Goal: Task Accomplishment & Management: Manage account settings

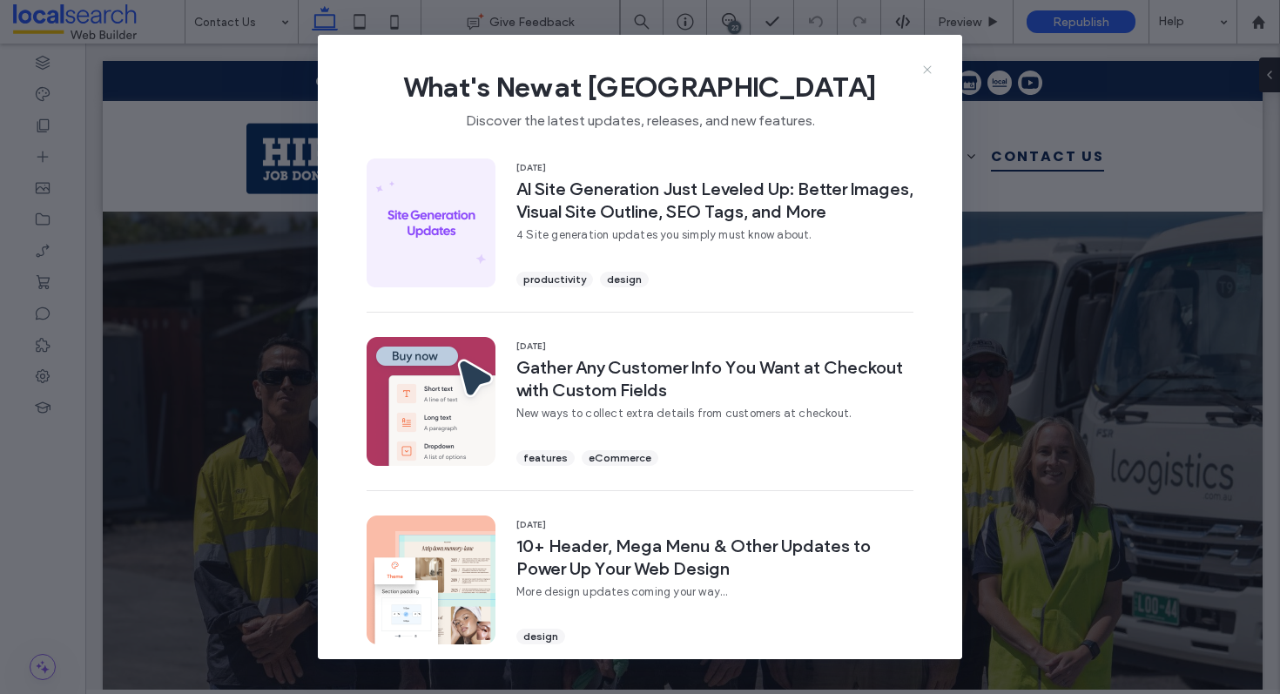
click at [929, 69] on icon at bounding box center [928, 70] width 14 height 14
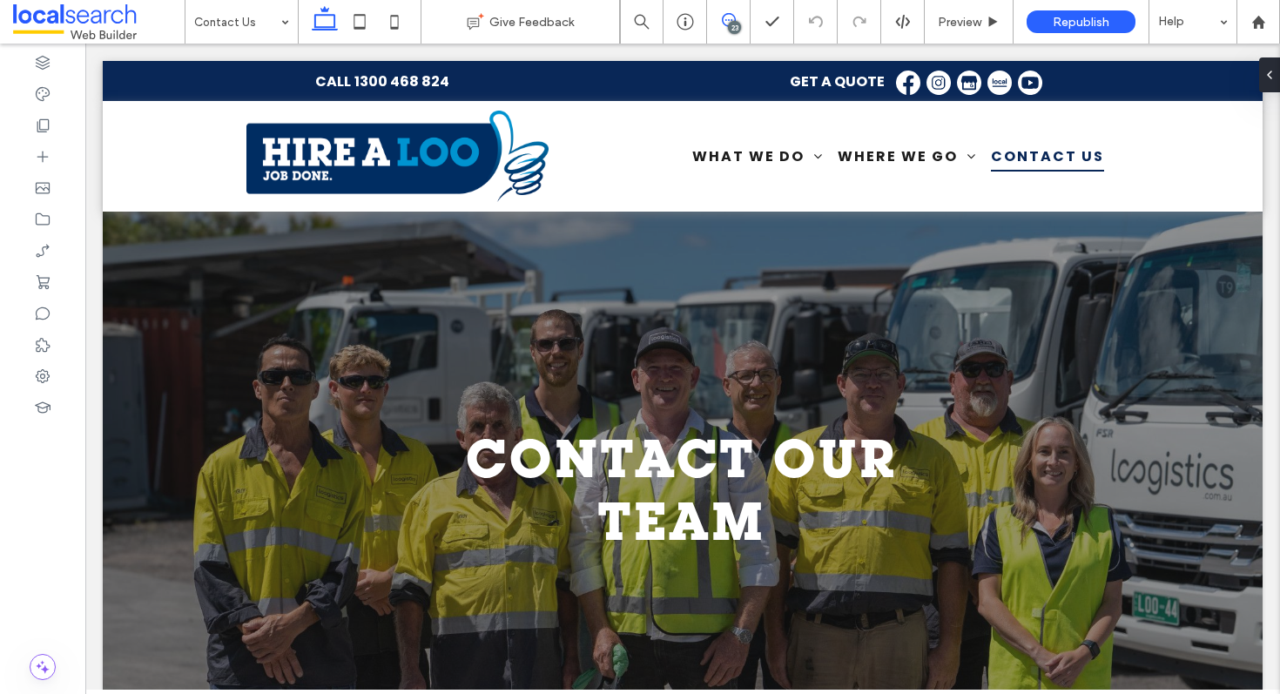
click at [737, 19] on span at bounding box center [728, 20] width 43 height 14
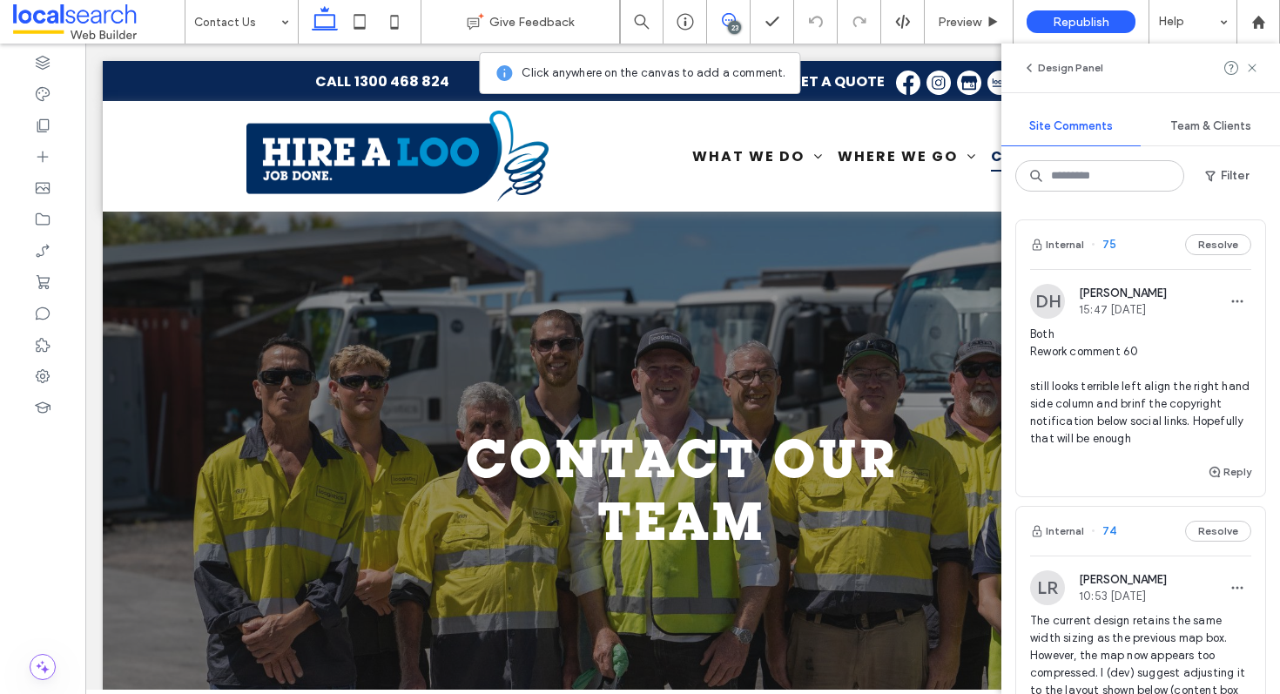
click at [1123, 247] on div "Internal 75 Resolve" at bounding box center [1140, 244] width 249 height 49
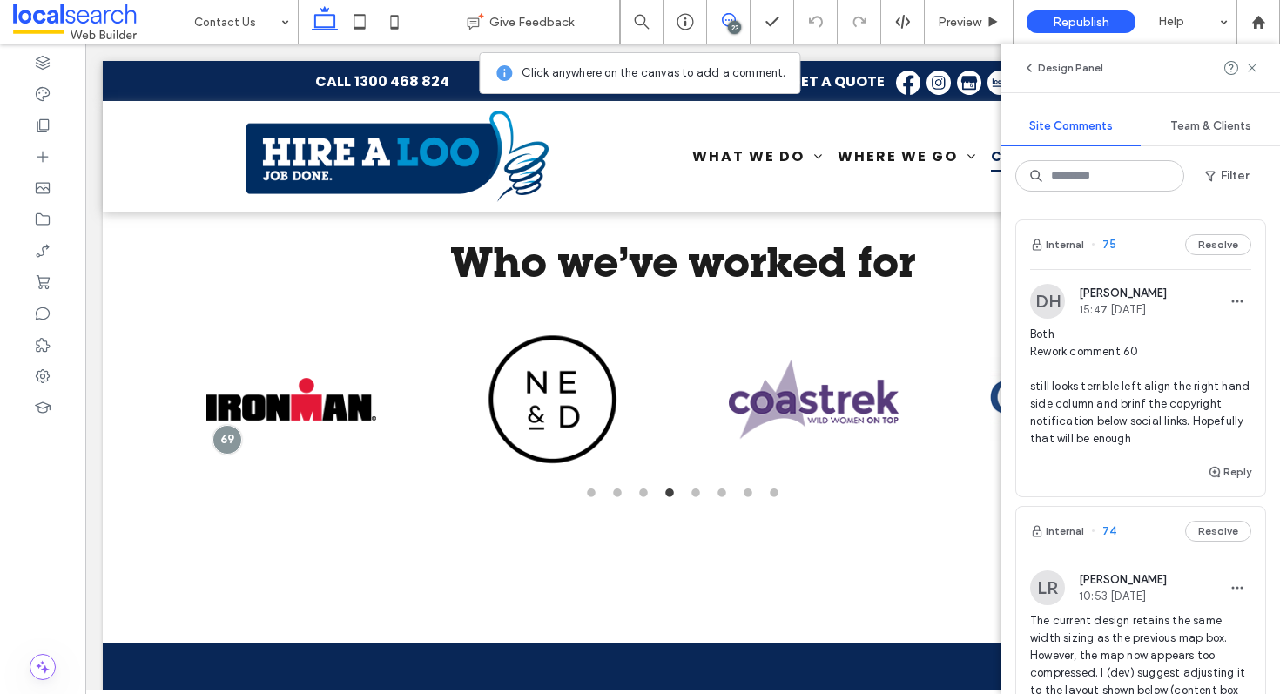
scroll to position [2811, 0]
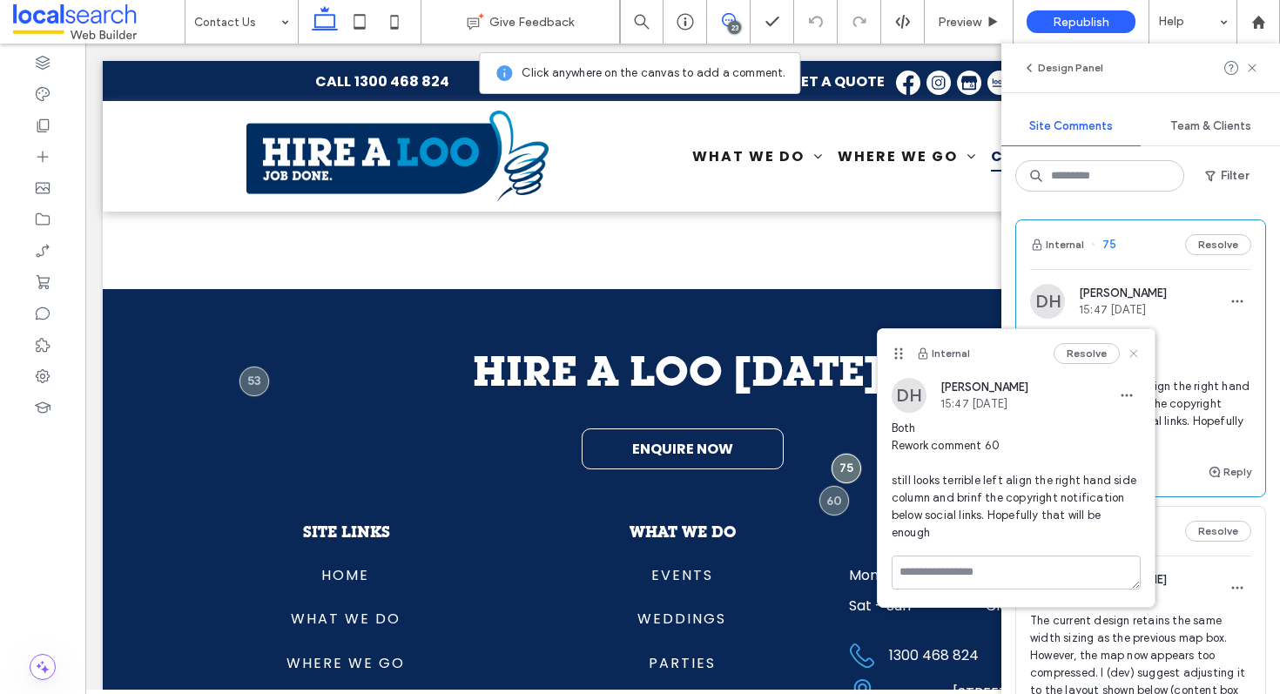
click at [1137, 352] on icon at bounding box center [1134, 354] width 14 height 14
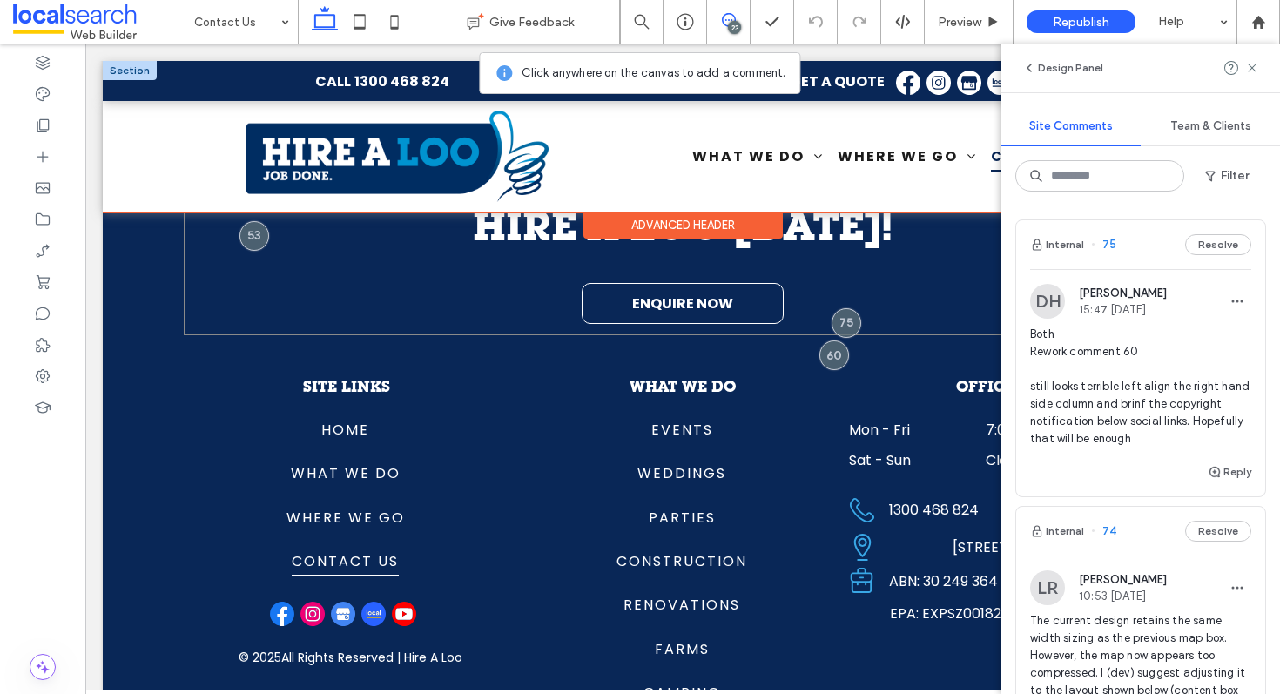
scroll to position [2970, 0]
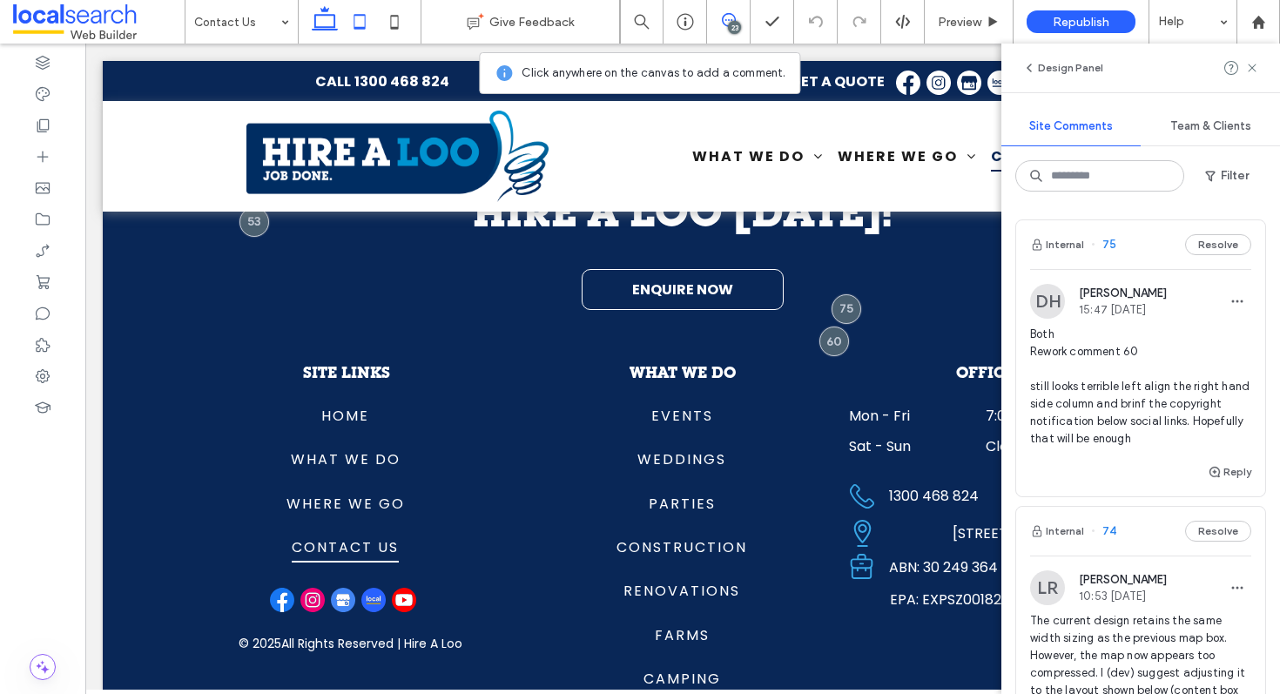
click at [355, 16] on use at bounding box center [359, 21] width 11 height 15
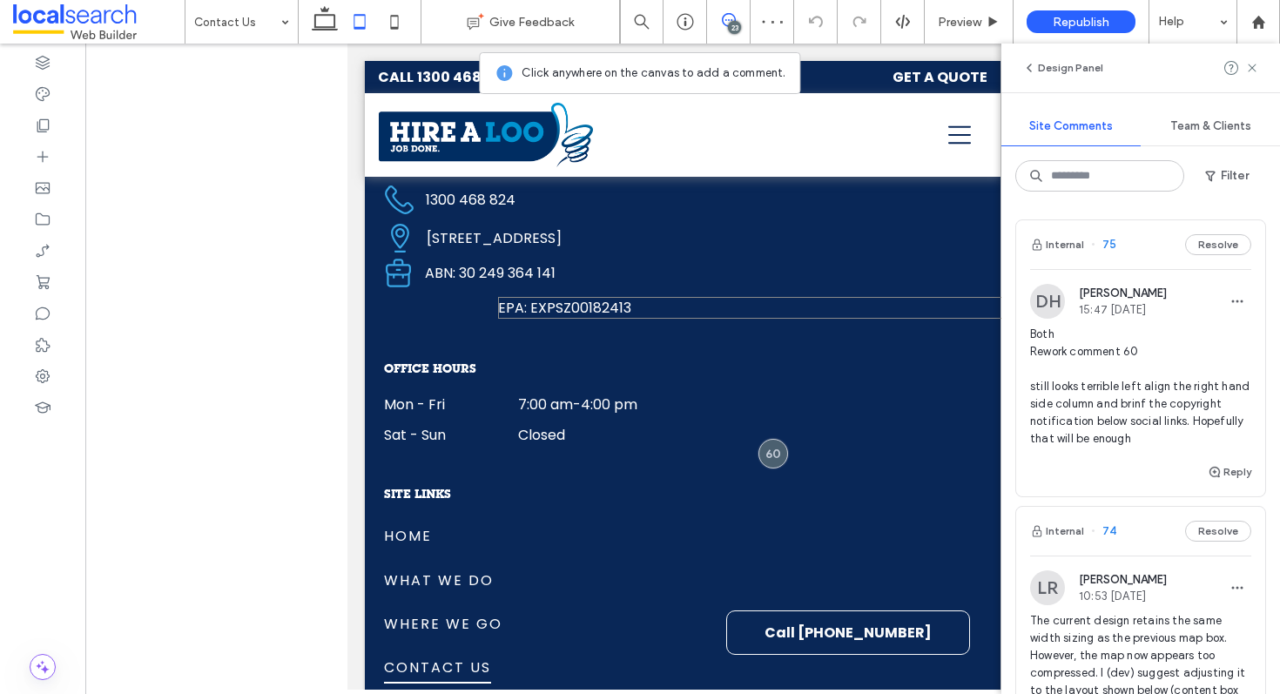
scroll to position [2648, 0]
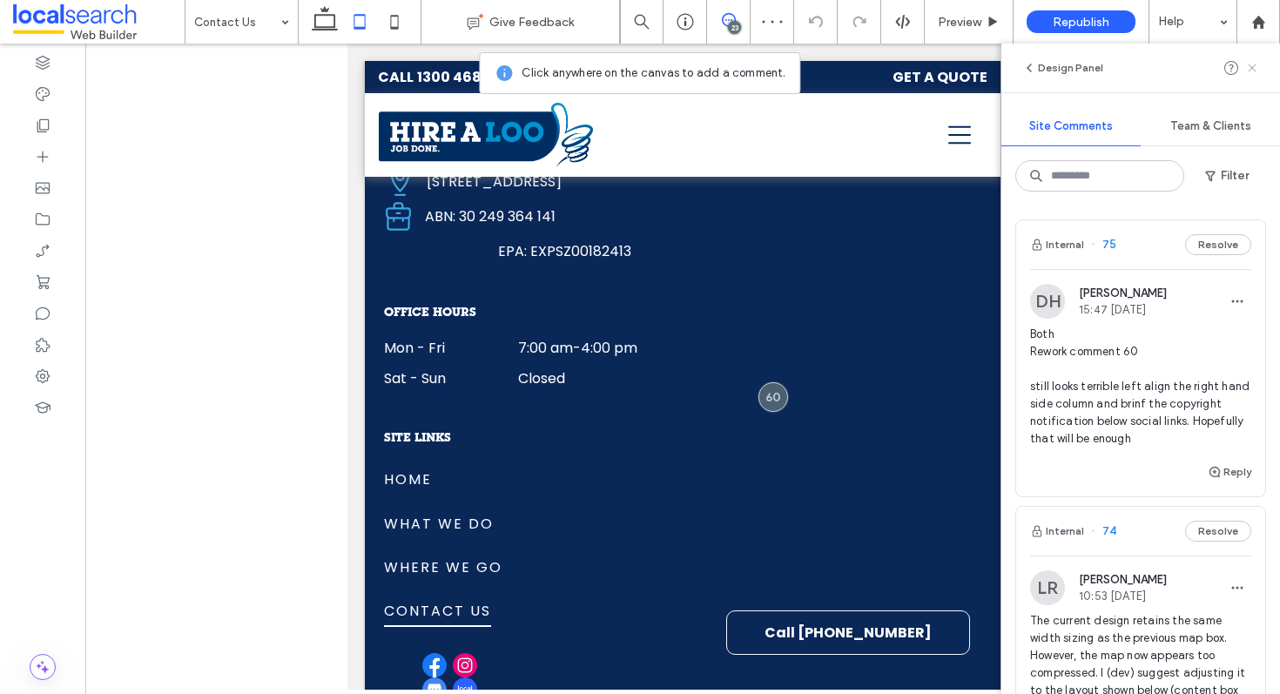
click at [1247, 64] on icon at bounding box center [1252, 68] width 14 height 14
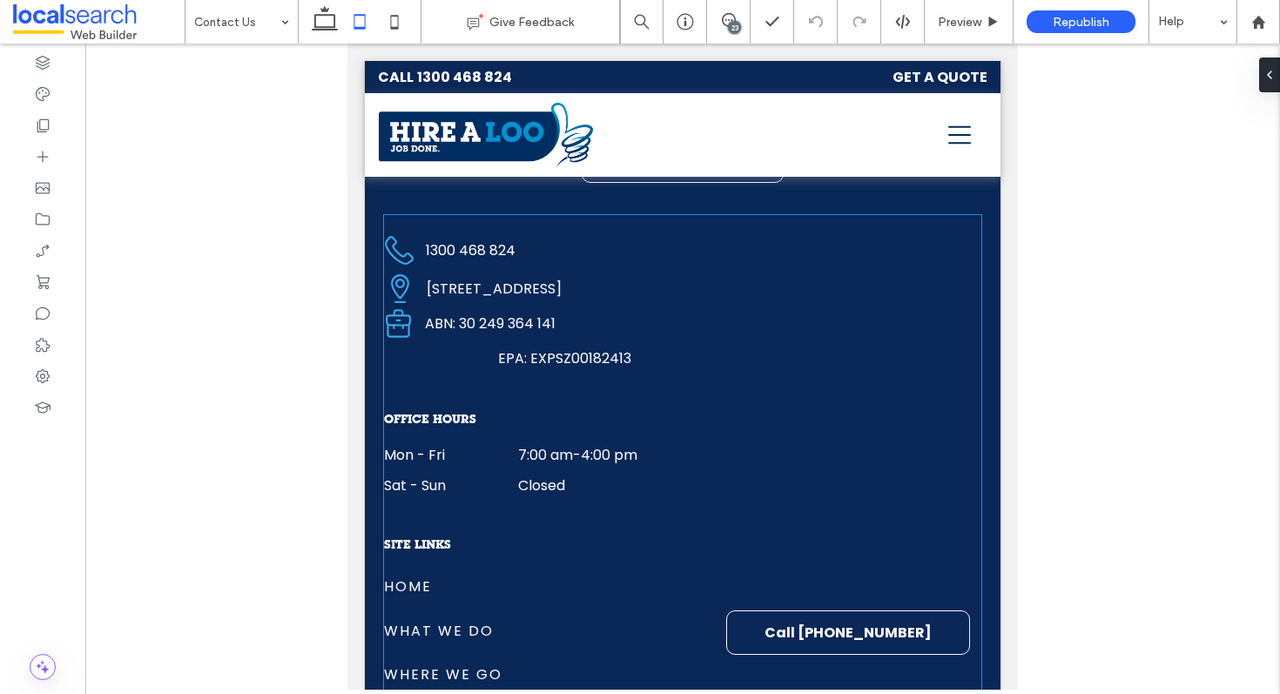
scroll to position [2520, 0]
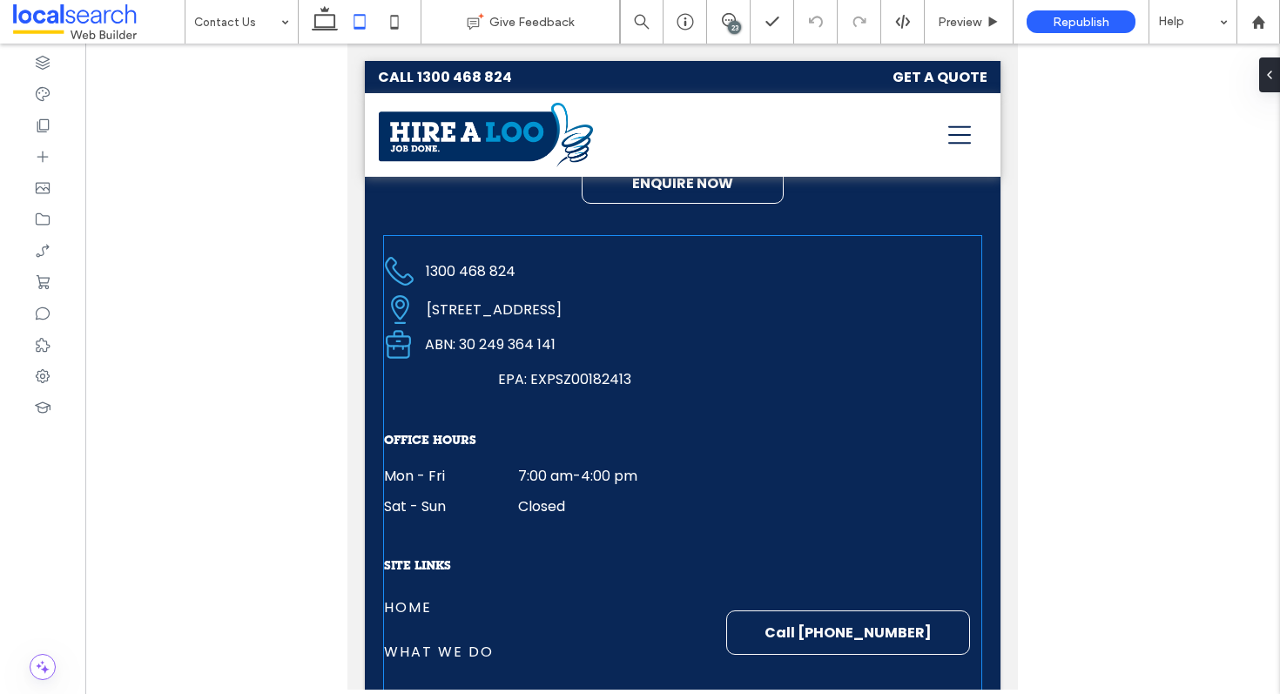
click at [509, 380] on span "EPA: EXPSZ00182413" at bounding box center [564, 379] width 133 height 20
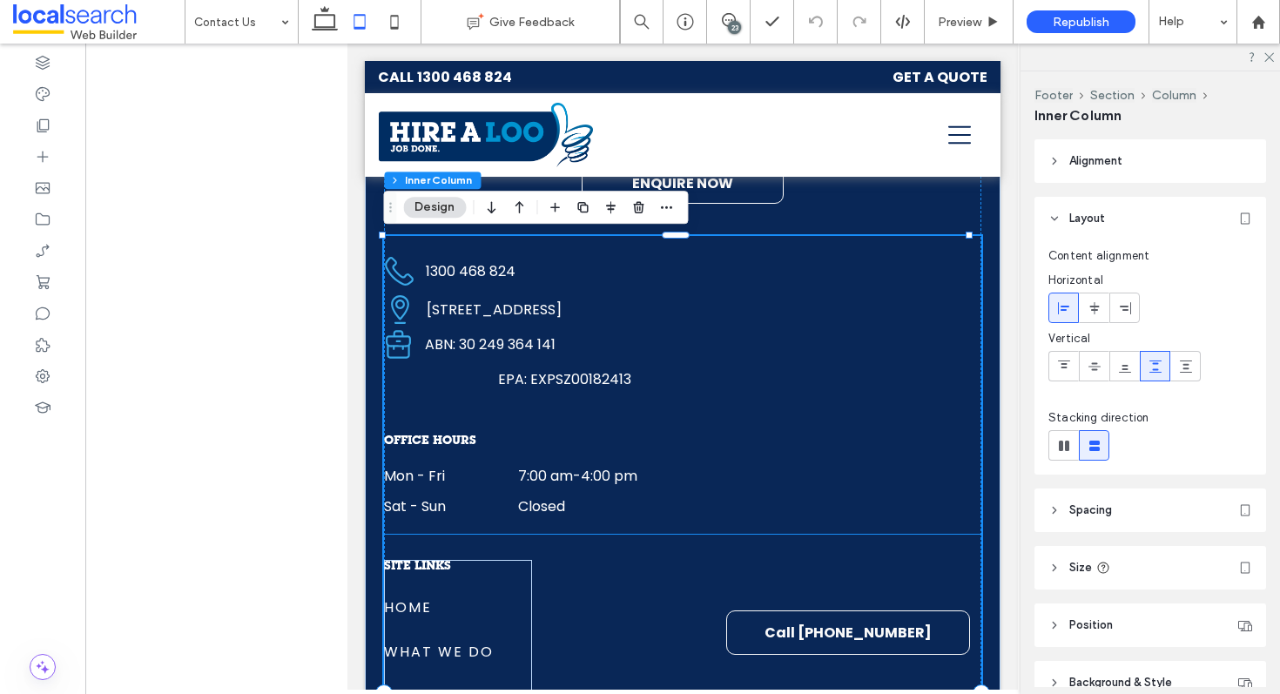
click at [494, 376] on div "EPA: EXPSZ00182413" at bounding box center [754, 379] width 596 height 22
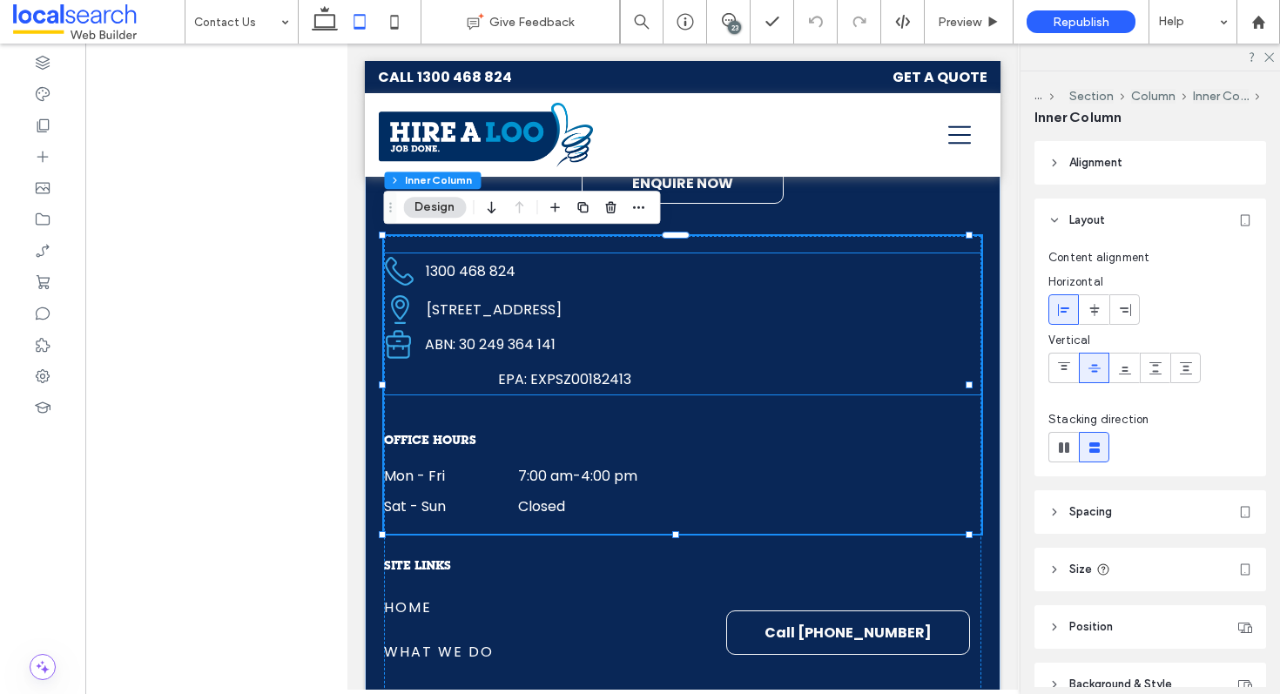
click at [518, 380] on span "EPA: EXPSZ00182413" at bounding box center [564, 379] width 133 height 20
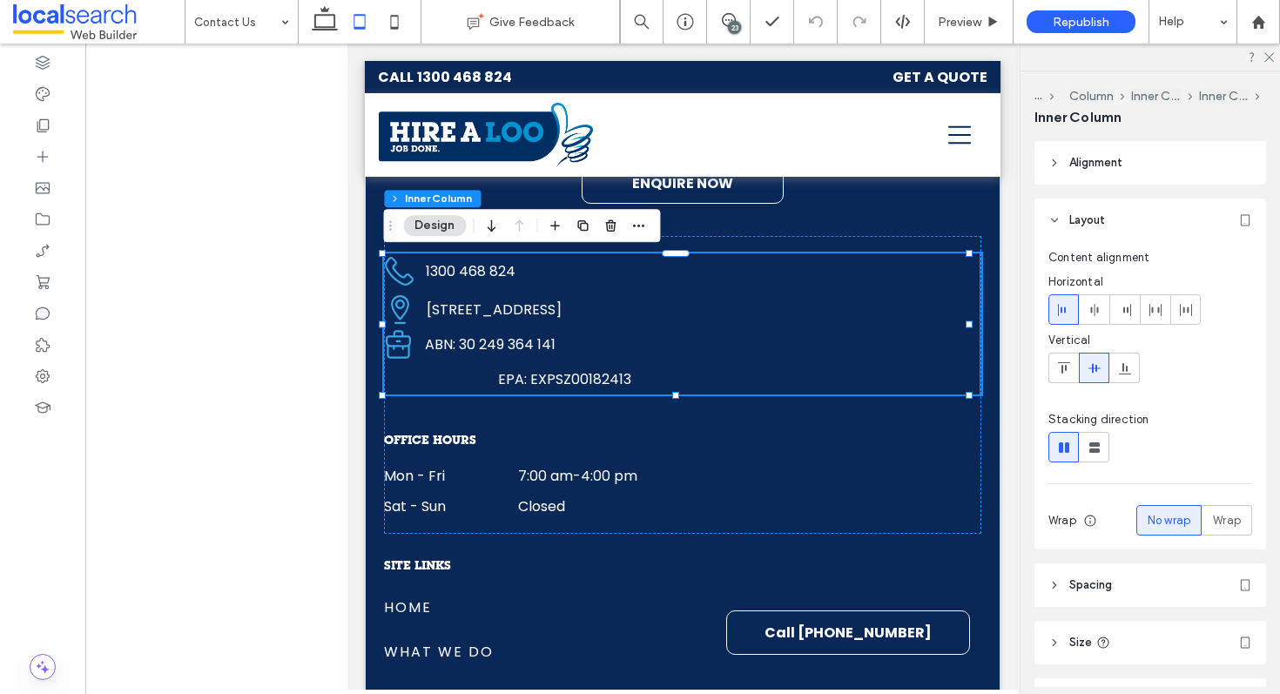
click at [490, 379] on div "EPA: EXPSZ00182413" at bounding box center [754, 379] width 596 height 22
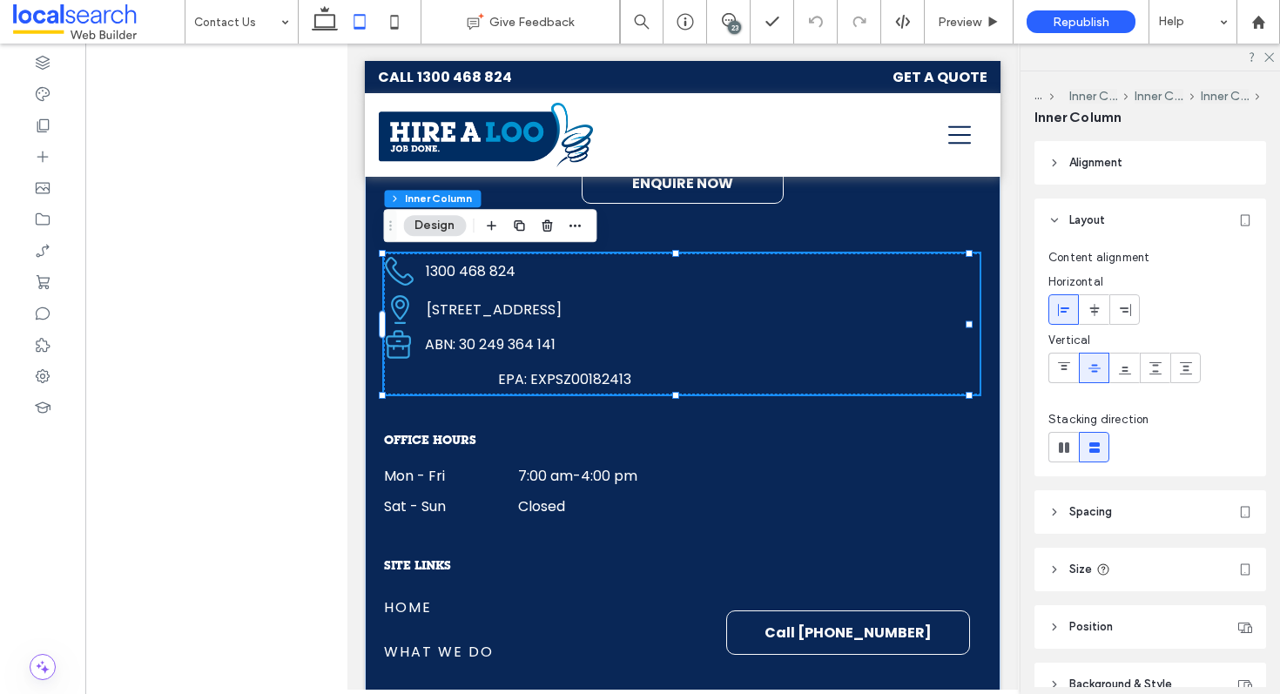
click at [518, 379] on span "EPA: EXPSZ00182413" at bounding box center [564, 379] width 133 height 20
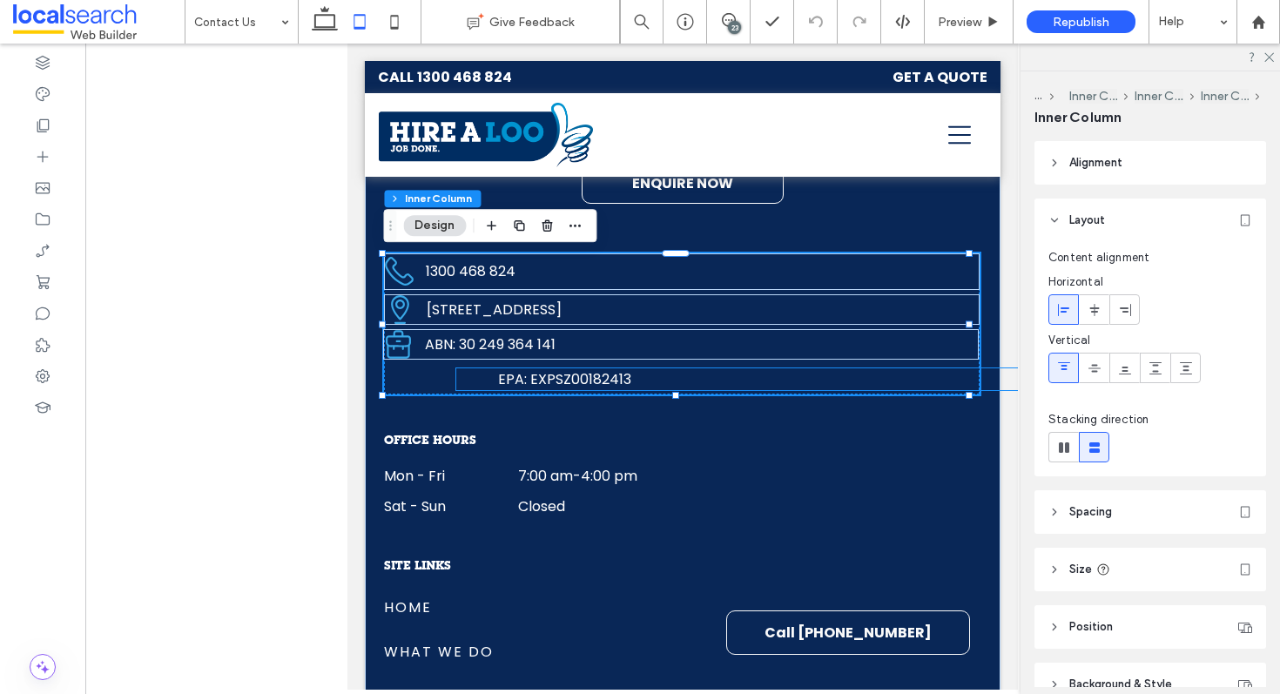
click at [479, 378] on div "EPA: EXPSZ00182413" at bounding box center [754, 379] width 596 height 22
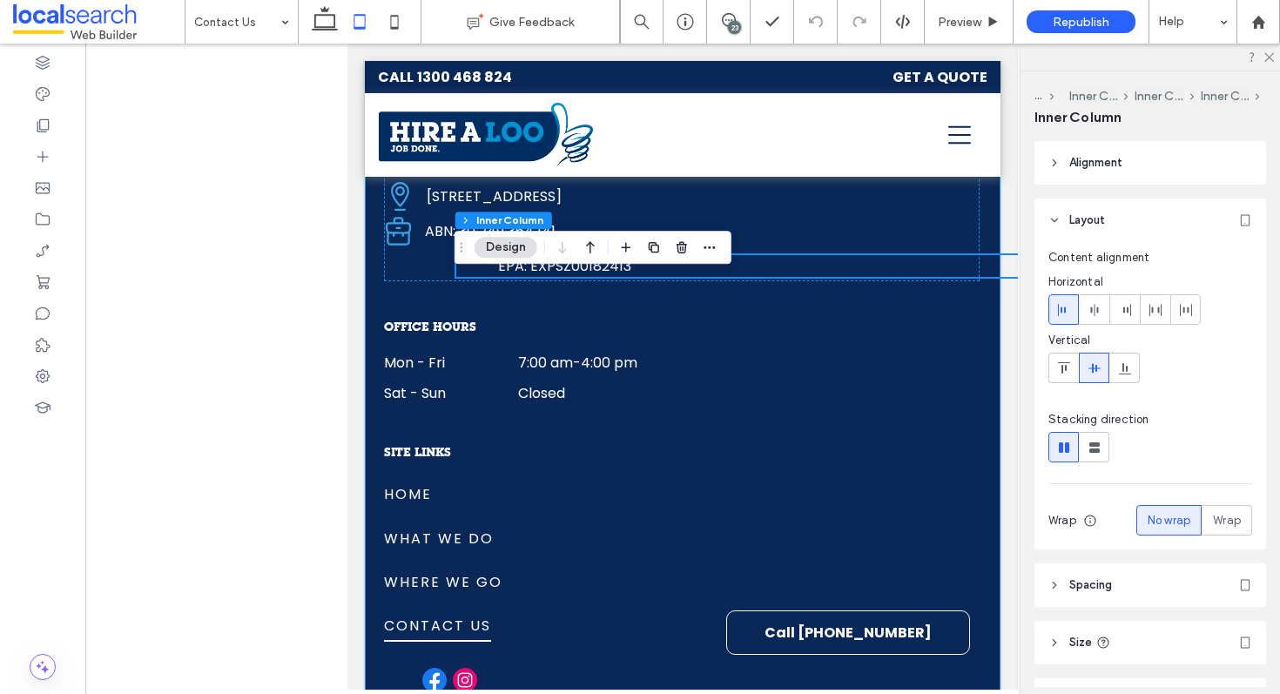
scroll to position [2635, 0]
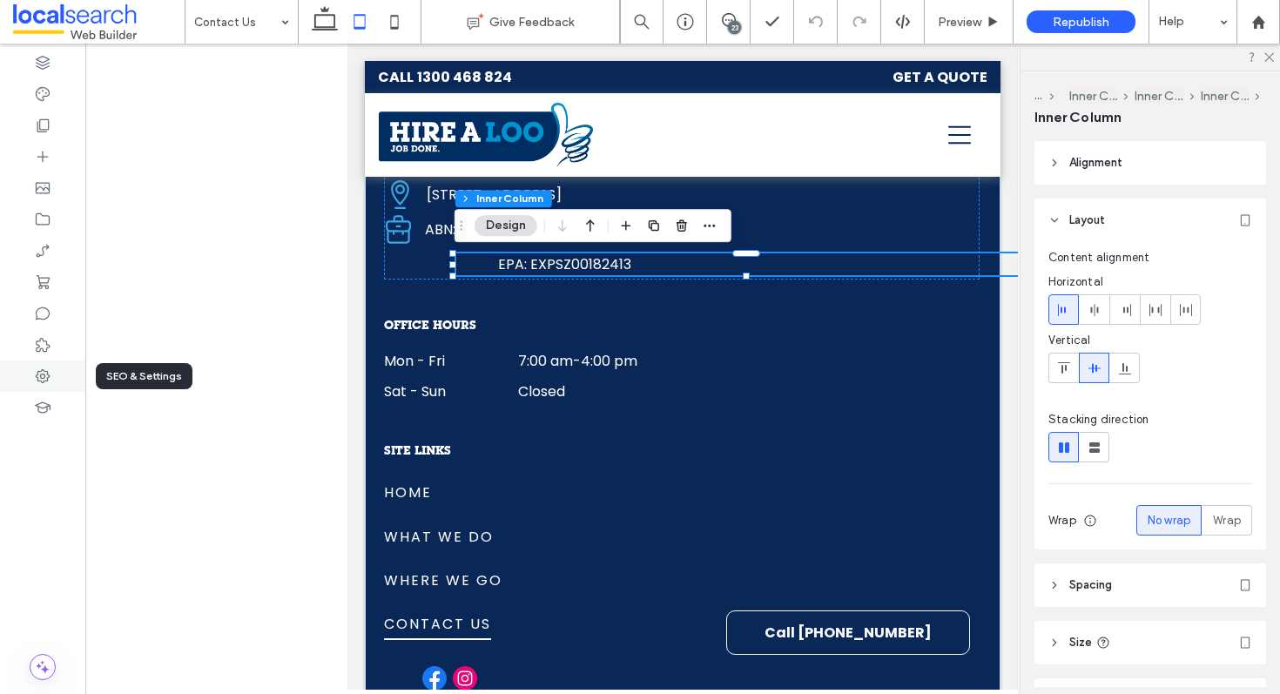
click at [24, 390] on div at bounding box center [42, 376] width 85 height 31
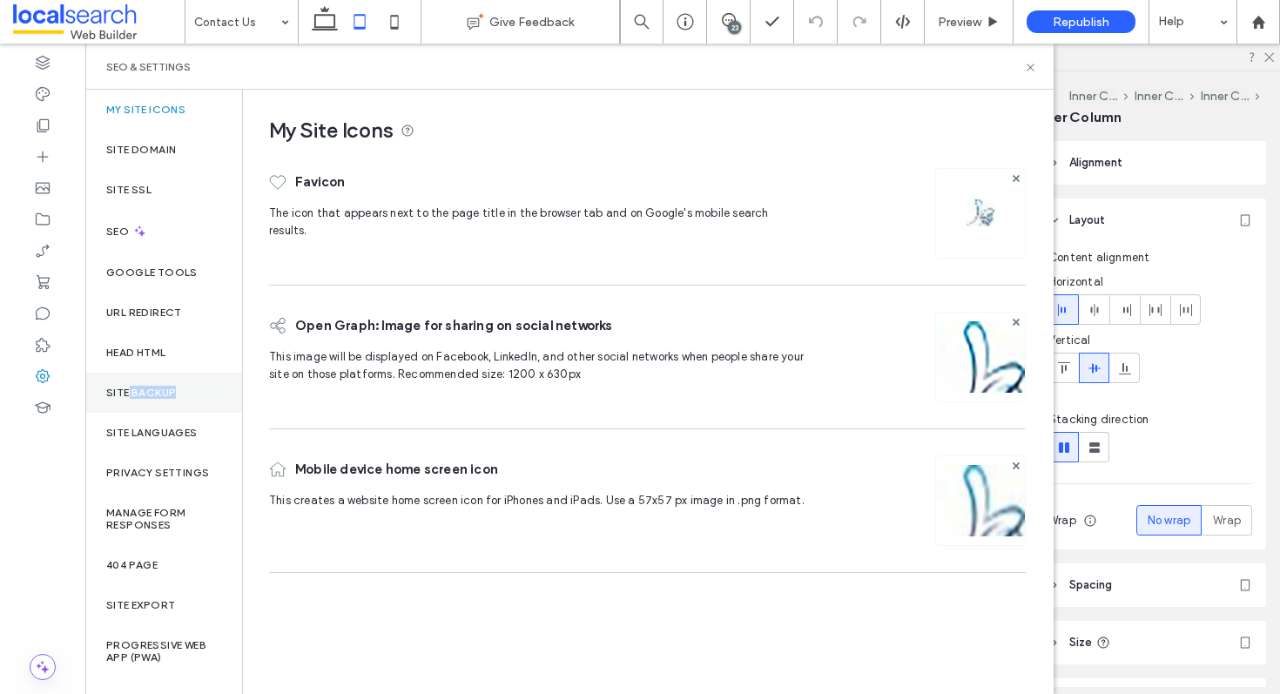
click at [128, 398] on div "Site Backup" at bounding box center [163, 393] width 157 height 40
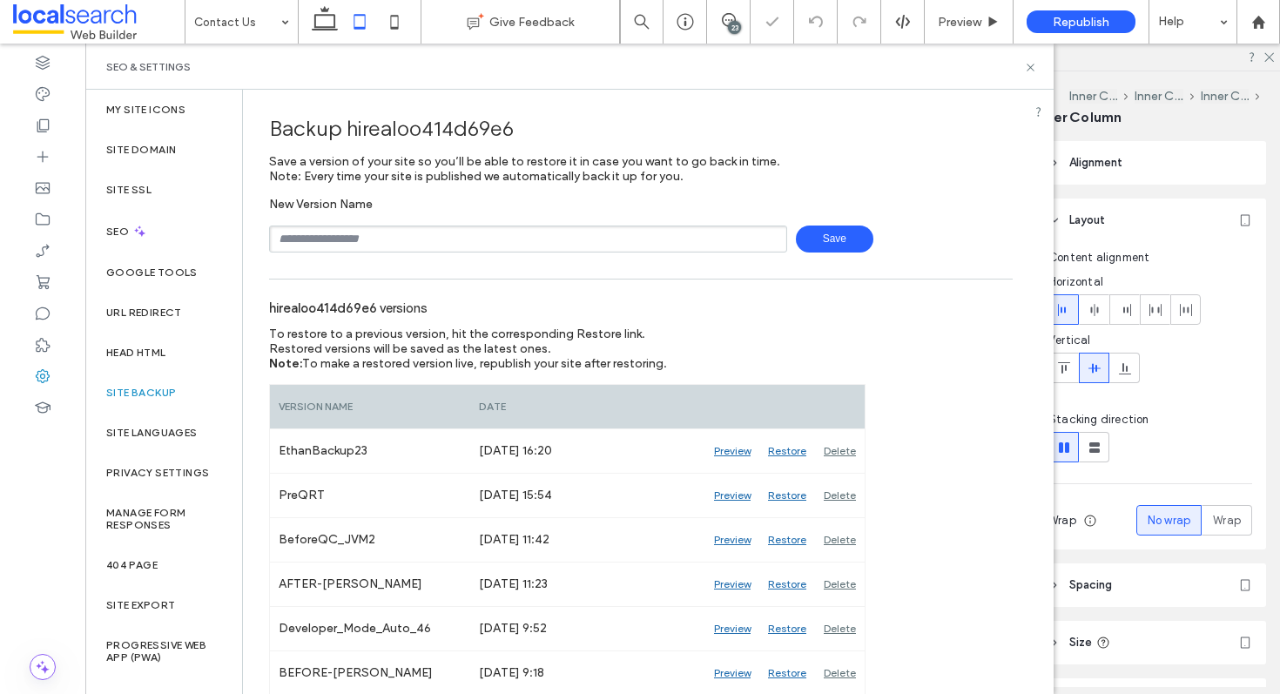
click at [415, 230] on input "text" at bounding box center [528, 239] width 518 height 27
type input "*"
type input "**********"
click at [1033, 69] on use at bounding box center [1030, 67] width 7 height 7
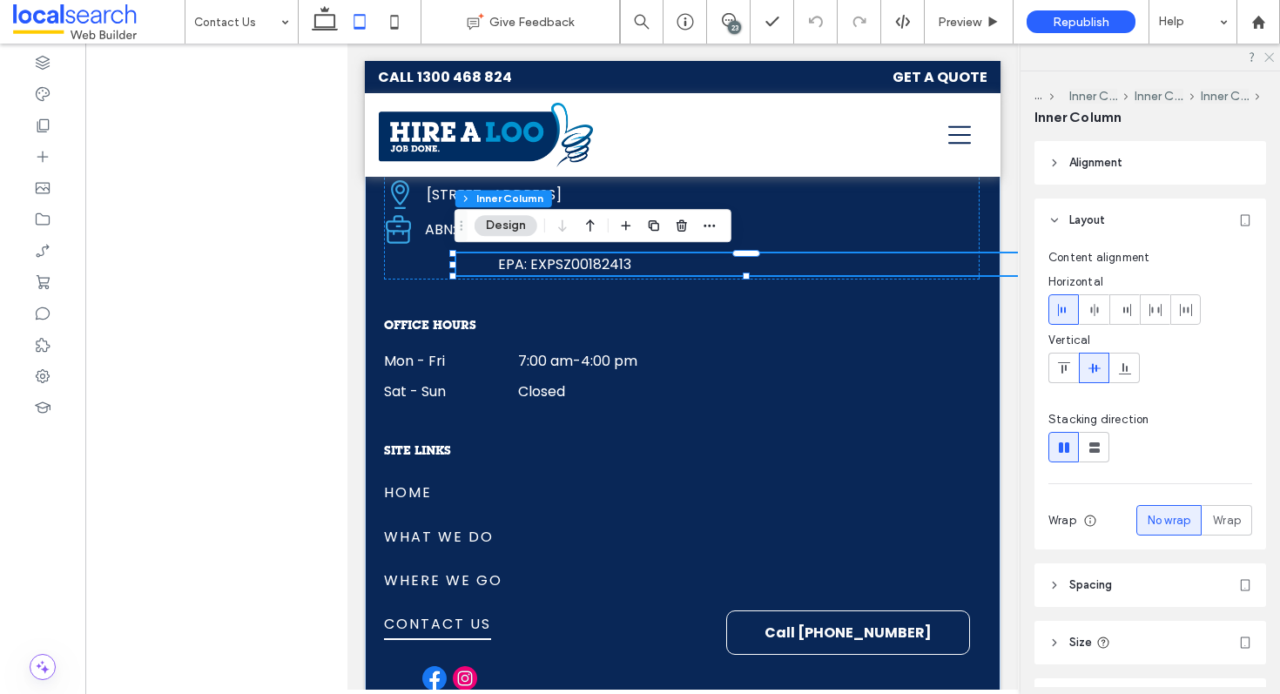
click at [1269, 54] on icon at bounding box center [1268, 56] width 11 height 11
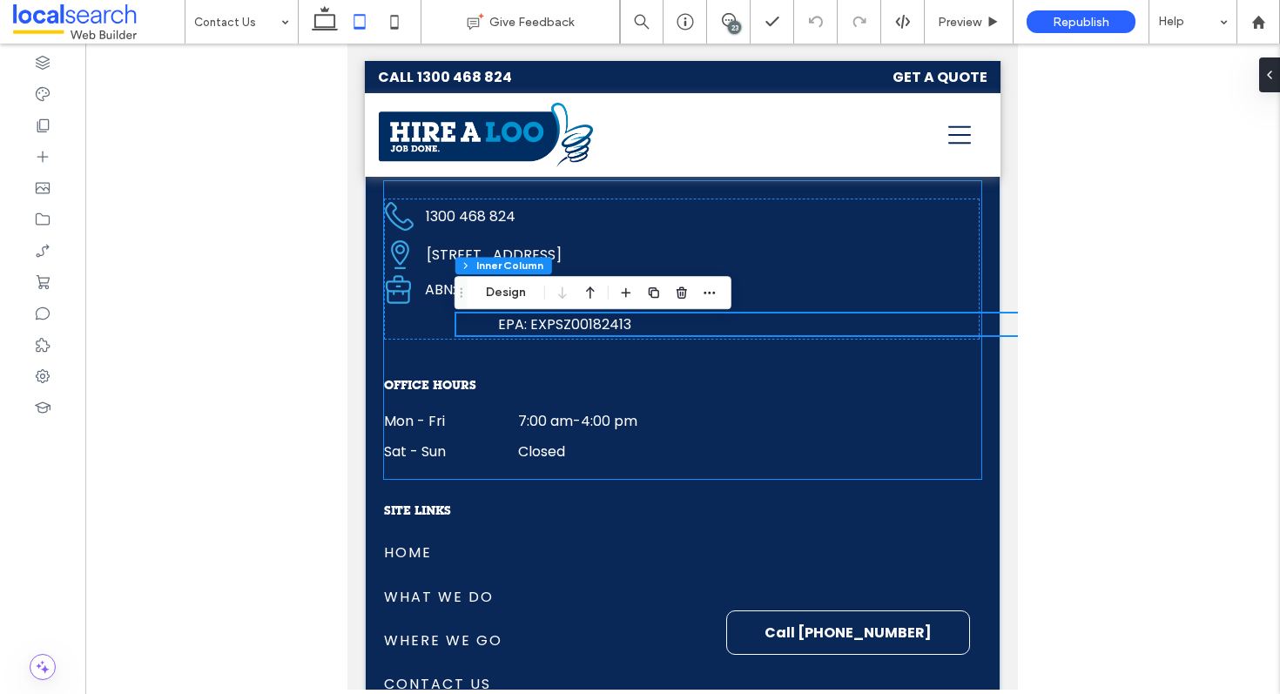
scroll to position [2568, 0]
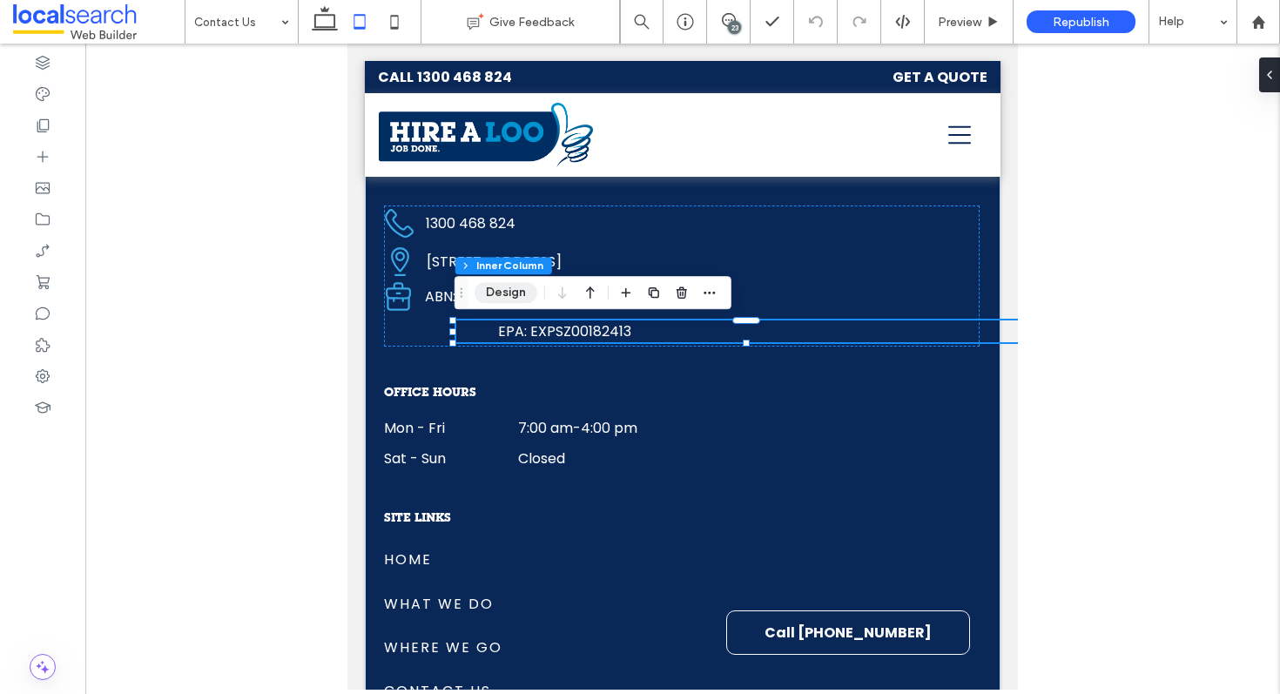
click at [489, 297] on button "Design" at bounding box center [506, 292] width 63 height 21
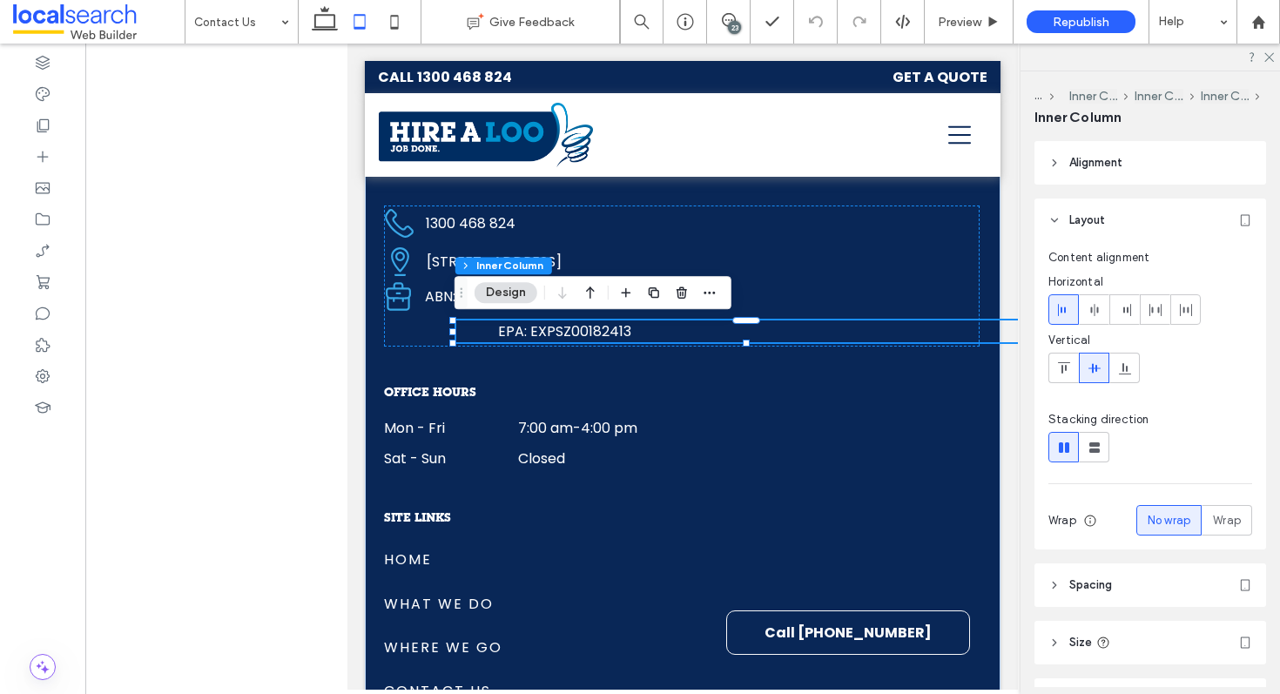
scroll to position [162, 0]
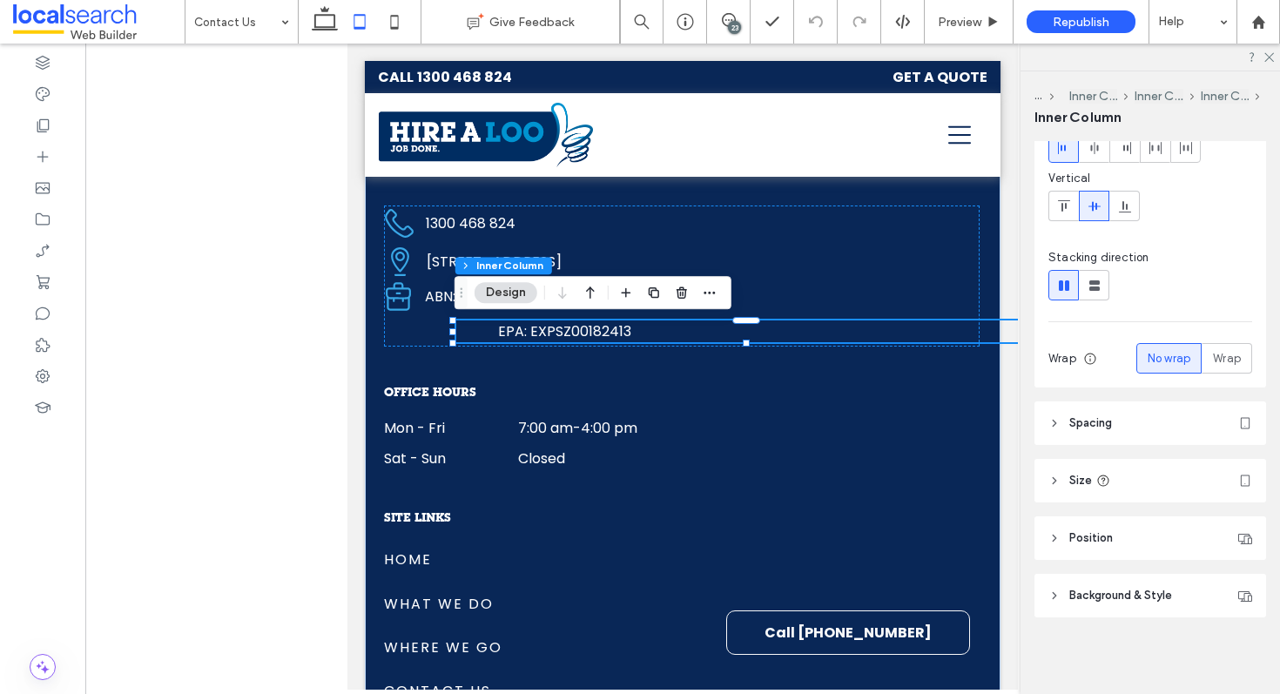
click at [1162, 434] on header "Spacing" at bounding box center [1151, 424] width 232 height 44
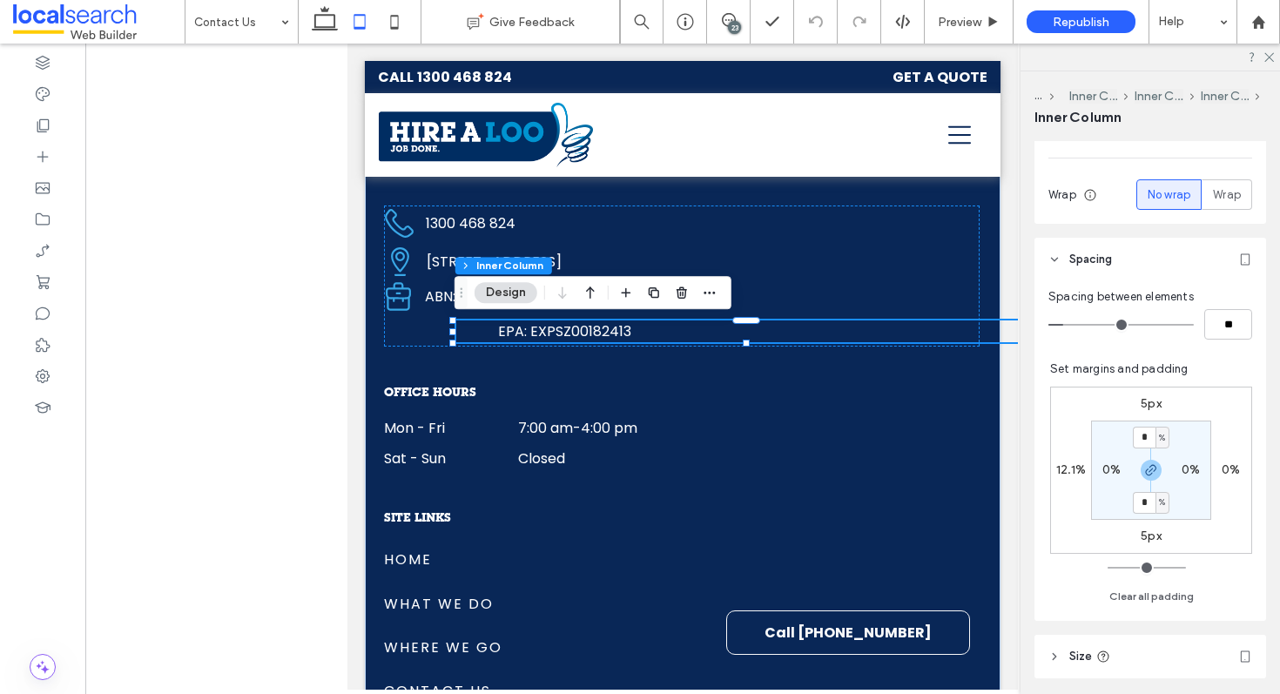
scroll to position [335, 0]
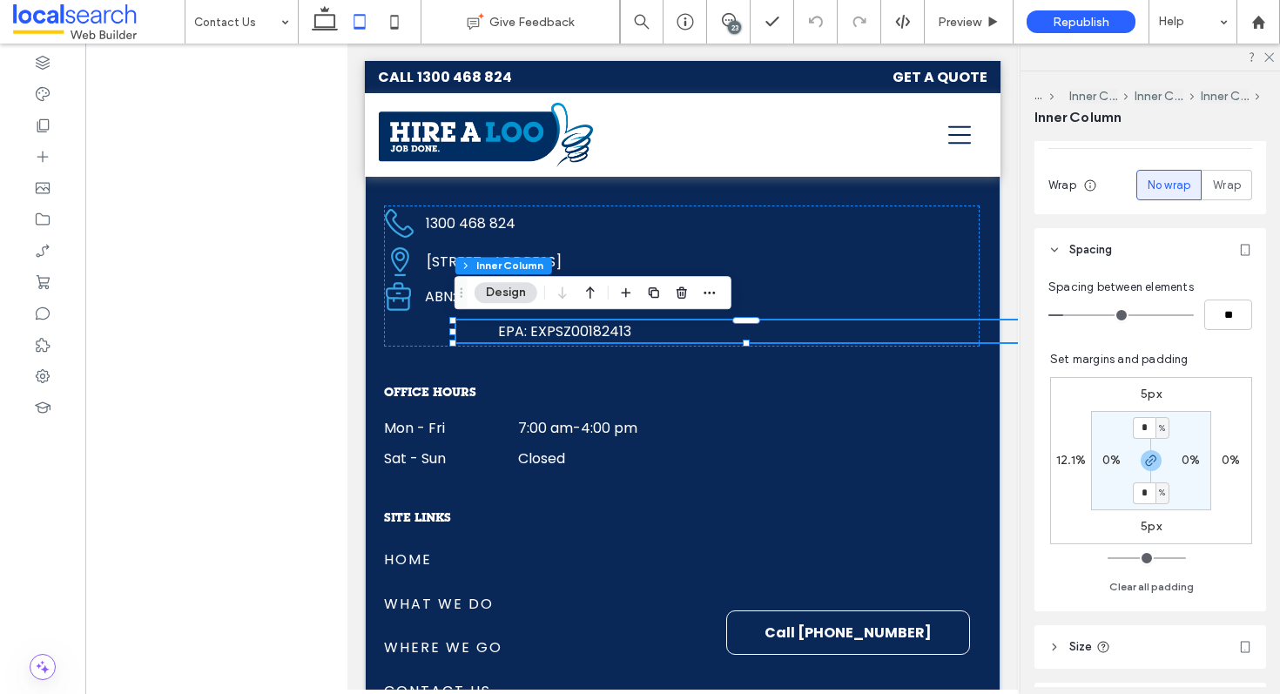
click at [1063, 461] on label "12.1%" at bounding box center [1071, 460] width 30 height 15
type input "**"
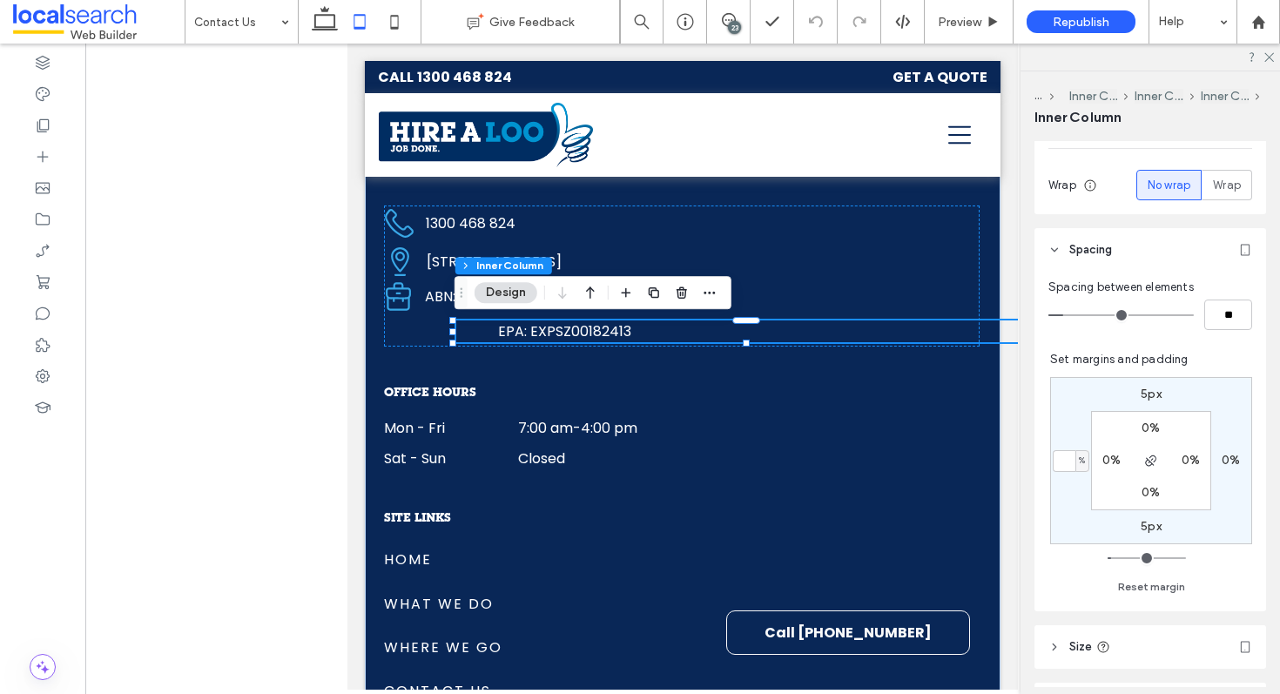
type input "*"
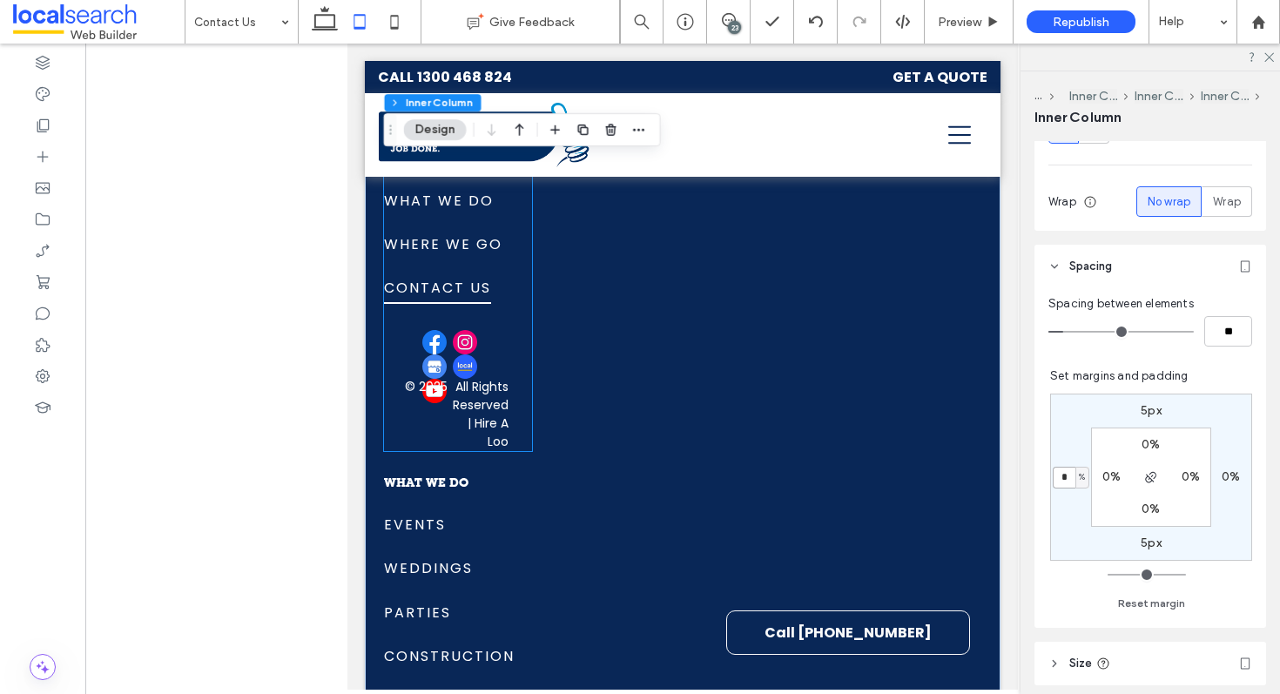
scroll to position [2973, 0]
click at [490, 389] on p "All Rights Reserved | Hire A Loo" at bounding box center [478, 412] width 61 height 73
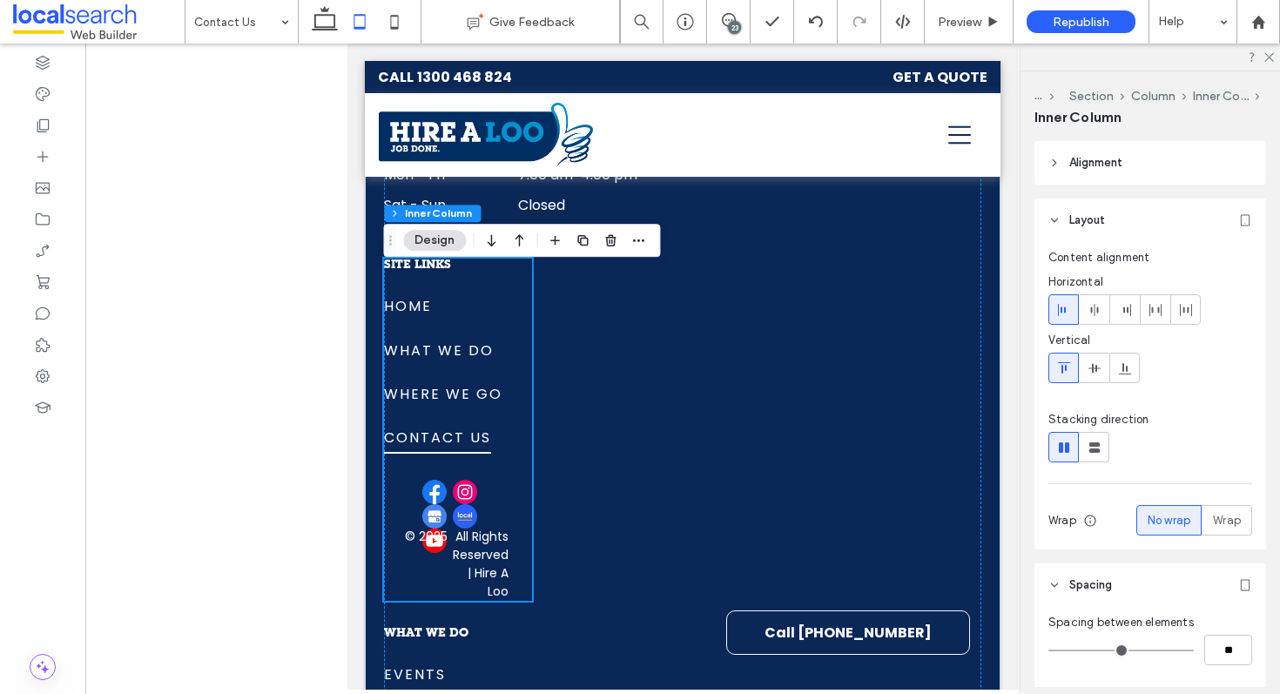
scroll to position [2825, 0]
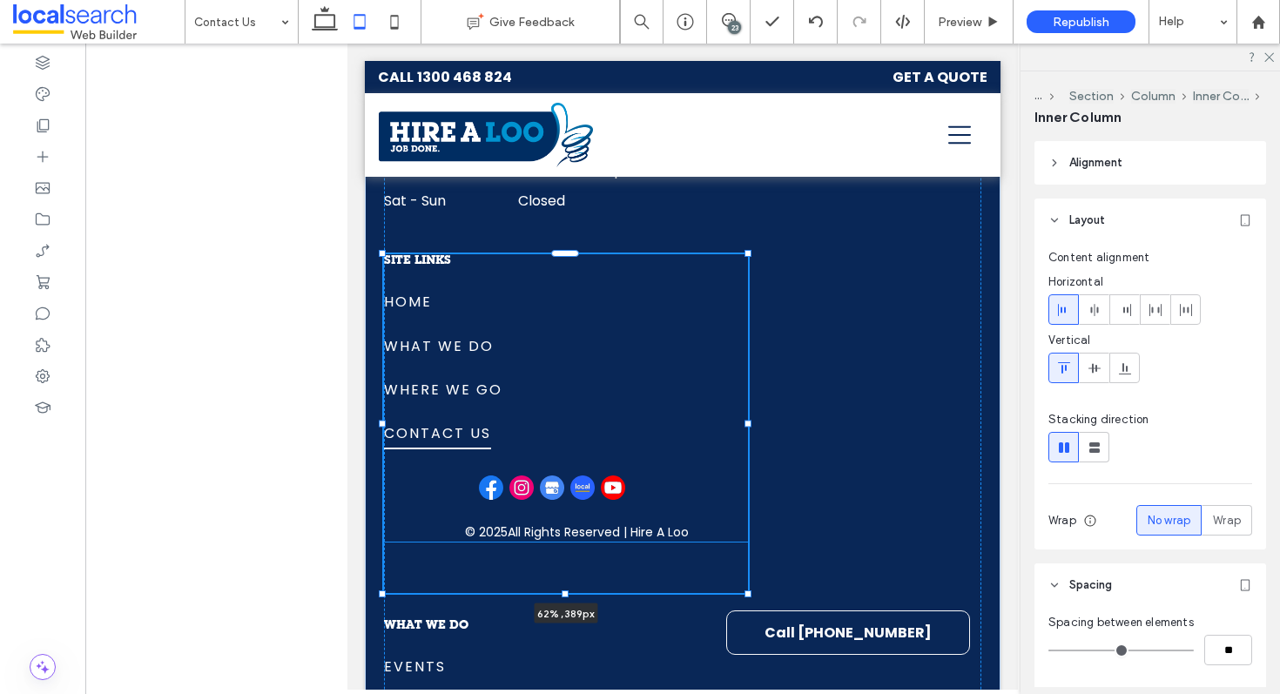
drag, startPoint x: 530, startPoint y: 421, endPoint x: 748, endPoint y: 414, distance: 218.7
click at [748, 414] on div "HIRE A LOO TODAY! ENQUIRE NOW SITE LINKS Home What We Do Where We Go Contact Us…" at bounding box center [683, 425] width 636 height 1336
type input "**"
type input "****"
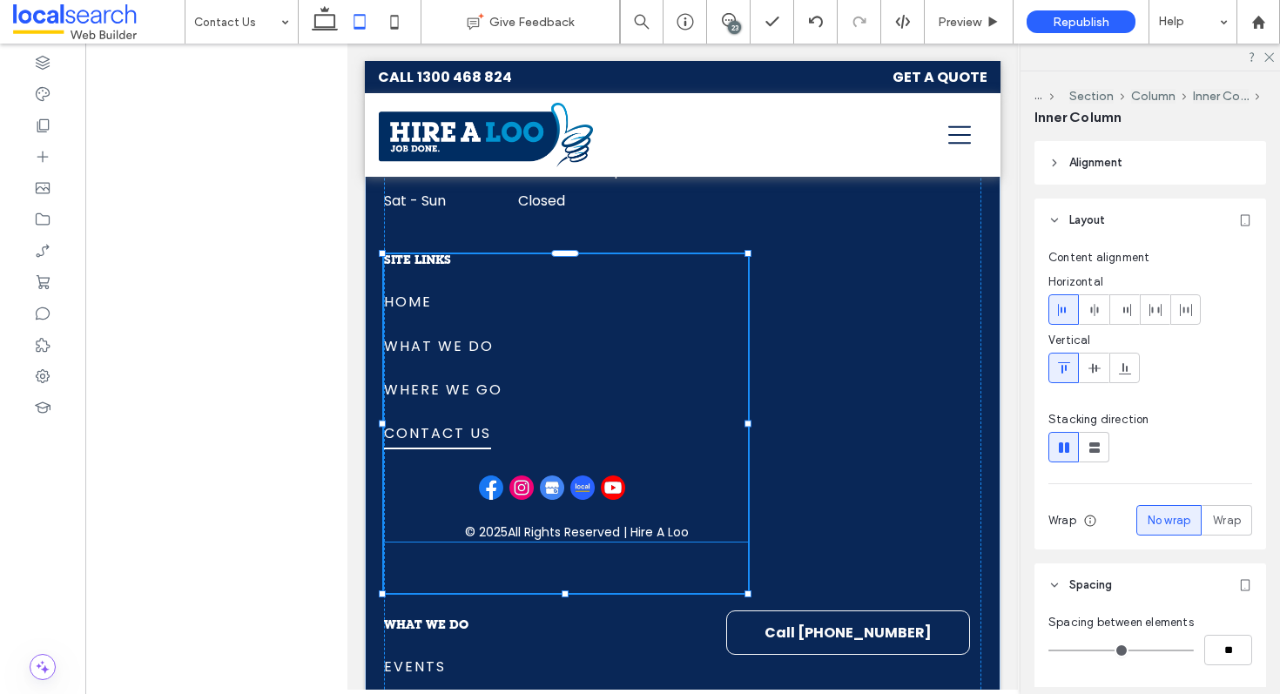
scroll to position [2770, 0]
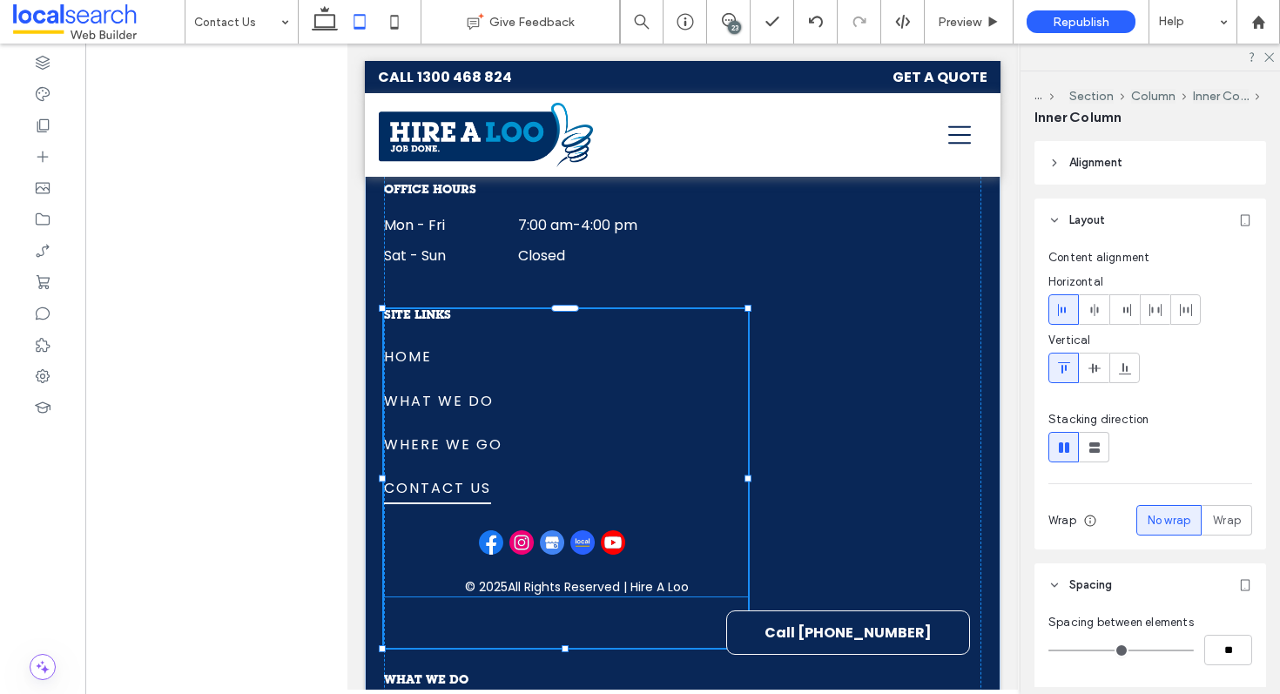
type input "**"
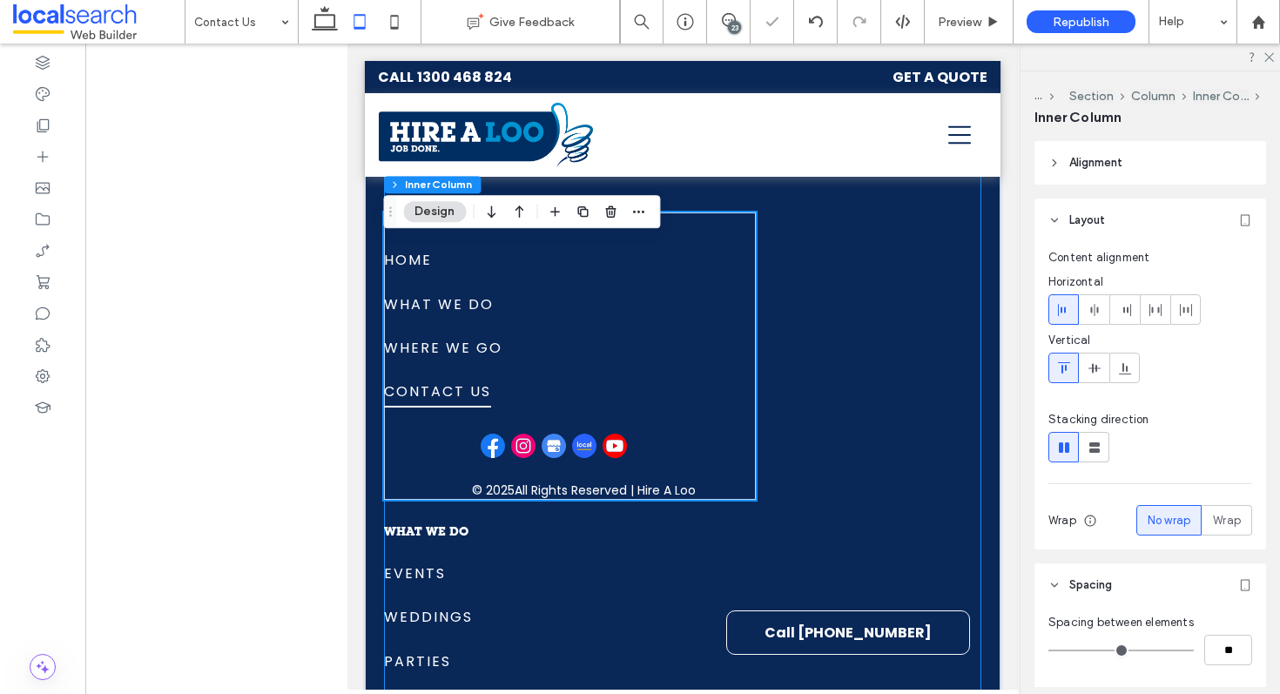
scroll to position [2877, 0]
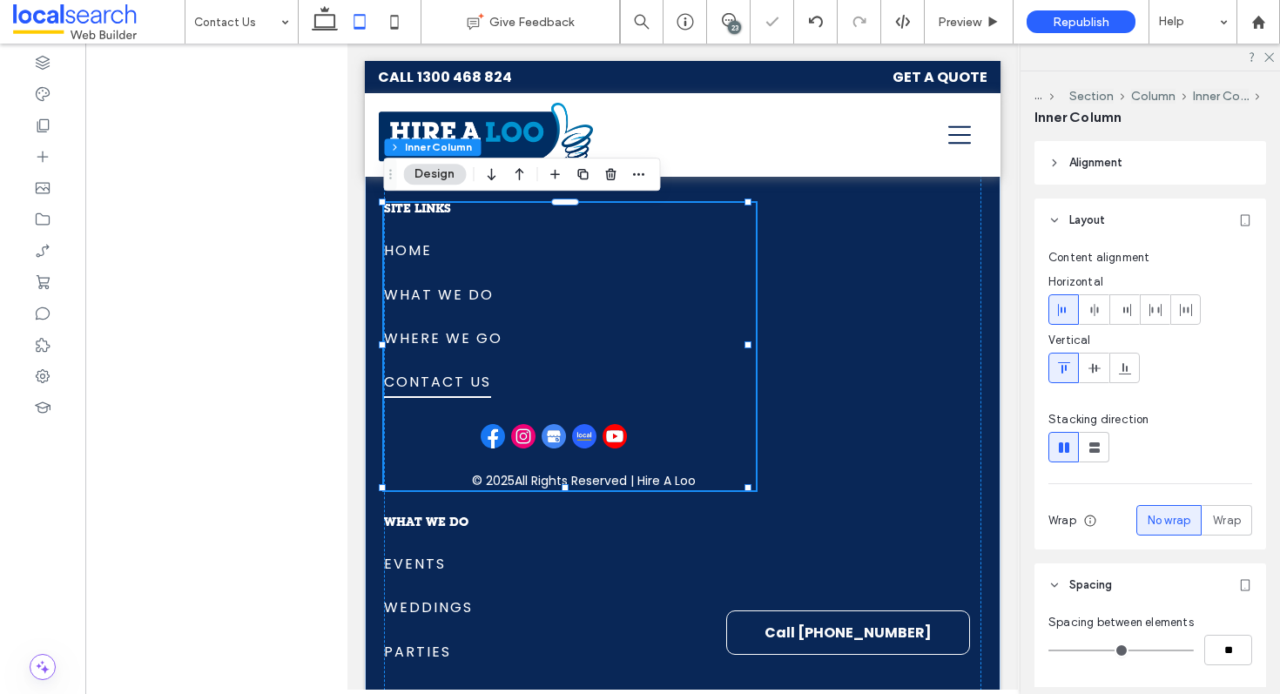
click at [467, 422] on div "SITE LINKS Home What We Do Where We Go Contact Us Home What We Do Where We Go C…" at bounding box center [566, 346] width 364 height 287
click at [476, 427] on div "SITE LINKS Home What We Do Where We Go Contact Us Home What We Do Where We Go C…" at bounding box center [566, 346] width 364 height 287
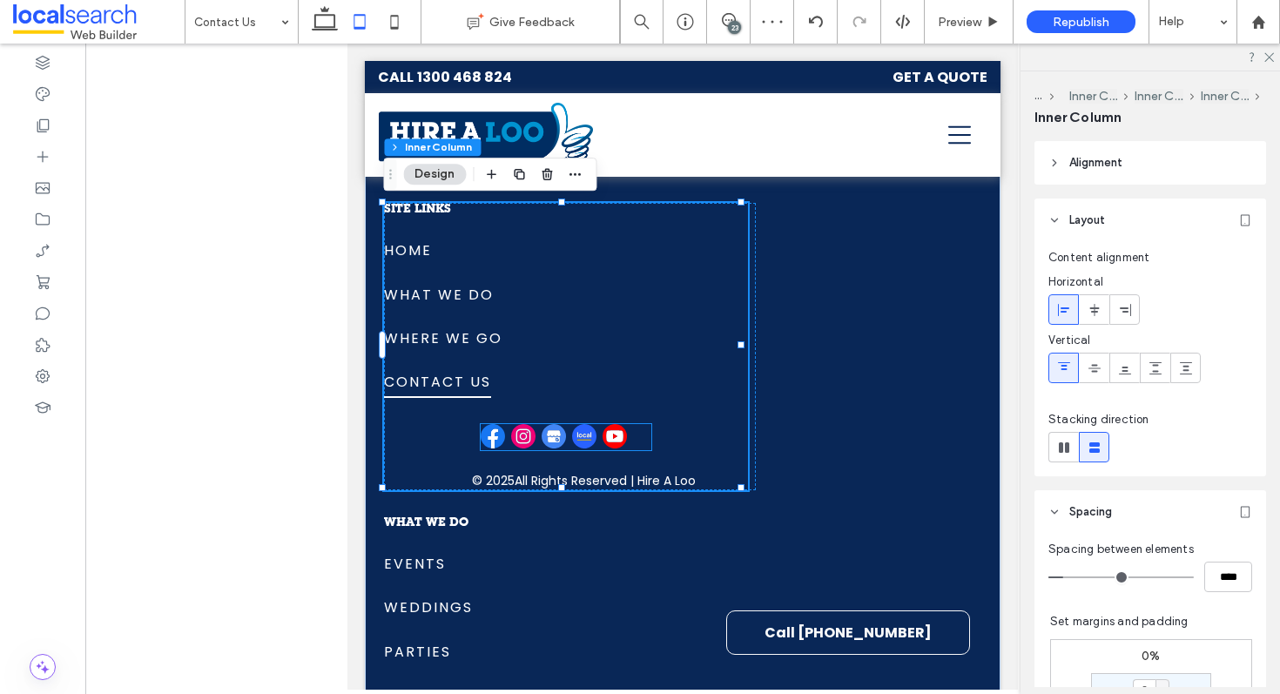
click at [523, 424] on img at bounding box center [523, 436] width 24 height 24
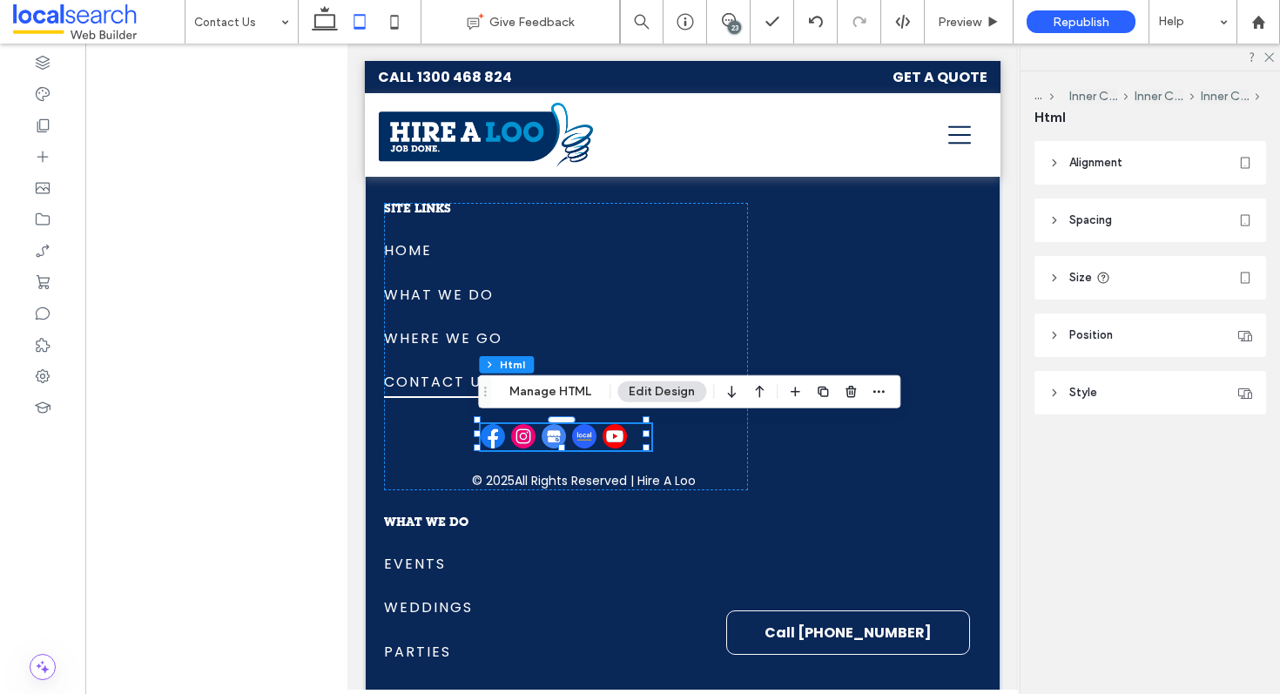
click at [1124, 217] on header "Spacing" at bounding box center [1151, 221] width 232 height 44
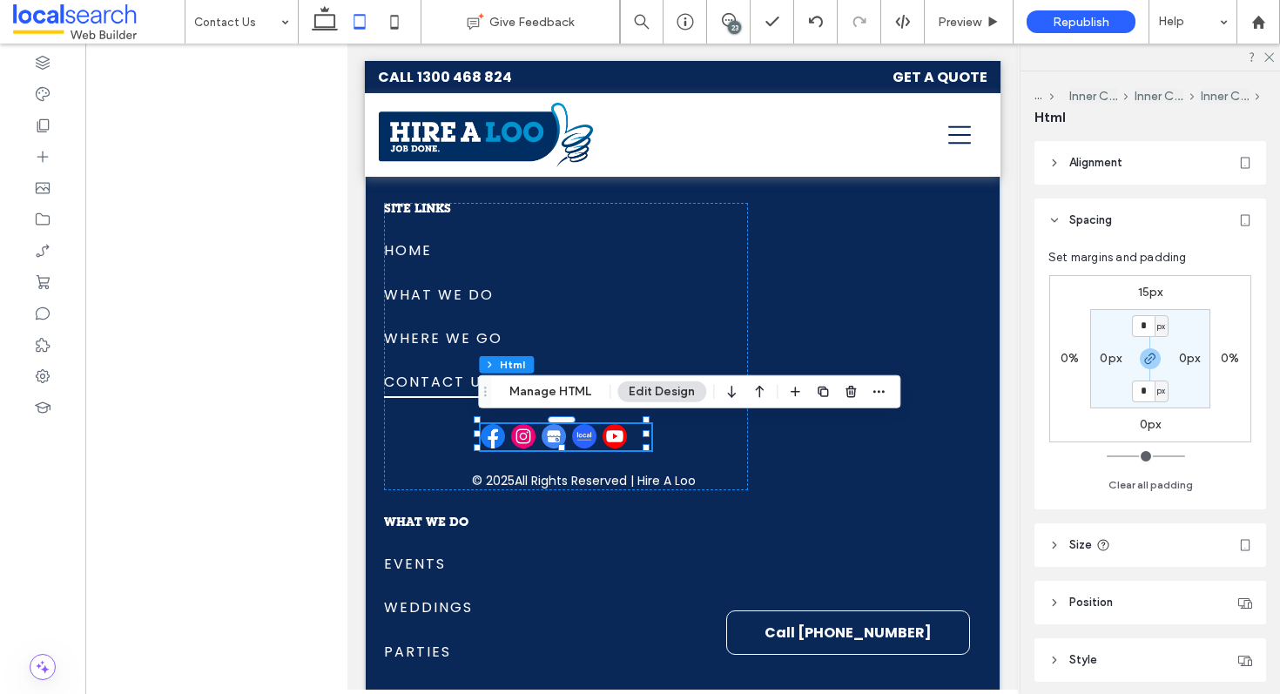
click at [1137, 169] on header "Alignment" at bounding box center [1151, 163] width 232 height 44
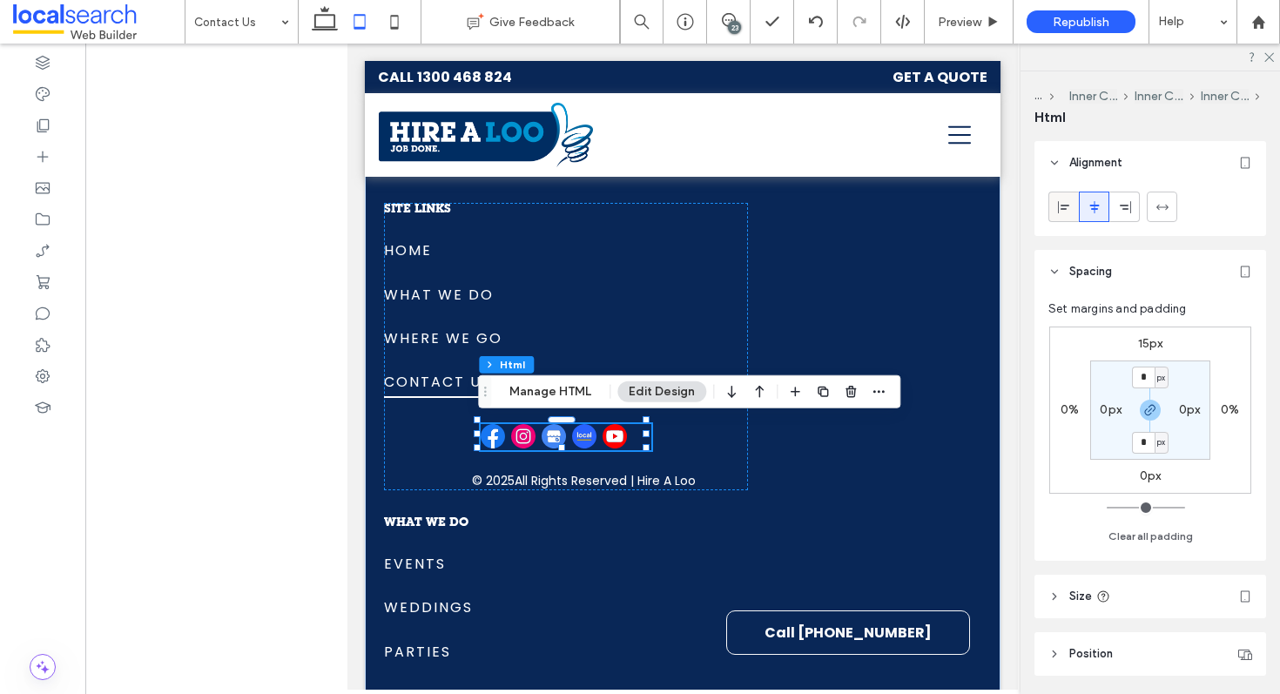
click at [1063, 210] on icon at bounding box center [1064, 207] width 14 height 14
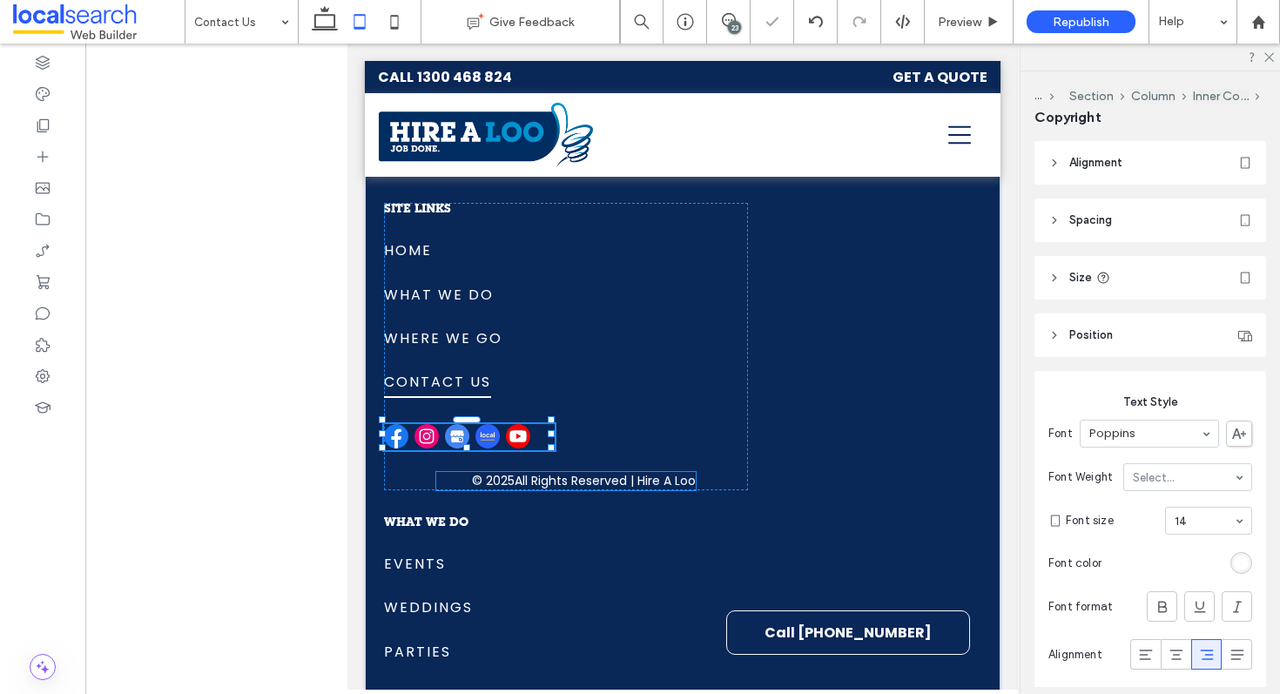
type input "**"
type input "****"
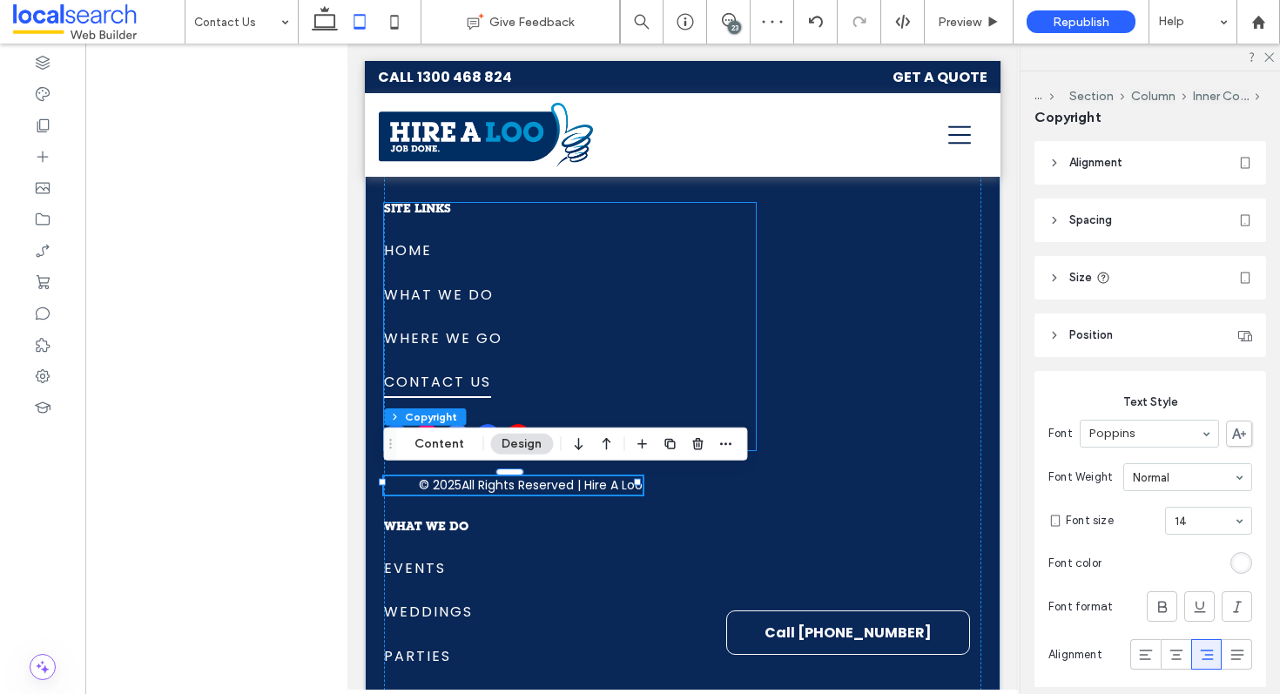
click at [563, 421] on div "SITE LINKS Home What We Do Where We Go Contact Us Home What We Do Where We Go C…" at bounding box center [566, 326] width 364 height 247
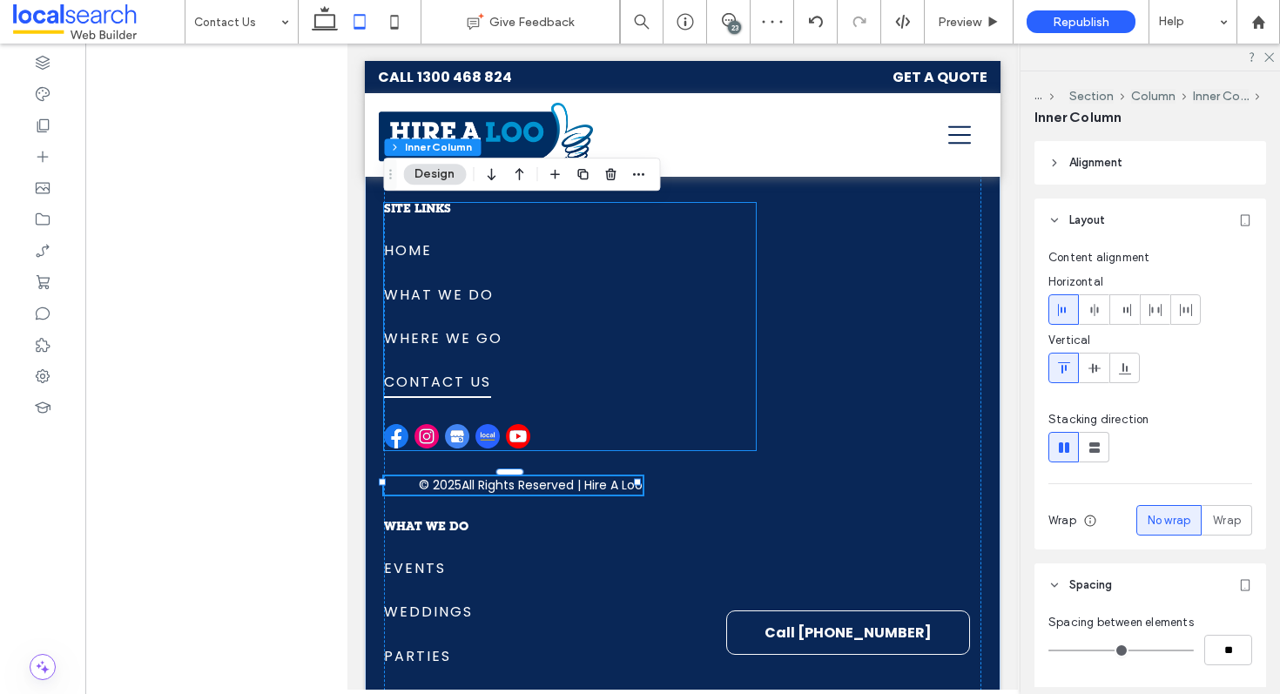
type input "**"
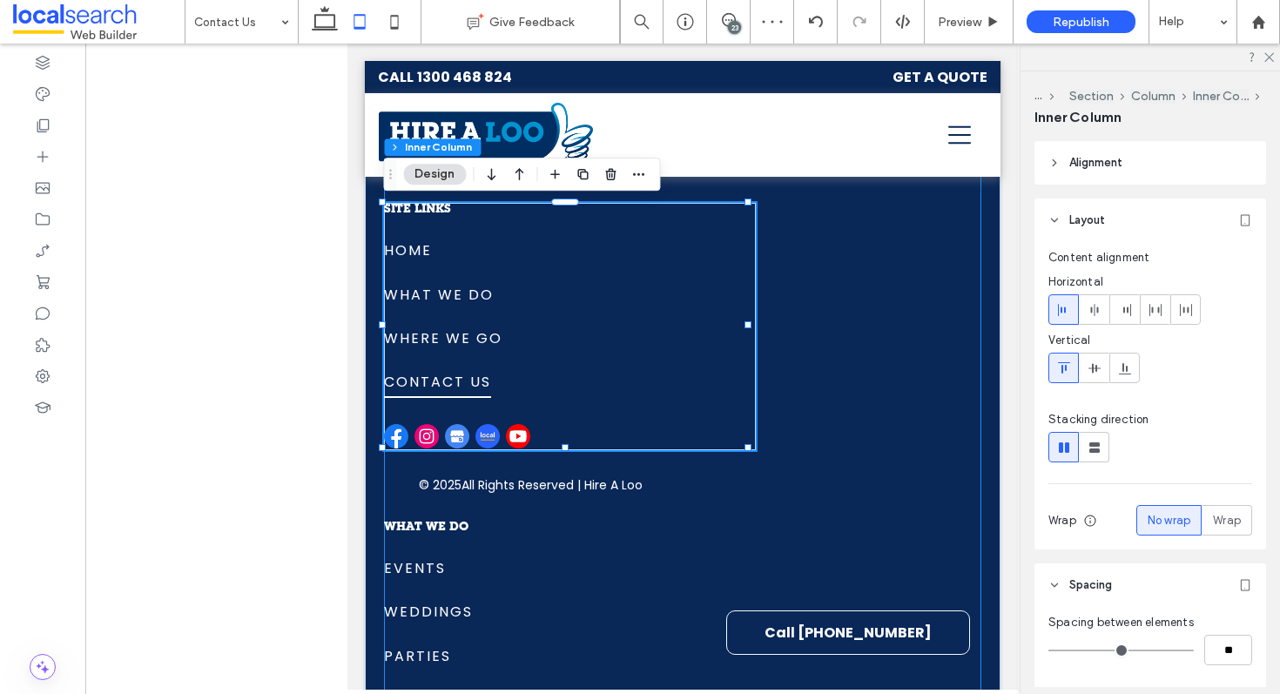
click at [557, 462] on div "SITE LINKS Home What We Do Where We Go Contact Us Home What We Do Where We Go C…" at bounding box center [682, 387] width 597 height 1016
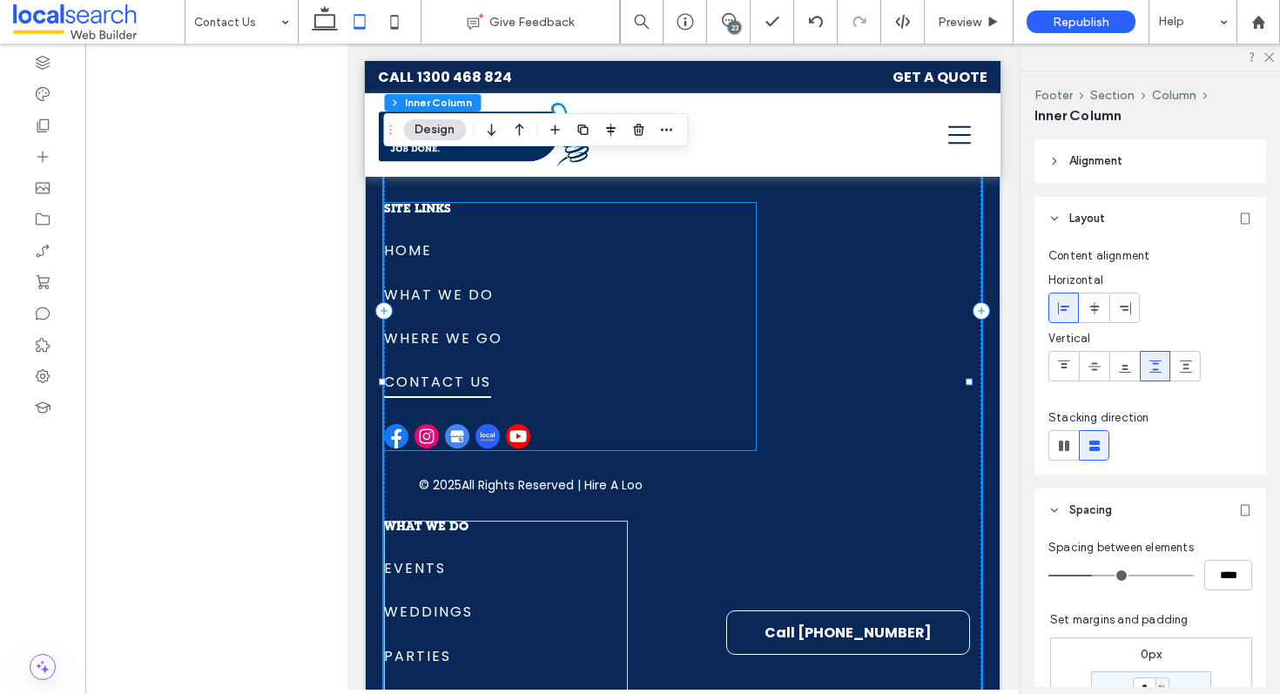
click at [563, 434] on div "SITE LINKS Home What We Do Where We Go Contact Us Home What We Do Where We Go C…" at bounding box center [566, 326] width 364 height 247
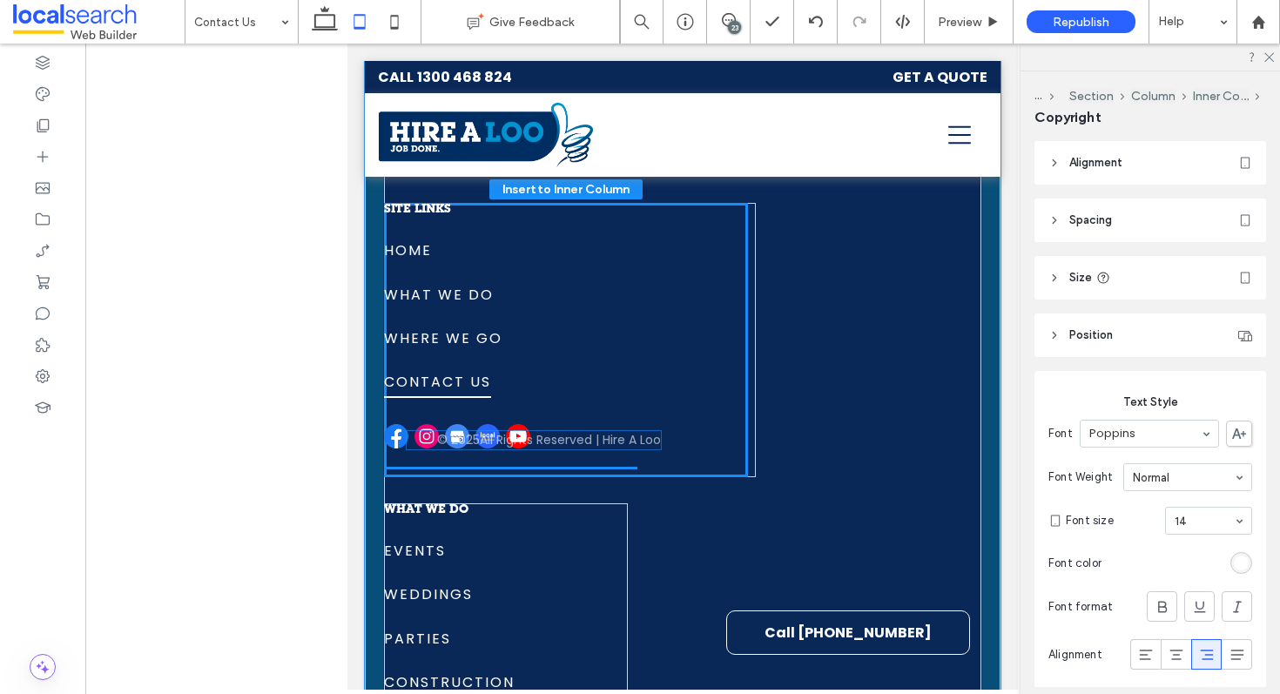
drag, startPoint x: 503, startPoint y: 483, endPoint x: 526, endPoint y: 442, distance: 48.0
type input "**"
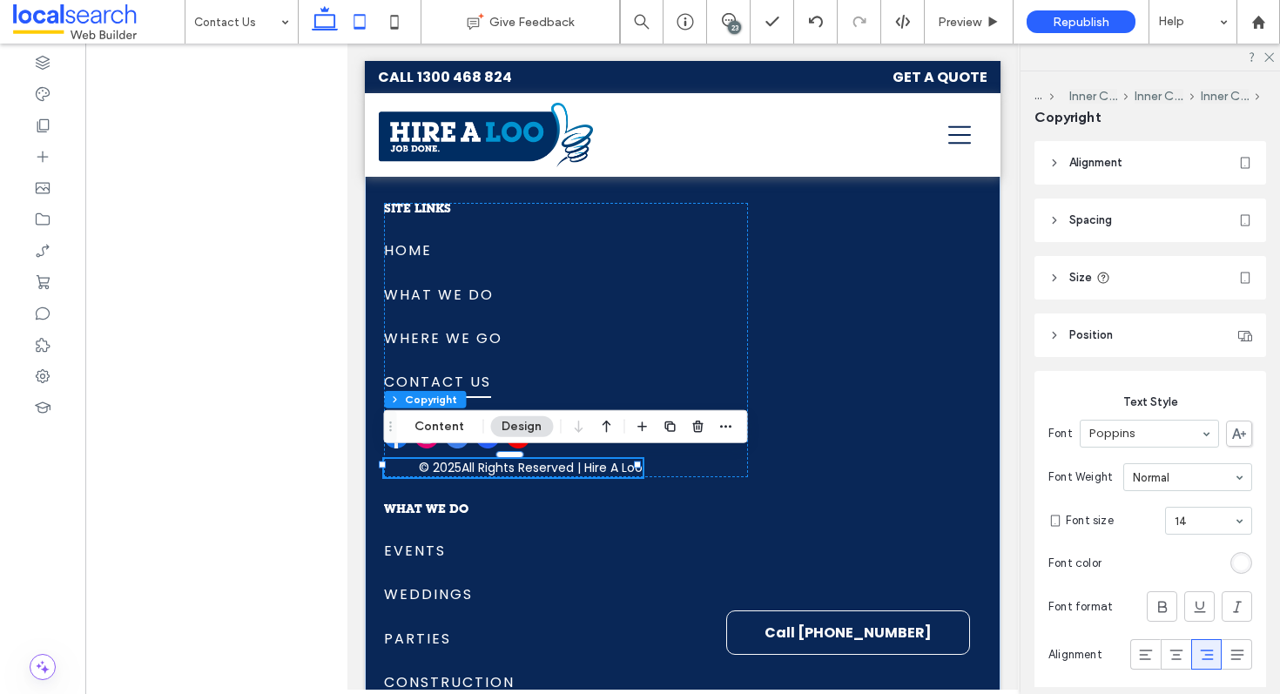
click at [333, 27] on use at bounding box center [325, 18] width 26 height 24
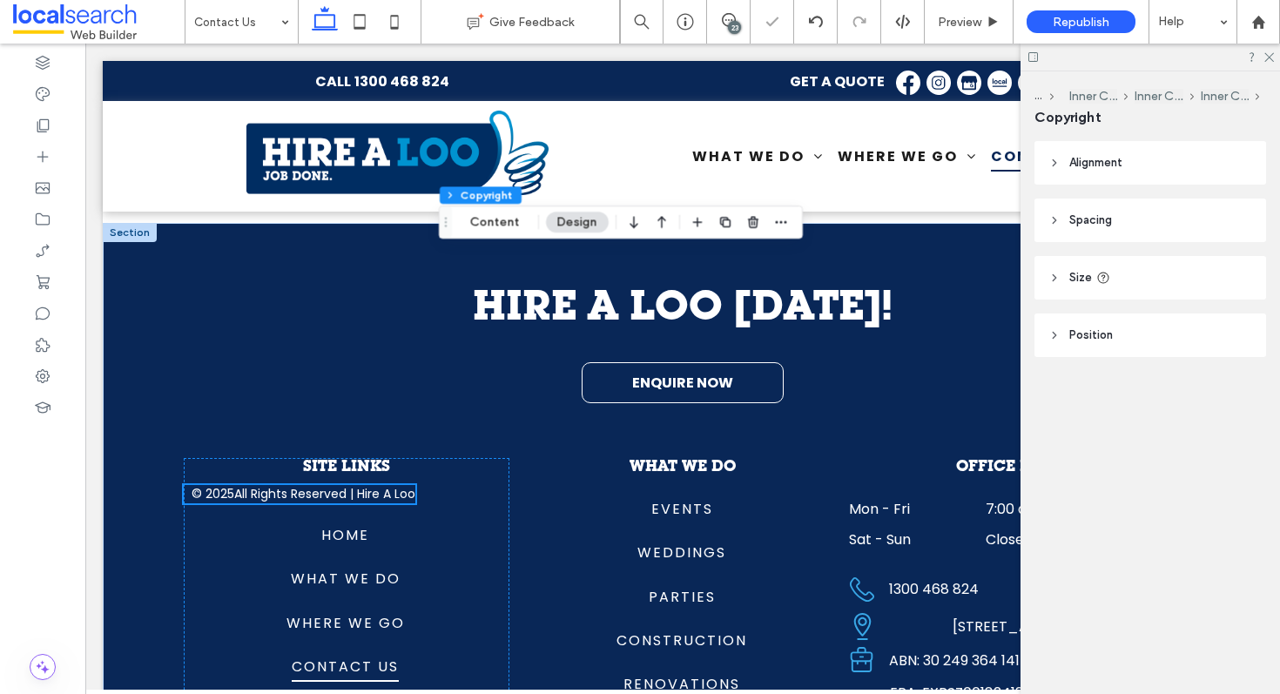
type input "****"
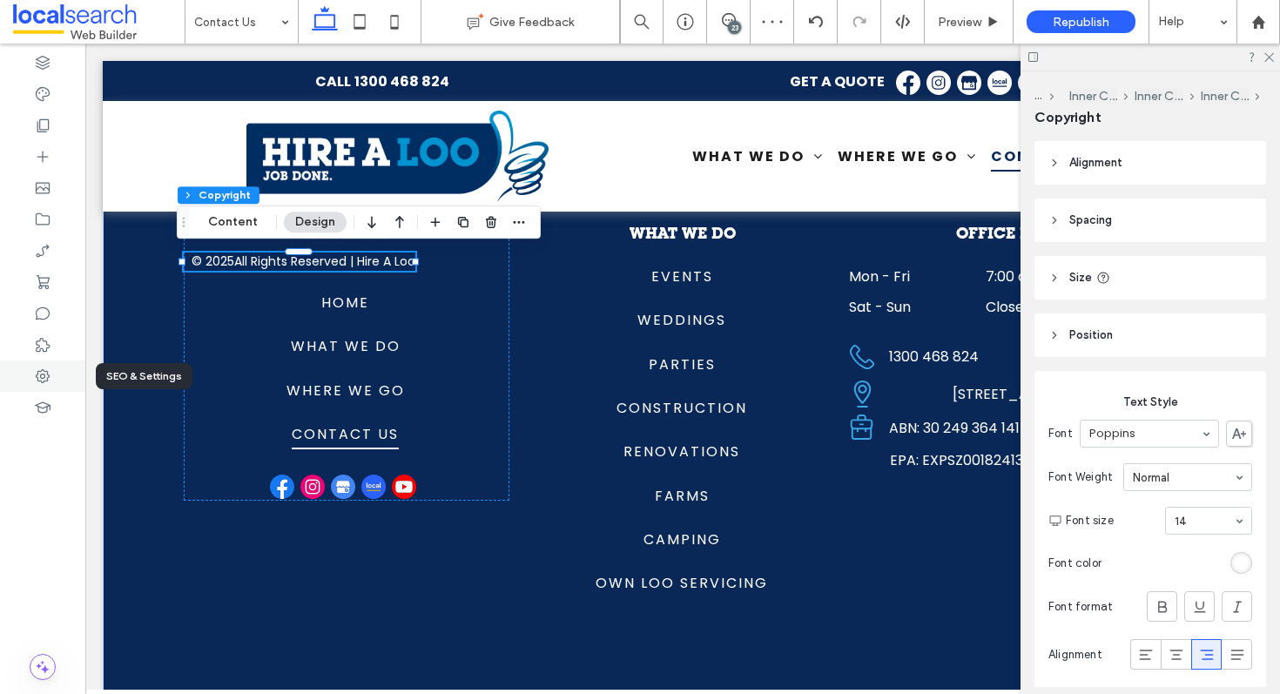
click at [29, 368] on div at bounding box center [42, 376] width 85 height 31
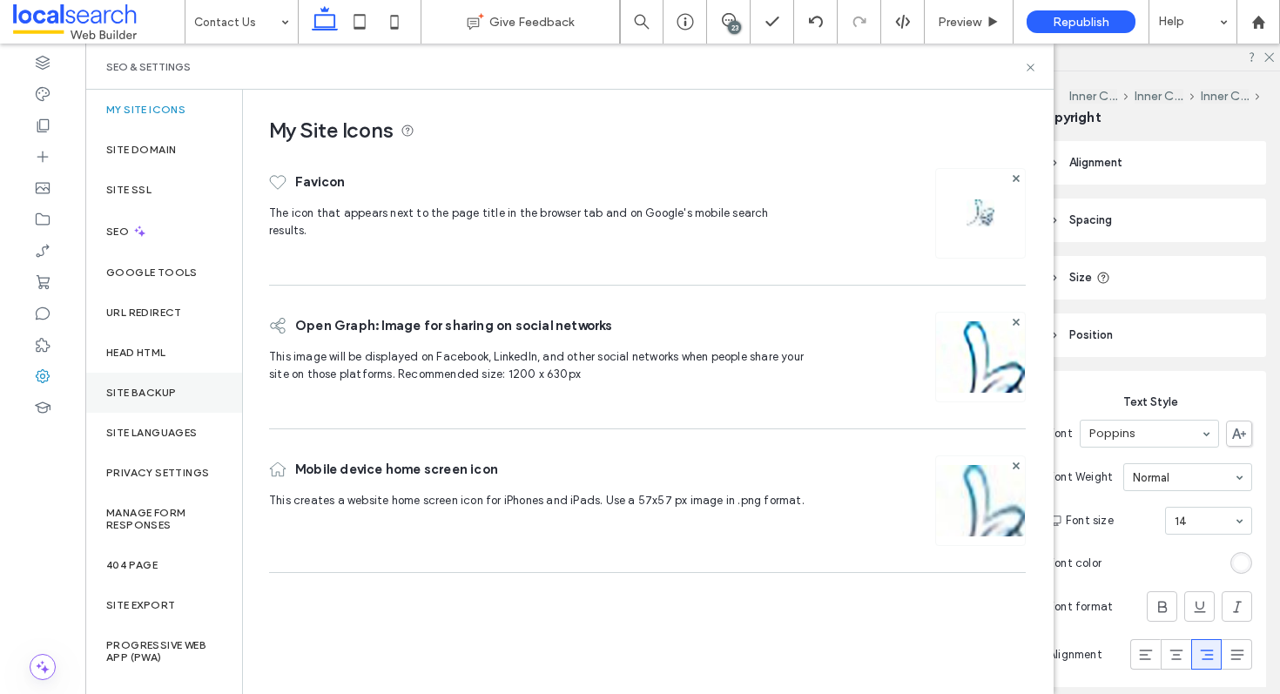
click at [199, 384] on div "Site Backup" at bounding box center [163, 393] width 157 height 40
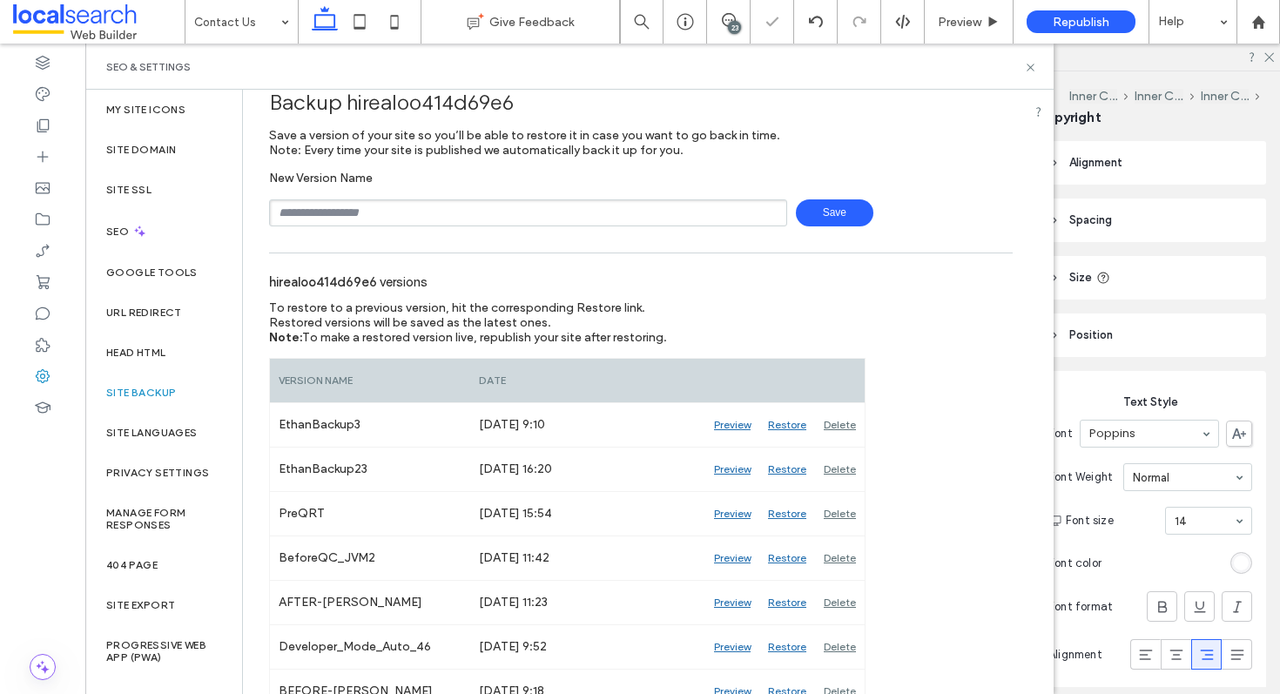
scroll to position [57, 0]
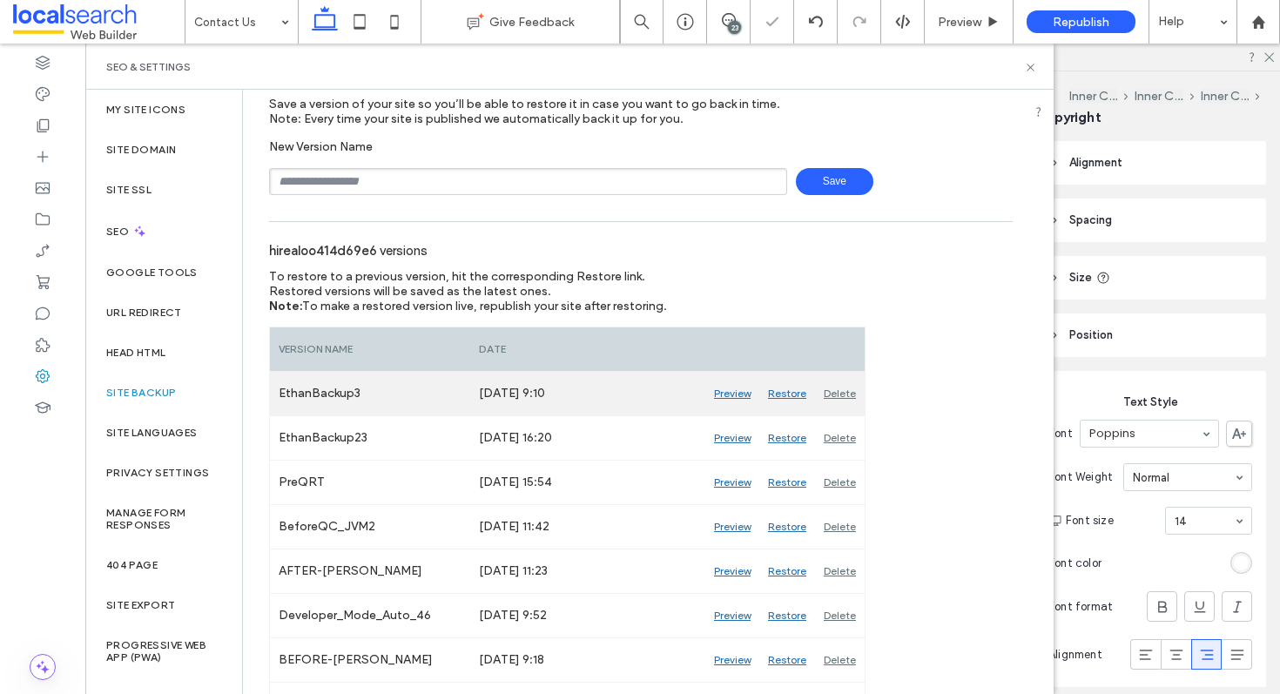
click at [786, 388] on div "Restore" at bounding box center [787, 394] width 56 height 44
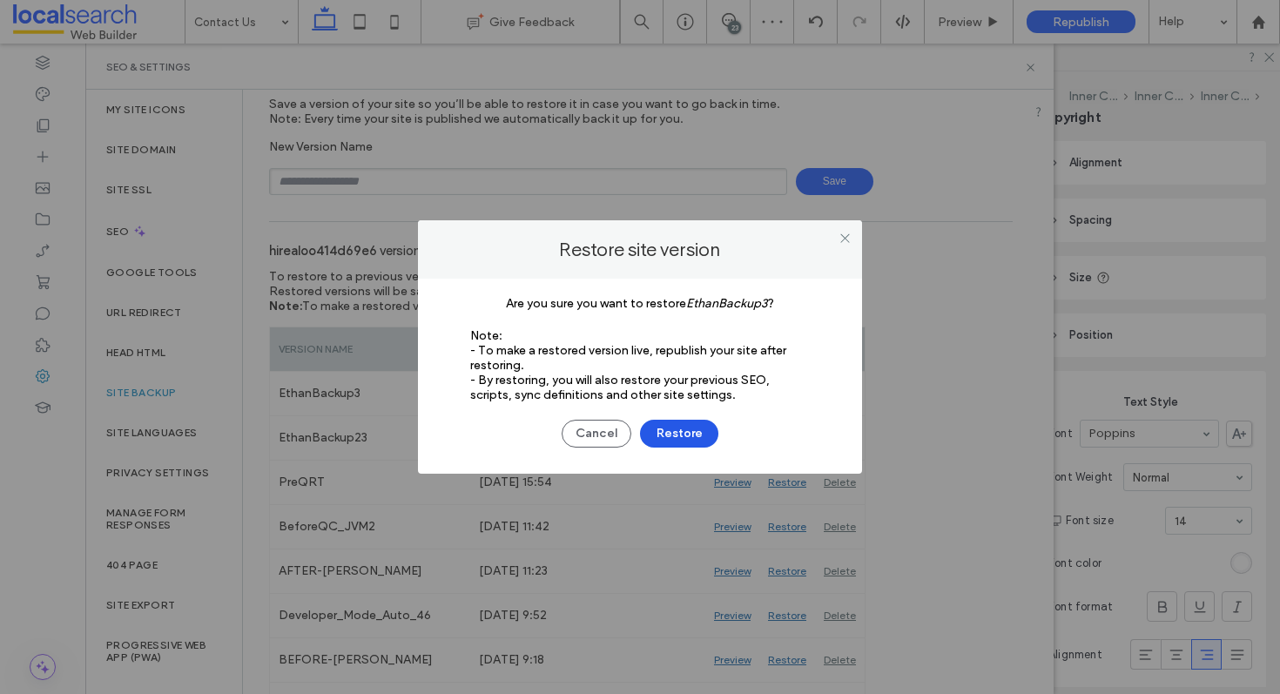
click at [685, 429] on button "Restore" at bounding box center [679, 434] width 78 height 28
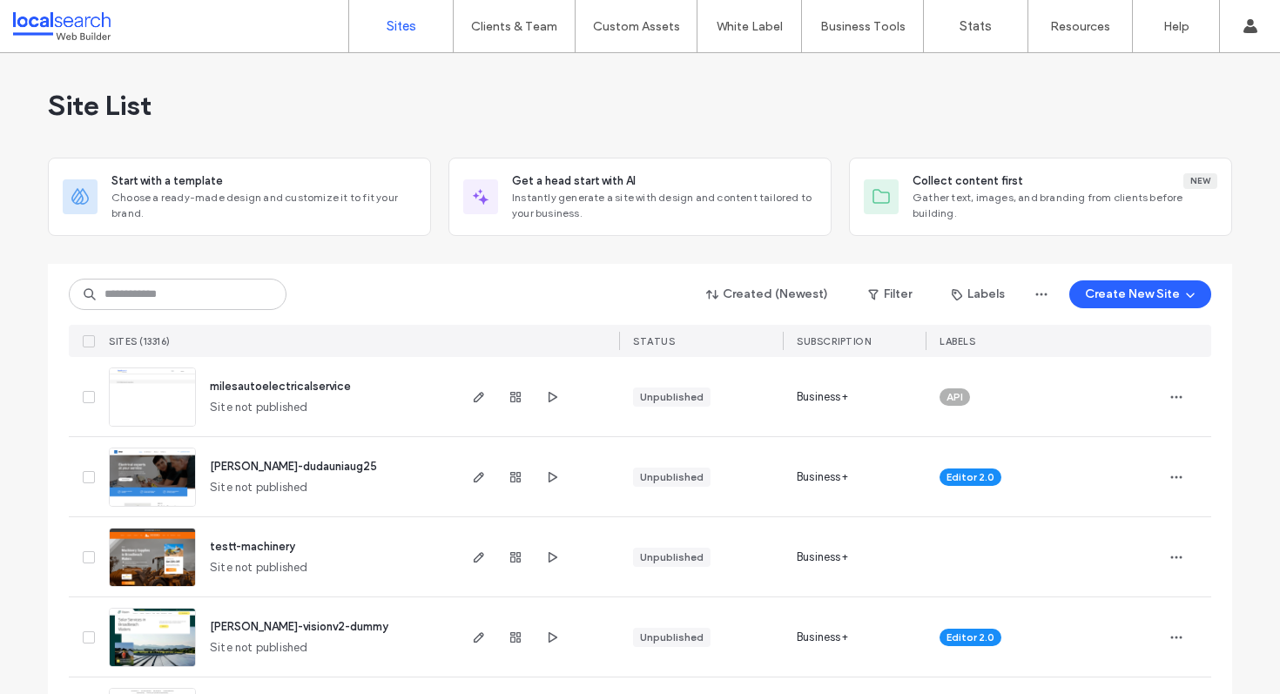
click at [118, 310] on div "Created (Newest) Filter Labels Create New Site" at bounding box center [640, 294] width 1143 height 33
click at [192, 285] on input at bounding box center [178, 294] width 218 height 31
paste input "********"
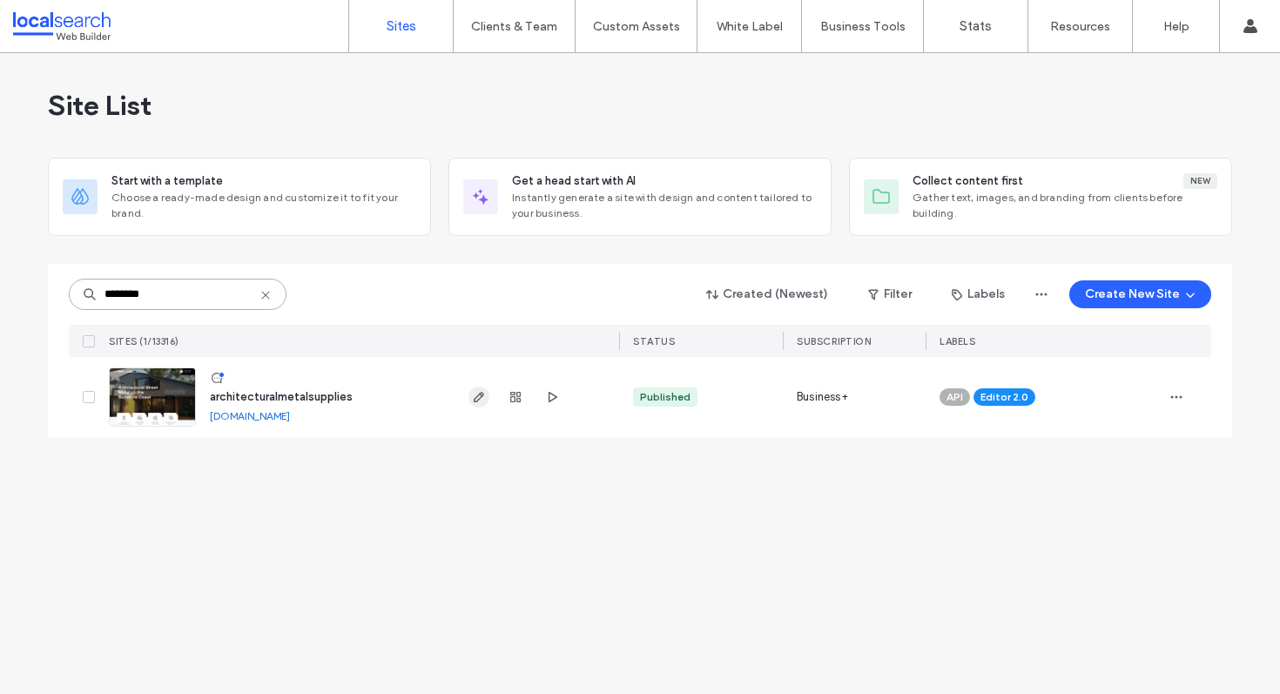
type input "********"
click at [476, 395] on icon "button" at bounding box center [479, 397] width 14 height 14
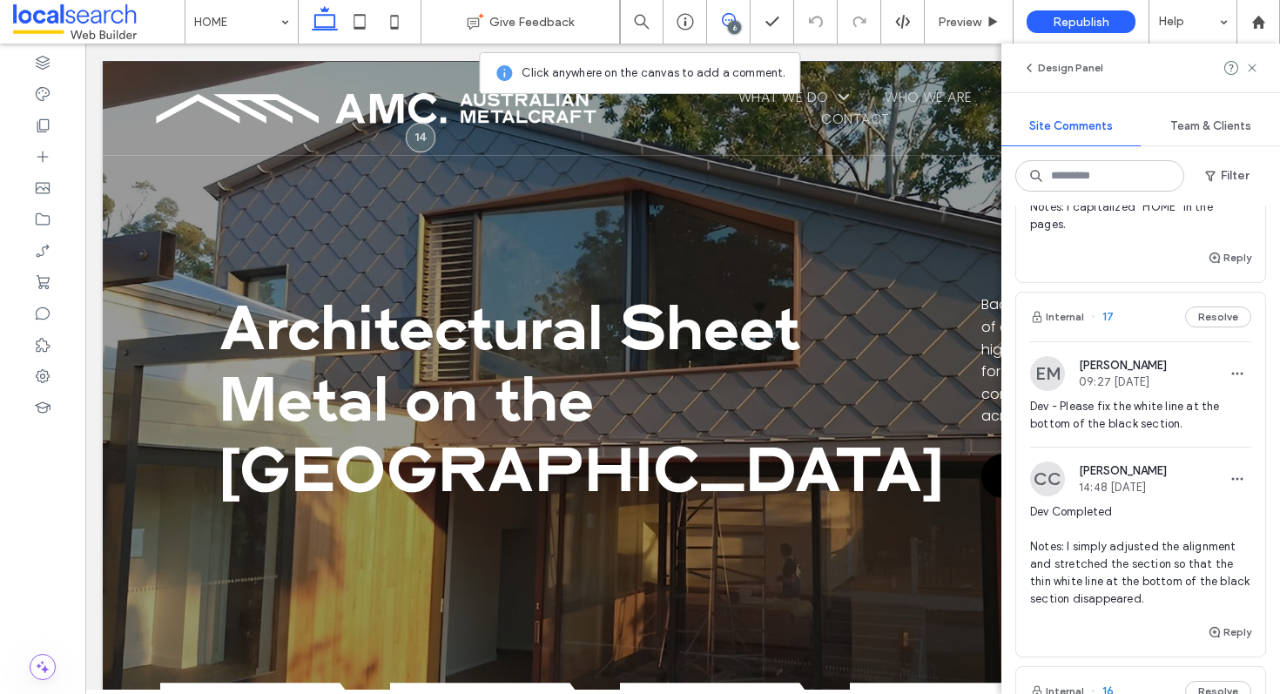
scroll to position [673, 0]
click at [1142, 312] on div "Internal 17 Resolve" at bounding box center [1140, 320] width 249 height 49
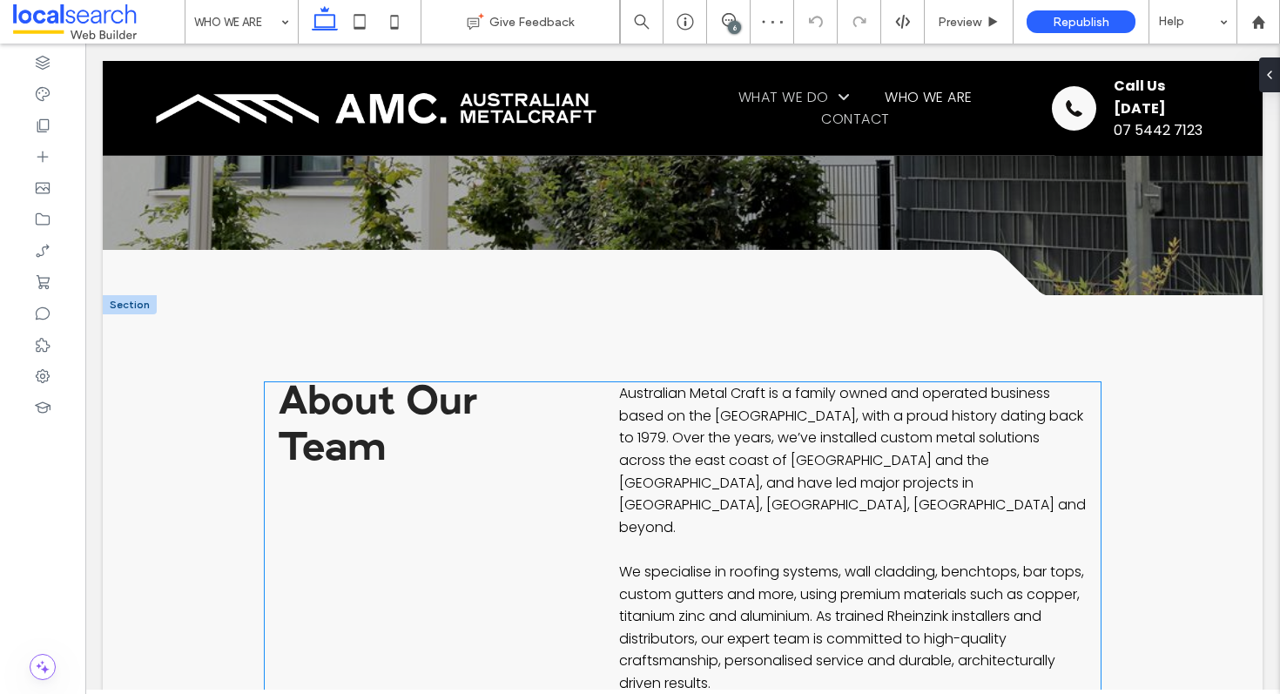
scroll to position [478, 0]
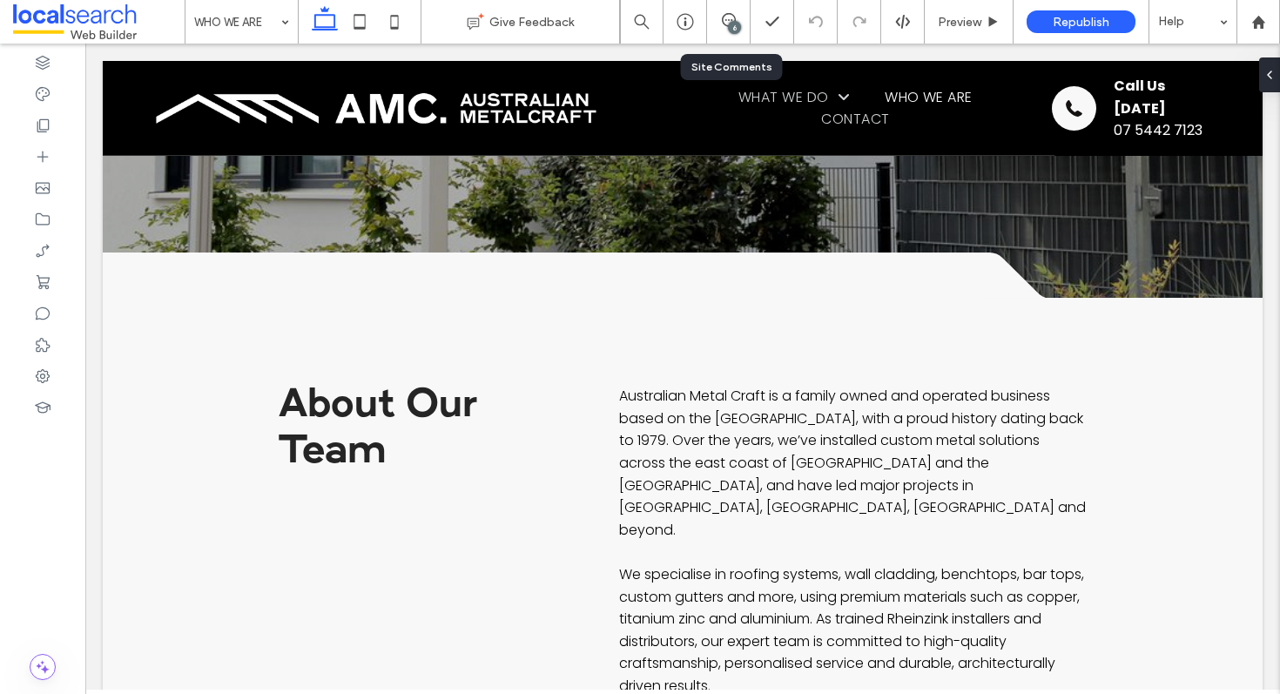
click at [732, 36] on div "6" at bounding box center [729, 22] width 44 height 44
click at [724, 22] on icon at bounding box center [729, 20] width 14 height 14
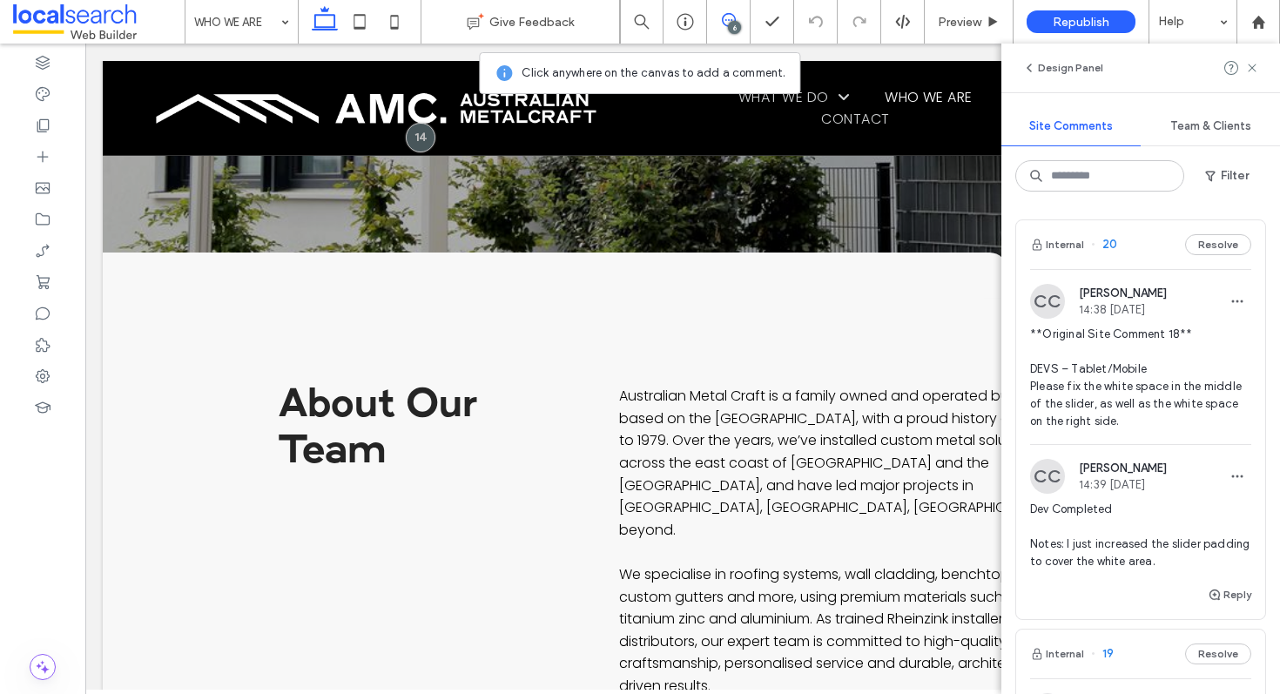
click at [1136, 262] on div "Internal 20 Resolve" at bounding box center [1140, 244] width 249 height 49
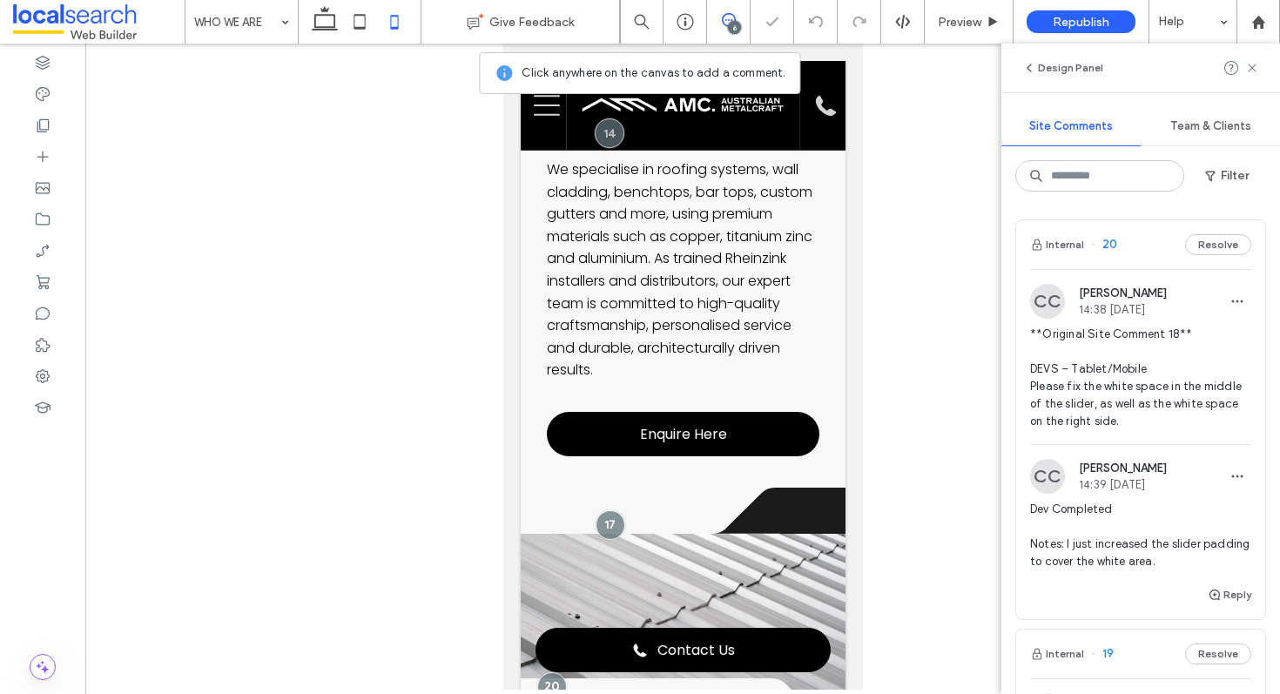
scroll to position [888, 0]
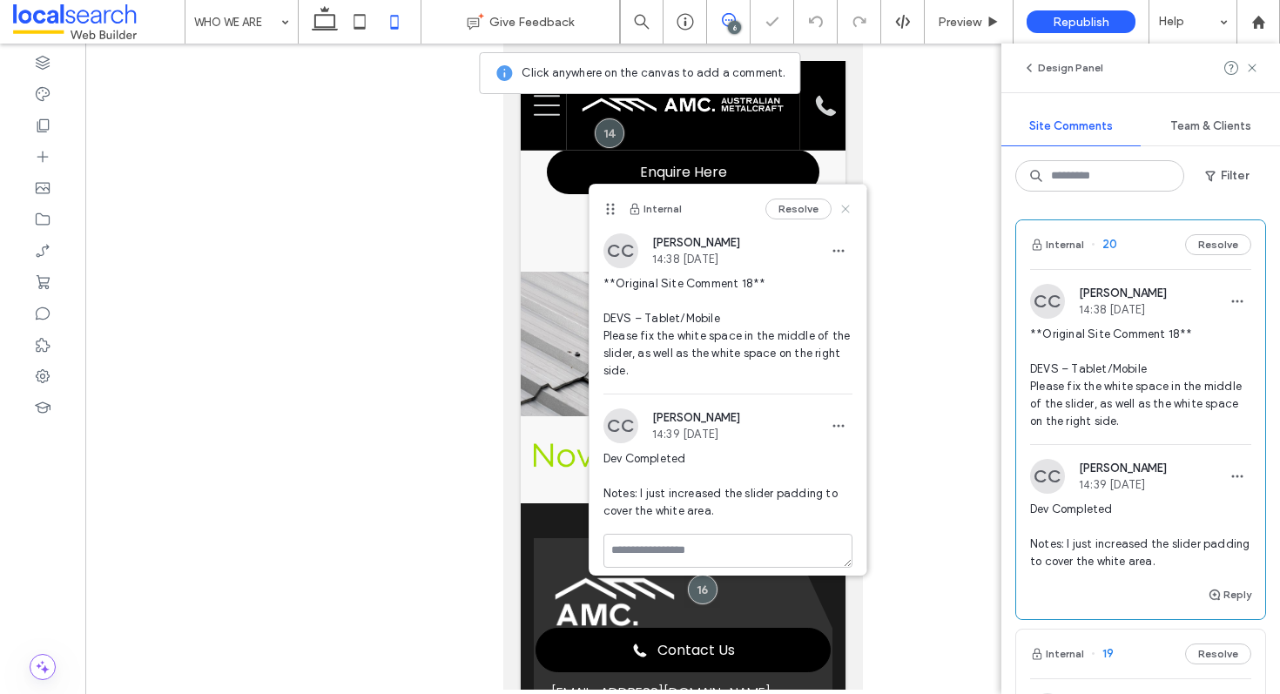
click at [847, 208] on use at bounding box center [845, 209] width 8 height 8
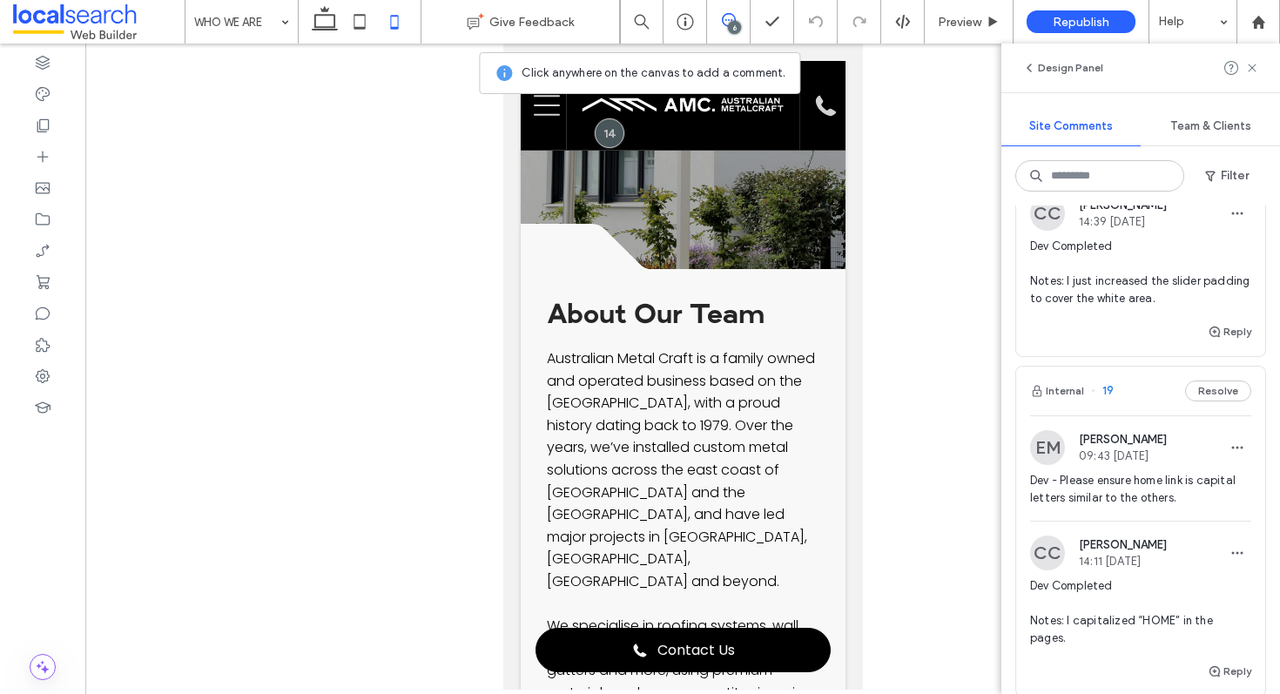
scroll to position [0, 0]
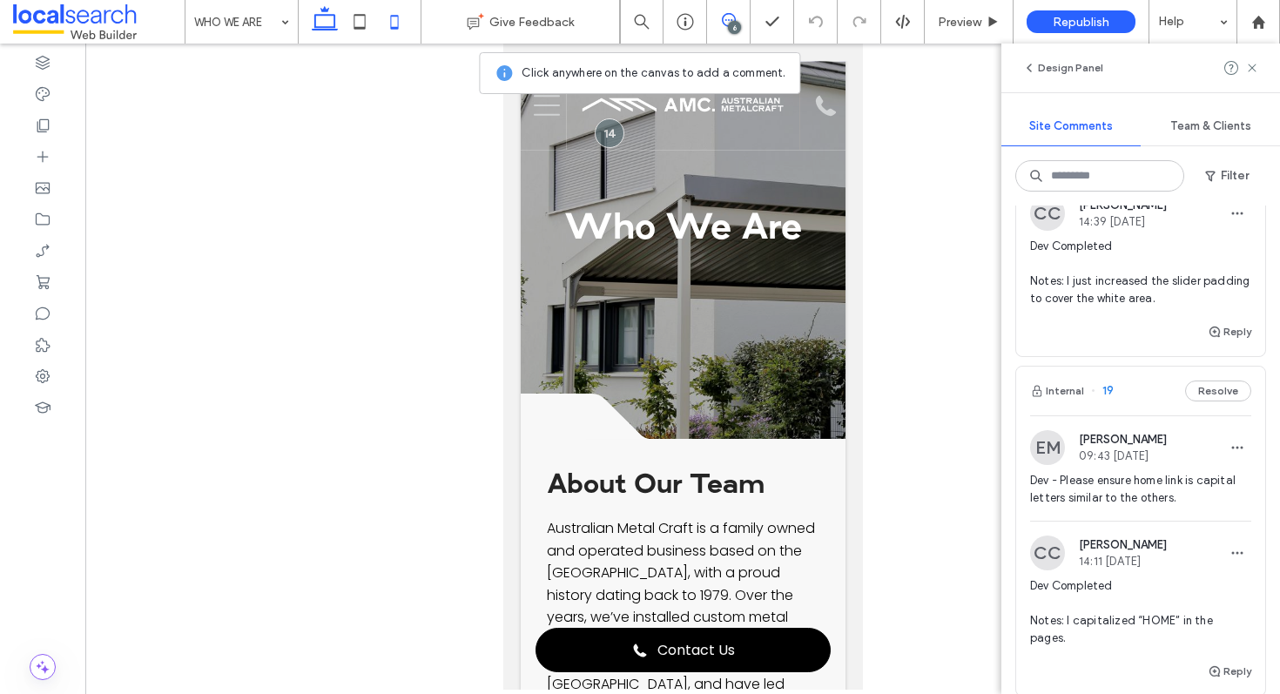
click at [327, 29] on use at bounding box center [325, 18] width 26 height 24
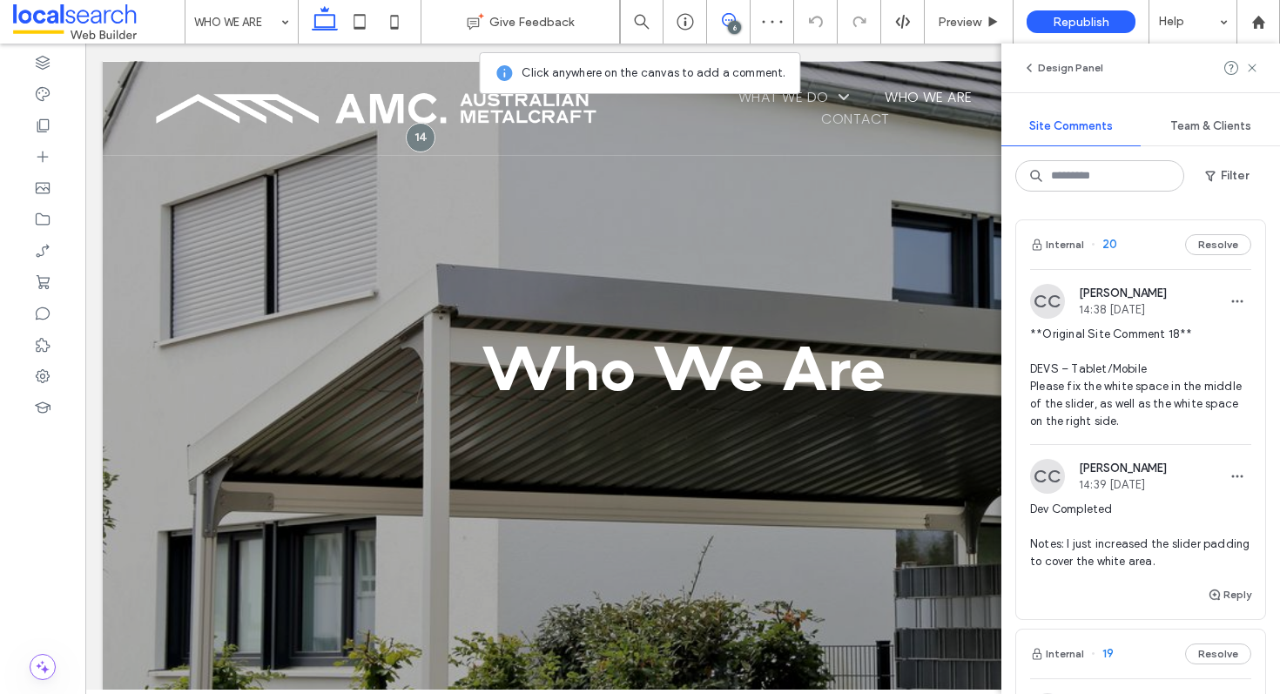
click at [1140, 258] on div "Internal 20 Resolve" at bounding box center [1140, 244] width 249 height 49
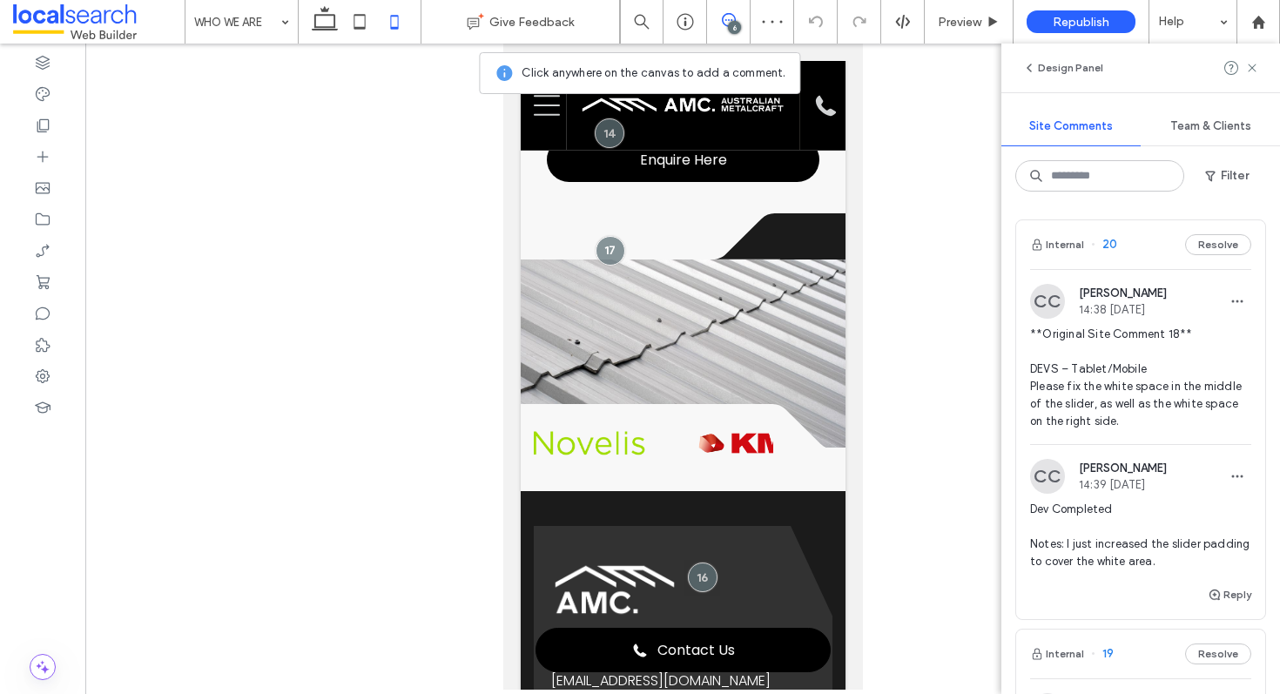
scroll to position [908, 0]
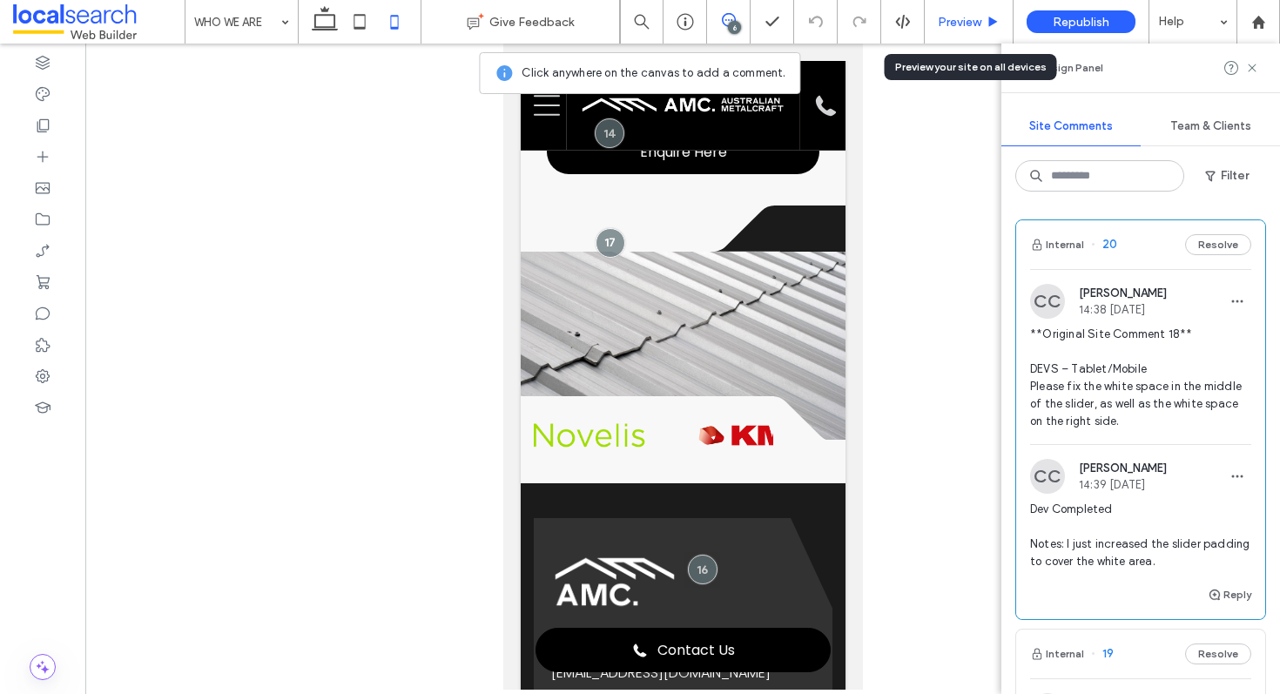
click at [956, 29] on span "Preview" at bounding box center [960, 22] width 44 height 15
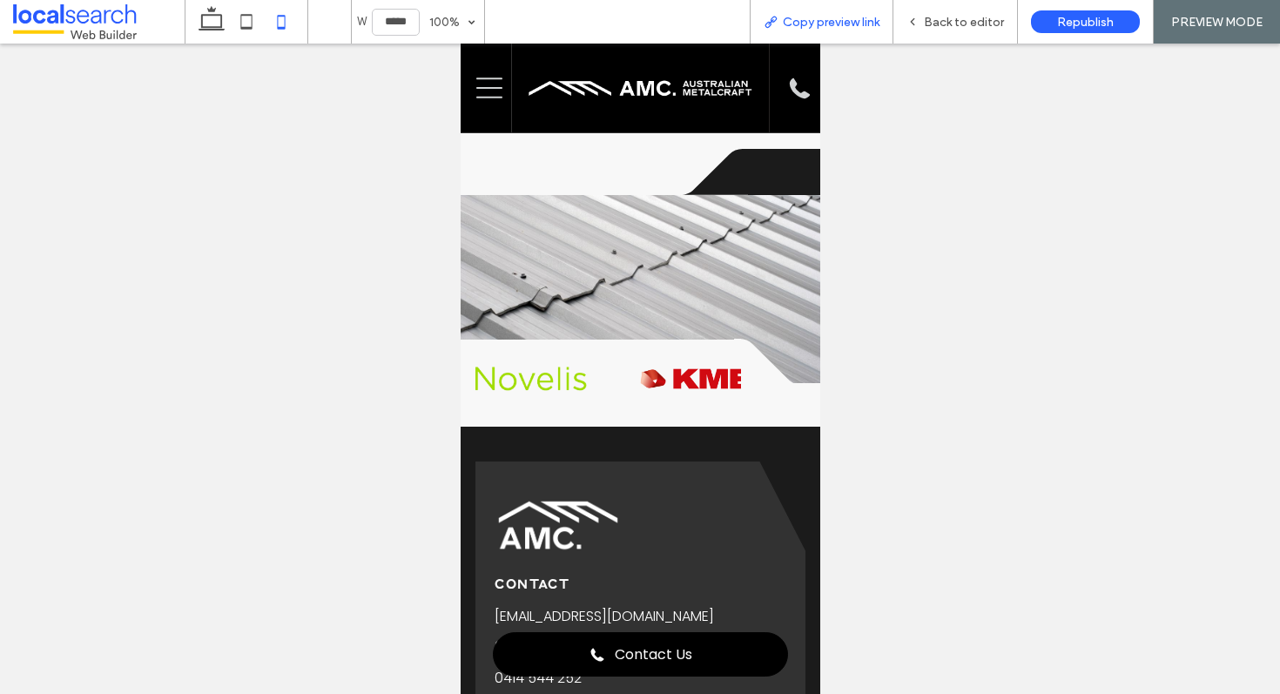
click at [835, 21] on span "Copy preview link" at bounding box center [831, 22] width 97 height 15
click at [969, 29] on div "Back to editor" at bounding box center [956, 22] width 125 height 44
click at [948, 22] on span "Back to editor" at bounding box center [964, 22] width 80 height 15
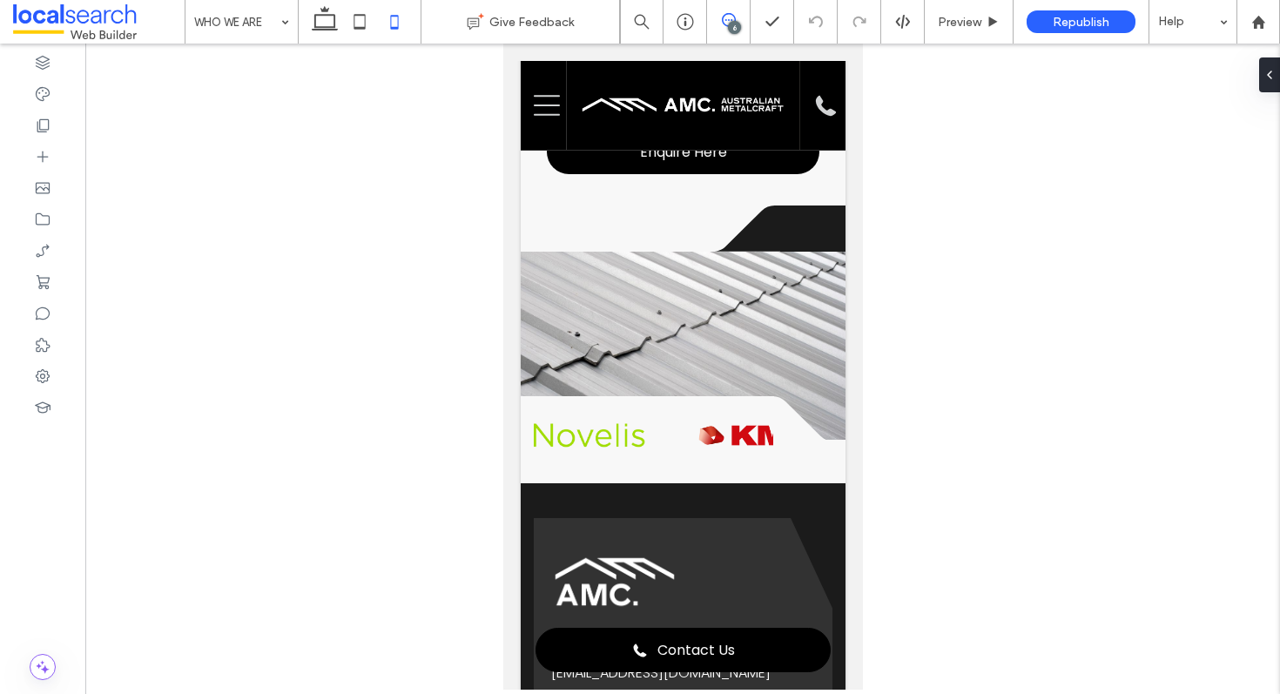
click at [727, 19] on use at bounding box center [729, 20] width 14 height 14
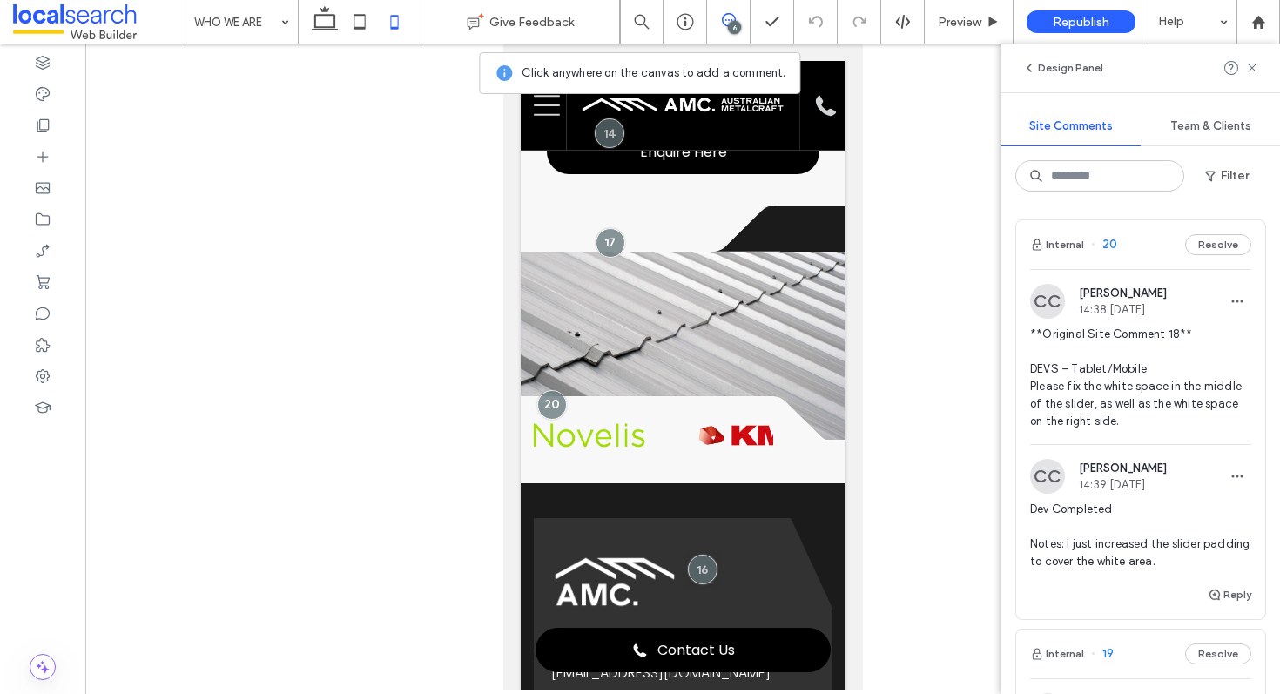
click at [1127, 252] on div "Internal 20 Resolve" at bounding box center [1140, 244] width 249 height 49
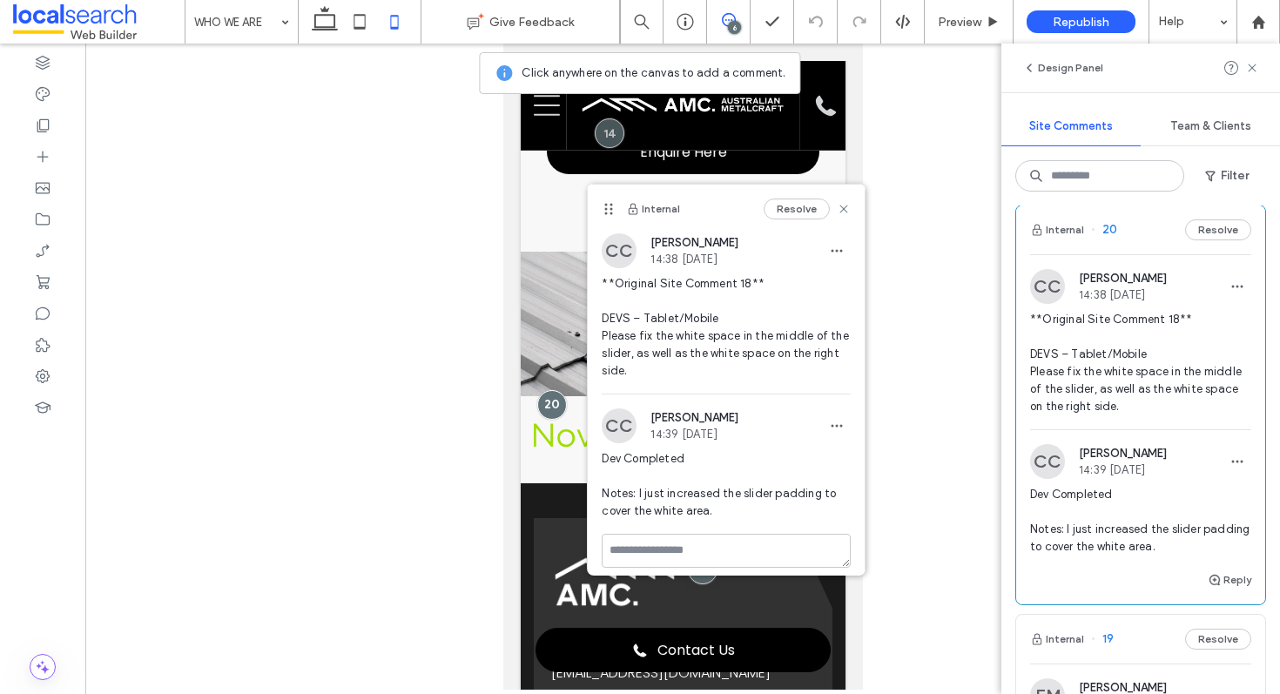
scroll to position [25, 0]
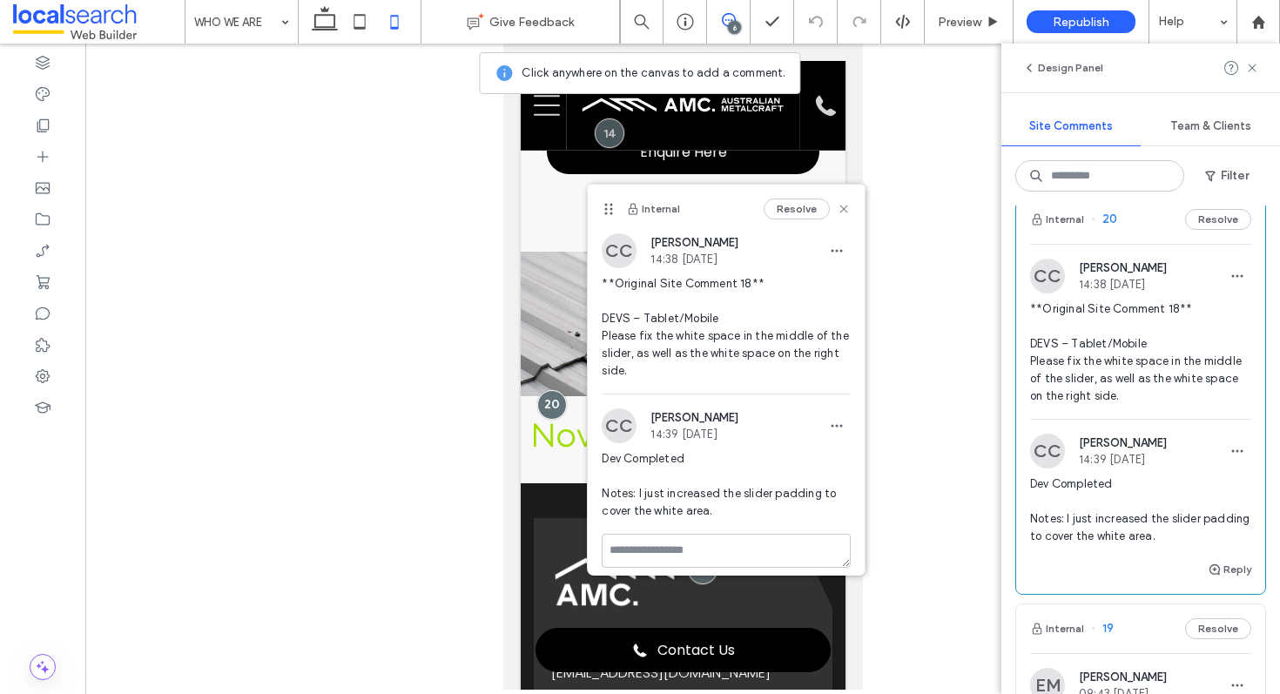
click at [1152, 233] on div "Internal 20 Resolve" at bounding box center [1140, 219] width 249 height 49
click at [1228, 567] on button "Reply" at bounding box center [1230, 569] width 44 height 21
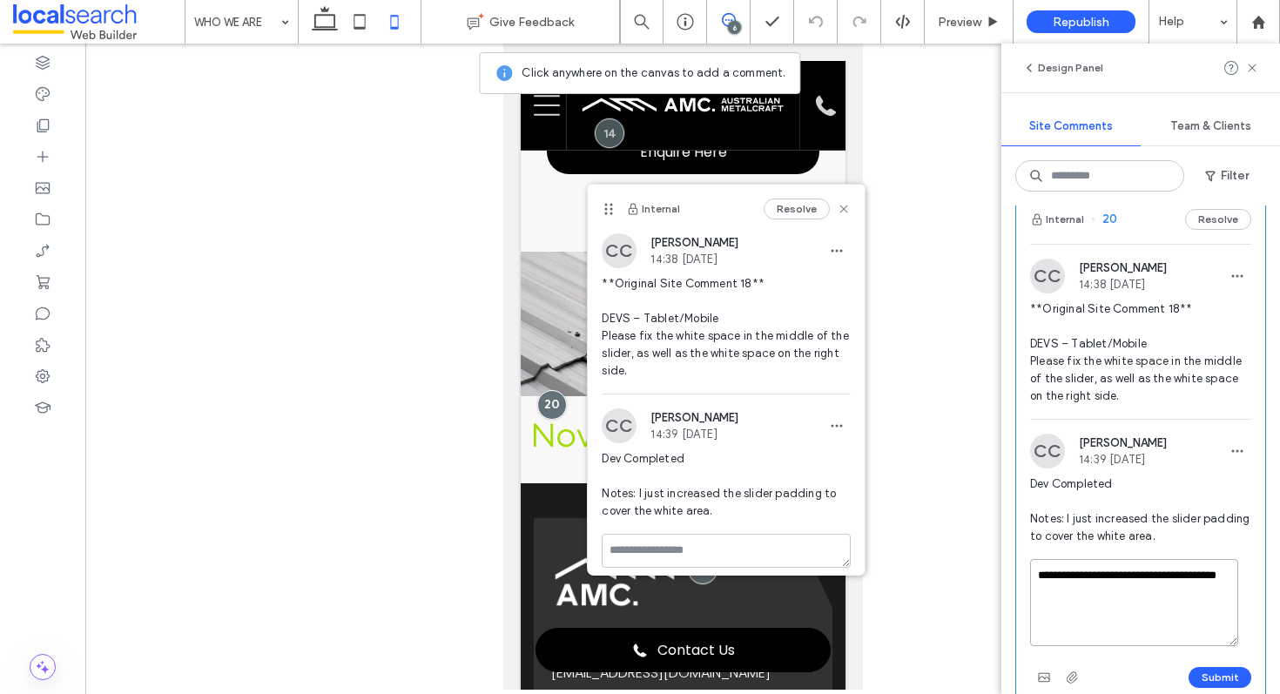
click at [1233, 581] on textarea "**********" at bounding box center [1134, 602] width 208 height 87
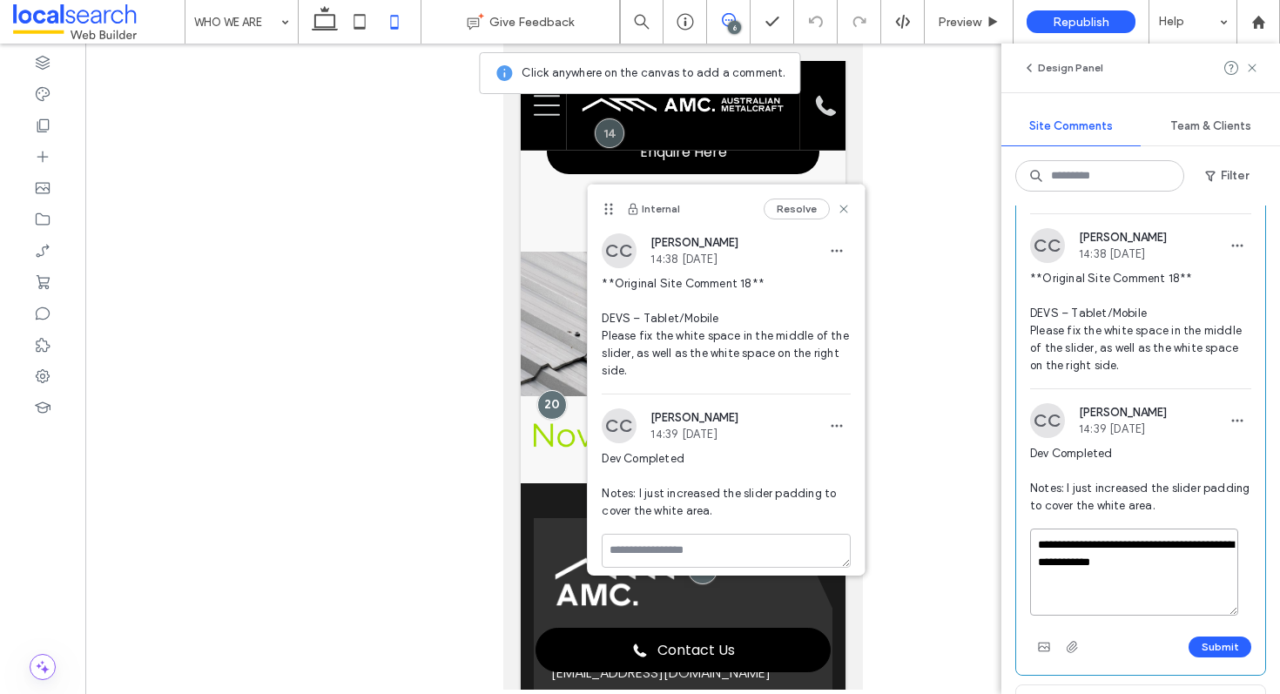
scroll to position [57, 0]
type textarea "**********"
click at [1049, 642] on use "button" at bounding box center [1043, 646] width 11 height 9
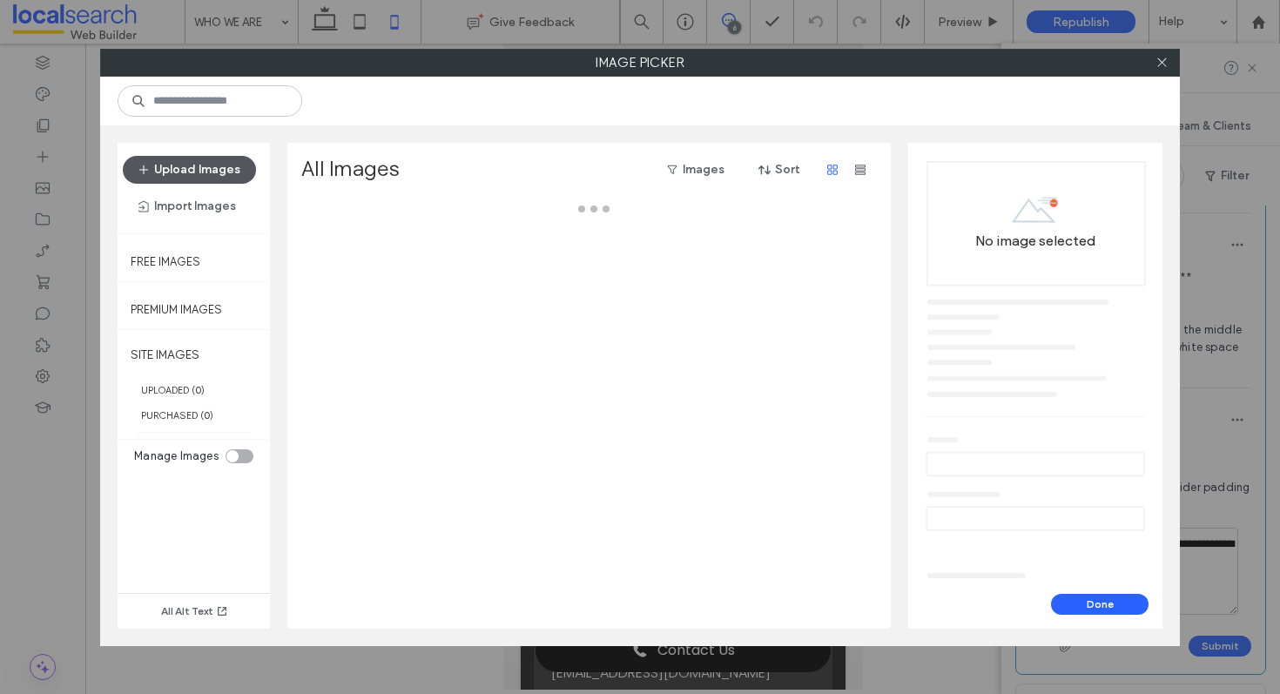
click at [183, 162] on button "Upload Images" at bounding box center [189, 170] width 133 height 28
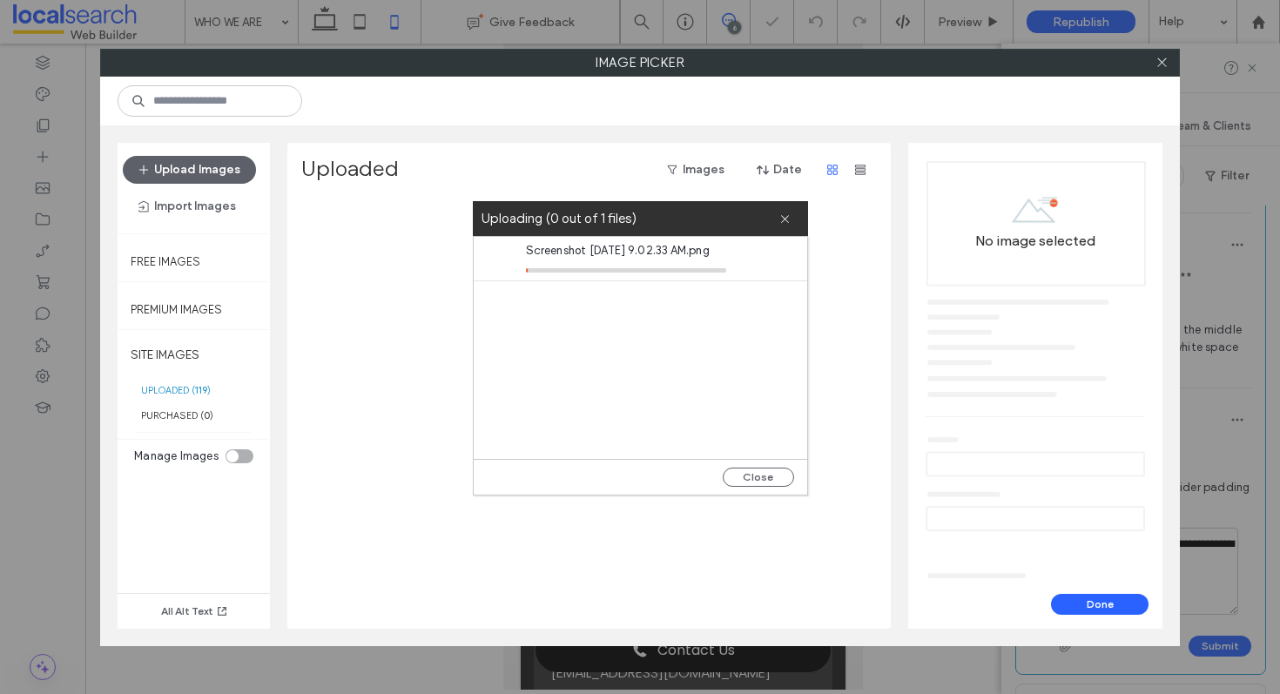
click at [939, 458] on div "No image selected" at bounding box center [1035, 369] width 226 height 417
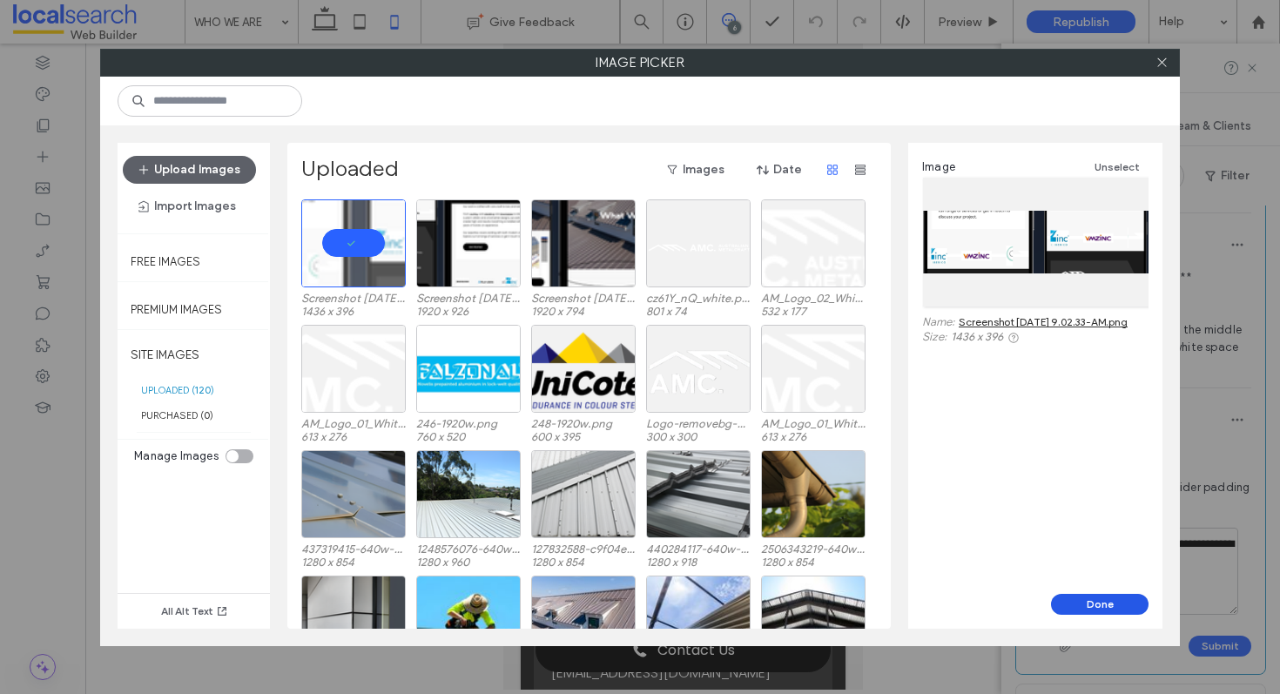
click at [1097, 600] on button "Done" at bounding box center [1100, 604] width 98 height 21
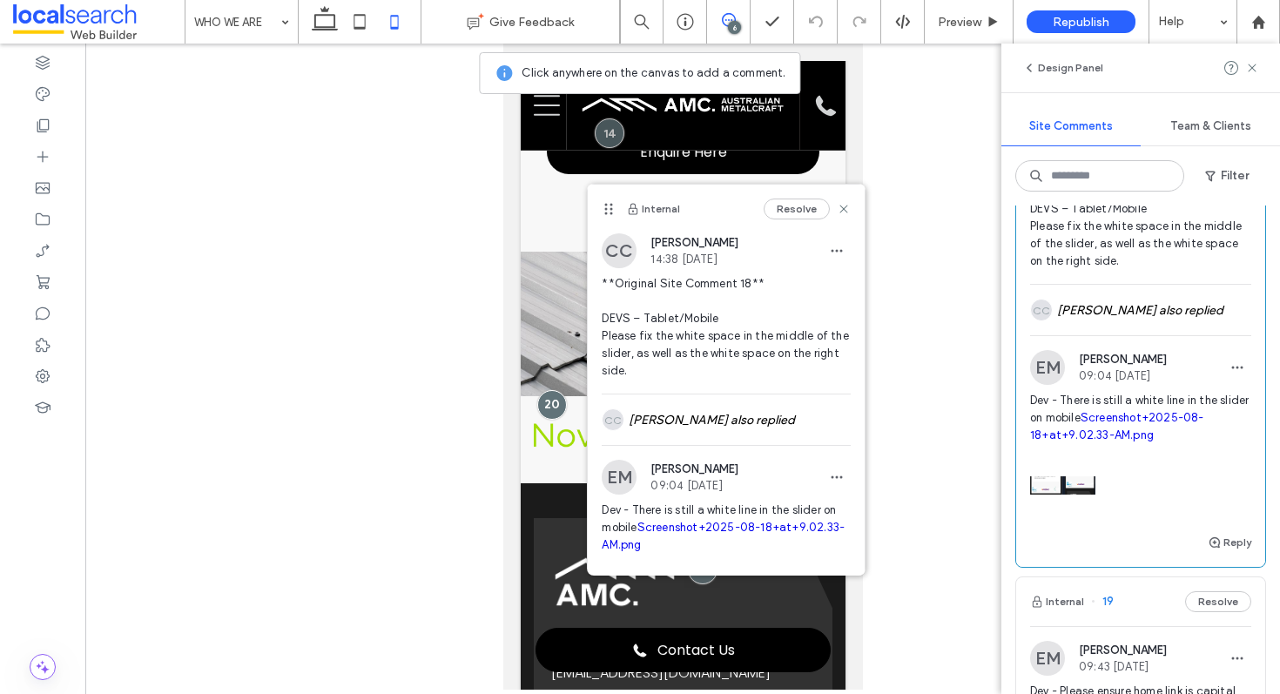
scroll to position [168, 0]
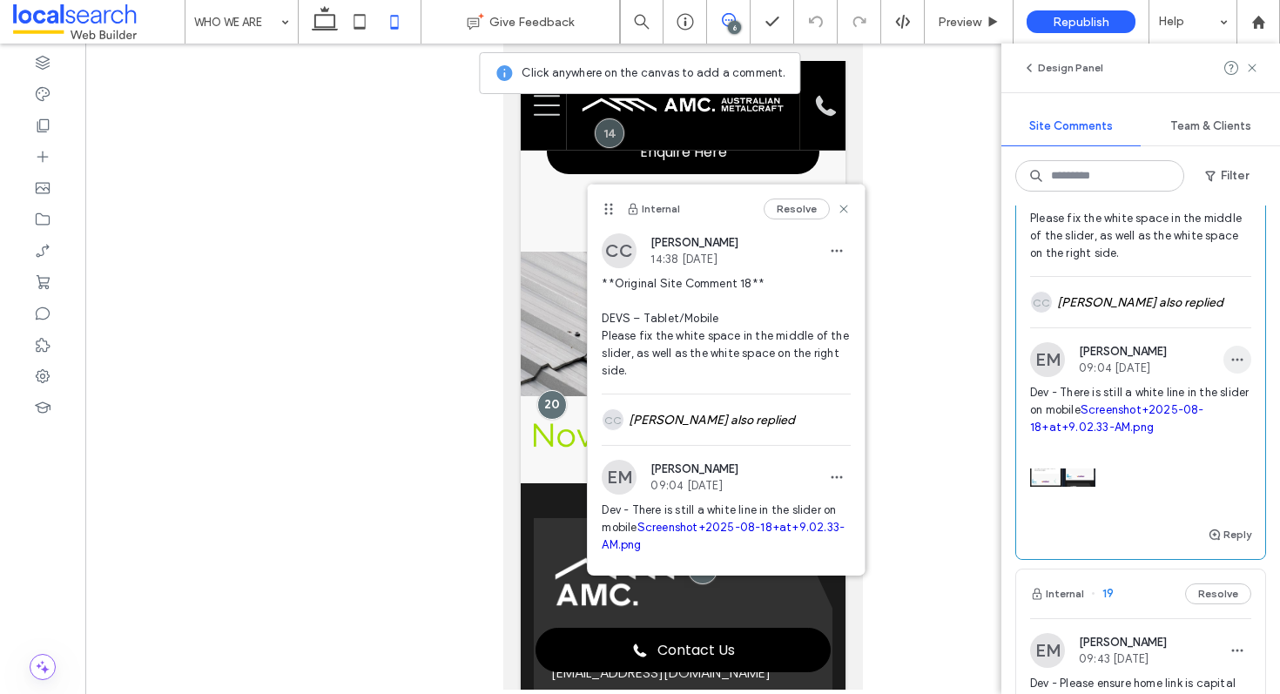
click at [1232, 361] on use "button" at bounding box center [1237, 360] width 11 height 3
click at [1198, 402] on div "Edit" at bounding box center [1160, 404] width 155 height 33
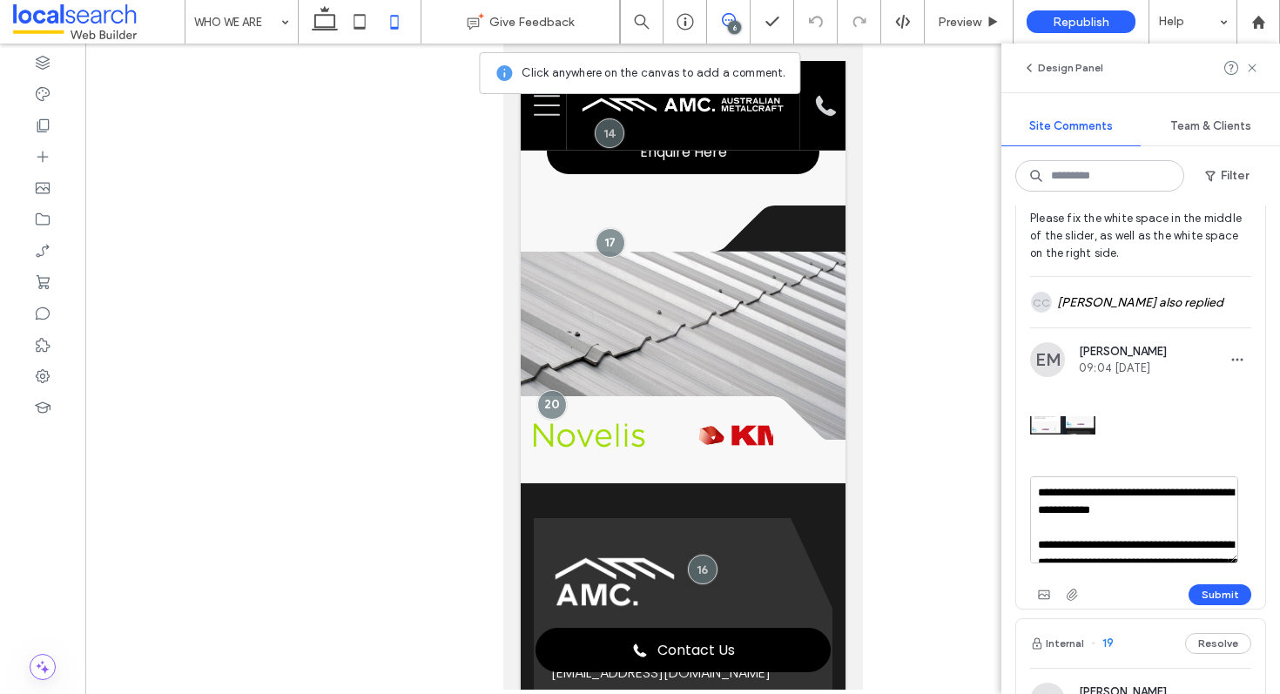
click at [1155, 508] on textarea "**********" at bounding box center [1134, 519] width 208 height 87
type textarea "**********"
click at [1199, 598] on button "Submit" at bounding box center [1220, 594] width 63 height 21
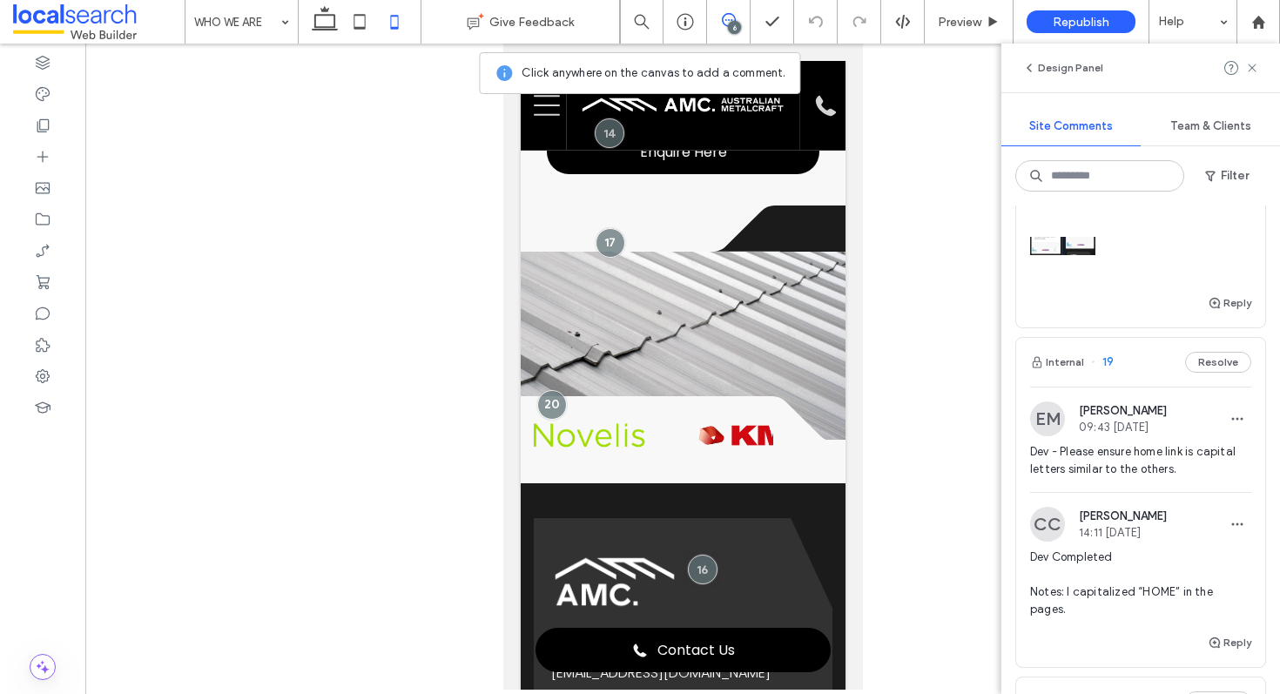
scroll to position [485, 0]
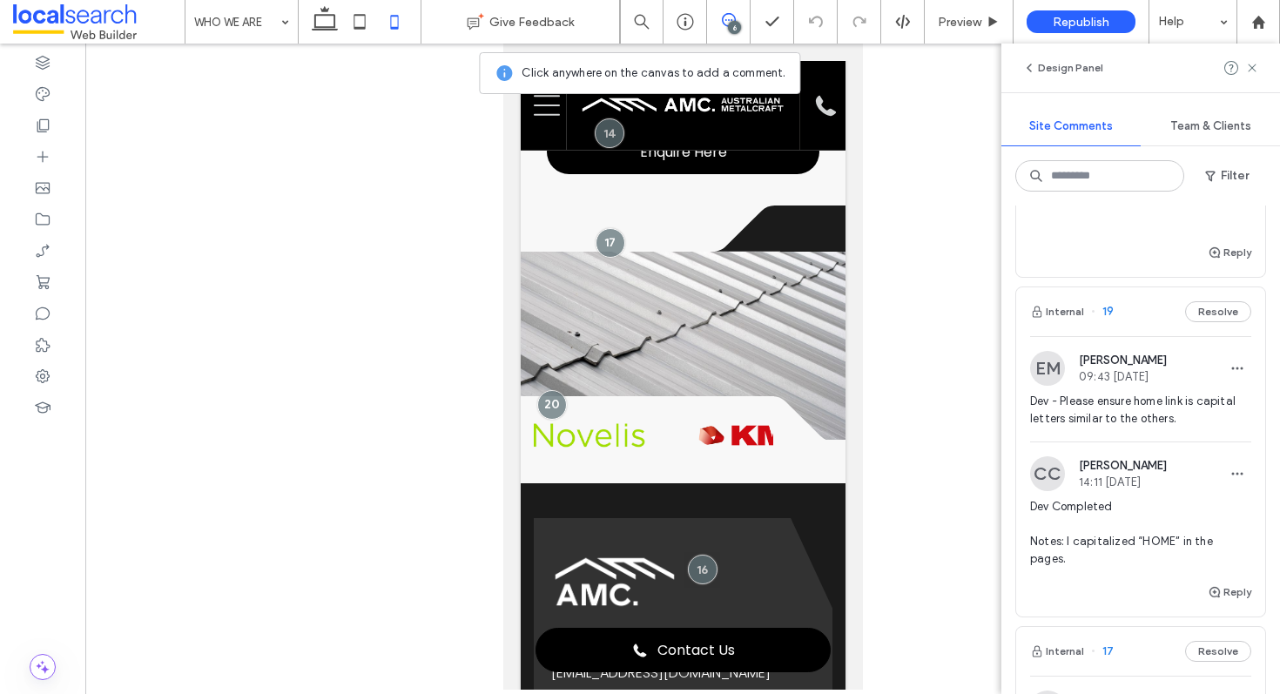
click at [1138, 333] on div "Internal 19 Resolve" at bounding box center [1140, 311] width 249 height 49
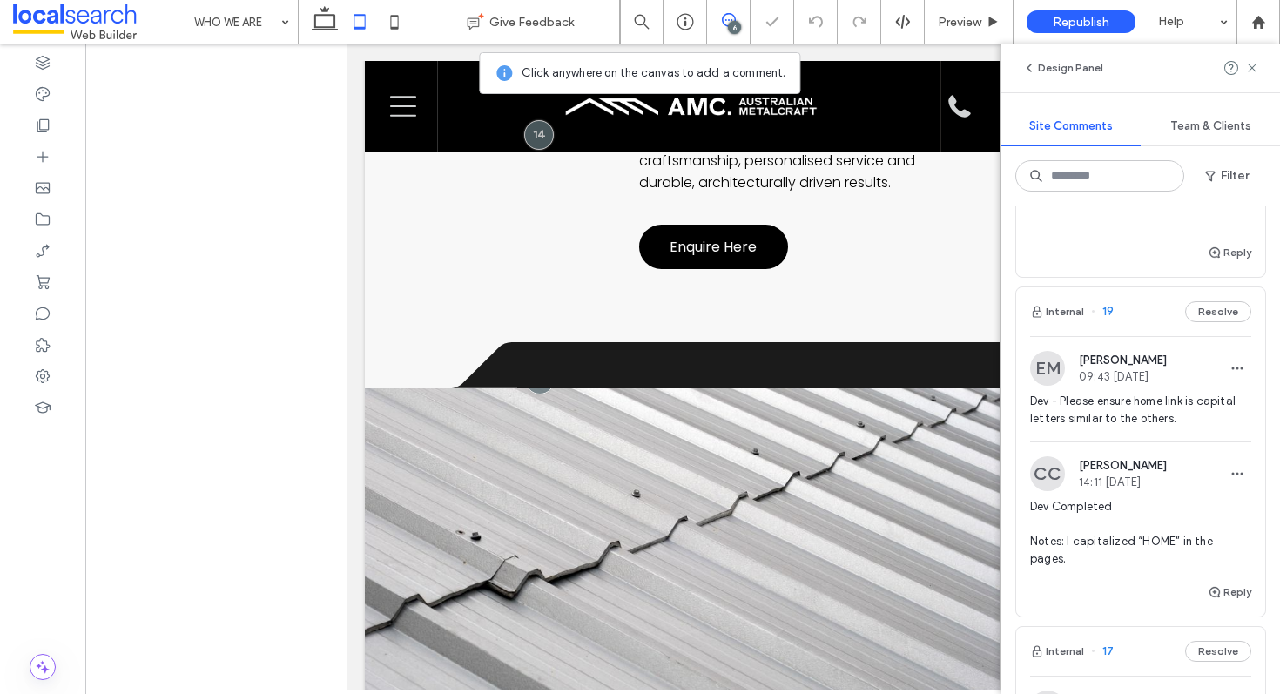
scroll to position [2431, 0]
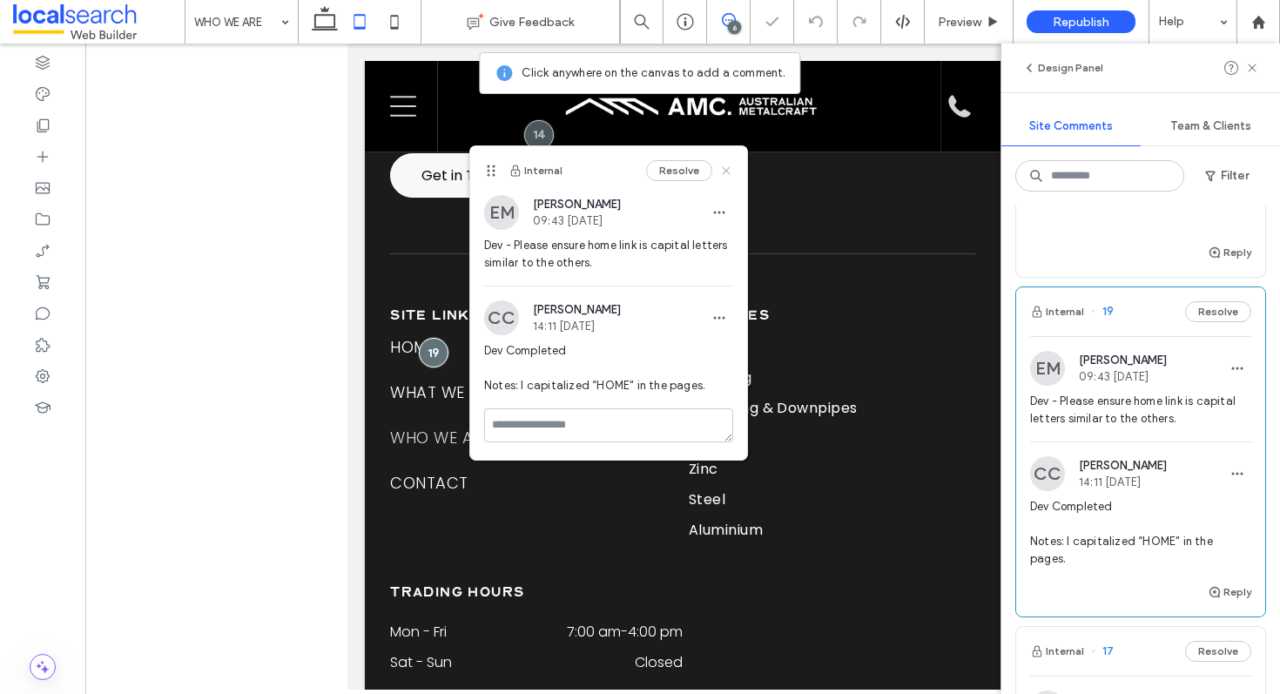
click at [721, 165] on icon at bounding box center [726, 171] width 14 height 14
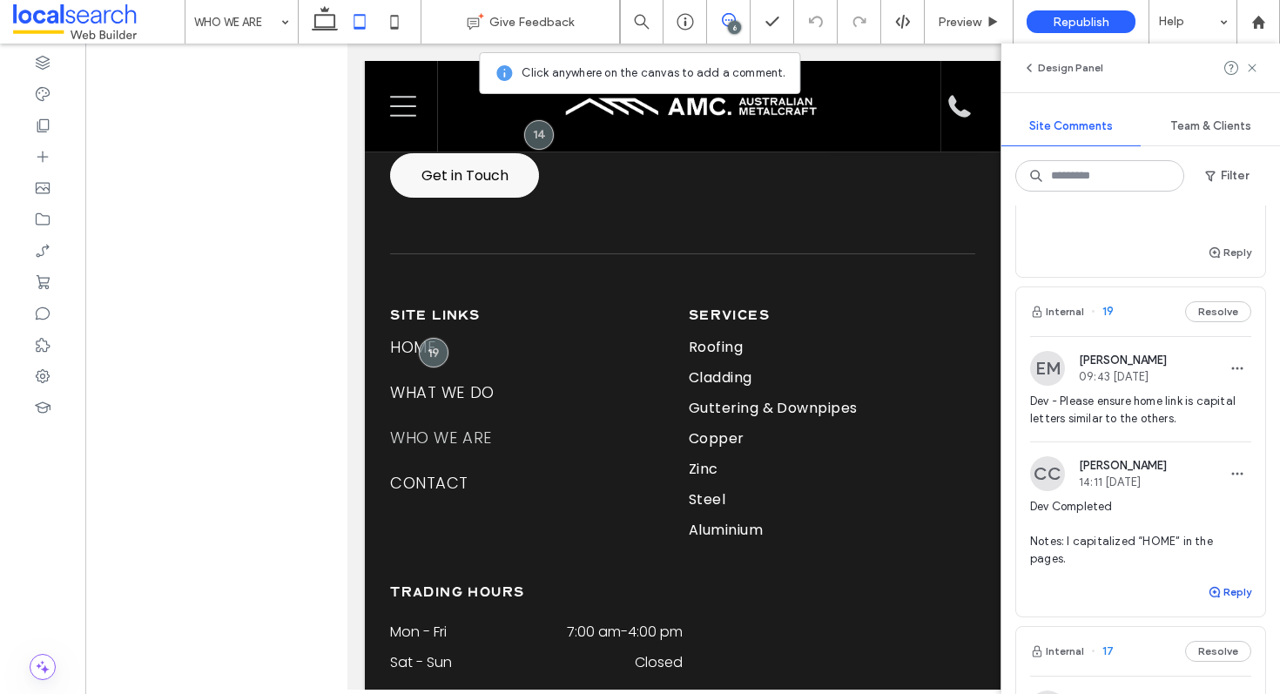
click at [1211, 603] on button "Reply" at bounding box center [1230, 592] width 44 height 21
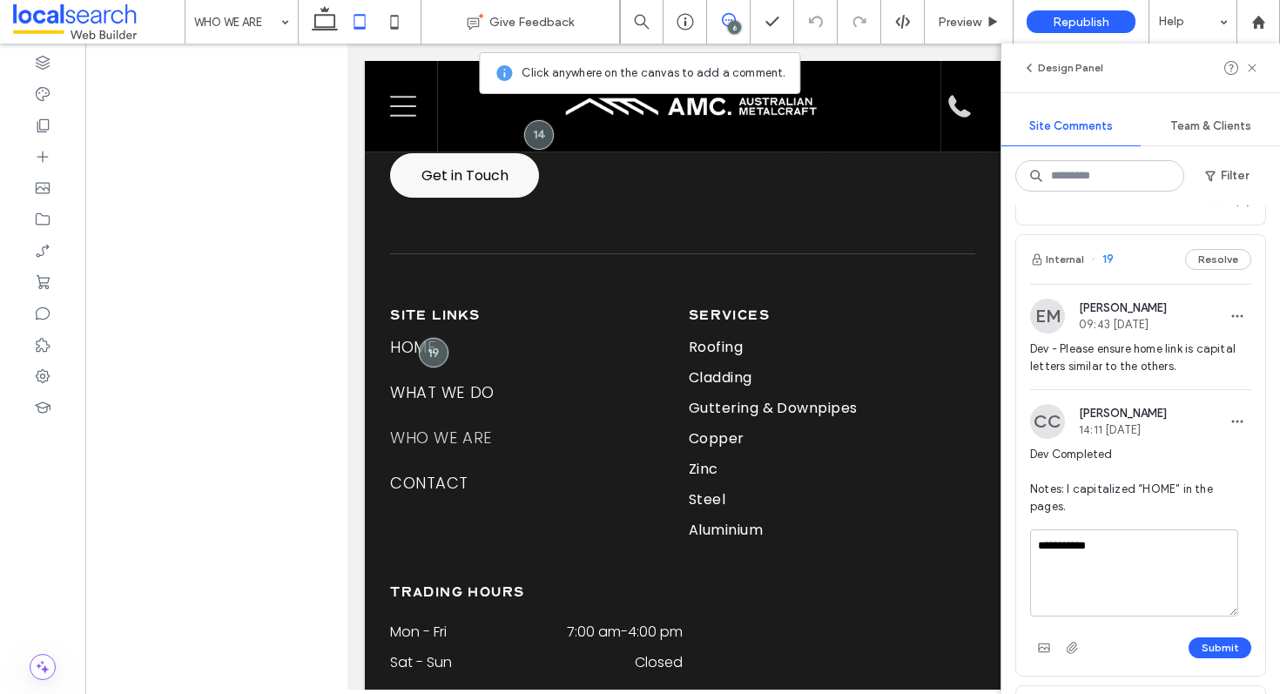
scroll to position [619, 0]
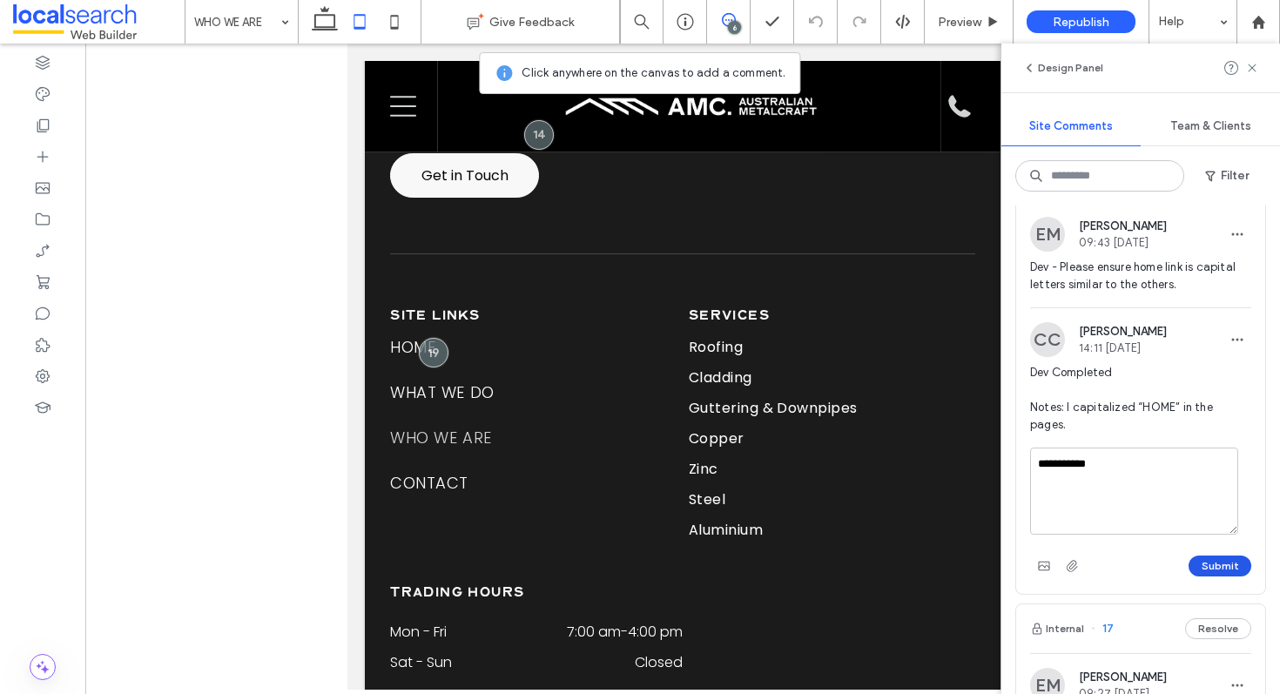
type textarea "**********"
click at [1224, 577] on button "Submit" at bounding box center [1220, 566] width 63 height 21
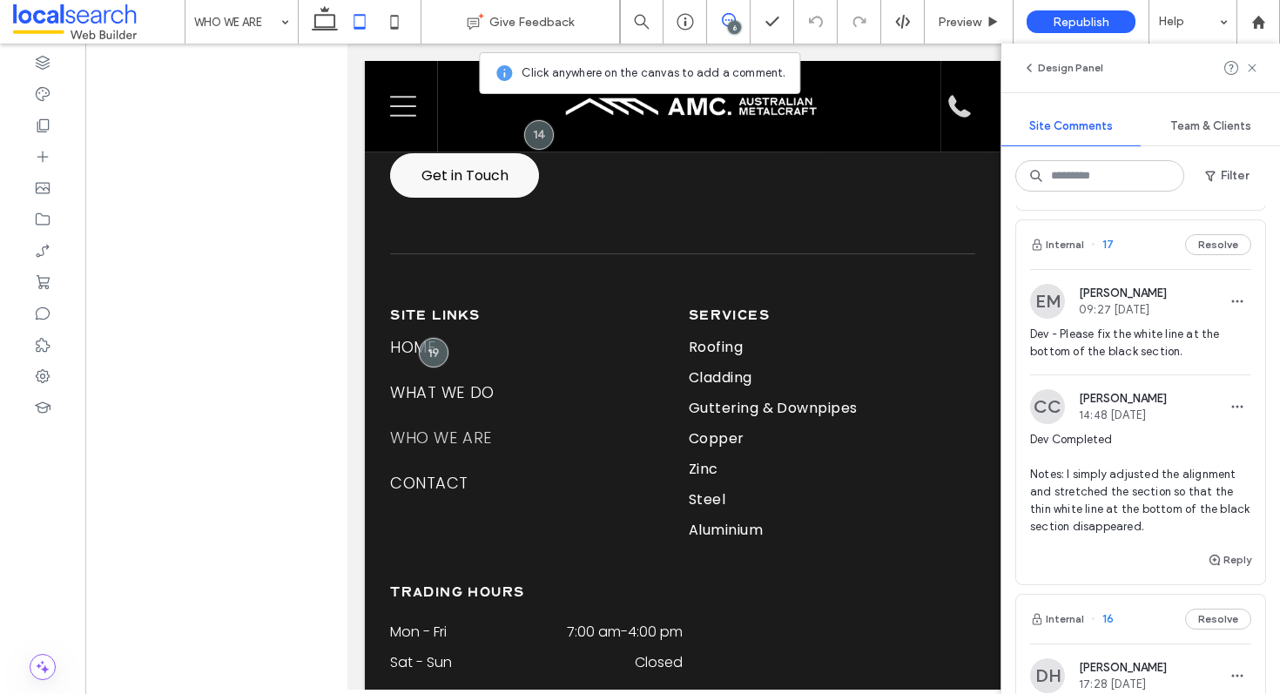
scroll to position [873, 0]
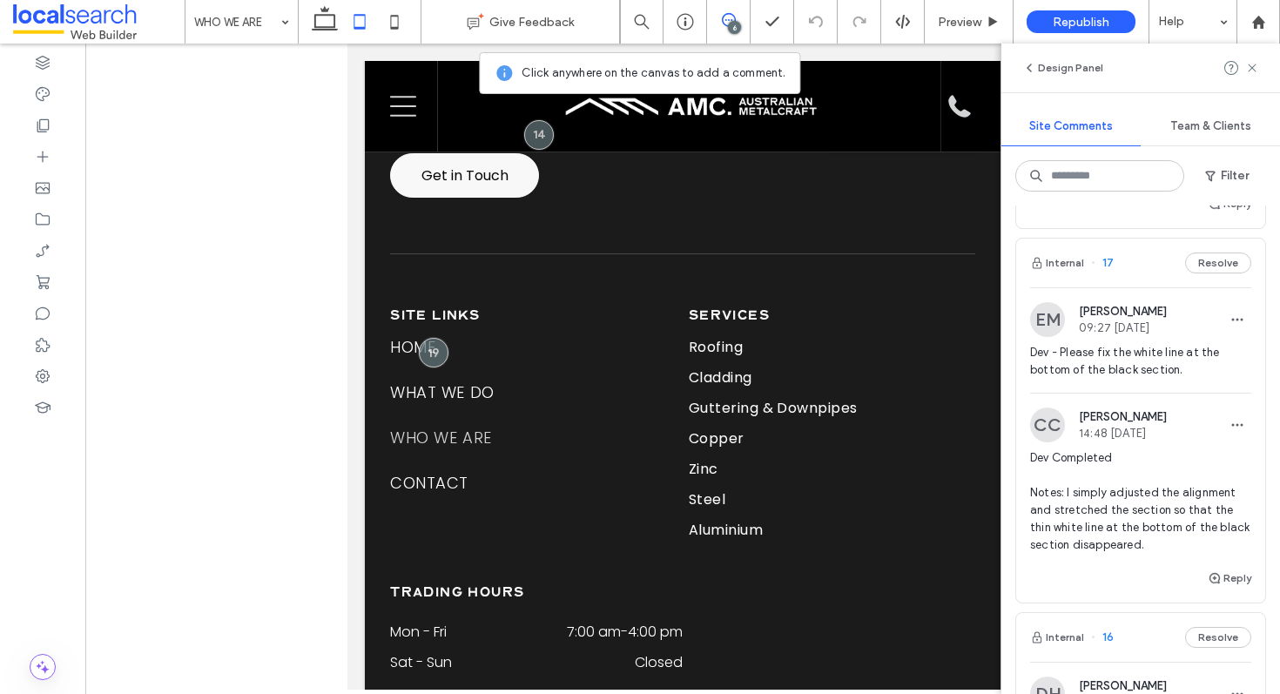
click at [1149, 275] on div "Internal 17 Resolve" at bounding box center [1140, 263] width 249 height 49
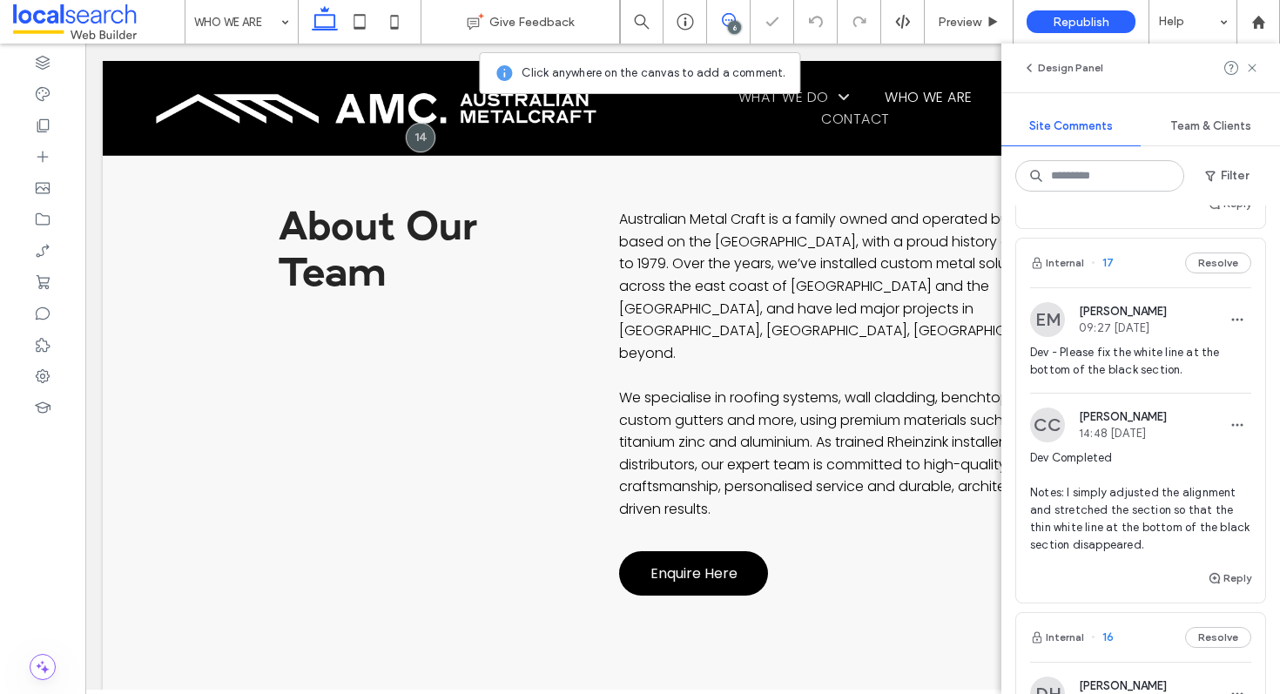
scroll to position [651, 0]
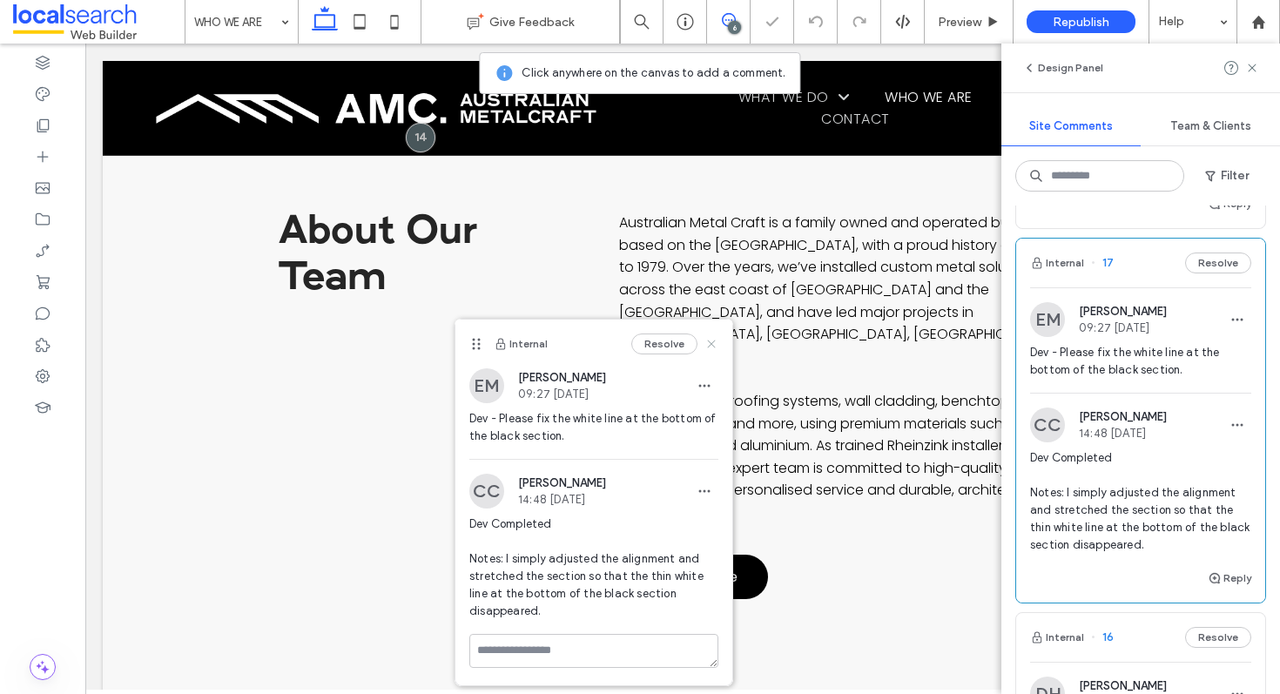
click at [708, 340] on use at bounding box center [711, 344] width 8 height 8
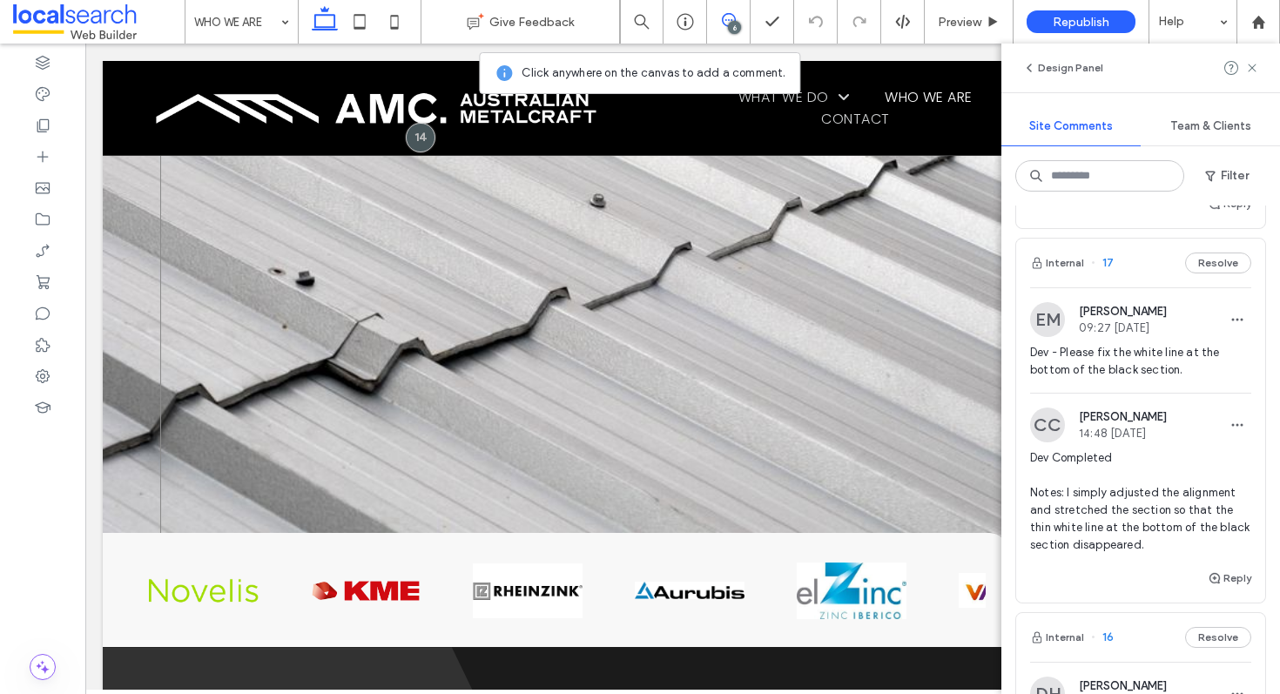
scroll to position [1328, 0]
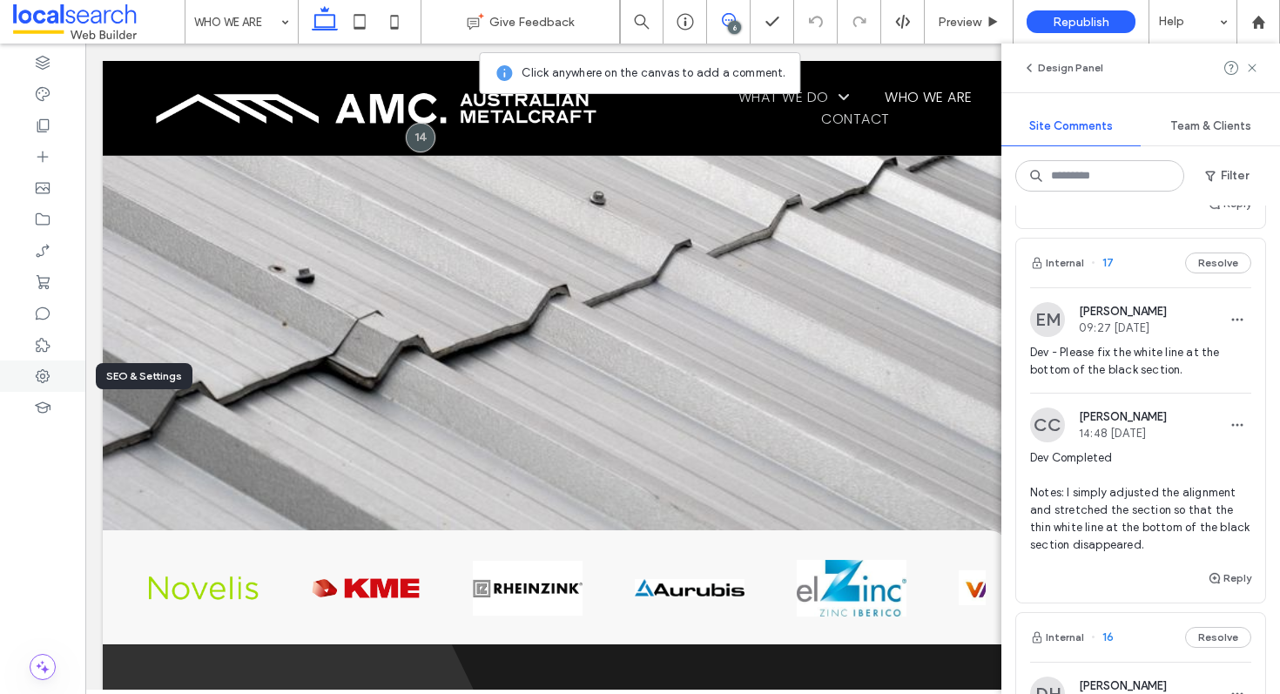
click at [45, 365] on div at bounding box center [42, 376] width 85 height 31
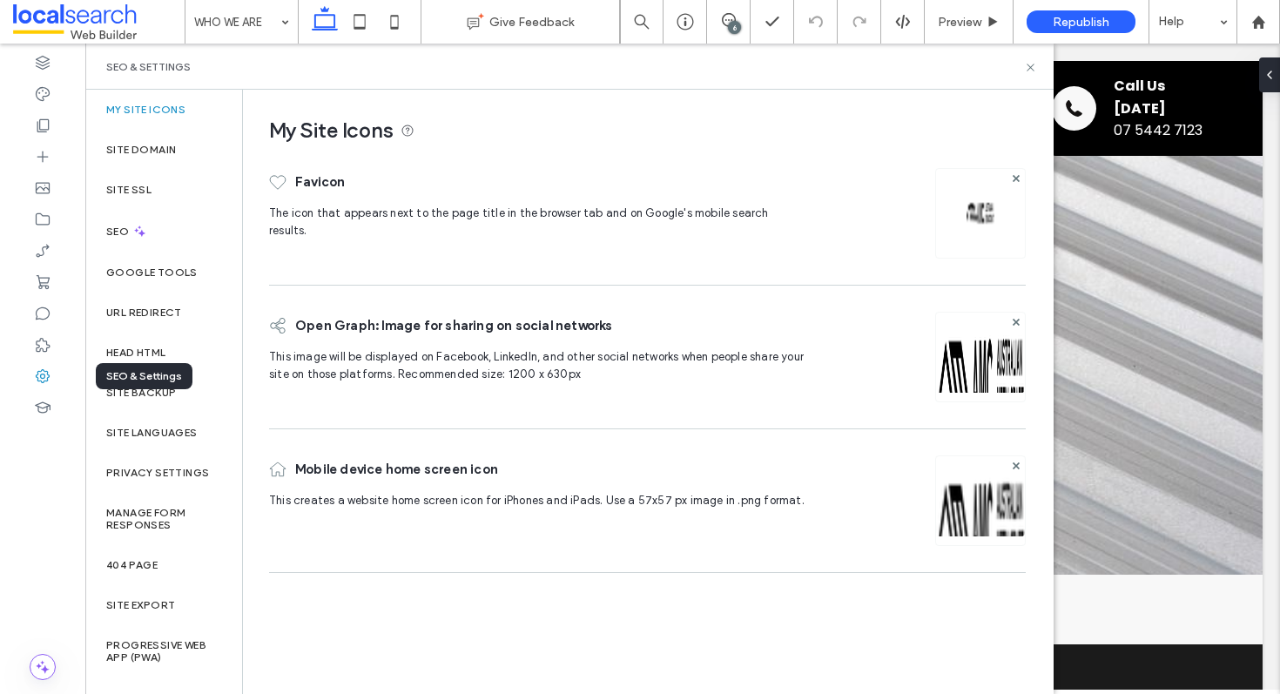
scroll to position [0, 0]
click at [160, 381] on div "Site Backup" at bounding box center [163, 393] width 157 height 40
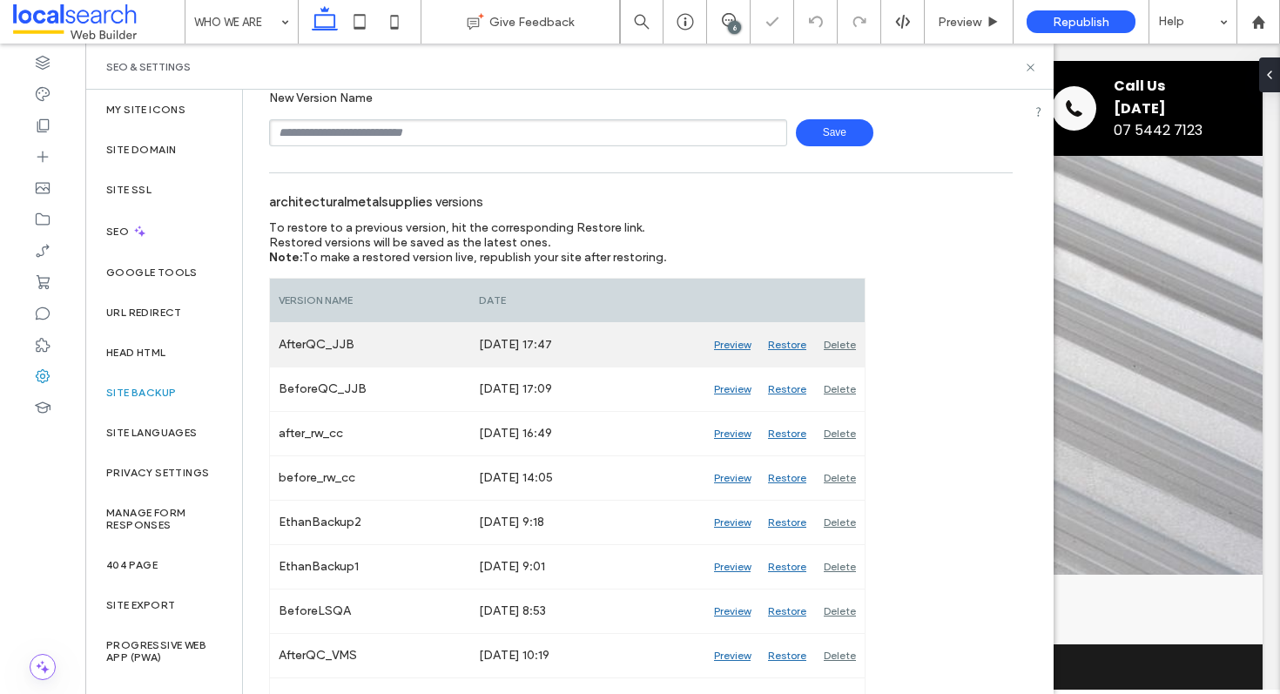
scroll to position [105, 0]
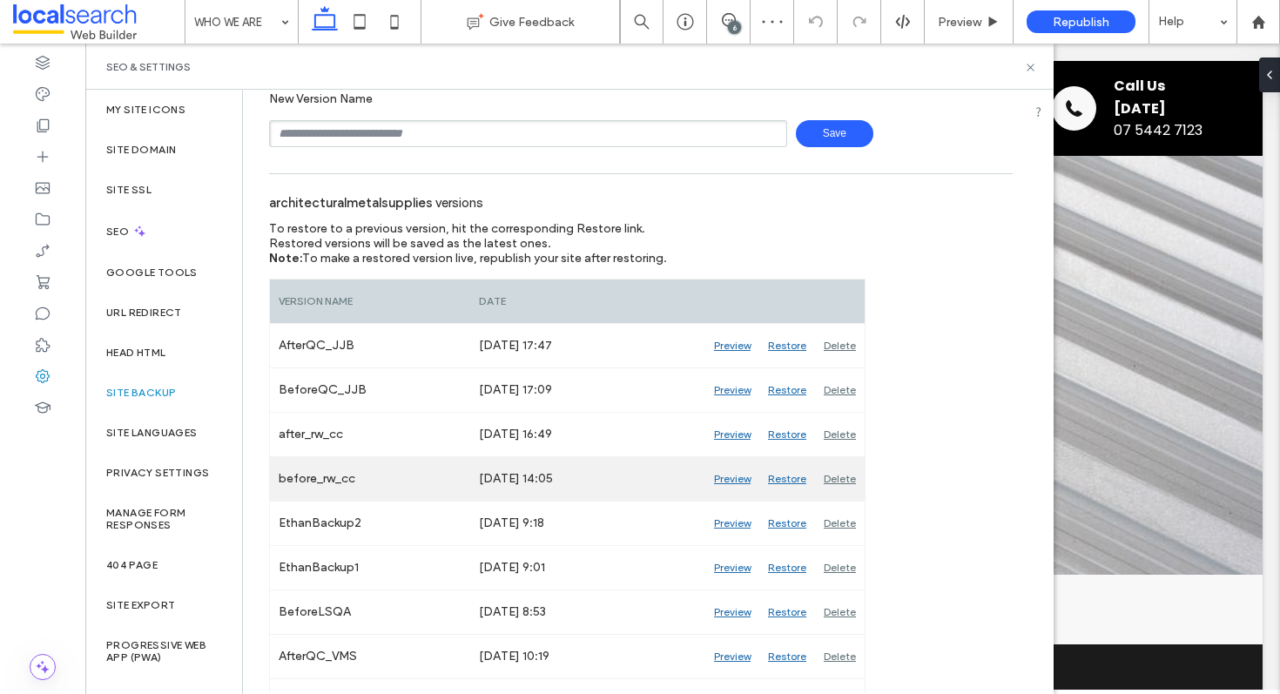
click at [725, 476] on div "Preview" at bounding box center [732, 479] width 54 height 44
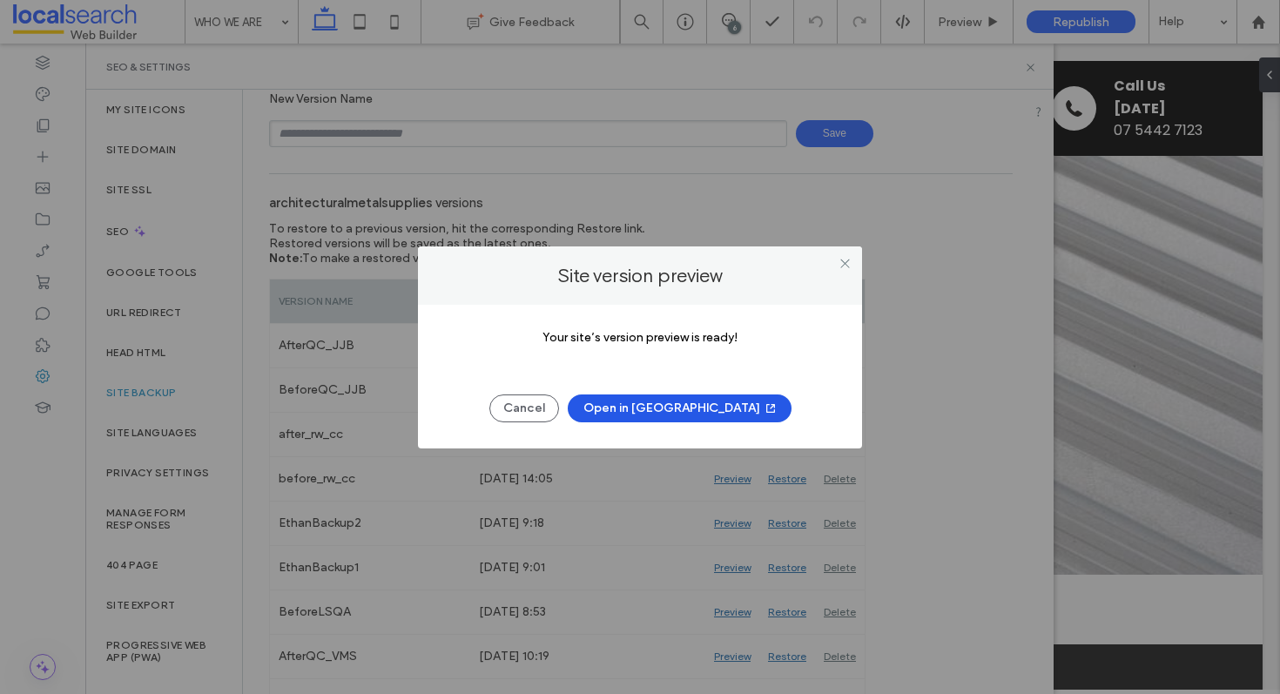
click at [651, 414] on button "Open in New Tab" at bounding box center [680, 409] width 224 height 28
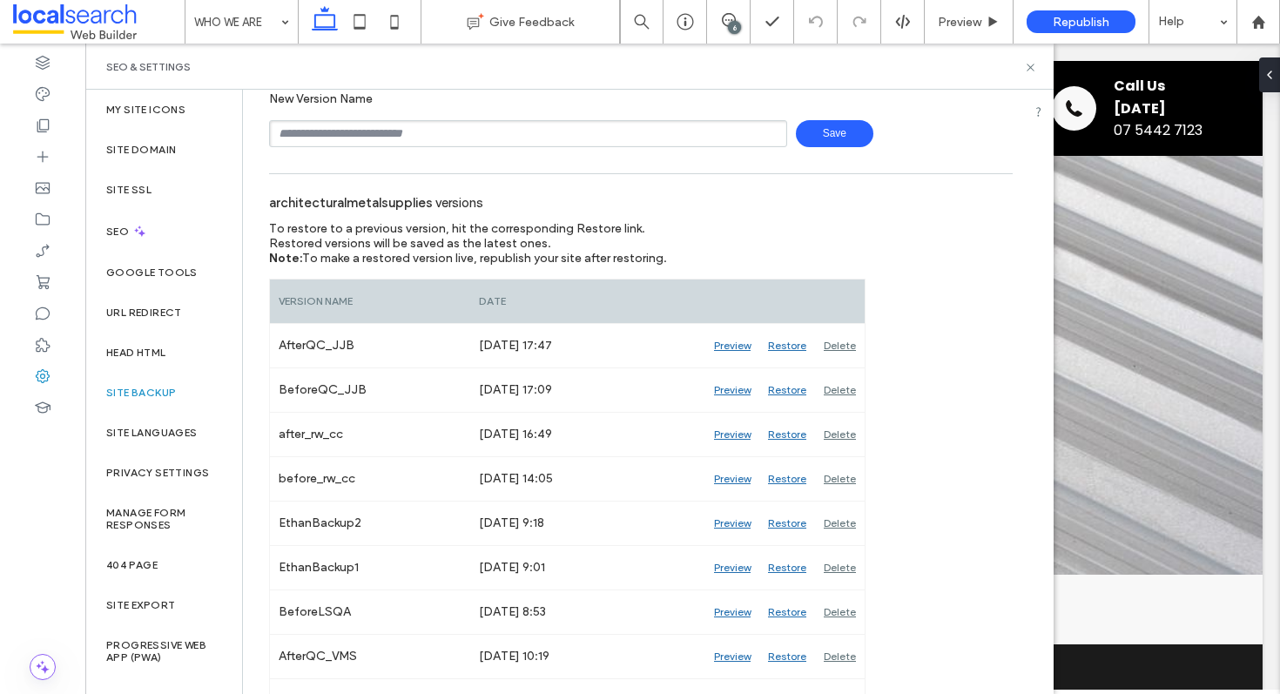
click at [1033, 74] on div "SEO & Settings" at bounding box center [569, 67] width 968 height 46
click at [1023, 60] on div "SEO & Settings" at bounding box center [569, 67] width 927 height 14
click at [1029, 62] on icon at bounding box center [1030, 67] width 13 height 13
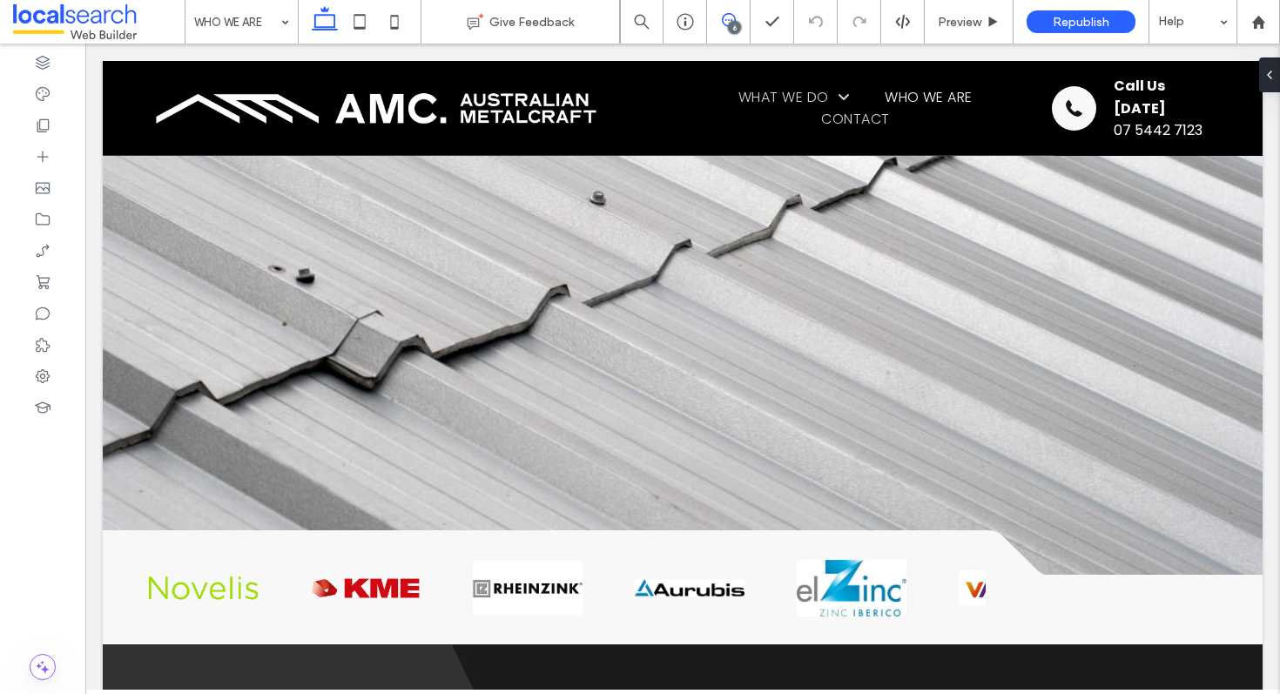
click at [722, 18] on use at bounding box center [729, 20] width 14 height 14
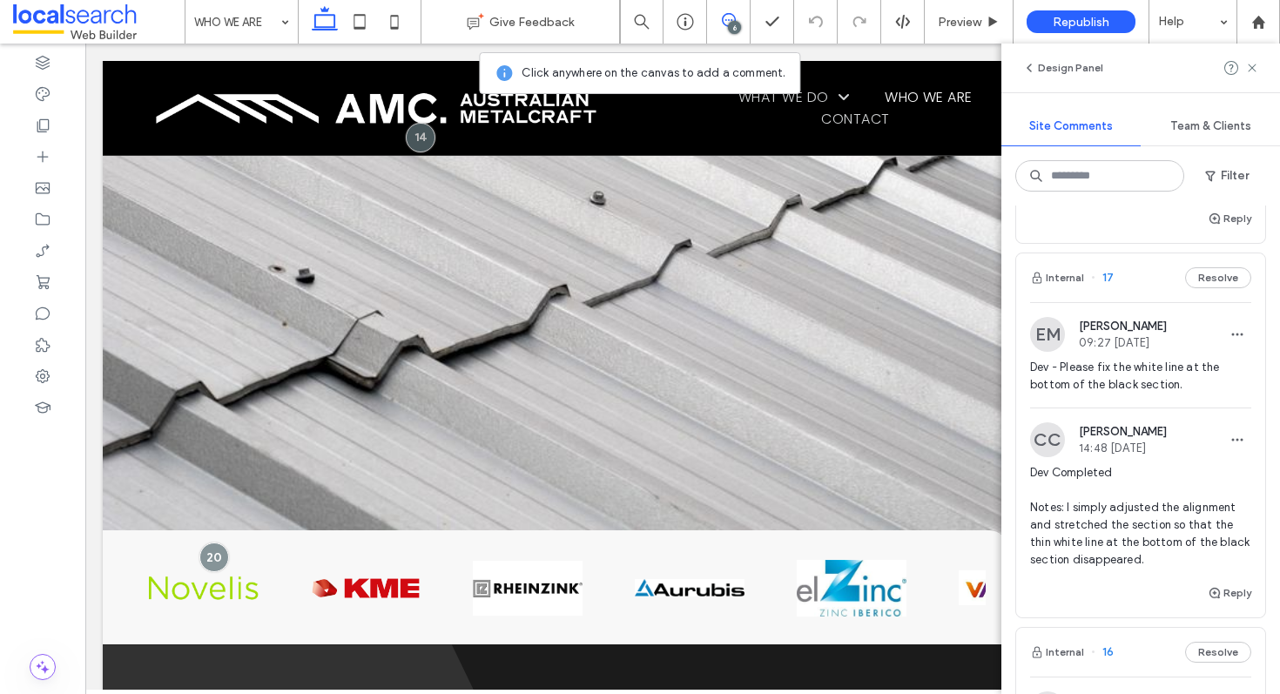
scroll to position [943, 0]
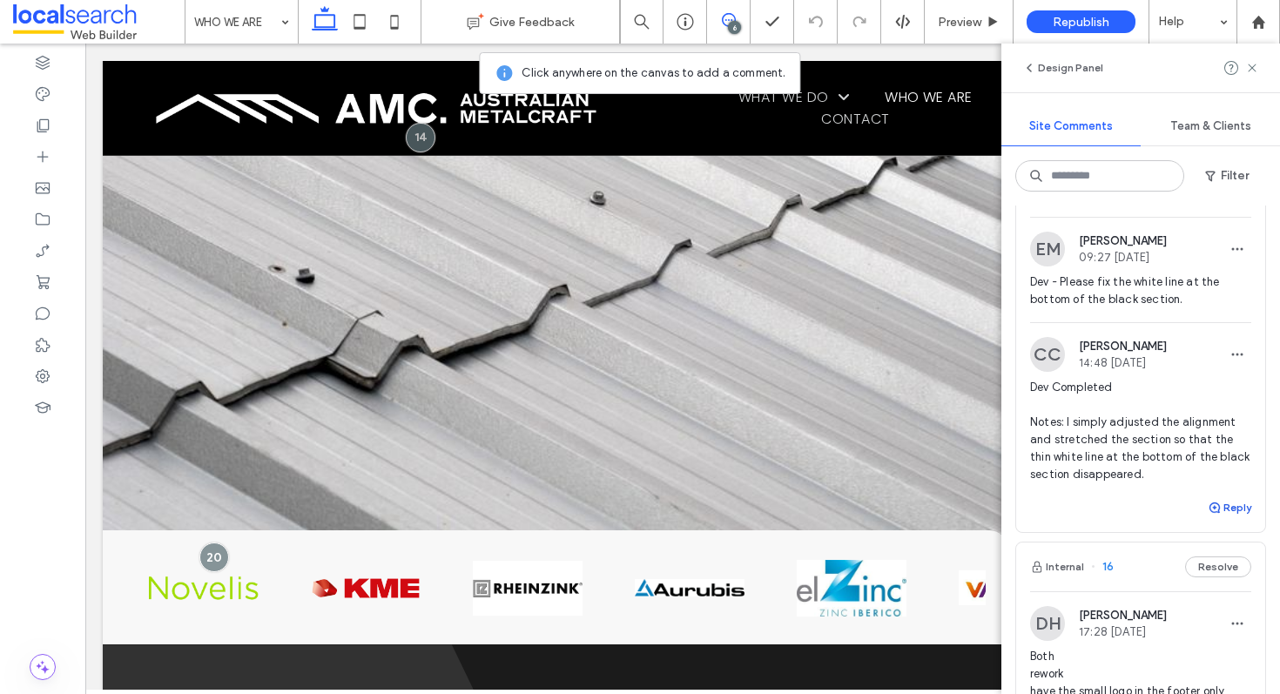
click at [1219, 518] on button "Reply" at bounding box center [1230, 507] width 44 height 21
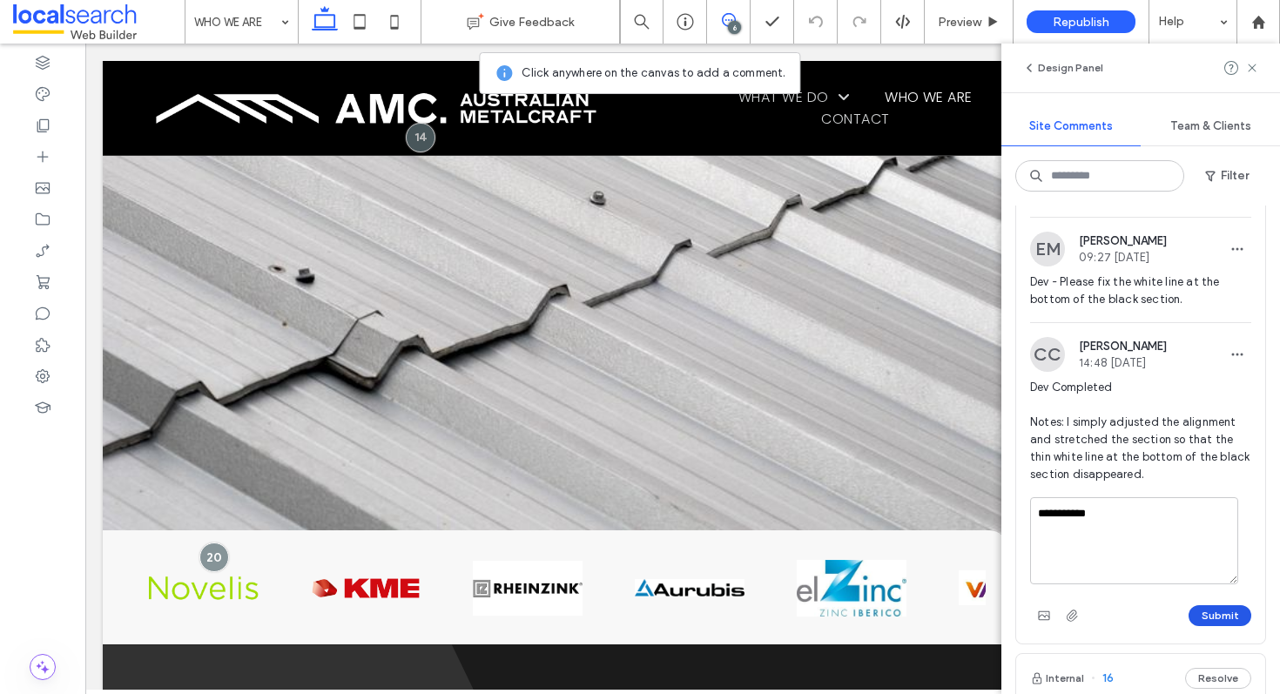
type textarea "**********"
click at [1217, 626] on button "Submit" at bounding box center [1220, 615] width 63 height 21
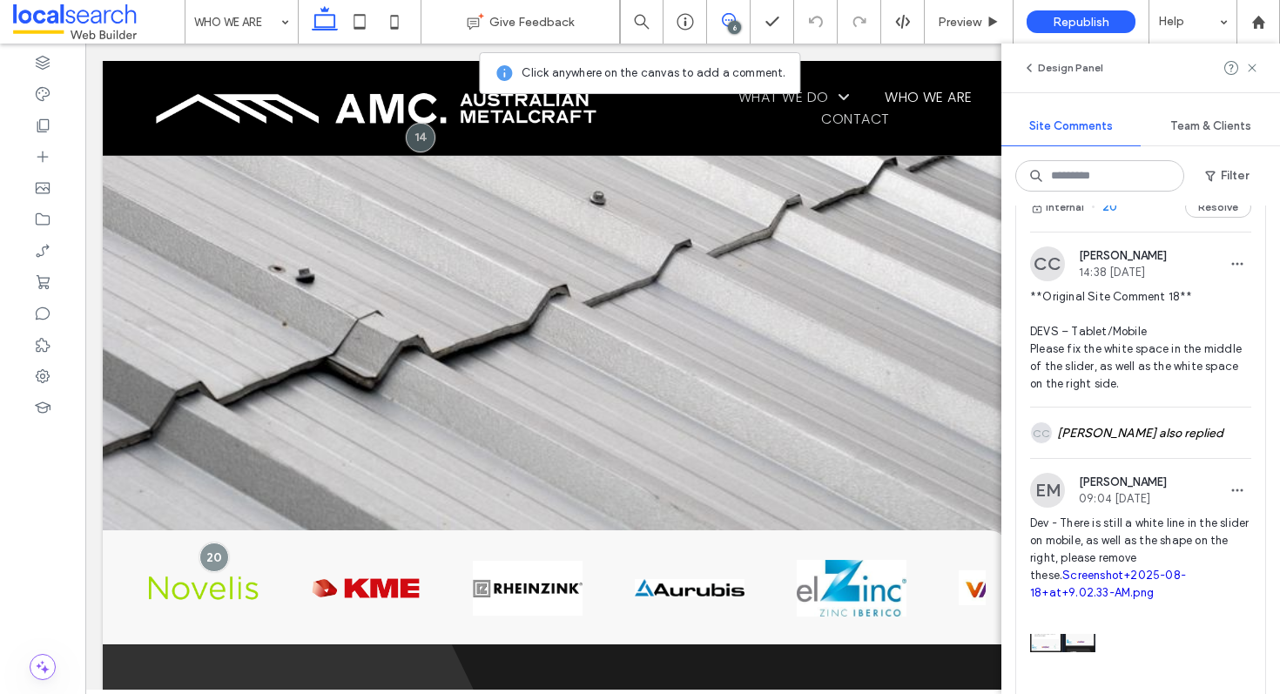
scroll to position [17, 0]
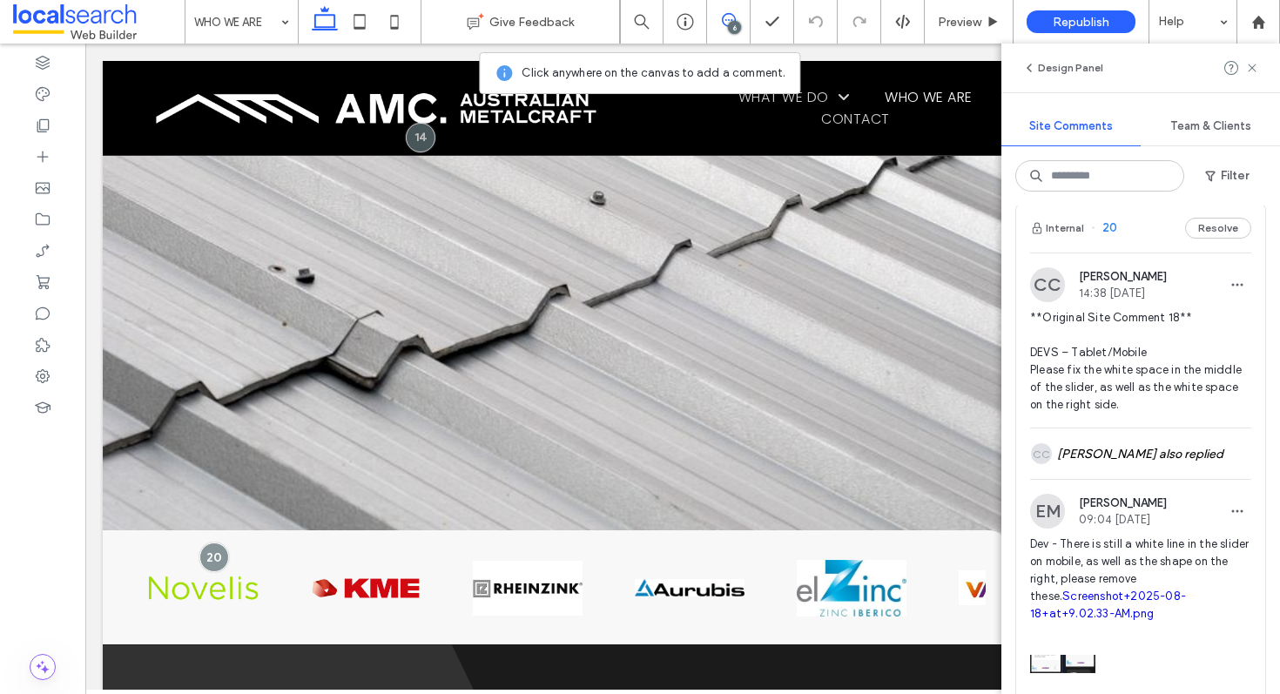
click at [1135, 231] on div "Internal 20 Resolve" at bounding box center [1140, 228] width 249 height 49
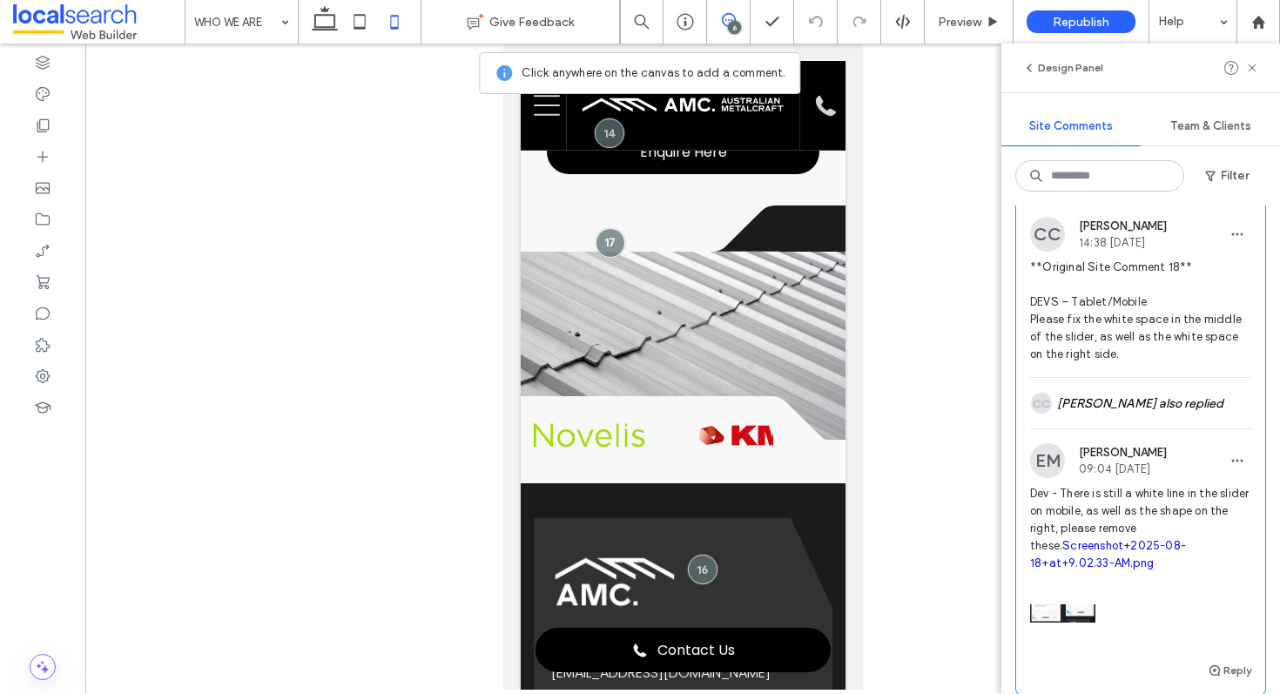
scroll to position [69, 0]
click at [1060, 568] on link "Screenshot+2025-08-18+at+9.02.33-AM.png" at bounding box center [1108, 552] width 156 height 30
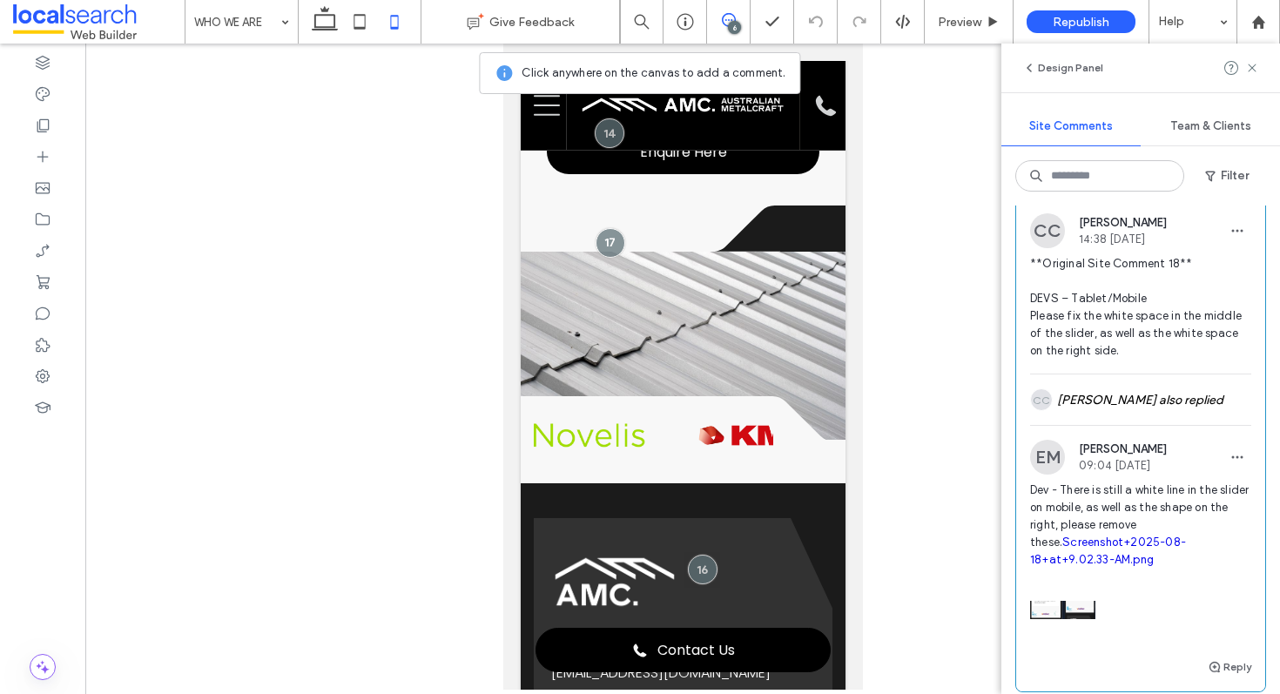
scroll to position [0, 0]
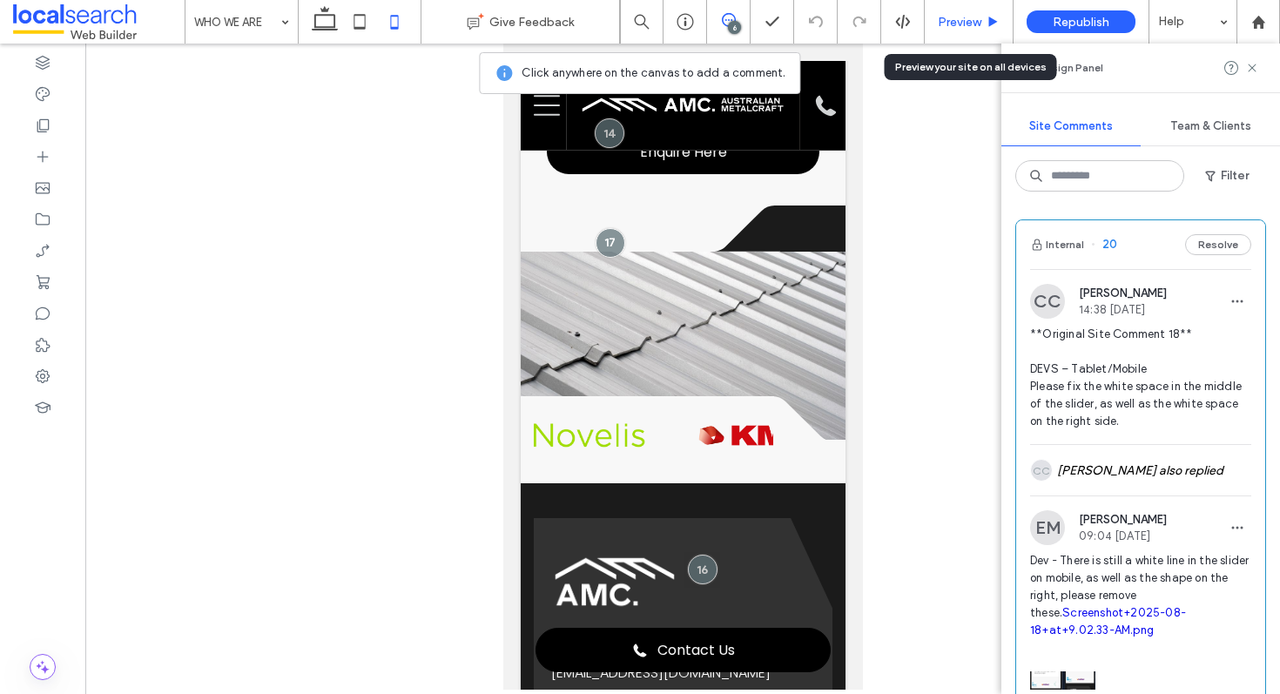
click at [975, 23] on span "Preview" at bounding box center [960, 22] width 44 height 15
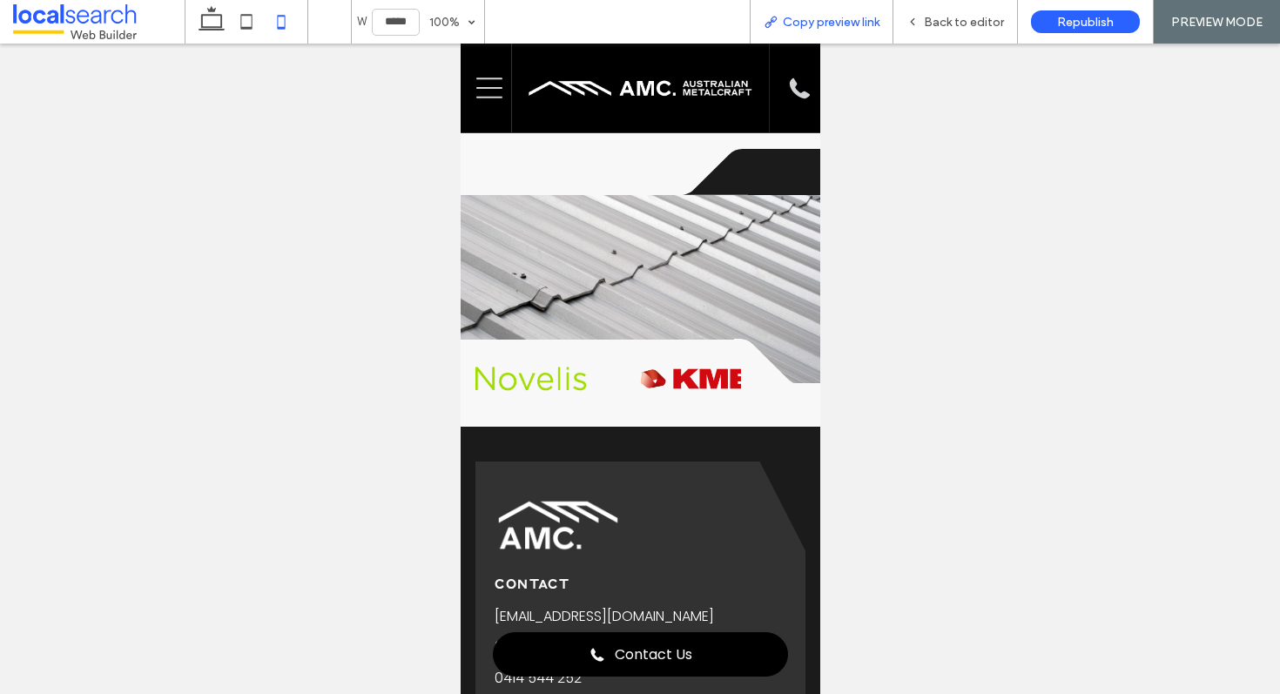
click at [825, 21] on span "Copy preview link" at bounding box center [831, 22] width 97 height 15
click at [982, 29] on span "Back to editor" at bounding box center [964, 22] width 80 height 15
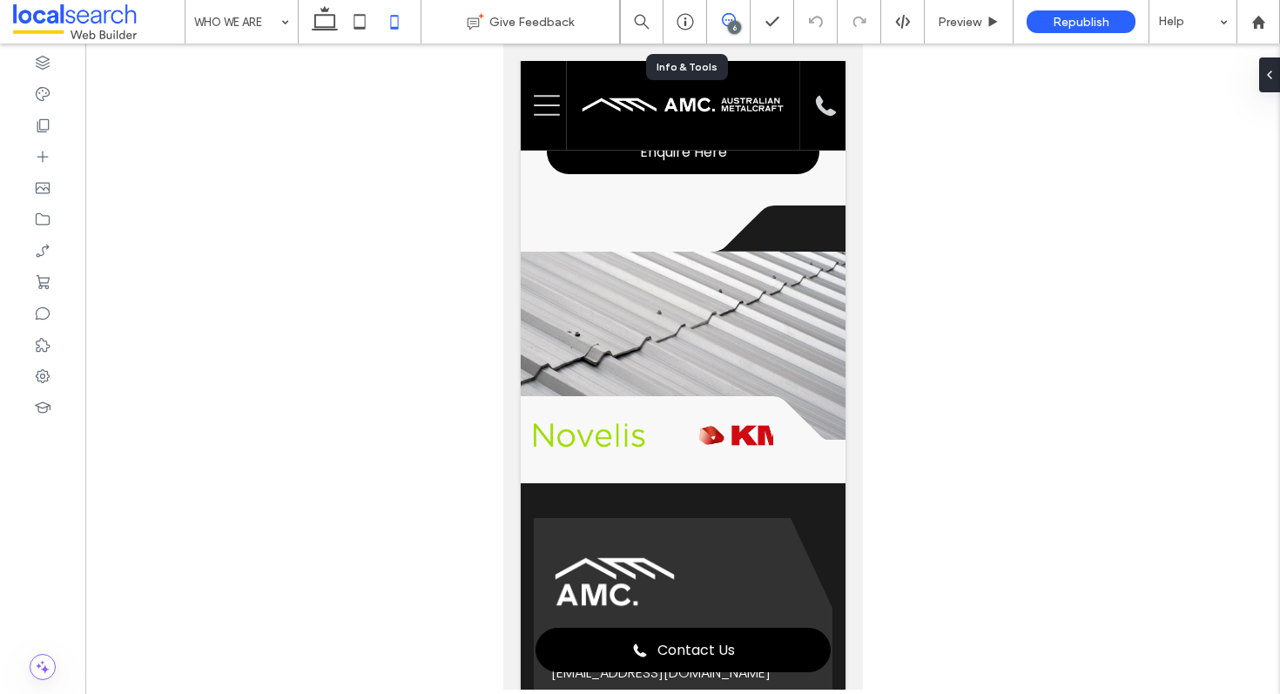
click at [725, 22] on icon at bounding box center [729, 20] width 14 height 14
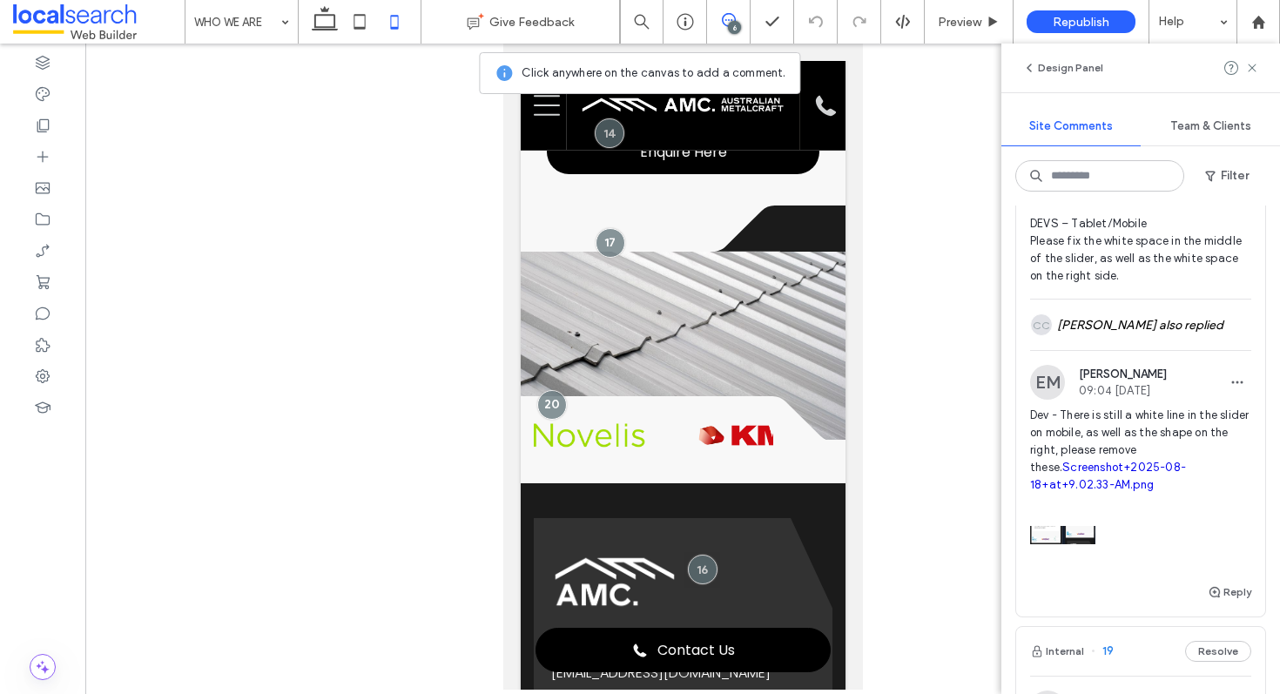
scroll to position [166, 0]
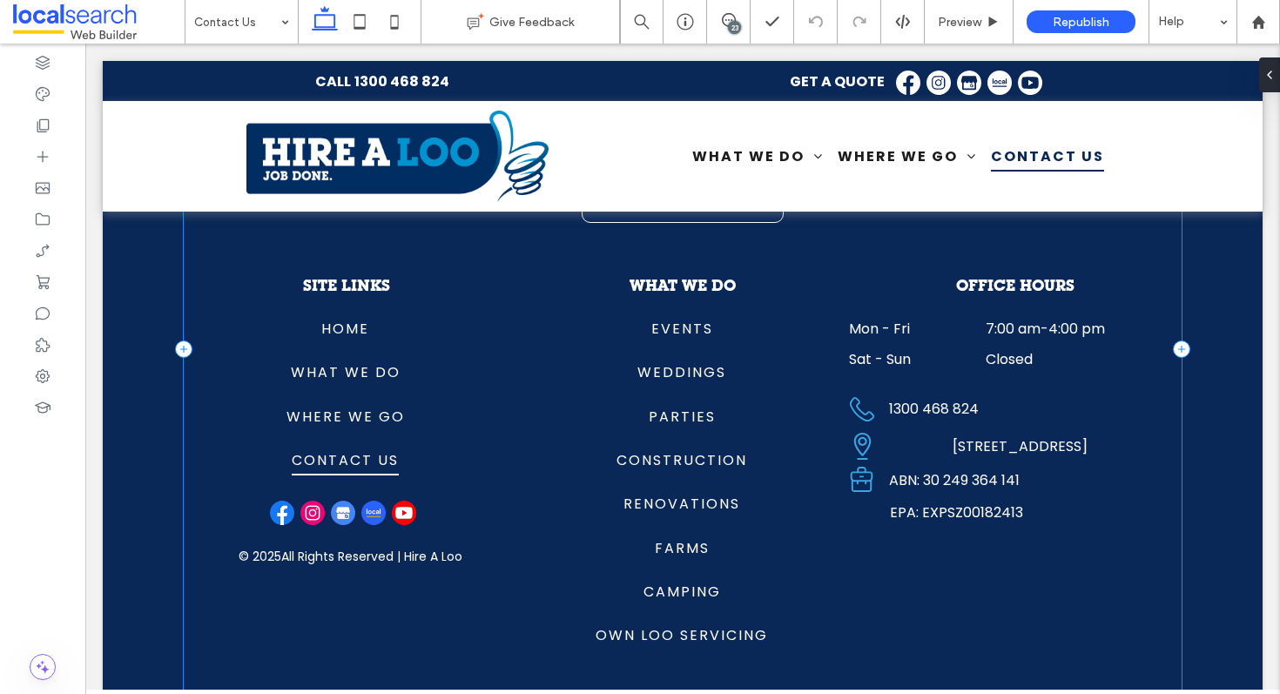
scroll to position [3058, 0]
click at [357, 30] on icon at bounding box center [359, 21] width 35 height 35
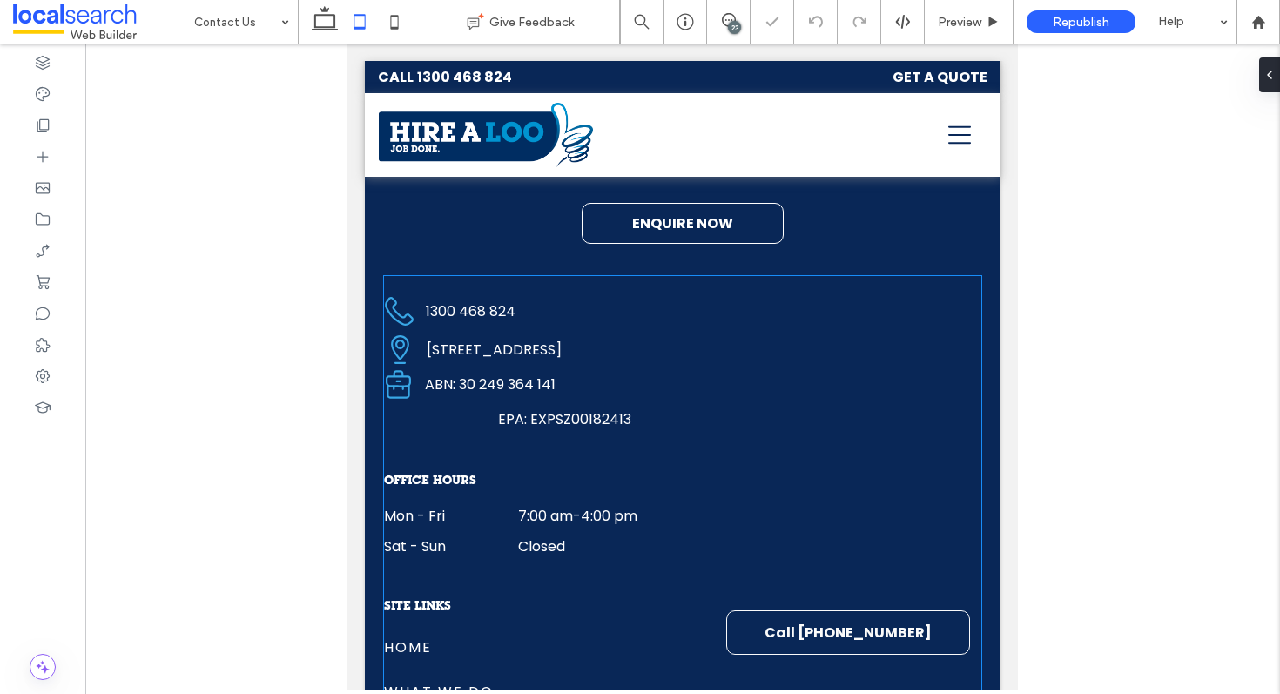
scroll to position [2489, 0]
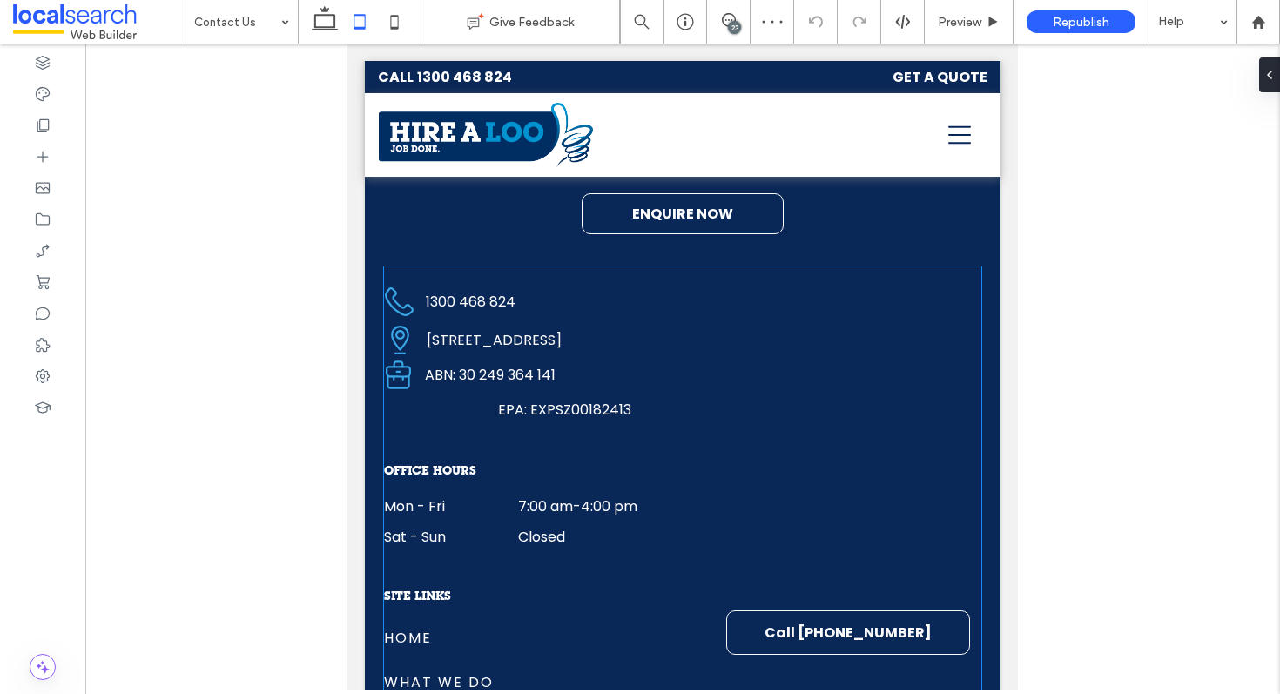
click at [523, 408] on span "EPA: EXPSZ00182413" at bounding box center [564, 410] width 133 height 20
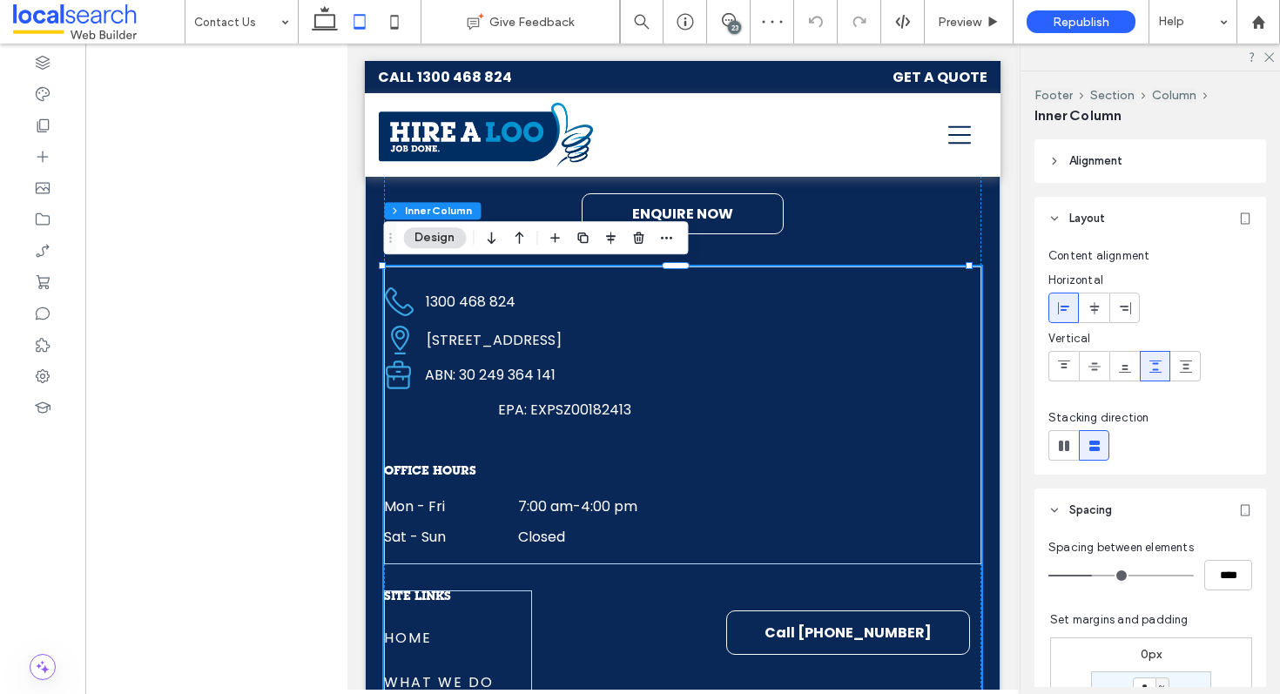
click at [504, 408] on span "EPA: EXPSZ00182413" at bounding box center [564, 410] width 133 height 20
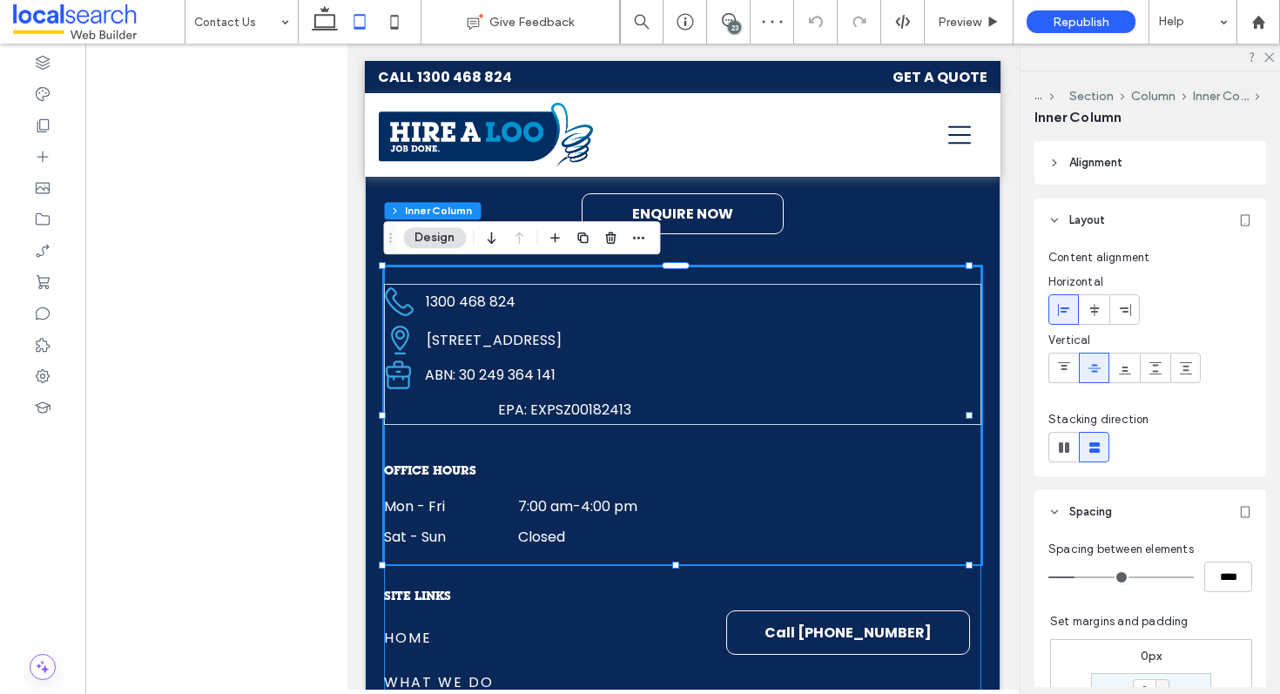
click at [543, 408] on span "EPA: EXPSZ00182413" at bounding box center [564, 410] width 133 height 20
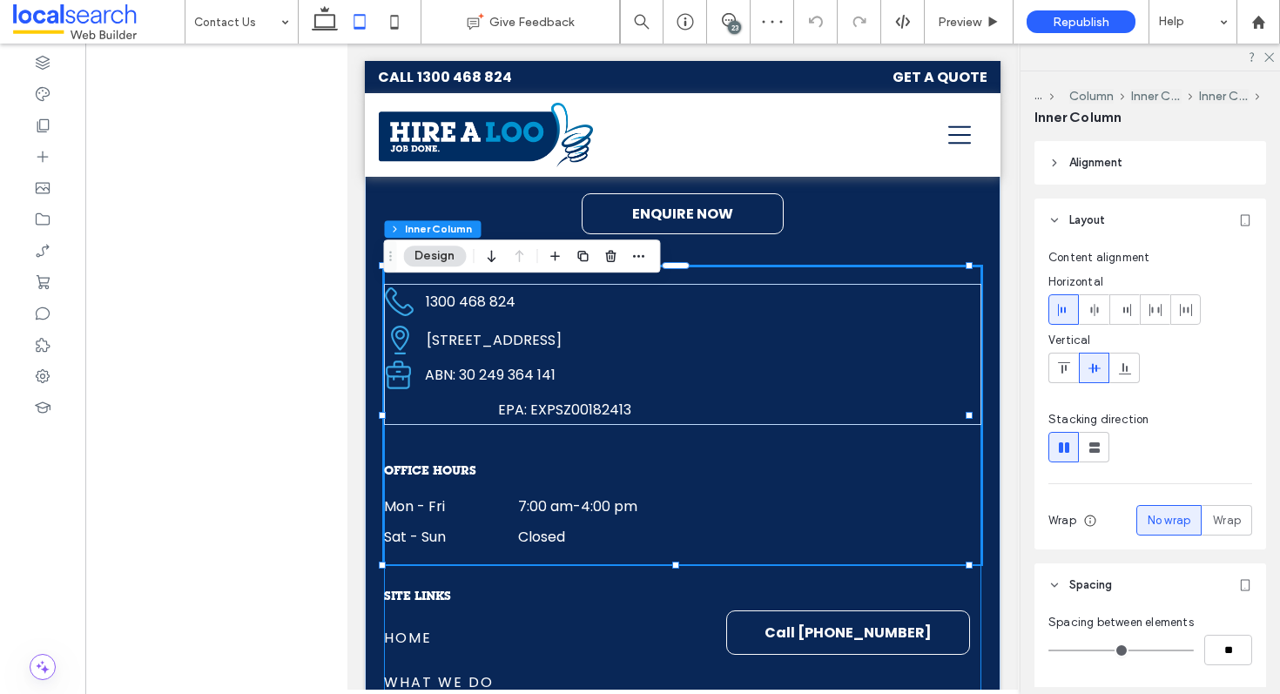
type input "**"
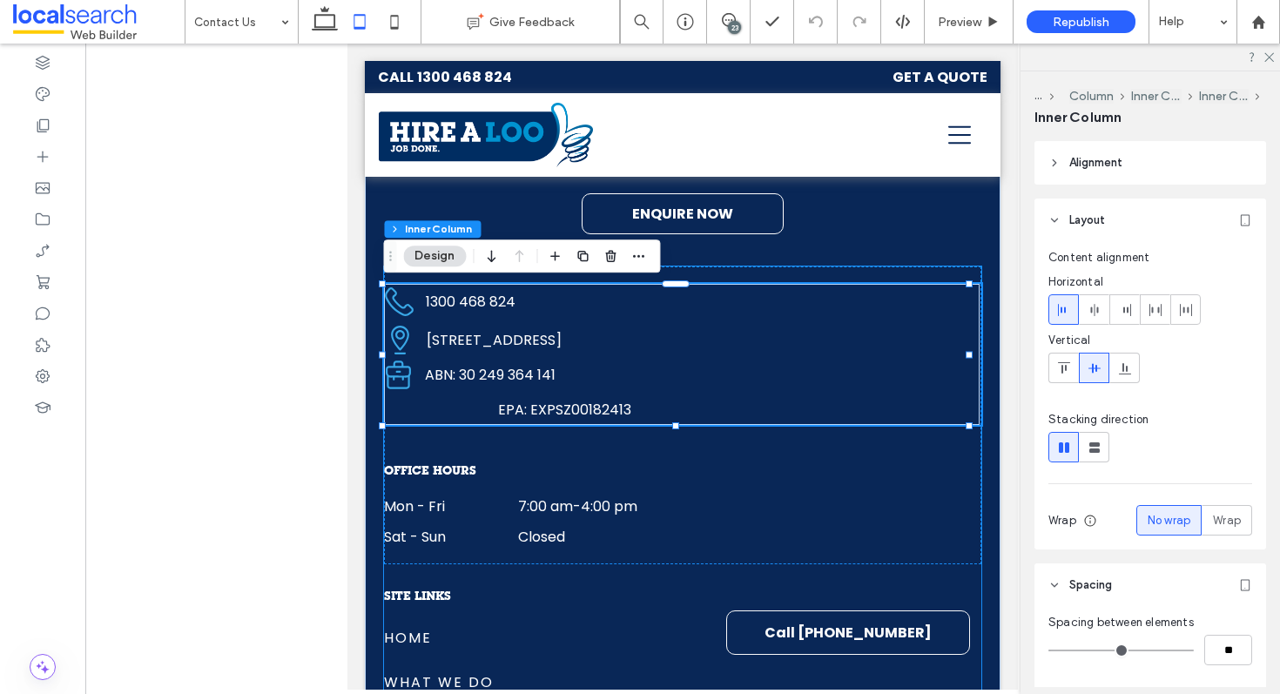
click at [577, 408] on span "EPA: EXPSZ00182413" at bounding box center [564, 410] width 133 height 20
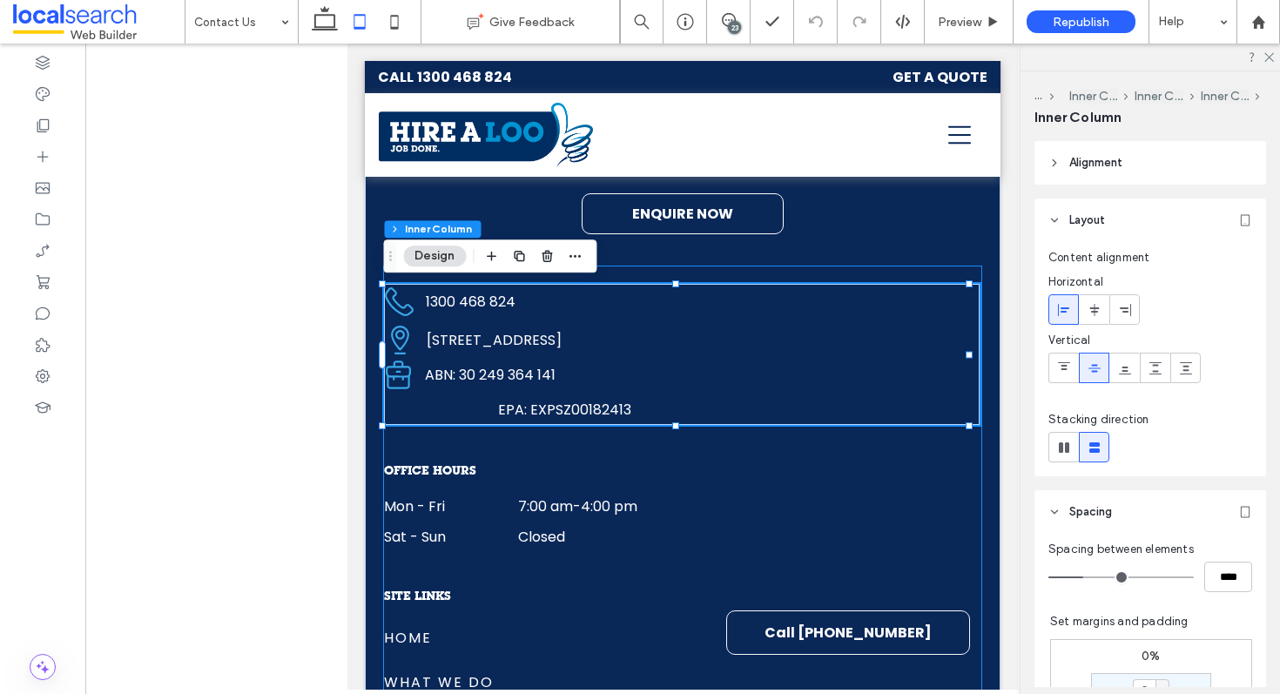
click at [619, 408] on span "EPA: EXPSZ00182413" at bounding box center [564, 410] width 133 height 20
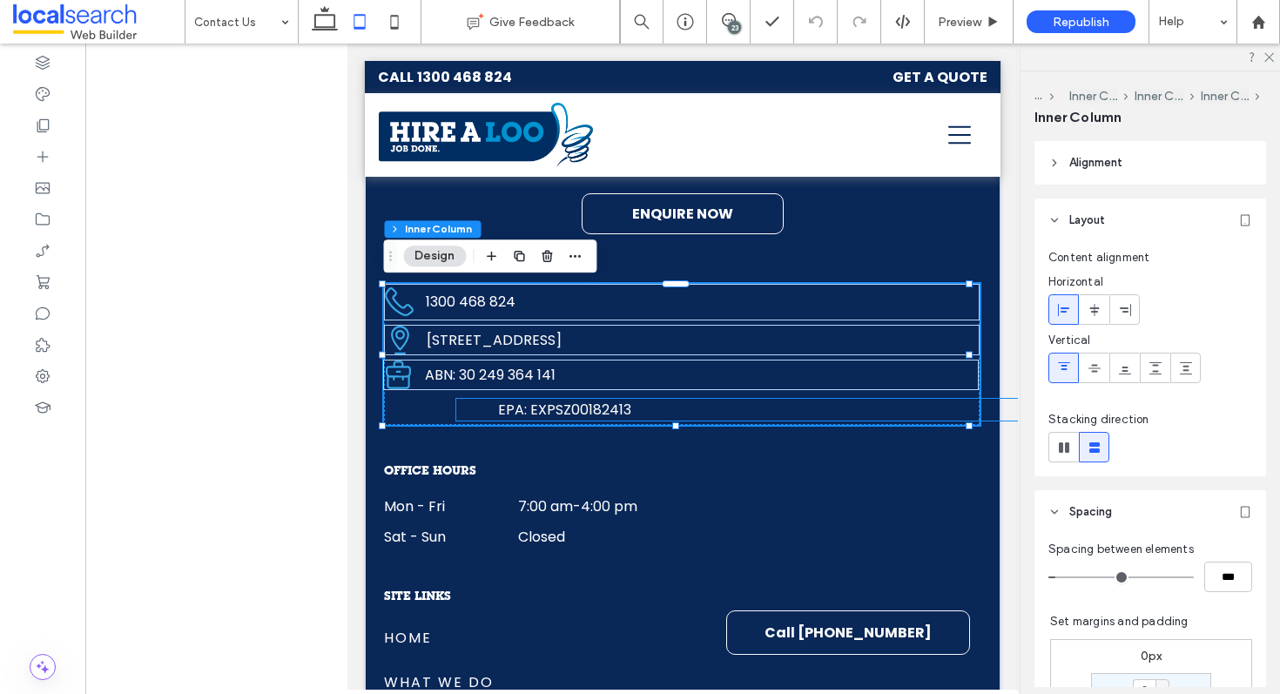
click at [664, 406] on p "EPA: EXPSZ00182413" at bounding box center [774, 410] width 553 height 22
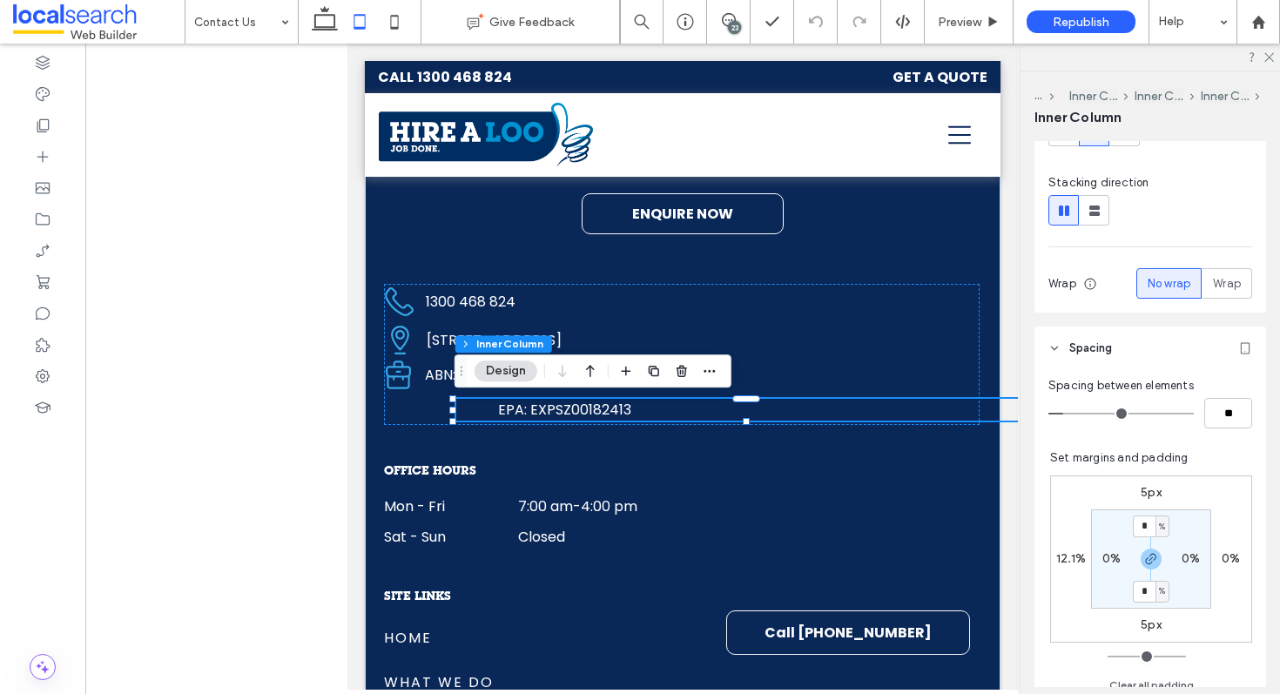
scroll to position [236, 0]
click at [1056, 558] on label "12.1%" at bounding box center [1071, 559] width 30 height 15
type input "**"
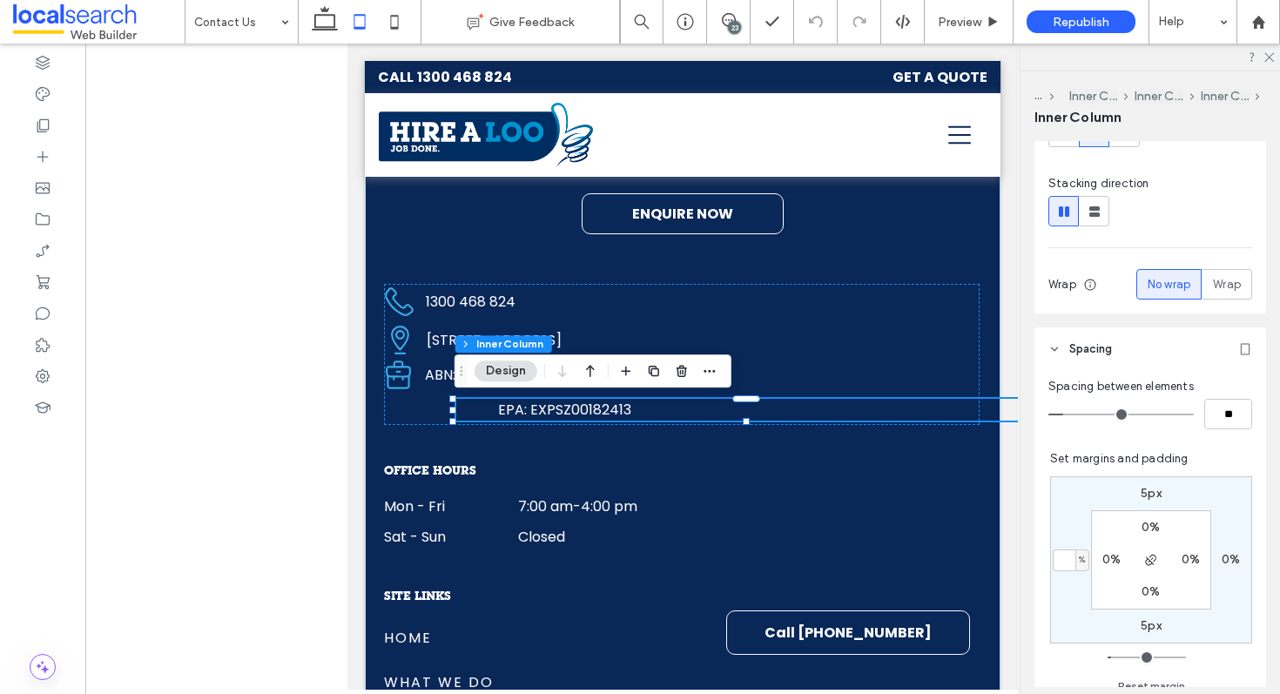
type input "*"
click at [1268, 55] on icon at bounding box center [1268, 56] width 11 height 11
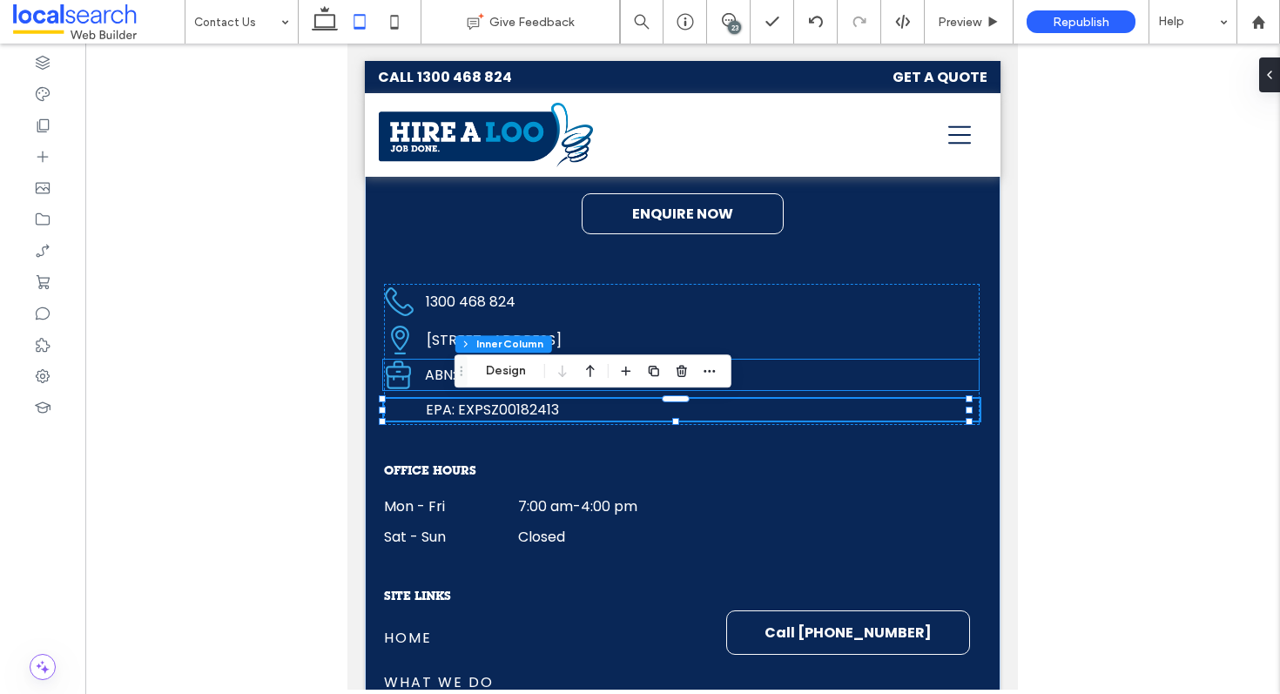
click at [421, 381] on div "Business Icon ABN: 30 249 364 141" at bounding box center [681, 375] width 596 height 30
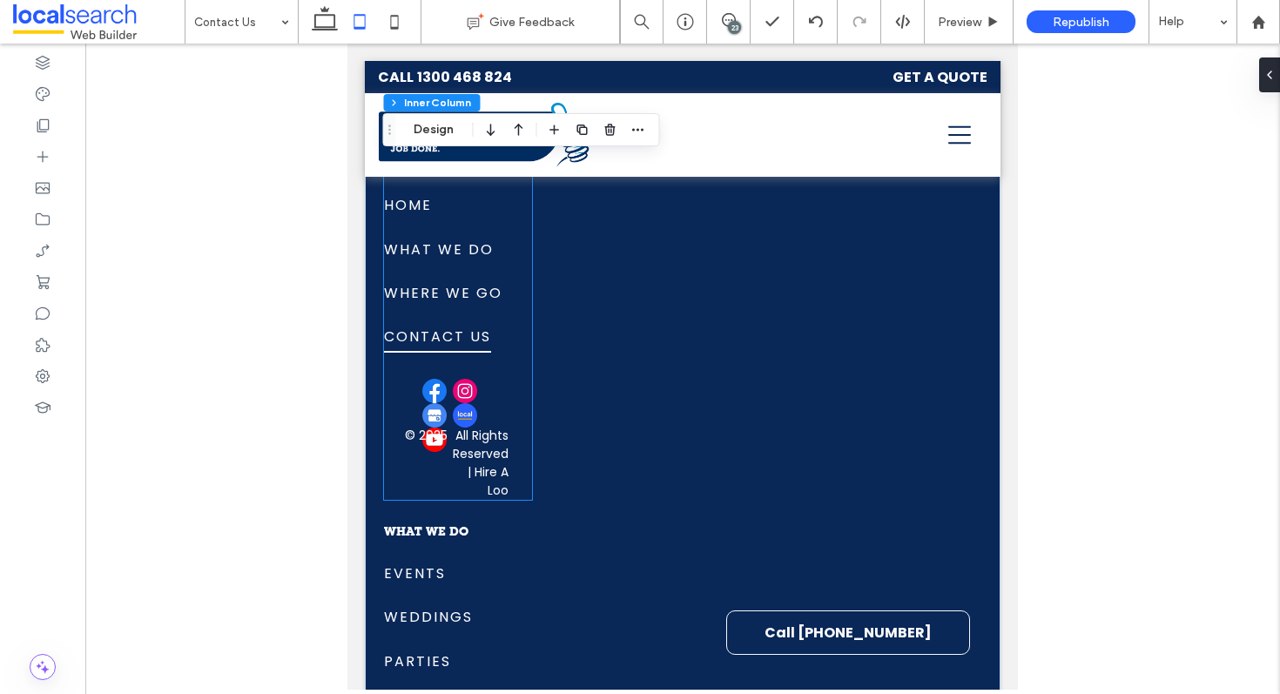
scroll to position [2925, 0]
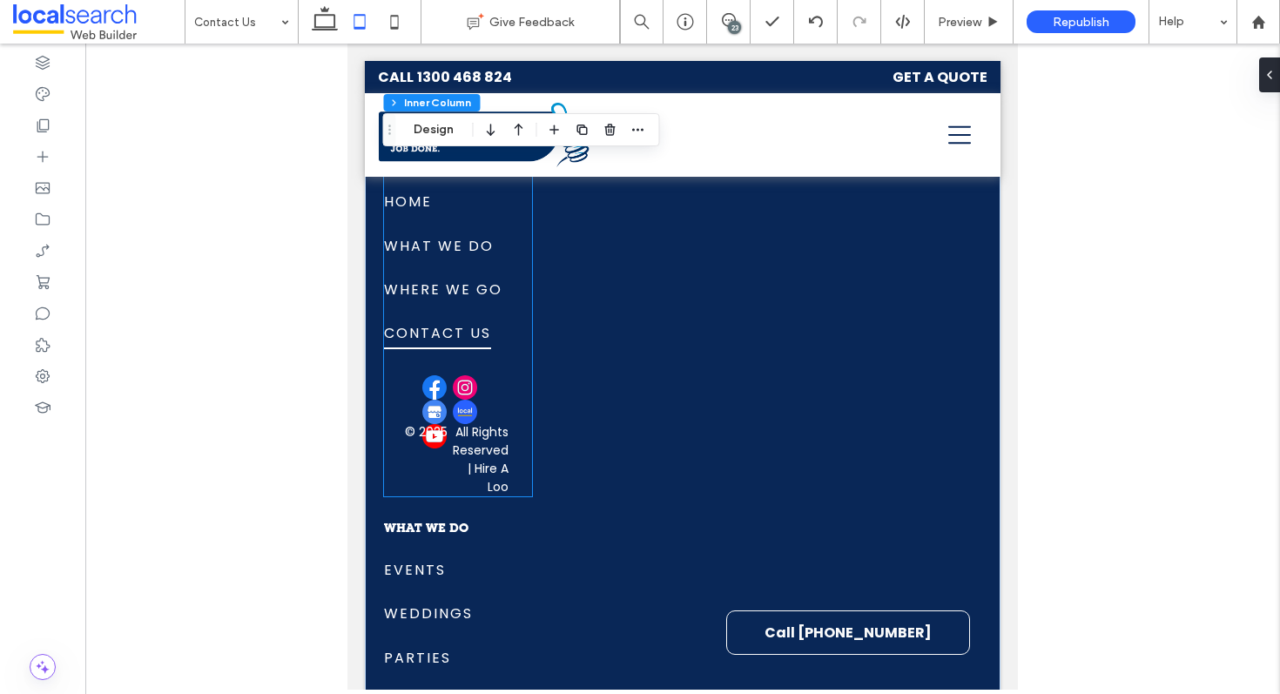
click at [486, 411] on div "SITE LINKS Home What We Do Where We Go Contact Us Home What We Do Where We Go C…" at bounding box center [456, 325] width 145 height 342
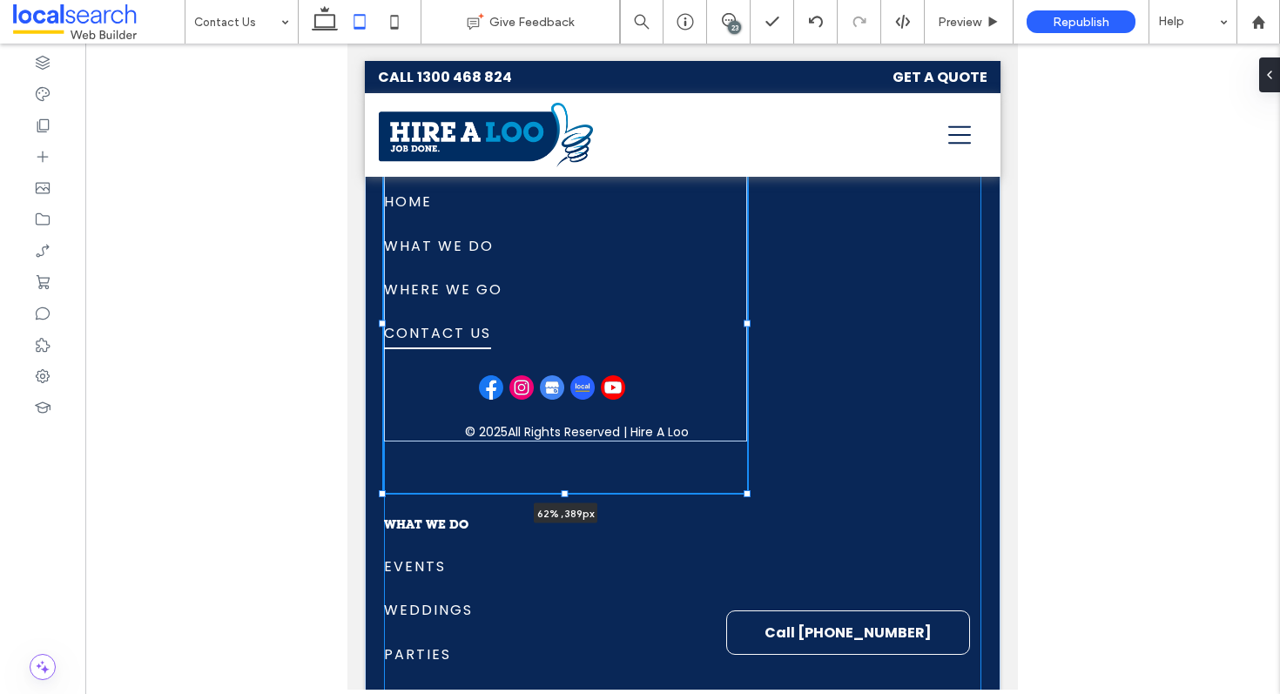
drag, startPoint x: 529, startPoint y: 324, endPoint x: 746, endPoint y: 335, distance: 218.0
click at [384, 155] on div at bounding box center [383, 154] width 1 height 1
type input "**"
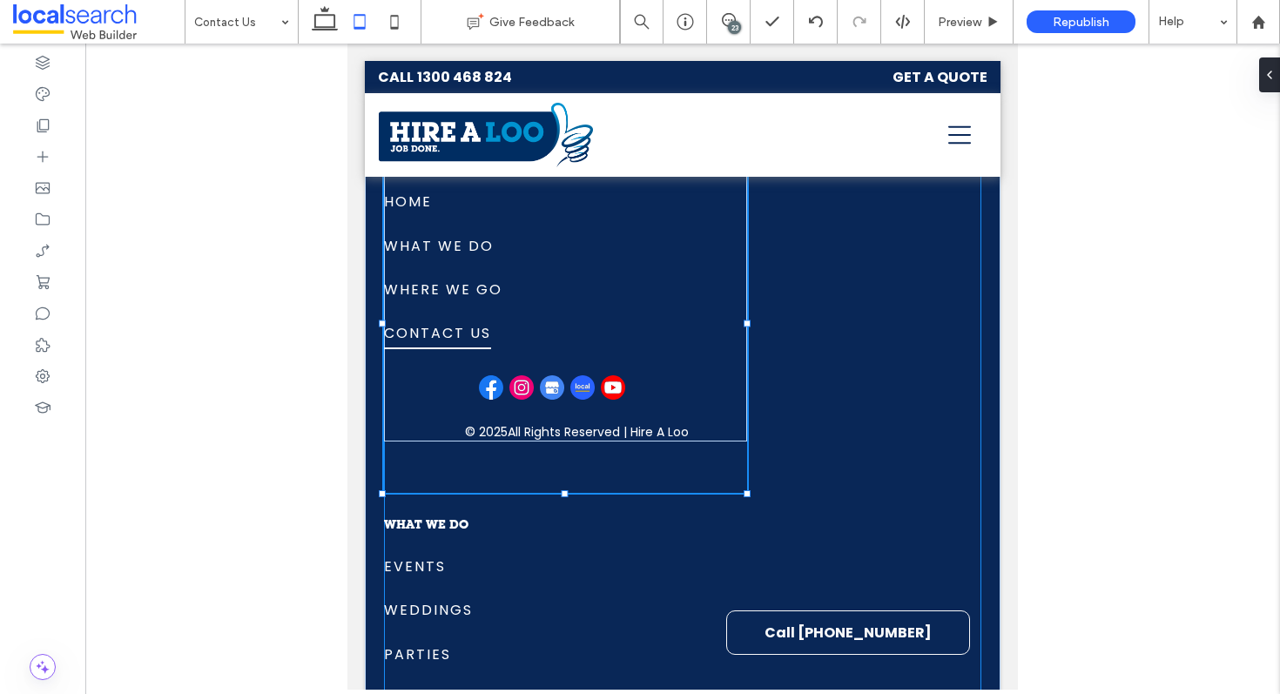
type input "**"
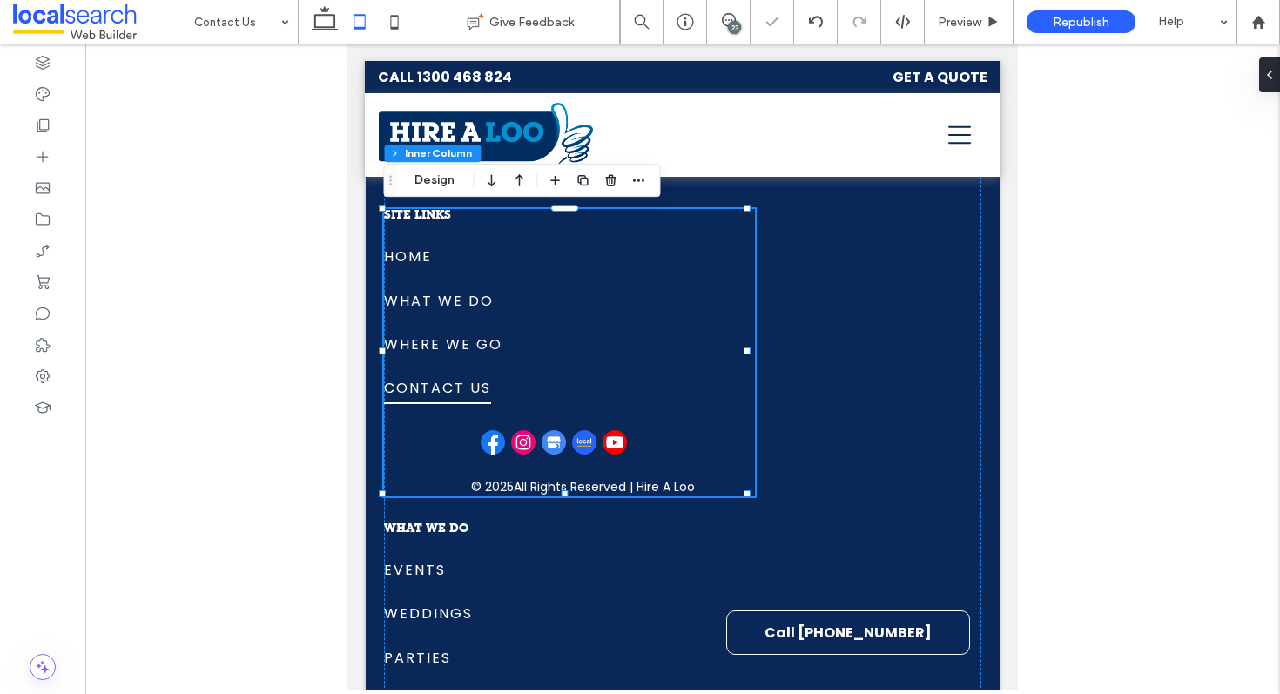
click at [628, 430] on div at bounding box center [566, 443] width 170 height 26
type input "**"
click at [629, 440] on div at bounding box center [566, 443] width 170 height 26
click at [638, 440] on div at bounding box center [566, 443] width 170 height 26
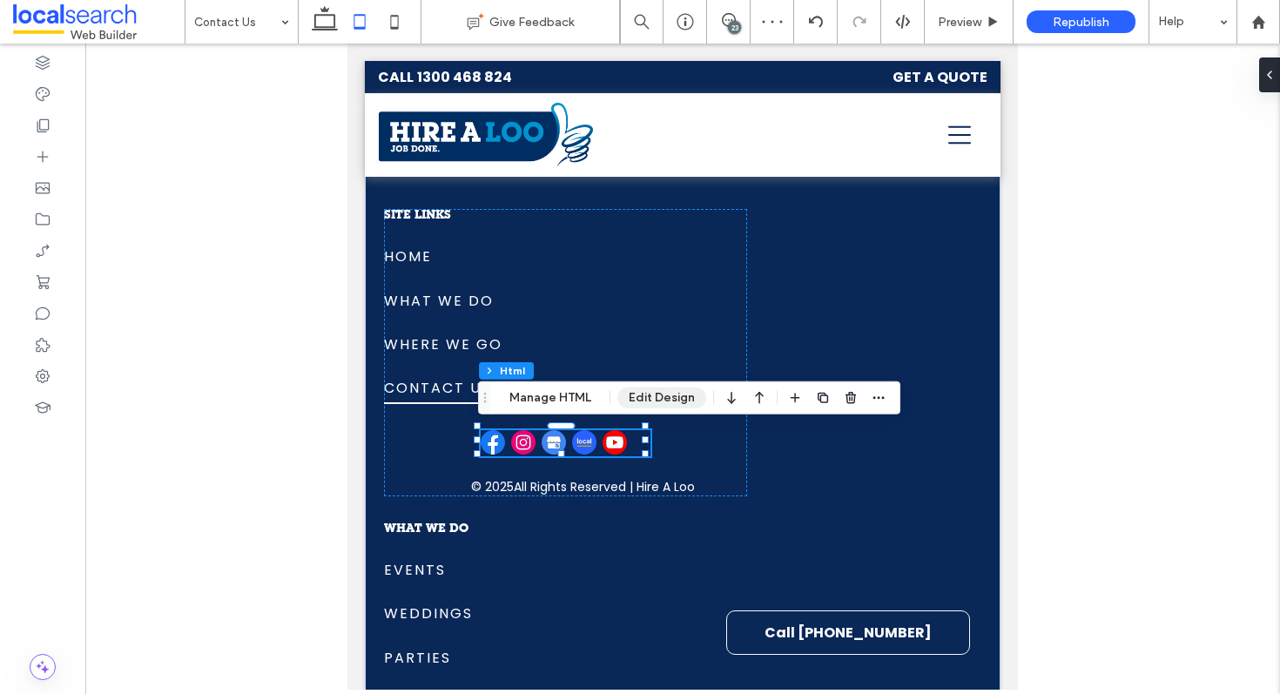
click at [644, 397] on button "Edit Design" at bounding box center [661, 398] width 89 height 21
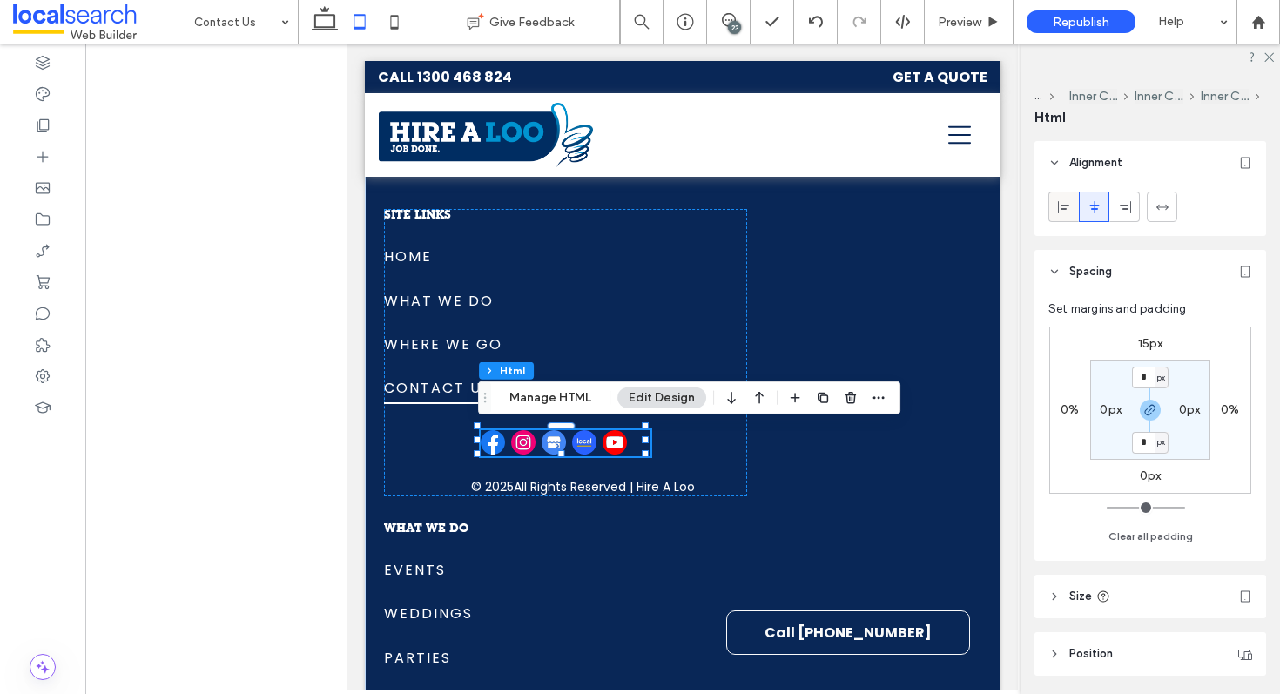
click at [1068, 201] on icon at bounding box center [1064, 207] width 14 height 14
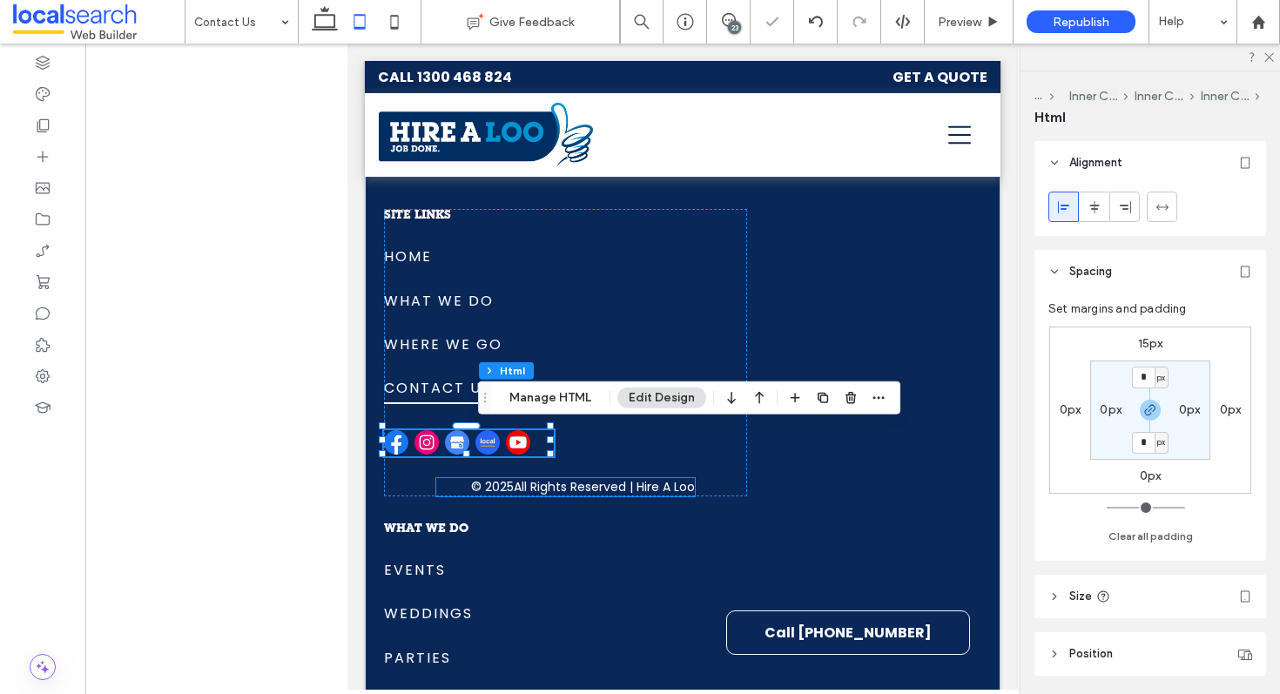
click at [539, 478] on p "All Rights Reserved | Hire A Loo" at bounding box center [604, 487] width 181 height 18
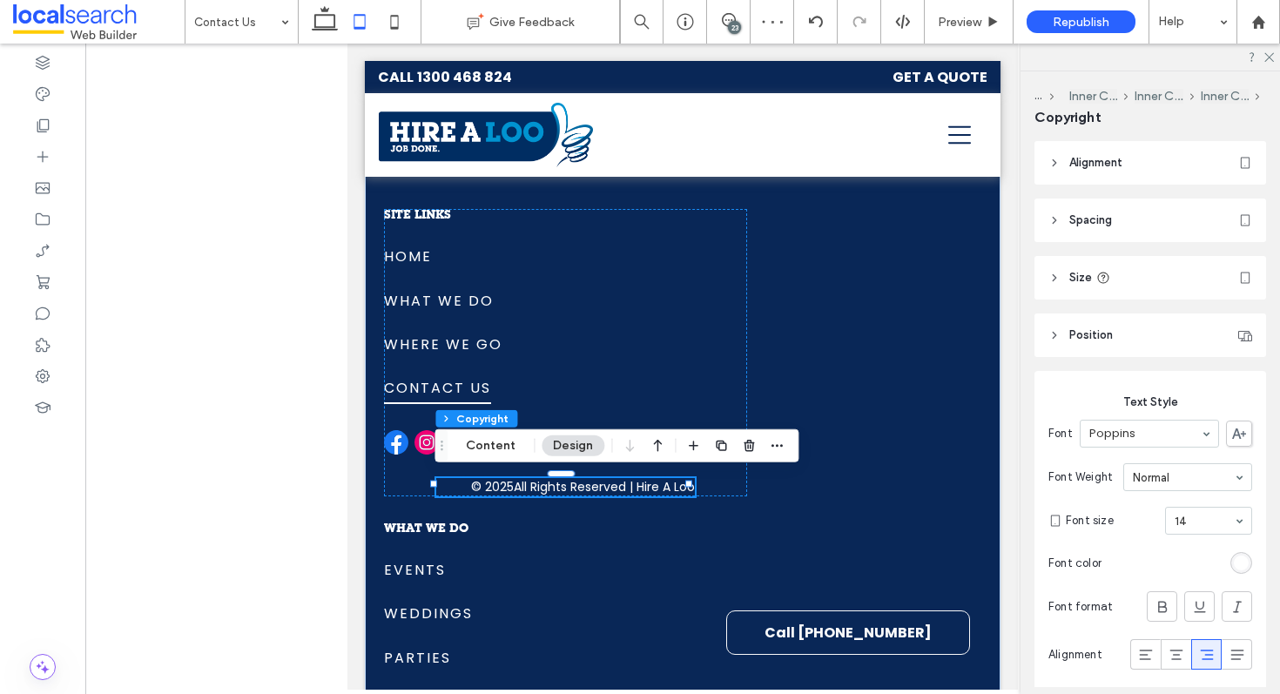
click at [1102, 150] on header "Alignment" at bounding box center [1151, 163] width 232 height 44
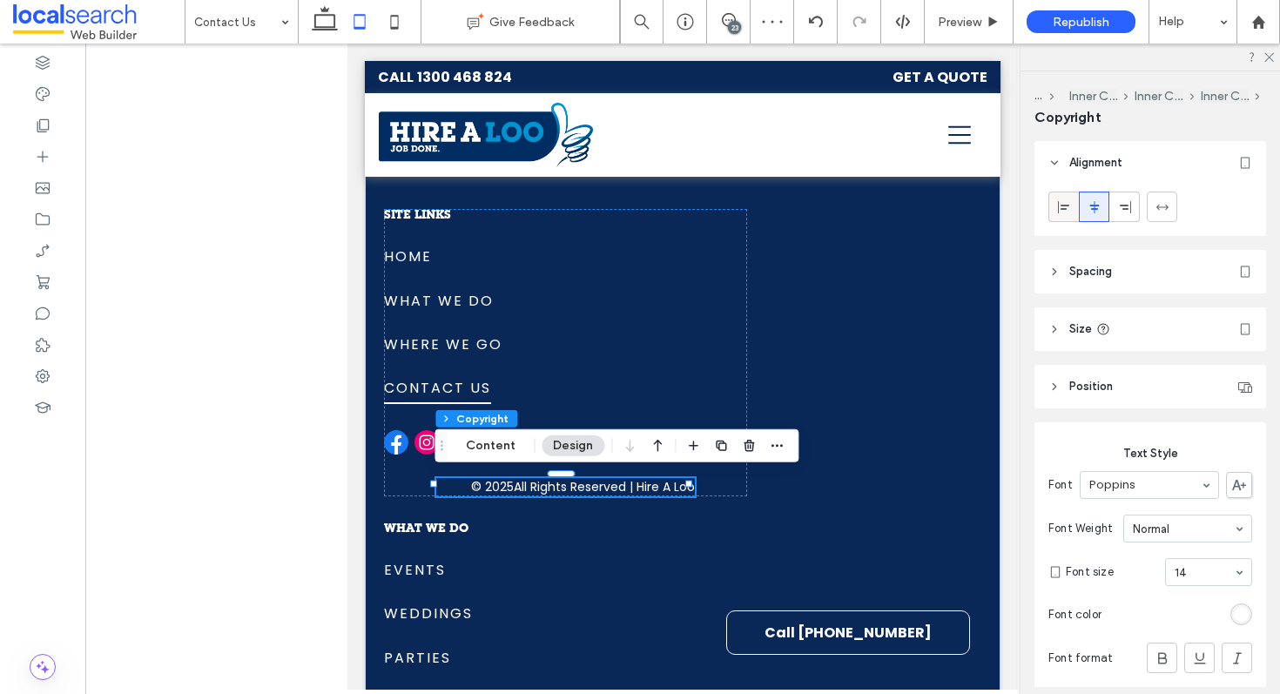
click at [1066, 200] on icon at bounding box center [1064, 207] width 14 height 14
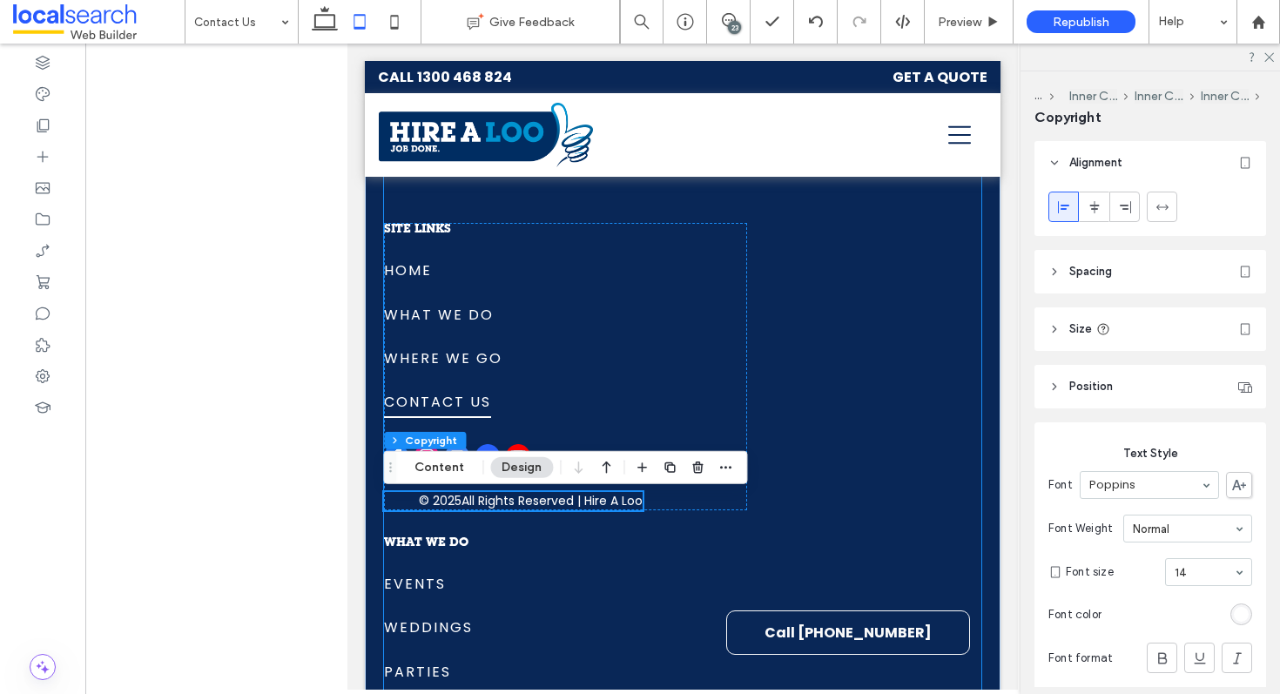
scroll to position [2861, 0]
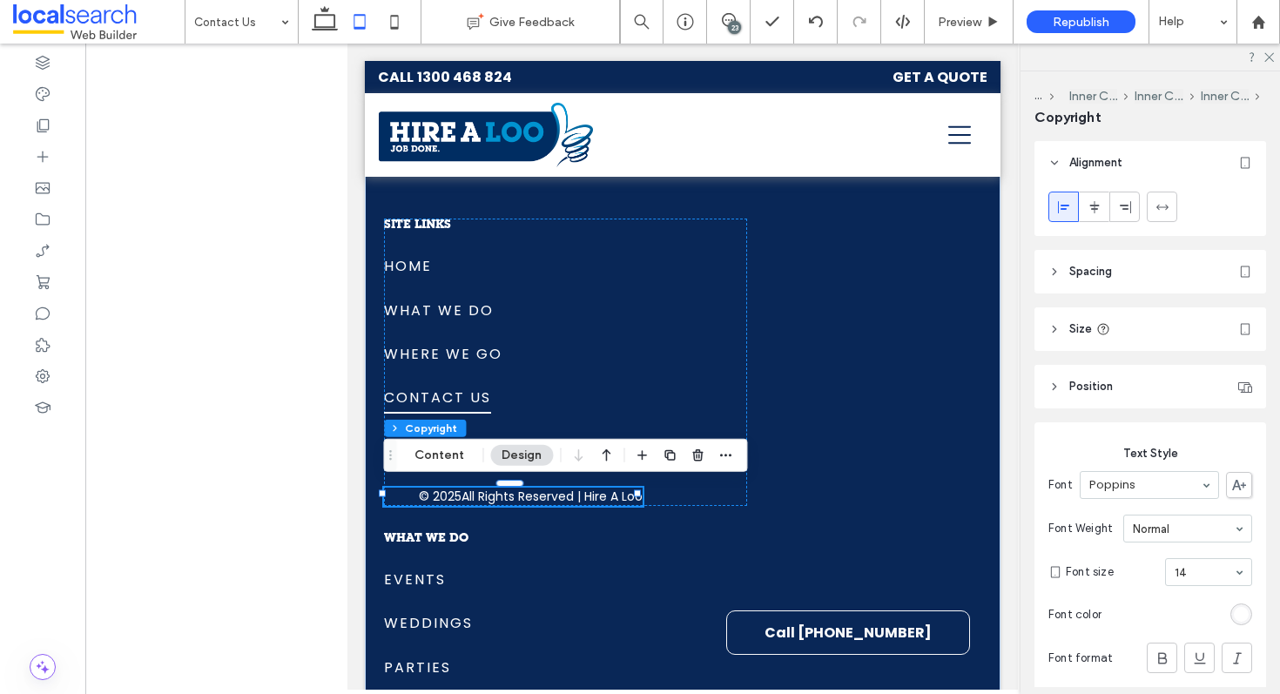
click at [1057, 210] on icon at bounding box center [1064, 207] width 14 height 14
click at [1105, 284] on header "Spacing" at bounding box center [1151, 272] width 232 height 44
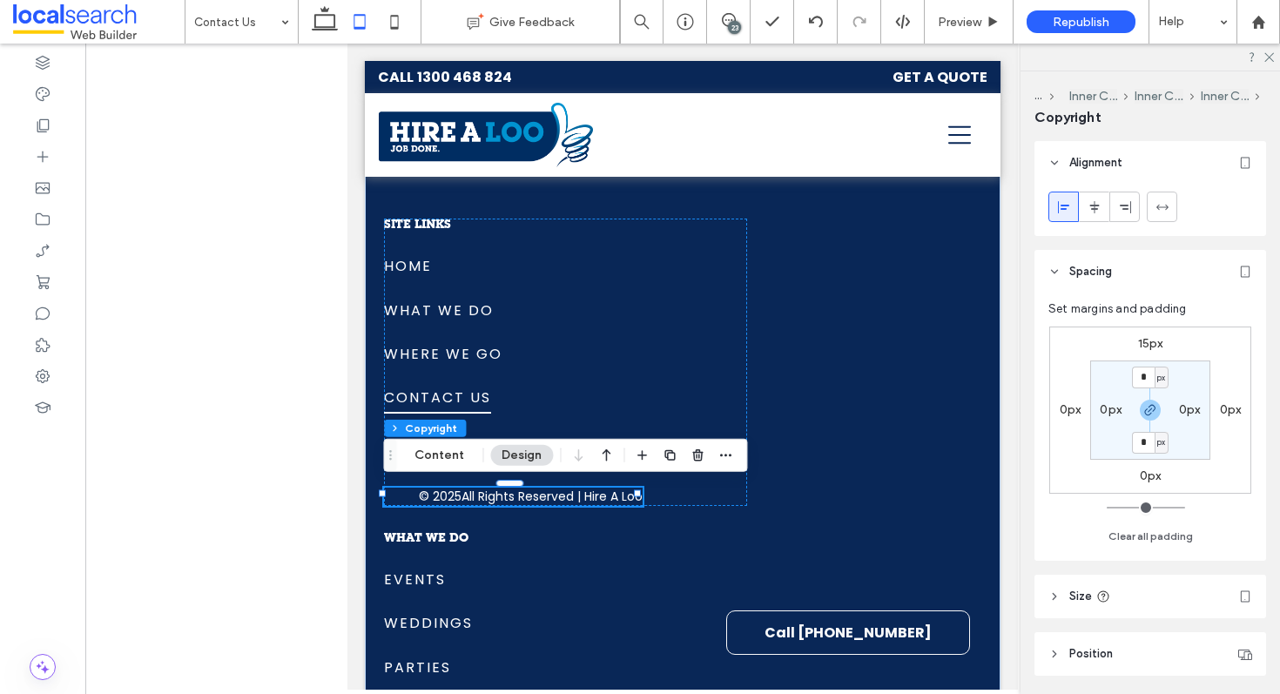
click at [1105, 284] on header "Spacing" at bounding box center [1151, 272] width 232 height 44
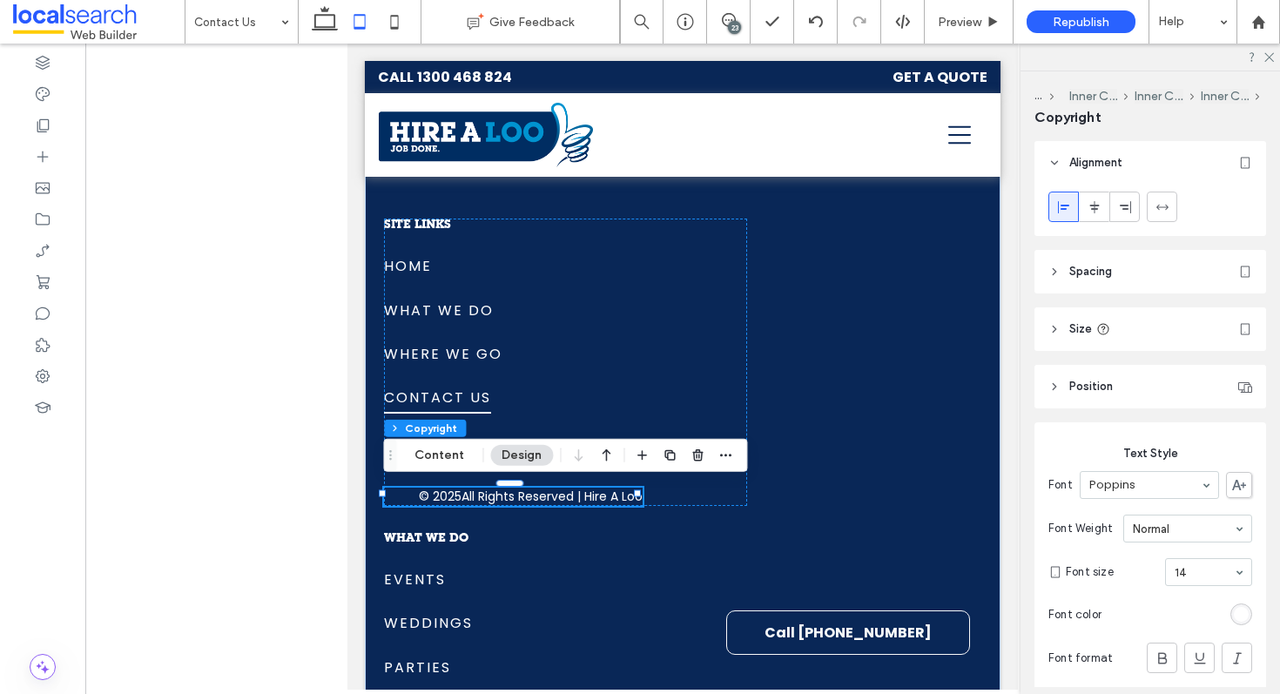
click at [406, 496] on div "© 2025 All Rights Reserved | Hire A Loo" at bounding box center [513, 497] width 259 height 18
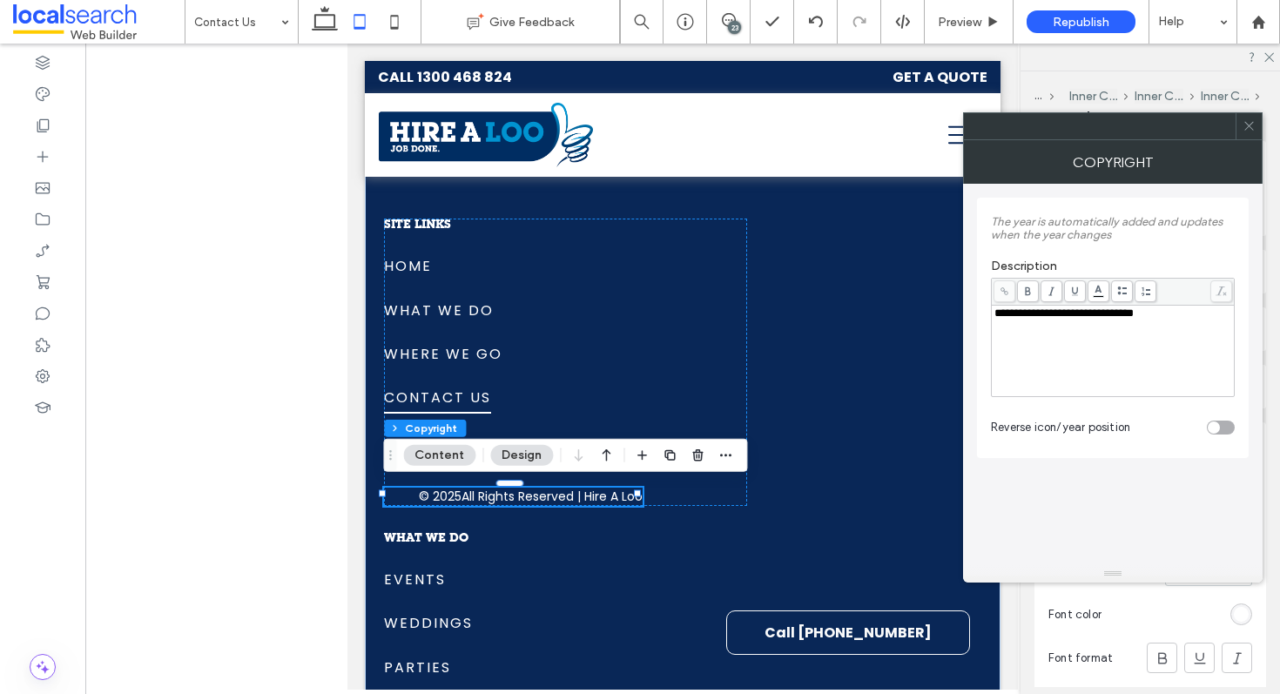
click at [1245, 129] on icon at bounding box center [1249, 125] width 13 height 13
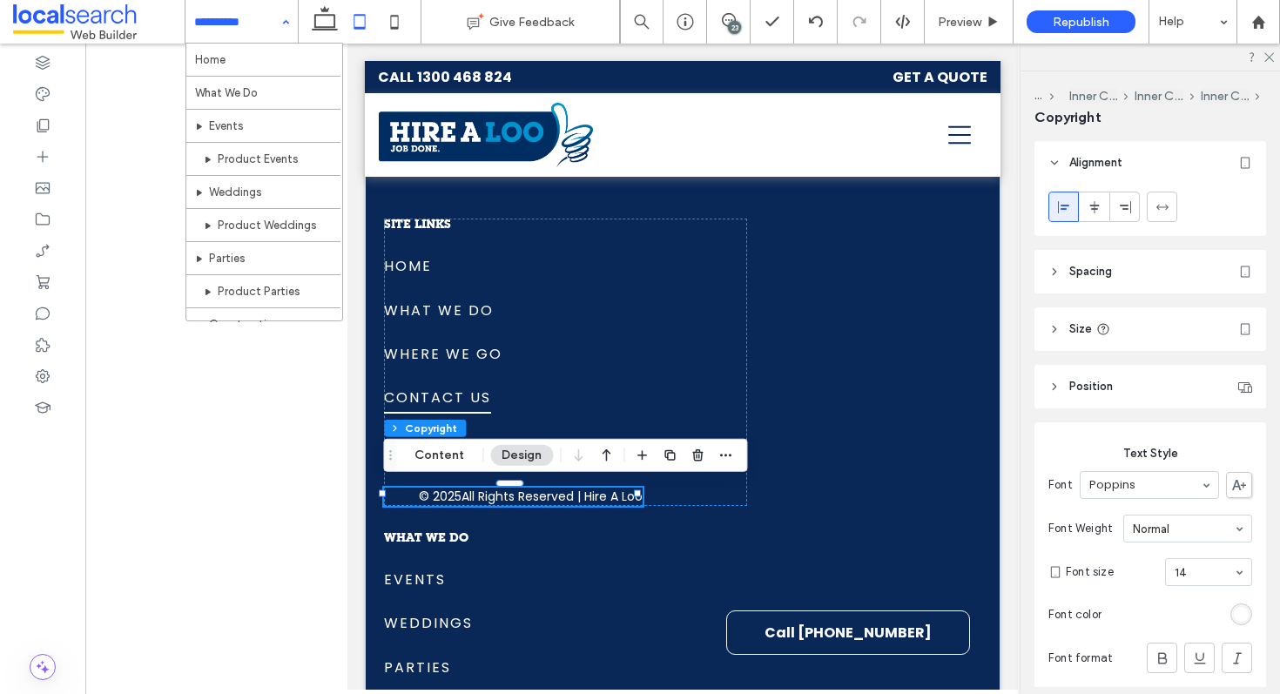
click at [300, 24] on div at bounding box center [360, 22] width 124 height 44
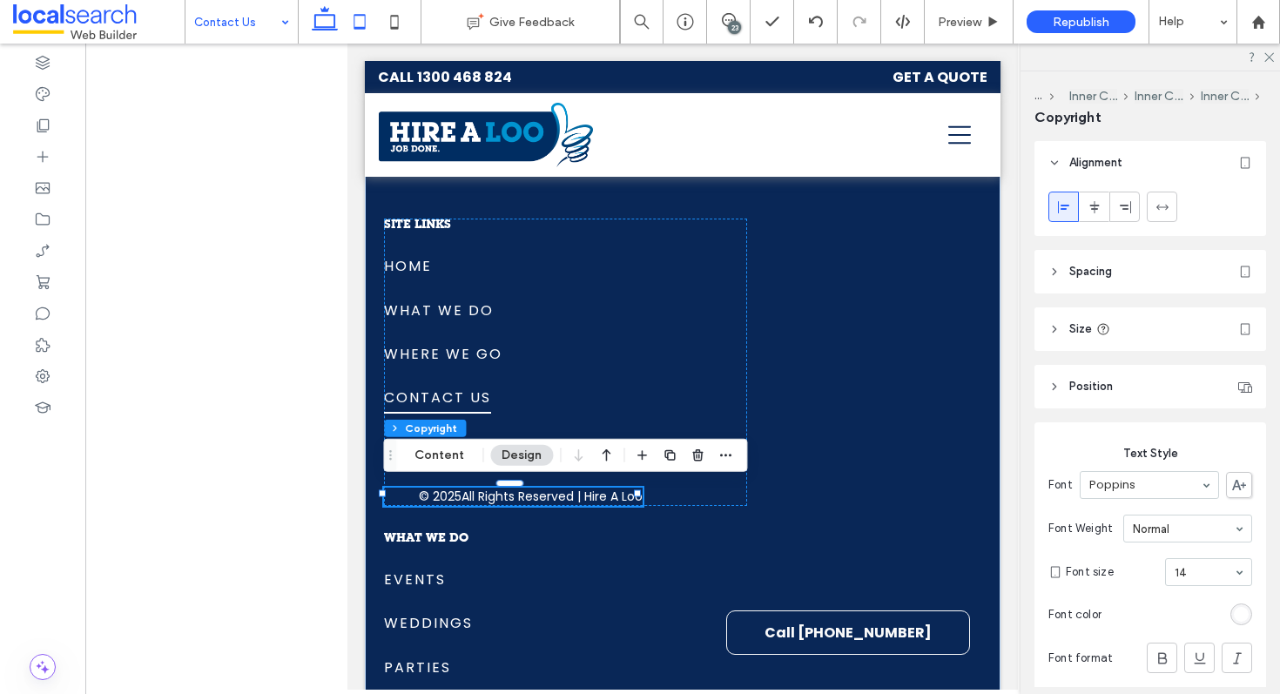
click at [310, 21] on icon at bounding box center [324, 21] width 35 height 35
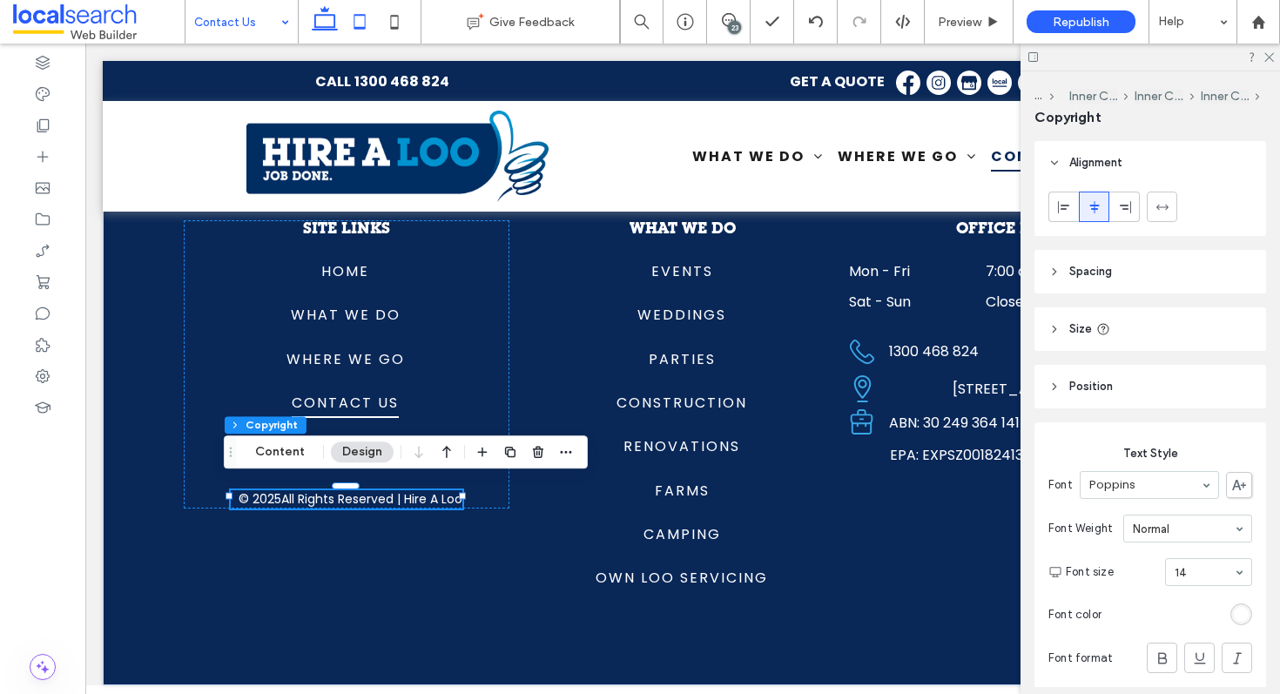
click at [363, 30] on icon at bounding box center [359, 21] width 35 height 35
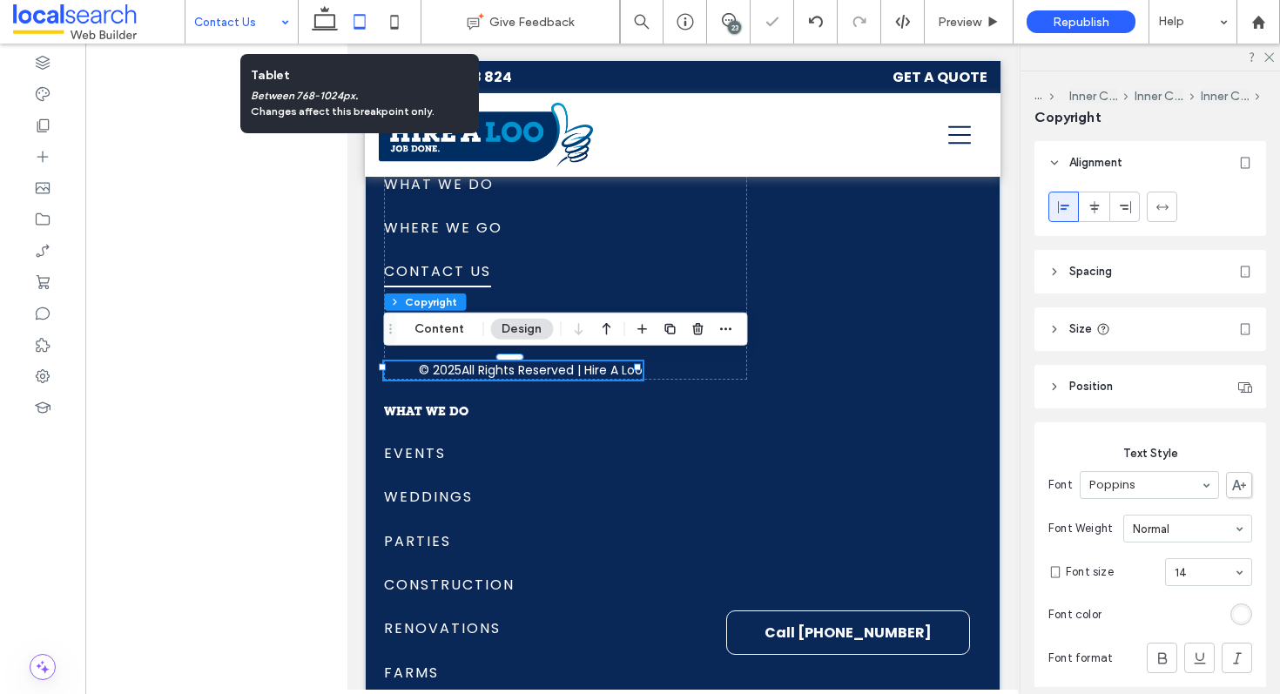
scroll to position [2987, 0]
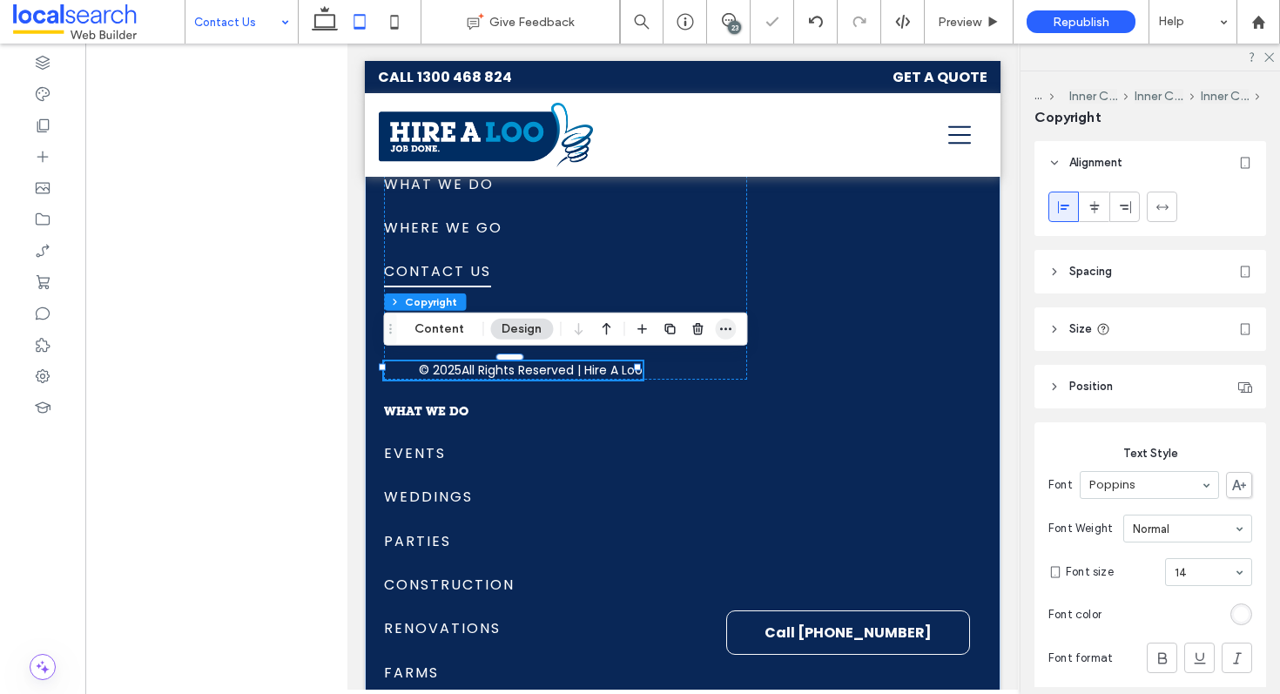
click at [724, 334] on icon "button" at bounding box center [726, 329] width 14 height 14
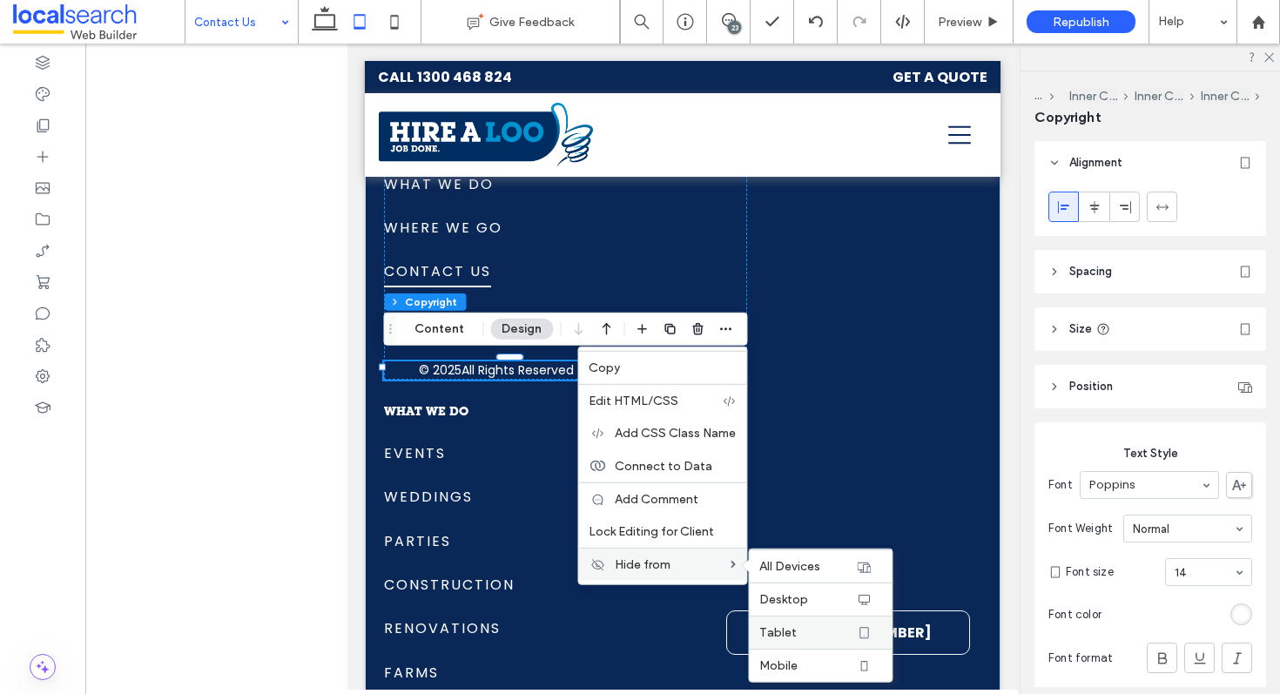
click at [781, 630] on span "Tablet" at bounding box center [777, 632] width 37 height 15
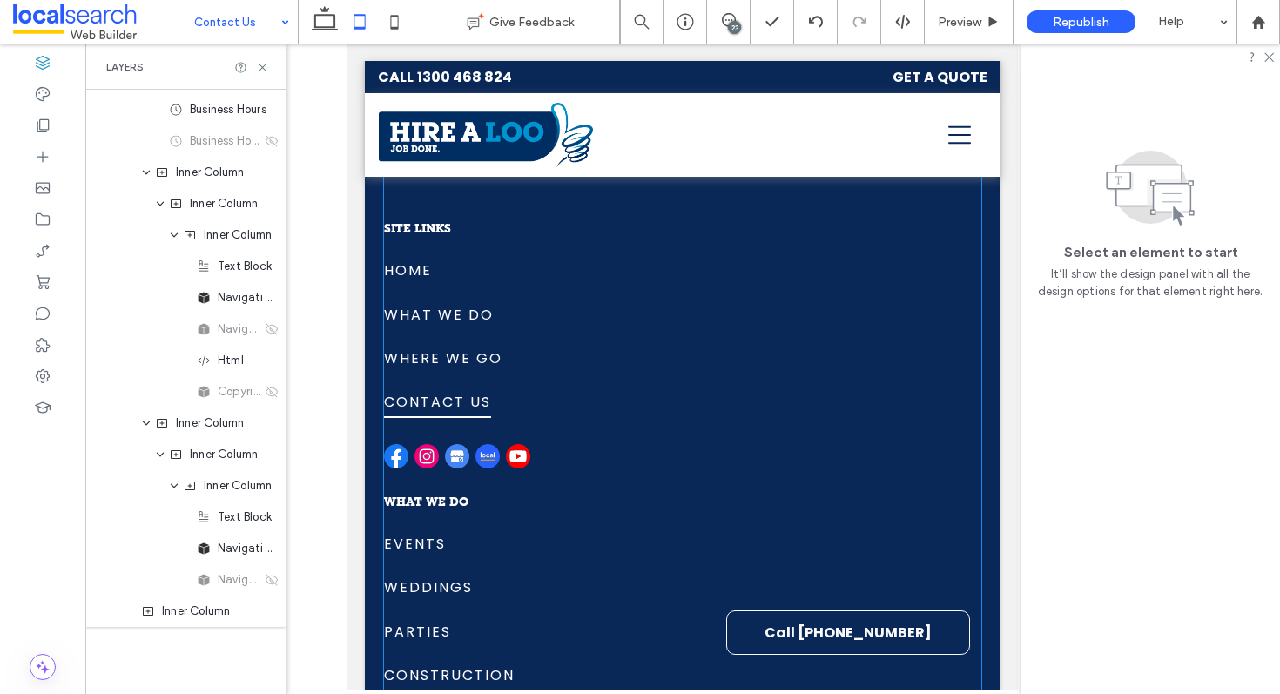
scroll to position [2863, 0]
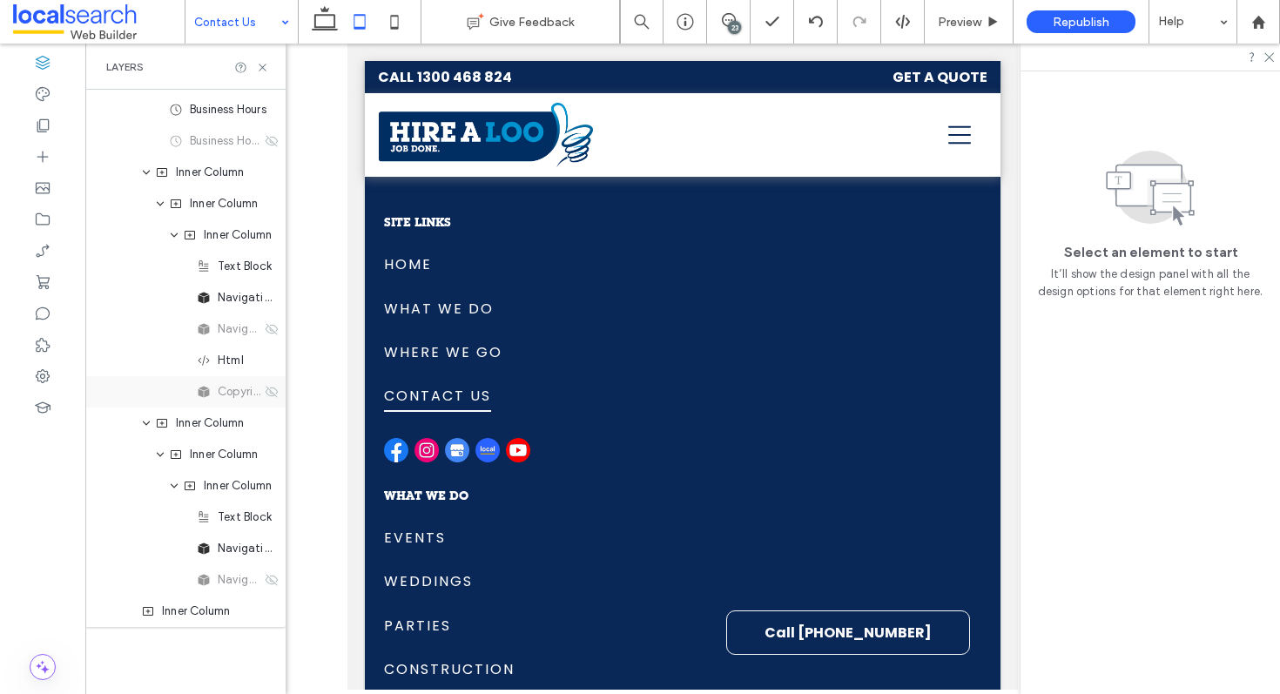
click at [206, 393] on use at bounding box center [204, 392] width 11 height 11
click at [265, 394] on icon at bounding box center [272, 392] width 14 height 14
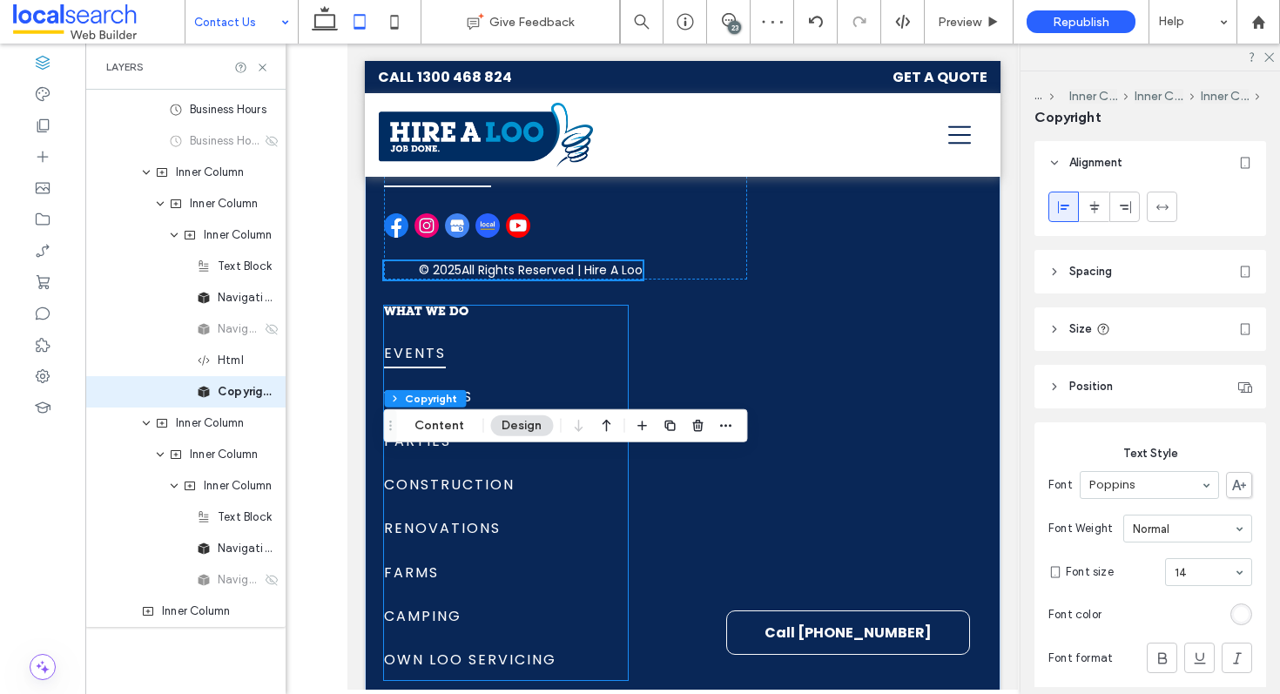
scroll to position [3171, 0]
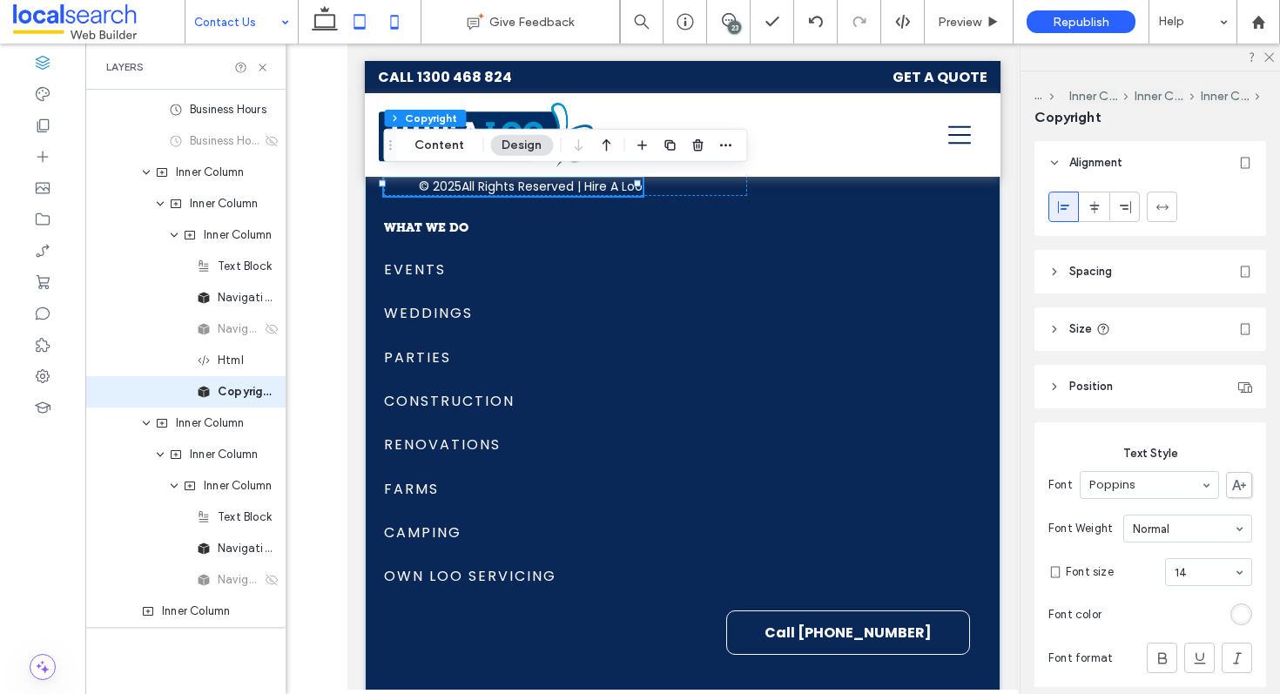
click at [395, 14] on icon at bounding box center [394, 21] width 35 height 35
type input "*"
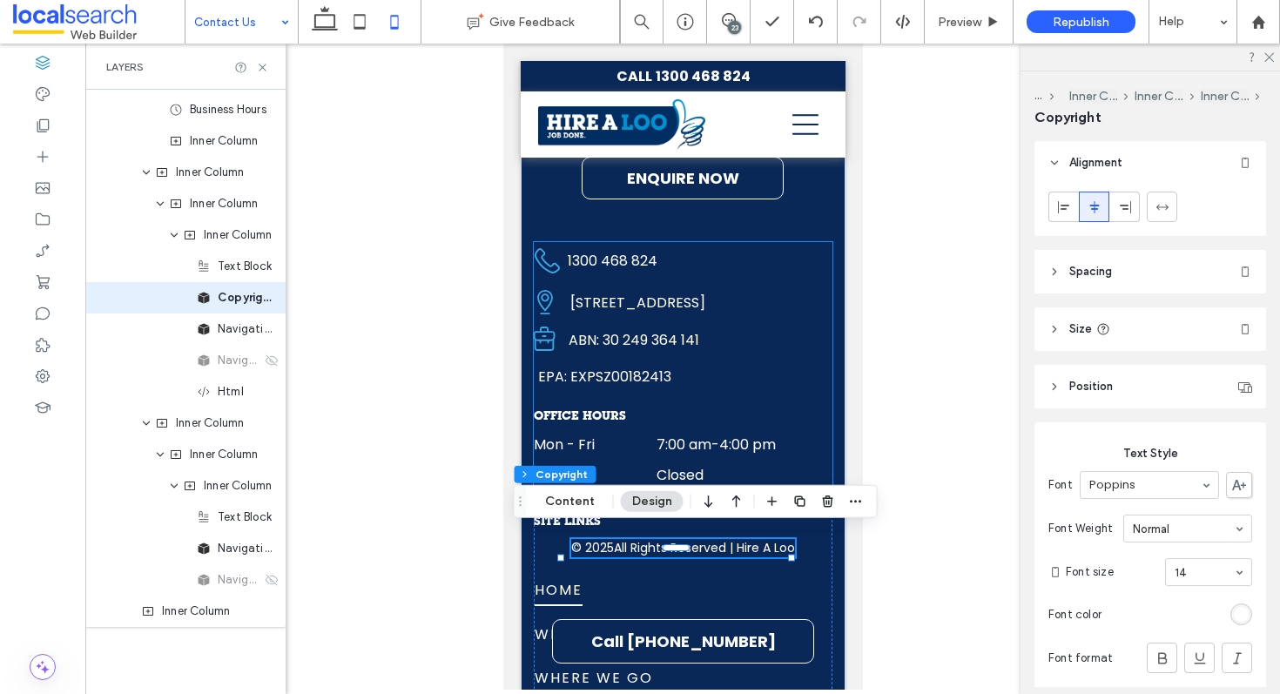
scroll to position [2986, 0]
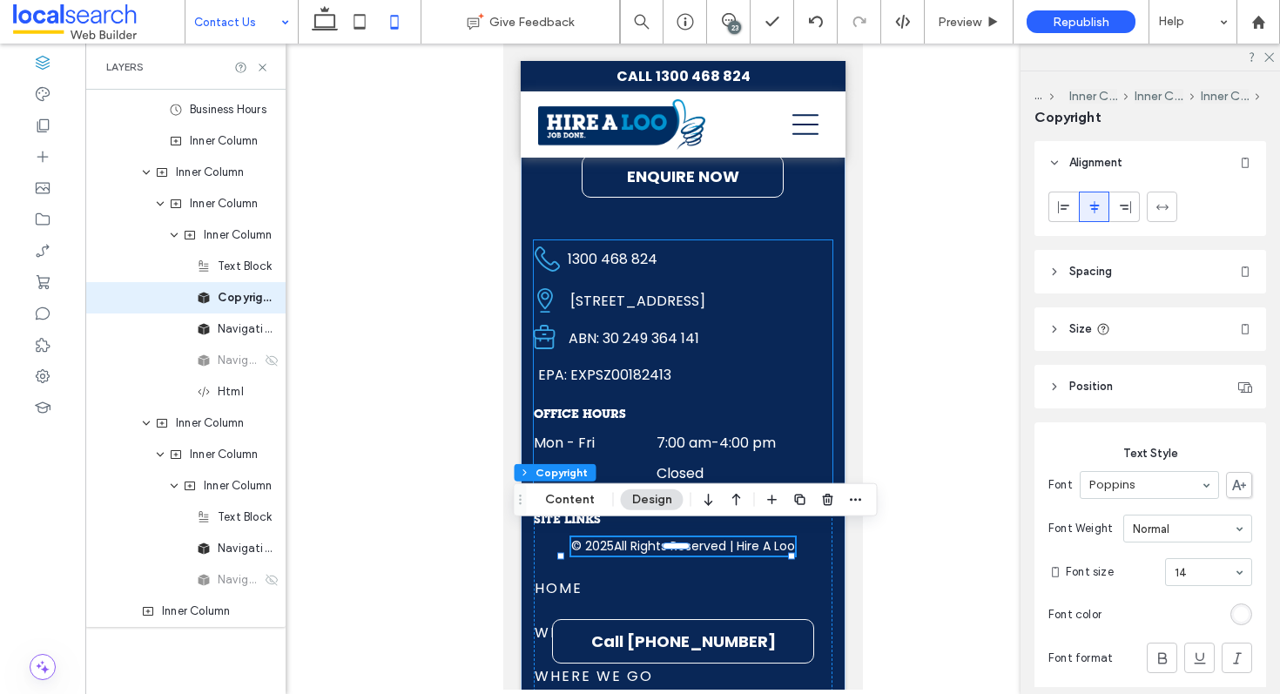
click at [638, 354] on div "Phone Icon 1300 468 824 Pin Icon 3 Venture Cl, Coolum Beach QLD 4573 Business I…" at bounding box center [682, 315] width 299 height 150
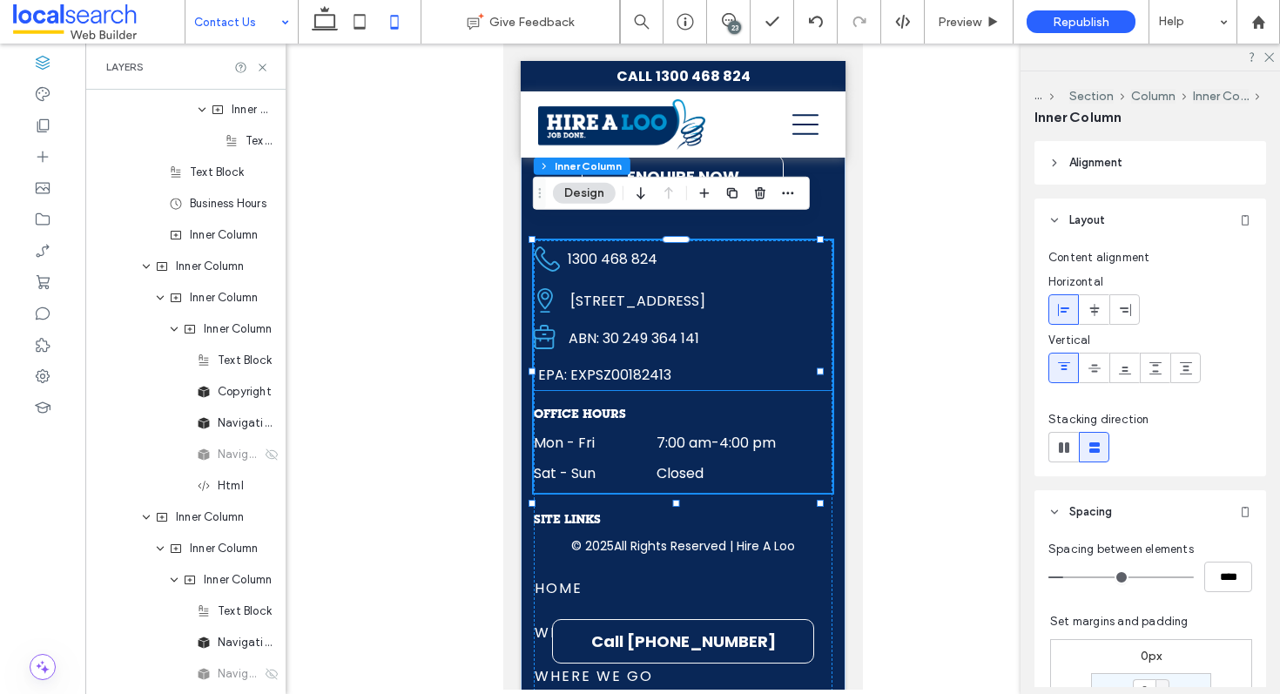
click at [627, 365] on span "EPA: EXPSZ00182413" at bounding box center [603, 375] width 133 height 20
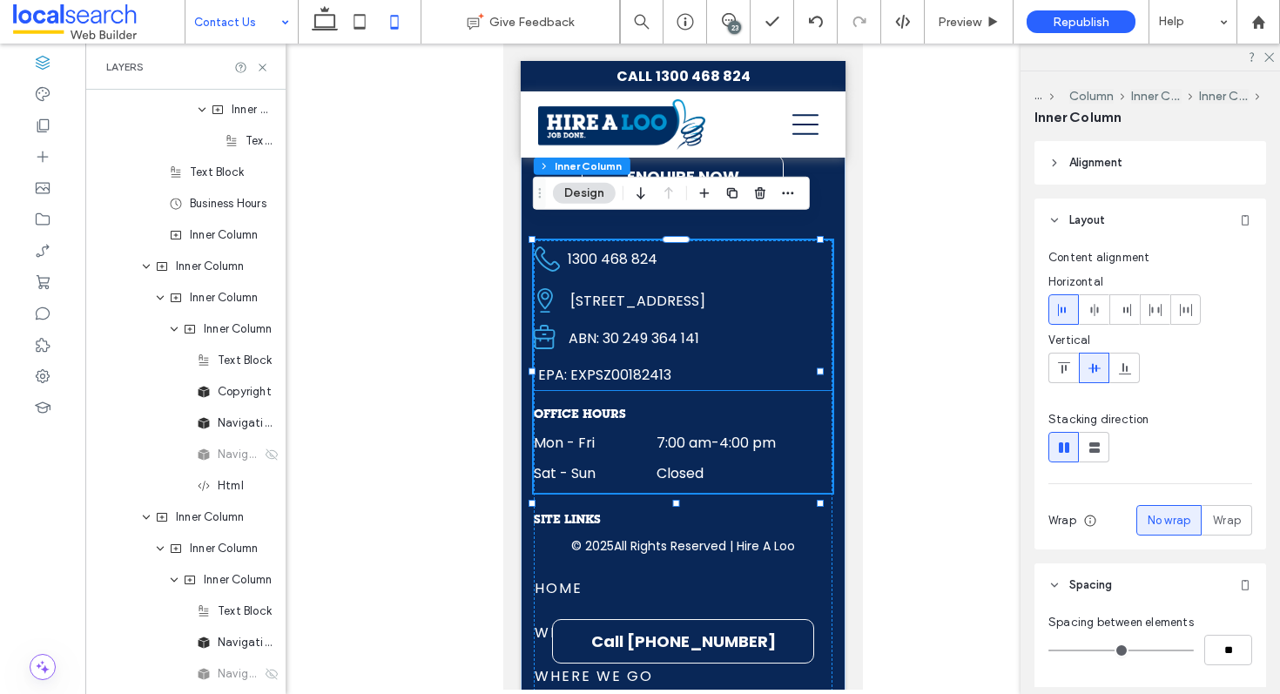
type input "**"
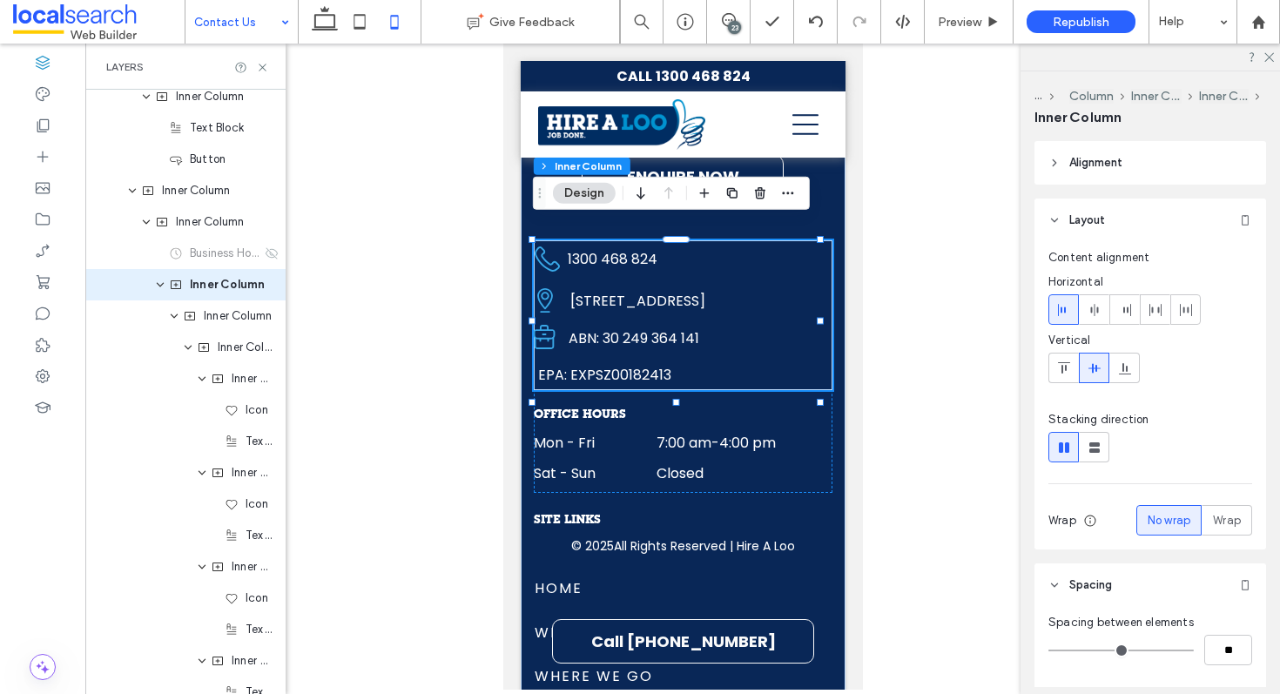
click at [606, 365] on span "EPA: EXPSZ00182413" at bounding box center [603, 375] width 133 height 20
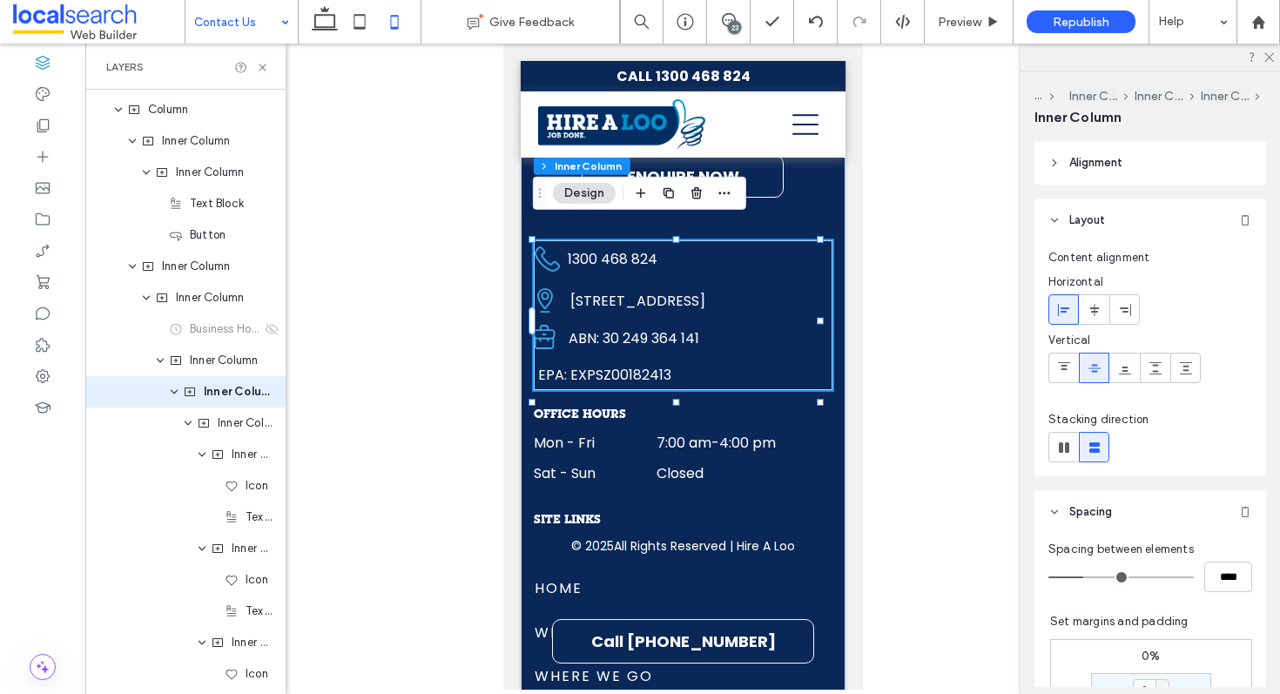
click at [624, 365] on span "EPA: EXPSZ00182413" at bounding box center [603, 375] width 133 height 20
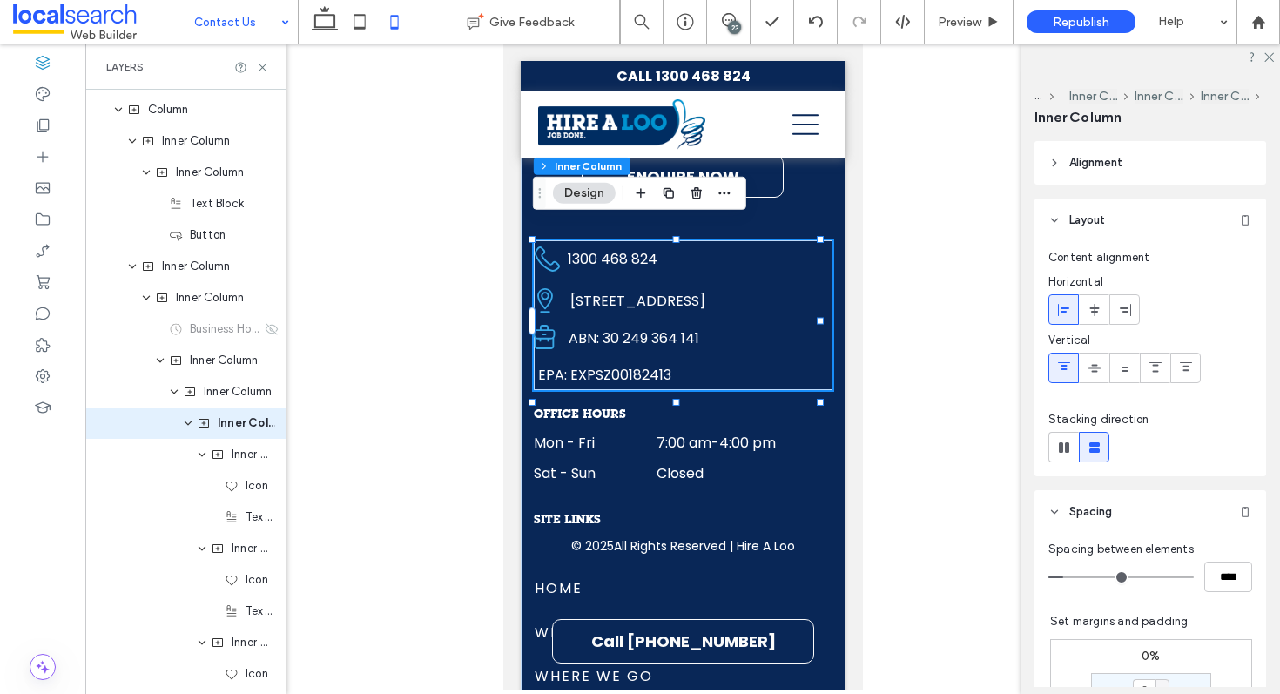
scroll to position [2034, 0]
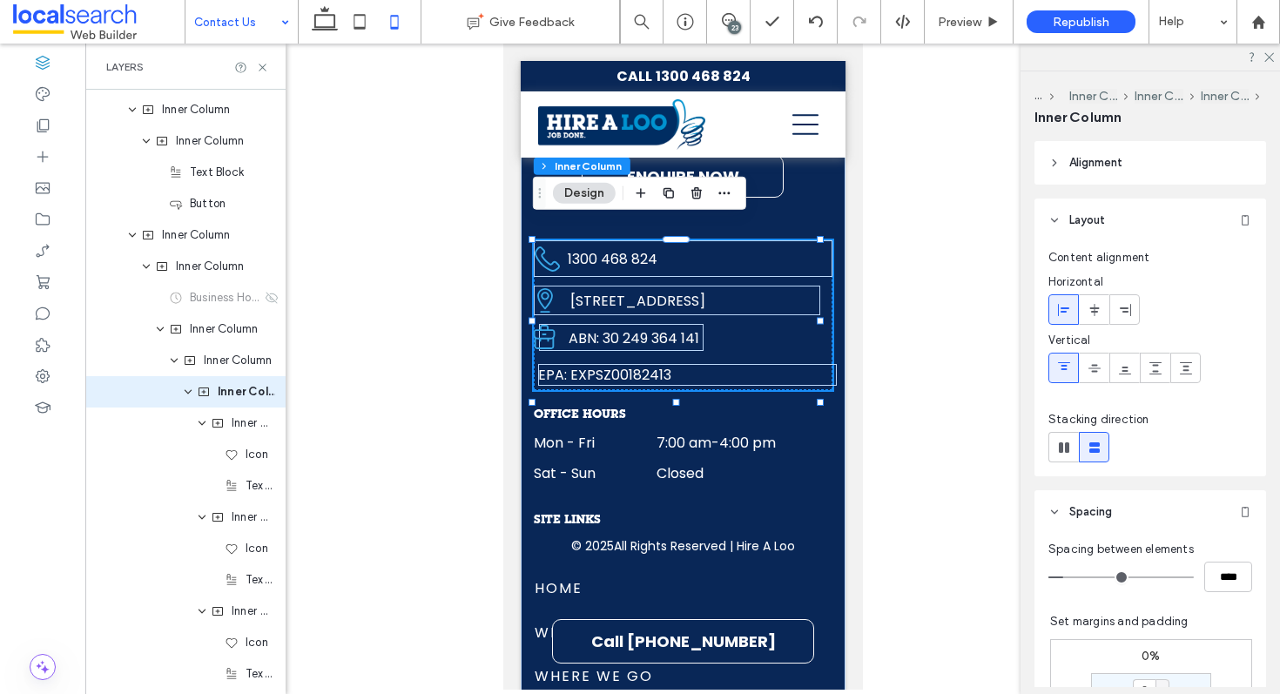
click at [624, 365] on span "EPA: EXPSZ00182413" at bounding box center [603, 375] width 133 height 20
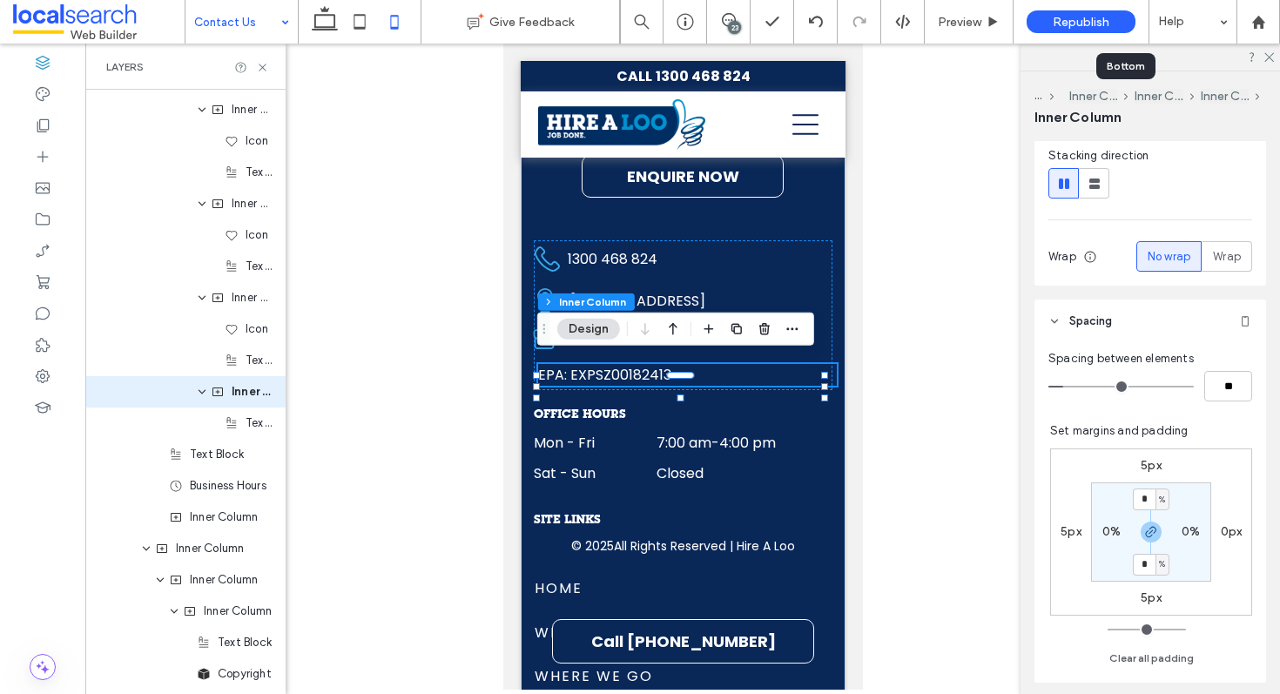
scroll to position [267, 0]
click at [1070, 530] on label "5px" at bounding box center [1071, 528] width 21 height 15
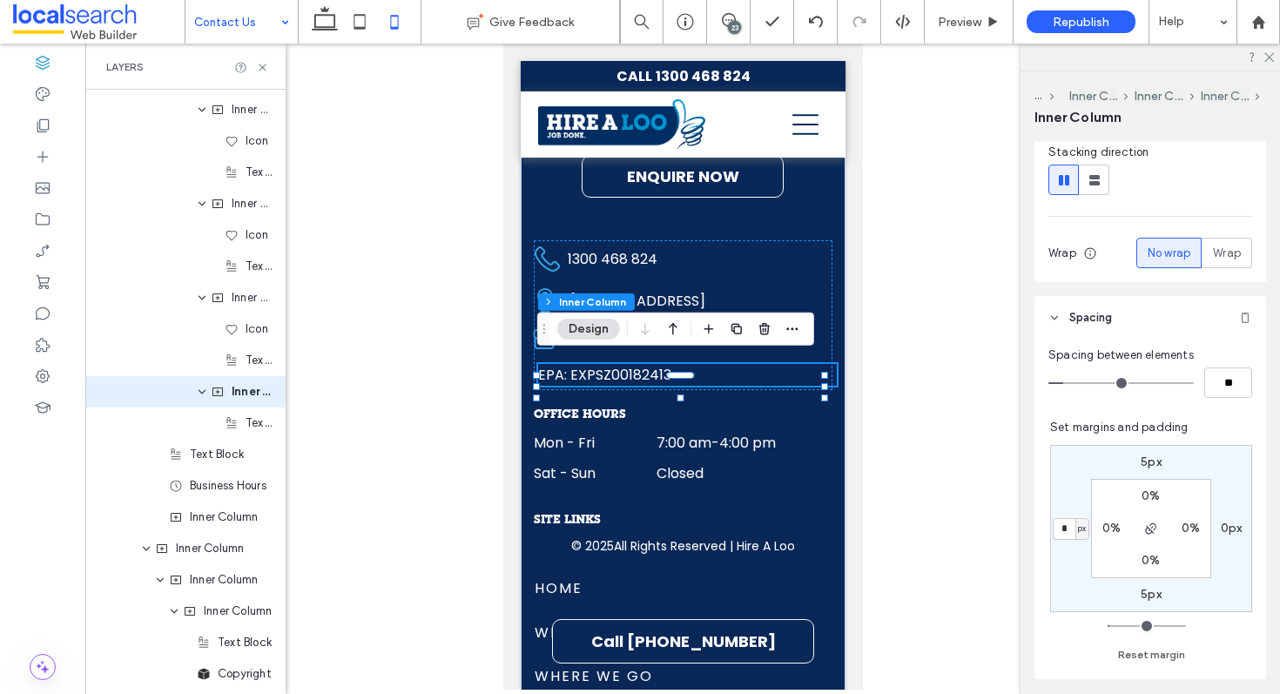
click at [1078, 529] on span "px" at bounding box center [1082, 528] width 8 height 17
click at [1063, 577] on span "%" at bounding box center [1067, 585] width 10 height 17
type input "*"
click at [1059, 524] on input "***" at bounding box center [1064, 529] width 23 height 22
type input "*"
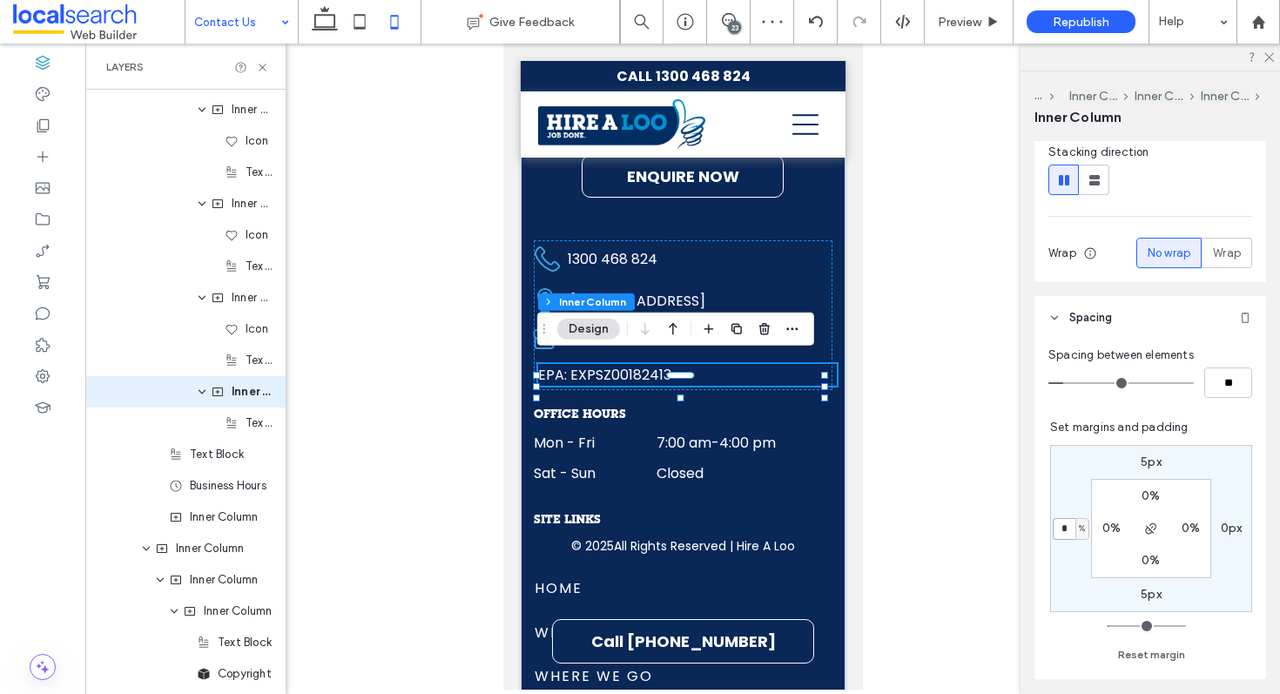
type input "*"
type input "**"
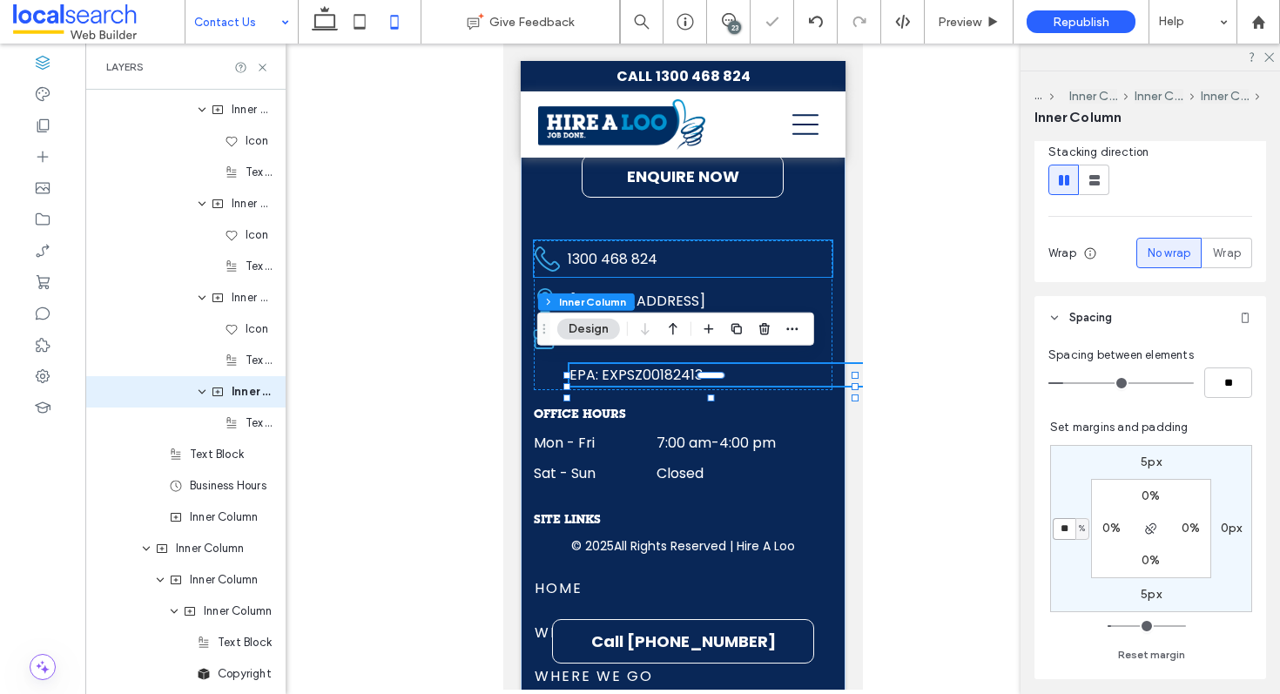
click at [744, 248] on div "1300 468 824" at bounding box center [699, 259] width 265 height 22
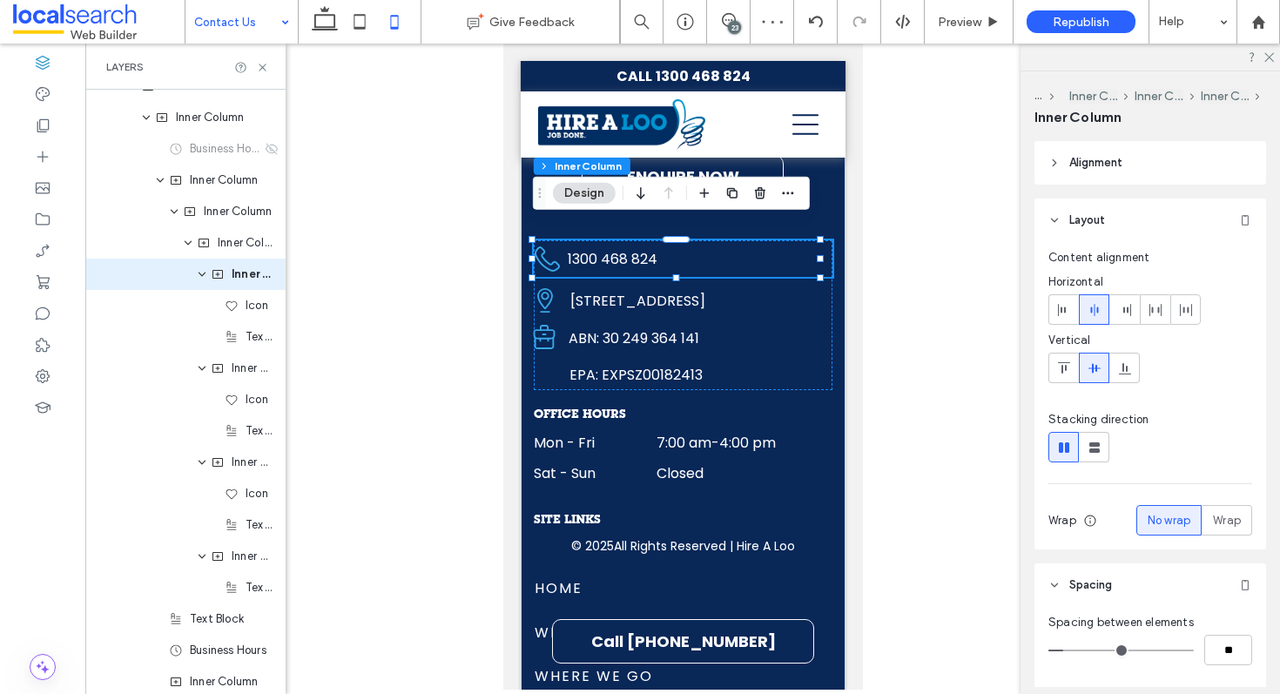
scroll to position [2065, 0]
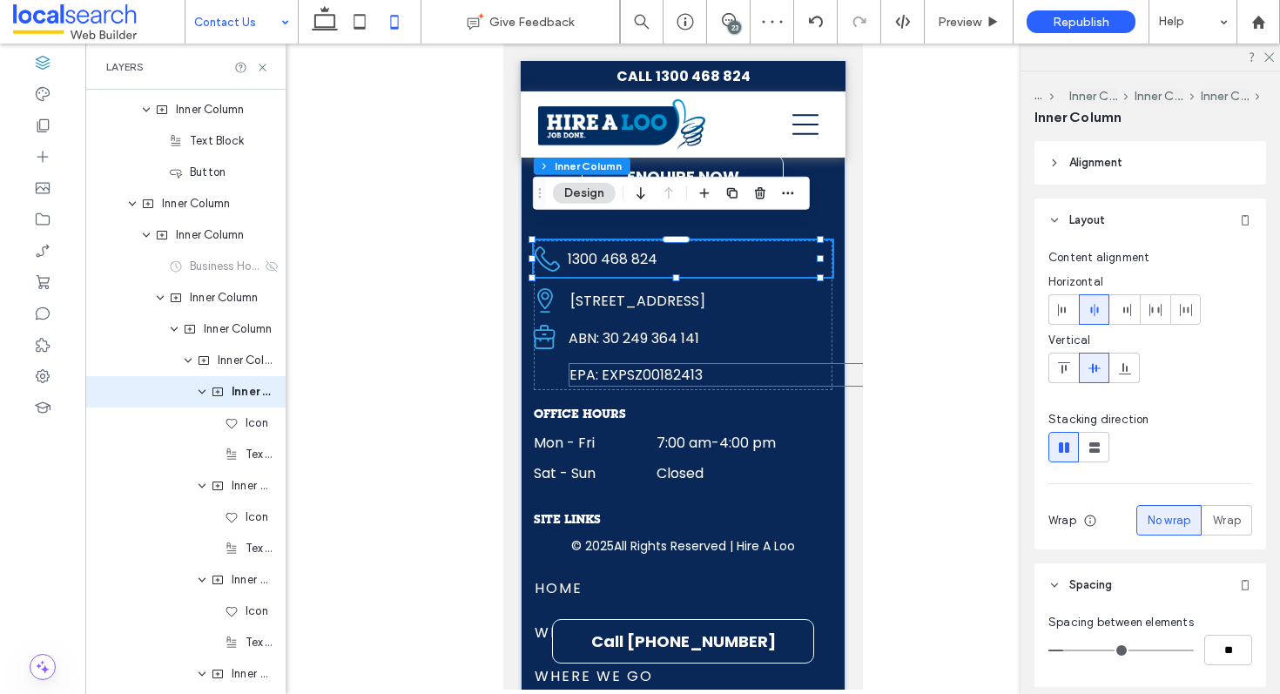
click at [676, 366] on span "EPA: EXPSZ00182413" at bounding box center [635, 375] width 133 height 20
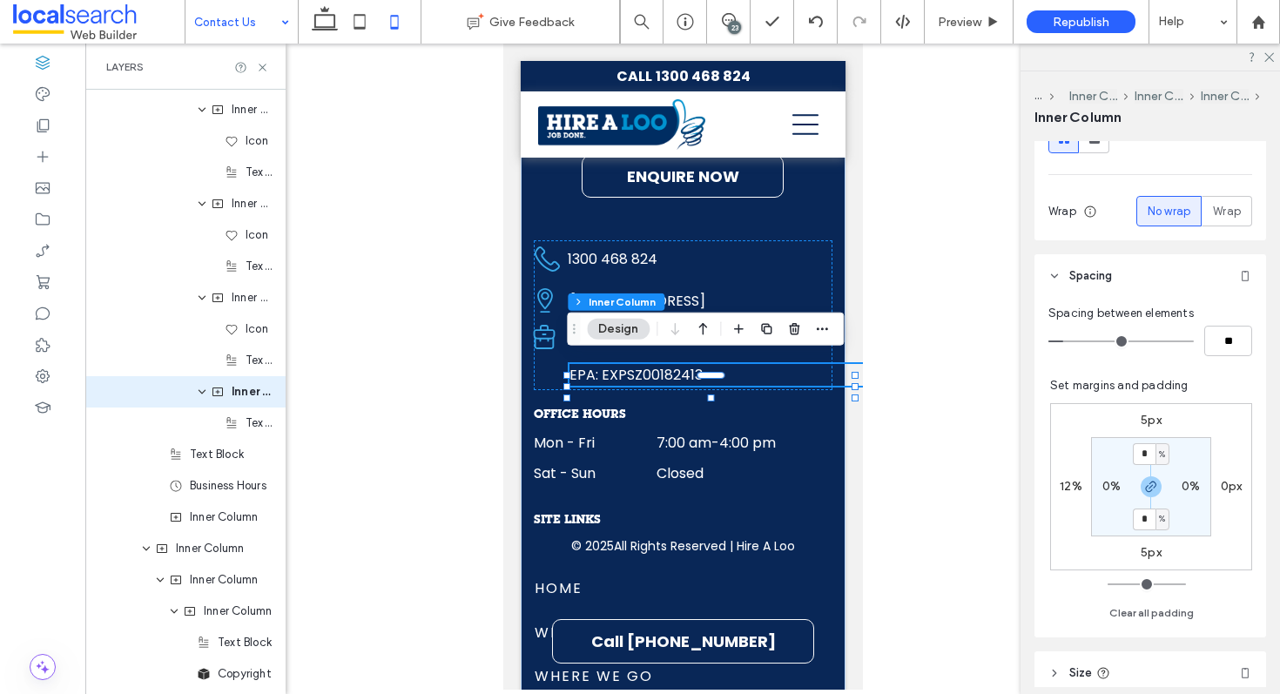
scroll to position [323, 0]
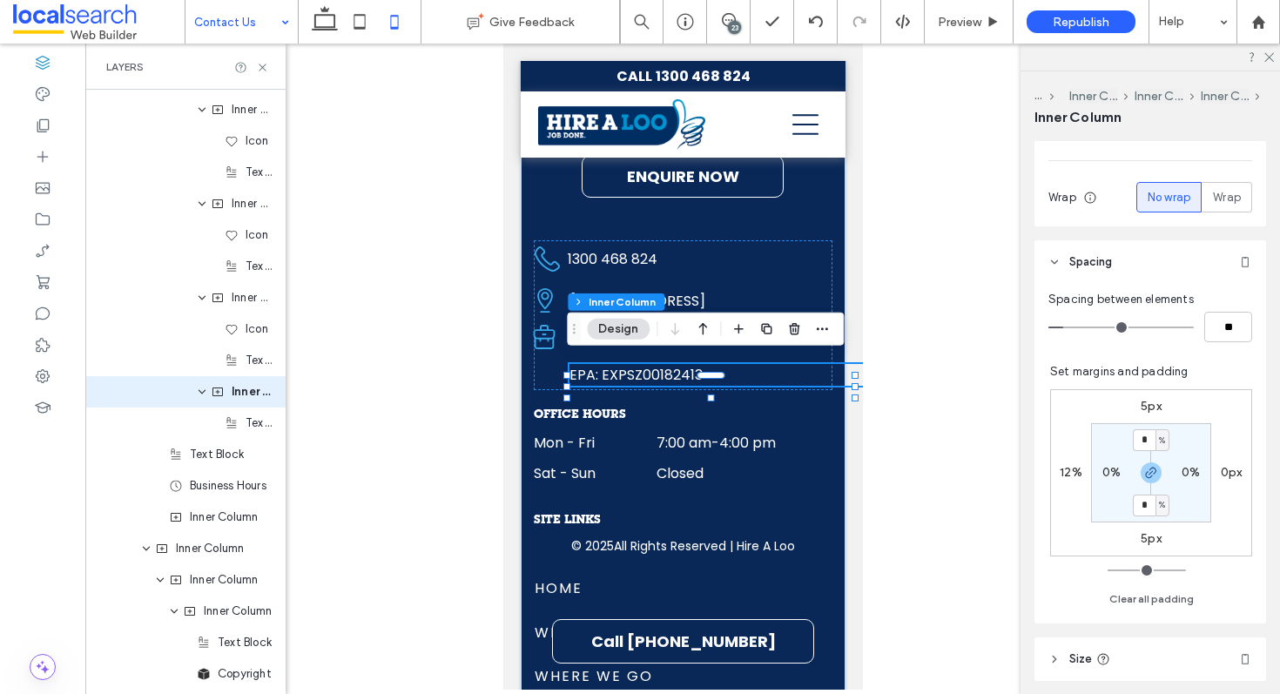
click at [1068, 476] on label "12%" at bounding box center [1071, 472] width 23 height 15
type input "**"
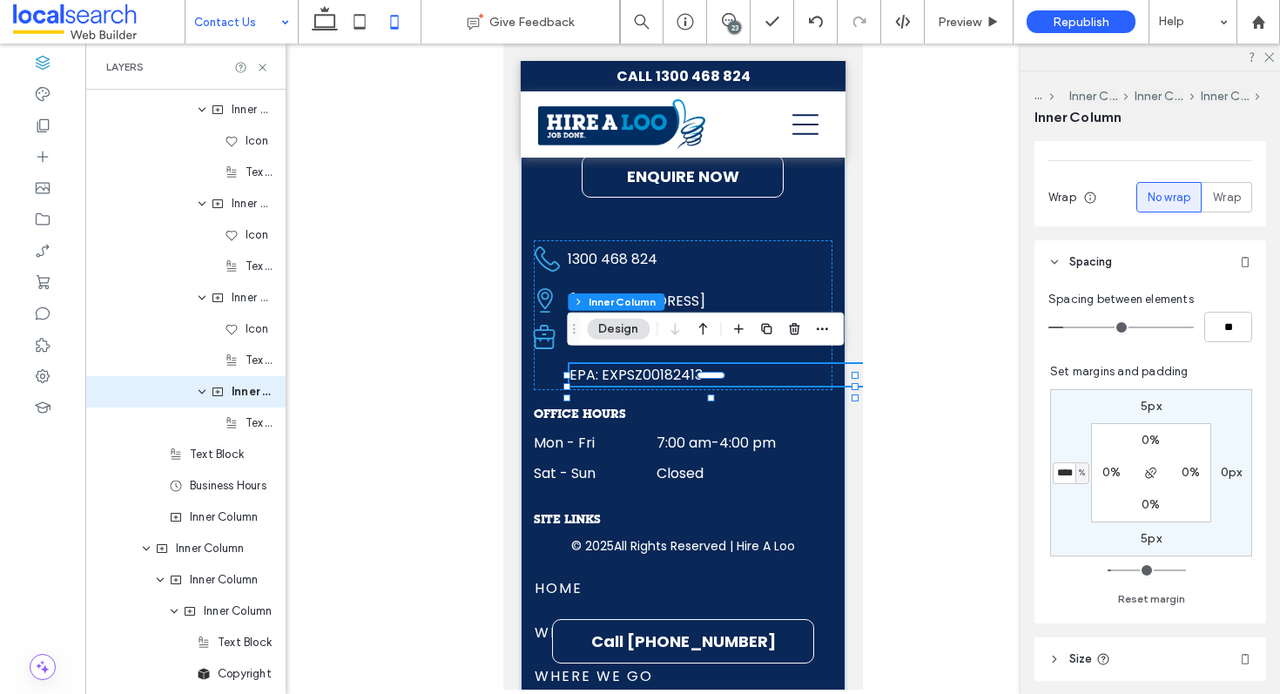
type input "****"
click at [1272, 59] on icon at bounding box center [1268, 56] width 11 height 11
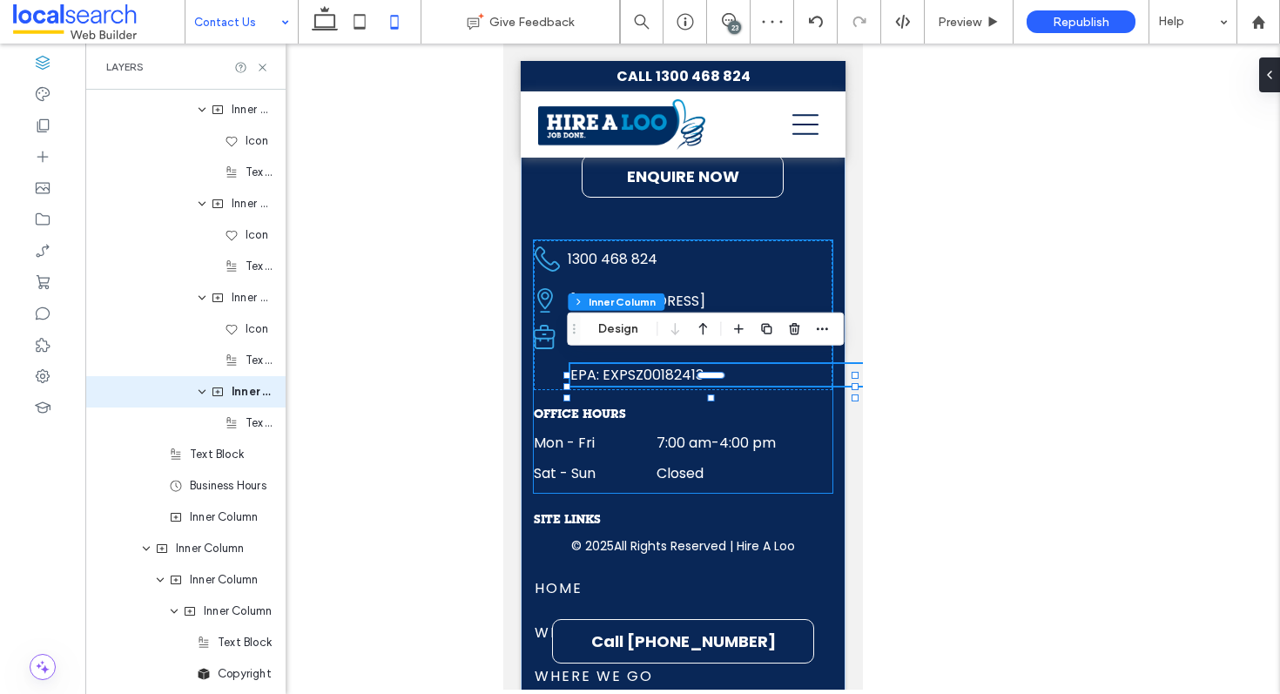
click at [651, 391] on div "OFFICE hours Mon - Fri 7:00 am - 4:00 pm Sat - Sun Closed Mon - Fri 7:00 am - 4…" at bounding box center [682, 366] width 299 height 253
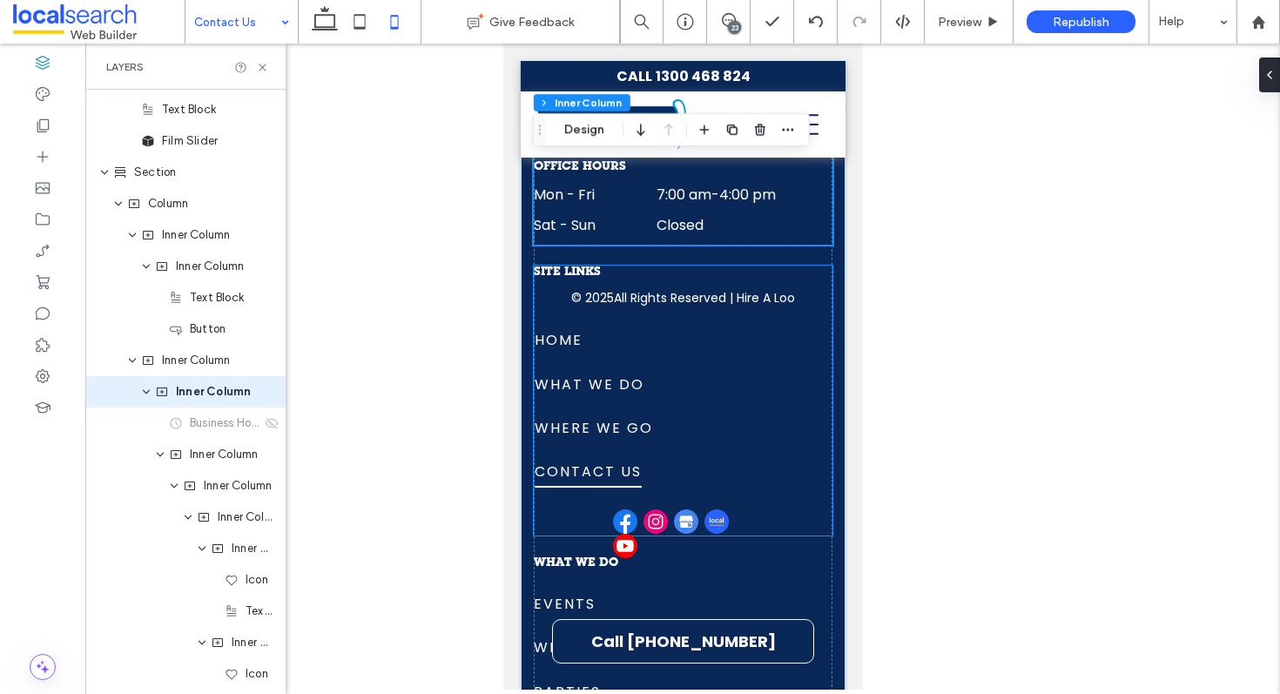
scroll to position [3229, 0]
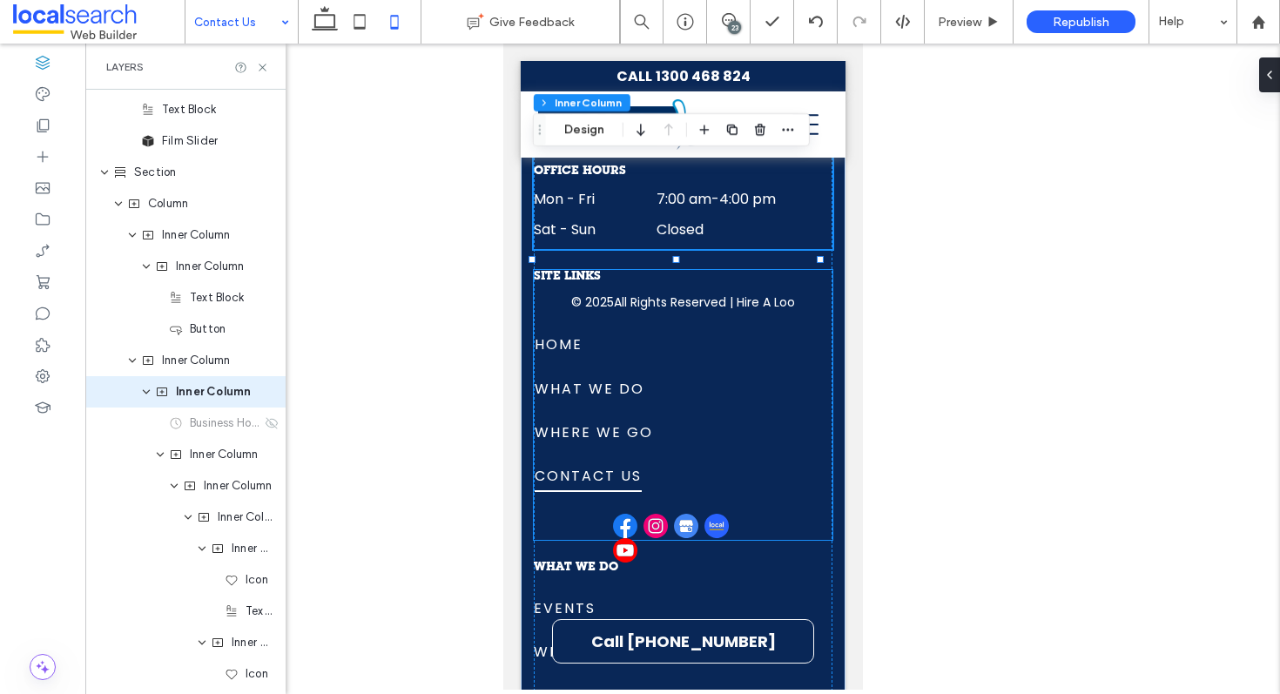
click at [647, 294] on p "All Rights Reserved | Hire A Loo" at bounding box center [703, 303] width 181 height 18
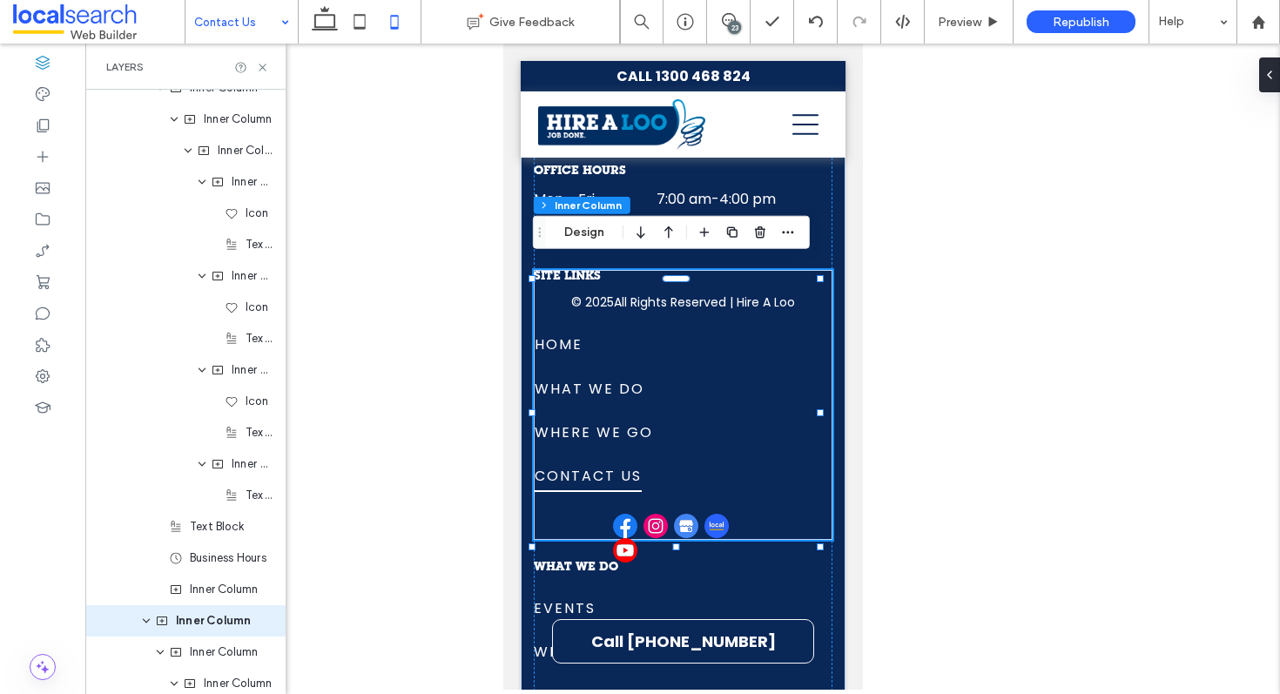
click at [629, 297] on p "All Rights Reserved | Hire A Loo" at bounding box center [703, 303] width 181 height 18
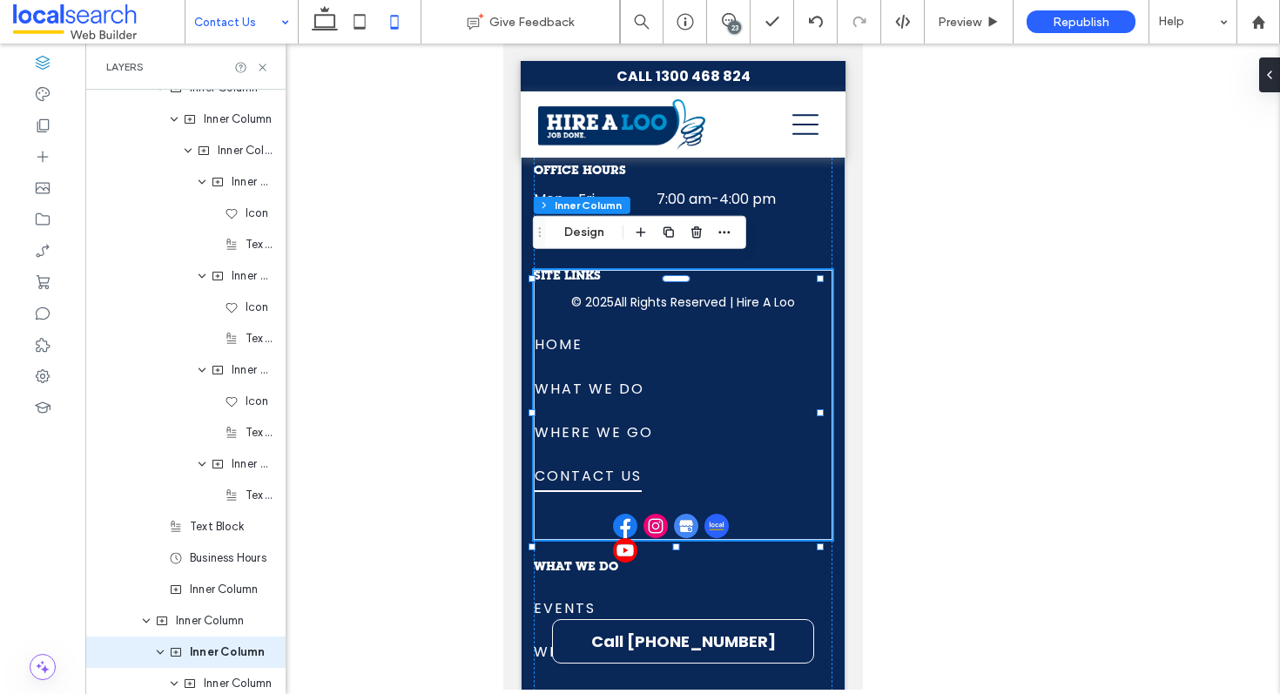
type input "**"
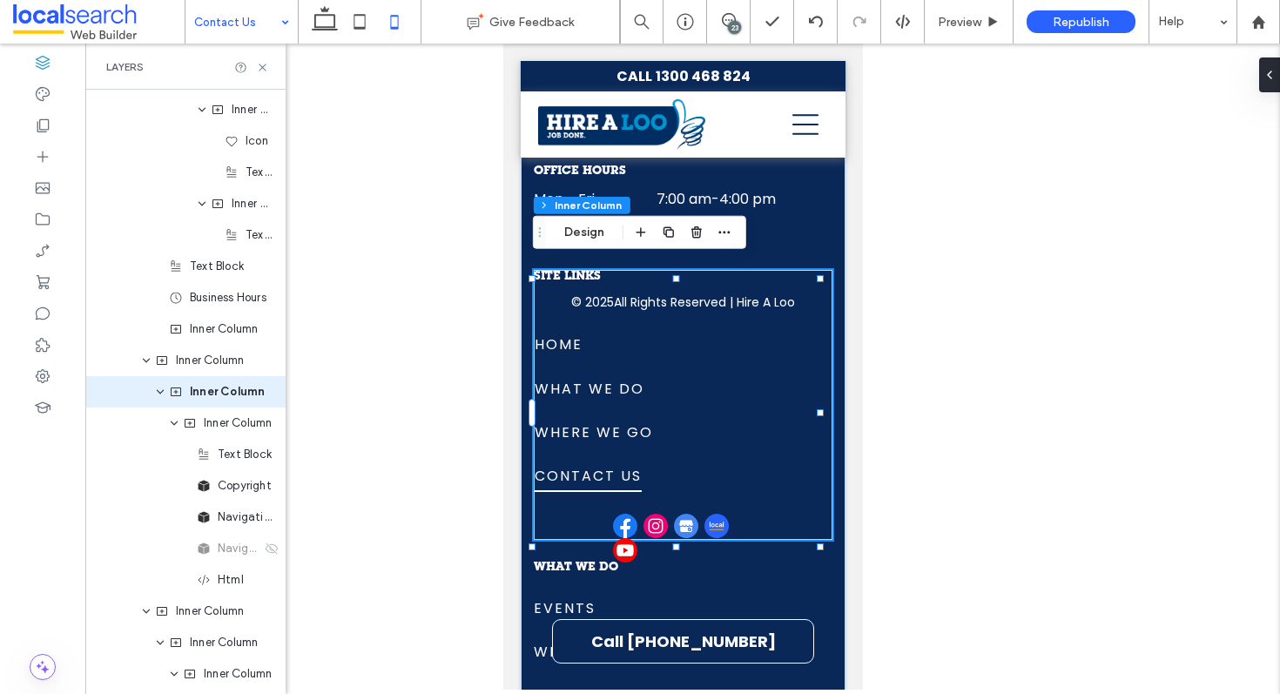
click at [646, 298] on p "All Rights Reserved | Hire A Loo" at bounding box center [703, 303] width 181 height 18
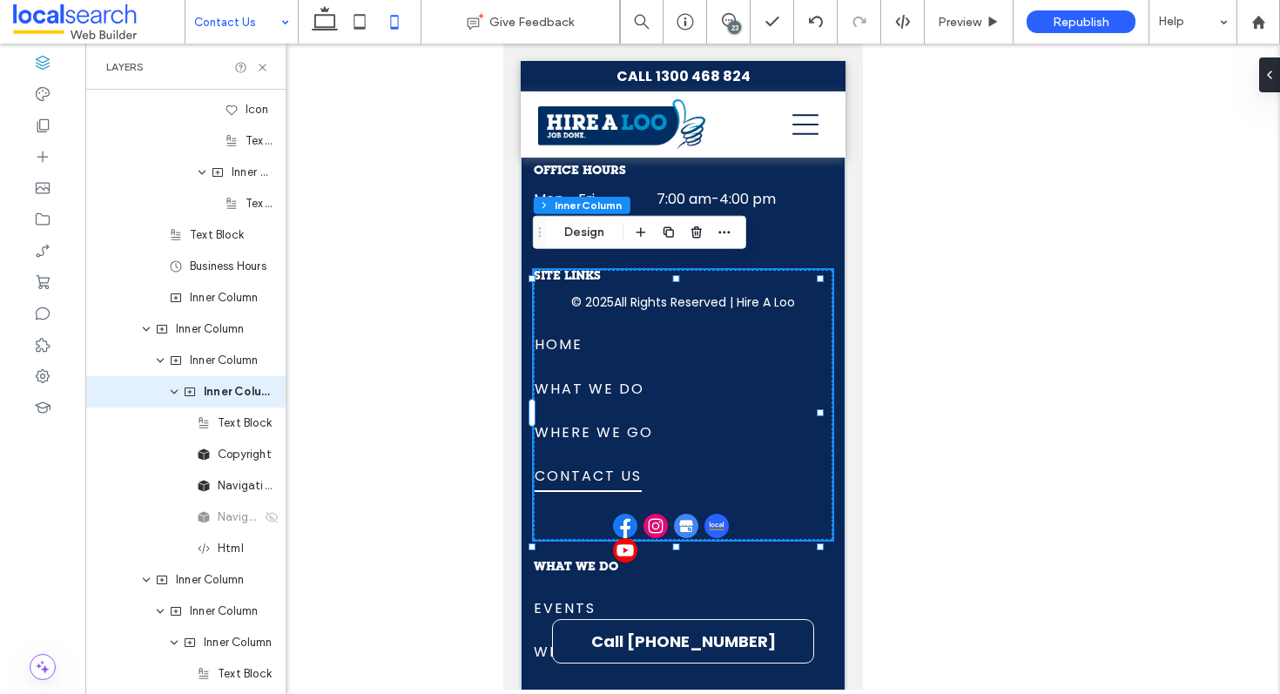
click at [659, 297] on p "All Rights Reserved | Hire A Loo" at bounding box center [703, 303] width 181 height 18
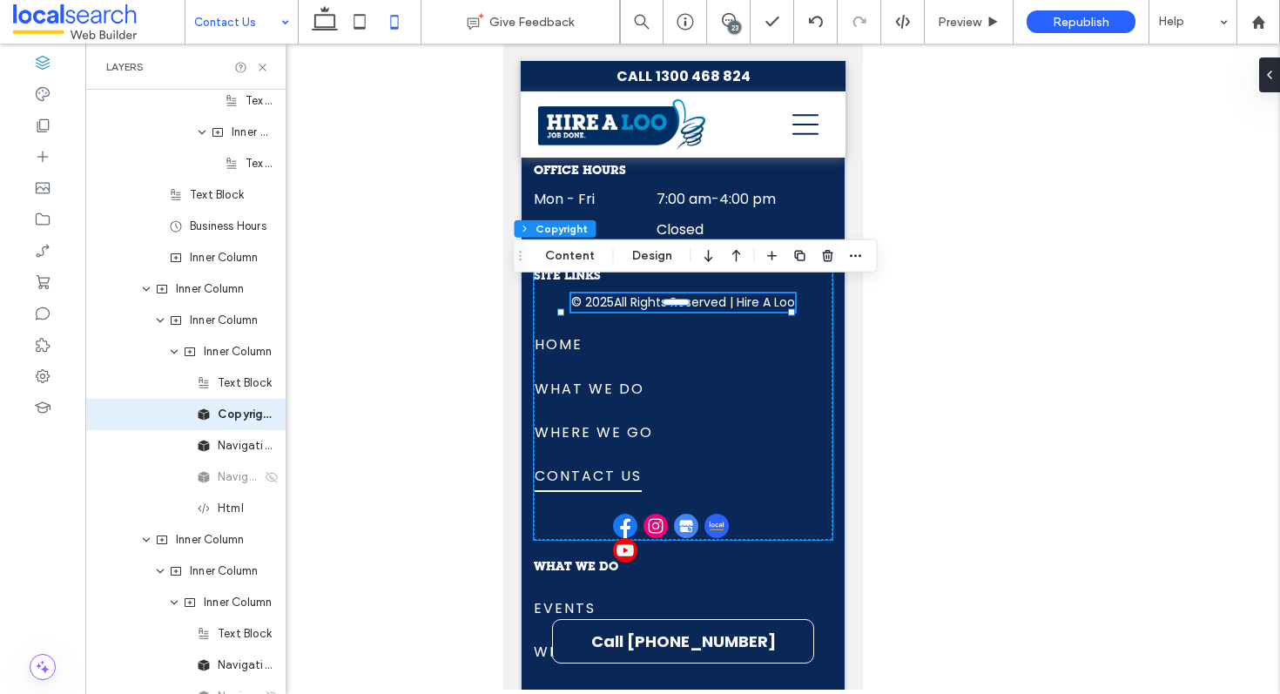
scroll to position [2629, 0]
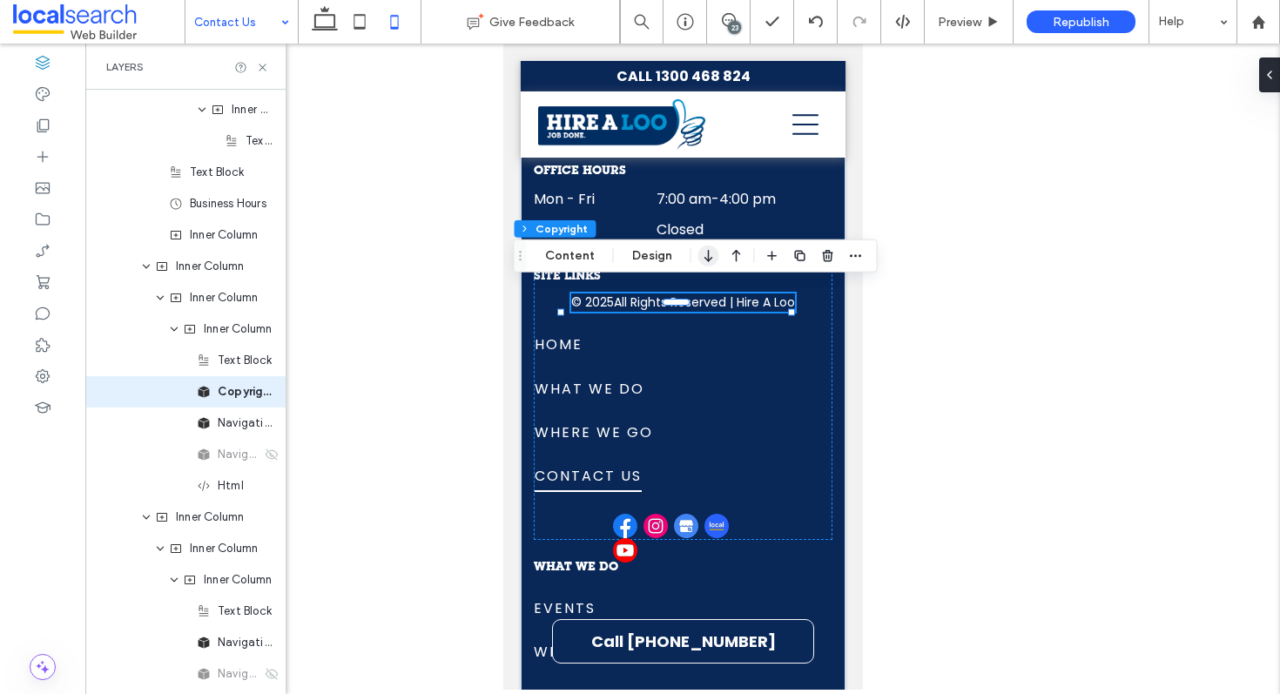
click at [712, 264] on icon "button" at bounding box center [708, 255] width 21 height 31
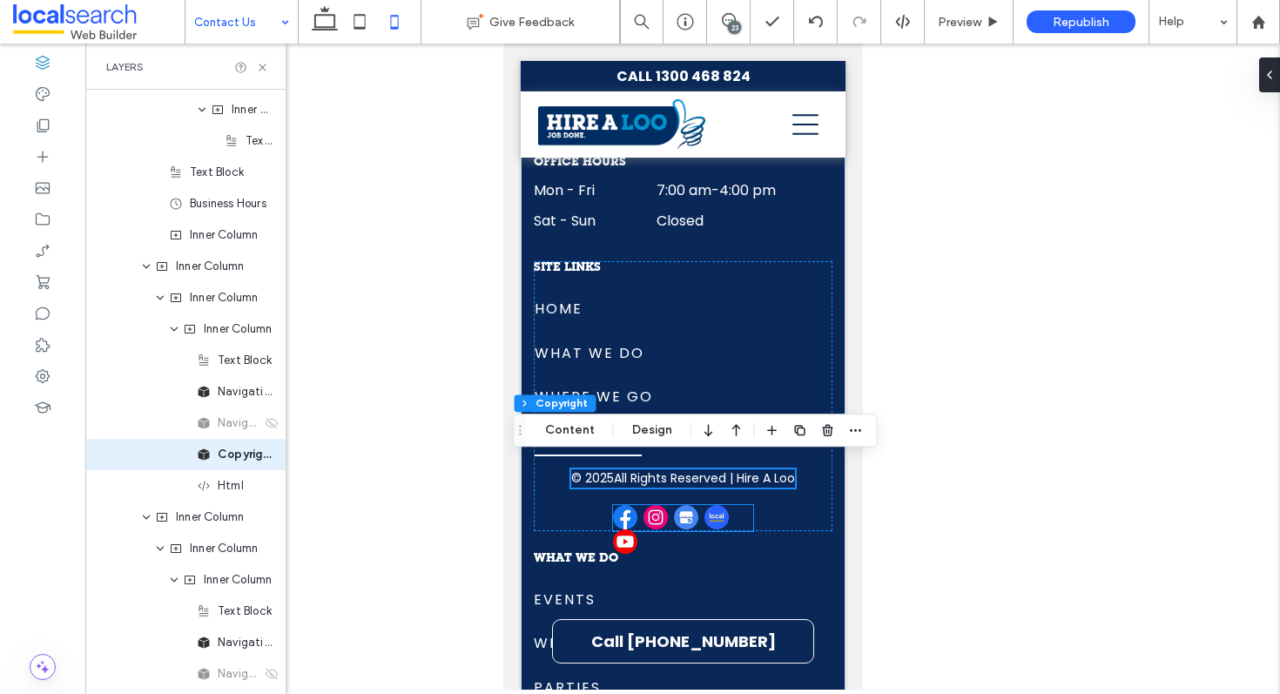
scroll to position [3233, 0]
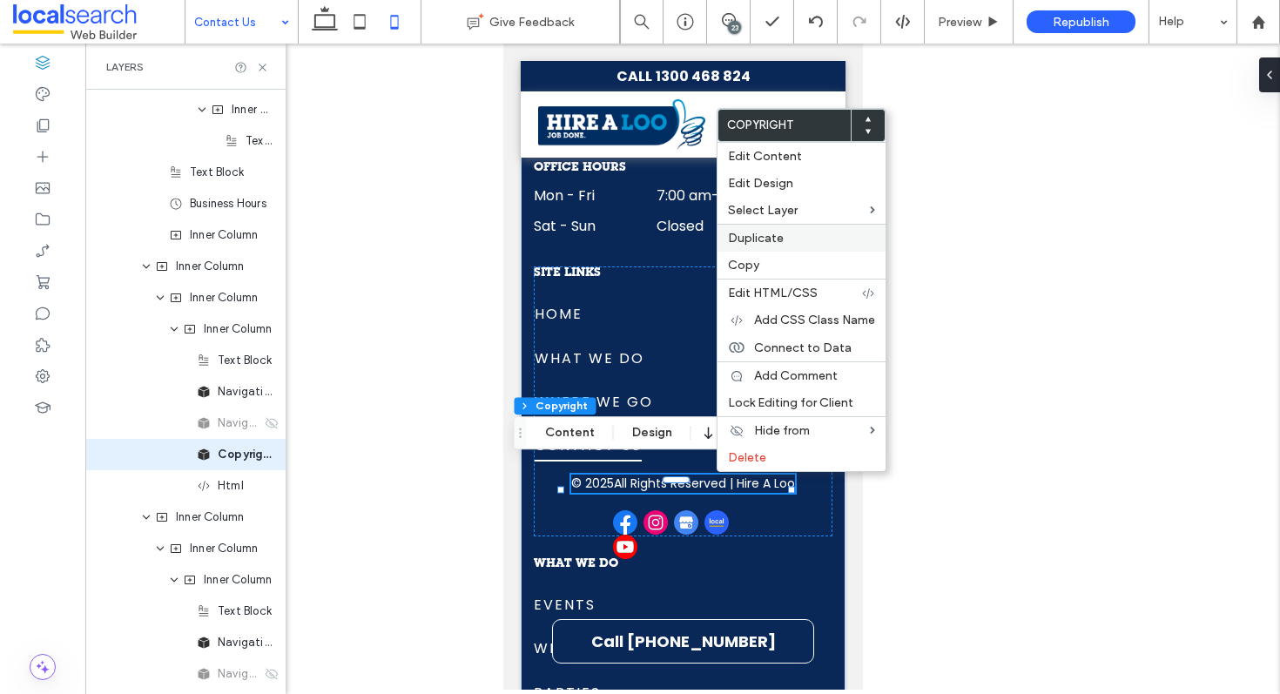
click at [804, 233] on label "Duplicate" at bounding box center [801, 238] width 147 height 15
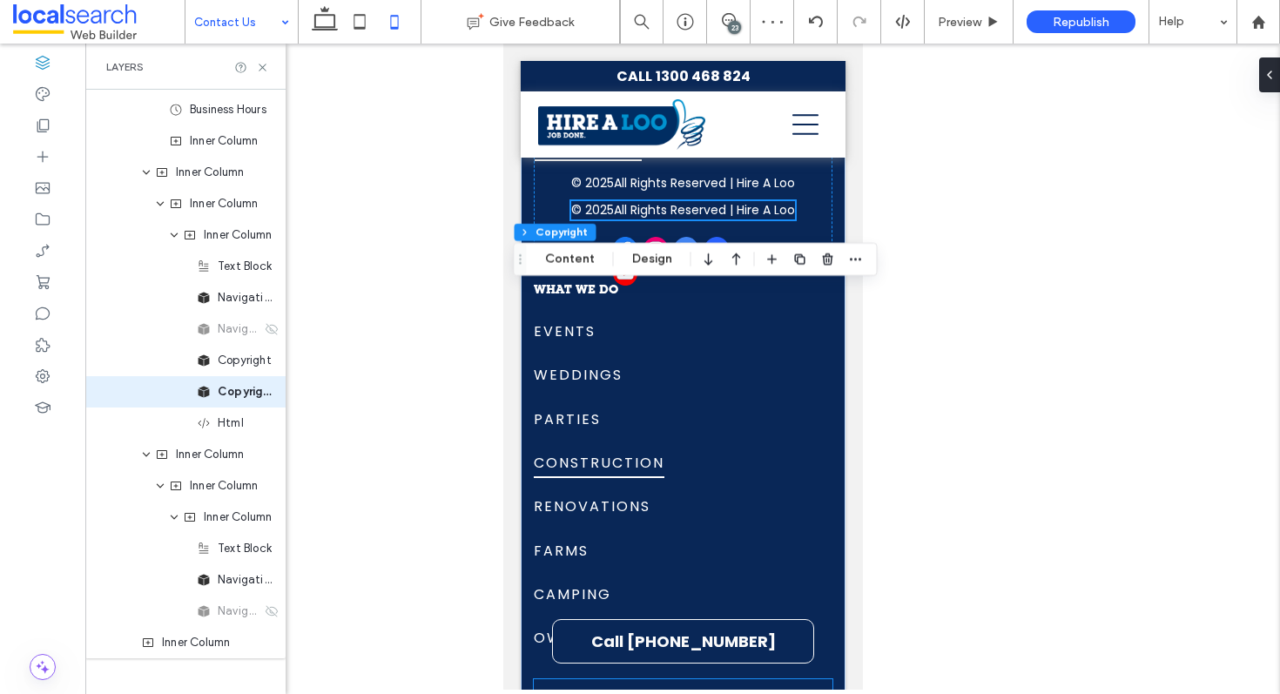
scroll to position [3434, 0]
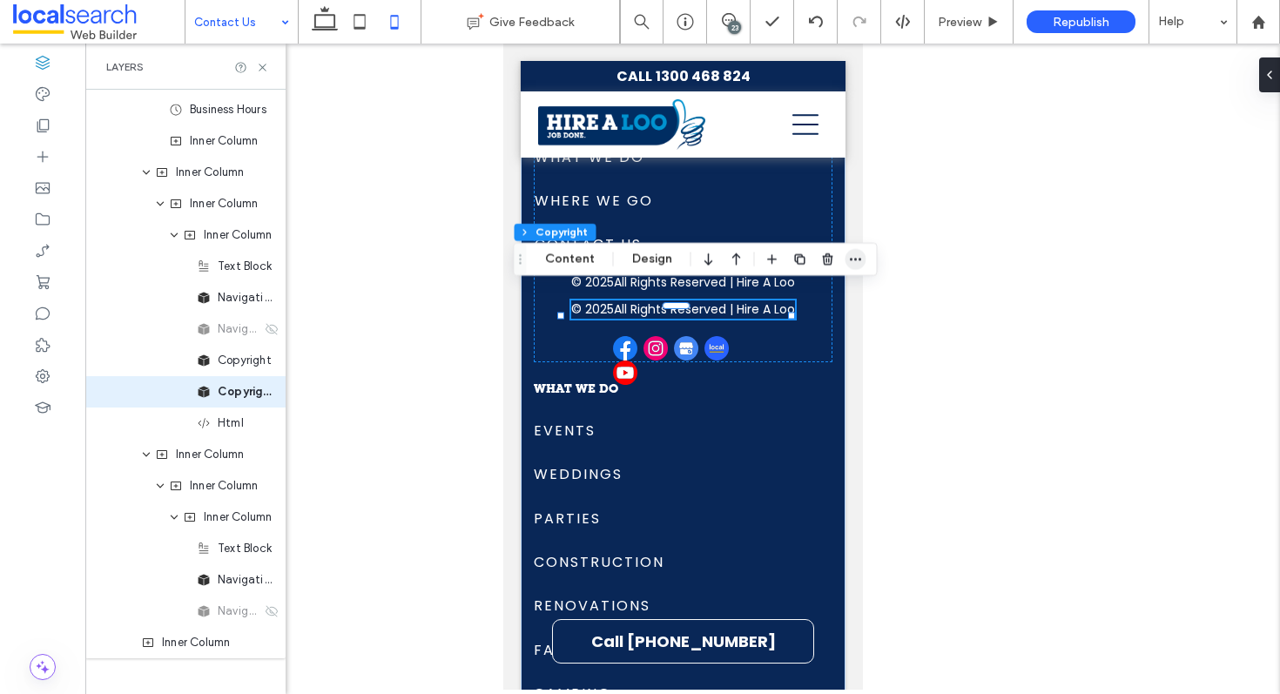
click at [853, 264] on icon "button" at bounding box center [856, 260] width 14 height 14
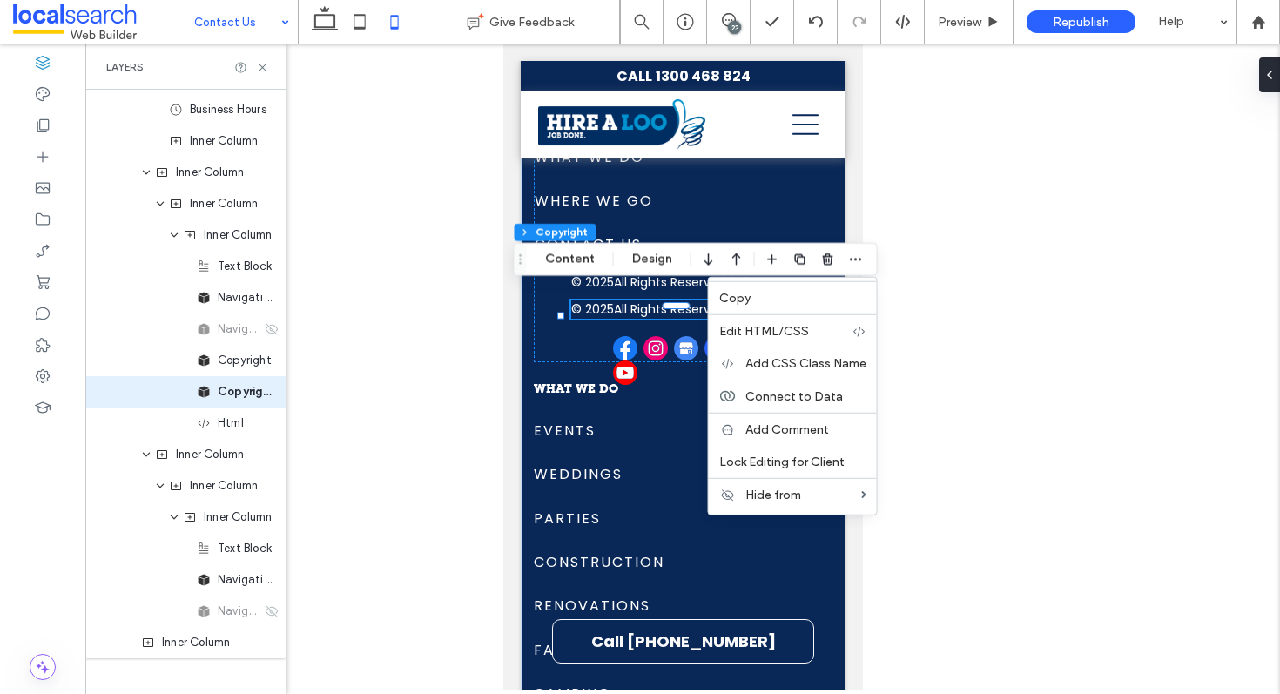
click at [615, 300] on p "All Rights Reserved | Hire A Loo" at bounding box center [703, 309] width 181 height 18
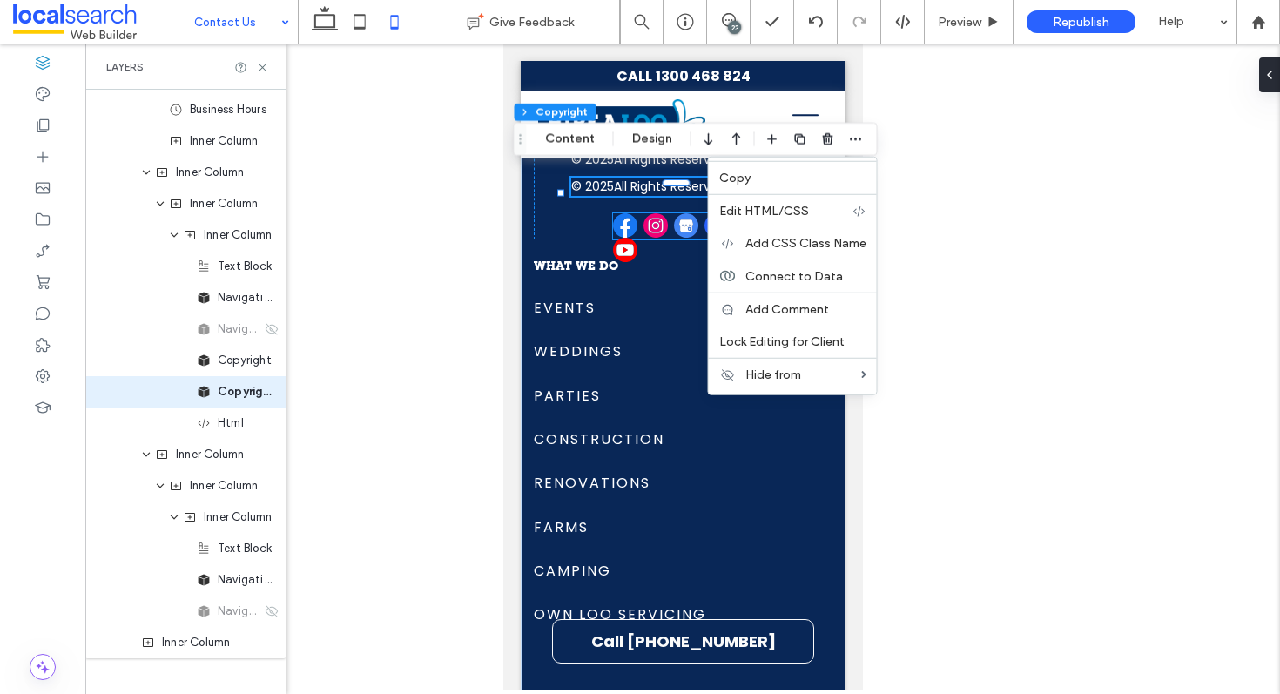
scroll to position [3554, 0]
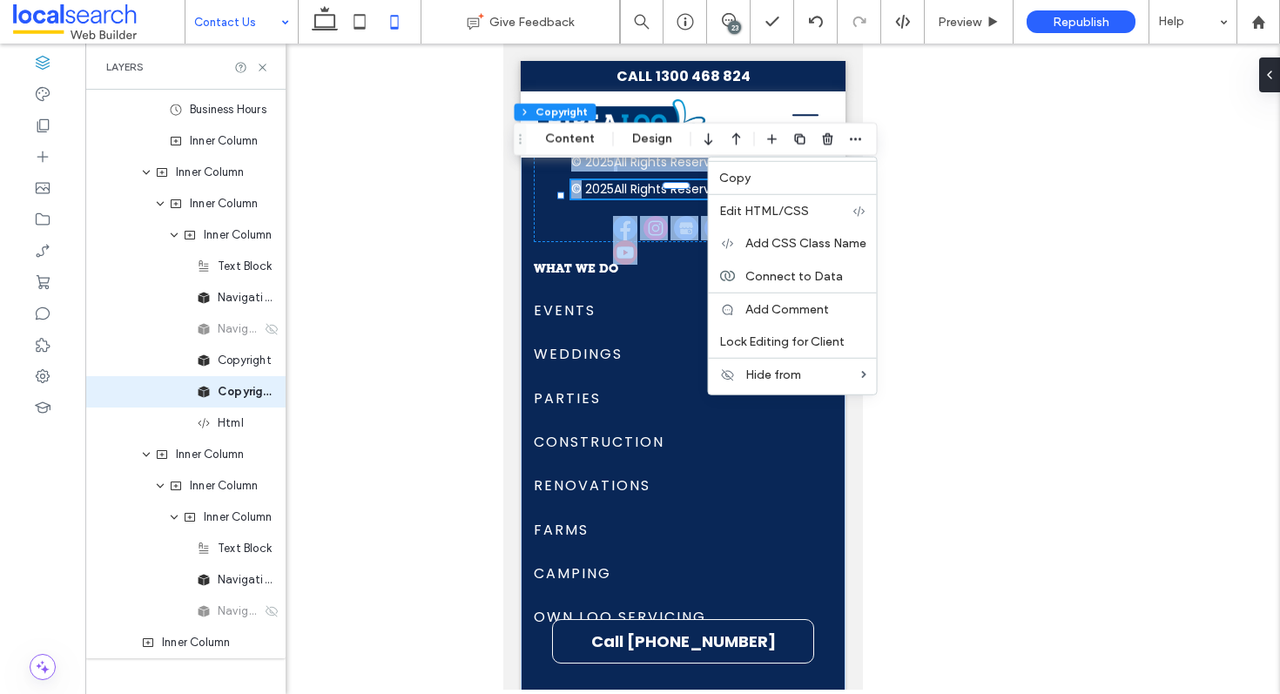
click at [570, 180] on span "© 2025" at bounding box center [591, 189] width 43 height 18
click at [577, 213] on div "SITE LINKS Home What We Do Where We Go Contact Us Home What We Do Where We Go C…" at bounding box center [682, 93] width 299 height 297
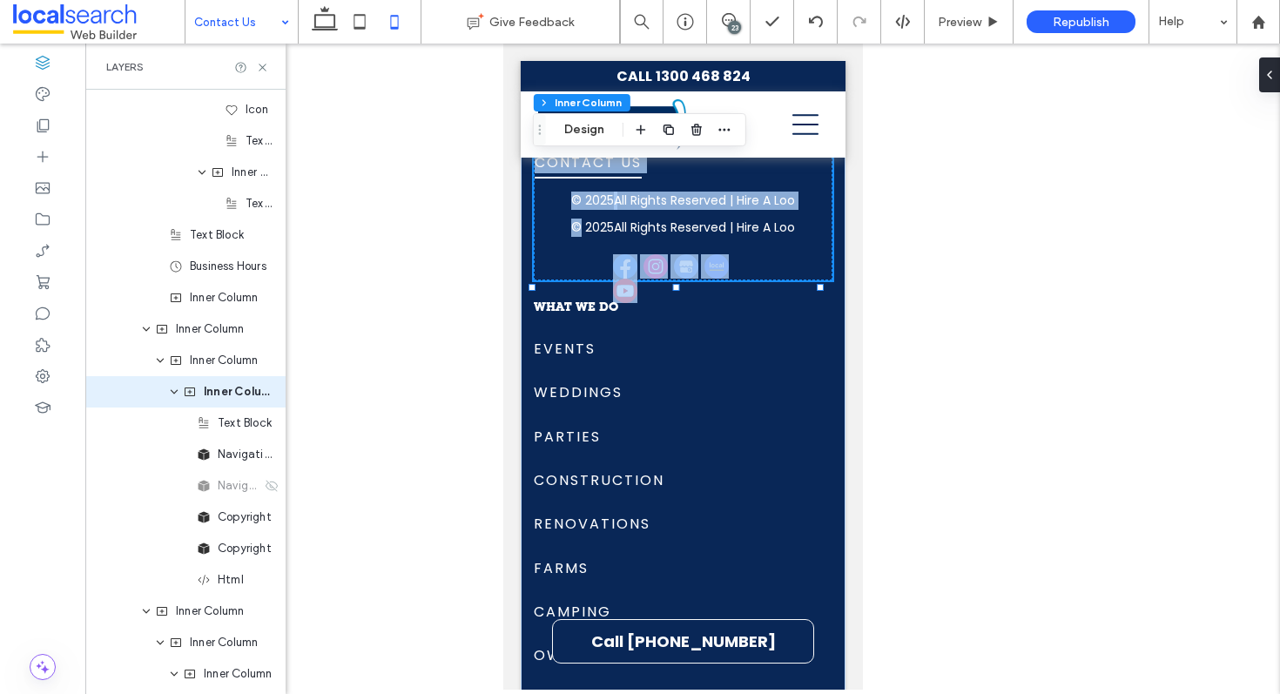
scroll to position [3511, 0]
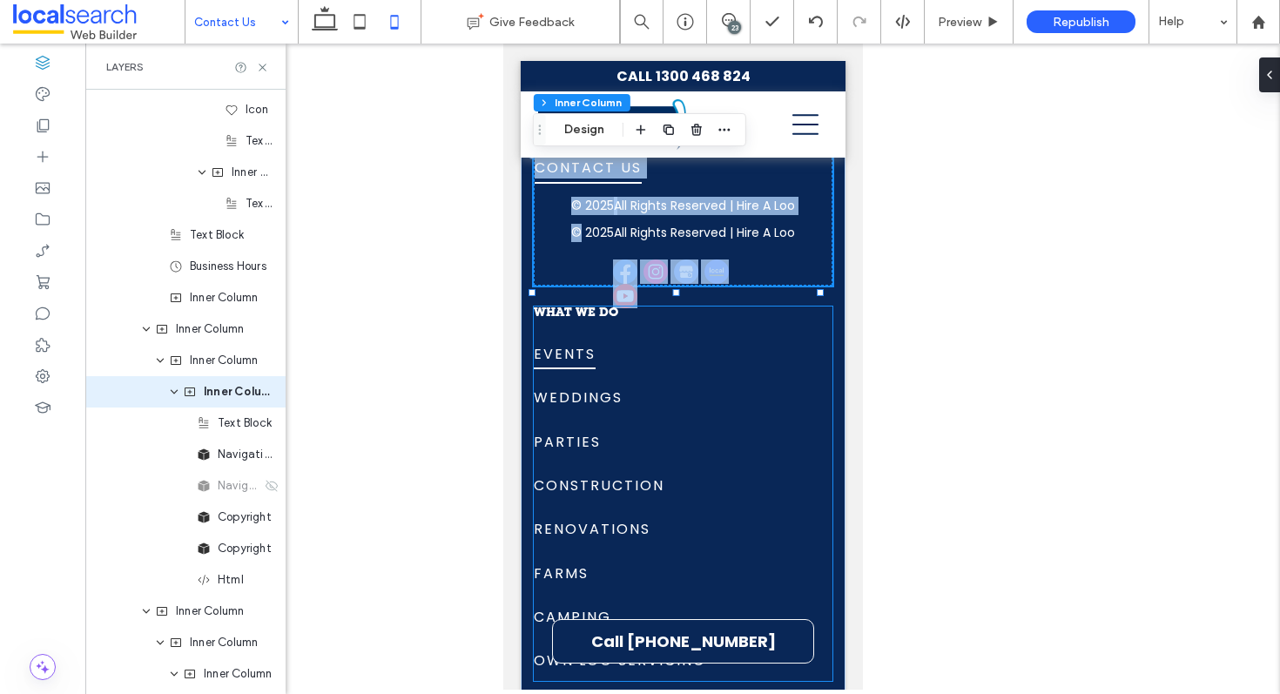
click at [794, 342] on link "Events" at bounding box center [681, 352] width 297 height 44
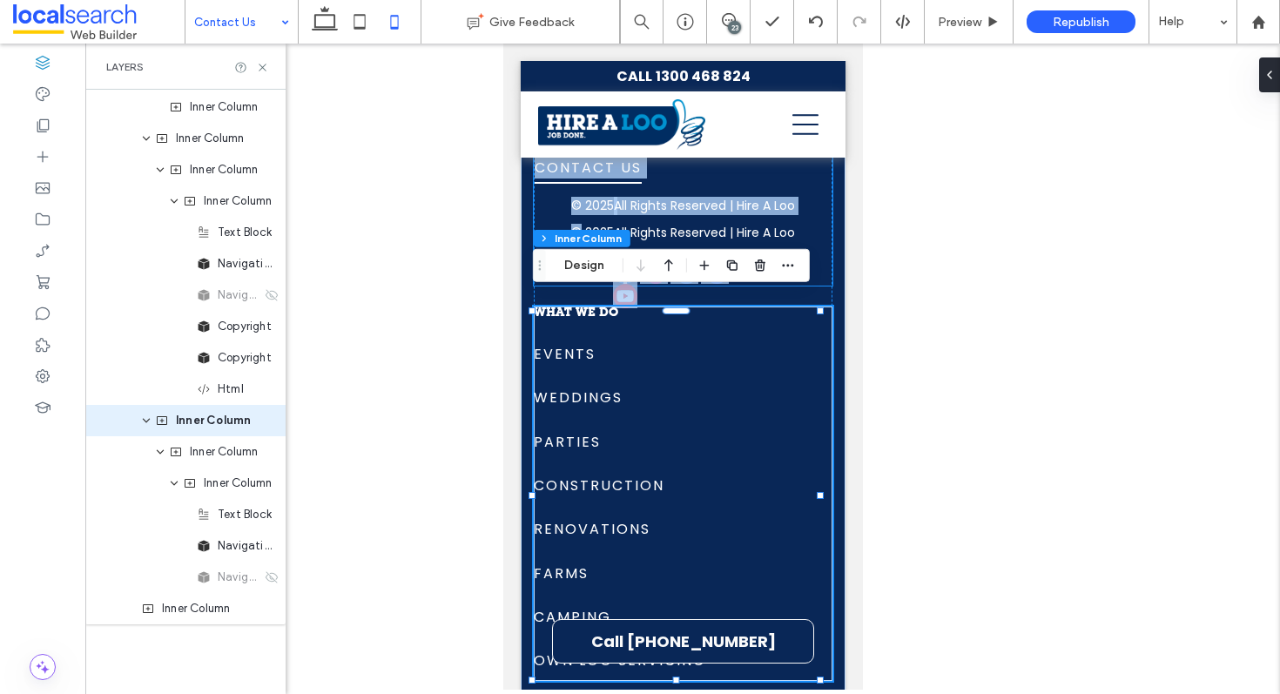
click at [690, 224] on p "All Rights Reserved | Hire A Loo" at bounding box center [703, 233] width 181 height 18
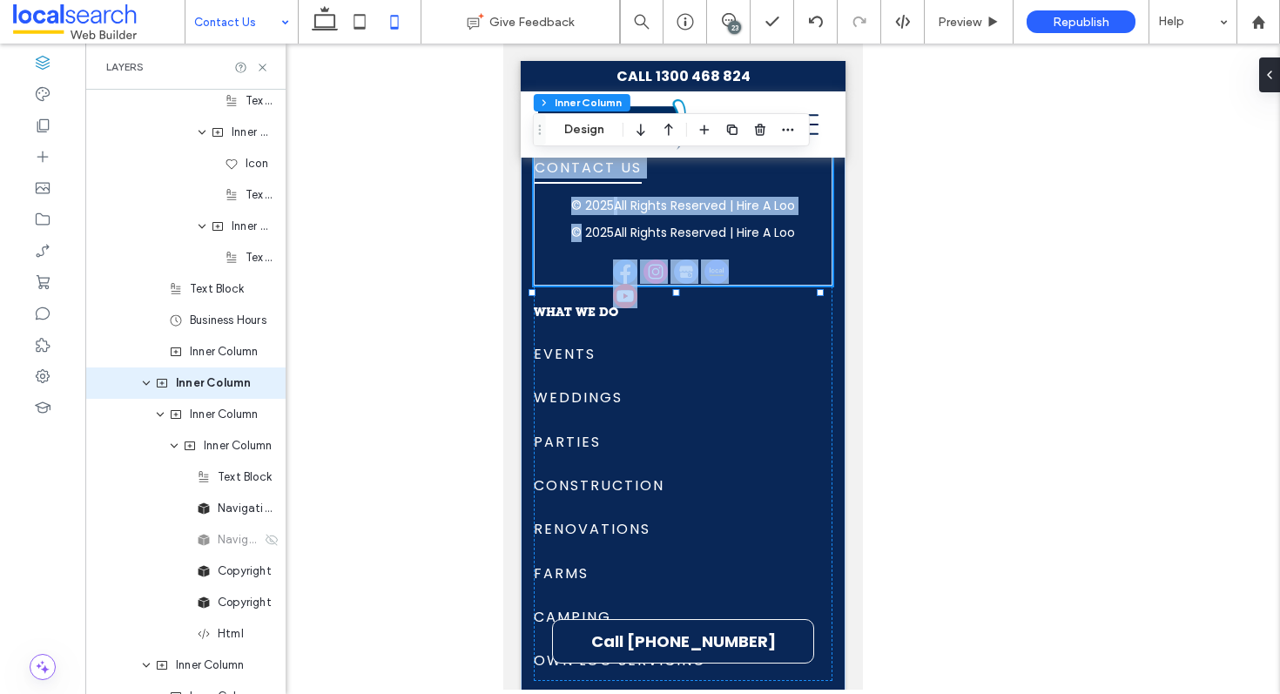
click at [677, 224] on p "All Rights Reserved | Hire A Loo" at bounding box center [703, 233] width 181 height 18
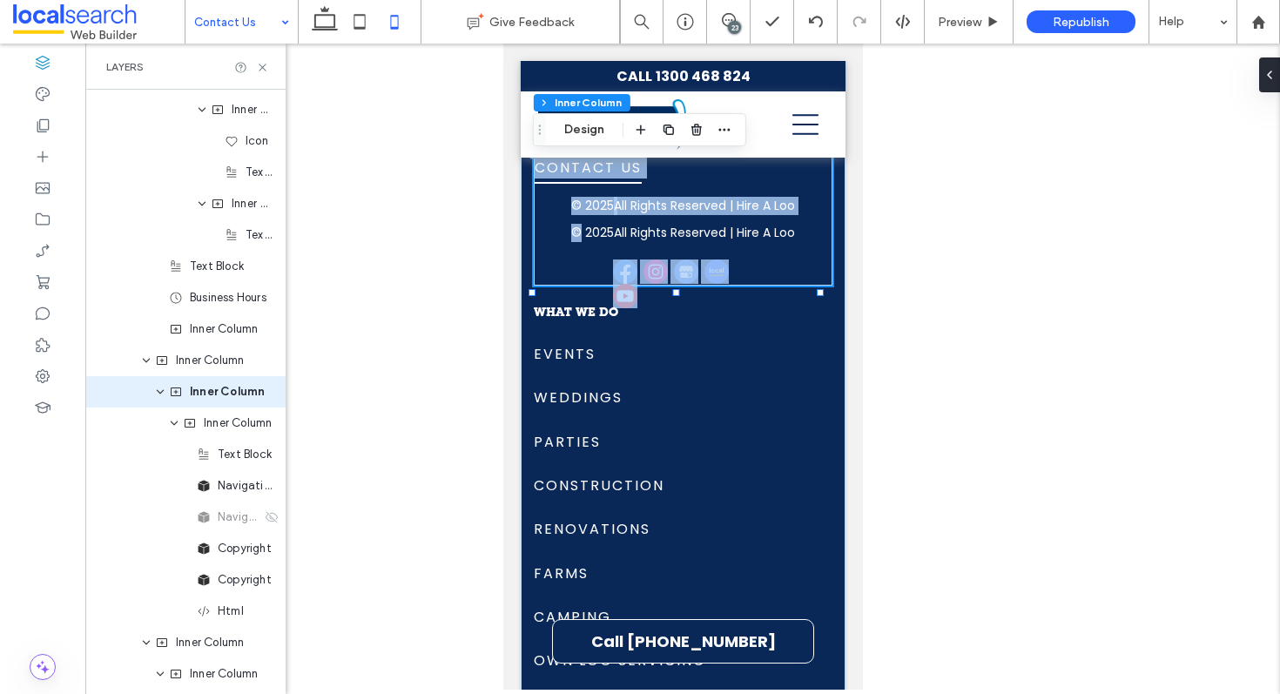
click at [638, 226] on p "All Rights Reserved | Hire A Loo" at bounding box center [703, 233] width 181 height 18
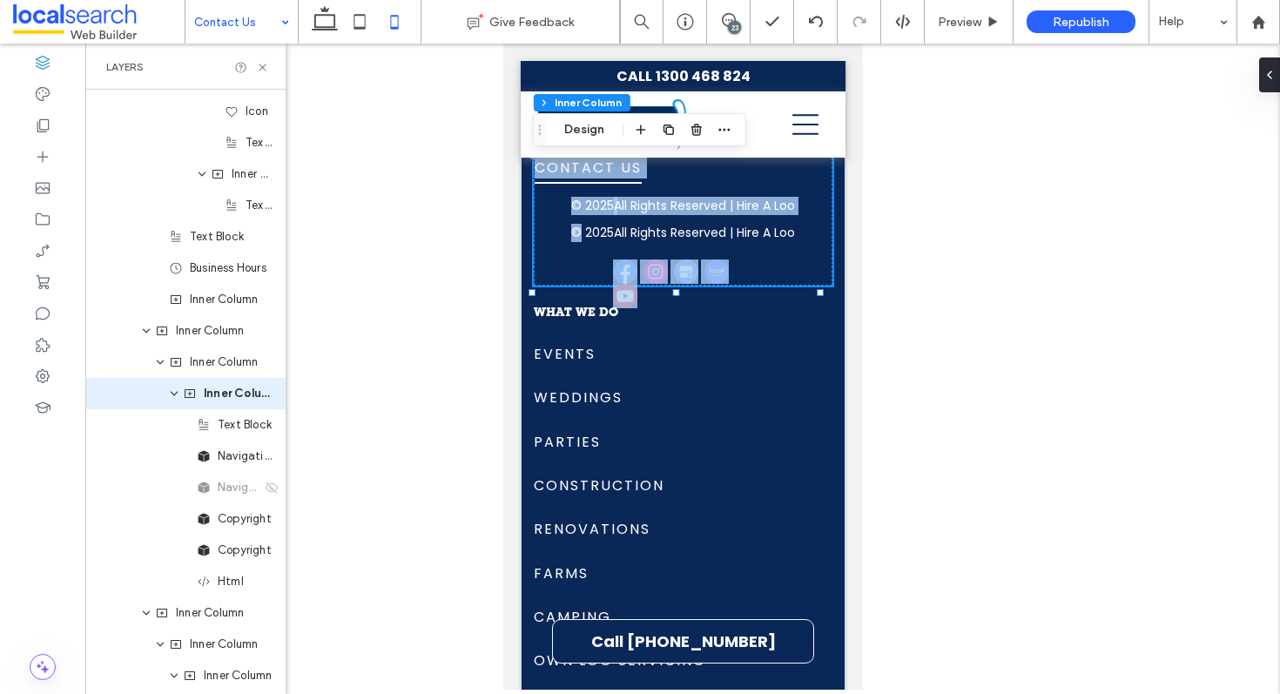
scroll to position [2567, 0]
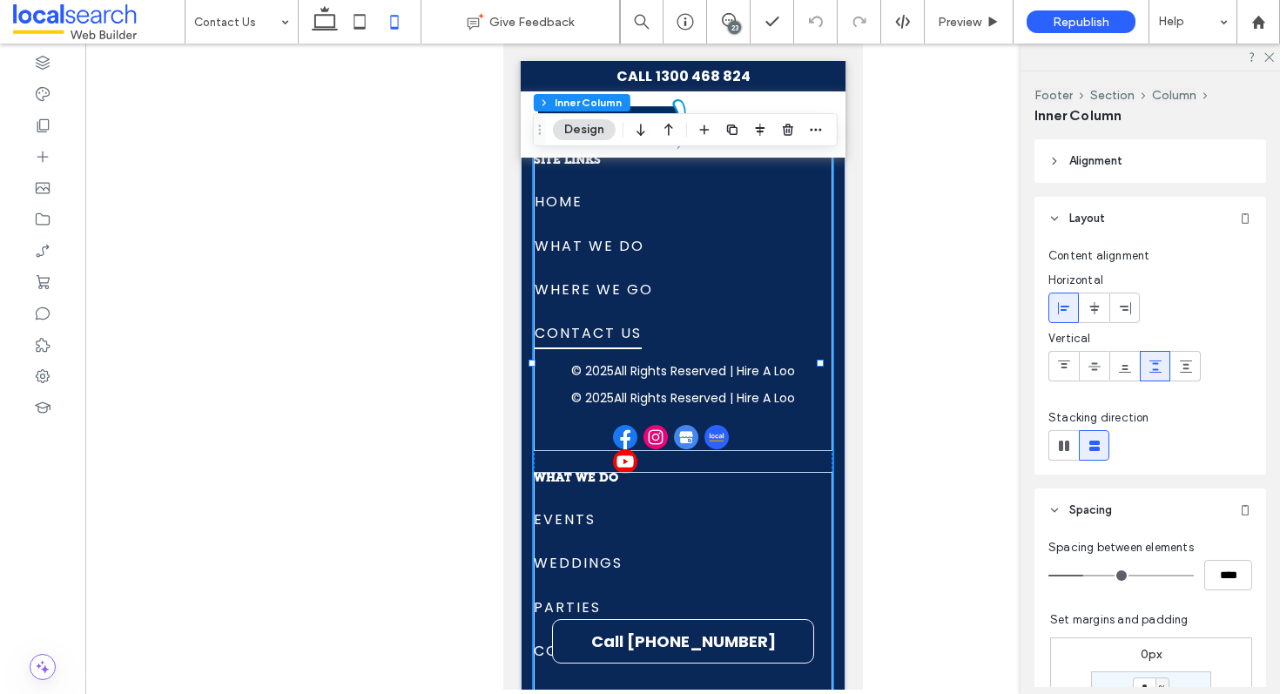
click at [615, 389] on p "All Rights Reserved | Hire A Loo" at bounding box center [703, 398] width 181 height 18
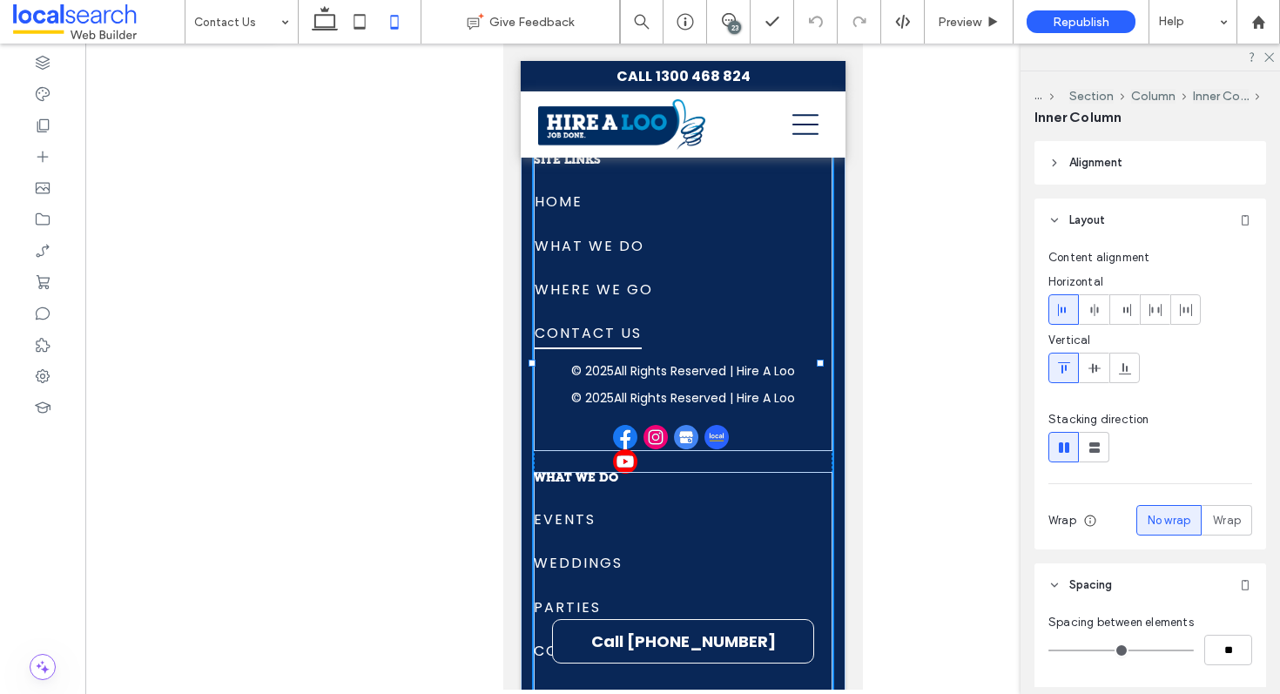
type input "**"
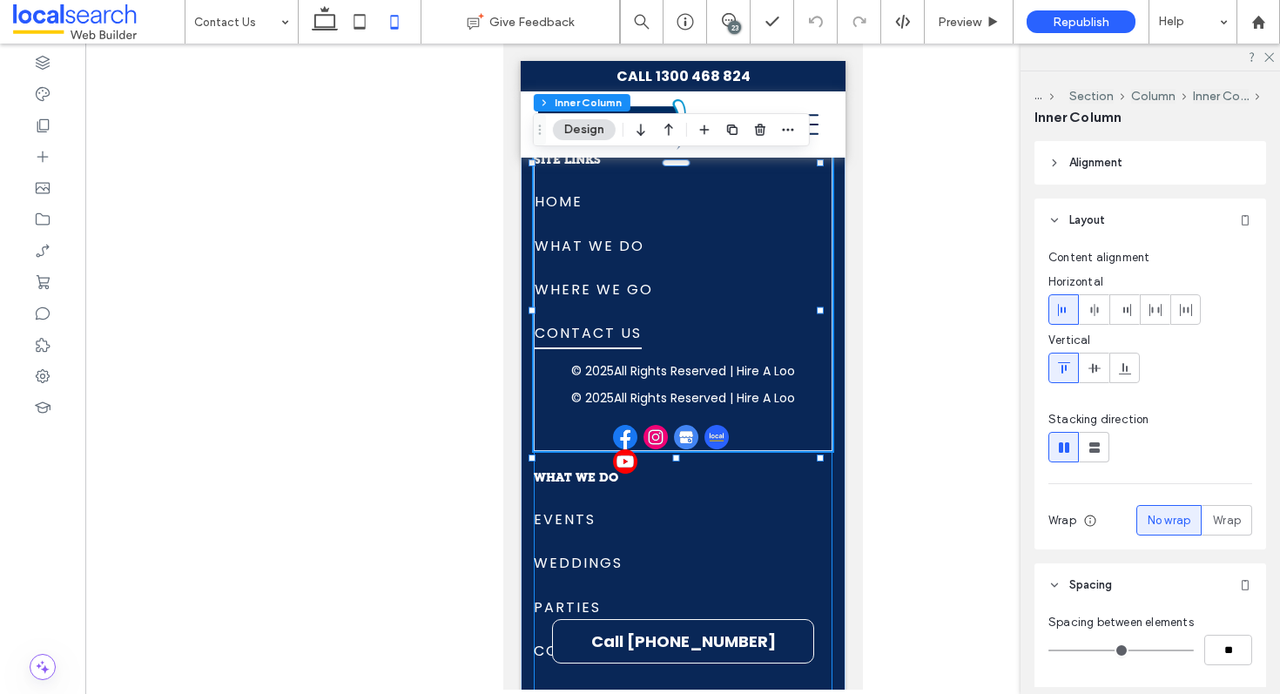
click at [636, 389] on p "All Rights Reserved | Hire A Loo" at bounding box center [703, 398] width 181 height 18
click at [614, 389] on p "All Rights Reserved | Hire A Loo" at bounding box center [703, 398] width 181 height 18
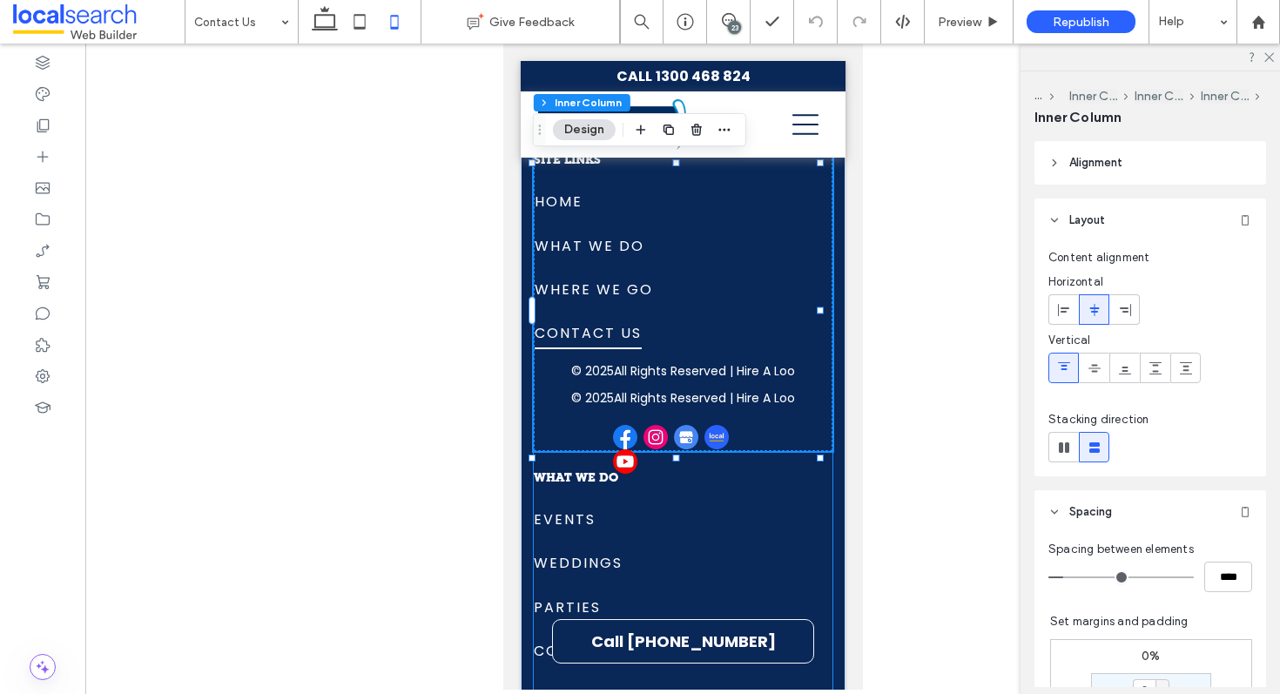
click at [614, 389] on p "All Rights Reserved | Hire A Loo" at bounding box center [703, 398] width 181 height 18
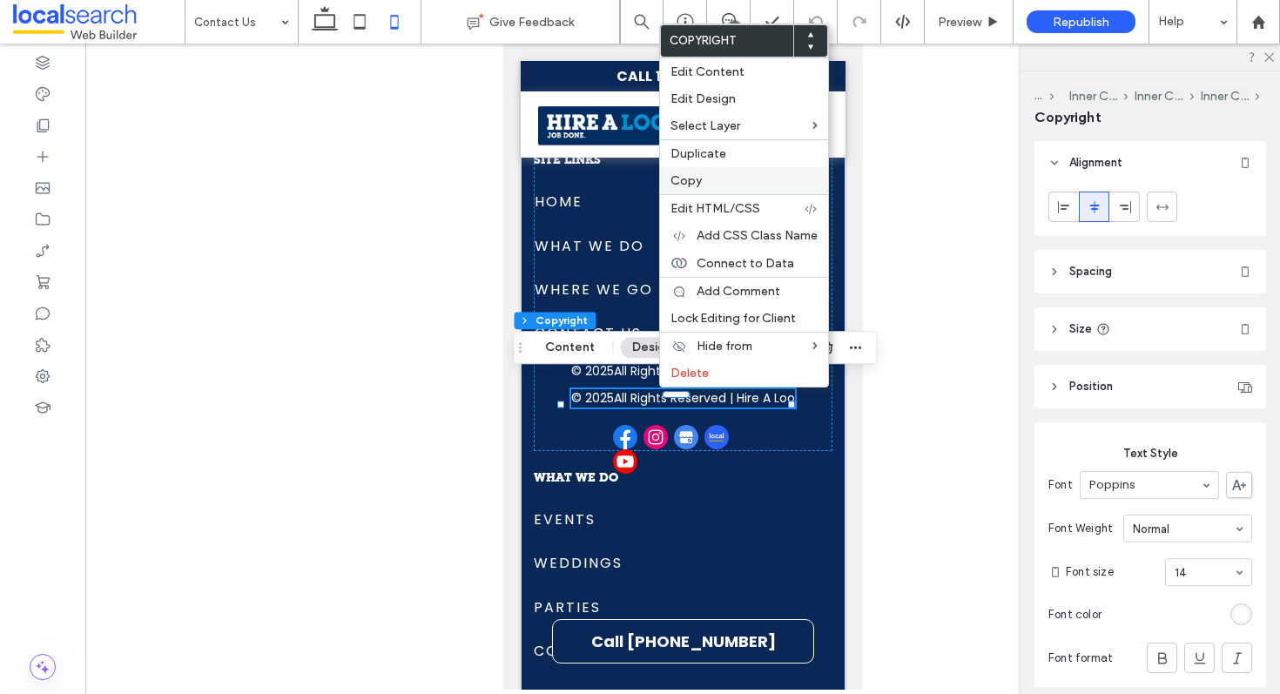
click at [759, 180] on label "Copy" at bounding box center [744, 180] width 147 height 15
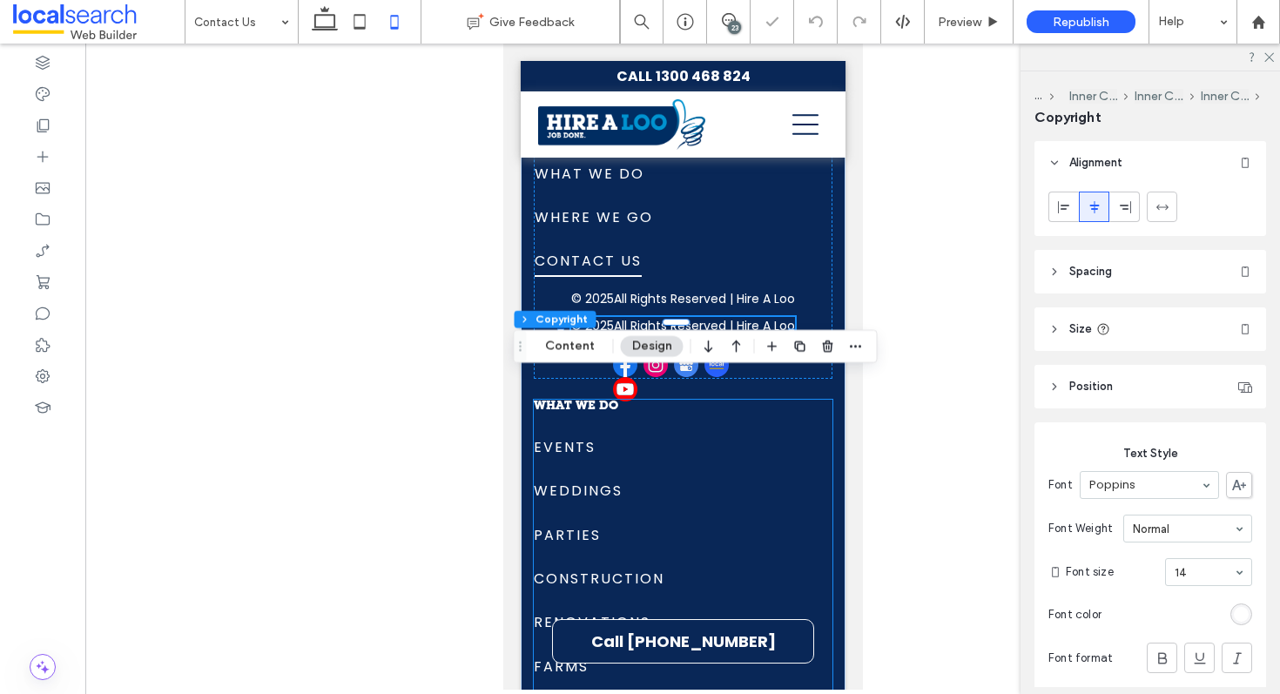
scroll to position [3661, 0]
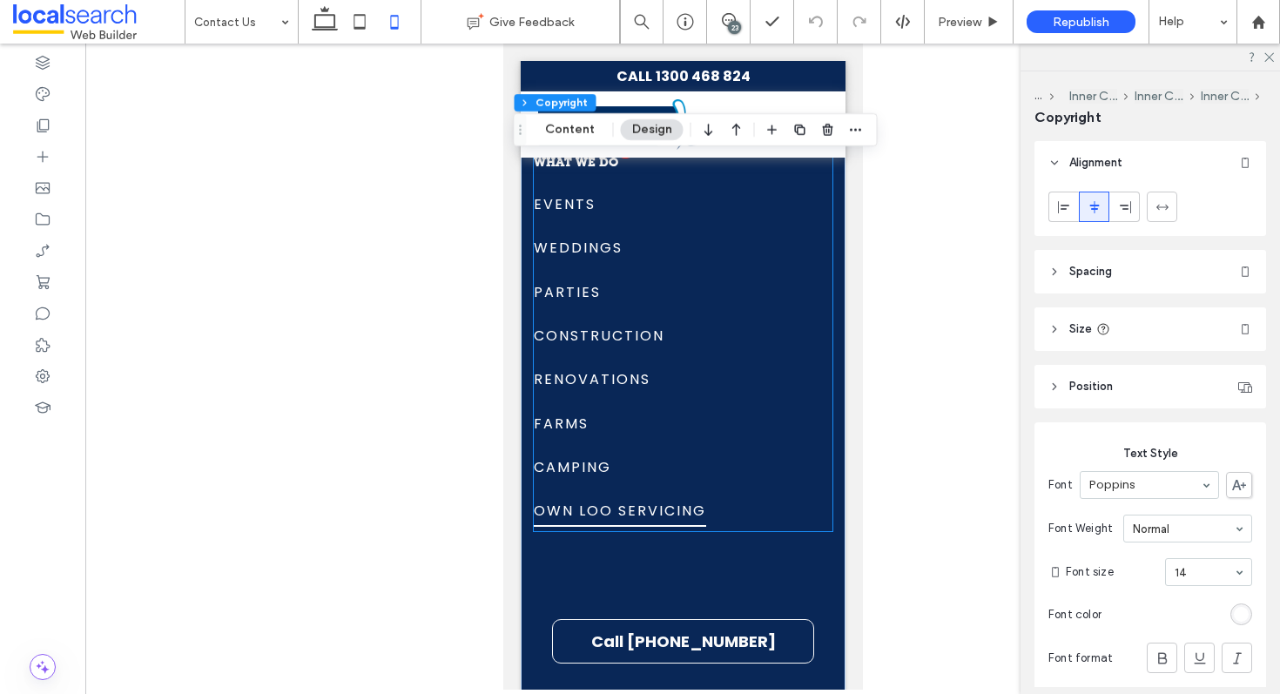
click at [742, 495] on link "Own Loo Servicing" at bounding box center [681, 509] width 297 height 44
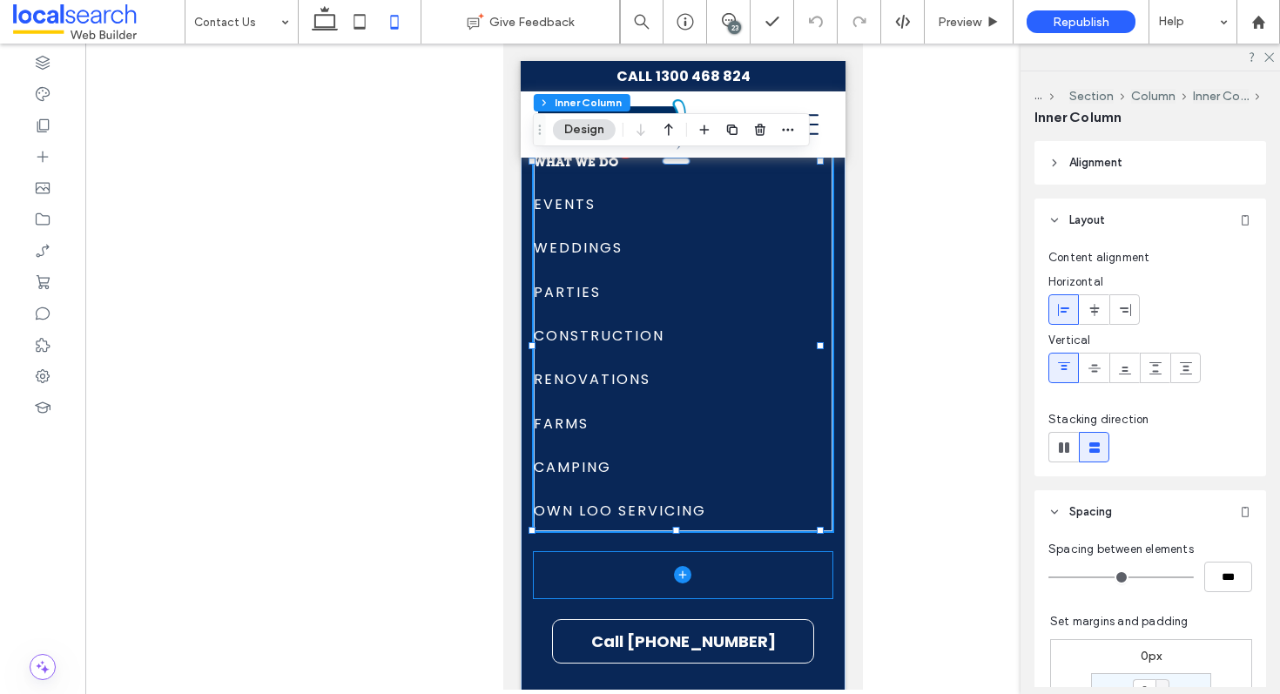
click at [724, 552] on span at bounding box center [682, 575] width 299 height 46
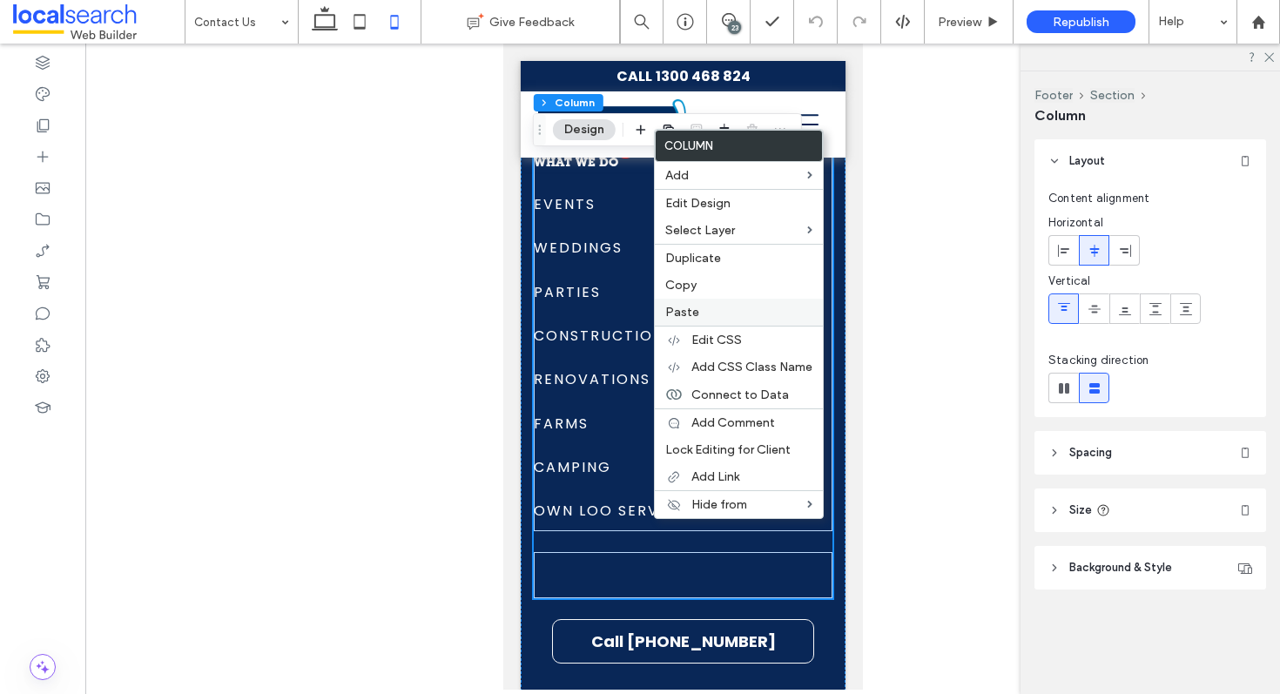
click at [695, 311] on span "Paste" at bounding box center [682, 312] width 34 height 15
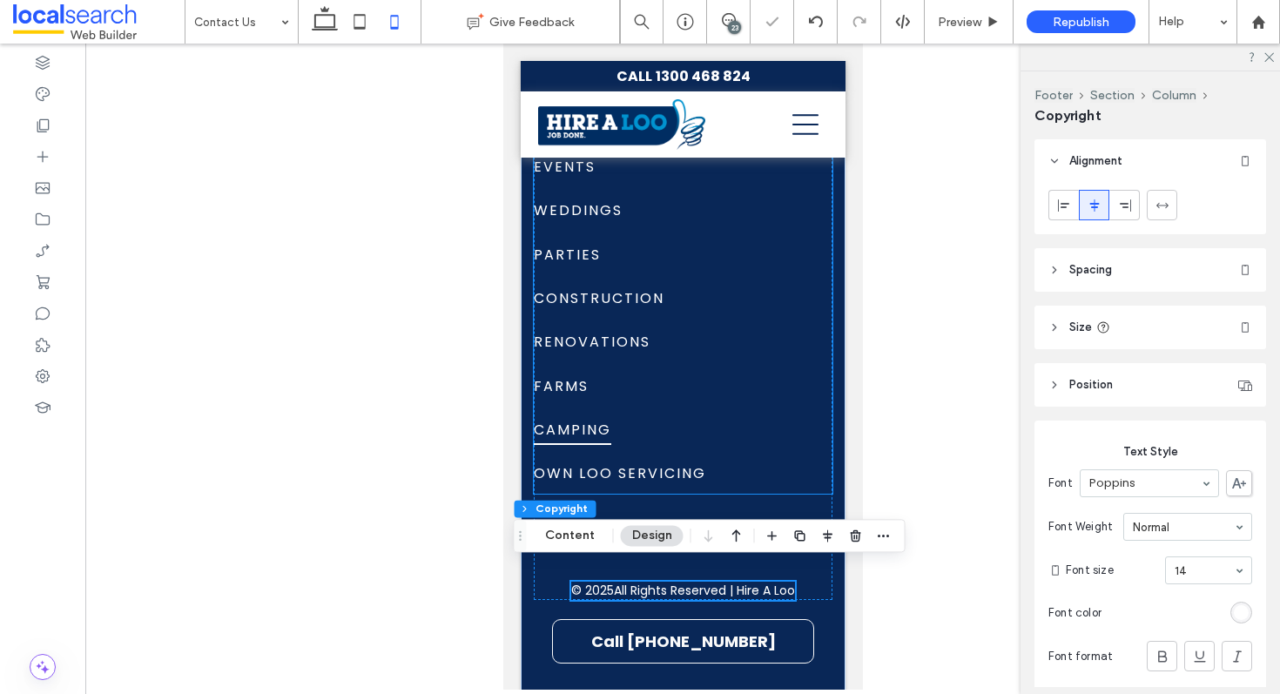
scroll to position [3700, 0]
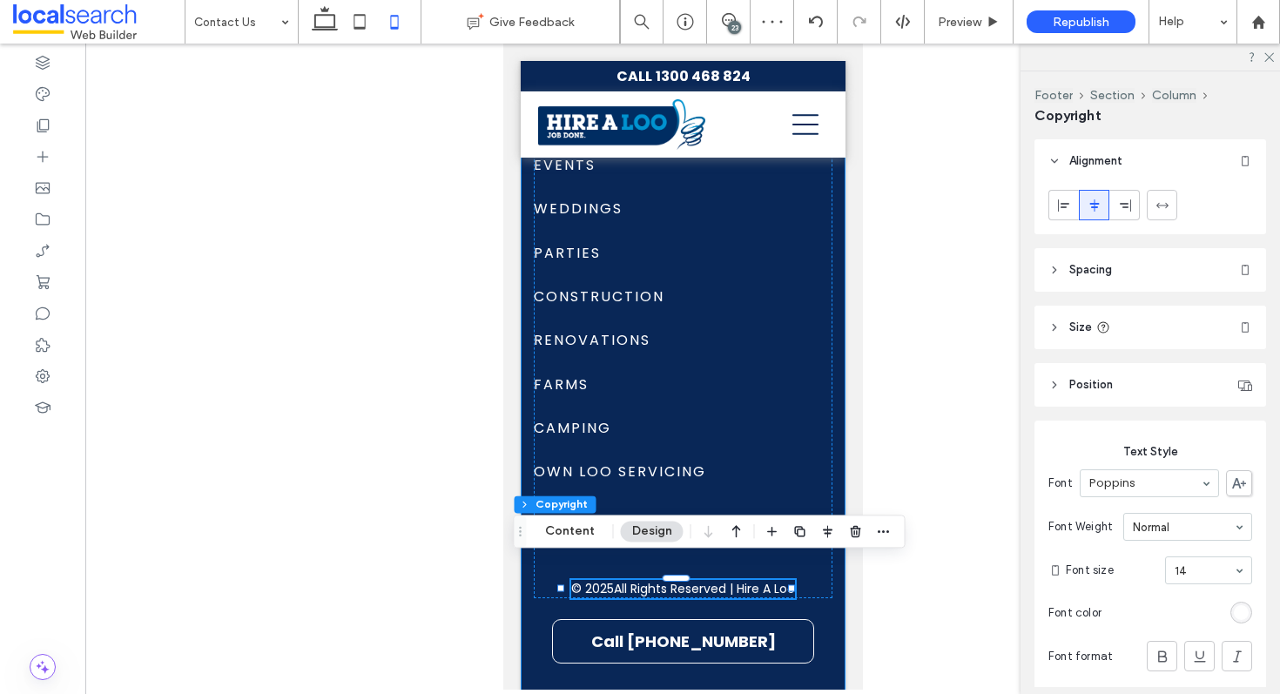
click at [813, 610] on div "HIRE A LOO TODAY! ENQUIRE NOW SITE LINKS Home What We Do Where We Go Contact Us…" at bounding box center [682, 24] width 325 height 1342
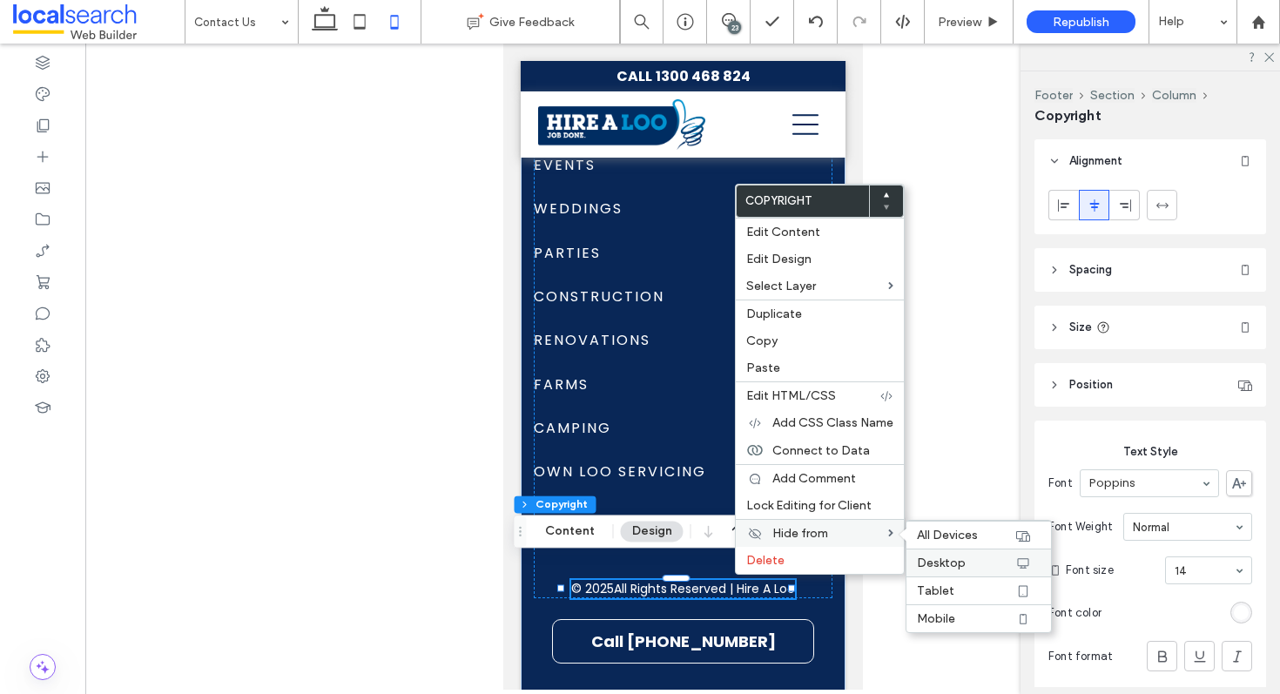
click at [953, 565] on span "Desktop" at bounding box center [941, 563] width 49 height 15
click at [951, 590] on span "Tablet" at bounding box center [935, 591] width 37 height 15
click at [945, 594] on span "Tablet" at bounding box center [935, 591] width 37 height 15
click at [586, 597] on div "HIRE A LOO TODAY! ENQUIRE NOW SITE LINKS Home What We Do Where We Go Contact Us…" at bounding box center [682, 24] width 325 height 1342
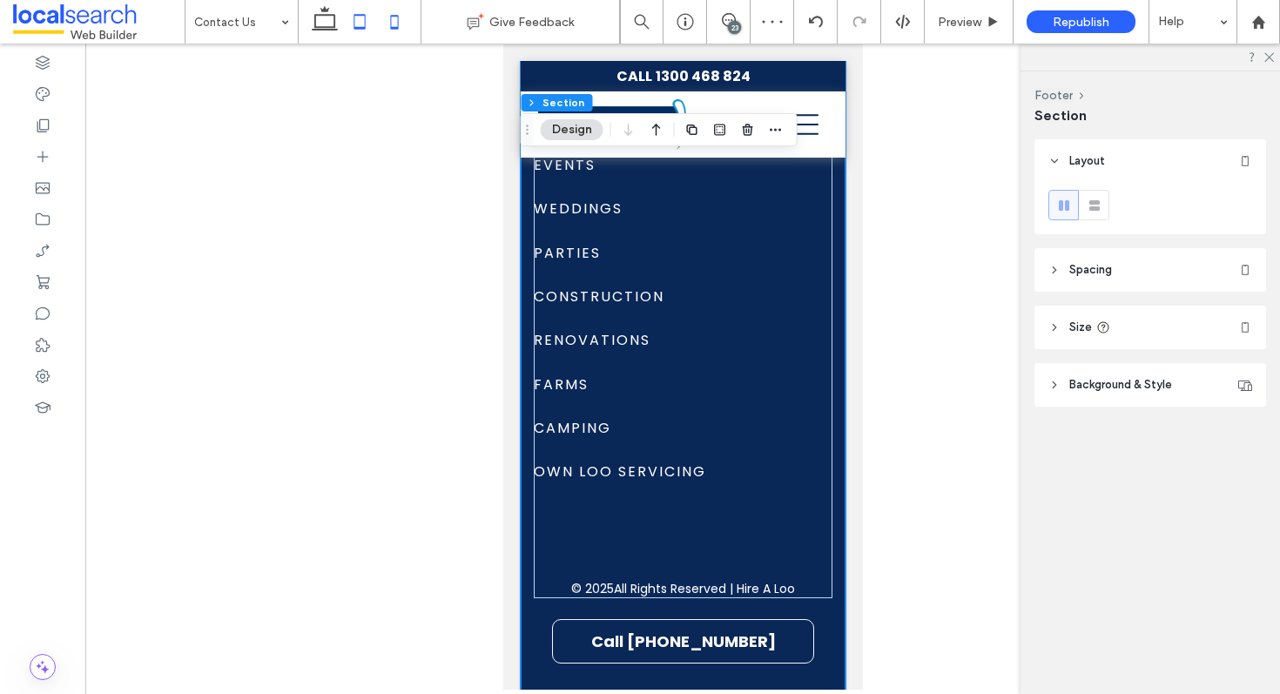
click at [354, 24] on use at bounding box center [359, 21] width 11 height 15
type input "**"
type input "***"
type input "**"
type input "*"
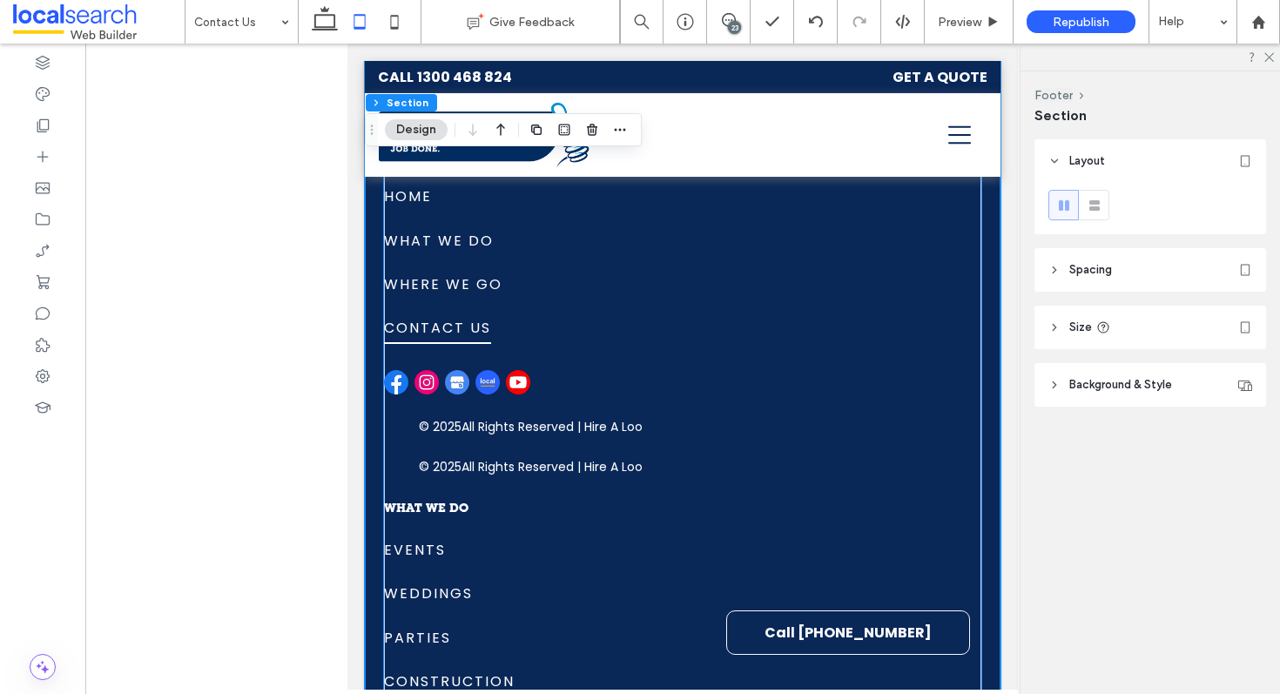
scroll to position [2931, 0]
click at [557, 461] on p "All Rights Reserved | Hire A Loo" at bounding box center [552, 467] width 181 height 18
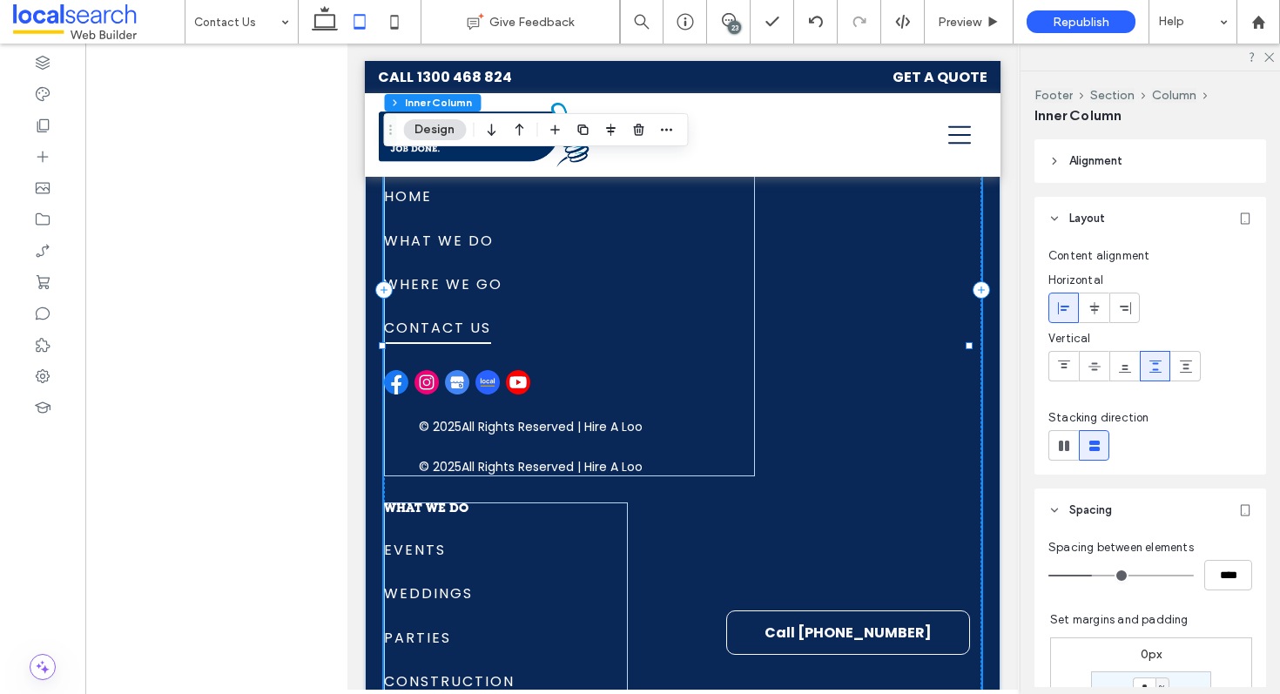
click at [558, 466] on p "All Rights Reserved | Hire A Loo" at bounding box center [552, 467] width 181 height 18
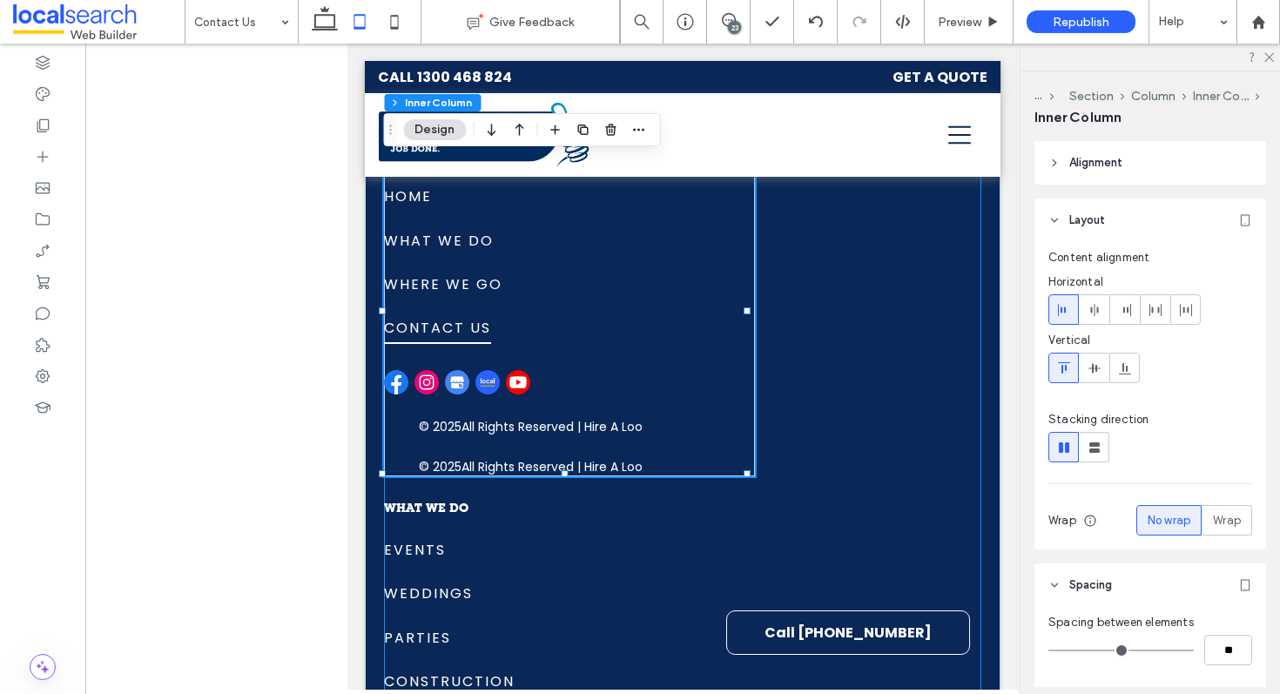
click at [543, 458] on p "All Rights Reserved | Hire A Loo" at bounding box center [552, 467] width 181 height 18
type input "**"
click at [556, 463] on p "All Rights Reserved | Hire A Loo" at bounding box center [552, 467] width 181 height 18
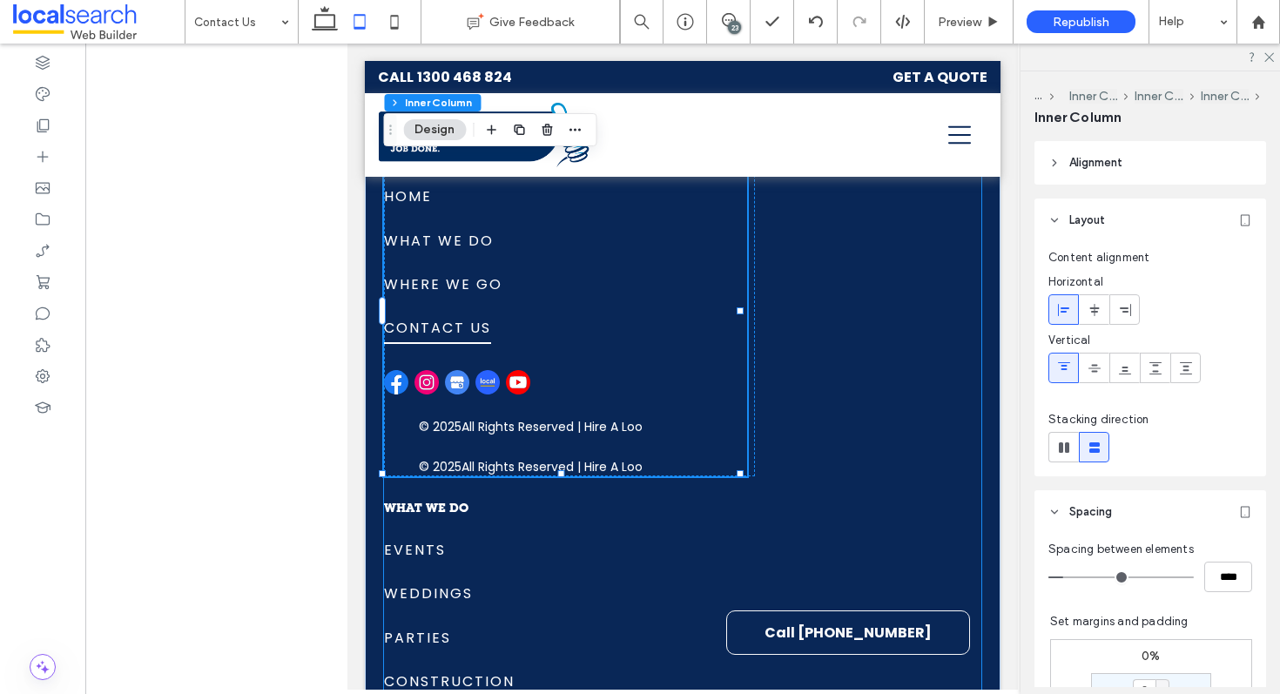
click at [543, 460] on p "All Rights Reserved | Hire A Loo" at bounding box center [552, 467] width 181 height 18
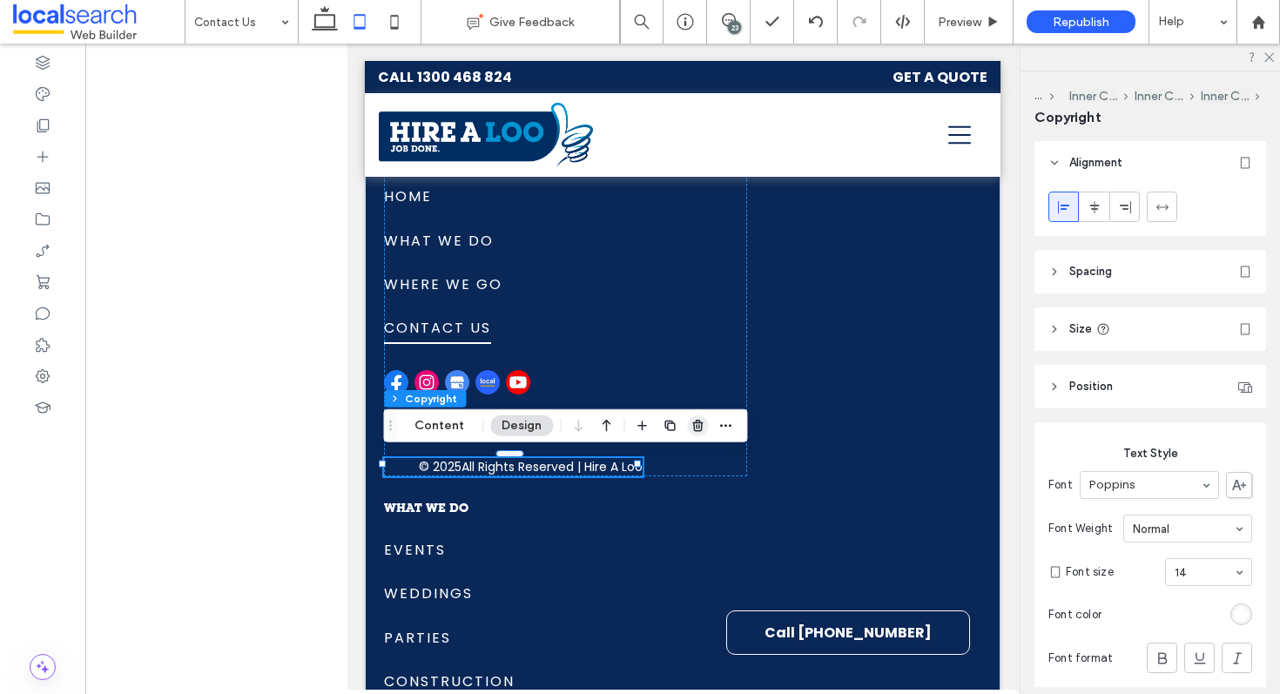
click at [692, 427] on icon "button" at bounding box center [698, 426] width 14 height 14
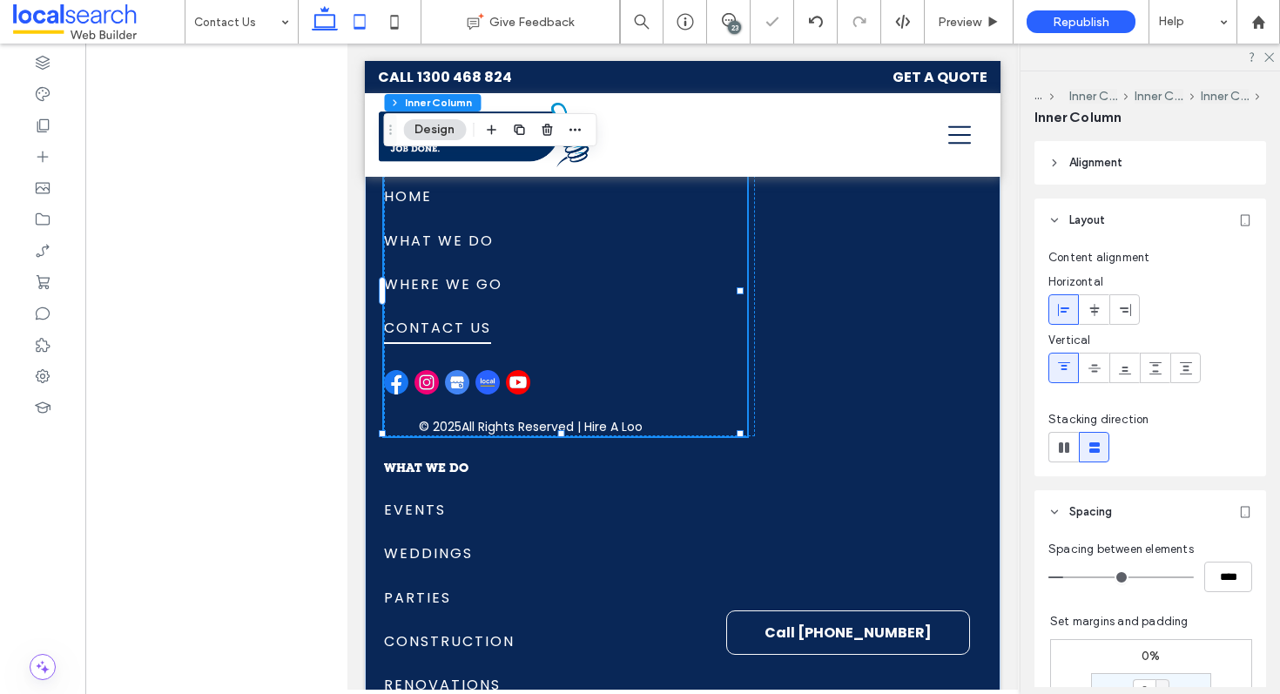
click at [324, 24] on icon at bounding box center [324, 21] width 35 height 35
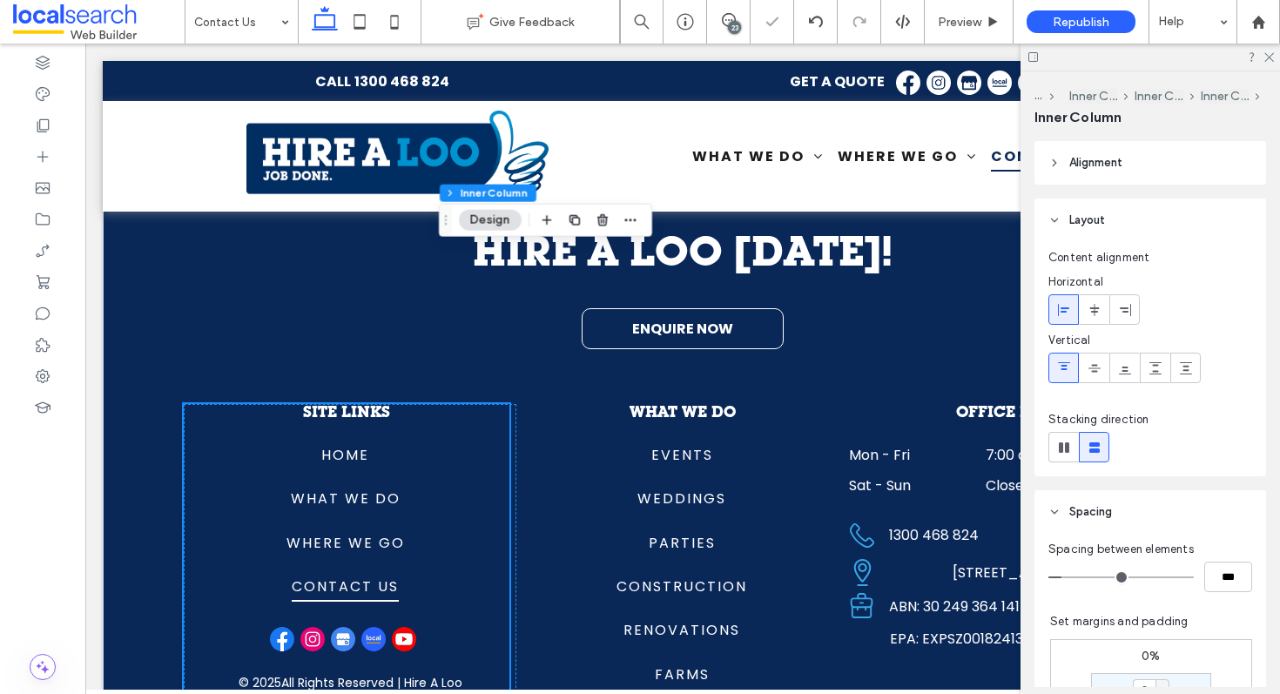
type input "*"
type input "***"
type input "*"
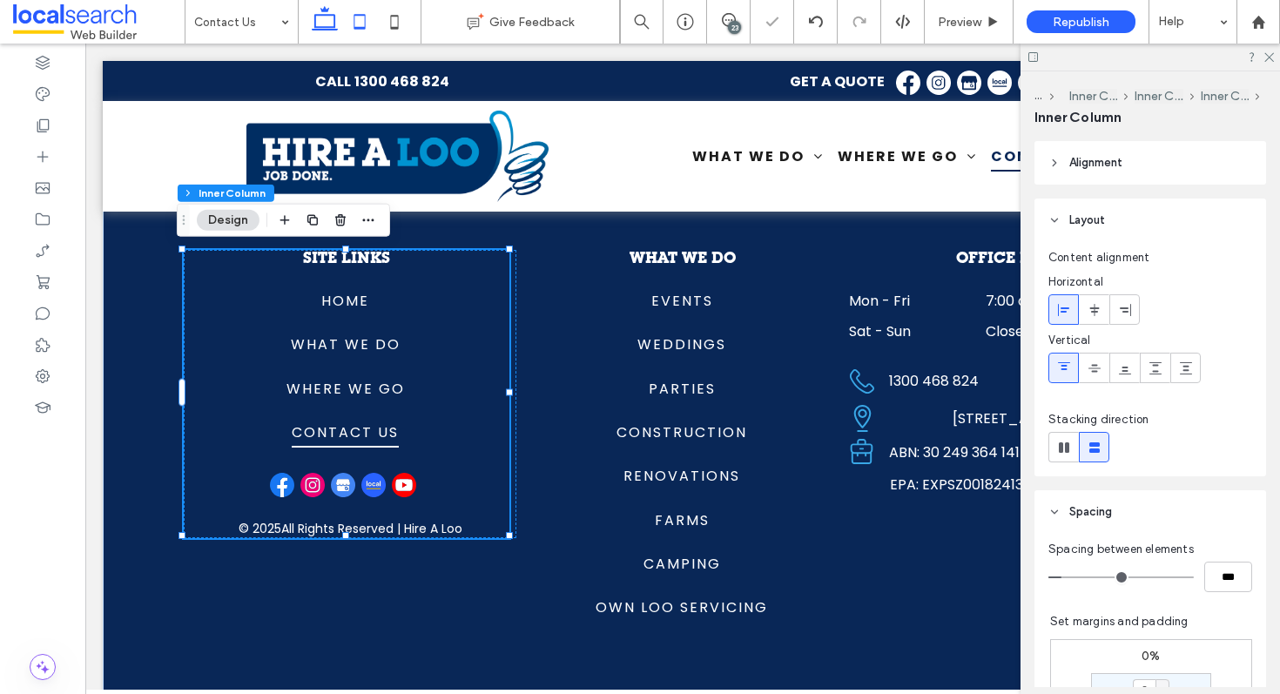
click at [370, 24] on icon at bounding box center [359, 21] width 35 height 35
type input "**"
type input "****"
type input "*"
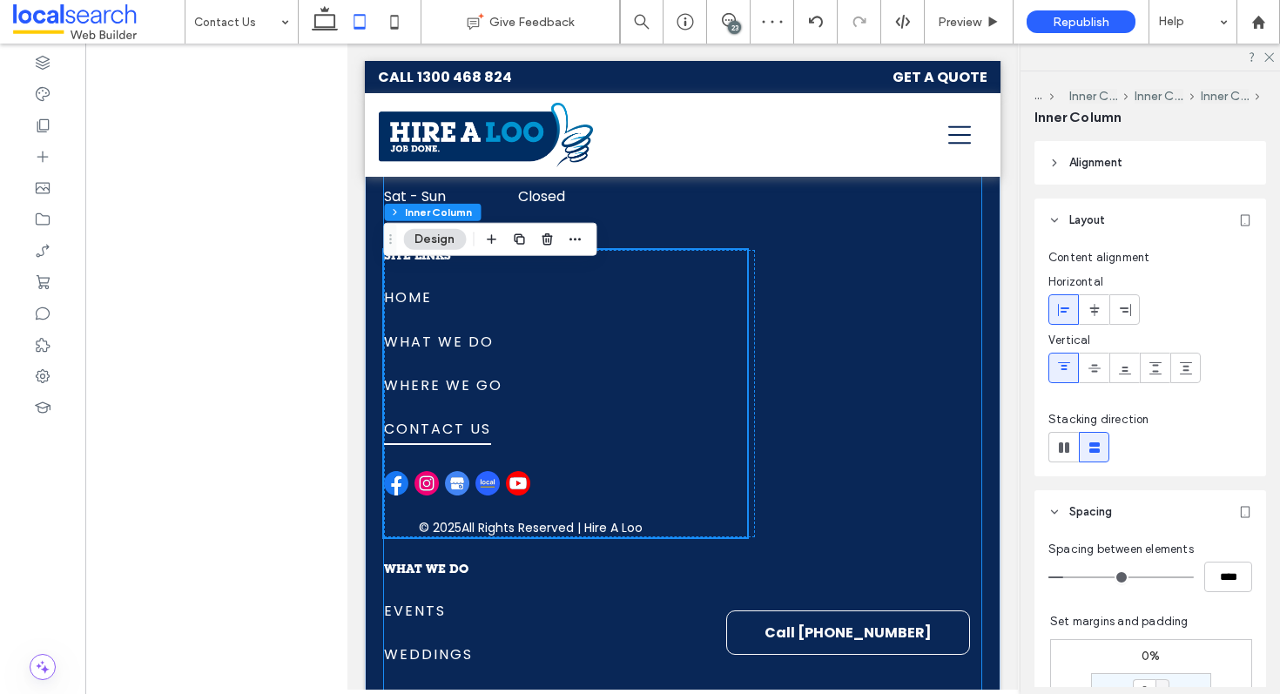
scroll to position [2864, 0]
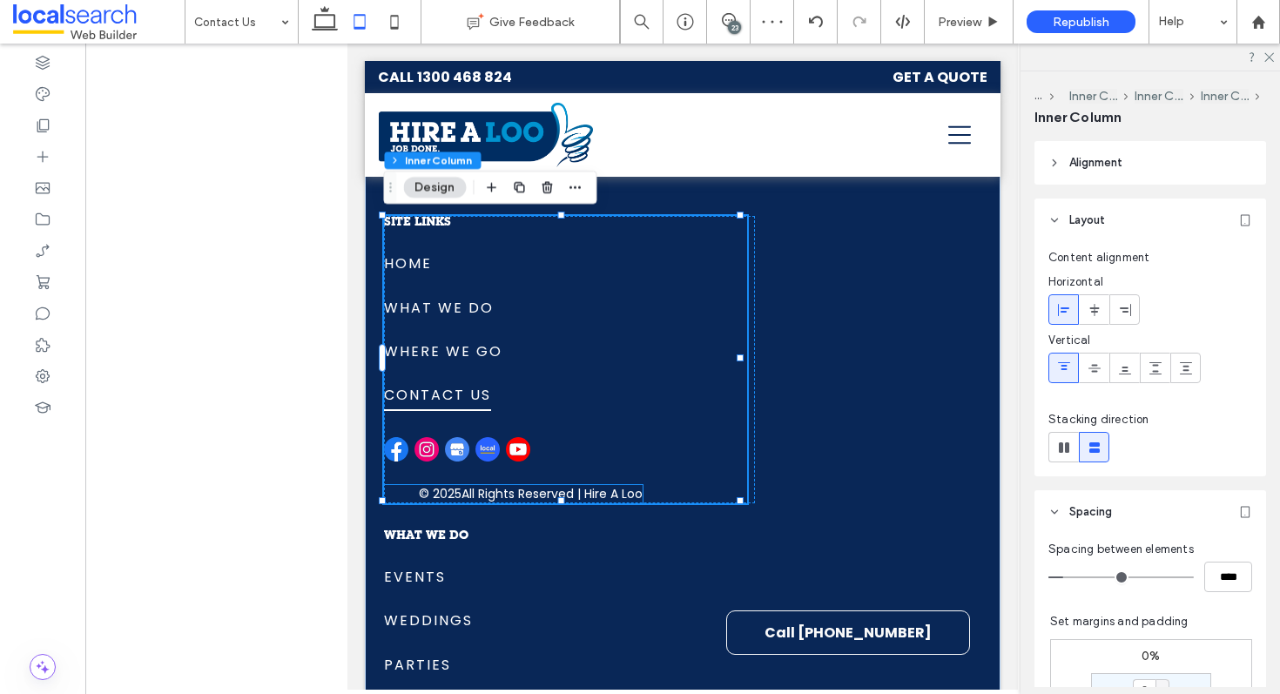
click at [532, 489] on p "All Rights Reserved | Hire A Loo" at bounding box center [552, 494] width 181 height 18
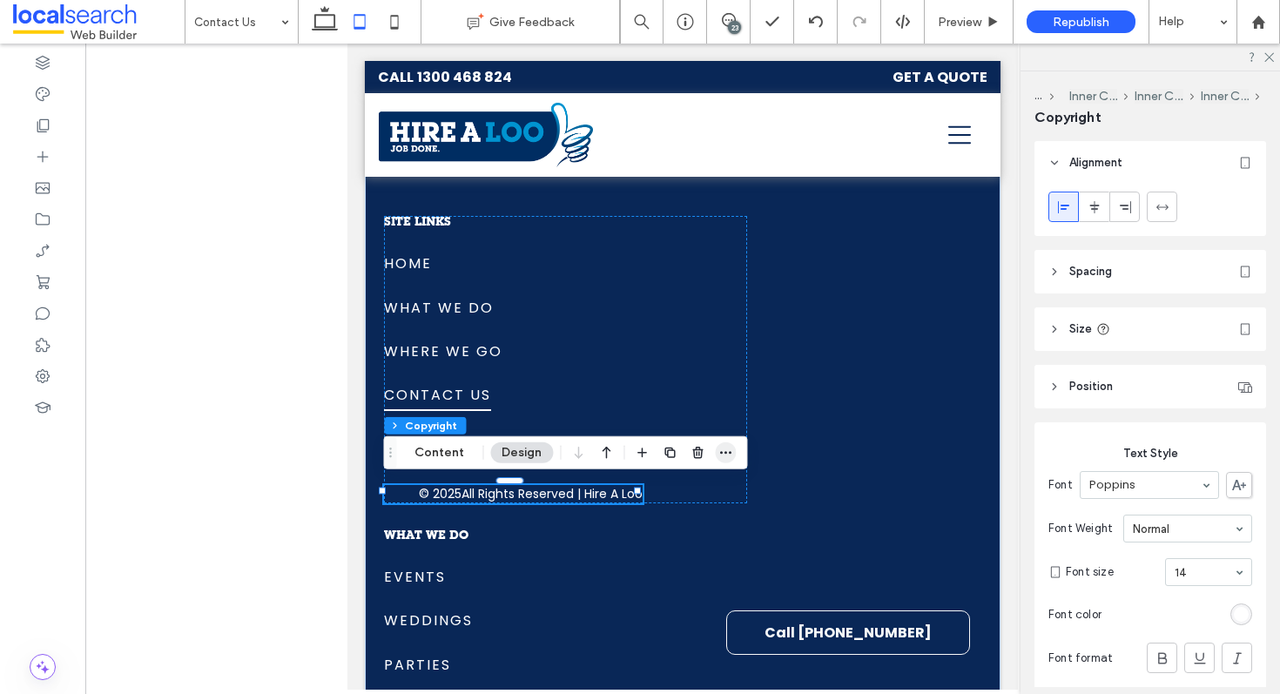
click at [726, 450] on icon "button" at bounding box center [726, 453] width 14 height 14
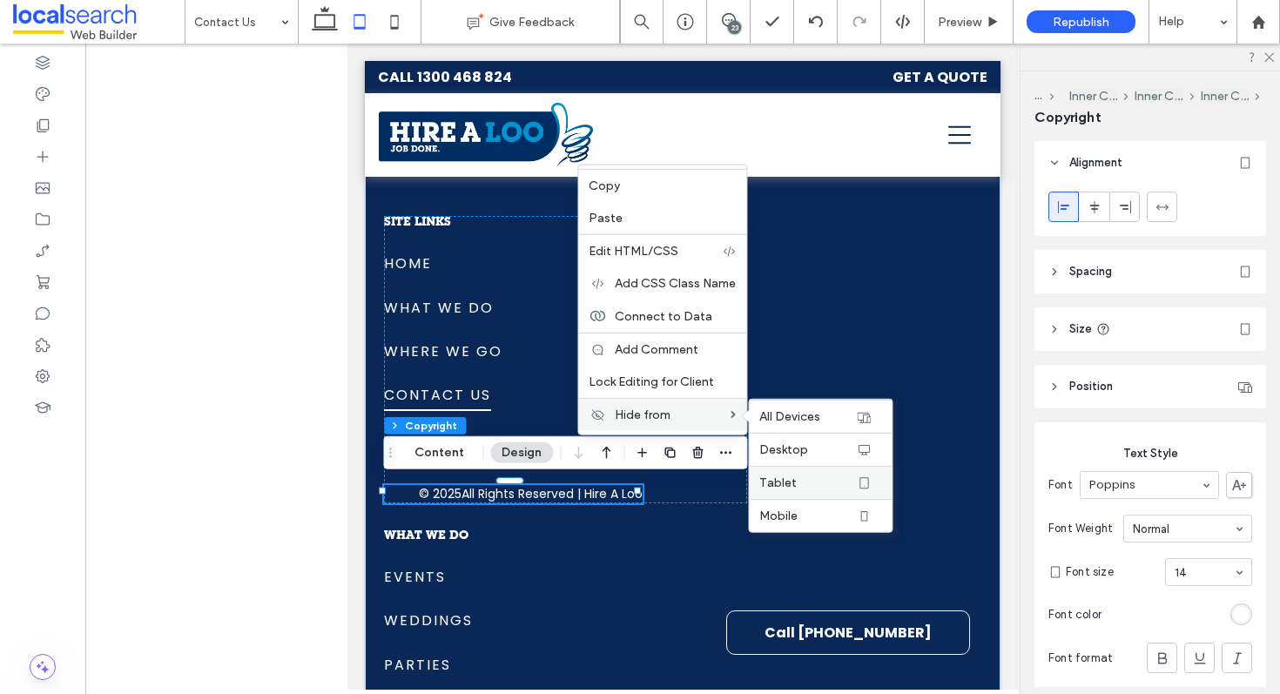
click at [804, 483] on label "Tablet" at bounding box center [807, 483] width 96 height 15
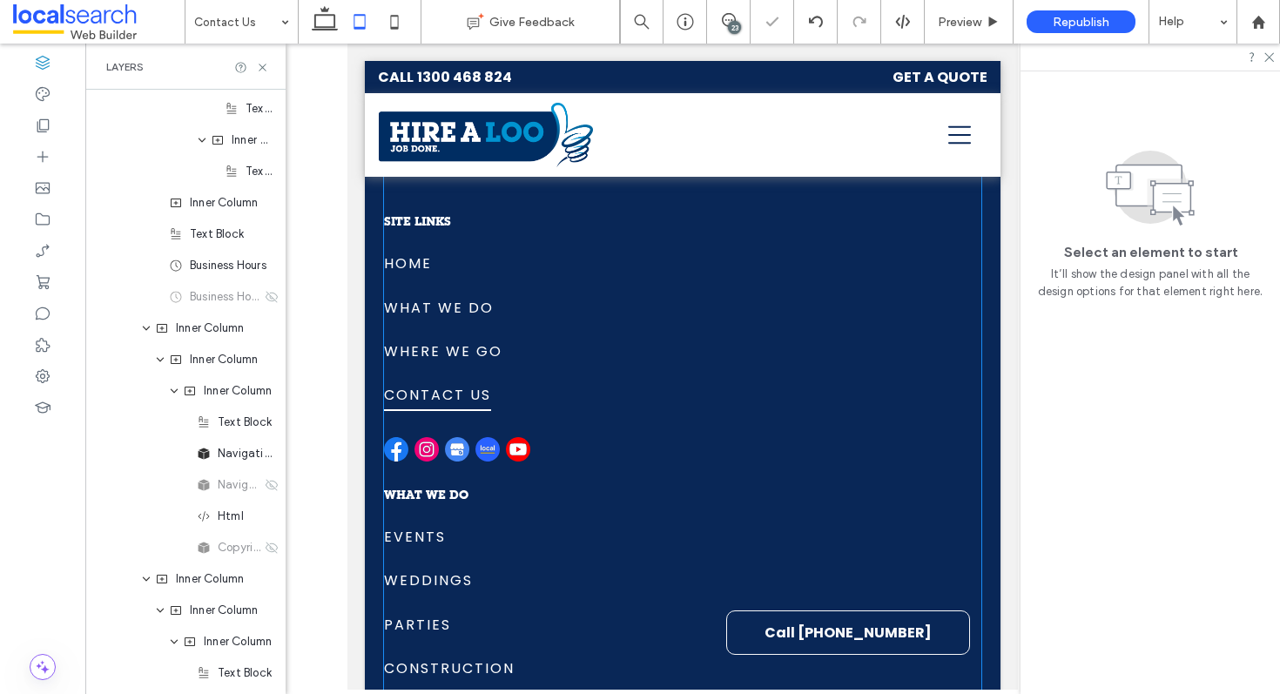
scroll to position [2723, 0]
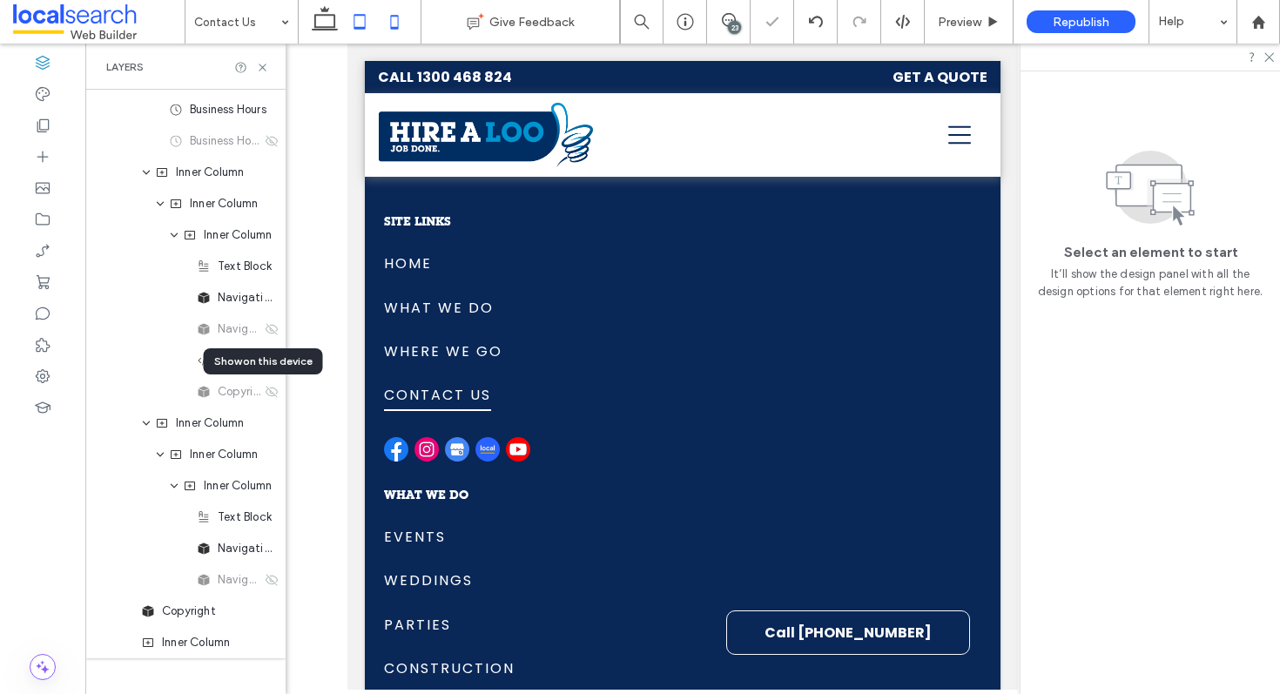
click at [407, 24] on icon at bounding box center [394, 21] width 35 height 35
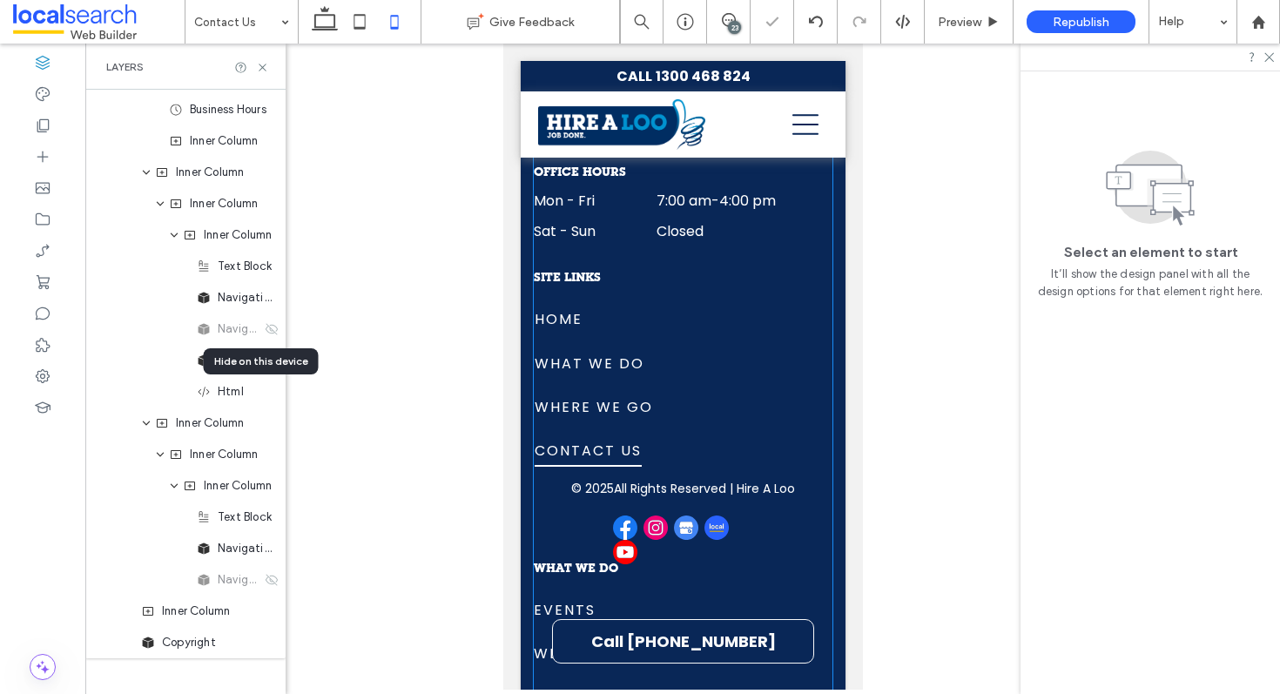
scroll to position [3263, 0]
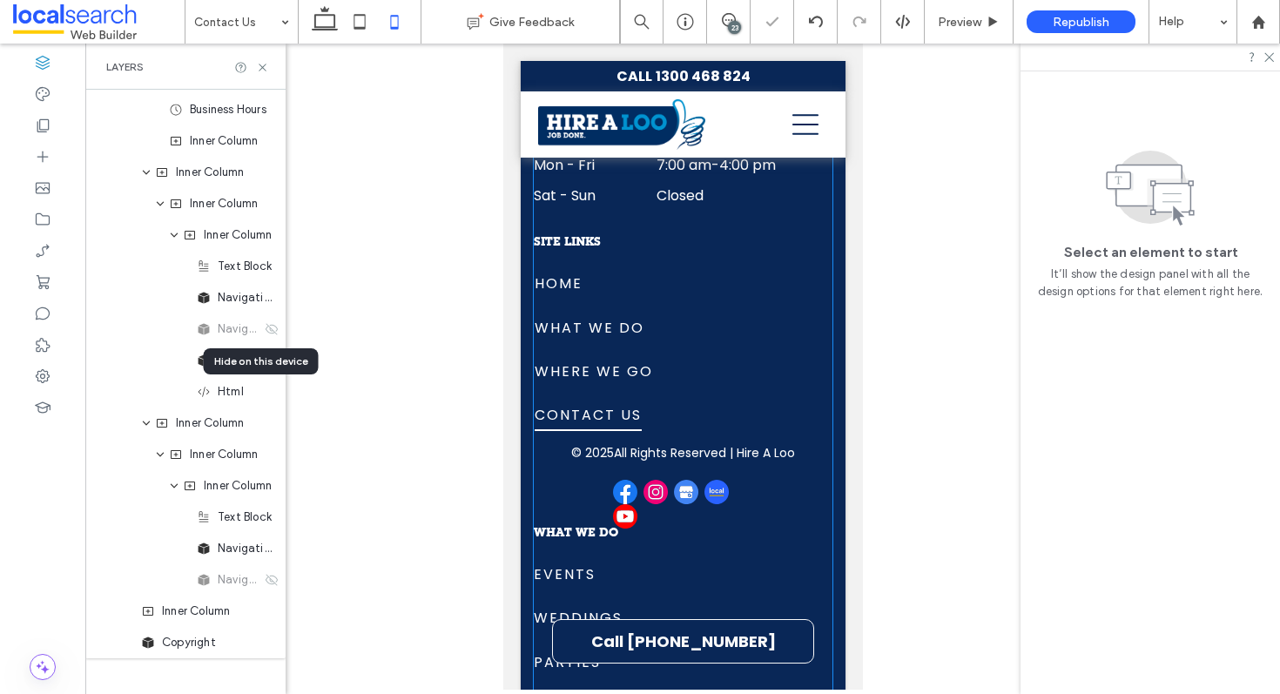
click at [669, 449] on p "All Rights Reserved | Hire A Loo" at bounding box center [703, 453] width 181 height 18
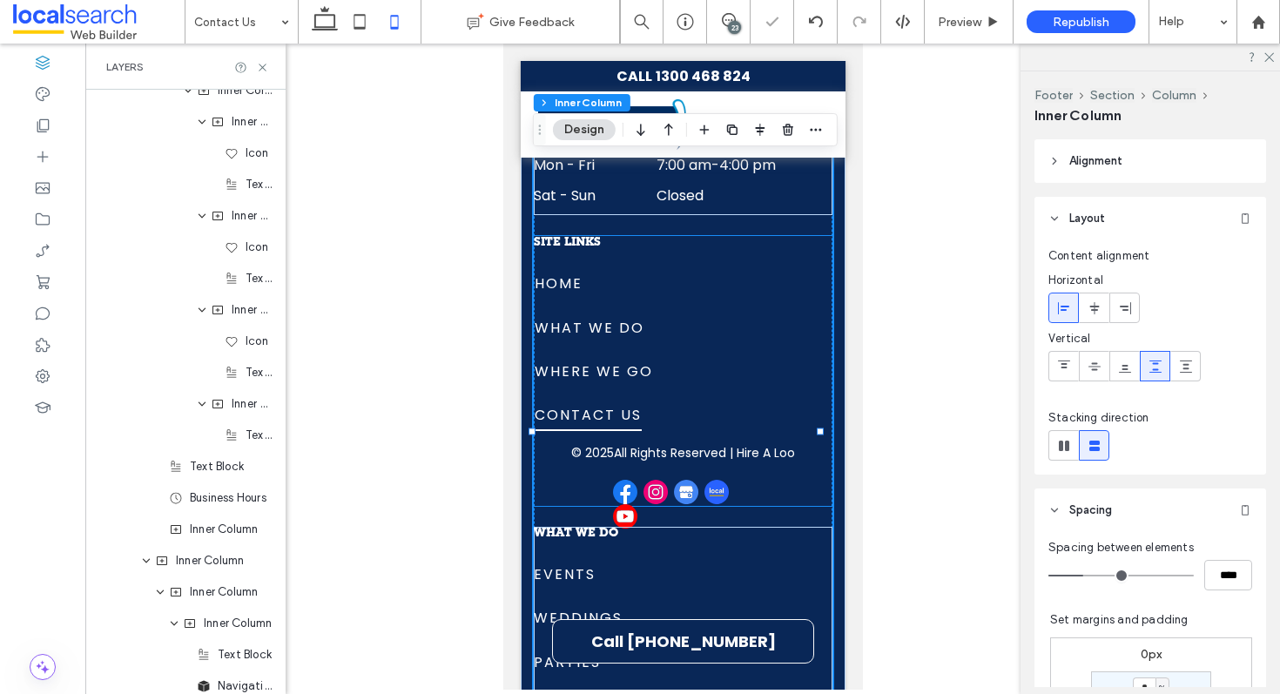
click at [680, 452] on div "SITE LINKS Home What We Do Where We Go Contact Us Home What We Do Where We Go C…" at bounding box center [682, 371] width 299 height 270
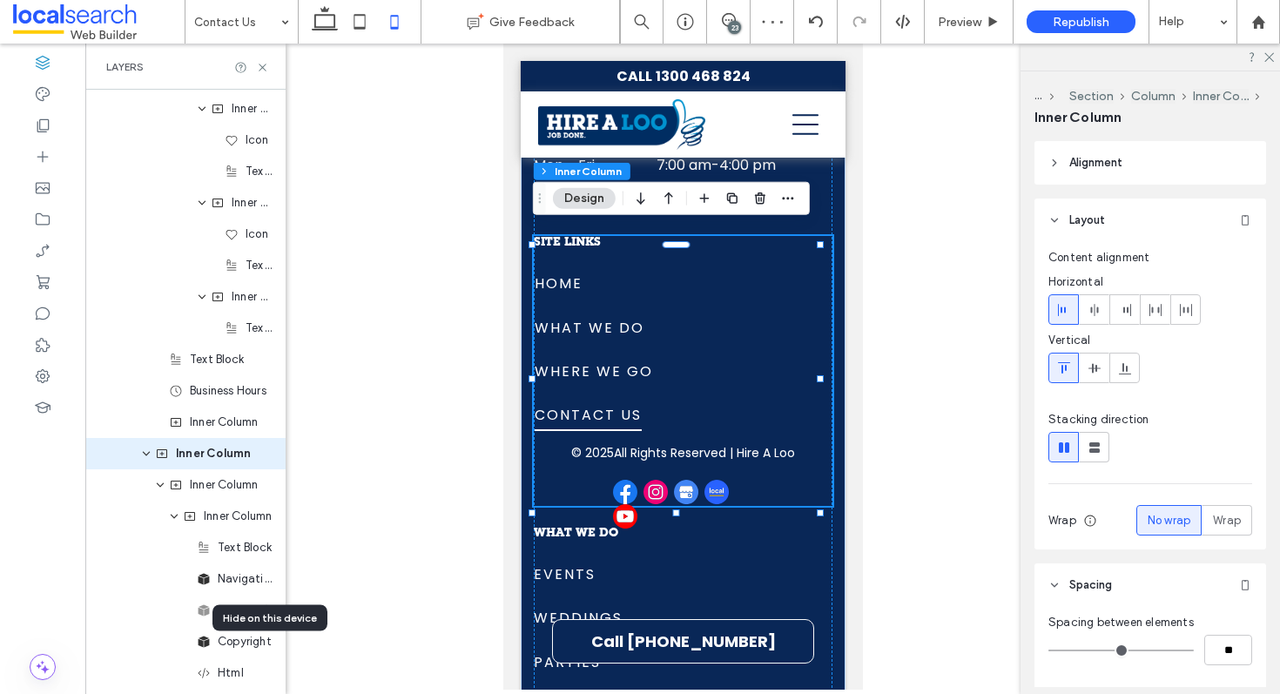
click at [683, 444] on p "All Rights Reserved | Hire A Loo" at bounding box center [703, 453] width 181 height 18
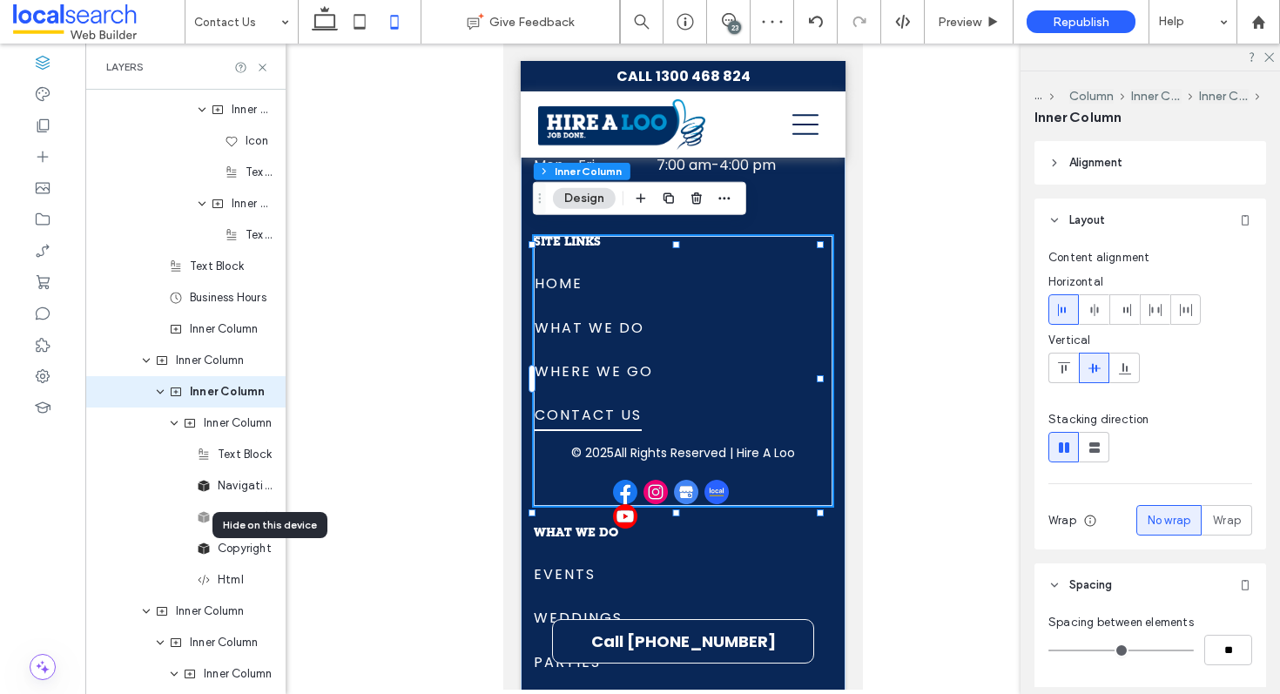
click at [698, 444] on p "All Rights Reserved | Hire A Loo" at bounding box center [703, 453] width 181 height 18
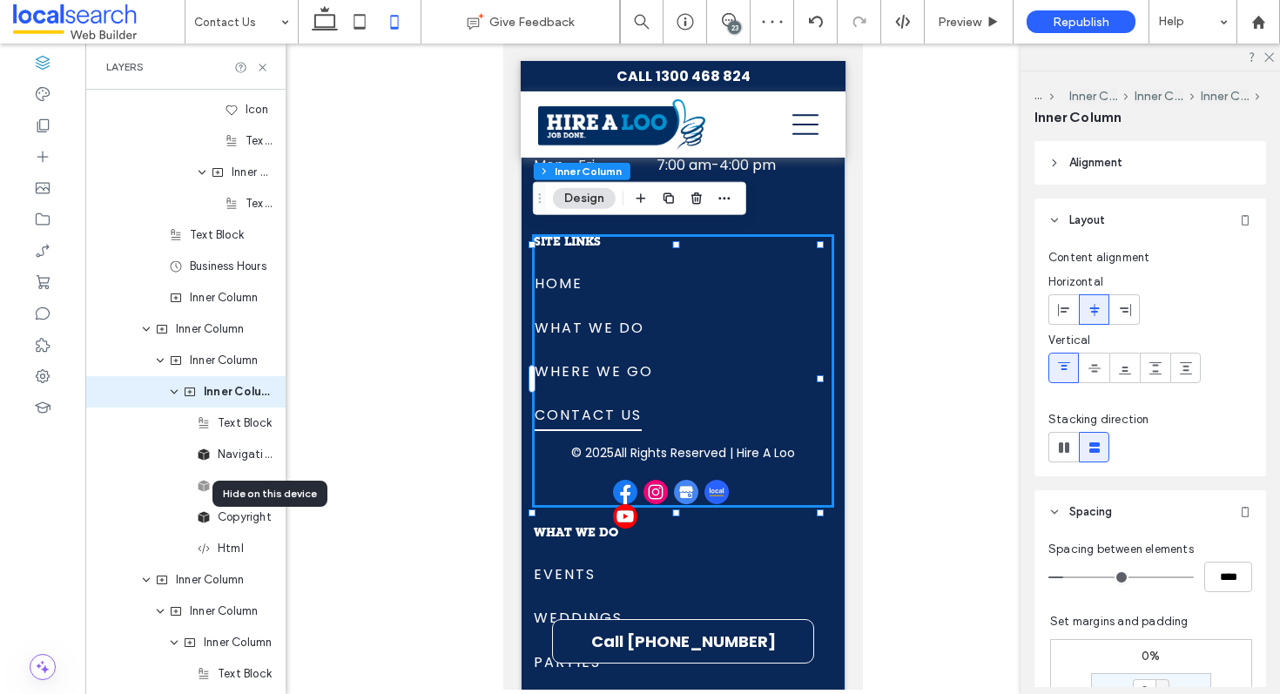
click at [714, 444] on p "All Rights Reserved | Hire A Loo" at bounding box center [703, 453] width 181 height 18
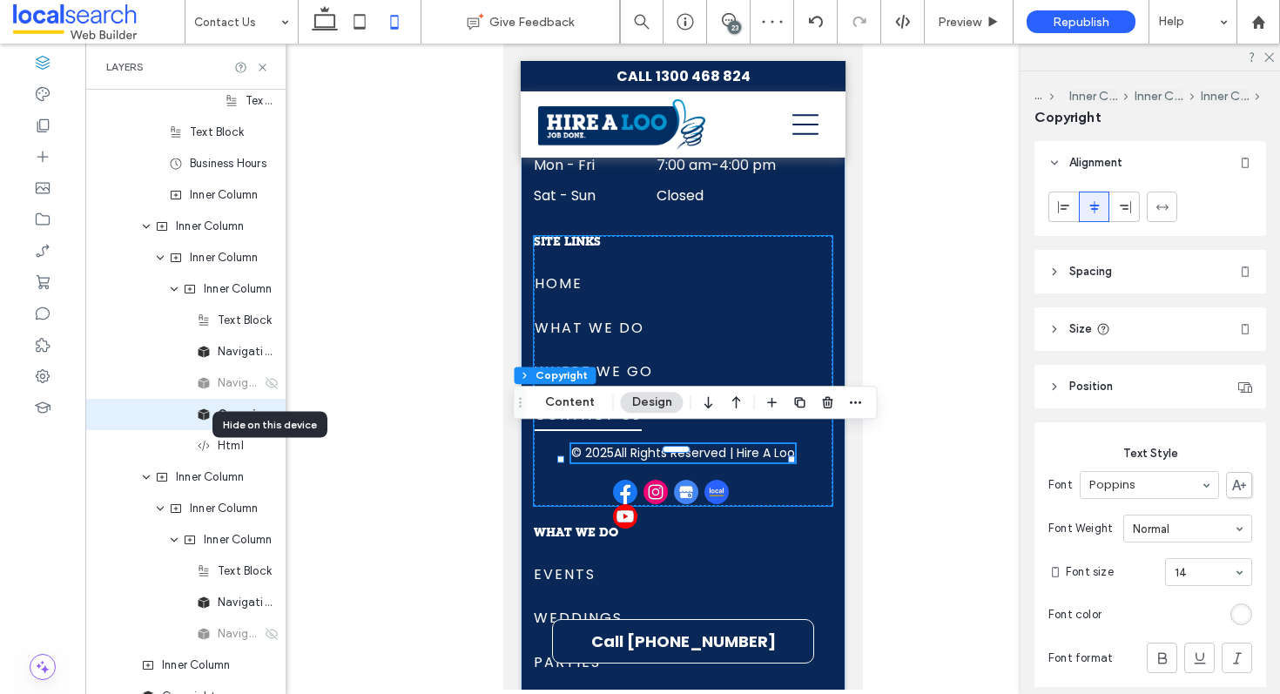
scroll to position [2692, 0]
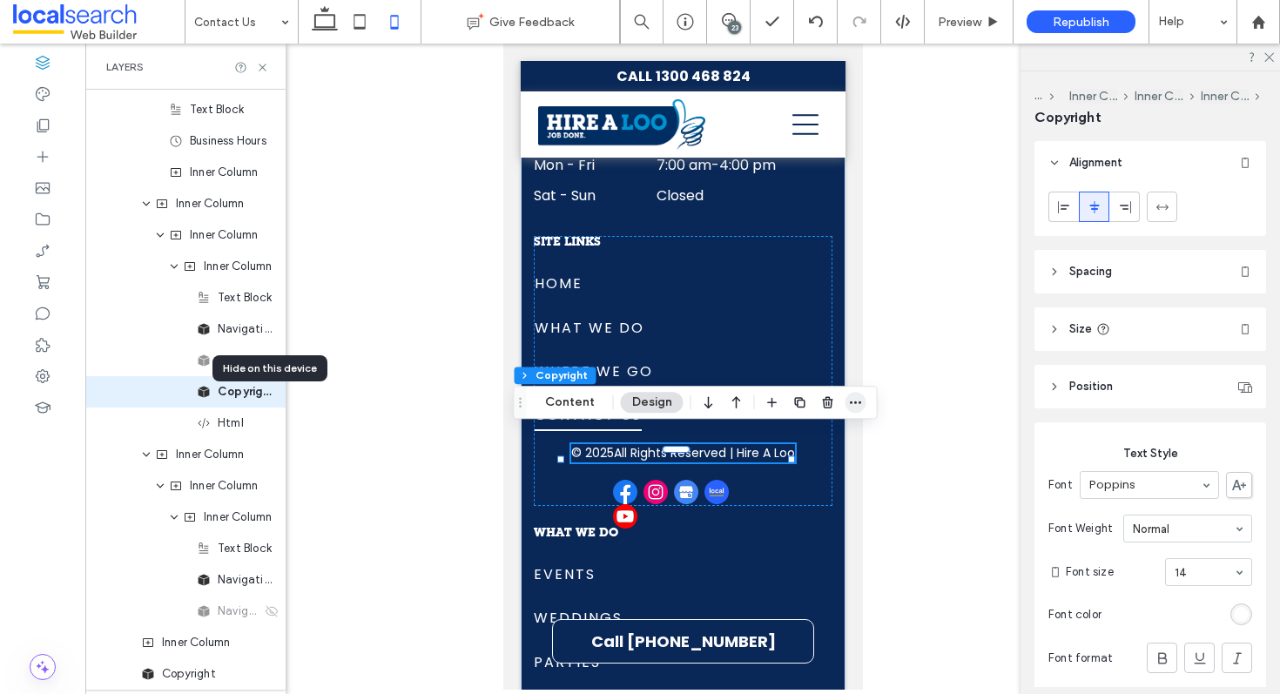
click at [854, 400] on icon "button" at bounding box center [856, 402] width 14 height 14
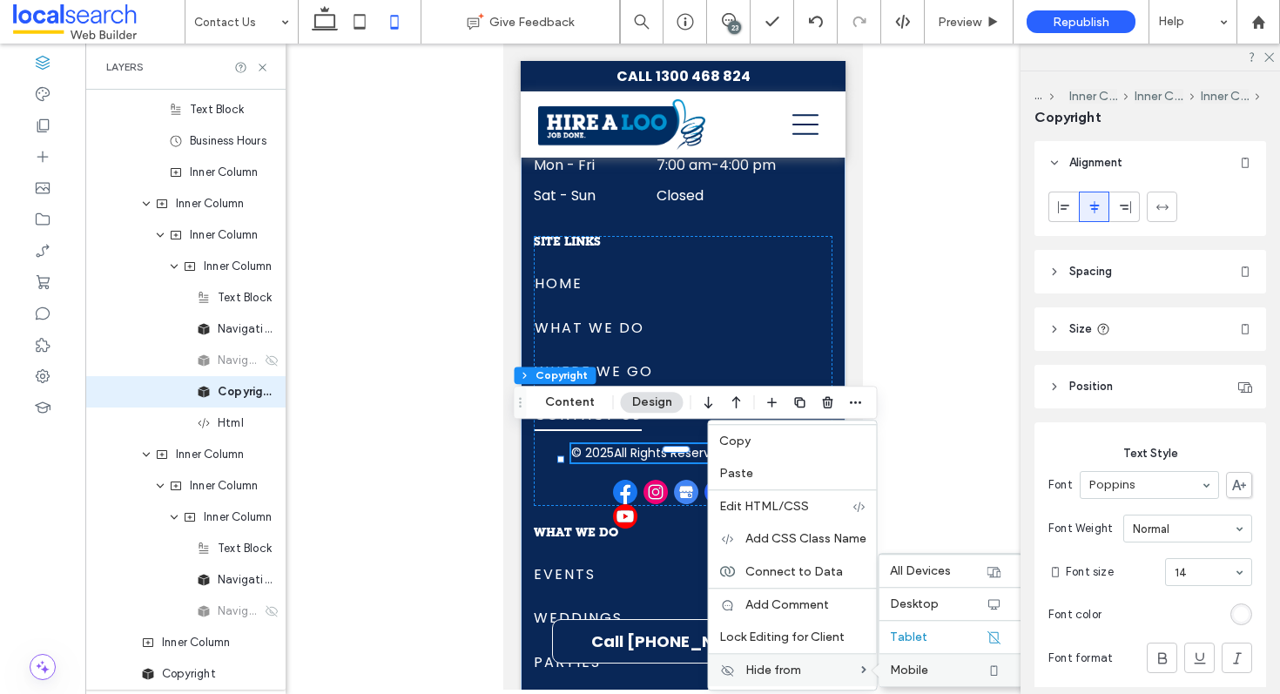
click at [911, 675] on span "Mobile" at bounding box center [909, 670] width 38 height 15
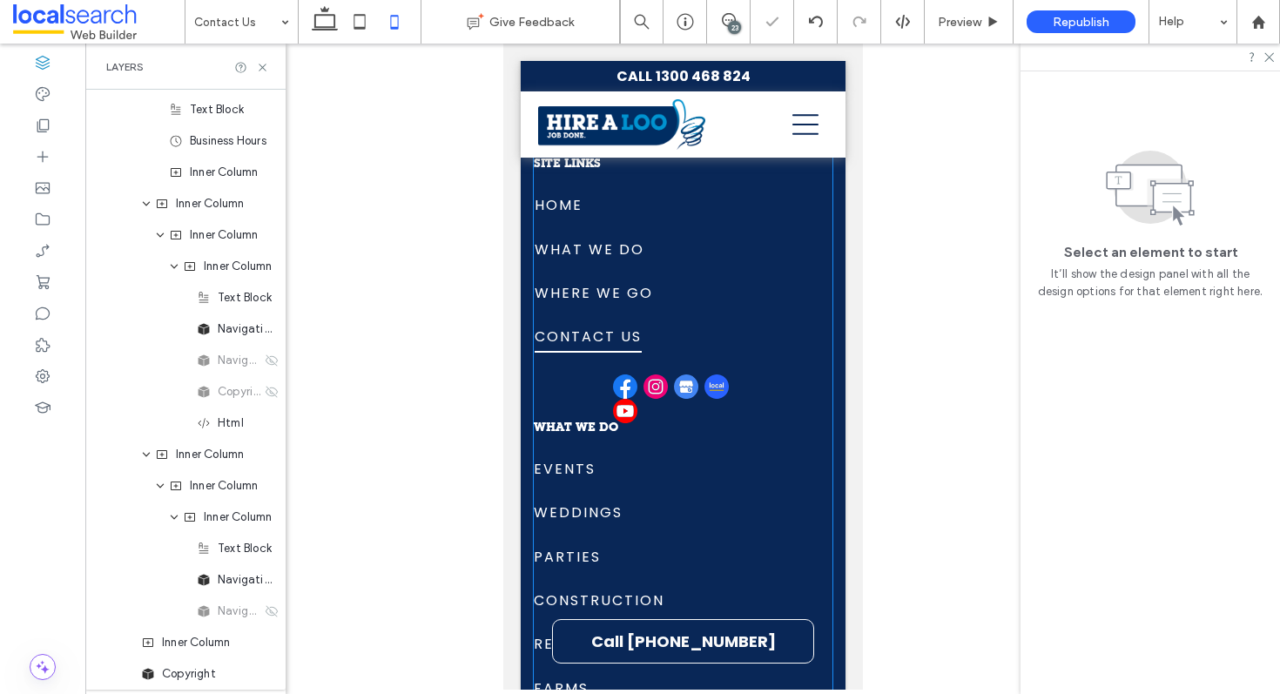
scroll to position [3314, 0]
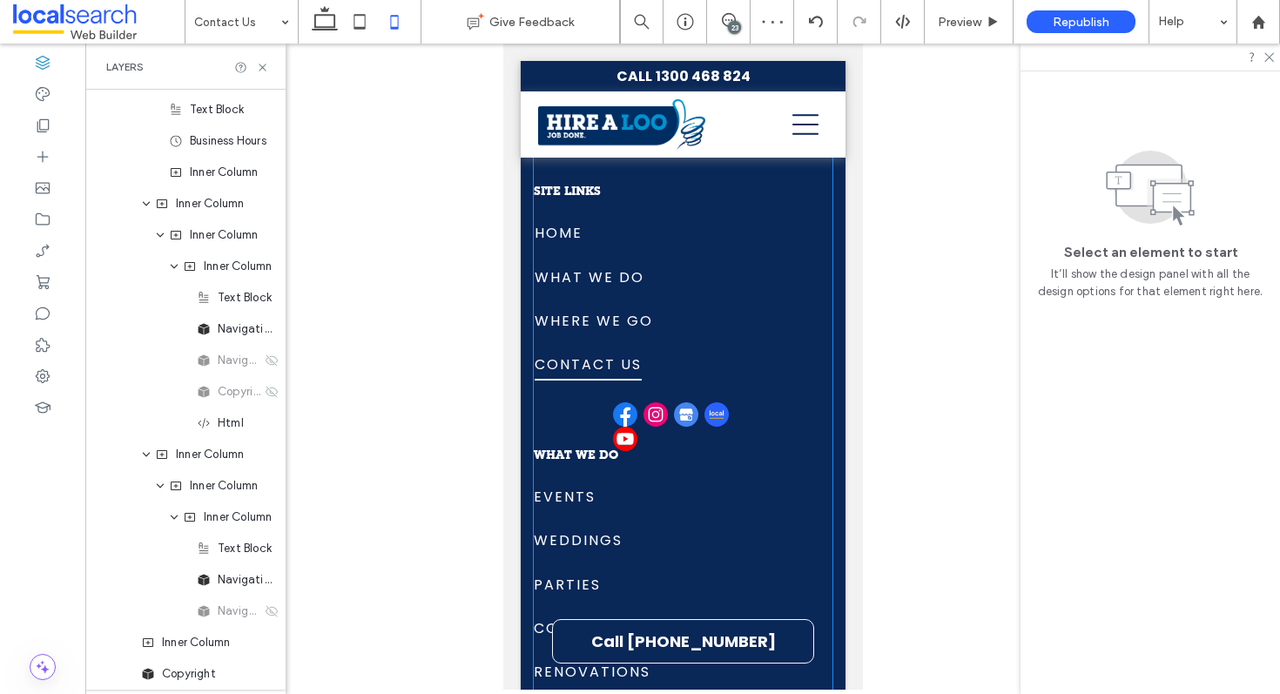
click at [682, 389] on div "SITE LINKS Home What We Do Where We Go Contact Us Home What We Do Where We Go C…" at bounding box center [682, 307] width 299 height 243
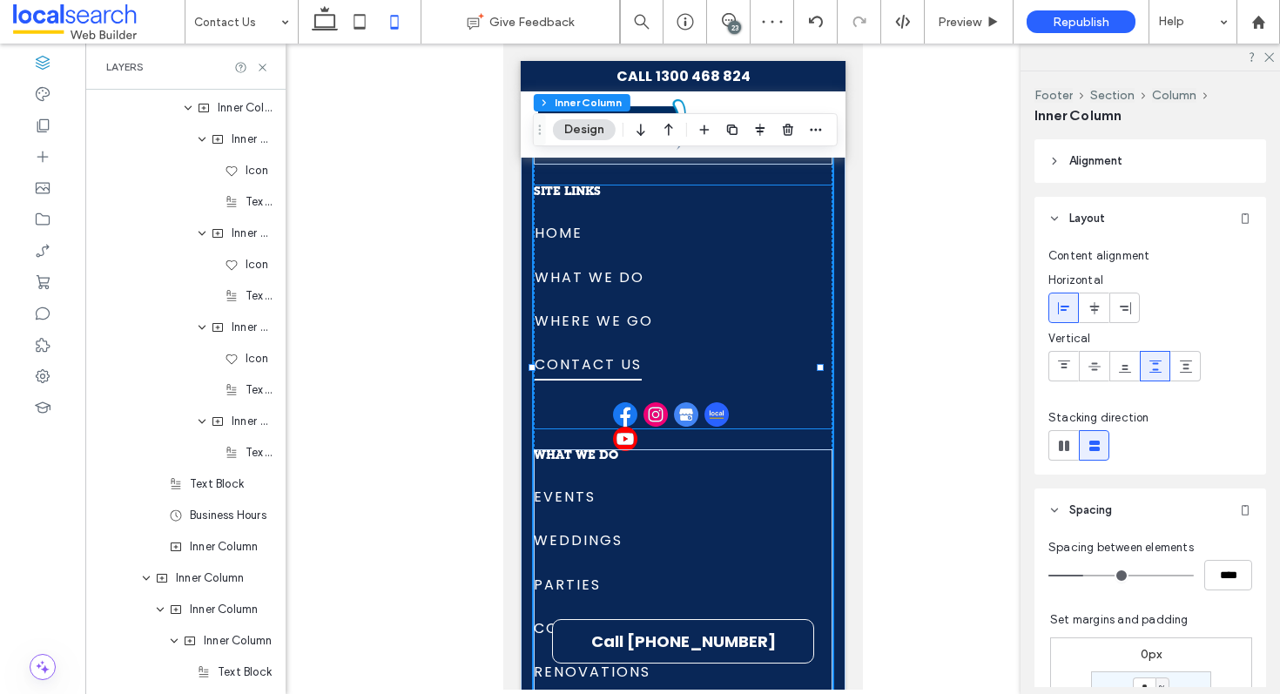
click at [682, 410] on img at bounding box center [685, 414] width 24 height 24
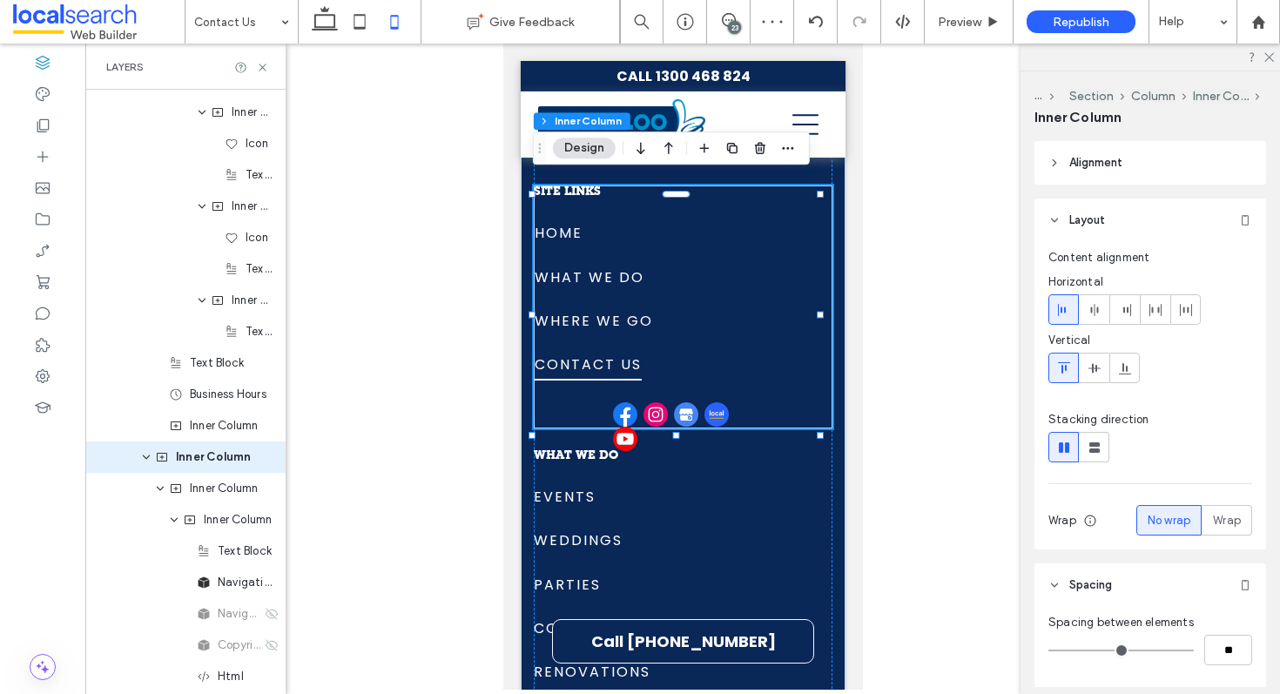
click at [683, 402] on img at bounding box center [685, 414] width 24 height 24
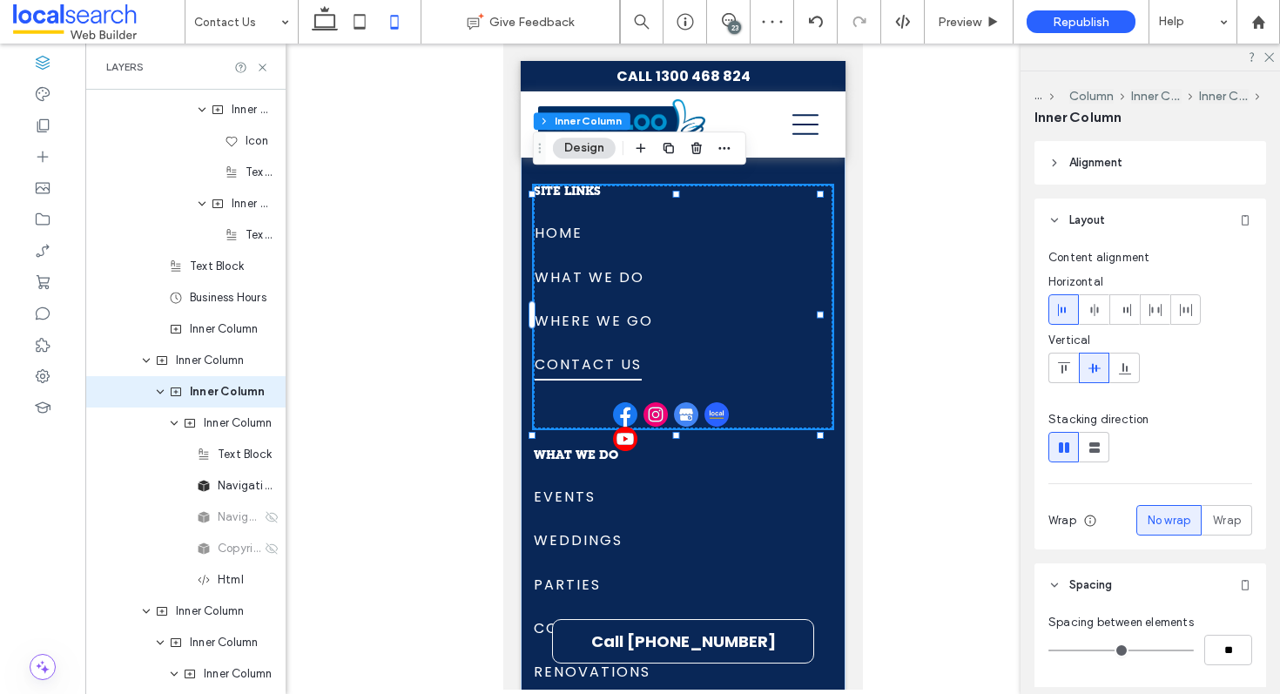
click at [705, 403] on img at bounding box center [716, 414] width 24 height 24
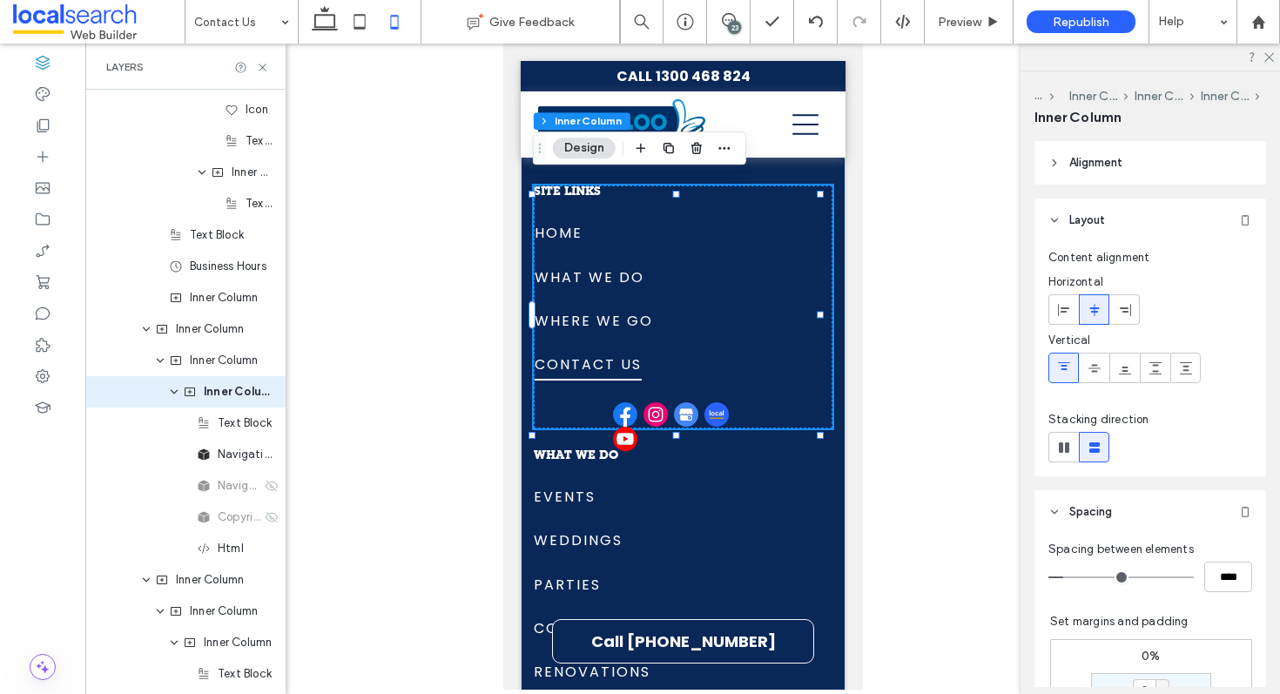
click at [704, 402] on img at bounding box center [716, 414] width 24 height 24
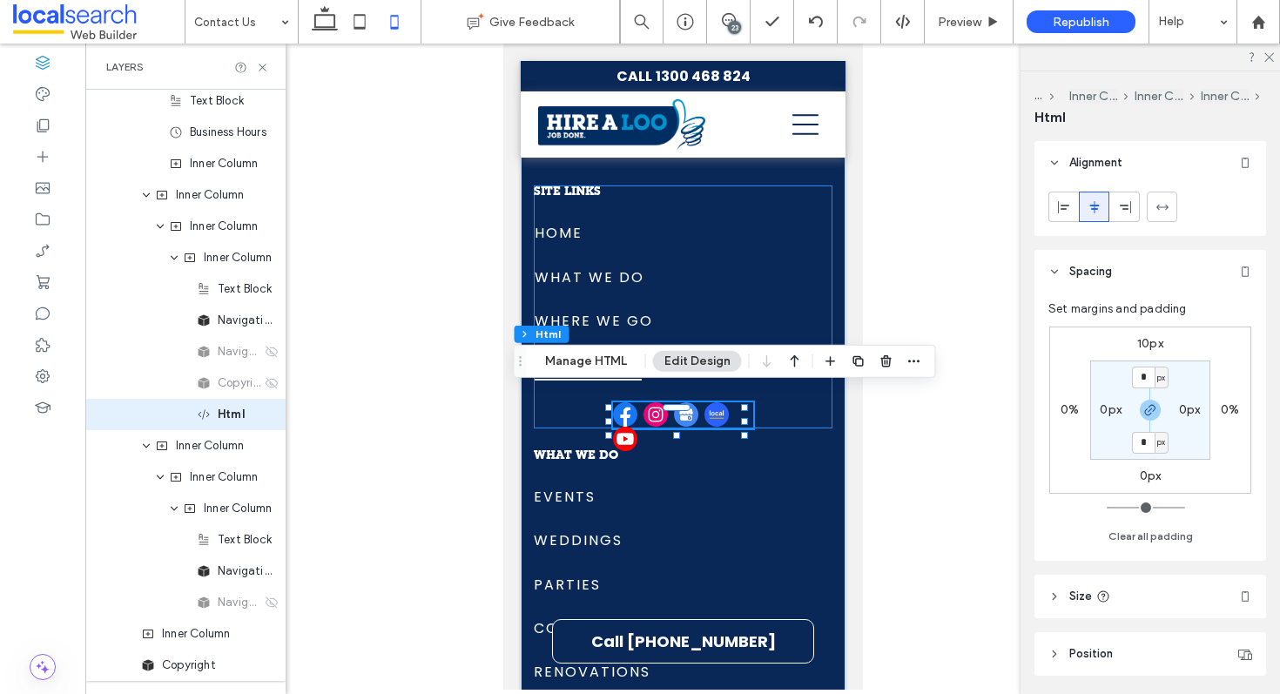
scroll to position [2723, 0]
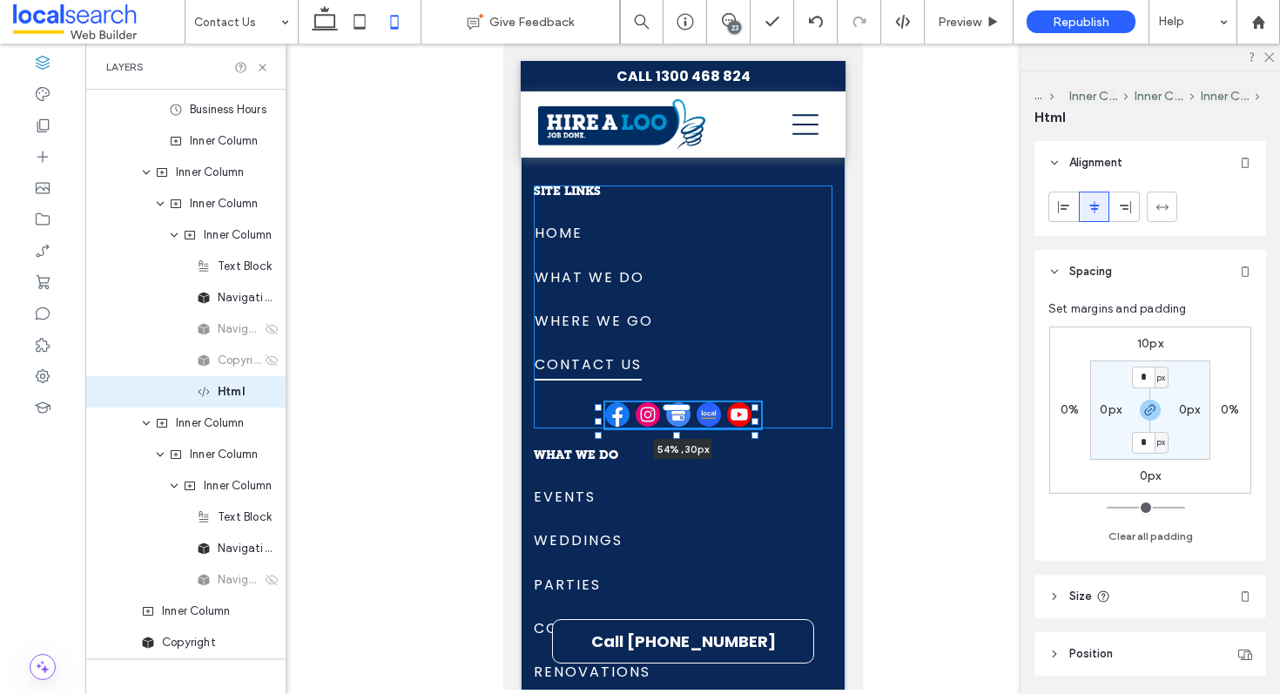
drag, startPoint x: 745, startPoint y: 405, endPoint x: 755, endPoint y: 410, distance: 11.7
click at [755, 410] on div "HIRE A LOO TODAY! ENQUIRE NOW SITE LINKS Home What We Do Where We Go Contact Us…" at bounding box center [682, 383] width 325 height 1288
type input "**"
type input "****"
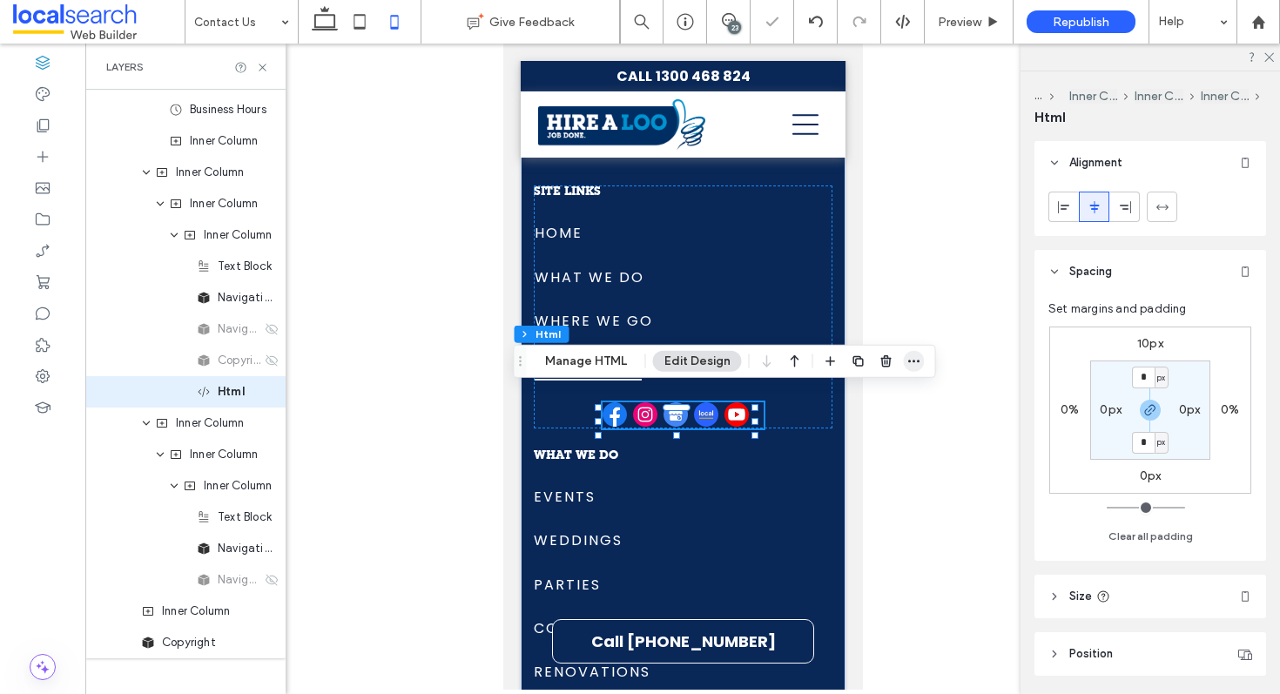
click at [912, 359] on icon "button" at bounding box center [915, 361] width 14 height 14
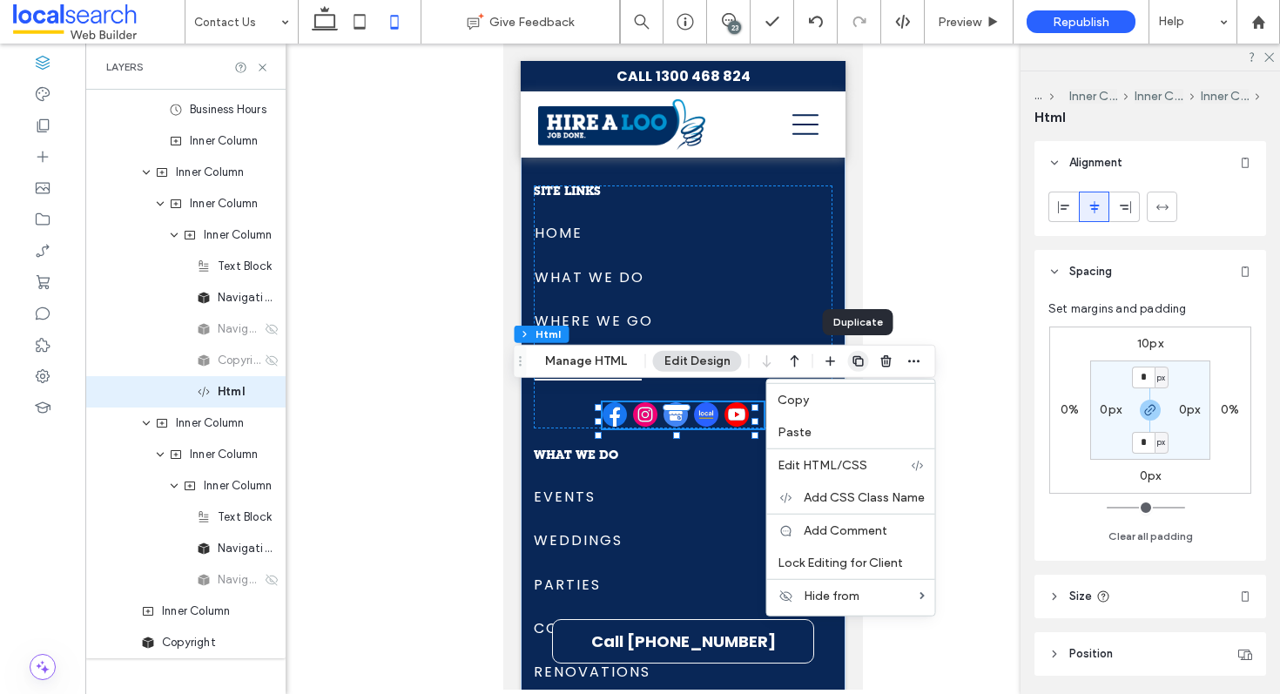
click at [854, 355] on icon "button" at bounding box center [859, 361] width 14 height 14
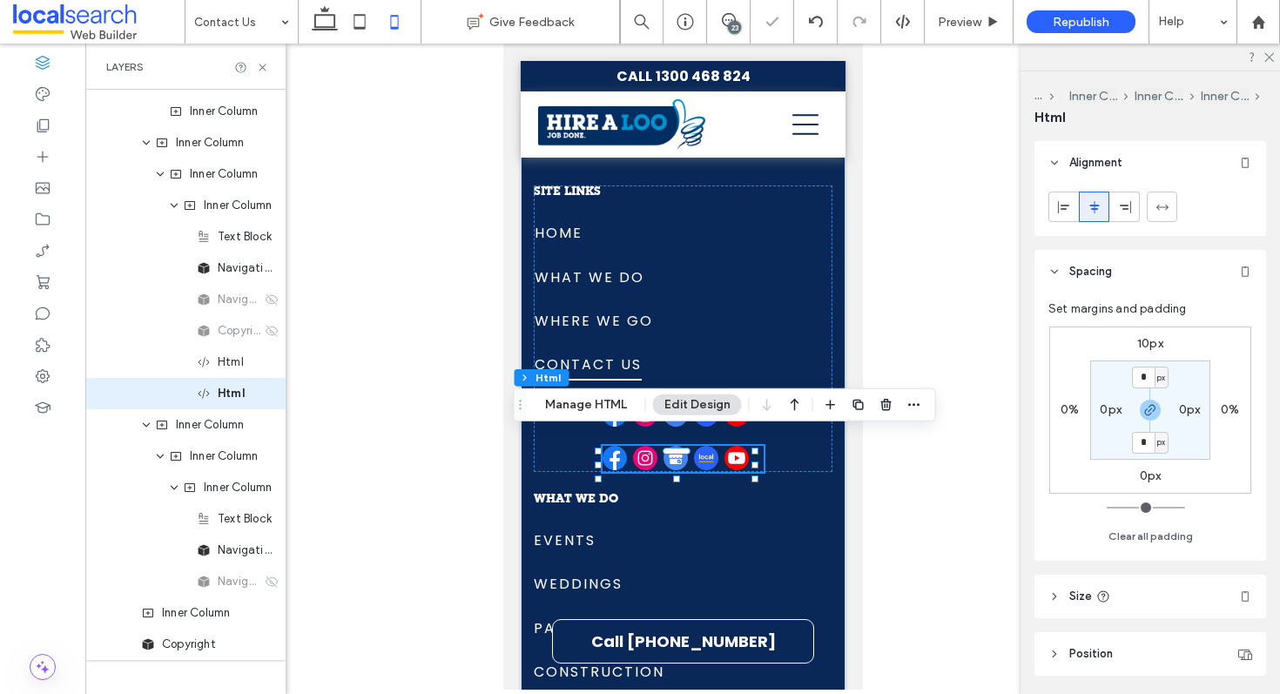
scroll to position [2755, 0]
click at [881, 408] on use "button" at bounding box center [886, 404] width 10 height 11
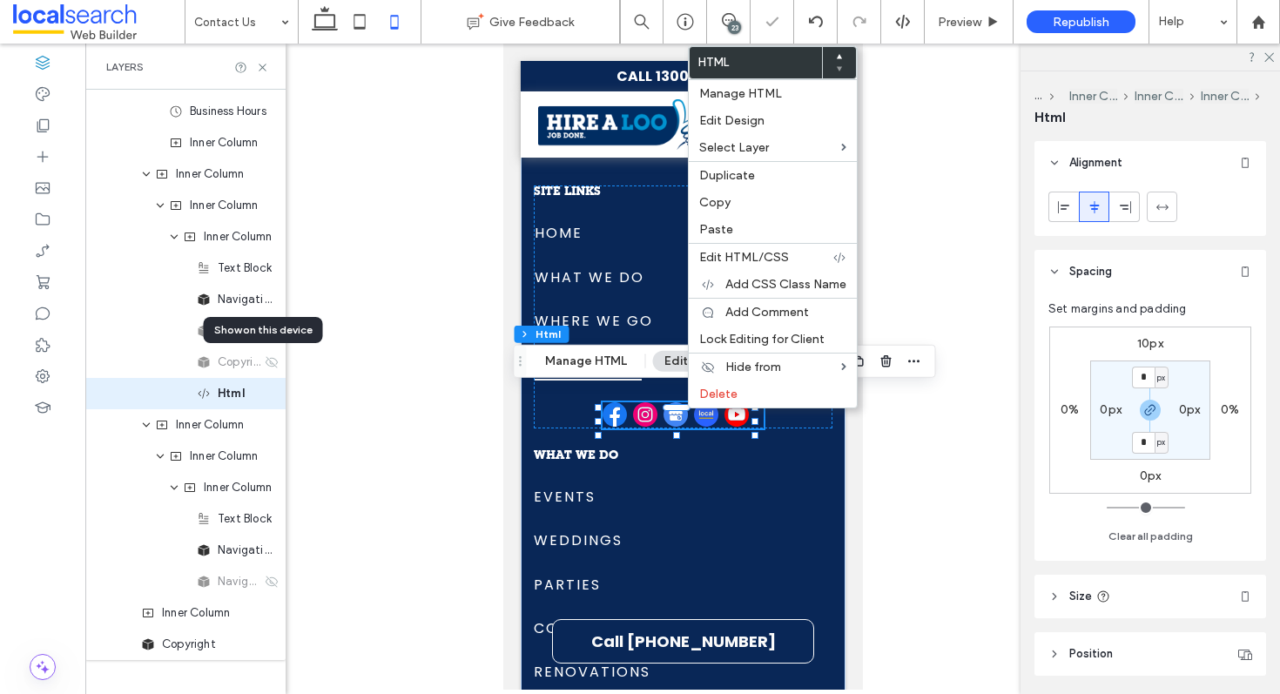
scroll to position [2723, 0]
click at [723, 206] on span "Copy" at bounding box center [714, 202] width 31 height 15
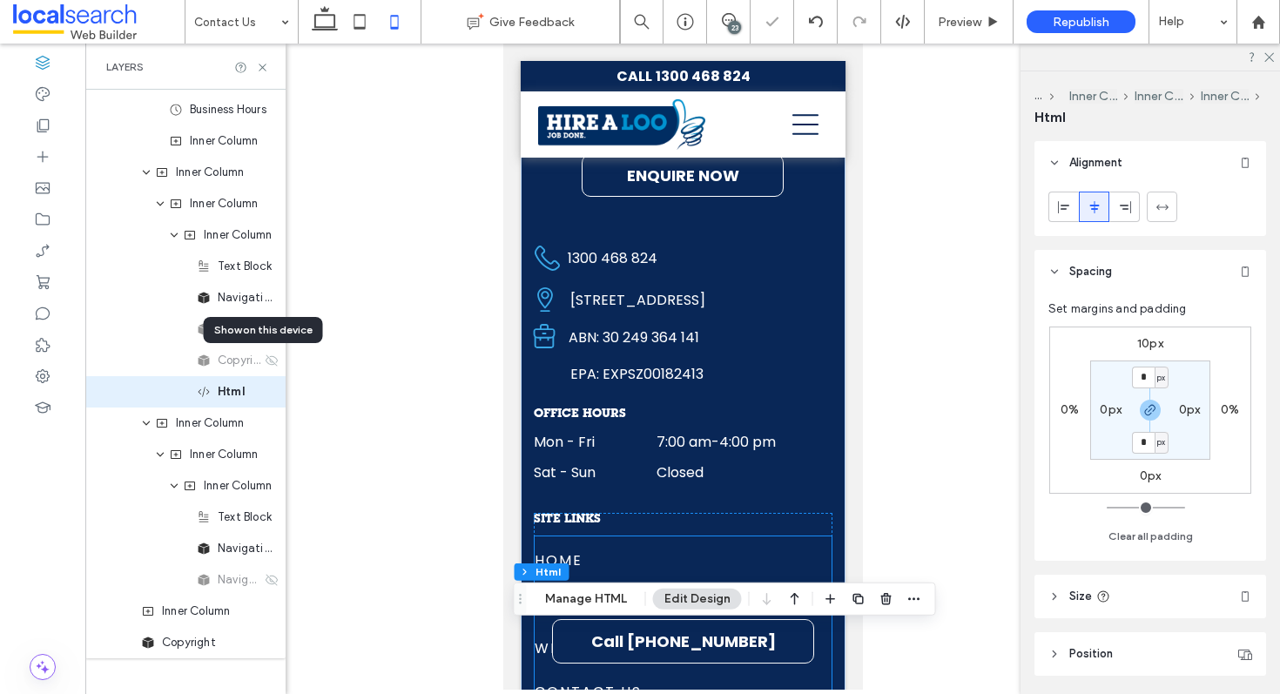
scroll to position [2956, 0]
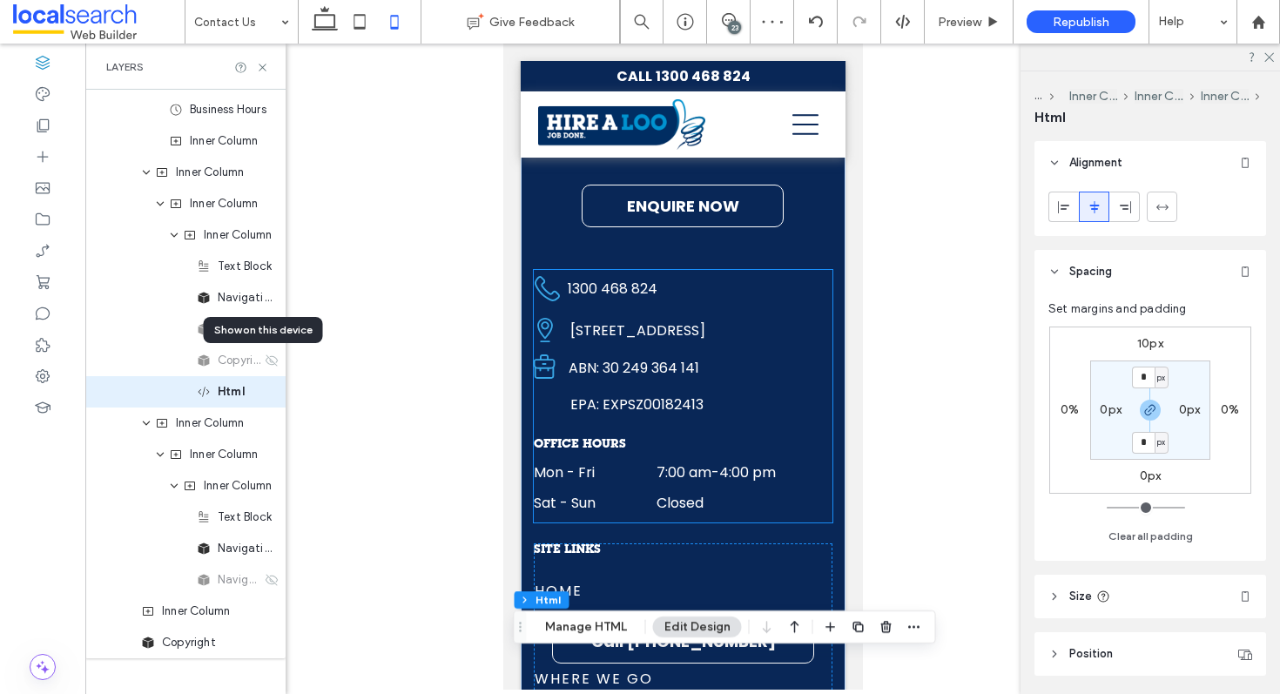
click at [638, 482] on div "Mon - Fri 7:00 am - 4:00 pm" at bounding box center [682, 477] width 299 height 30
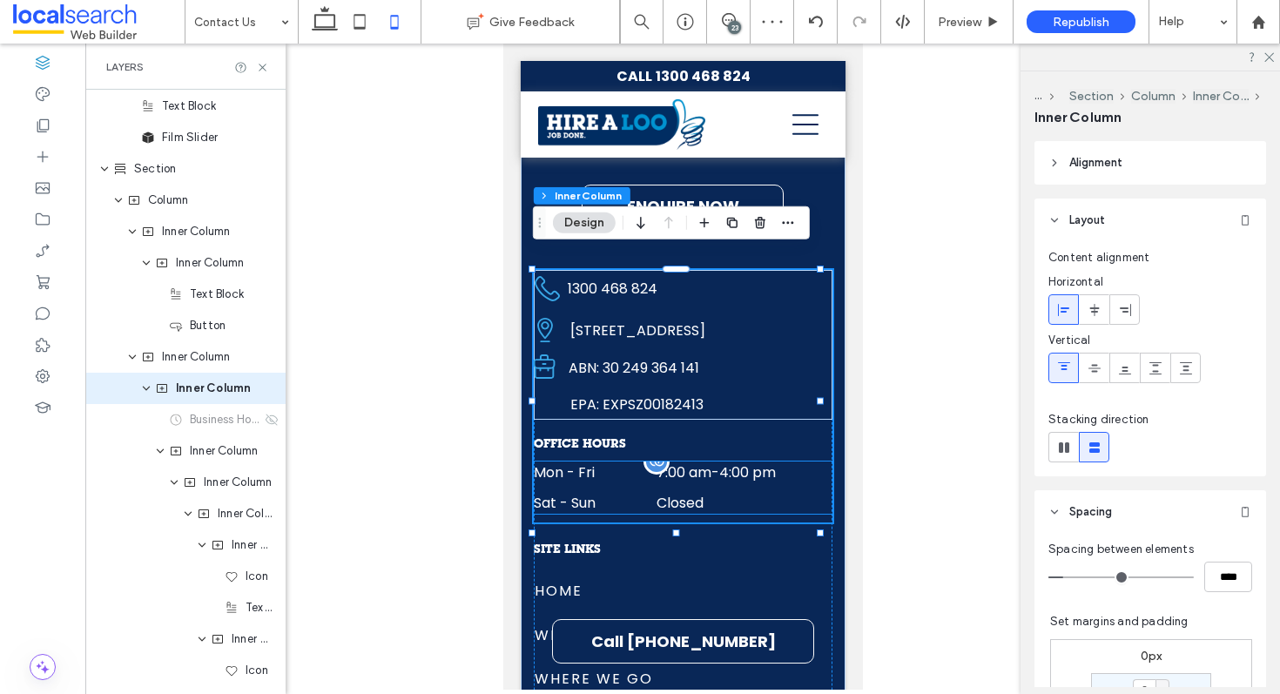
scroll to position [1908, 0]
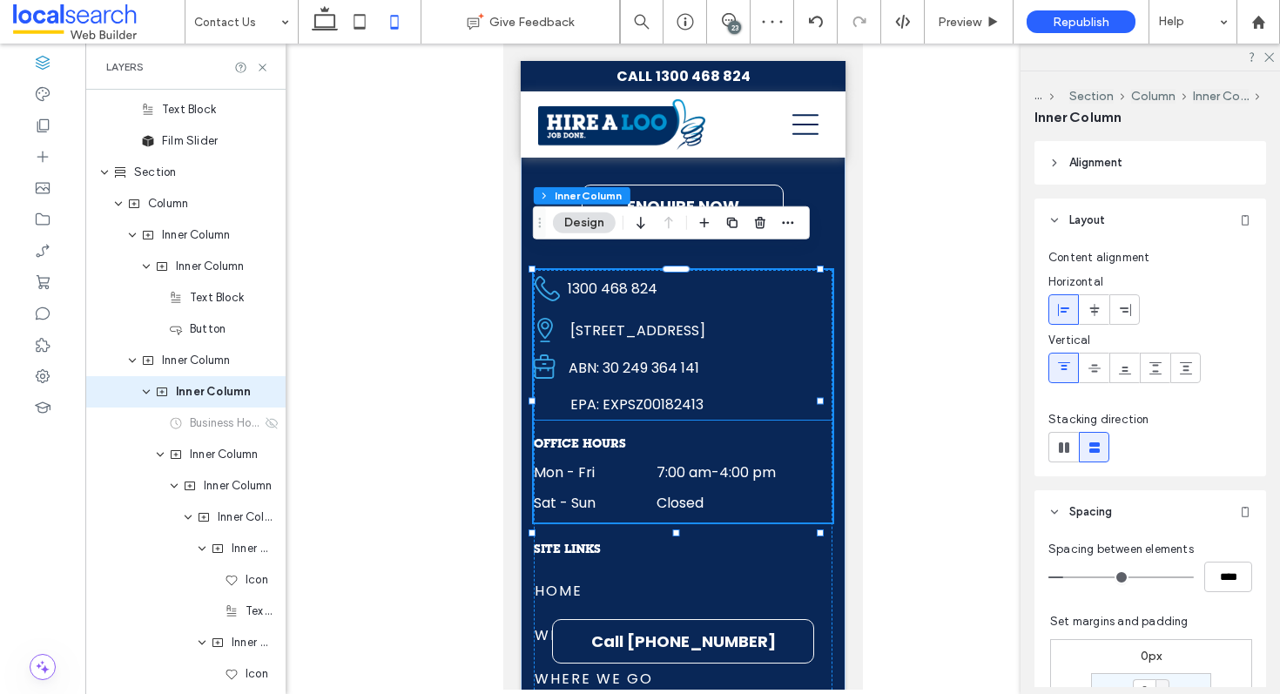
click at [683, 374] on div "Business Icon ABN: 30 249 364 141" at bounding box center [620, 367] width 165 height 27
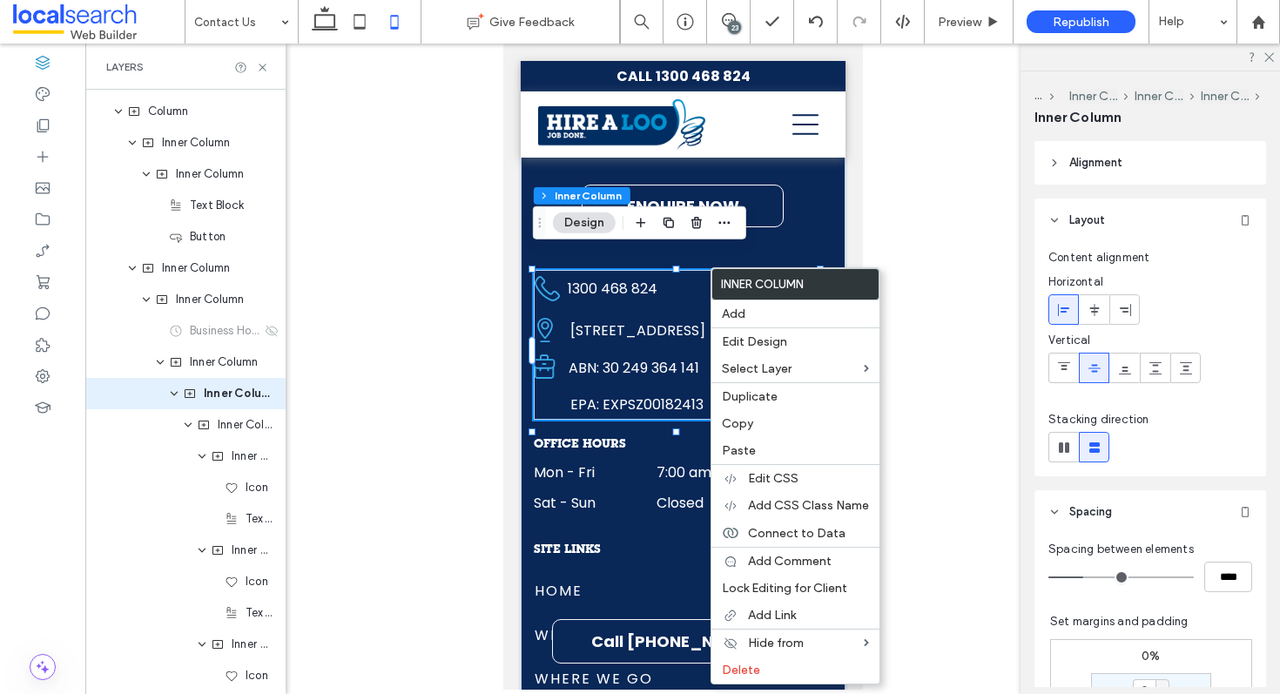
scroll to position [2002, 0]
click at [750, 445] on span "Paste" at bounding box center [739, 450] width 34 height 15
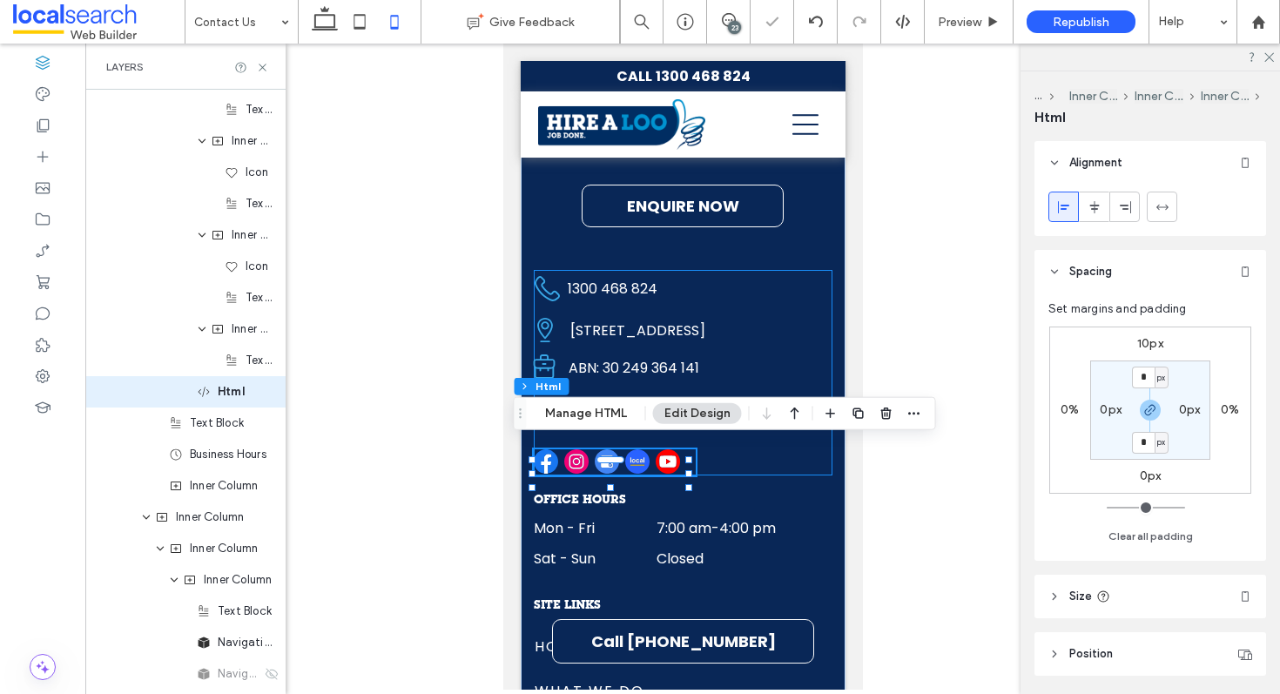
click at [739, 457] on div "Phone Icon 1300 468 824 Pin Icon 3 Venture Cl, Coolum Beach QLD 4573 Business I…" at bounding box center [682, 373] width 299 height 206
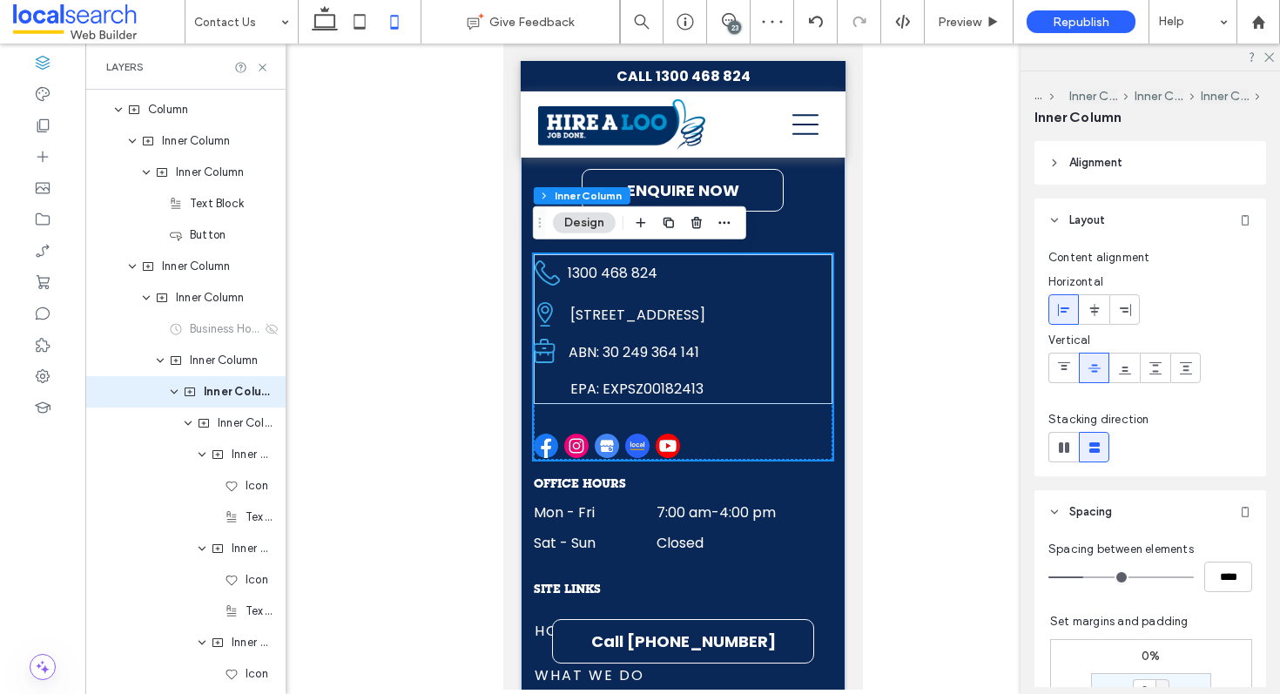
scroll to position [2993, 0]
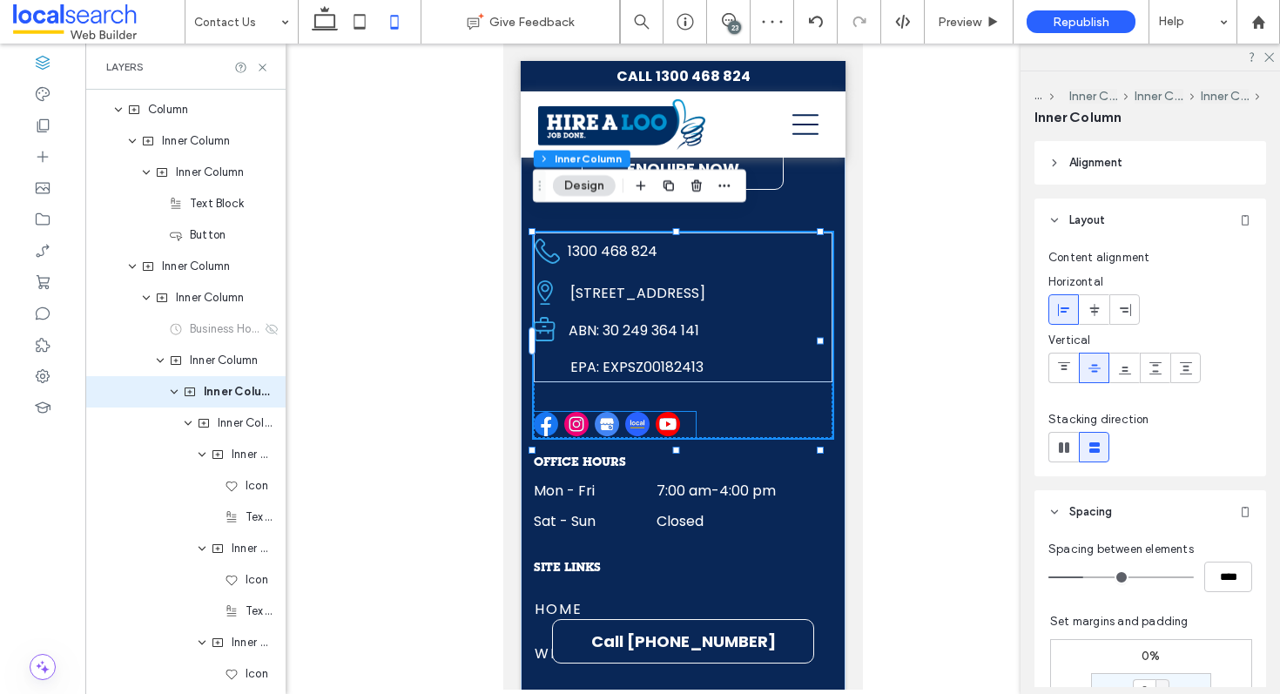
click at [615, 415] on img at bounding box center [606, 424] width 24 height 24
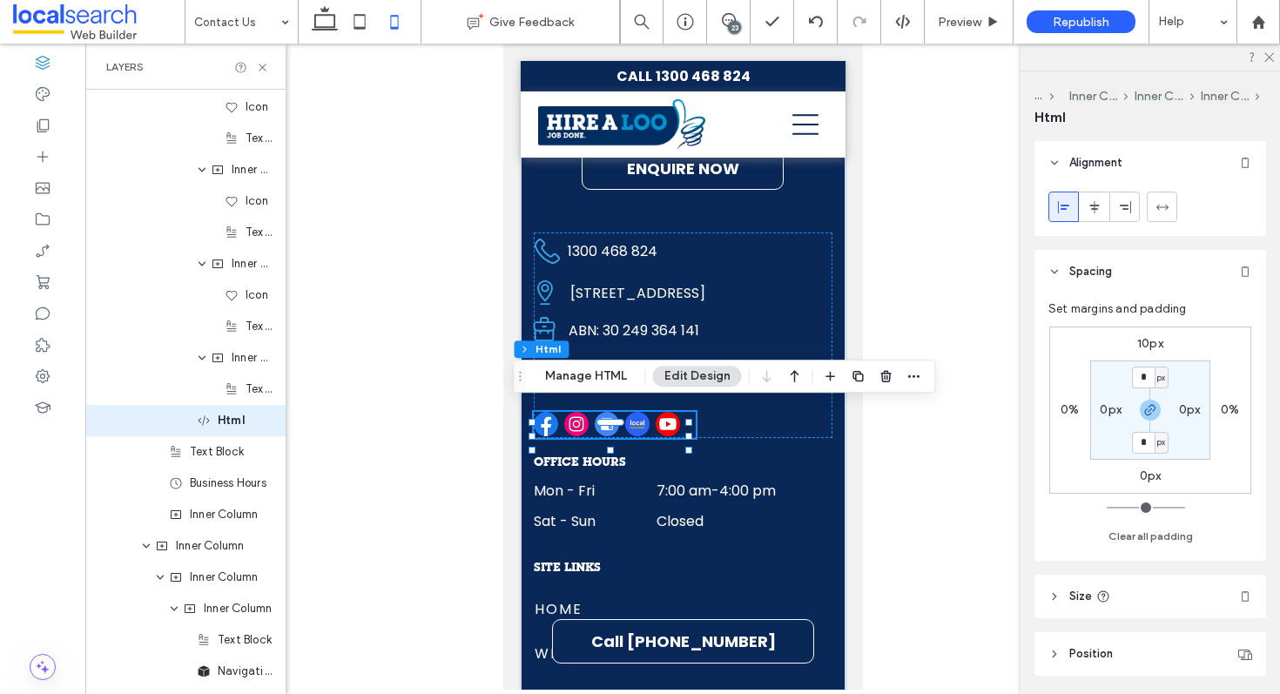
scroll to position [2410, 0]
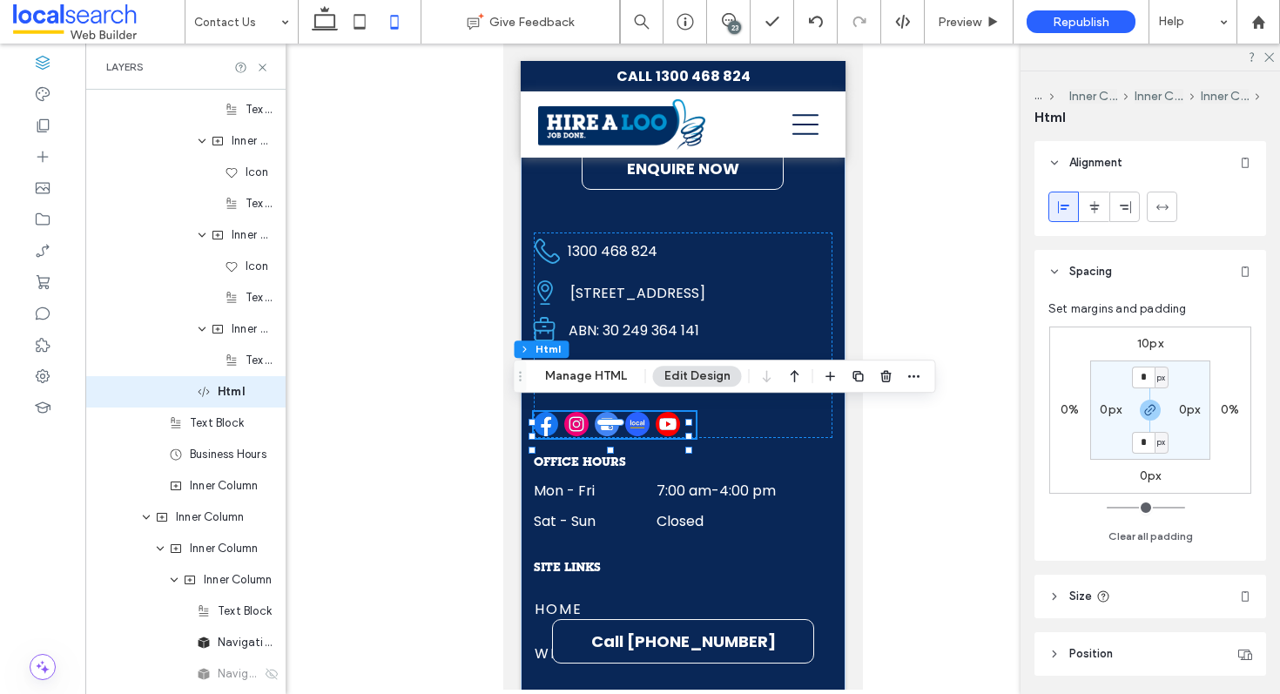
click at [1142, 340] on label "10px" at bounding box center [1150, 343] width 26 height 15
type input "**"
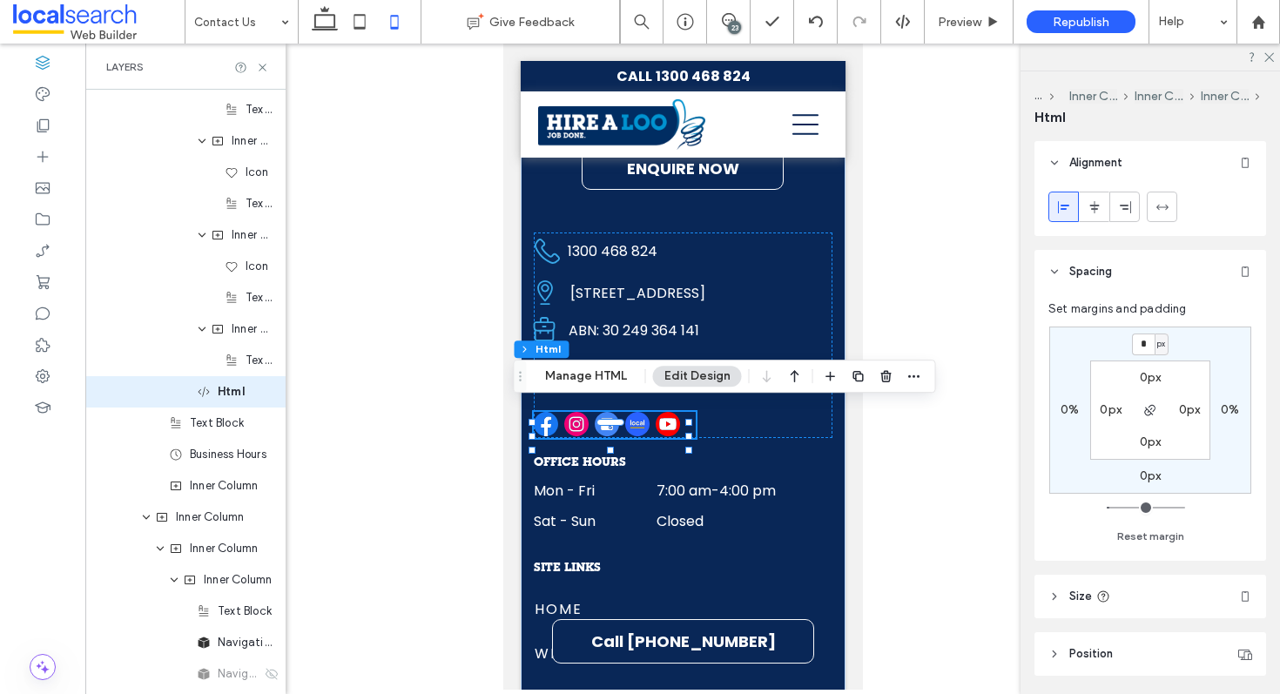
type input "*"
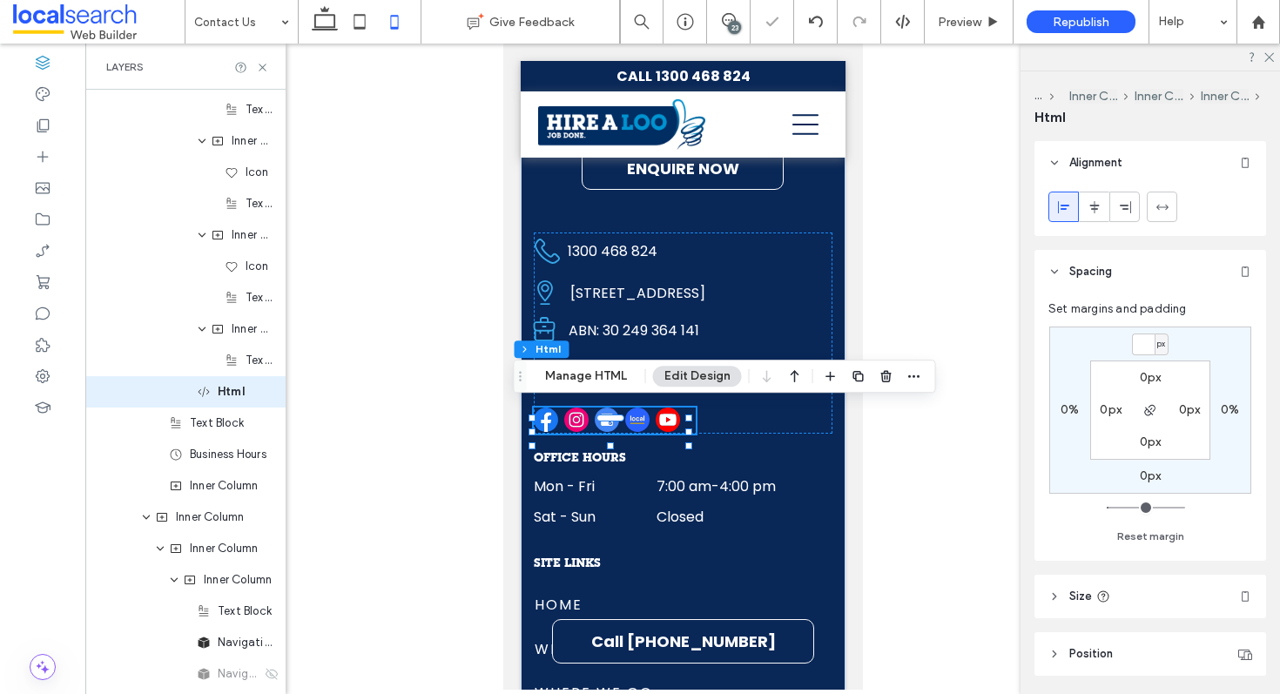
type input "*"
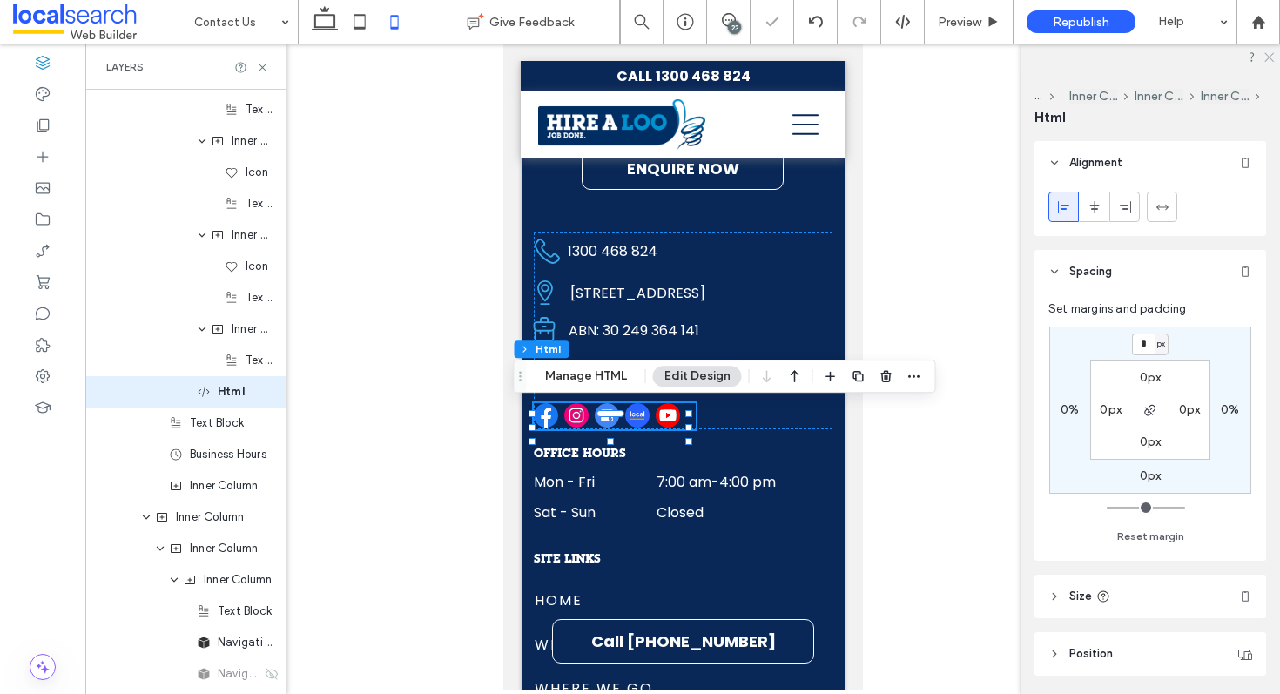
click at [1266, 57] on icon at bounding box center [1268, 56] width 11 height 11
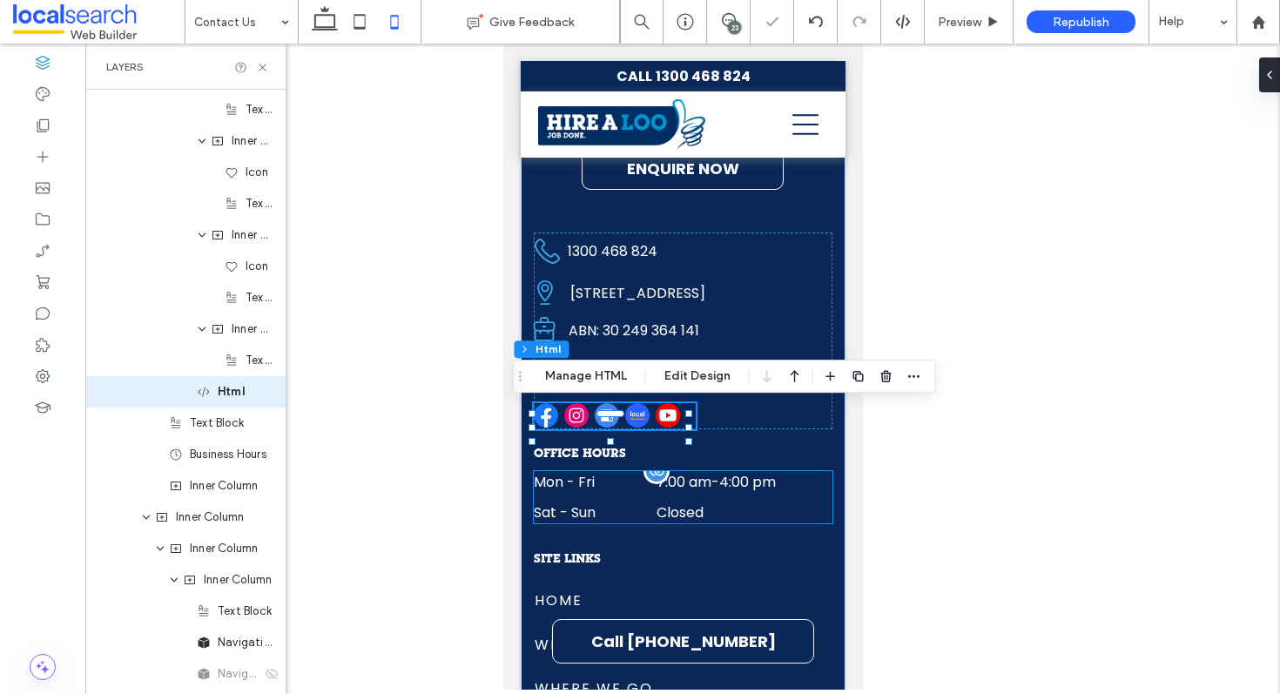
click at [642, 504] on dt "Sat - Sun" at bounding box center [592, 513] width 119 height 22
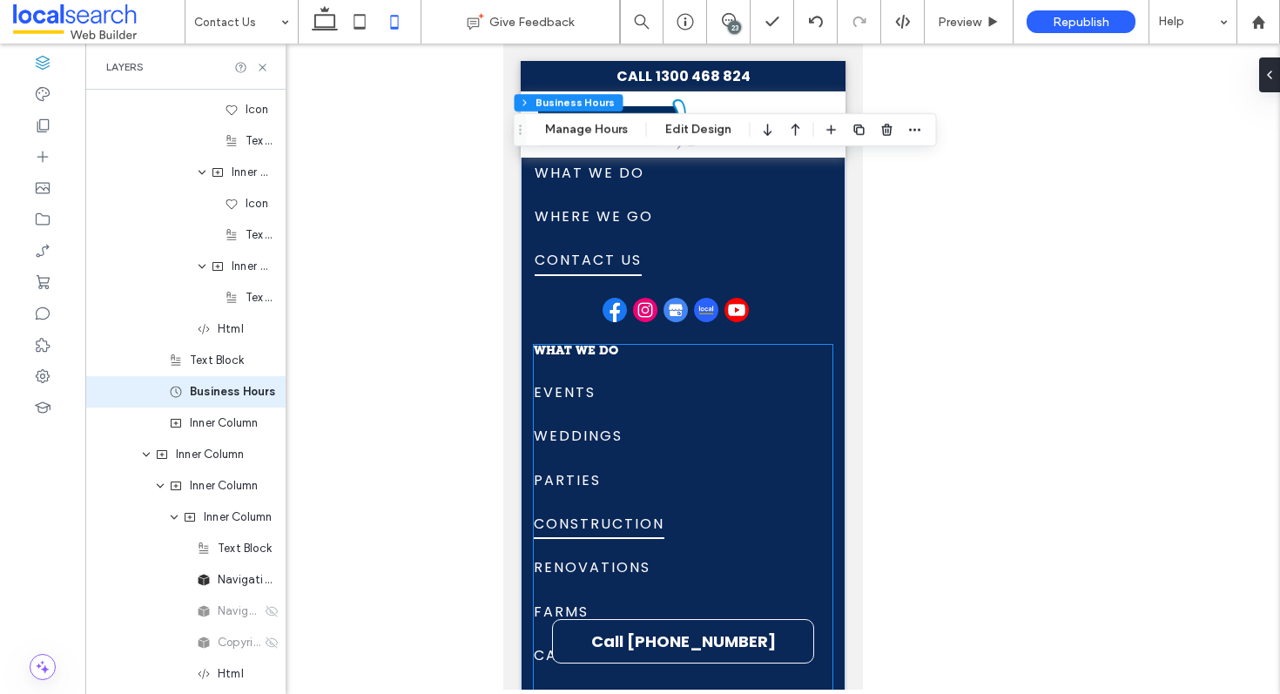
scroll to position [3420, 0]
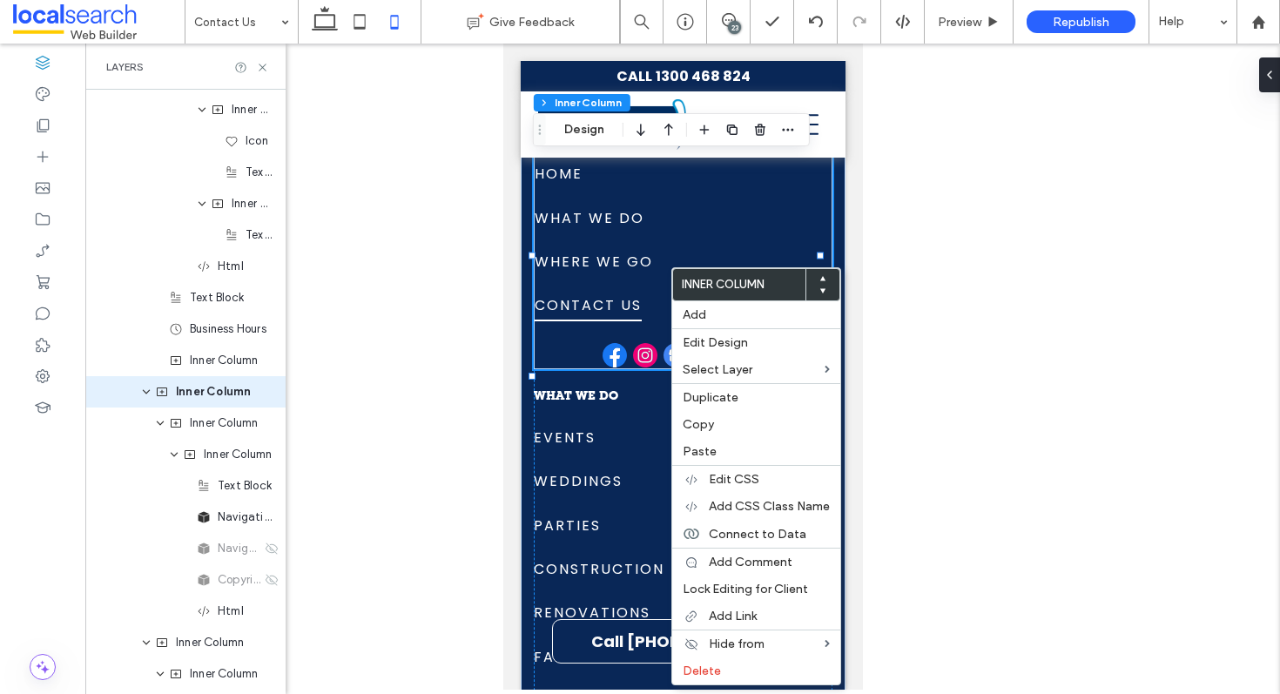
click at [663, 343] on img at bounding box center [675, 355] width 24 height 24
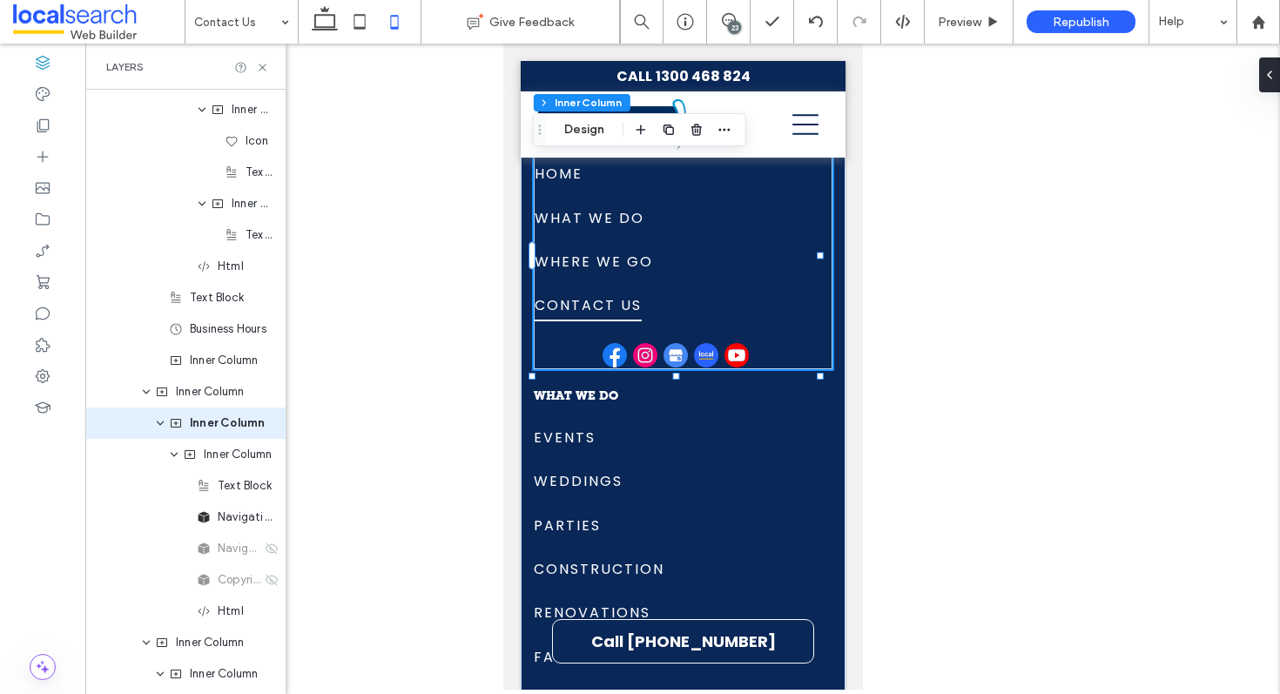
type input "**"
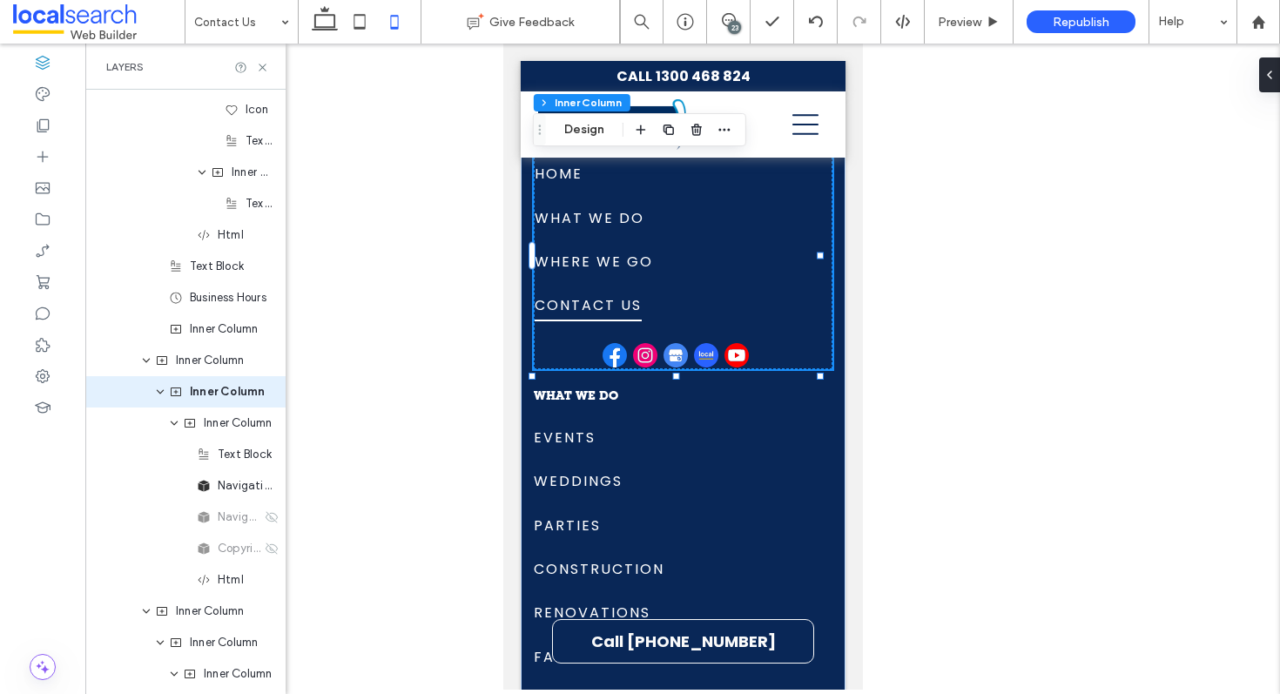
click at [652, 343] on img at bounding box center [644, 355] width 24 height 24
click at [655, 344] on link at bounding box center [645, 354] width 27 height 20
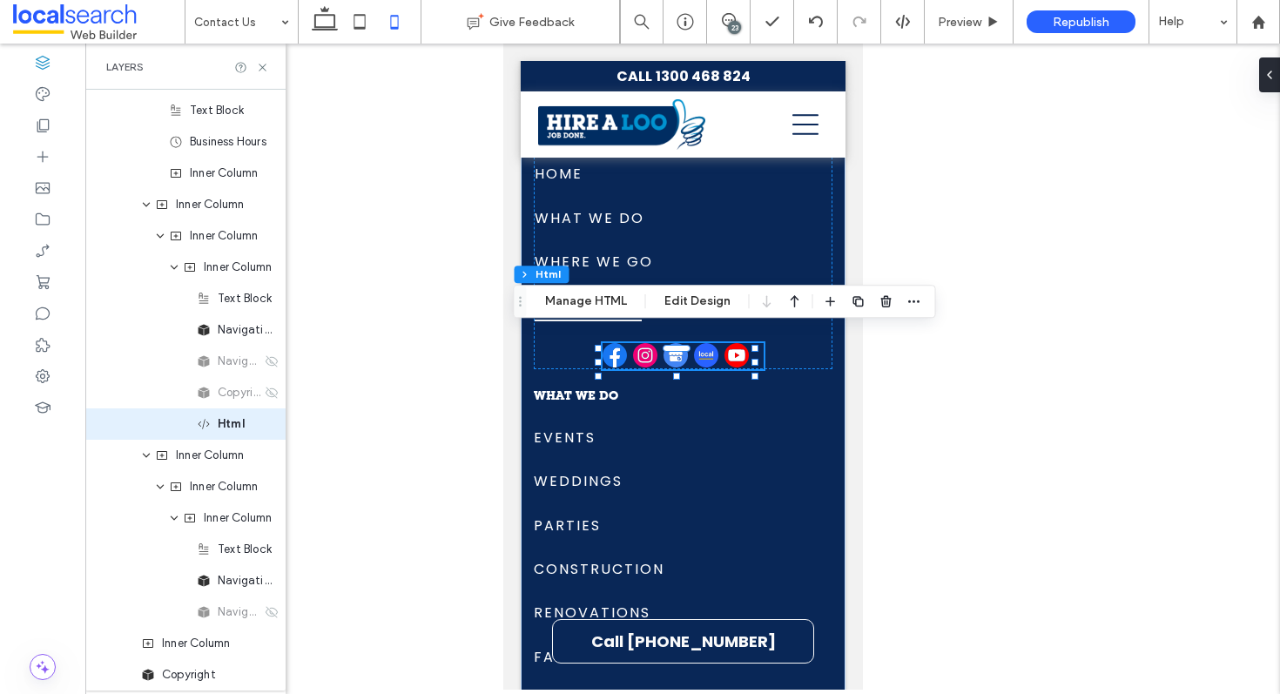
scroll to position [2755, 0]
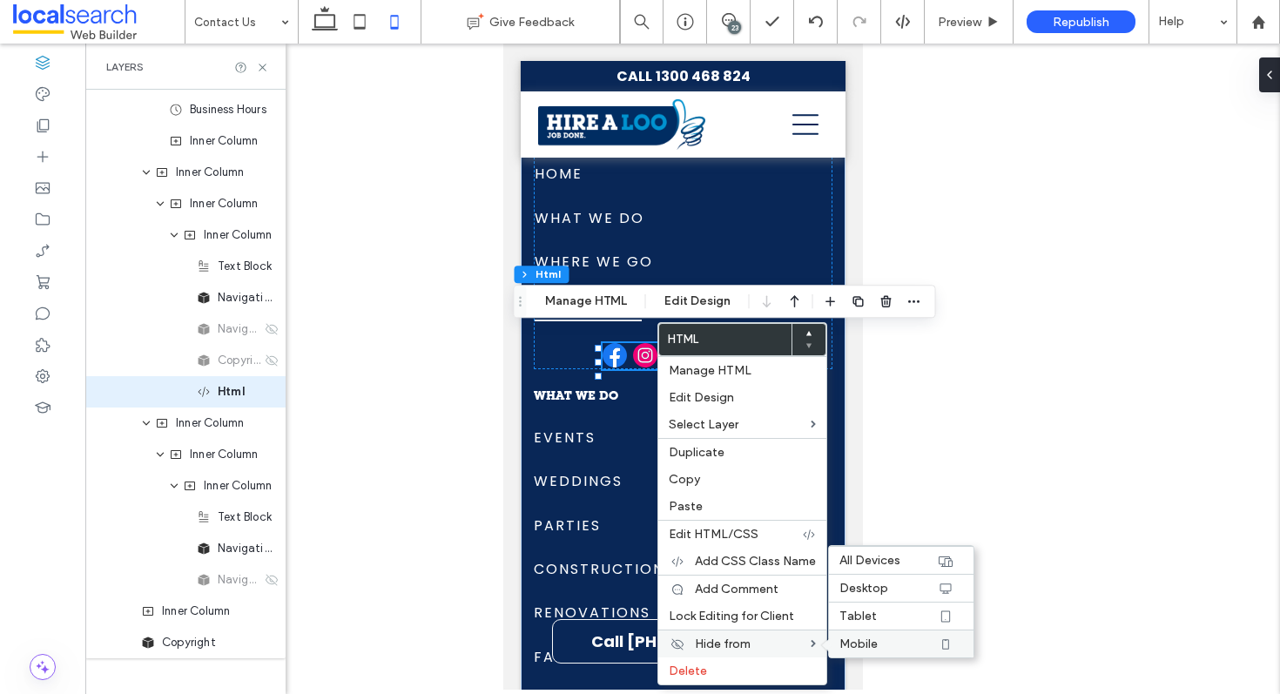
click at [876, 638] on span "Mobile" at bounding box center [859, 644] width 38 height 15
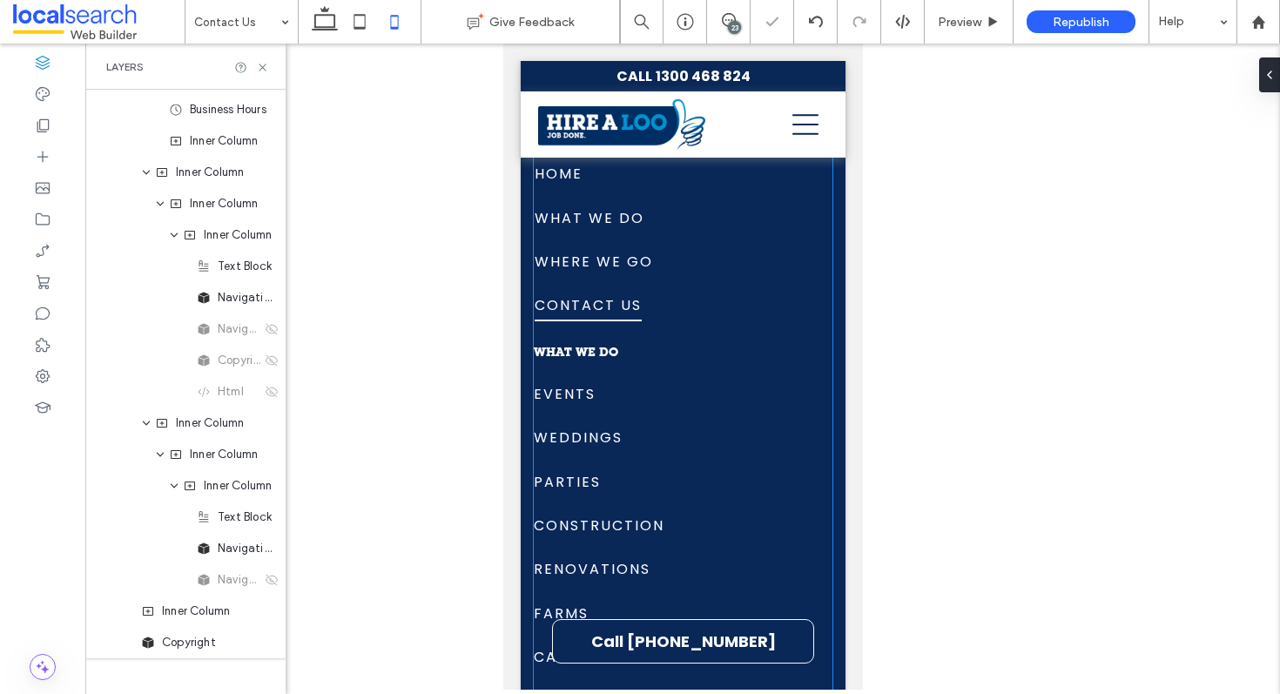
scroll to position [3191, 0]
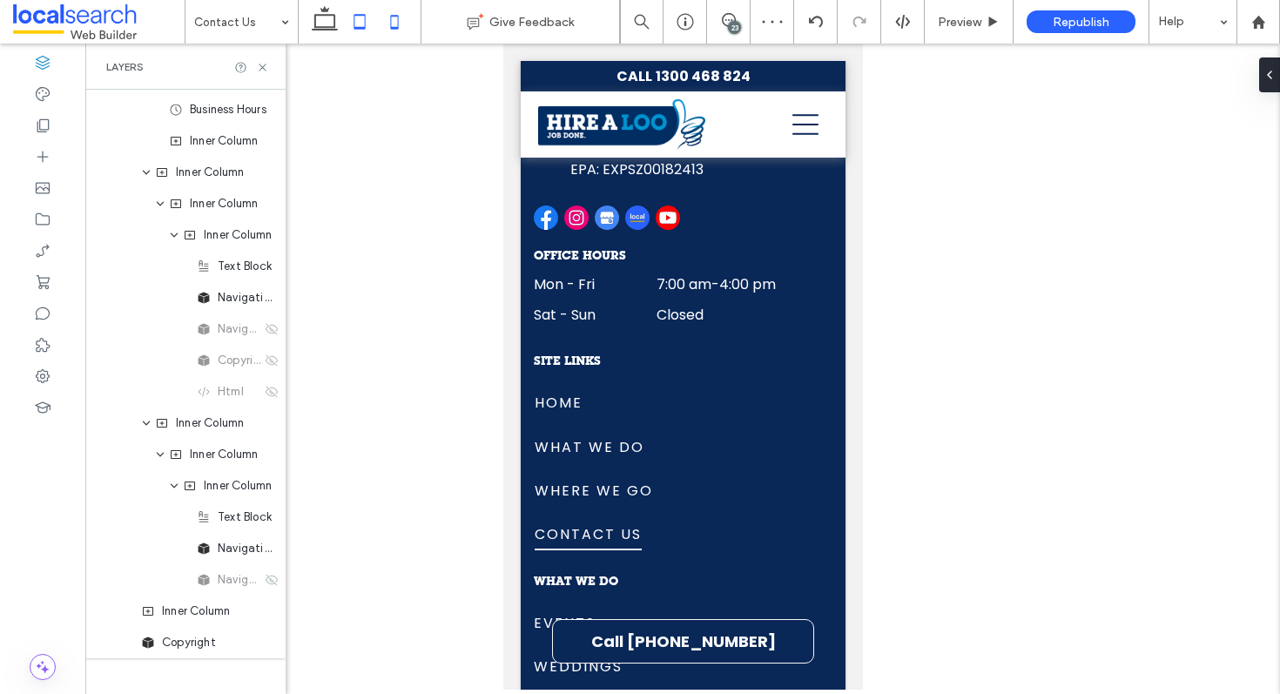
click at [365, 27] on icon at bounding box center [359, 21] width 35 height 35
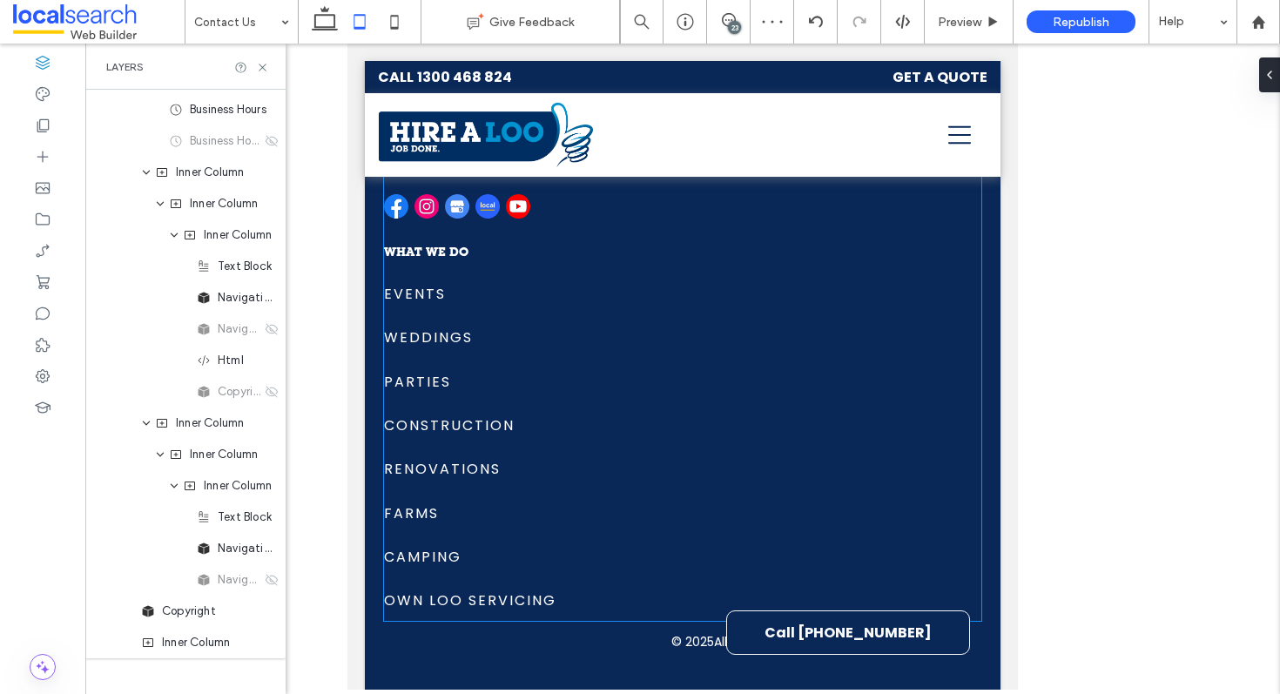
scroll to position [3076, 0]
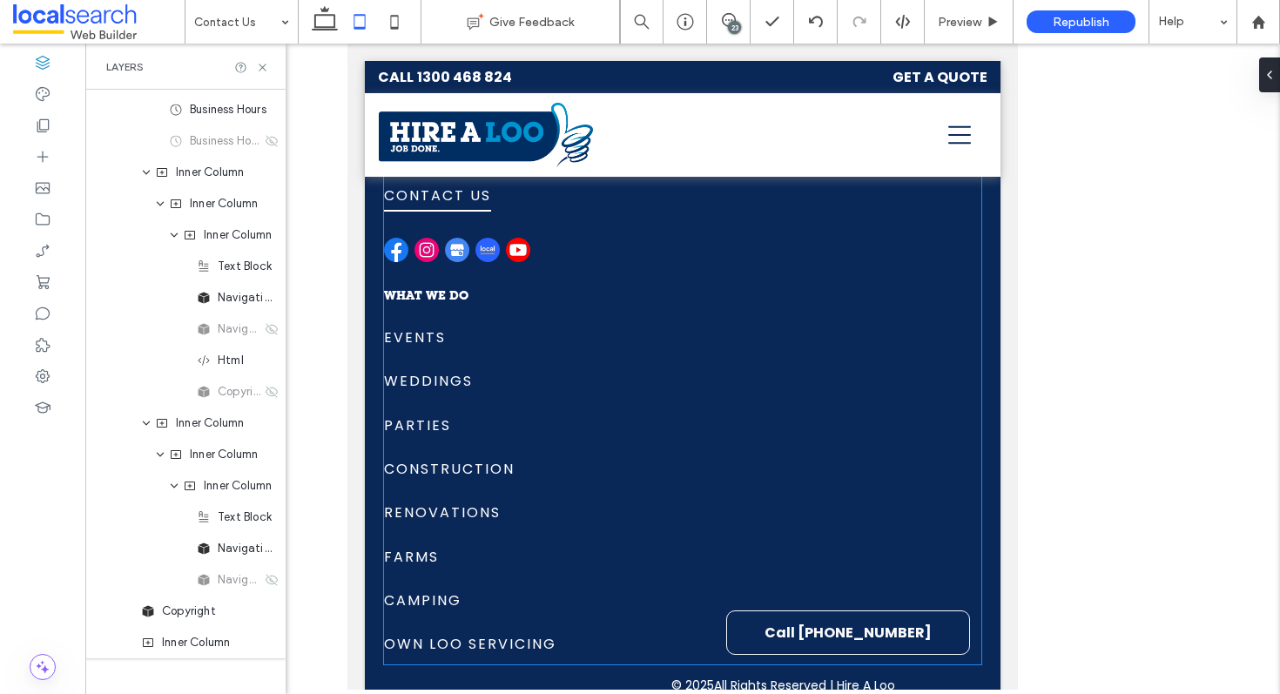
click at [463, 225] on div "SITE LINKS Home What We Do Where We Go Contact Us Home What We Do Where We Go C…" at bounding box center [565, 140] width 363 height 247
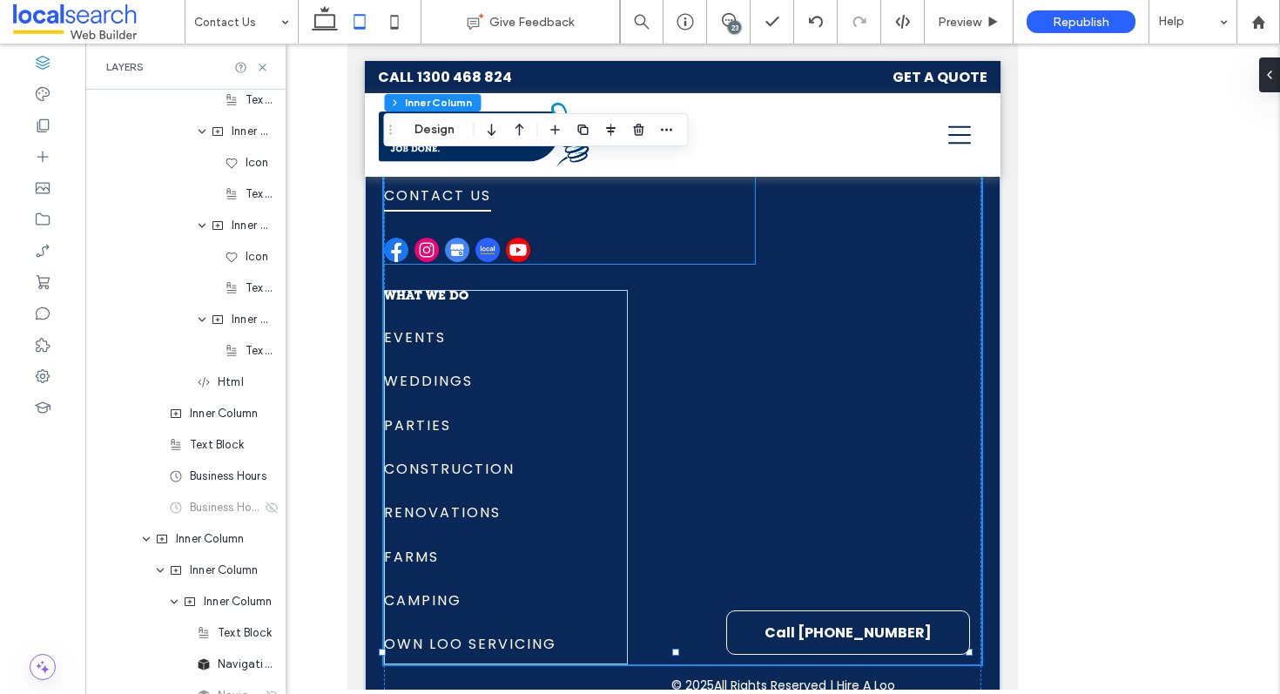
click at [476, 238] on img at bounding box center [488, 250] width 24 height 24
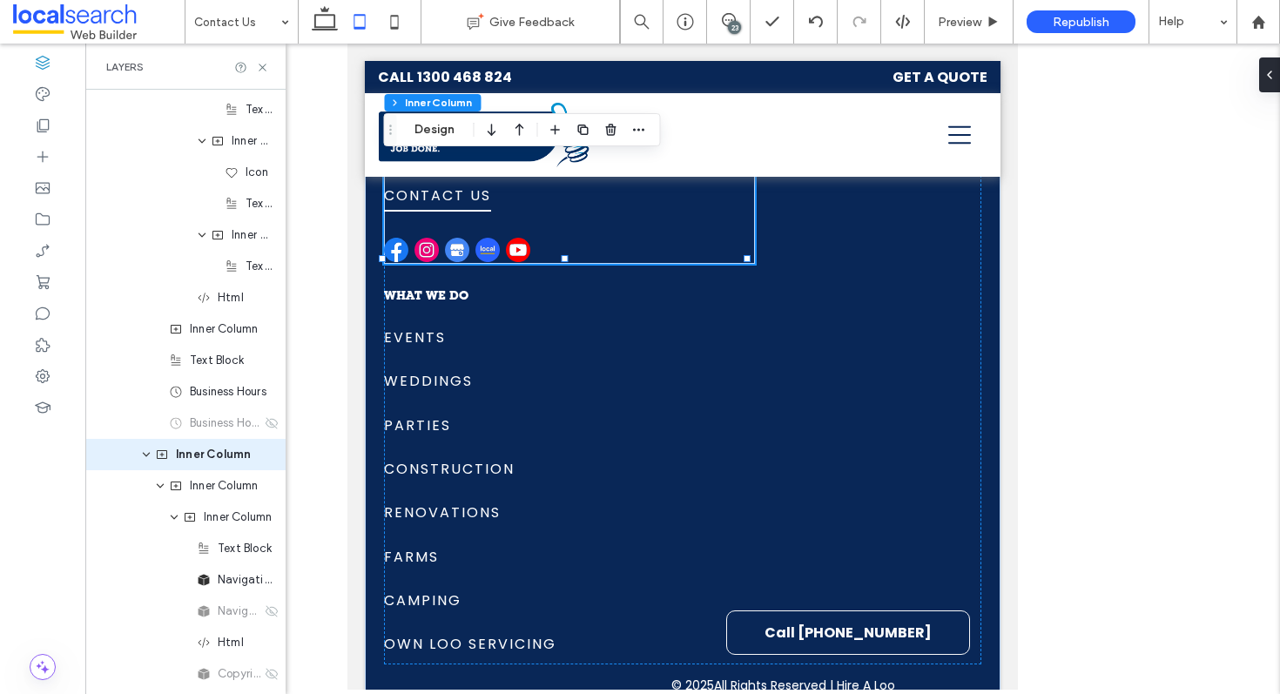
click at [484, 238] on img at bounding box center [488, 250] width 24 height 24
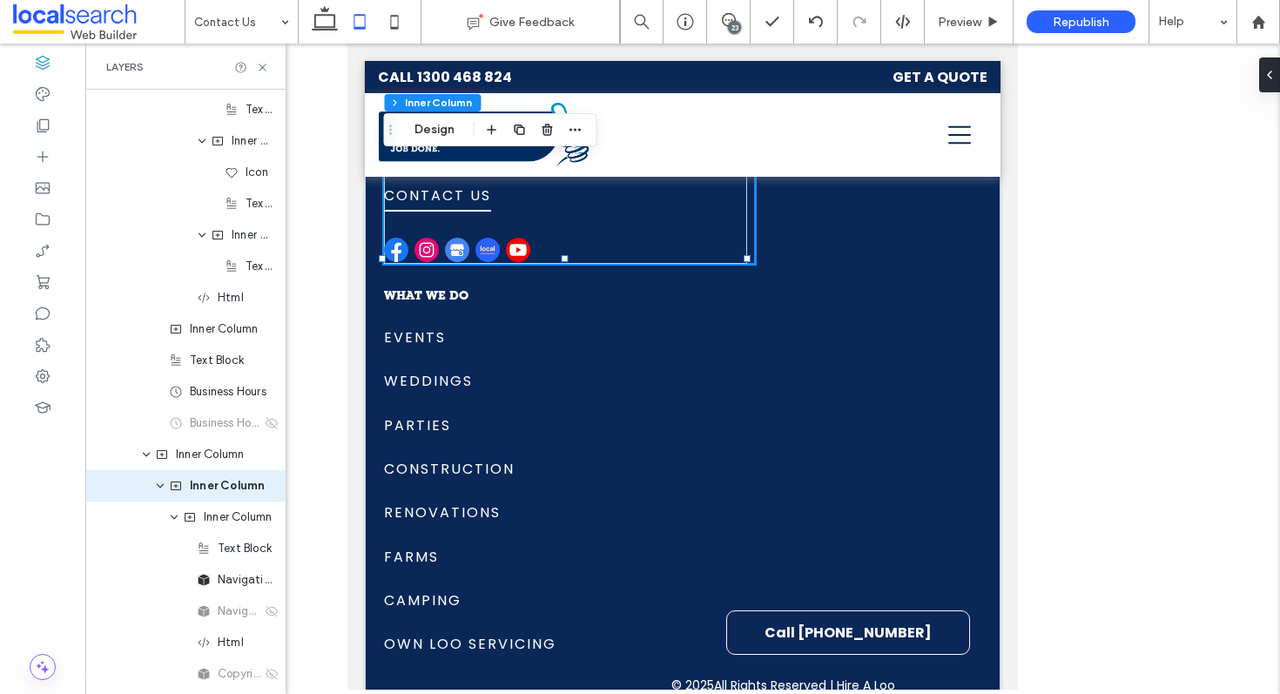
type input "**"
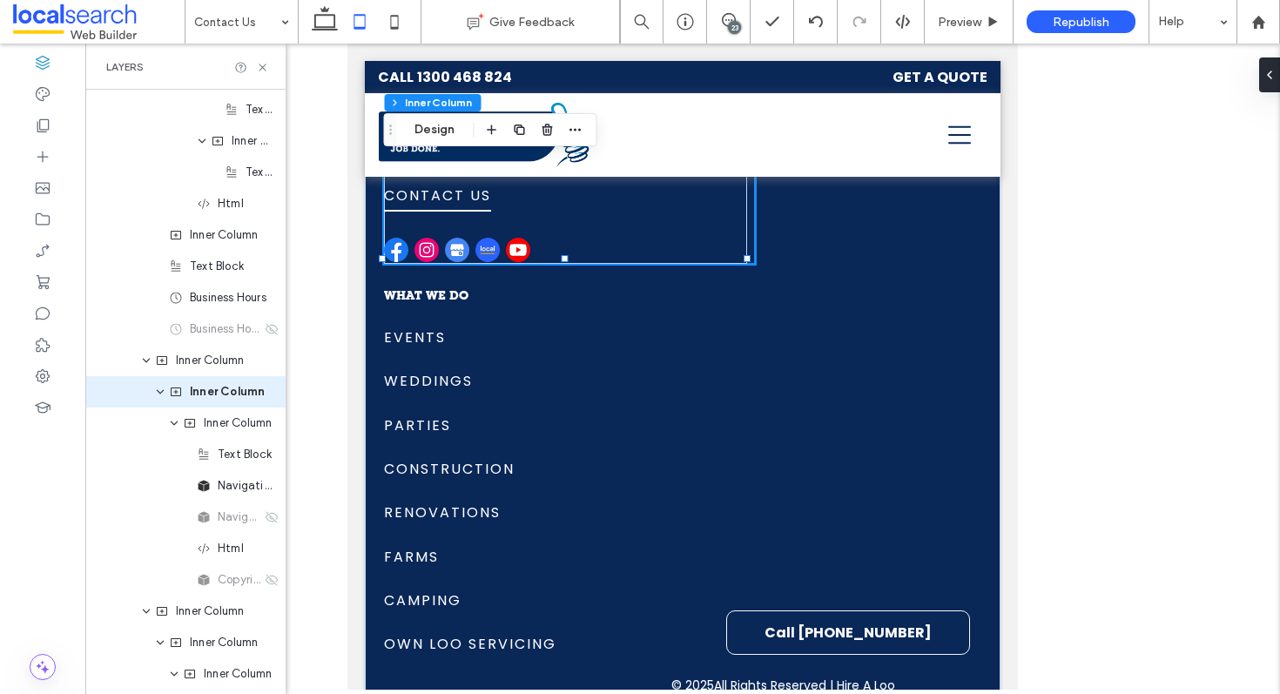
click at [492, 240] on img at bounding box center [488, 250] width 24 height 24
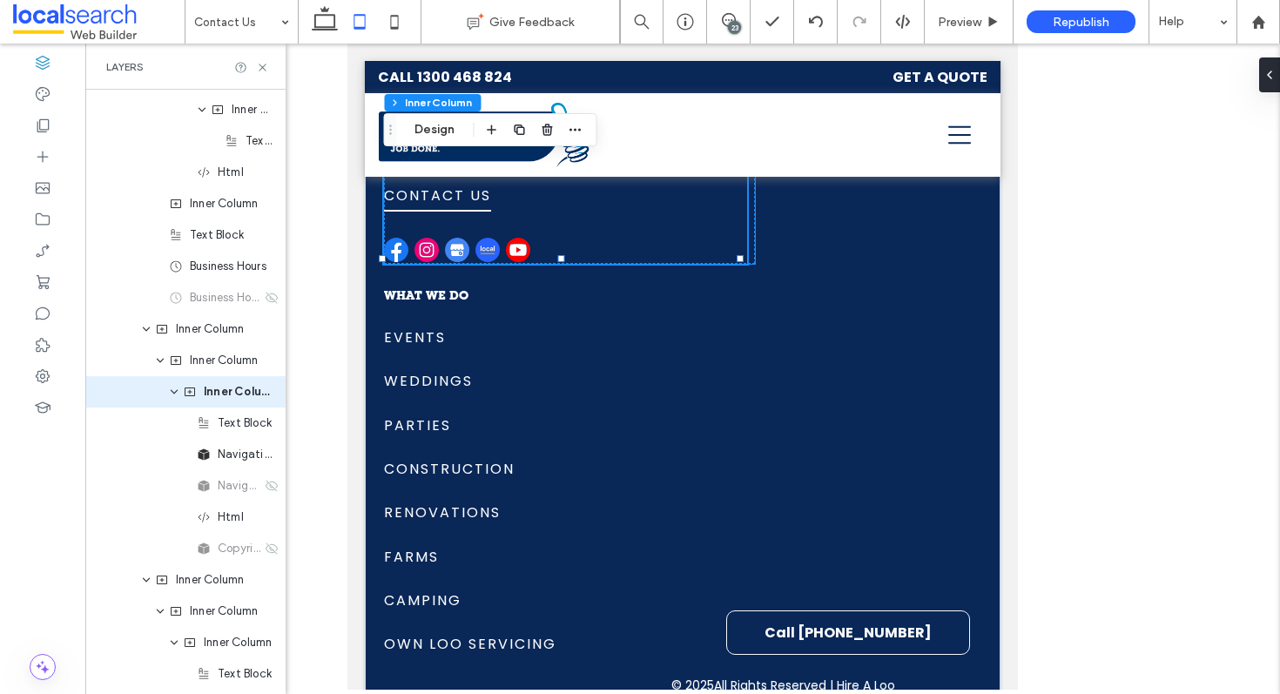
click at [497, 240] on img at bounding box center [488, 250] width 24 height 24
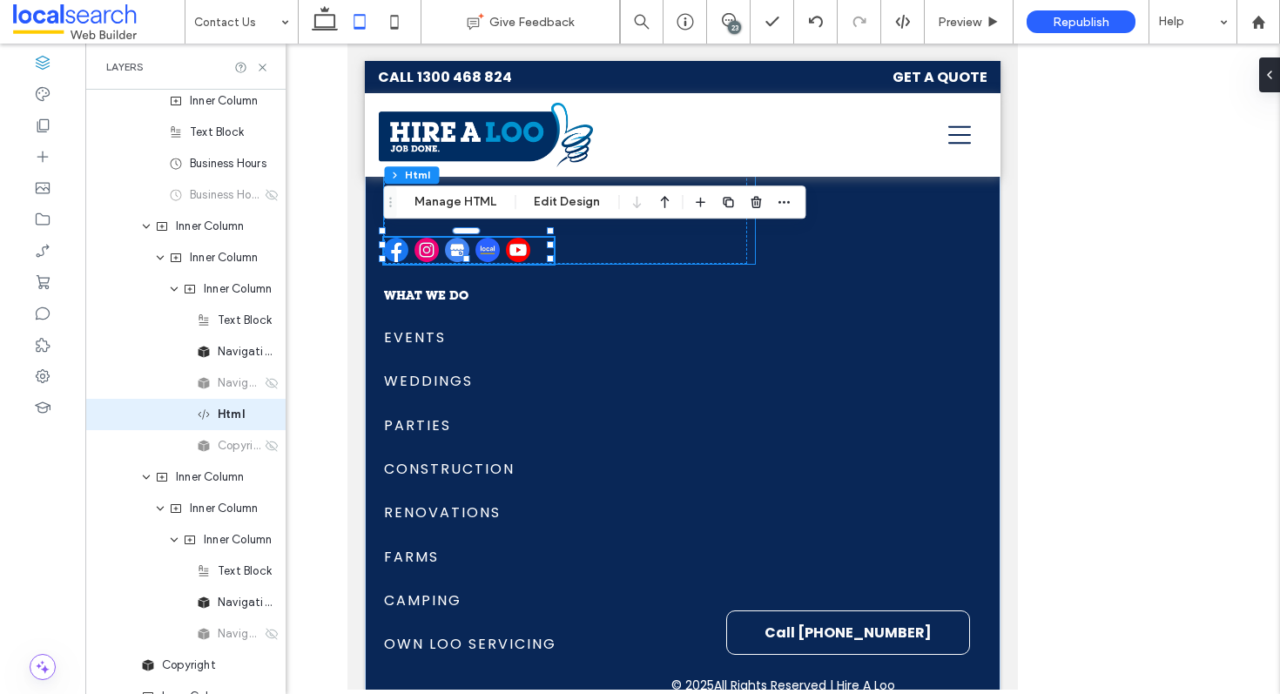
scroll to position [2723, 0]
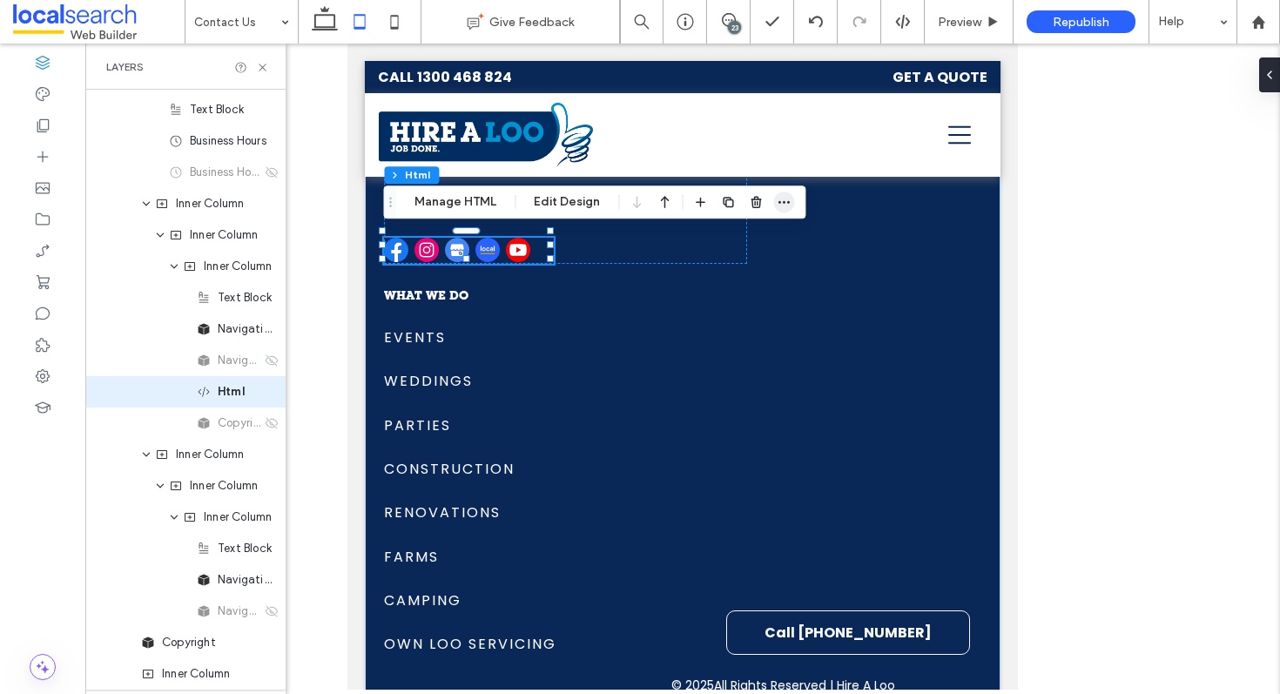
click at [785, 202] on icon "button" at bounding box center [784, 202] width 14 height 14
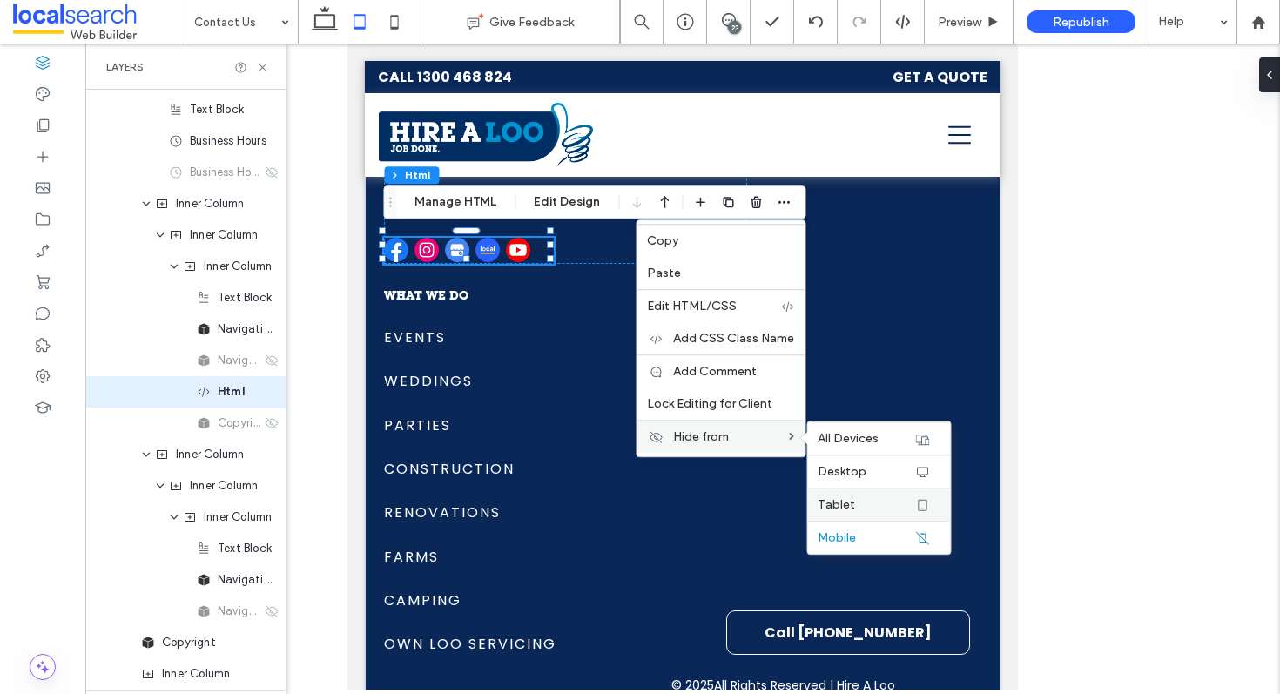
click at [851, 499] on span "Tablet" at bounding box center [836, 504] width 37 height 15
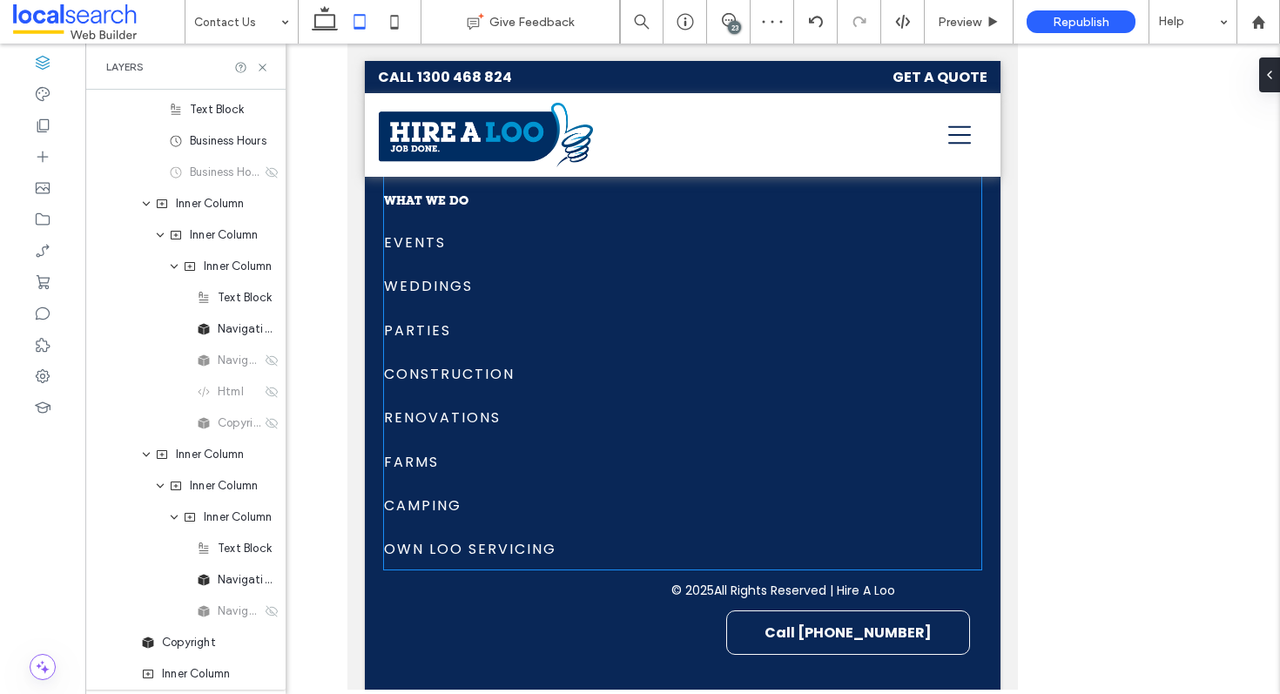
scroll to position [3124, 0]
click at [407, 22] on icon at bounding box center [394, 21] width 35 height 35
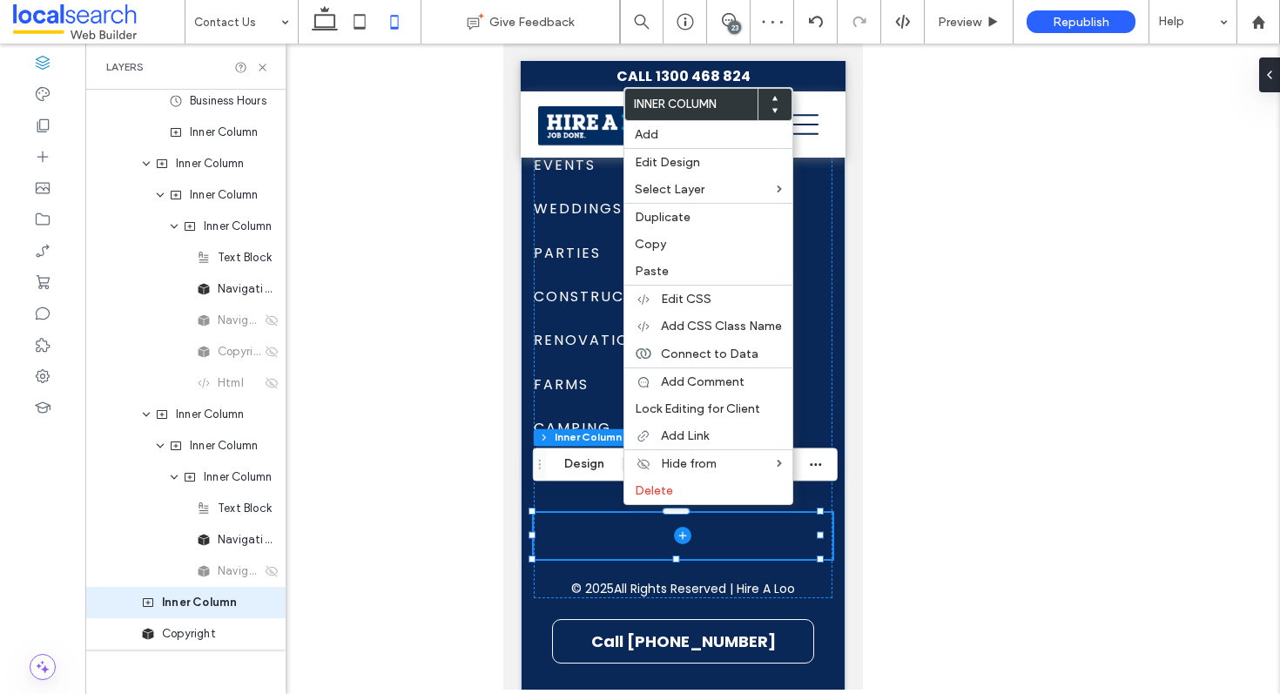
scroll to position [2789, 0]
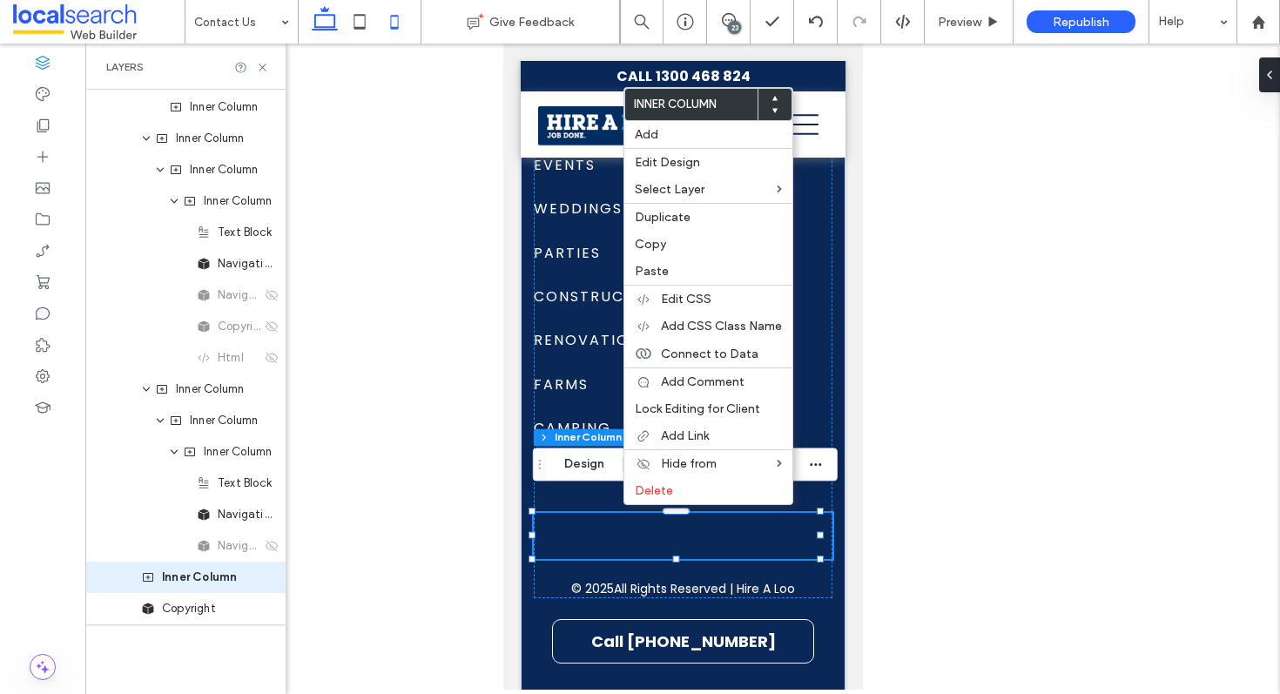
click at [322, 17] on icon at bounding box center [324, 21] width 35 height 35
type input "**"
type input "*"
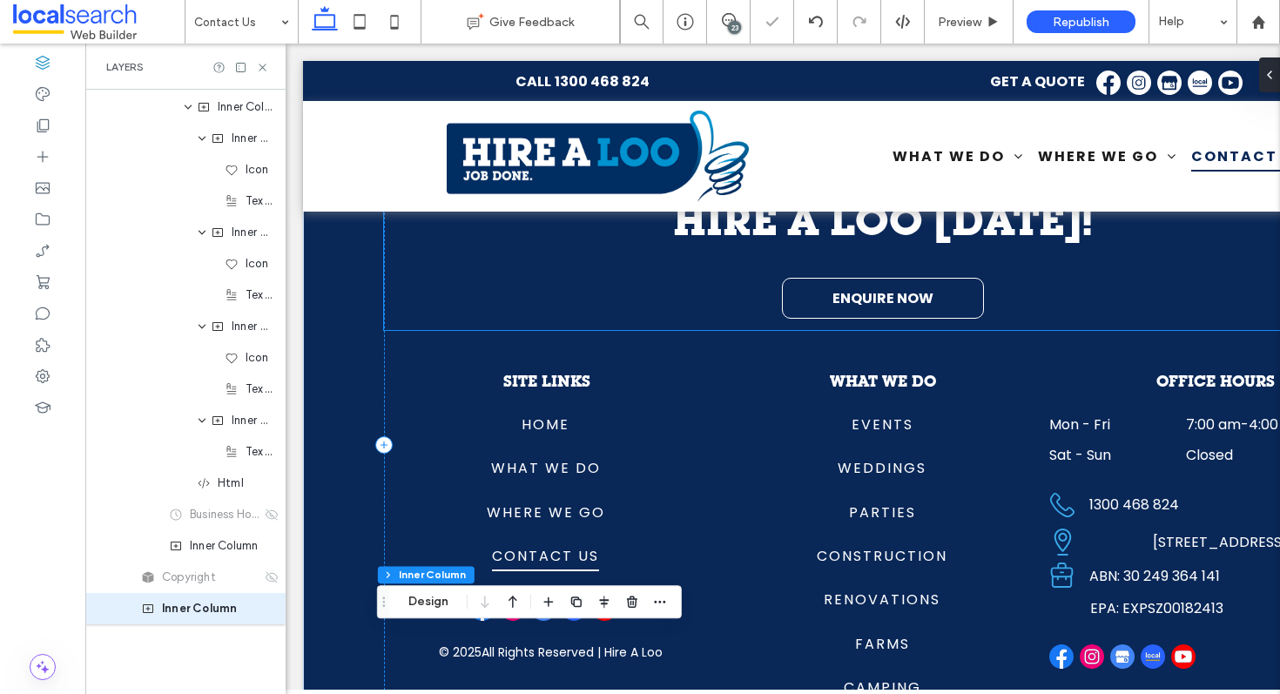
scroll to position [3120, 0]
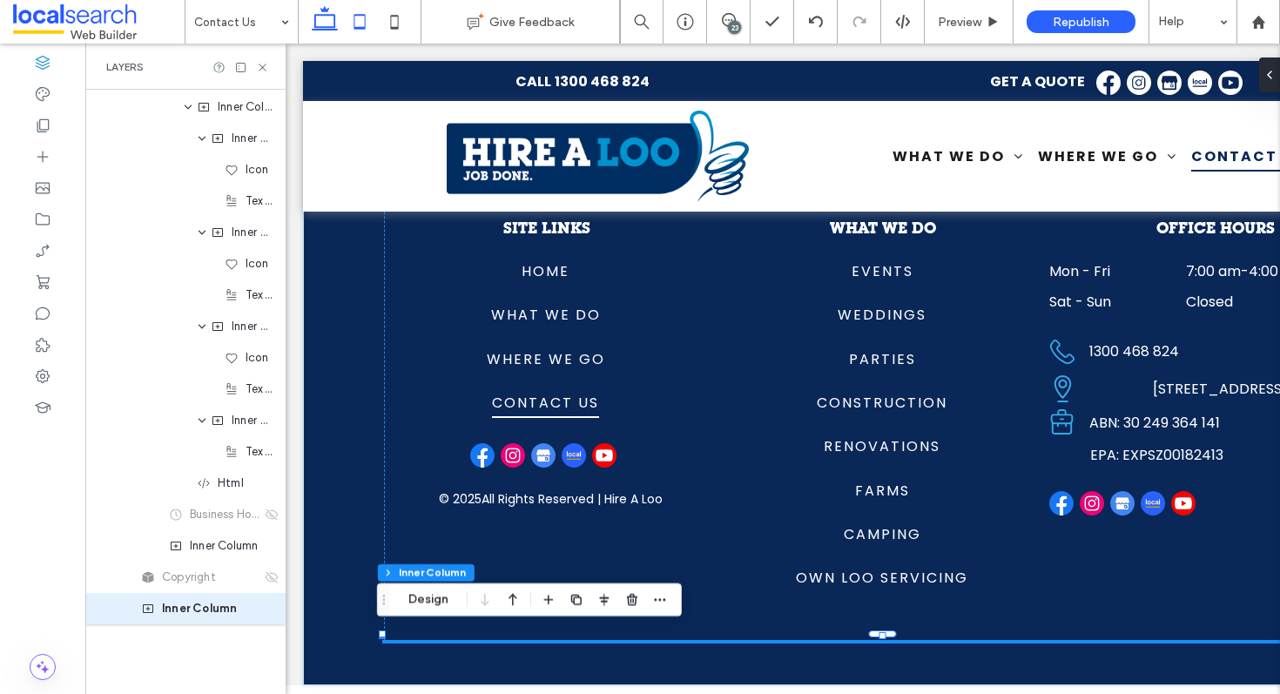
click at [356, 16] on use at bounding box center [359, 21] width 11 height 15
type input "**"
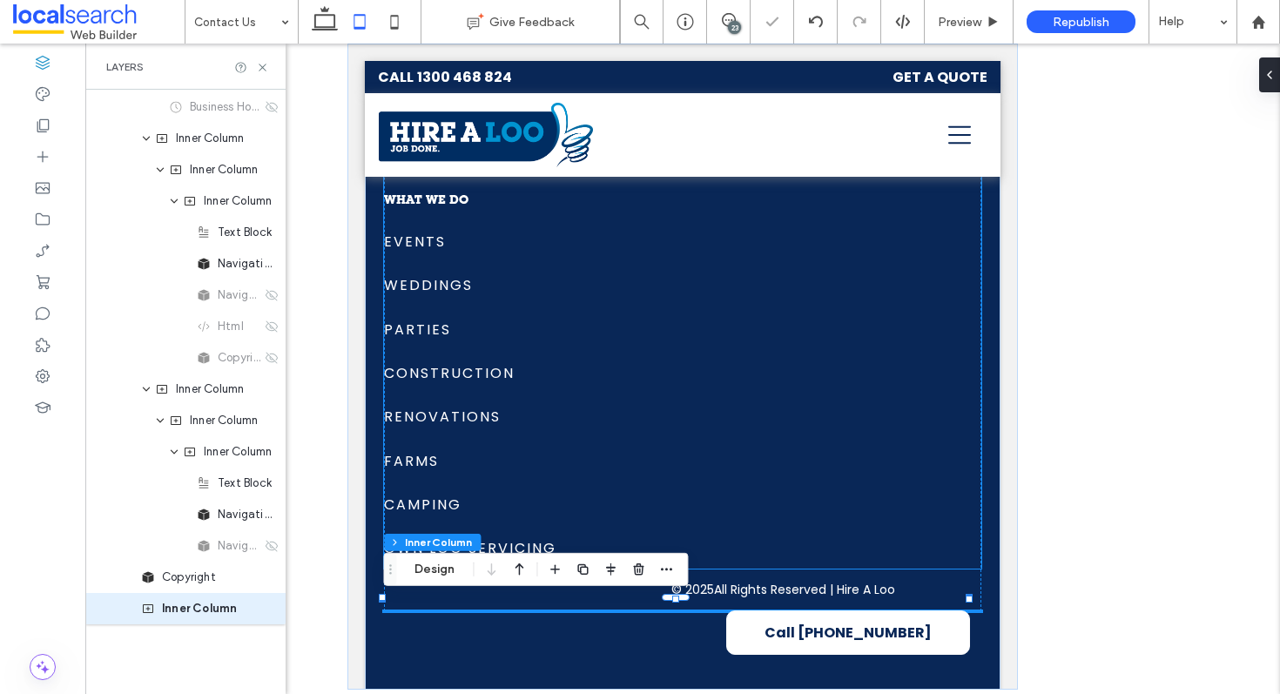
scroll to position [3124, 0]
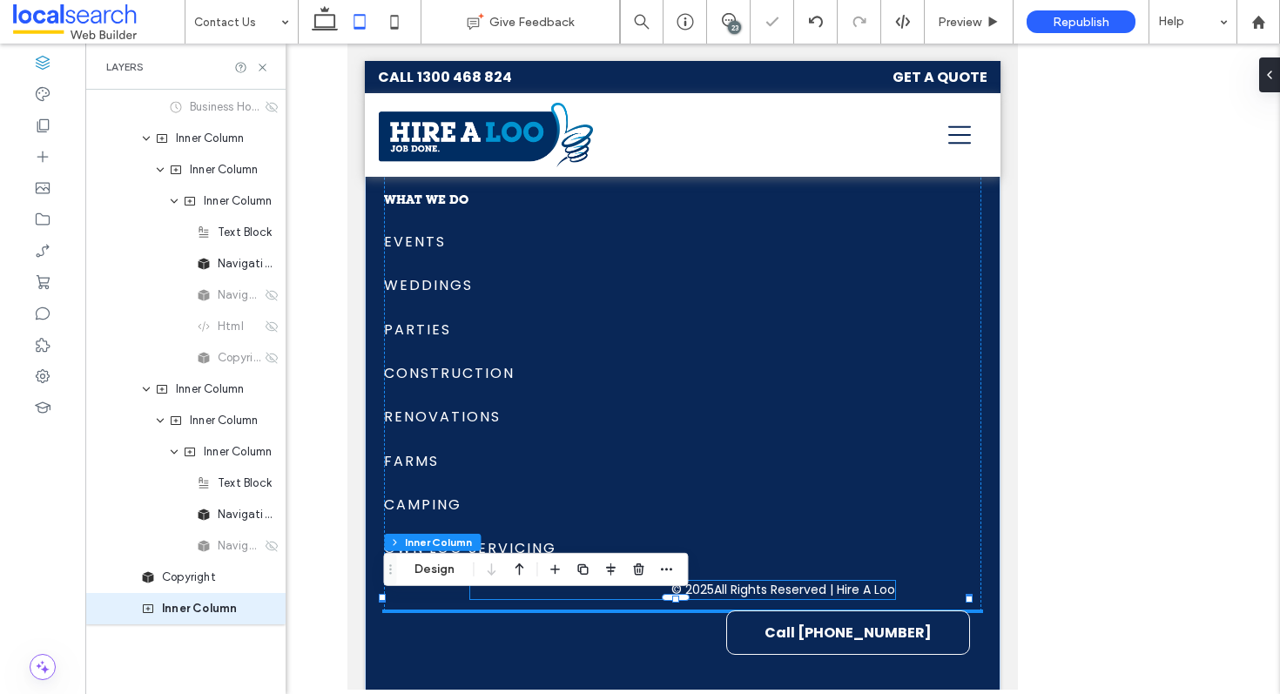
click at [808, 581] on p "All Rights Reserved | Hire A Loo" at bounding box center [804, 590] width 181 height 18
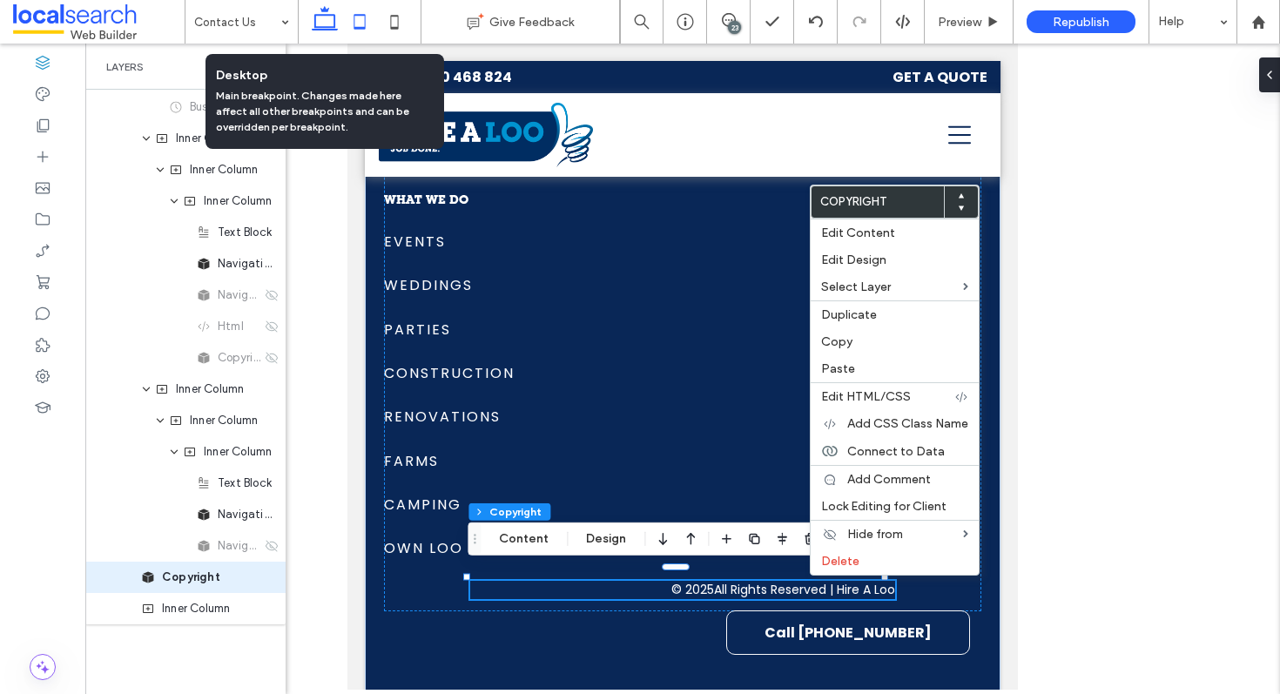
click at [331, 17] on icon at bounding box center [324, 21] width 35 height 35
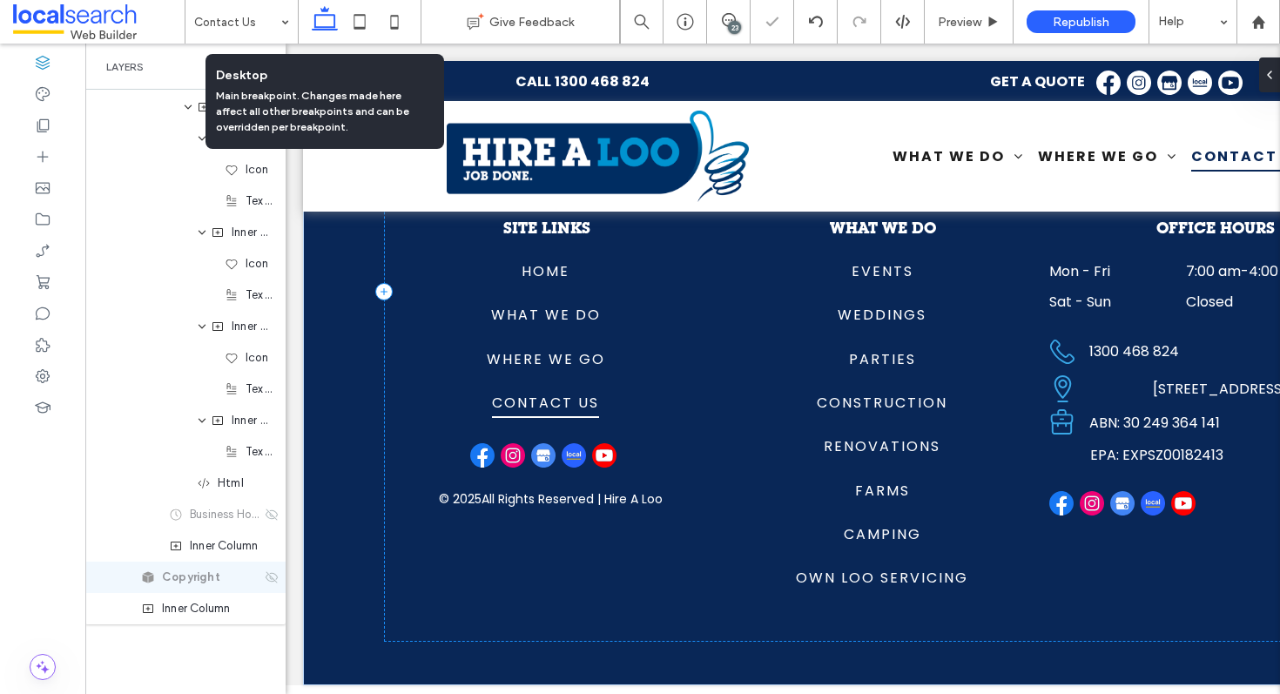
scroll to position [0, 96]
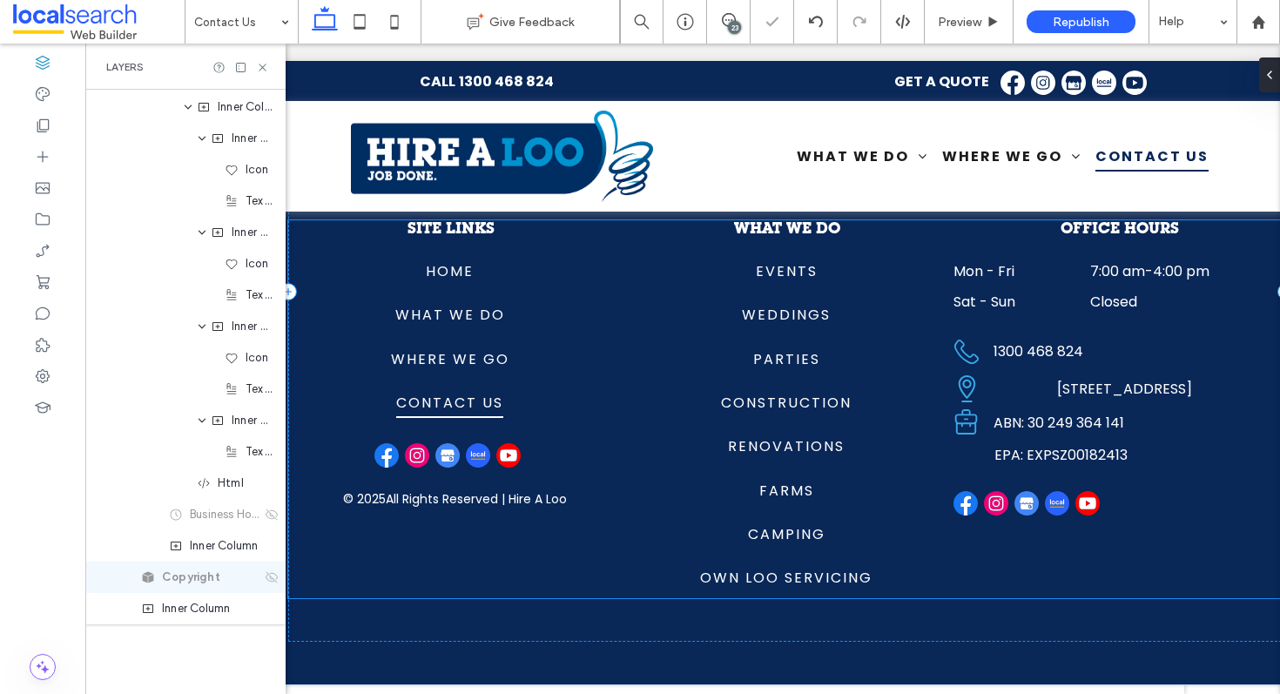
click at [1008, 491] on div at bounding box center [1032, 504] width 156 height 26
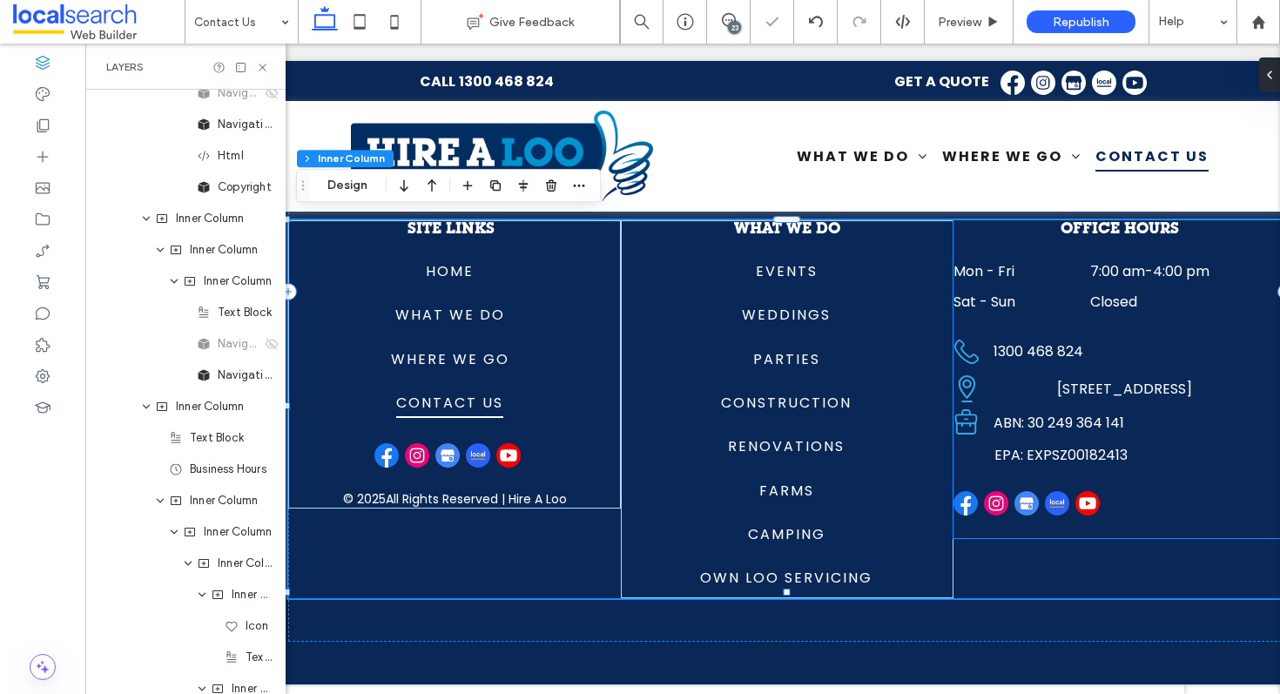
click at [1023, 491] on img at bounding box center [1027, 503] width 24 height 24
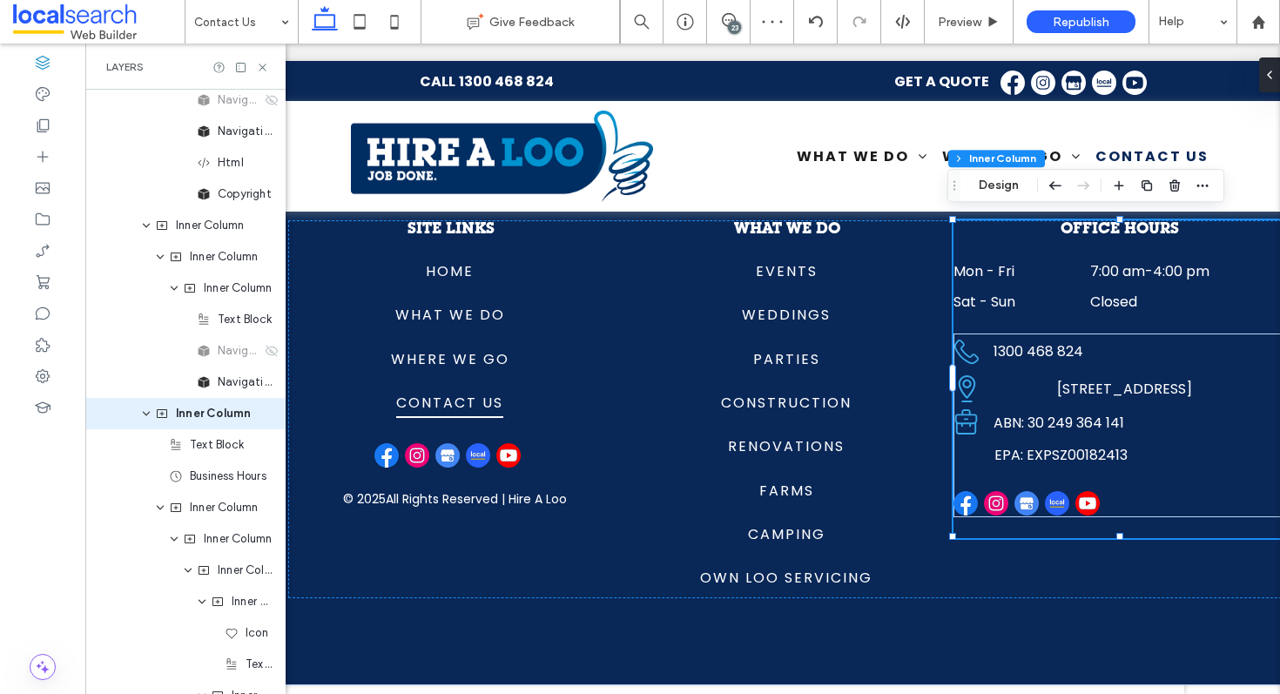
scroll to position [2347, 0]
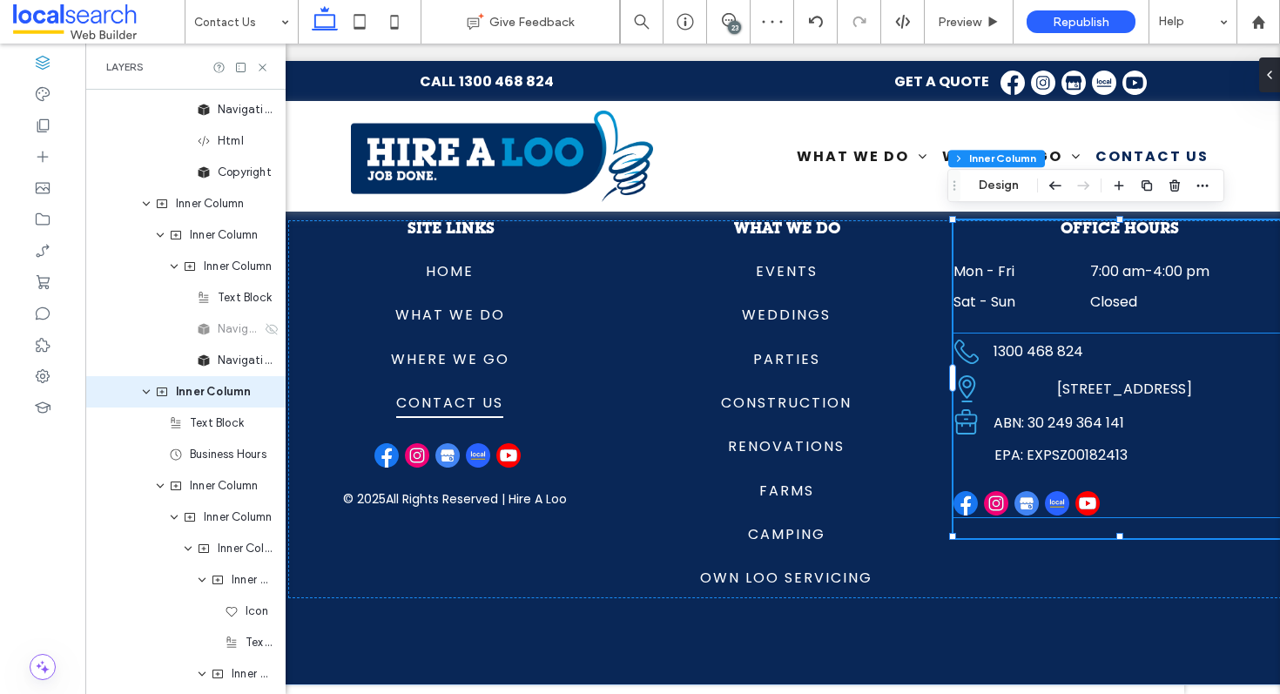
click at [1030, 491] on img at bounding box center [1027, 503] width 24 height 24
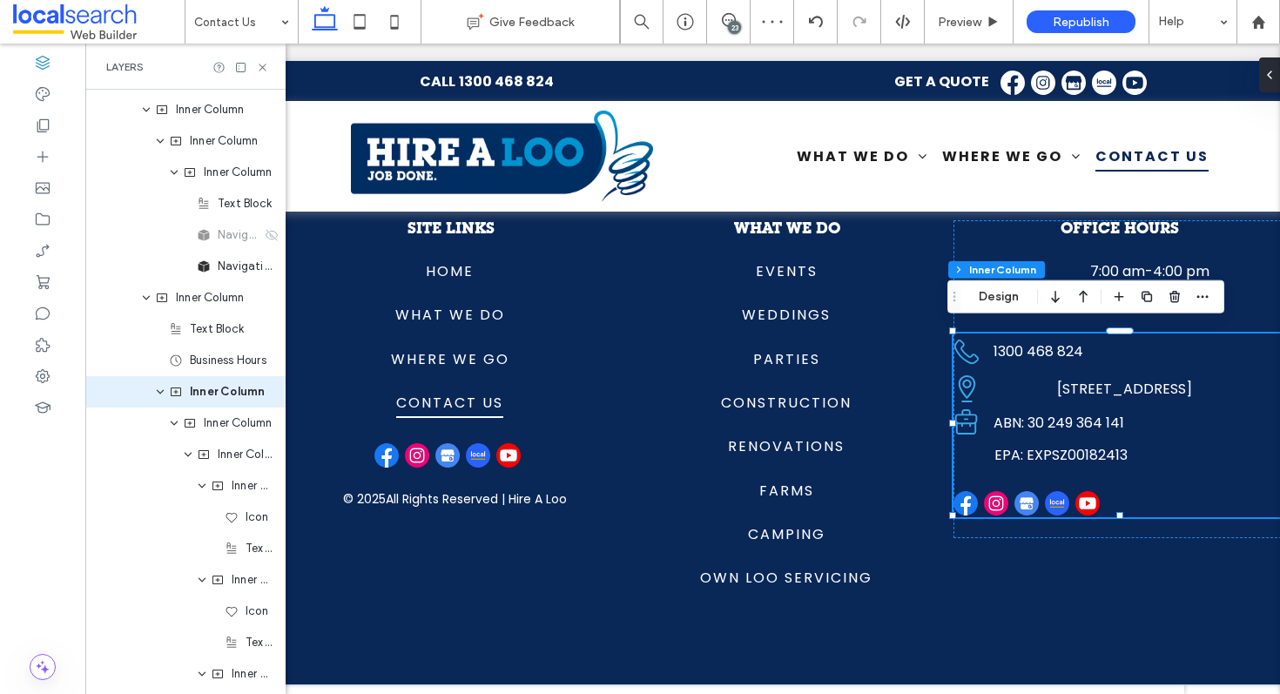
click at [1034, 492] on link at bounding box center [1028, 502] width 27 height 20
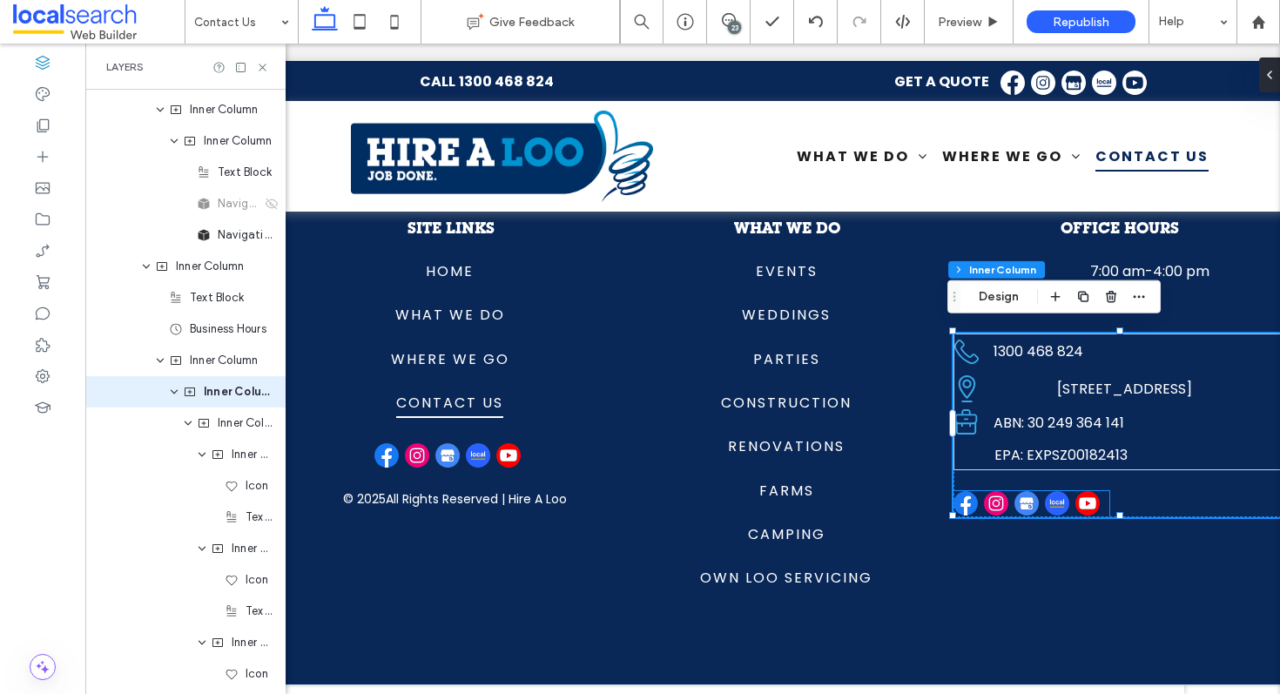
click at [1038, 491] on div at bounding box center [1032, 504] width 156 height 26
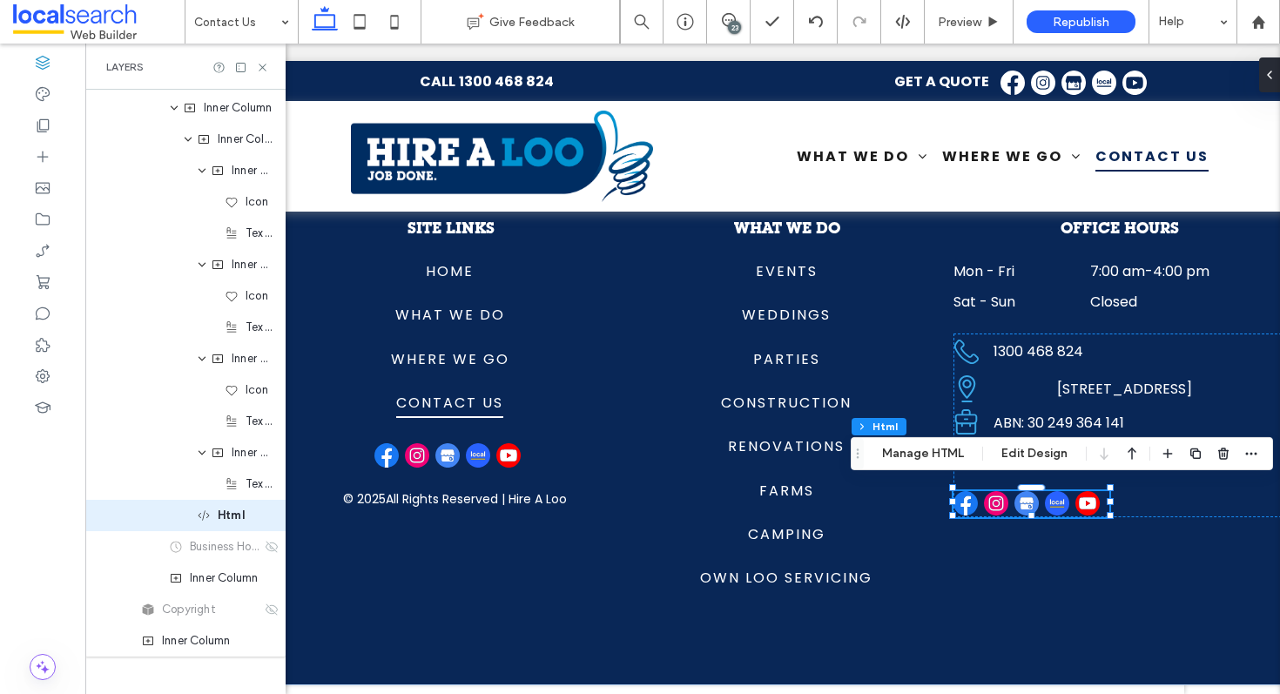
scroll to position [2789, 0]
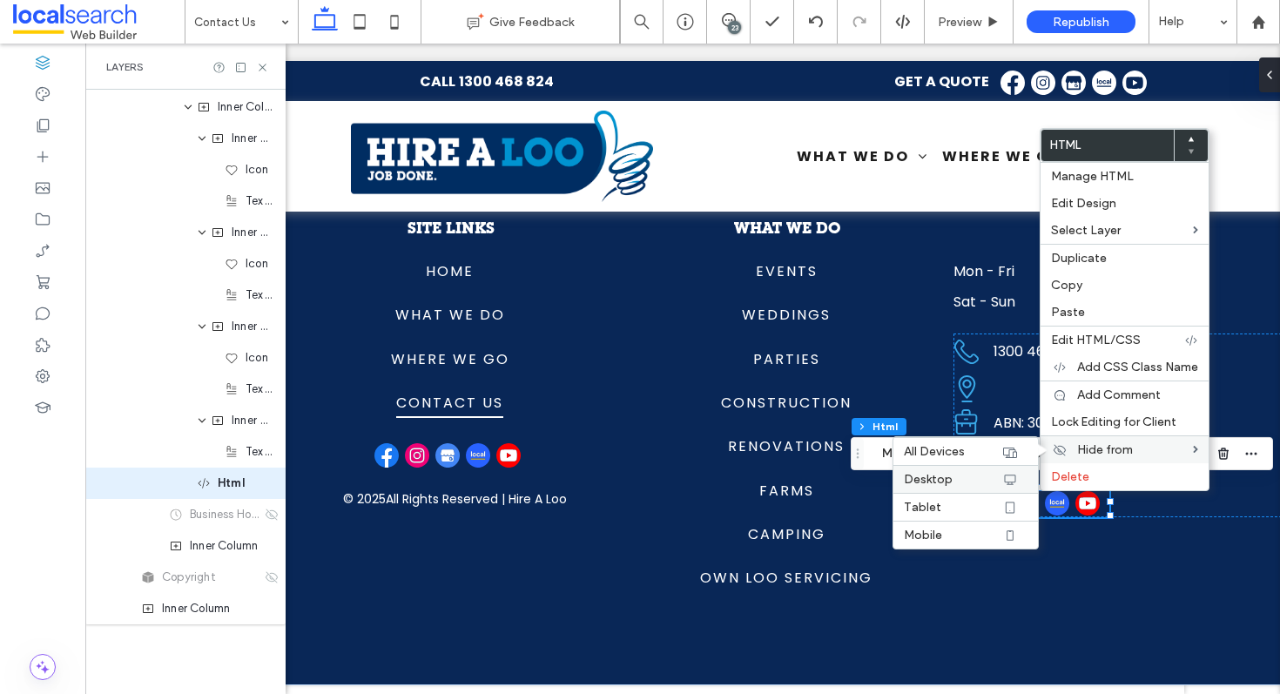
click at [974, 478] on label "Desktop" at bounding box center [953, 479] width 98 height 15
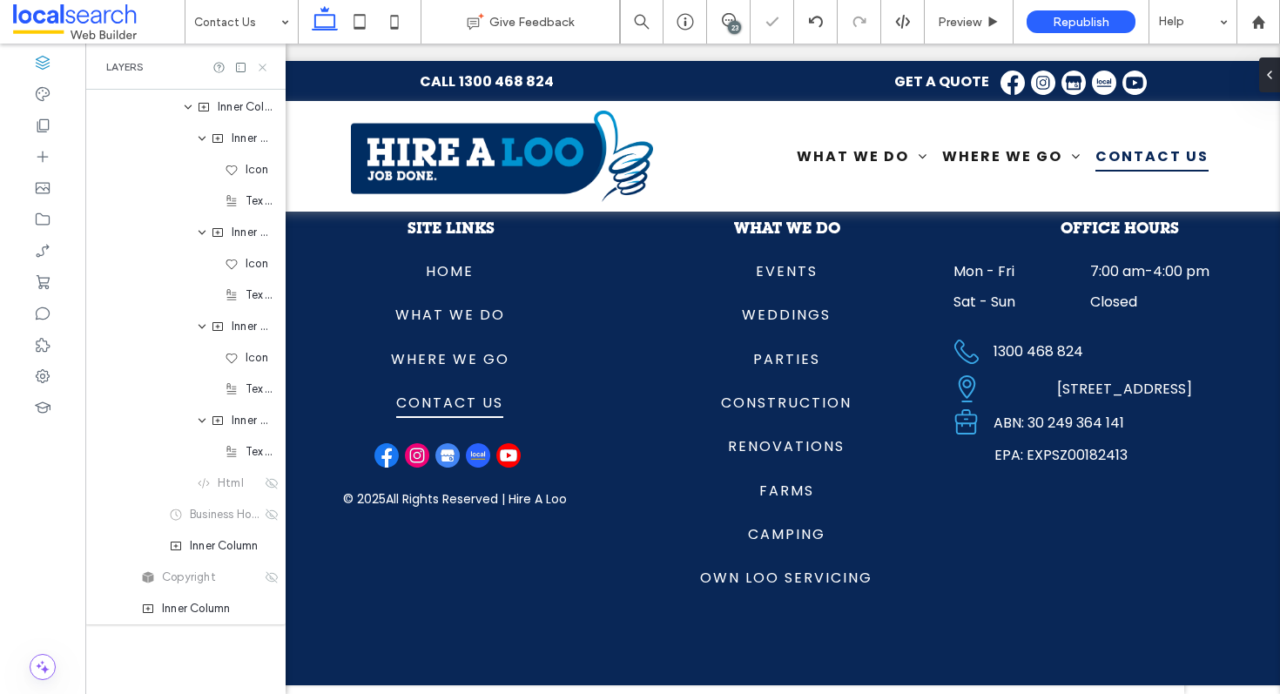
click at [265, 66] on icon at bounding box center [262, 67] width 13 height 13
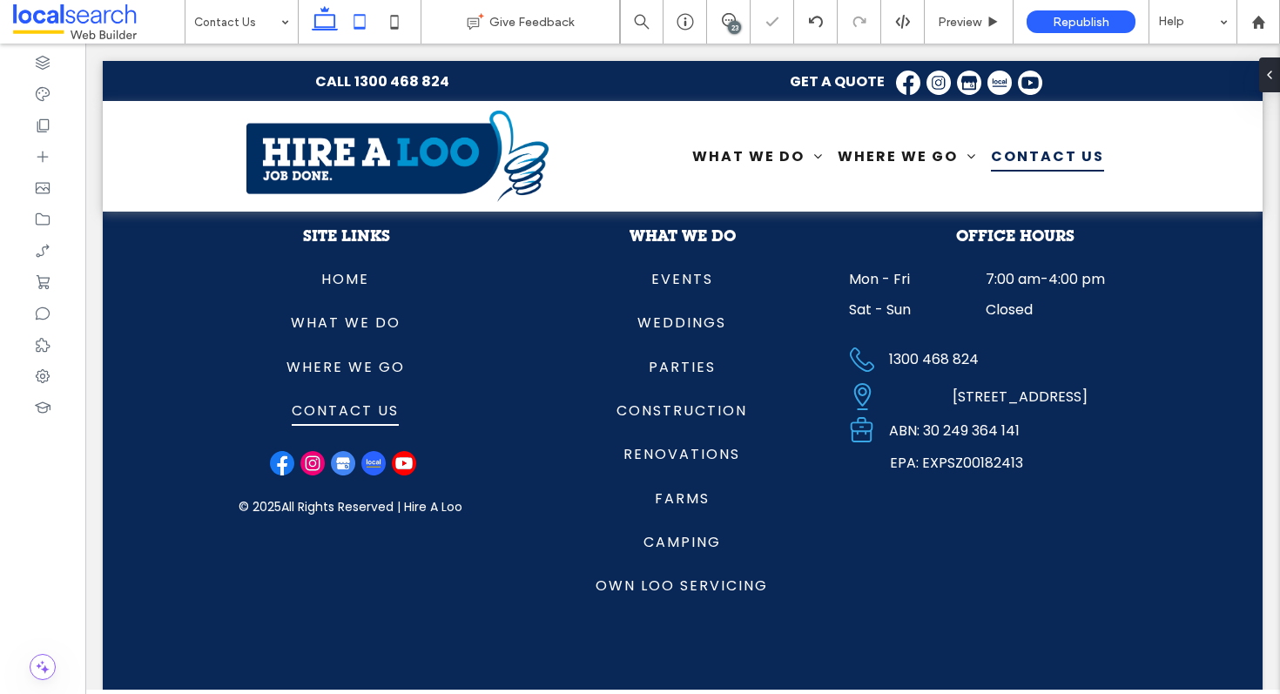
scroll to position [0, 0]
click at [409, 20] on icon at bounding box center [394, 21] width 35 height 35
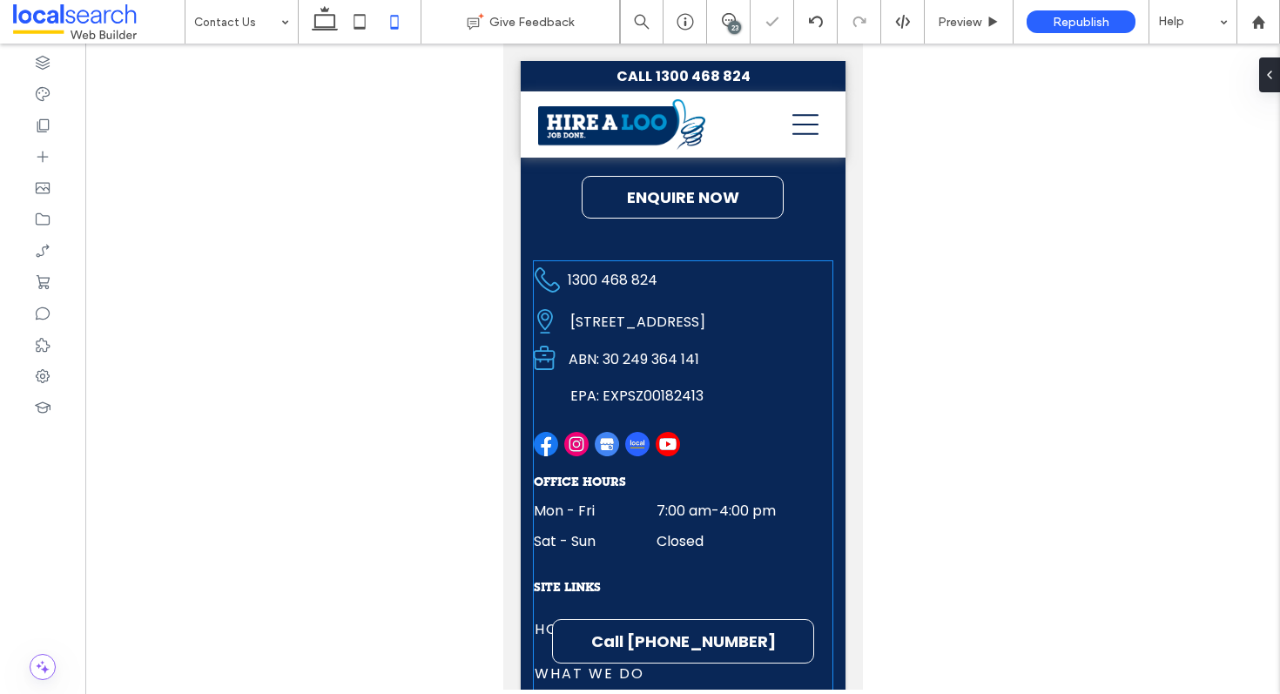
scroll to position [2966, 0]
click at [631, 388] on span "EPA: EXPSZ00182413" at bounding box center [636, 395] width 133 height 20
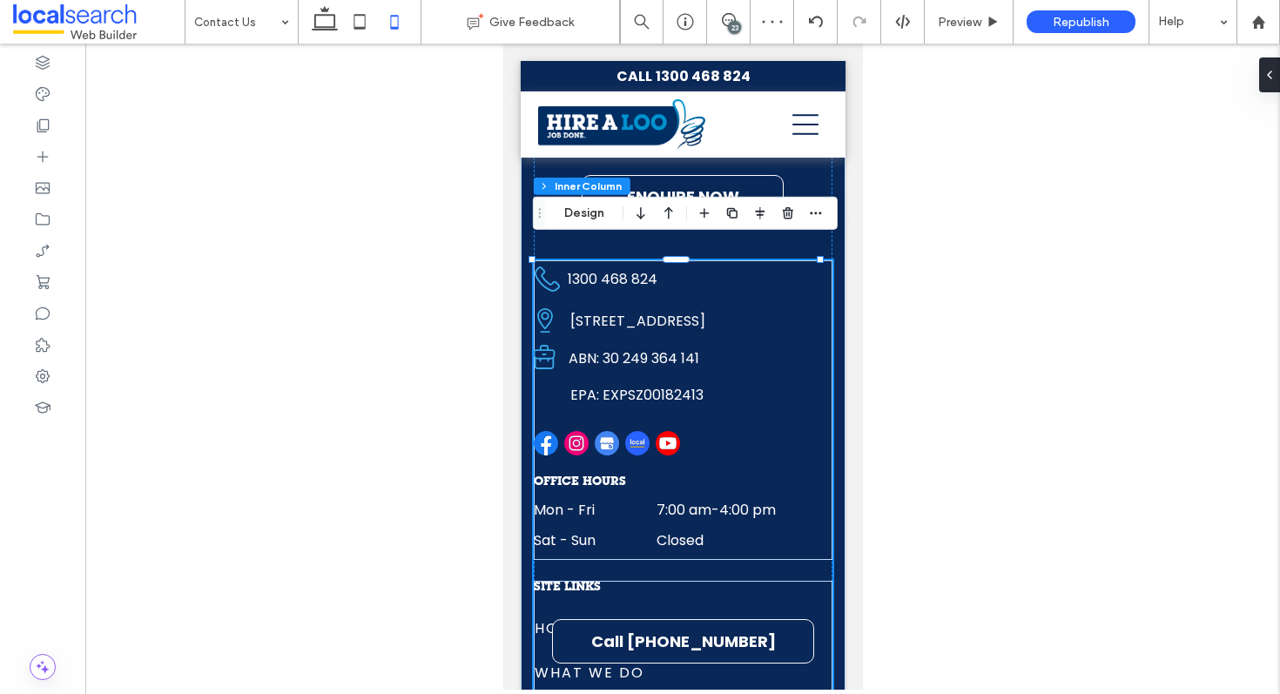
click at [623, 385] on span "EPA: EXPSZ00182413" at bounding box center [636, 395] width 133 height 20
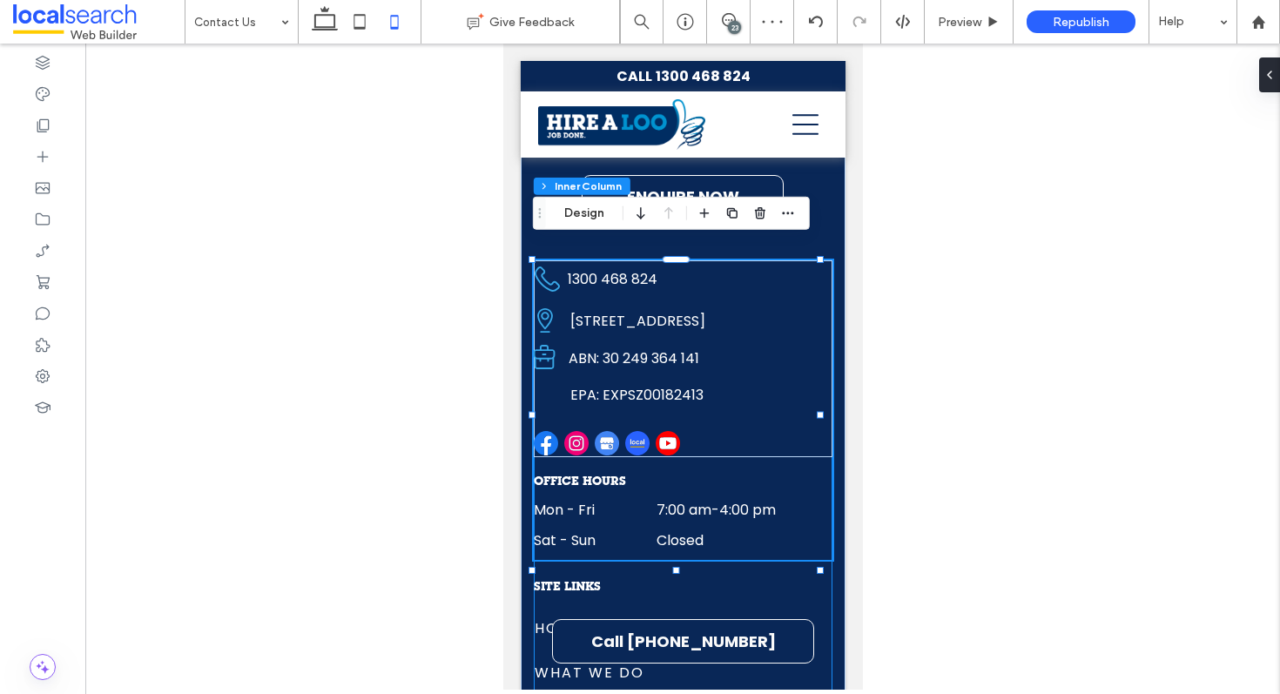
click at [649, 385] on span "EPA: EXPSZ00182413" at bounding box center [636, 395] width 133 height 20
click at [622, 385] on span "EPA: EXPSZ00182413" at bounding box center [636, 395] width 133 height 20
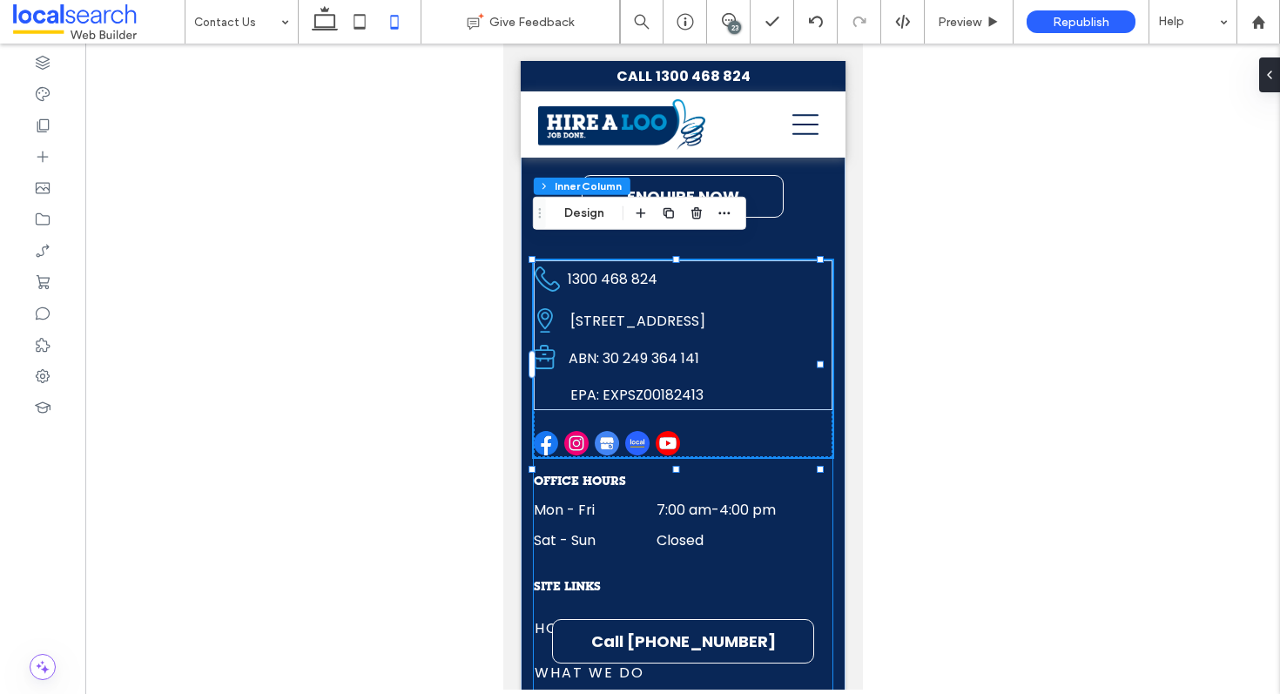
click at [622, 385] on span "EPA: EXPSZ00182413" at bounding box center [636, 395] width 133 height 20
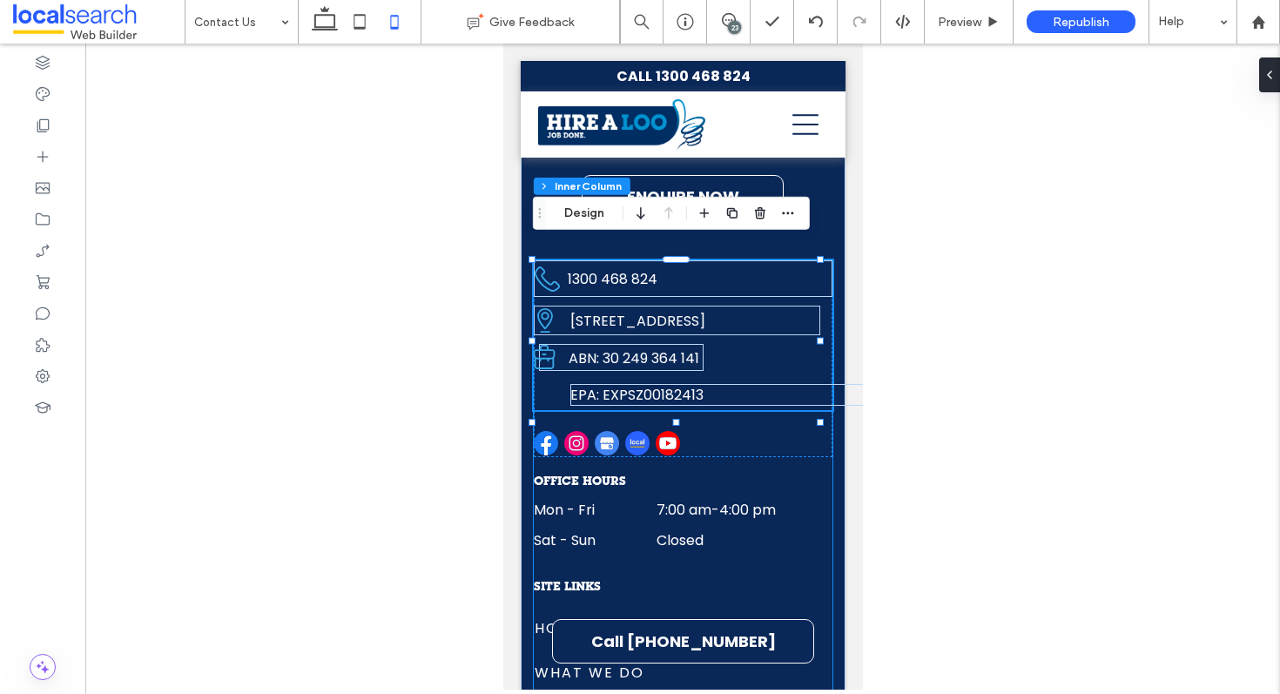
click at [622, 385] on span "EPA: EXPSZ00182413" at bounding box center [636, 395] width 133 height 20
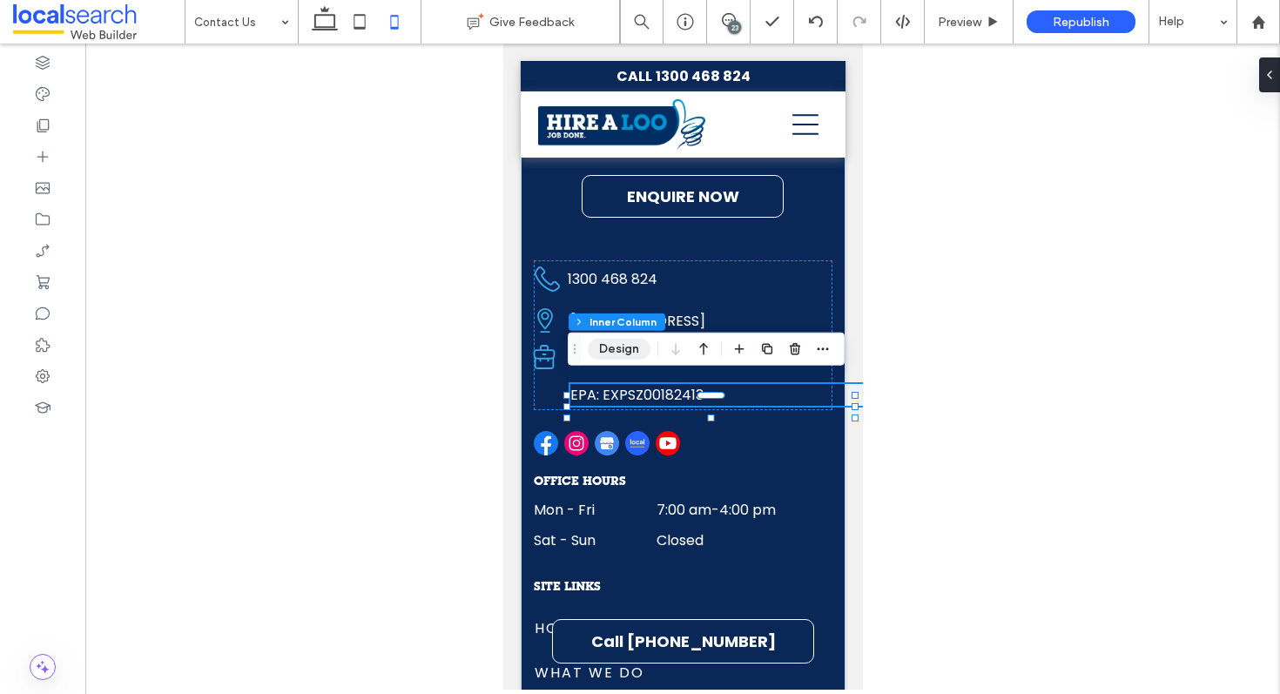
click at [630, 341] on button "Design" at bounding box center [619, 349] width 63 height 21
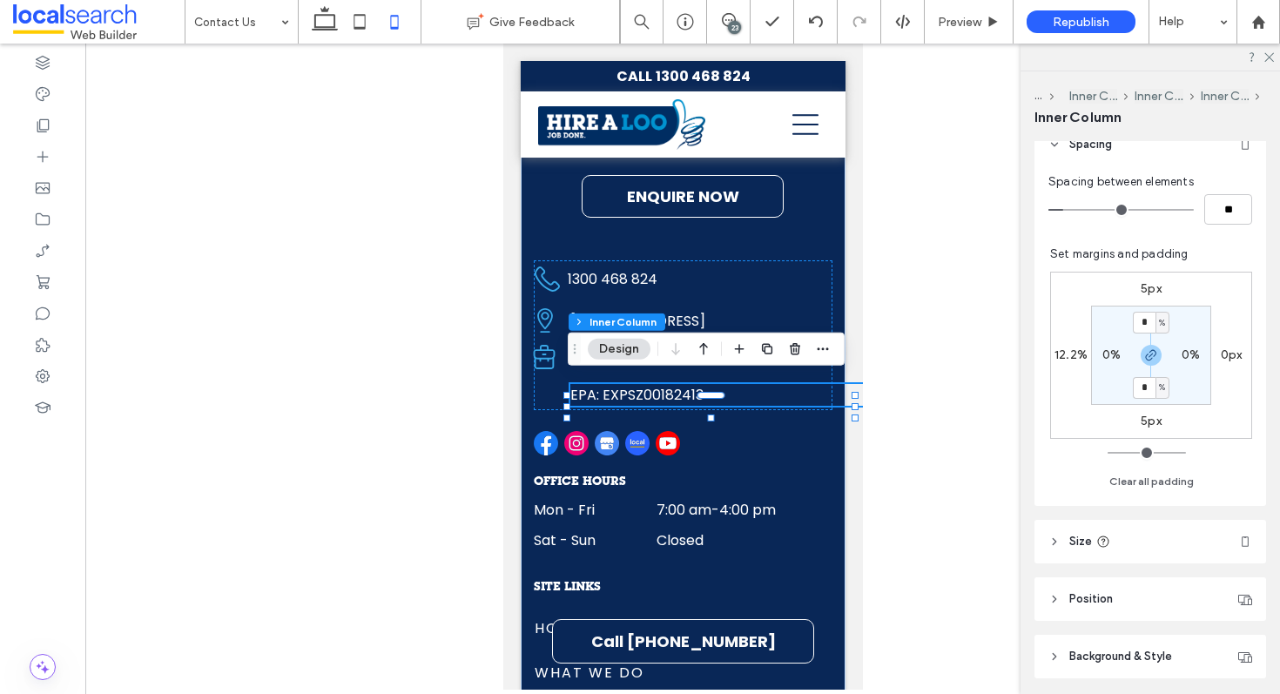
scroll to position [502, 0]
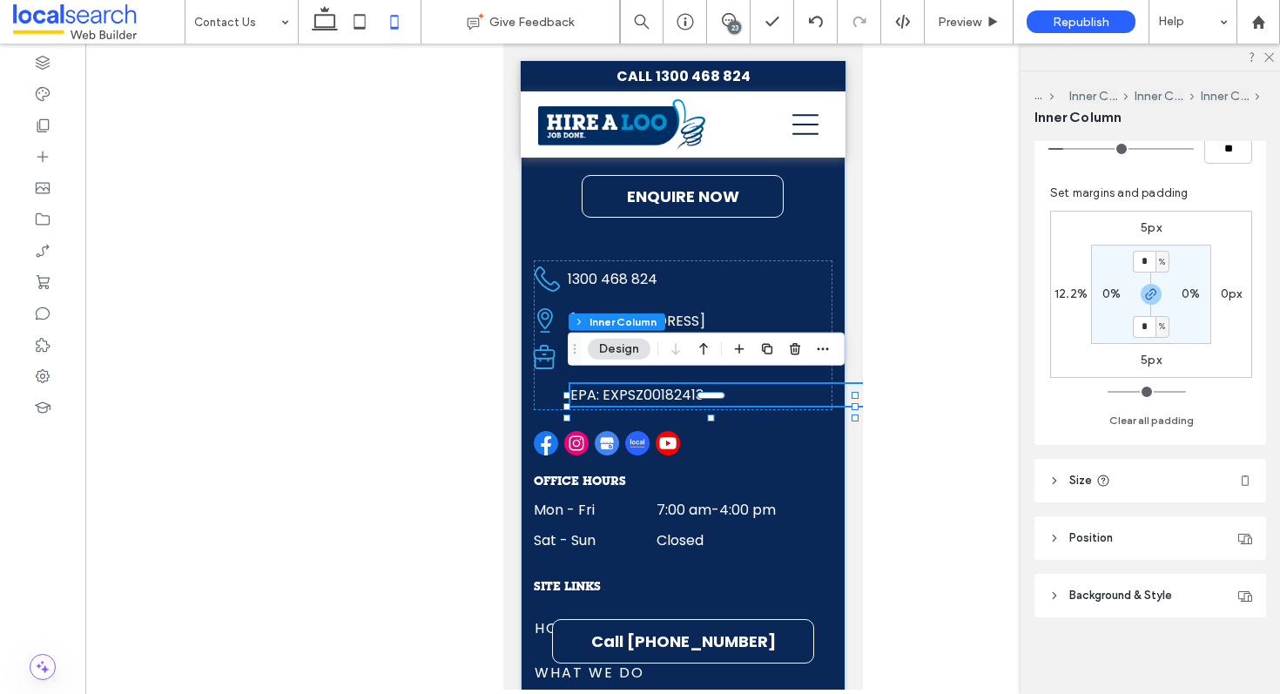
click at [1144, 486] on header "Size" at bounding box center [1151, 481] width 232 height 44
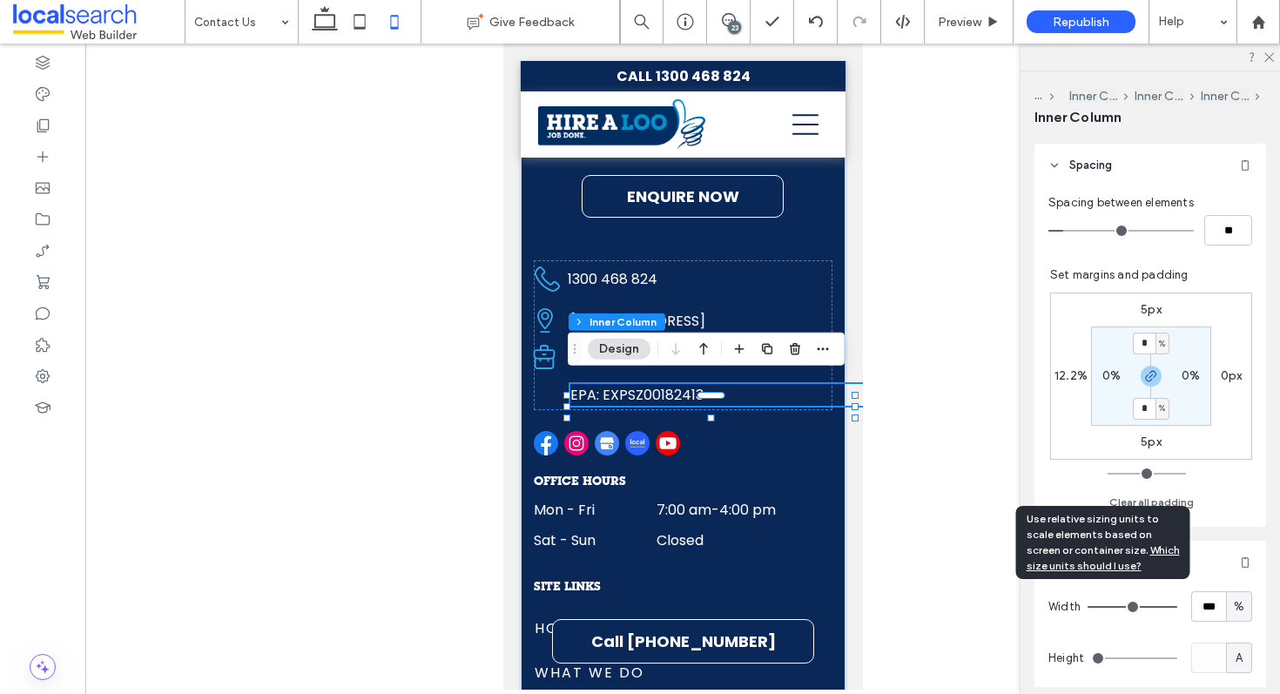
scroll to position [386, 0]
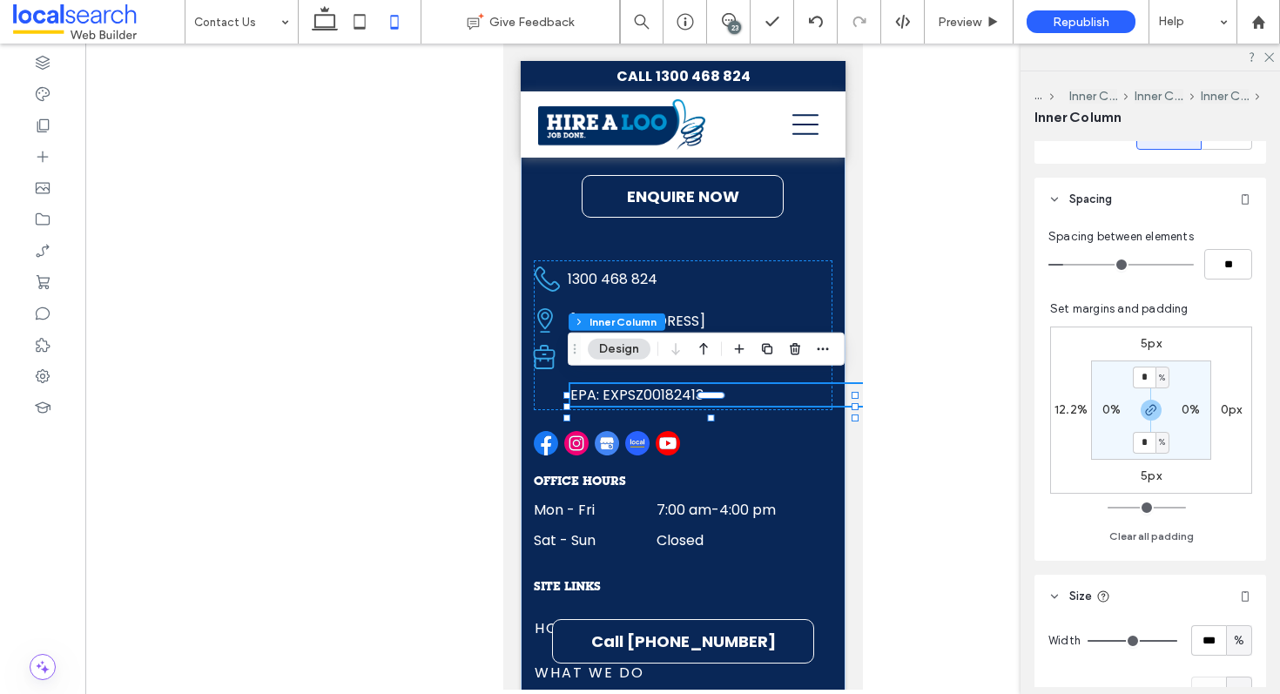
click at [1064, 409] on label "12.2%" at bounding box center [1071, 409] width 33 height 15
type input "**"
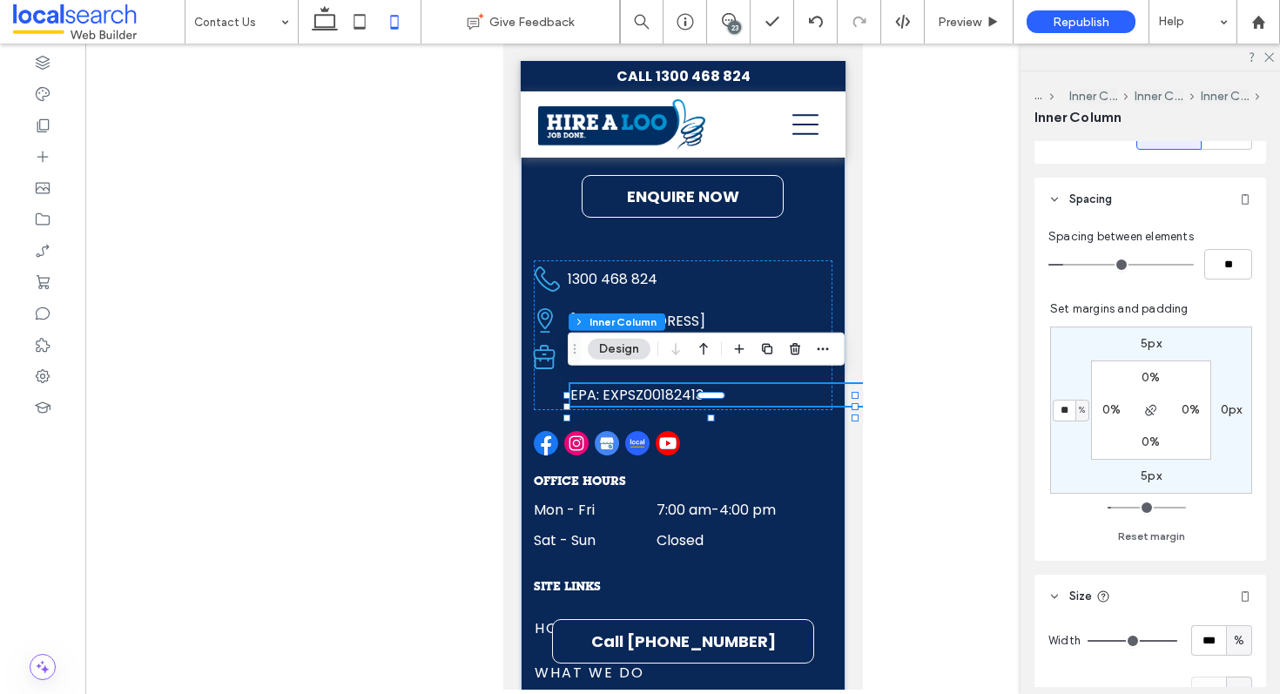
type input "**"
type input "*"
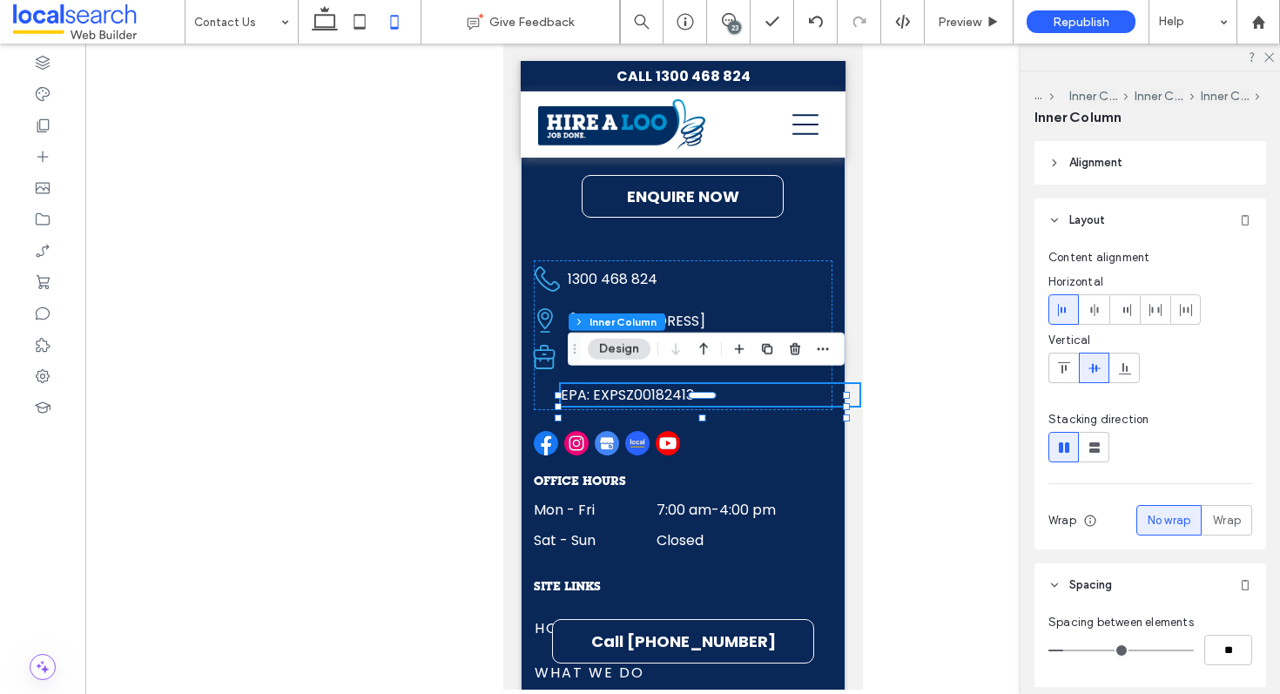
scroll to position [2966, 0]
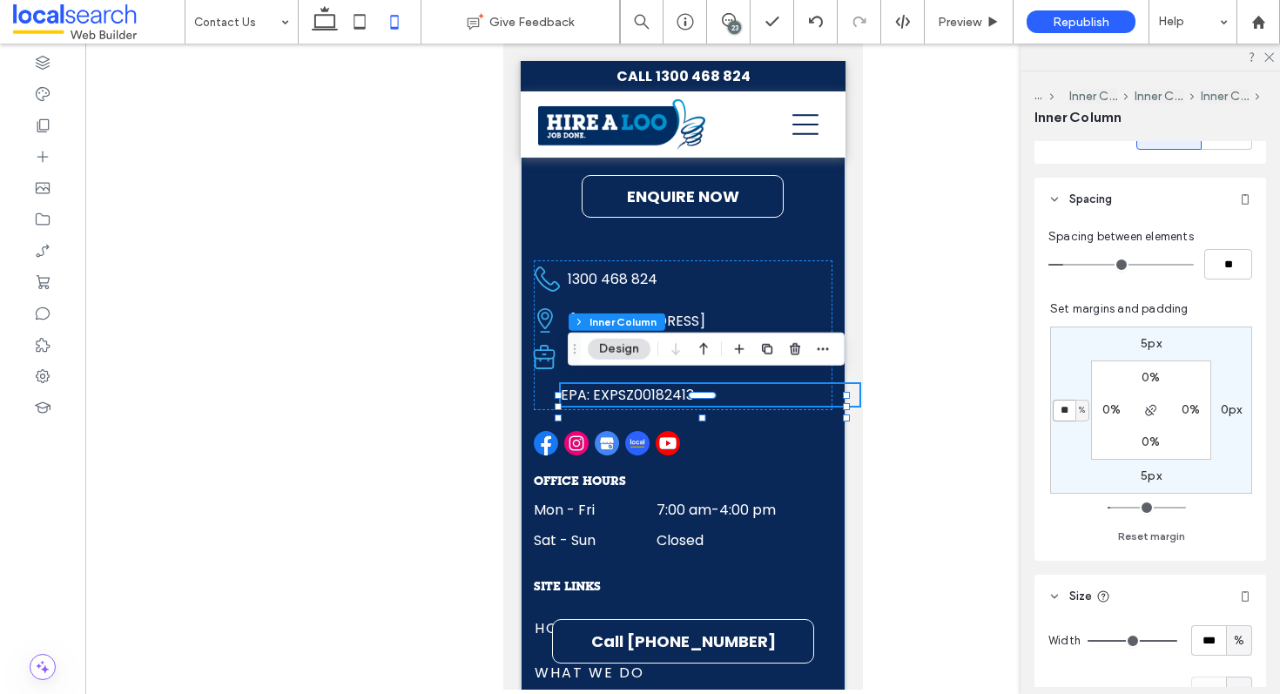
type input "**"
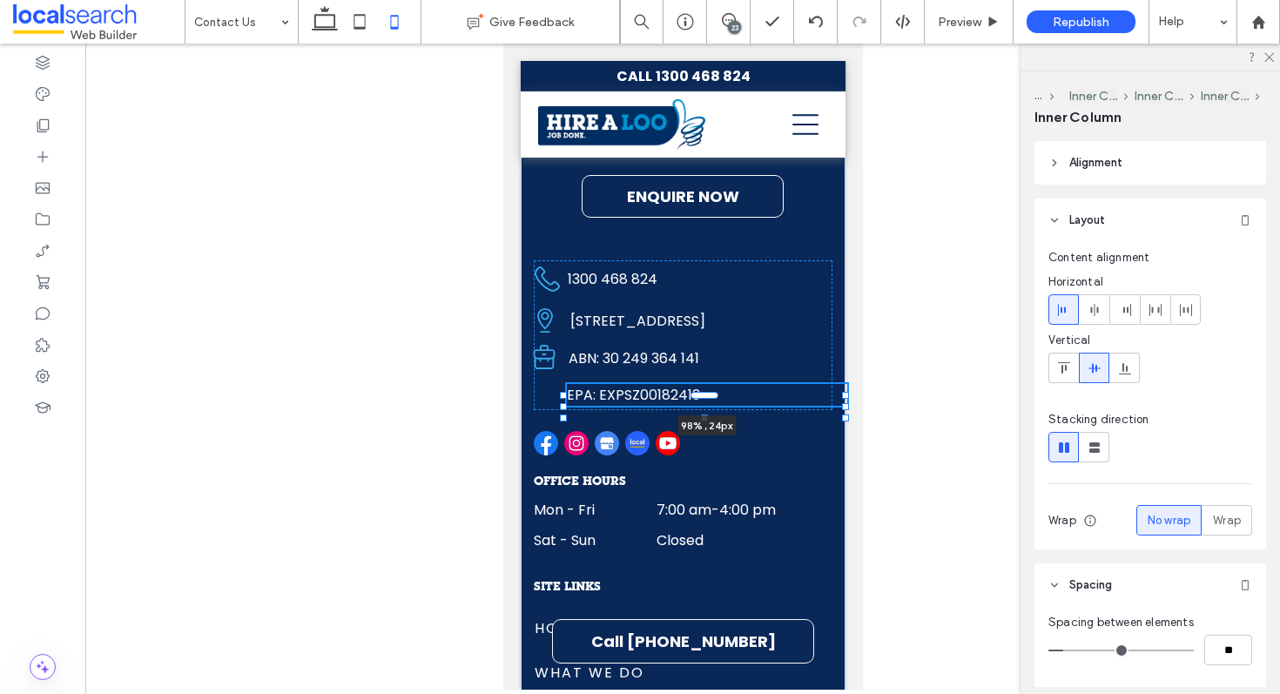
scroll to position [0, 0]
drag, startPoint x: 847, startPoint y: 390, endPoint x: 816, endPoint y: 393, distance: 31.5
type input "**"
type input "****"
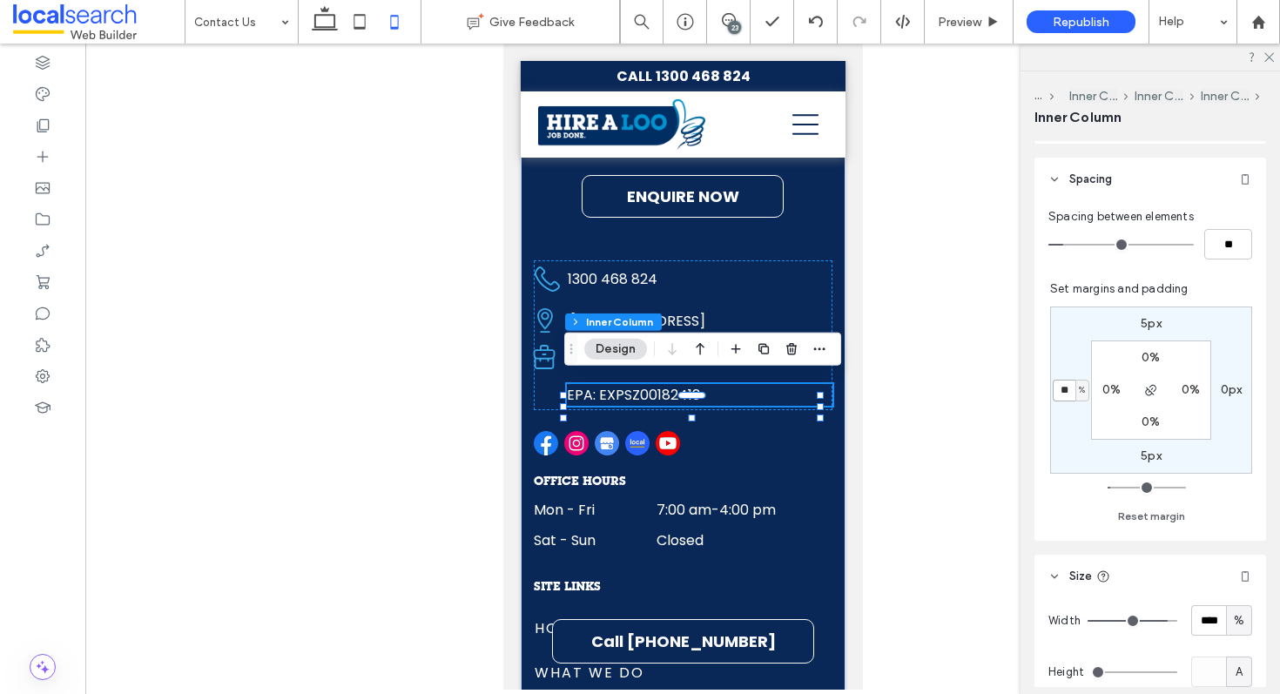
scroll to position [391, 0]
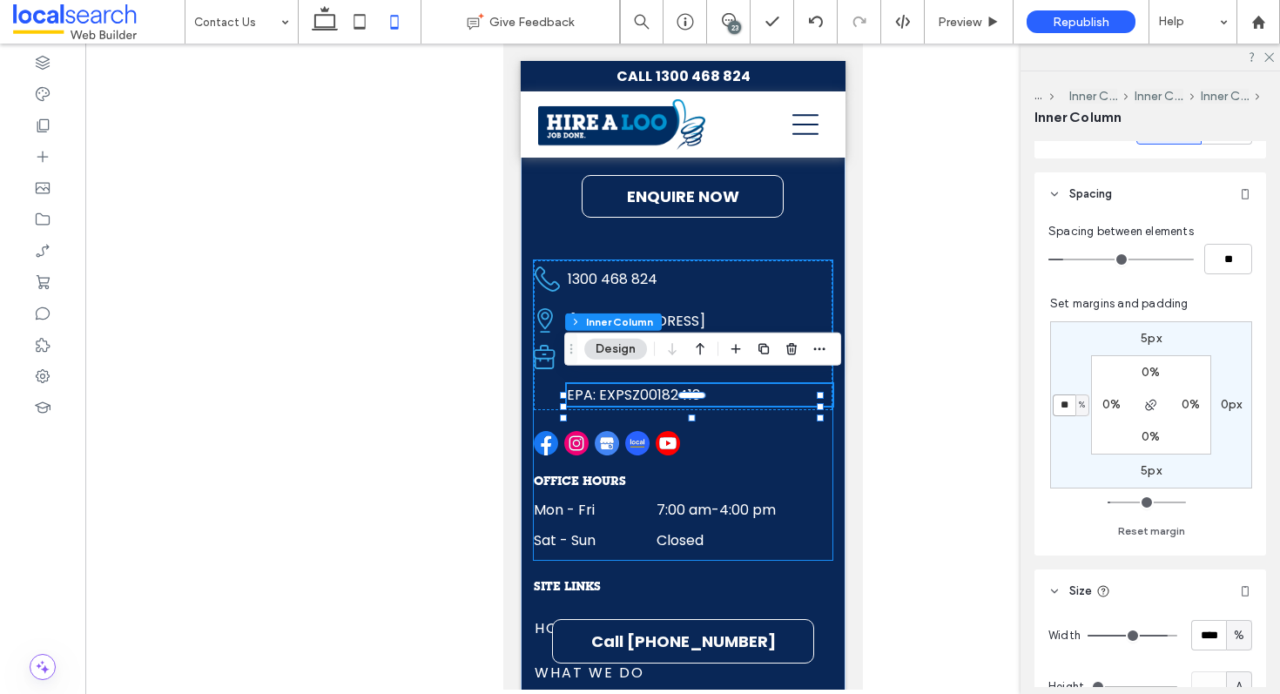
click at [597, 462] on div "OFFICE hours Mon - Fri 7:00 am - 4:00 pm Sat - Sun Closed Mon - Fri 7:00 am - 4…" at bounding box center [682, 410] width 299 height 300
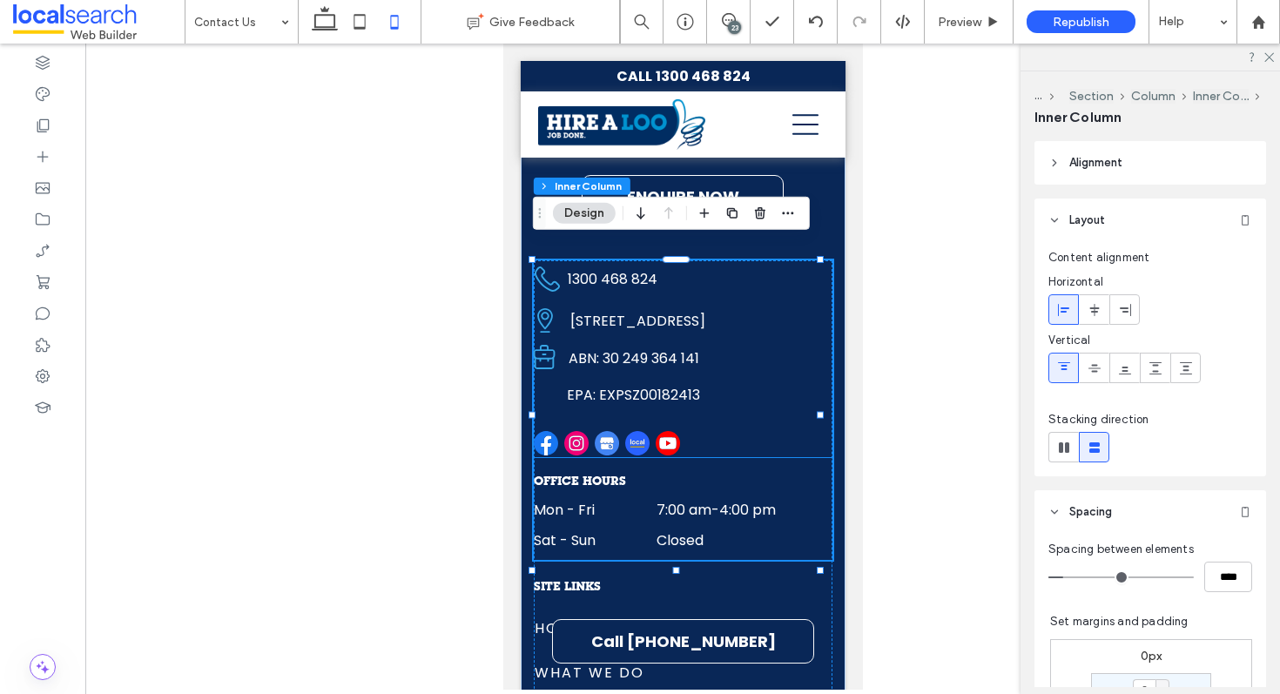
click at [592, 435] on div at bounding box center [614, 444] width 162 height 26
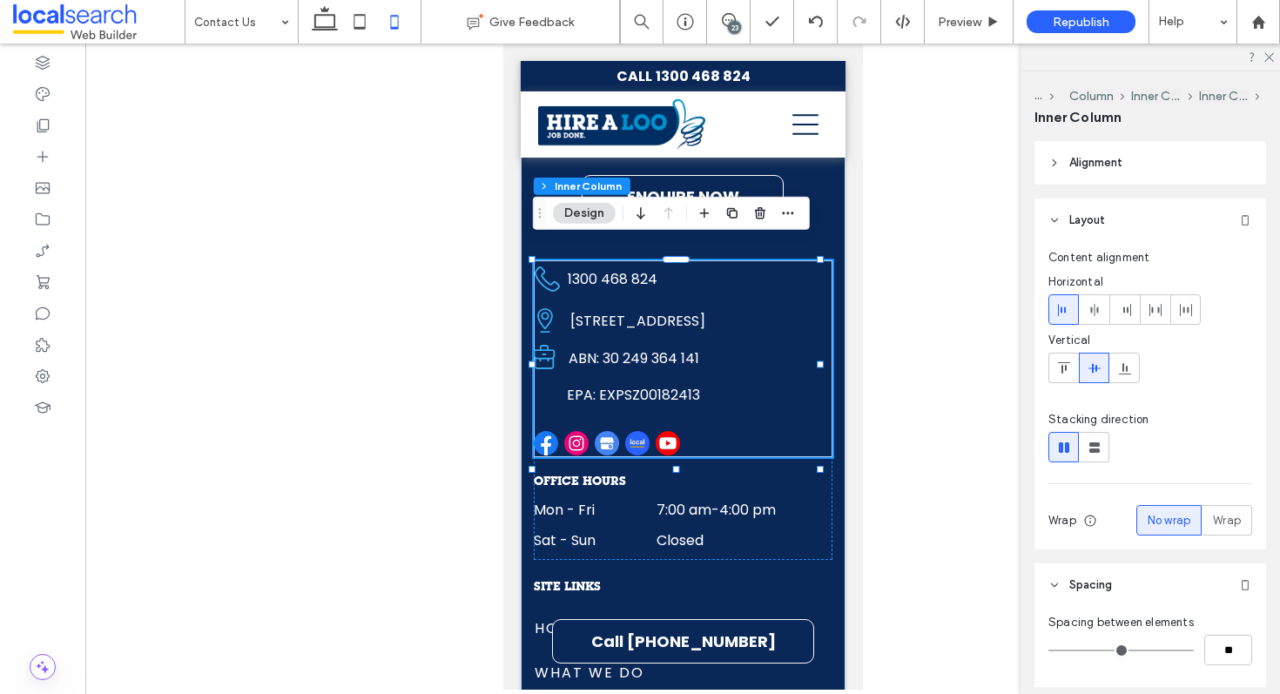
click at [592, 435] on div at bounding box center [614, 444] width 162 height 26
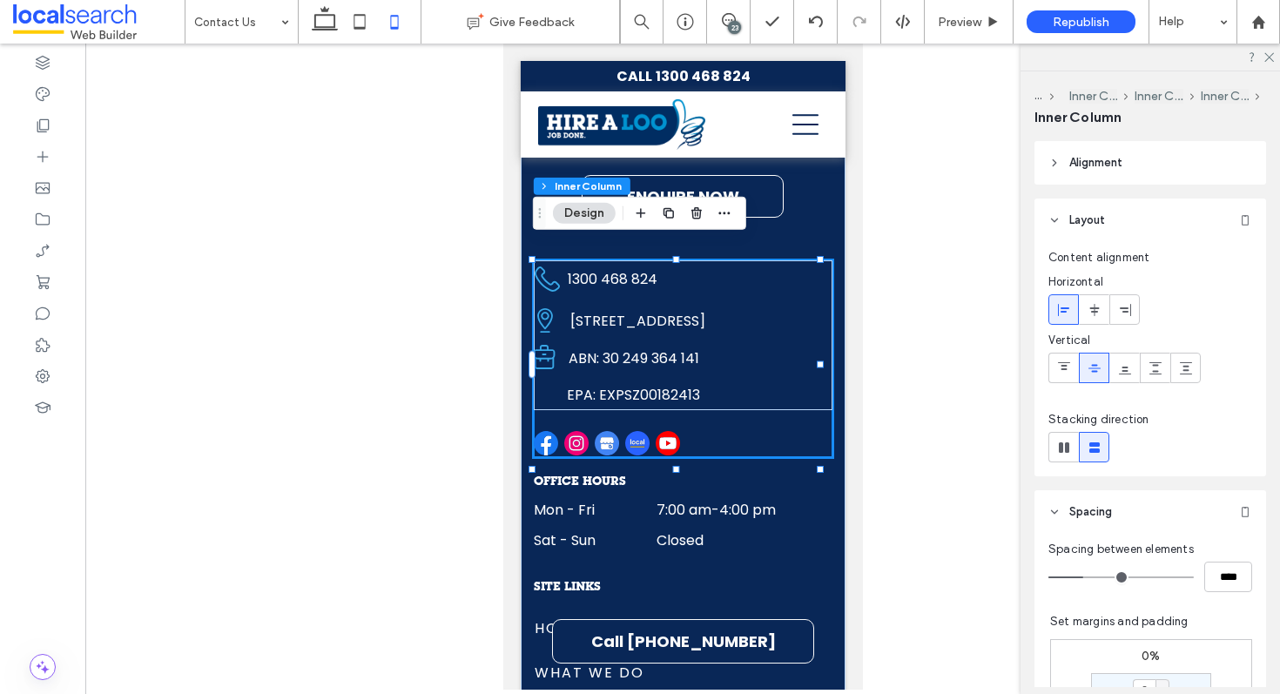
click at [592, 435] on div at bounding box center [614, 444] width 162 height 26
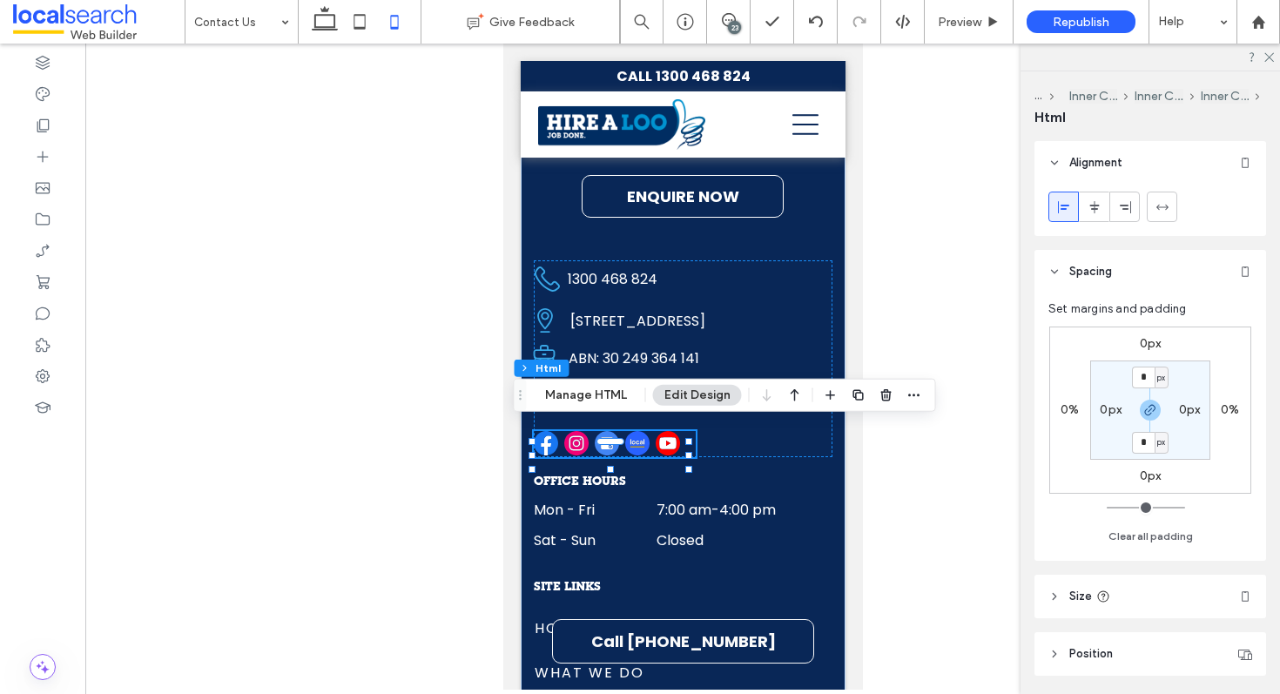
click at [1147, 475] on label "0px" at bounding box center [1151, 476] width 22 height 15
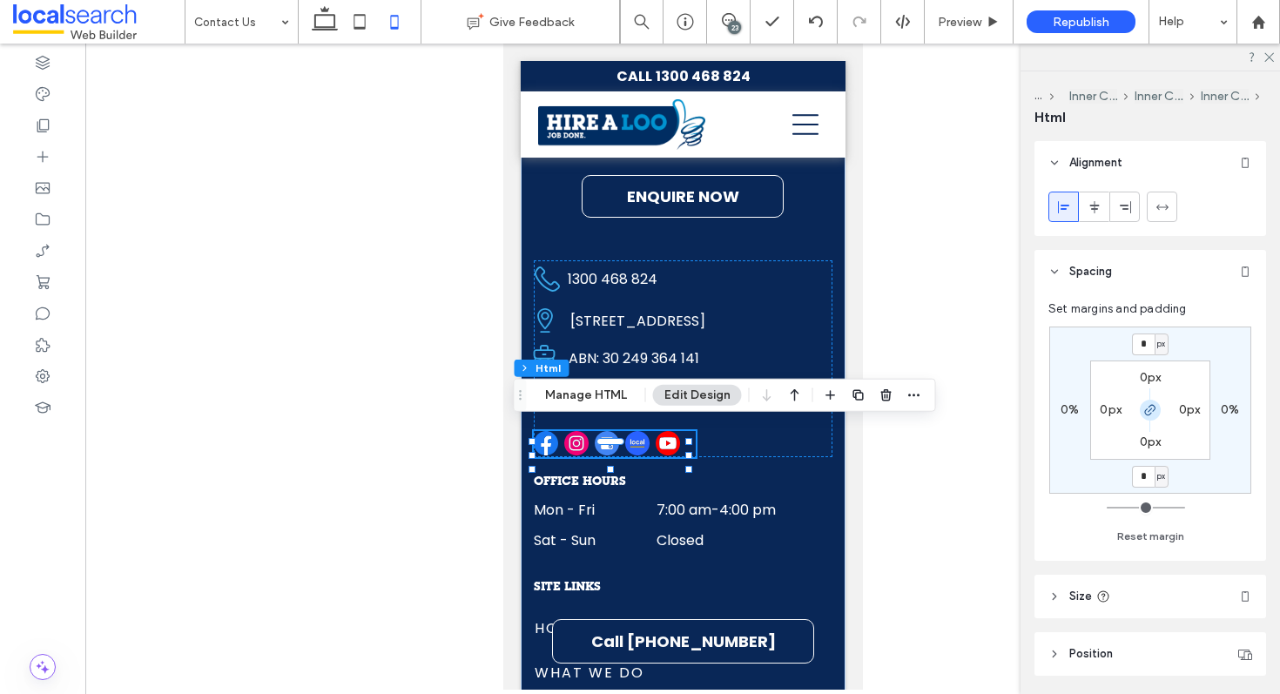
click at [1148, 410] on use "button" at bounding box center [1150, 410] width 10 height 10
click at [1149, 470] on input "*" at bounding box center [1143, 477] width 23 height 22
type input "**"
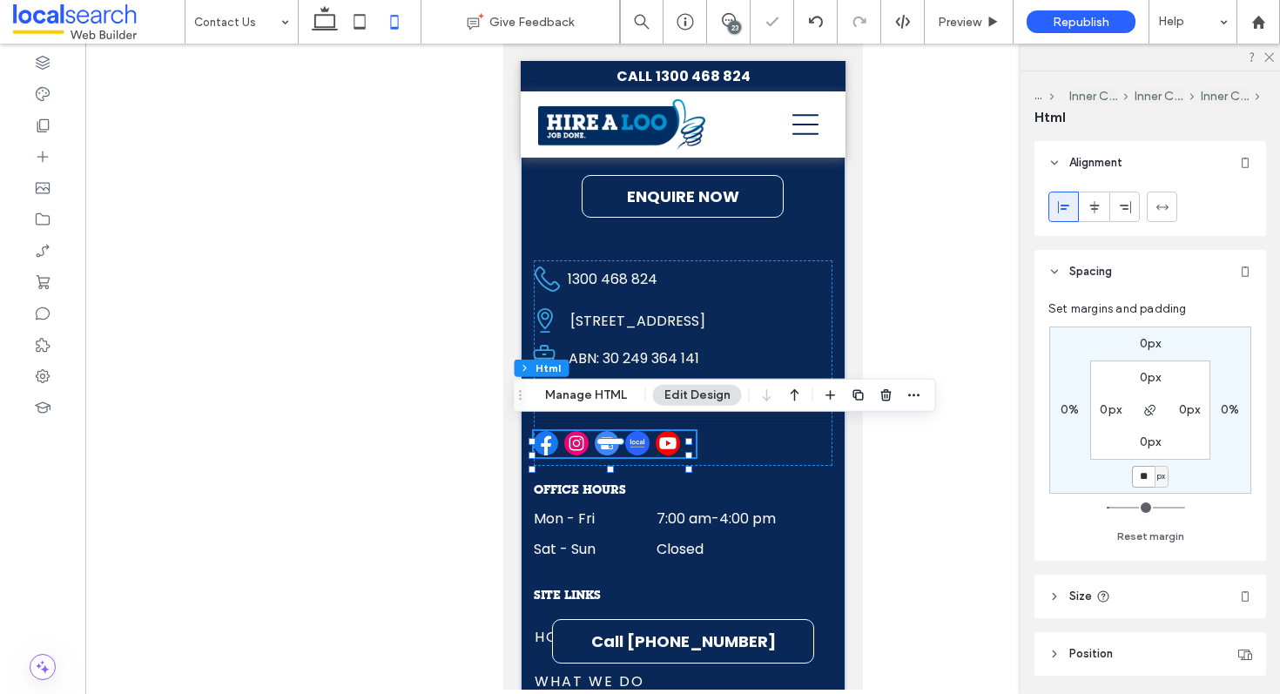
type input "**"
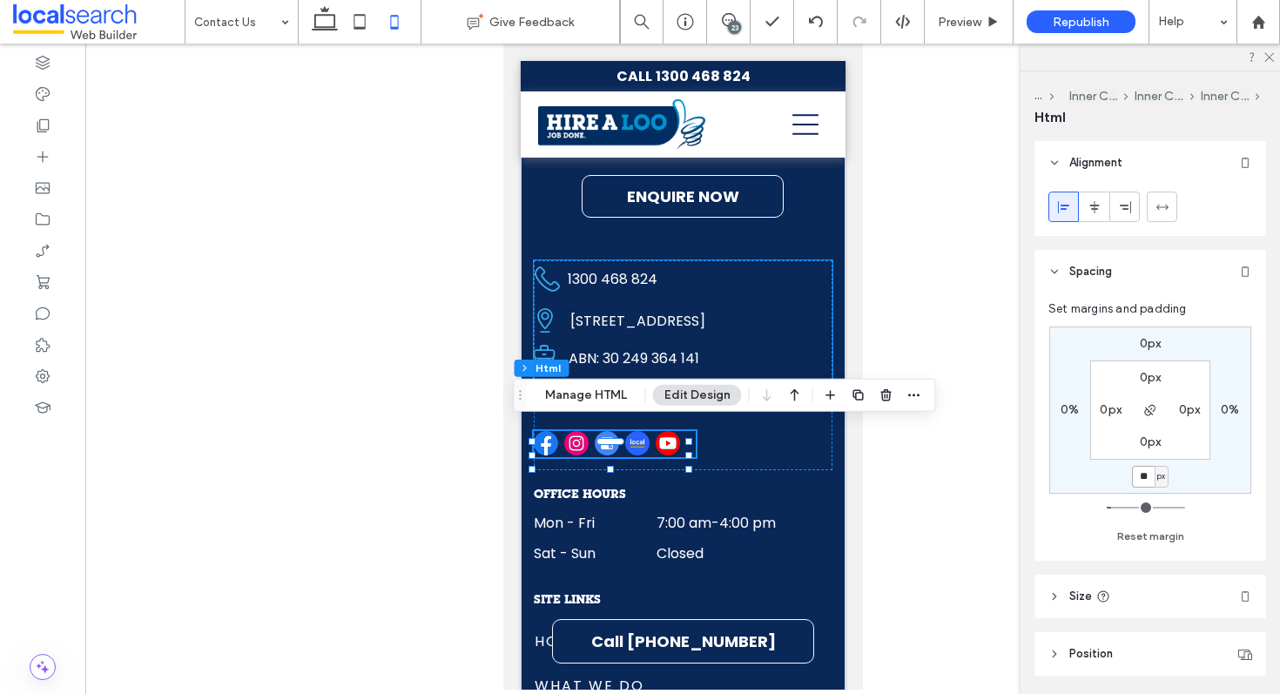
click at [698, 348] on span "ABN: 30 249 364 141" at bounding box center [633, 358] width 131 height 20
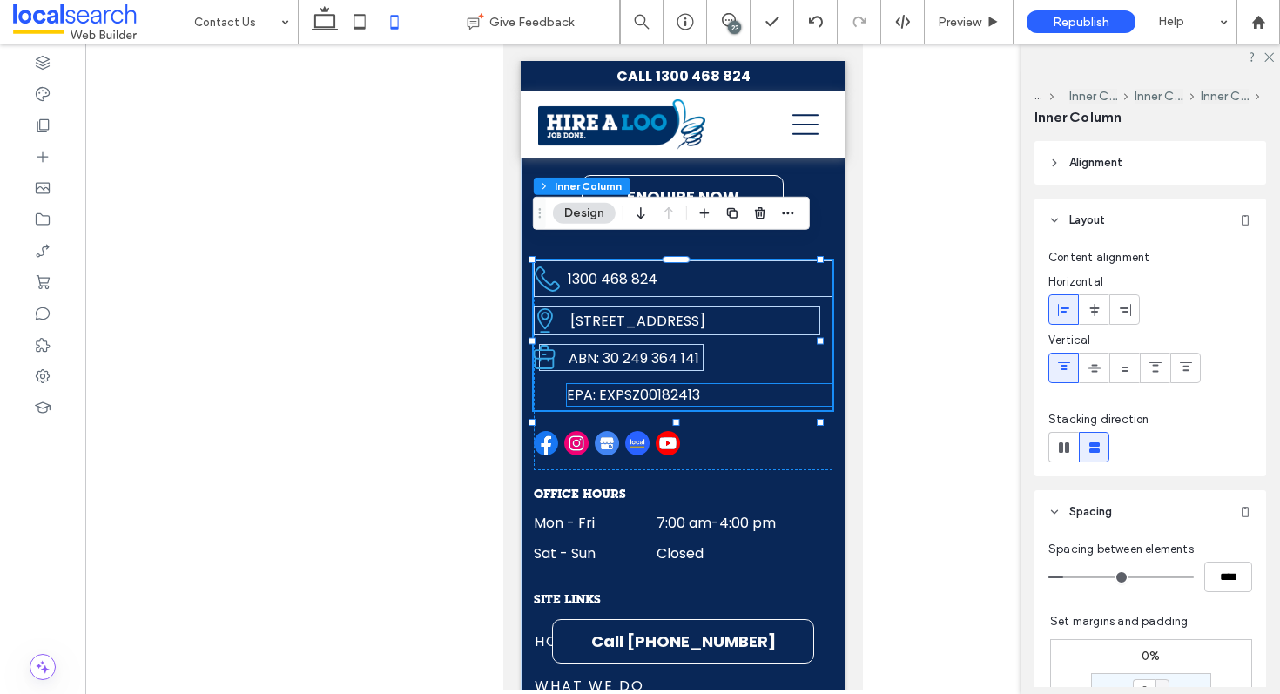
click at [696, 384] on p "EPA: EXPSZ00182413" at bounding box center [689, 395] width 247 height 22
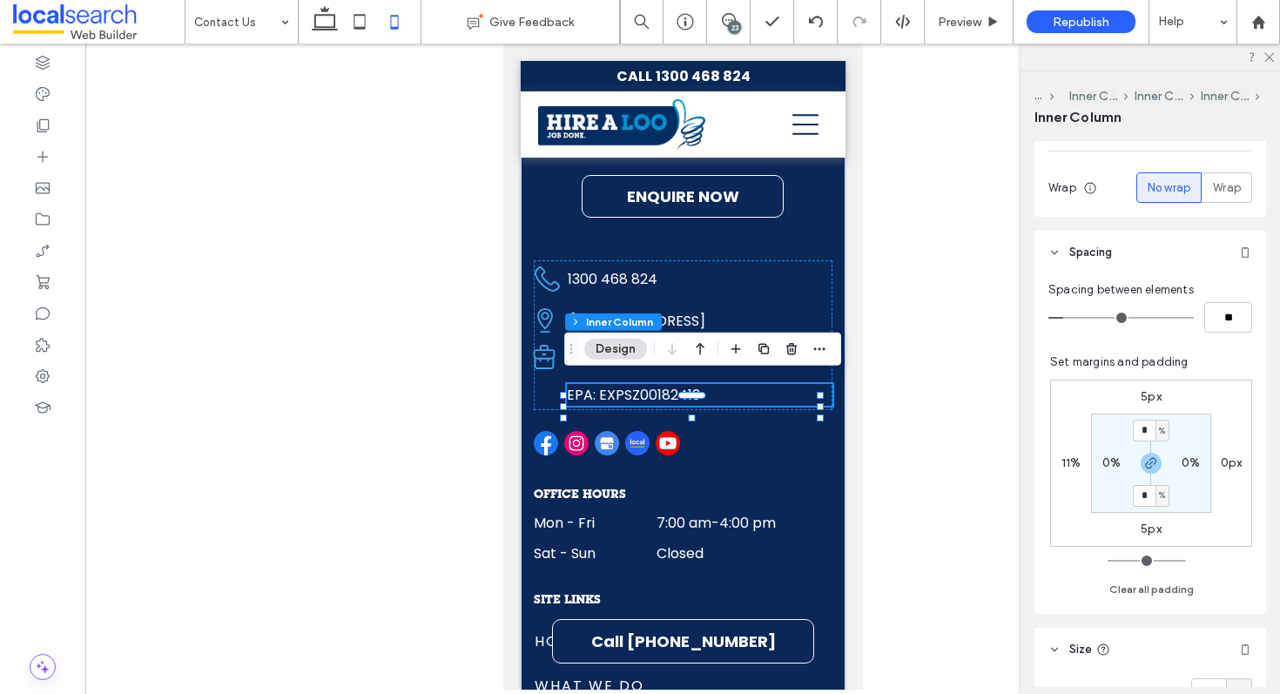
scroll to position [335, 0]
click at [1068, 462] on label "11%" at bounding box center [1072, 460] width 20 height 15
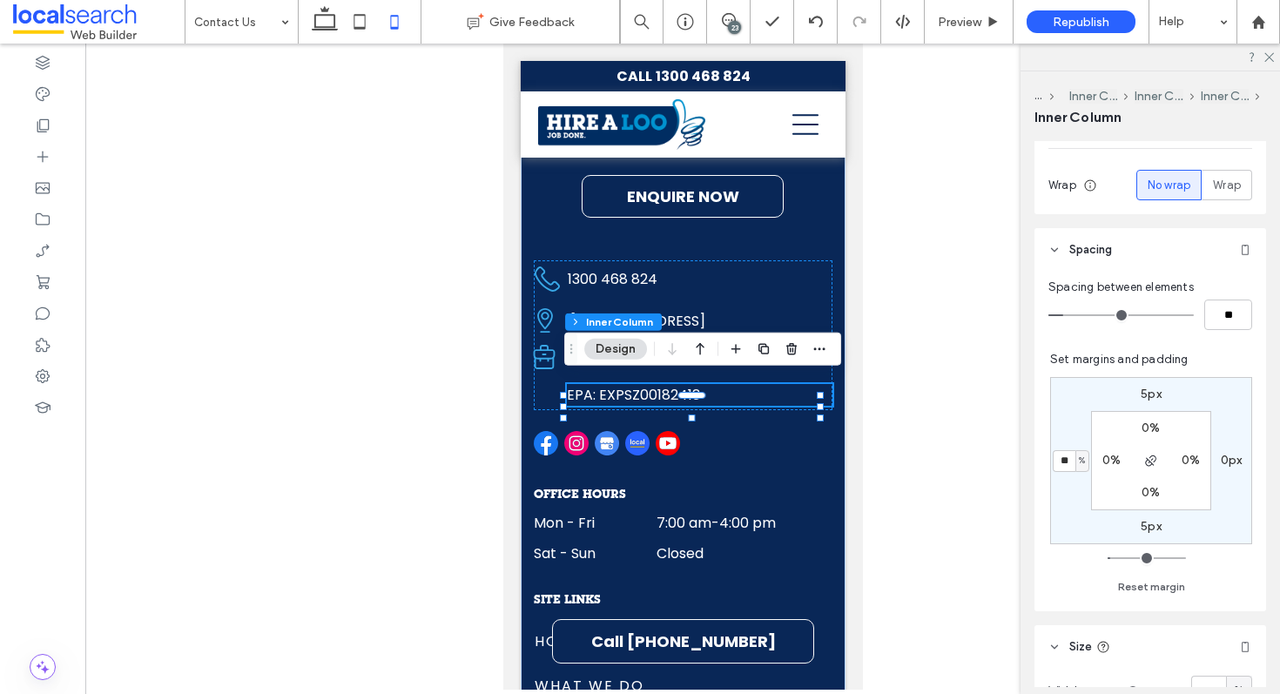
click at [1079, 460] on span "%" at bounding box center [1082, 460] width 6 height 17
click at [1068, 491] on span "px" at bounding box center [1067, 486] width 12 height 17
type input "**"
click at [1064, 462] on input "****" at bounding box center [1064, 461] width 23 height 22
type input "**"
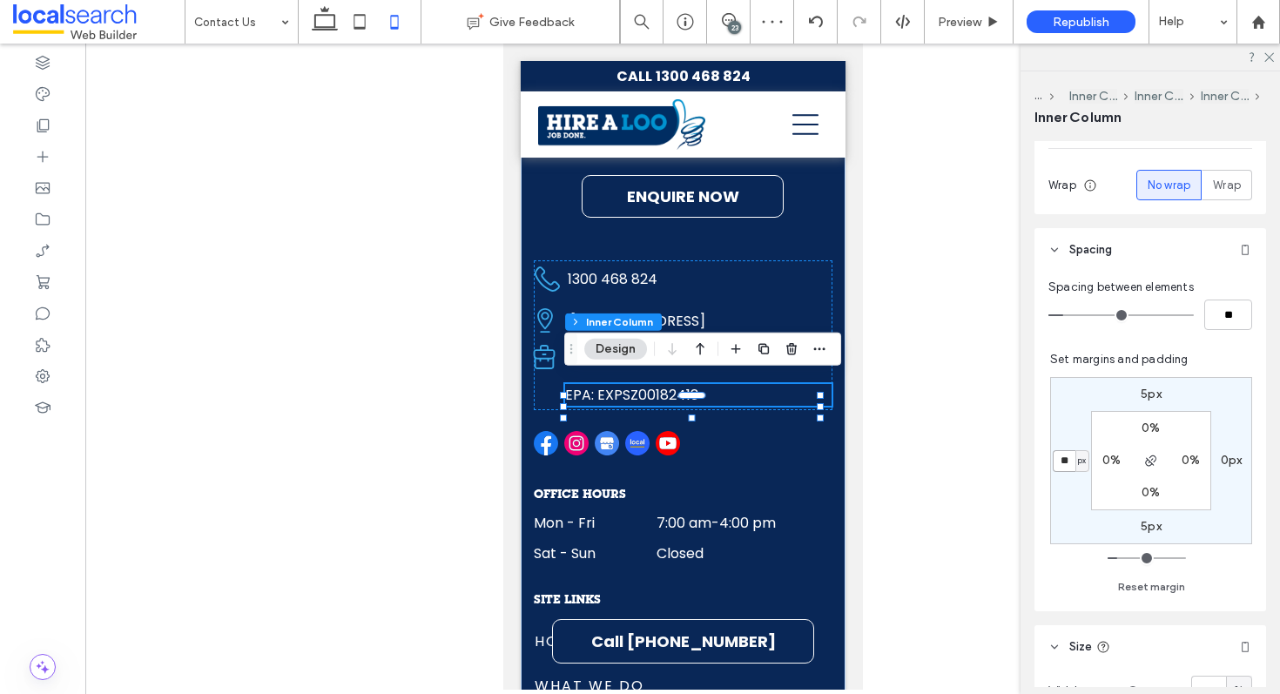
type input "**"
type input "*"
type input "**"
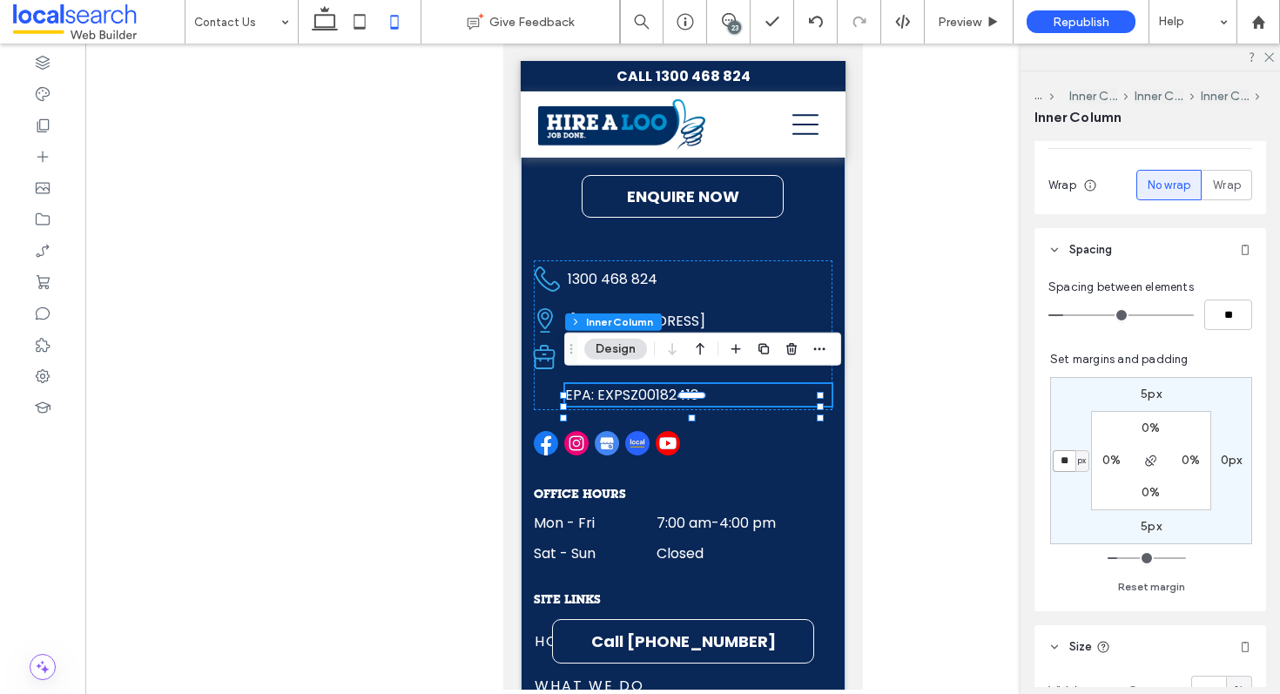
type input "**"
type input "*"
type input "**"
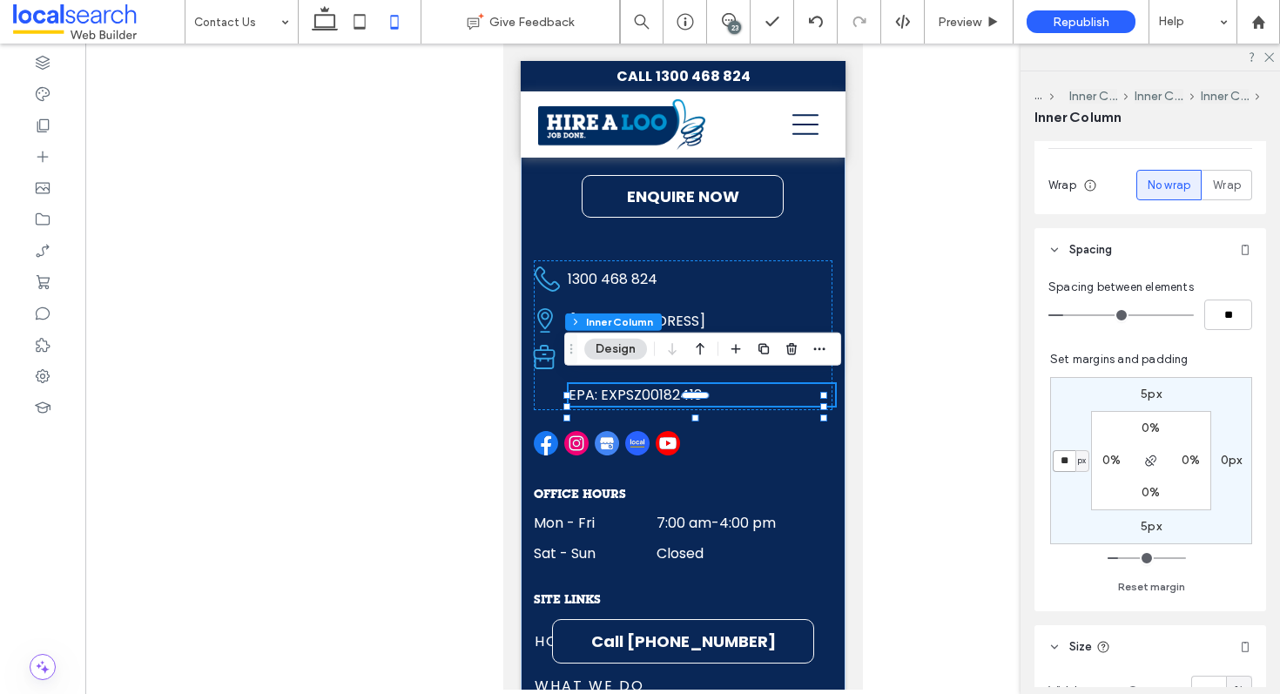
type input "**"
click at [1269, 56] on use at bounding box center [1270, 58] width 10 height 10
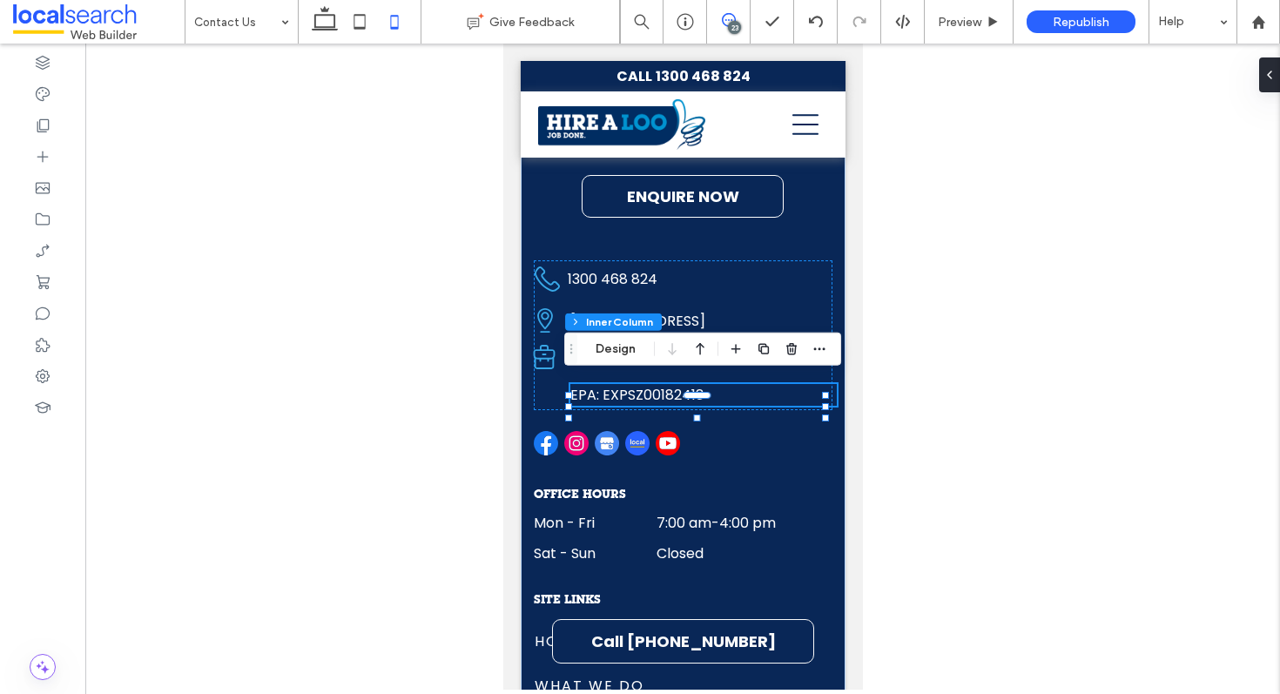
click at [732, 18] on icon at bounding box center [729, 20] width 14 height 14
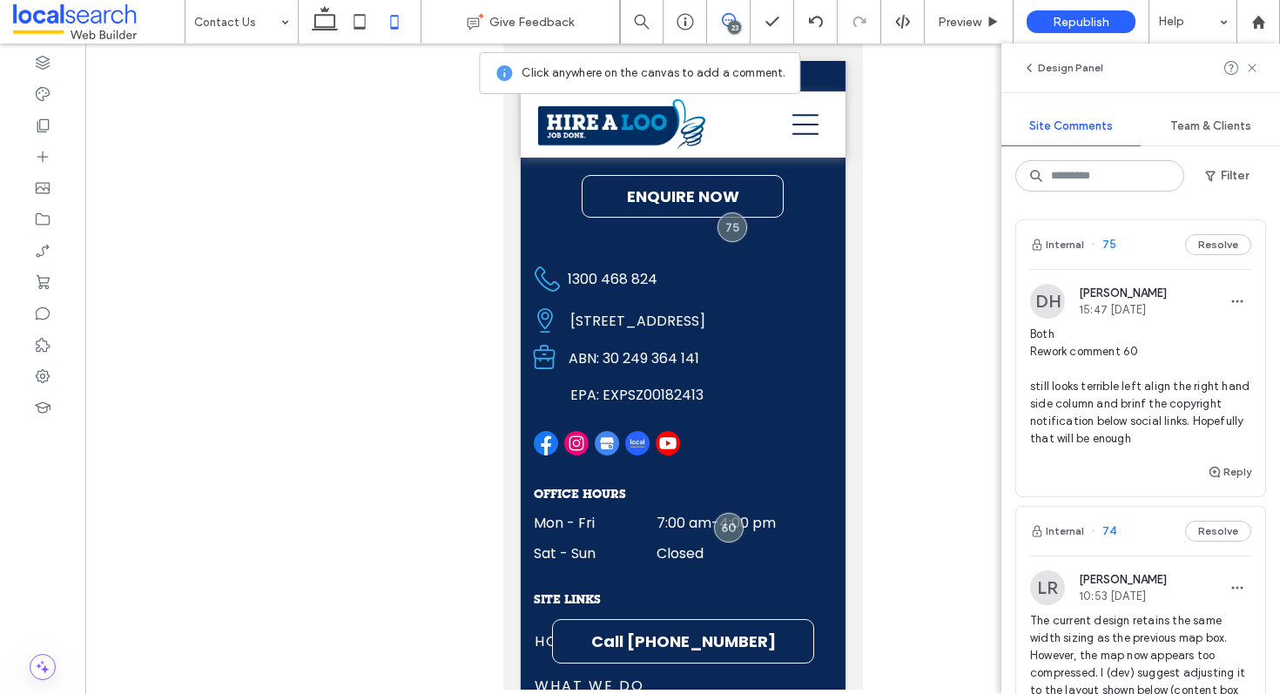
scroll to position [18, 0]
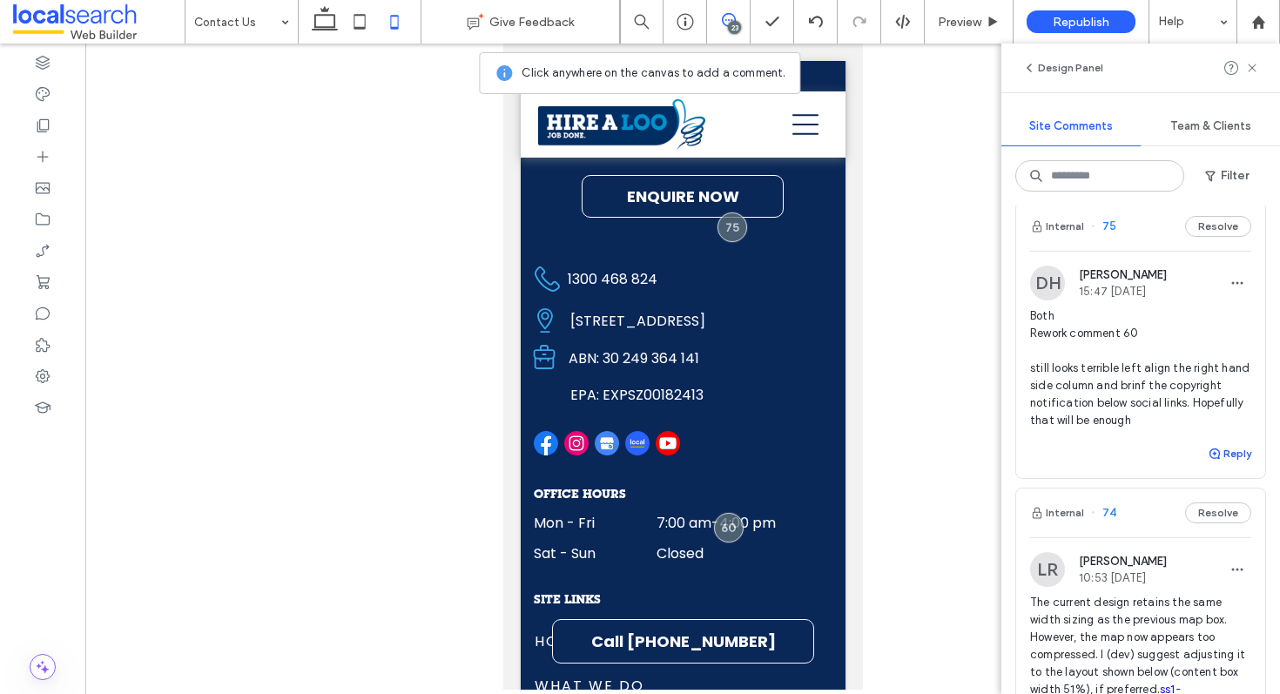
click at [1225, 449] on button "Reply" at bounding box center [1230, 453] width 44 height 21
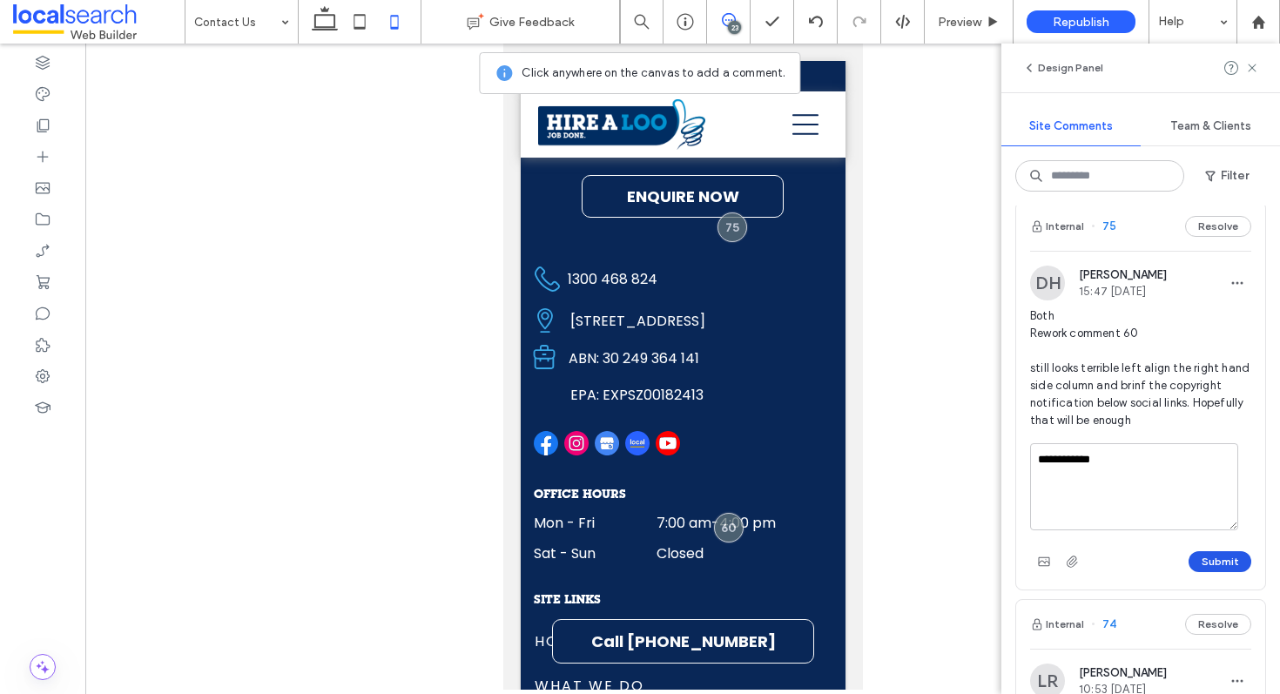
type textarea "**********"
click at [1205, 561] on button "Submit" at bounding box center [1220, 561] width 63 height 21
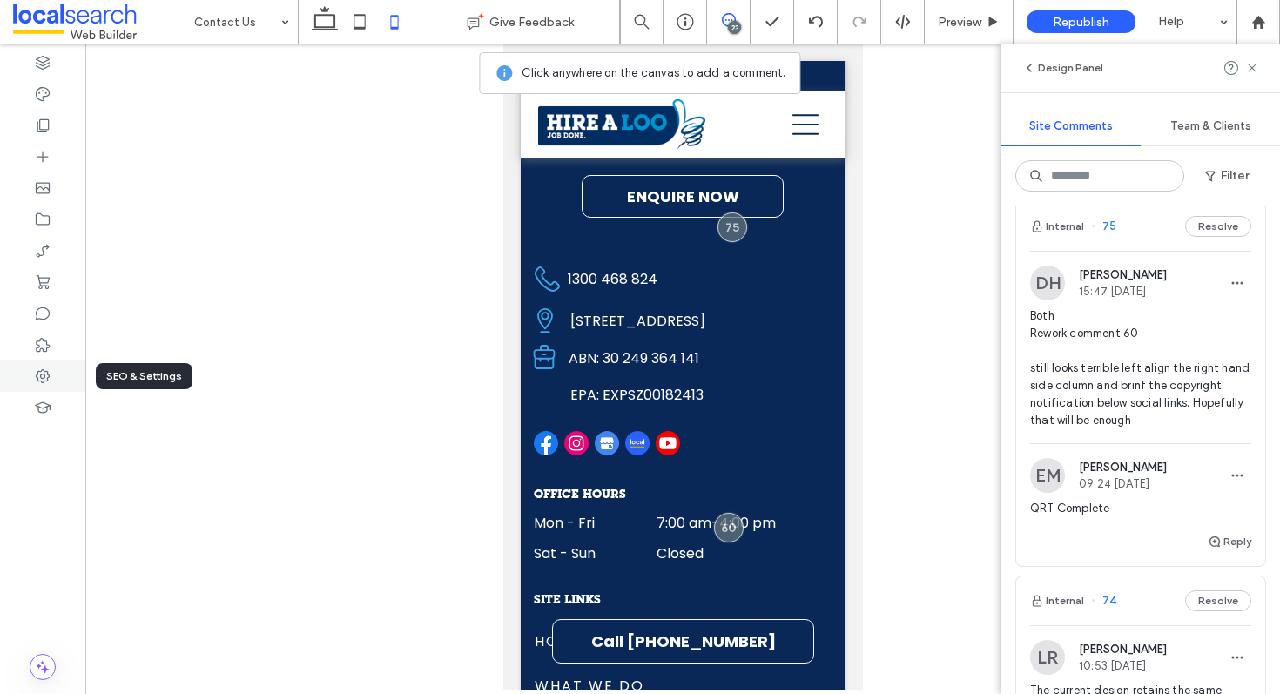
click at [49, 370] on icon at bounding box center [42, 376] width 17 height 17
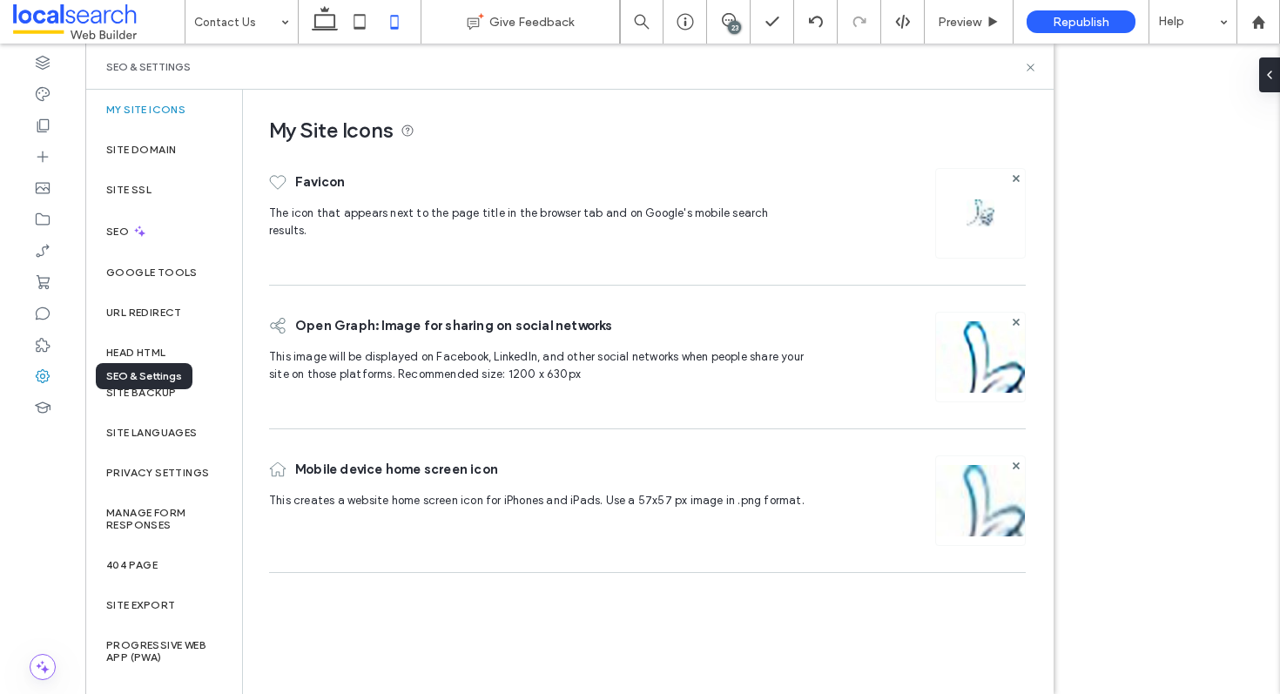
scroll to position [0, 0]
click at [182, 382] on div "SEO & Settings" at bounding box center [144, 376] width 97 height 26
click at [192, 396] on div "Site Backup" at bounding box center [163, 393] width 157 height 40
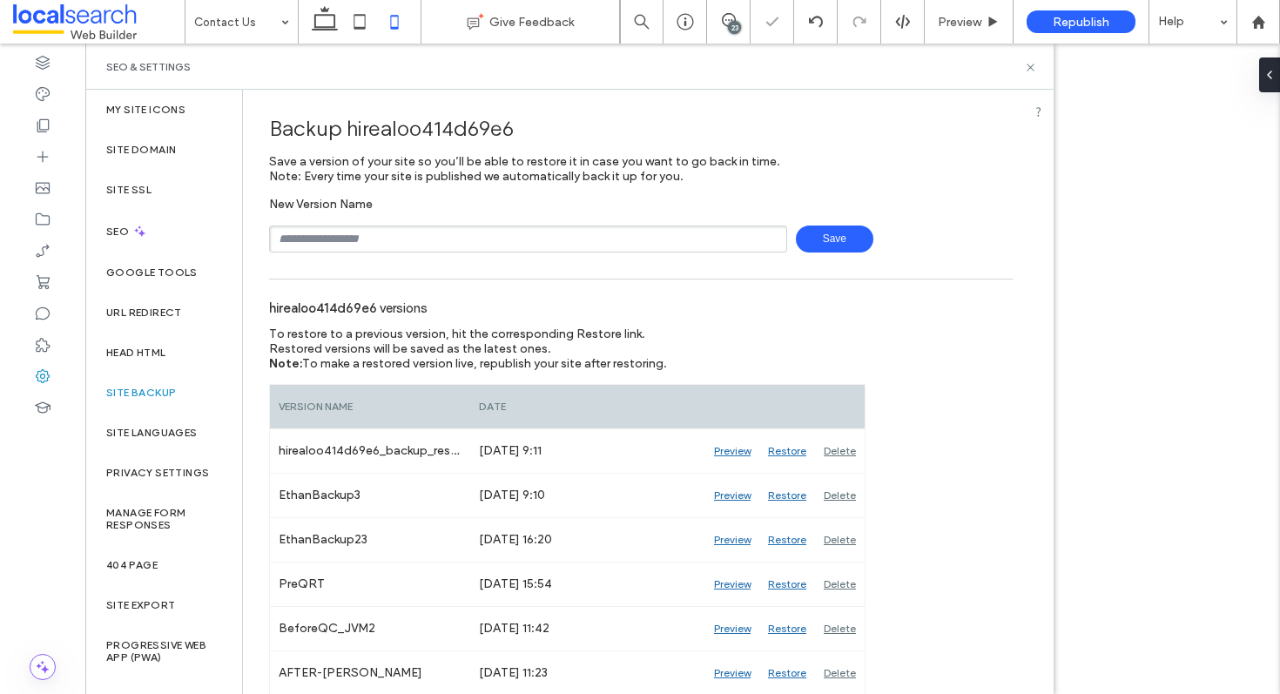
click at [475, 234] on input "text" at bounding box center [528, 239] width 518 height 27
type input "*******"
click at [1031, 64] on icon at bounding box center [1030, 67] width 13 height 13
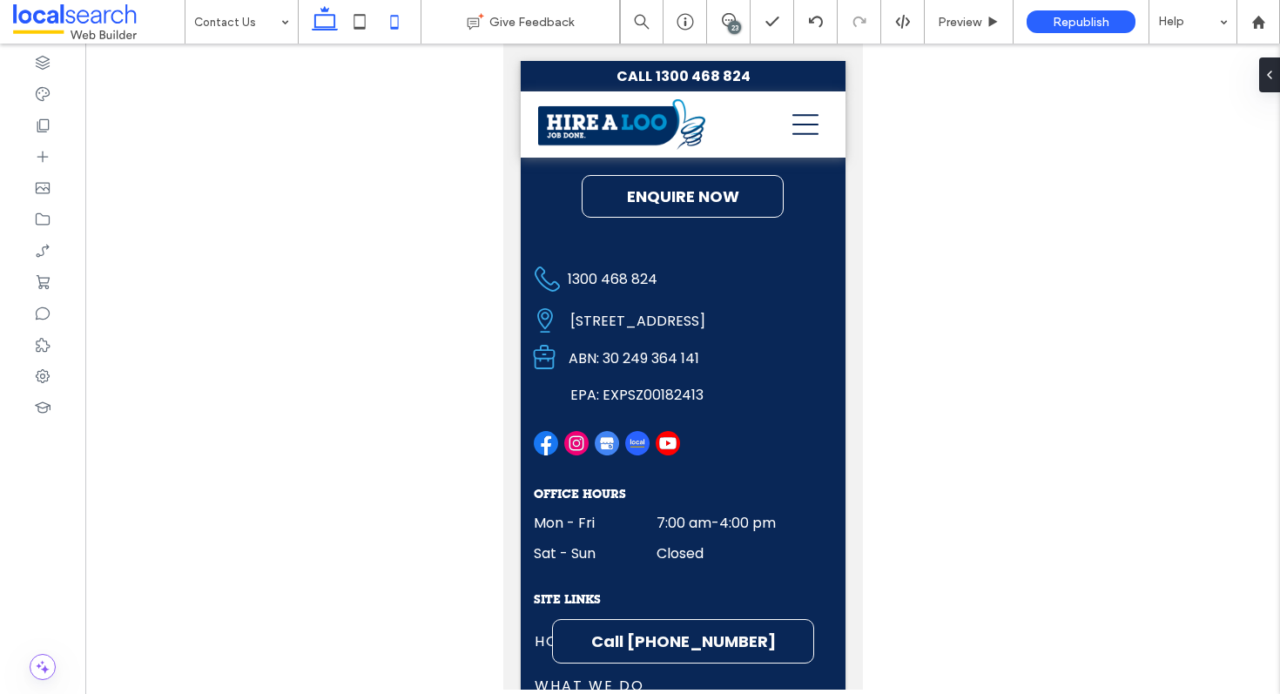
click at [316, 15] on use at bounding box center [325, 18] width 26 height 24
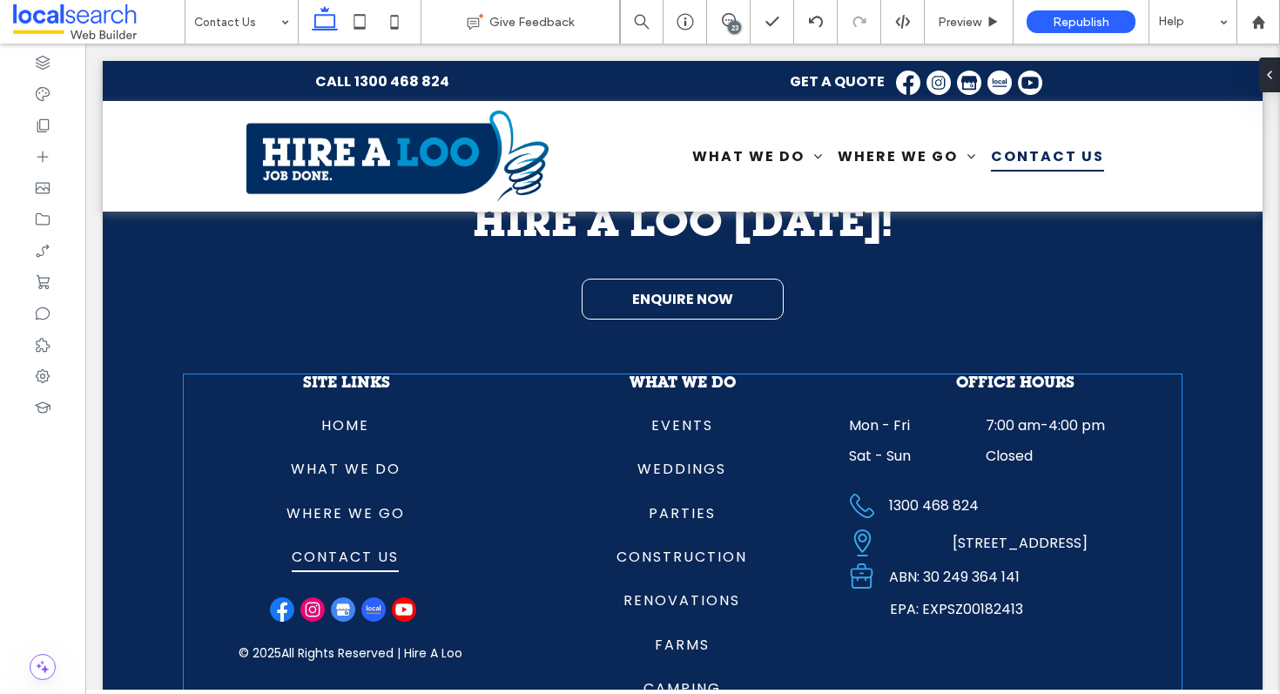
scroll to position [2957, 0]
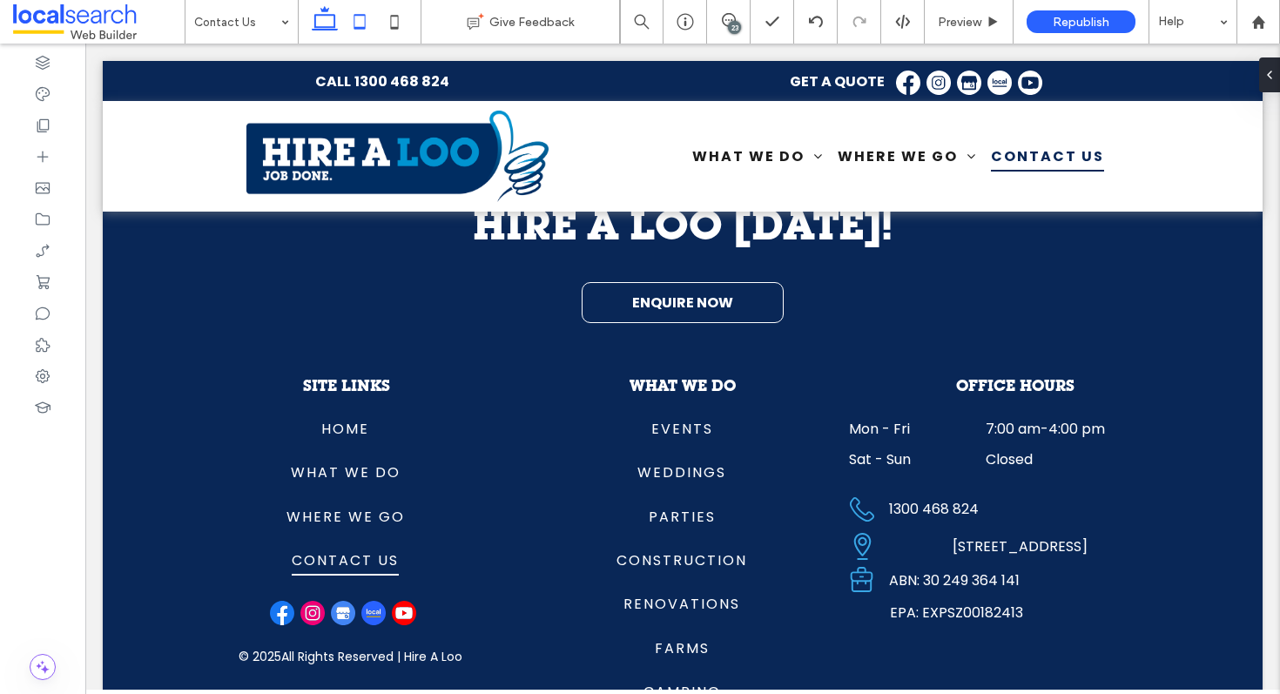
click at [351, 13] on icon at bounding box center [359, 21] width 35 height 35
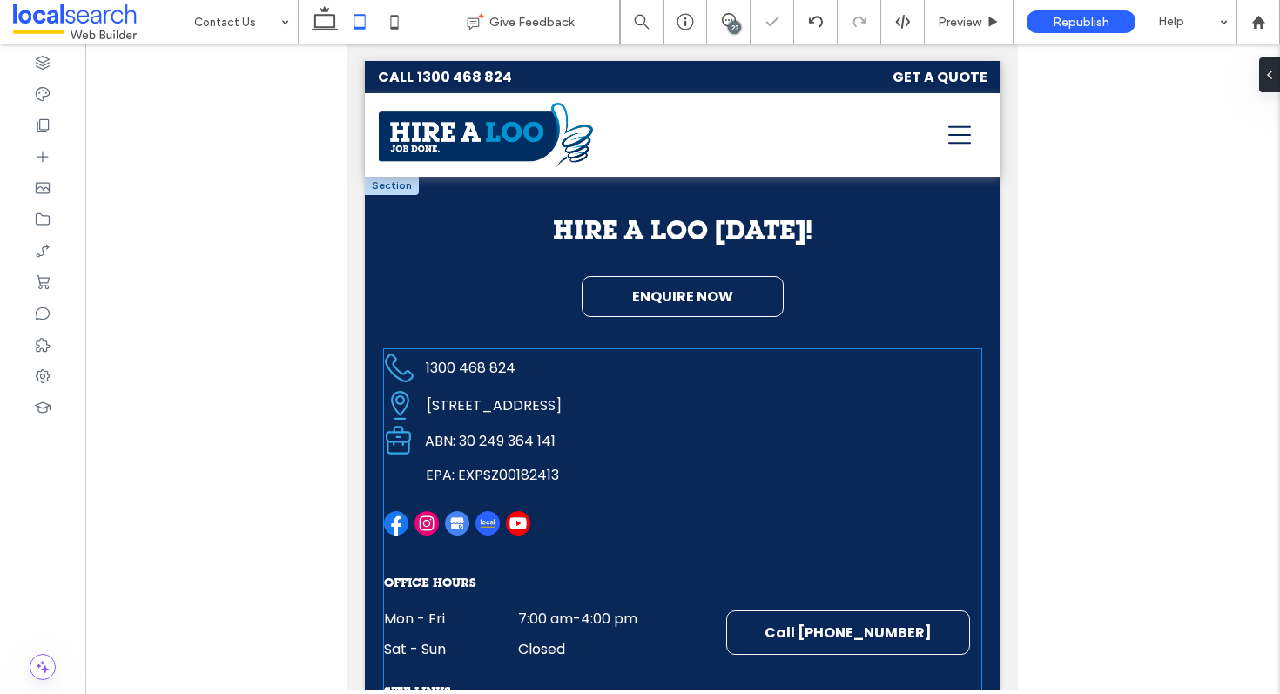
scroll to position [3124, 0]
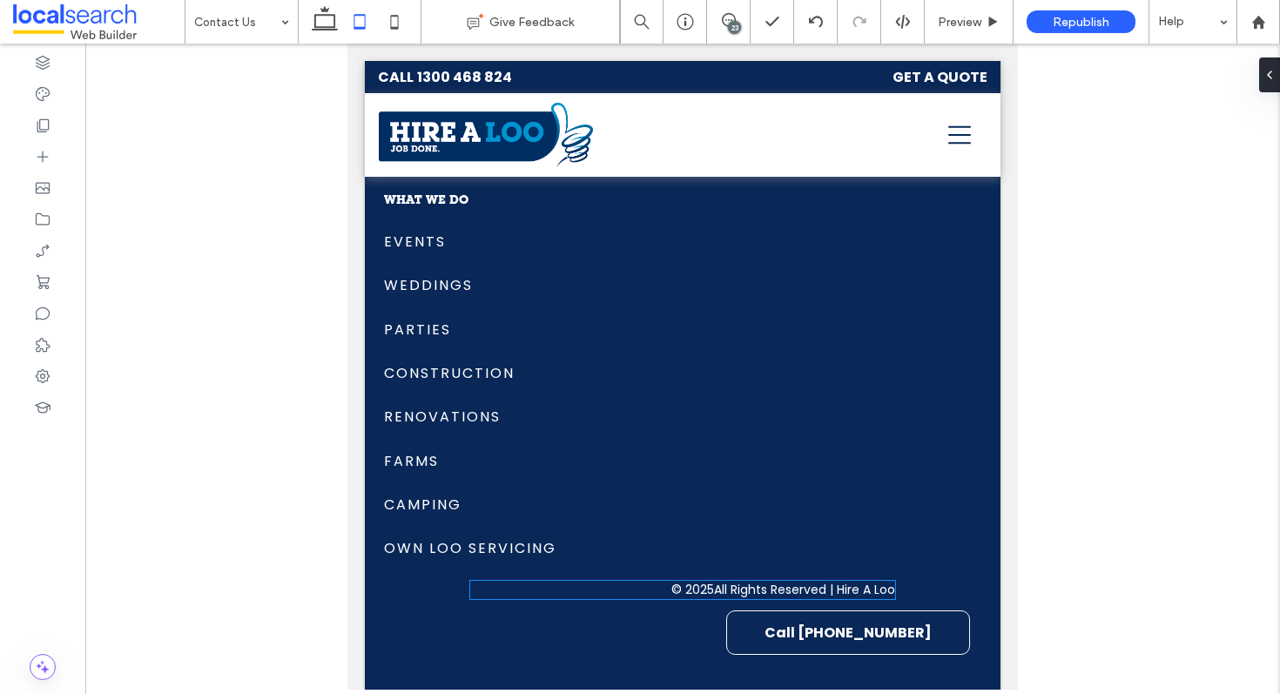
click at [671, 581] on span "© 2025" at bounding box center [692, 590] width 43 height 18
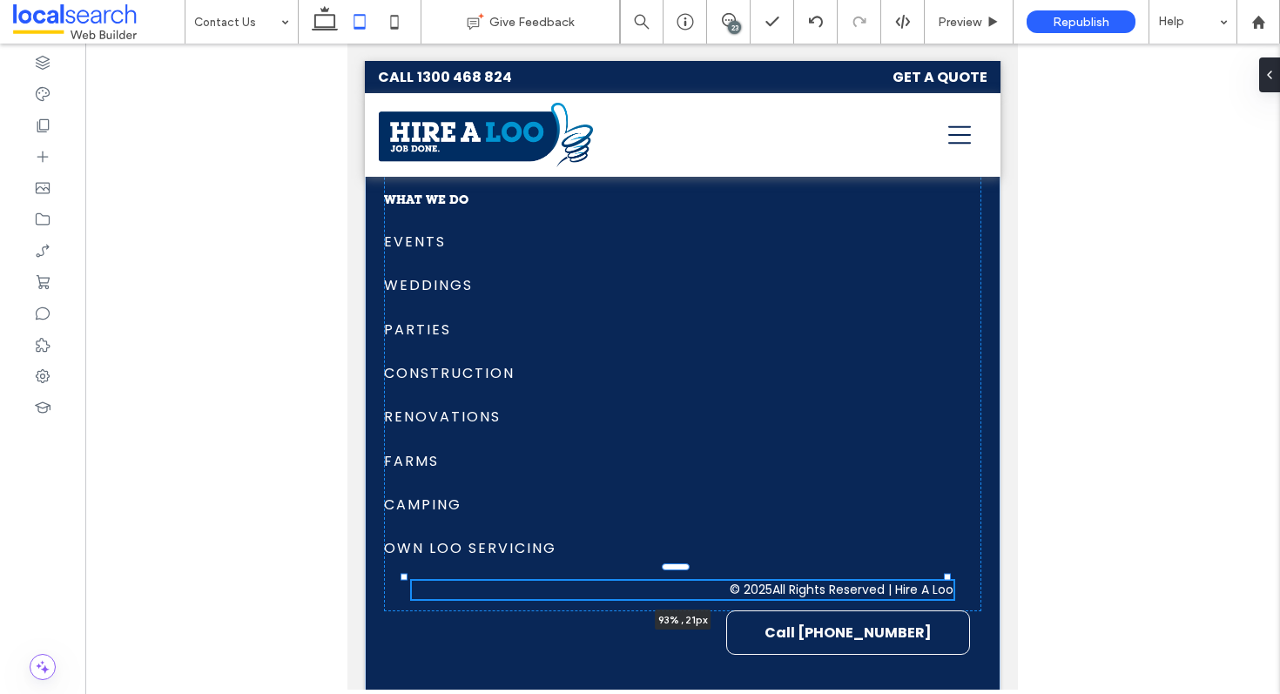
drag, startPoint x: 885, startPoint y: 578, endPoint x: 948, endPoint y: 576, distance: 62.8
click at [948, 576] on div at bounding box center [947, 577] width 7 height 7
type input "**"
type input "****"
drag, startPoint x: 948, startPoint y: 576, endPoint x: 937, endPoint y: 577, distance: 11.5
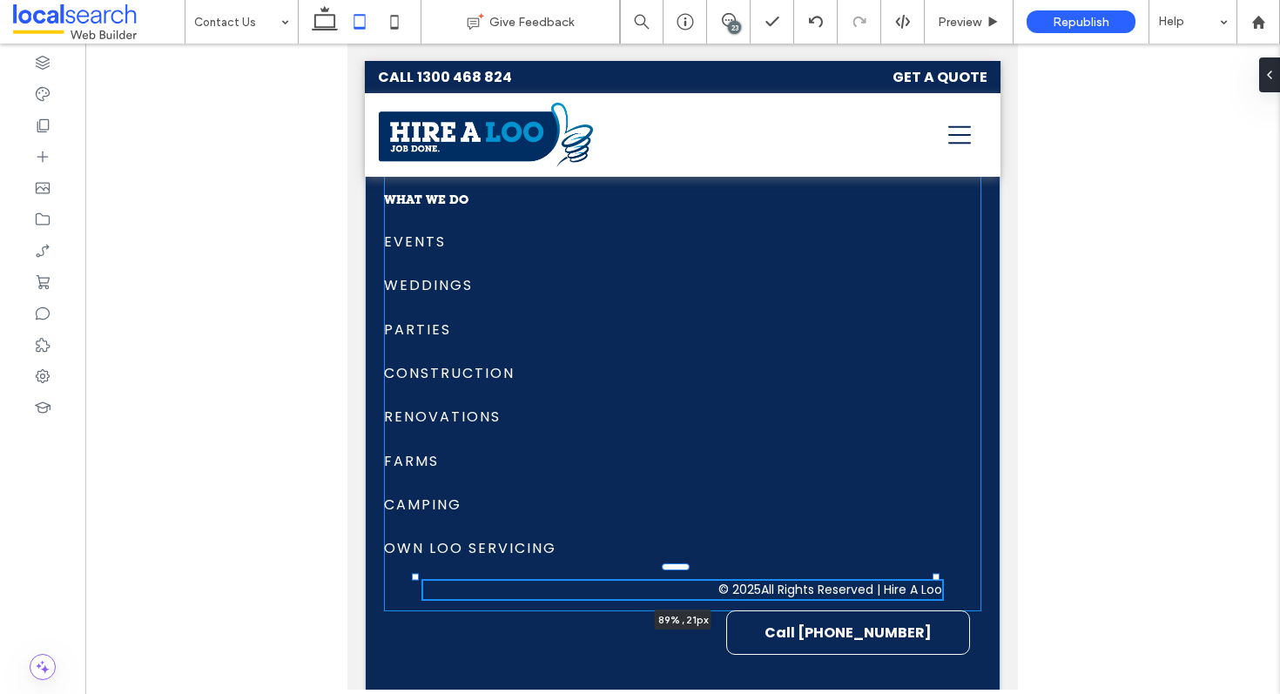
click at [937, 577] on div at bounding box center [936, 577] width 7 height 7
type input "**"
type input "****"
click at [934, 578] on div at bounding box center [934, 577] width 7 height 7
type input "**"
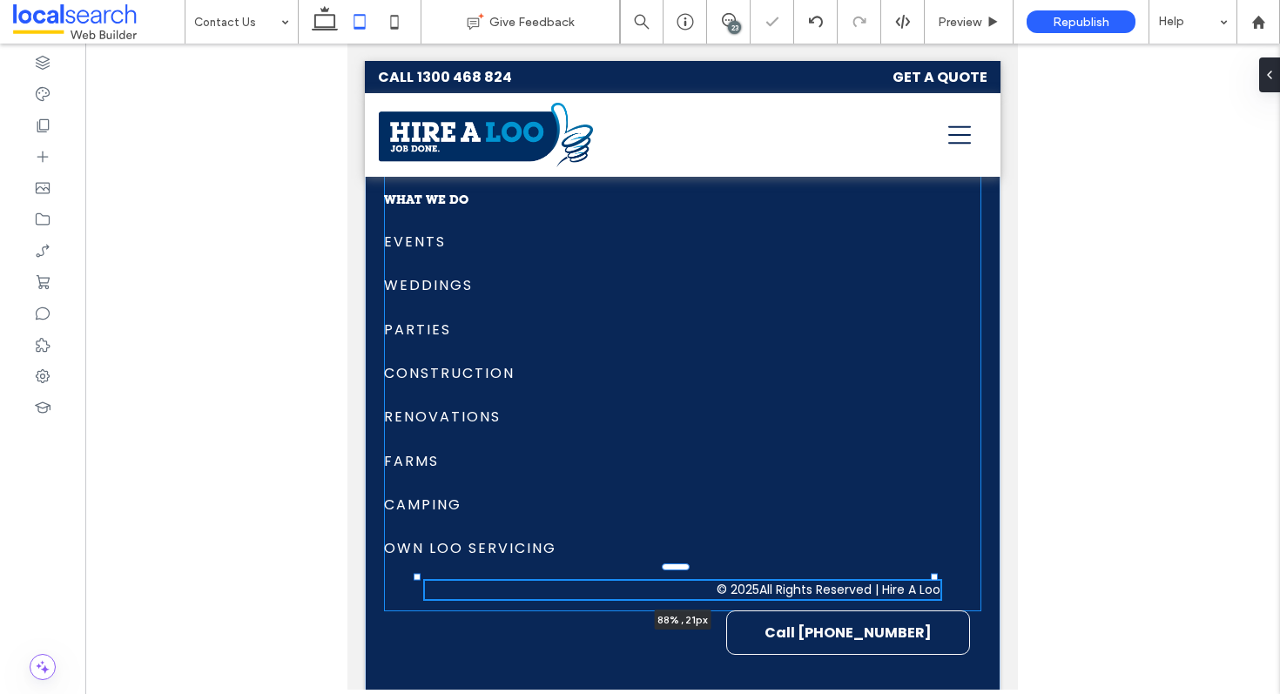
type input "****"
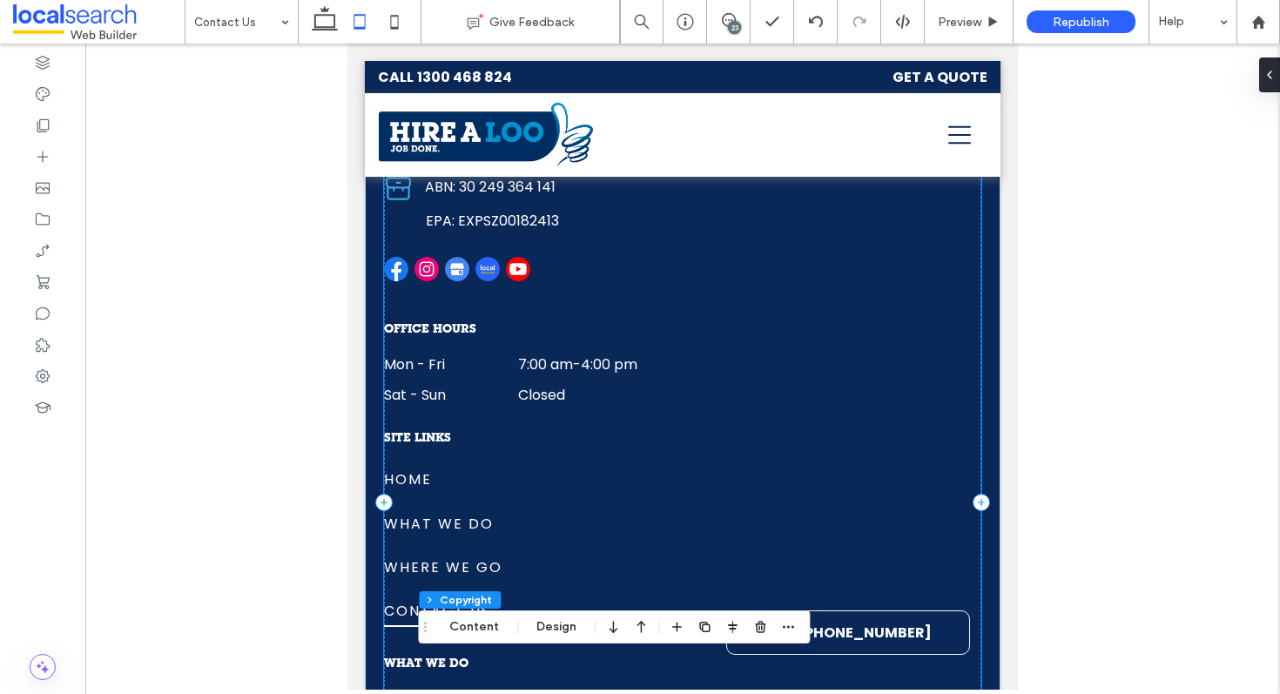
scroll to position [2653, 0]
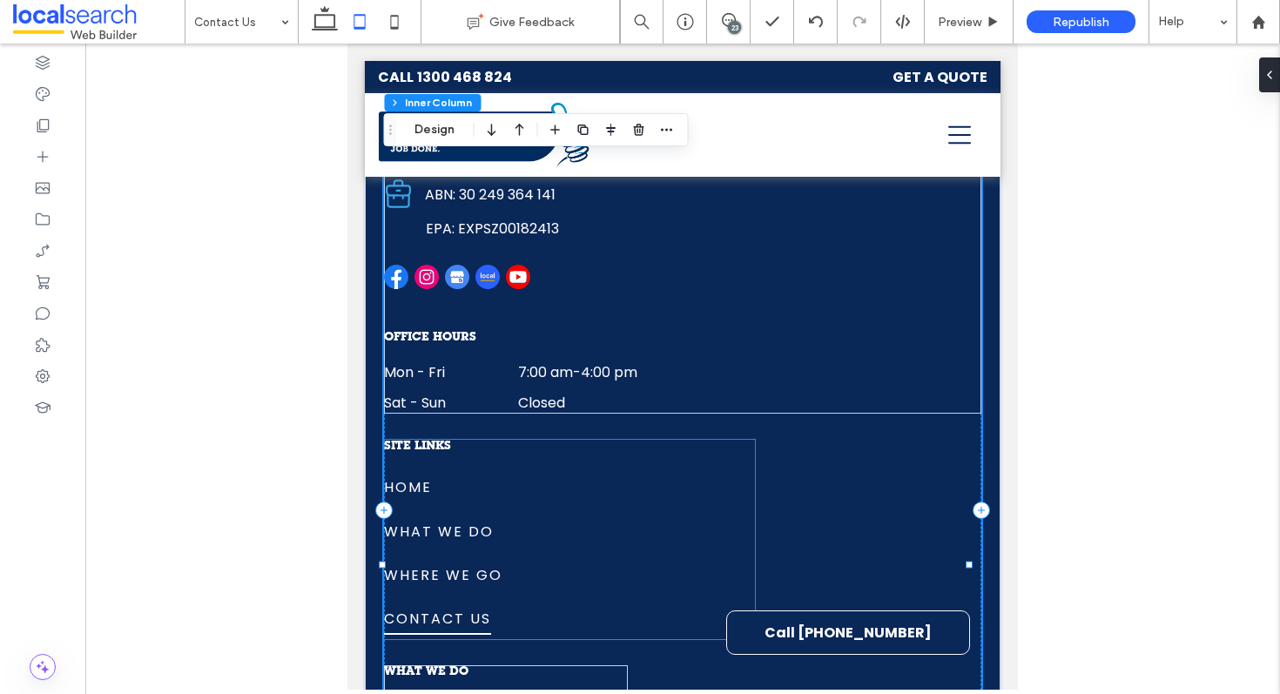
click at [425, 441] on span "SITE LINKS" at bounding box center [417, 447] width 67 height 12
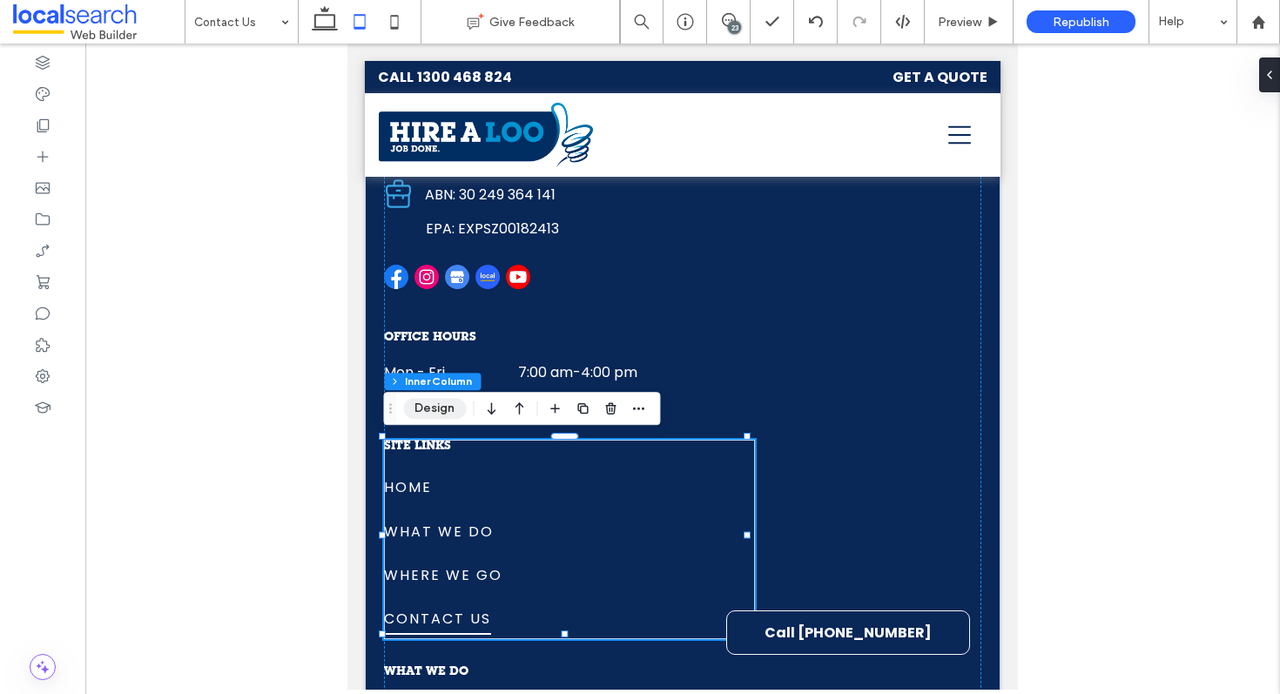
click at [435, 399] on button "Design" at bounding box center [434, 408] width 63 height 21
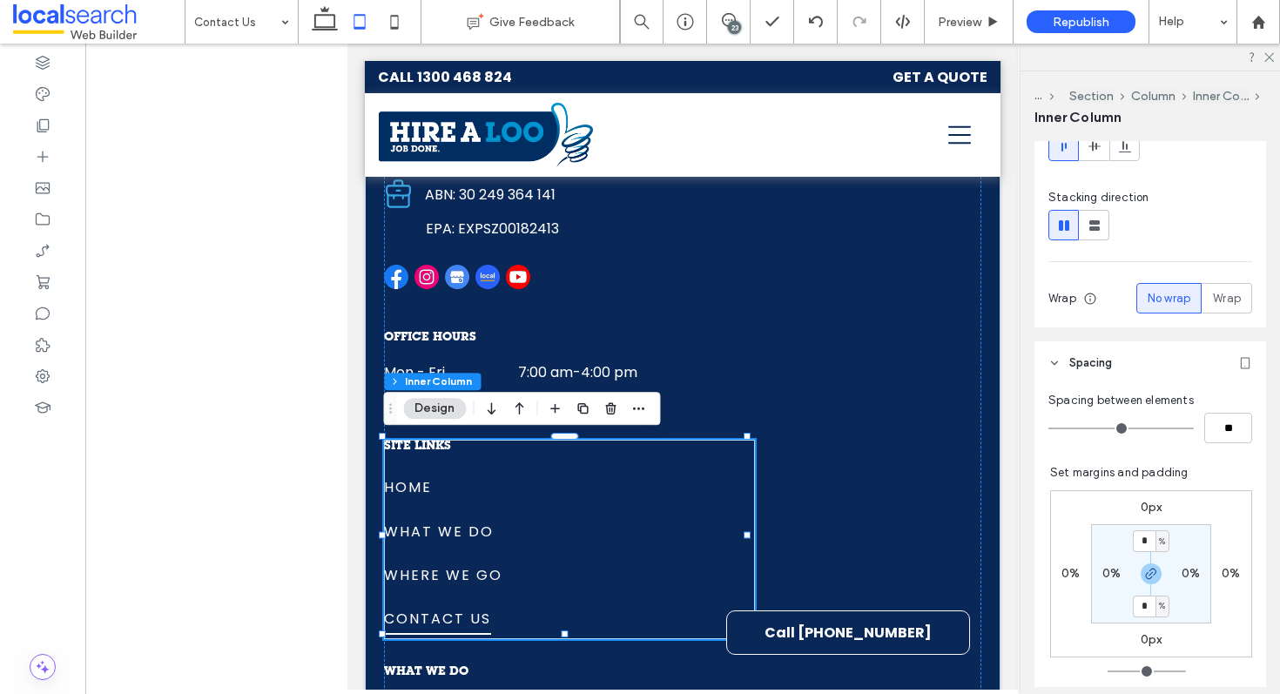
scroll to position [223, 0]
click at [38, 373] on use at bounding box center [43, 376] width 14 height 14
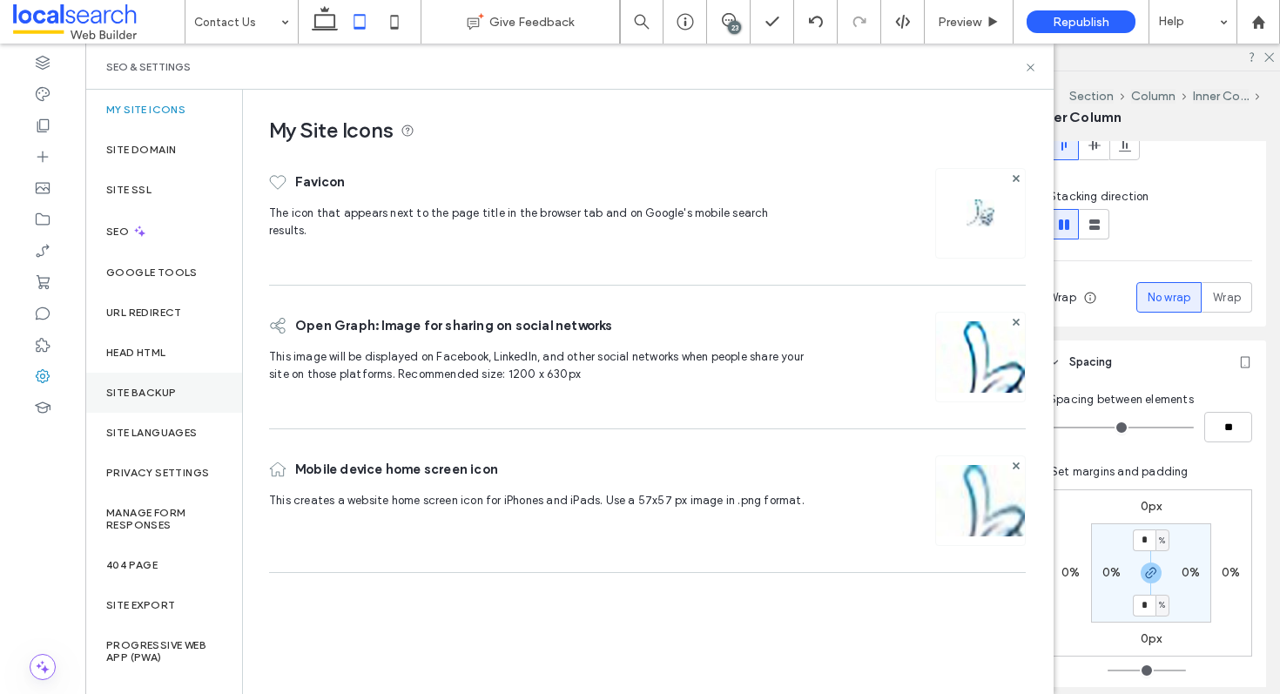
click at [171, 396] on label "Site Backup" at bounding box center [141, 393] width 70 height 12
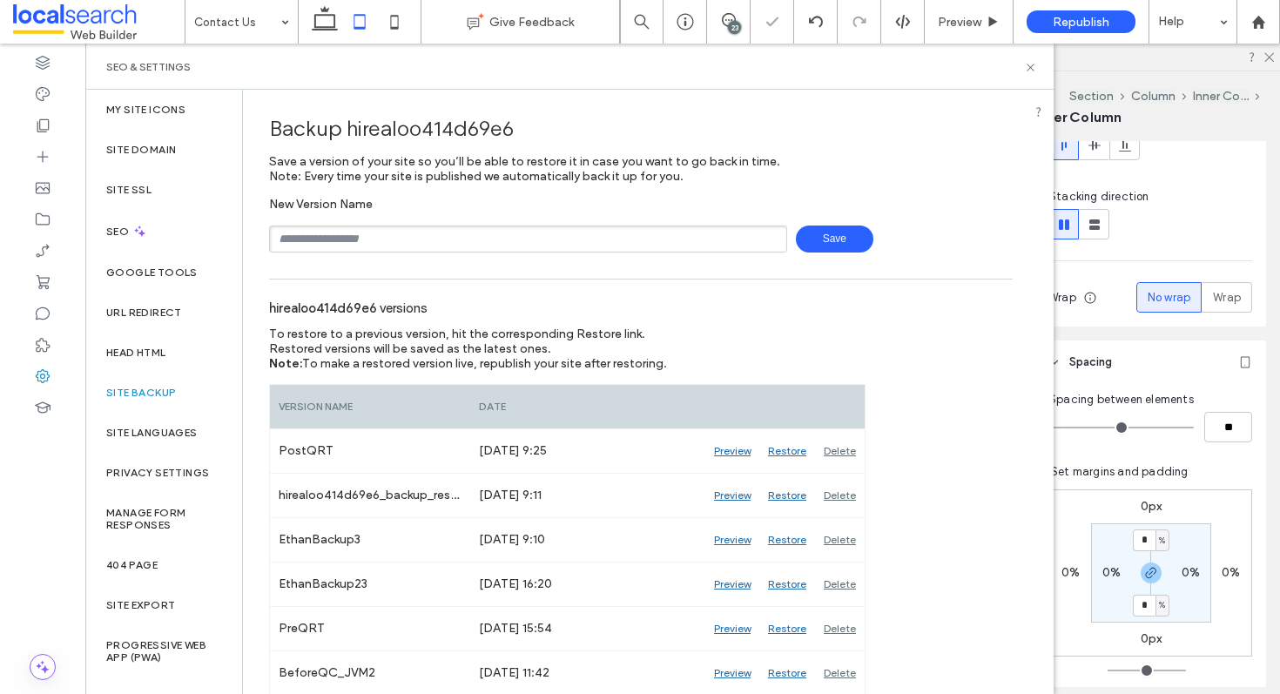
click at [342, 248] on input "text" at bounding box center [528, 239] width 518 height 27
type input "********"
click at [1034, 64] on icon at bounding box center [1030, 67] width 13 height 13
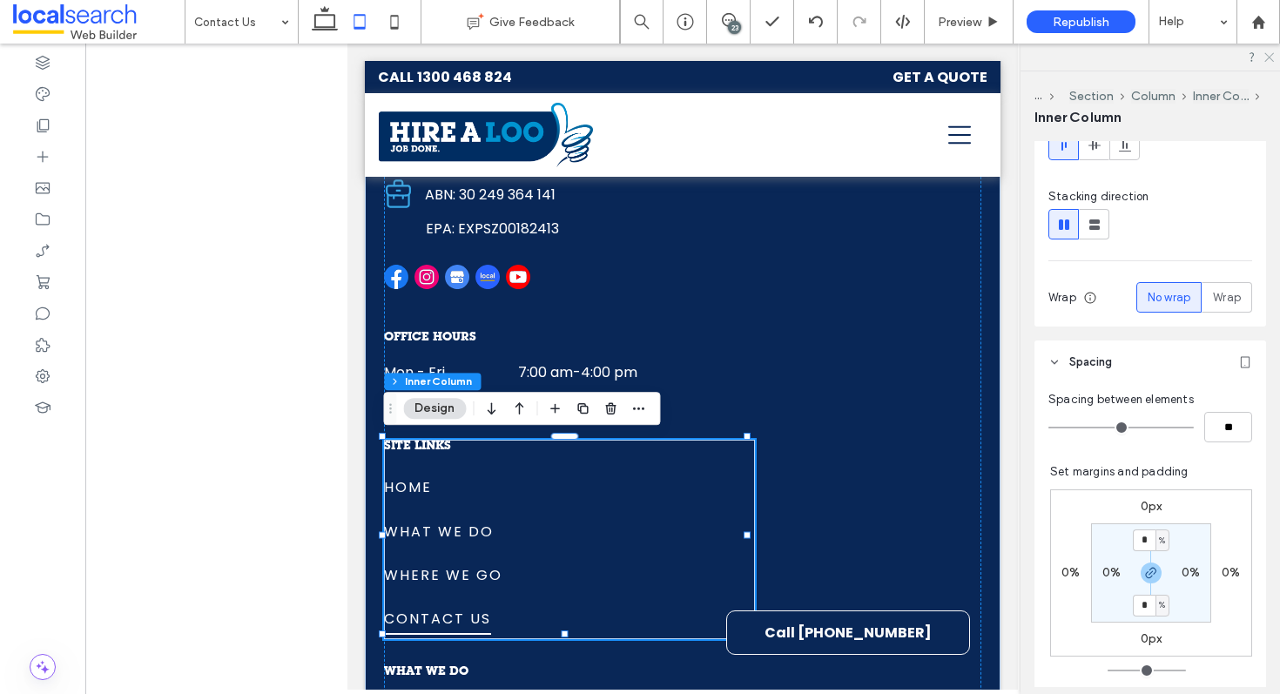
click at [1269, 55] on icon at bounding box center [1268, 56] width 11 height 11
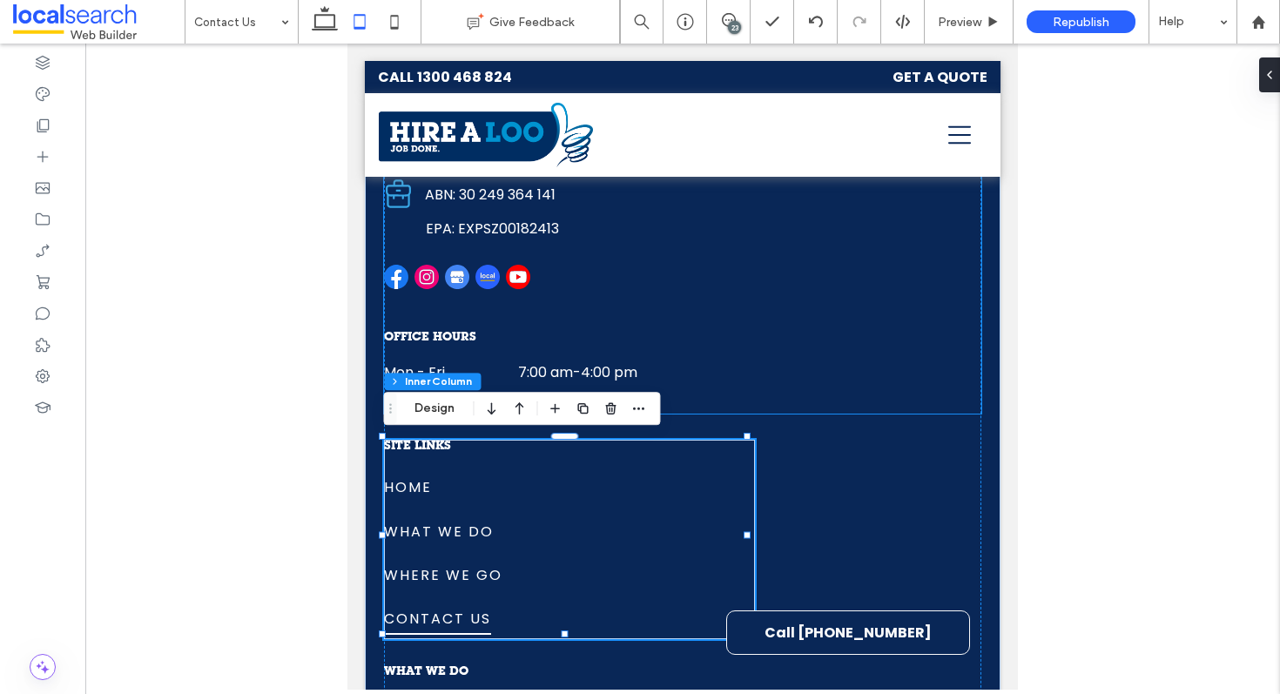
click at [692, 348] on div "OFFICE hours Mon - Fri 7:00 am - 4:00 pm Sat - Sun Closed Mon - Fri 7:00 am - 4…" at bounding box center [682, 258] width 597 height 311
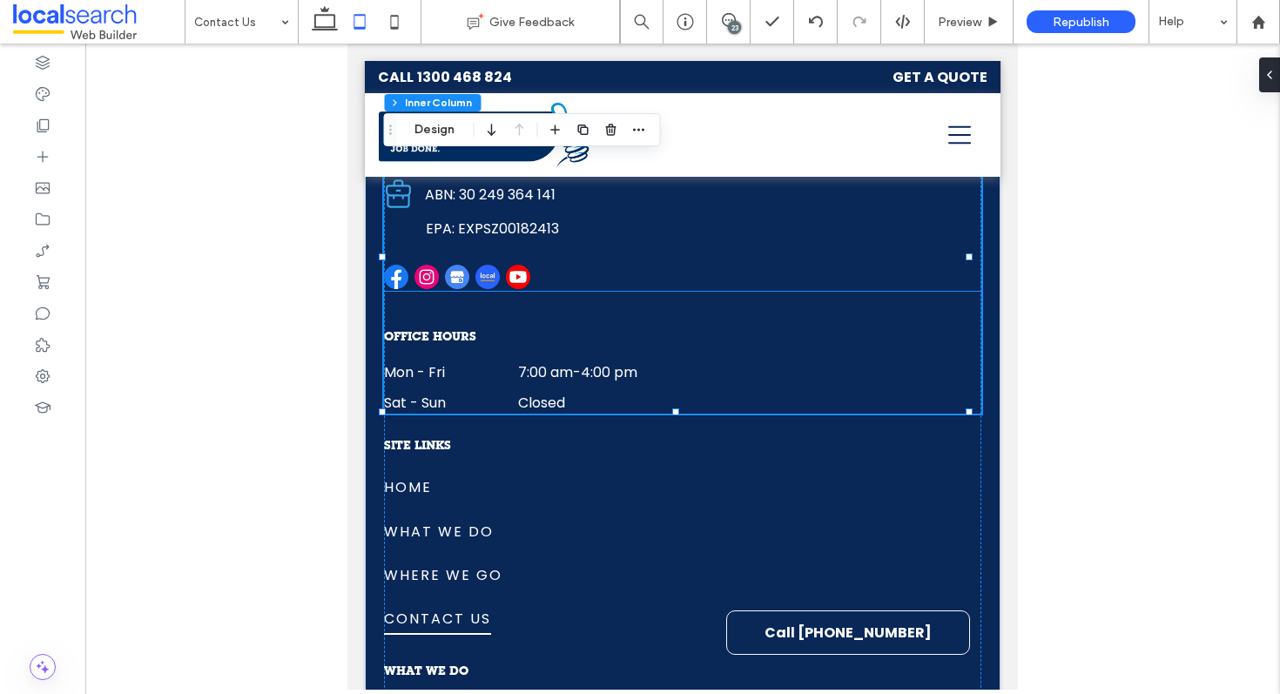
click at [642, 257] on div "Phone Icon 1300 468 824 Pin Icon 3 Venture Cl, Coolum Beach QLD 4573 Business I…" at bounding box center [682, 197] width 596 height 188
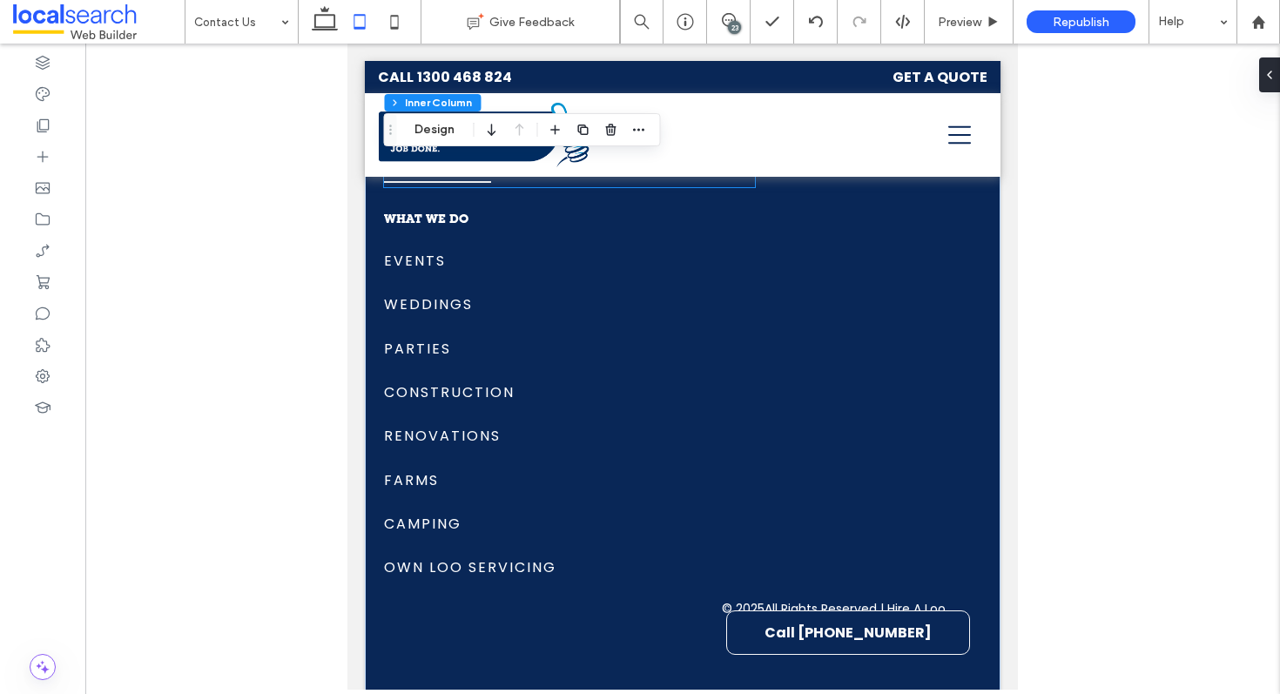
scroll to position [3124, 0]
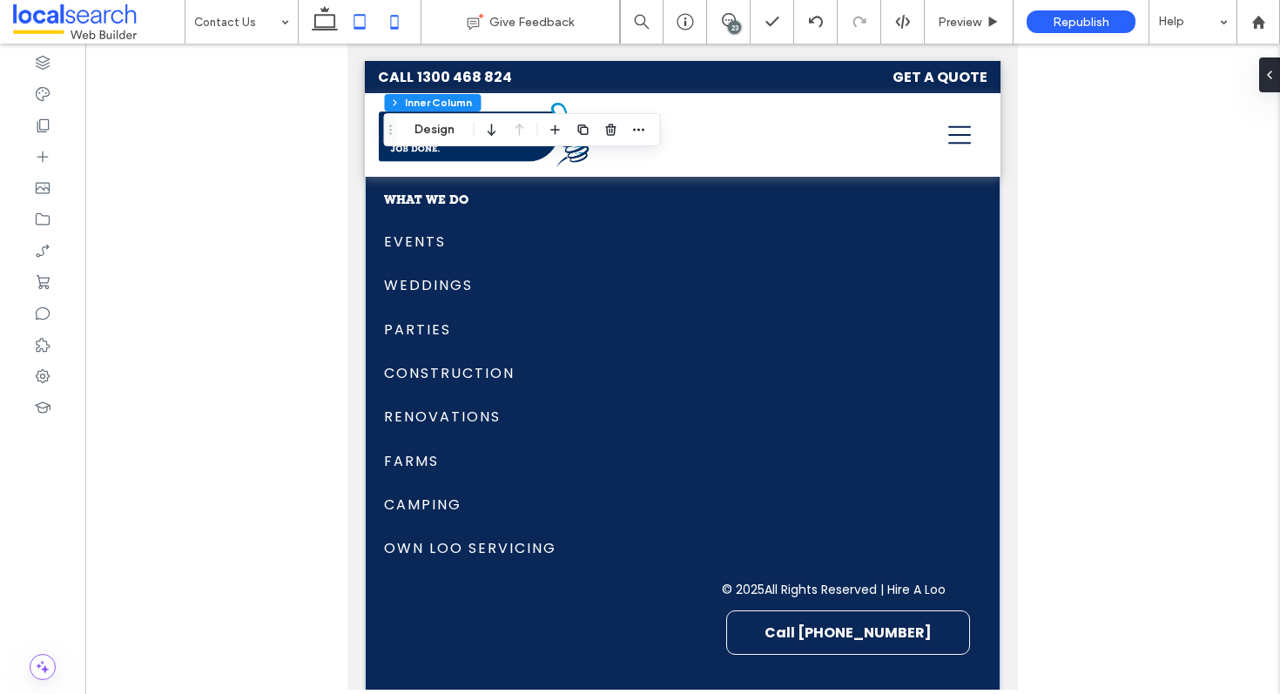
click at [389, 20] on icon at bounding box center [394, 21] width 35 height 35
type input "**"
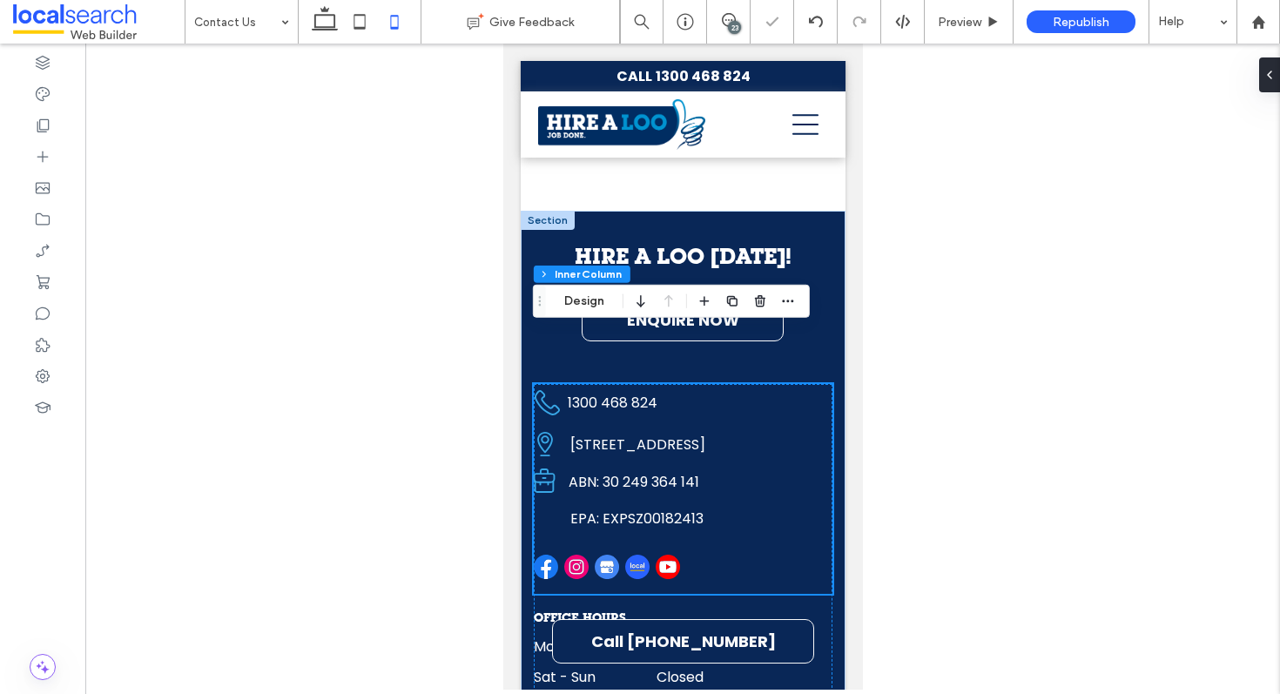
scroll to position [3649, 0]
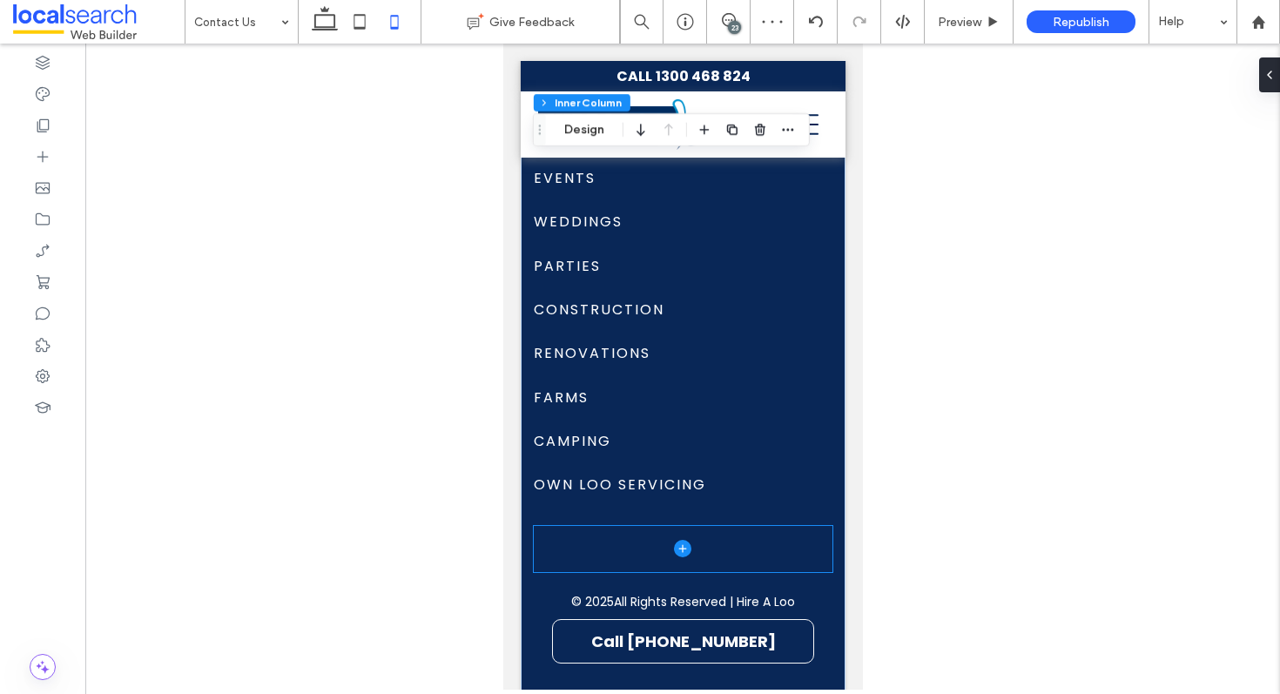
click at [652, 544] on span at bounding box center [682, 549] width 299 height 46
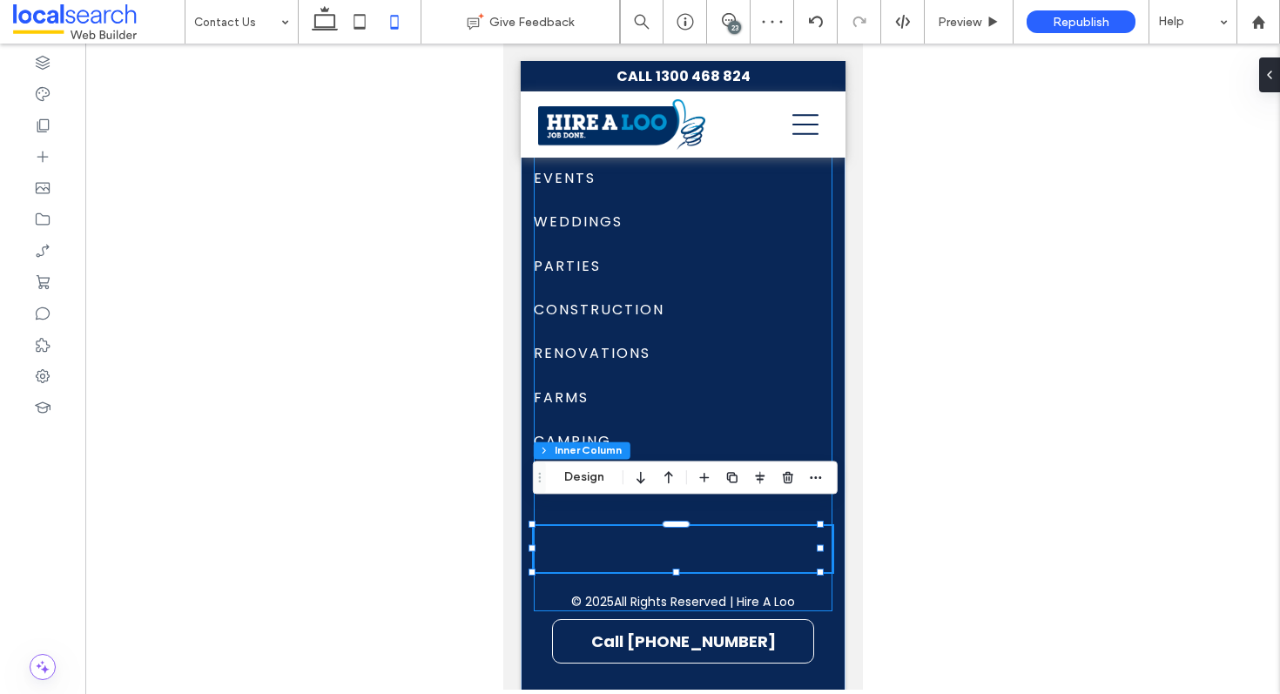
click at [545, 570] on div "HIRE A LOO TODAY! ENQUIRE NOW SITE LINKS Home What We Do Where We Go Contact Us…" at bounding box center [682, 6] width 299 height 1207
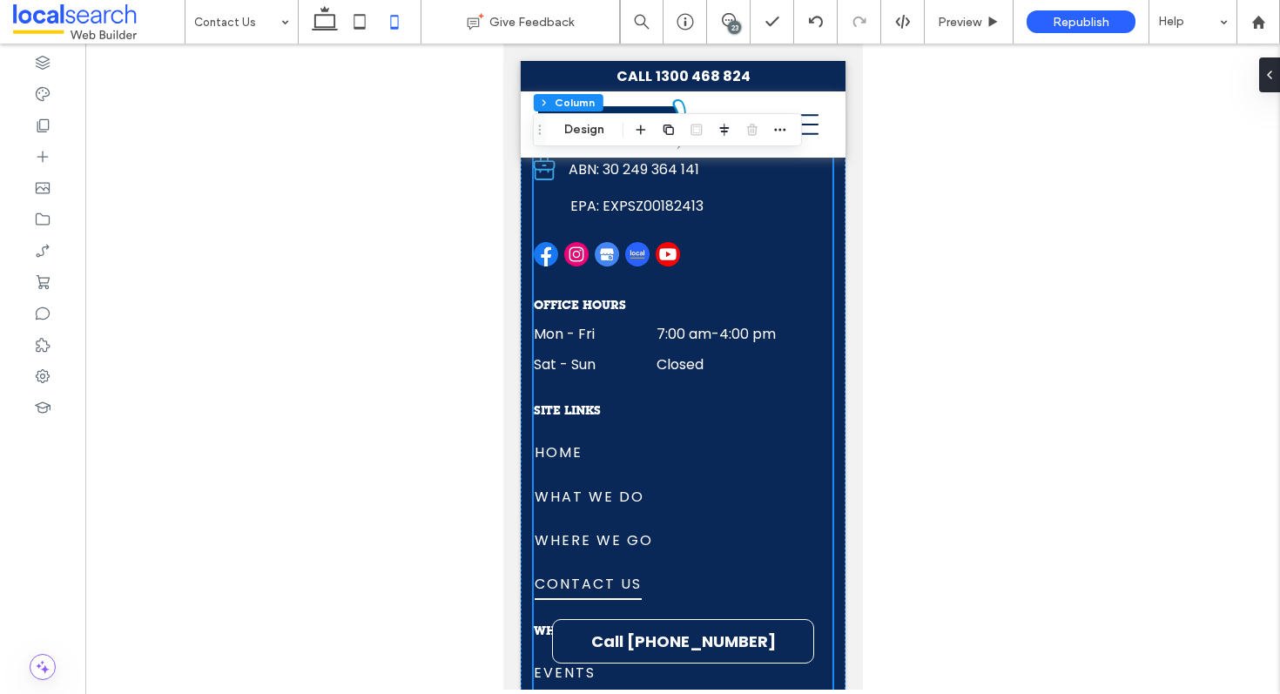
scroll to position [3146, 0]
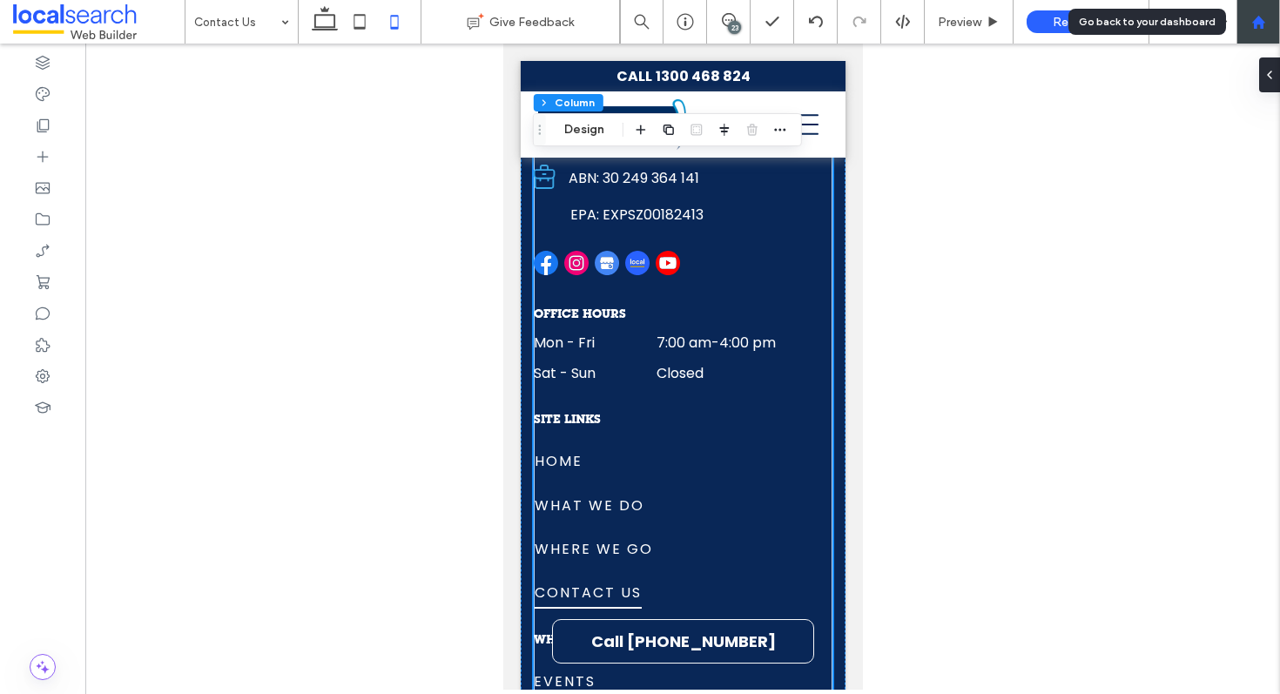
click at [1269, 13] on div at bounding box center [1259, 22] width 44 height 44
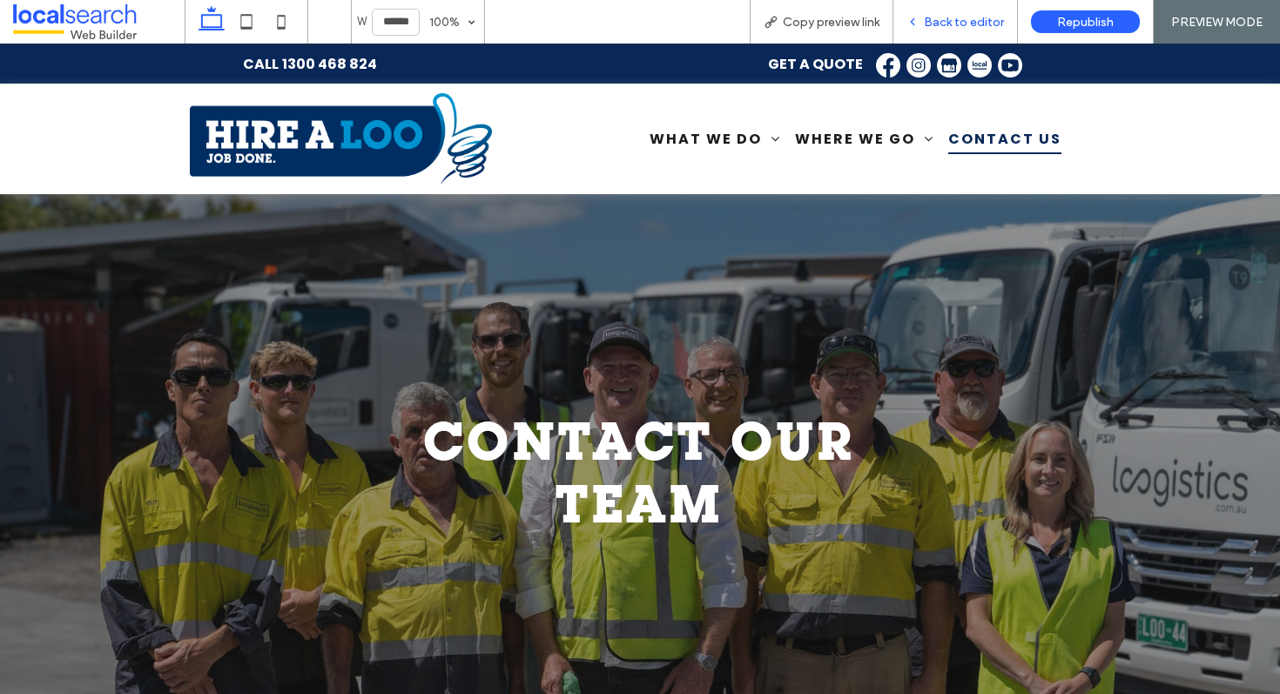
click at [936, 15] on span "Back to editor" at bounding box center [964, 22] width 80 height 15
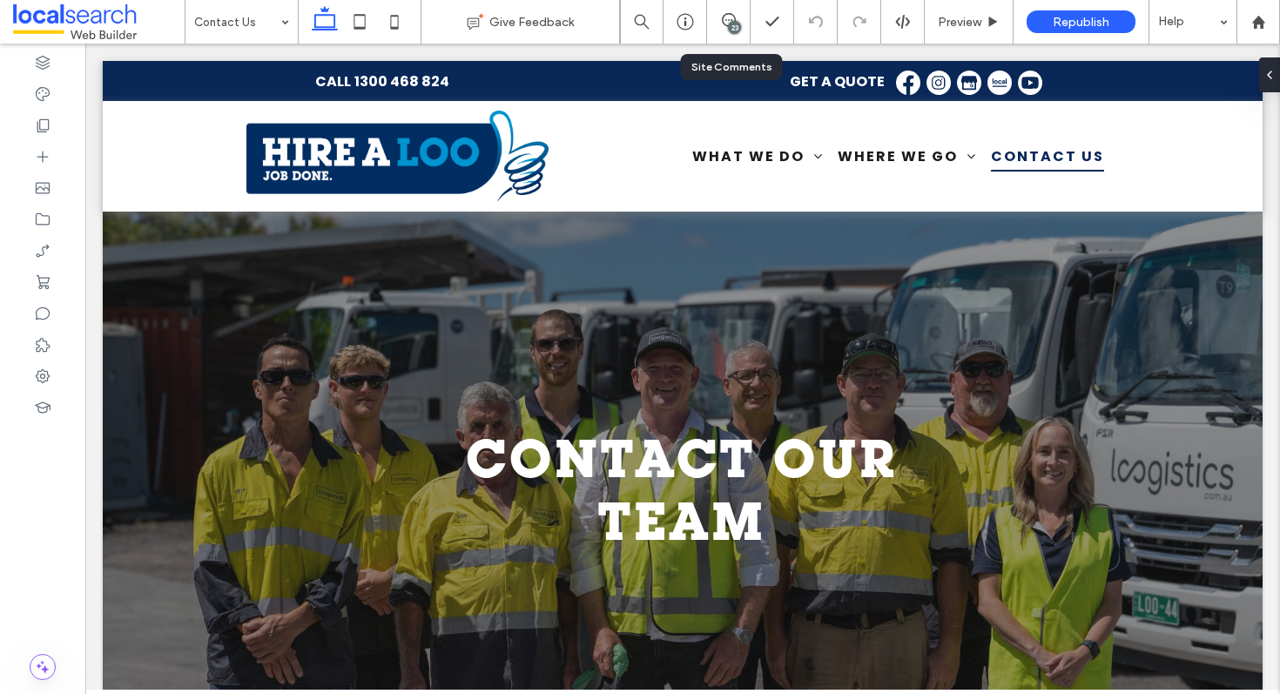
click at [724, 28] on div "23" at bounding box center [728, 21] width 43 height 17
click at [725, 24] on use at bounding box center [729, 20] width 14 height 14
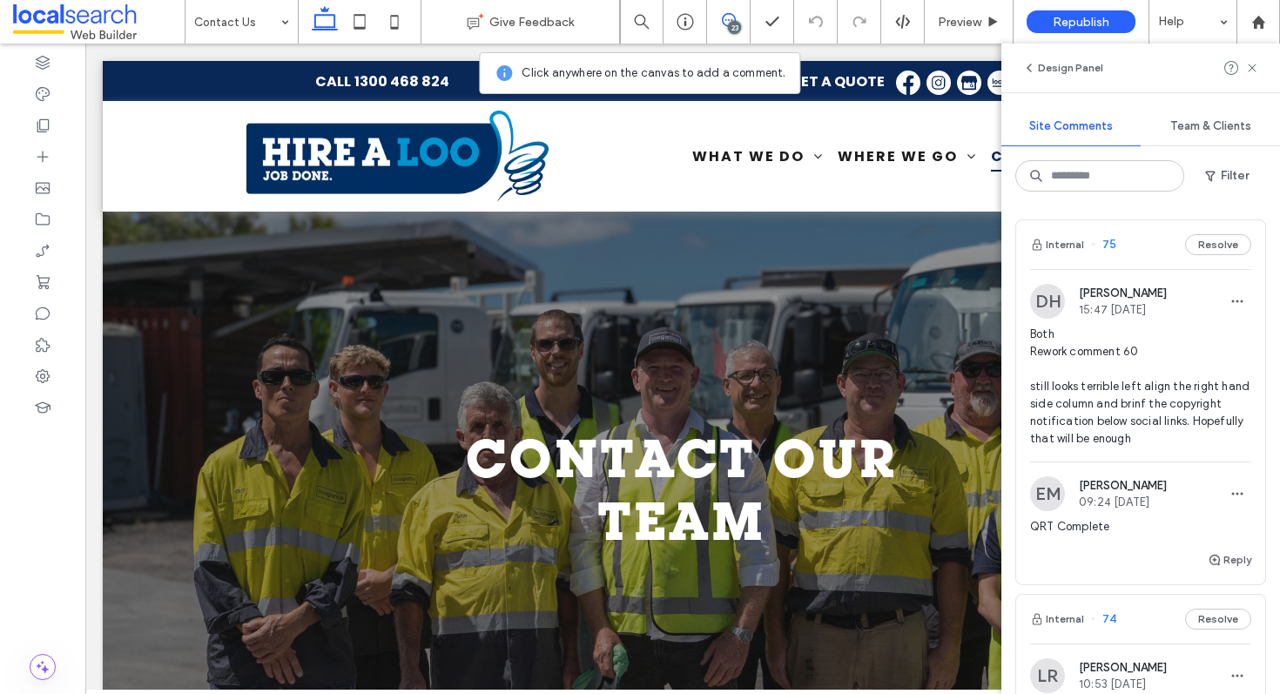
click at [1111, 250] on span "75" at bounding box center [1103, 244] width 25 height 17
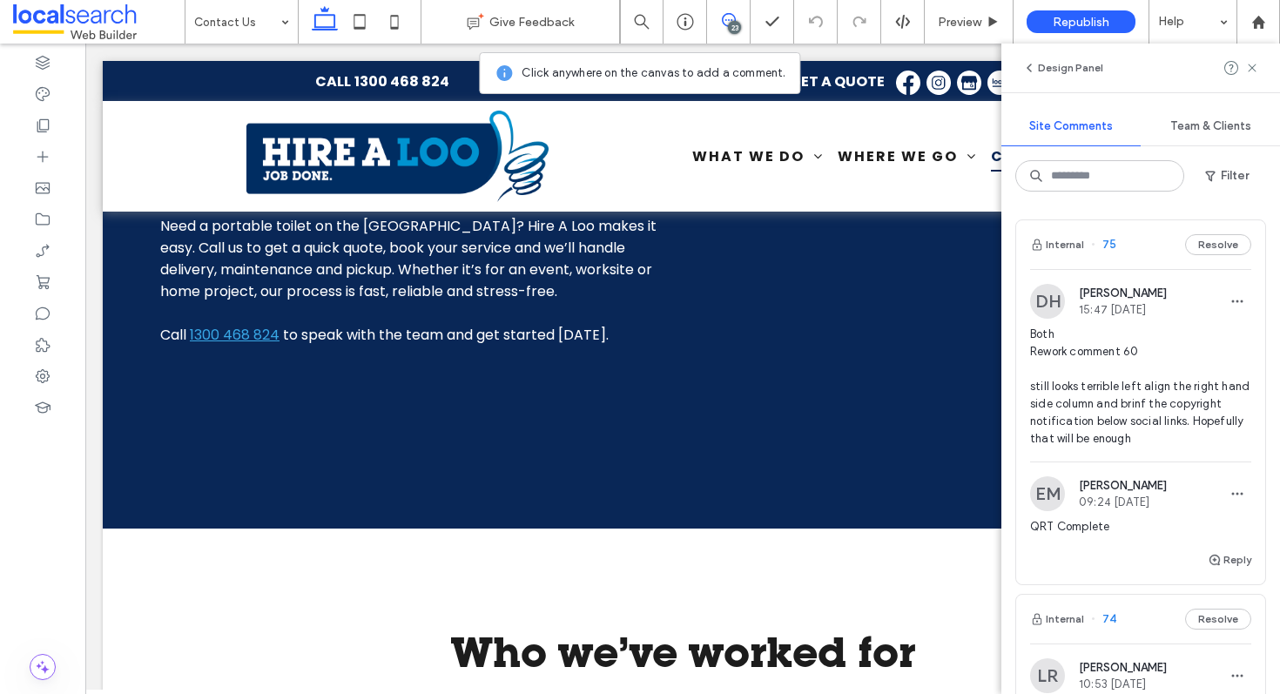
scroll to position [2811, 0]
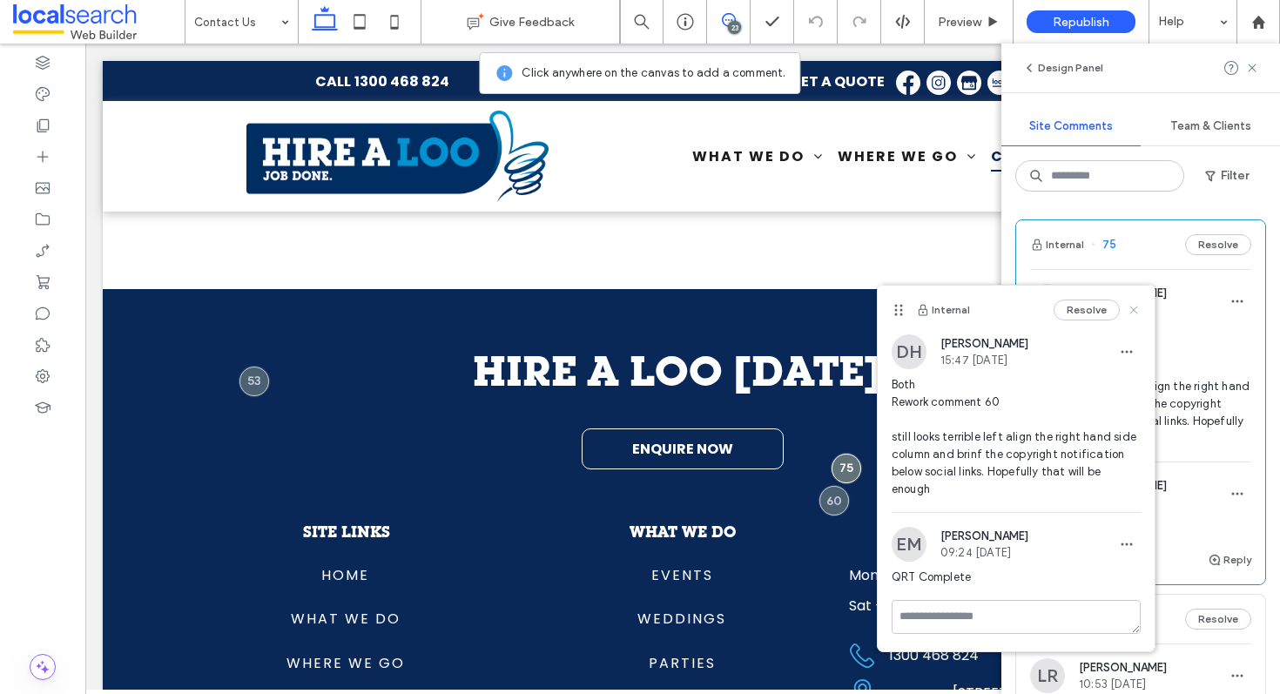
click at [1130, 307] on icon at bounding box center [1134, 310] width 14 height 14
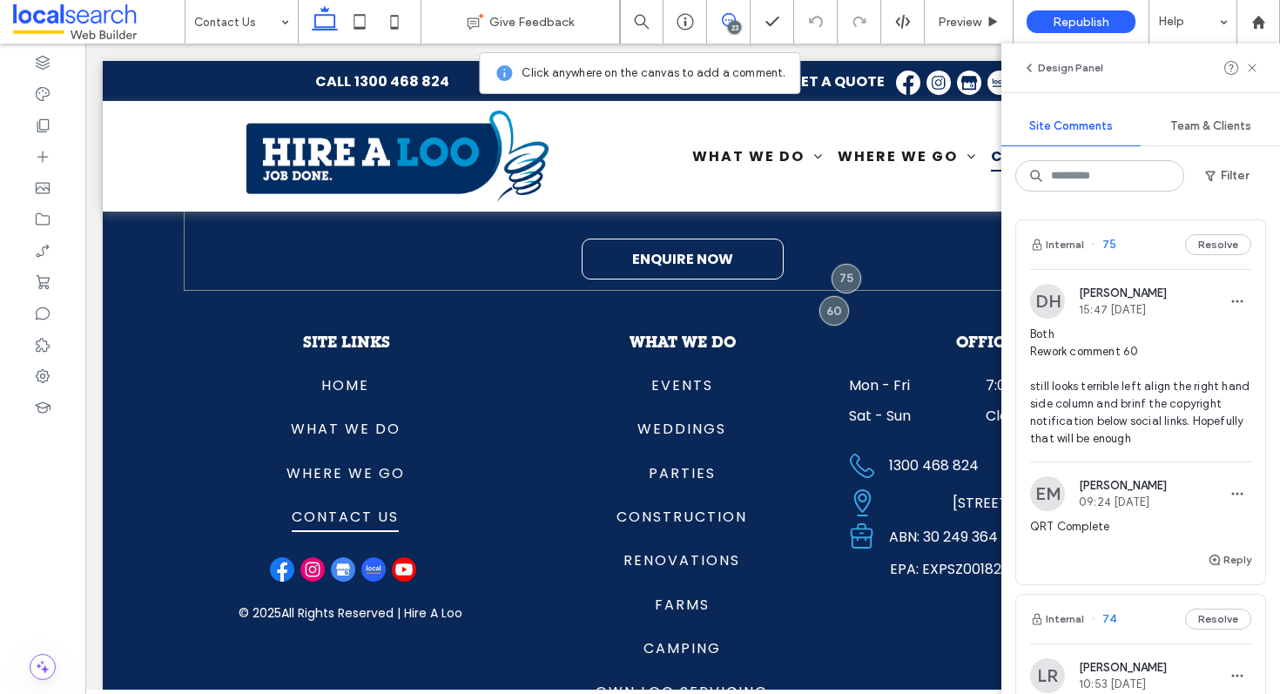
scroll to position [3107, 0]
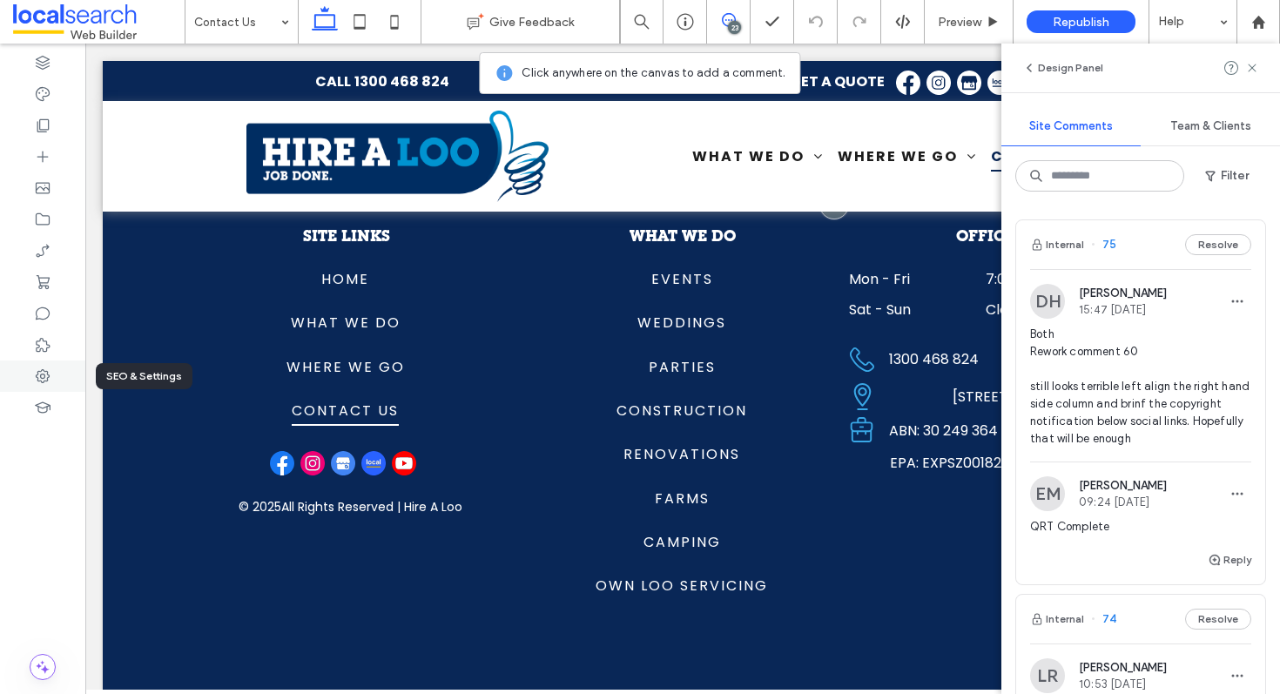
click at [32, 377] on div at bounding box center [42, 376] width 85 height 31
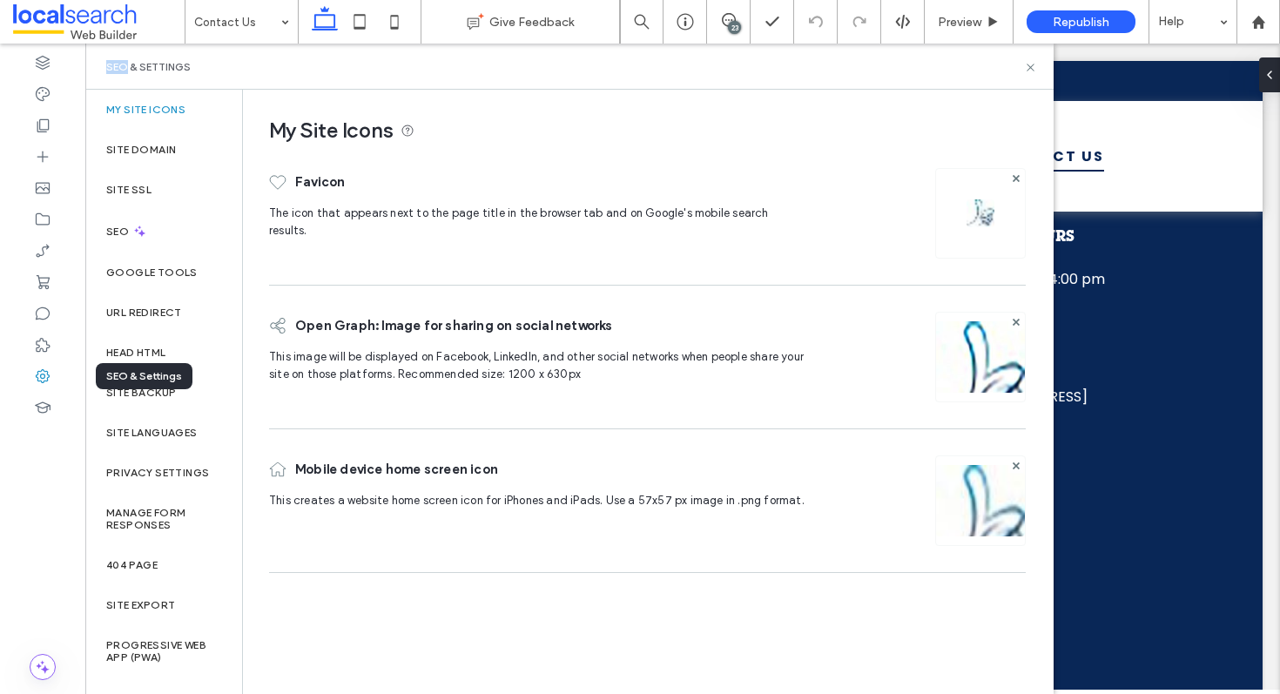
click at [32, 377] on div at bounding box center [42, 376] width 85 height 31
click at [161, 387] on label "Site Backup" at bounding box center [141, 393] width 70 height 12
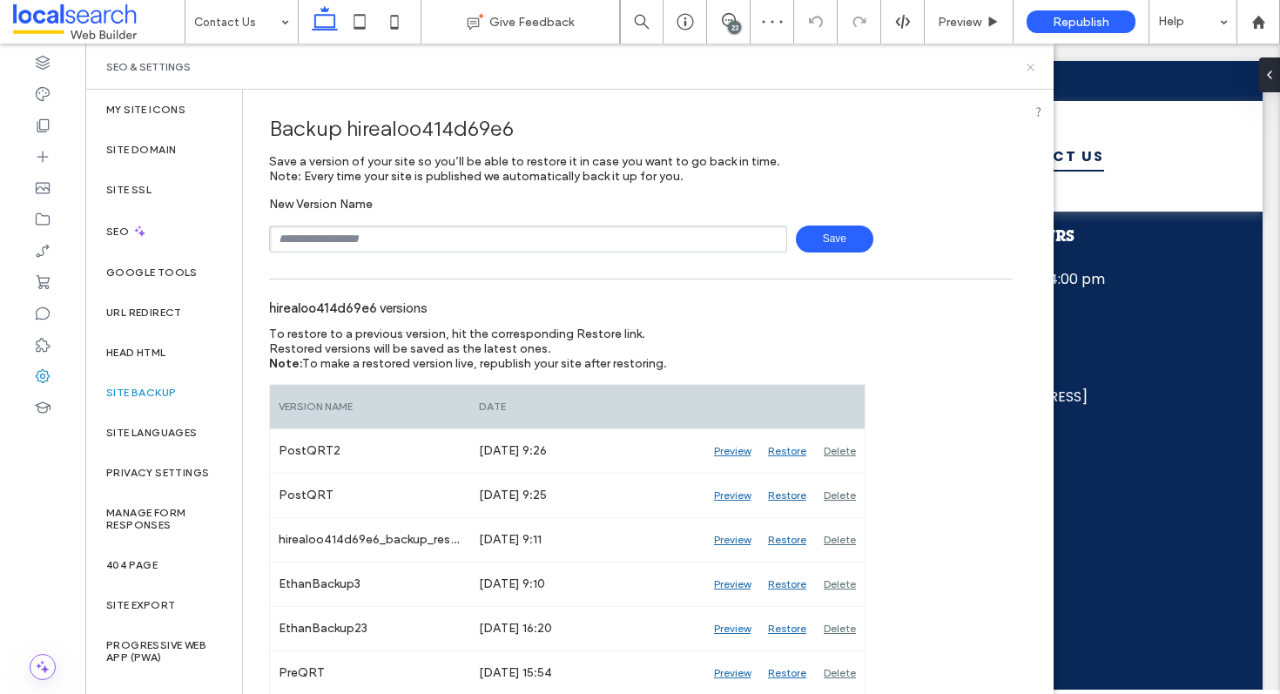
click at [1029, 64] on icon at bounding box center [1030, 67] width 13 height 13
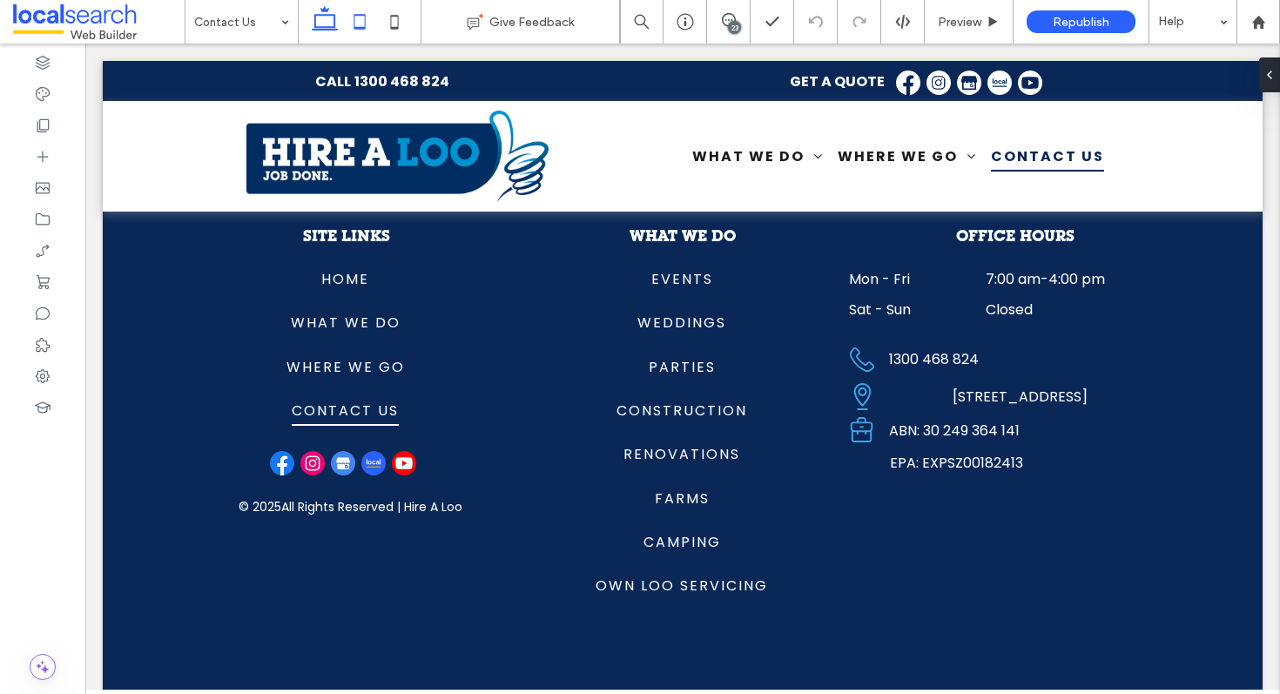
click at [361, 16] on icon at bounding box center [359, 21] width 35 height 35
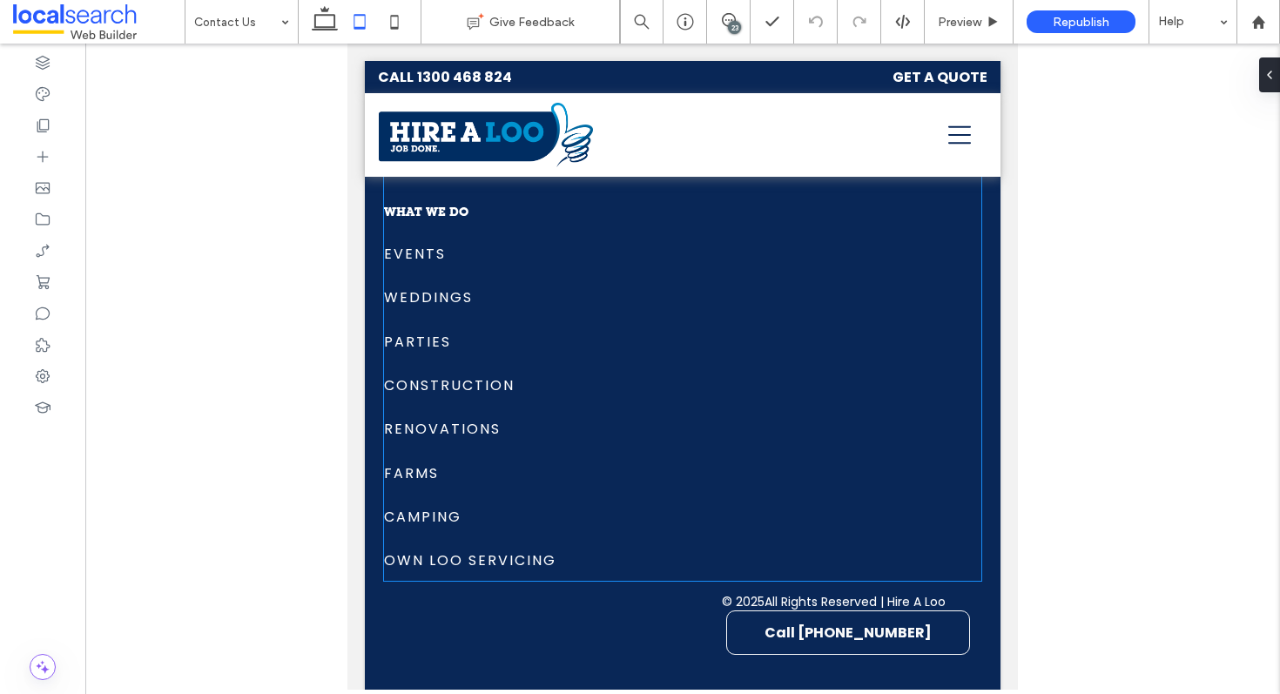
scroll to position [3124, 0]
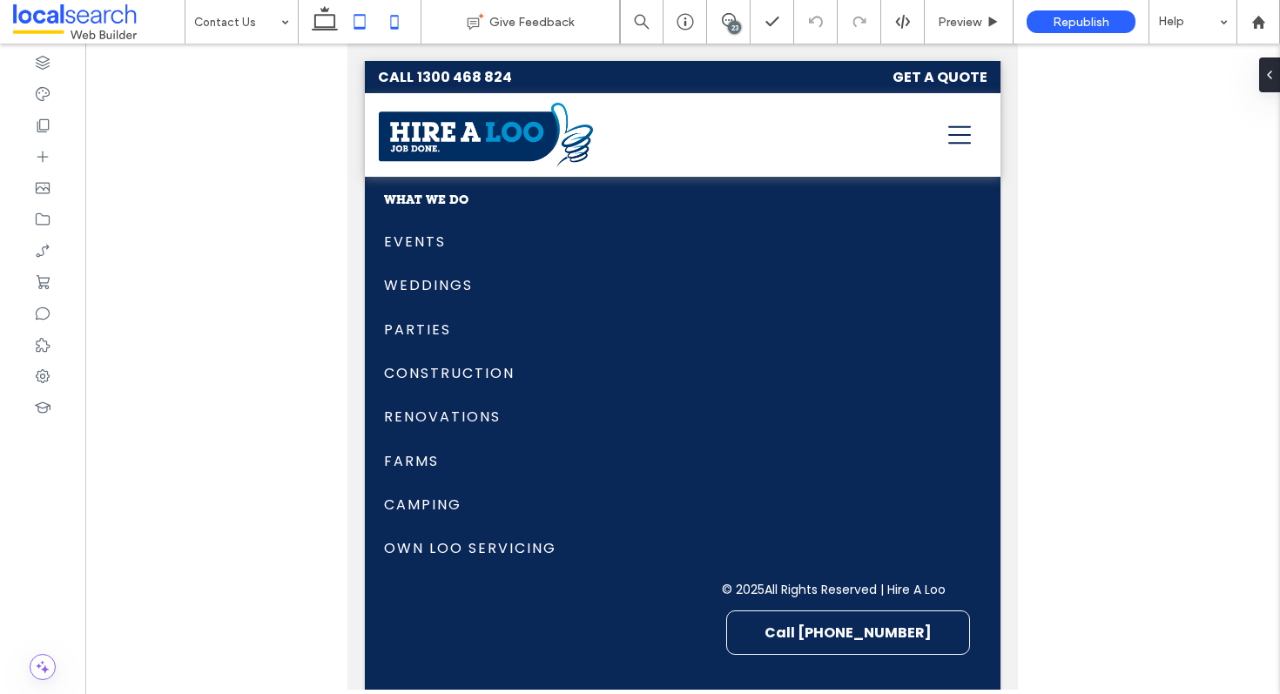
click at [395, 20] on icon at bounding box center [394, 21] width 35 height 35
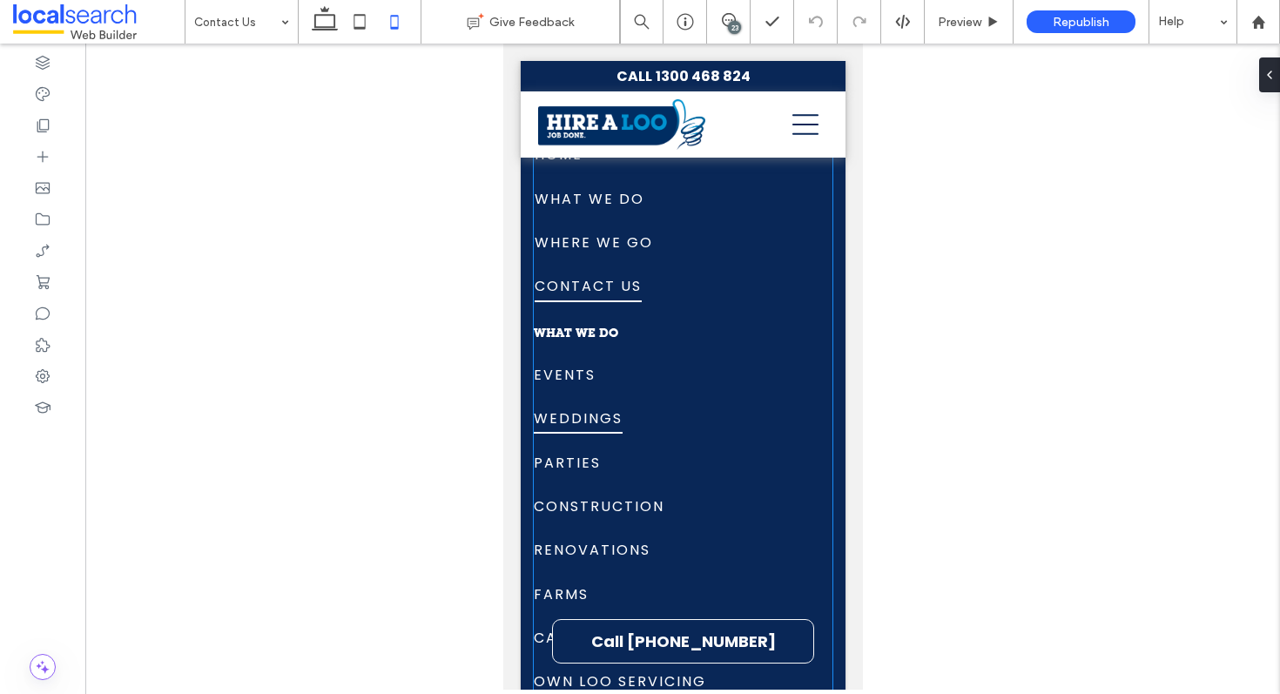
scroll to position [3440, 0]
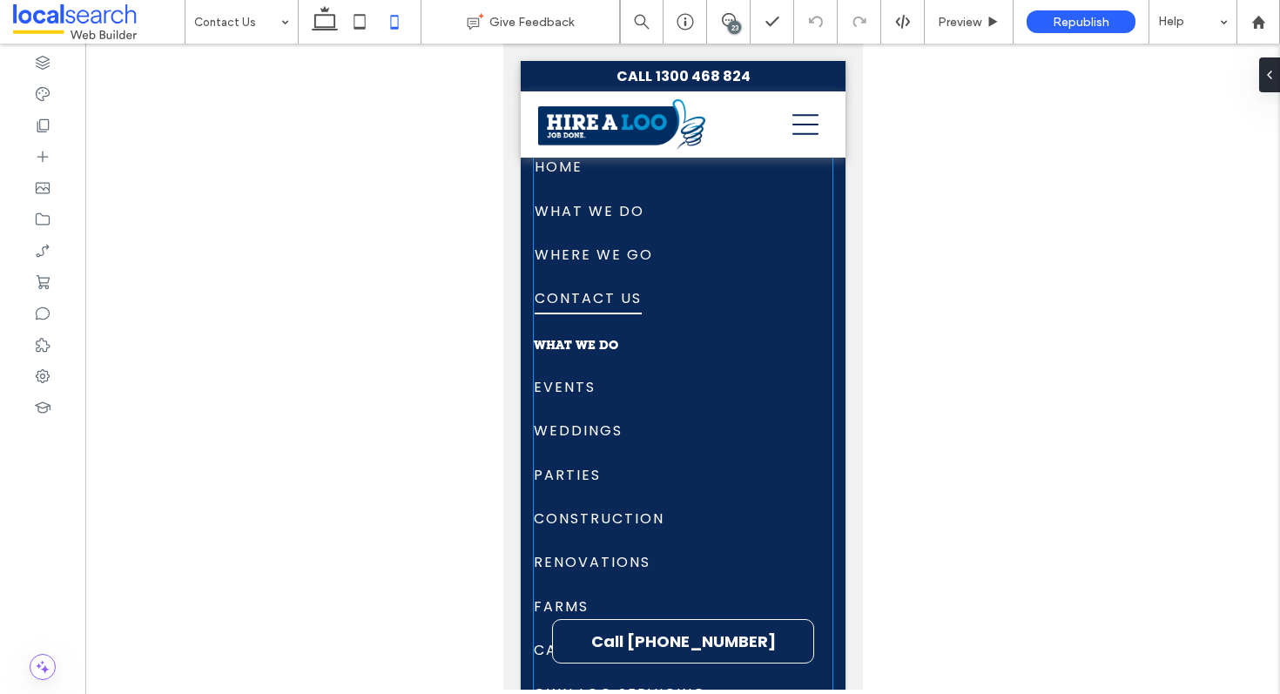
click at [595, 341] on span "What We Do" at bounding box center [575, 347] width 84 height 12
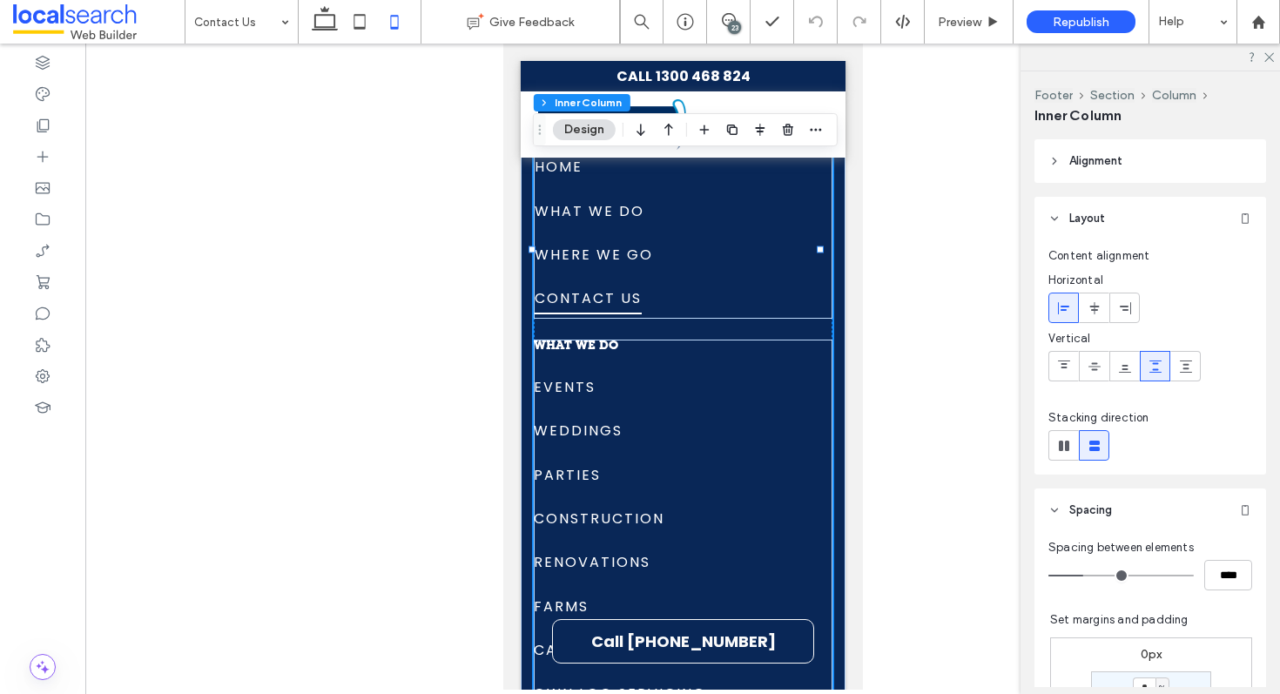
click at [580, 341] on span "What We Do" at bounding box center [575, 347] width 84 height 12
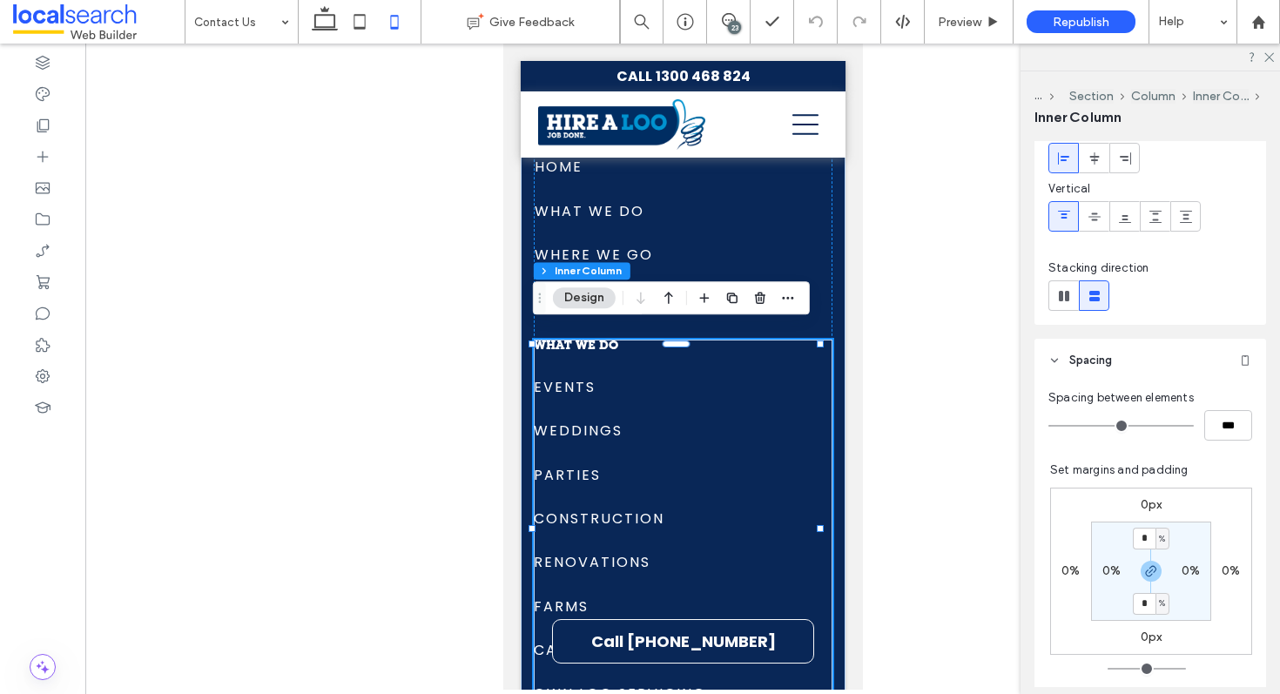
scroll to position [153, 0]
click at [719, 256] on link "Where We Go" at bounding box center [683, 253] width 298 height 44
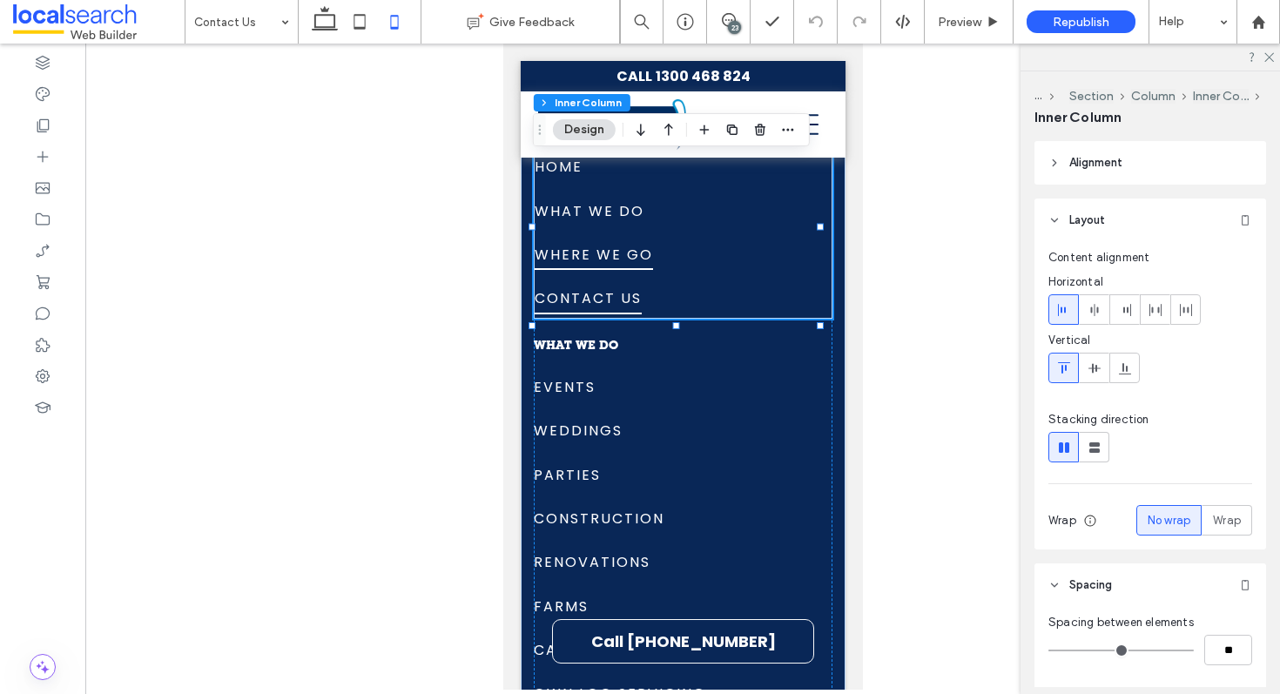
type input "**"
click at [628, 317] on div "SITE LINKS Home What We Do Where We Go Contact Us Home What We Do Where We Go C…" at bounding box center [682, 250] width 299 height 928
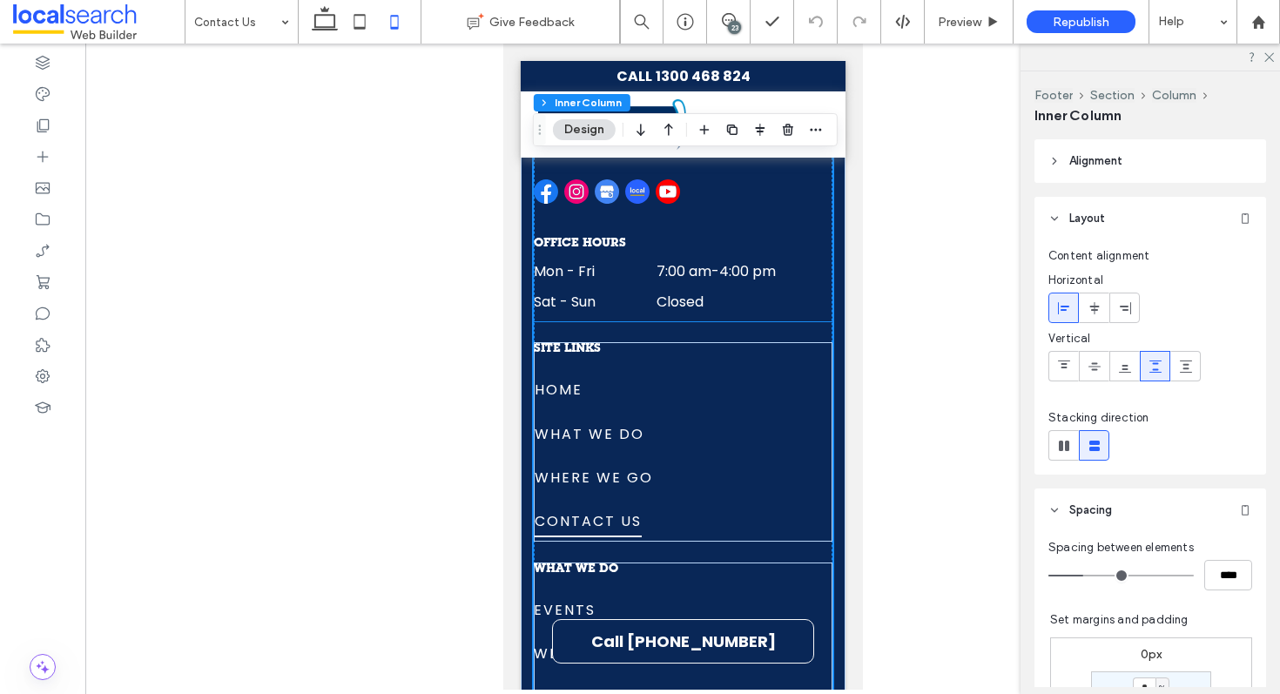
scroll to position [3277, 0]
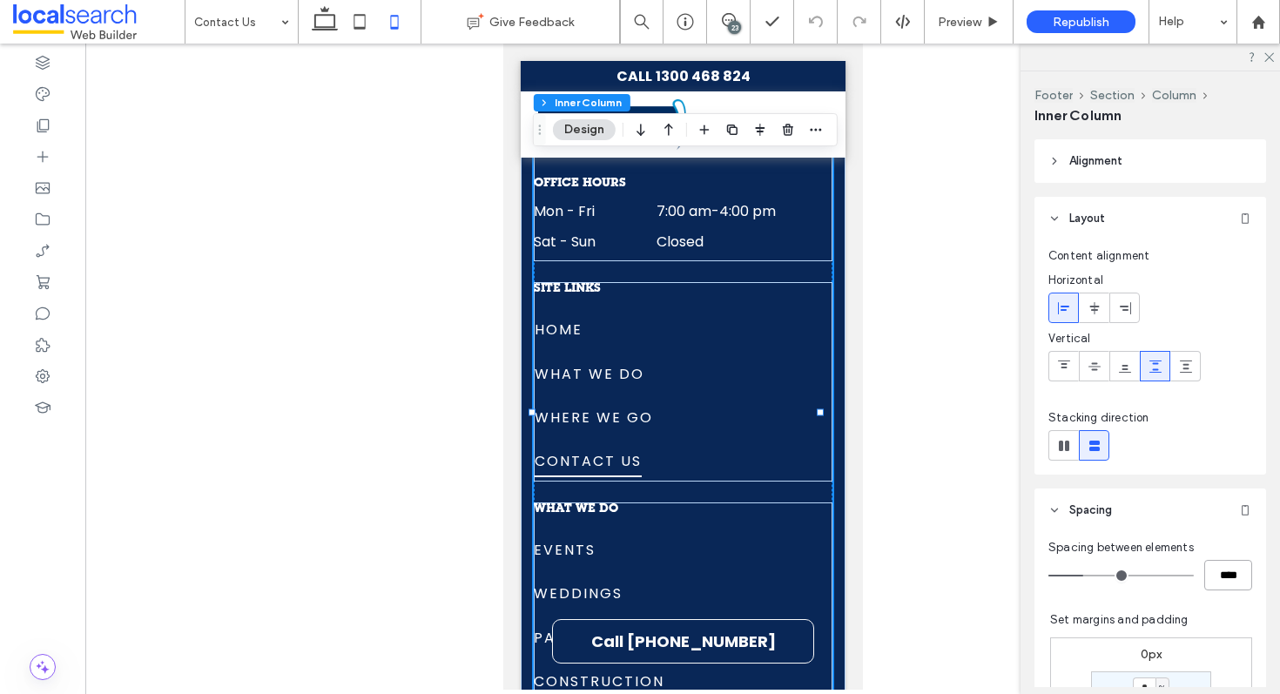
drag, startPoint x: 1219, startPoint y: 573, endPoint x: 1202, endPoint y: 573, distance: 17.4
click at [1205, 573] on input "****" at bounding box center [1229, 575] width 48 height 30
type input "**"
type input "****"
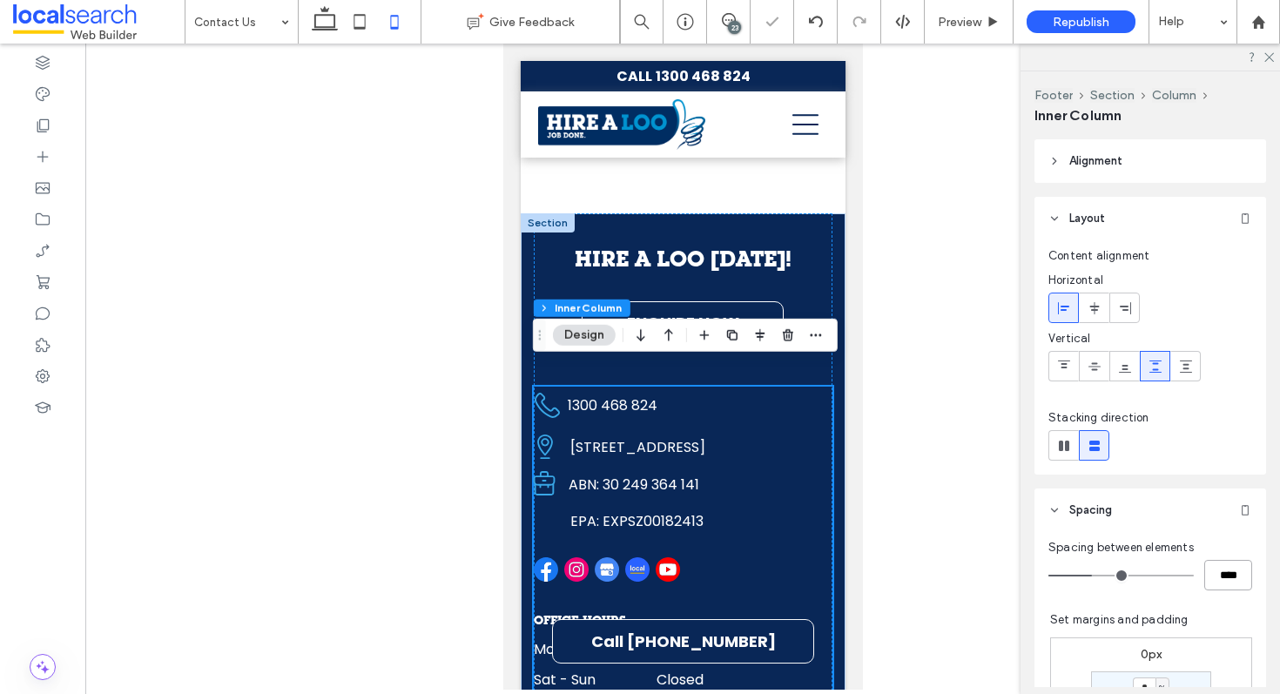
scroll to position [2838, 0]
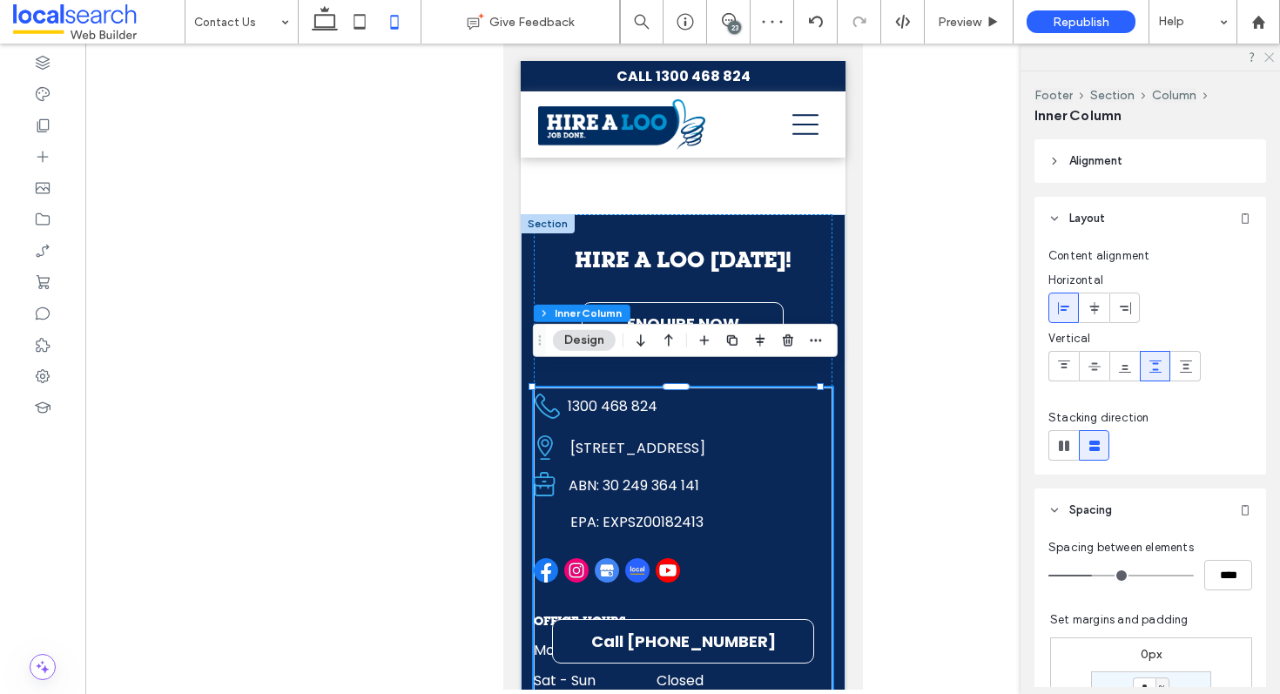
click at [1269, 57] on use at bounding box center [1270, 58] width 10 height 10
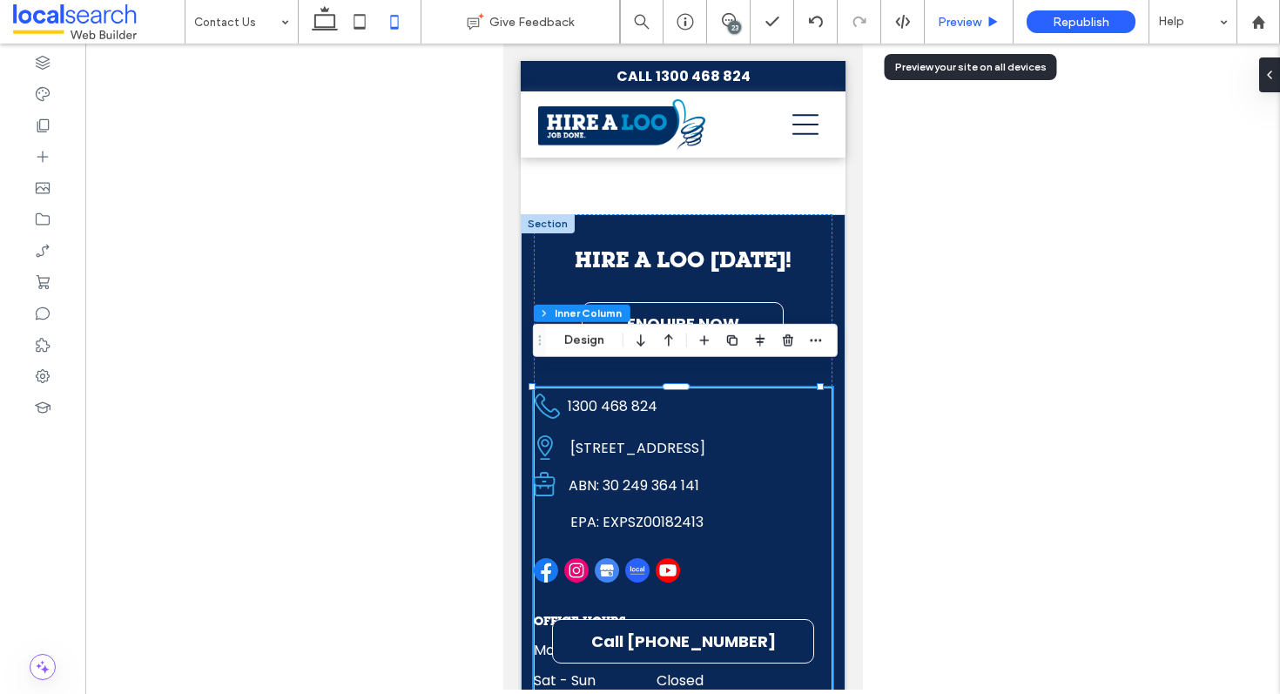
click at [961, 10] on div "Preview" at bounding box center [969, 22] width 89 height 44
click at [944, 24] on span "Preview" at bounding box center [960, 22] width 44 height 15
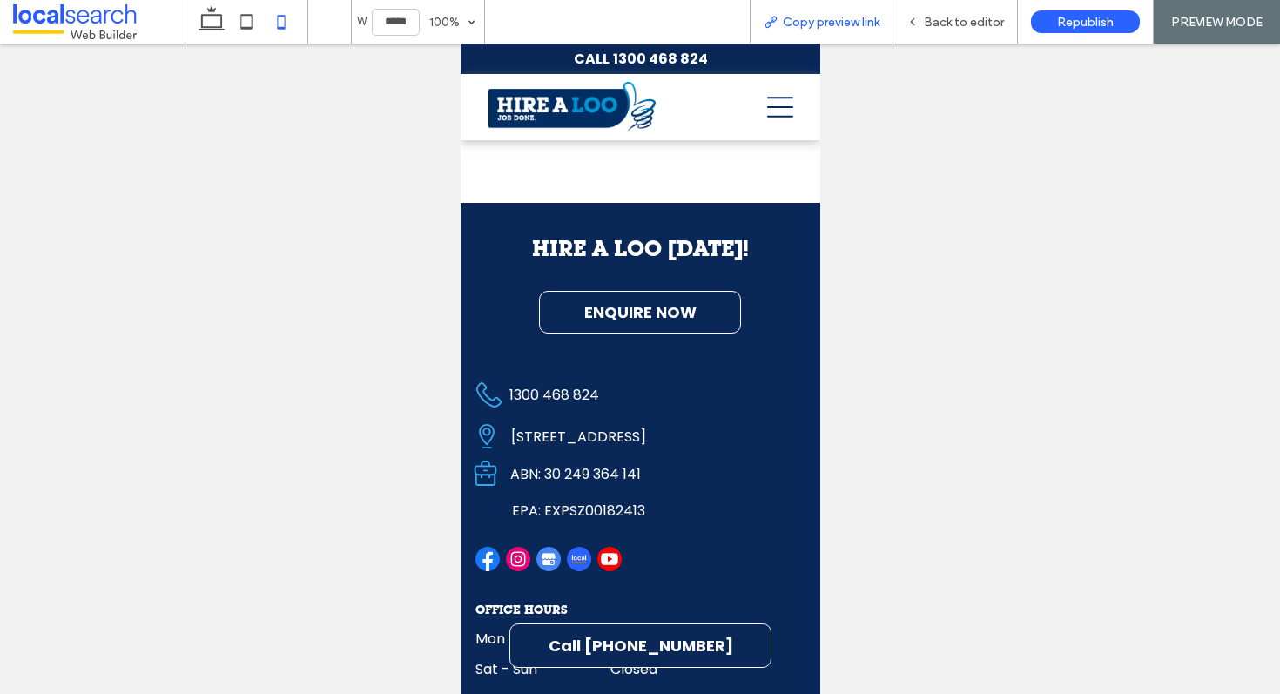
click at [814, 12] on div "Copy preview link" at bounding box center [822, 22] width 144 height 44
click at [830, 19] on span "Copy preview link" at bounding box center [831, 22] width 97 height 15
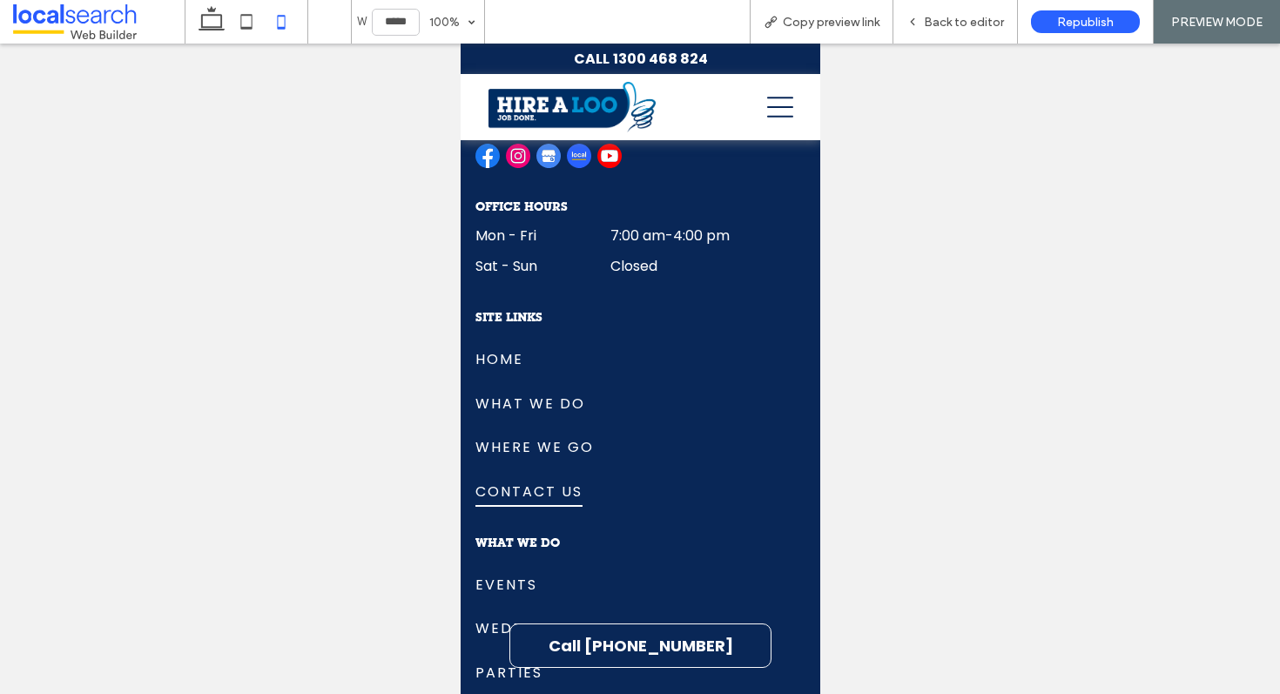
scroll to position [3645, 0]
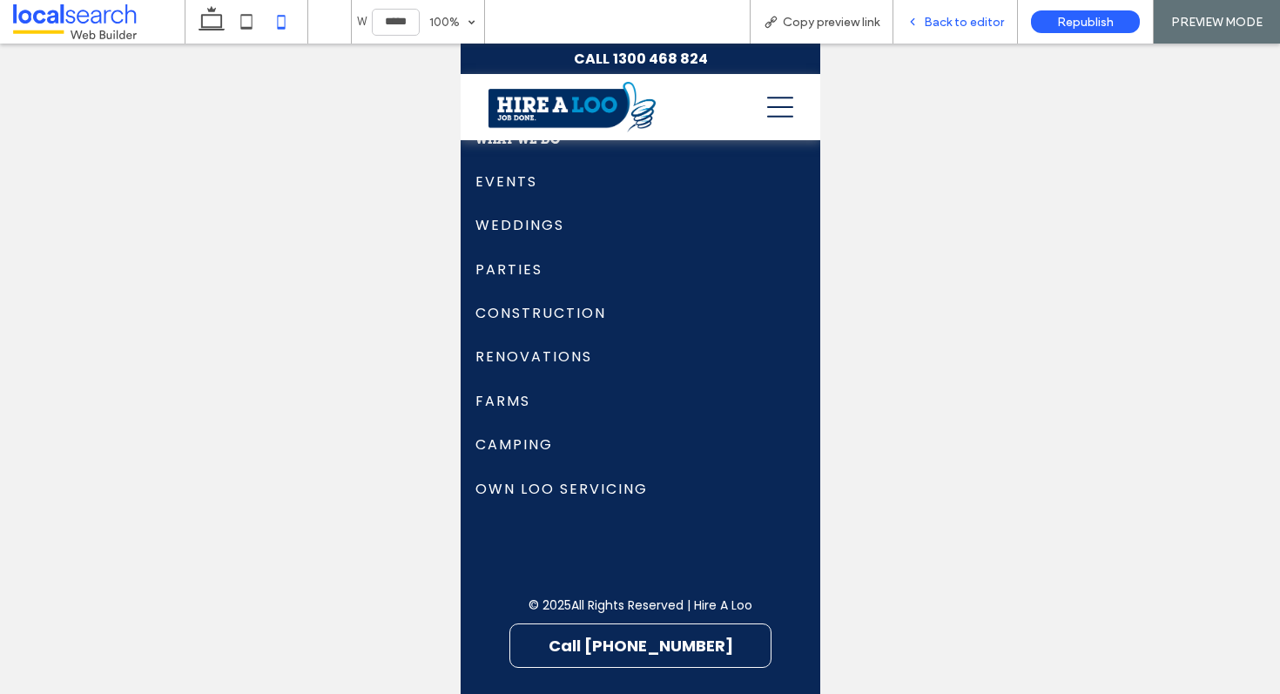
click at [939, 26] on span "Back to editor" at bounding box center [964, 22] width 80 height 15
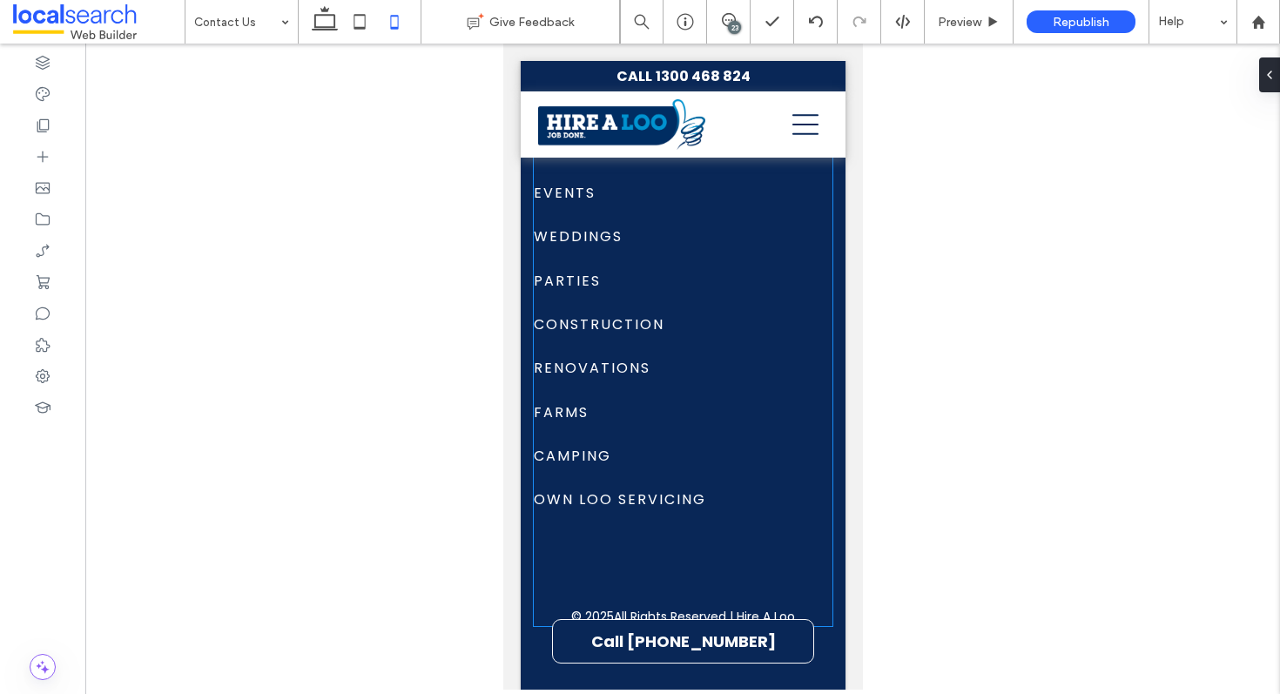
click at [536, 584] on div "HIRE A LOO [DATE]! ENQUIRE NOW SITE LINKS Home What We Do Where We Go Contact U…" at bounding box center [682, 17] width 299 height 1218
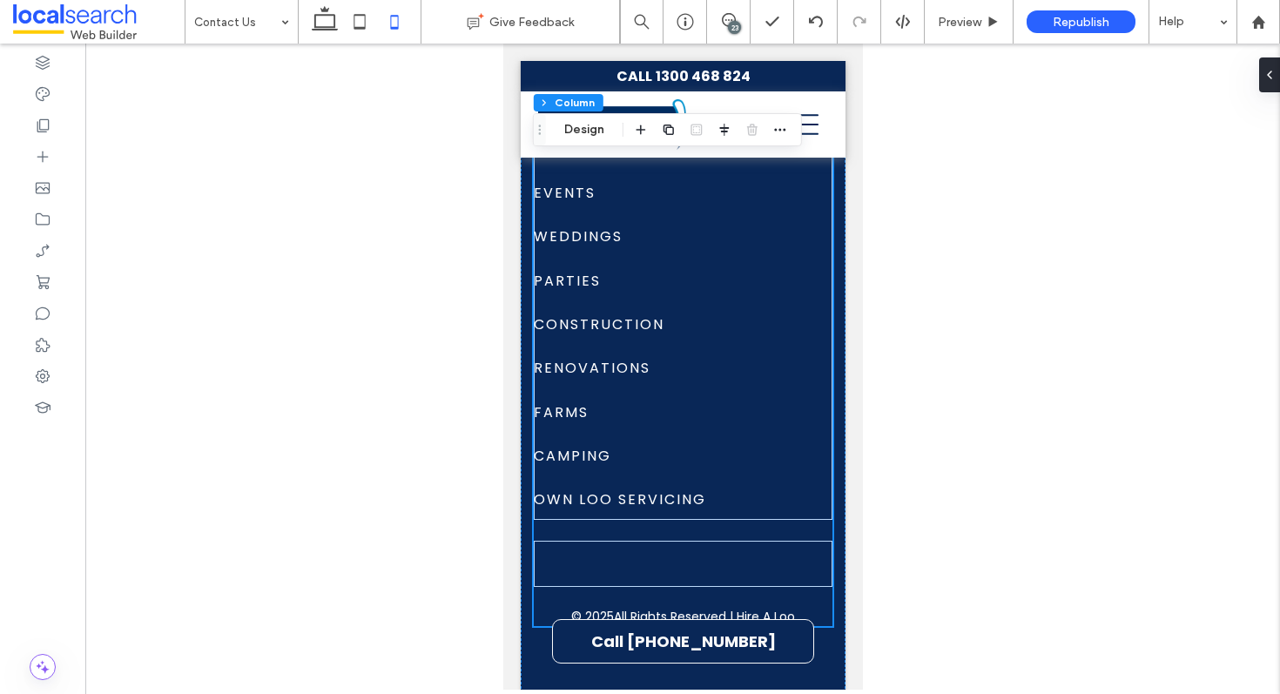
scroll to position [3660, 0]
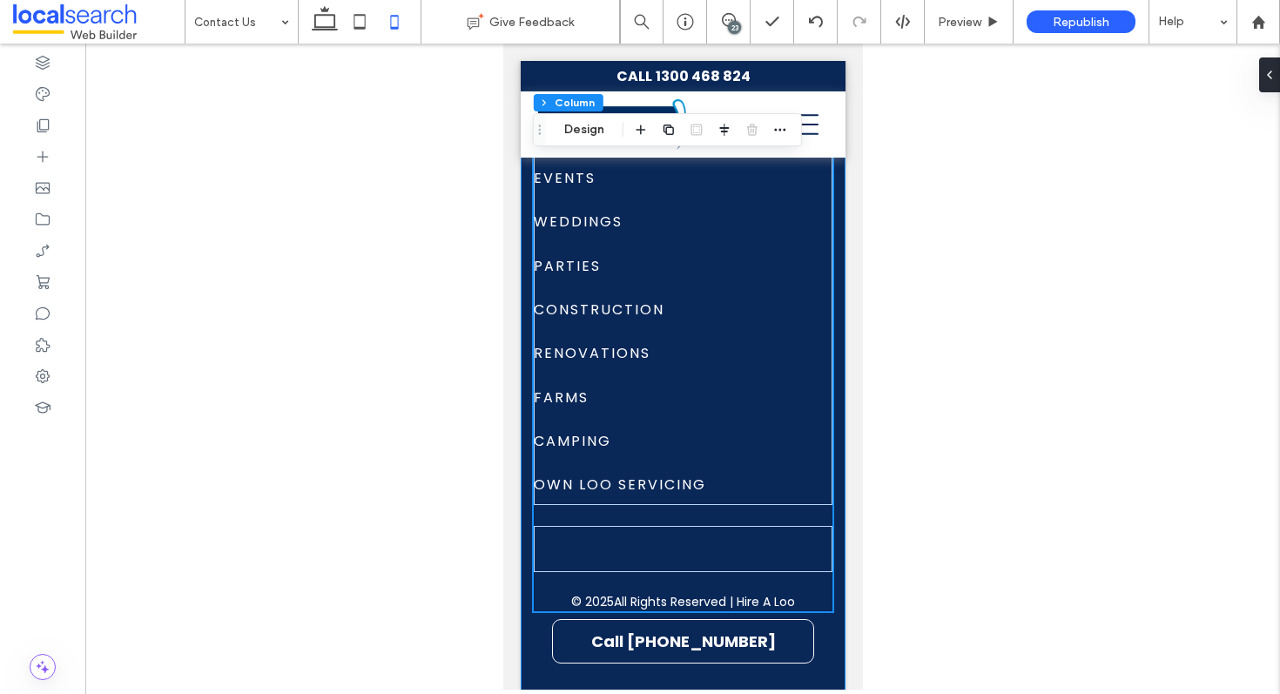
click at [552, 613] on div "HIRE A LOO [DATE]! ENQUIRE NOW SITE LINKS Home What We Do Where We Go Contact U…" at bounding box center [682, 50] width 325 height 1315
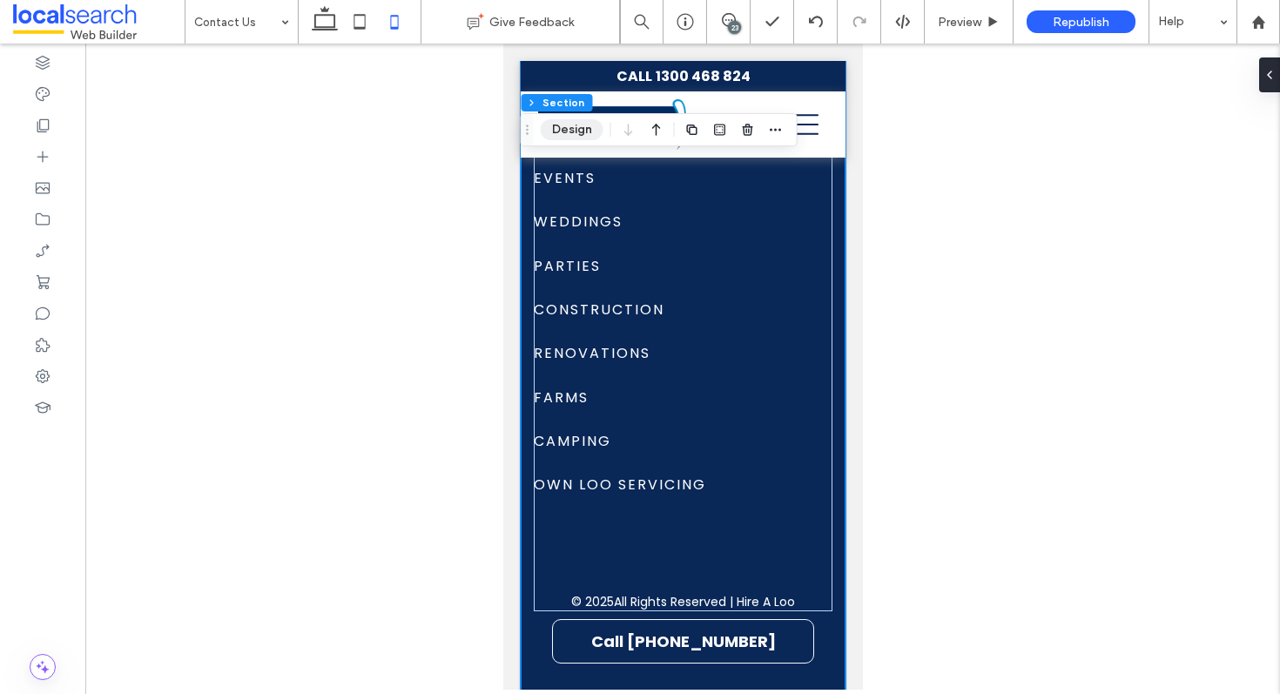
click at [574, 130] on button "Design" at bounding box center [572, 129] width 63 height 21
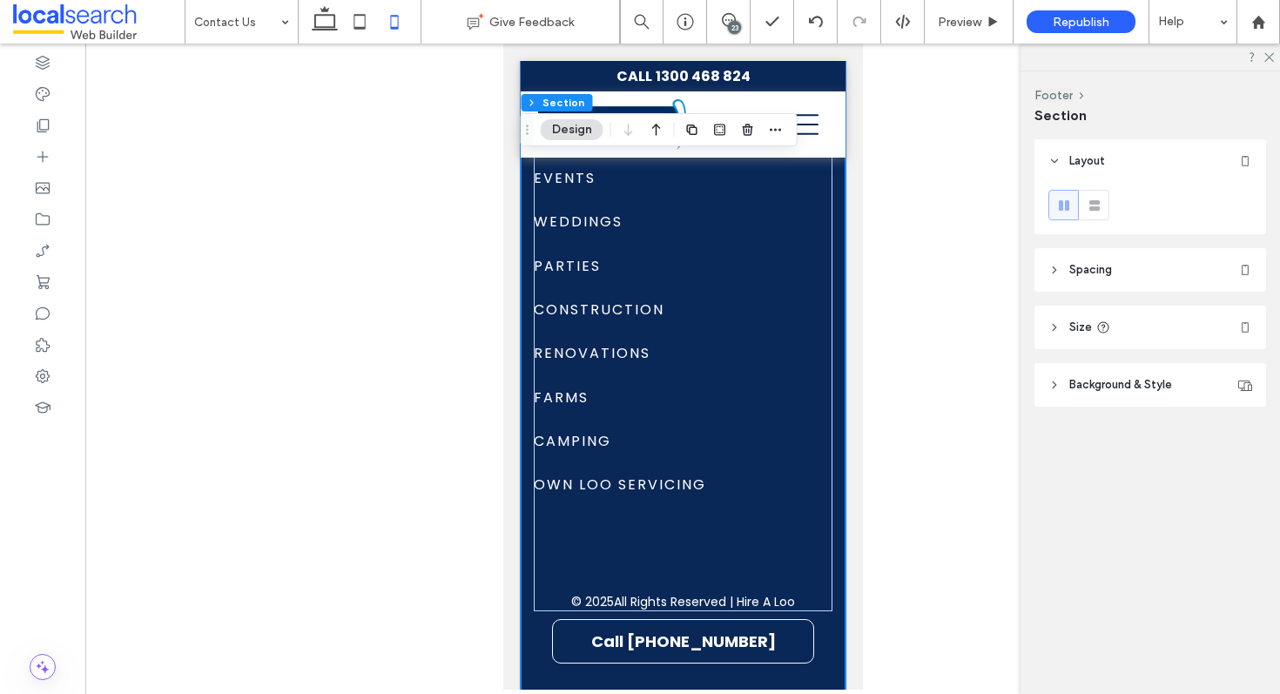
click at [1145, 272] on header "Spacing" at bounding box center [1151, 270] width 232 height 44
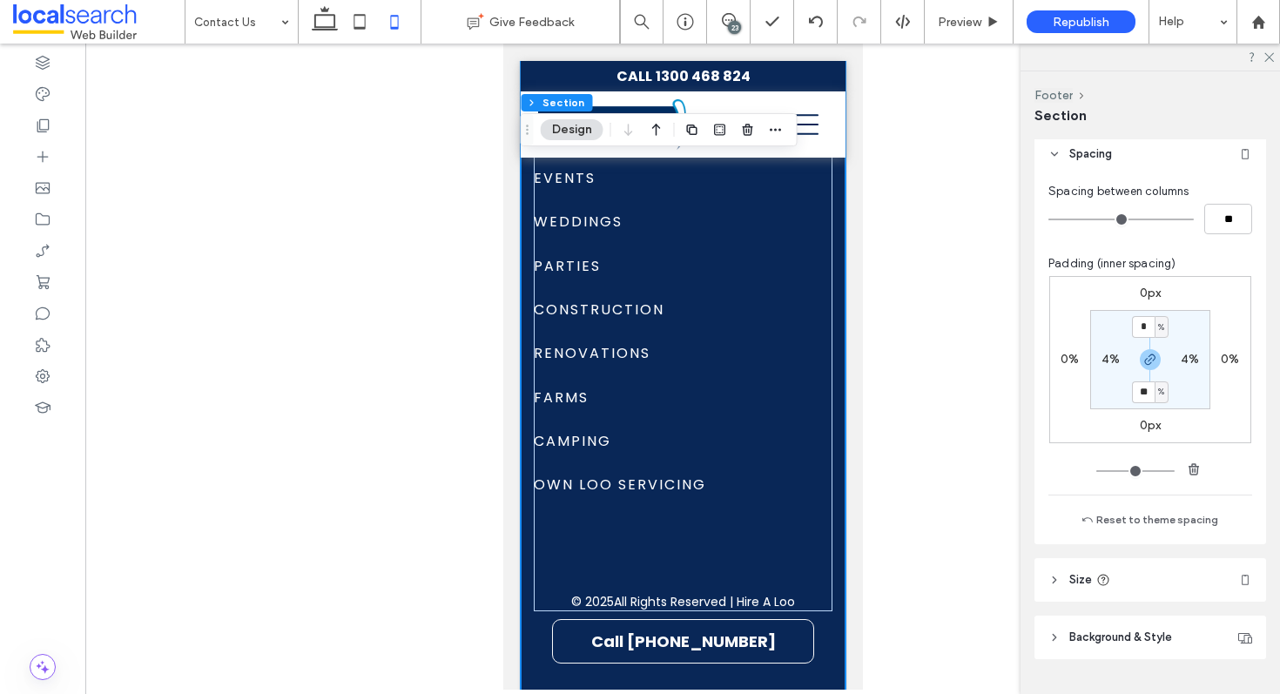
scroll to position [136, 0]
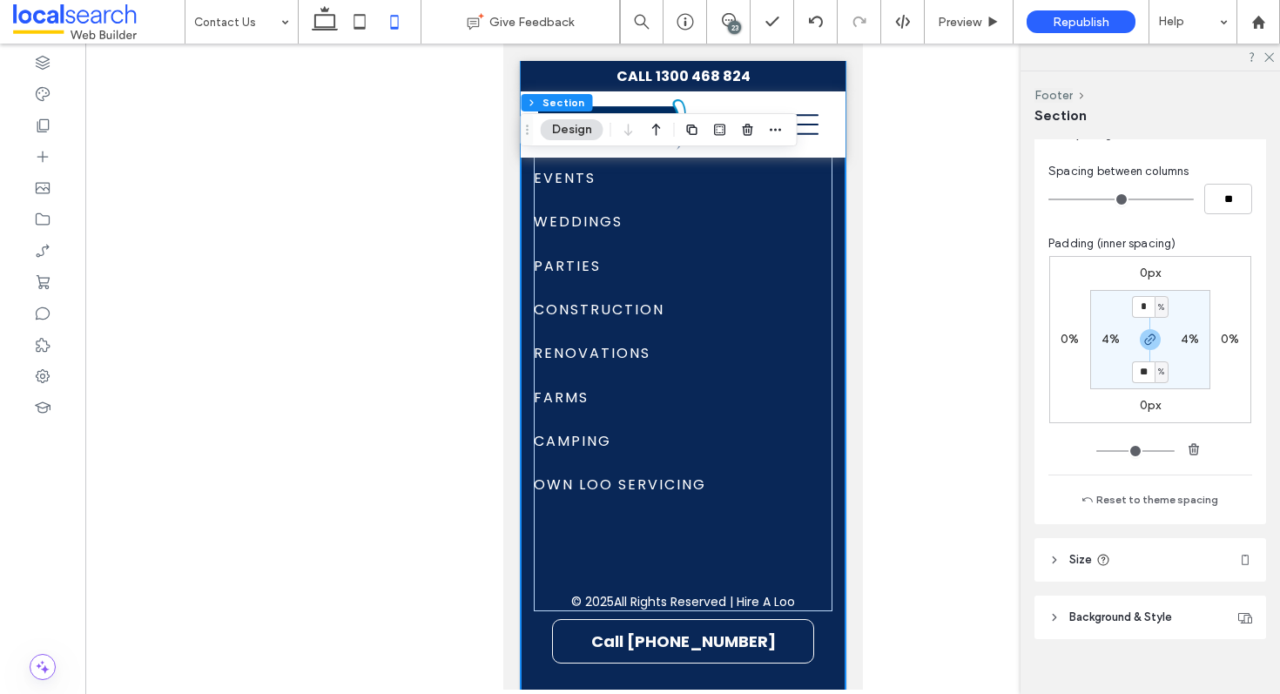
click at [1118, 561] on header "Size" at bounding box center [1151, 560] width 232 height 44
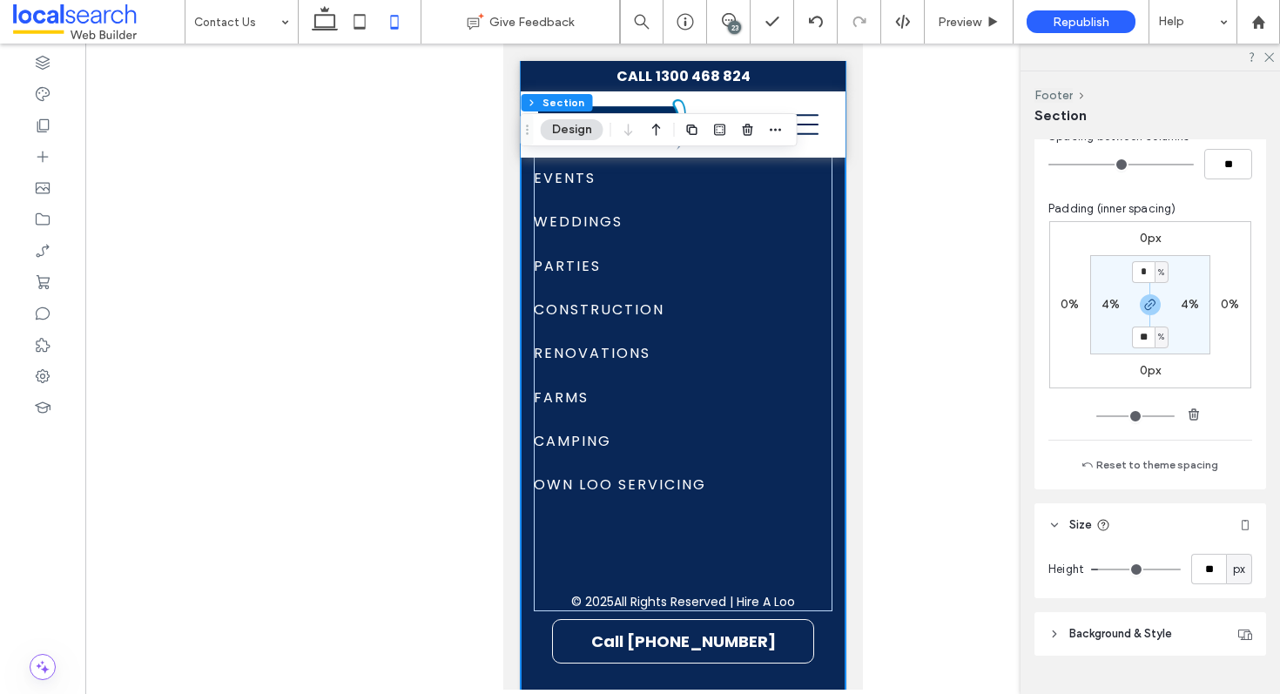
scroll to position [172, 0]
click at [537, 618] on div "HIRE A LOO [DATE]! ENQUIRE NOW SITE LINKS Home What We Do Where We Go Contact U…" at bounding box center [682, 50] width 325 height 1315
click at [605, 538] on span at bounding box center [682, 549] width 299 height 46
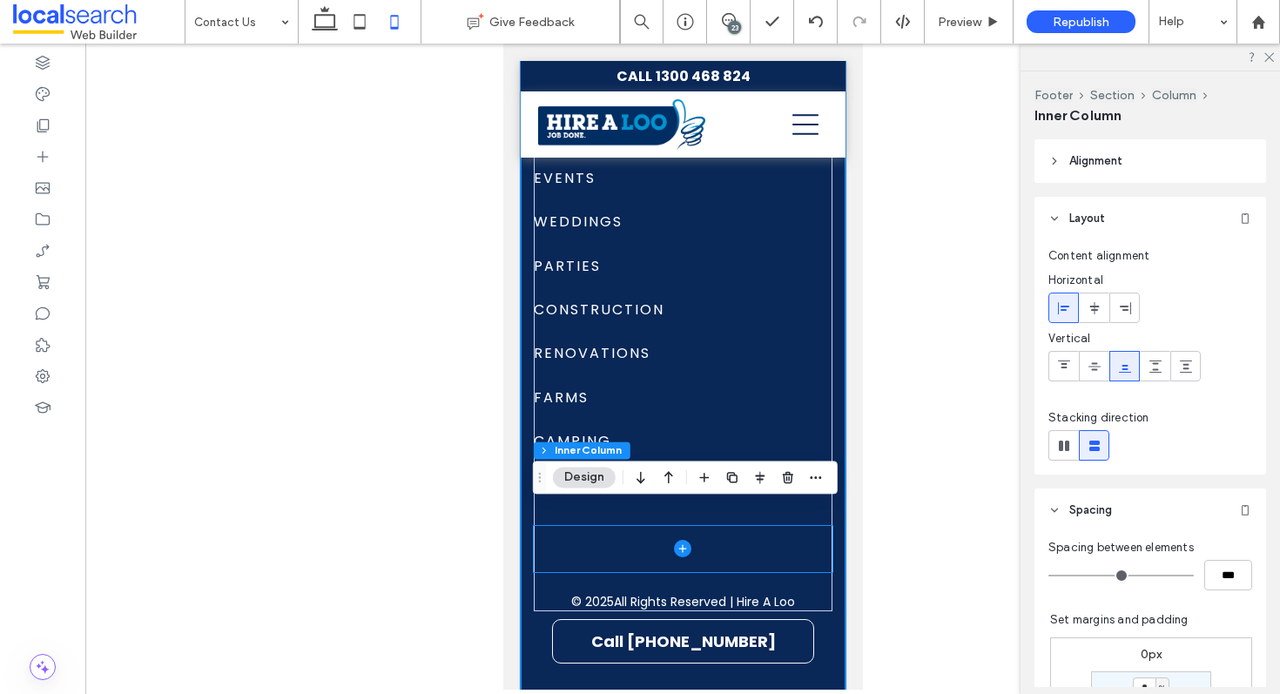
type input "**"
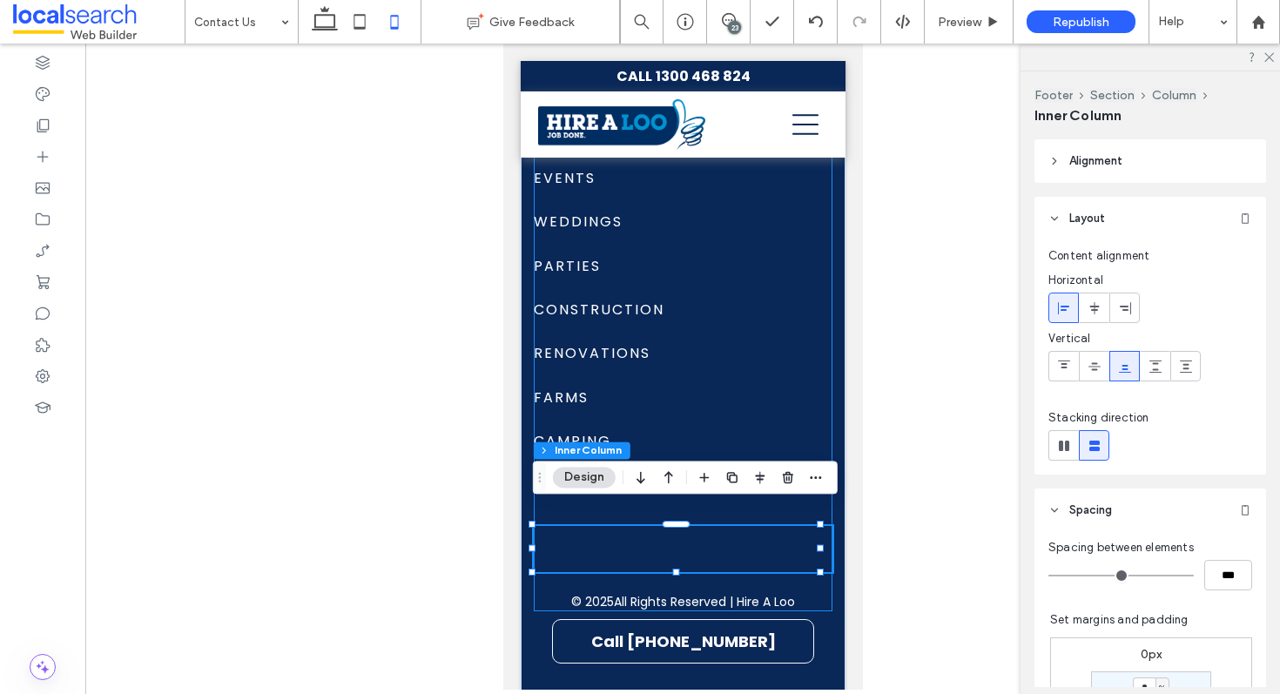
click at [565, 566] on div "HIRE A LOO [DATE]! ENQUIRE NOW SITE LINKS Home What We Do Where We Go Contact U…" at bounding box center [682, 2] width 299 height 1218
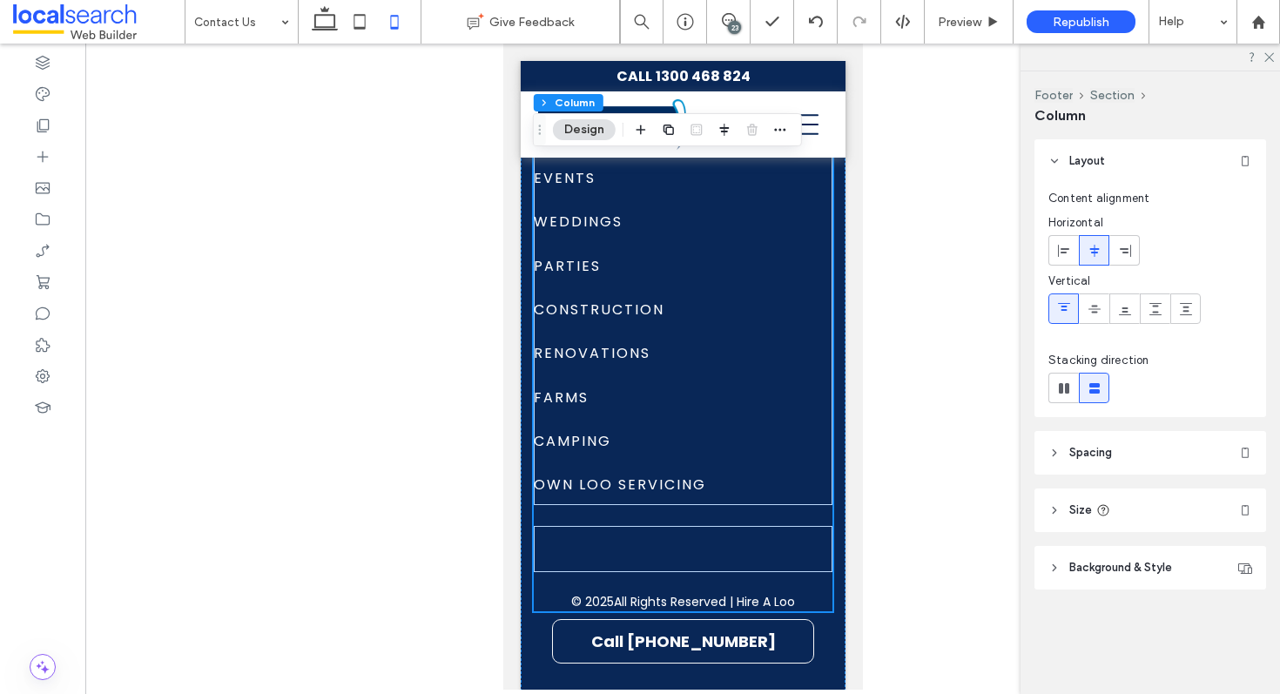
click at [1164, 509] on header "Size" at bounding box center [1151, 511] width 232 height 44
click at [633, 609] on div "HIRE A LOO [DATE]! ENQUIRE NOW SITE LINKS Home What We Do Where We Go Contact U…" at bounding box center [682, 50] width 325 height 1315
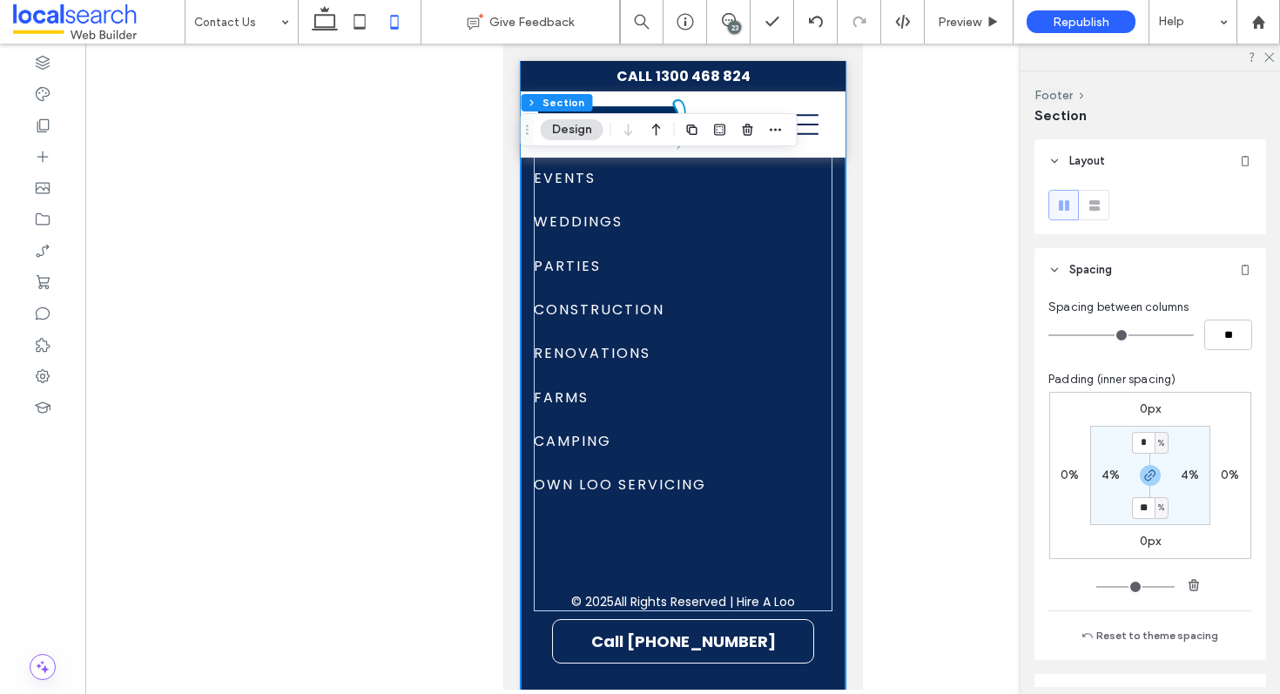
click at [1107, 496] on section "* % 4% ** % 4%" at bounding box center [1150, 475] width 120 height 99
click at [1144, 506] on input "**" at bounding box center [1143, 508] width 23 height 22
click at [1145, 509] on input "**" at bounding box center [1143, 508] width 23 height 22
type input "*"
type input "**"
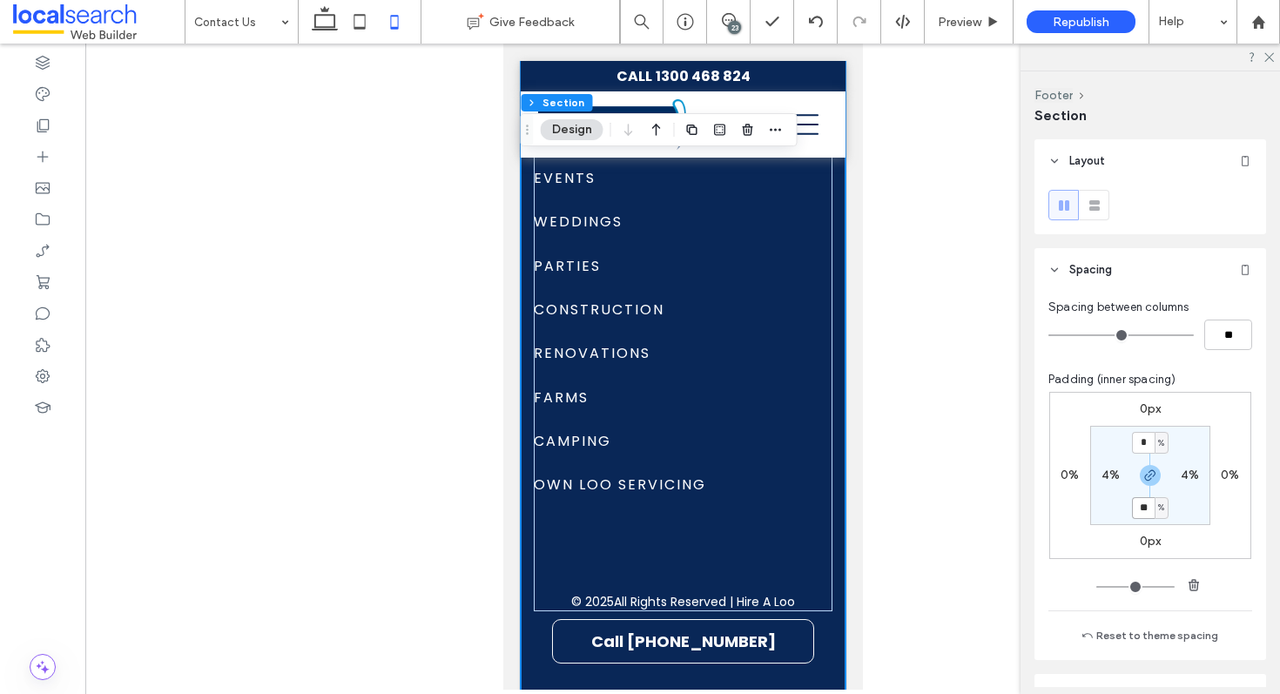
type input "**"
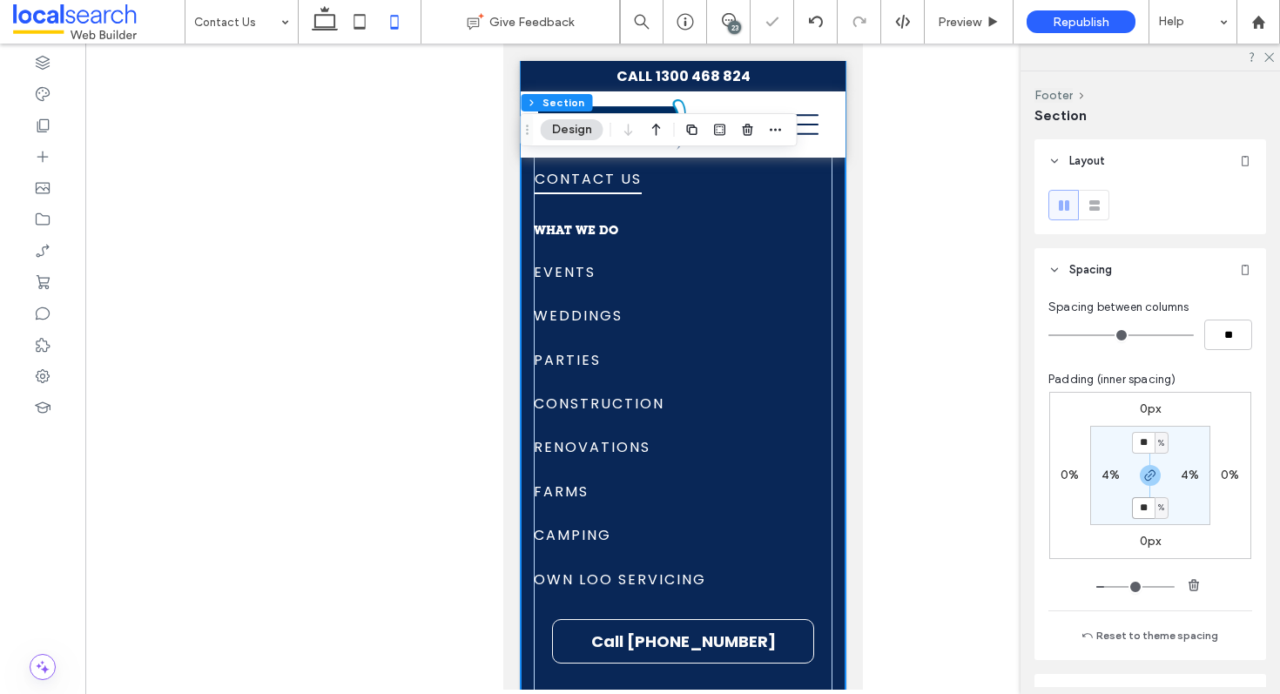
type input "*"
type input "**"
drag, startPoint x: 1144, startPoint y: 440, endPoint x: 1112, endPoint y: 440, distance: 32.2
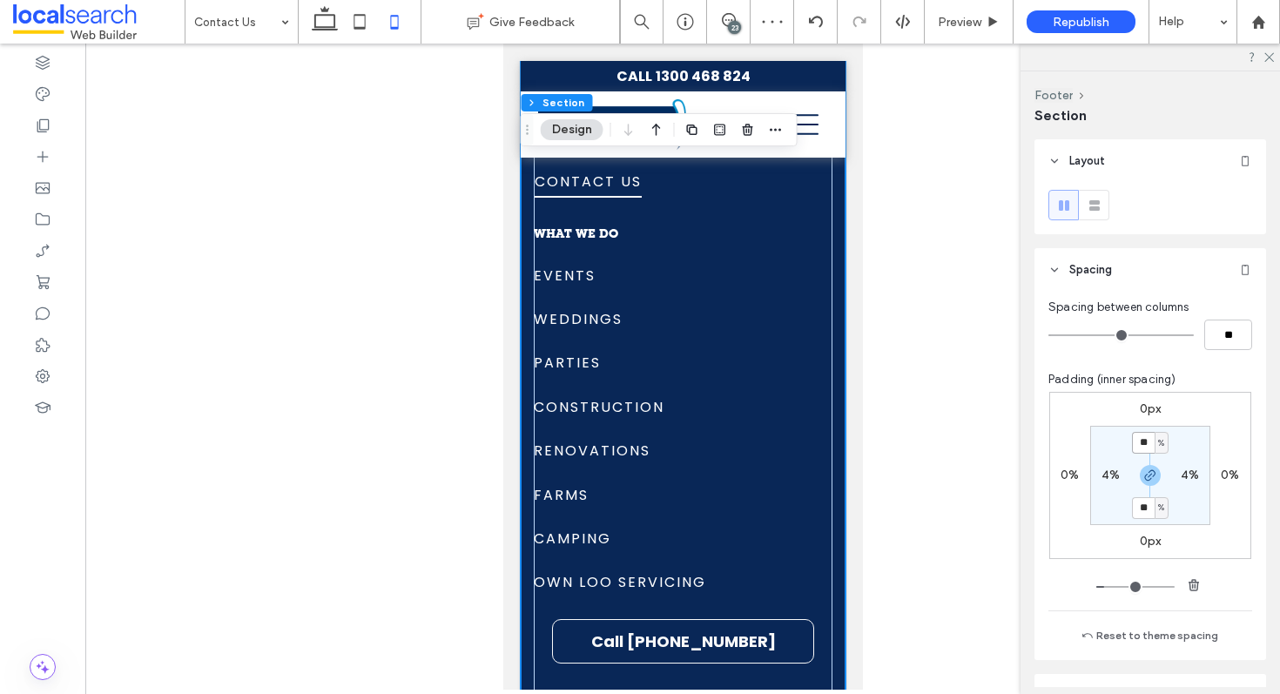
click at [1112, 440] on section "** % 4% ** % 4%" at bounding box center [1150, 475] width 120 height 99
type input "*"
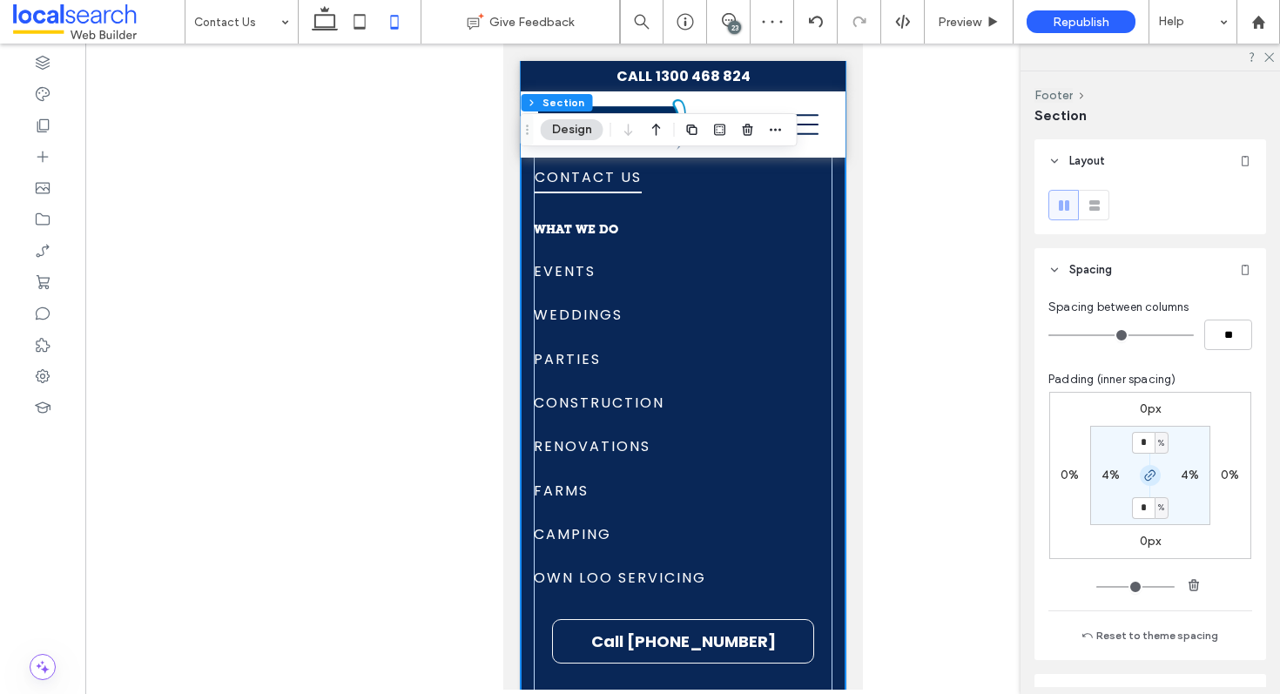
click at [1144, 475] on icon "button" at bounding box center [1151, 476] width 14 height 14
click at [1141, 506] on label "0%" at bounding box center [1150, 507] width 18 height 15
type input "**"
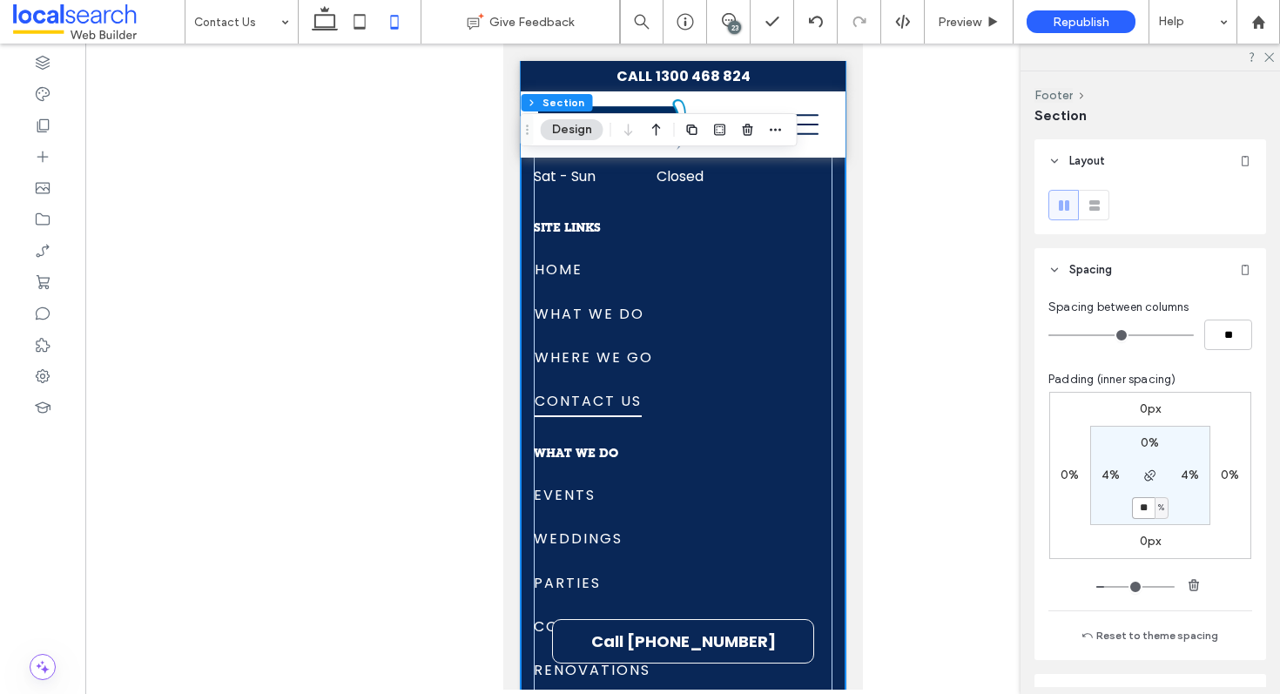
scroll to position [3660, 0]
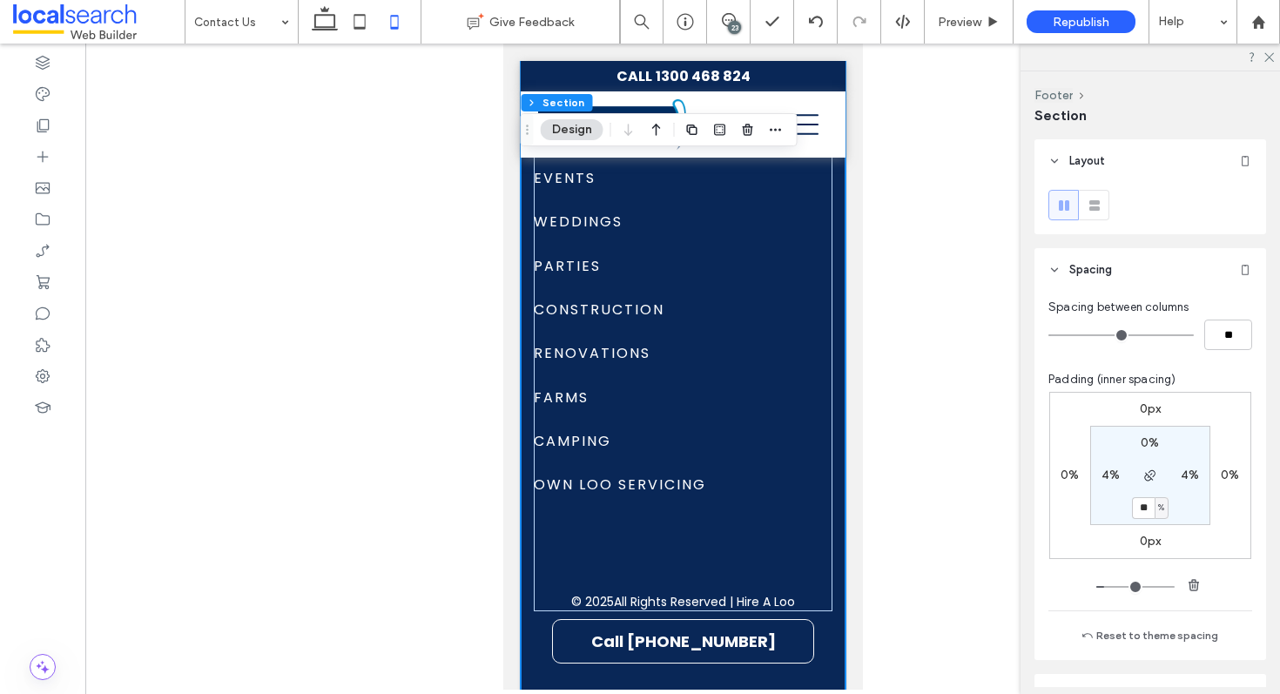
click at [1141, 443] on label "0%" at bounding box center [1150, 442] width 18 height 15
click at [1143, 503] on label "30%" at bounding box center [1150, 507] width 25 height 15
type input "**"
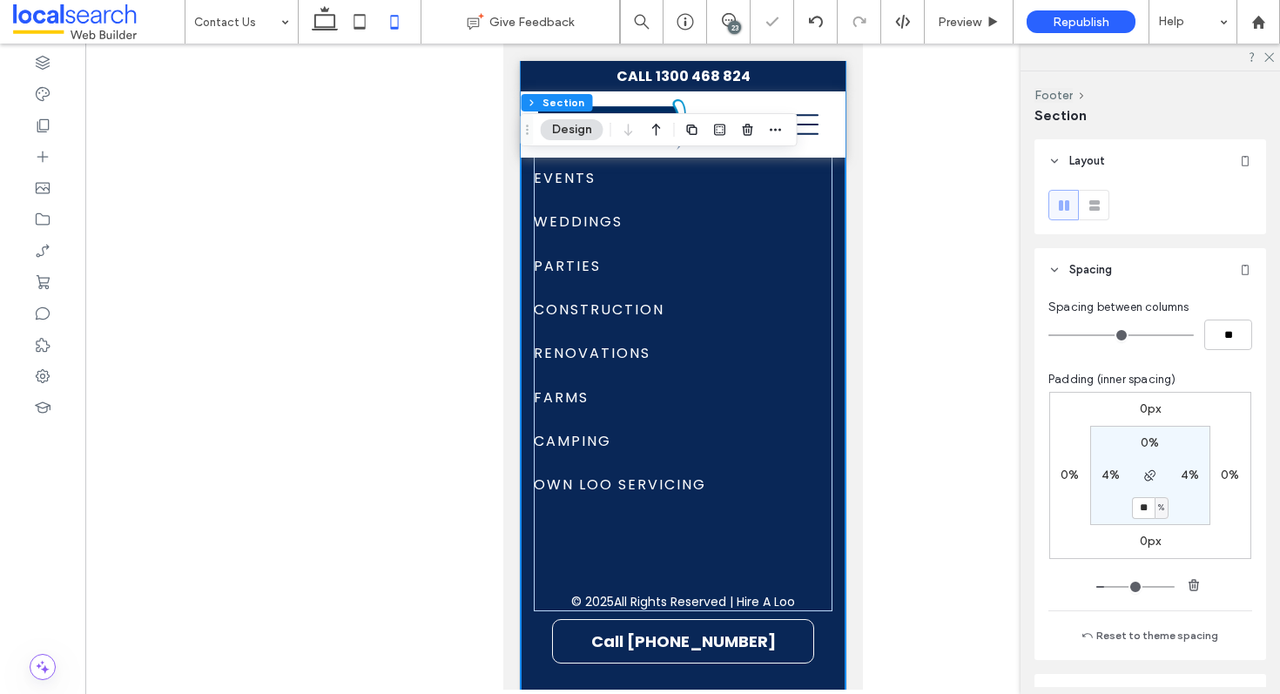
scroll to position [3656, 0]
type input "**"
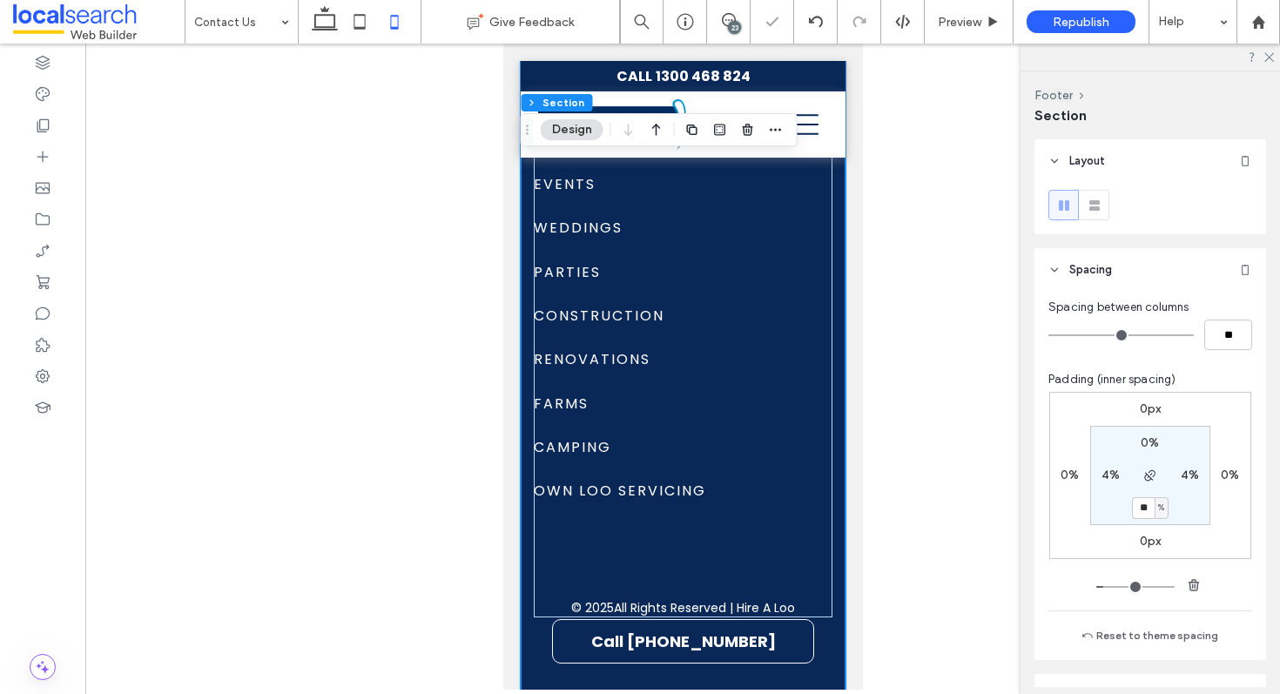
type input "**"
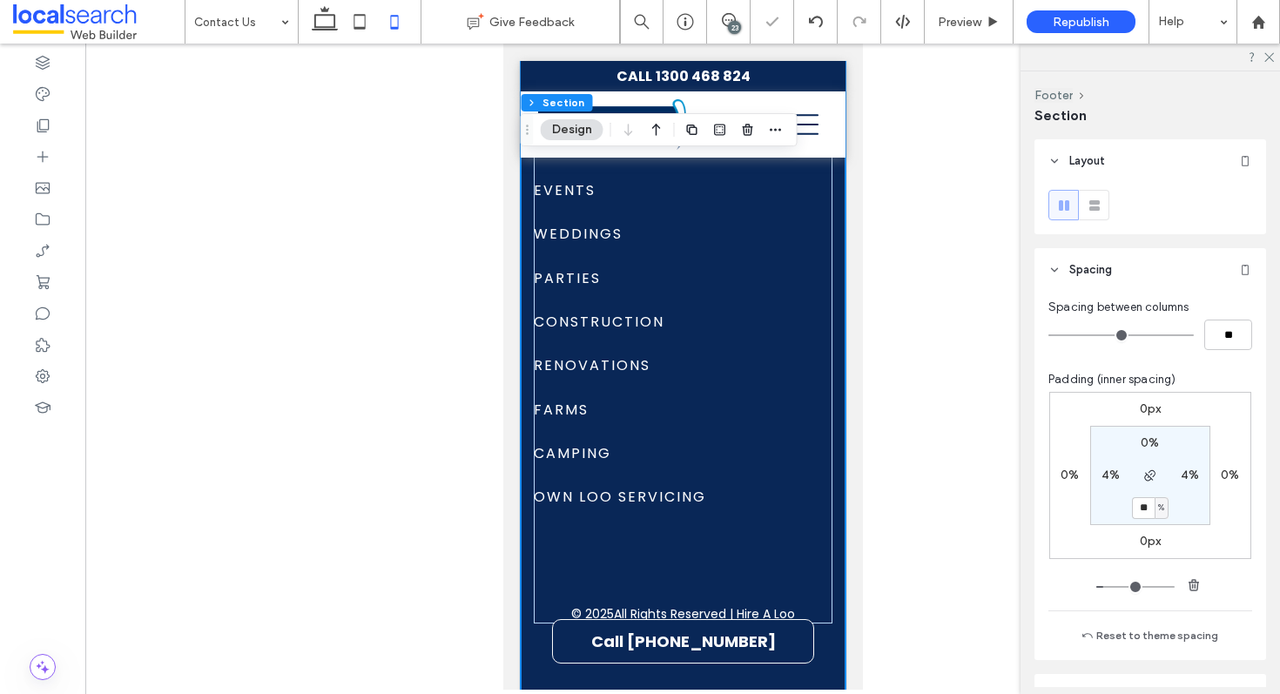
type input "**"
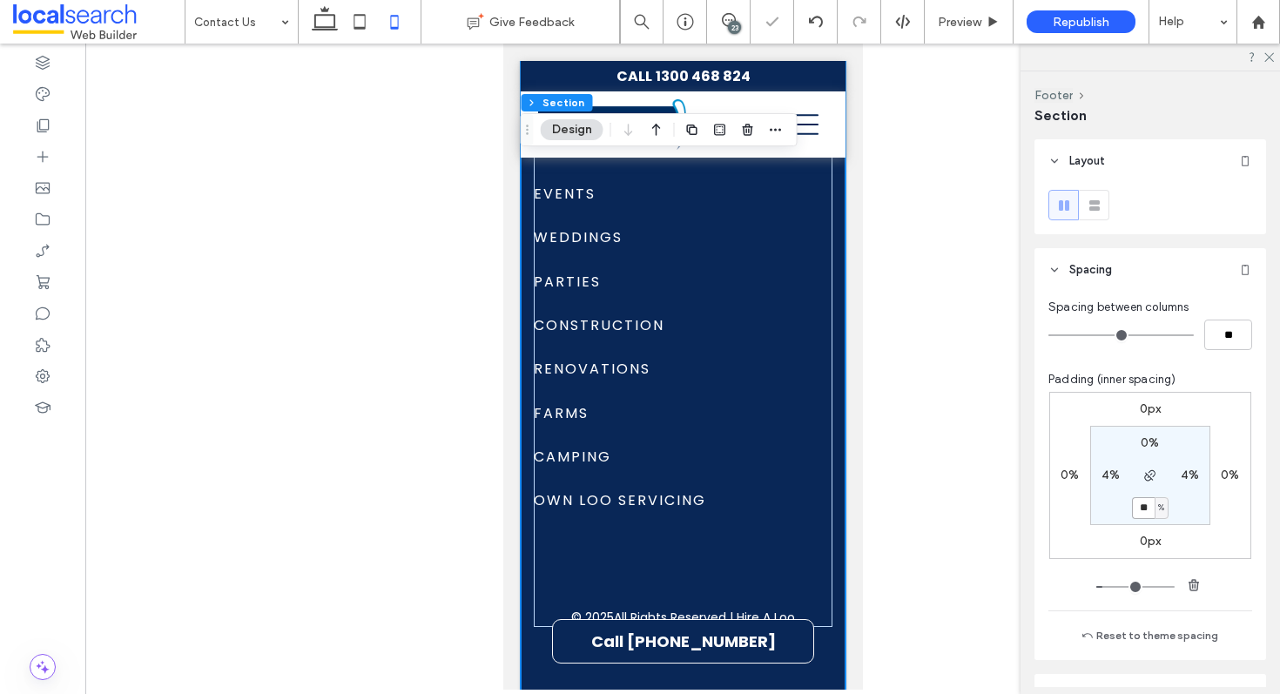
scroll to position [3634, 0]
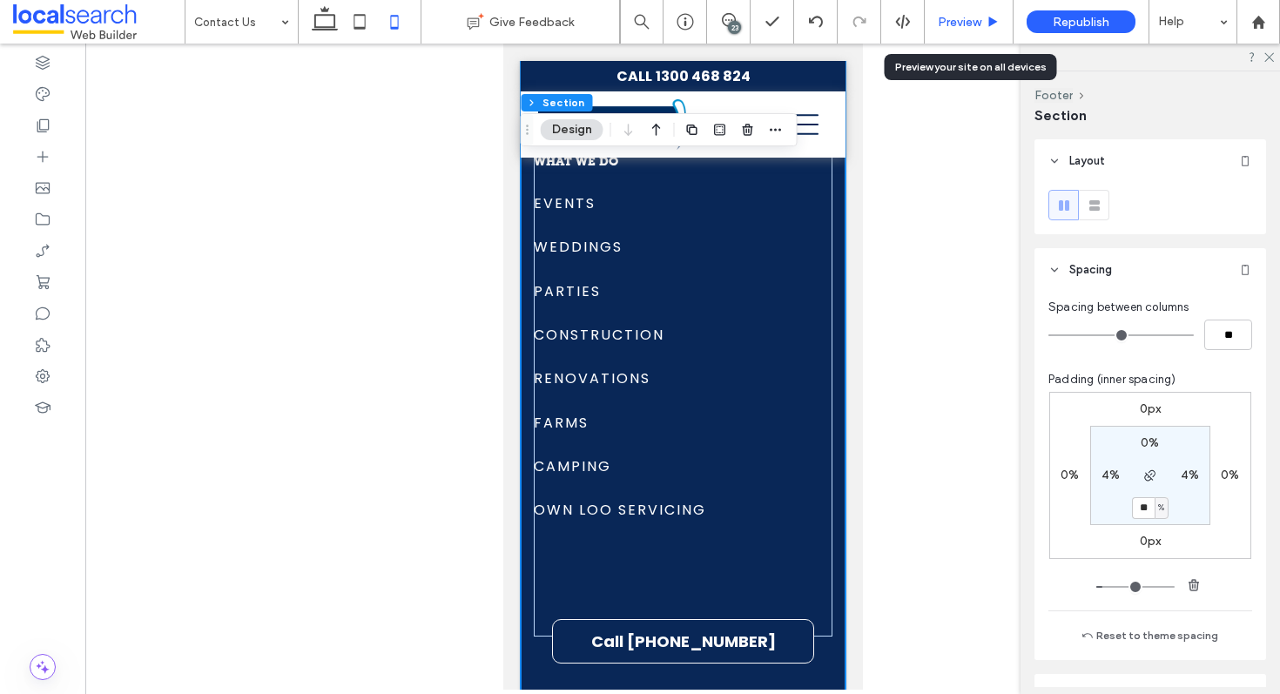
click at [955, 19] on span "Preview" at bounding box center [960, 22] width 44 height 15
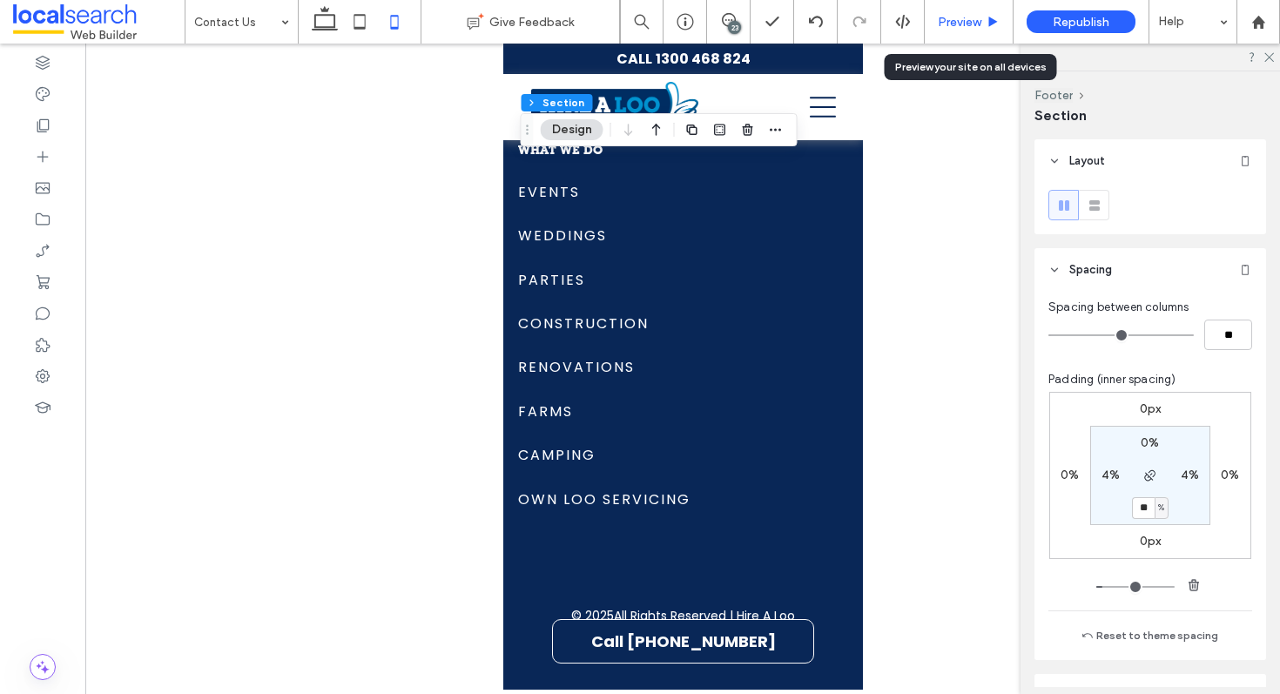
scroll to position [3617, 0]
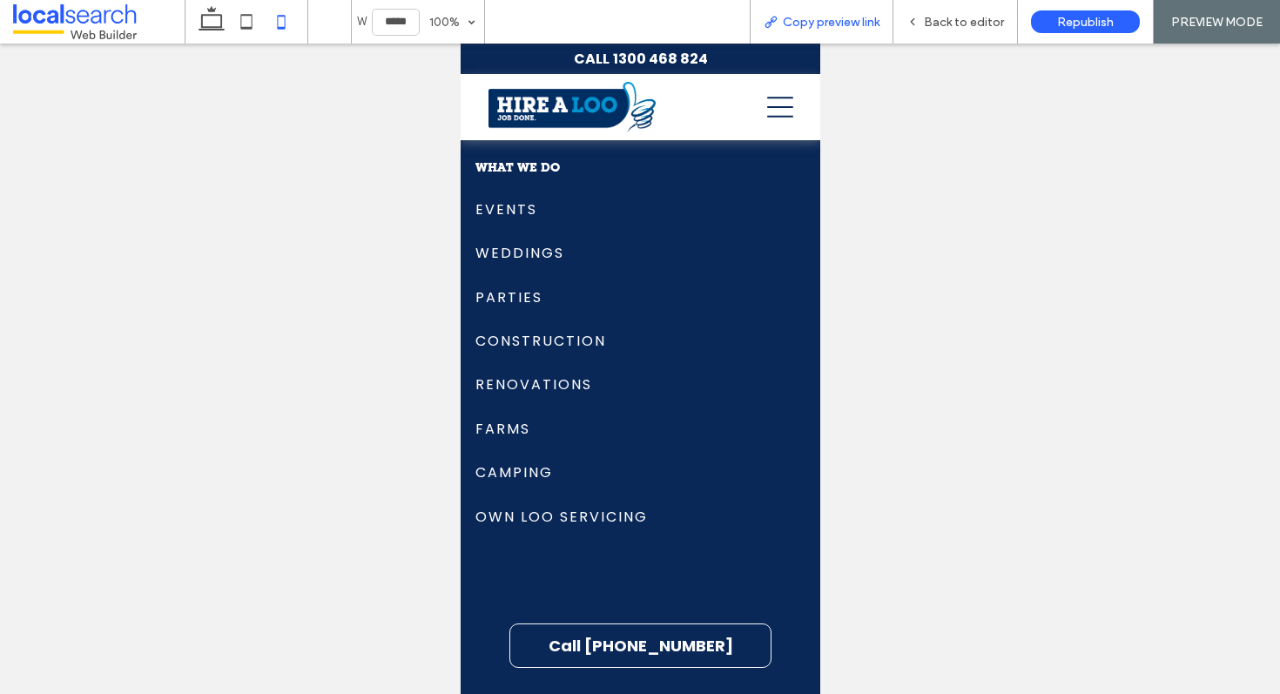
click at [800, 20] on span "Copy preview link" at bounding box center [831, 22] width 97 height 15
click at [964, 24] on span "Back to editor" at bounding box center [964, 22] width 80 height 15
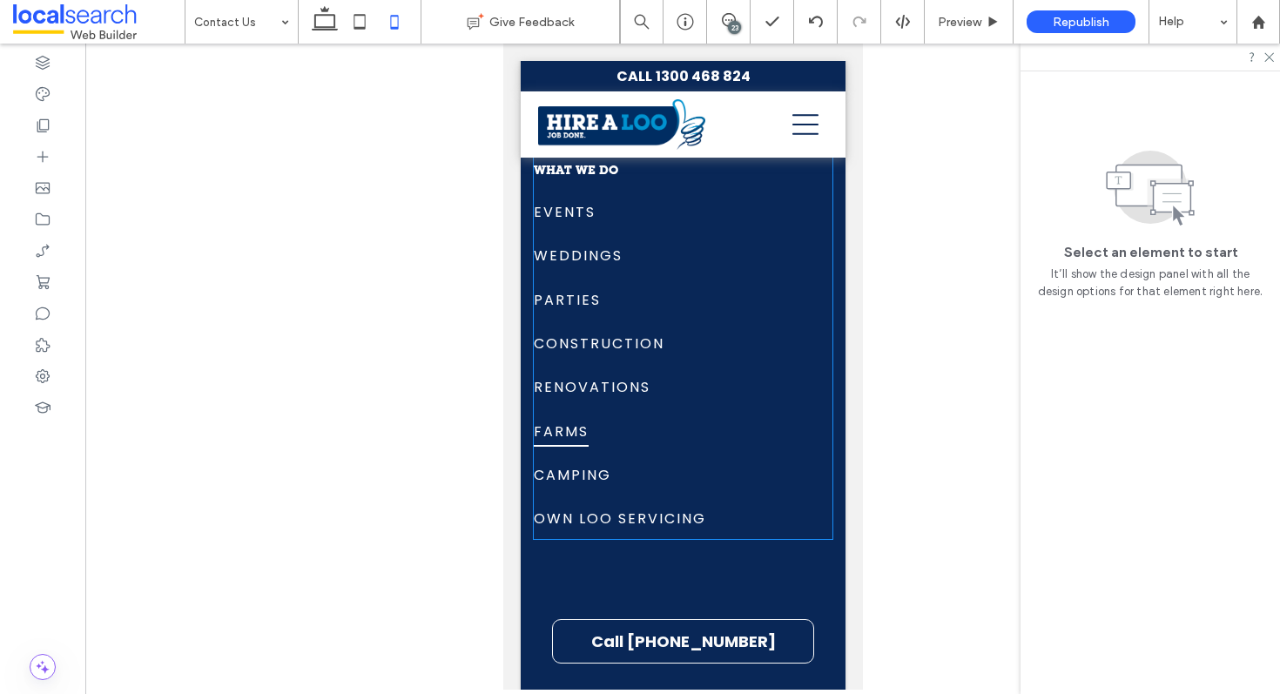
scroll to position [3634, 0]
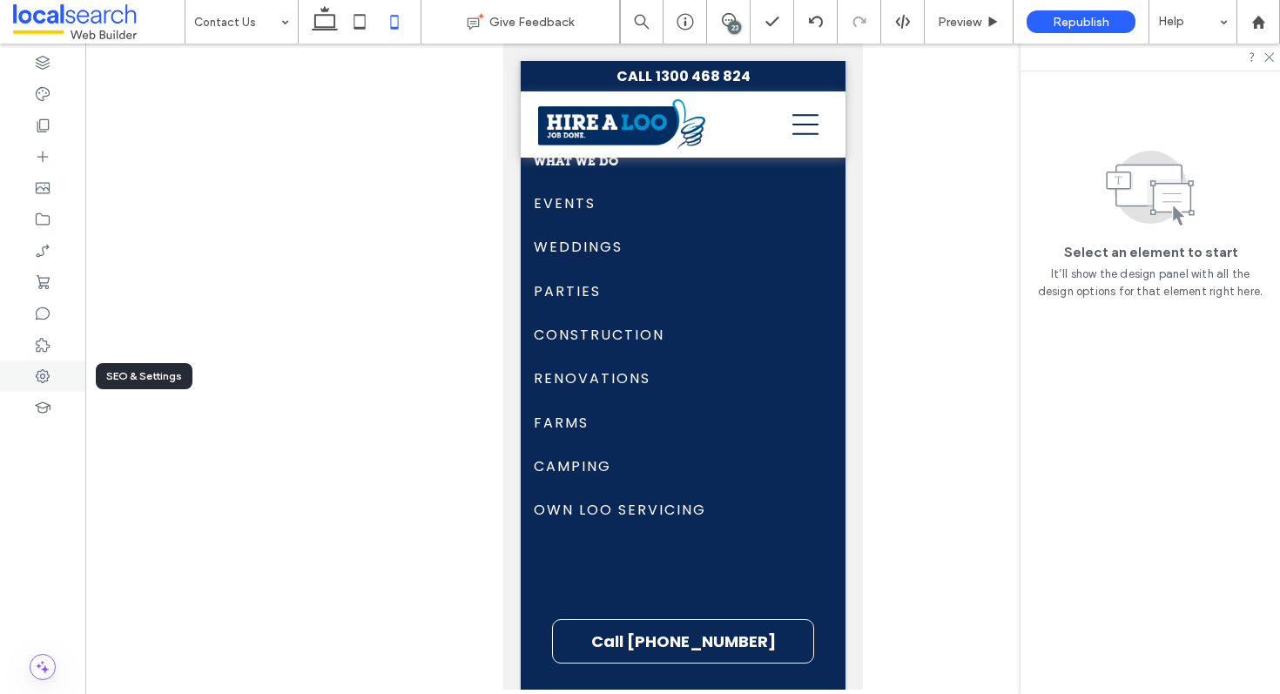
click at [49, 381] on icon at bounding box center [42, 376] width 17 height 17
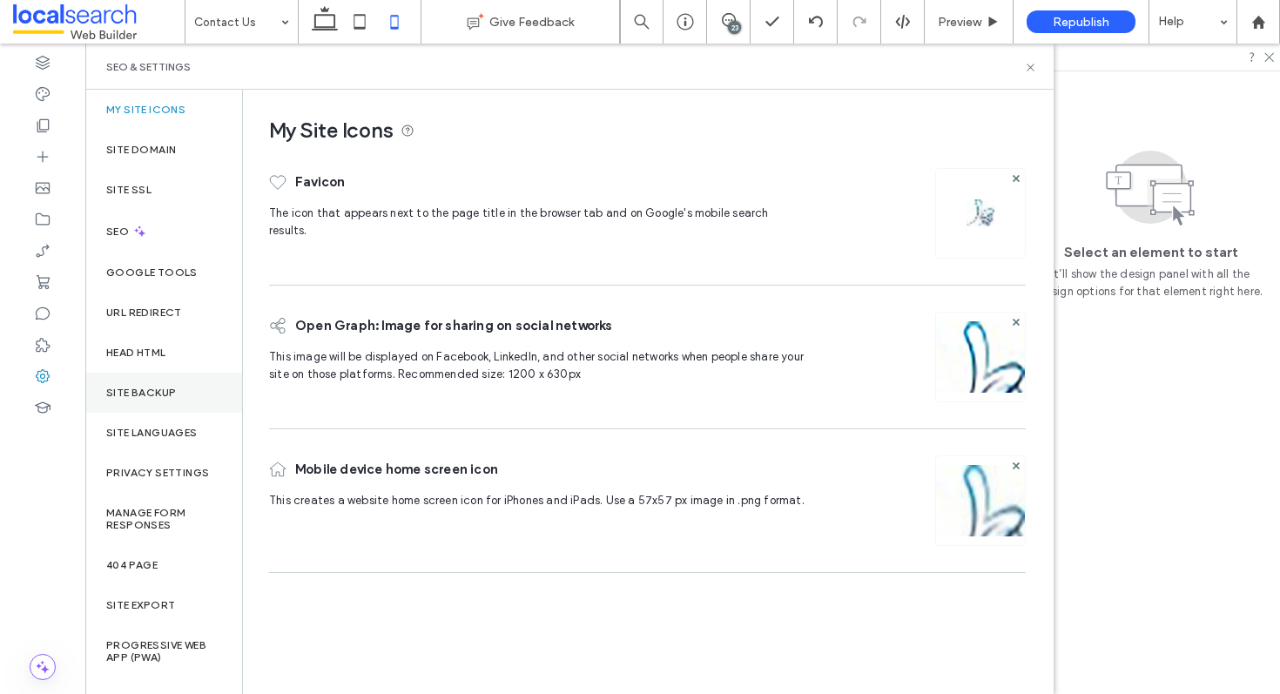
click at [162, 388] on label "Site Backup" at bounding box center [141, 393] width 70 height 12
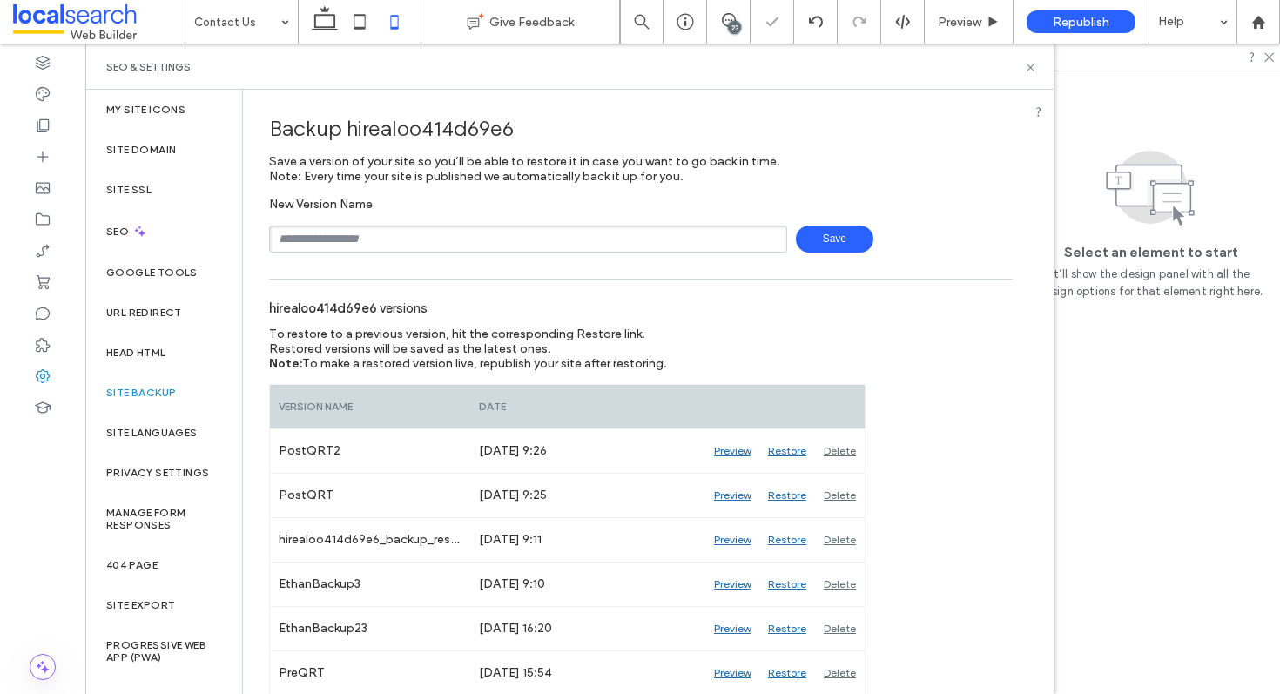
click at [1262, 30] on div at bounding box center [1259, 22] width 44 height 44
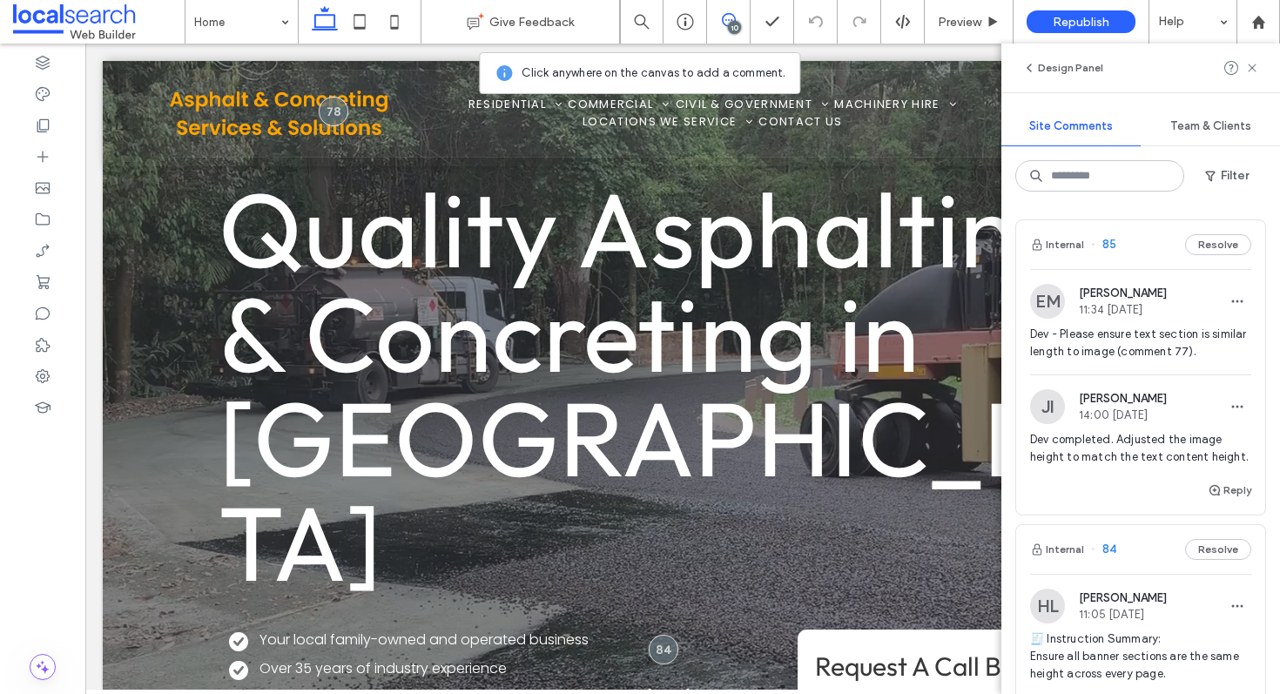
click at [1127, 242] on div "Internal 85 Resolve" at bounding box center [1140, 244] width 249 height 49
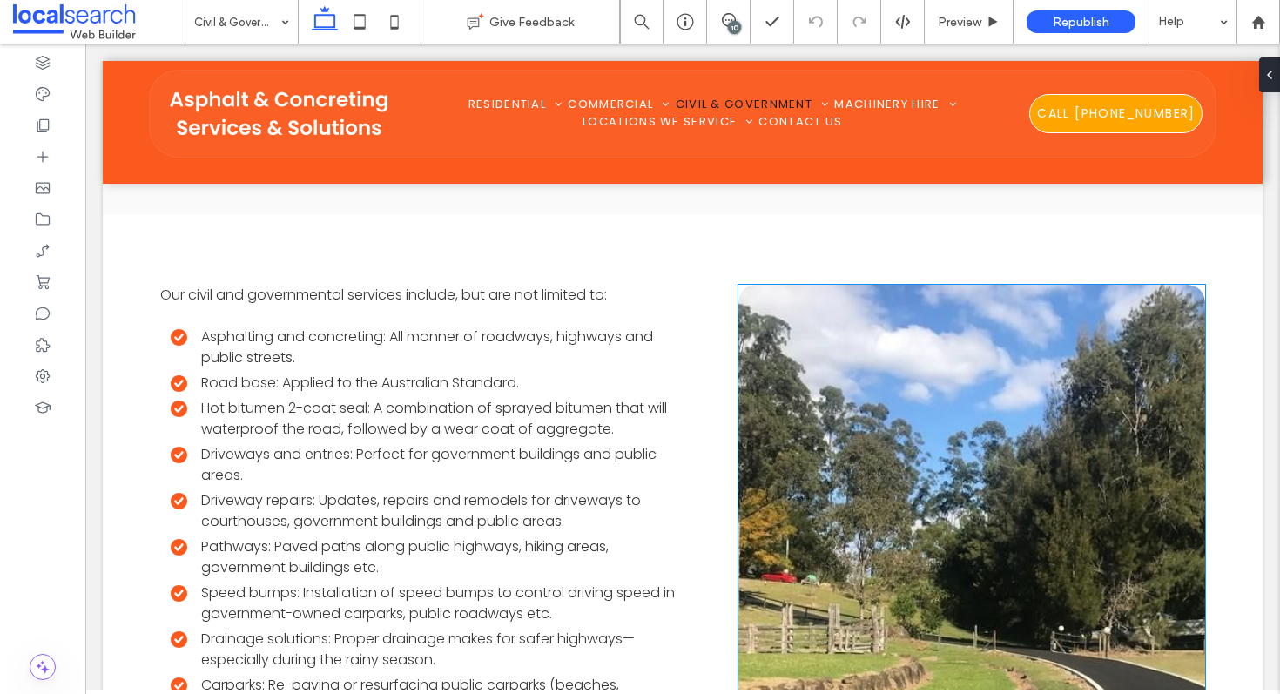
scroll to position [1151, 0]
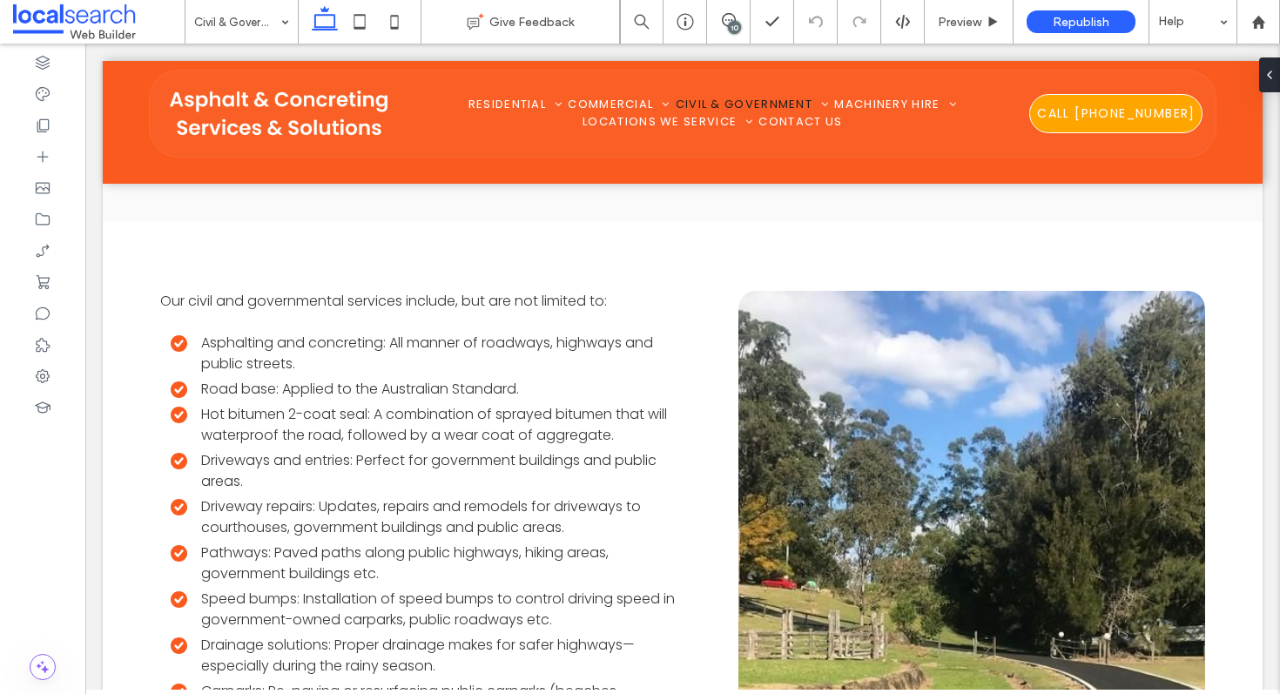
click at [731, 24] on div "10" at bounding box center [734, 27] width 13 height 13
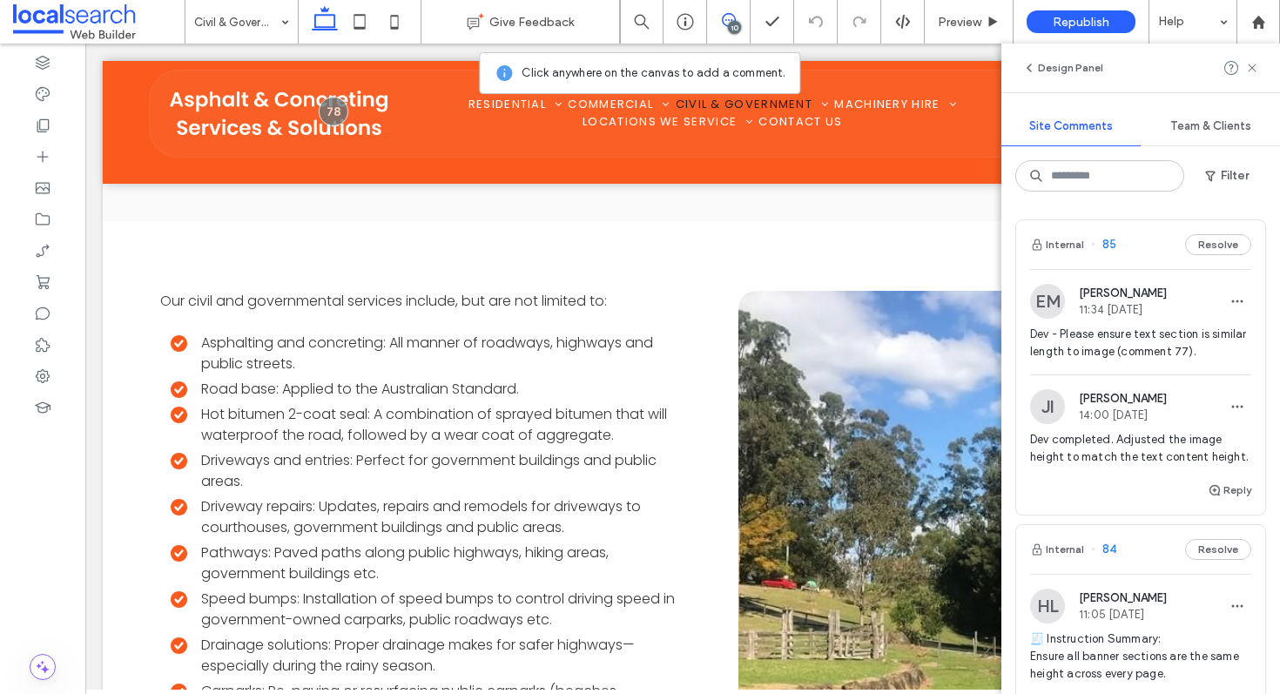
scroll to position [3, 0]
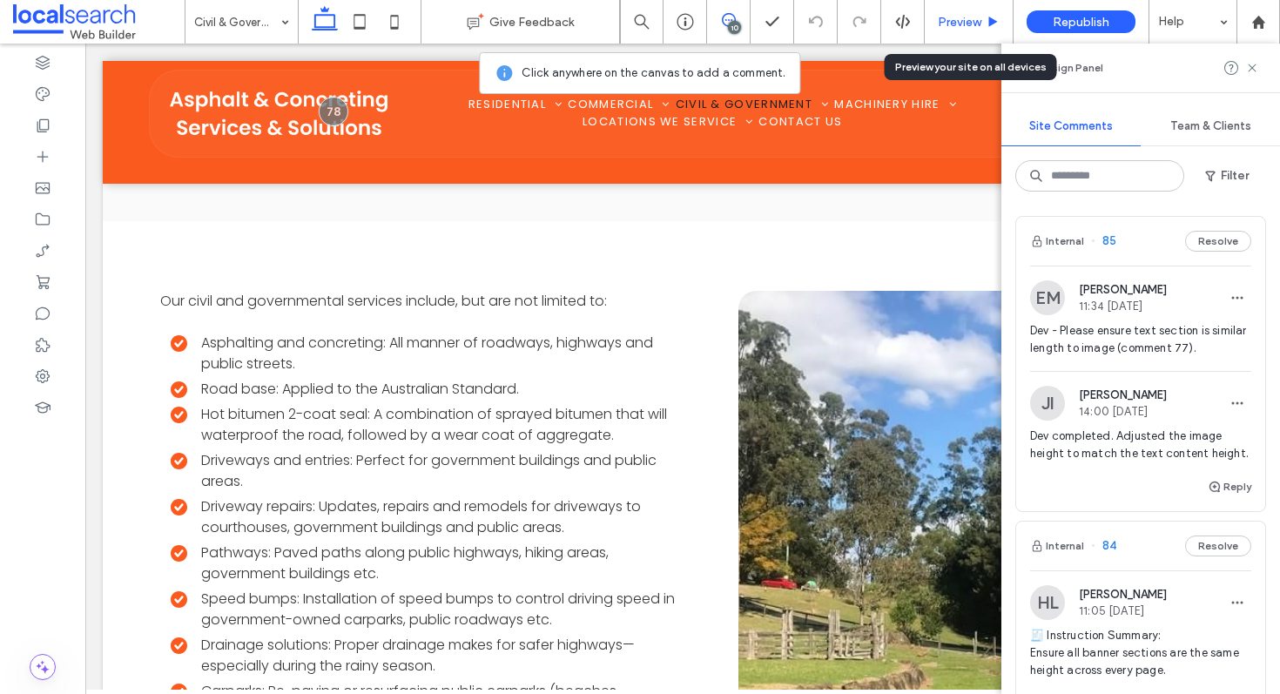
click at [961, 16] on span "Preview" at bounding box center [960, 22] width 44 height 15
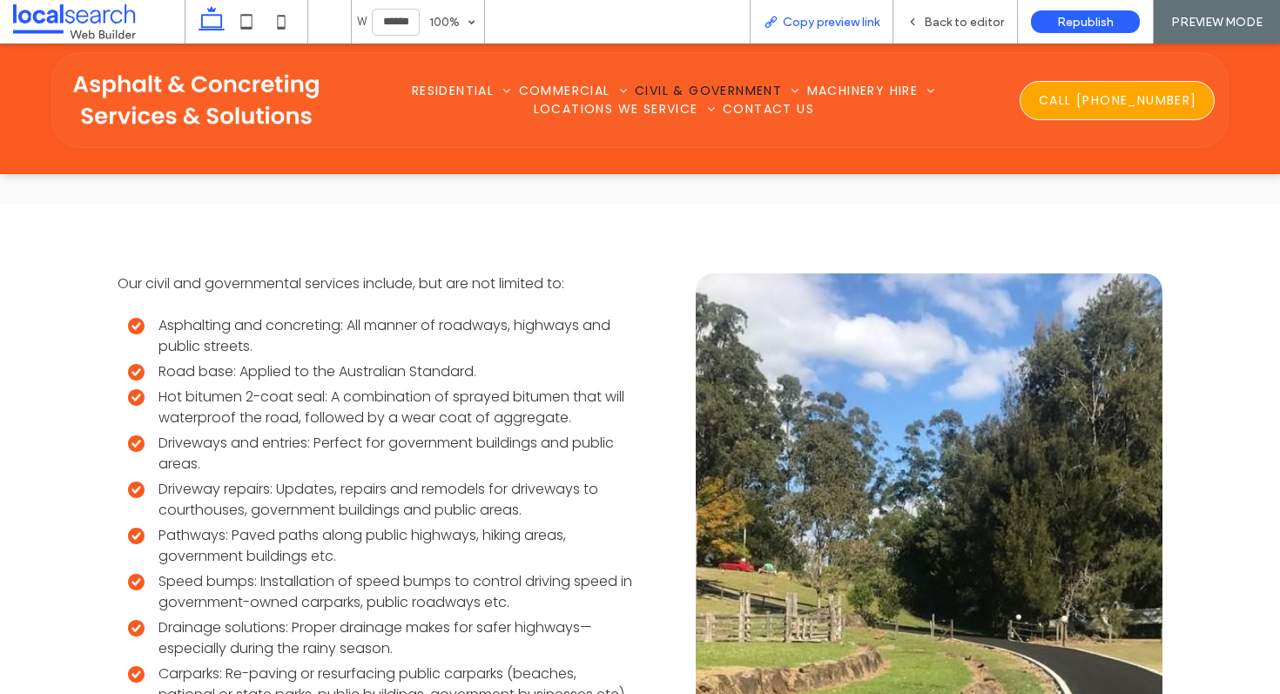
click at [840, 20] on span "Copy preview link" at bounding box center [831, 22] width 97 height 15
click at [968, 16] on span "Back to editor" at bounding box center [964, 22] width 80 height 15
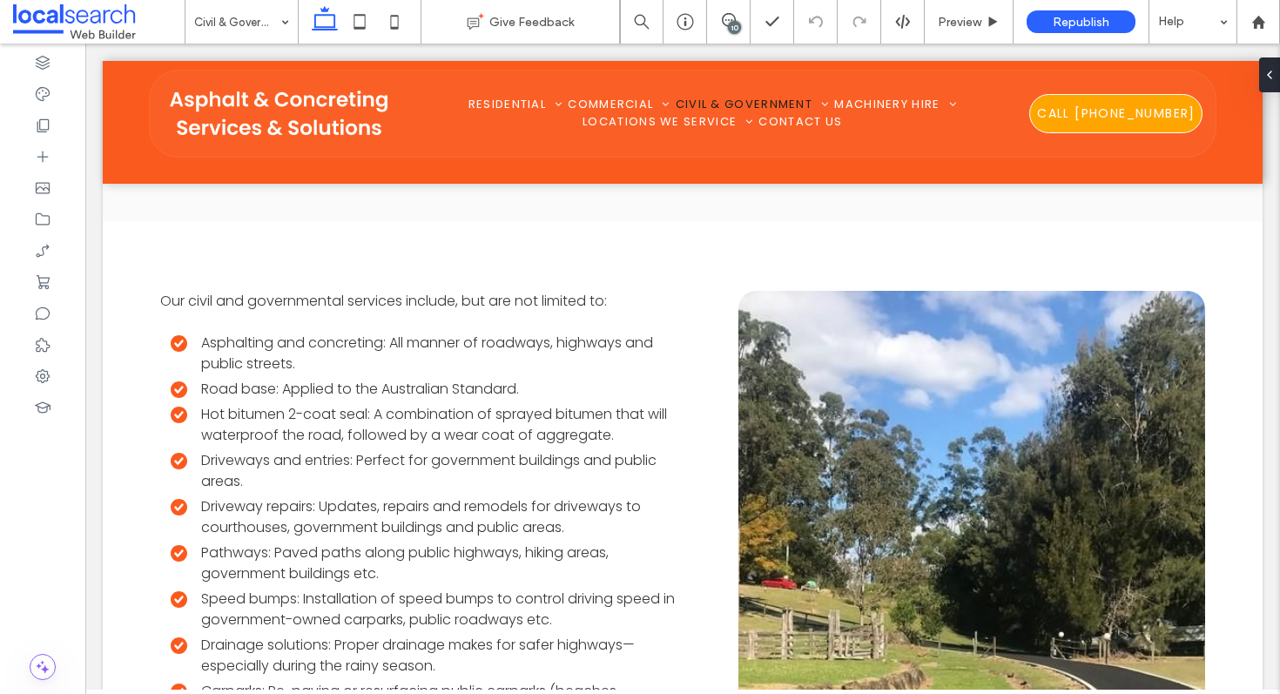
click at [735, 24] on div "10" at bounding box center [734, 27] width 13 height 13
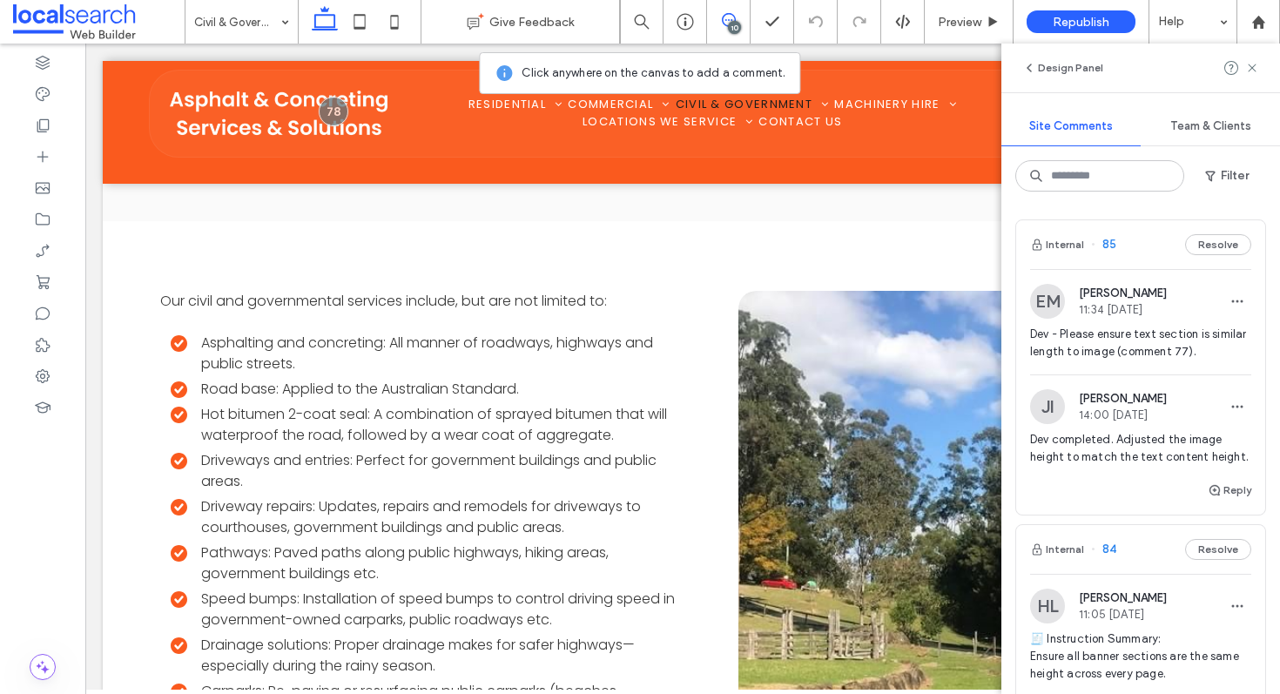
click at [1155, 249] on div "Internal 85 Resolve" at bounding box center [1140, 244] width 249 height 49
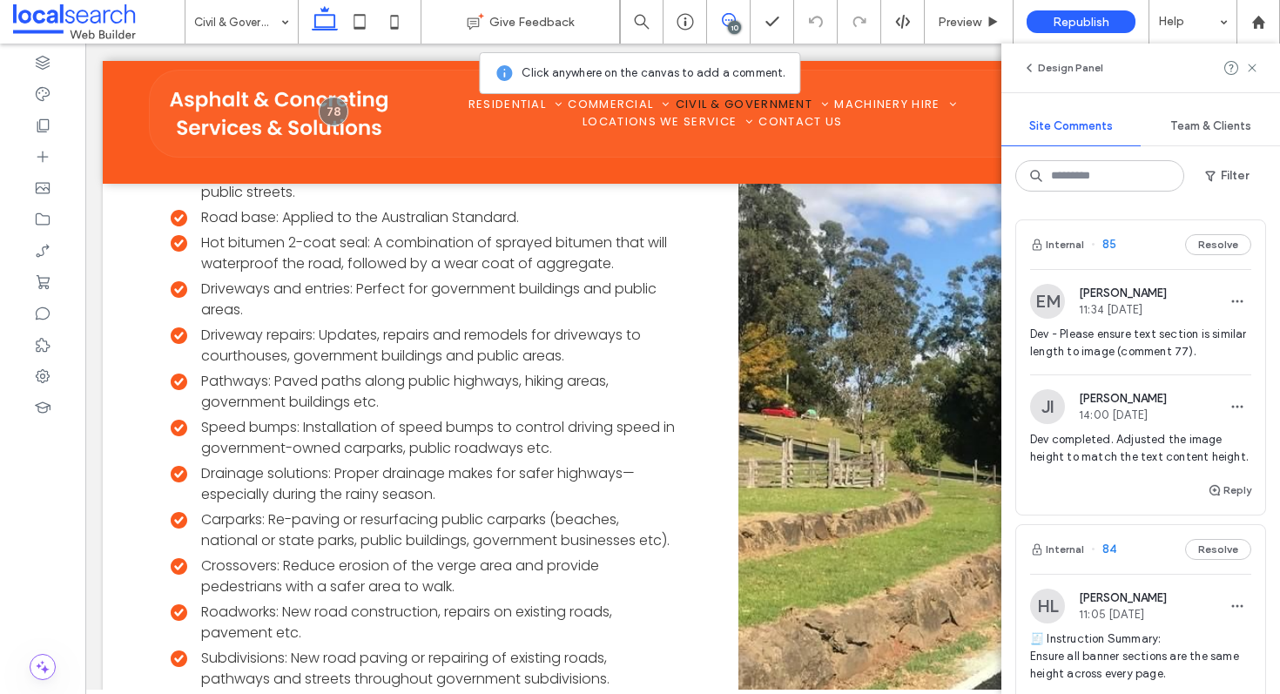
scroll to position [1354, 0]
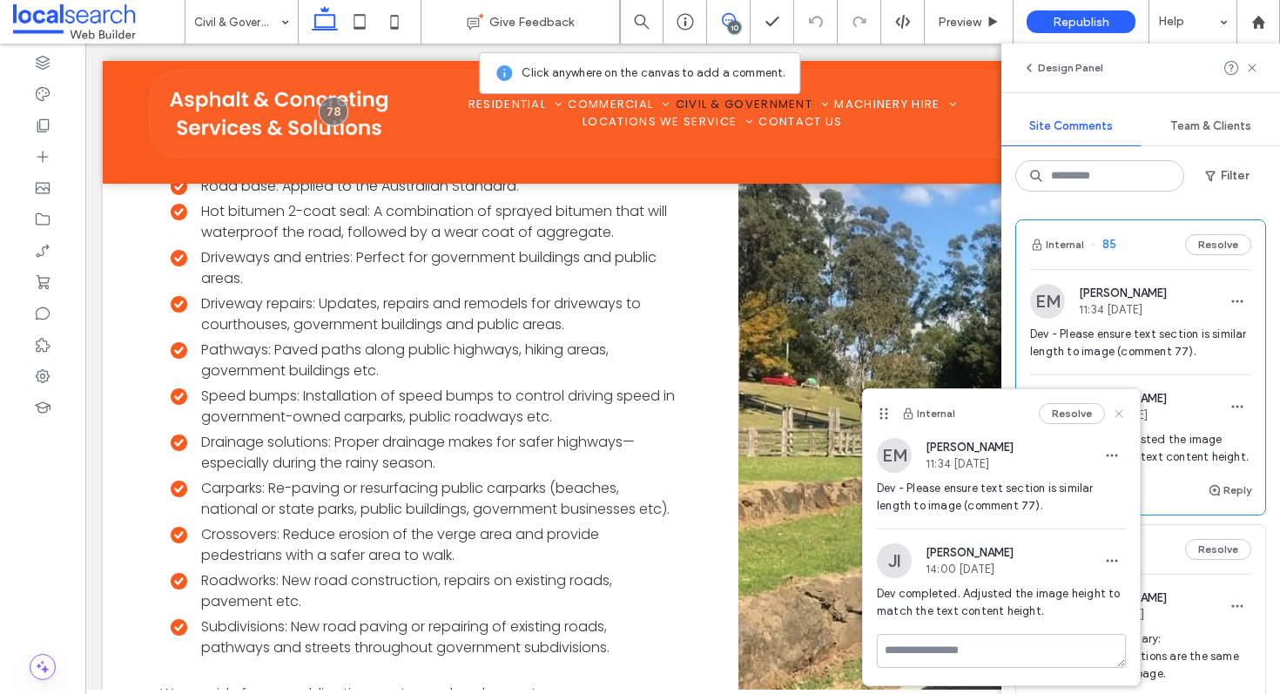
click at [1117, 415] on use at bounding box center [1119, 413] width 8 height 8
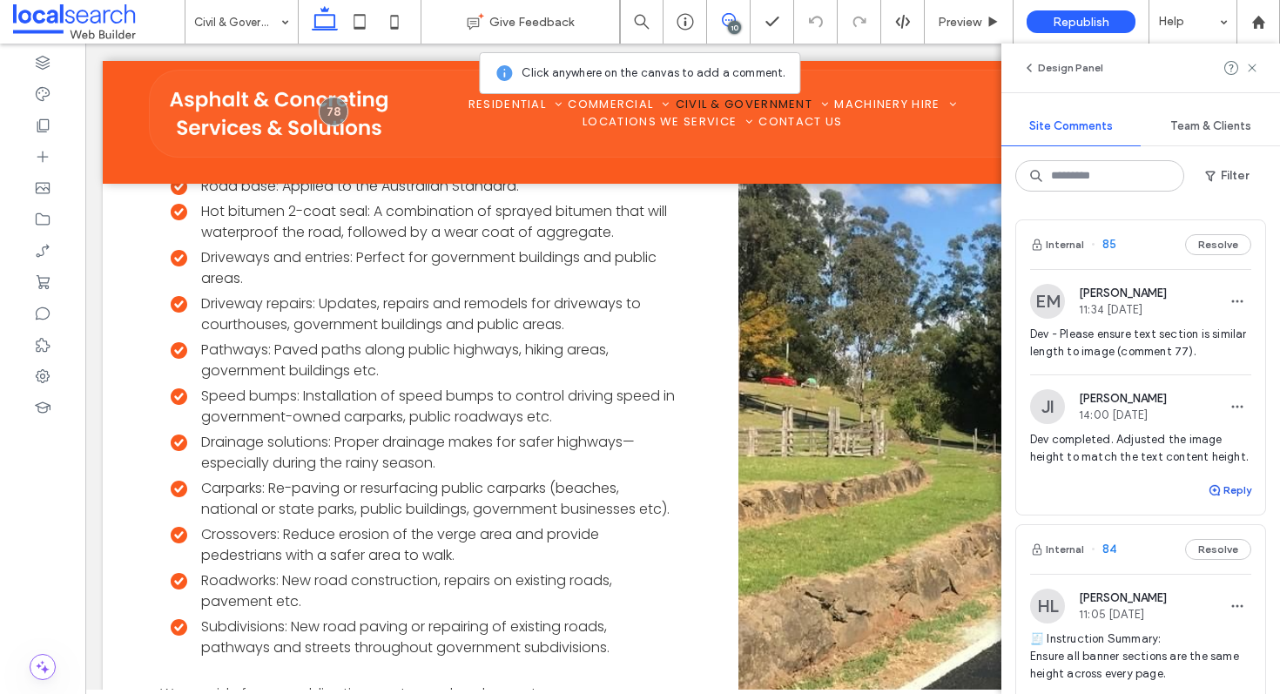
click at [1228, 501] on button "Reply" at bounding box center [1230, 490] width 44 height 21
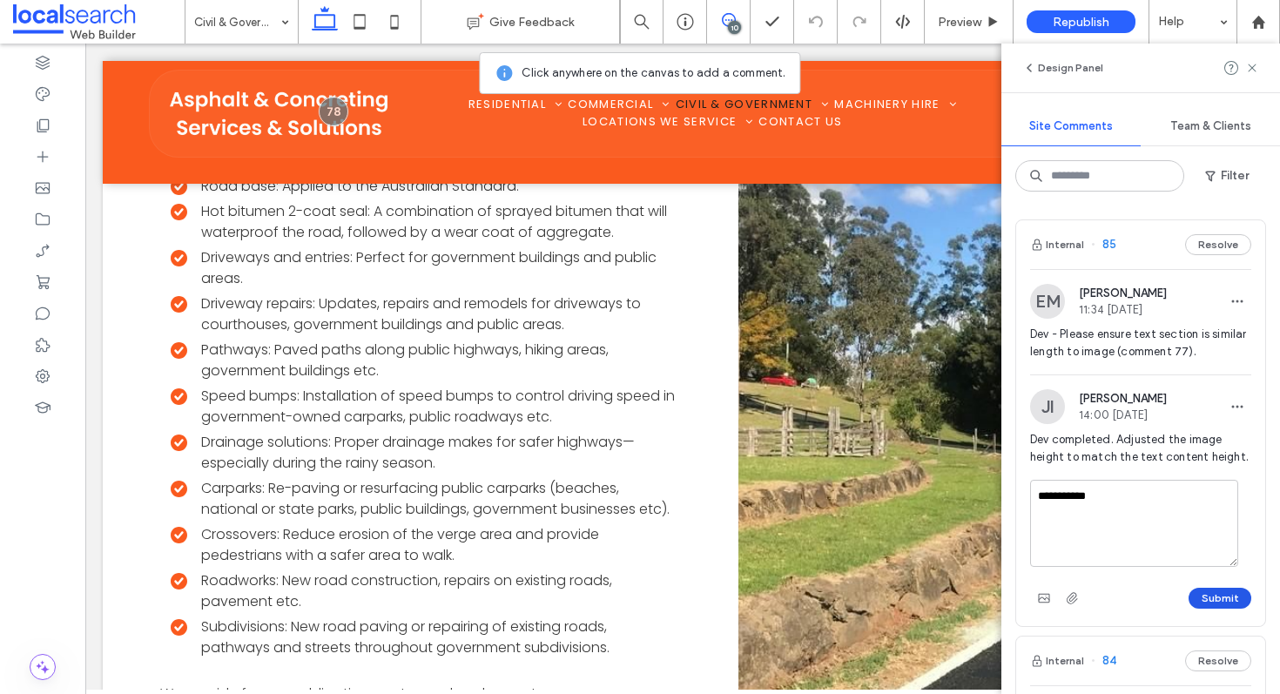
type textarea "**********"
click at [1191, 609] on button "Submit" at bounding box center [1220, 598] width 63 height 21
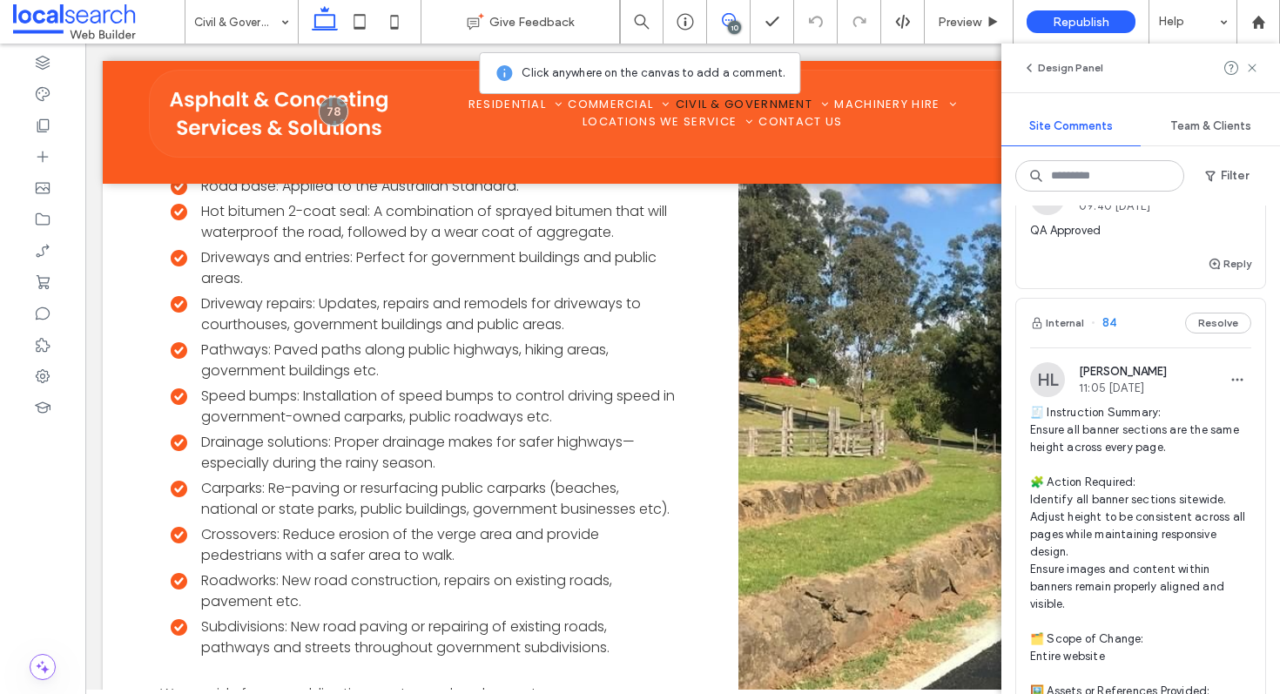
scroll to position [261, 0]
click at [1117, 170] on input at bounding box center [1100, 175] width 169 height 31
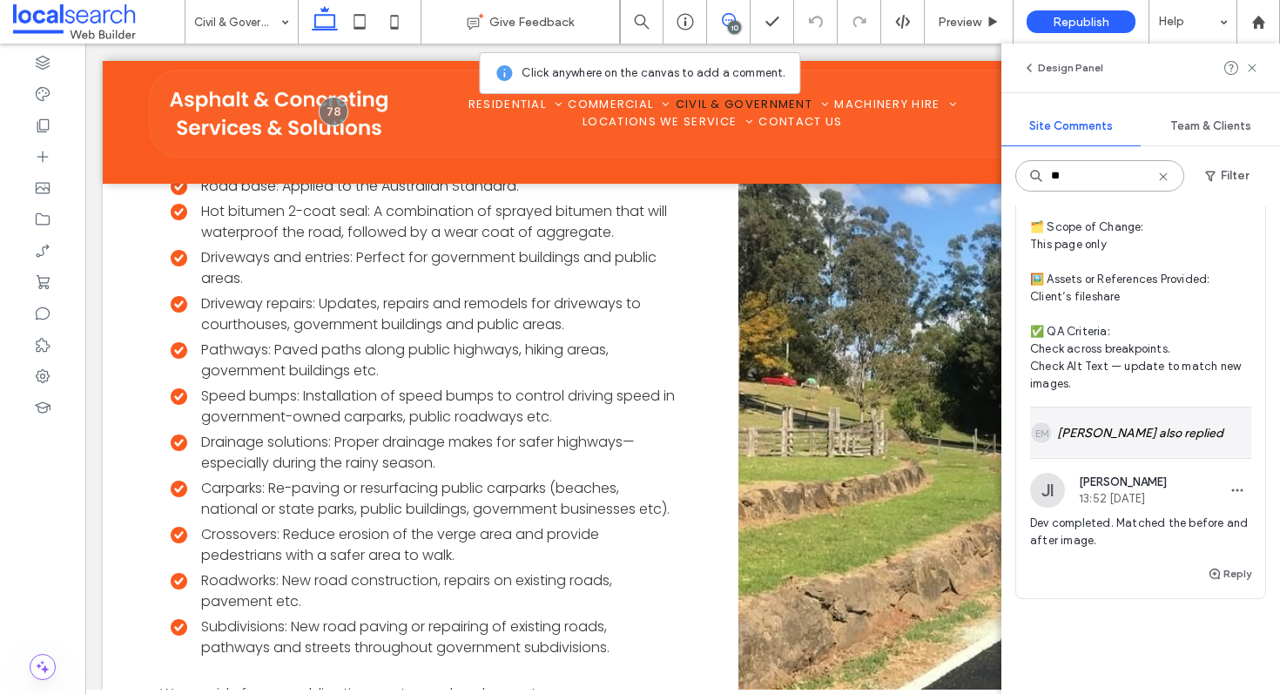
scroll to position [372, 0]
type input "**"
click at [1131, 441] on div "EM Ethan Mann also replied" at bounding box center [1140, 429] width 221 height 51
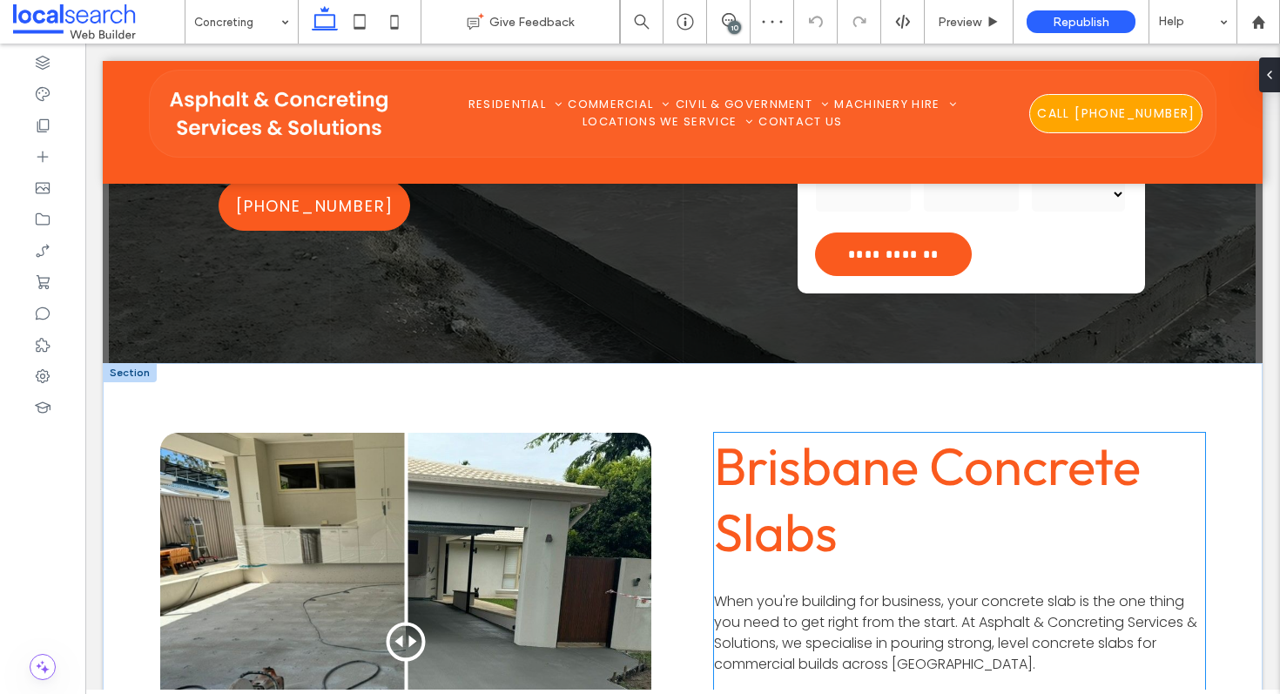
scroll to position [619, 0]
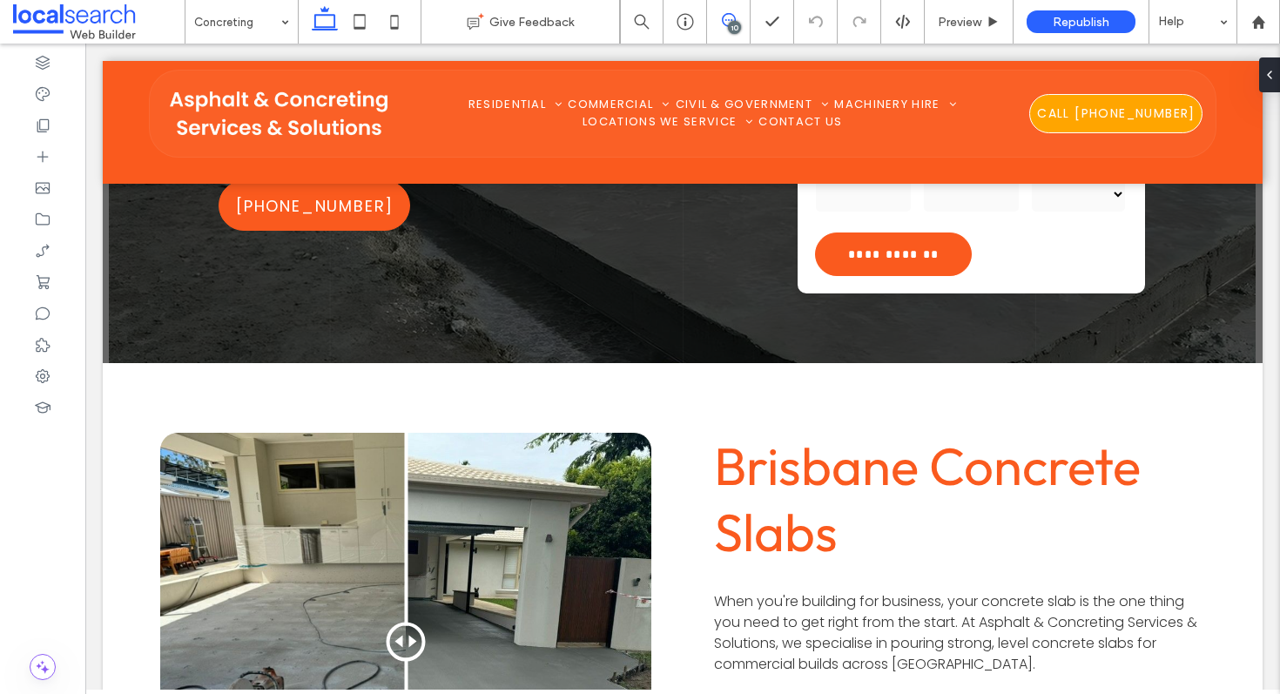
click at [737, 21] on span at bounding box center [728, 20] width 43 height 14
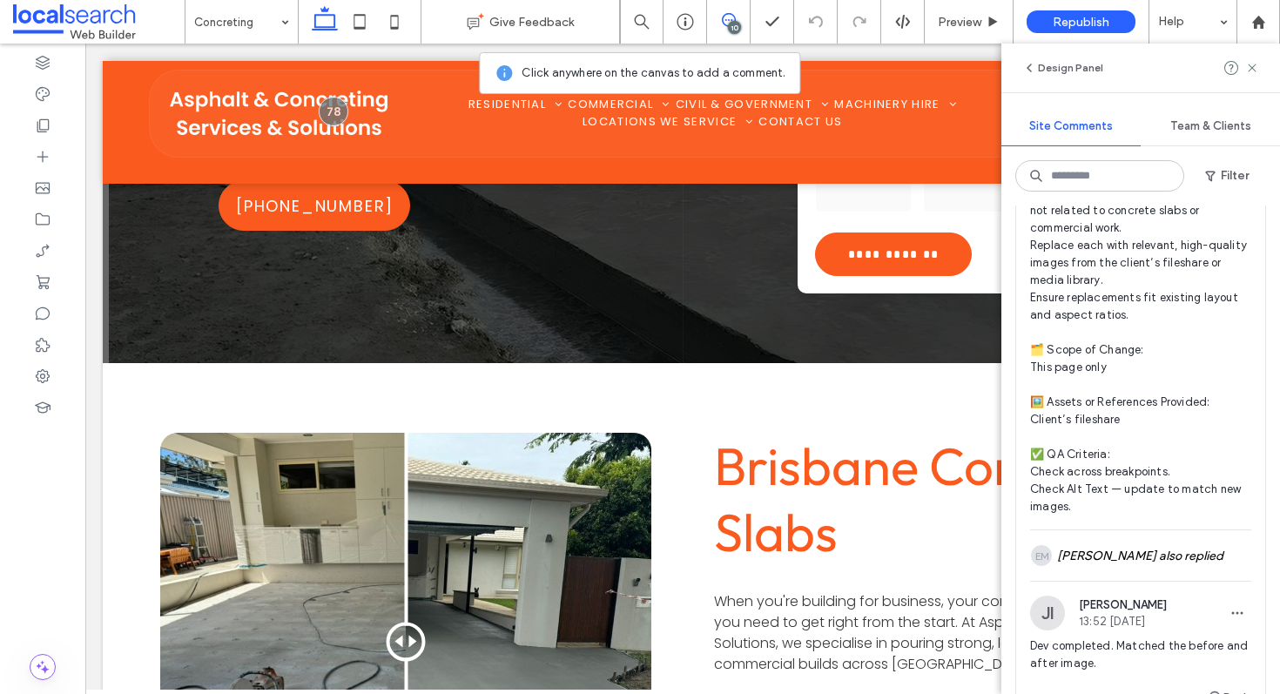
scroll to position [1411, 0]
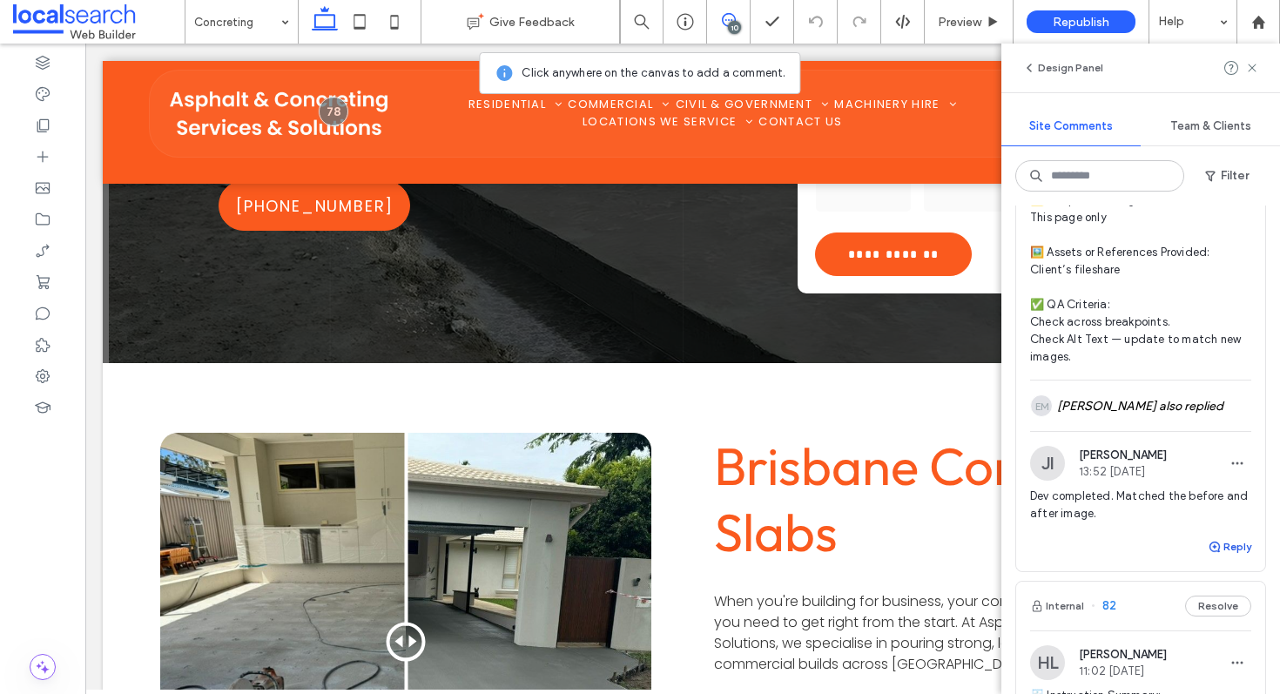
click at [1228, 549] on button "Reply" at bounding box center [1230, 546] width 44 height 21
type textarea "**********"
click at [1211, 661] on button "Submit" at bounding box center [1220, 654] width 63 height 21
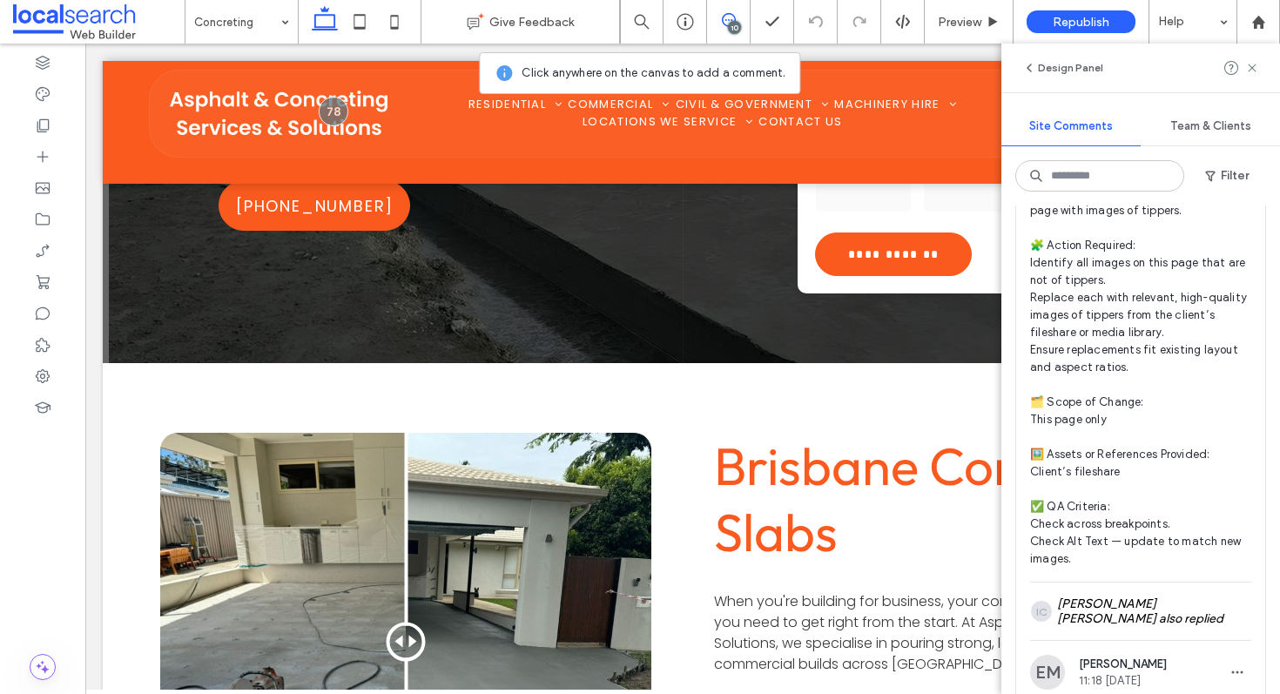
scroll to position [1742, 0]
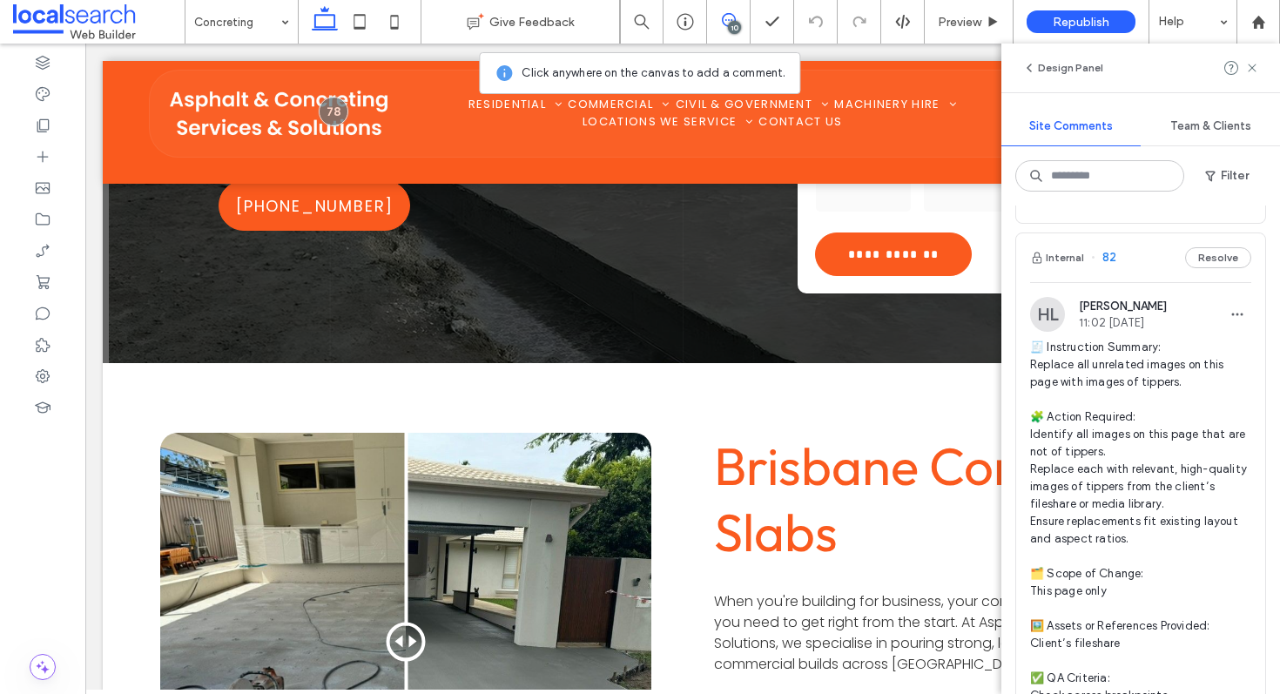
click at [727, 24] on icon at bounding box center [729, 20] width 14 height 14
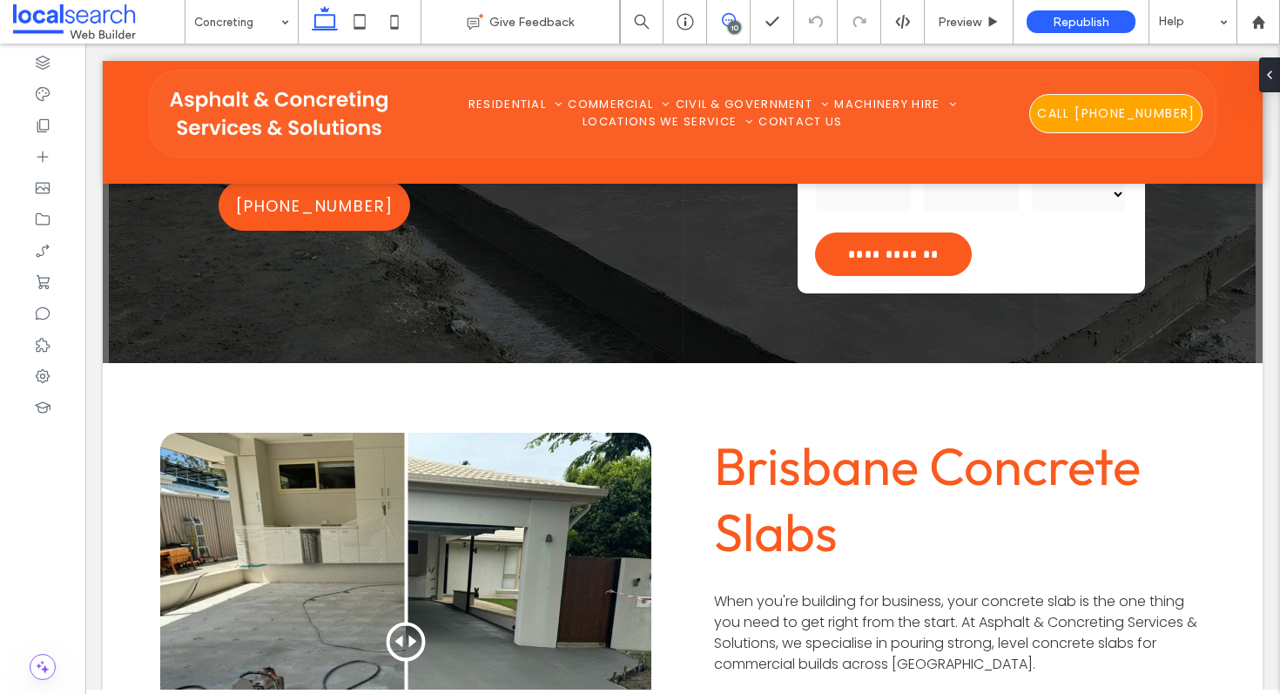
click at [732, 18] on icon at bounding box center [729, 20] width 14 height 14
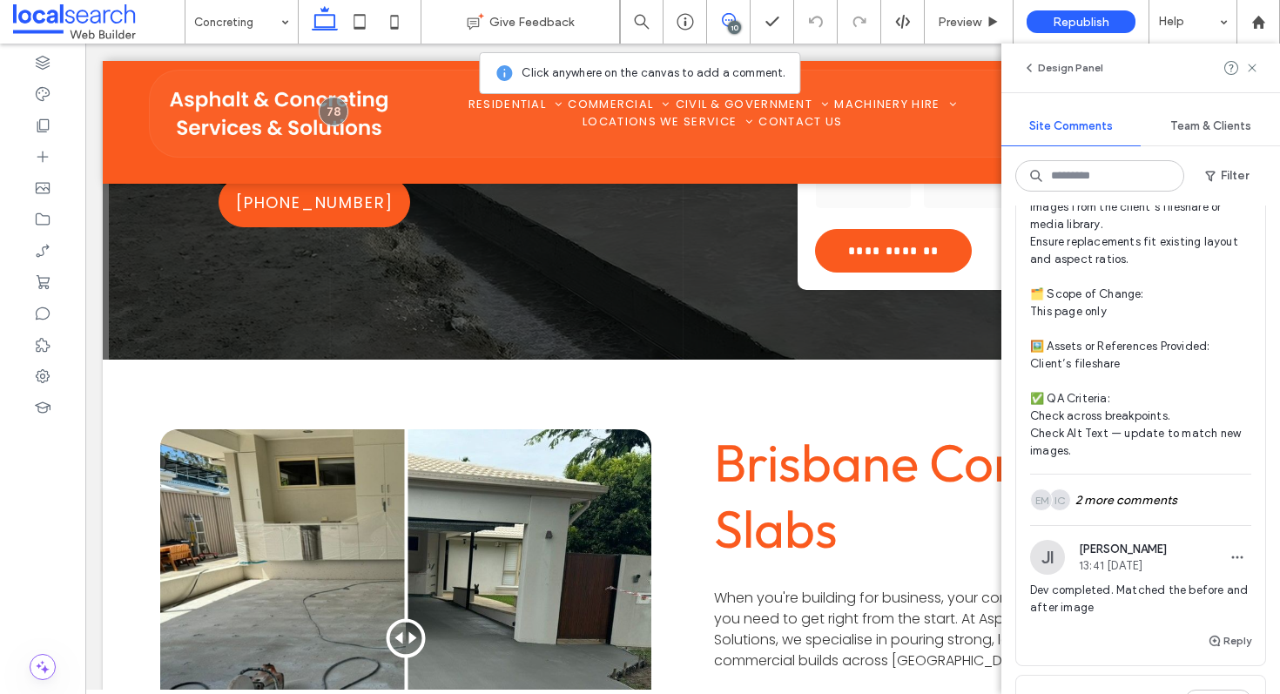
scroll to position [2788, 0]
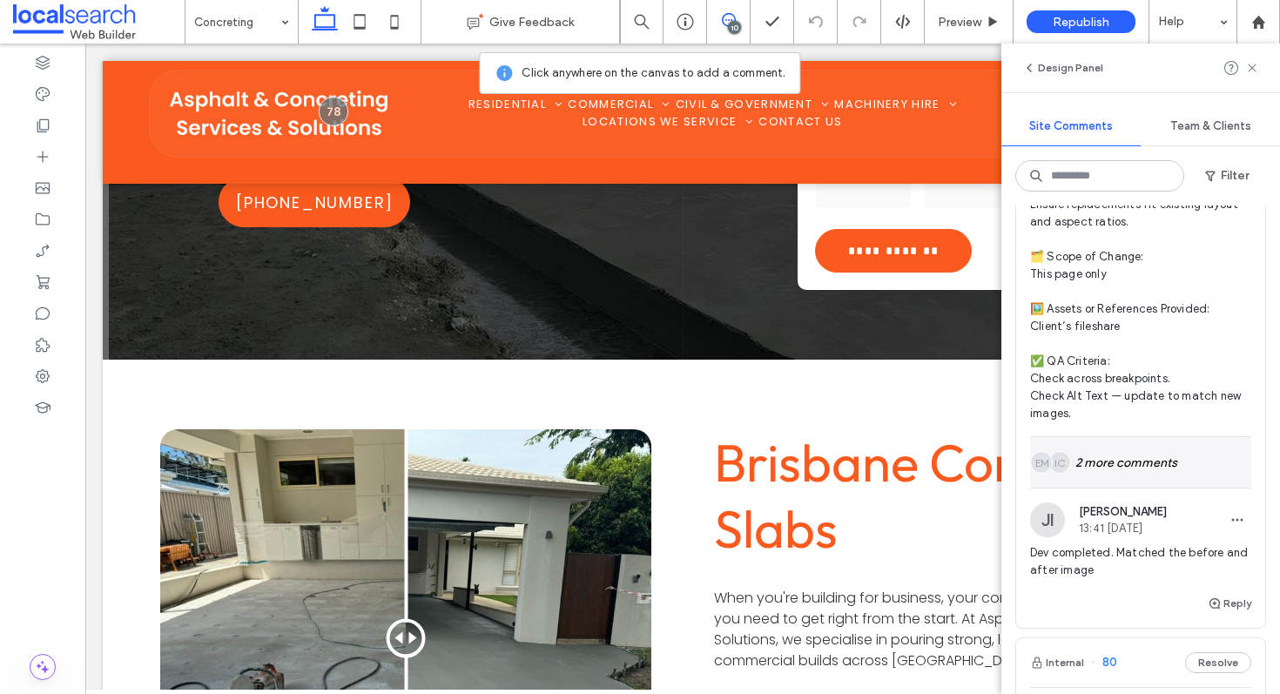
click at [1178, 463] on div "IC EM 2 more comments" at bounding box center [1140, 462] width 221 height 51
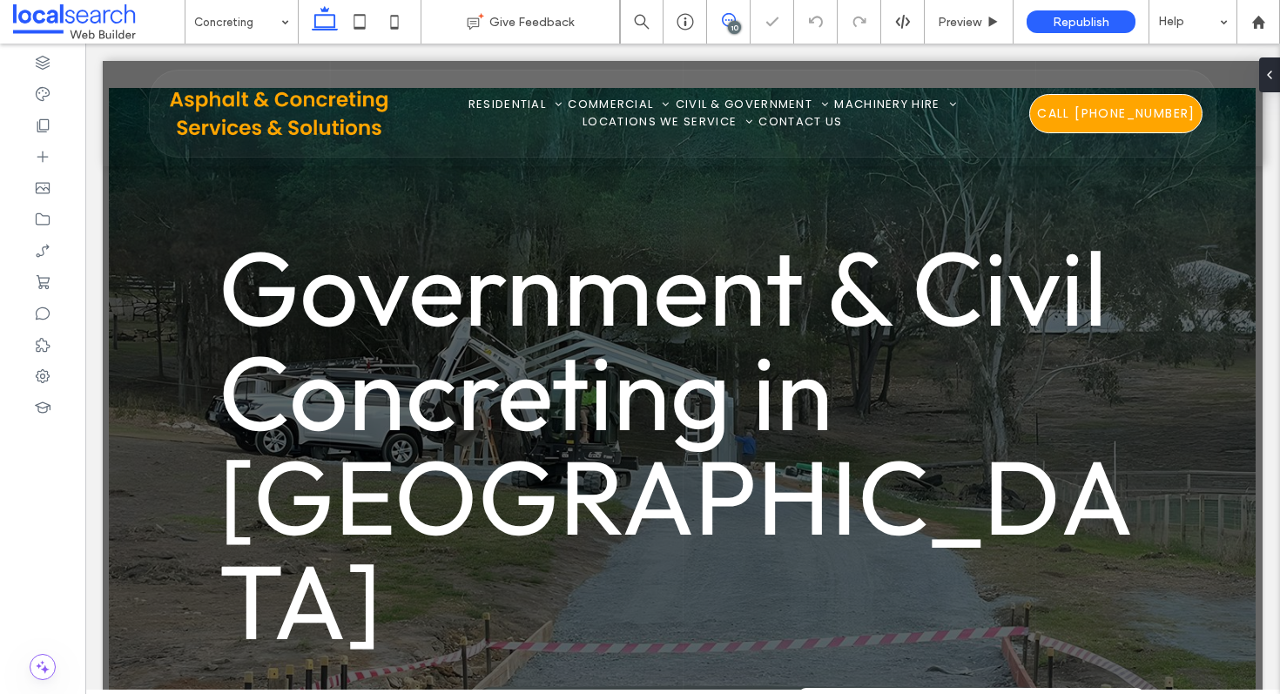
click at [727, 26] on use at bounding box center [729, 20] width 14 height 14
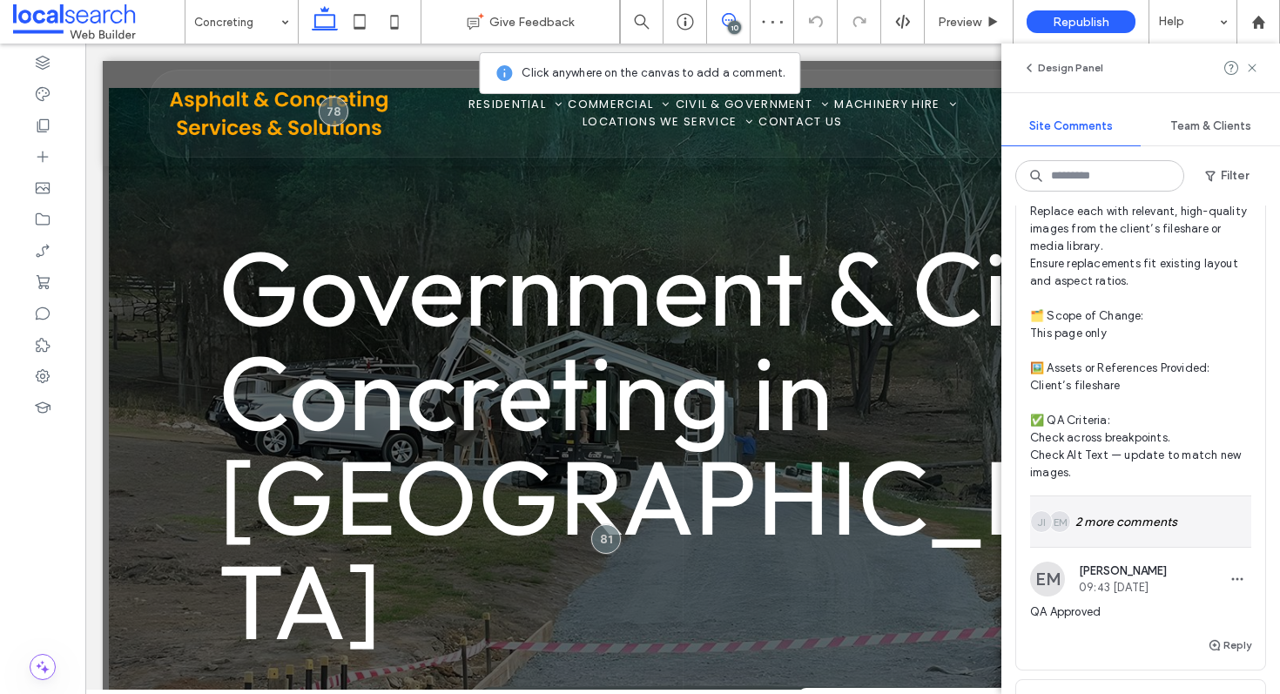
scroll to position [1385, 0]
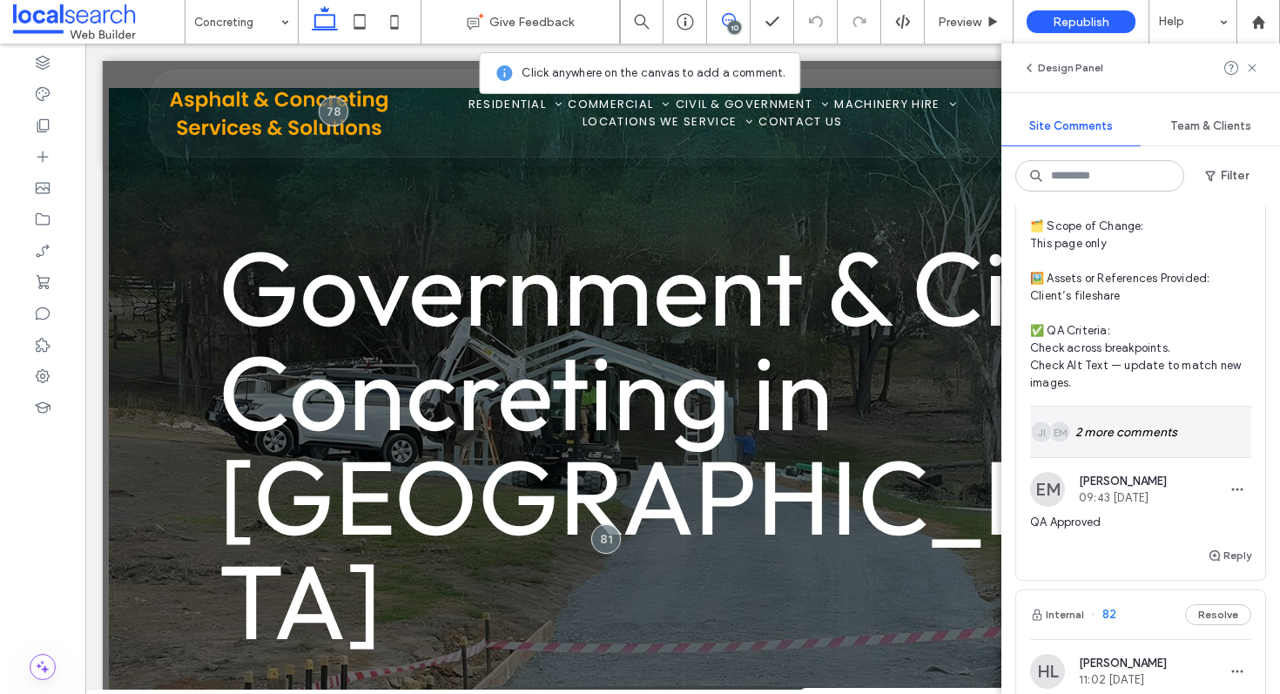
click at [1148, 435] on div "EM JI 2 more comments" at bounding box center [1140, 432] width 221 height 51
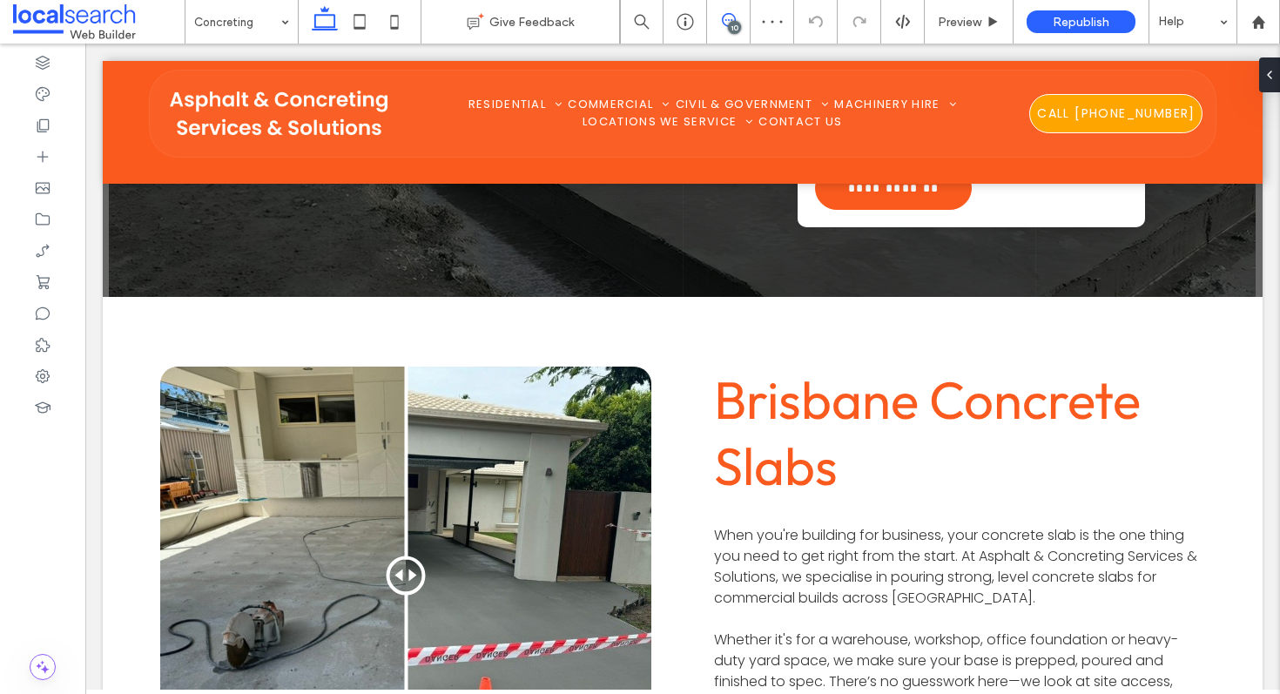
click at [725, 22] on icon at bounding box center [729, 20] width 14 height 14
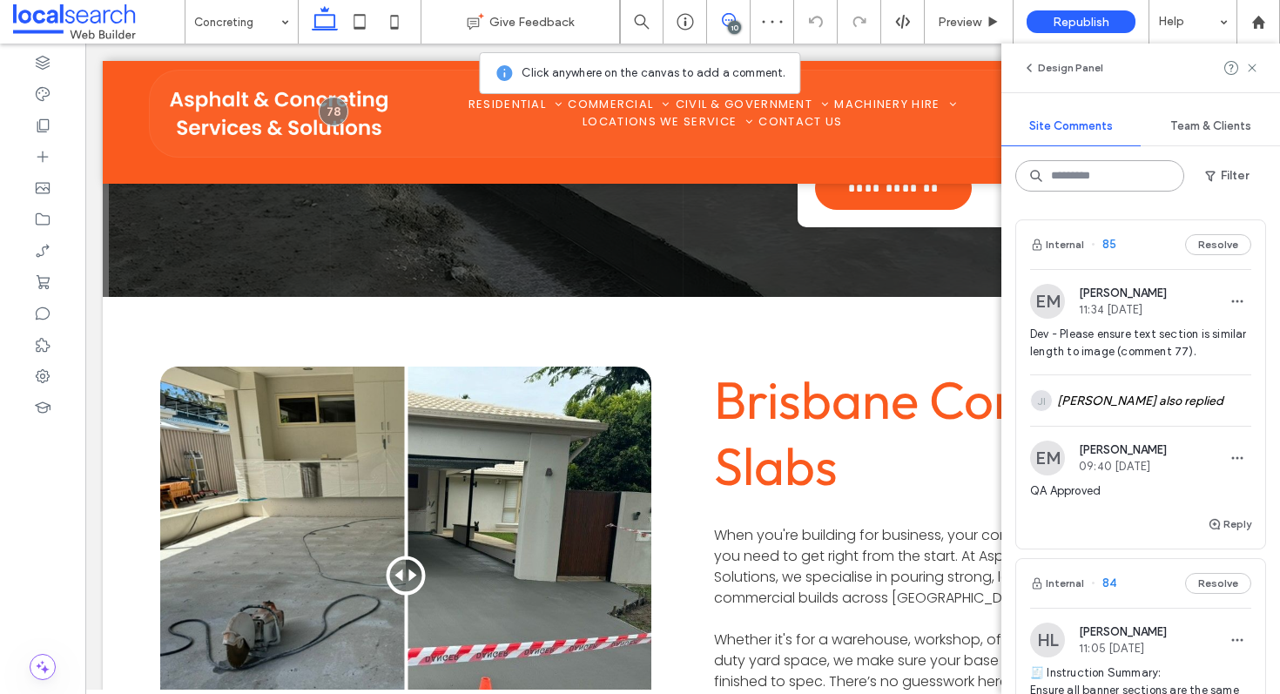
click at [1153, 178] on input at bounding box center [1100, 175] width 169 height 31
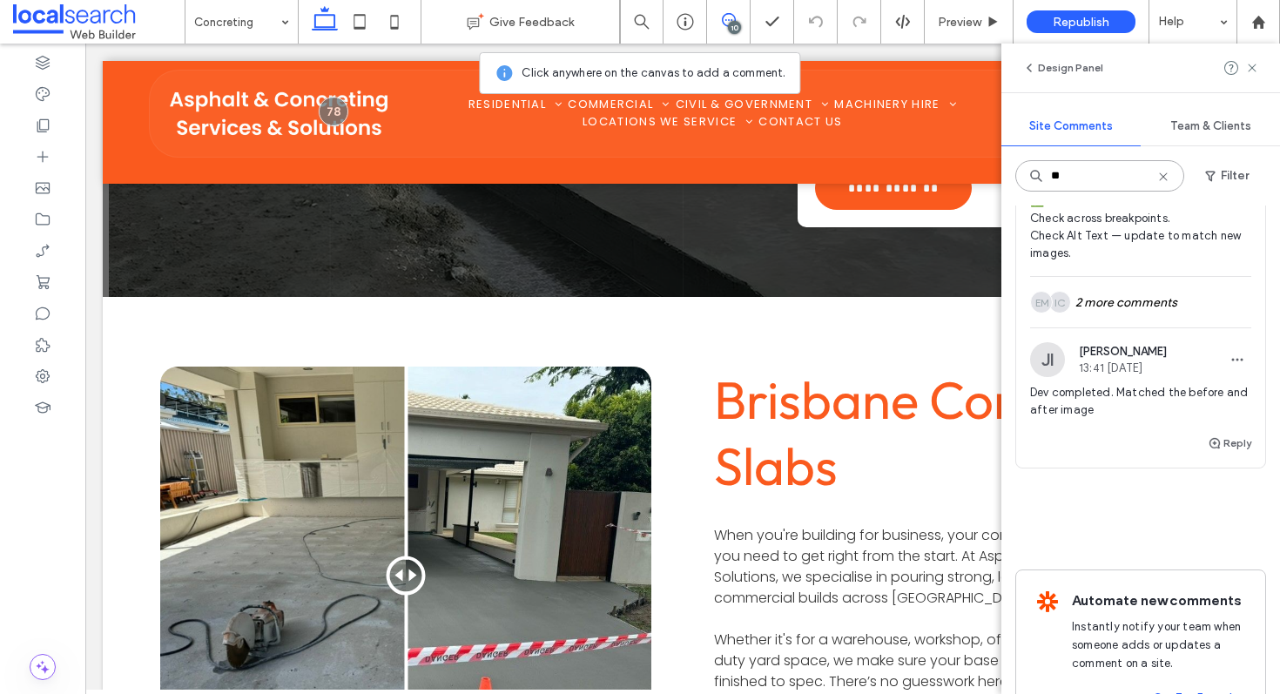
scroll to position [483, 0]
type input "**"
click at [1192, 304] on div "IC EM 2 more comments" at bounding box center [1140, 300] width 221 height 51
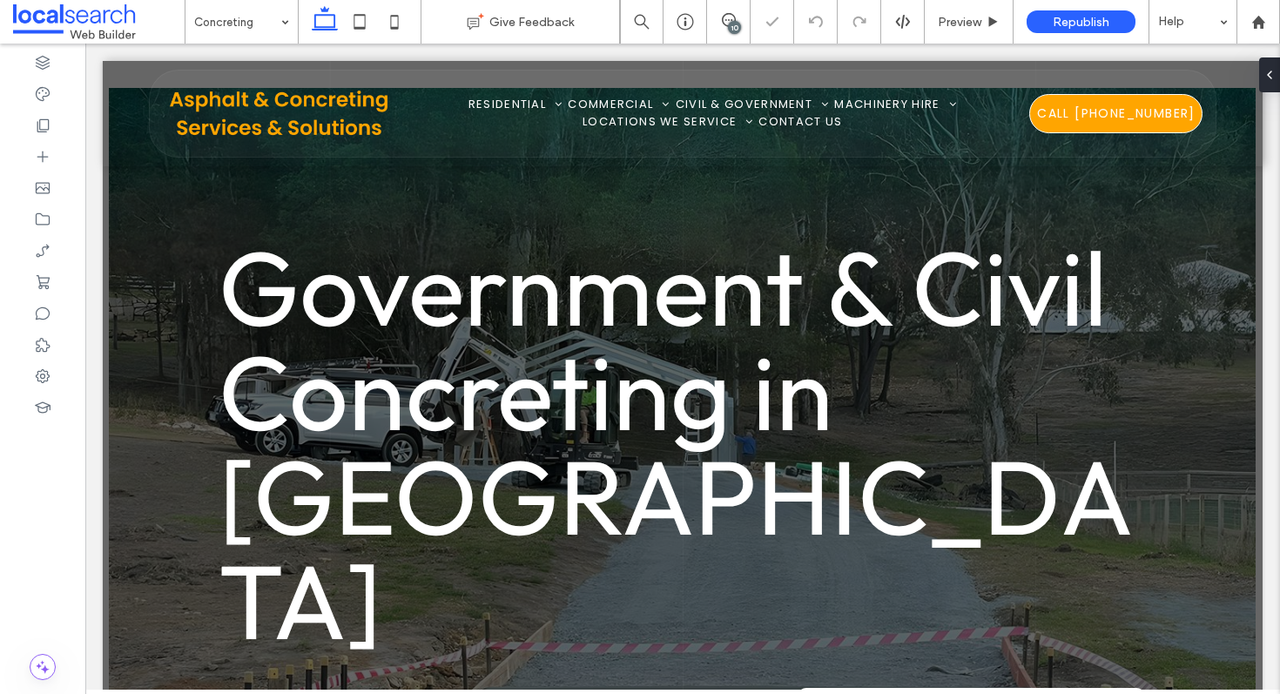
click at [734, 26] on div "10" at bounding box center [734, 27] width 13 height 13
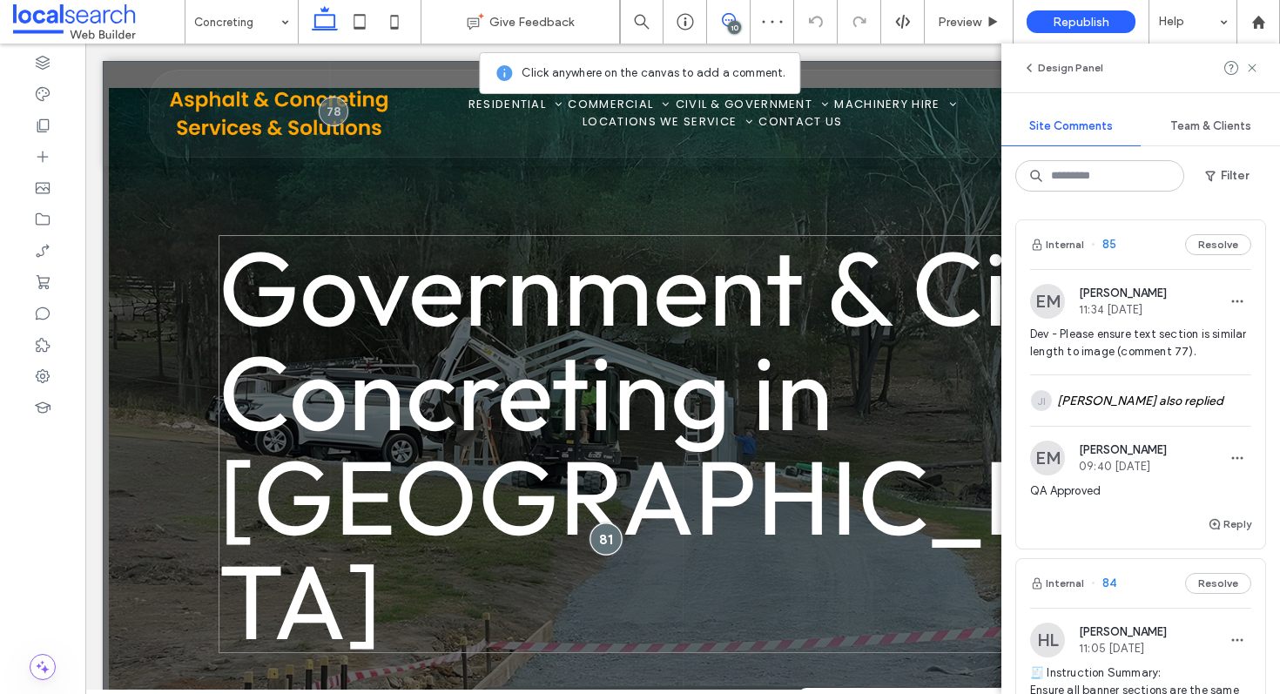
click at [597, 523] on div at bounding box center [606, 539] width 32 height 32
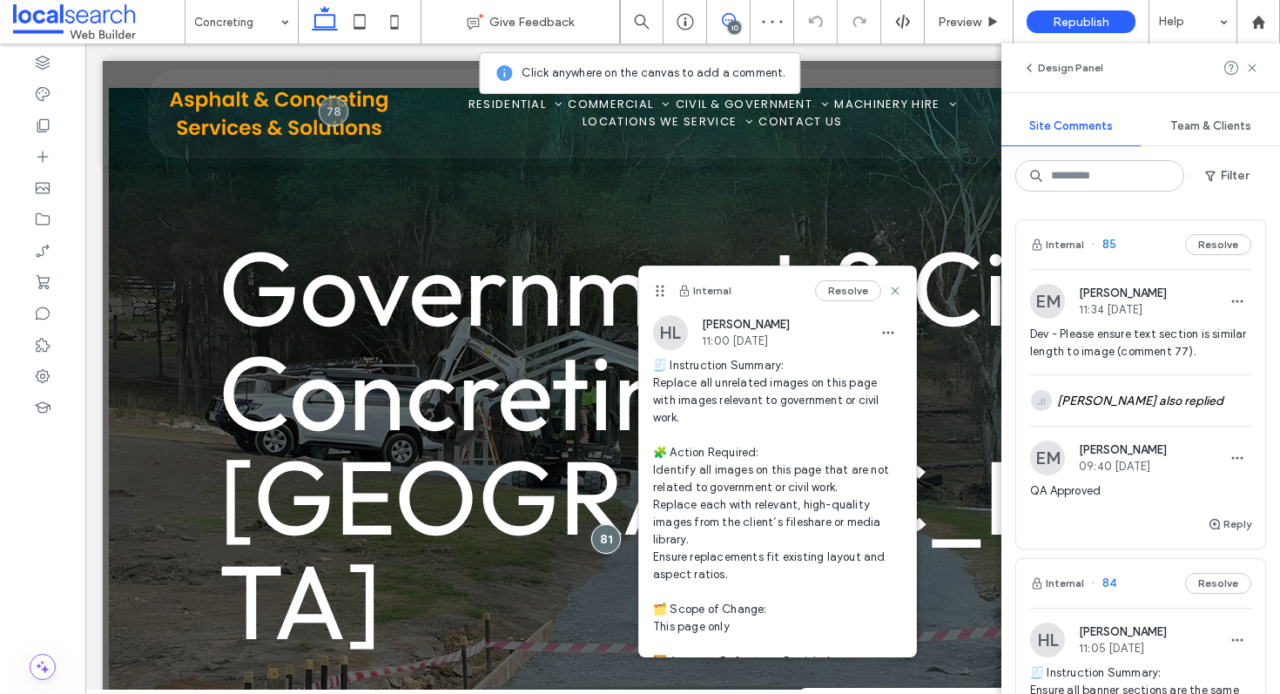
scroll to position [340, 0]
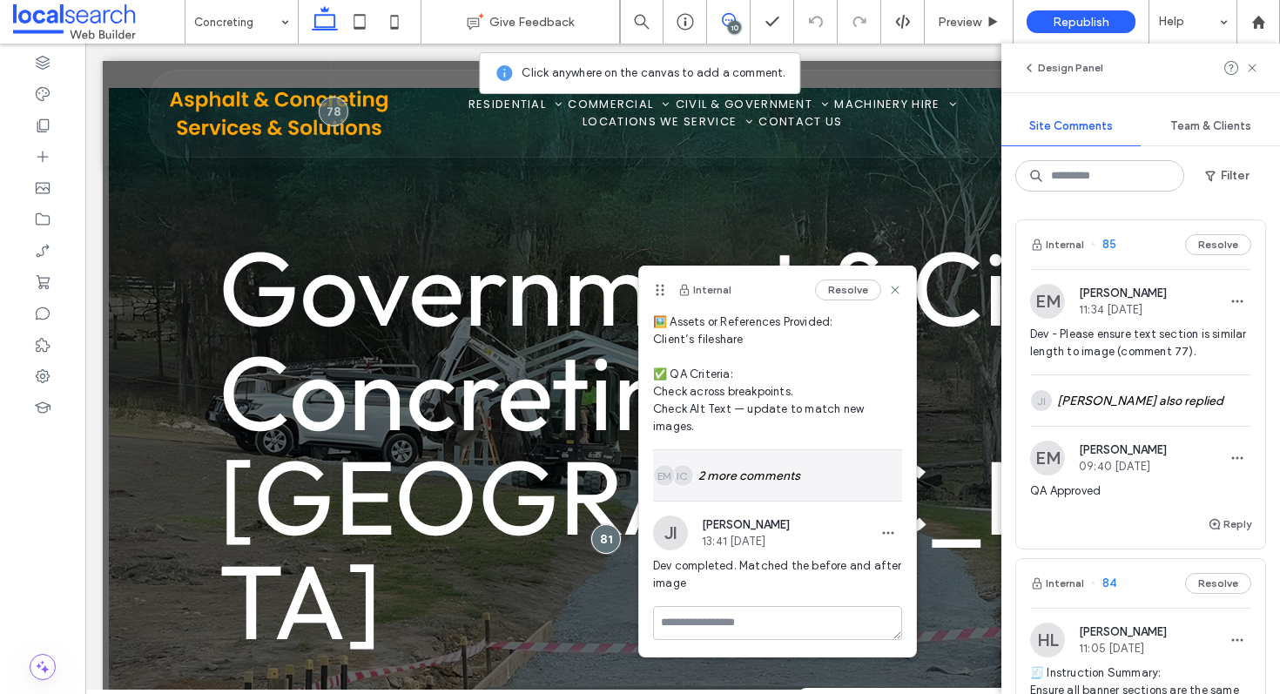
click at [779, 481] on div "IC EM 2 more comments" at bounding box center [777, 475] width 249 height 51
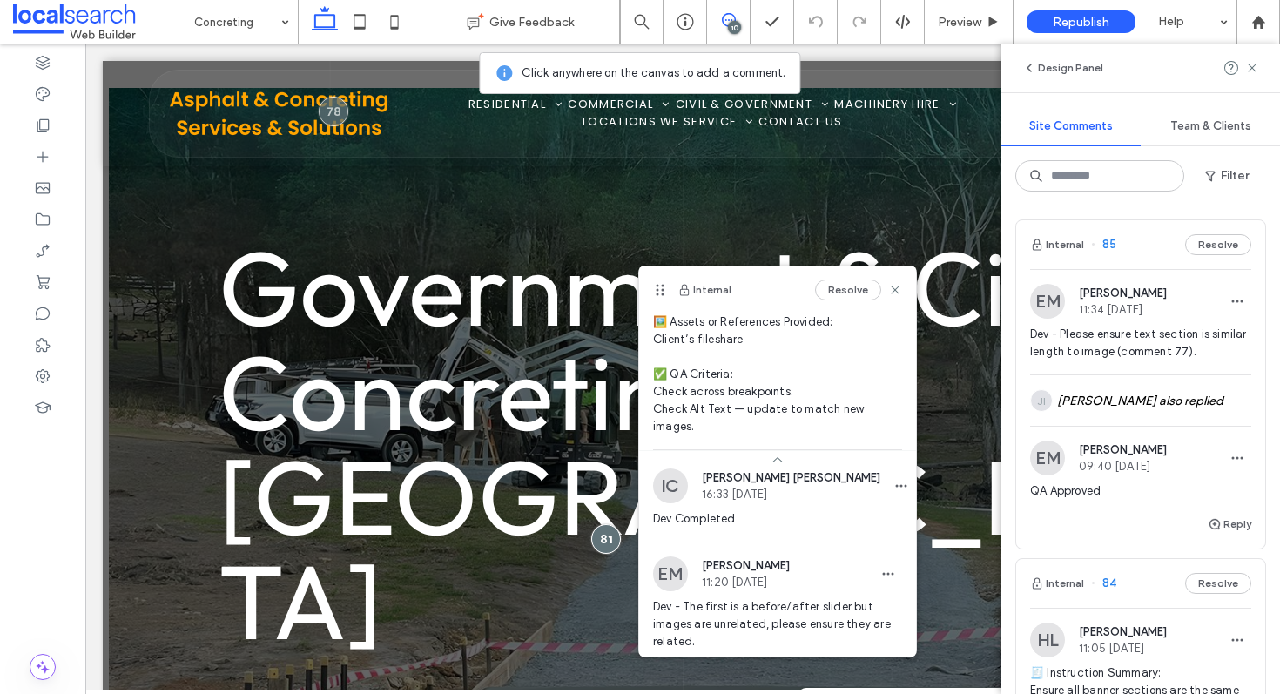
scroll to position [393, 0]
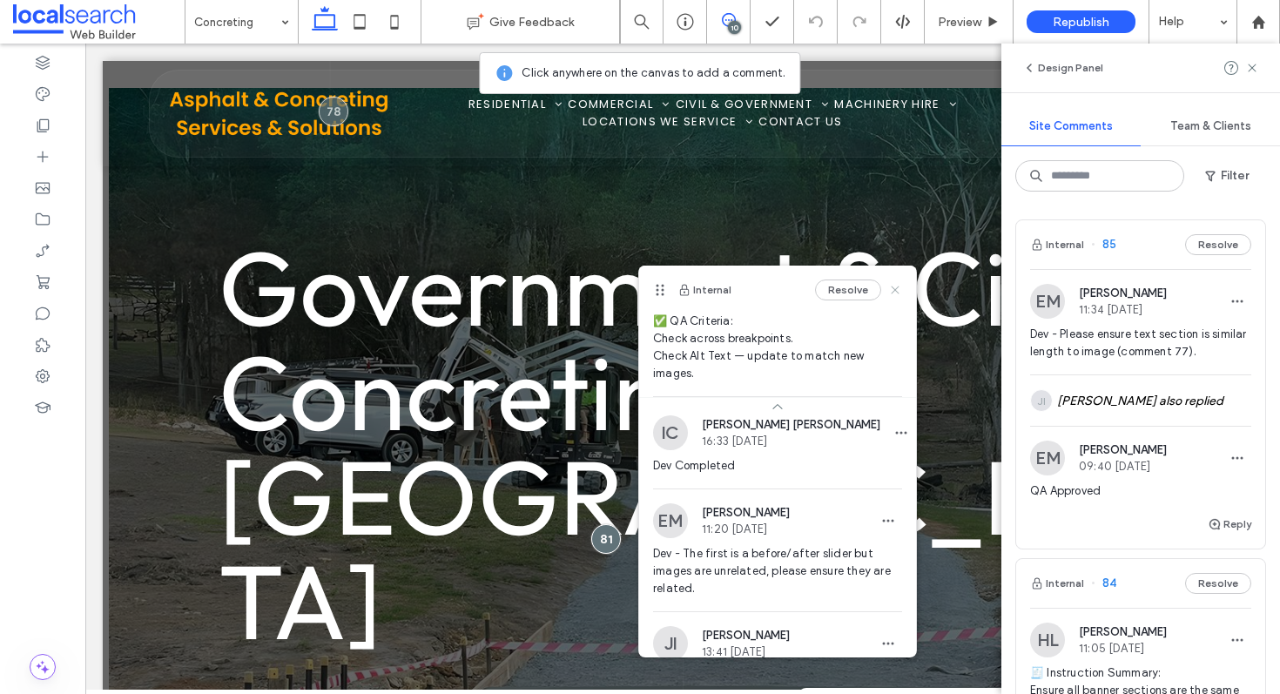
click at [888, 290] on icon at bounding box center [895, 290] width 14 height 14
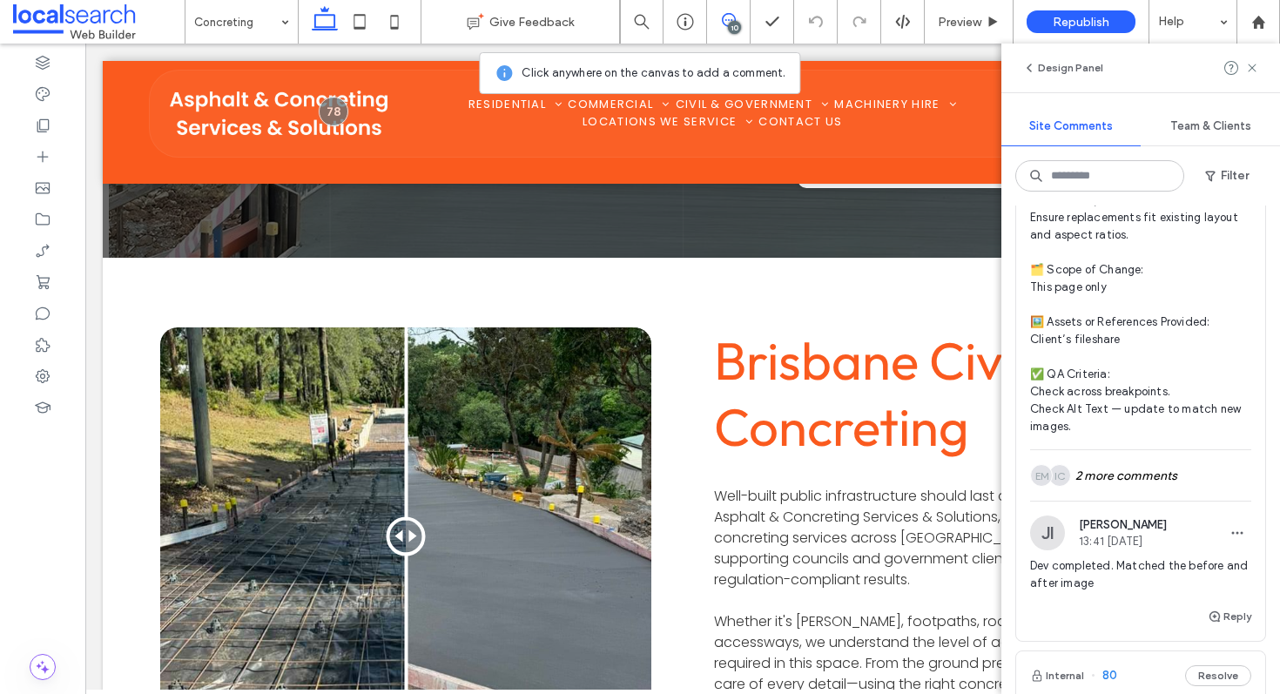
scroll to position [2863, 0]
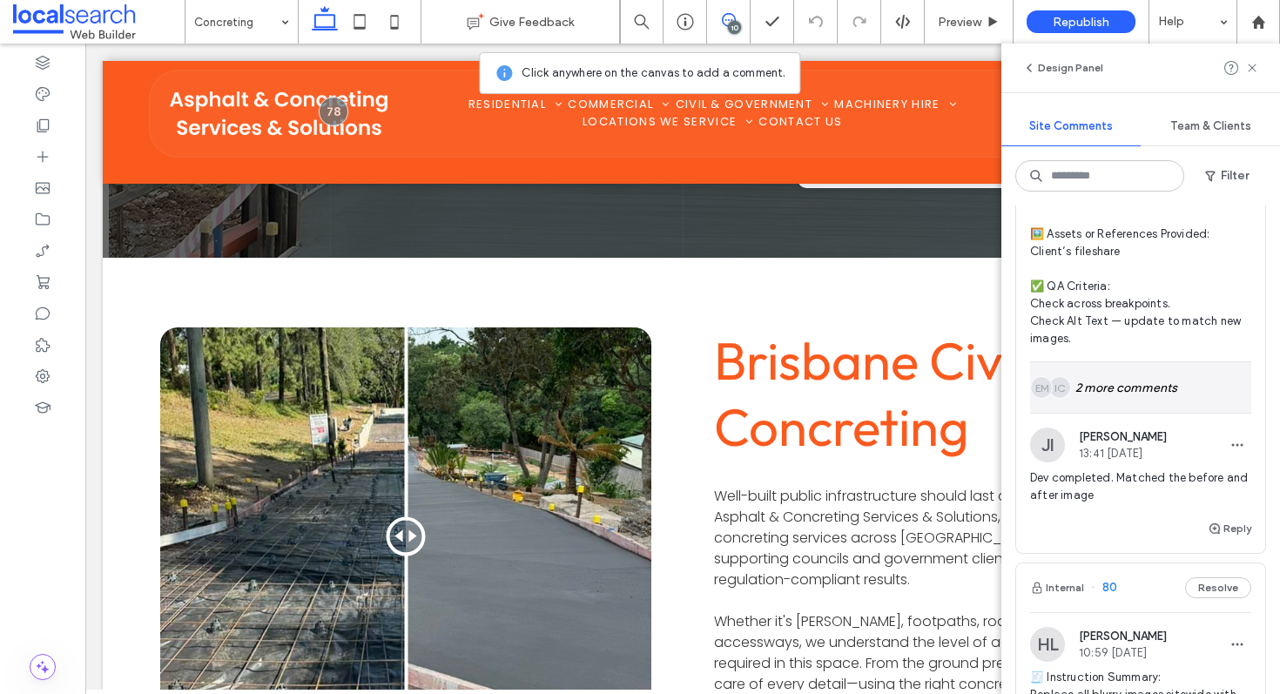
click at [1179, 389] on div "IC EM 2 more comments" at bounding box center [1140, 387] width 221 height 51
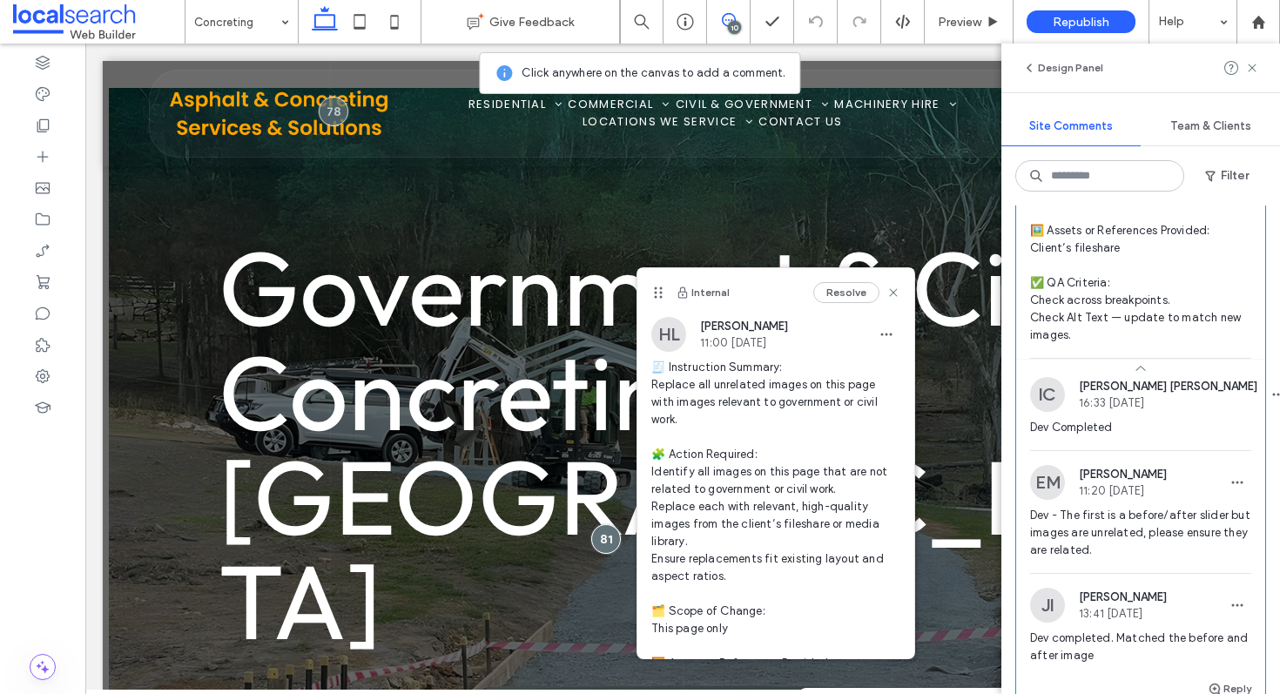
scroll to position [2866, 0]
click at [887, 288] on icon at bounding box center [894, 293] width 14 height 14
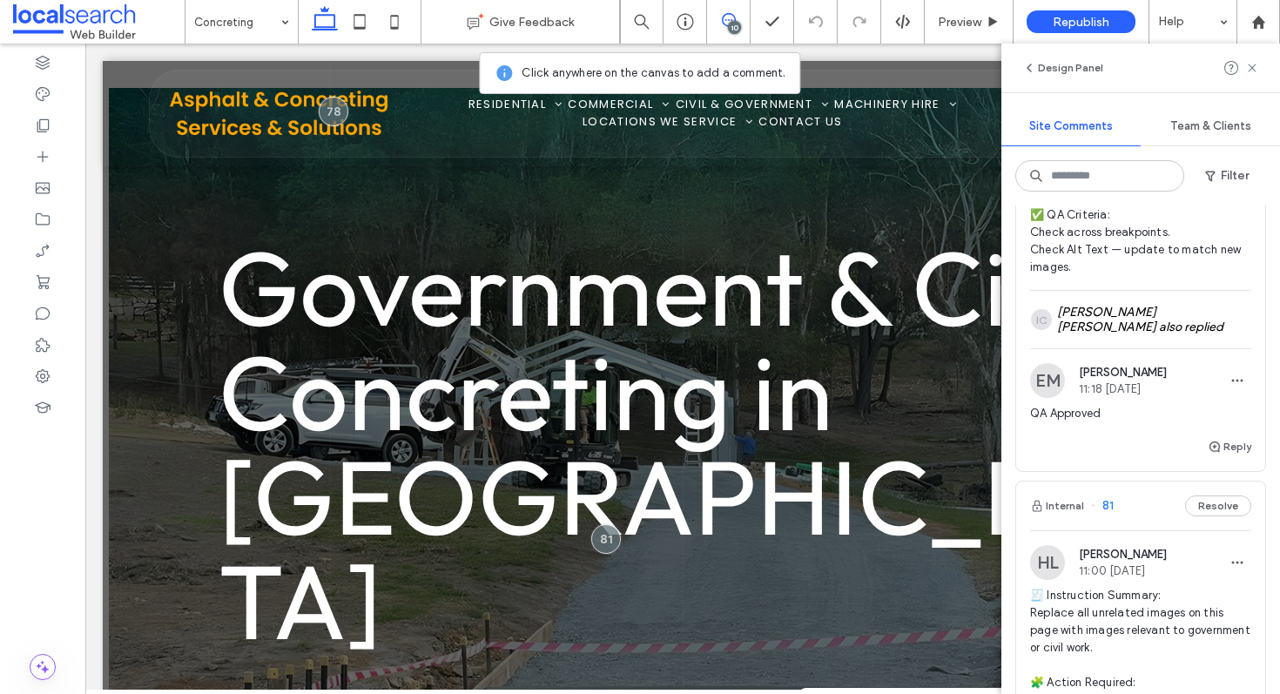
scroll to position [2376, 0]
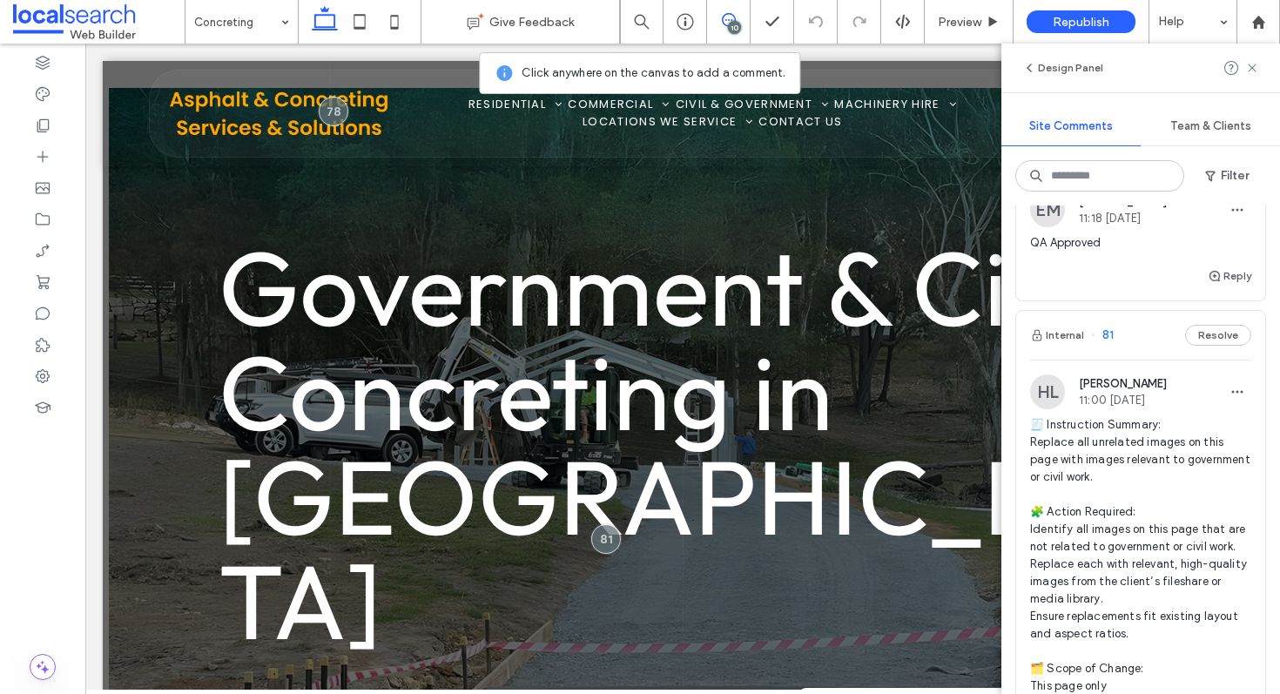
click at [1144, 345] on div "Internal 81 Resolve" at bounding box center [1140, 335] width 249 height 49
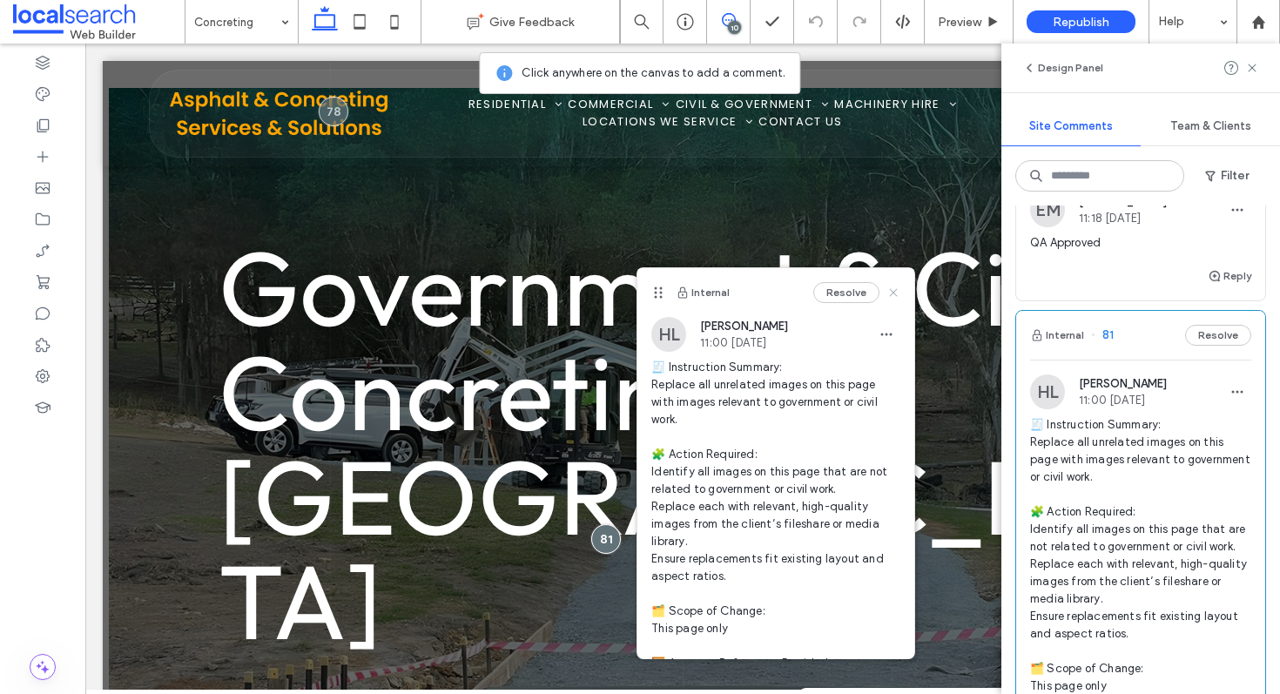
click at [887, 291] on icon at bounding box center [894, 293] width 14 height 14
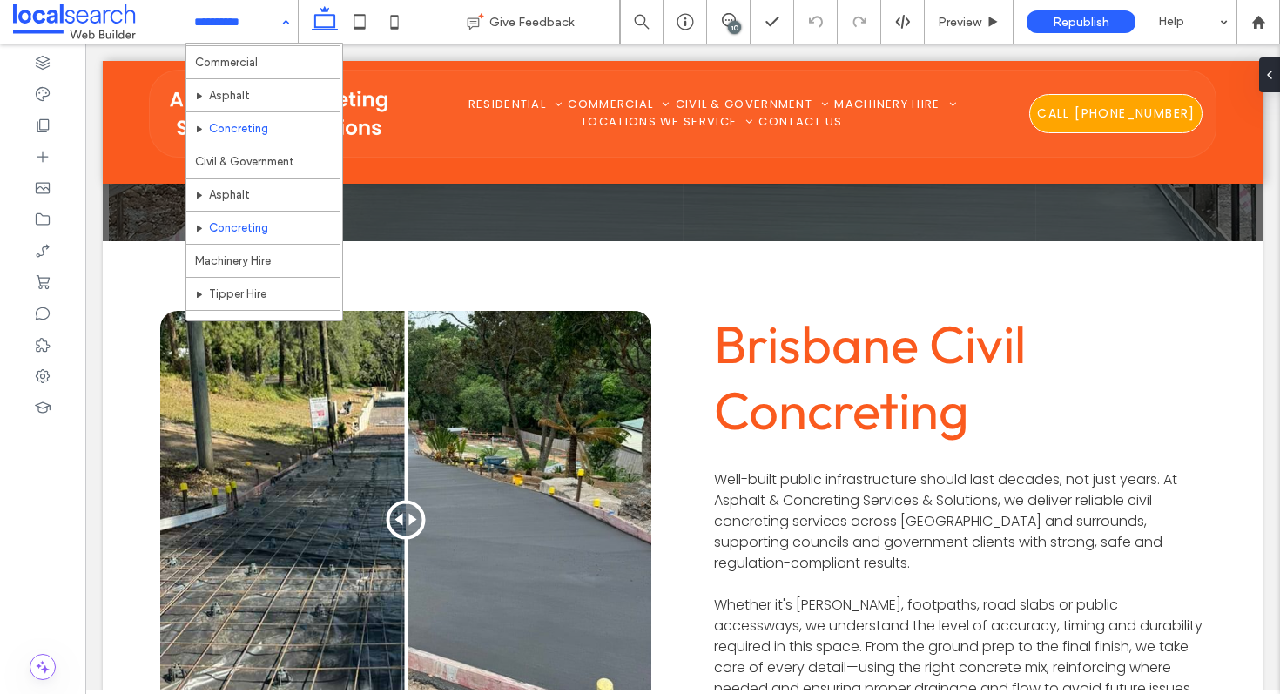
scroll to position [131, 0]
click at [738, 27] on div "10" at bounding box center [734, 27] width 13 height 13
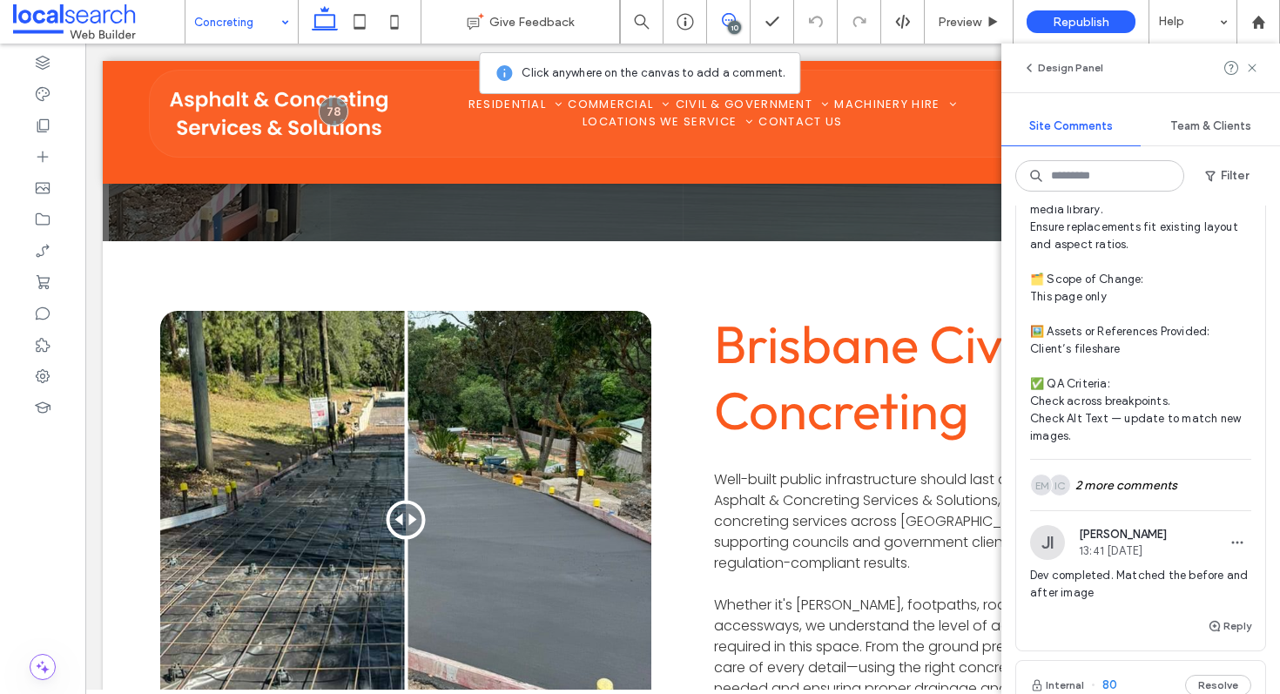
scroll to position [2767, 0]
click at [1218, 622] on button "Reply" at bounding box center [1230, 624] width 44 height 21
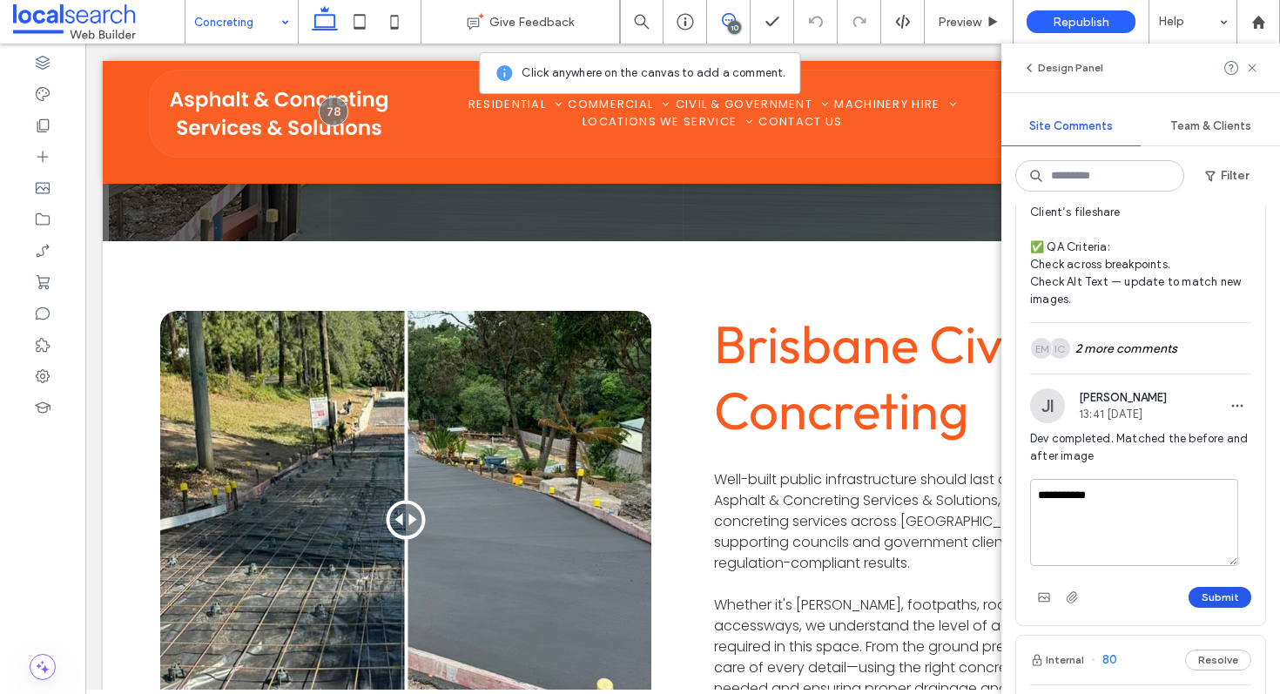
type textarea "**********"
click at [1189, 597] on button "Submit" at bounding box center [1220, 597] width 63 height 21
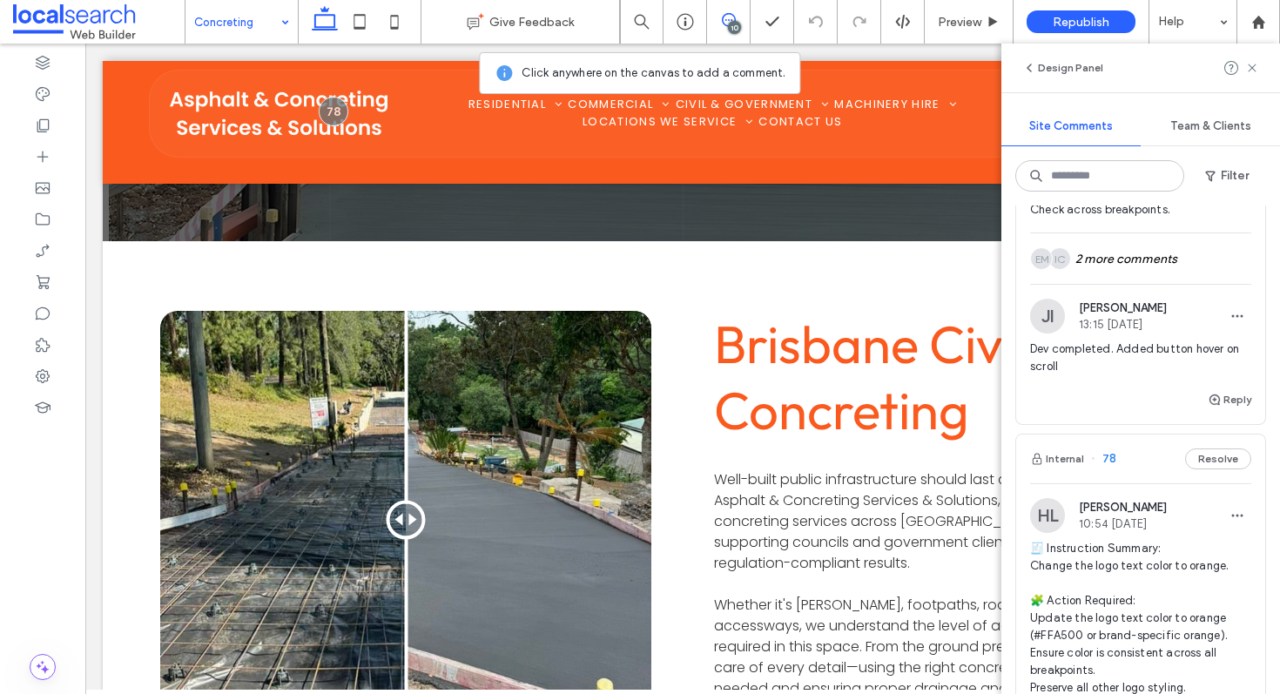
scroll to position [4194, 0]
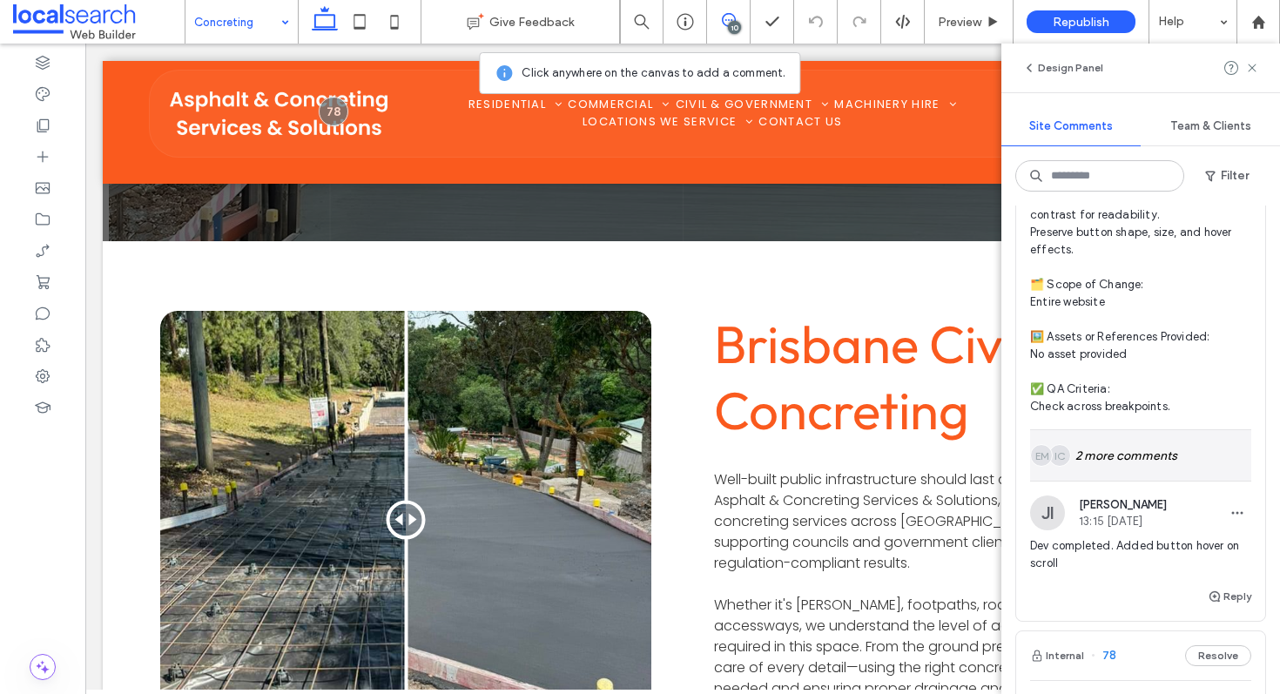
click at [1186, 481] on div "IC EM 2 more comments" at bounding box center [1140, 455] width 221 height 51
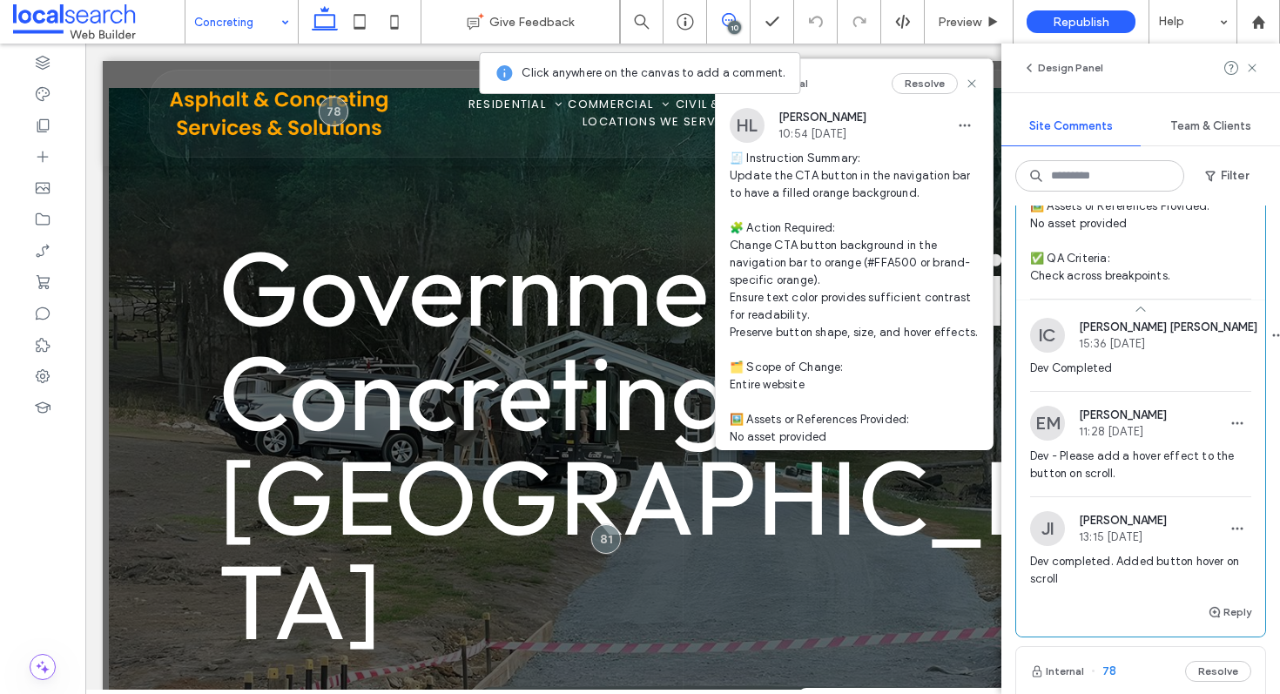
scroll to position [4473, 0]
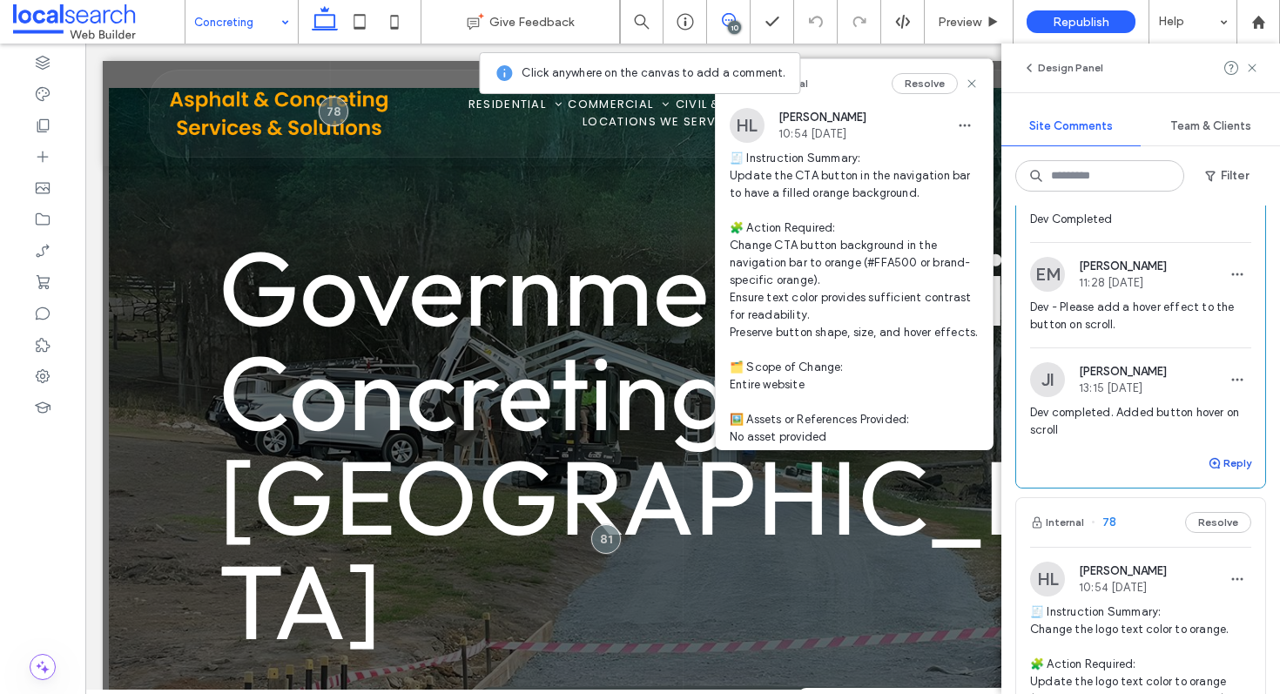
click at [1226, 474] on button "Reply" at bounding box center [1230, 463] width 44 height 21
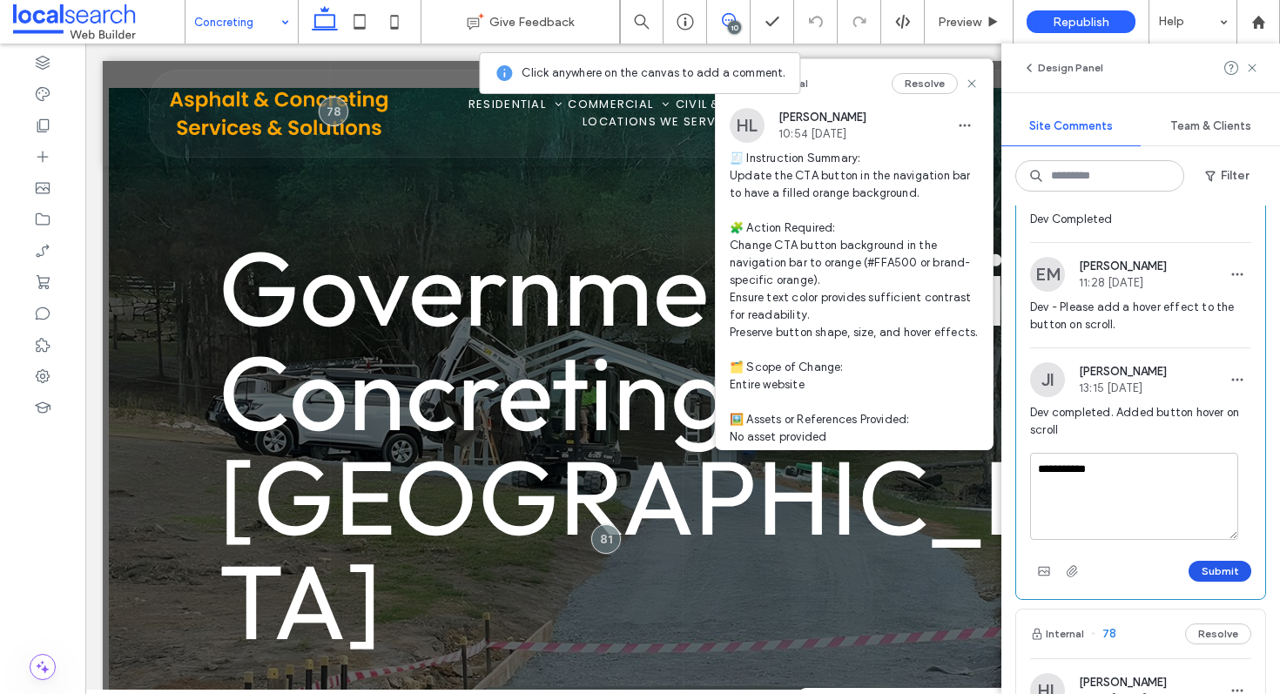
type textarea "**********"
click at [1208, 582] on button "Submit" at bounding box center [1220, 571] width 63 height 21
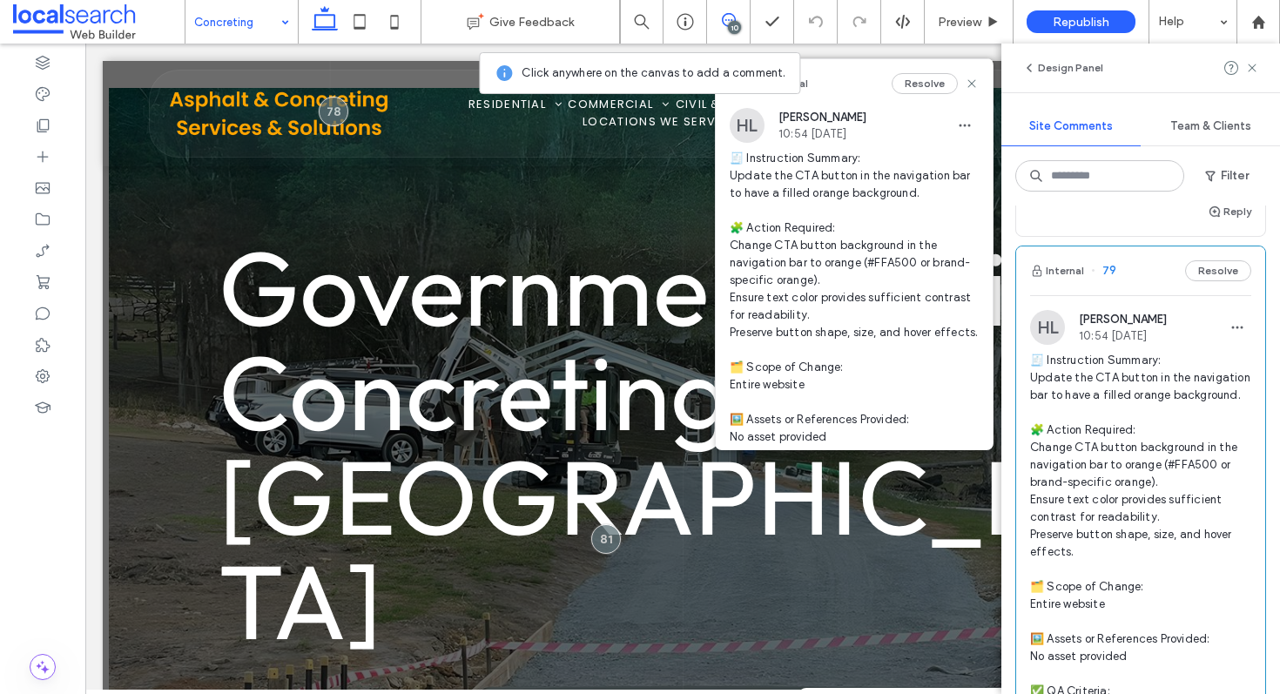
scroll to position [3892, 0]
click at [965, 84] on icon at bounding box center [972, 84] width 14 height 14
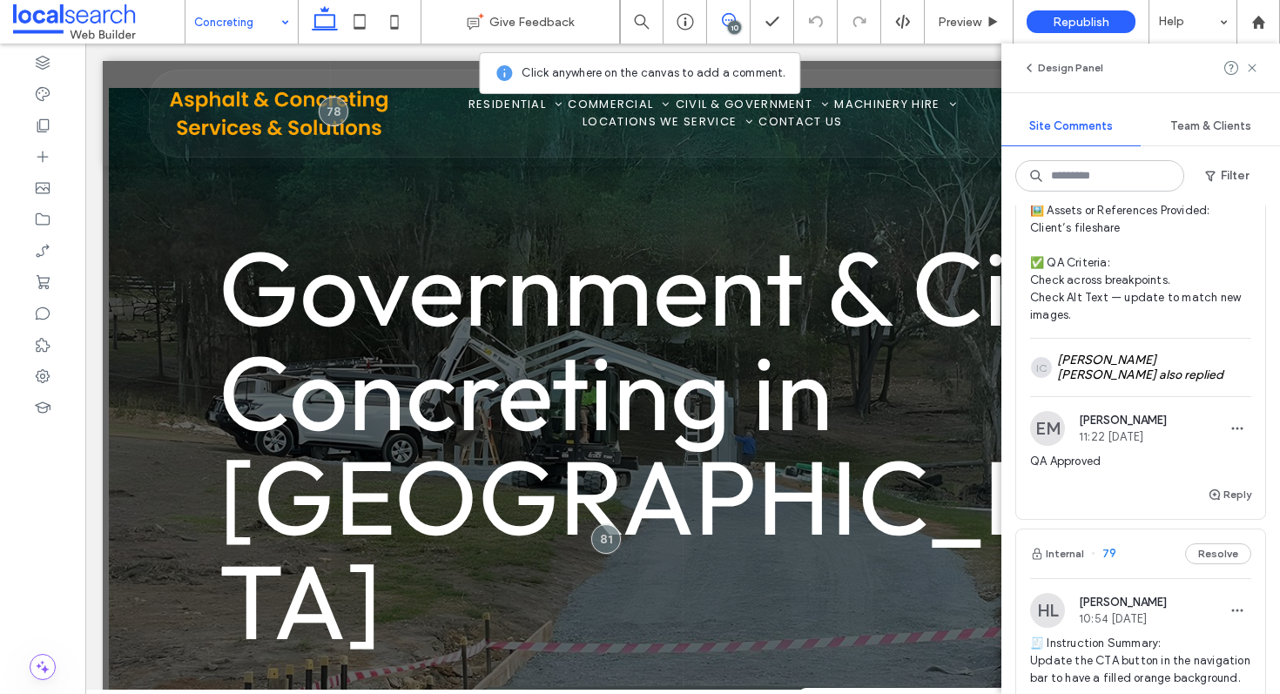
scroll to position [3533, 0]
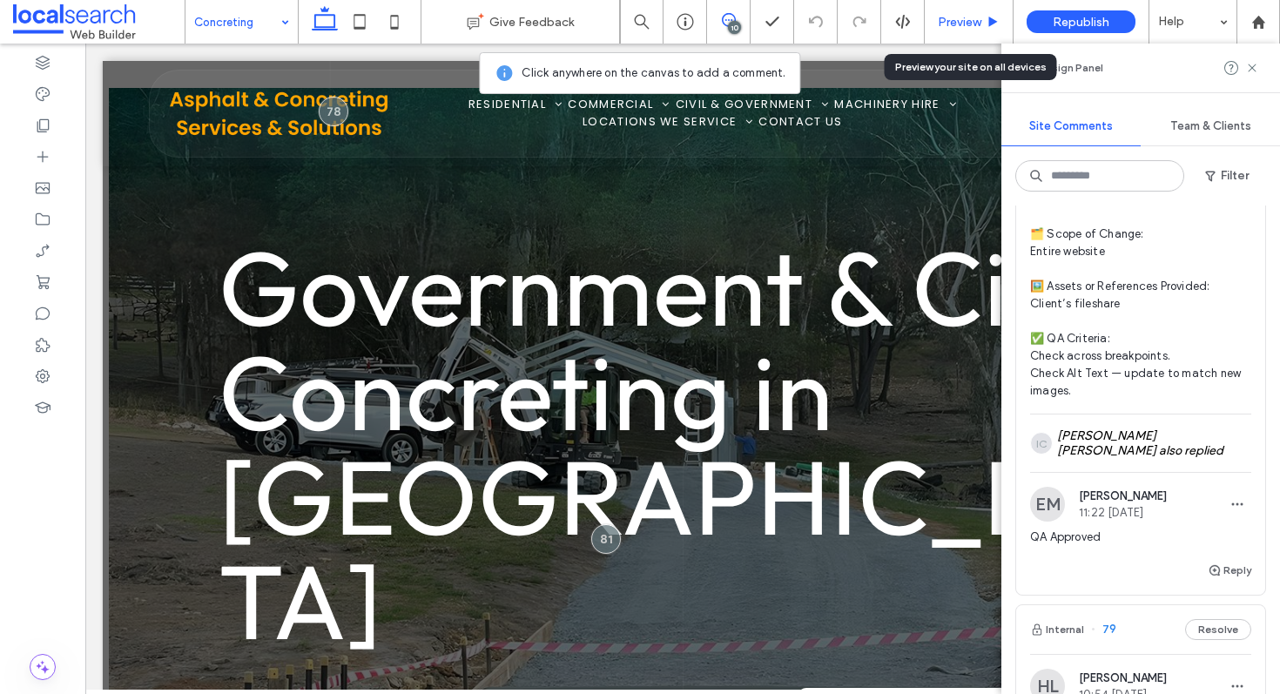
click at [978, 30] on div "Preview" at bounding box center [969, 22] width 89 height 44
click at [931, 24] on div "Preview" at bounding box center [969, 22] width 88 height 15
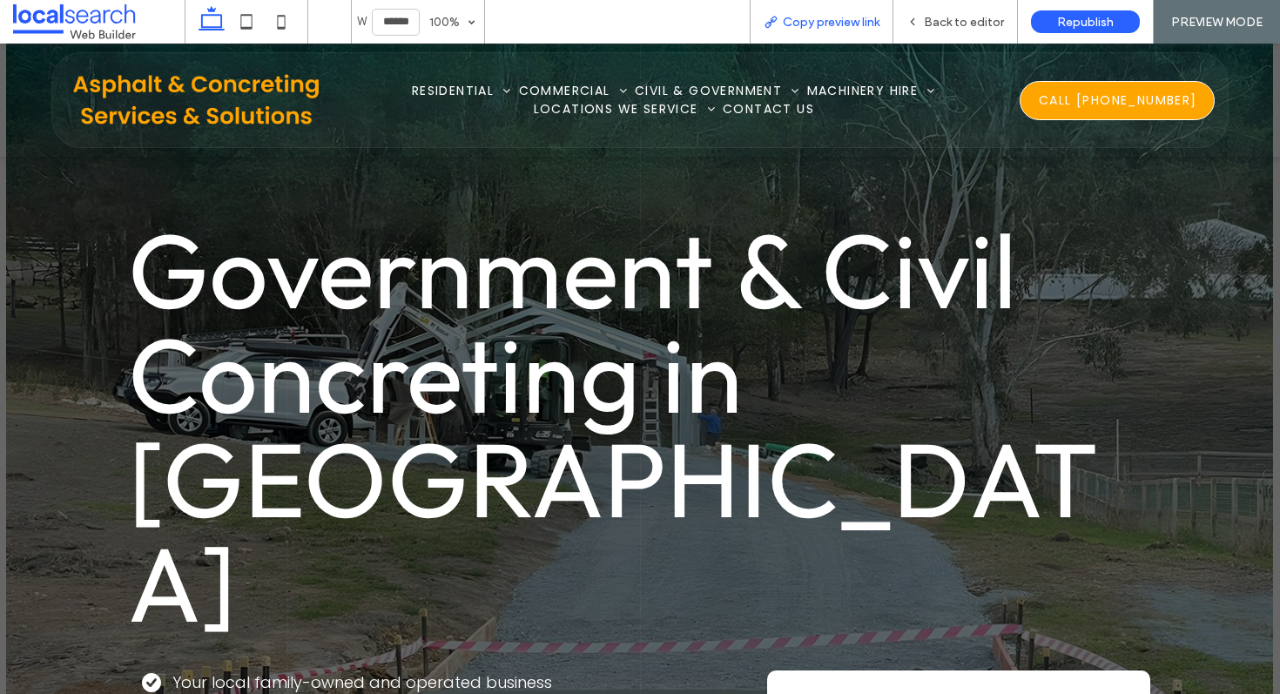
click at [838, 16] on span "Copy preview link" at bounding box center [831, 22] width 97 height 15
click at [948, 19] on span "Back to editor" at bounding box center [964, 22] width 80 height 15
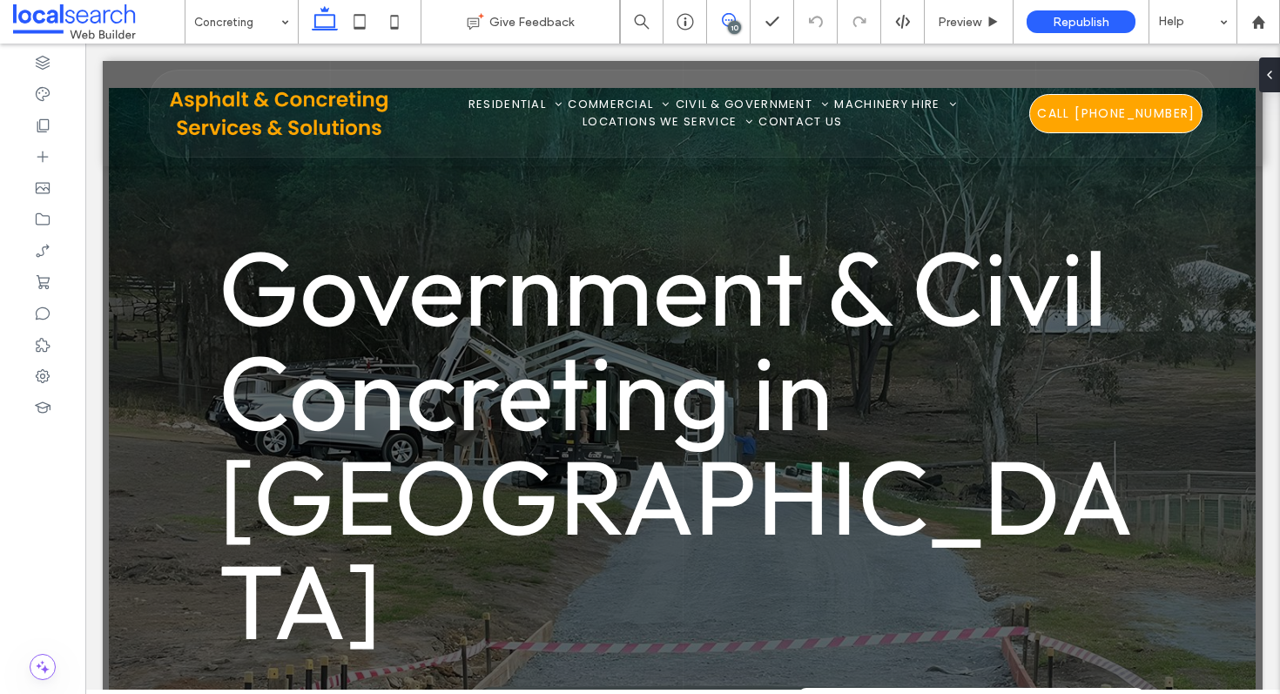
click at [735, 21] on span at bounding box center [728, 20] width 43 height 14
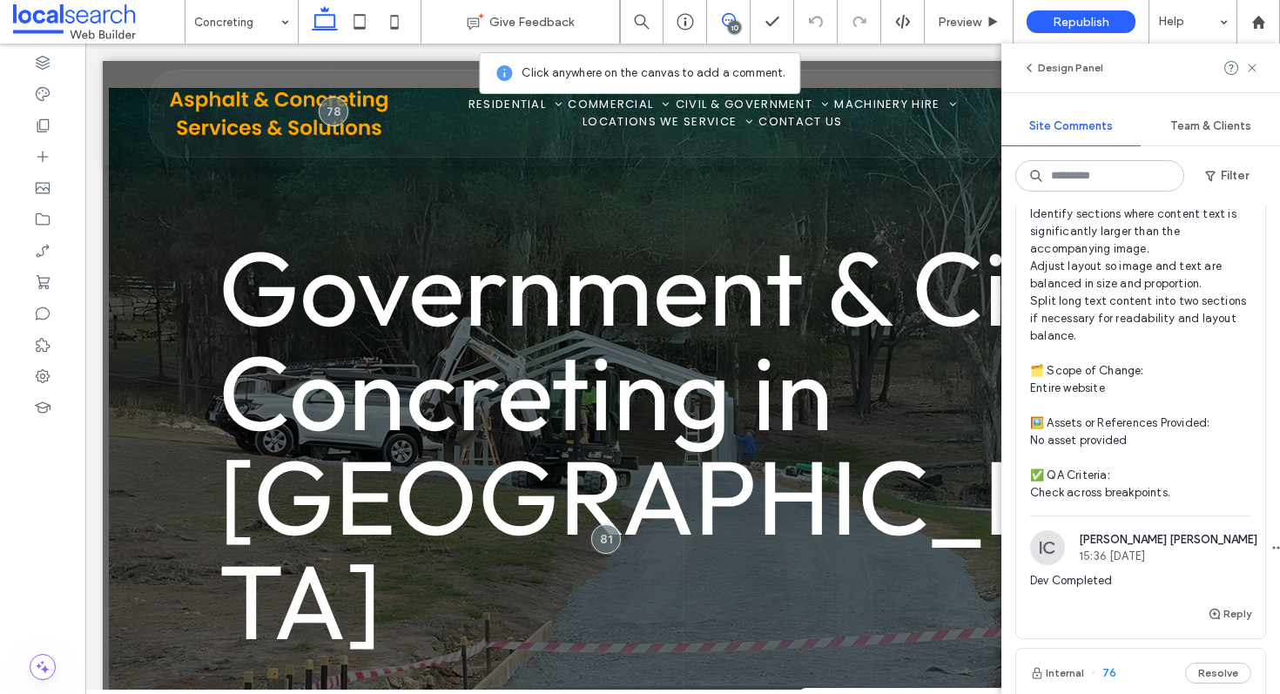
scroll to position [5448, 0]
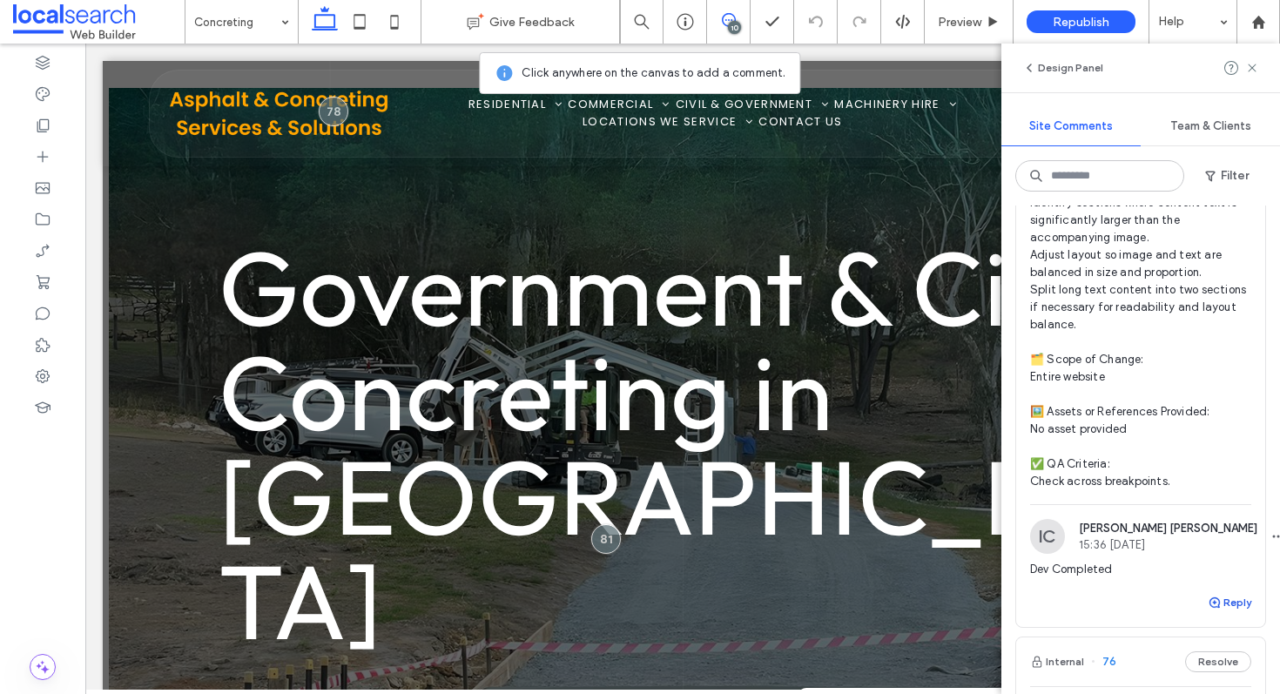
click at [1224, 613] on button "Reply" at bounding box center [1230, 602] width 44 height 21
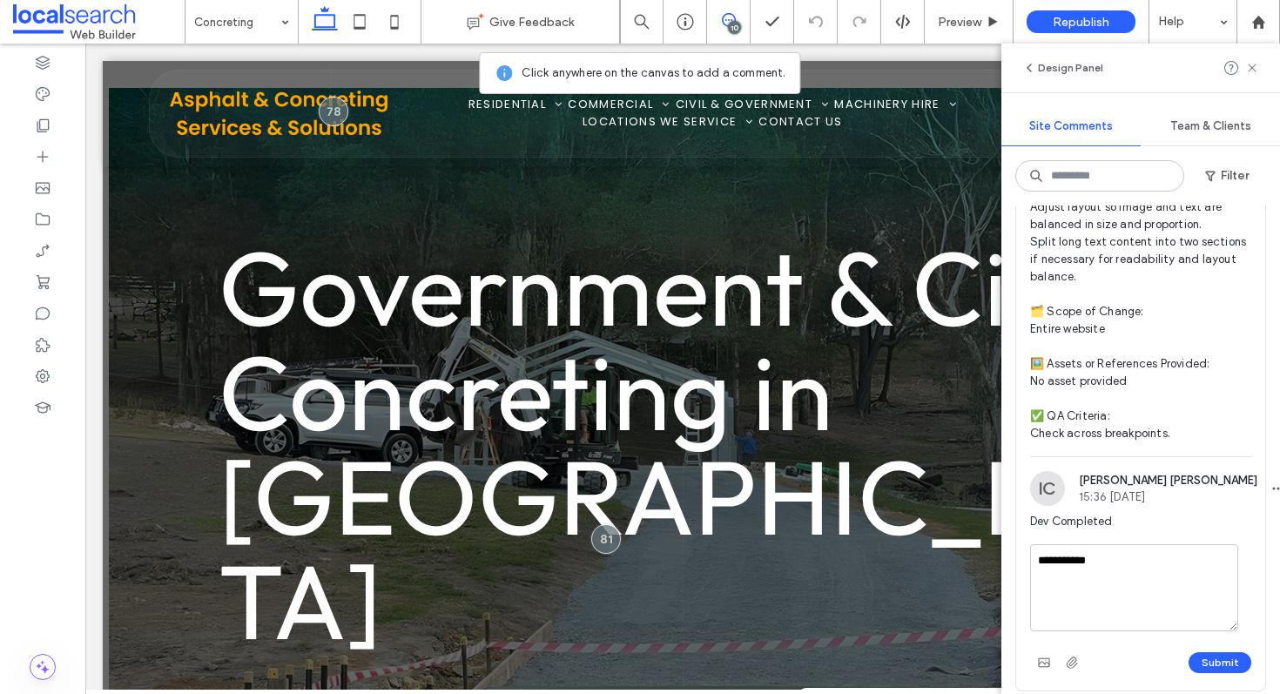
scroll to position [5560, 0]
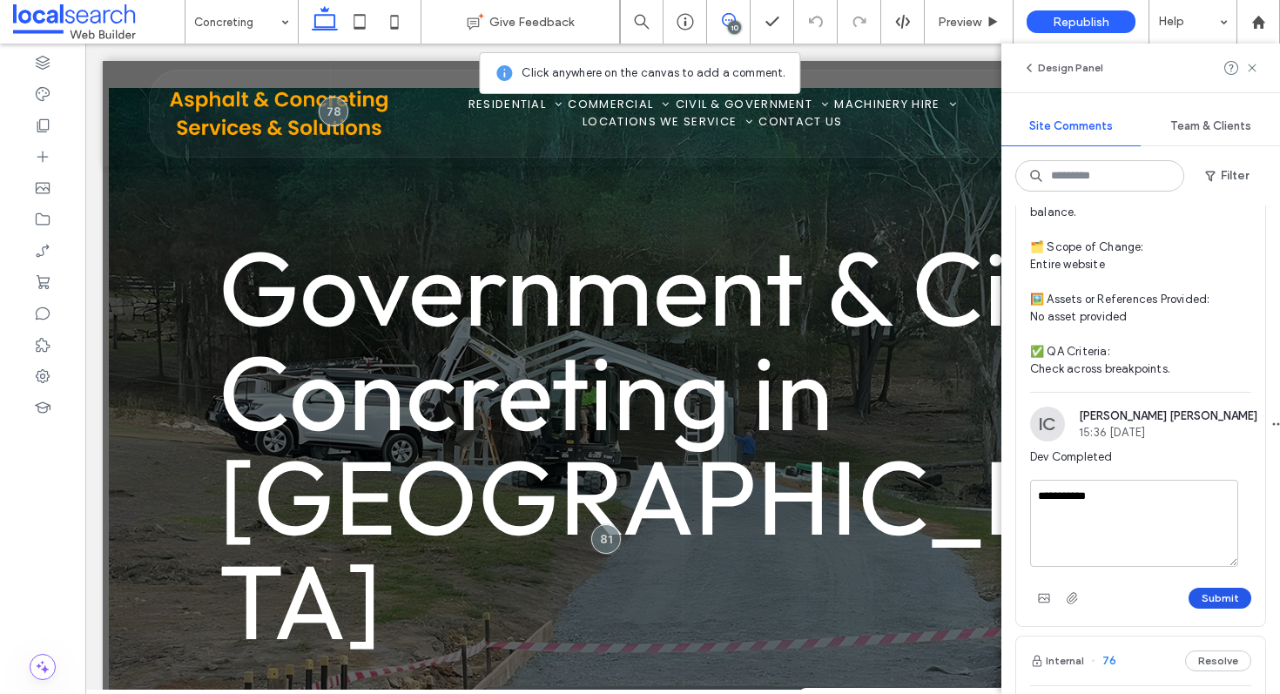
type textarea "**********"
click at [1217, 609] on button "Submit" at bounding box center [1220, 598] width 63 height 21
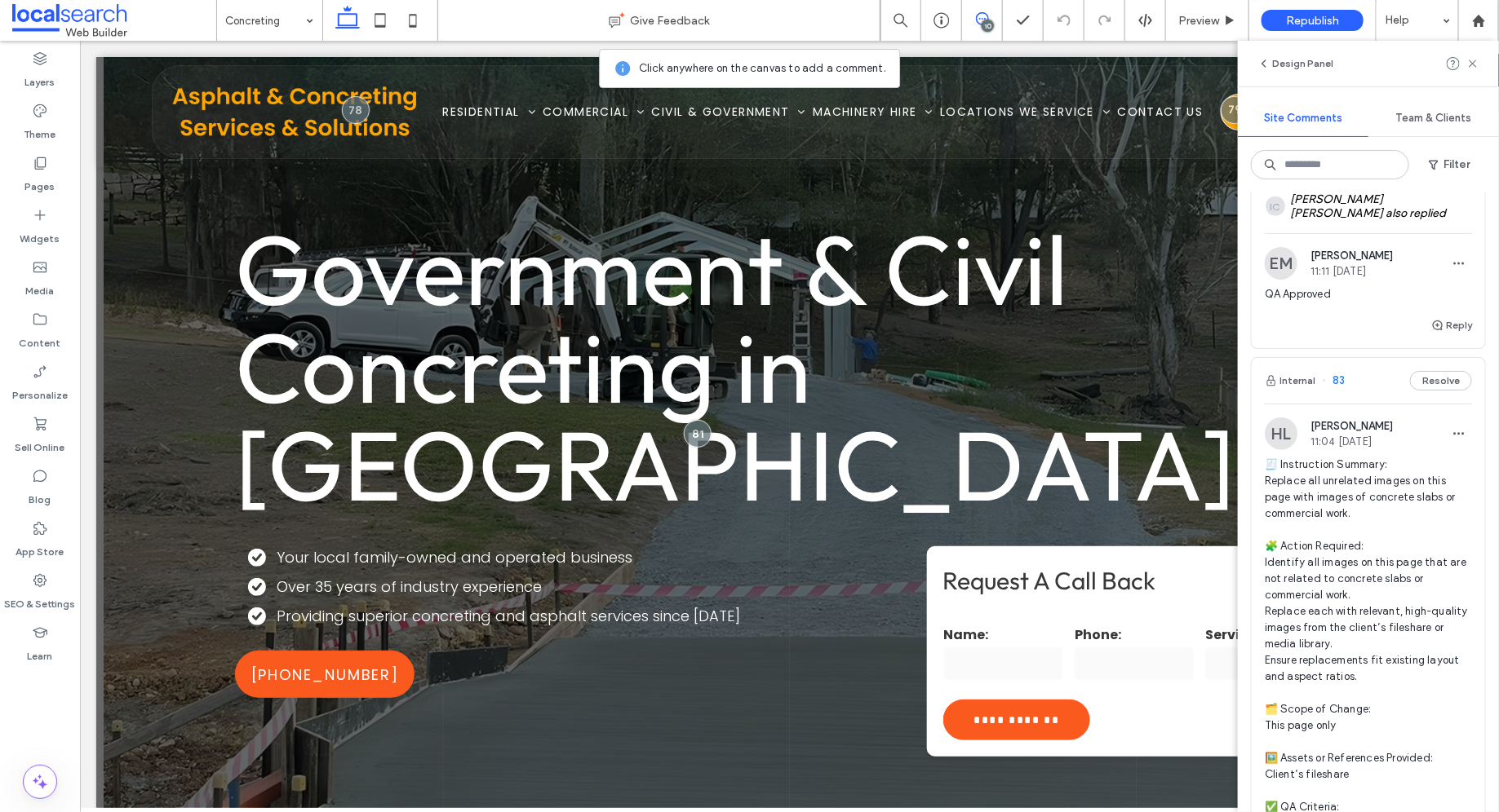
scroll to position [797, 0]
click at [1198, 382] on div "Internal 83 Resolve" at bounding box center [1368, 383] width 233 height 46
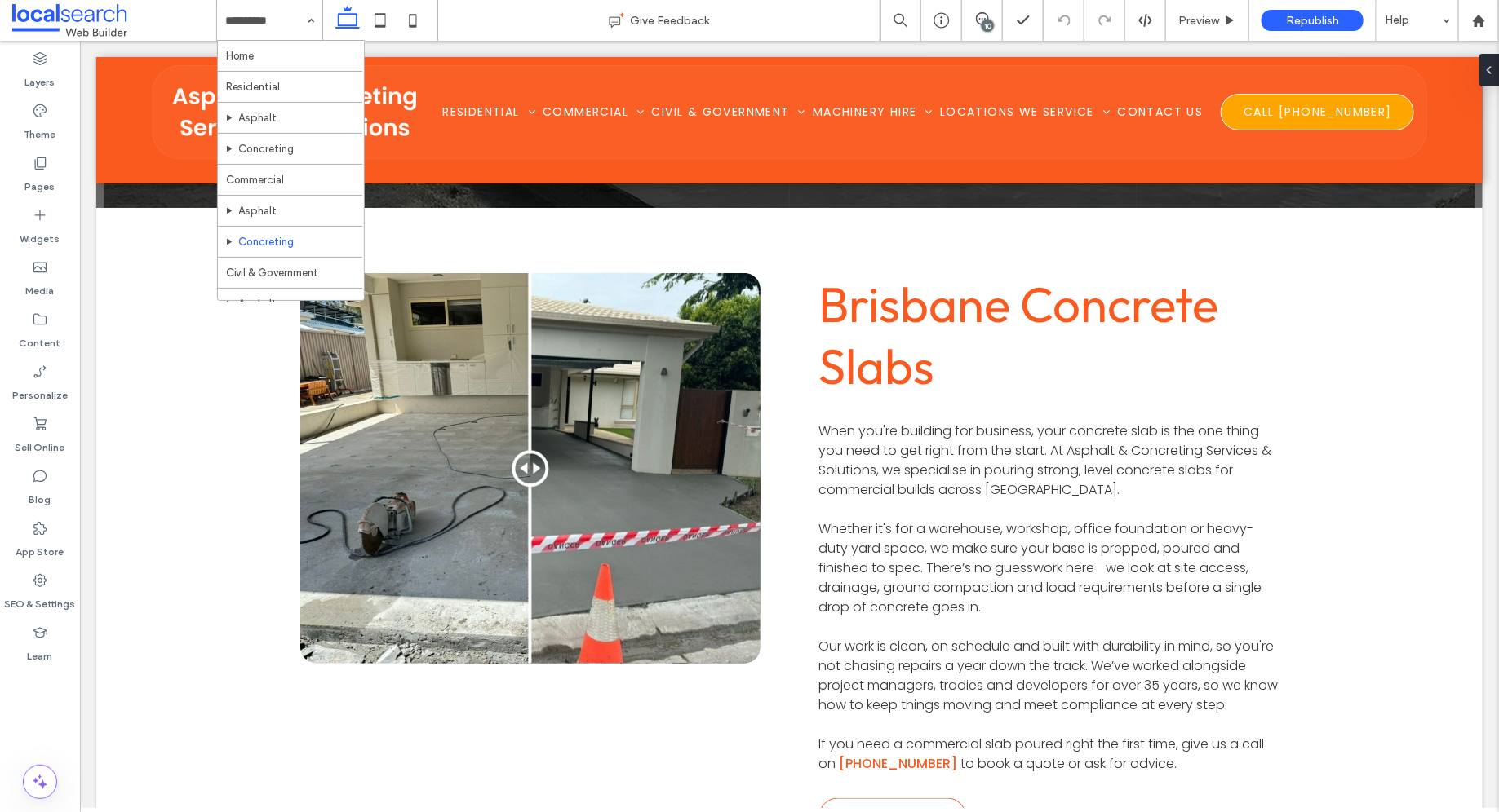
scroll to position [614, 0]
click at [977, 16] on use at bounding box center [983, 19] width 13 height 13
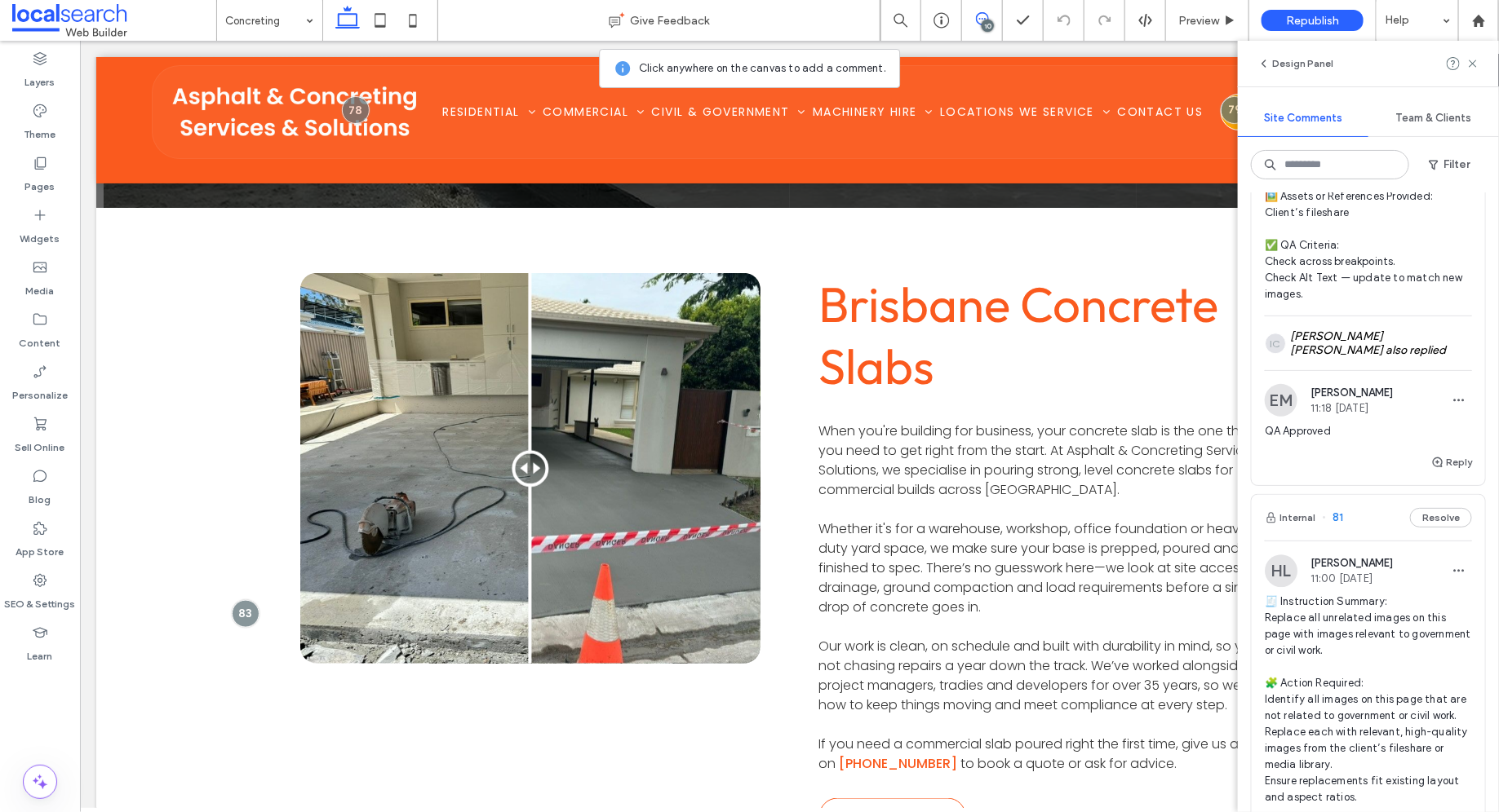
scroll to position [2024, 0]
click at [1353, 515] on div "Internal 81 Resolve" at bounding box center [1368, 515] width 233 height 46
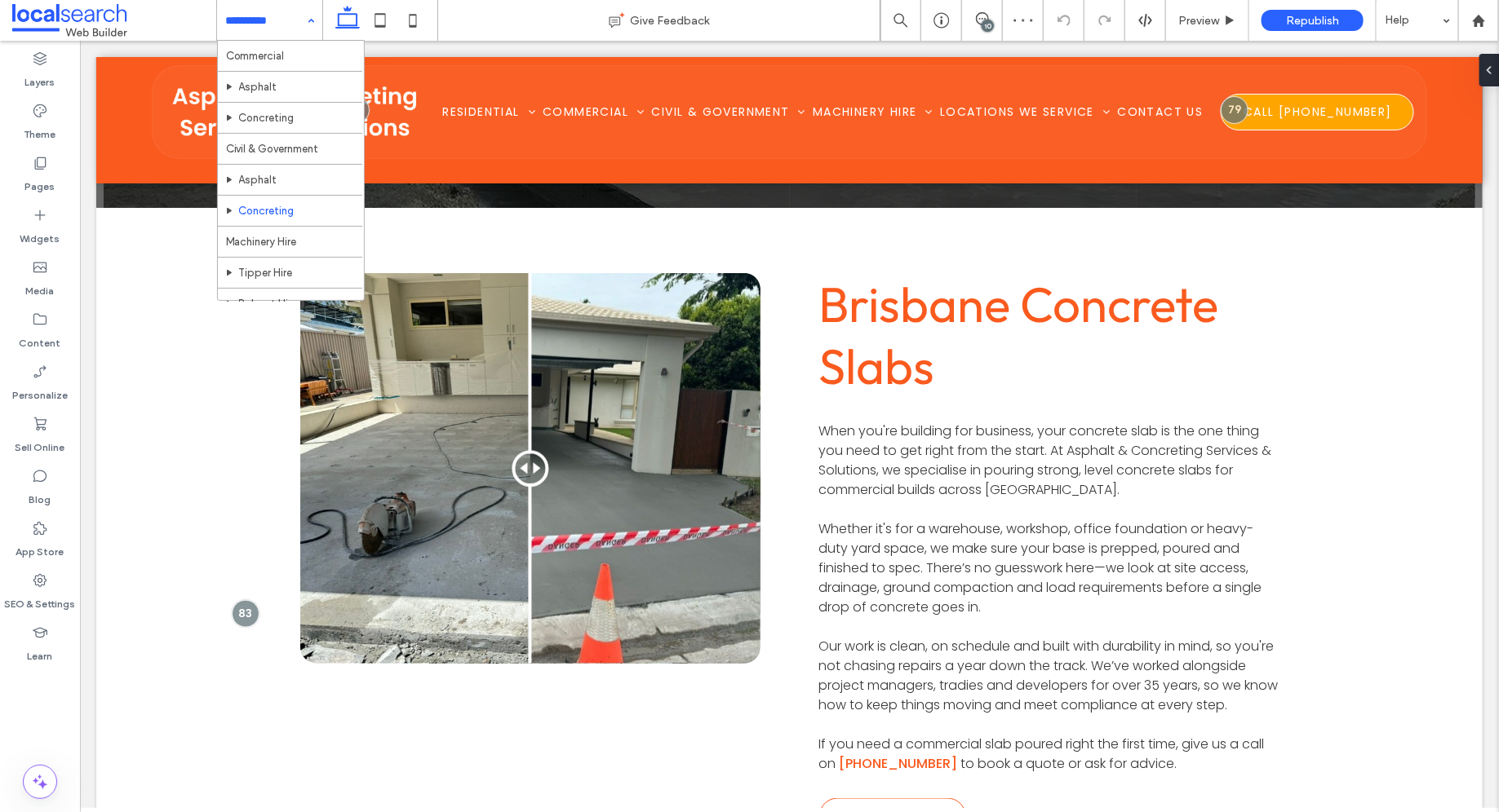
scroll to position [124, 0]
click at [978, 21] on icon at bounding box center [983, 19] width 13 height 13
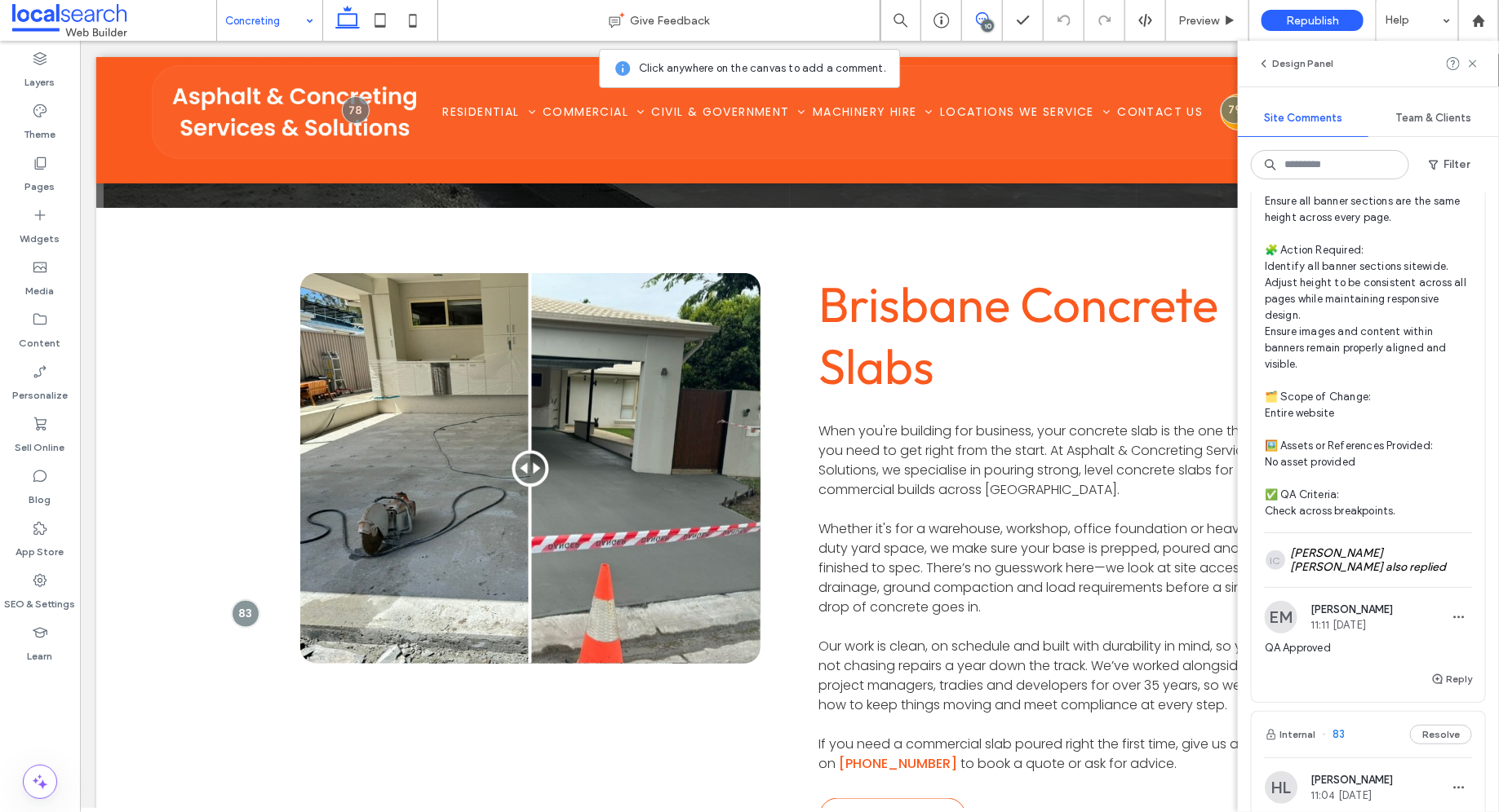
scroll to position [424, 0]
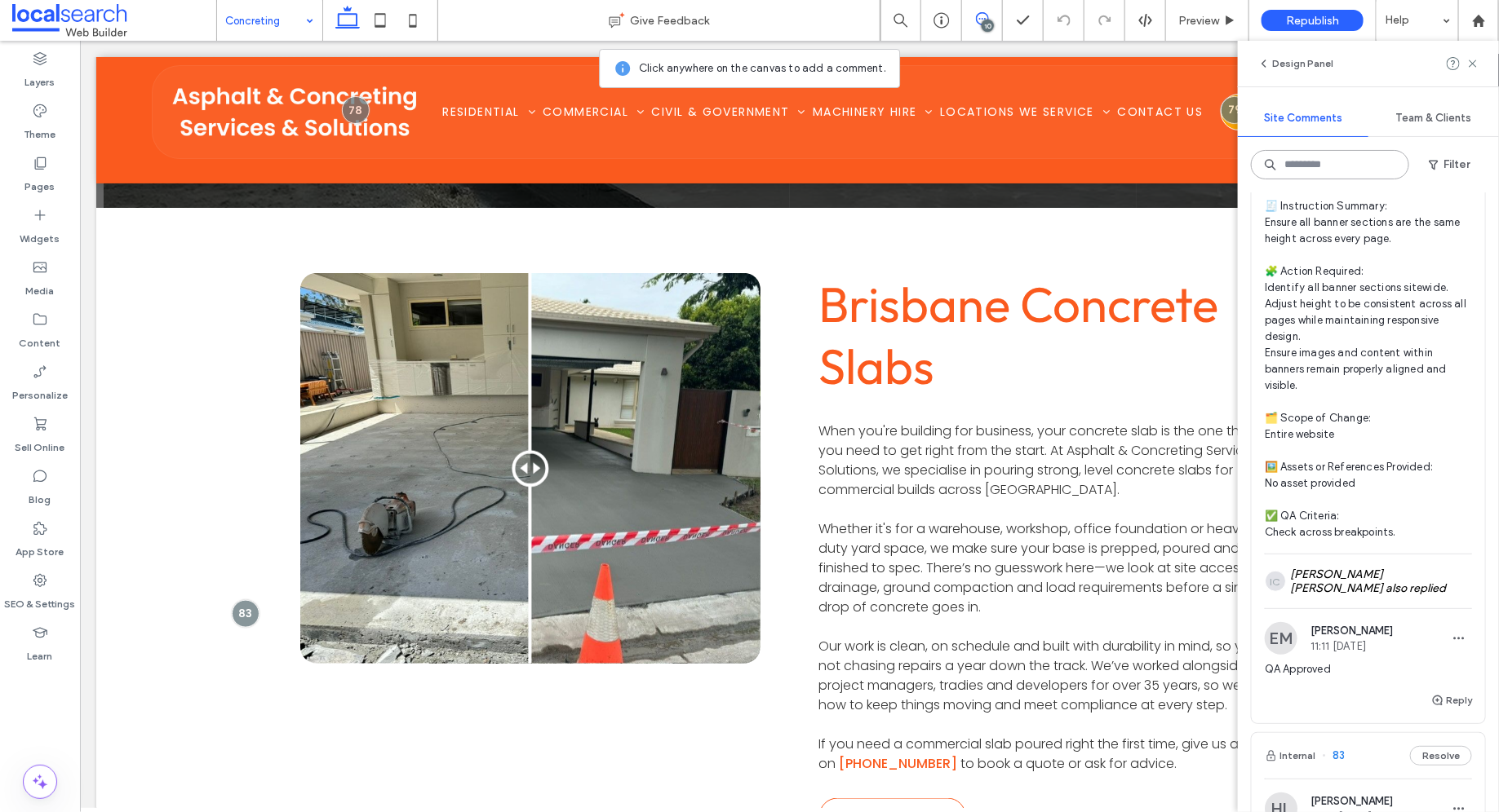
click at [1329, 155] on input at bounding box center [1329, 164] width 158 height 29
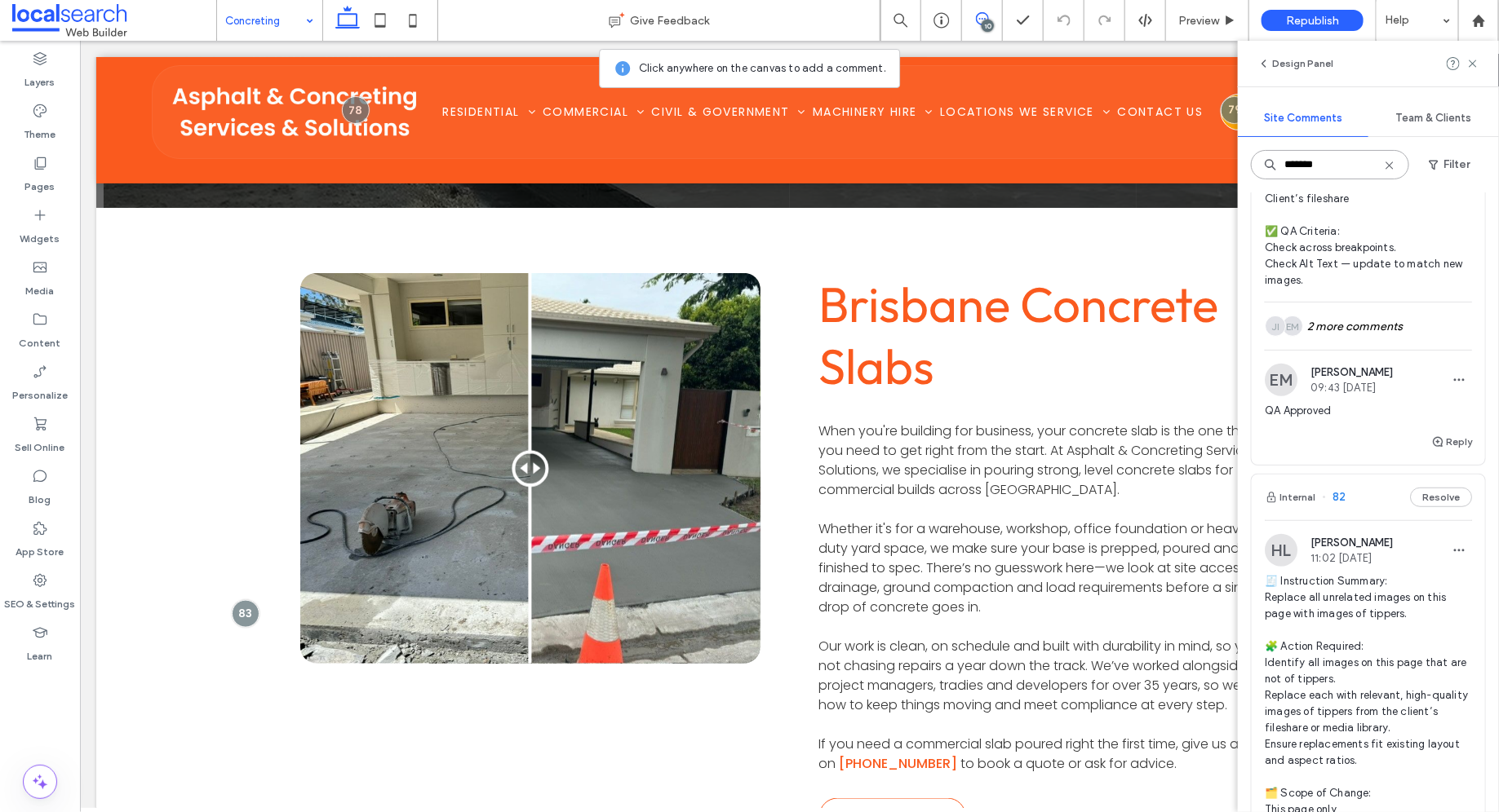
scroll to position [0, 0]
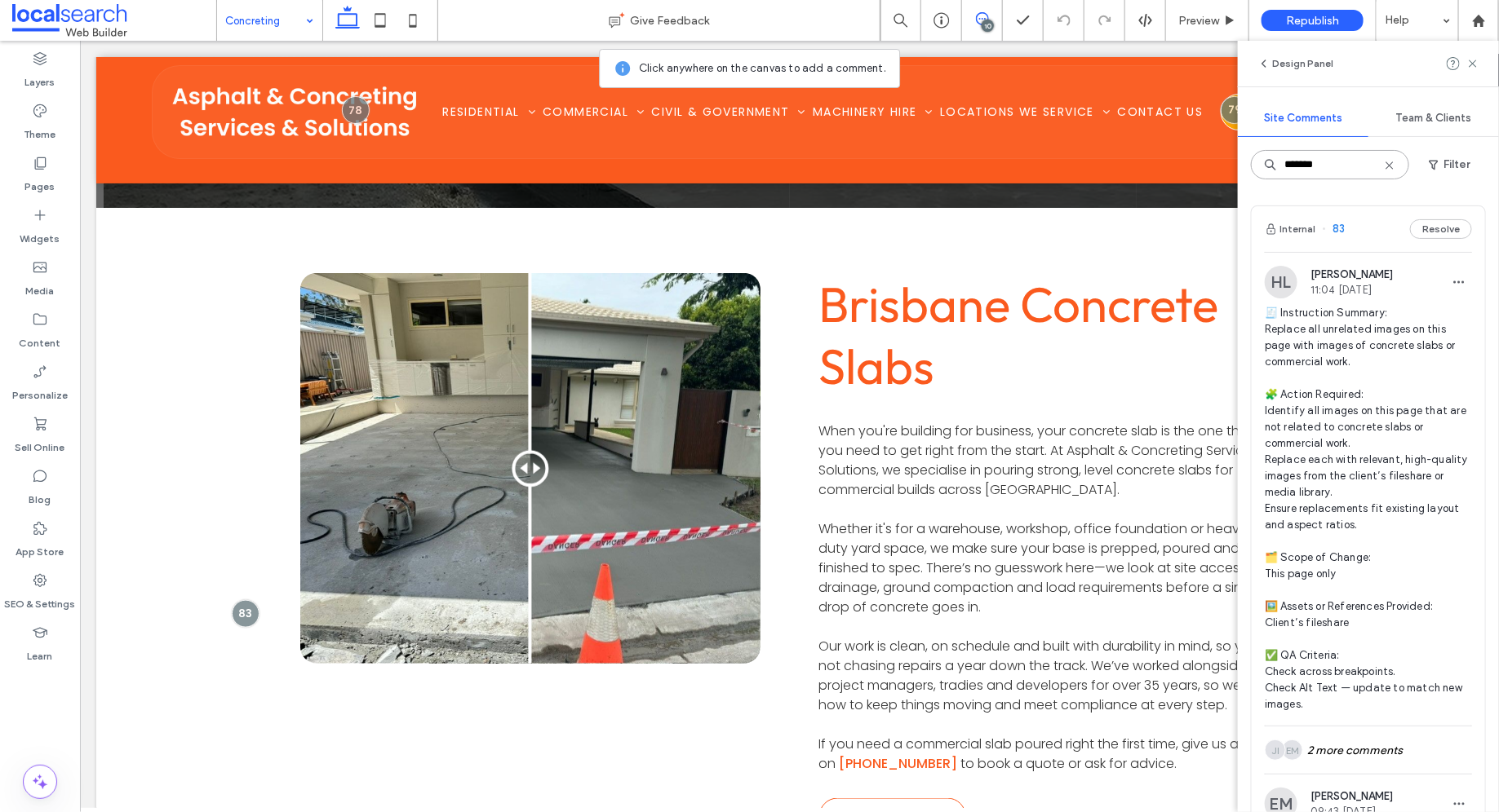
type input "*******"
click at [1358, 229] on div "Internal 83 Resolve" at bounding box center [1368, 229] width 233 height 46
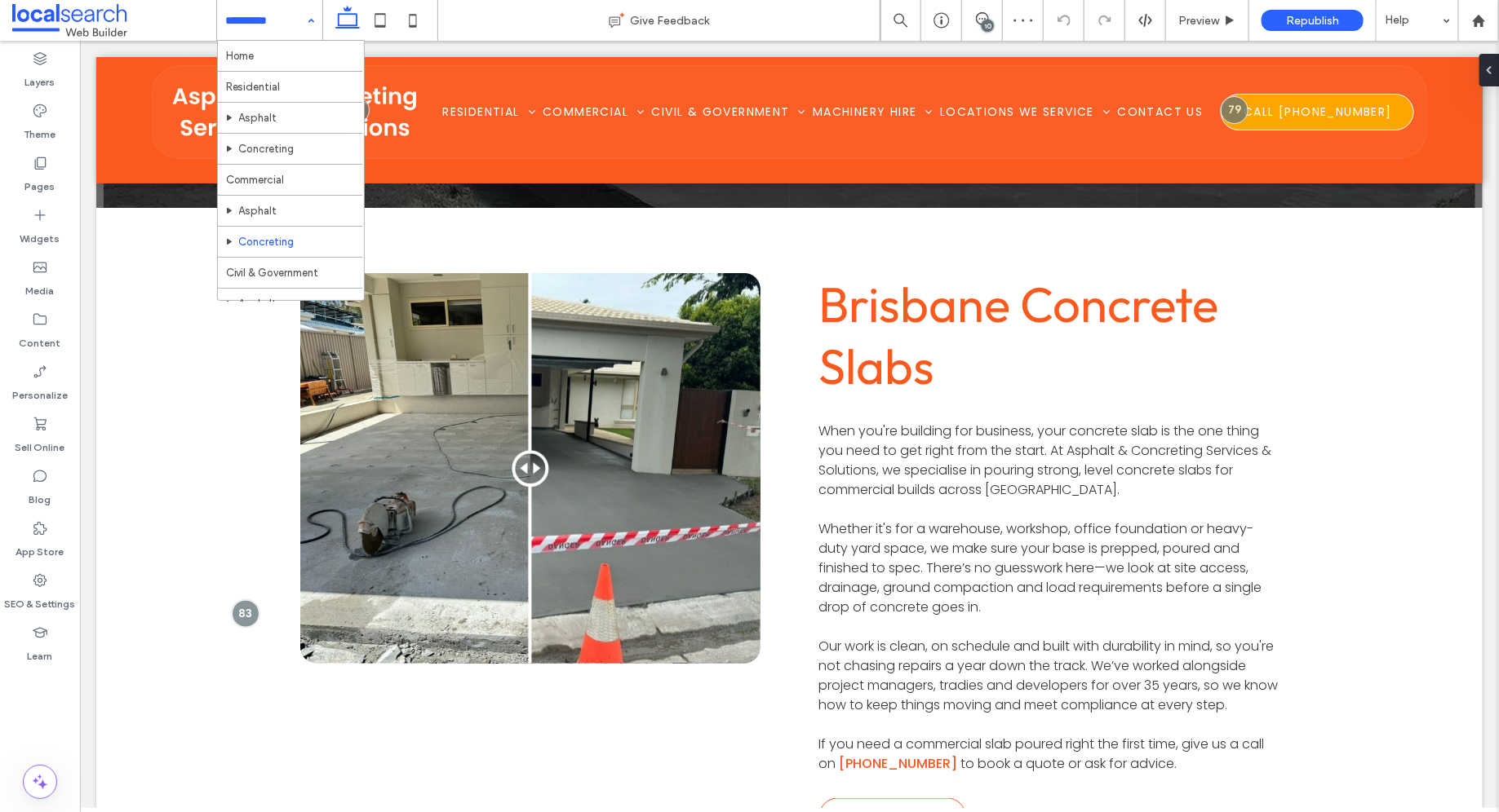
click at [987, 22] on div "10" at bounding box center [987, 25] width 12 height 12
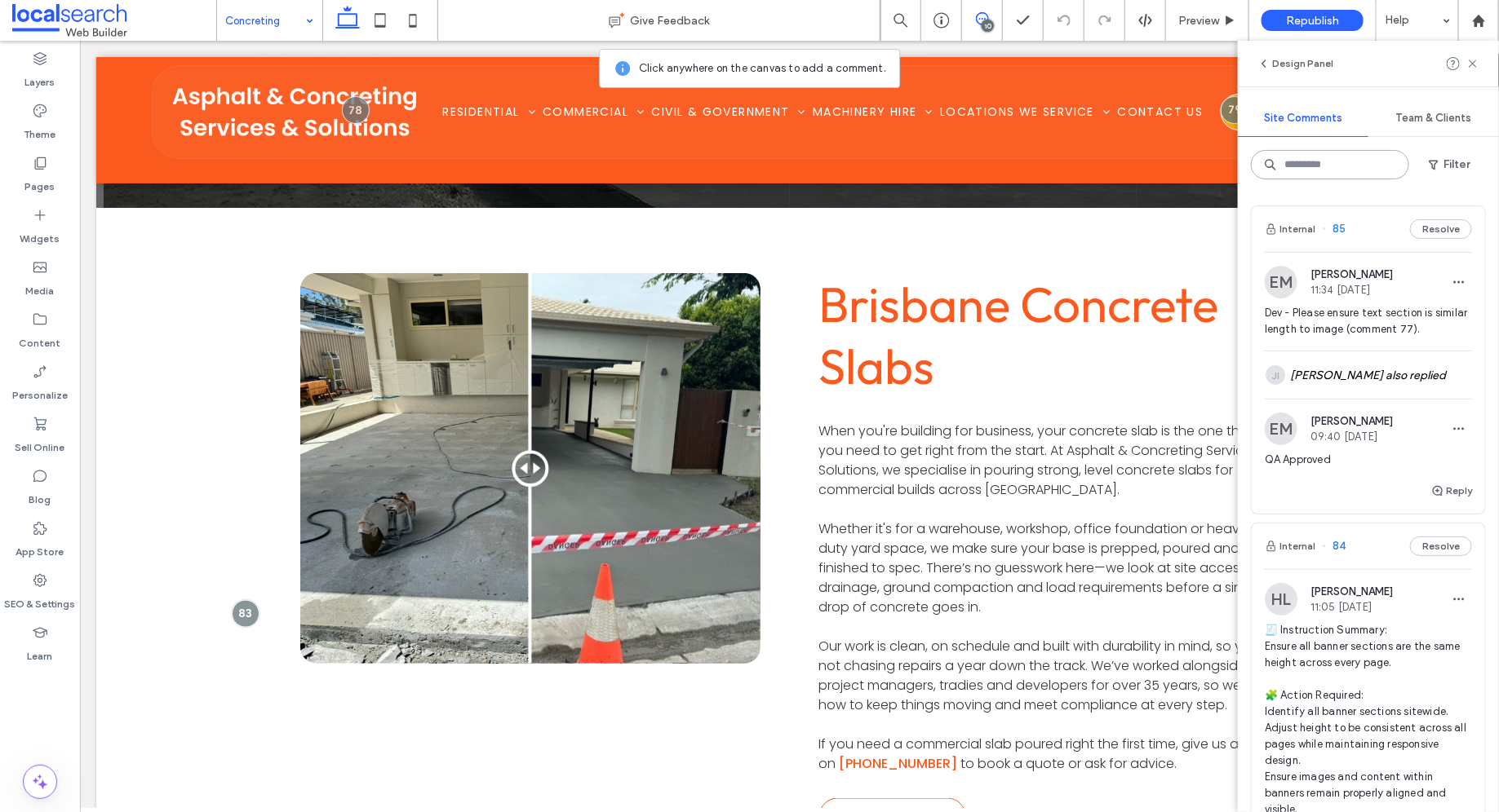
click at [1355, 165] on input at bounding box center [1329, 164] width 158 height 29
type input "*"
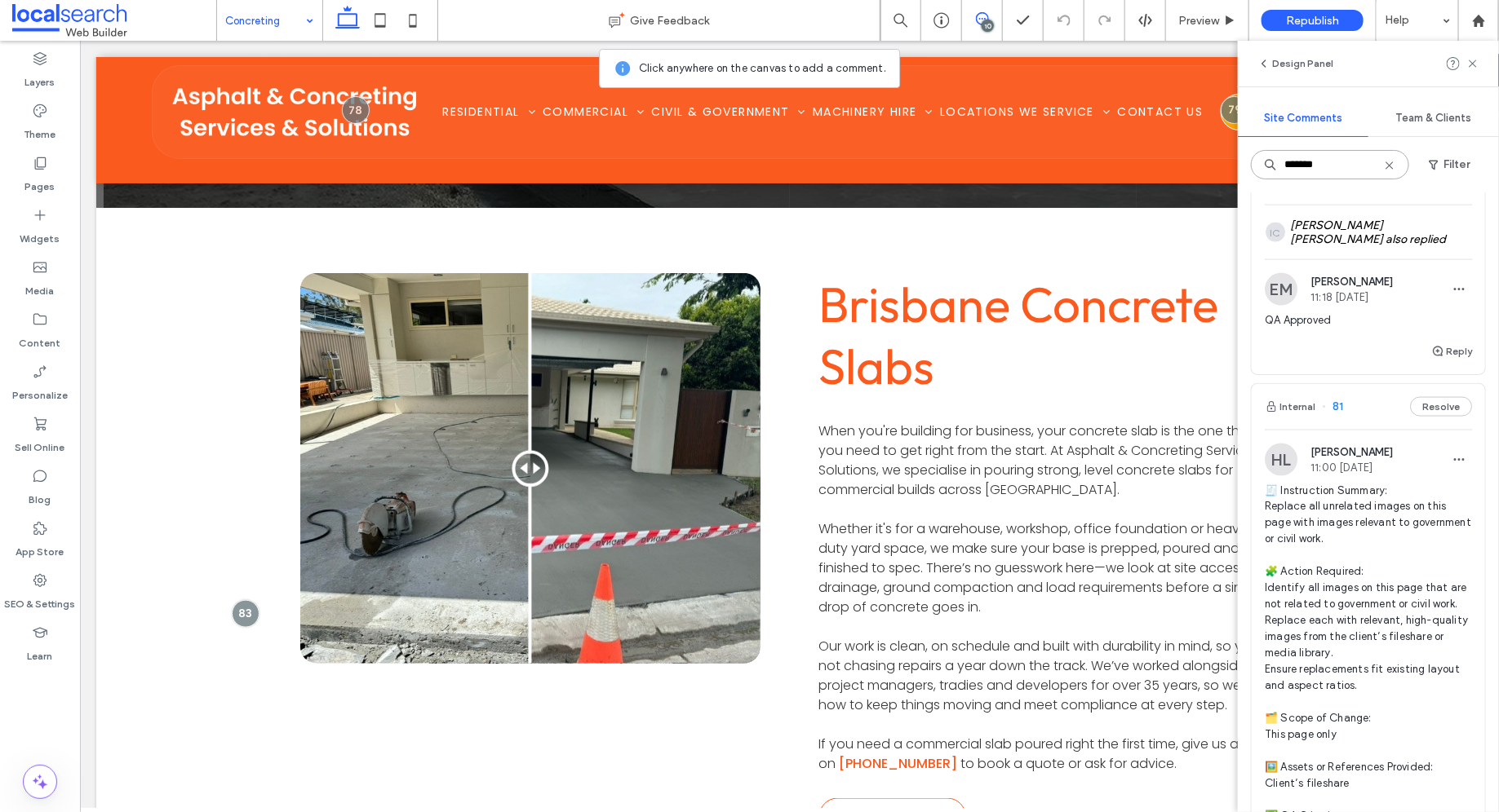
scroll to position [1200, 0]
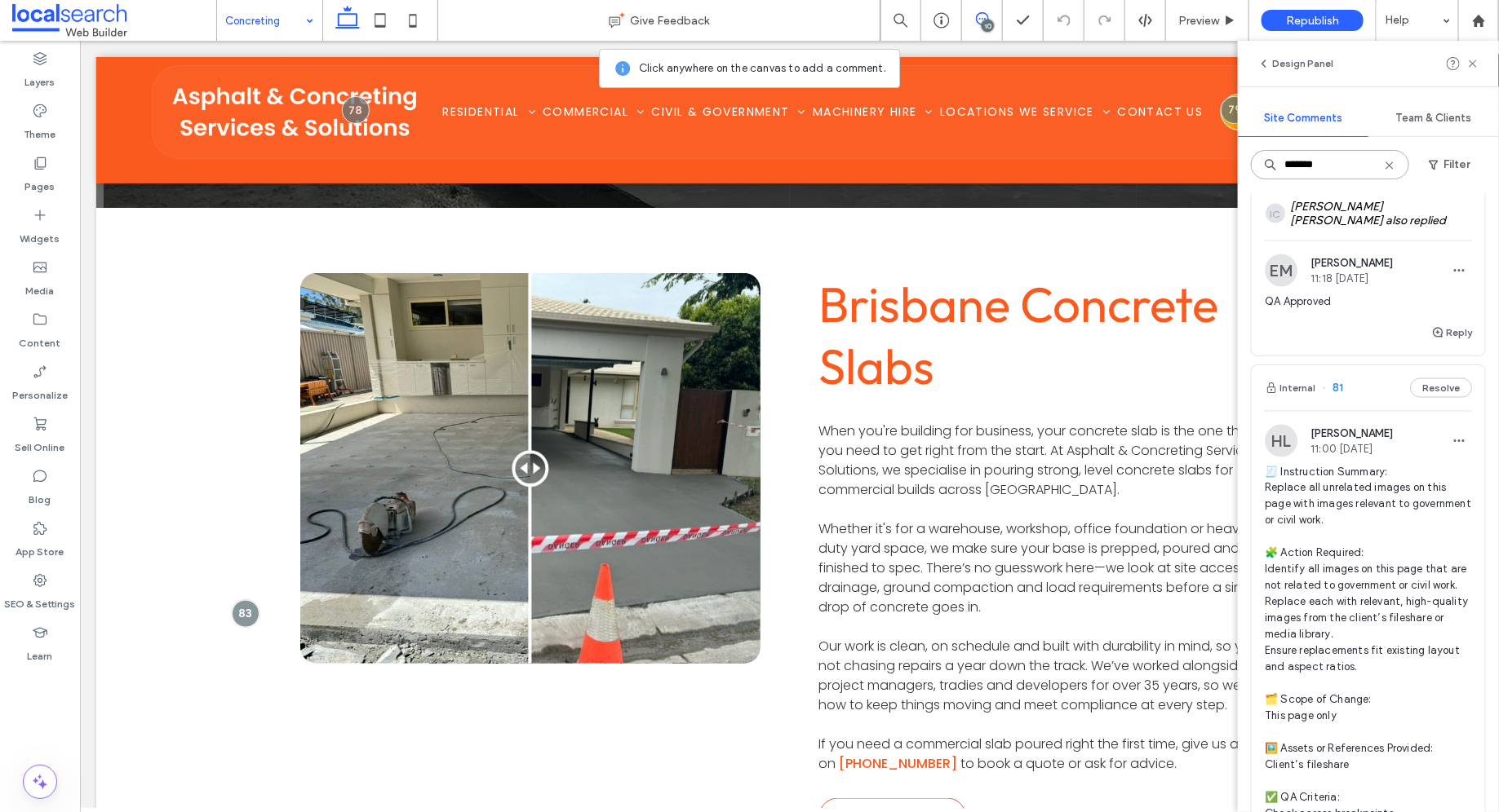
type input "*******"
click at [1362, 400] on div "Internal 81 Resolve" at bounding box center [1368, 388] width 233 height 46
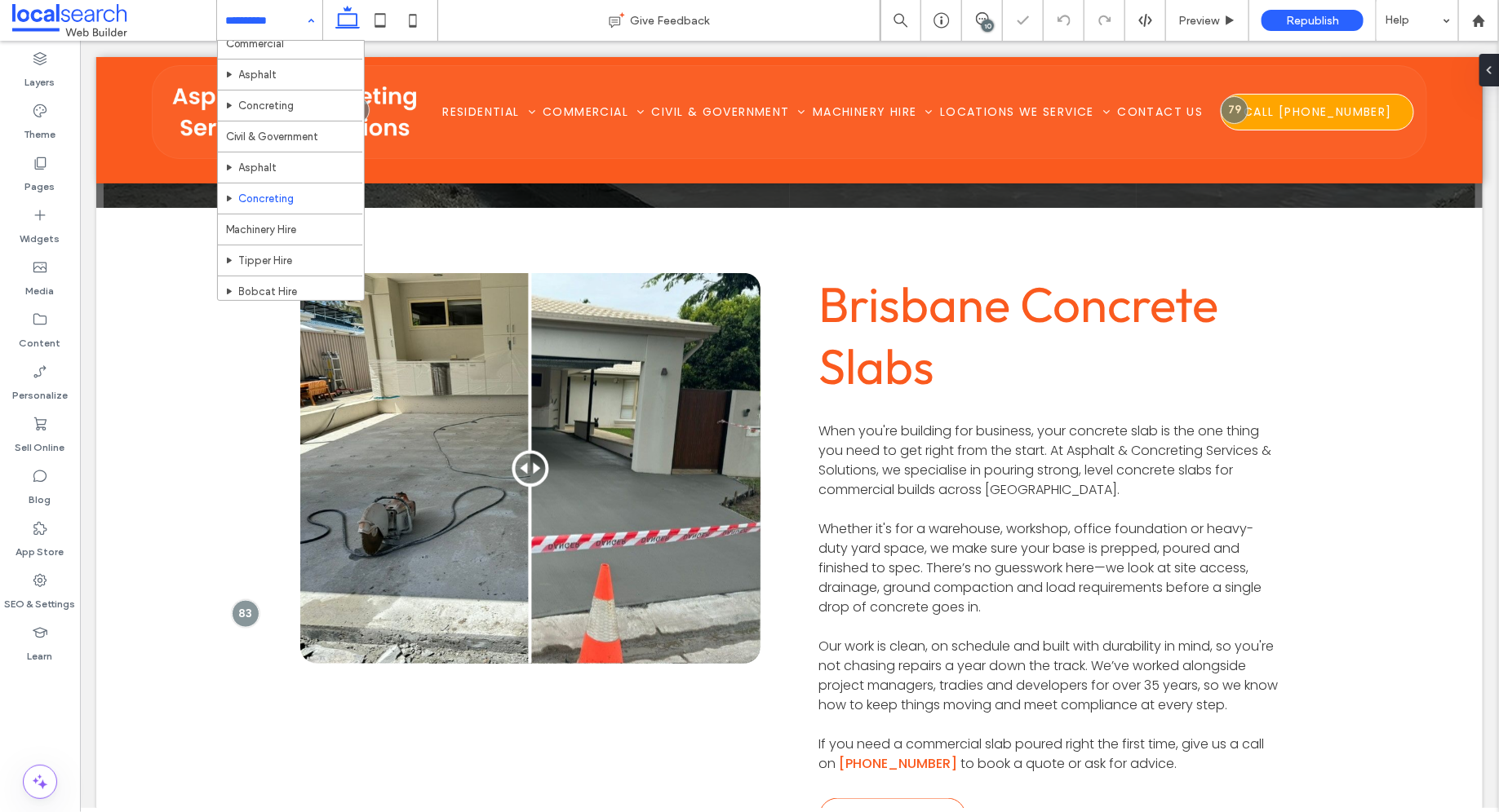
scroll to position [140, 0]
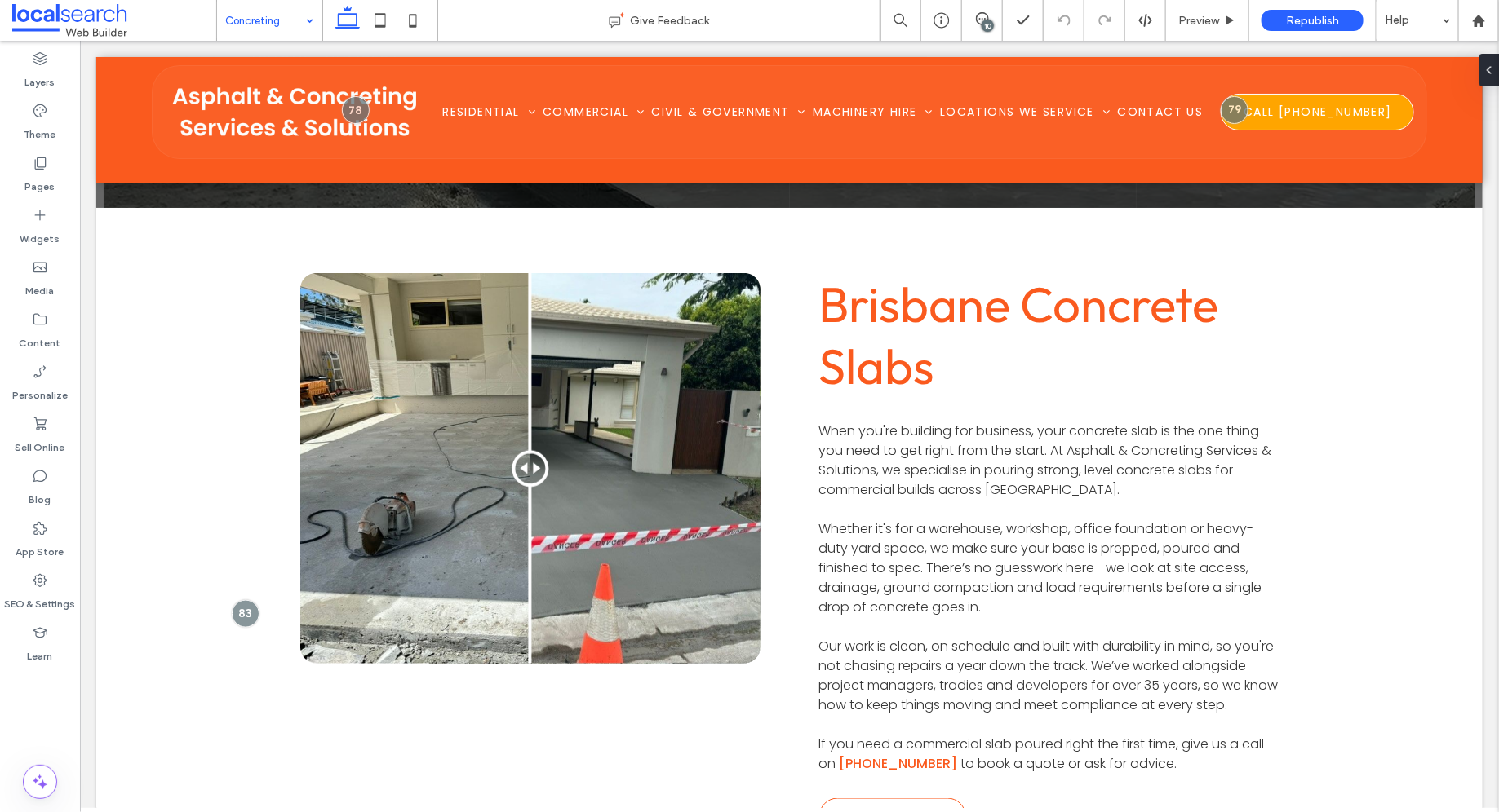
click at [987, 20] on div "10" at bounding box center [987, 25] width 12 height 12
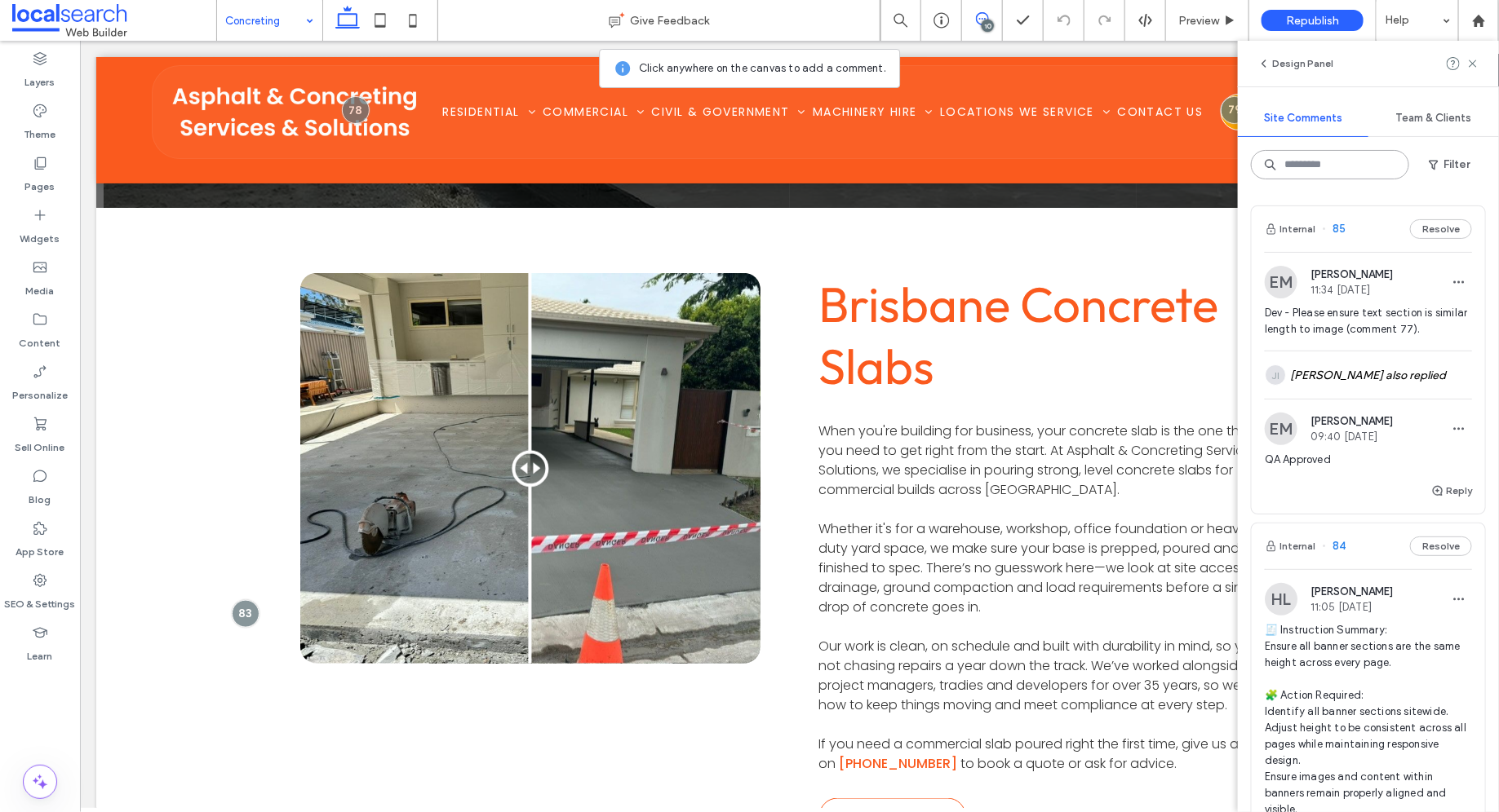
click at [1357, 172] on input at bounding box center [1329, 164] width 158 height 29
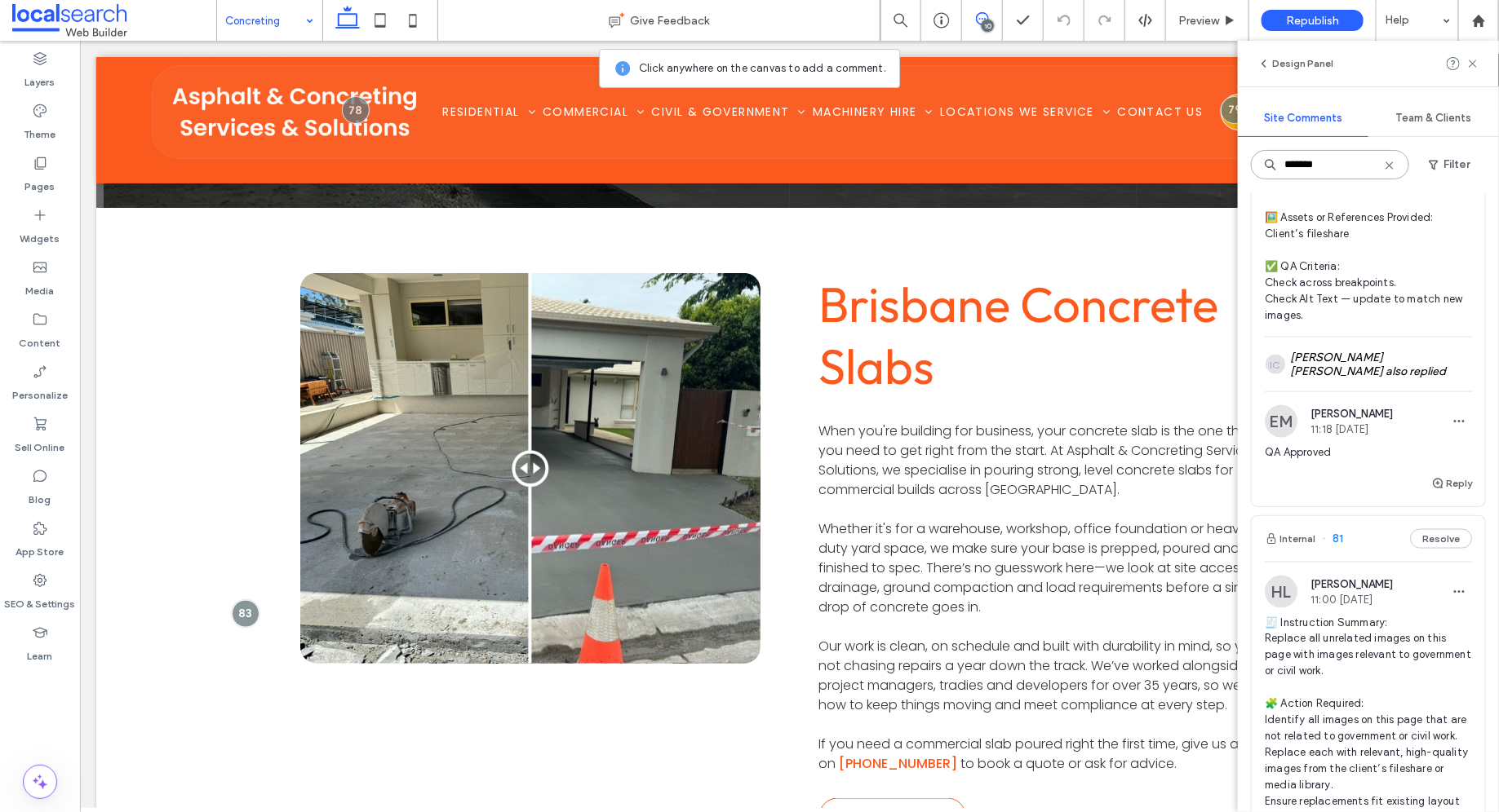
scroll to position [0, 0]
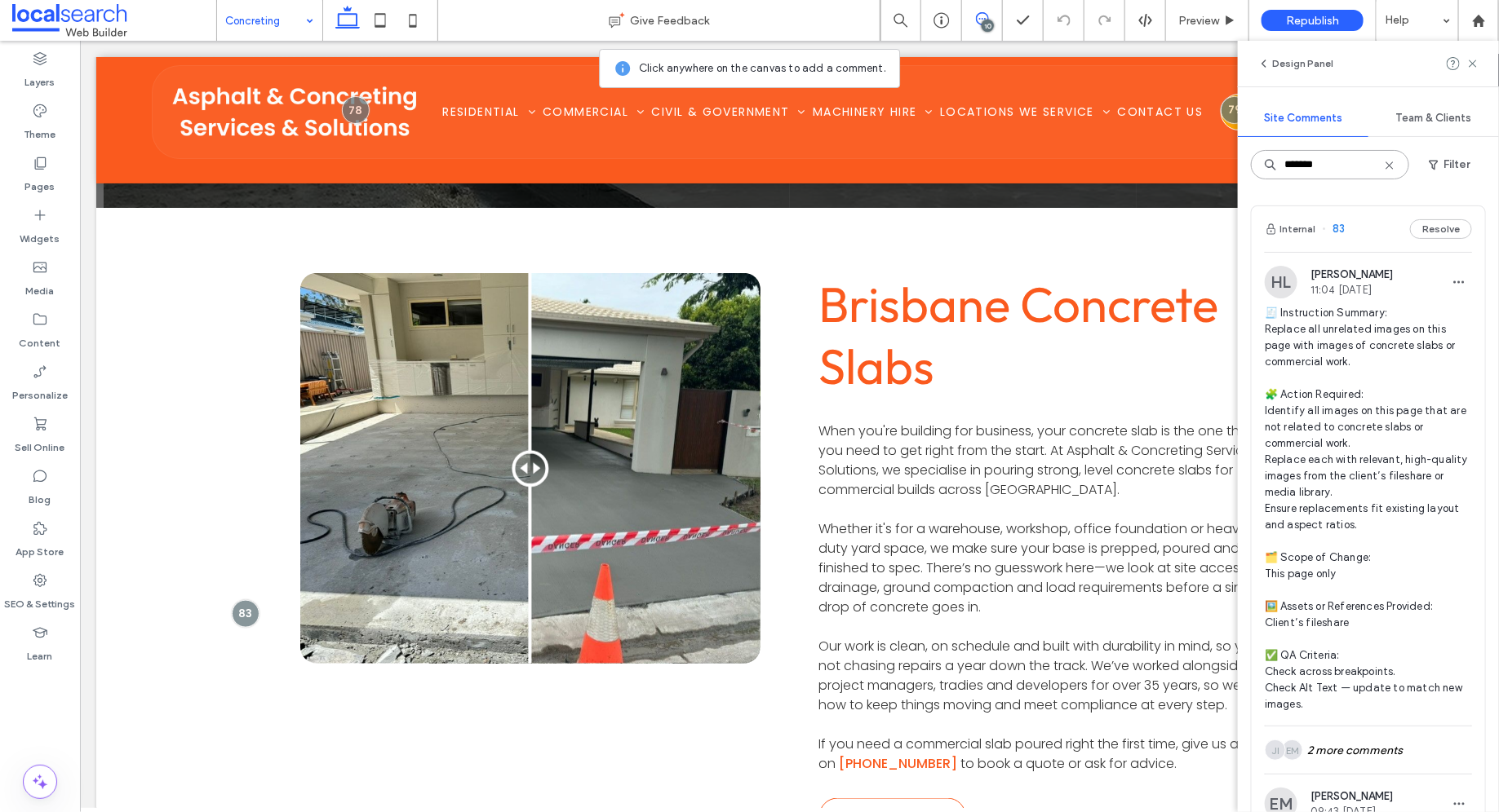
type input "*******"
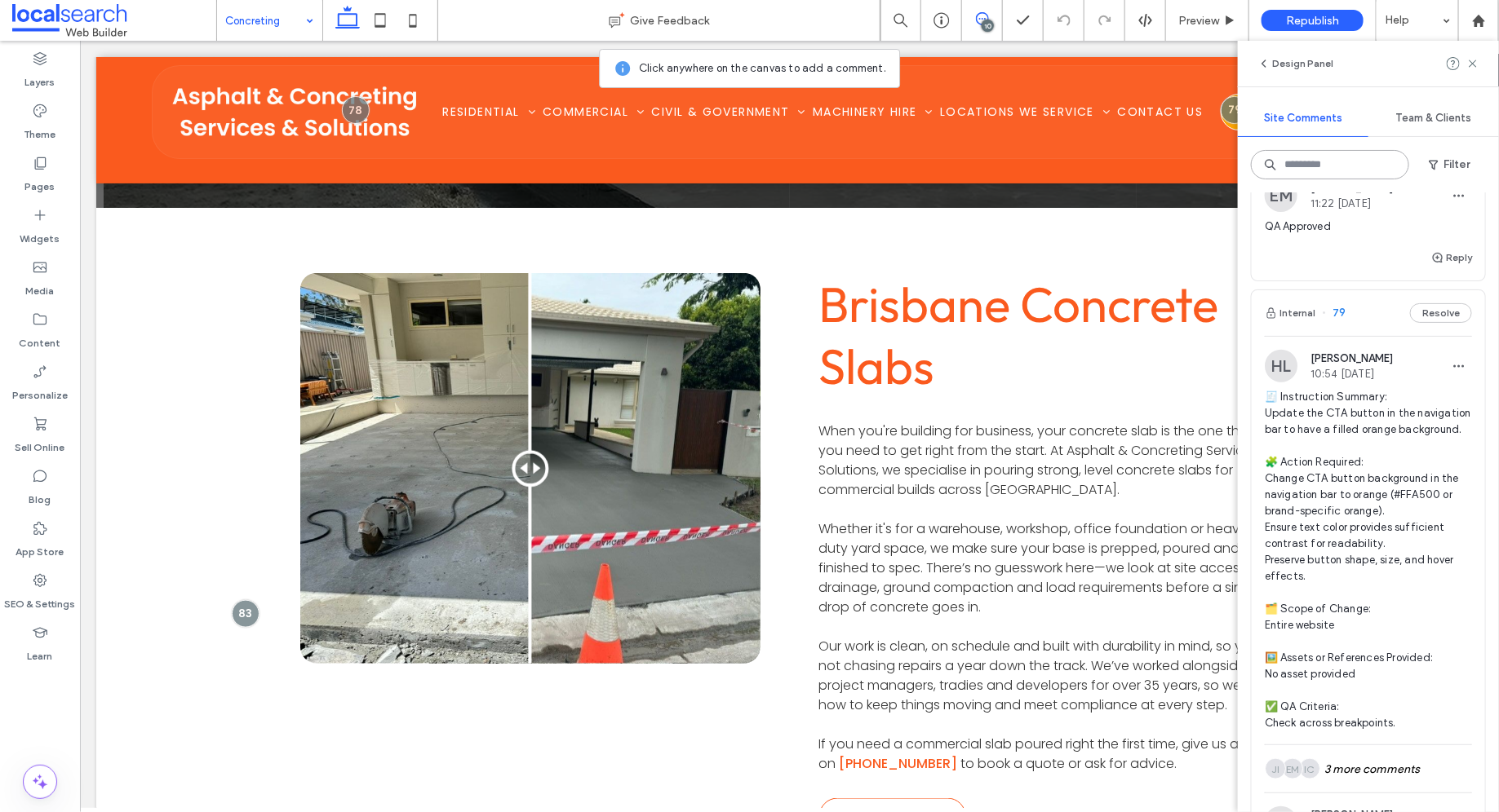
scroll to position [3592, 0]
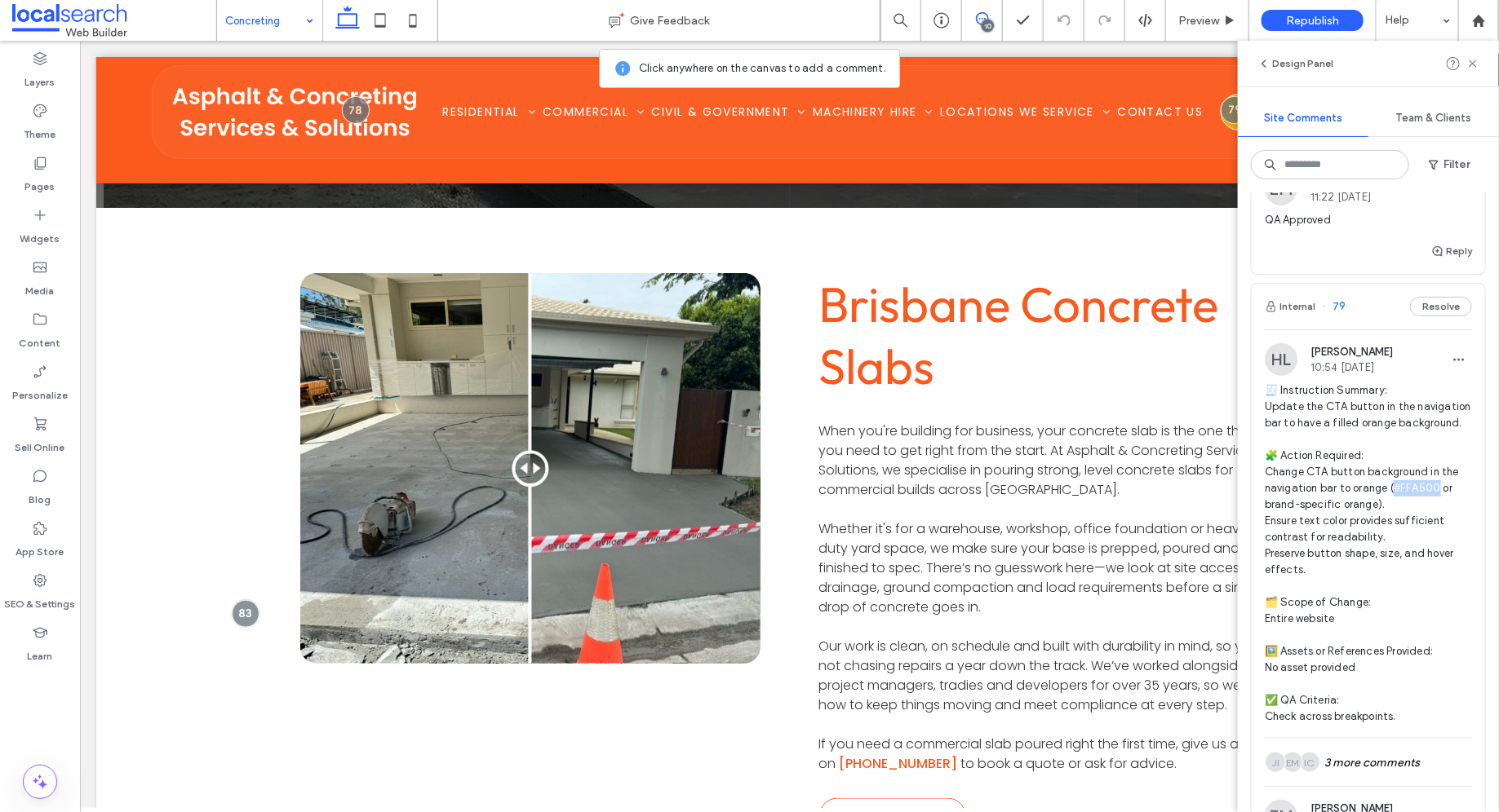
drag, startPoint x: 1392, startPoint y: 546, endPoint x: 1437, endPoint y: 546, distance: 45.0
click at [1437, 546] on span "🧾 Instruction Summary: Update the CTA button in the navigation bar to have a fi…" at bounding box center [1368, 554] width 207 height 343
copy span "FA500 o"
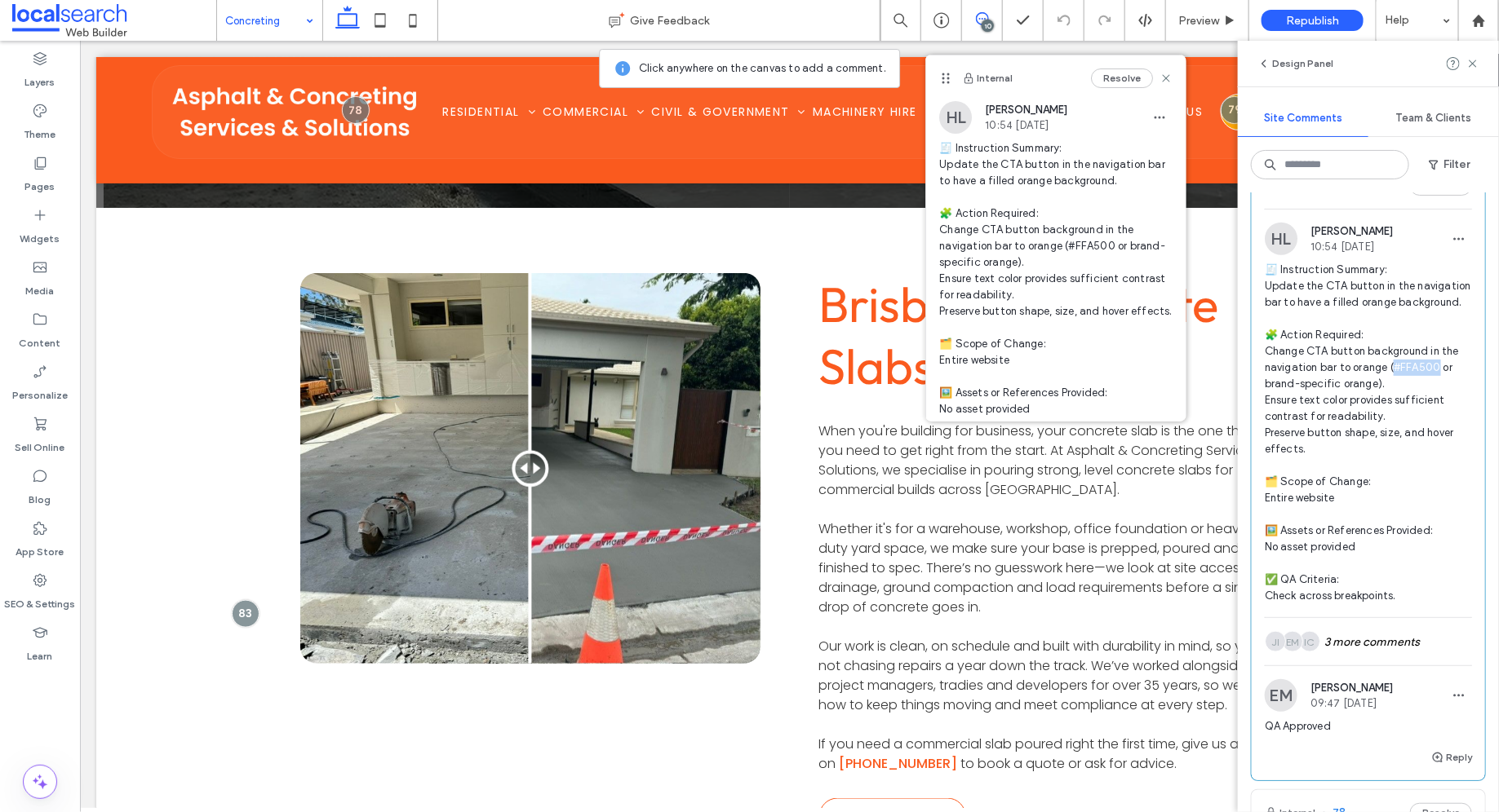
scroll to position [3699, 0]
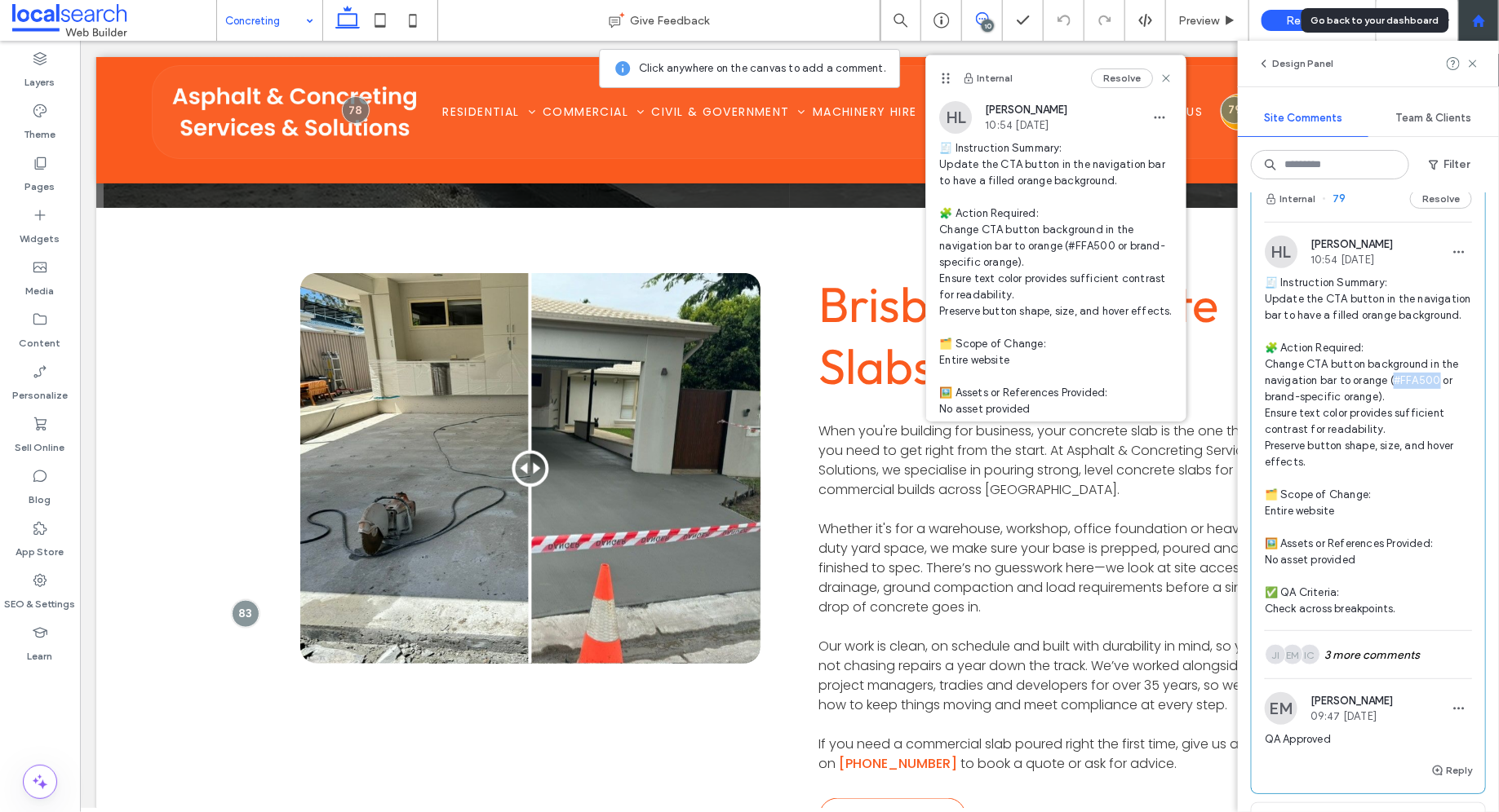
click at [1484, 21] on use at bounding box center [1477, 20] width 12 height 12
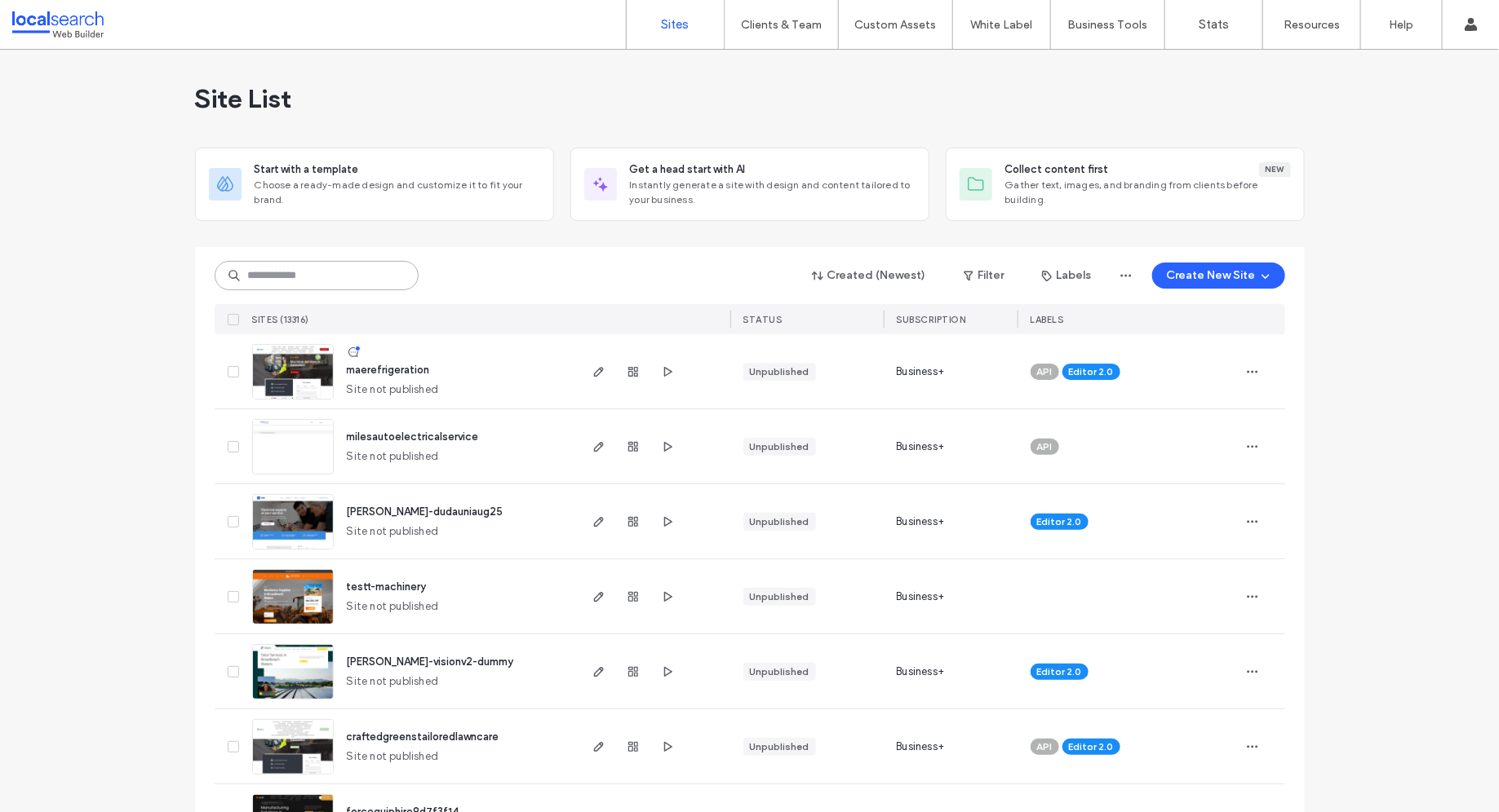
click at [331, 272] on input at bounding box center [317, 275] width 204 height 29
paste input "********"
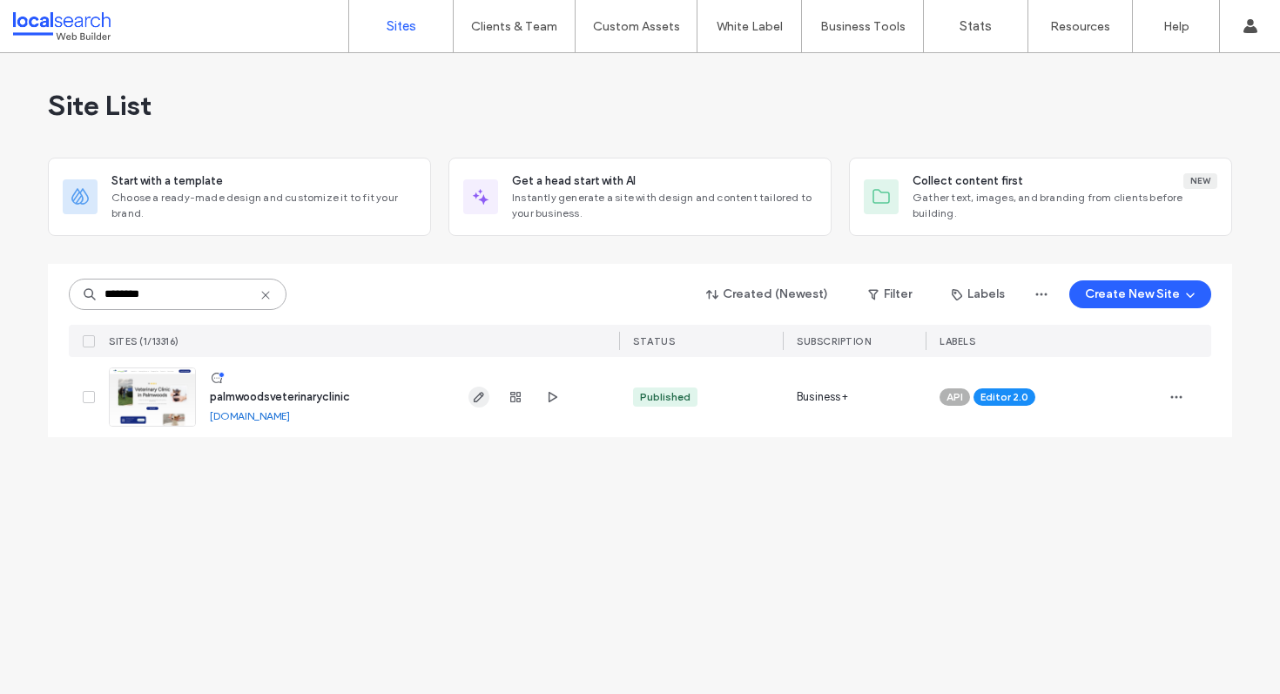
type input "********"
click at [481, 390] on icon "button" at bounding box center [479, 397] width 14 height 14
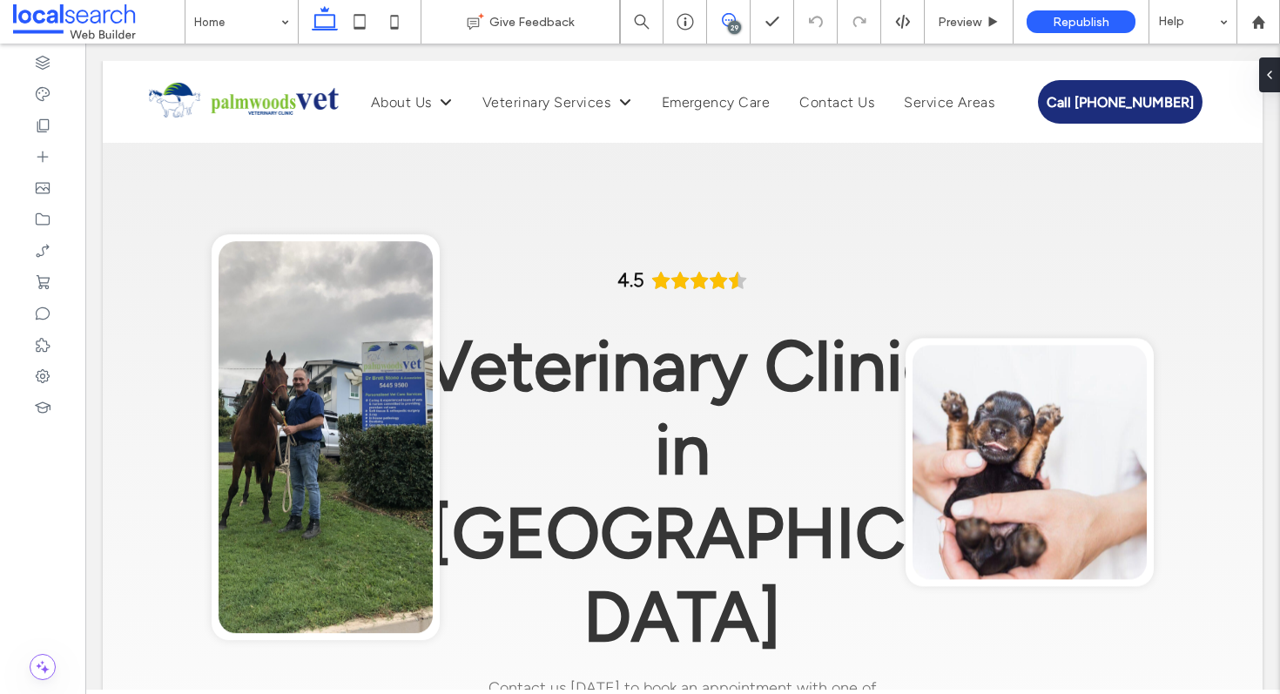
click at [732, 17] on icon at bounding box center [729, 20] width 14 height 14
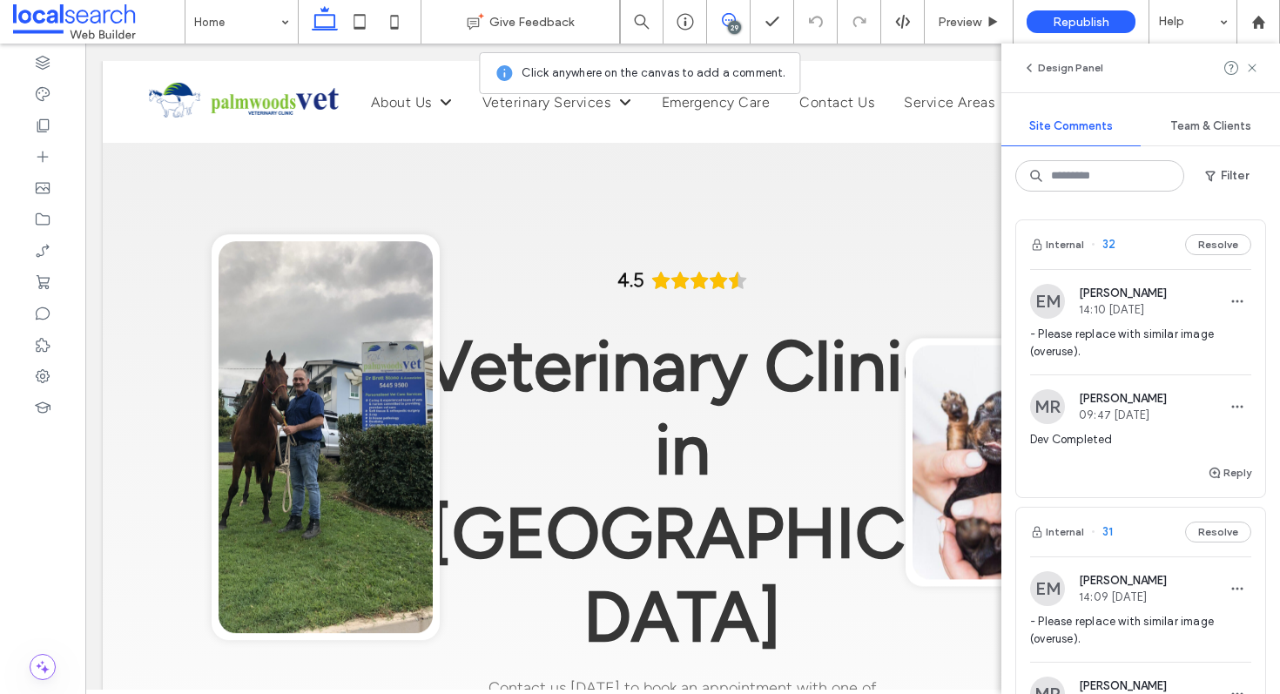
click at [1127, 238] on div "Internal 32 Resolve" at bounding box center [1140, 244] width 249 height 49
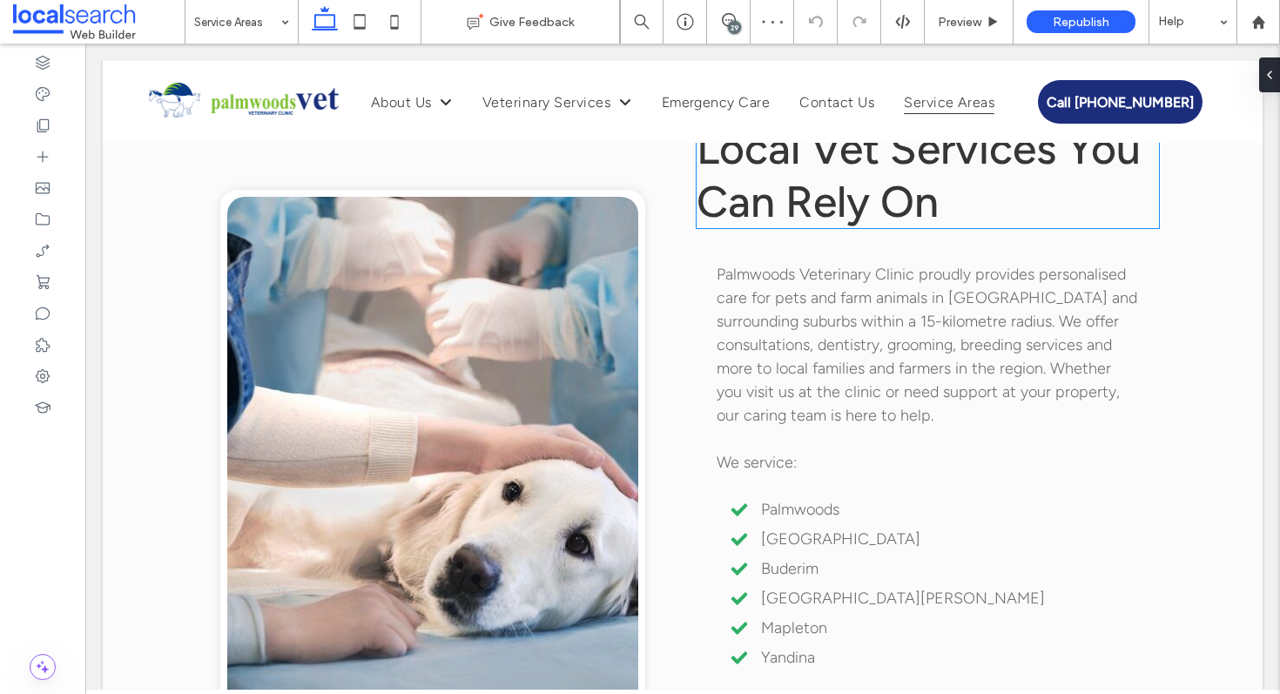
scroll to position [821, 0]
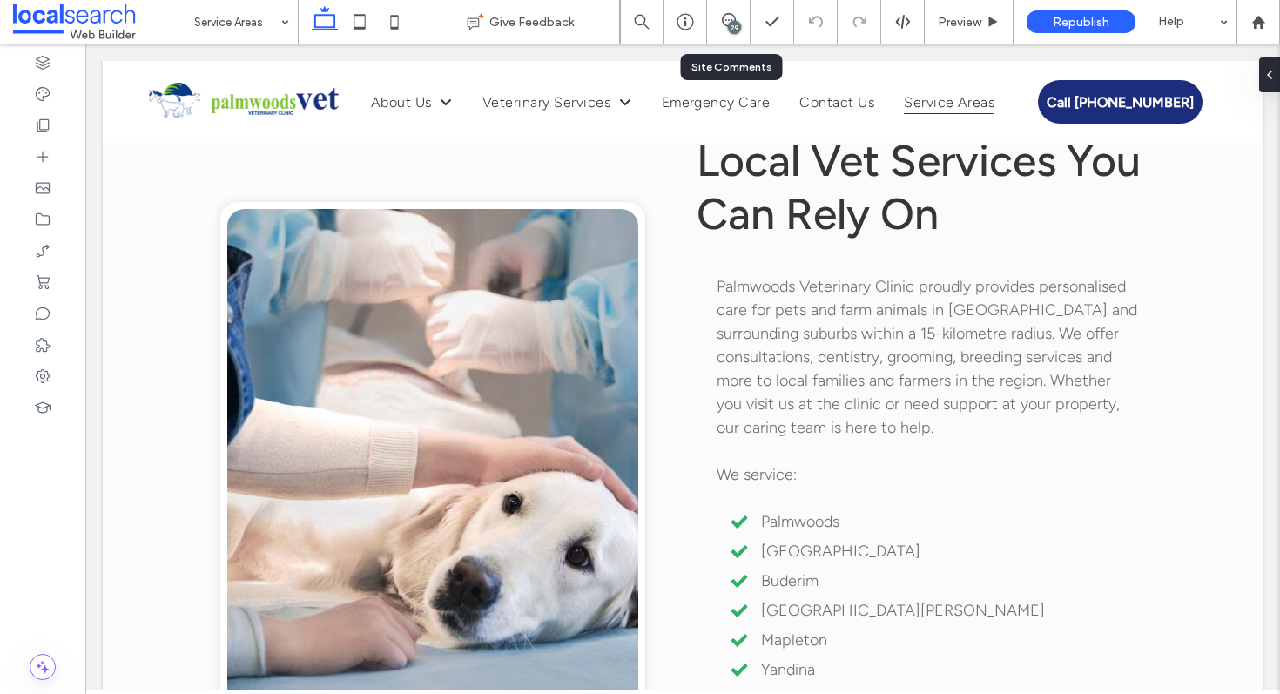
click at [730, 37] on div "29" at bounding box center [729, 22] width 44 height 44
click at [729, 17] on icon at bounding box center [729, 20] width 14 height 14
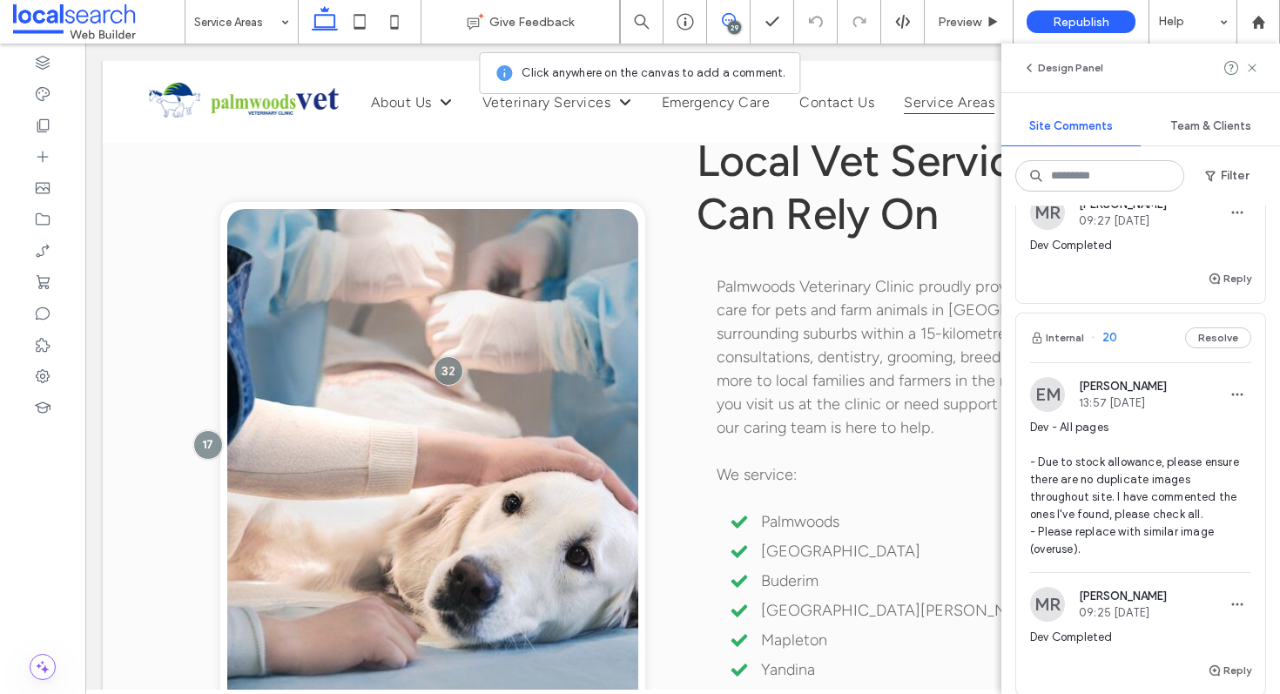
scroll to position [3357, 0]
click at [1129, 337] on div "Internal 20 Resolve" at bounding box center [1140, 336] width 249 height 49
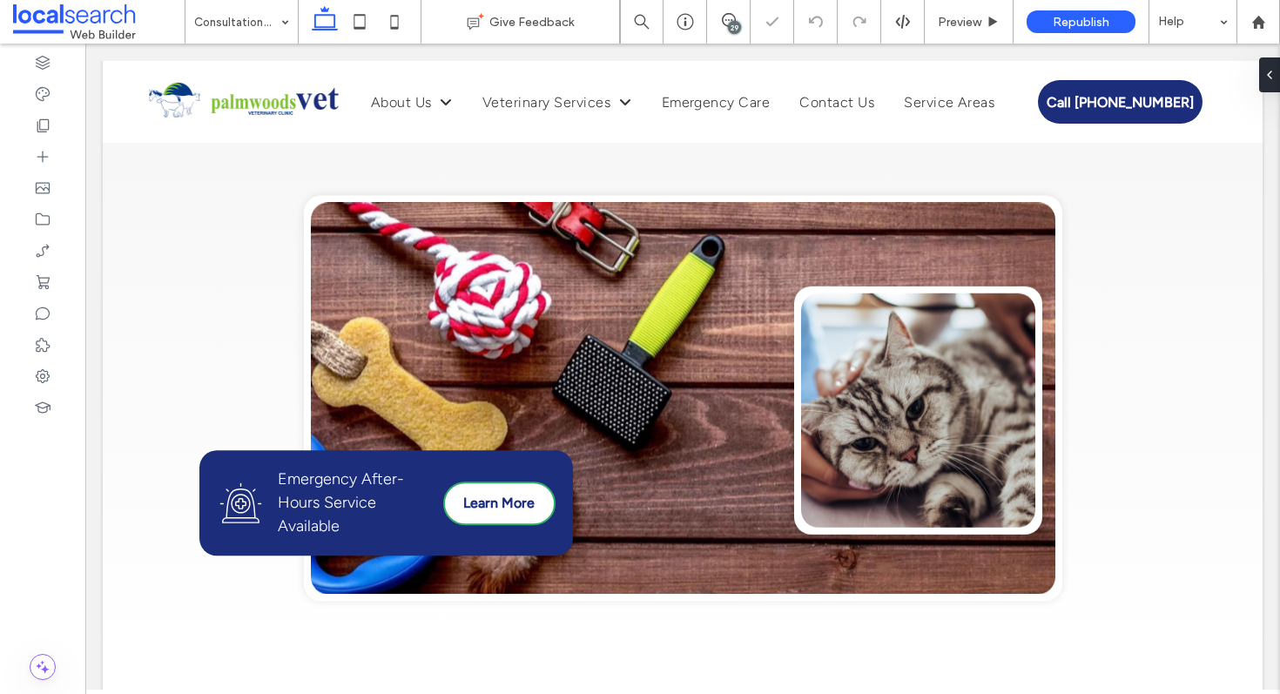
click at [736, 30] on div "29" at bounding box center [734, 27] width 13 height 13
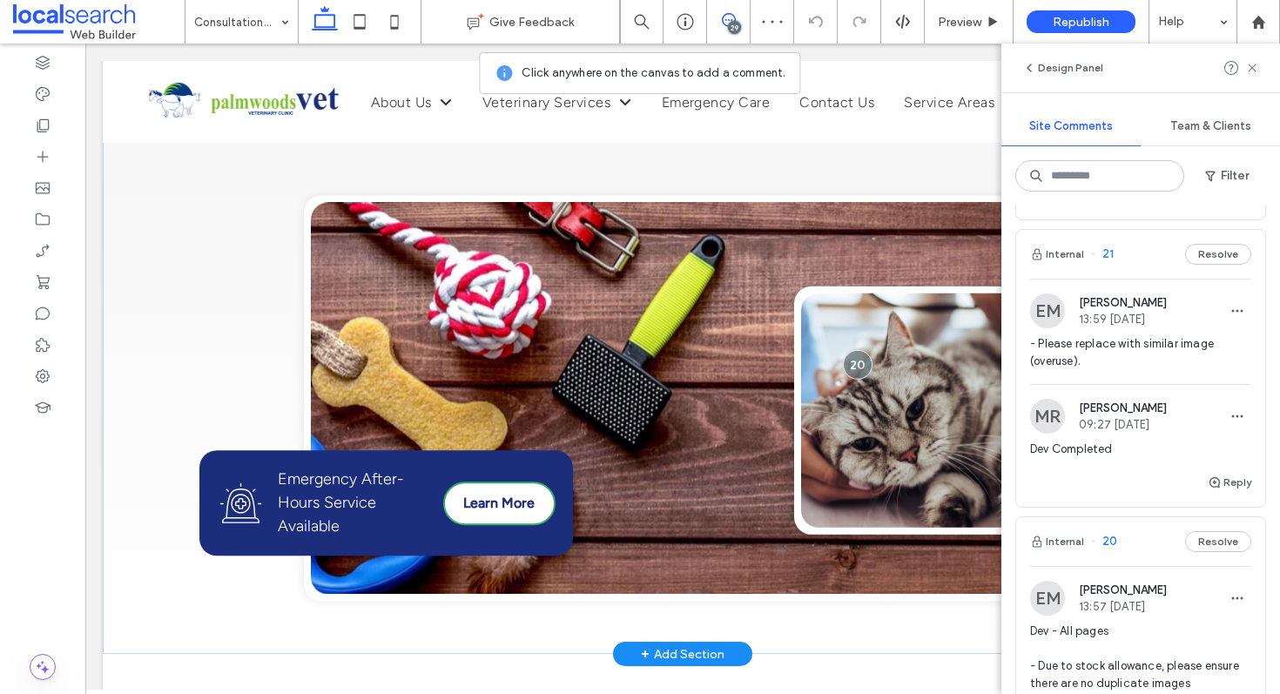
scroll to position [3181, 0]
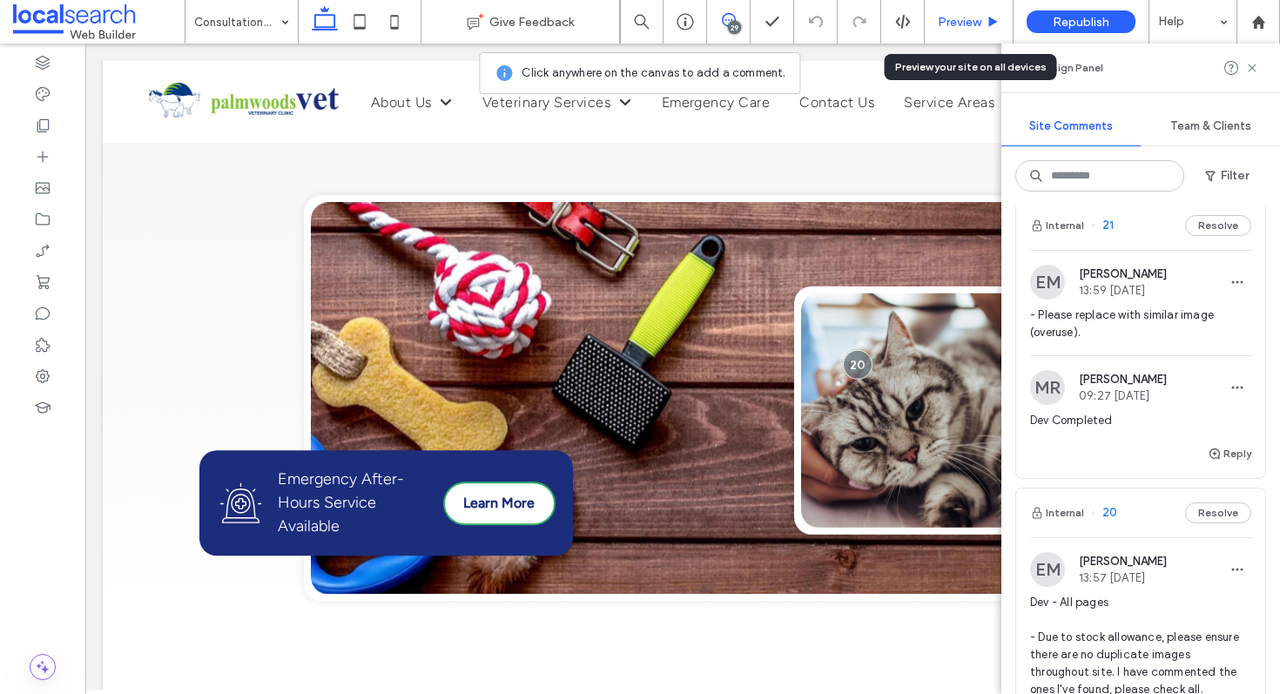
click at [979, 30] on div "Preview" at bounding box center [969, 22] width 89 height 44
click at [966, 20] on span "Preview" at bounding box center [960, 22] width 44 height 15
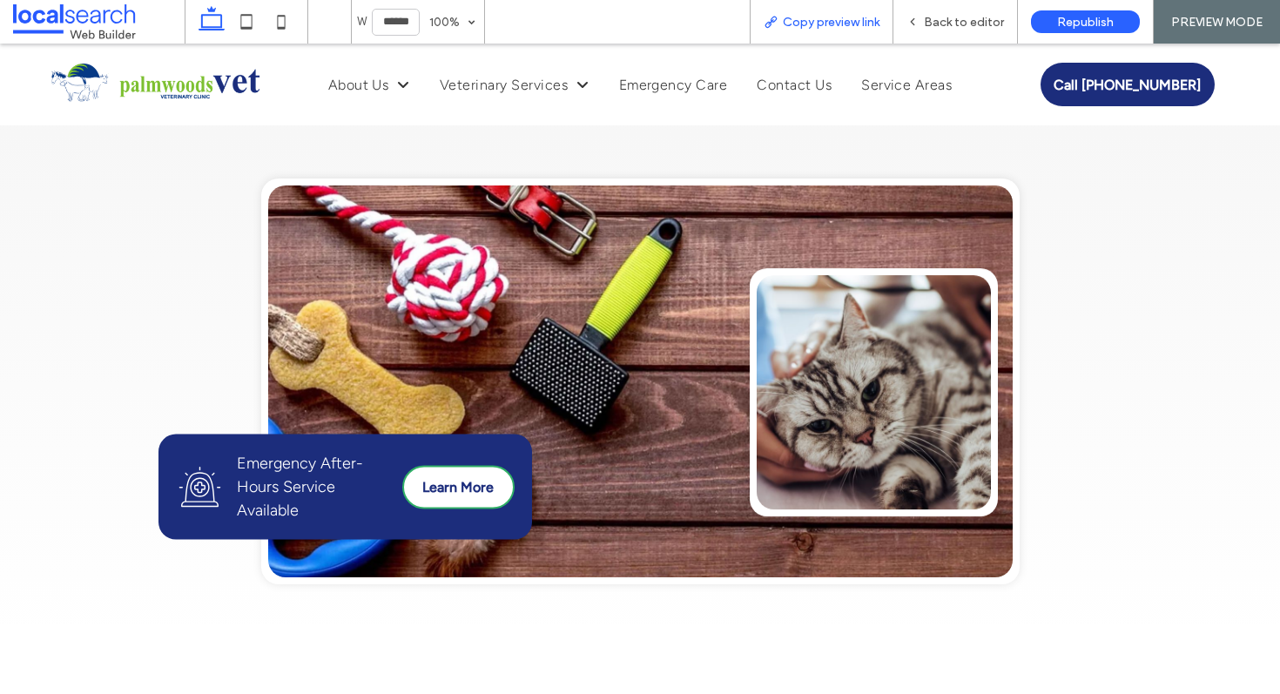
click at [825, 25] on span "Copy preview link" at bounding box center [831, 22] width 97 height 15
click at [945, 30] on div "Back to editor" at bounding box center [956, 22] width 125 height 44
click at [942, 17] on span "Back to editor" at bounding box center [964, 22] width 80 height 15
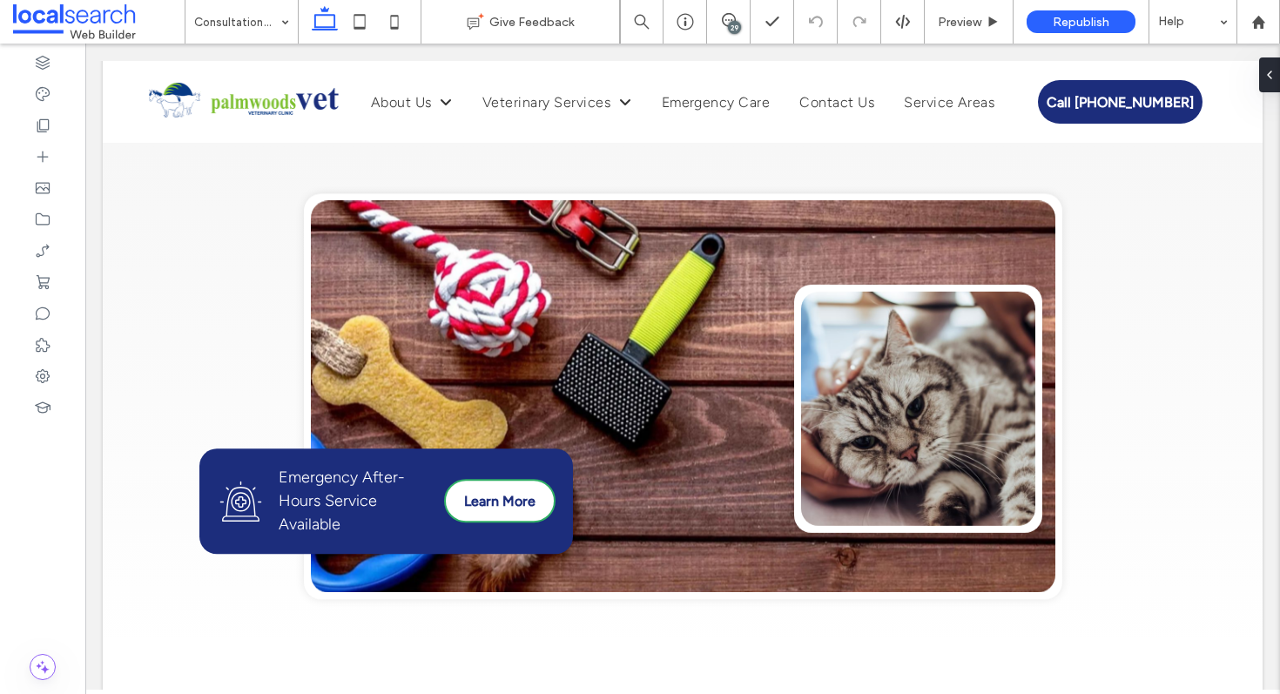
scroll to position [422, 0]
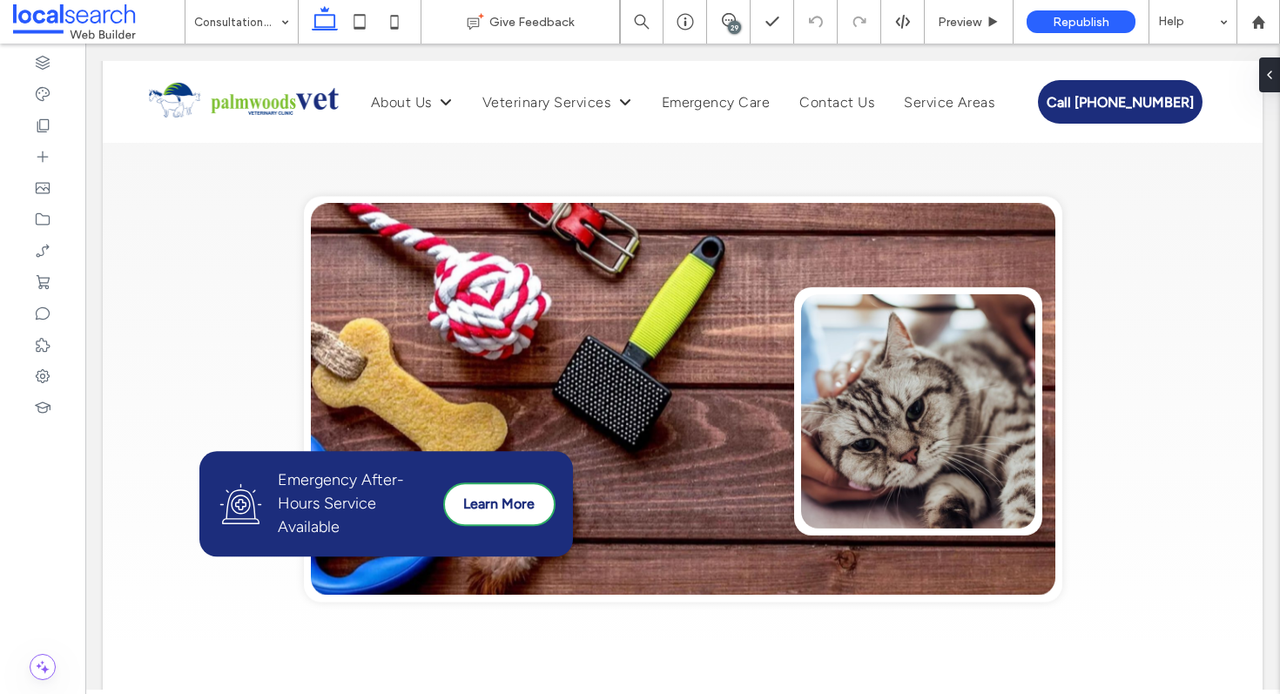
click at [730, 30] on div "29" at bounding box center [734, 27] width 13 height 13
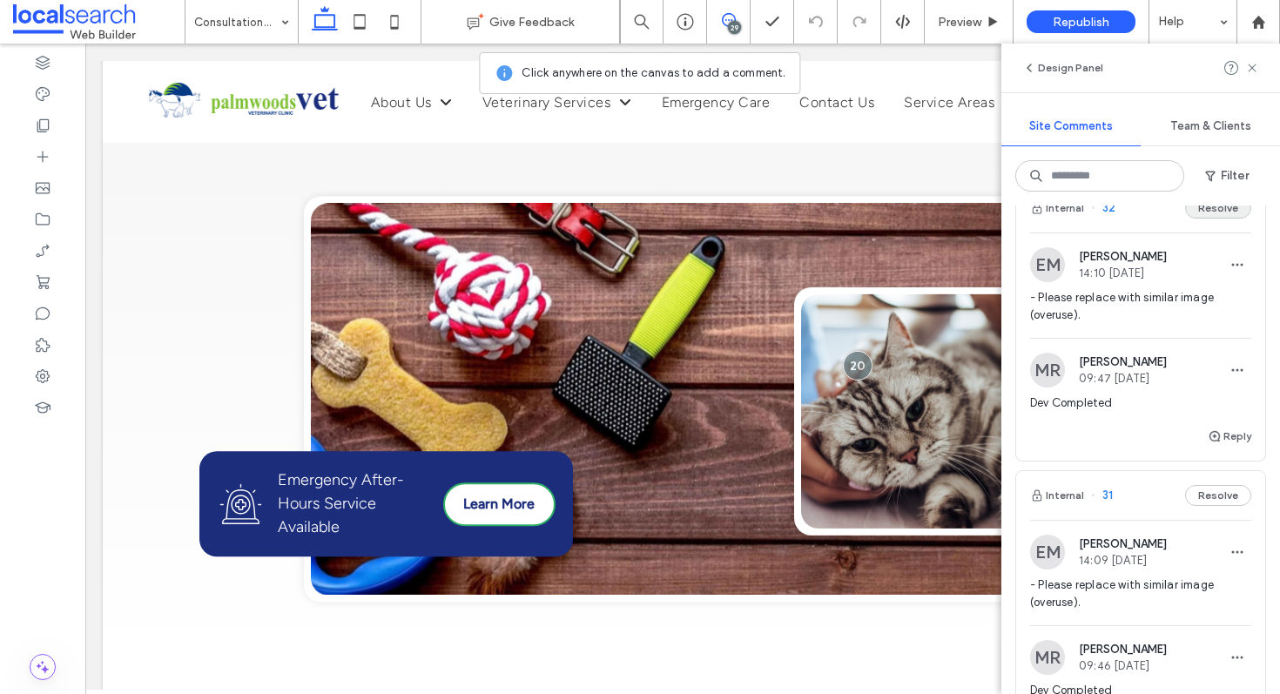
scroll to position [0, 0]
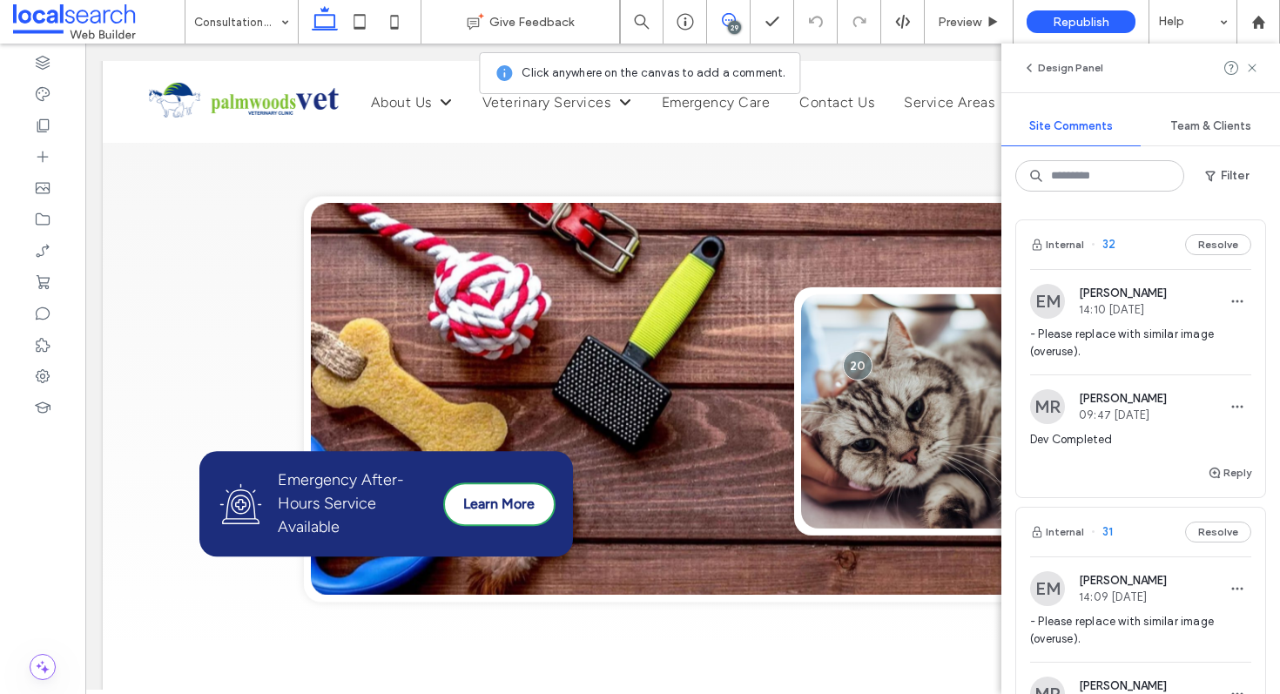
click at [1124, 240] on div "Internal 32 Resolve" at bounding box center [1140, 244] width 249 height 49
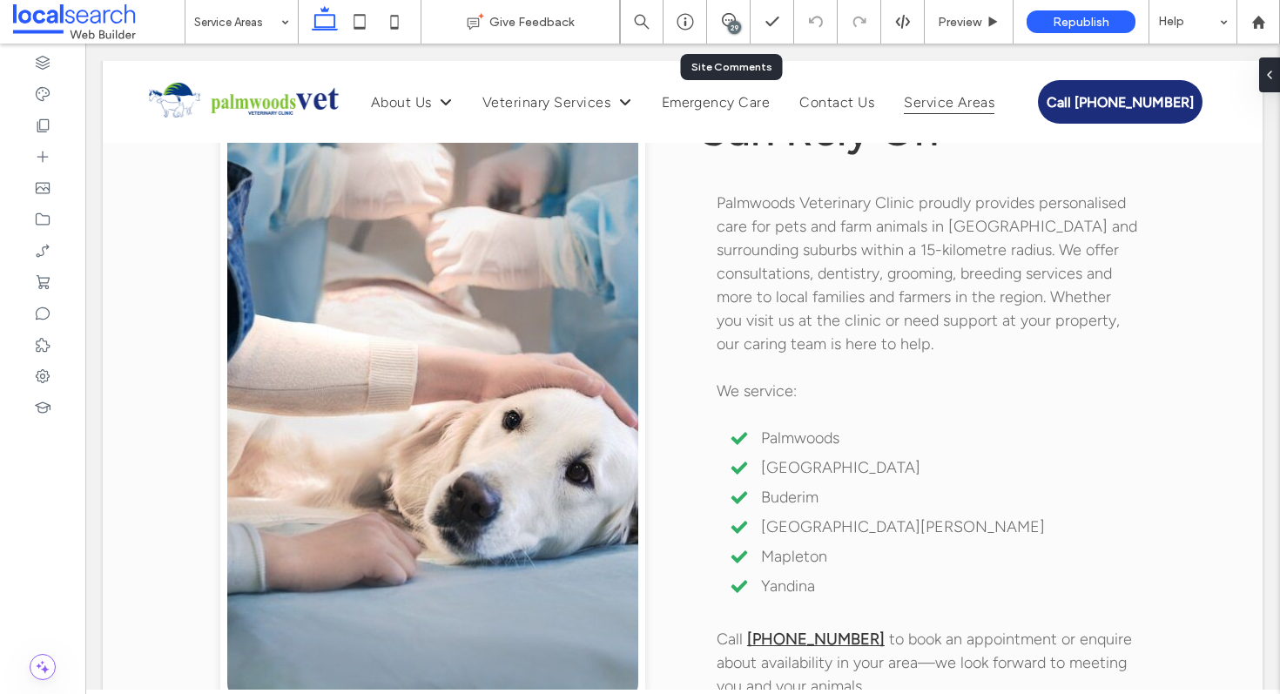
click at [722, 32] on div "29" at bounding box center [729, 22] width 44 height 44
click at [729, 29] on div "29" at bounding box center [734, 27] width 13 height 13
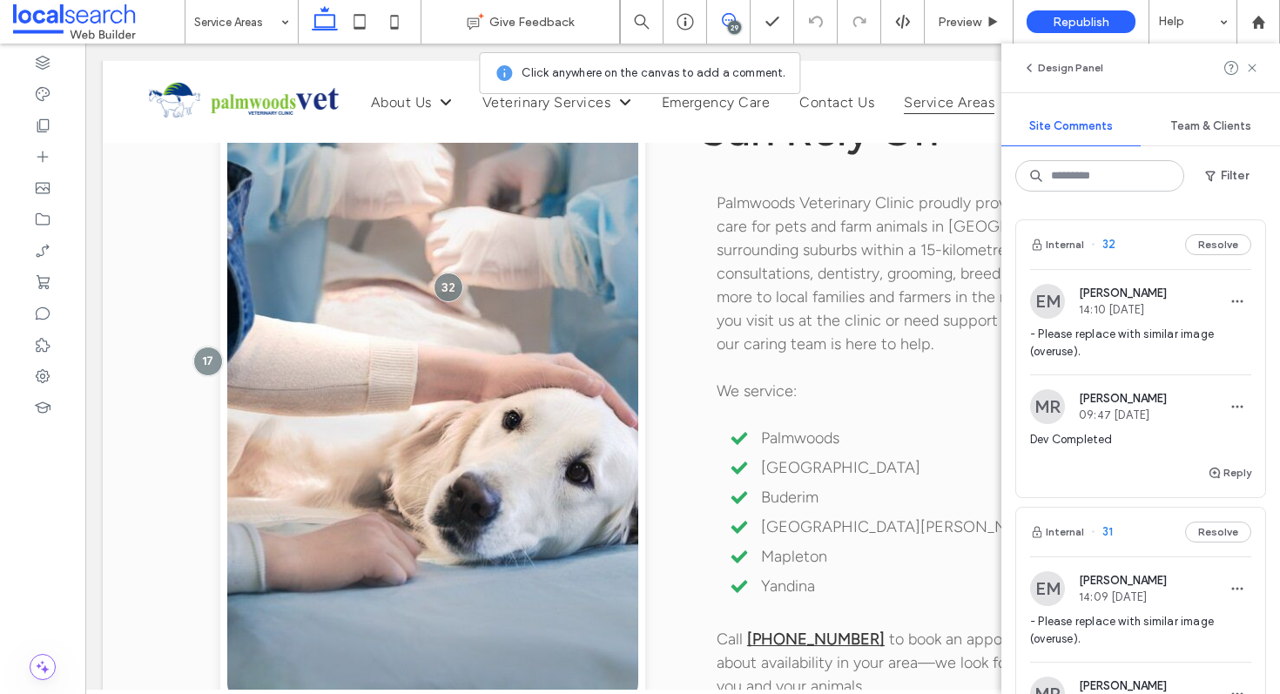
click at [1130, 254] on div "Internal 32 Resolve" at bounding box center [1140, 244] width 249 height 49
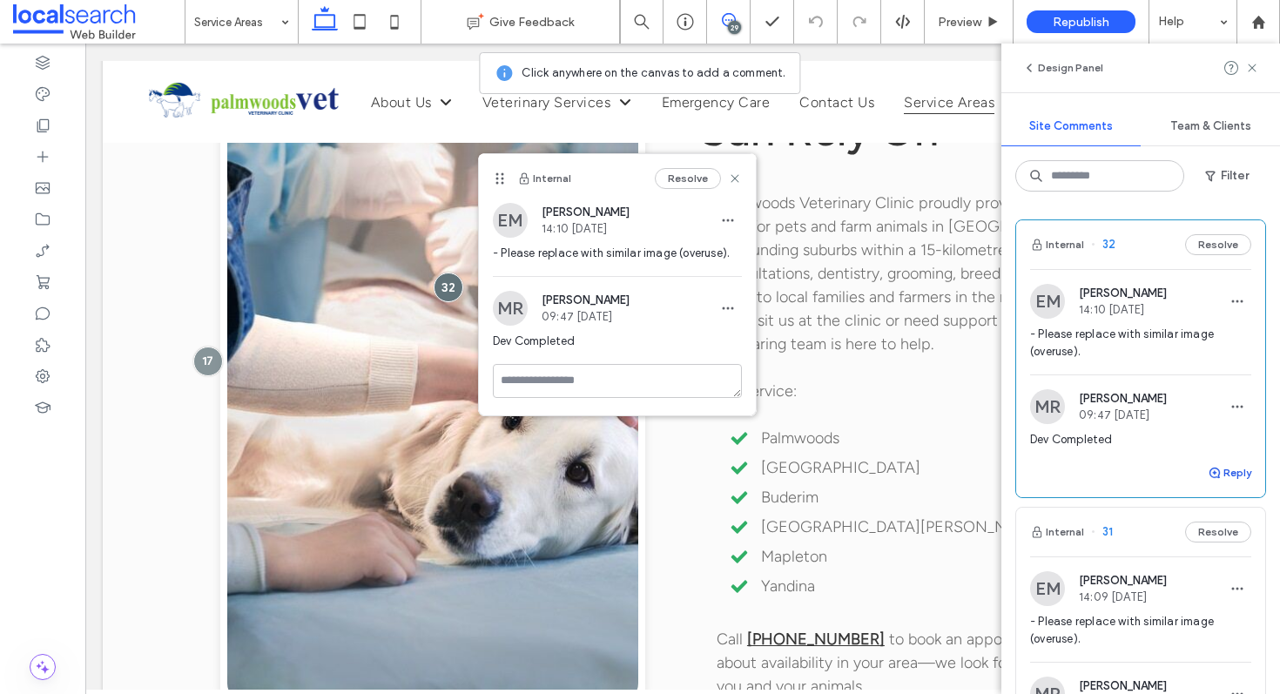
click at [1217, 479] on button "Reply" at bounding box center [1230, 472] width 44 height 21
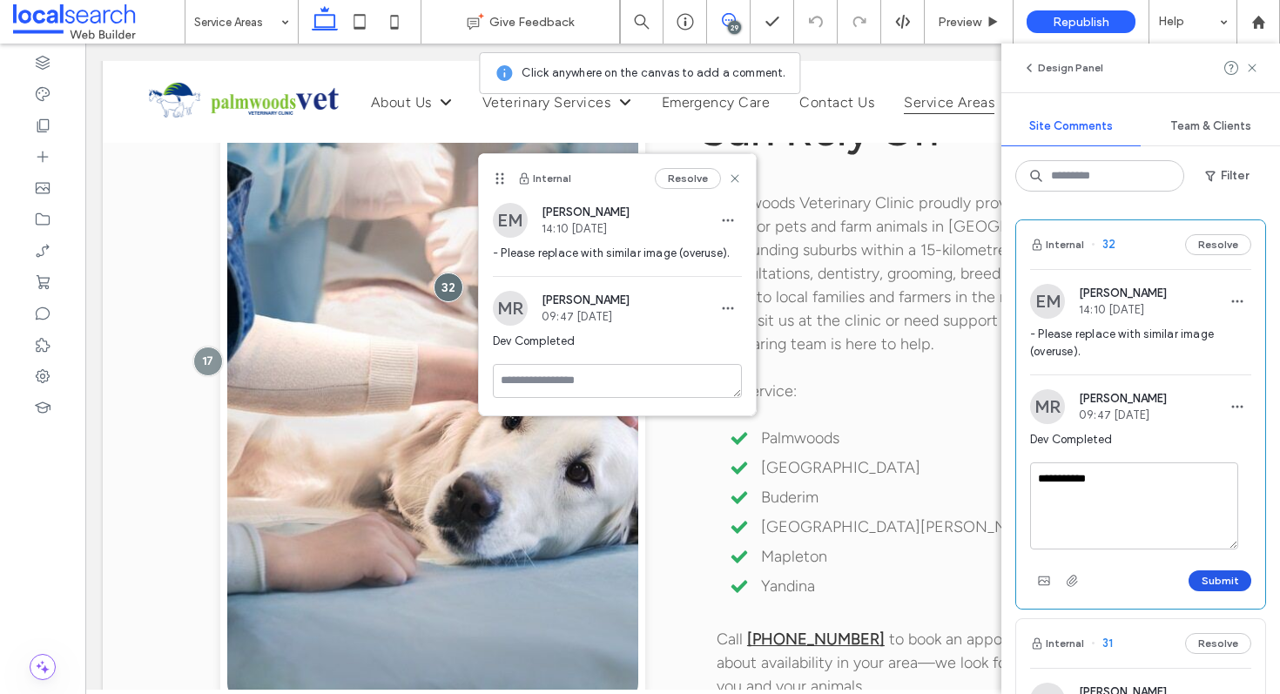
type textarea "**********"
click at [1207, 584] on button "Submit" at bounding box center [1220, 580] width 63 height 21
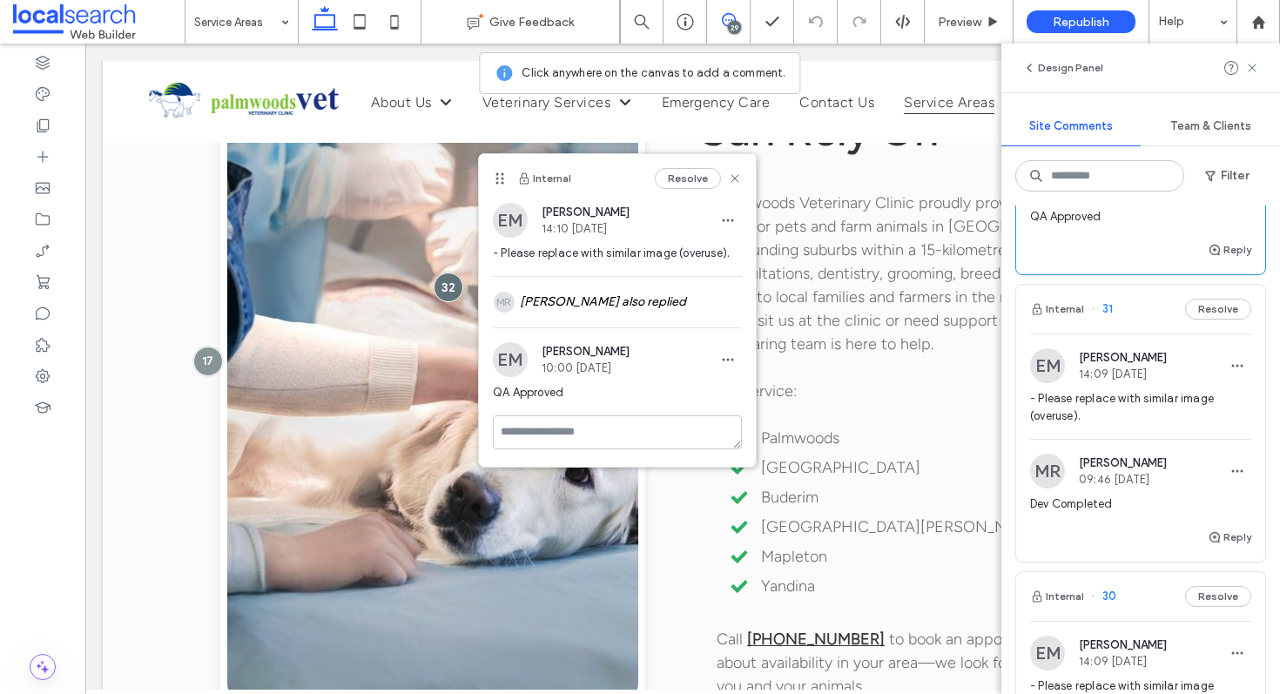
scroll to position [279, 0]
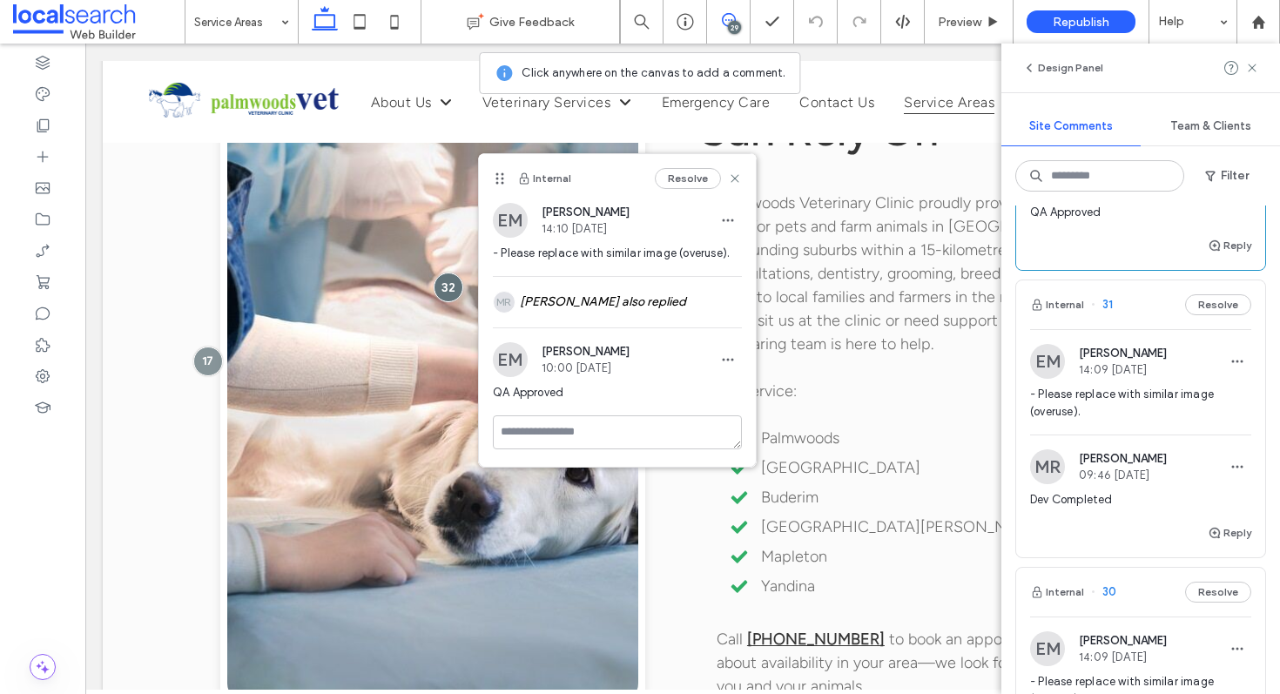
click at [1132, 321] on div "Internal 31 Resolve" at bounding box center [1140, 304] width 249 height 49
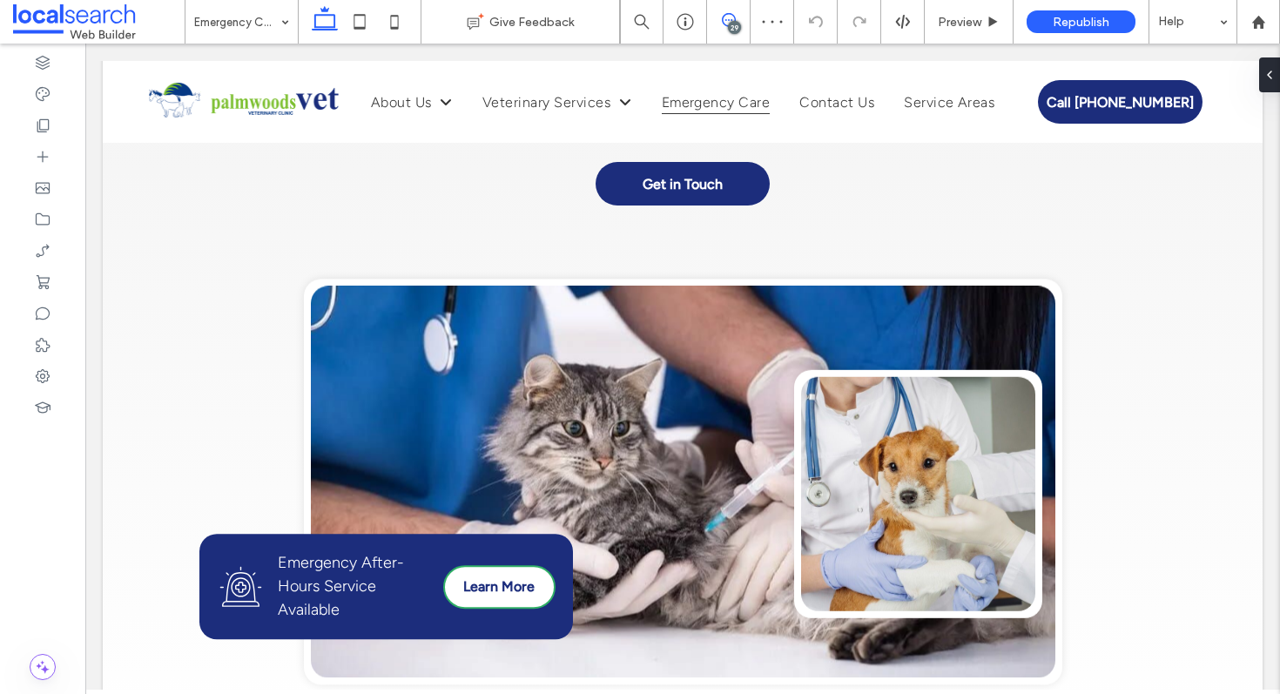
click at [728, 24] on icon at bounding box center [729, 20] width 14 height 14
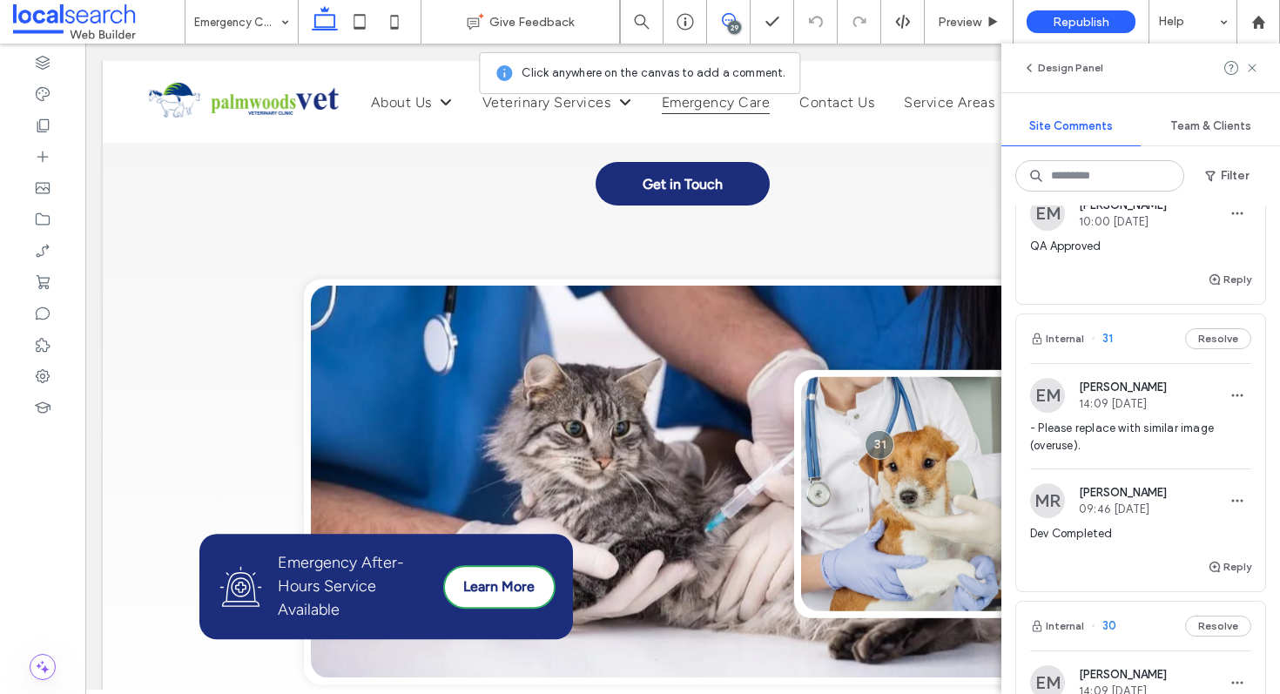
scroll to position [255, 0]
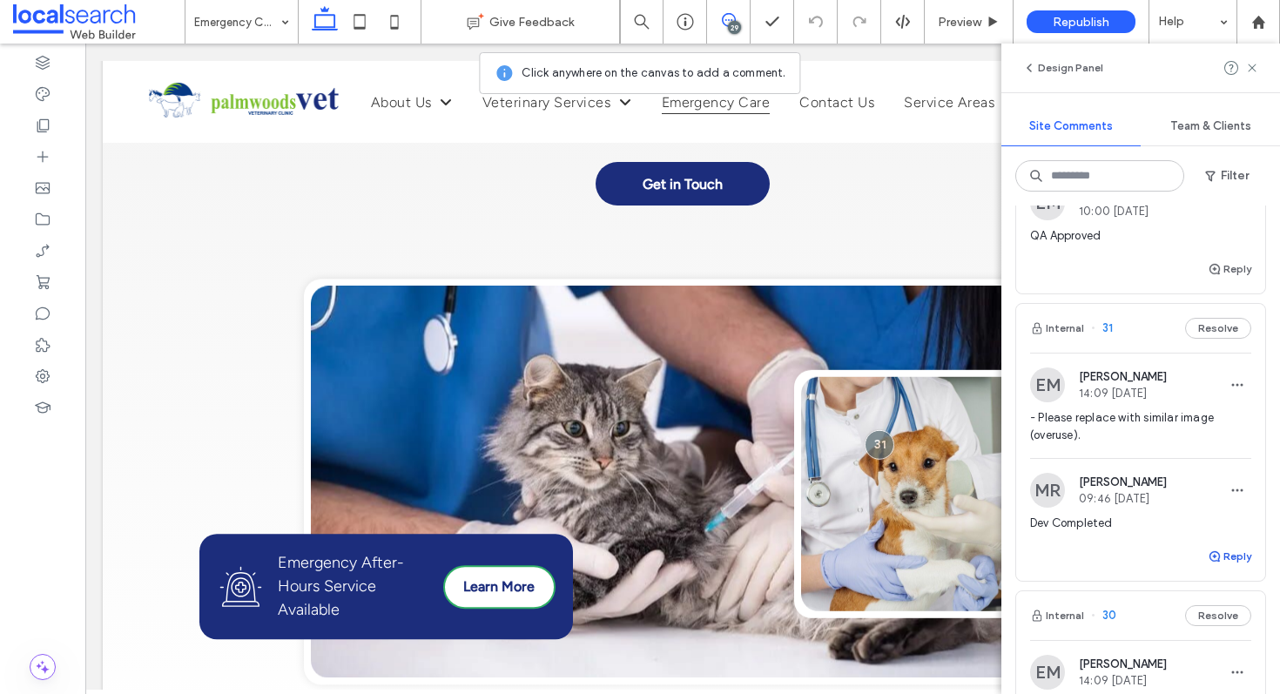
click at [1221, 552] on button "Reply" at bounding box center [1230, 556] width 44 height 21
type textarea "**********"
click at [1221, 659] on button "Submit" at bounding box center [1220, 664] width 63 height 21
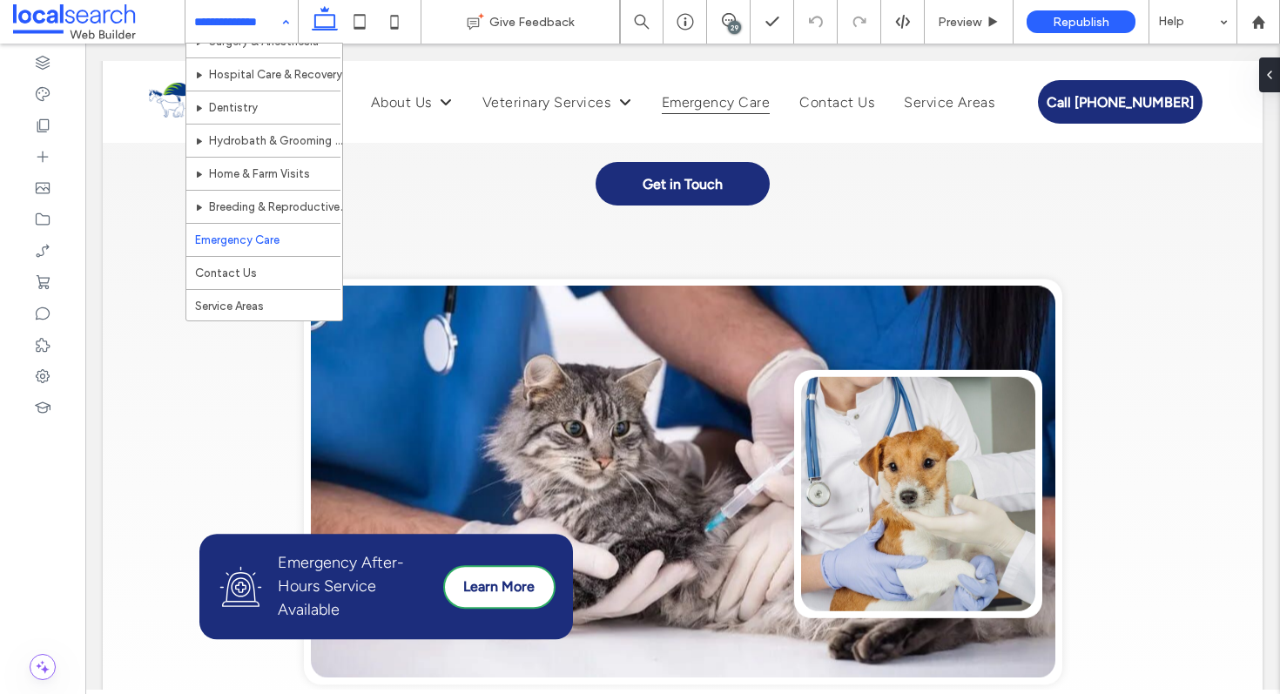
scroll to position [0, 0]
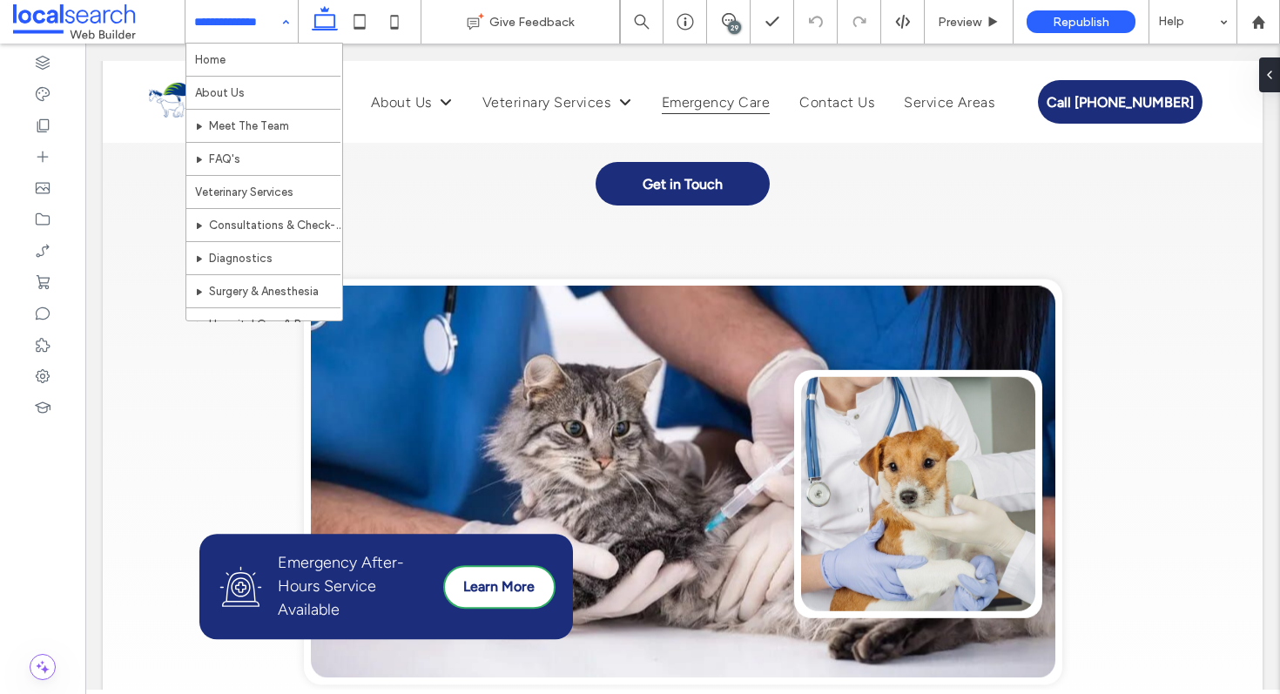
click at [284, 20] on div "Home About Us Meet The Team FAQ's Veterinary Services Consultations & Check-Ups…" at bounding box center [242, 22] width 112 height 44
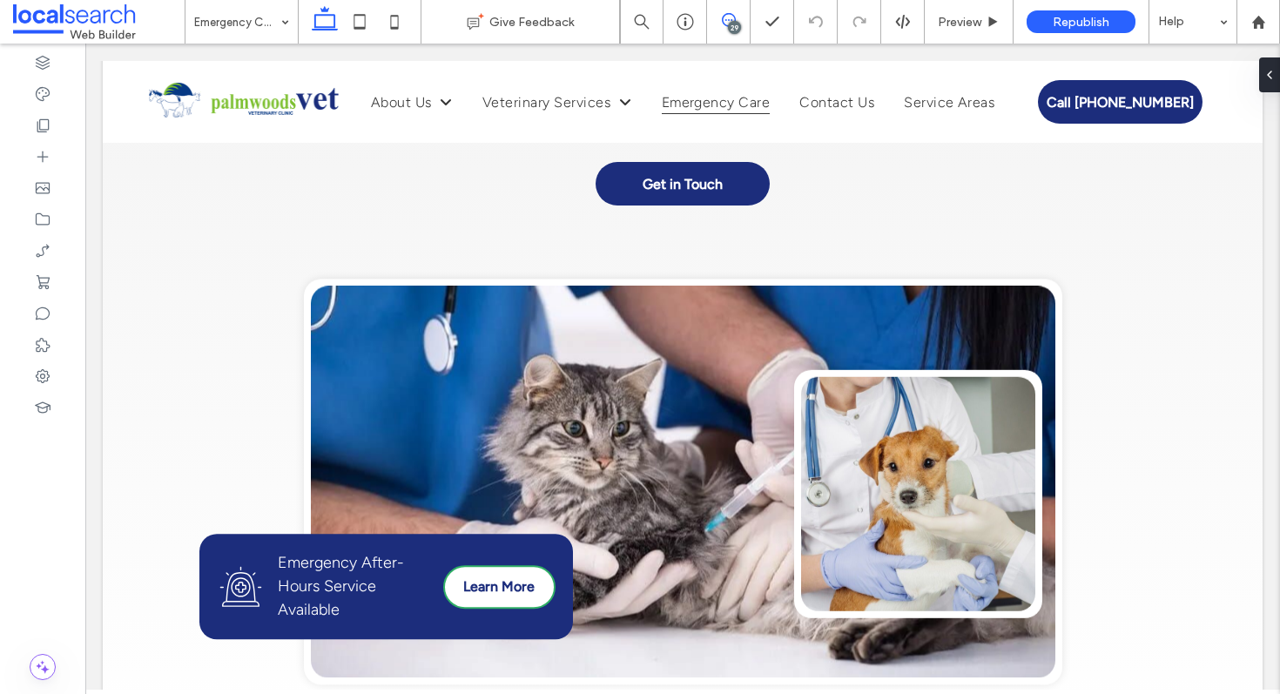
click at [725, 15] on icon at bounding box center [729, 20] width 14 height 14
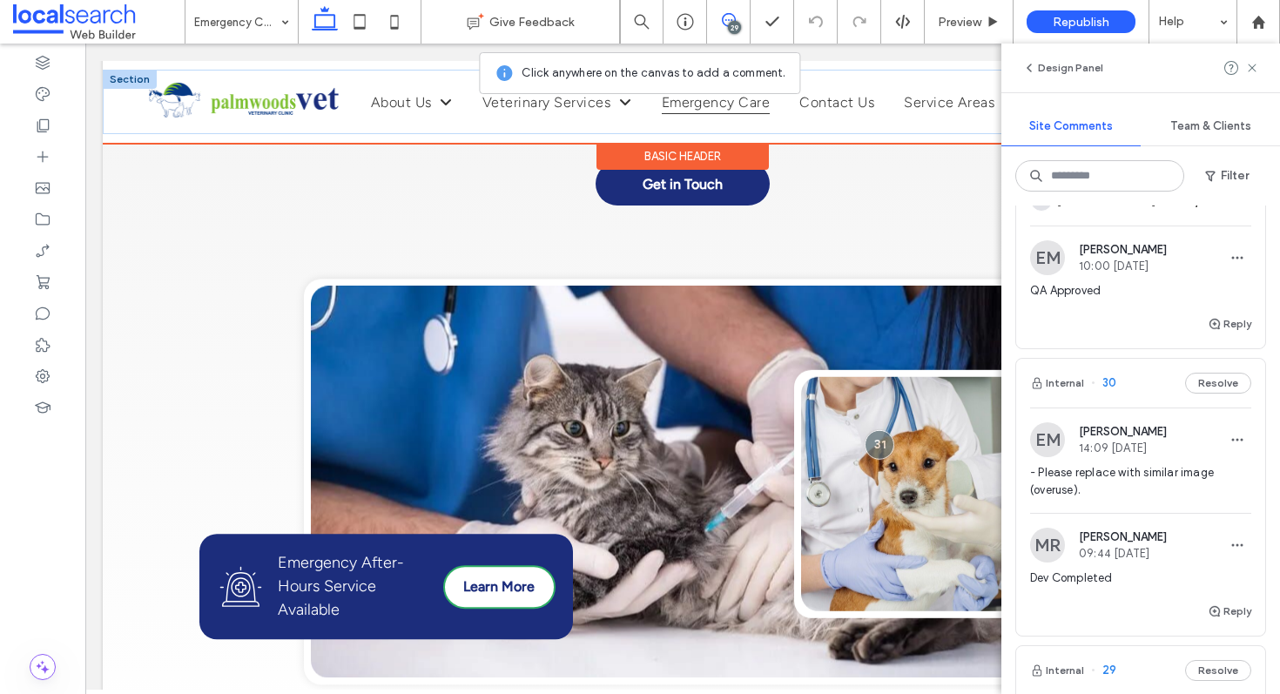
scroll to position [582, 0]
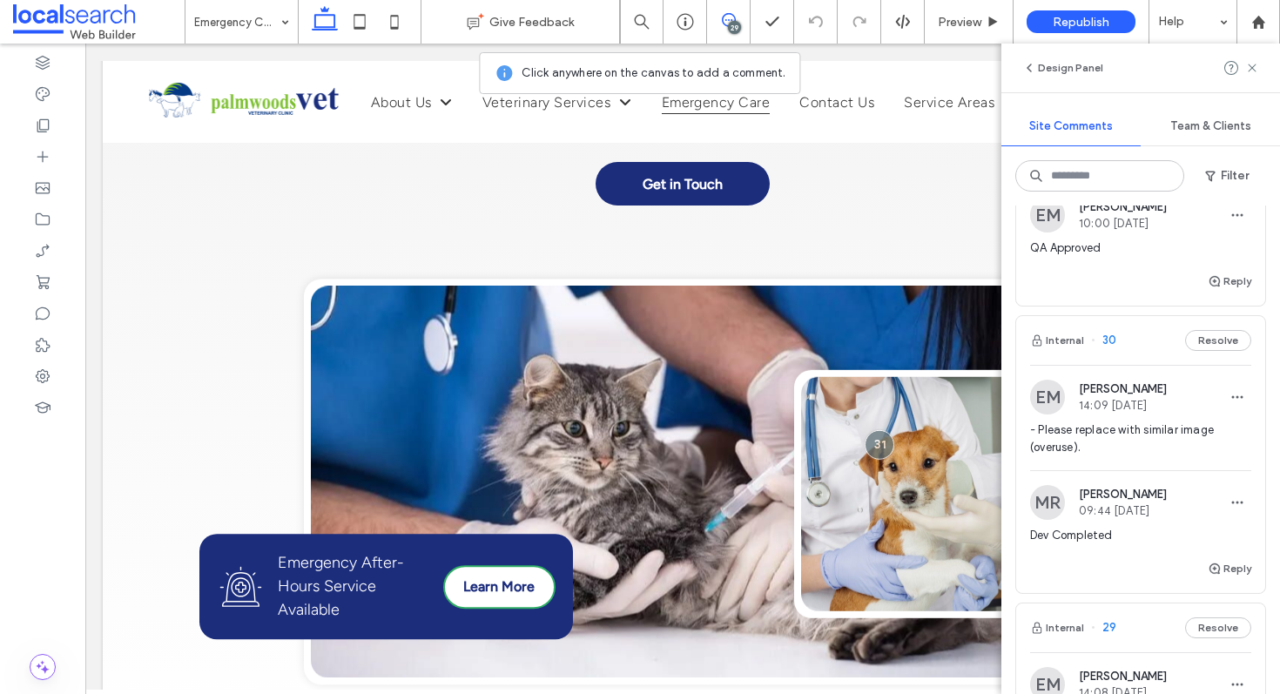
click at [1126, 329] on div "Internal 30 Resolve" at bounding box center [1140, 340] width 249 height 49
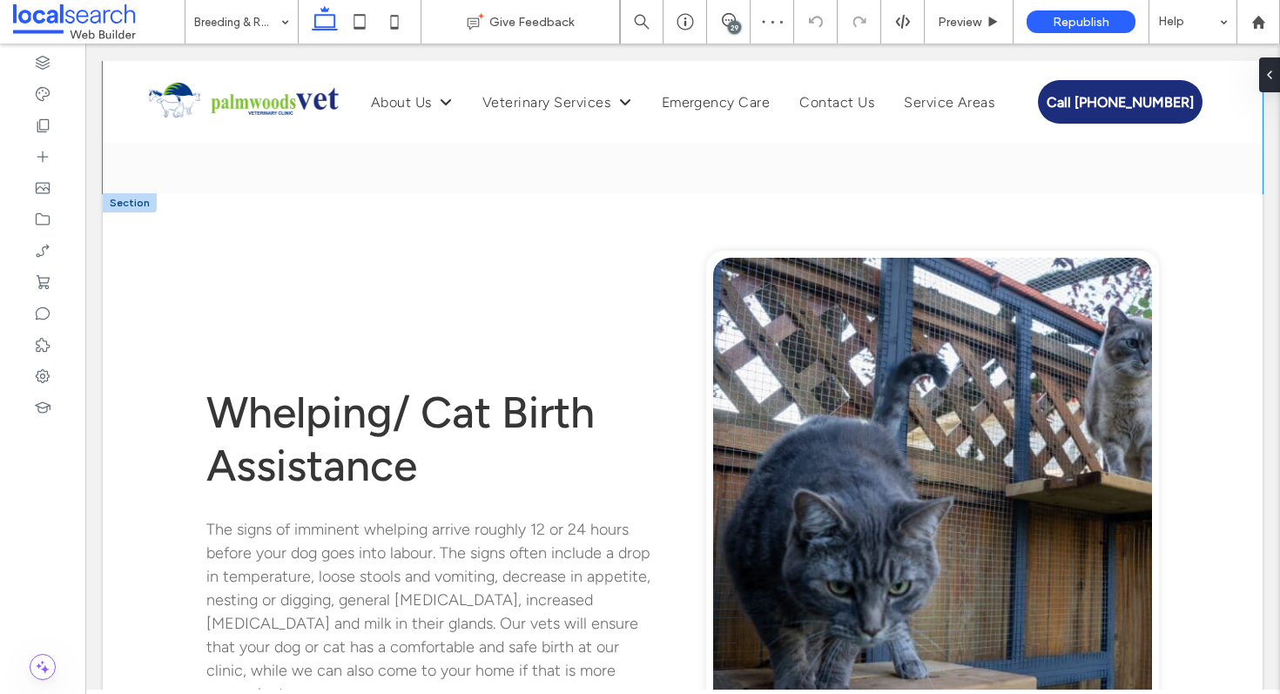
scroll to position [2241, 0]
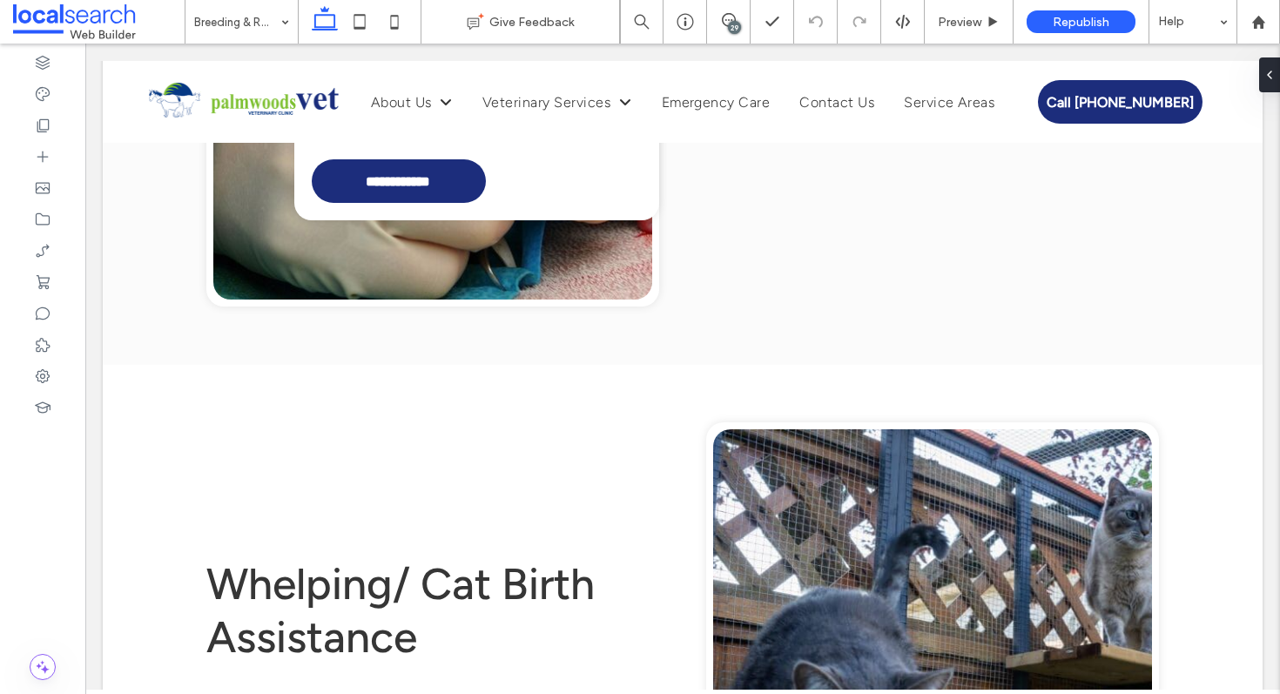
click at [734, 30] on div "29" at bounding box center [734, 27] width 13 height 13
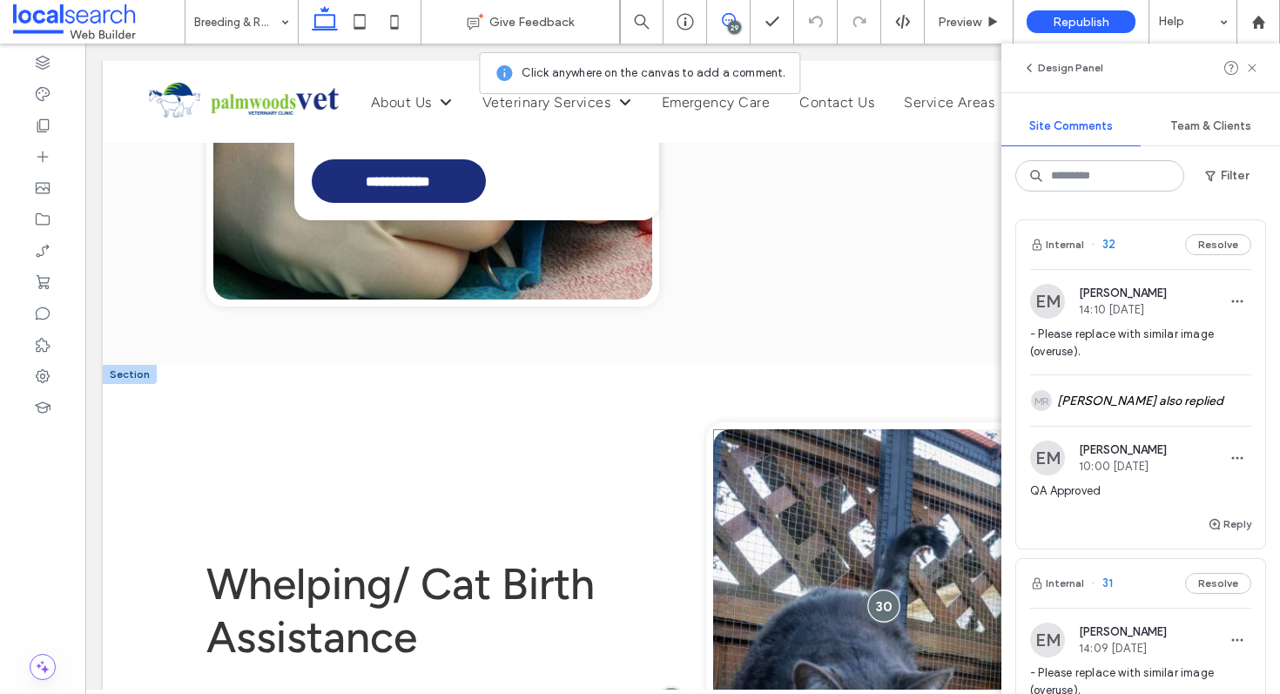
click at [872, 590] on div at bounding box center [884, 606] width 32 height 32
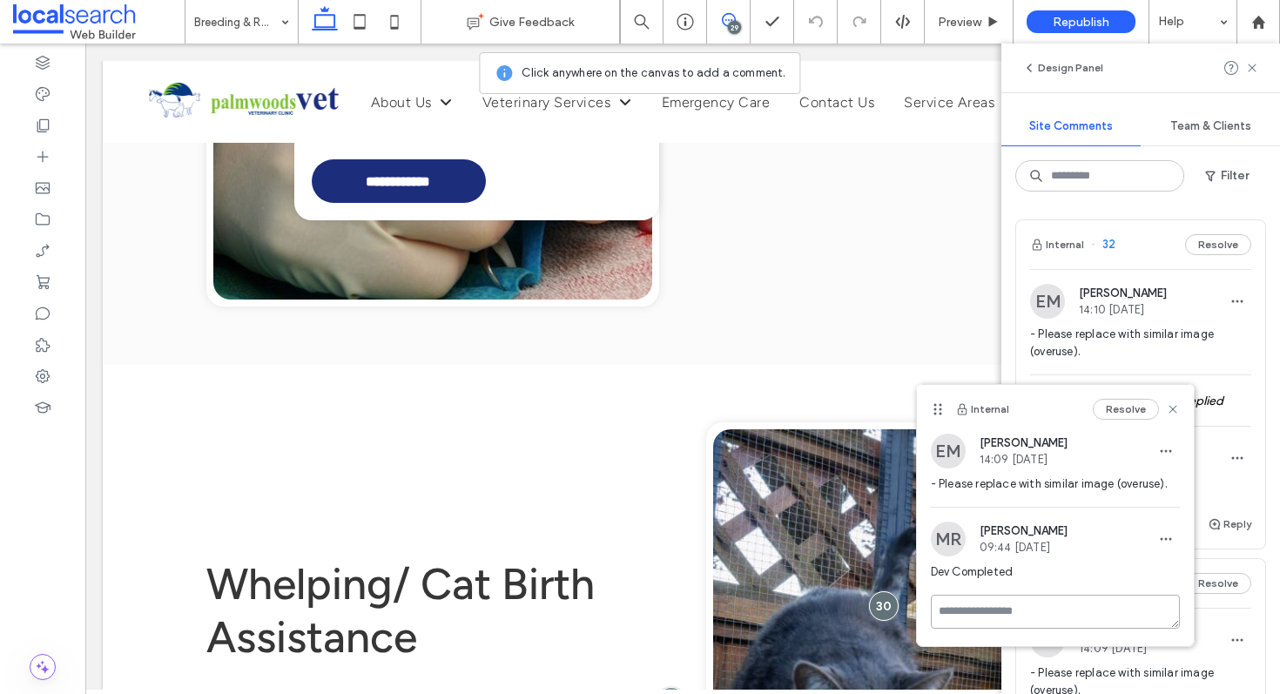
click at [993, 622] on textarea at bounding box center [1055, 612] width 249 height 34
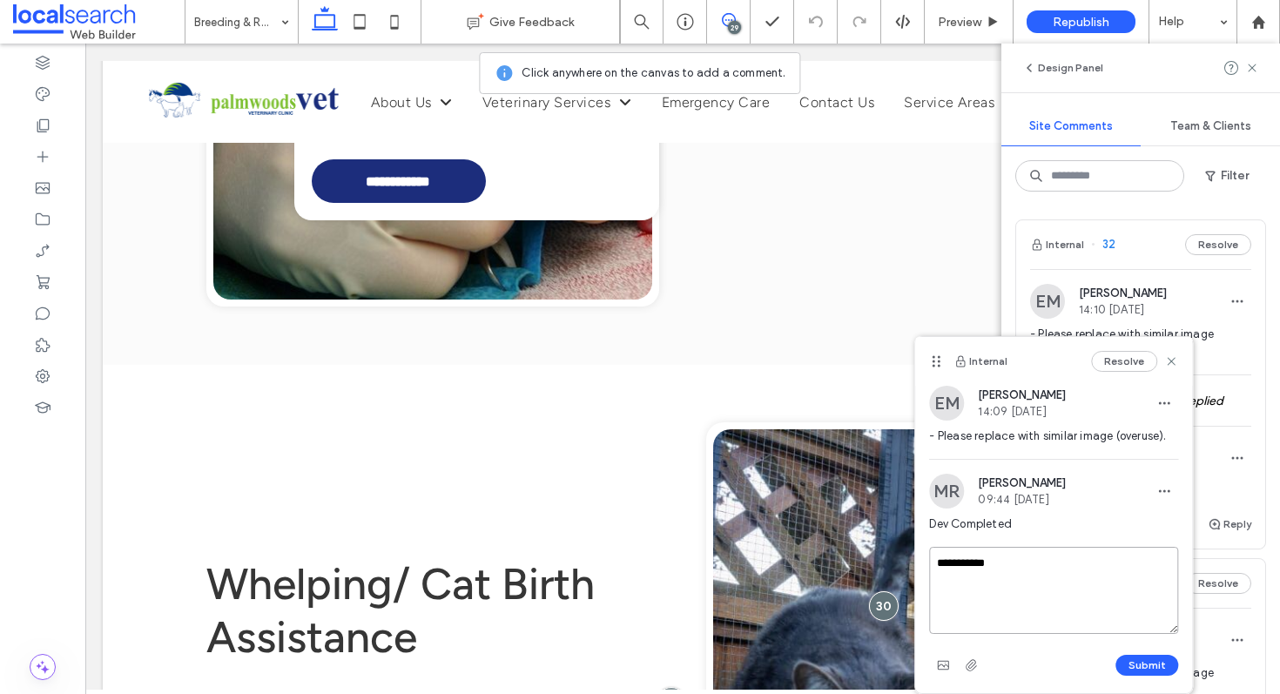
drag, startPoint x: 935, startPoint y: 411, endPoint x: 935, endPoint y: 363, distance: 47.9
click at [935, 363] on icon at bounding box center [936, 361] width 14 height 14
type textarea "**********"
click at [1135, 656] on button "Submit" at bounding box center [1147, 665] width 63 height 21
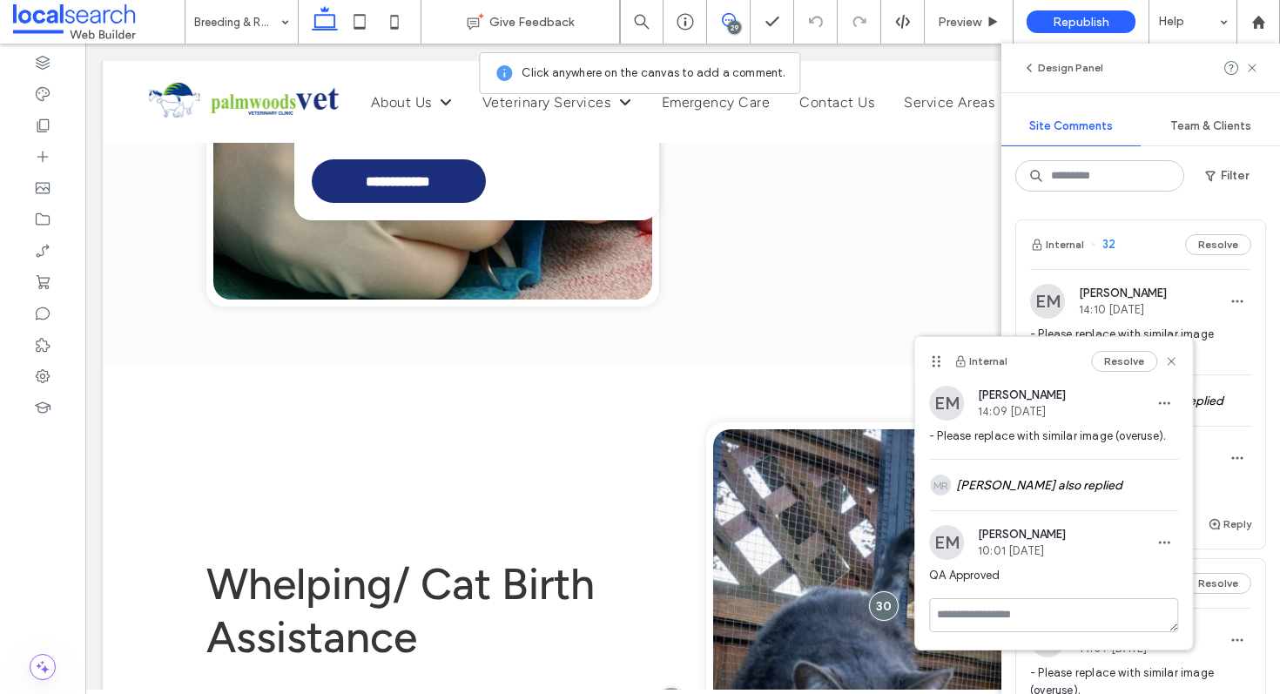
click at [1178, 363] on div "Internal Resolve" at bounding box center [1053, 361] width 277 height 49
click at [1173, 361] on icon at bounding box center [1171, 361] width 14 height 14
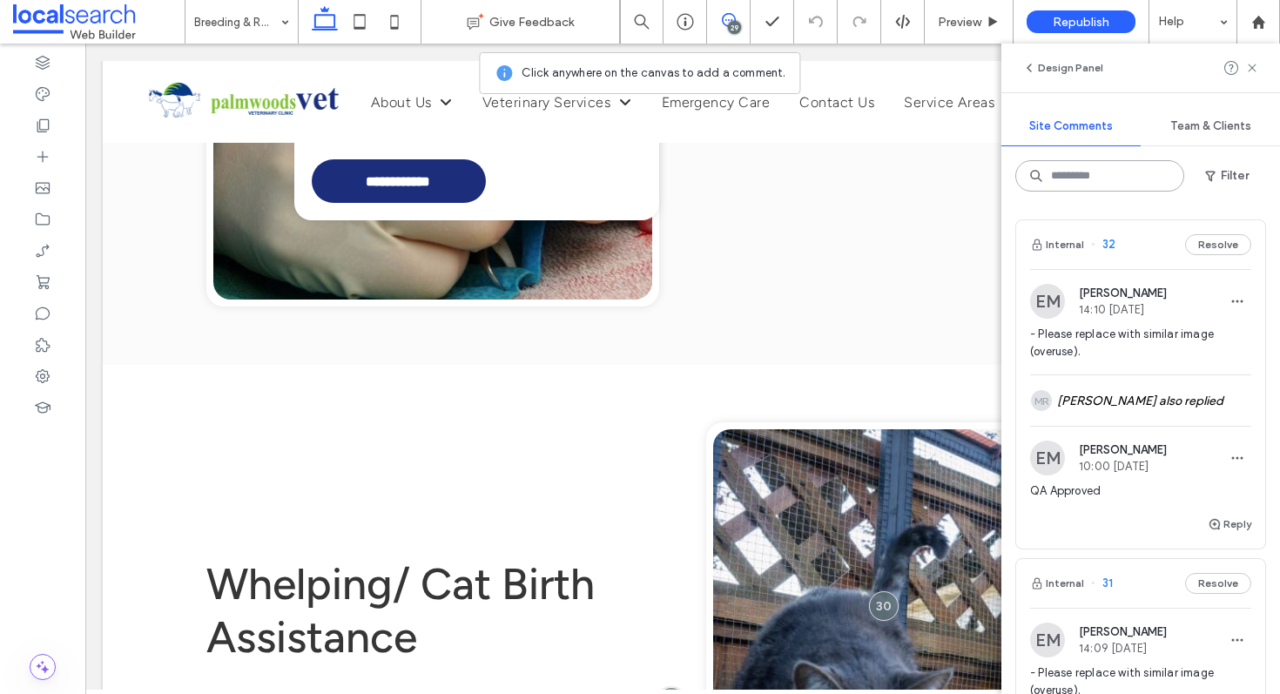
click at [1067, 172] on input at bounding box center [1100, 175] width 169 height 31
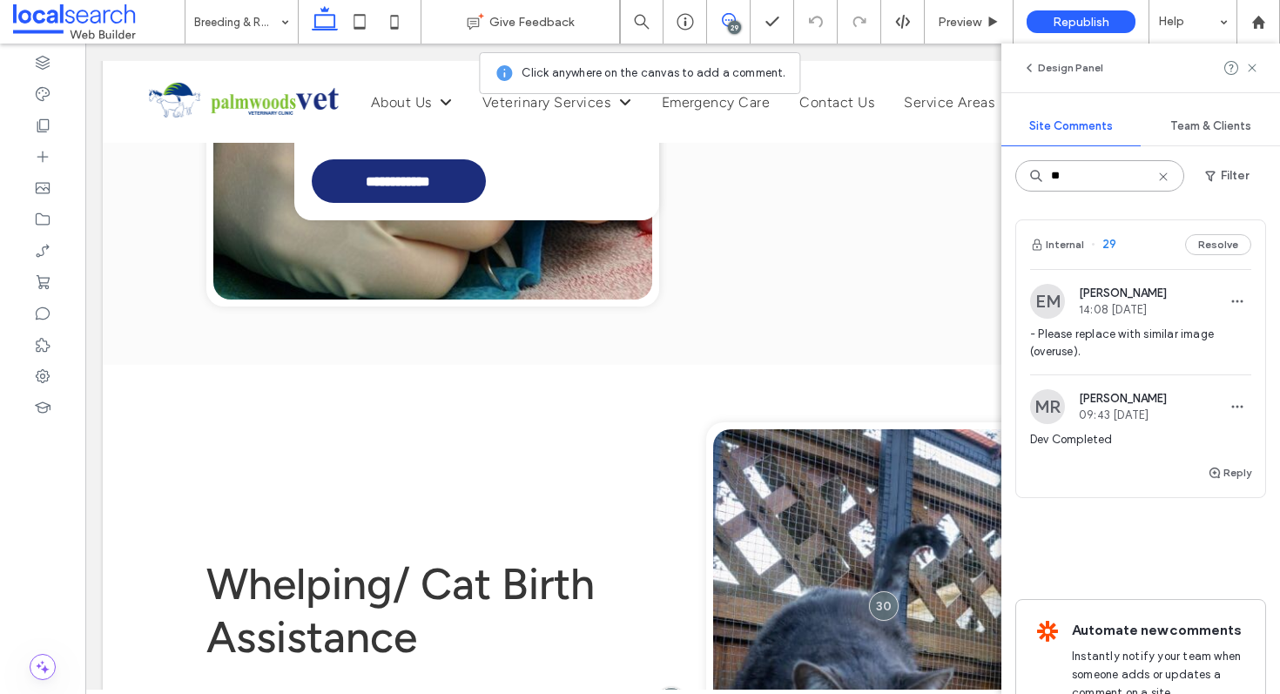
type input "**"
click at [1124, 243] on div "Internal 29 Resolve" at bounding box center [1140, 244] width 249 height 49
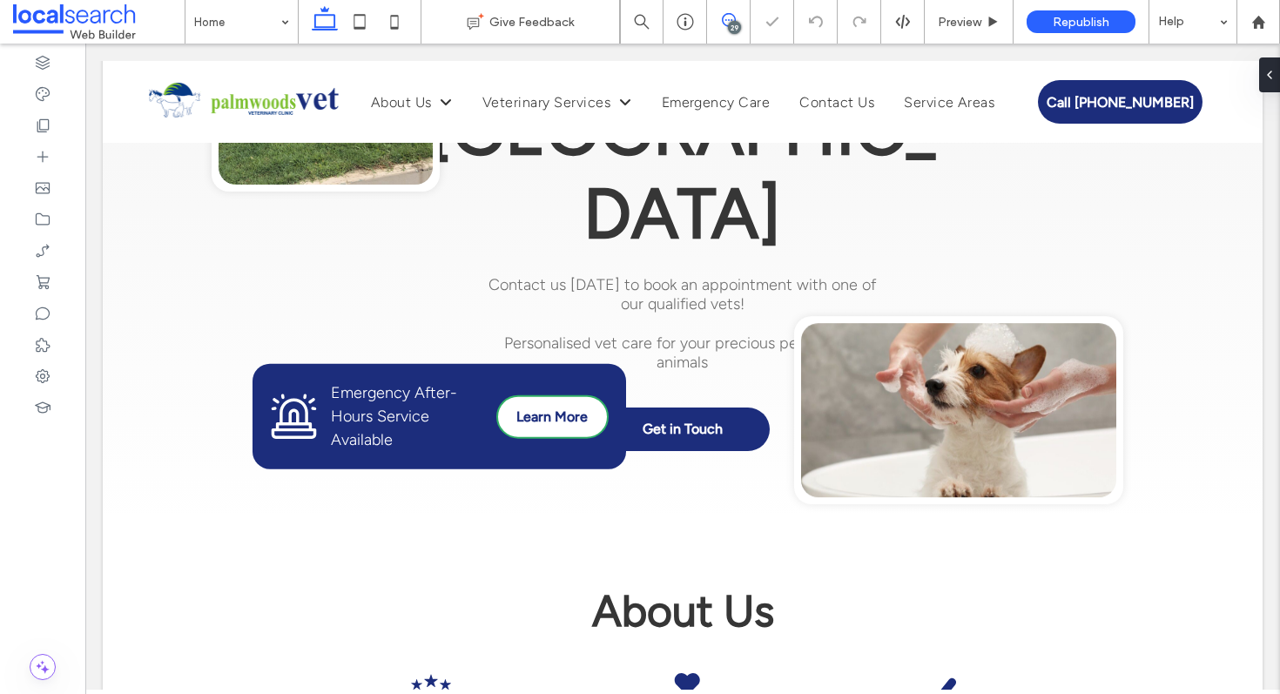
click at [730, 20] on icon at bounding box center [729, 20] width 14 height 14
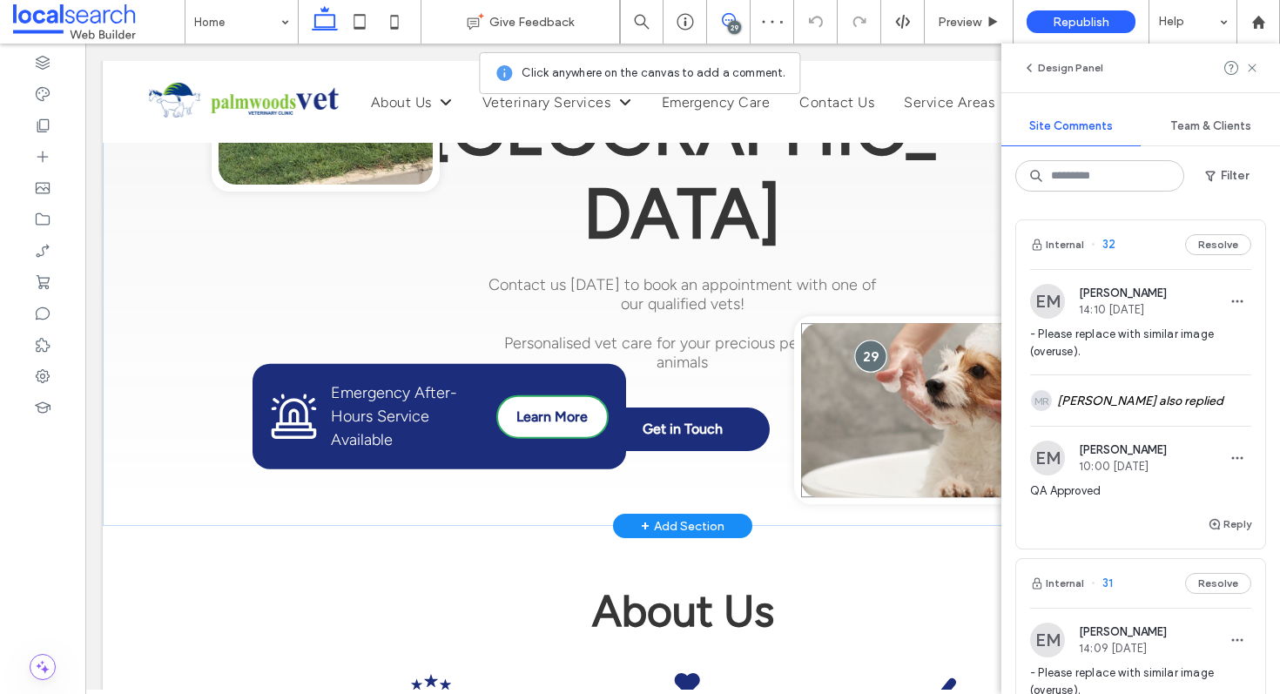
click at [861, 357] on div at bounding box center [870, 357] width 32 height 32
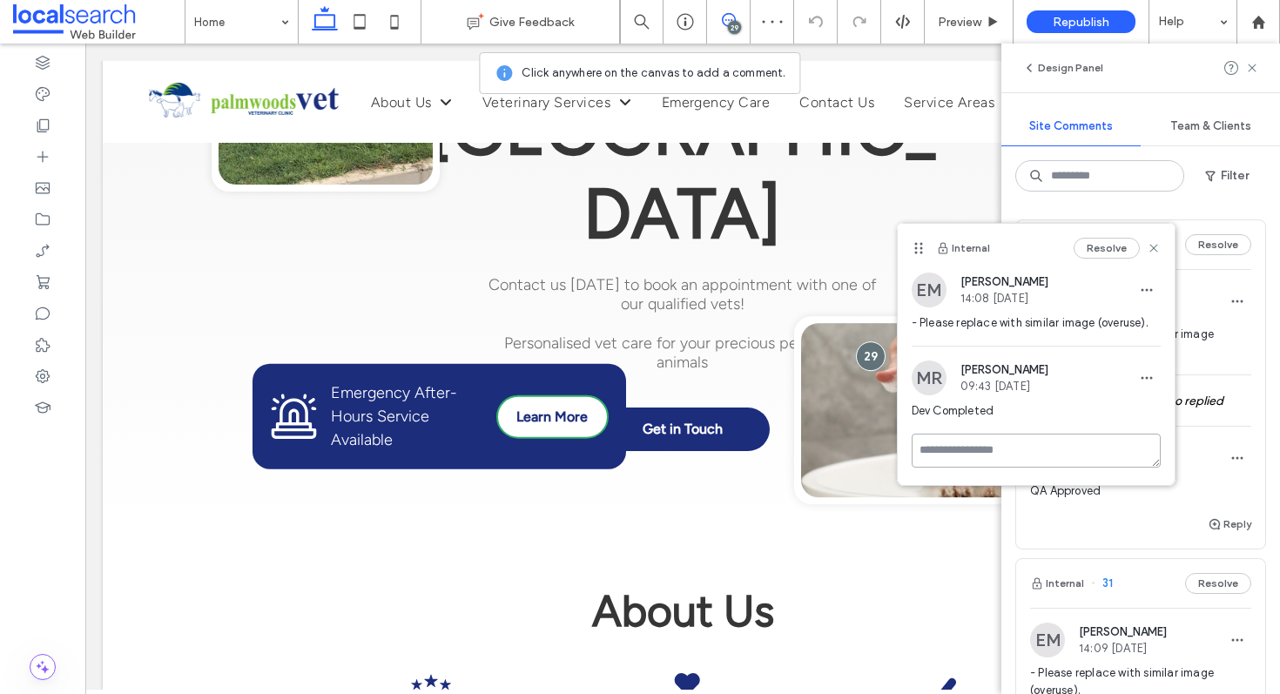
click at [924, 447] on textarea at bounding box center [1036, 451] width 249 height 34
type textarea "**********"
click at [1131, 548] on button "Submit" at bounding box center [1129, 552] width 63 height 21
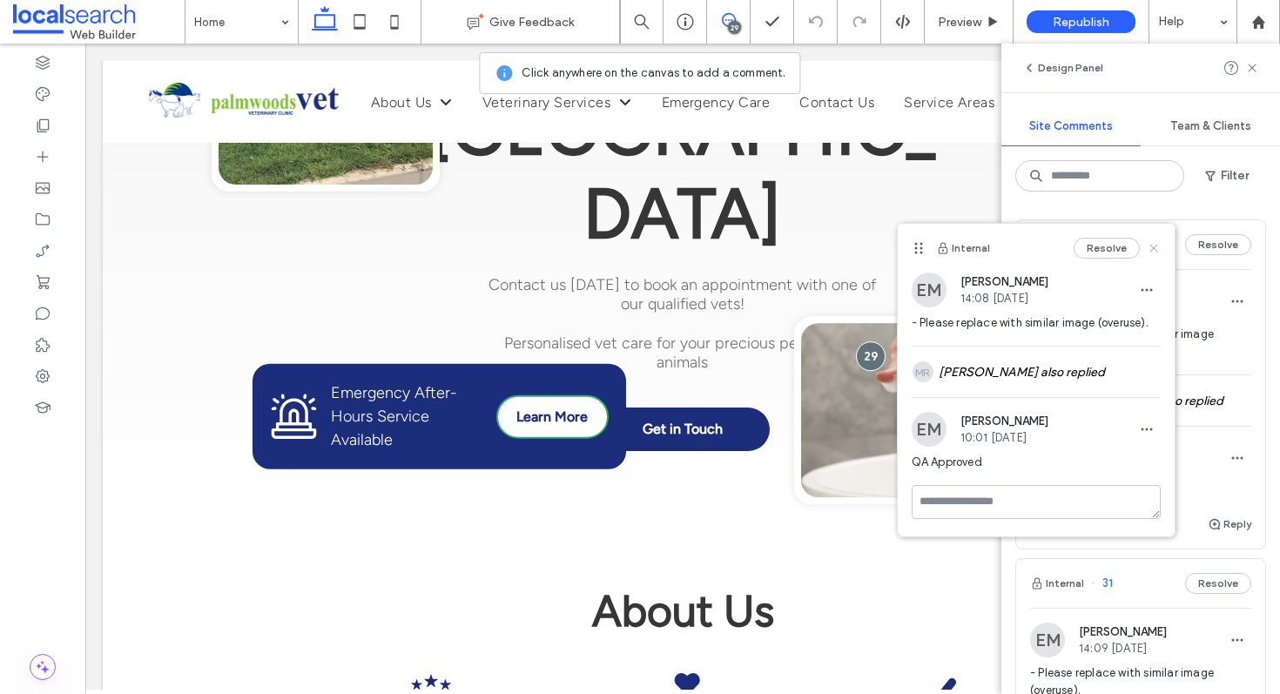
click at [1151, 250] on use at bounding box center [1154, 249] width 8 height 8
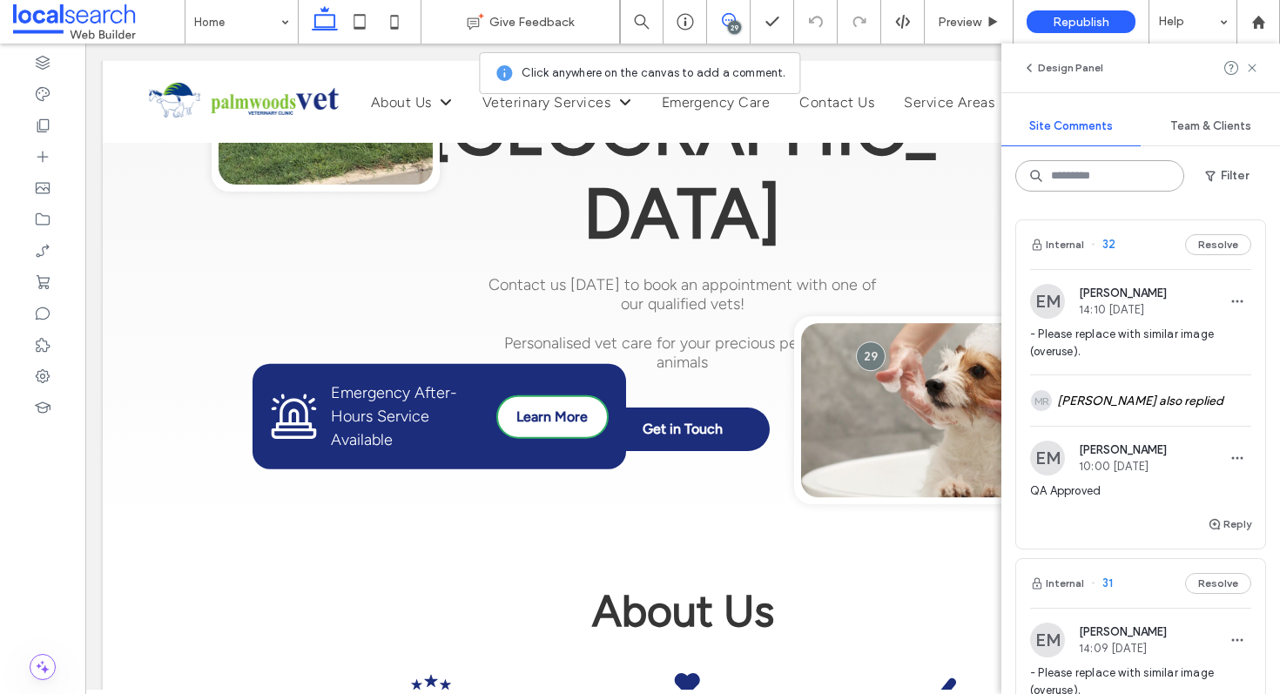
click at [1096, 181] on input at bounding box center [1100, 175] width 169 height 31
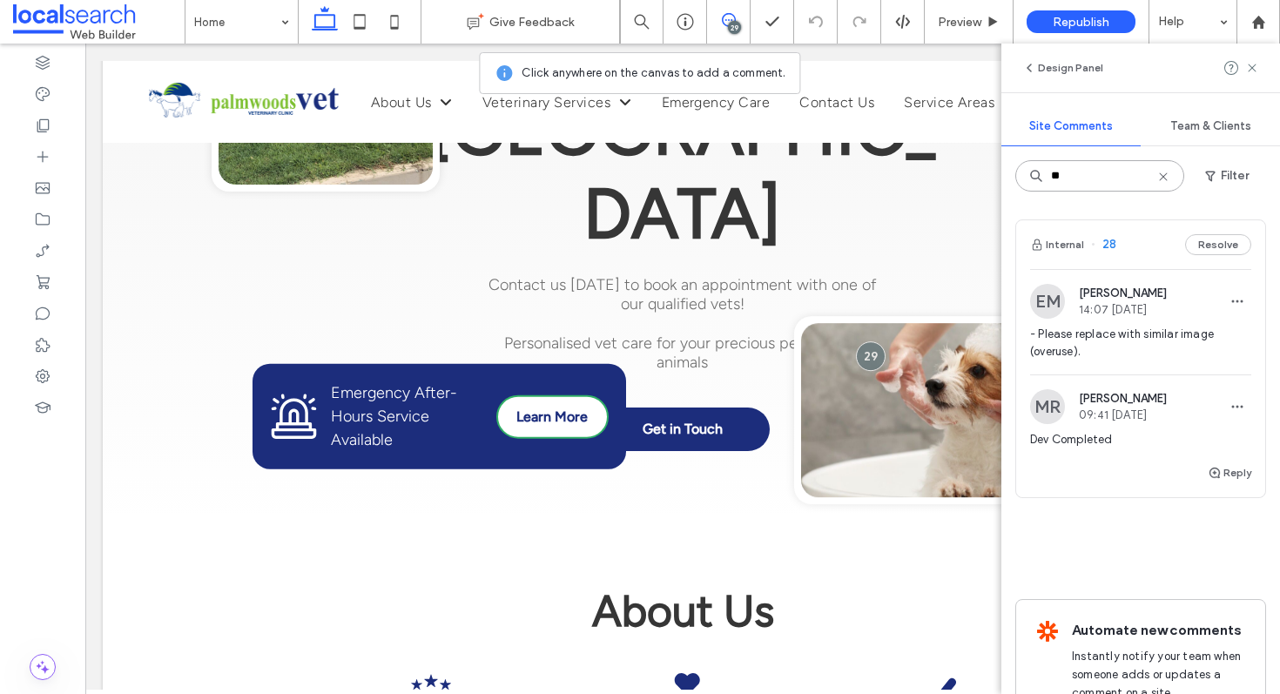
type input "**"
click at [1130, 238] on div "Internal 28 Resolve" at bounding box center [1140, 244] width 249 height 49
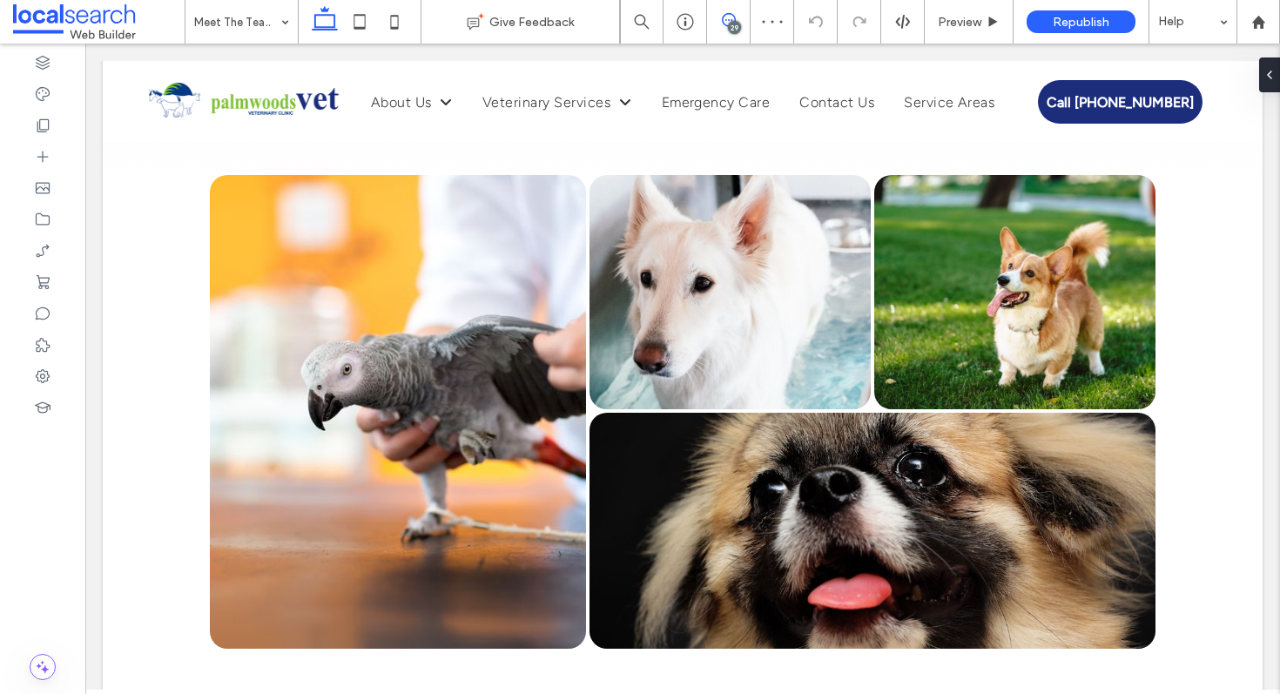
click at [725, 21] on icon at bounding box center [729, 20] width 14 height 14
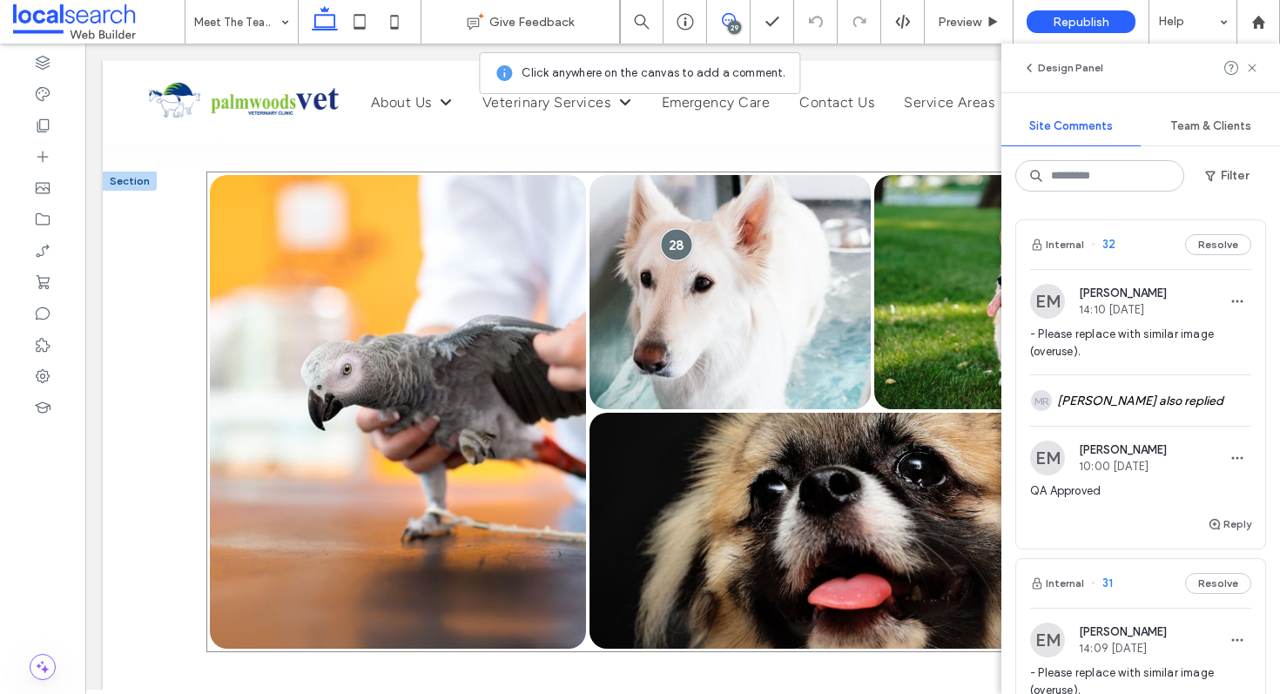
click at [671, 234] on div at bounding box center [676, 244] width 32 height 32
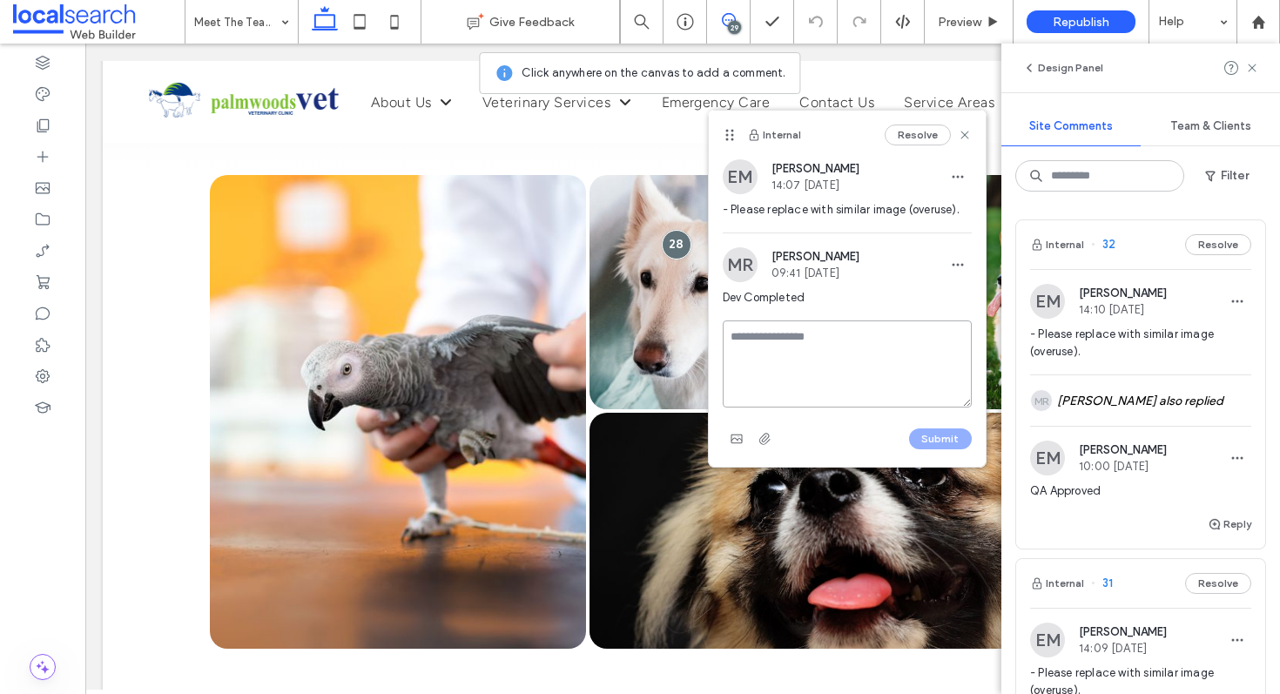
click at [768, 330] on textarea at bounding box center [847, 364] width 249 height 87
type textarea "**********"
click at [926, 432] on button "Submit" at bounding box center [940, 439] width 63 height 21
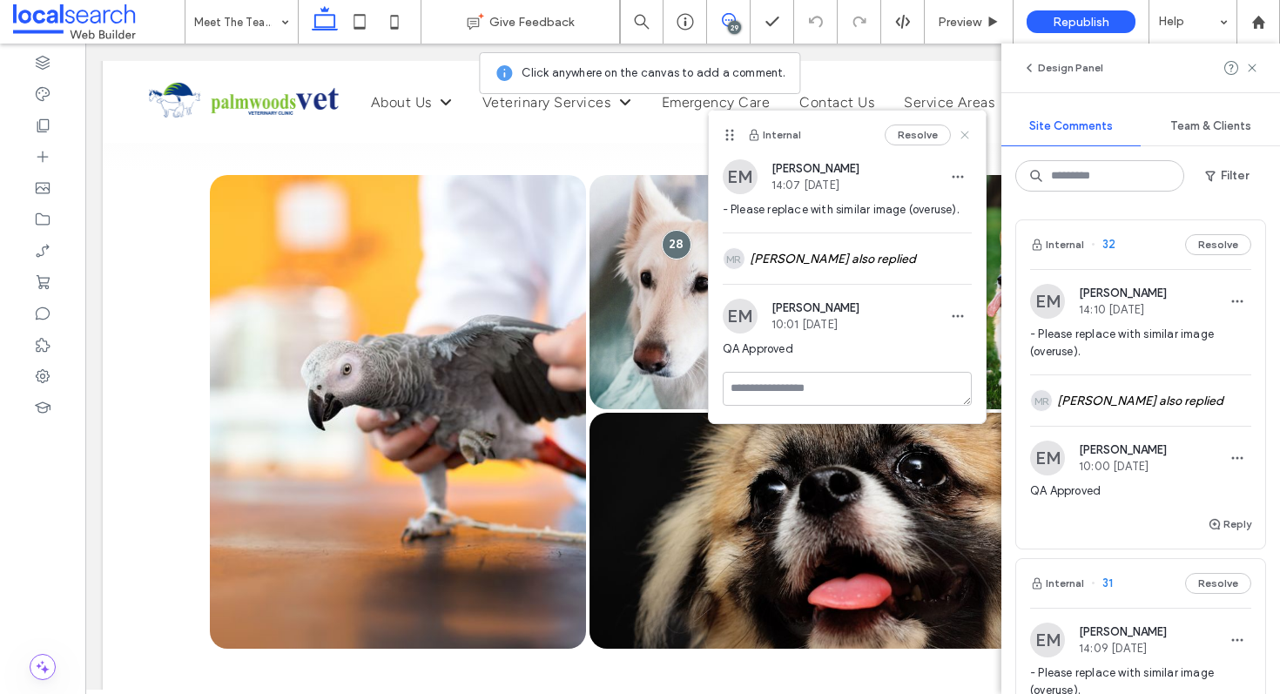
click at [962, 131] on icon at bounding box center [965, 135] width 14 height 14
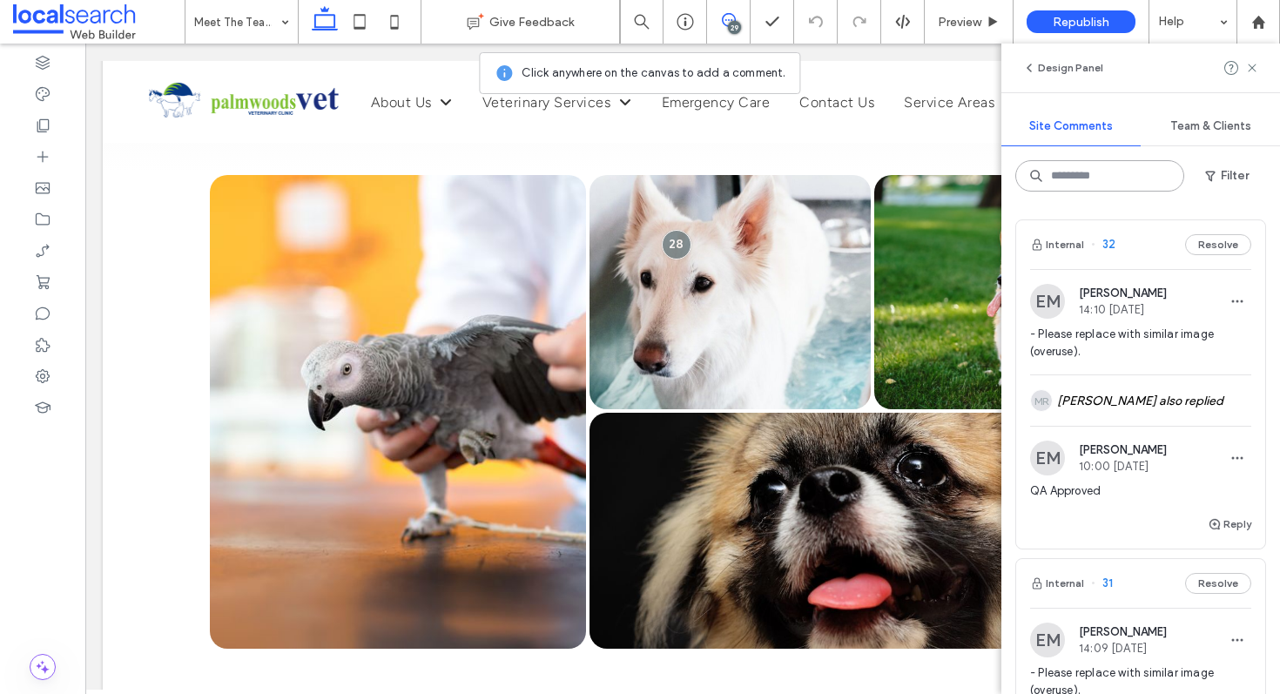
click at [1054, 166] on input at bounding box center [1100, 175] width 169 height 31
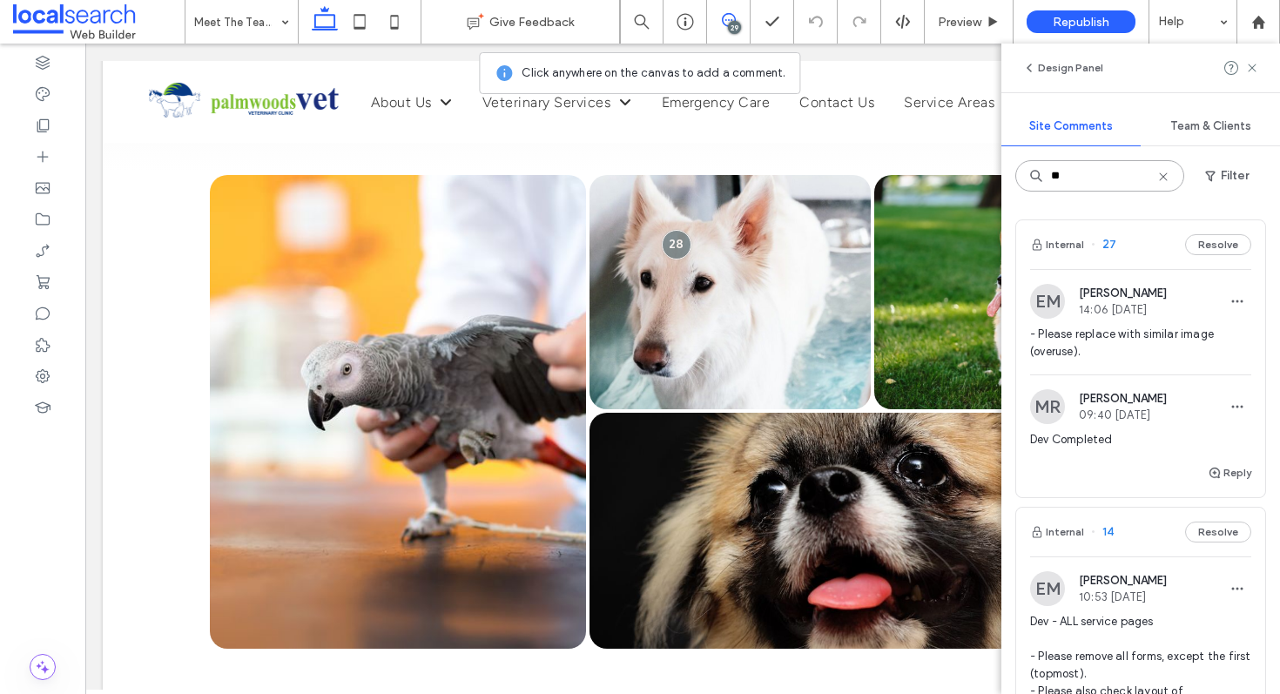
type input "**"
click at [1125, 239] on div "Internal 27 Resolve" at bounding box center [1140, 244] width 249 height 49
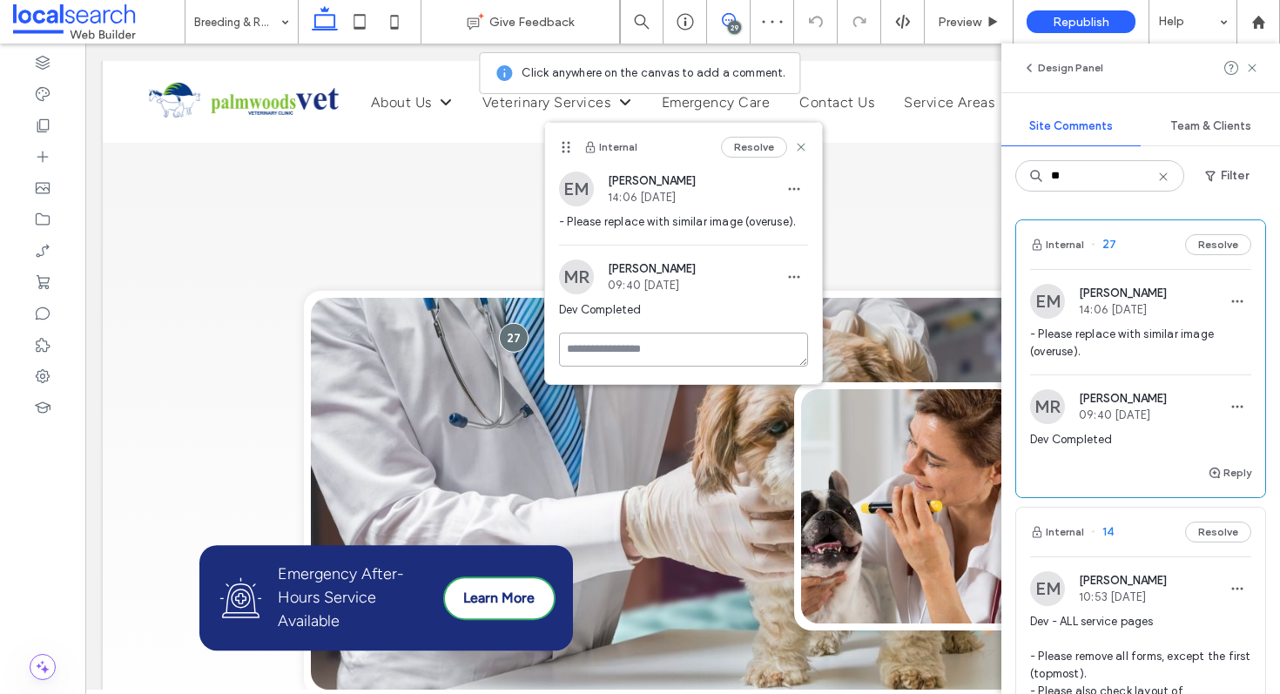
click at [651, 351] on textarea at bounding box center [683, 350] width 249 height 34
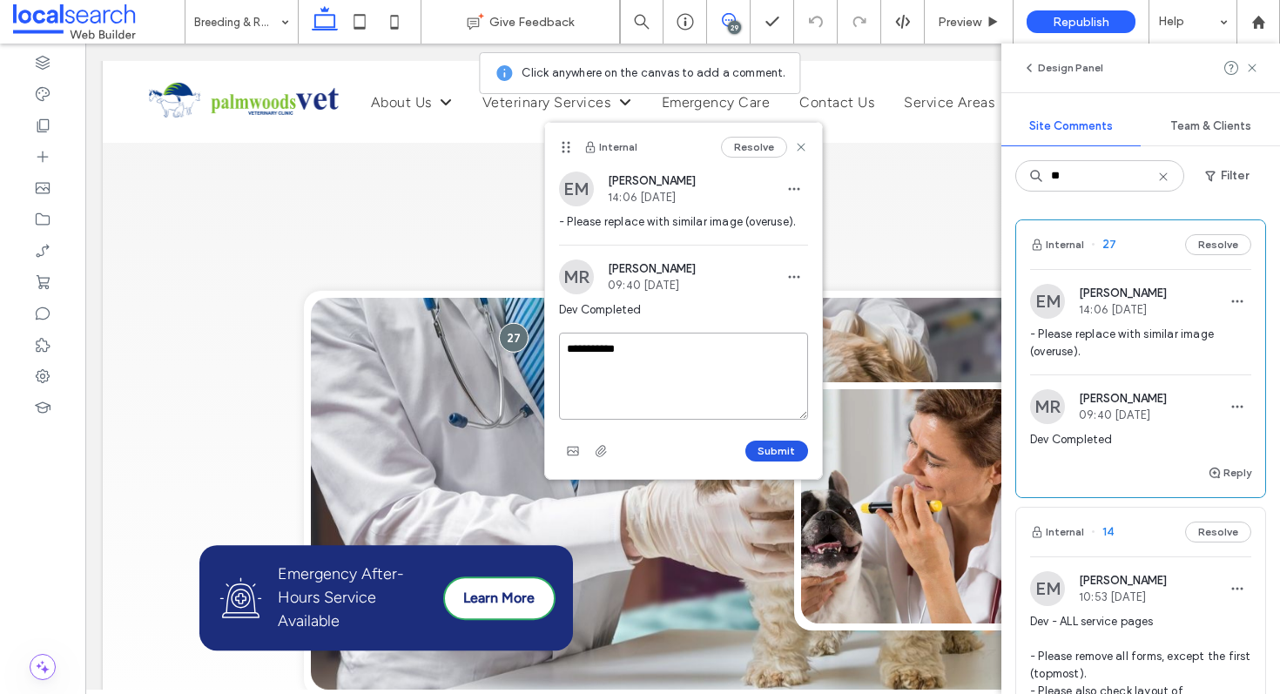
type textarea "**********"
click at [763, 449] on button "Submit" at bounding box center [777, 451] width 63 height 21
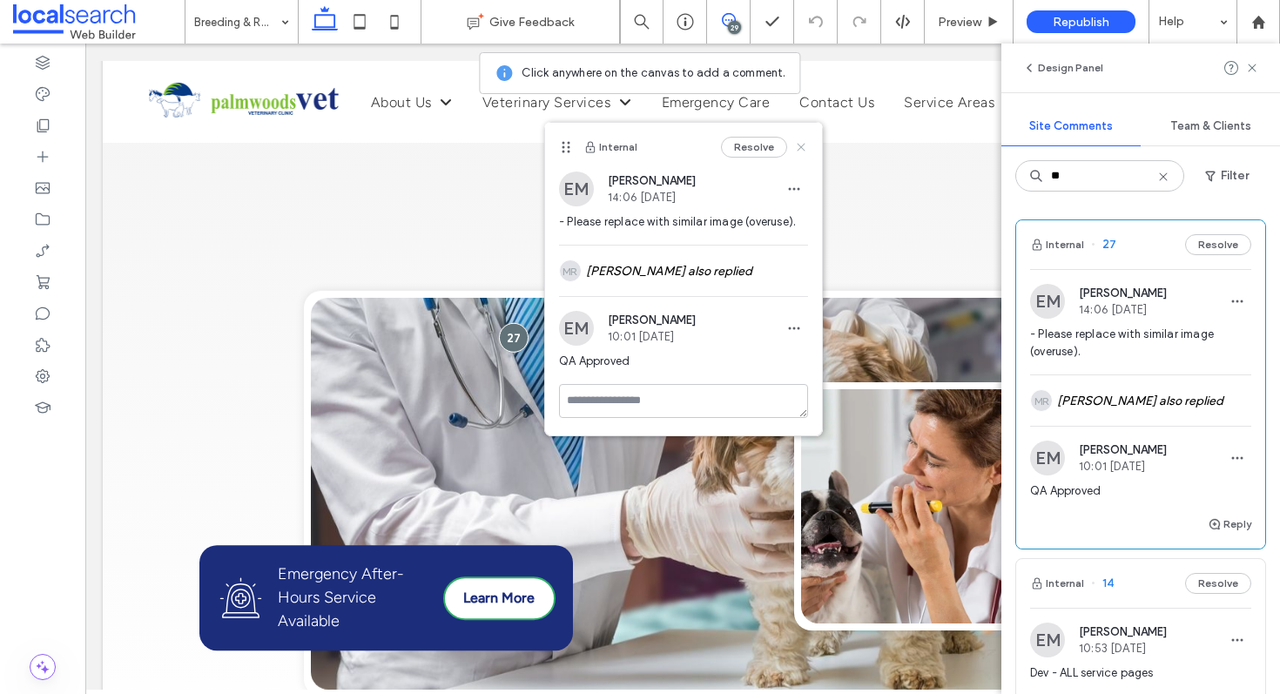
click at [797, 147] on icon at bounding box center [801, 147] width 14 height 14
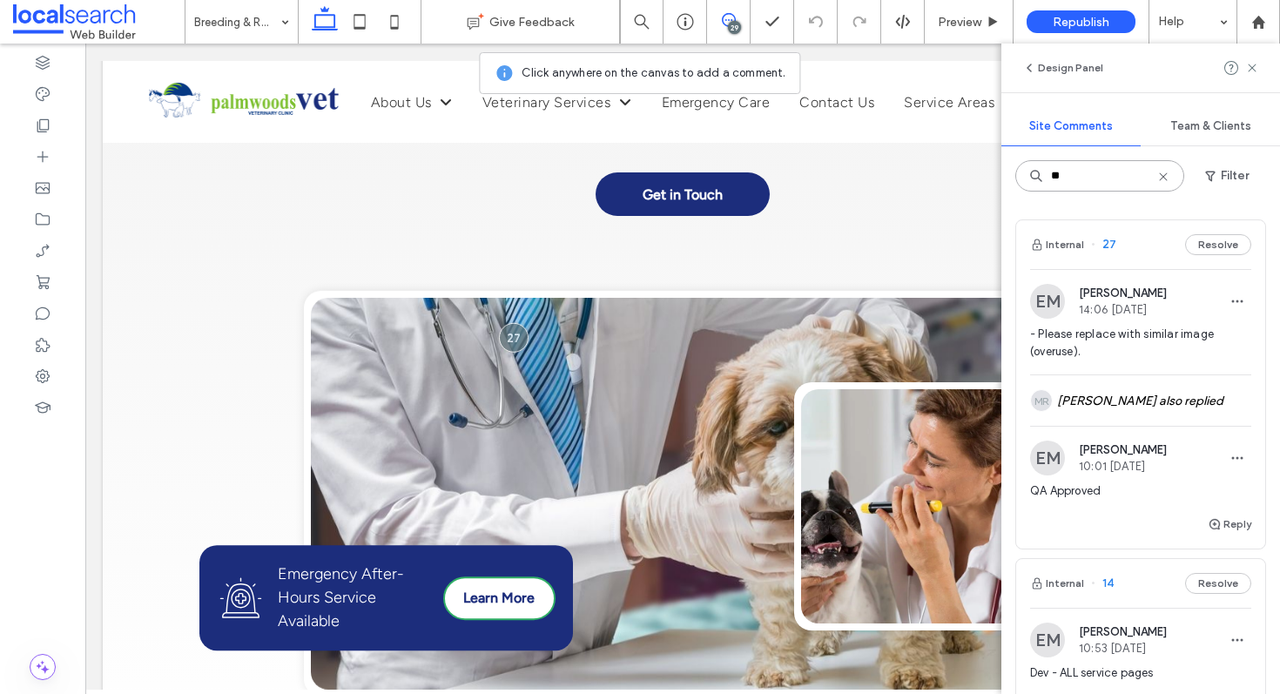
click at [1104, 176] on input "**" at bounding box center [1100, 175] width 169 height 31
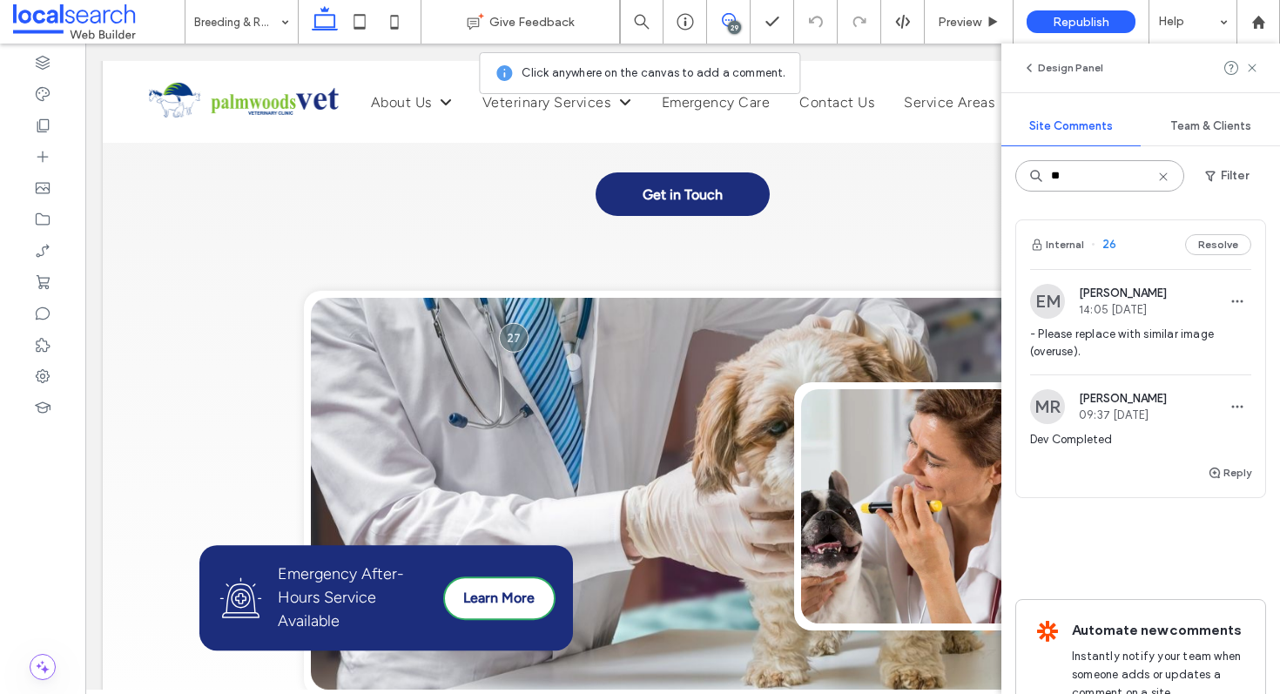
type input "**"
click at [1134, 245] on div "Internal 26 Resolve" at bounding box center [1140, 244] width 249 height 49
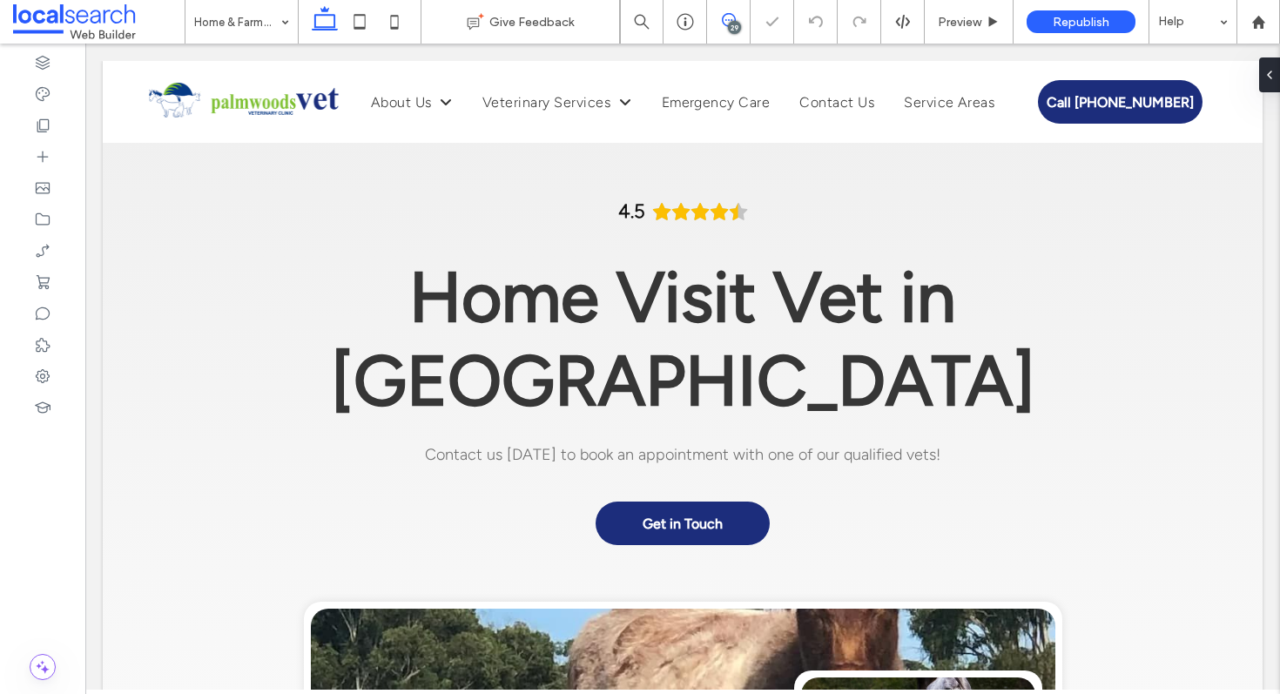
scroll to position [3039, 0]
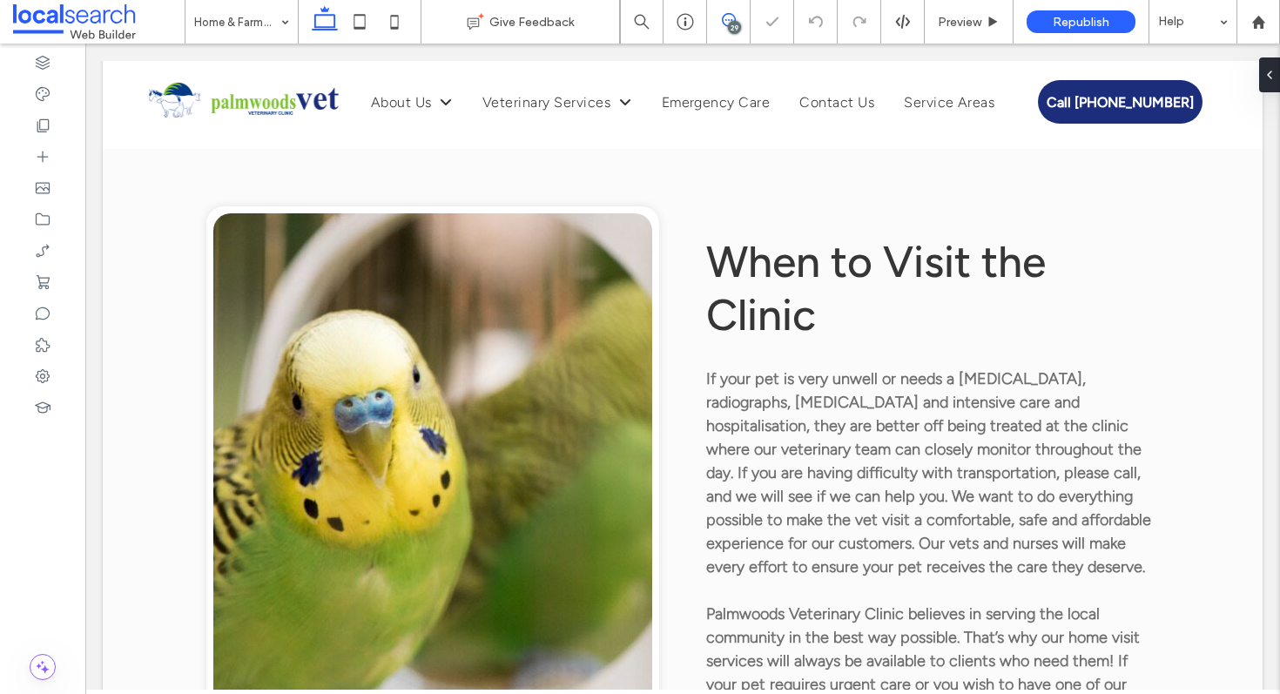
click at [723, 17] on icon at bounding box center [729, 20] width 14 height 14
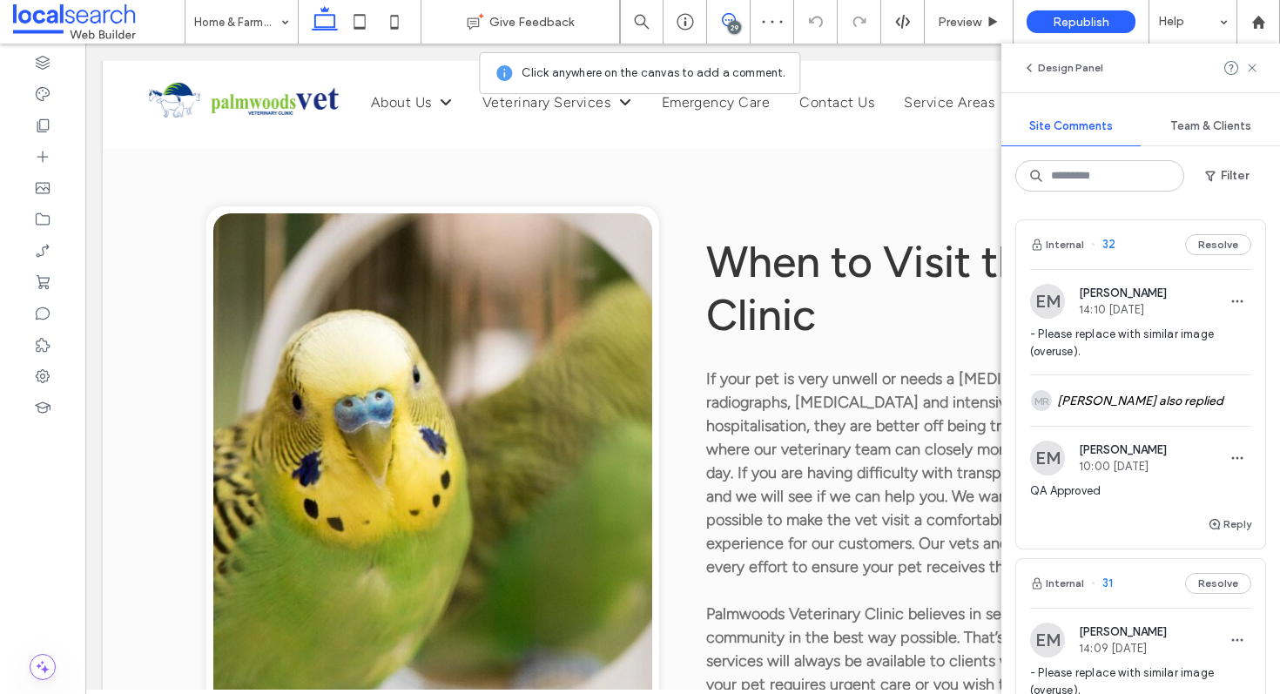
scroll to position [0, 0]
click at [380, 376] on div at bounding box center [395, 392] width 32 height 32
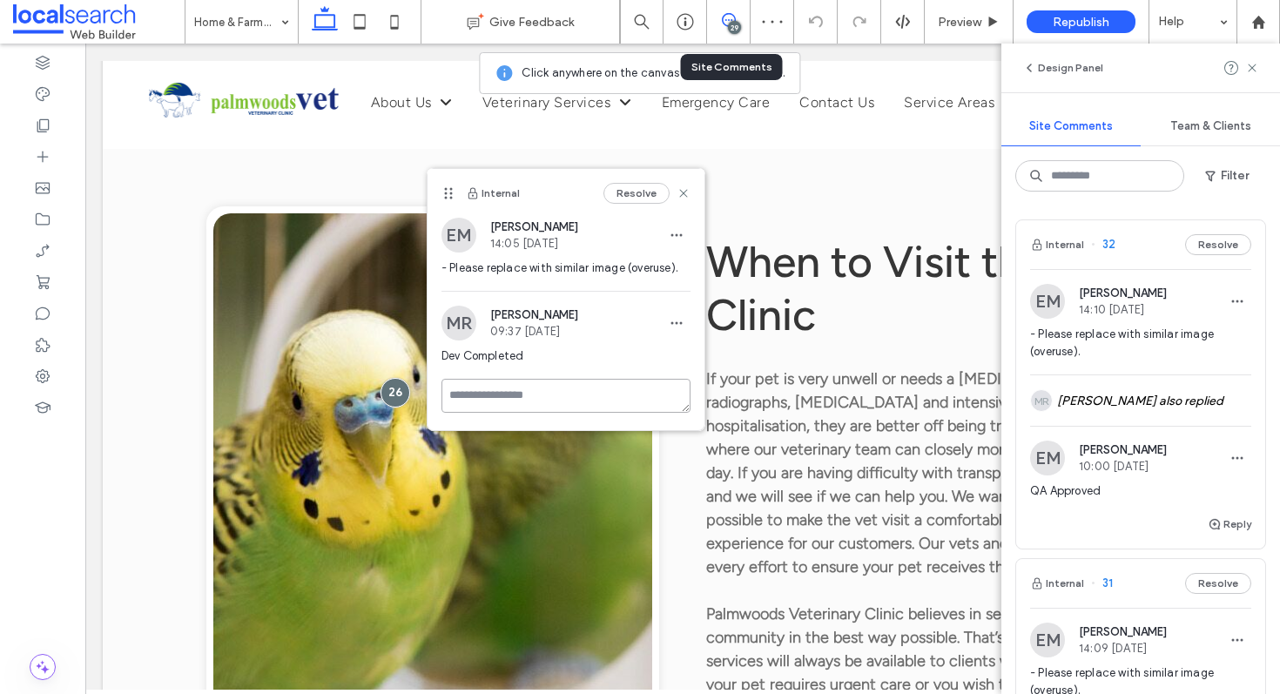
click at [485, 398] on textarea at bounding box center [566, 396] width 249 height 34
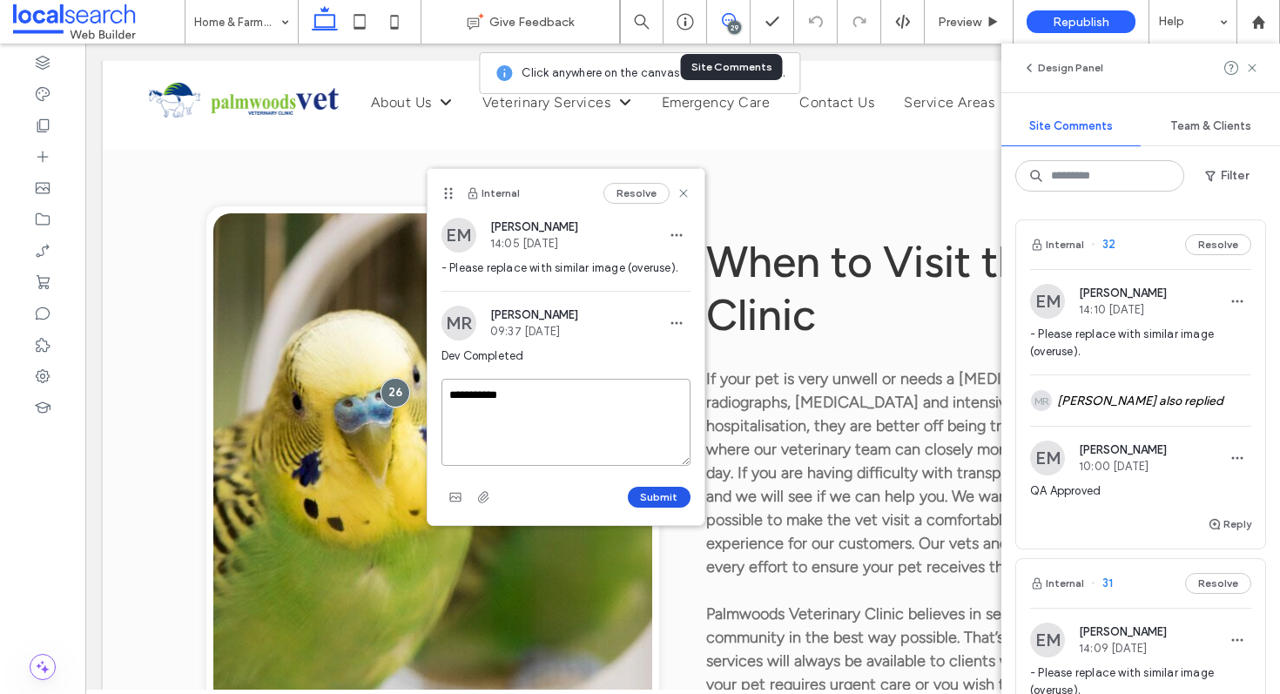
type textarea "**********"
click at [646, 492] on button "Submit" at bounding box center [659, 497] width 63 height 21
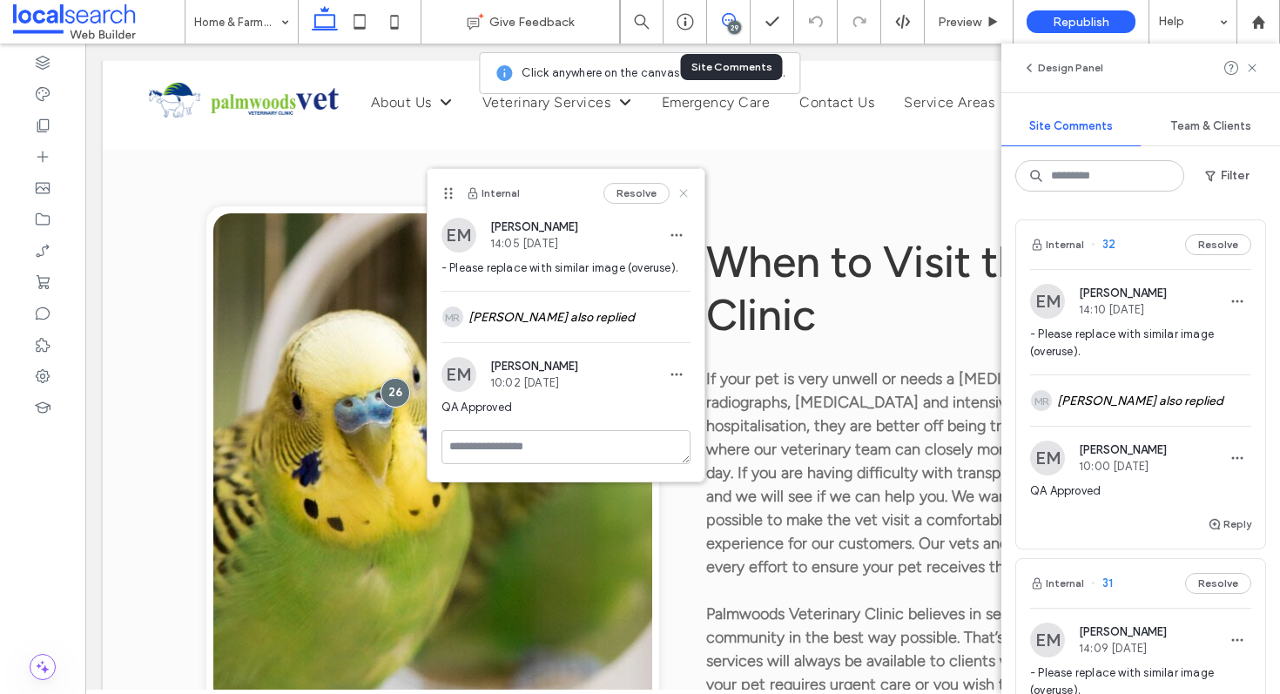
click at [682, 195] on use at bounding box center [683, 194] width 8 height 8
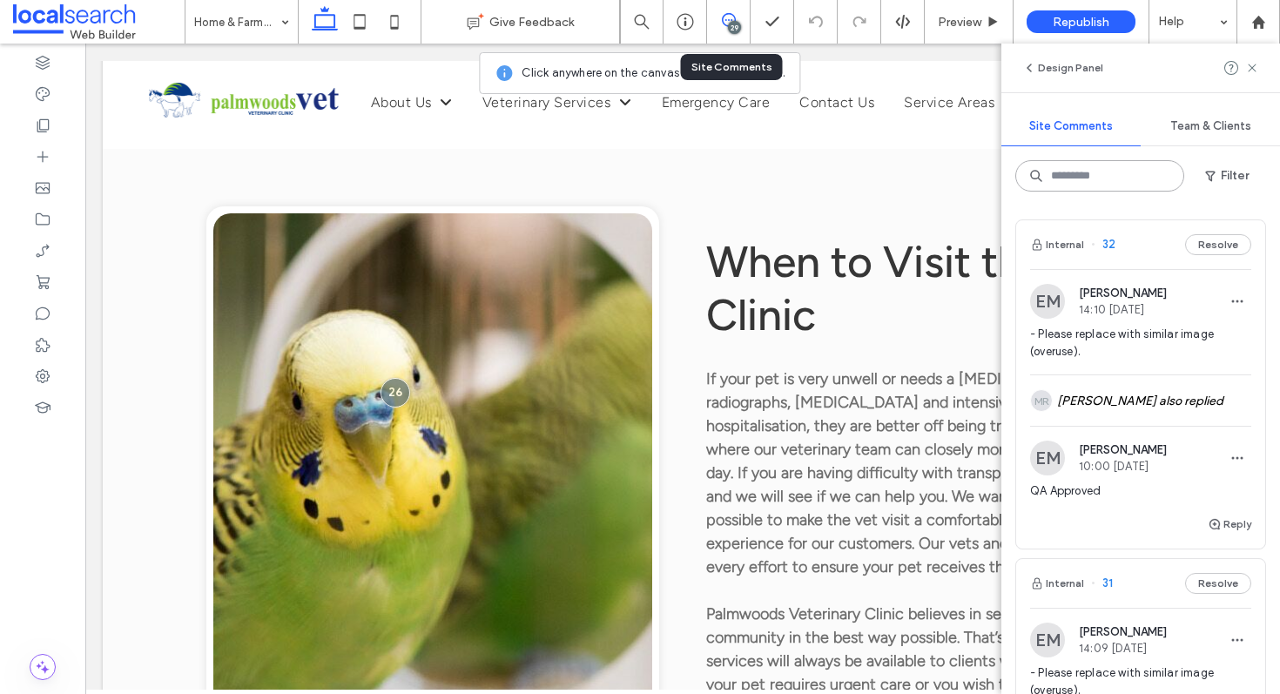
click at [1134, 174] on input at bounding box center [1100, 175] width 169 height 31
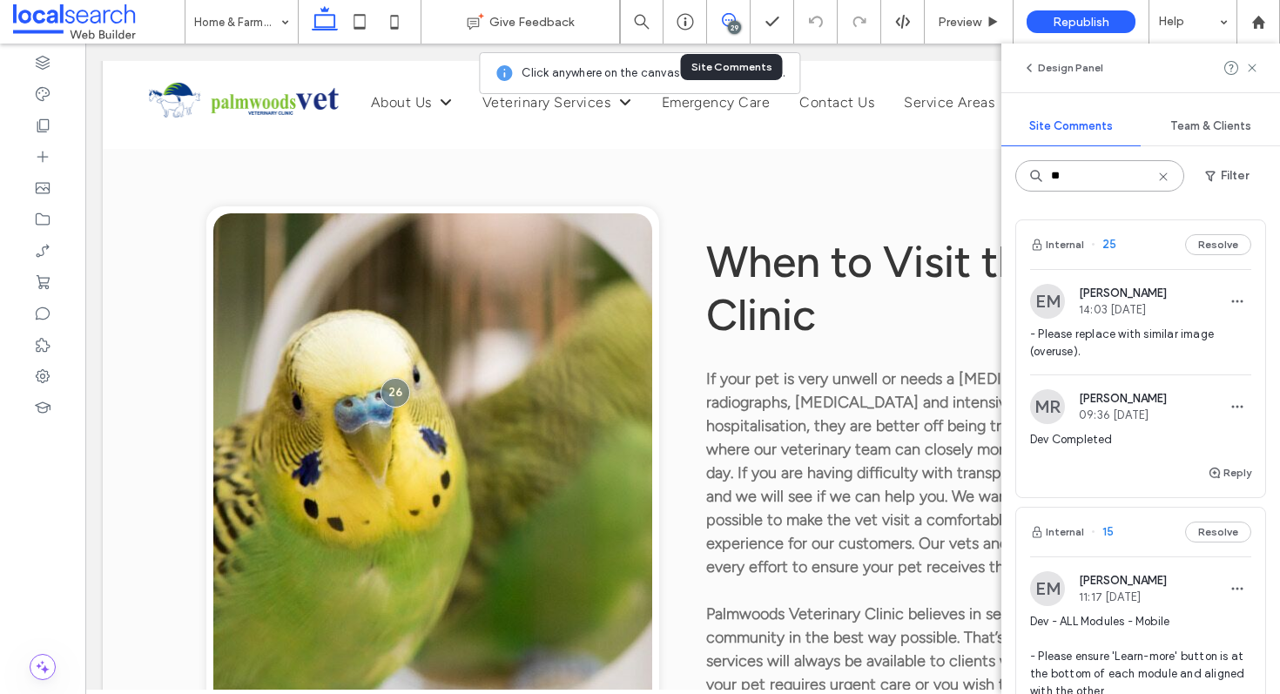
type input "**"
click at [1141, 248] on div "Internal 25 Resolve" at bounding box center [1140, 244] width 249 height 49
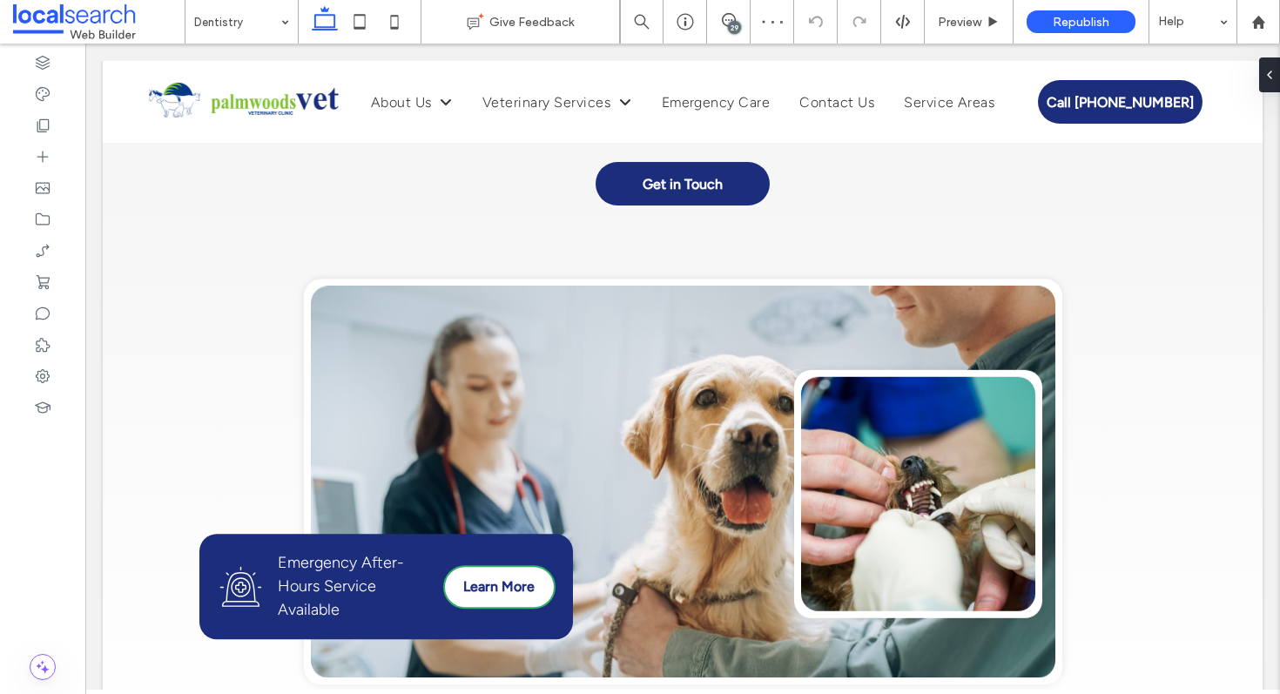
click at [734, 28] on div "29" at bounding box center [734, 27] width 13 height 13
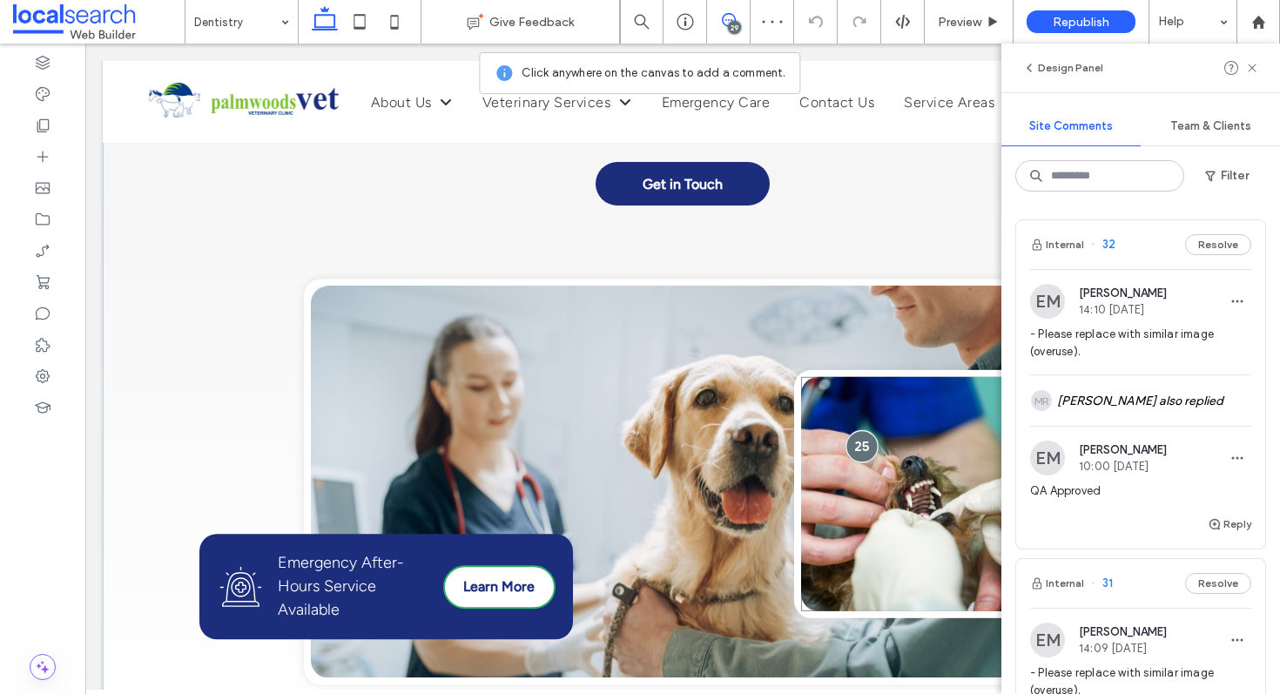
click at [860, 430] on div at bounding box center [863, 446] width 32 height 32
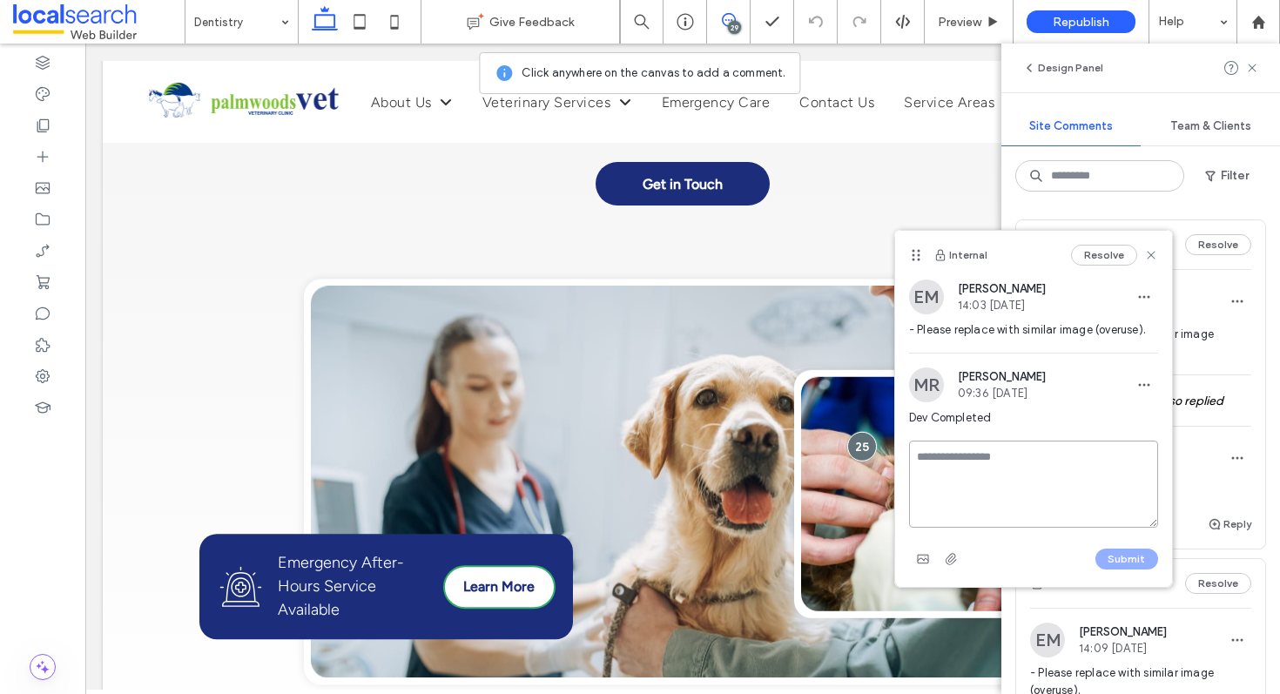
click at [955, 449] on textarea at bounding box center [1033, 484] width 249 height 87
type textarea "**********"
click at [1114, 559] on button "Submit" at bounding box center [1127, 559] width 63 height 21
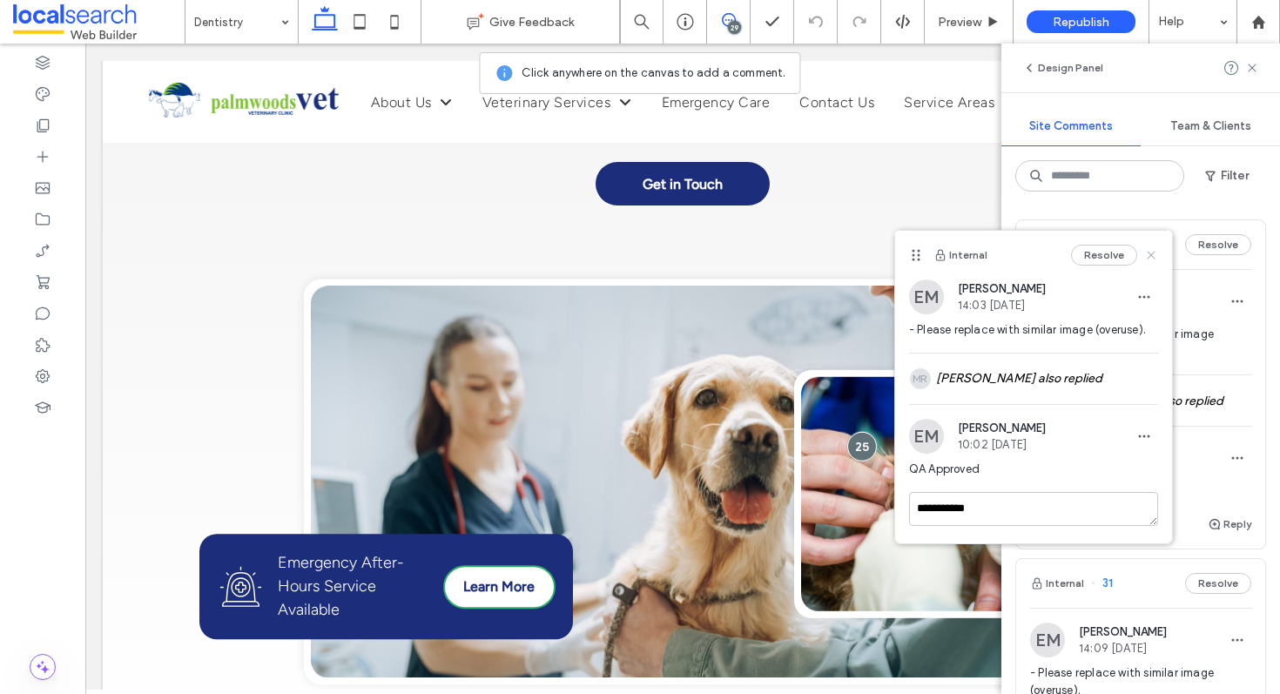
click at [1152, 258] on icon at bounding box center [1151, 255] width 14 height 14
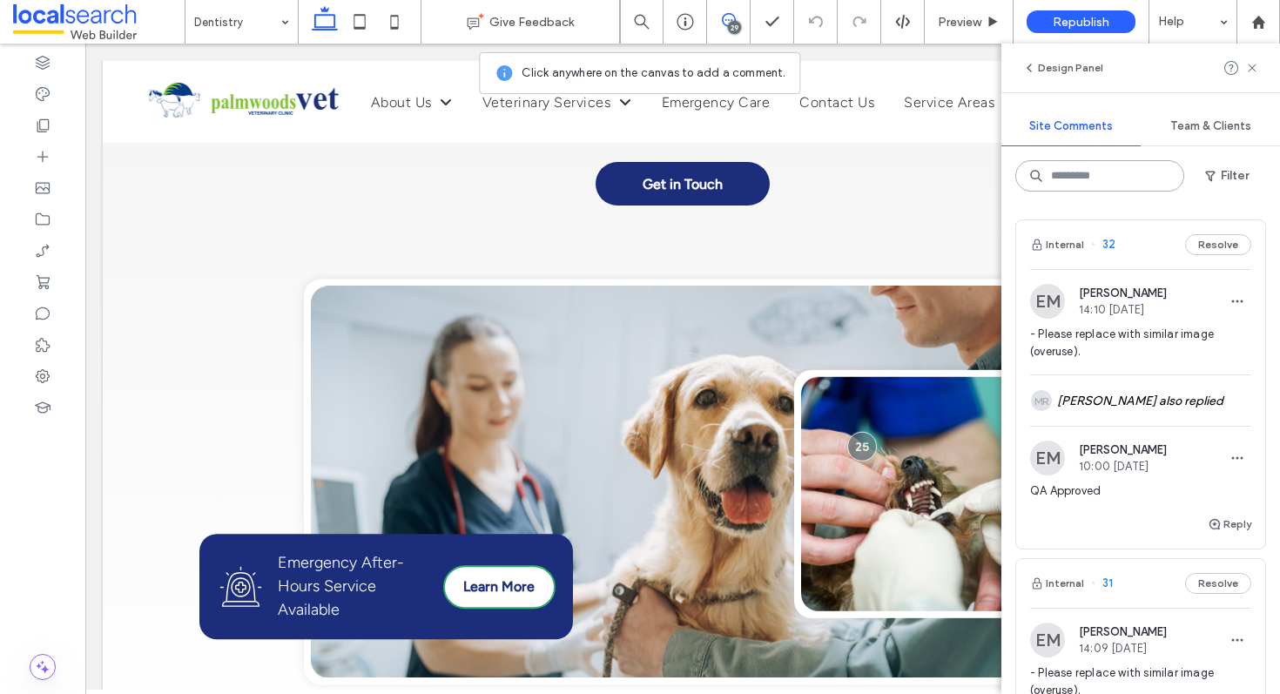
click at [1089, 172] on input at bounding box center [1100, 175] width 169 height 31
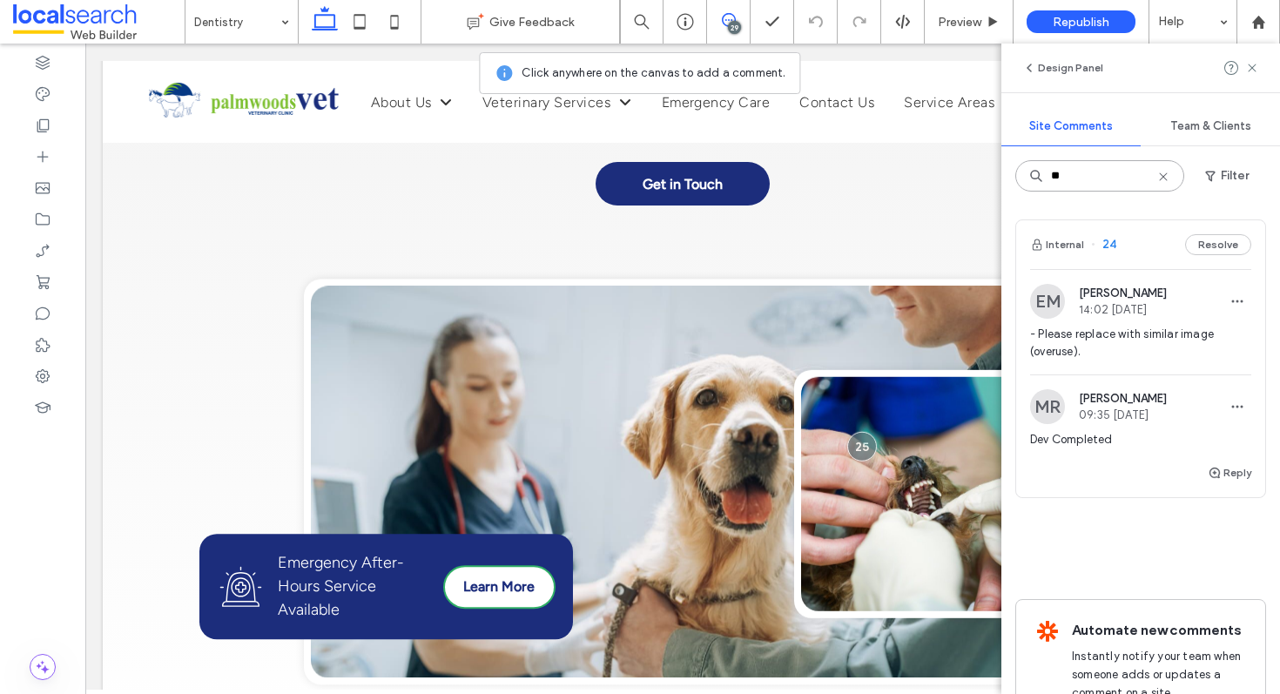
type input "**"
click at [1143, 253] on div "Internal 24 Resolve" at bounding box center [1140, 244] width 249 height 49
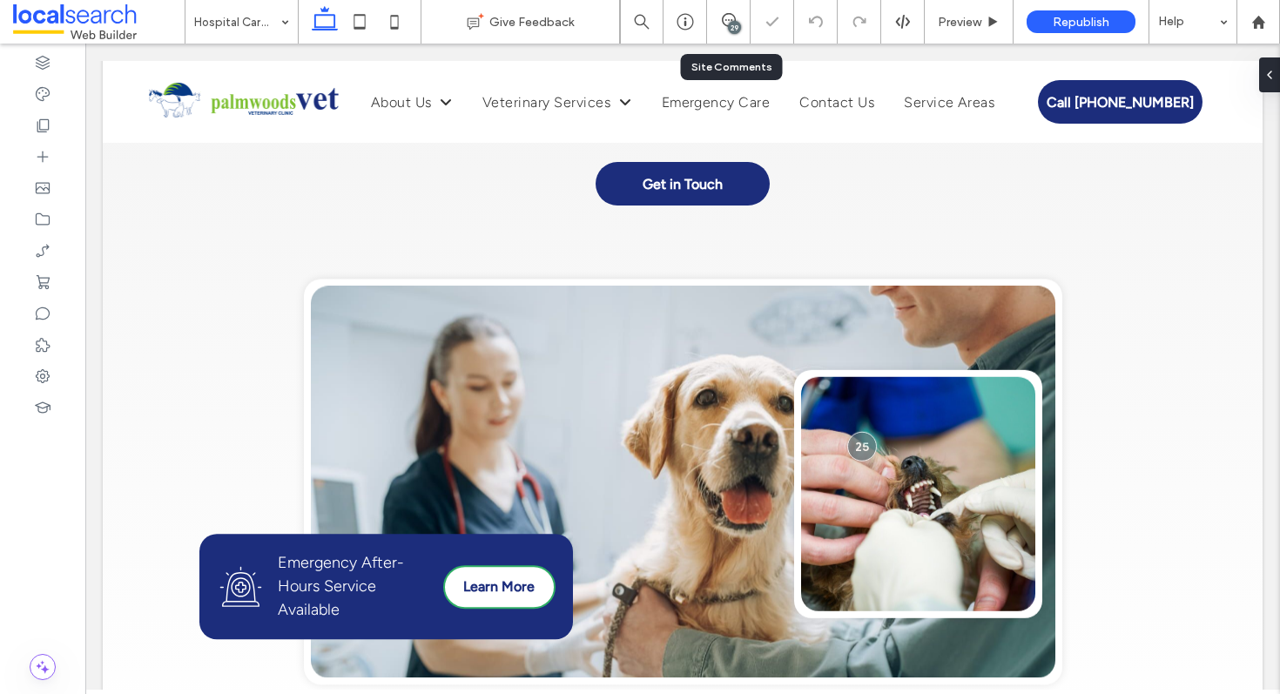
click at [725, 35] on div "29" at bounding box center [729, 22] width 44 height 44
click at [729, 20] on icon at bounding box center [729, 20] width 14 height 14
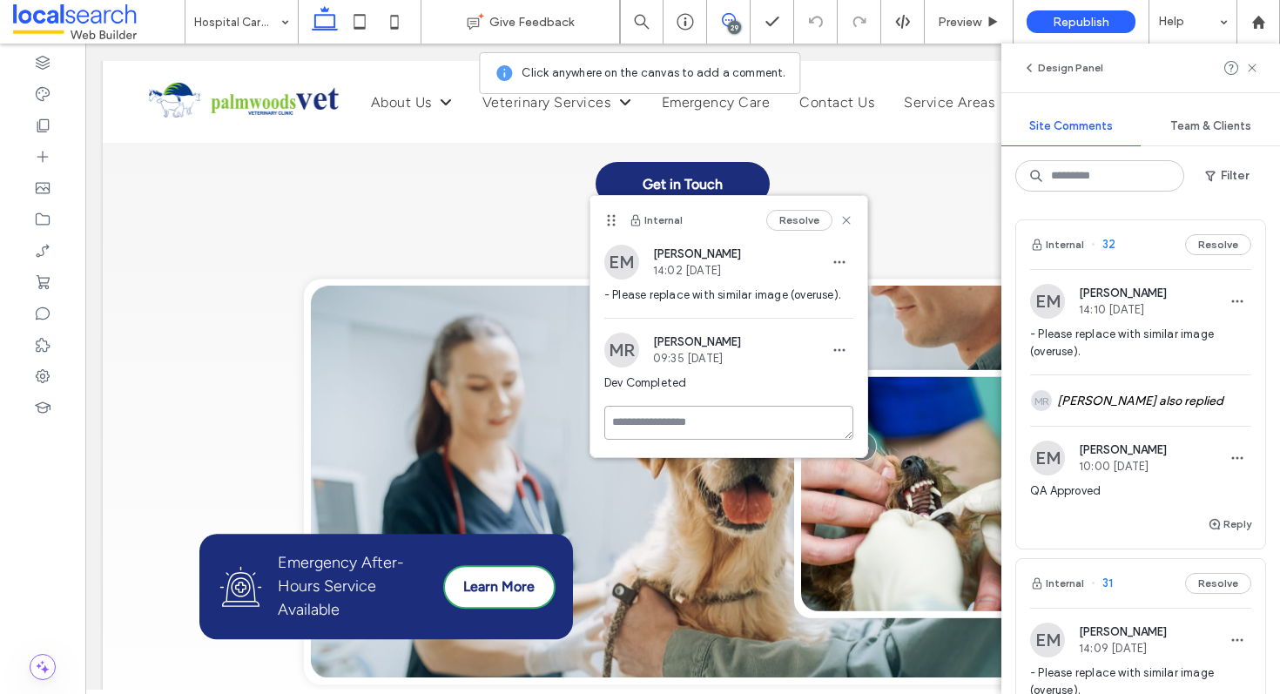
click at [638, 424] on textarea at bounding box center [728, 423] width 249 height 34
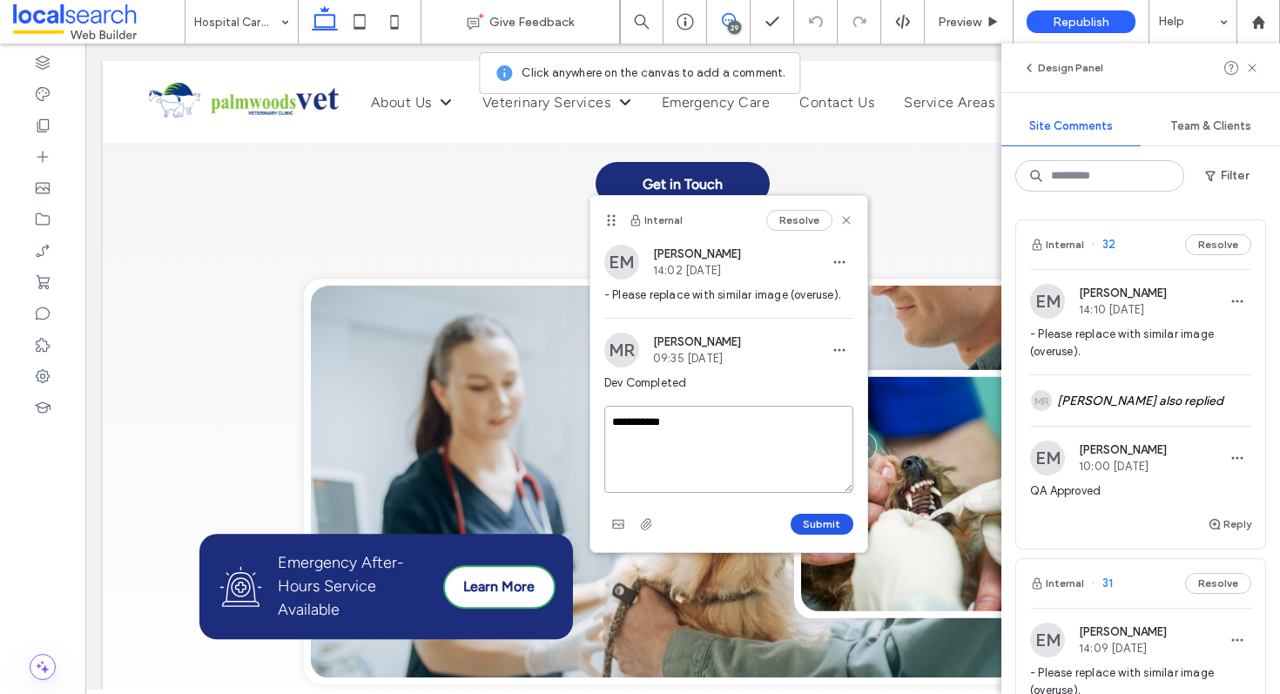
type textarea "**********"
click at [840, 523] on button "Submit" at bounding box center [822, 524] width 63 height 21
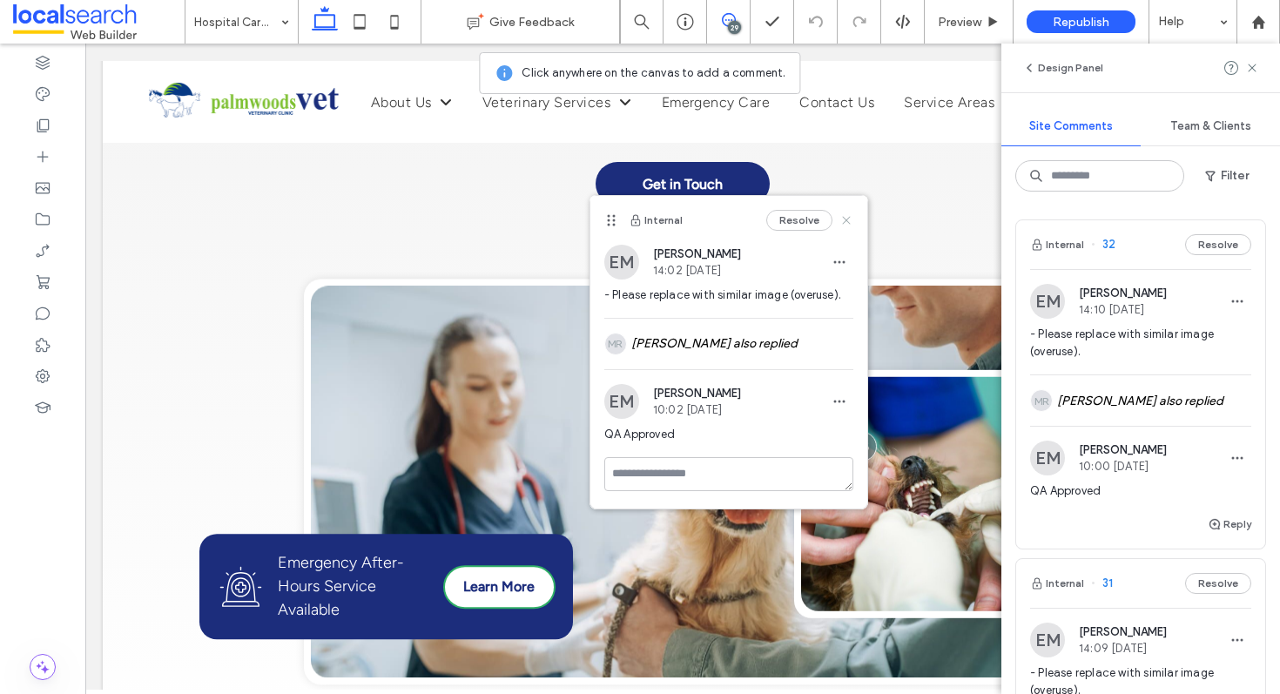
click at [850, 225] on icon at bounding box center [847, 220] width 14 height 14
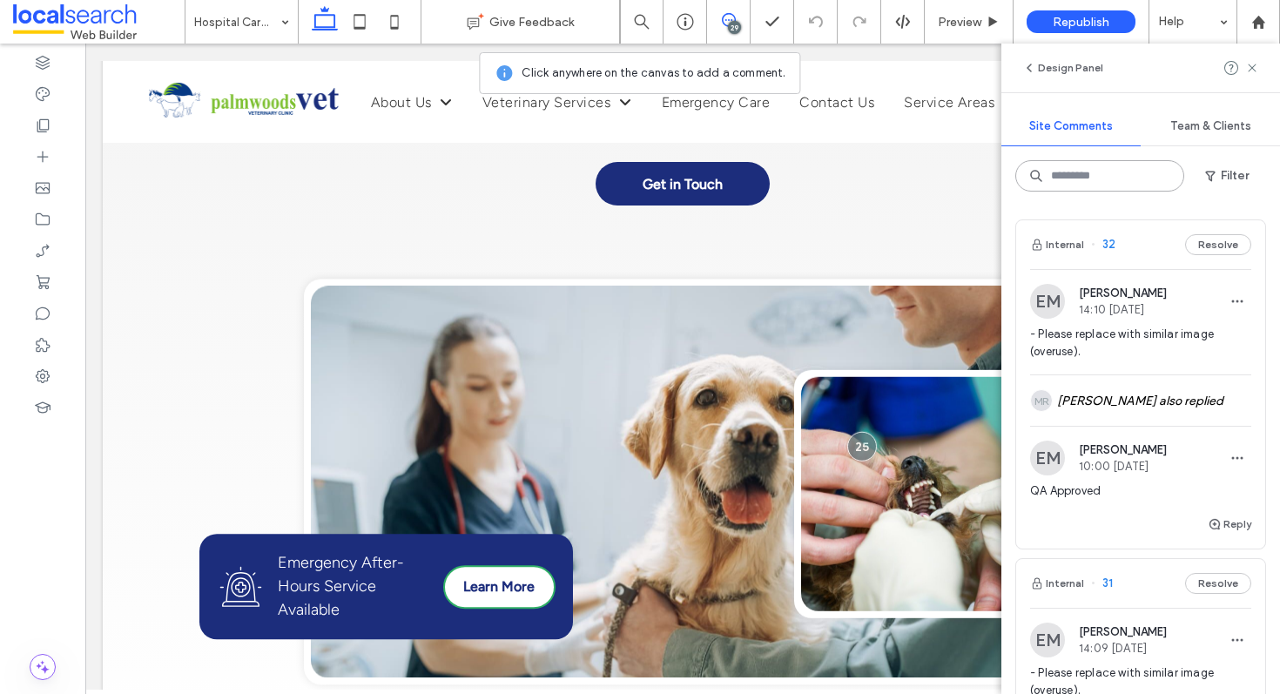
click at [1145, 167] on input at bounding box center [1100, 175] width 169 height 31
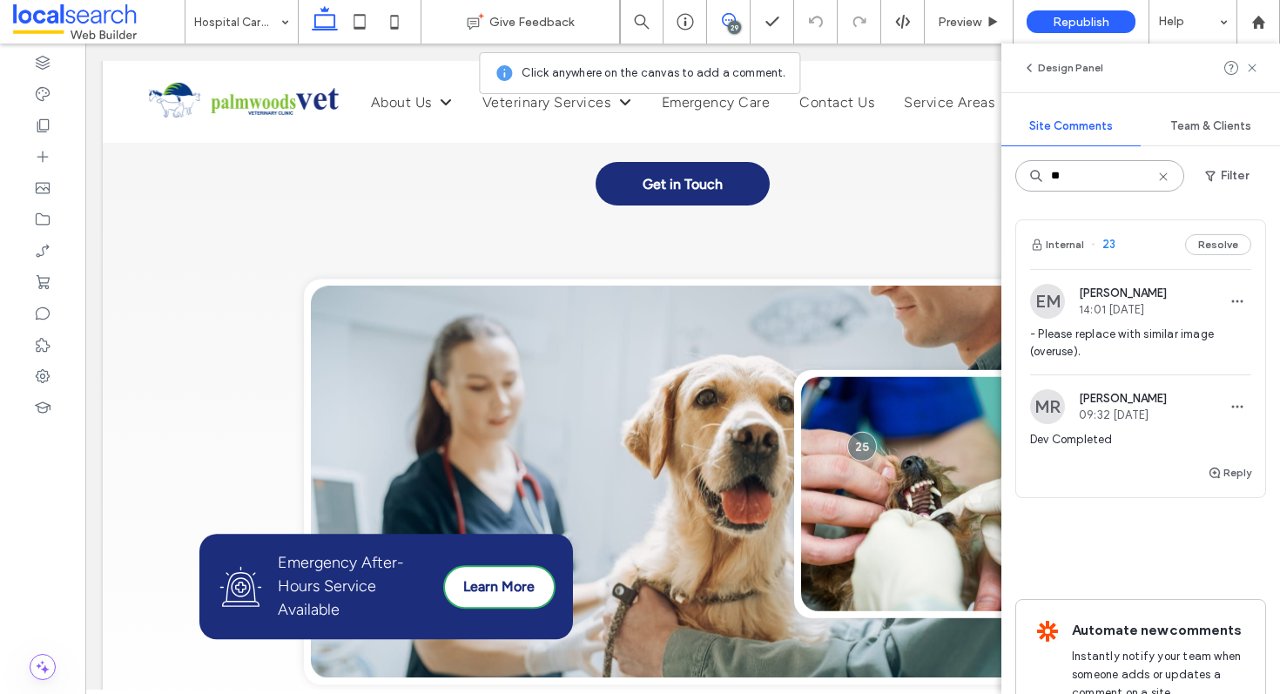
type input "**"
click at [1119, 254] on div "Internal 23 Resolve" at bounding box center [1140, 244] width 249 height 49
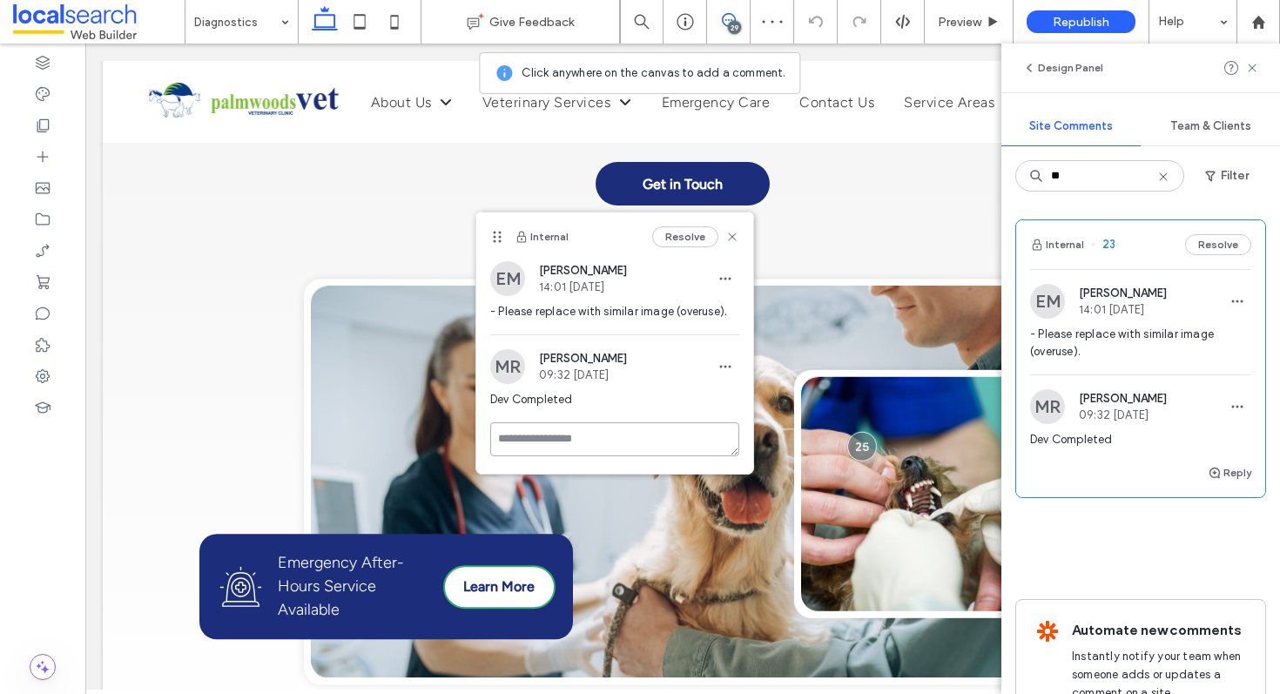
click at [555, 442] on textarea at bounding box center [614, 439] width 249 height 34
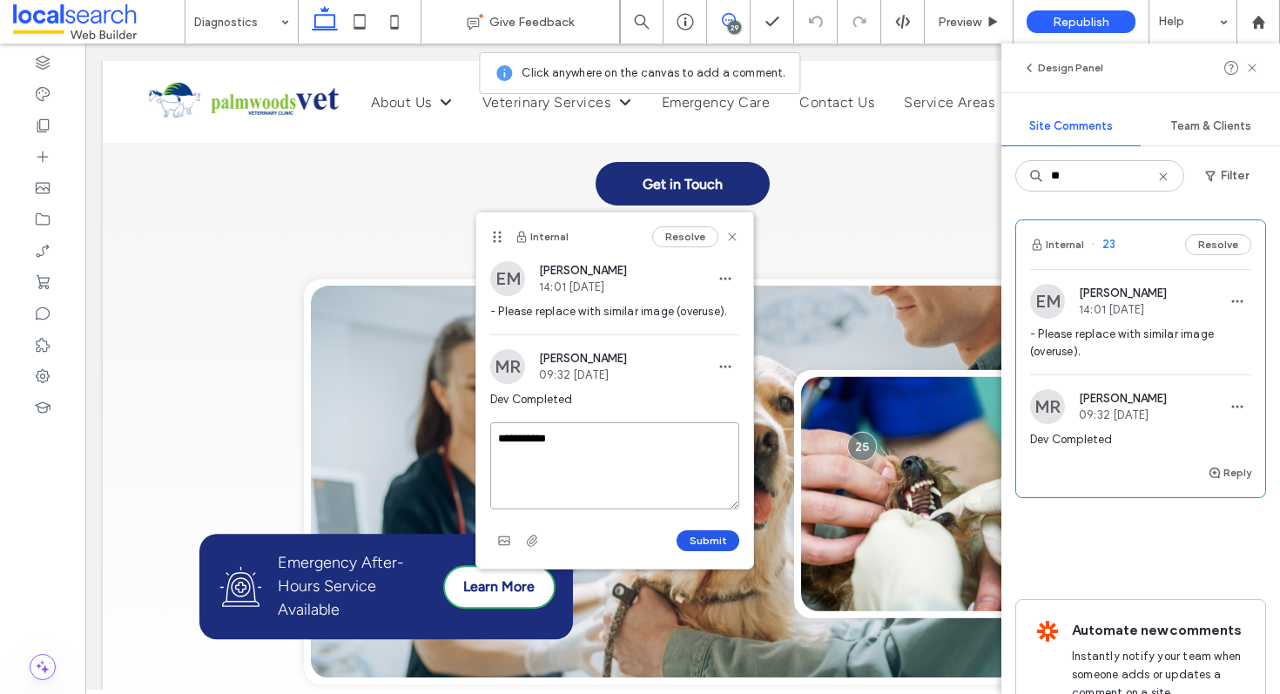
type textarea "**********"
click at [695, 540] on button "Submit" at bounding box center [708, 540] width 63 height 21
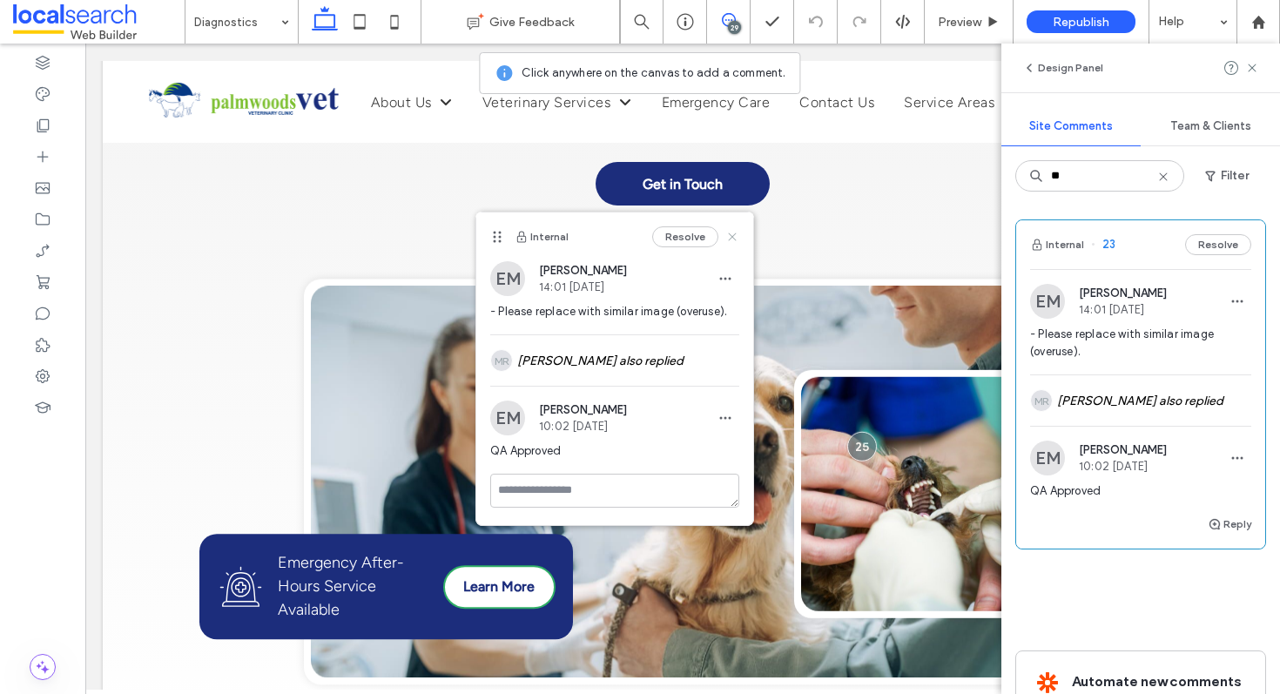
click at [732, 237] on use at bounding box center [732, 237] width 8 height 8
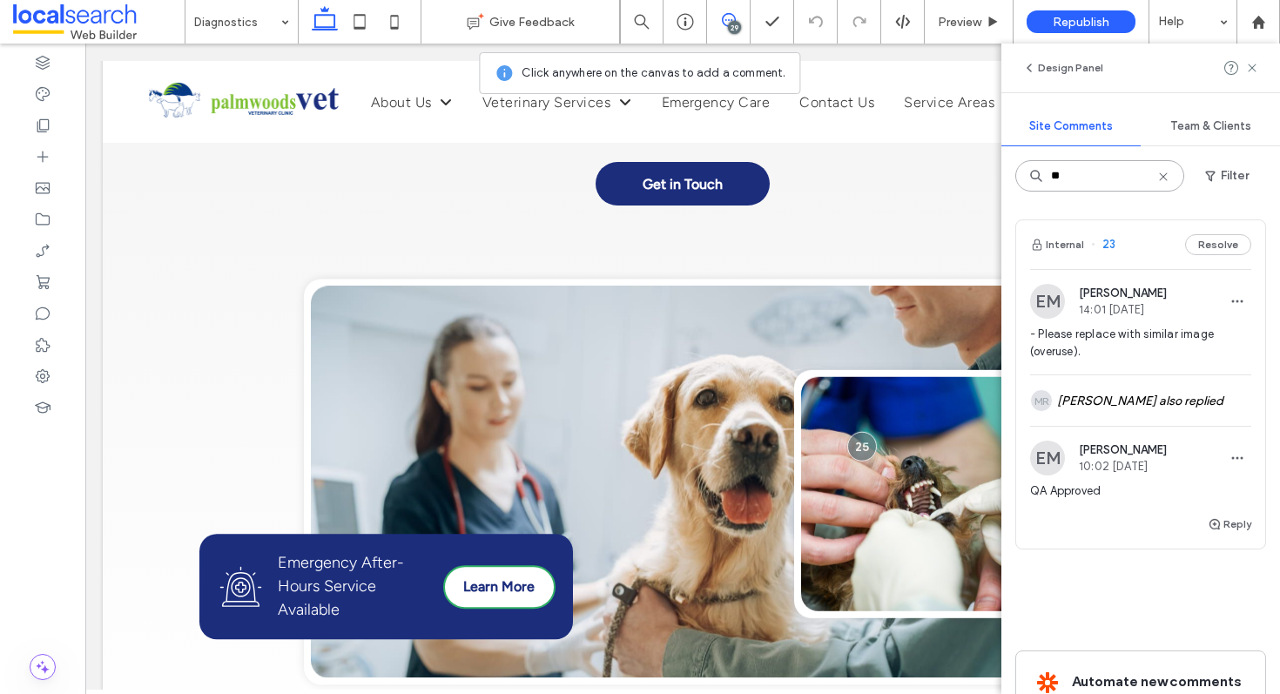
click at [1104, 175] on input "**" at bounding box center [1100, 175] width 169 height 31
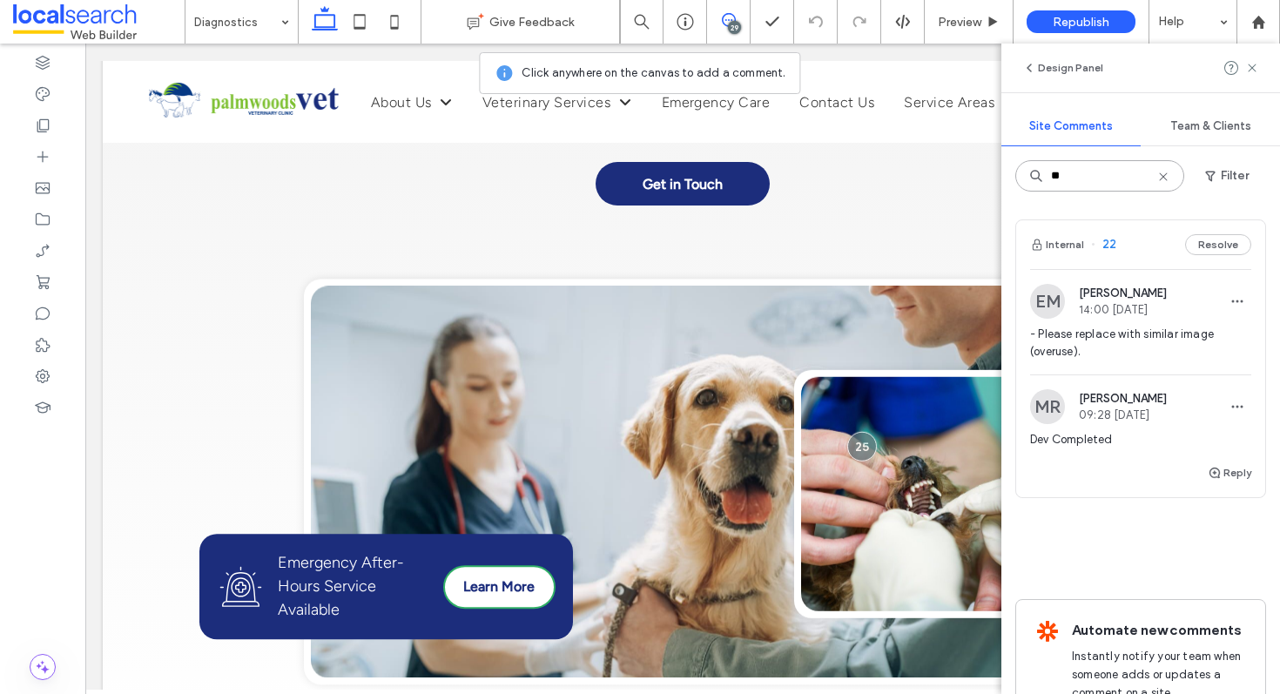
type input "**"
click at [1130, 245] on div "Internal 22 Resolve" at bounding box center [1140, 244] width 249 height 49
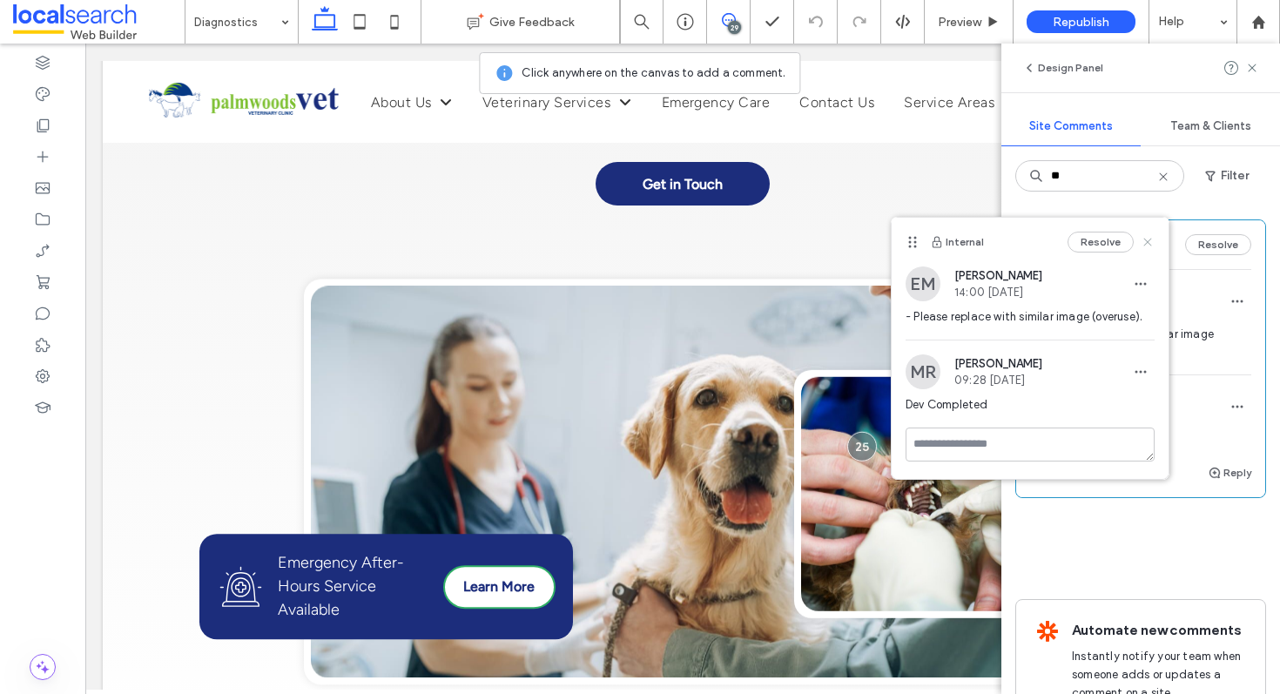
click at [1148, 242] on use at bounding box center [1148, 242] width 8 height 8
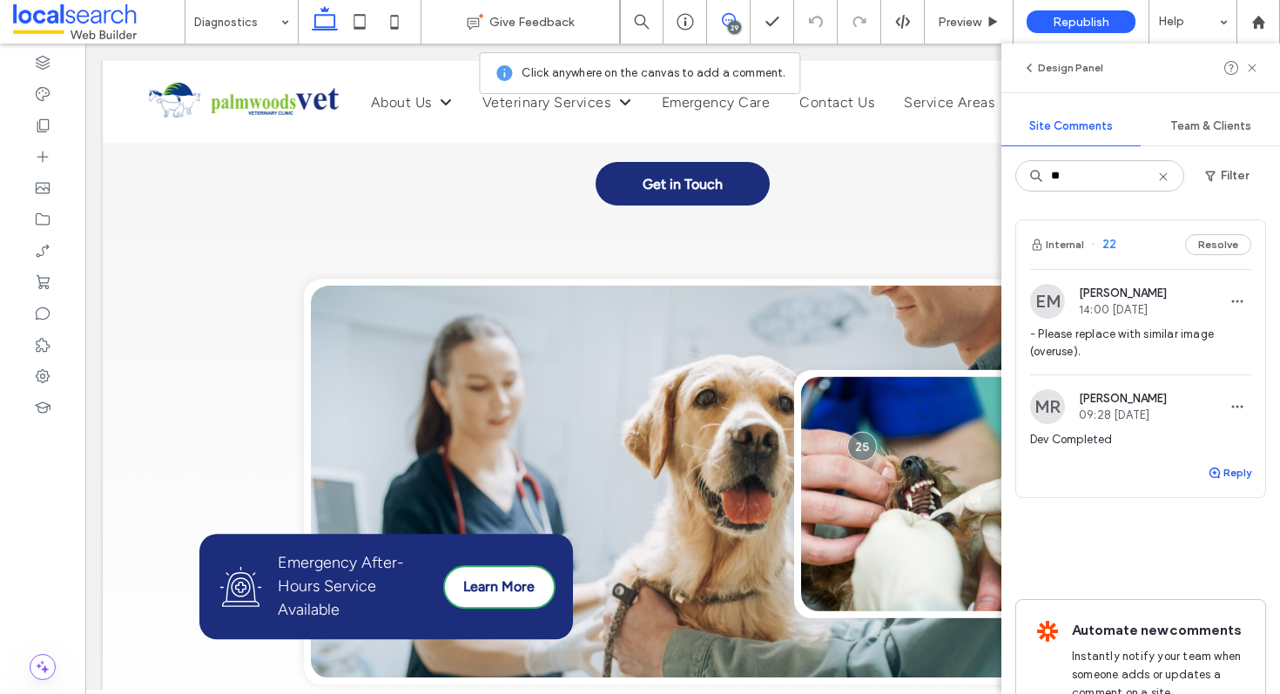
click at [1211, 466] on button "Reply" at bounding box center [1230, 472] width 44 height 21
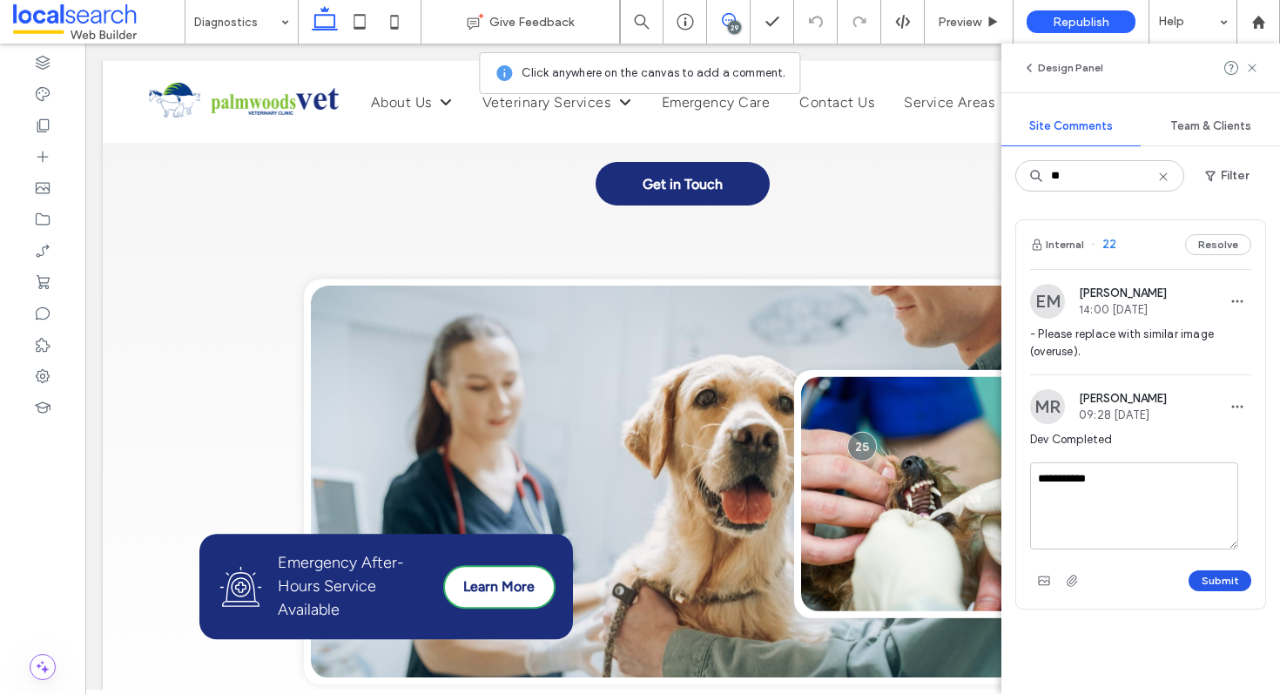
type textarea "**********"
click at [1205, 575] on button "Submit" at bounding box center [1220, 580] width 63 height 21
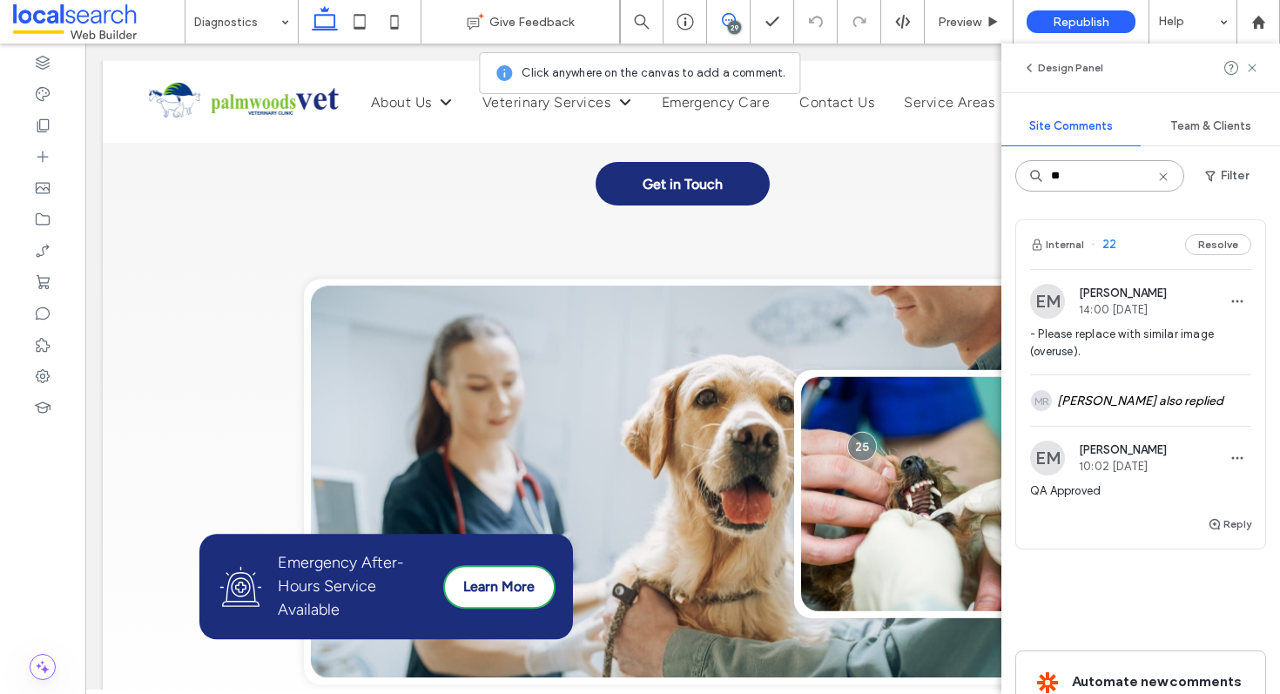
click at [1097, 189] on input "**" at bounding box center [1100, 175] width 169 height 31
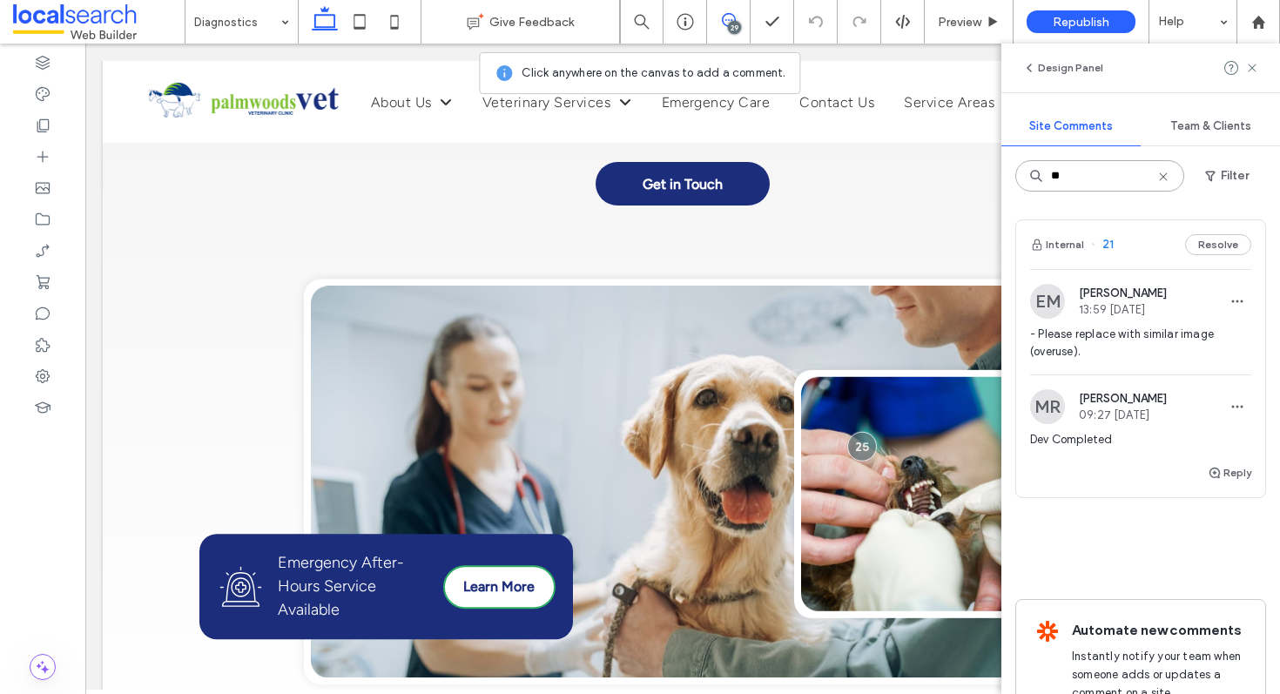
type input "**"
click at [1127, 243] on div "Internal 21 Resolve" at bounding box center [1140, 244] width 249 height 49
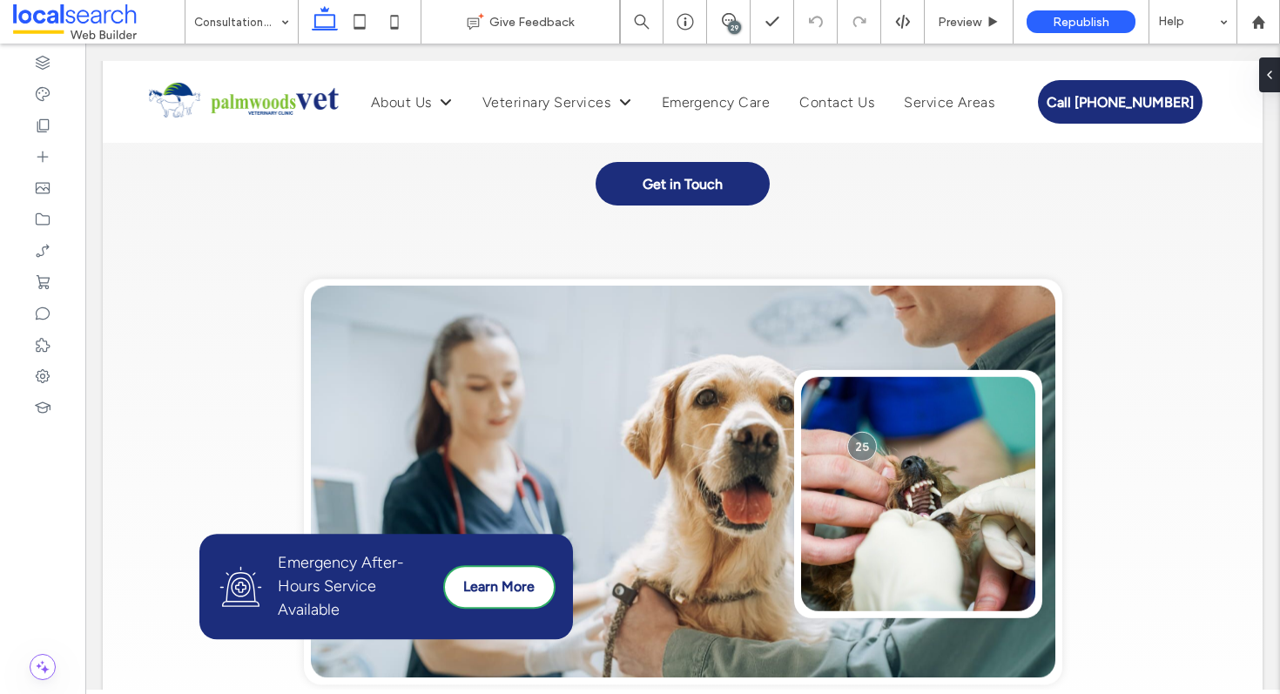
click at [729, 27] on div "29" at bounding box center [734, 27] width 13 height 13
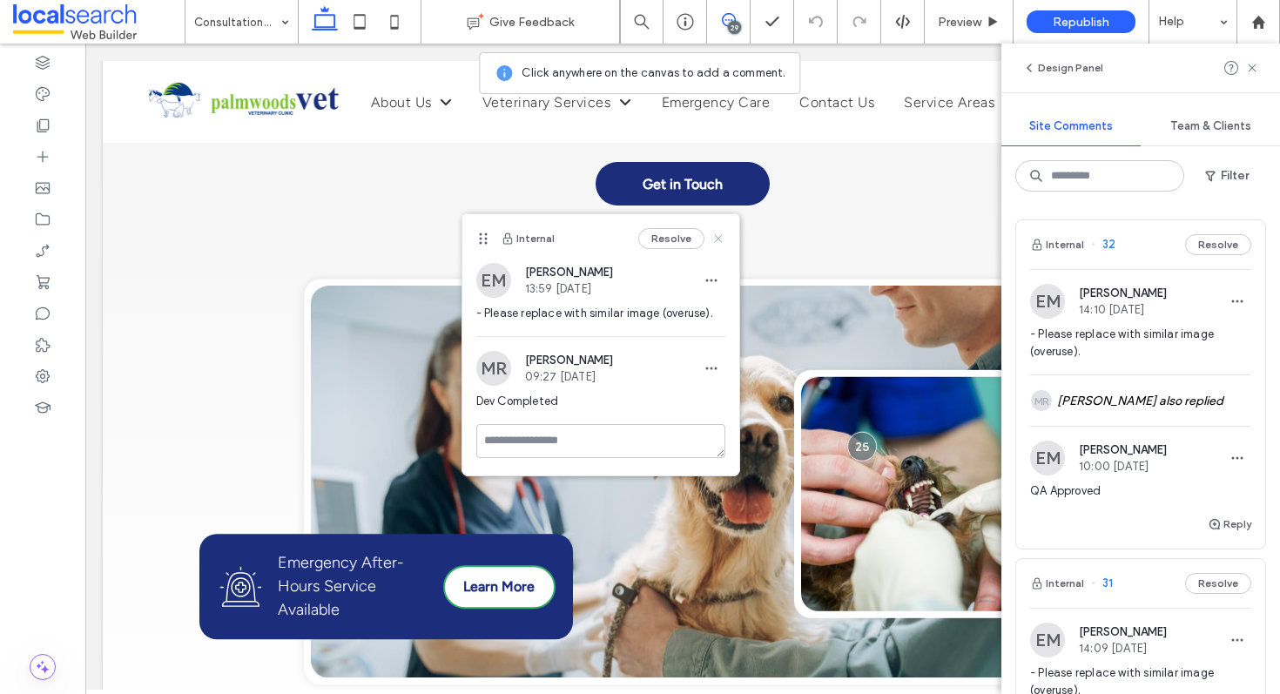
click at [719, 233] on icon at bounding box center [719, 239] width 14 height 14
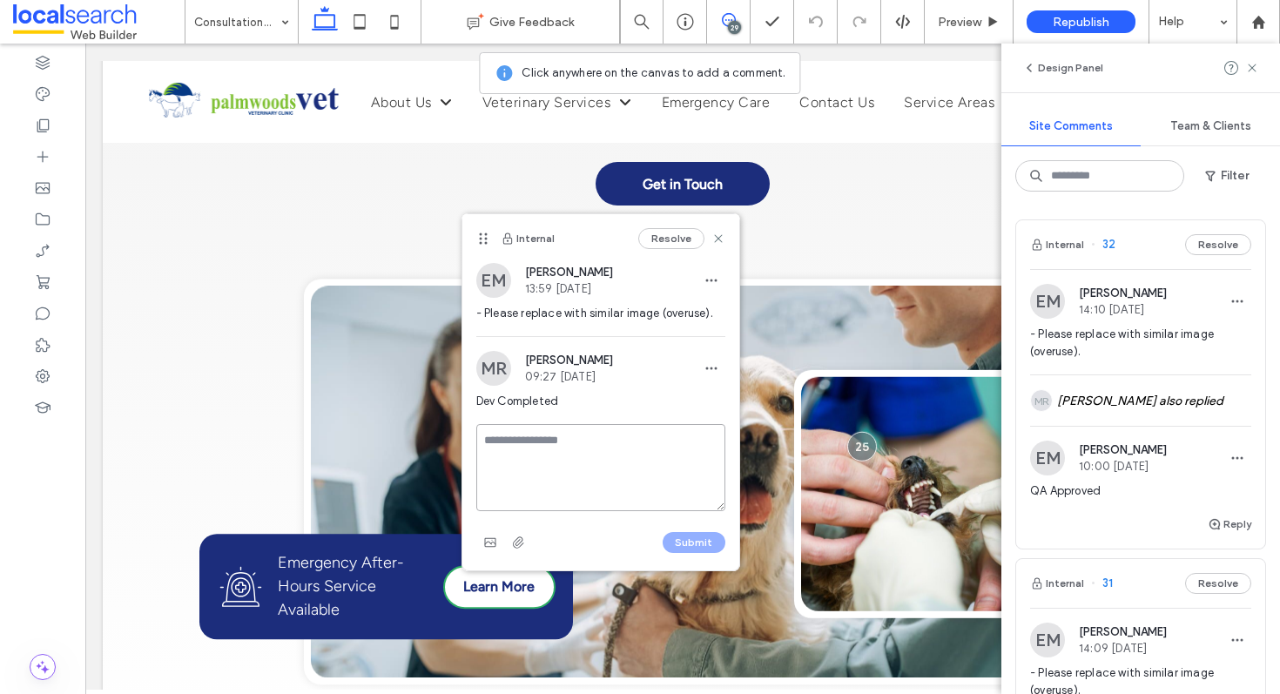
click at [569, 442] on textarea at bounding box center [600, 467] width 249 height 87
type textarea "**********"
click at [685, 534] on button "Submit" at bounding box center [694, 542] width 63 height 21
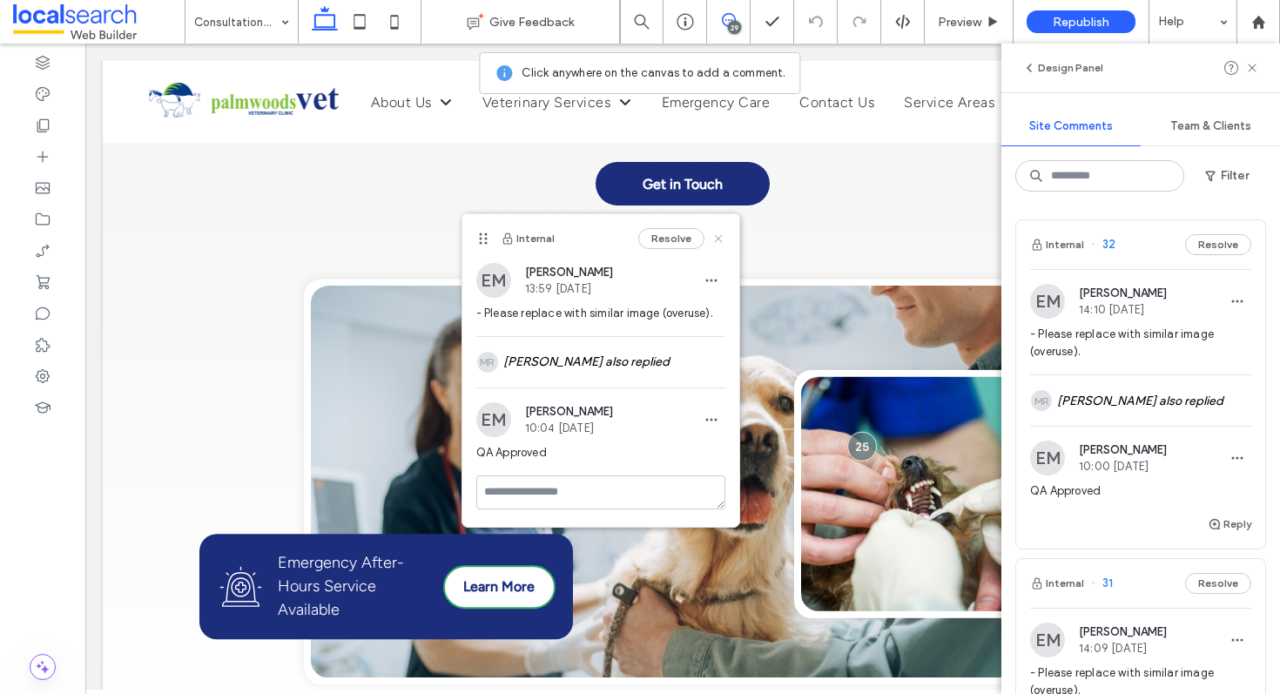
click at [714, 237] on icon at bounding box center [719, 239] width 14 height 14
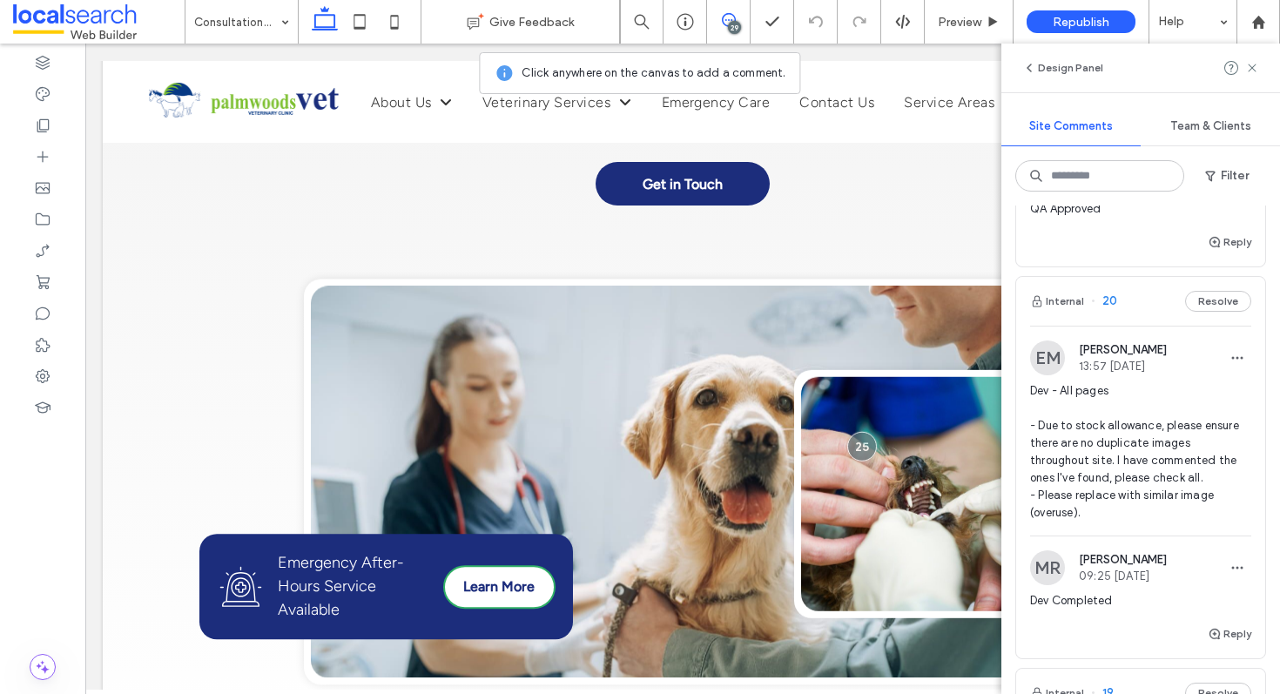
scroll to position [4012, 0]
click at [1080, 174] on input at bounding box center [1100, 175] width 169 height 31
click at [1129, 292] on div "Internal 20 Resolve" at bounding box center [1140, 297] width 249 height 49
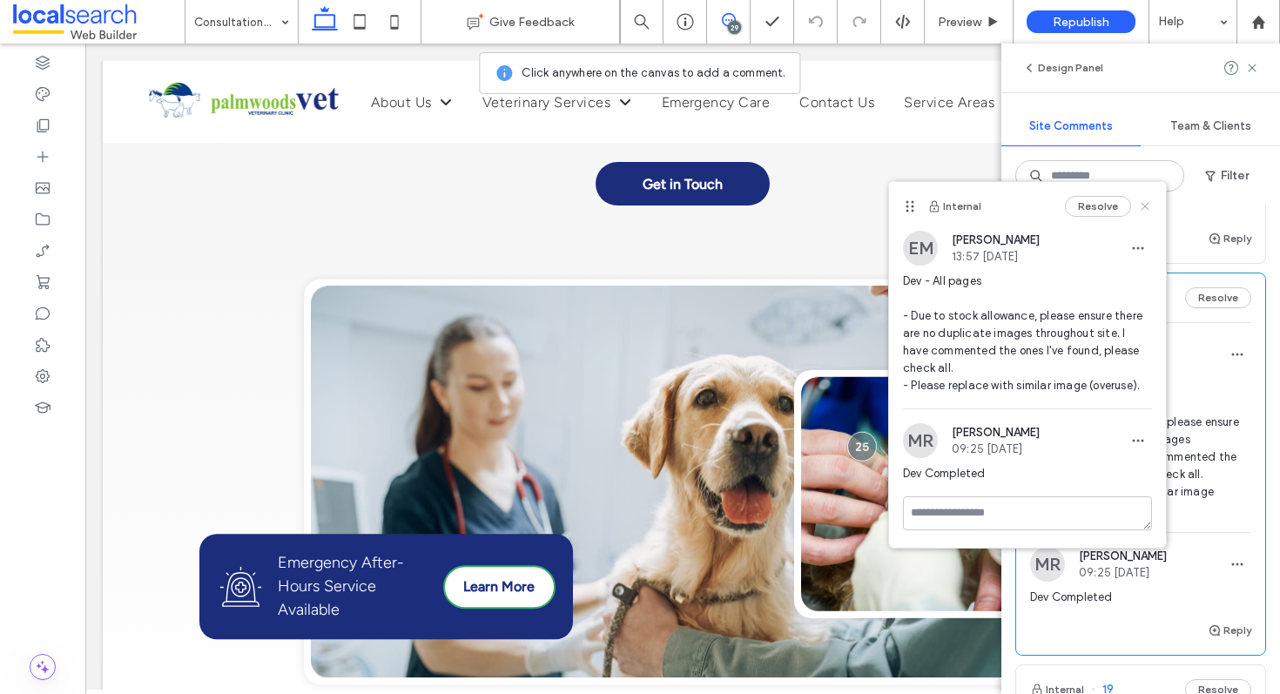
click at [1144, 202] on icon at bounding box center [1145, 206] width 14 height 14
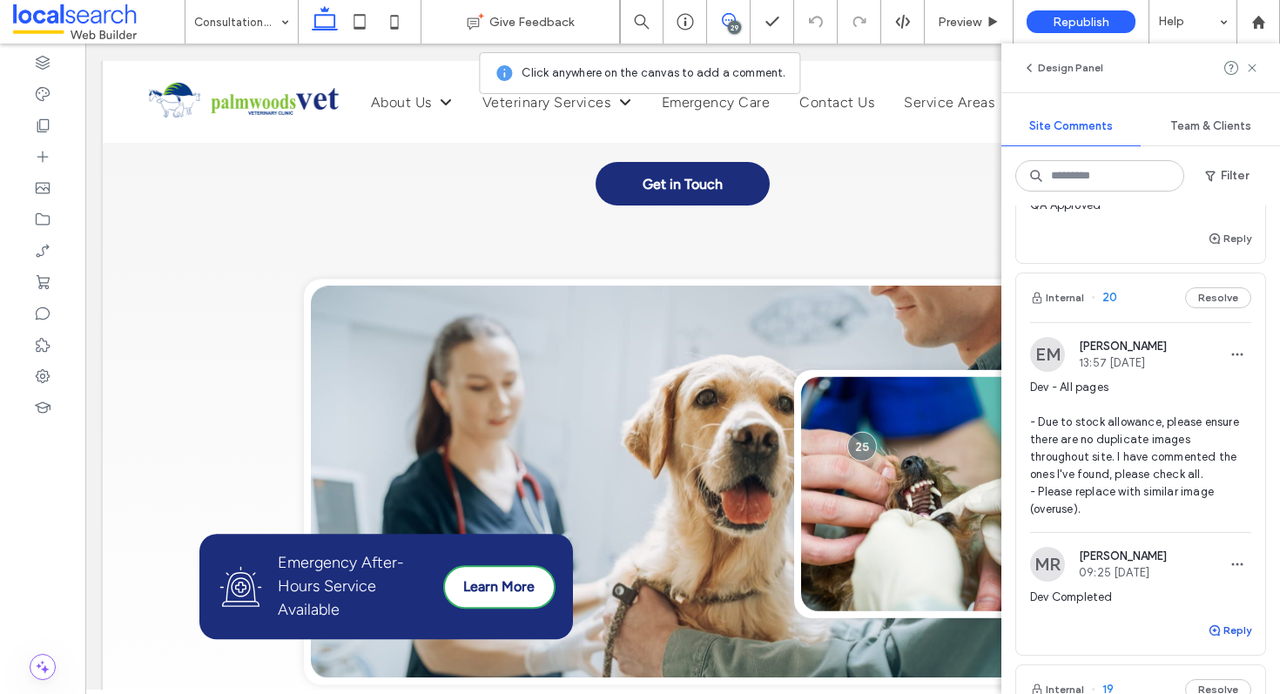
click at [1214, 627] on button "Reply" at bounding box center [1230, 630] width 44 height 21
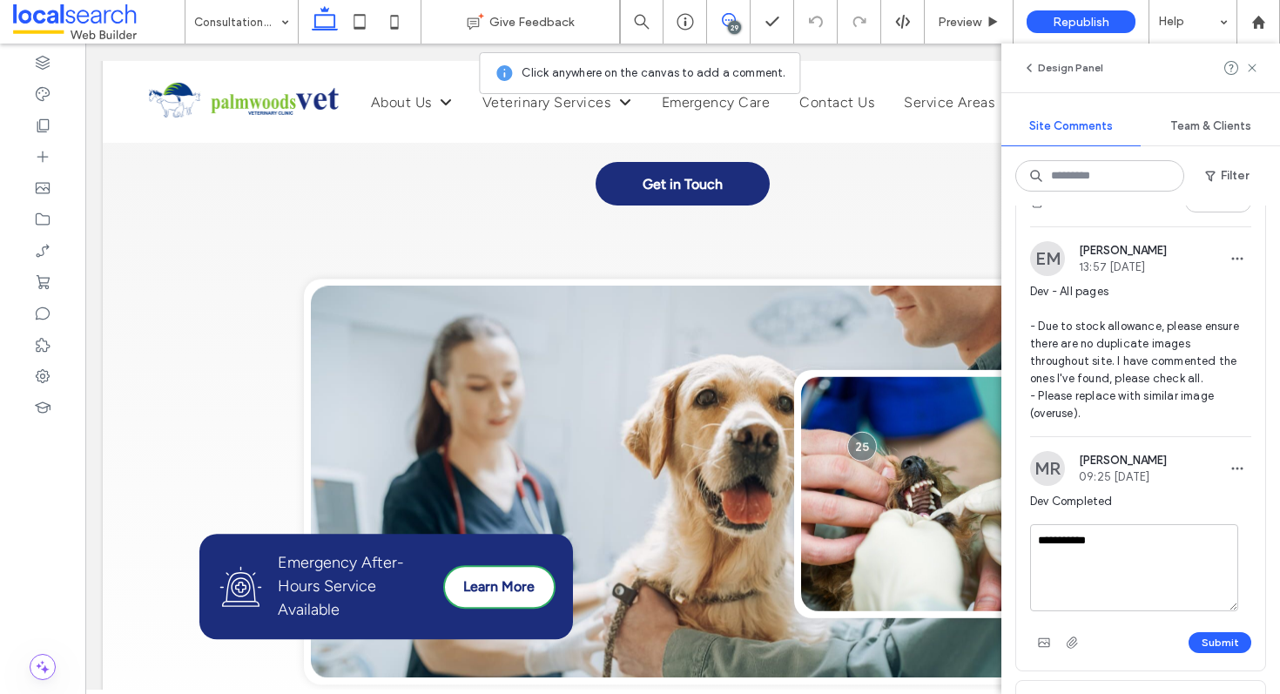
scroll to position [4128, 0]
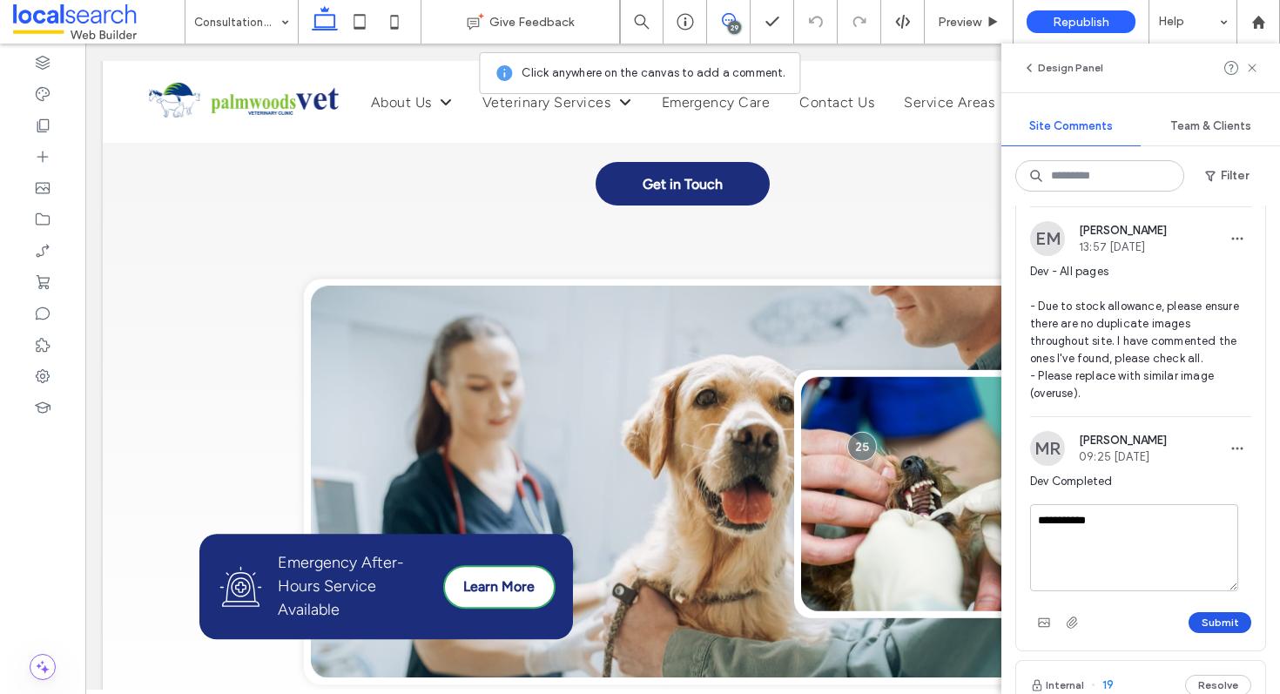
type textarea "**********"
click at [1228, 621] on button "Submit" at bounding box center [1220, 622] width 63 height 21
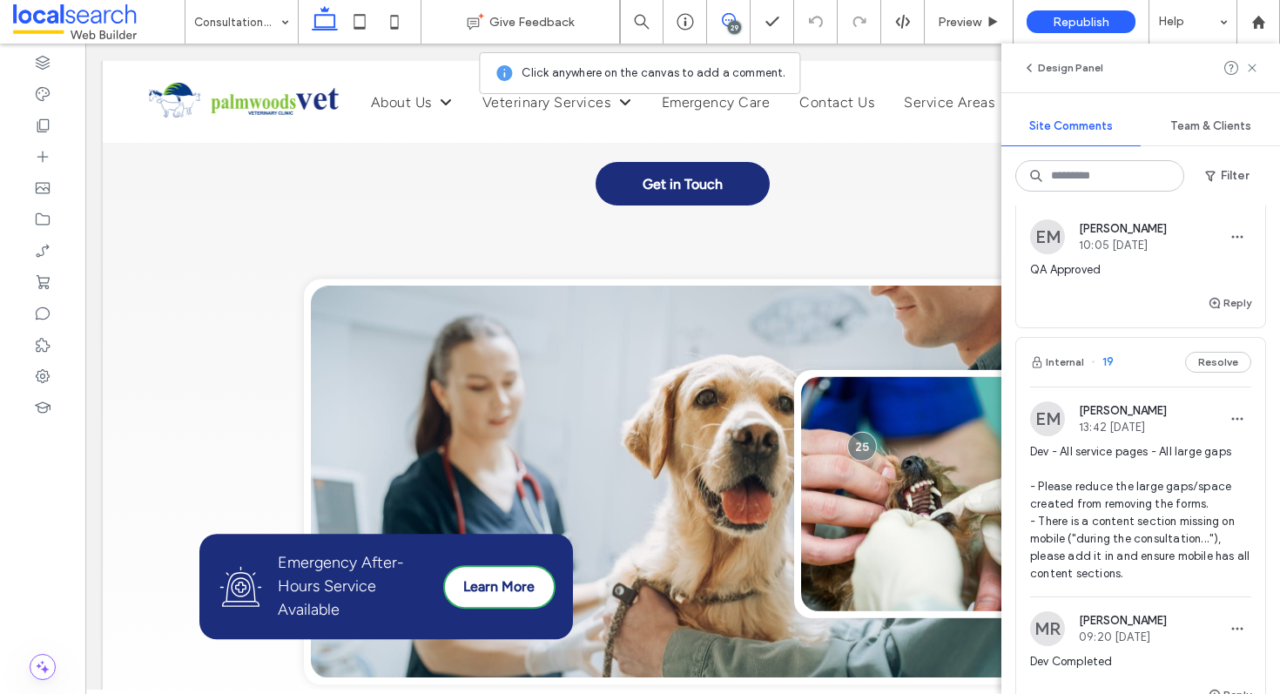
scroll to position [4399, 0]
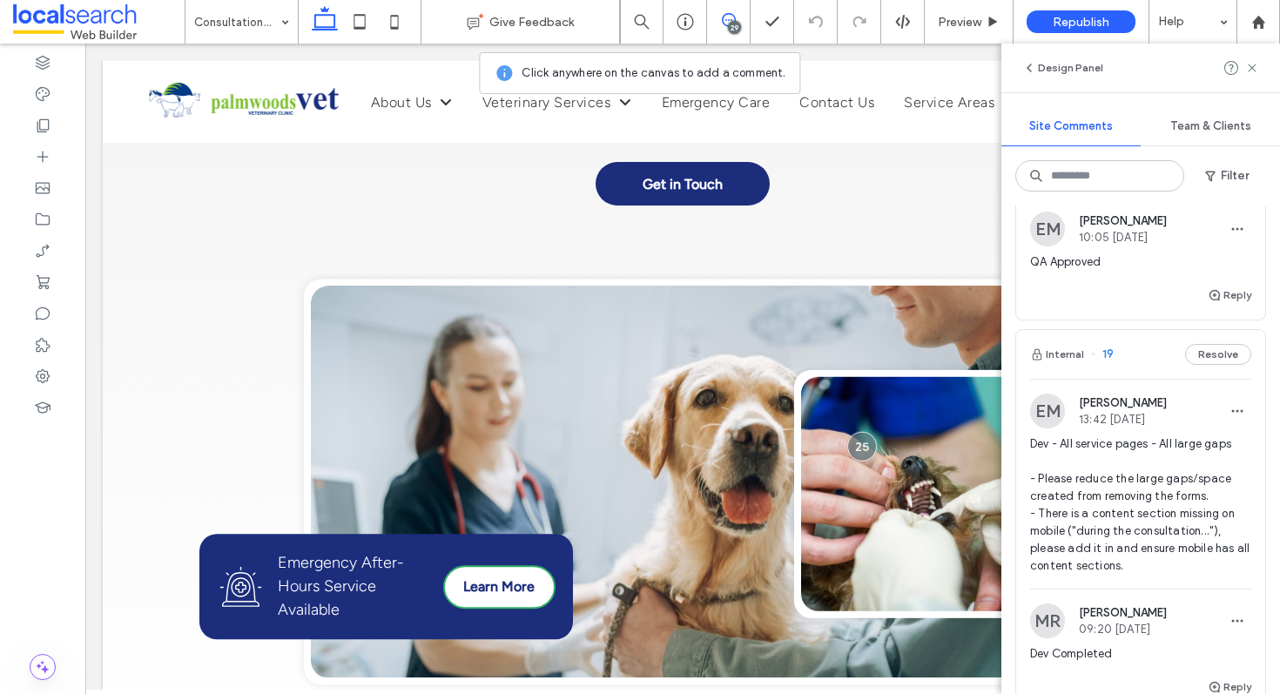
click at [1145, 360] on div "Internal 19 Resolve" at bounding box center [1140, 354] width 249 height 49
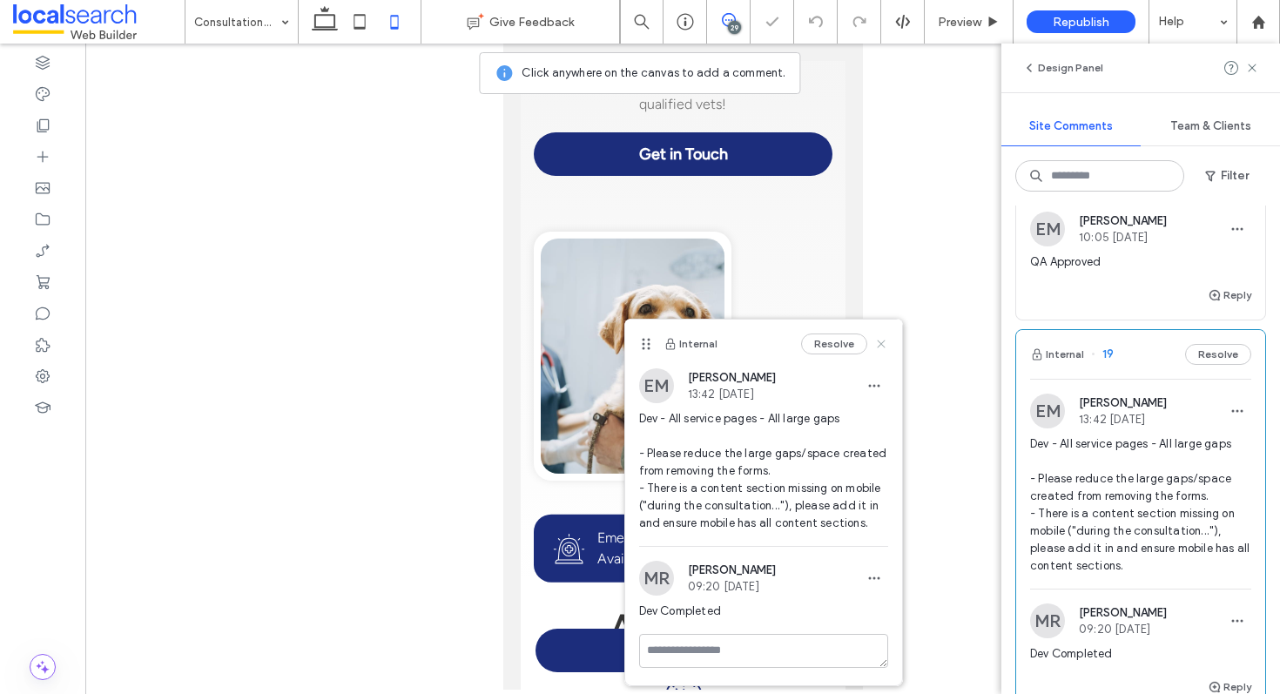
click at [878, 347] on use at bounding box center [881, 344] width 8 height 8
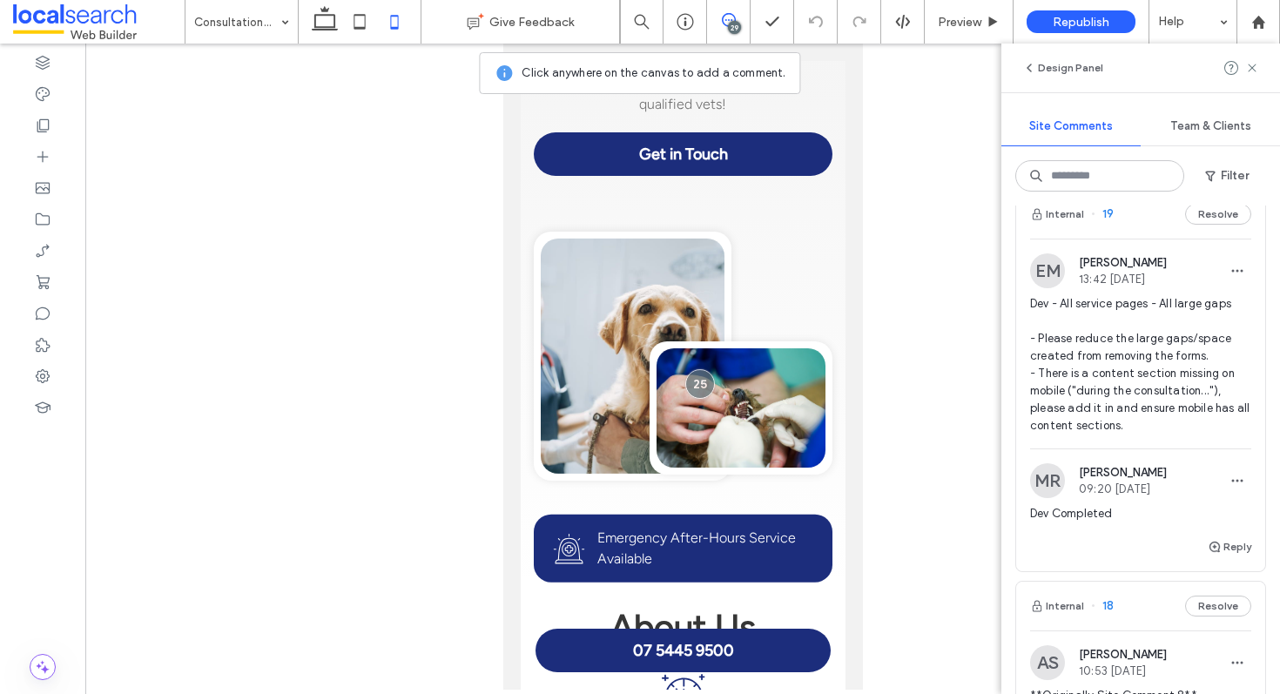
scroll to position [4511, 0]
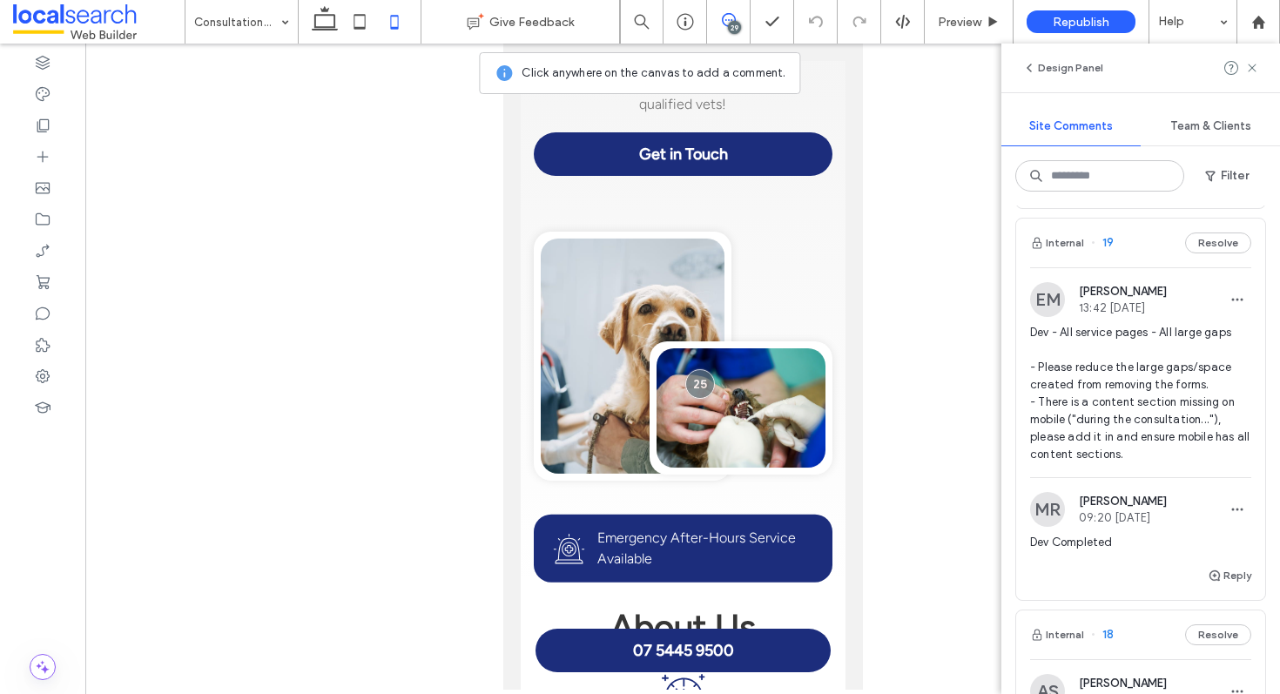
click at [1129, 239] on div "Internal 19 Resolve" at bounding box center [1140, 243] width 249 height 49
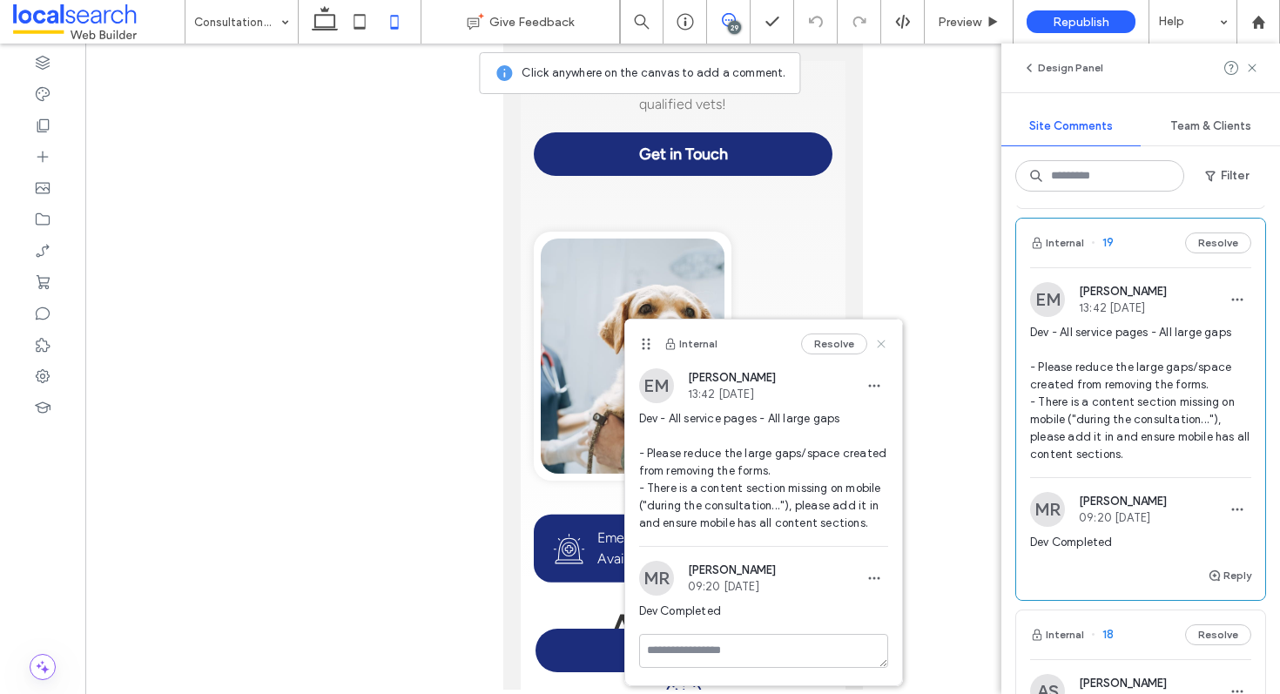
click at [883, 338] on icon at bounding box center [881, 344] width 14 height 14
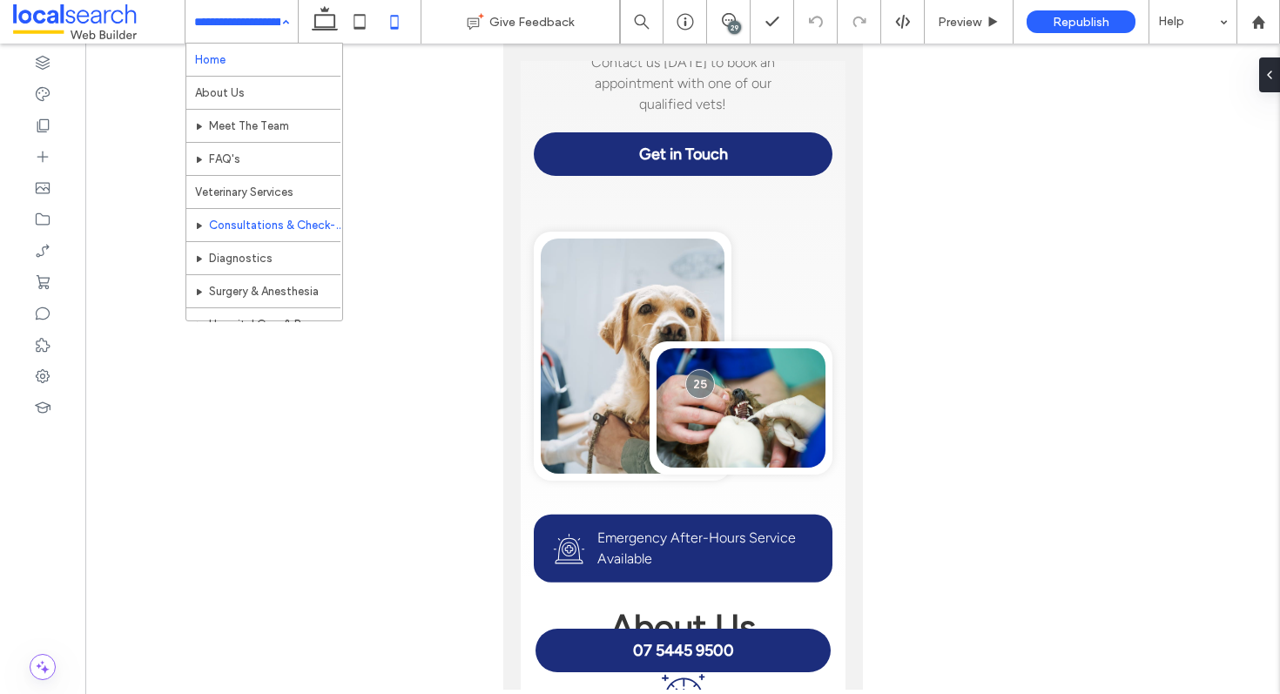
scroll to position [0, 0]
click at [286, 24] on div "Home About Us Meet The Team FAQ's Veterinary Services Consultations & Check-Ups…" at bounding box center [242, 22] width 112 height 44
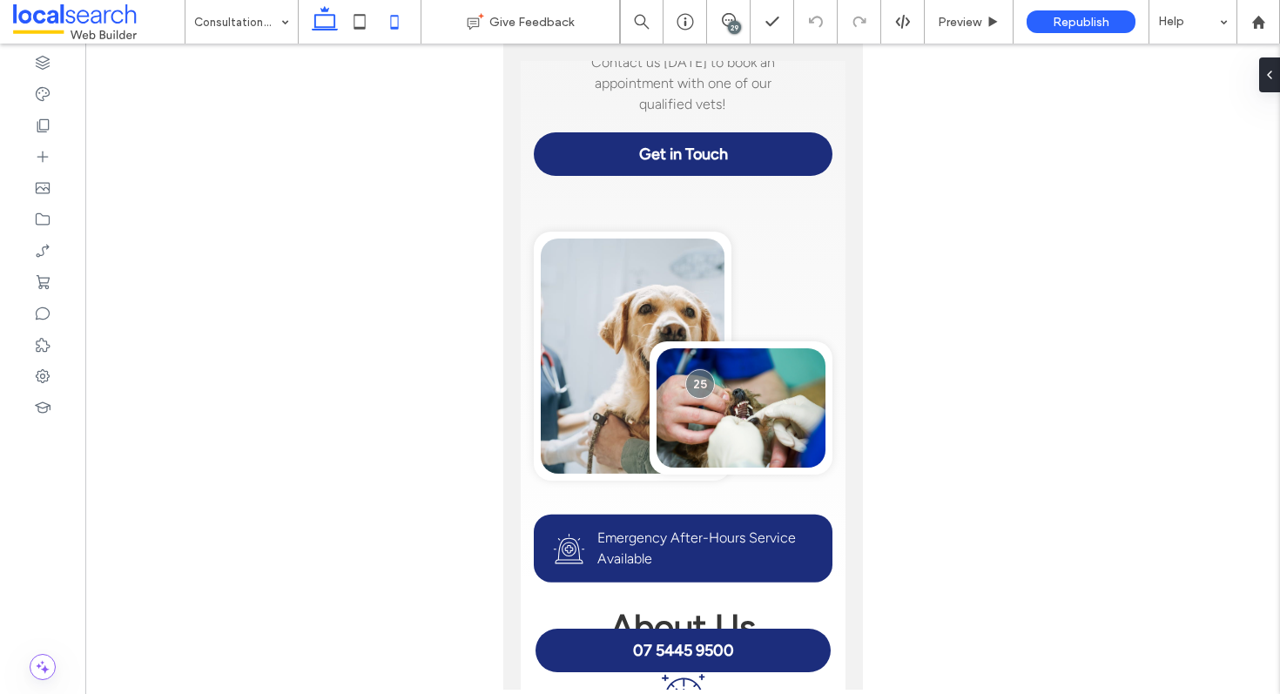
click at [334, 23] on use at bounding box center [325, 18] width 26 height 24
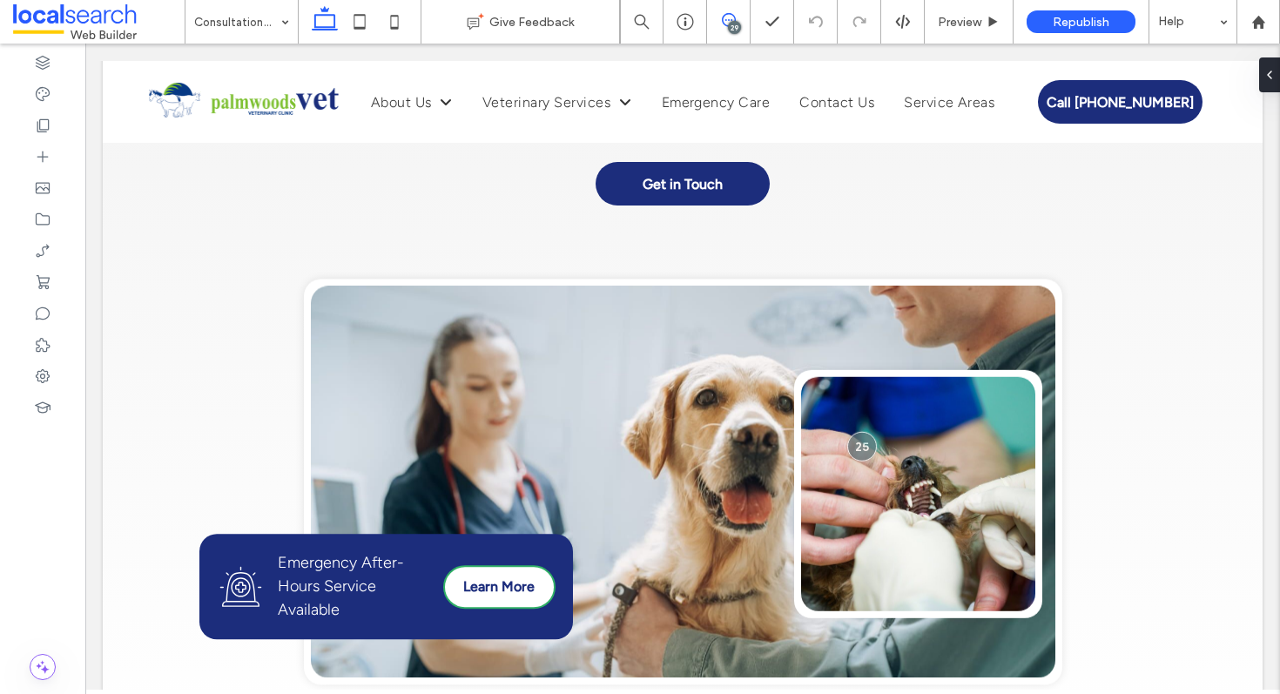
click at [723, 25] on icon at bounding box center [729, 20] width 14 height 14
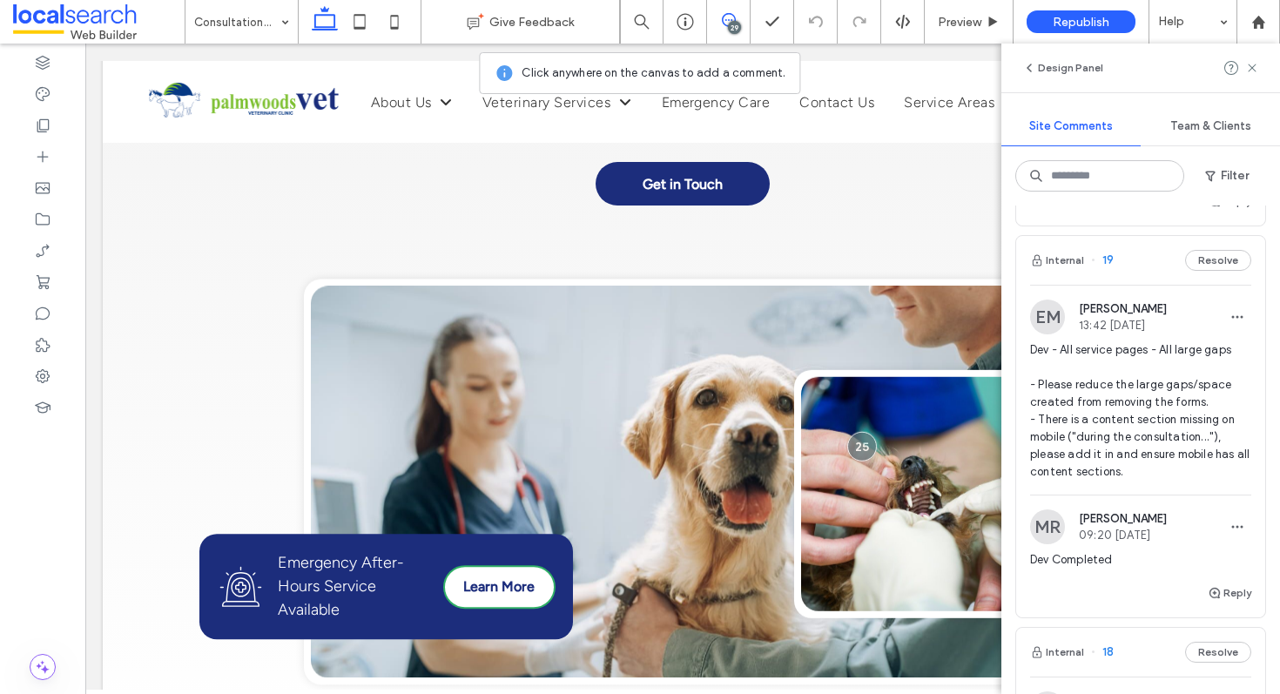
scroll to position [4495, 0]
click at [1212, 593] on button "Reply" at bounding box center [1230, 591] width 44 height 21
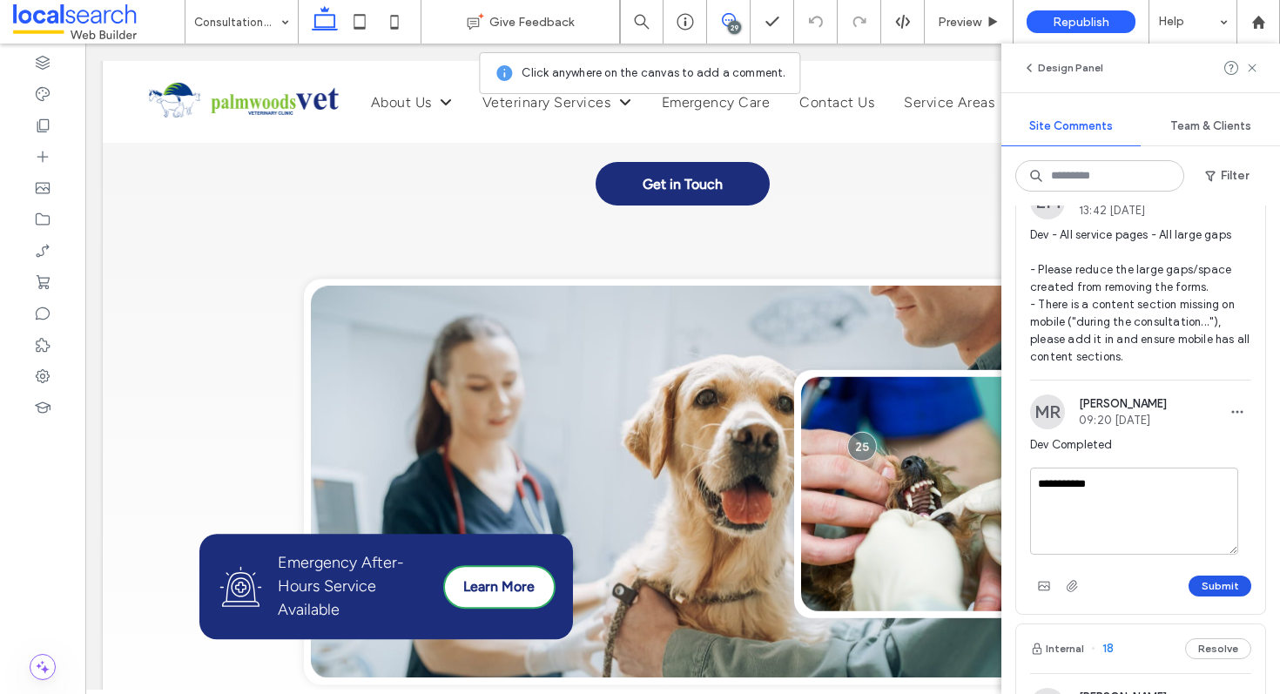
type textarea "**********"
click at [1211, 588] on button "Submit" at bounding box center [1220, 586] width 63 height 21
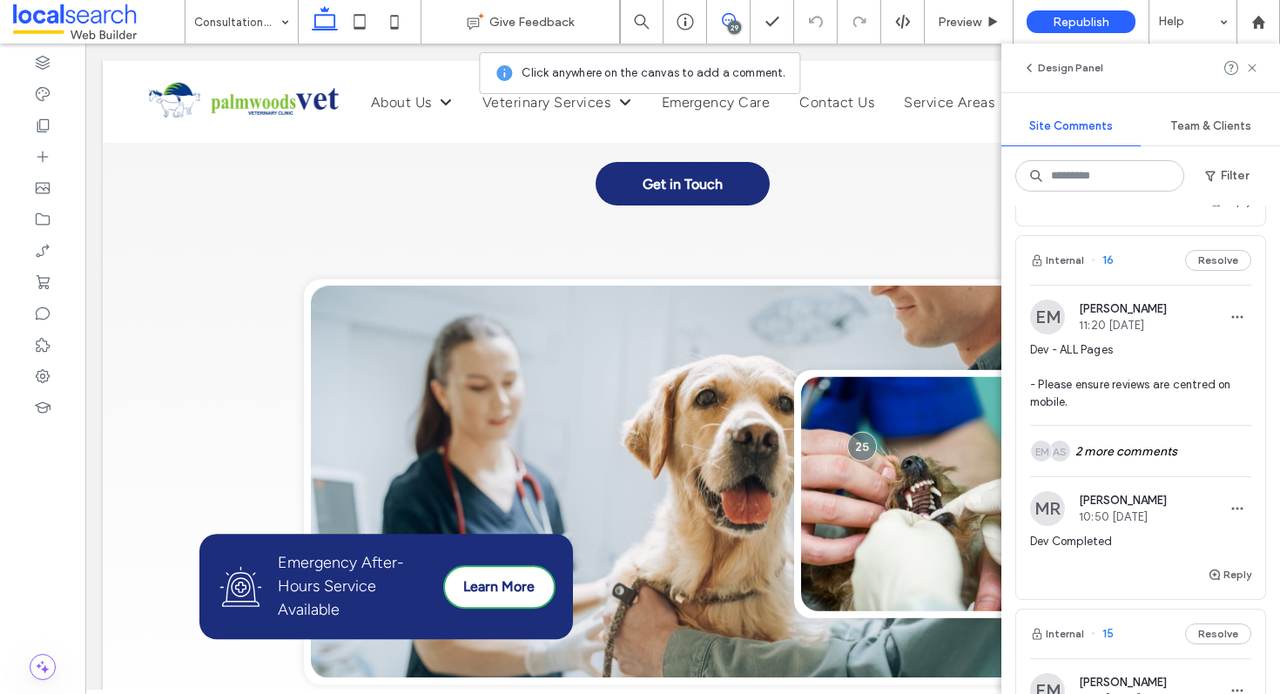
scroll to position [5745, 0]
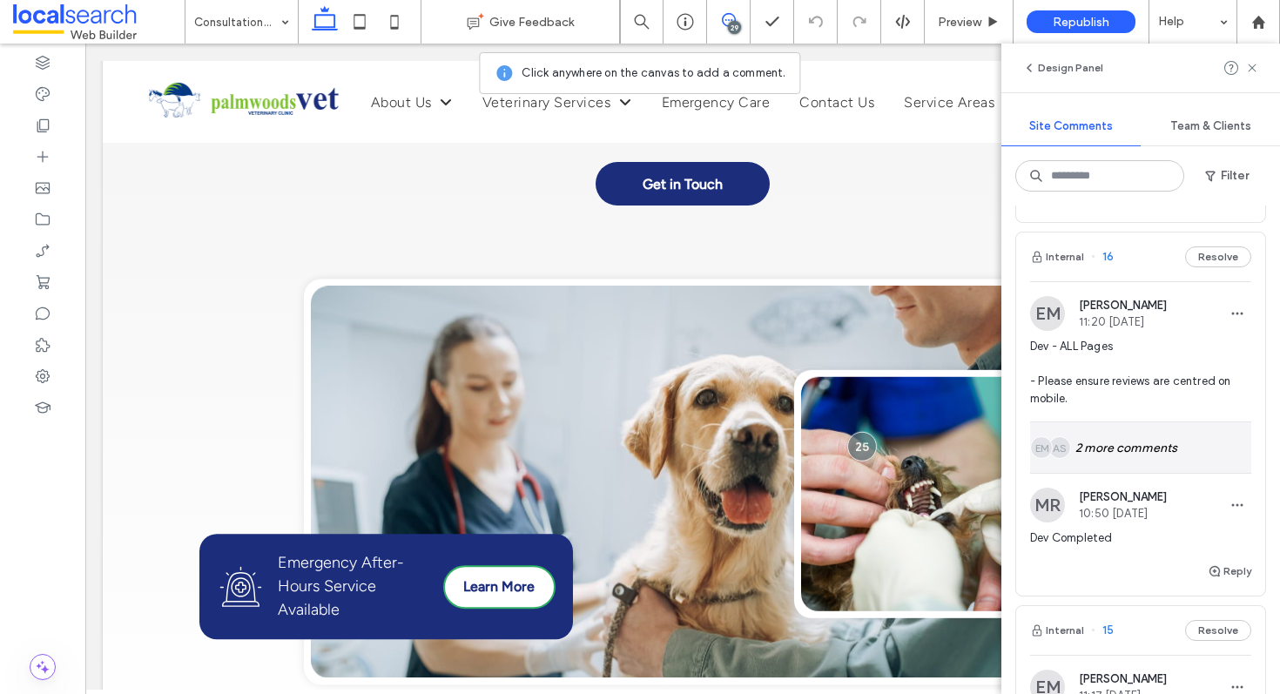
click at [1124, 458] on div "AS EM 2 more comments" at bounding box center [1140, 447] width 221 height 51
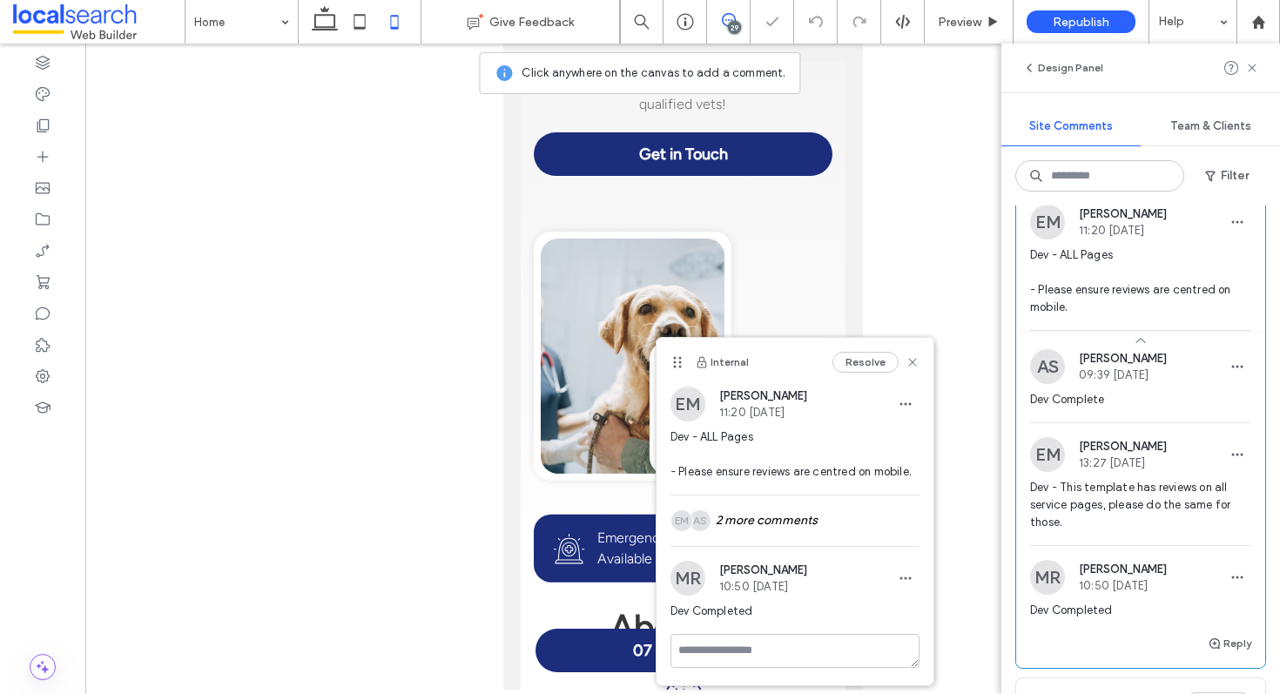
scroll to position [5841, 0]
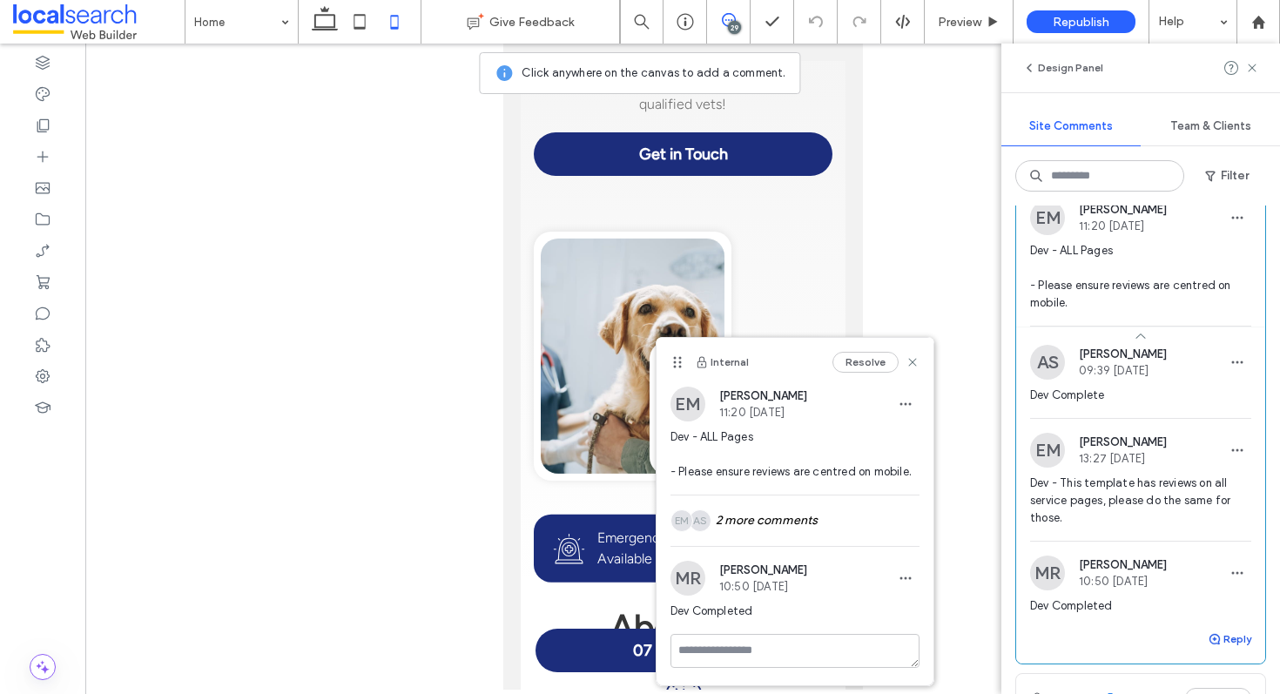
click at [1218, 639] on button "Reply" at bounding box center [1230, 639] width 44 height 21
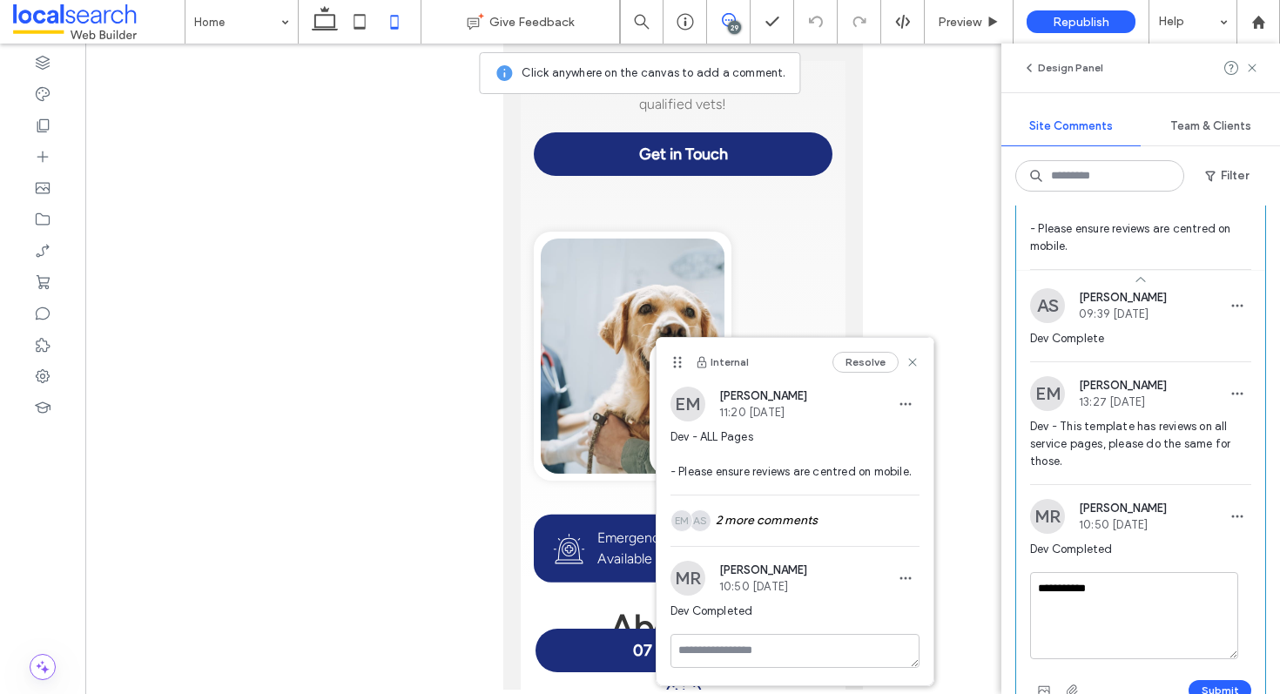
scroll to position [5962, 0]
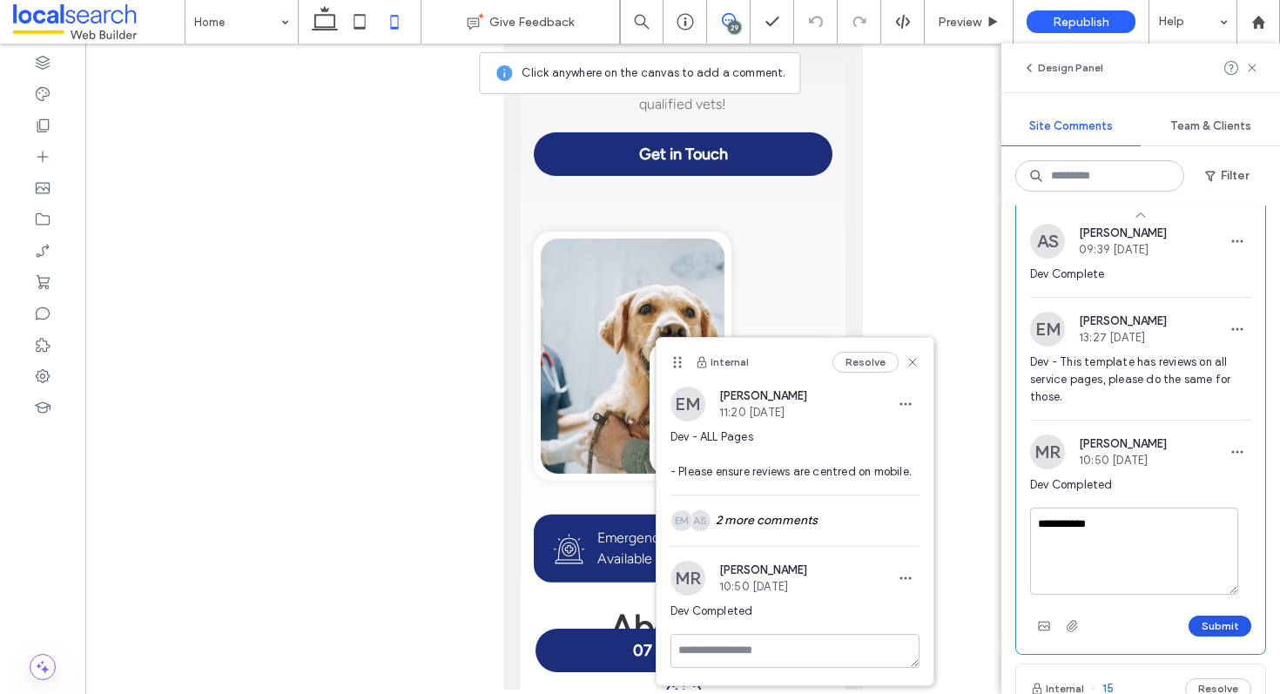
type textarea "**********"
click at [1212, 623] on button "Submit" at bounding box center [1220, 626] width 63 height 21
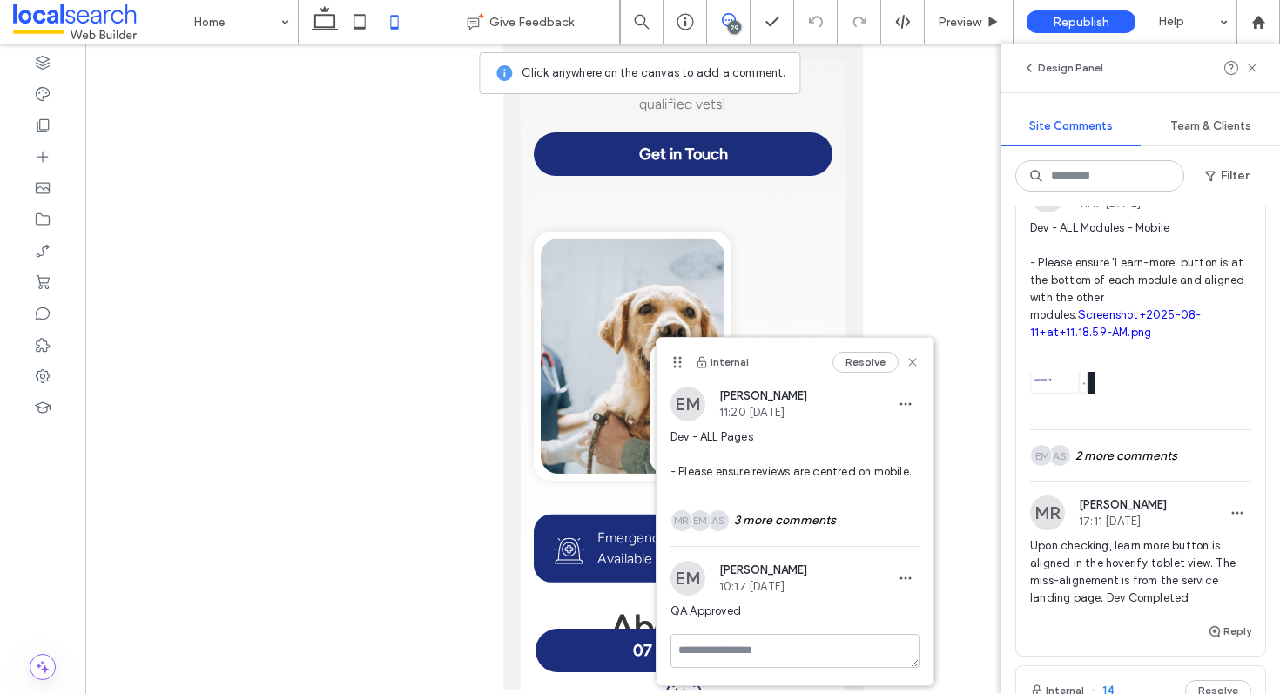
scroll to position [6499, 0]
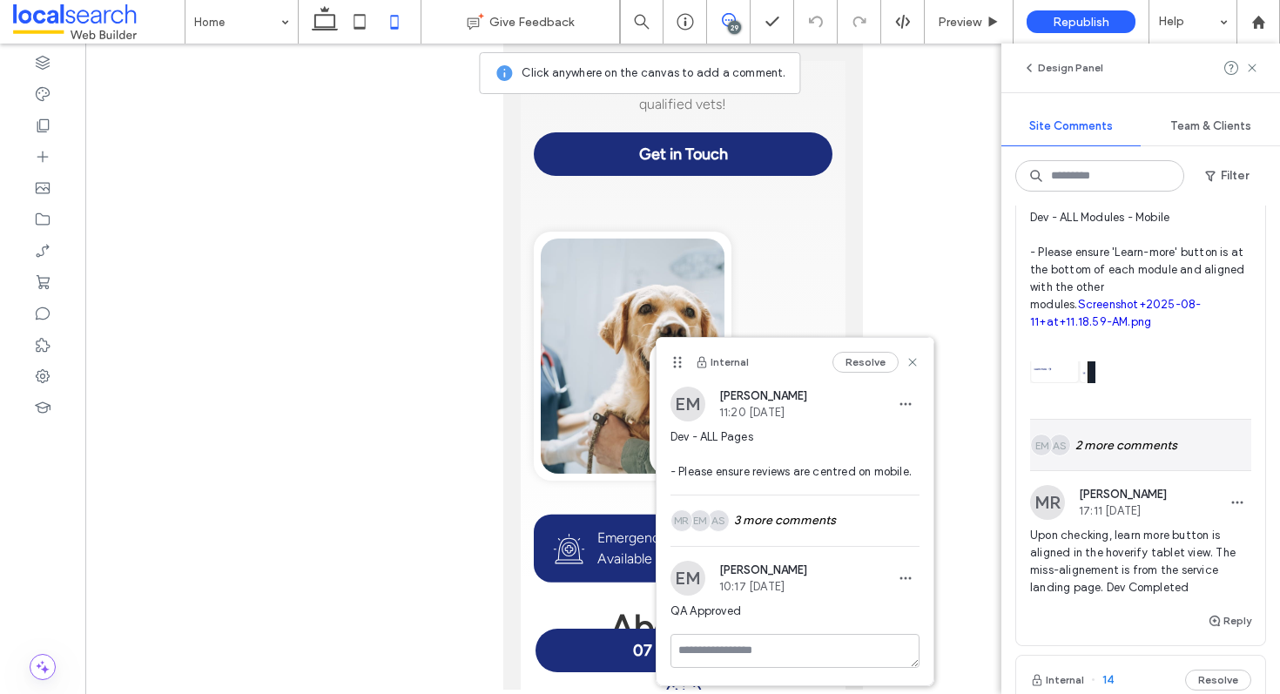
click at [1117, 449] on div "AS EM 2 more comments" at bounding box center [1140, 445] width 221 height 51
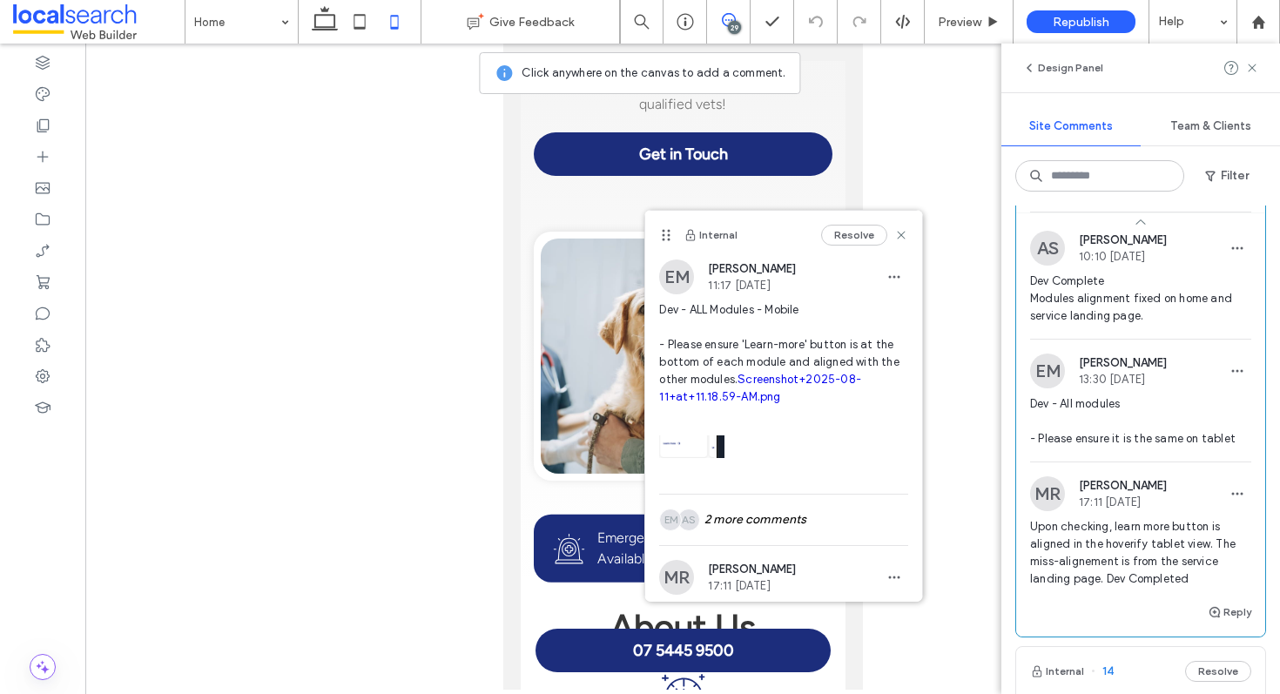
scroll to position [6713, 0]
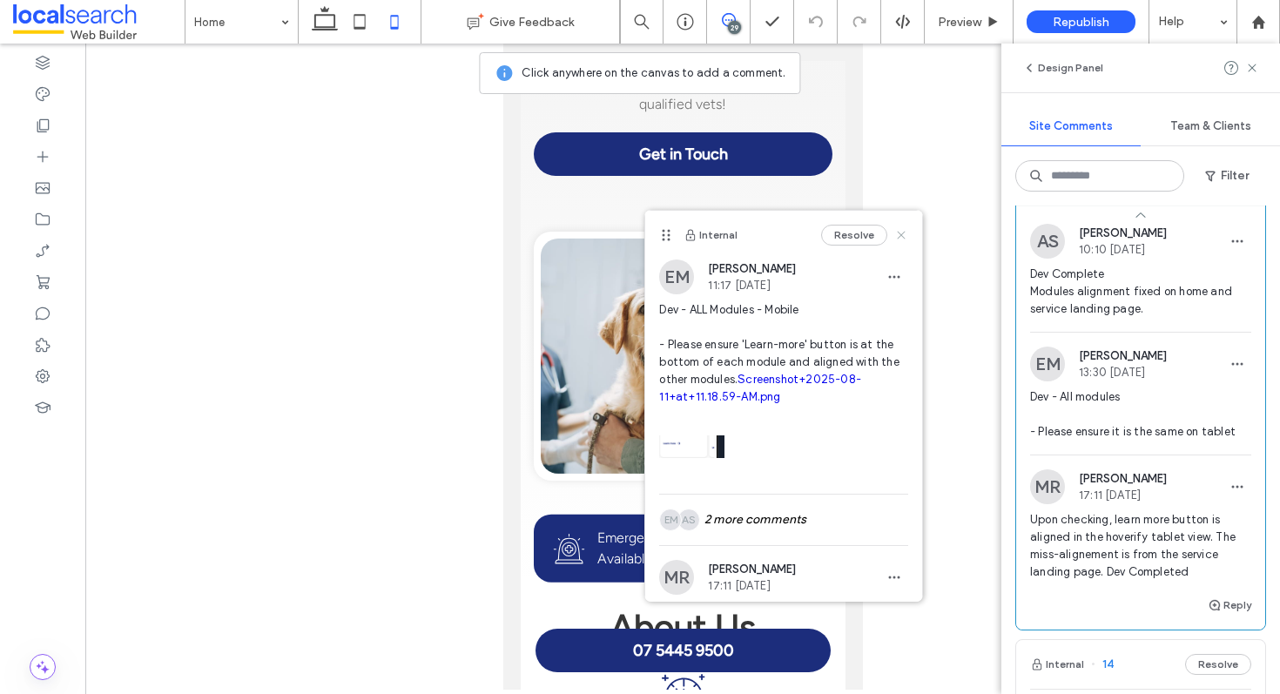
click at [898, 233] on use at bounding box center [902, 235] width 8 height 8
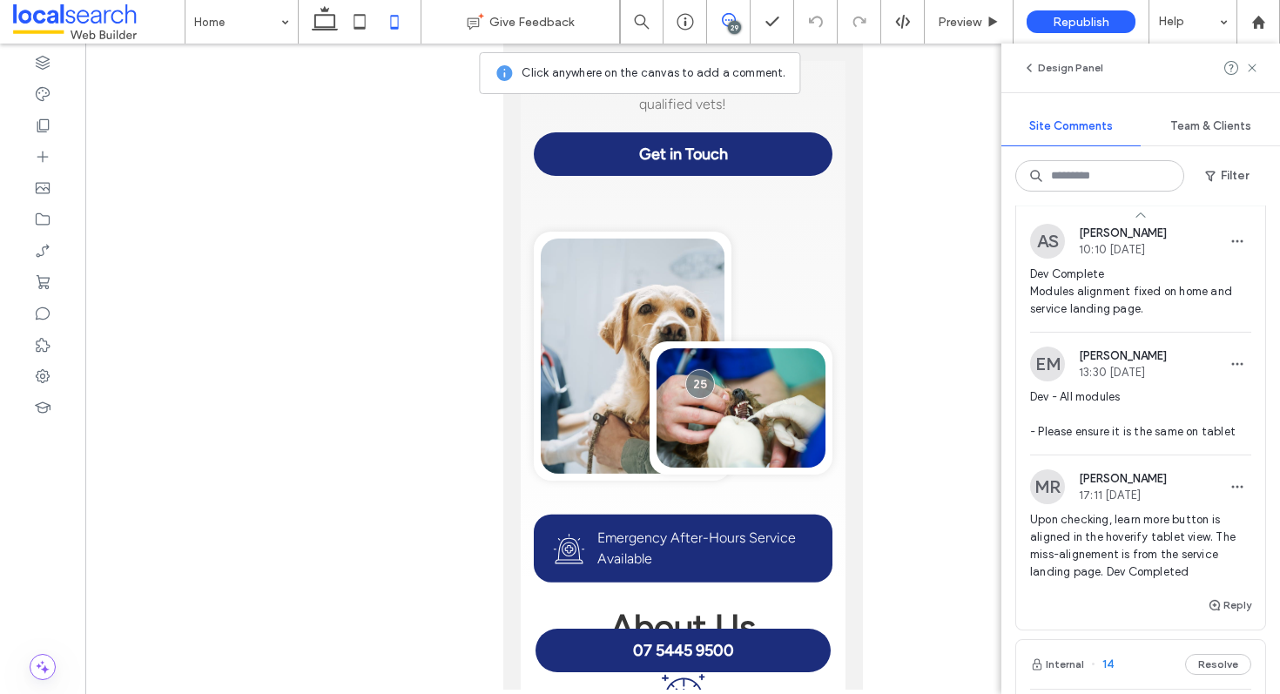
click at [1178, 360] on div "EM Ethan Mann 13:30 Aug 14 2025" at bounding box center [1140, 364] width 221 height 35
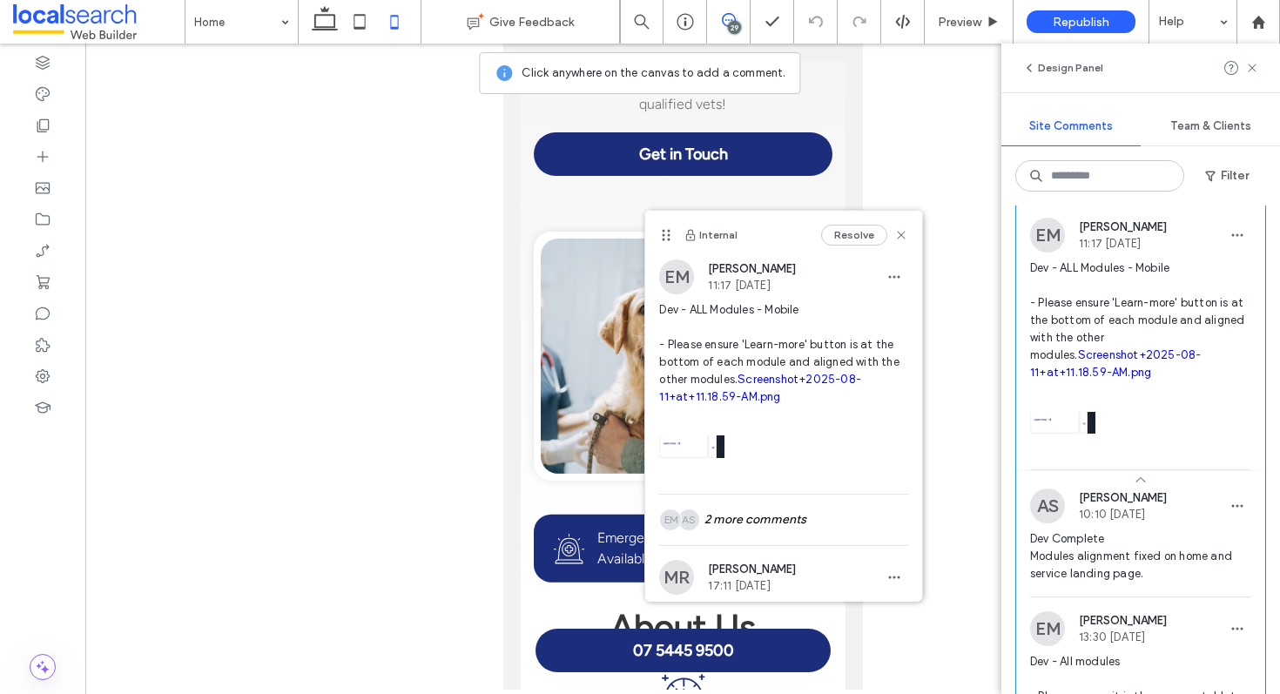
scroll to position [6446, 0]
click at [1148, 354] on link "Screenshot+2025-08-11+at+11.18.59-AM.png" at bounding box center [1115, 366] width 171 height 30
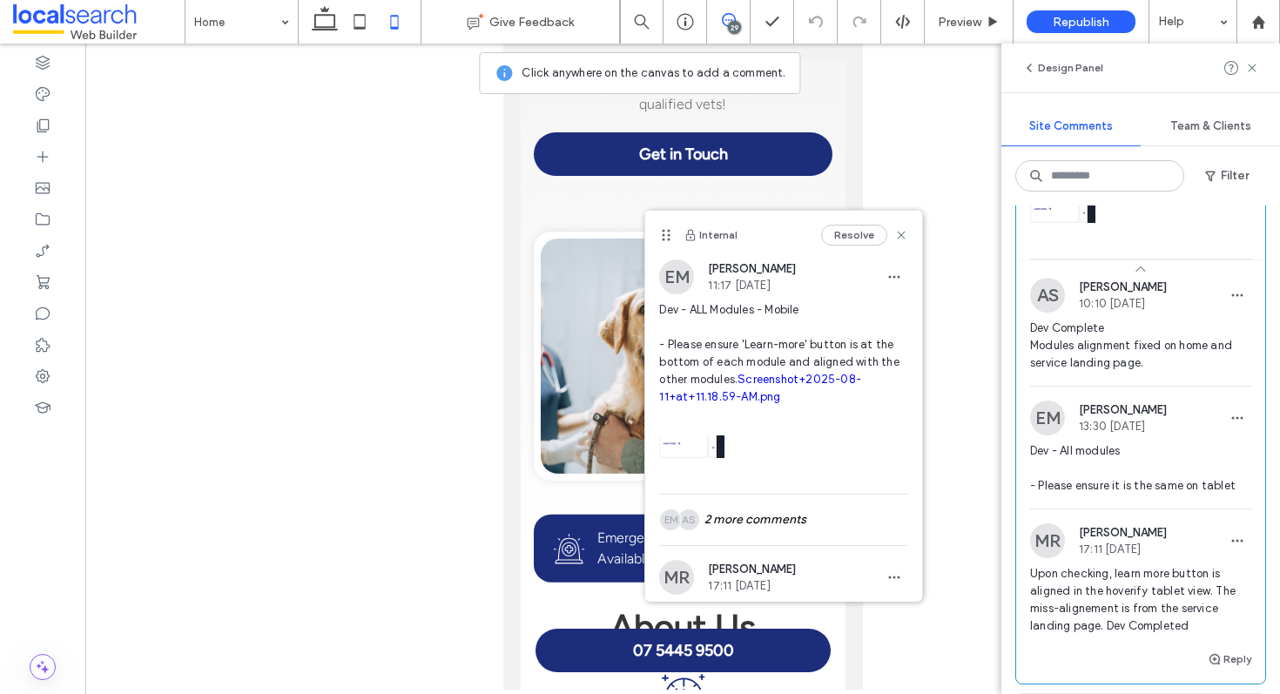
scroll to position [6660, 0]
click at [1184, 415] on div "EM Ethan Mann 13:30 Aug 14 2025" at bounding box center [1140, 417] width 221 height 35
click at [898, 234] on use at bounding box center [902, 235] width 8 height 8
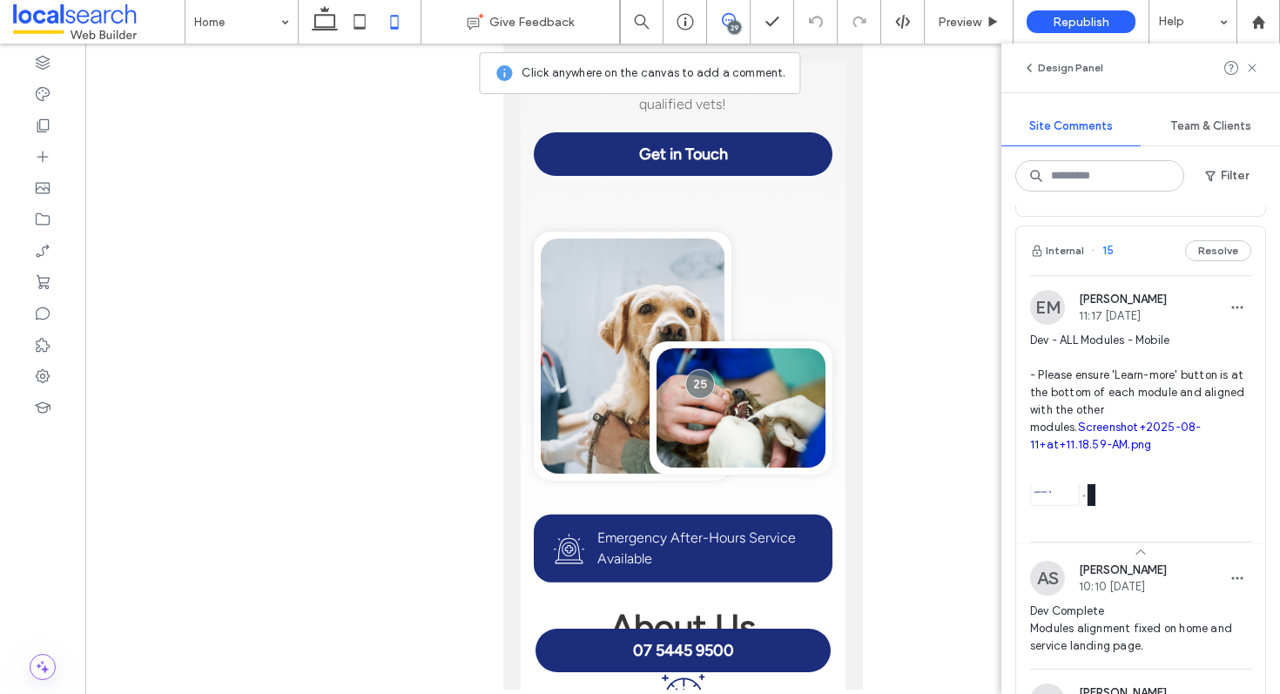
scroll to position [6375, 0]
click at [1133, 246] on div "Internal 15 Resolve" at bounding box center [1140, 251] width 249 height 49
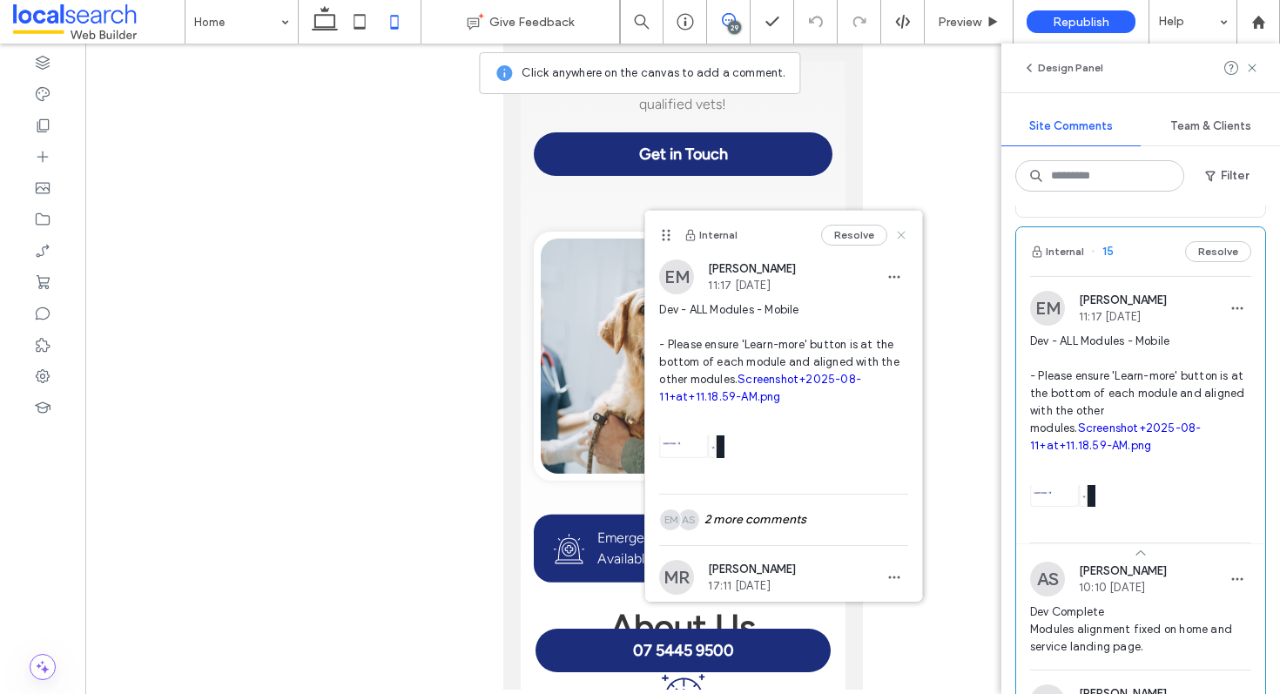
click at [898, 232] on use at bounding box center [902, 235] width 8 height 8
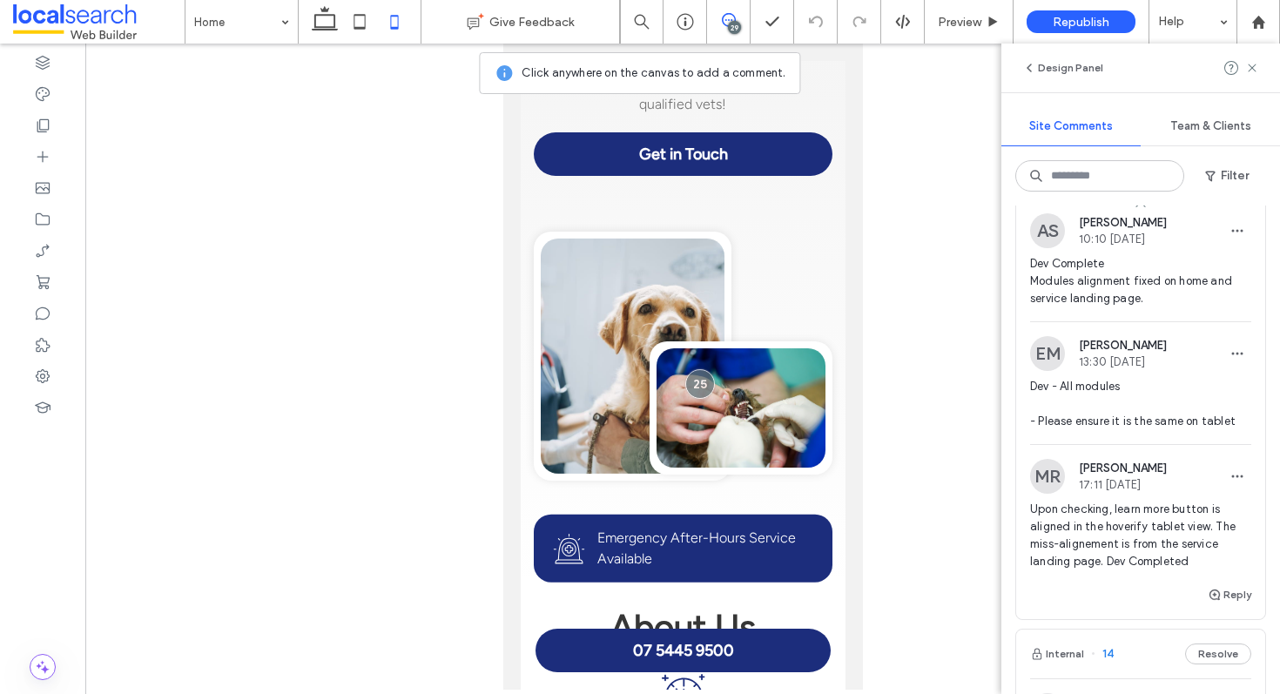
scroll to position [6727, 0]
click at [1212, 586] on button "Reply" at bounding box center [1230, 591] width 44 height 21
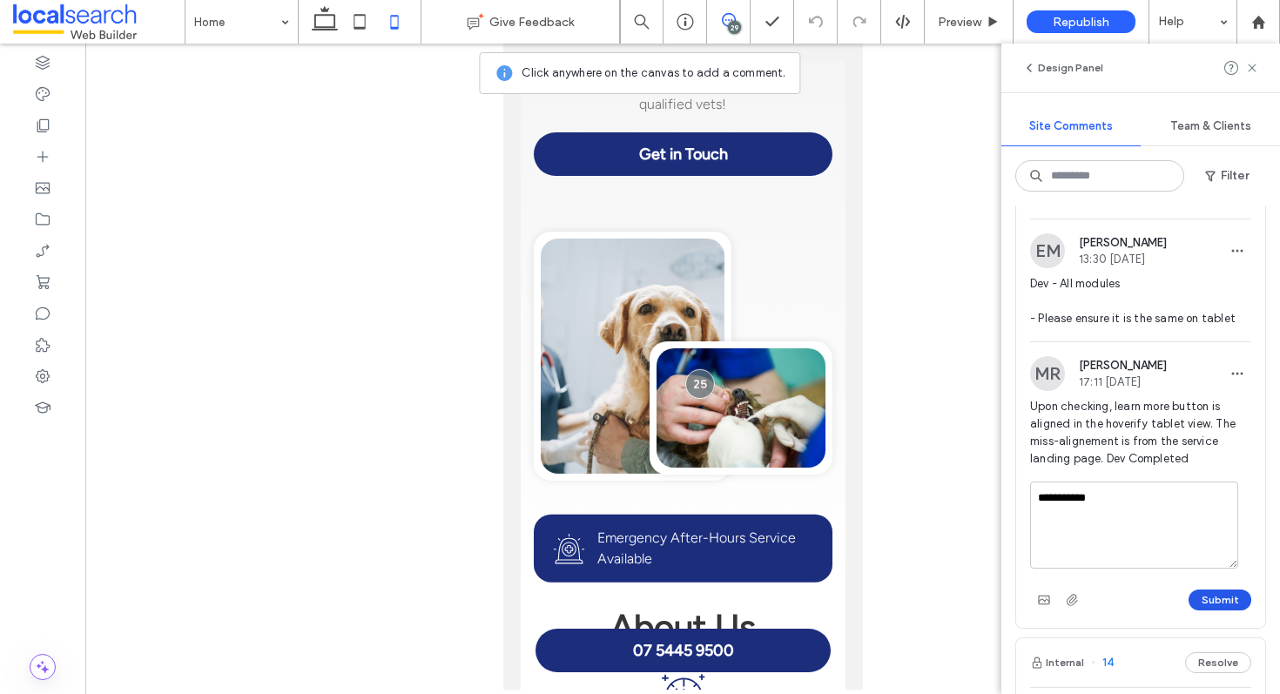
type textarea "**********"
click at [1215, 597] on button "Submit" at bounding box center [1220, 600] width 63 height 21
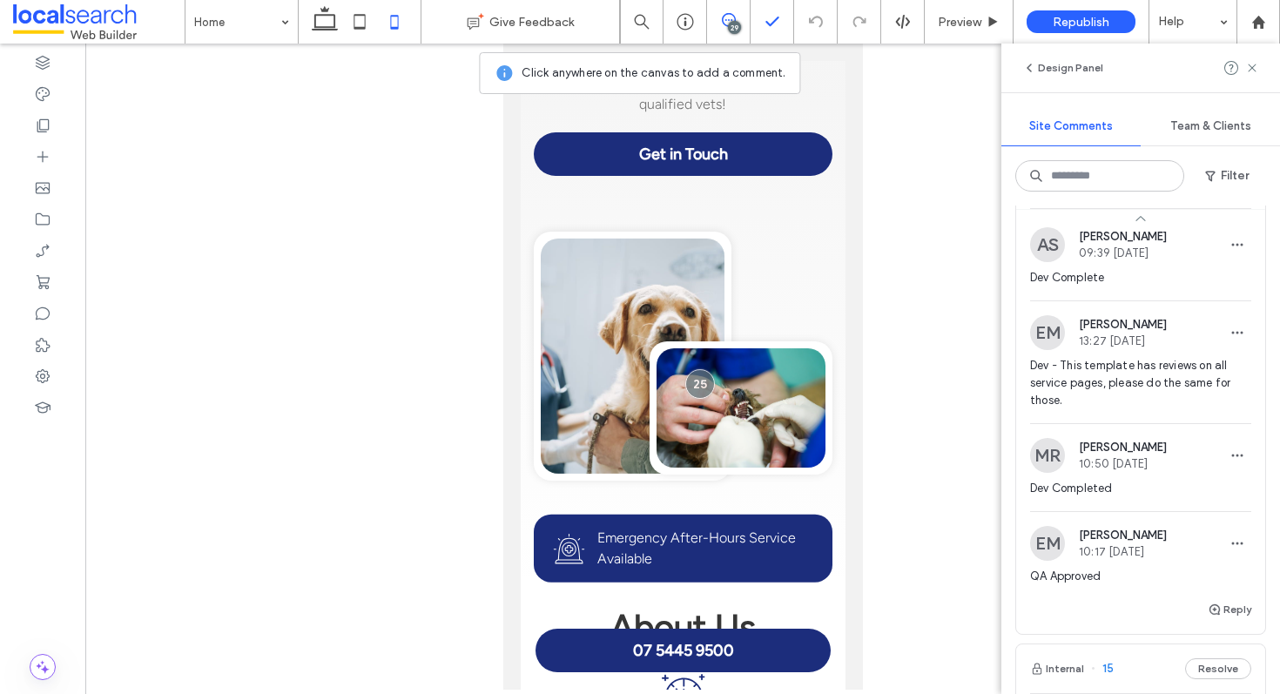
scroll to position [5892, 0]
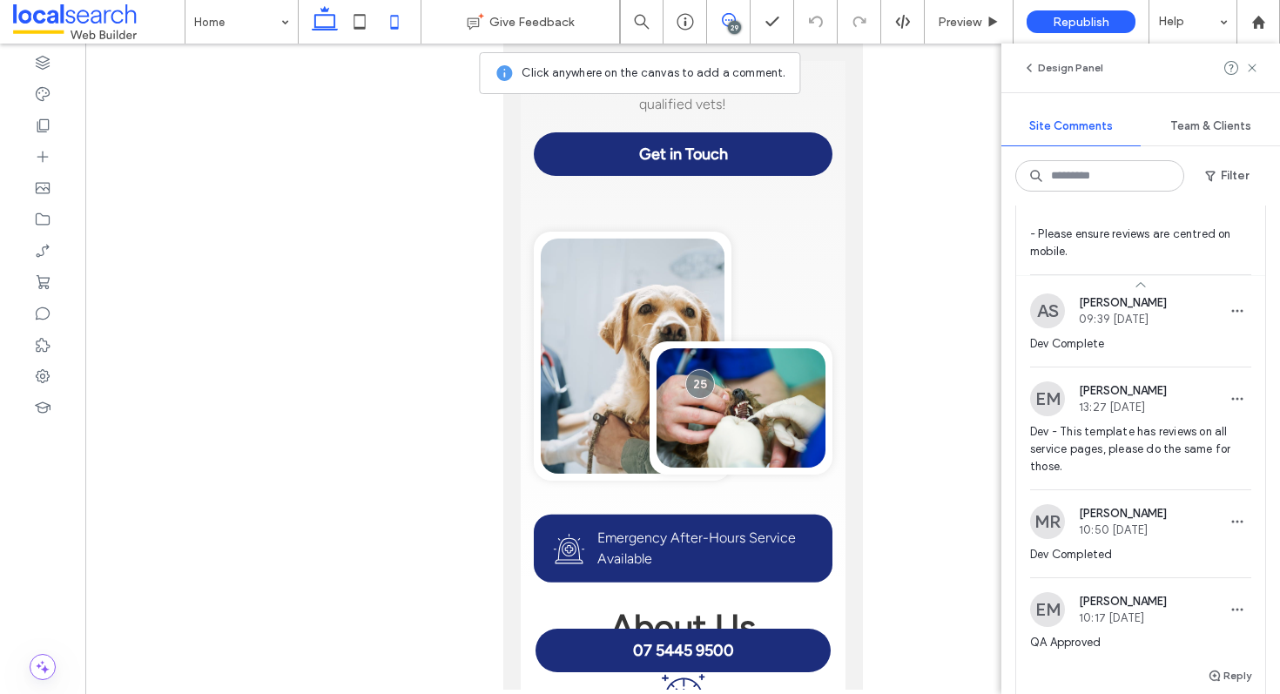
click at [327, 17] on icon at bounding box center [324, 21] width 35 height 35
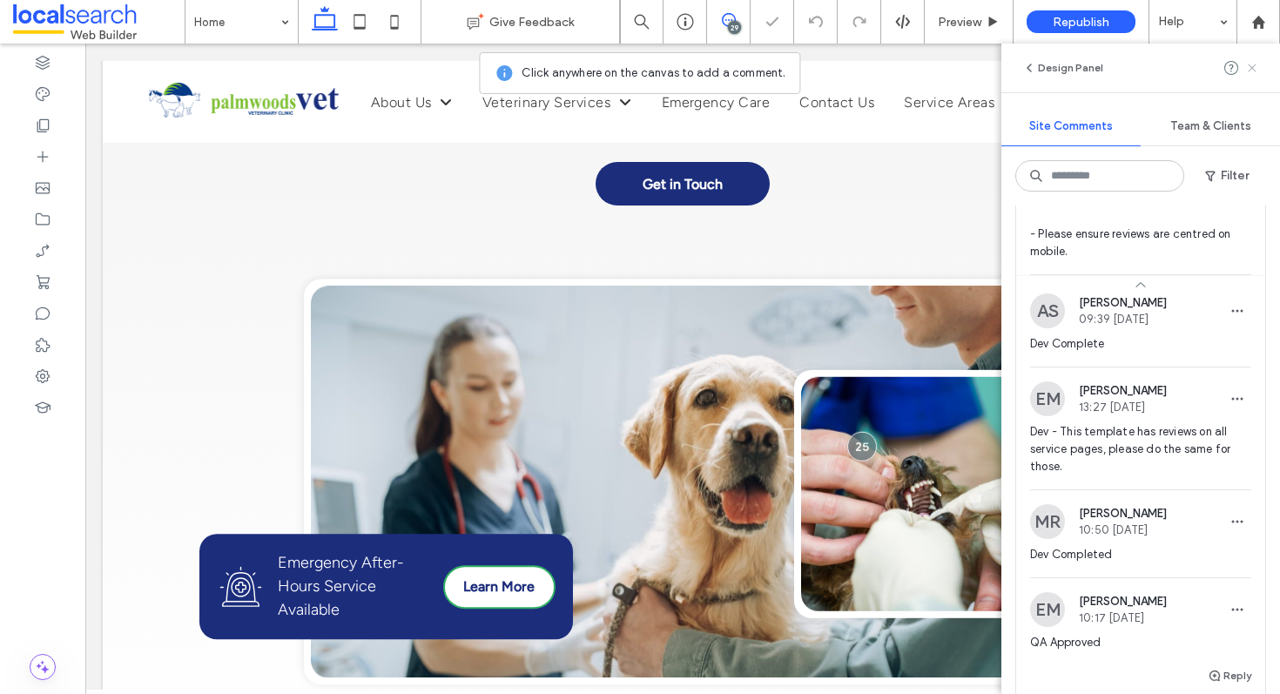
click at [1258, 65] on icon at bounding box center [1252, 68] width 14 height 14
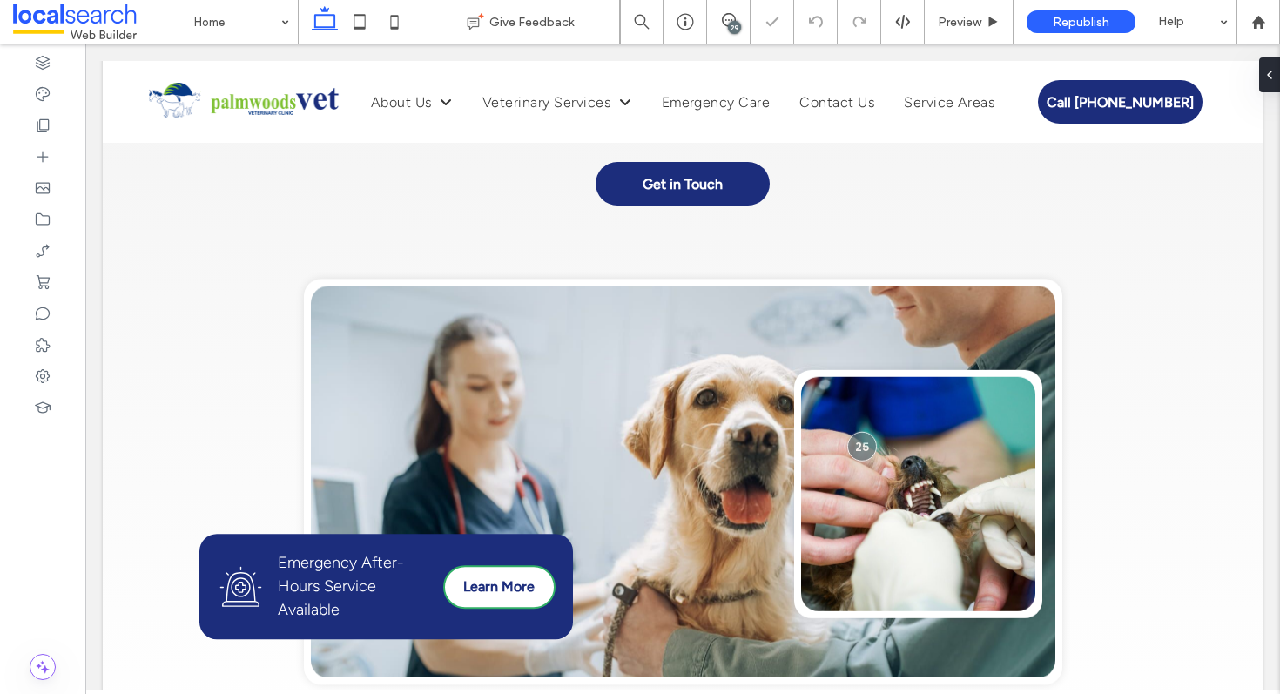
scroll to position [0, 0]
click at [47, 122] on icon at bounding box center [42, 125] width 17 height 17
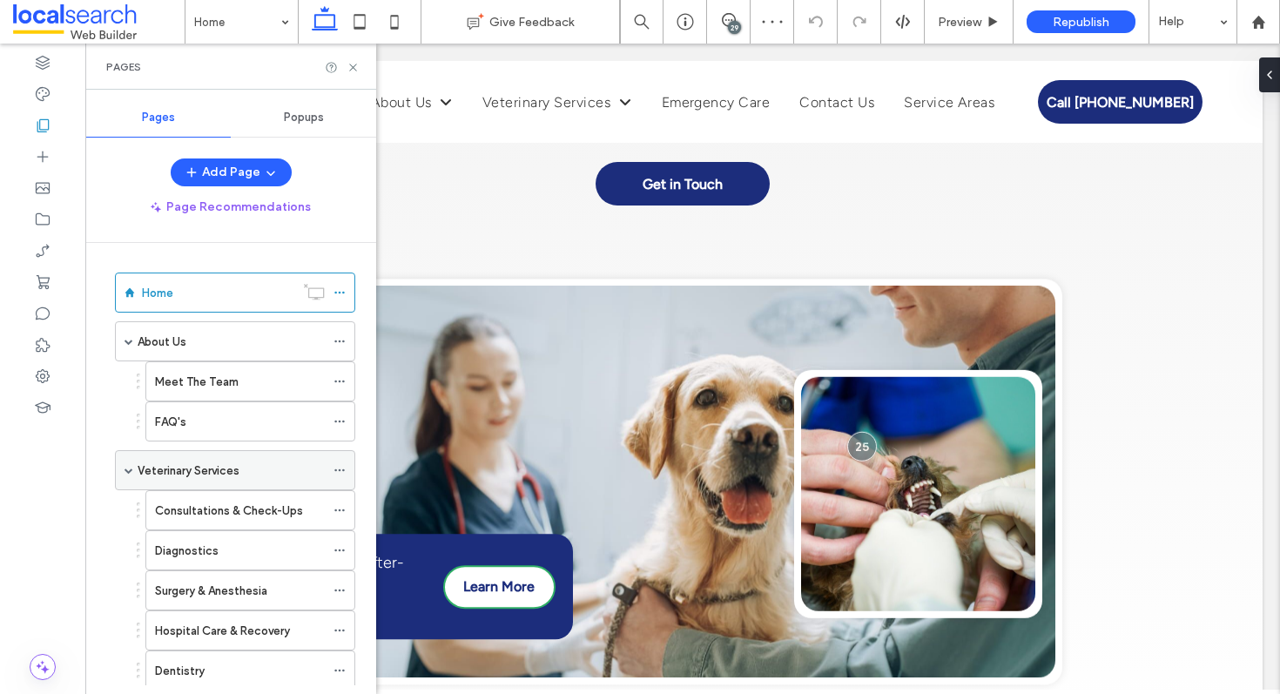
scroll to position [315, 0]
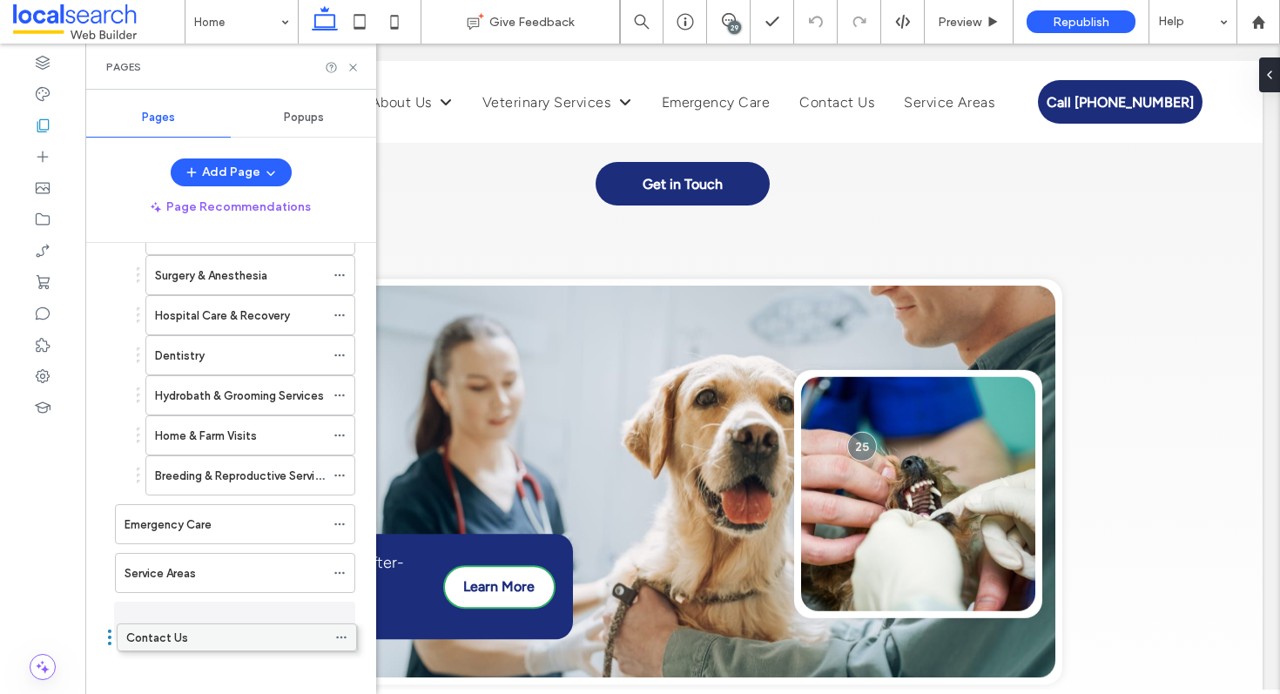
drag, startPoint x: 174, startPoint y: 573, endPoint x: 176, endPoint y: 643, distance: 69.7
click at [350, 69] on use at bounding box center [352, 67] width 7 height 7
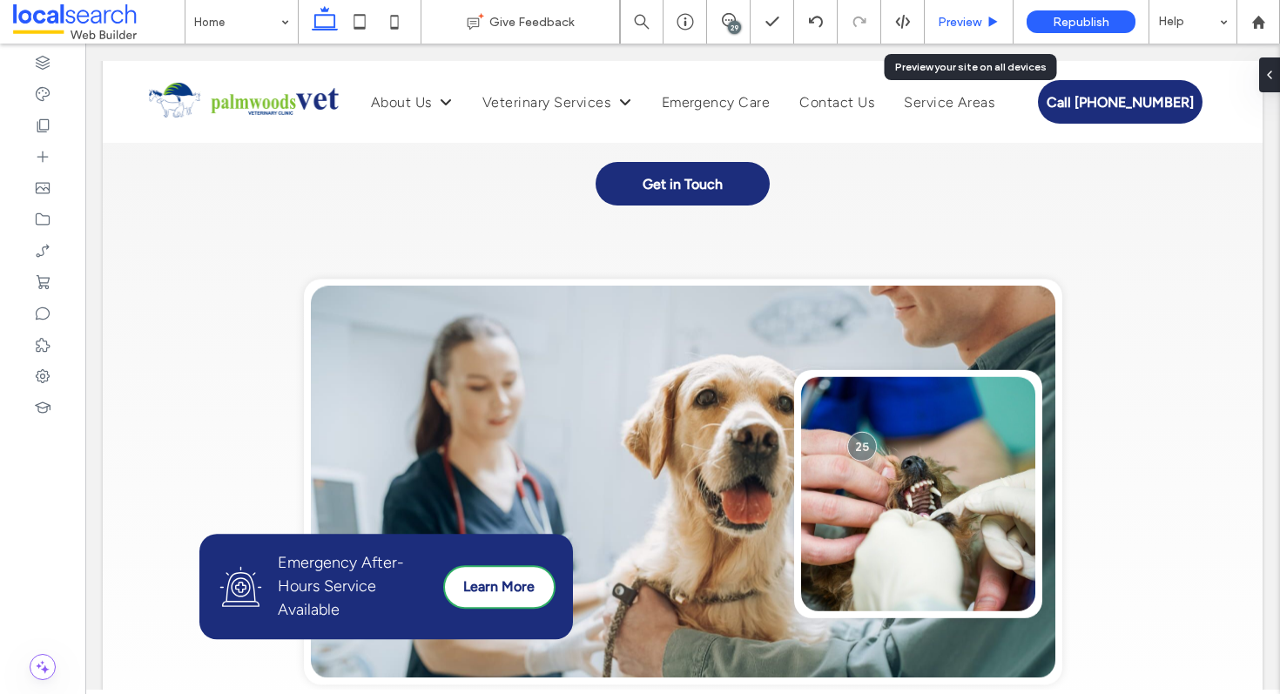
click at [938, 22] on span "Preview" at bounding box center [960, 22] width 44 height 15
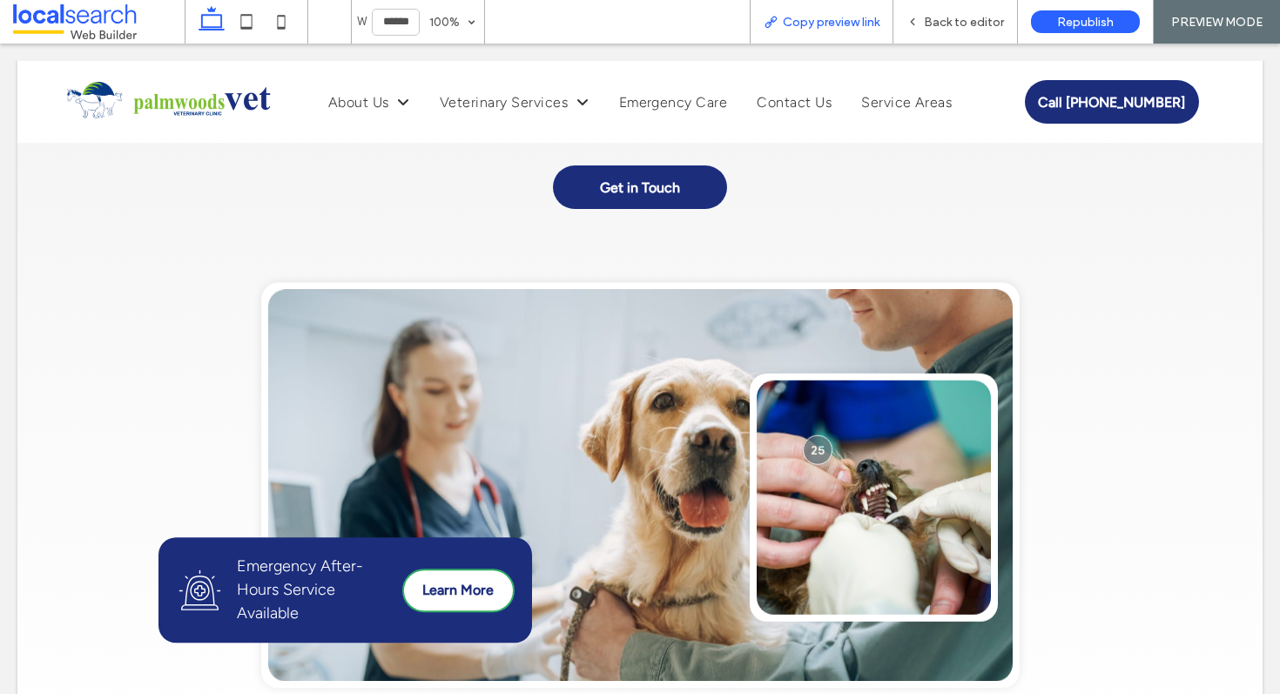
click at [821, 24] on span "Copy preview link" at bounding box center [831, 22] width 97 height 15
click at [975, 28] on span "Back to editor" at bounding box center [964, 22] width 80 height 15
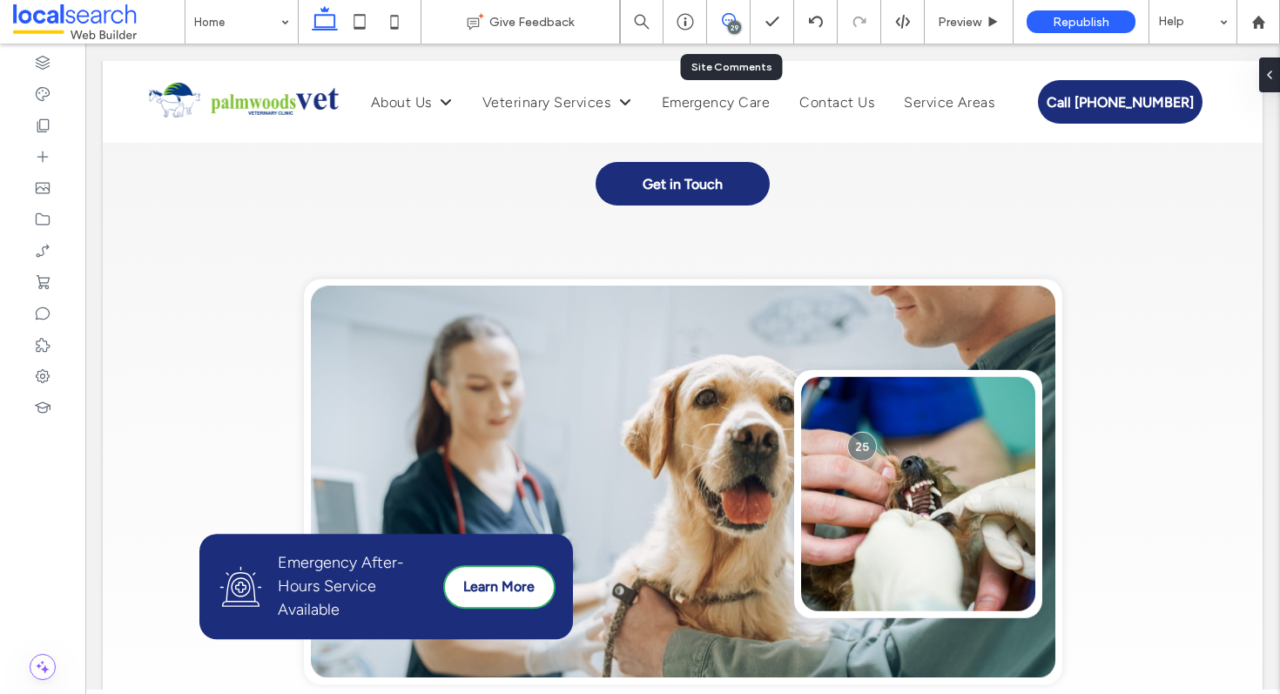
click at [727, 20] on icon at bounding box center [729, 20] width 14 height 14
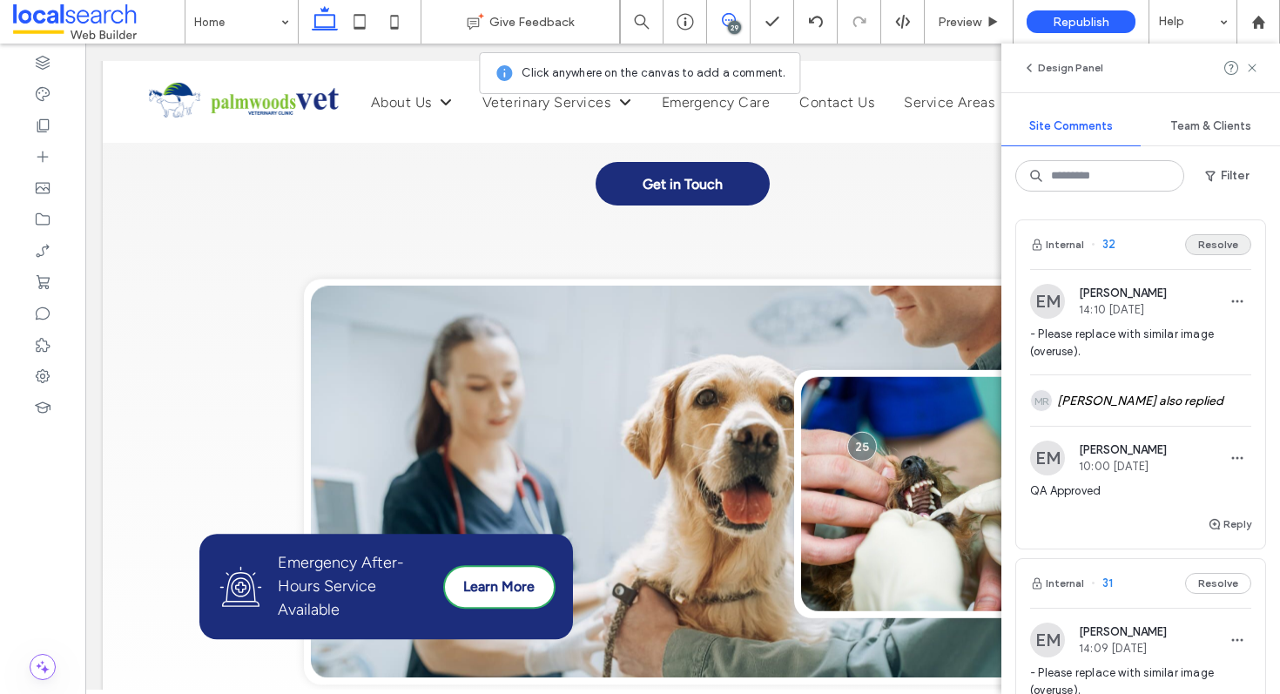
click at [1208, 243] on button "Resolve" at bounding box center [1218, 244] width 66 height 21
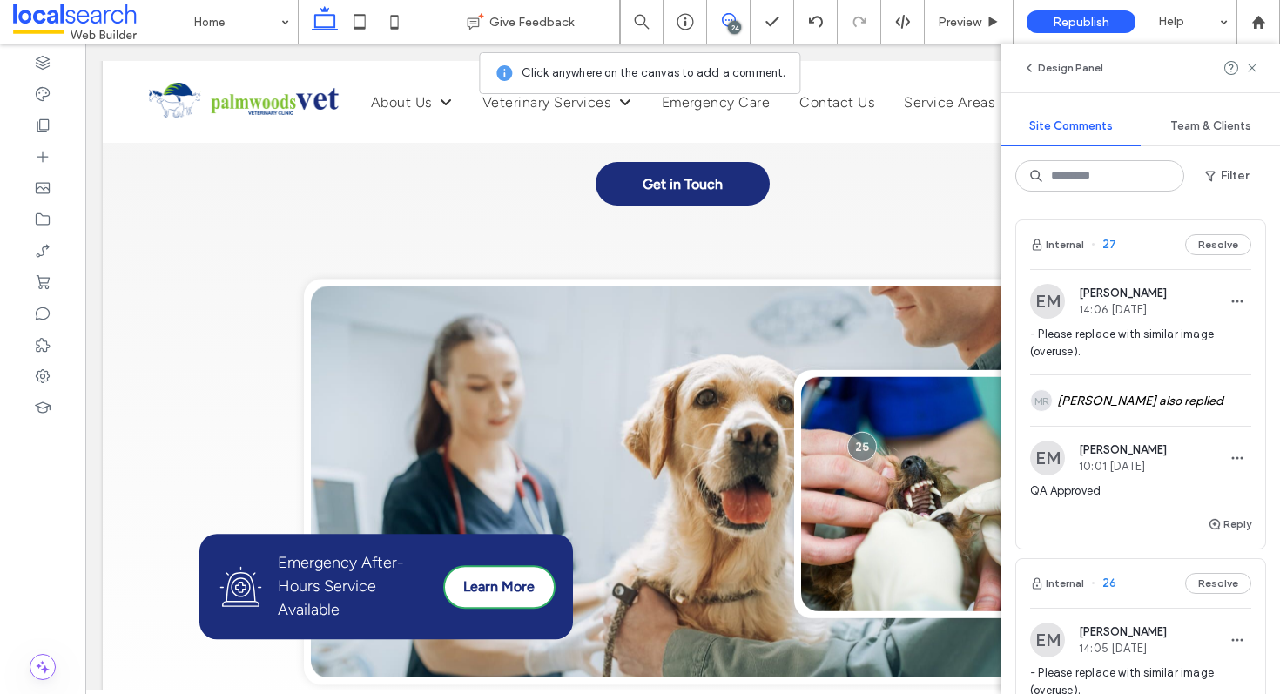
click at [1208, 243] on button "Resolve" at bounding box center [1218, 244] width 66 height 21
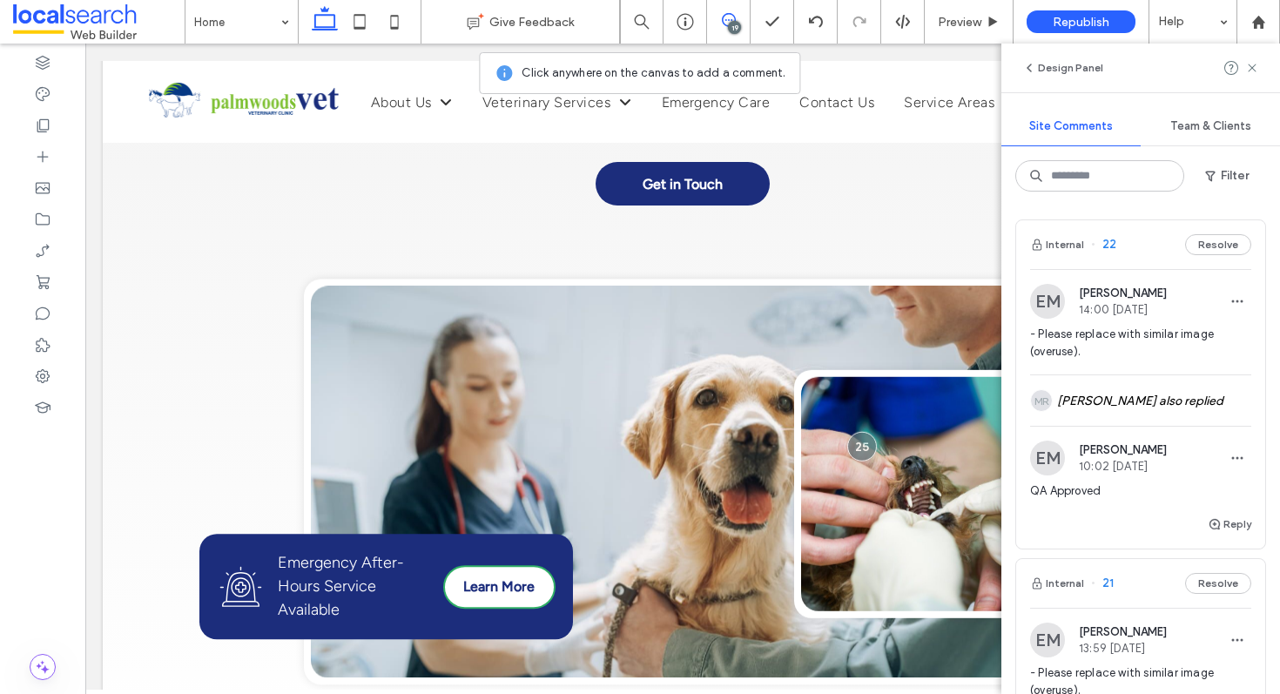
click at [1208, 243] on button "Resolve" at bounding box center [1218, 244] width 66 height 21
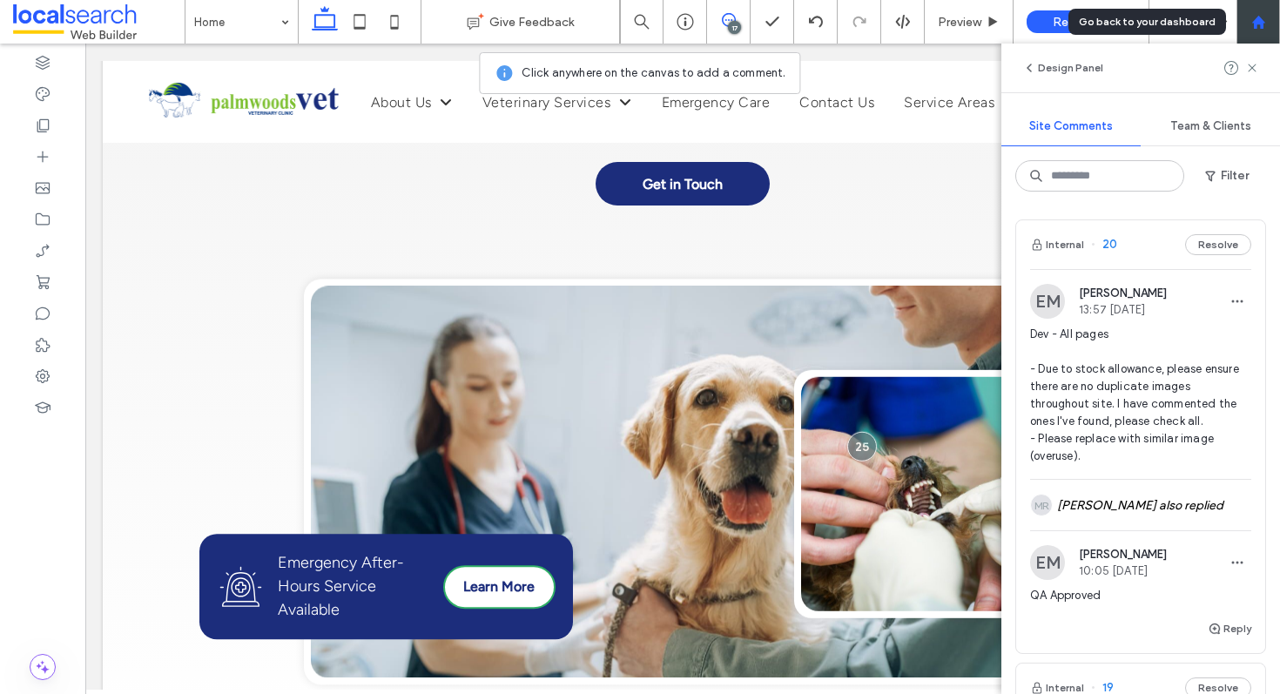
click at [1265, 24] on div at bounding box center [1259, 22] width 42 height 15
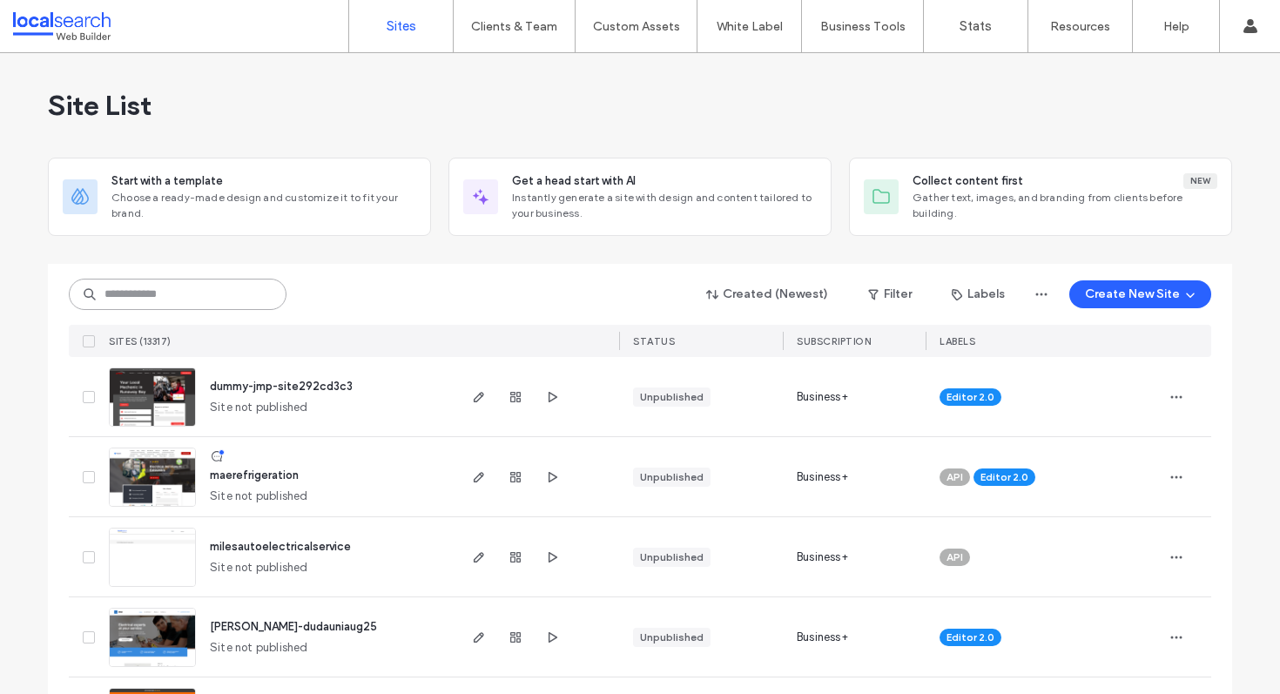
click at [171, 279] on input at bounding box center [178, 294] width 218 height 31
paste input "********"
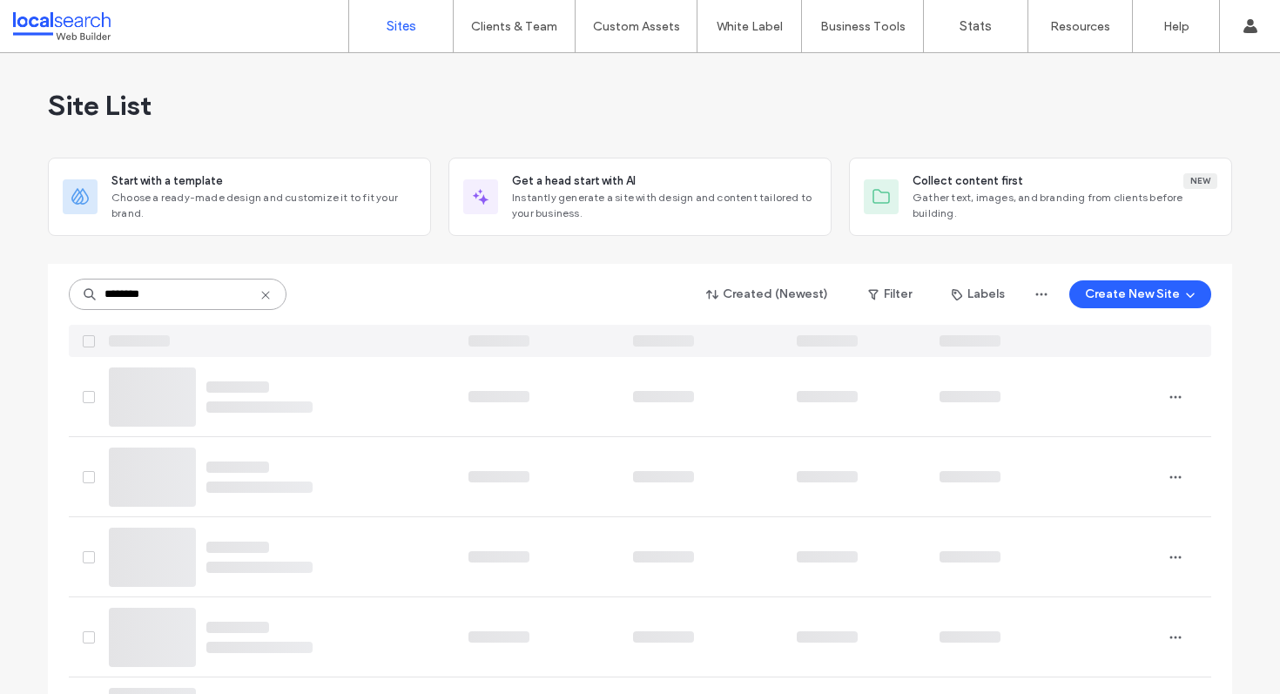
type input "********"
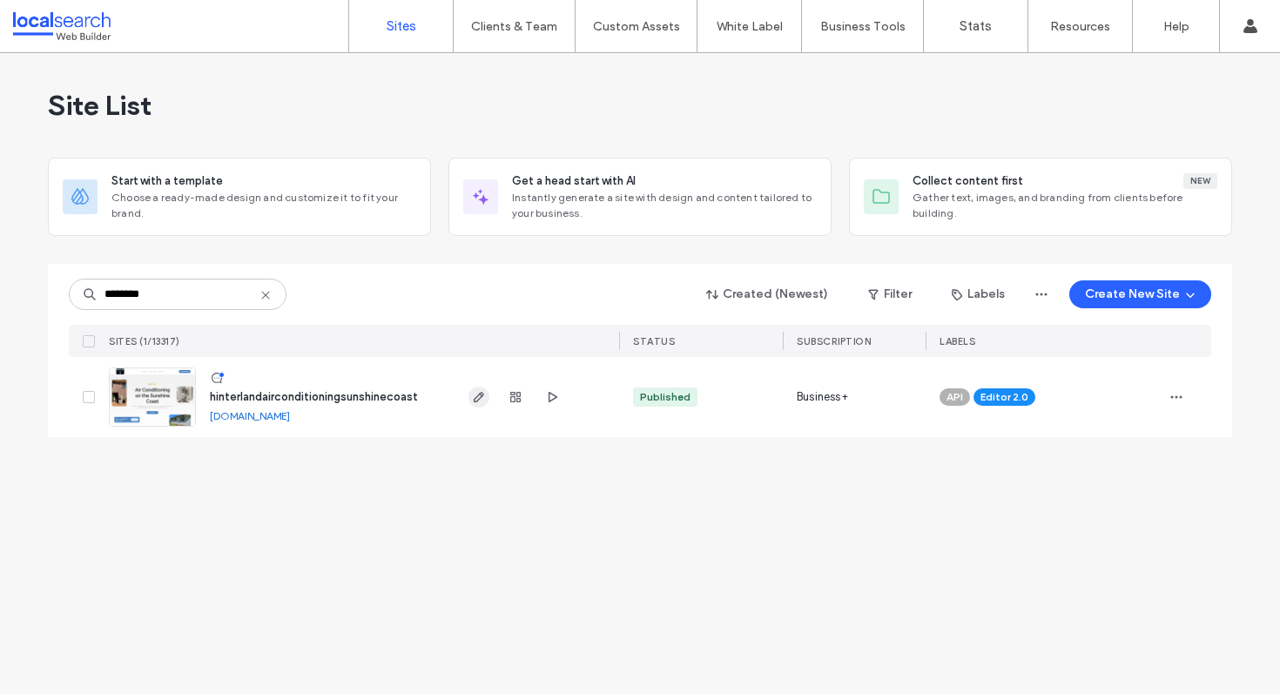
click at [474, 395] on icon "button" at bounding box center [479, 397] width 14 height 14
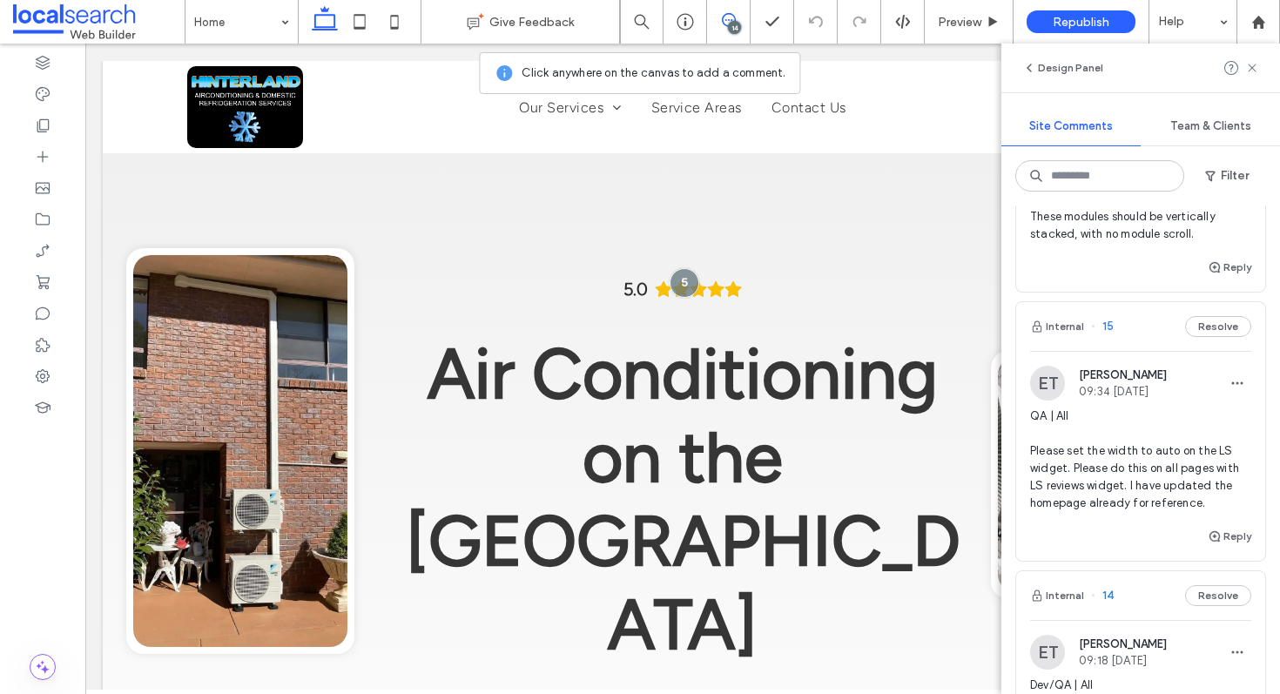
scroll to position [670, 0]
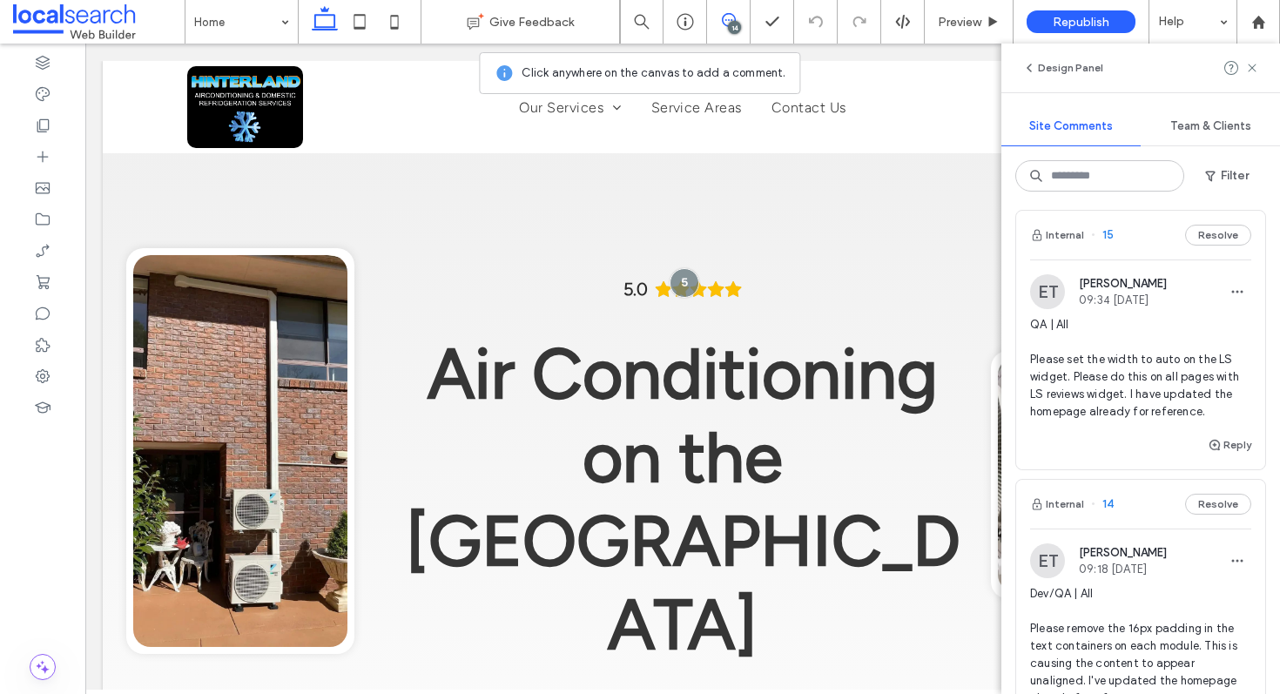
click at [1135, 241] on div "Internal 15 Resolve" at bounding box center [1140, 235] width 249 height 49
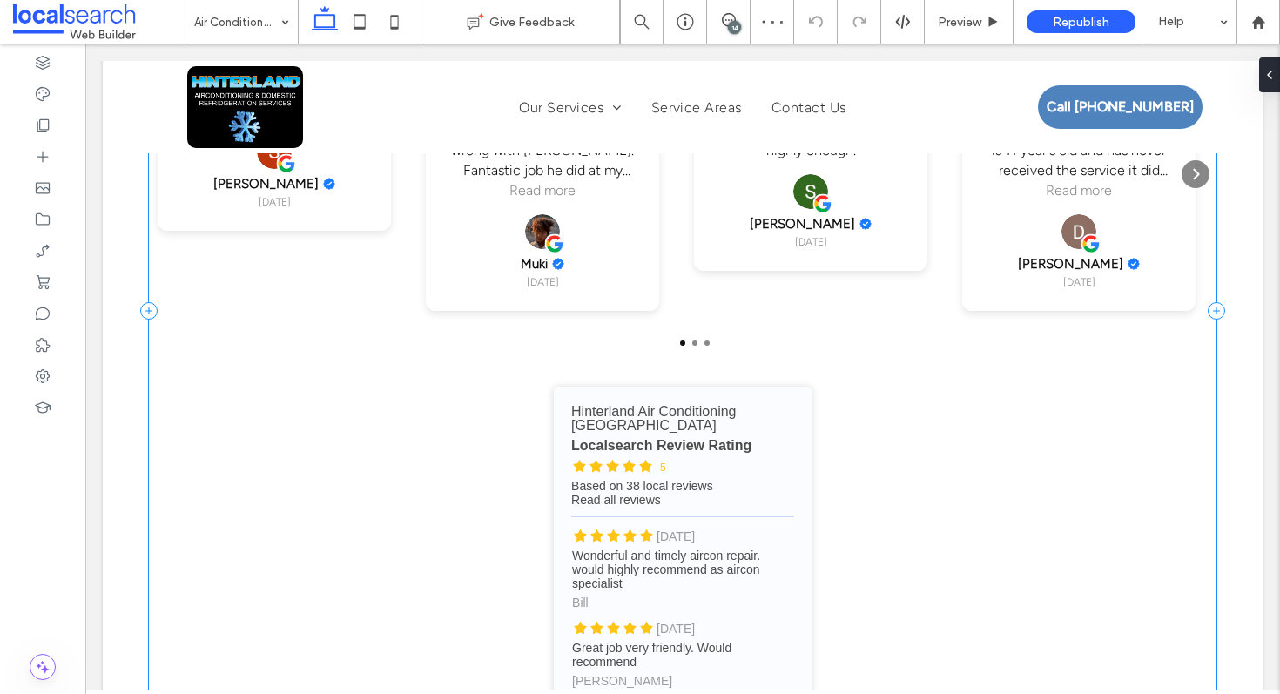
scroll to position [2779, 0]
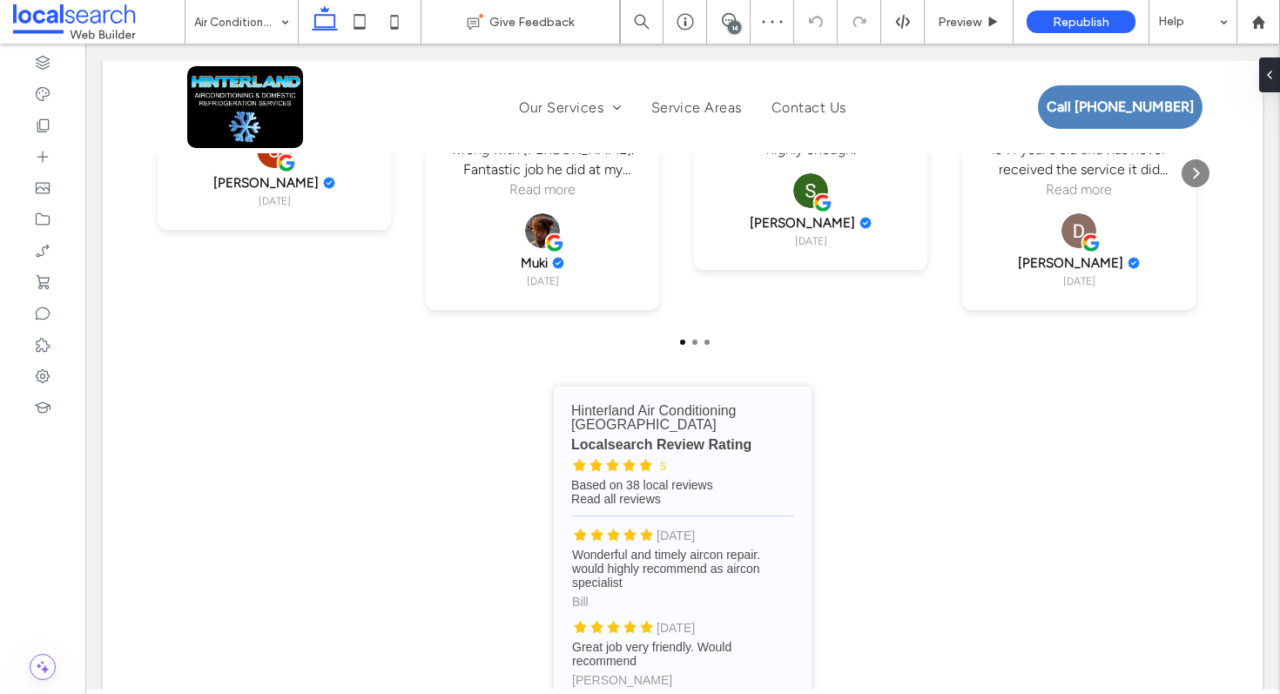
click at [734, 30] on div "14" at bounding box center [734, 27] width 13 height 13
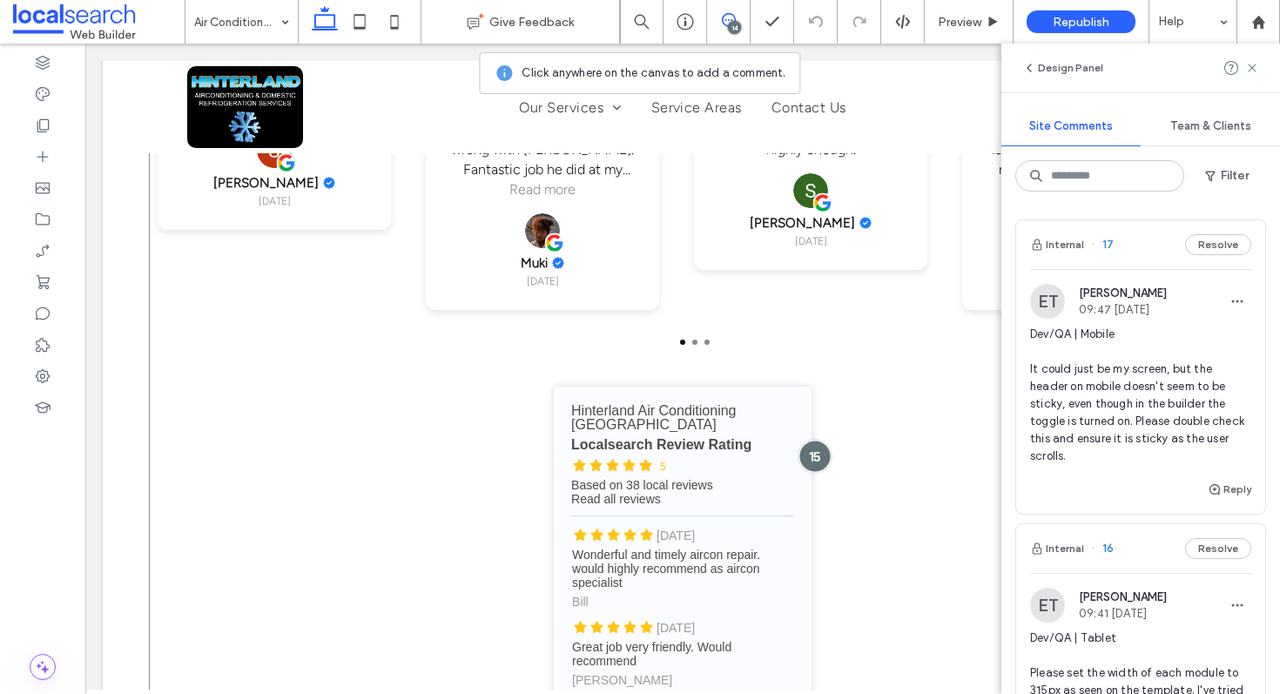
click at [816, 441] on div at bounding box center [815, 457] width 32 height 32
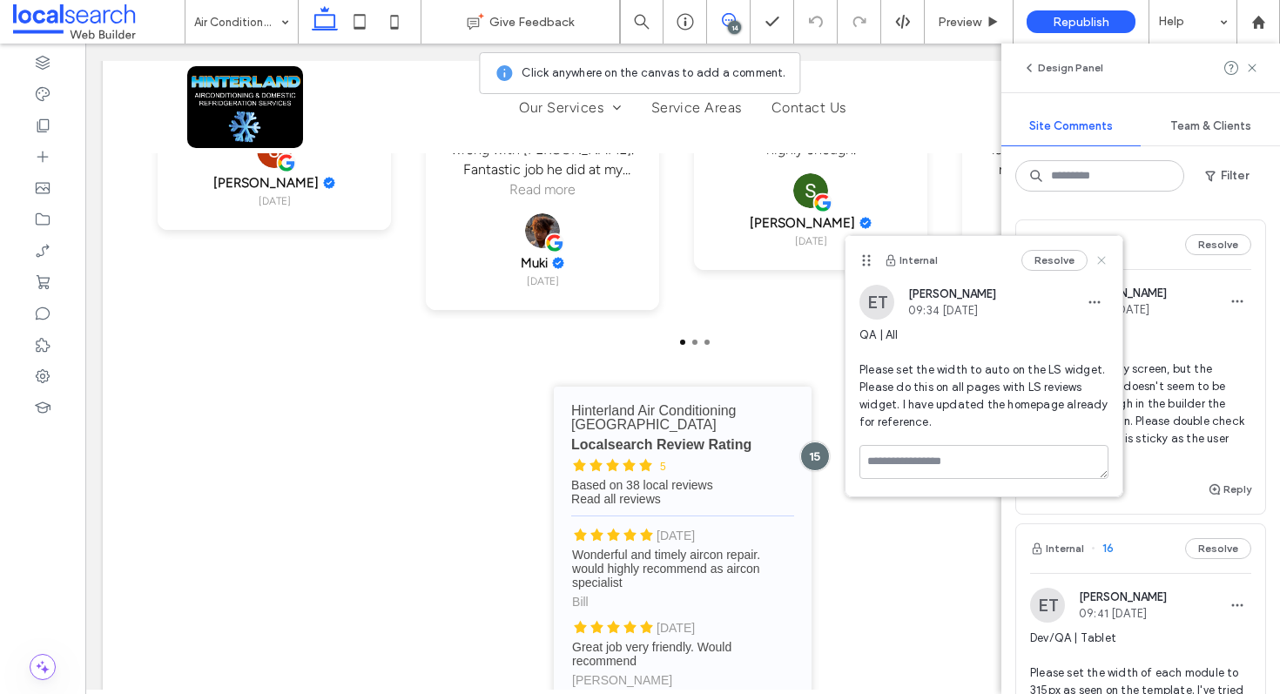
click at [1103, 259] on use at bounding box center [1101, 260] width 8 height 8
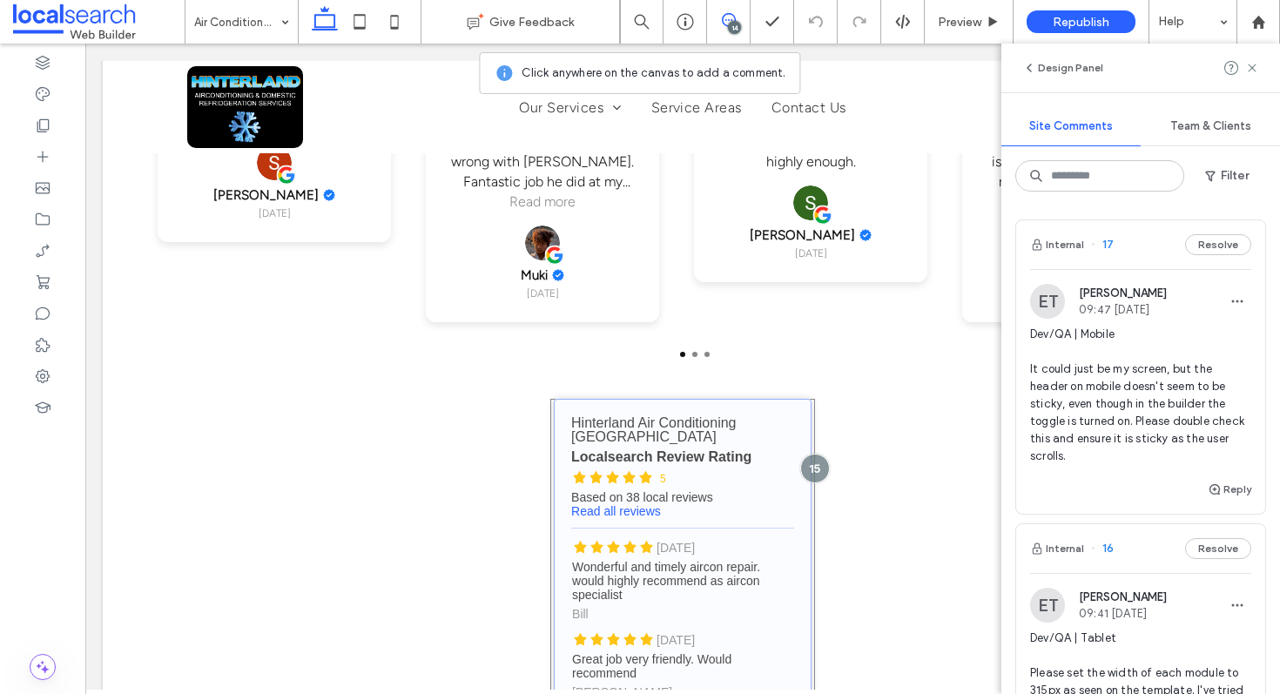
scroll to position [2794, 0]
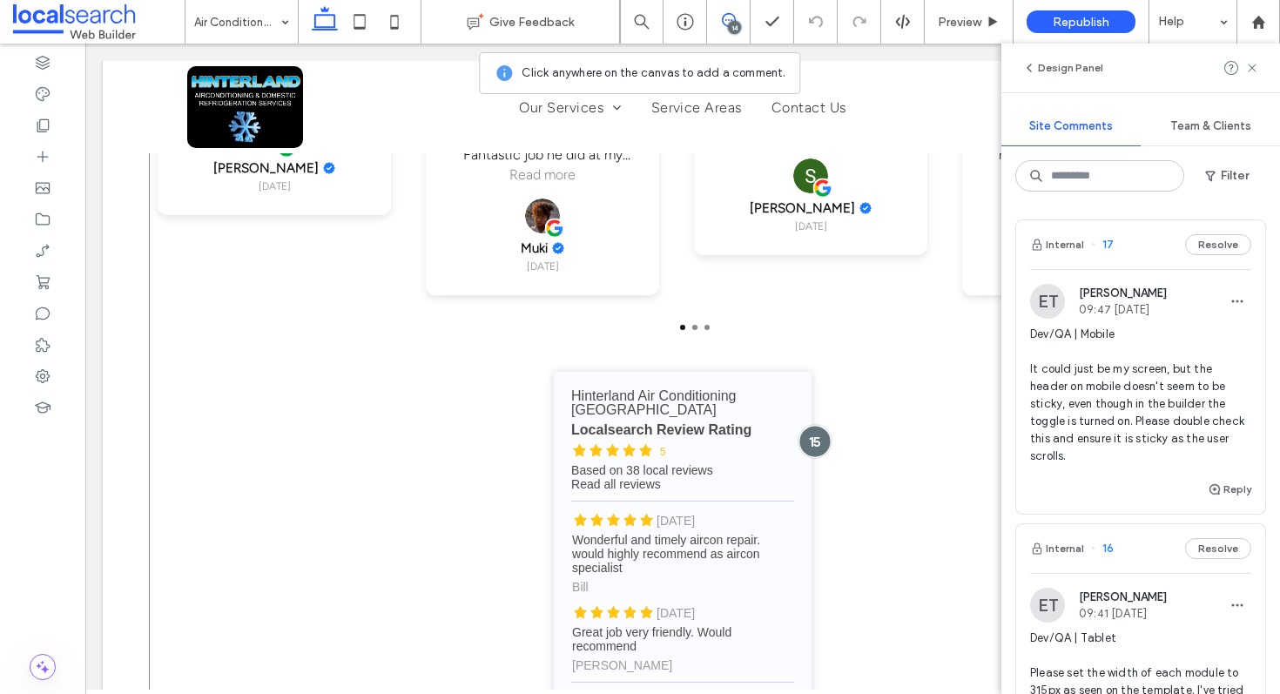
click at [802, 426] on div at bounding box center [815, 442] width 32 height 32
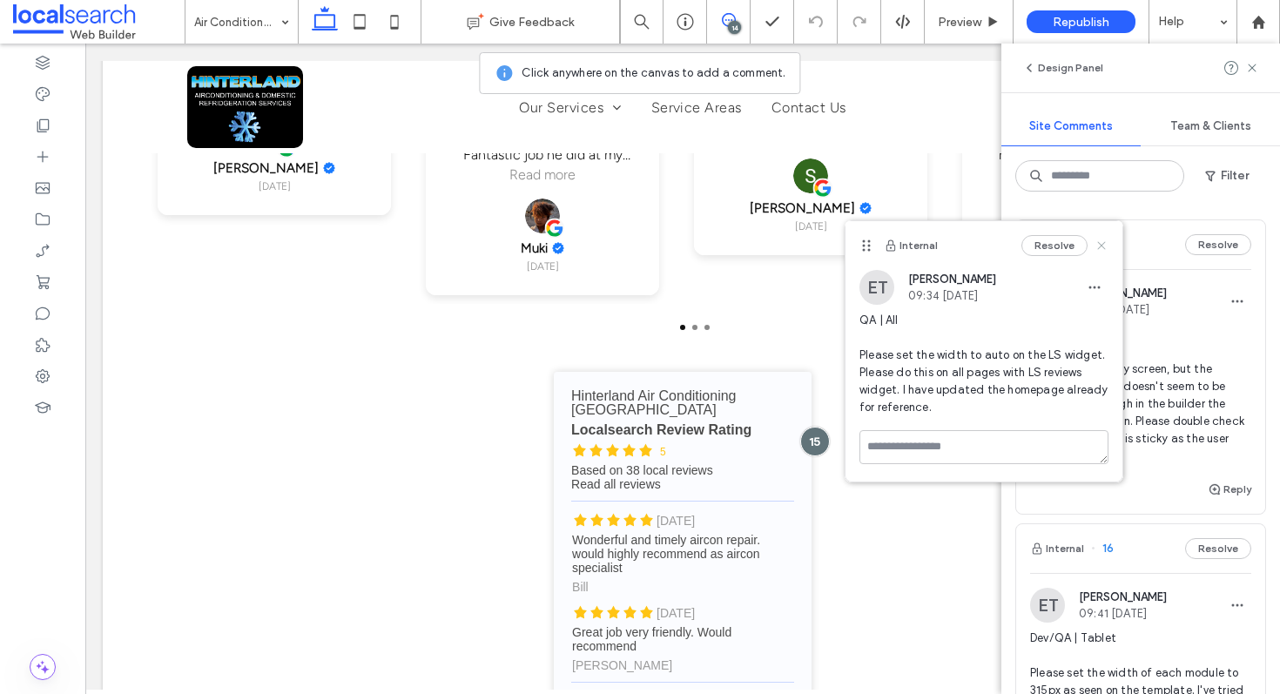
click at [1103, 249] on icon at bounding box center [1102, 246] width 14 height 14
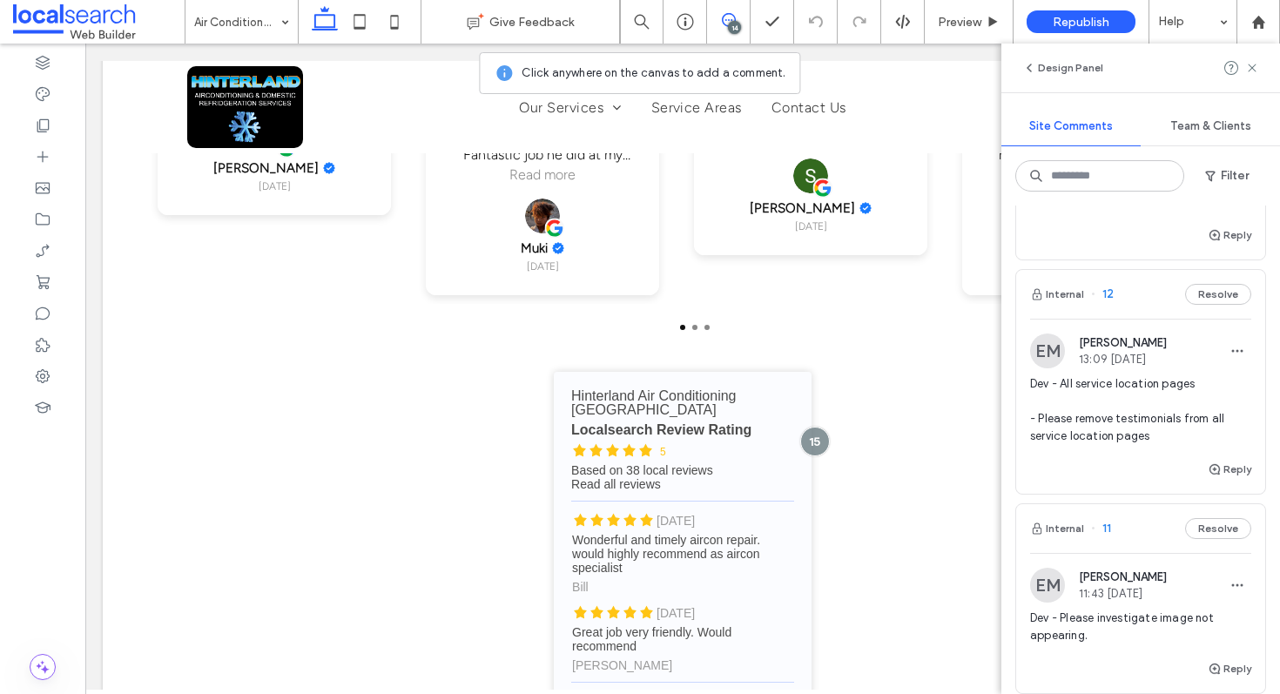
scroll to position [1450, 0]
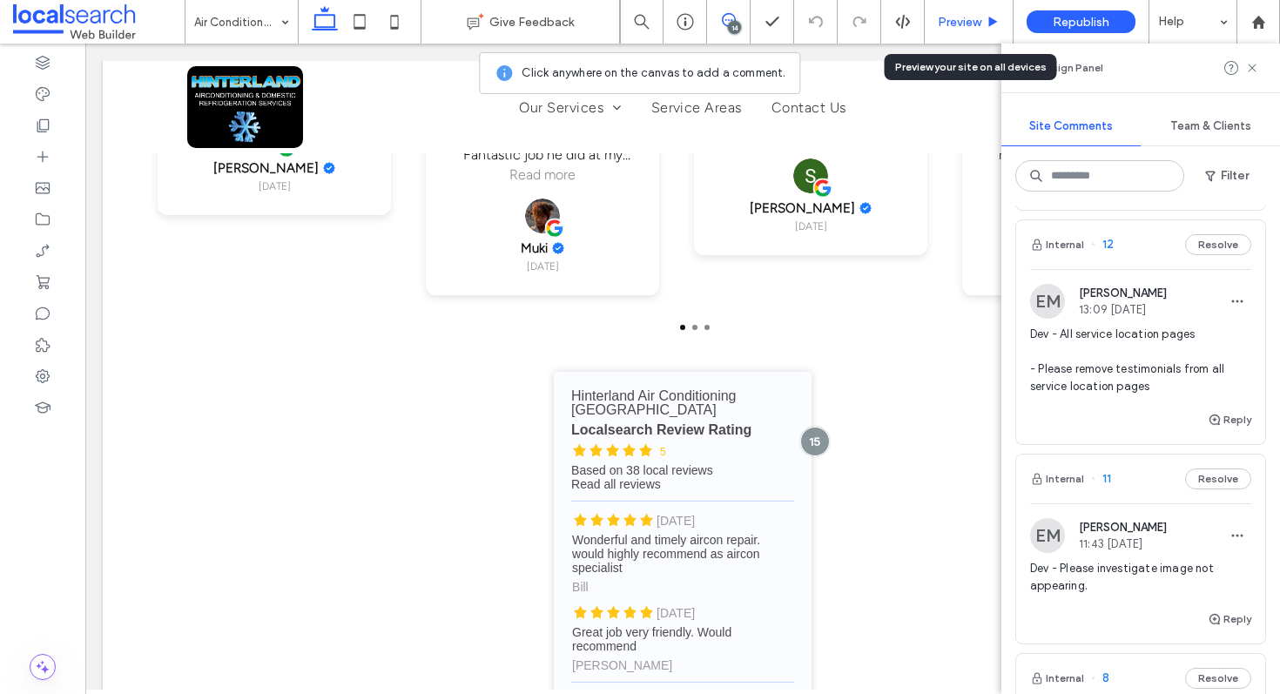
click at [961, 18] on span "Preview" at bounding box center [960, 22] width 44 height 15
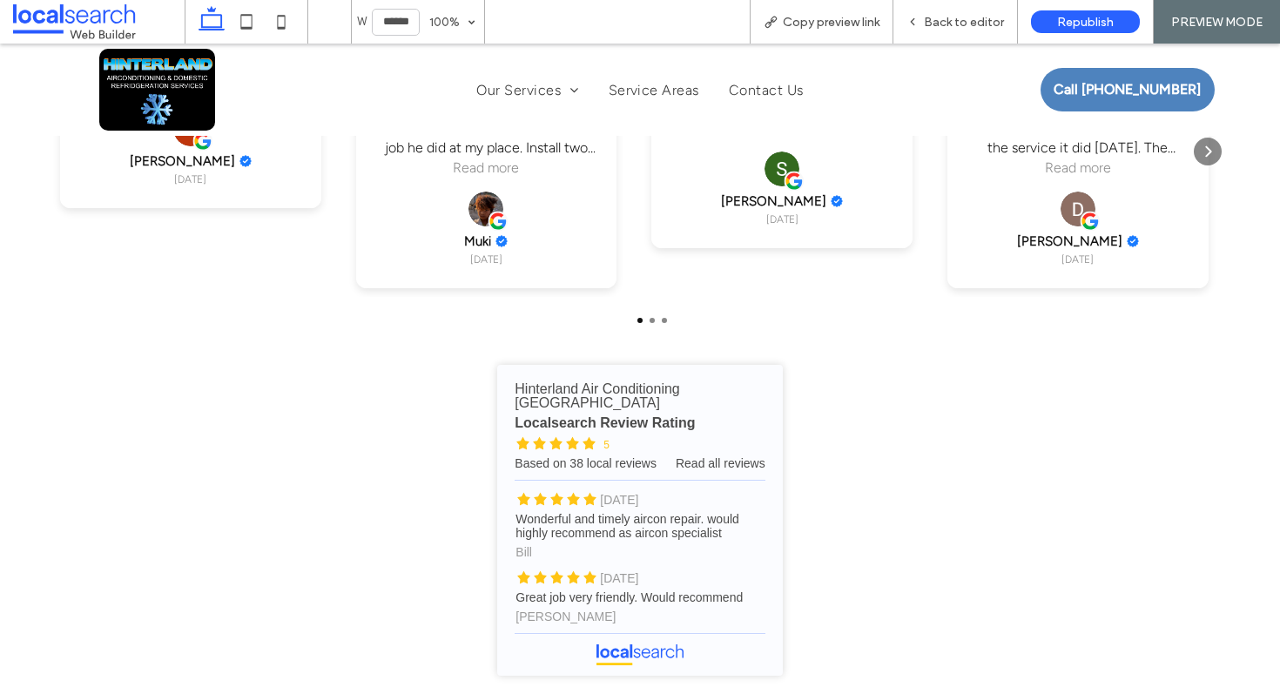
scroll to position [2796, 0]
click at [835, 24] on span "Copy preview link" at bounding box center [831, 22] width 97 height 15
click at [945, 14] on div "Back to editor" at bounding box center [956, 22] width 125 height 44
click at [945, 15] on span "Back to editor" at bounding box center [964, 22] width 80 height 15
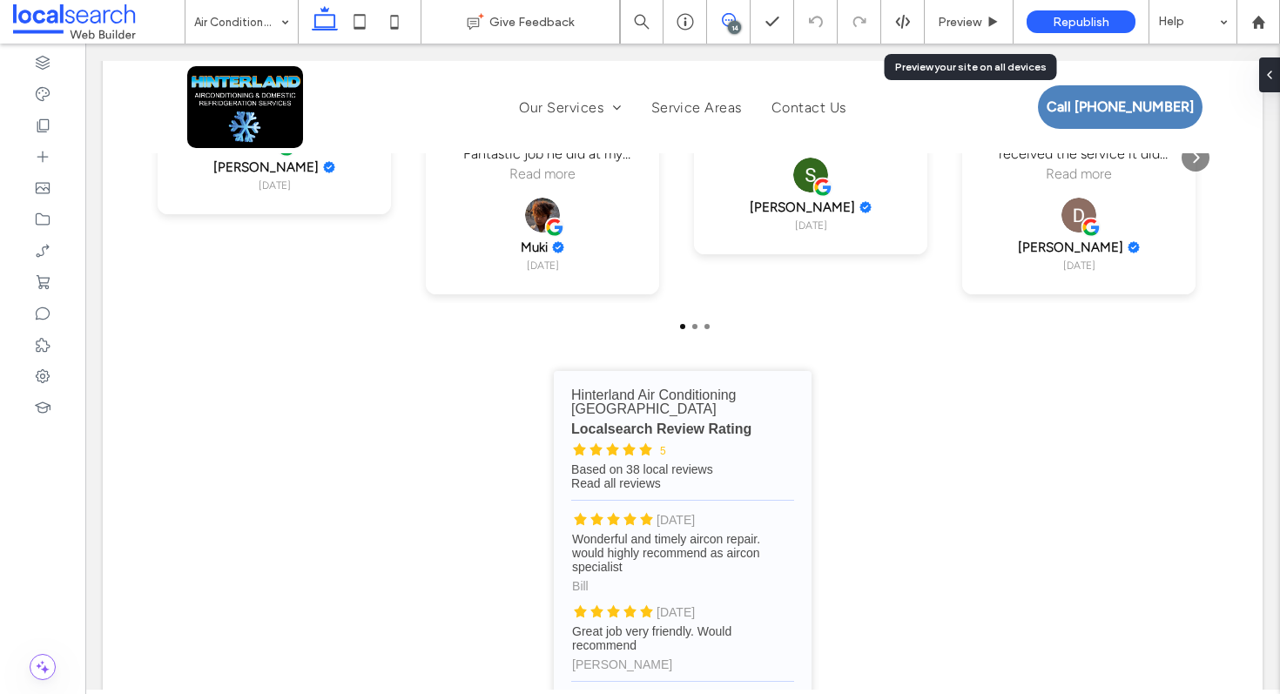
scroll to position [2794, 0]
click at [732, 30] on div "14" at bounding box center [734, 27] width 13 height 13
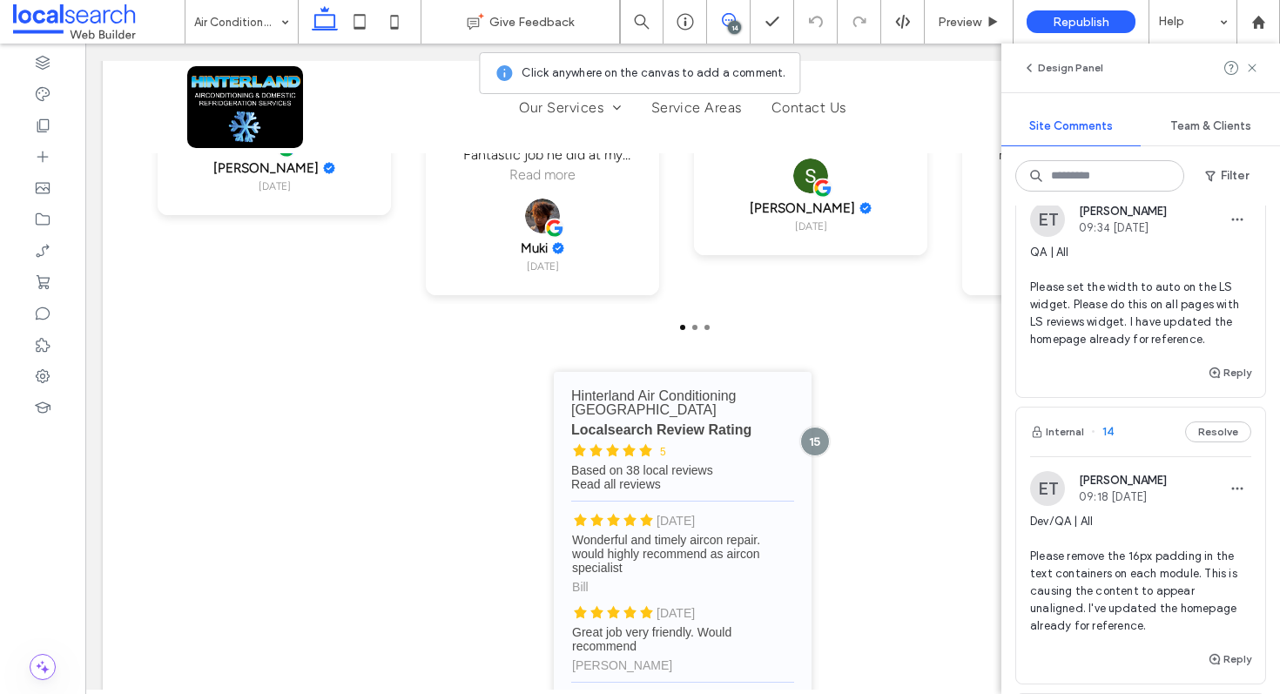
scroll to position [526, 0]
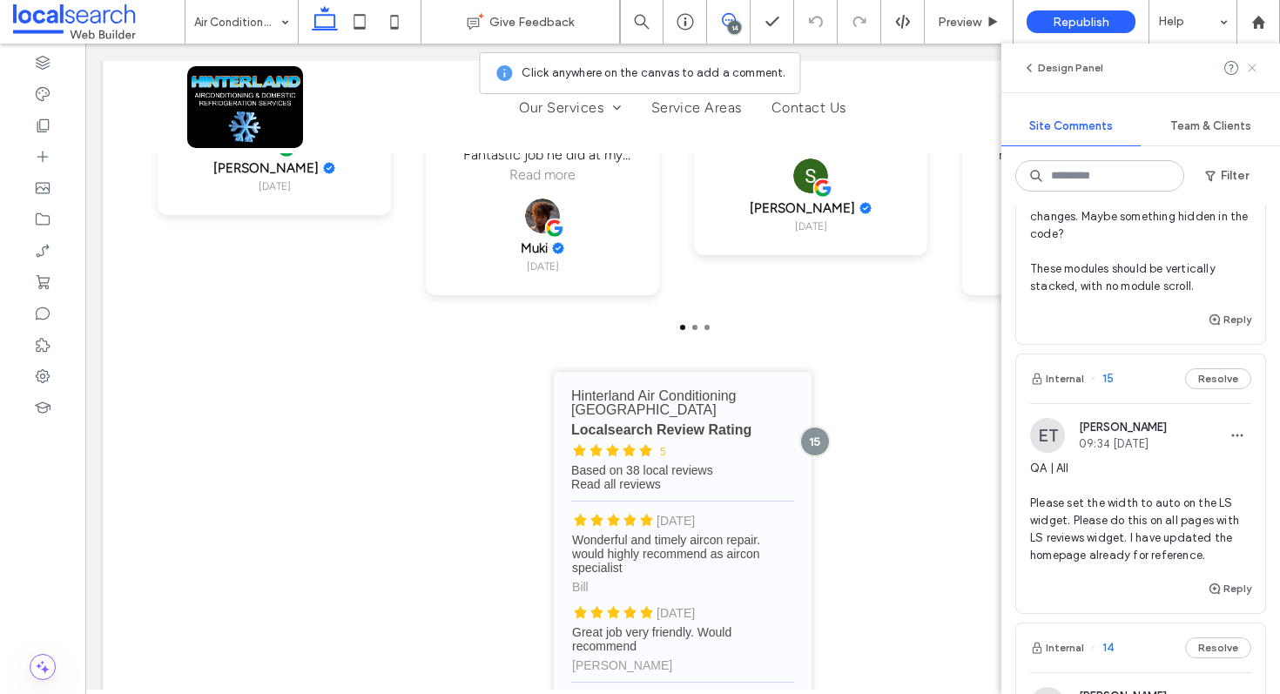
click at [1252, 66] on use at bounding box center [1252, 68] width 8 height 8
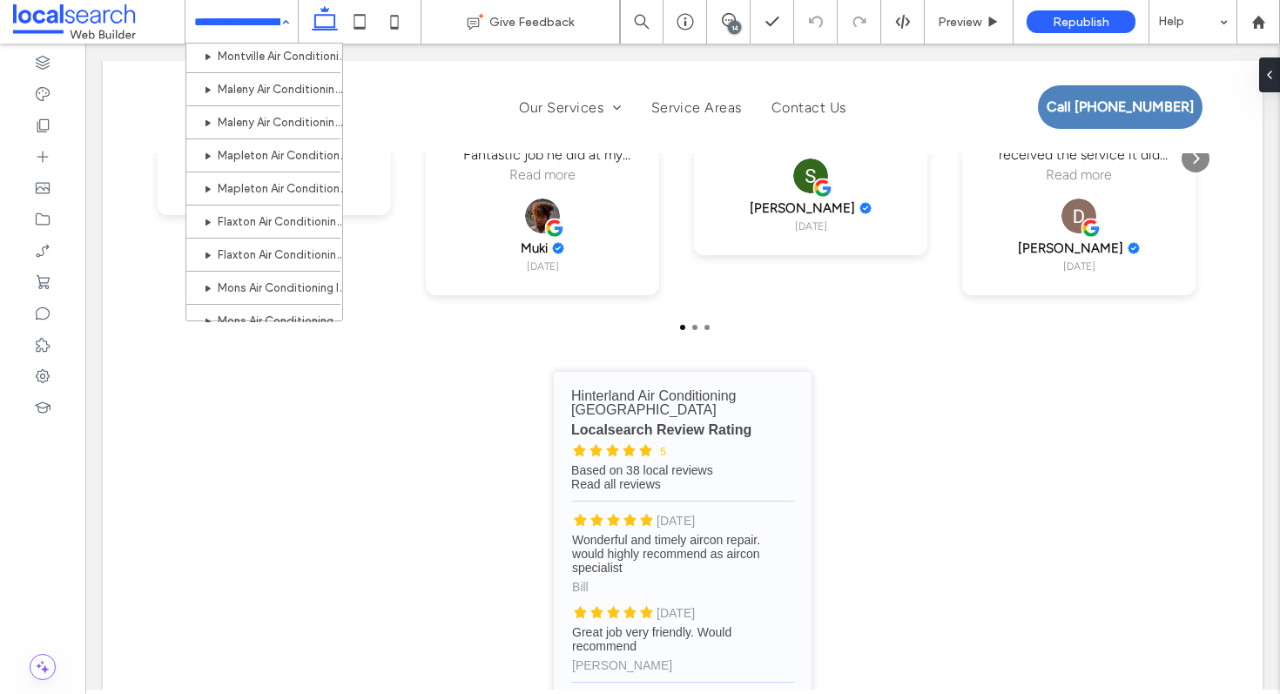
scroll to position [704, 0]
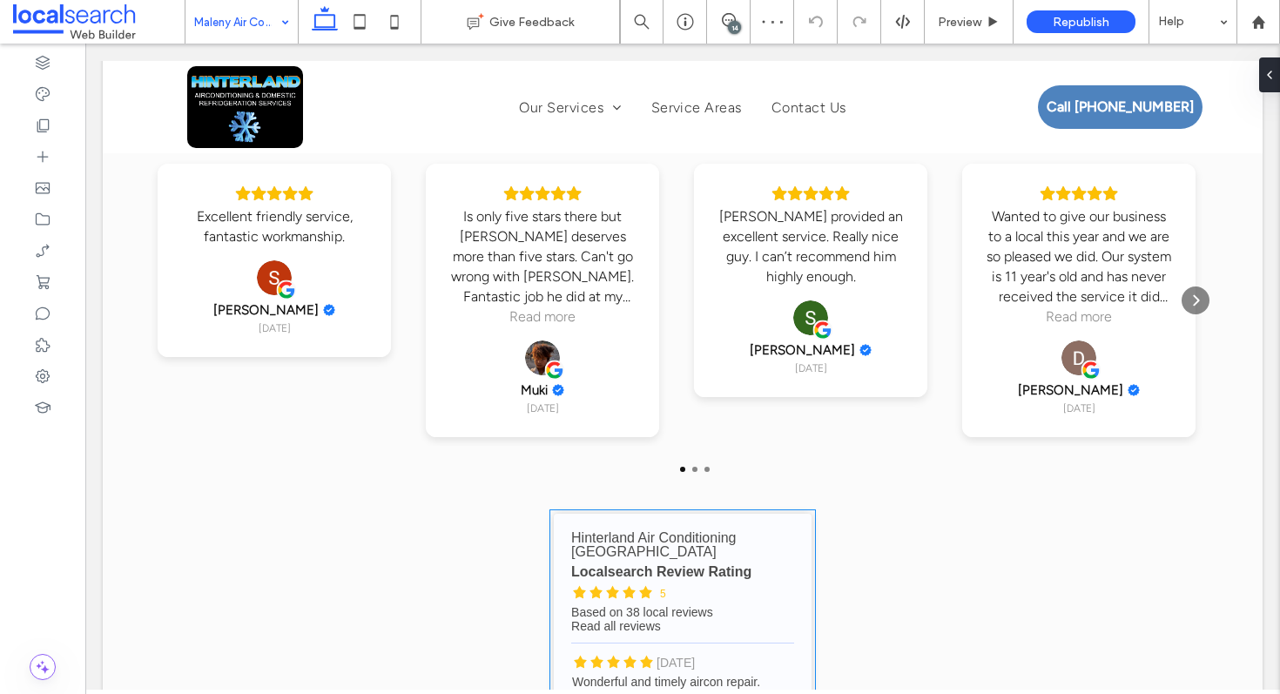
scroll to position [3380, 0]
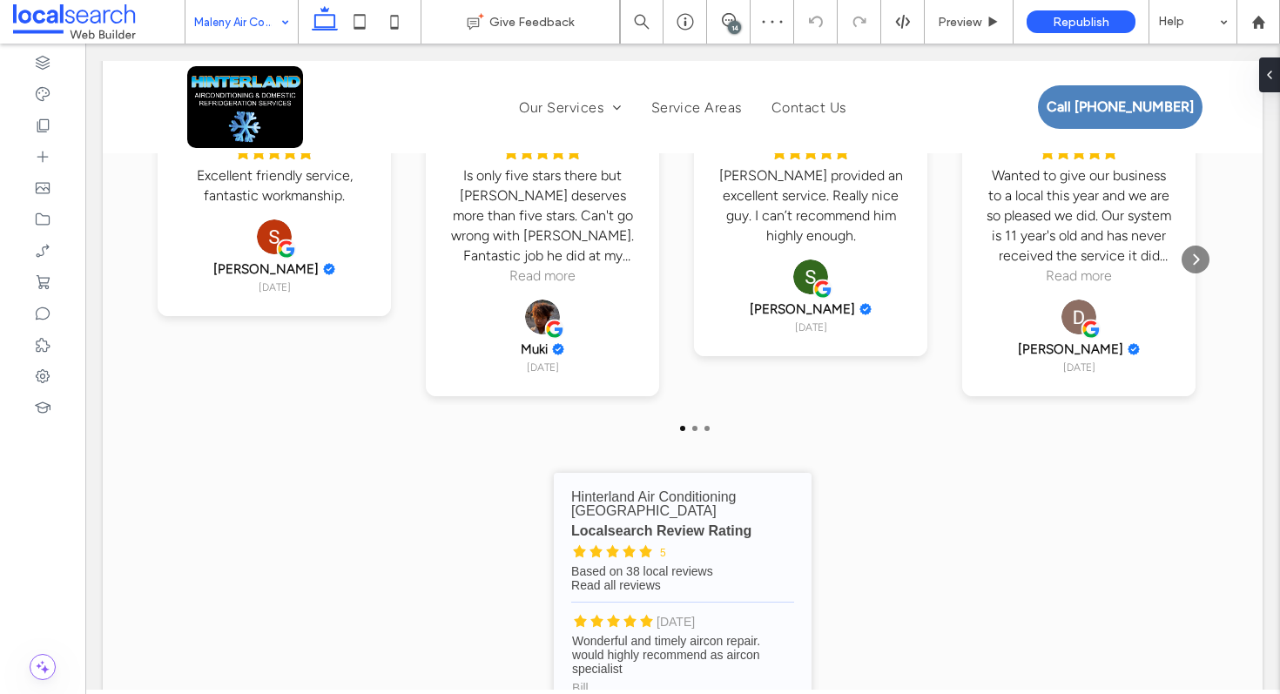
click at [730, 26] on div "14" at bounding box center [734, 27] width 13 height 13
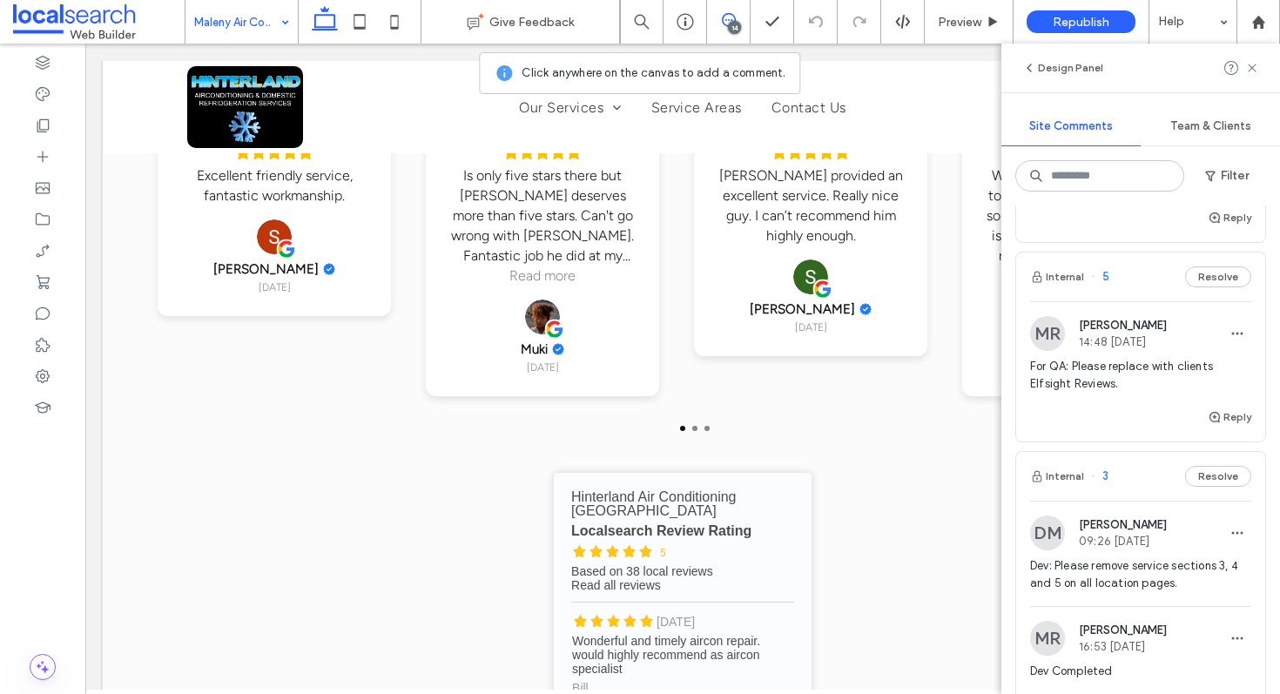
scroll to position [2589, 0]
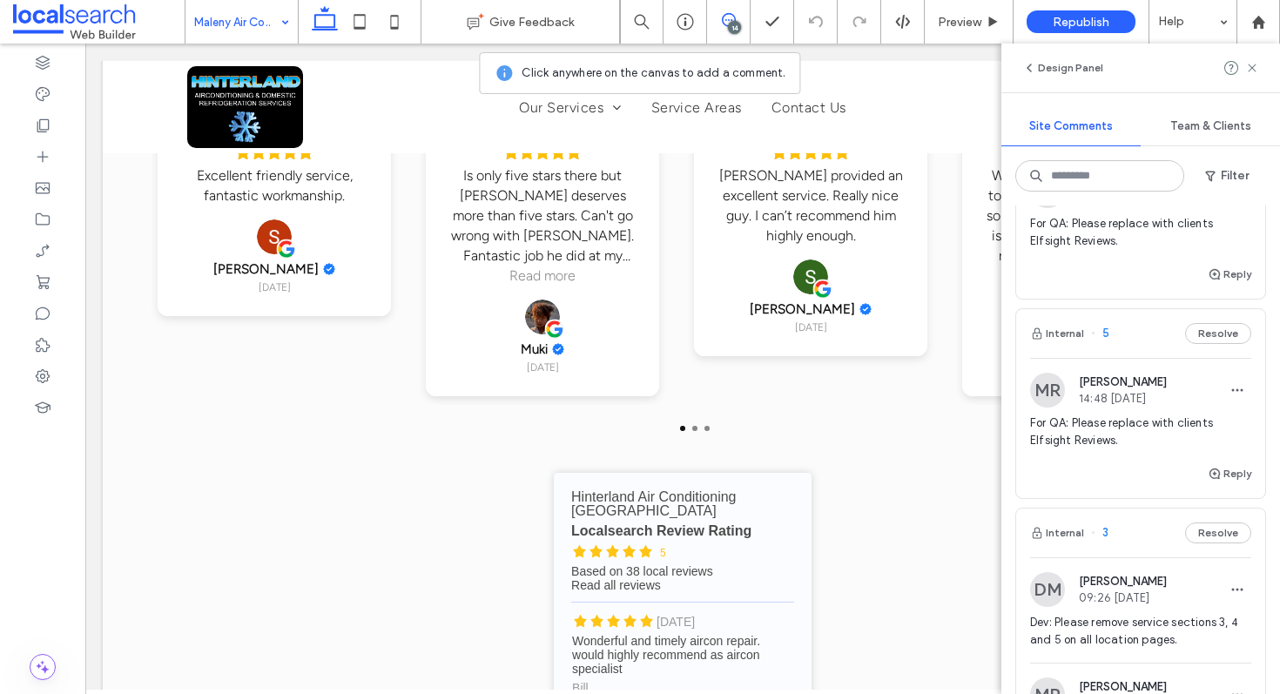
click at [1133, 358] on div "Internal 5 Resolve" at bounding box center [1140, 333] width 249 height 49
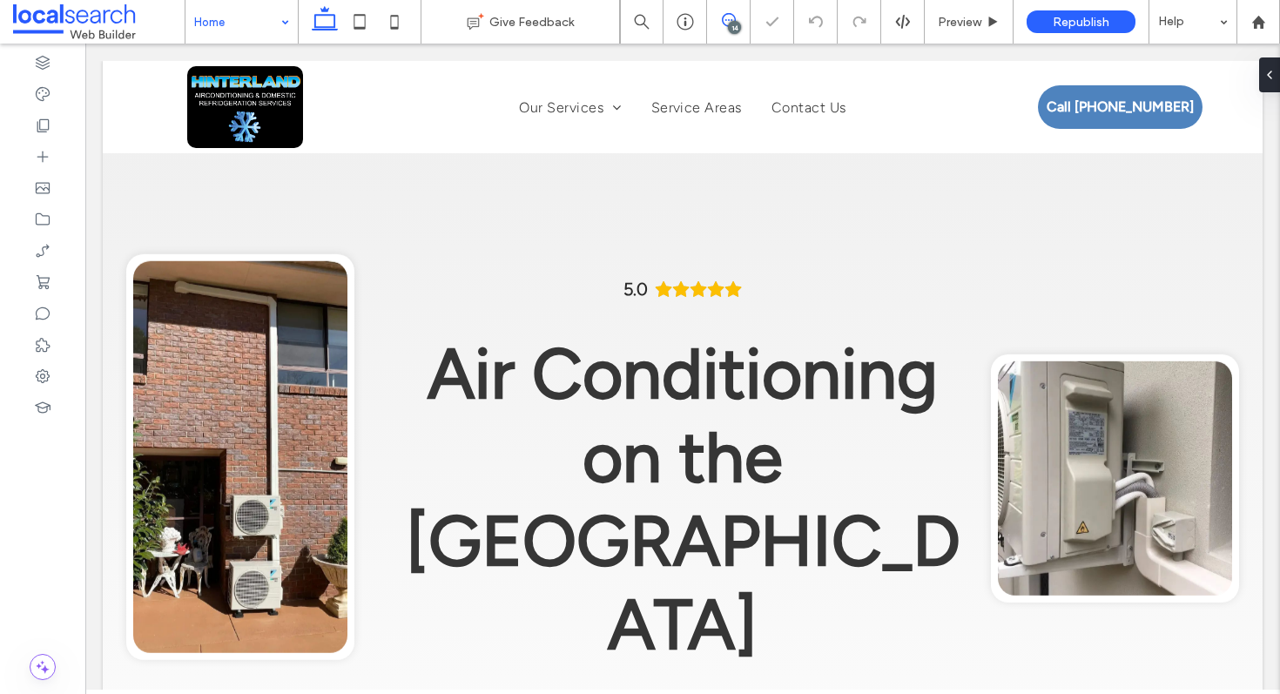
click at [723, 20] on icon at bounding box center [729, 20] width 14 height 14
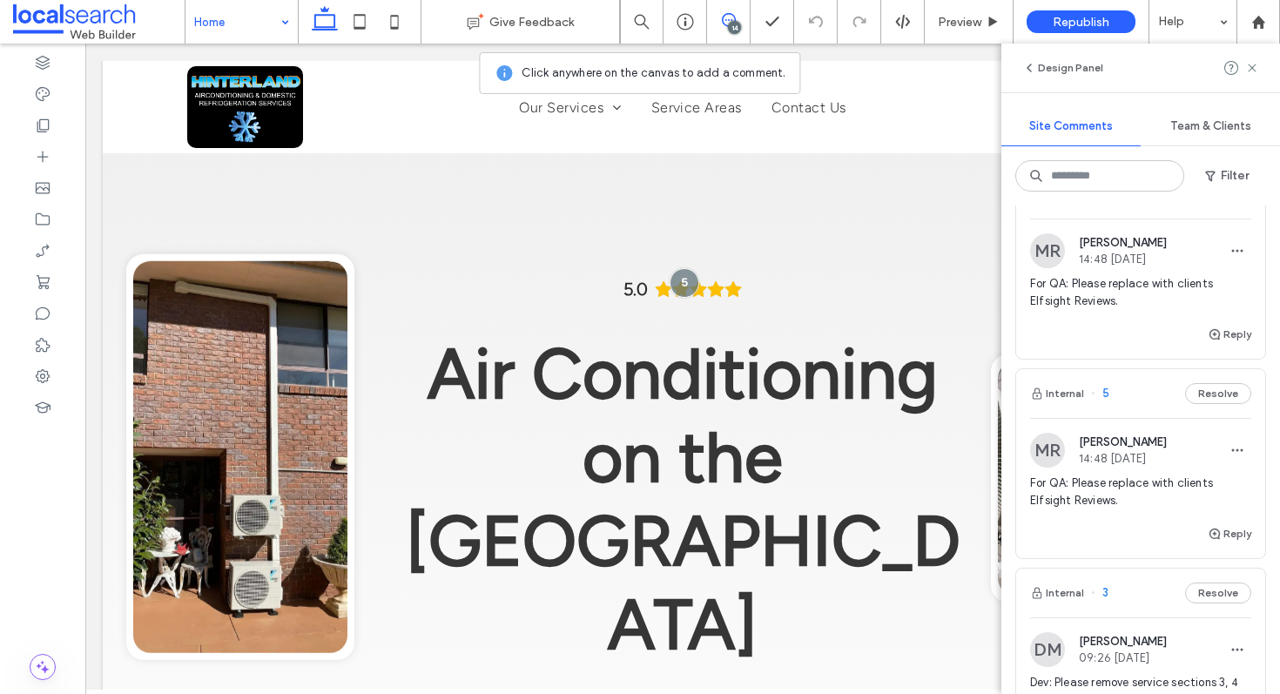
scroll to position [2514, 0]
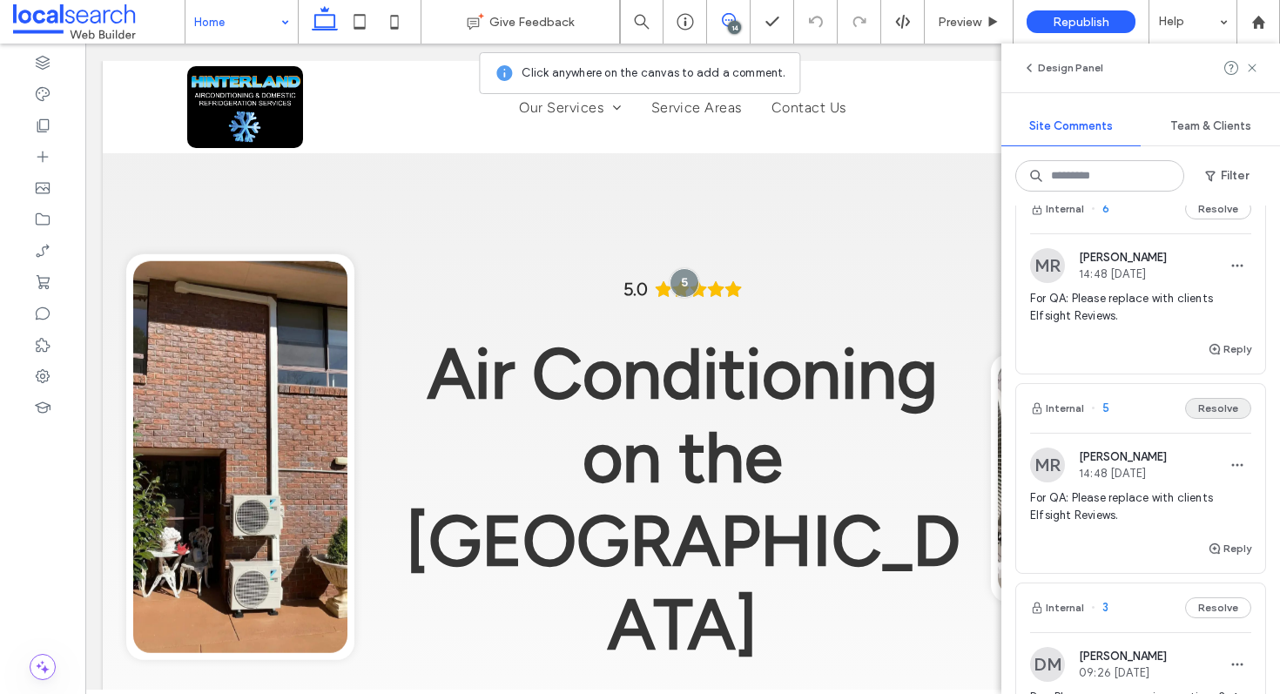
click at [1205, 419] on button "Resolve" at bounding box center [1218, 408] width 66 height 21
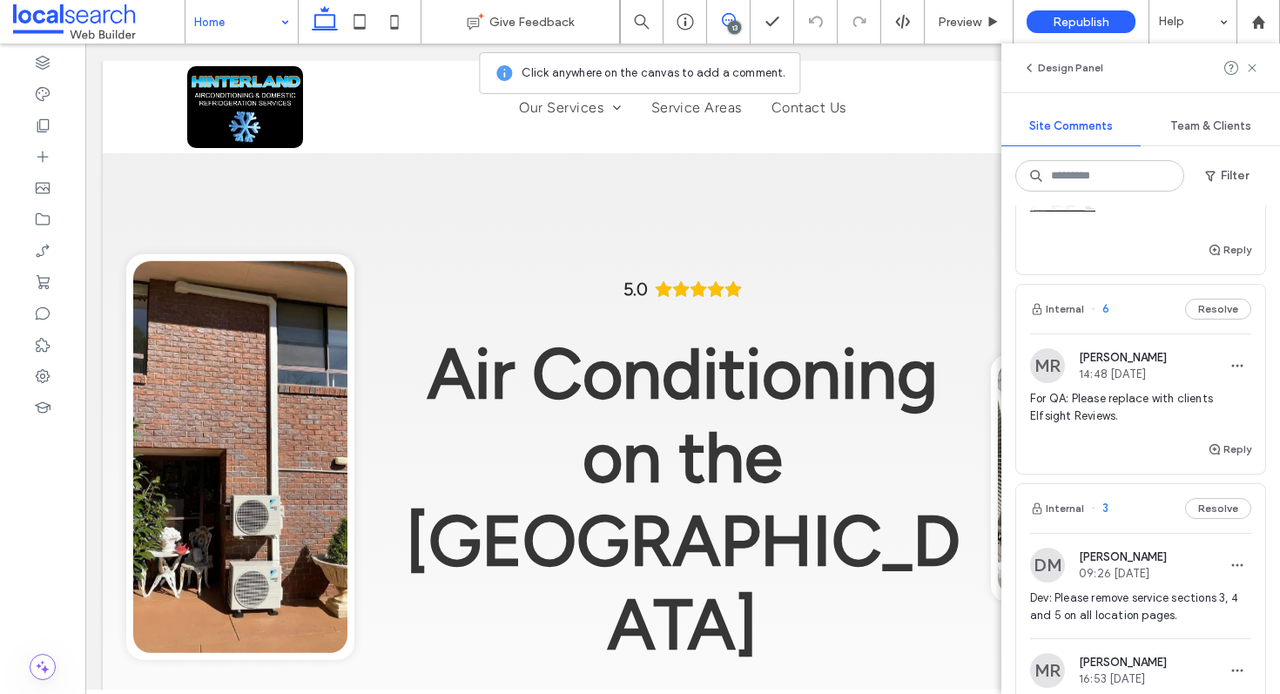
scroll to position [2390, 0]
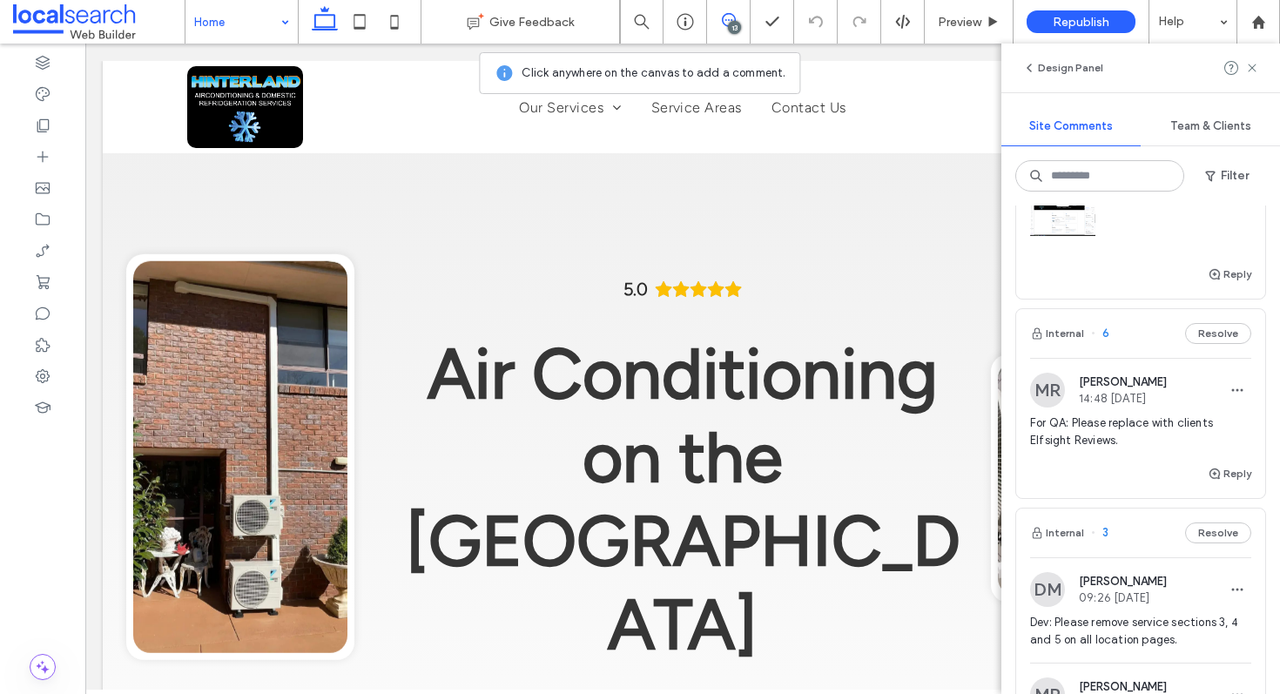
click at [1123, 352] on div "Internal 6 Resolve" at bounding box center [1140, 333] width 249 height 49
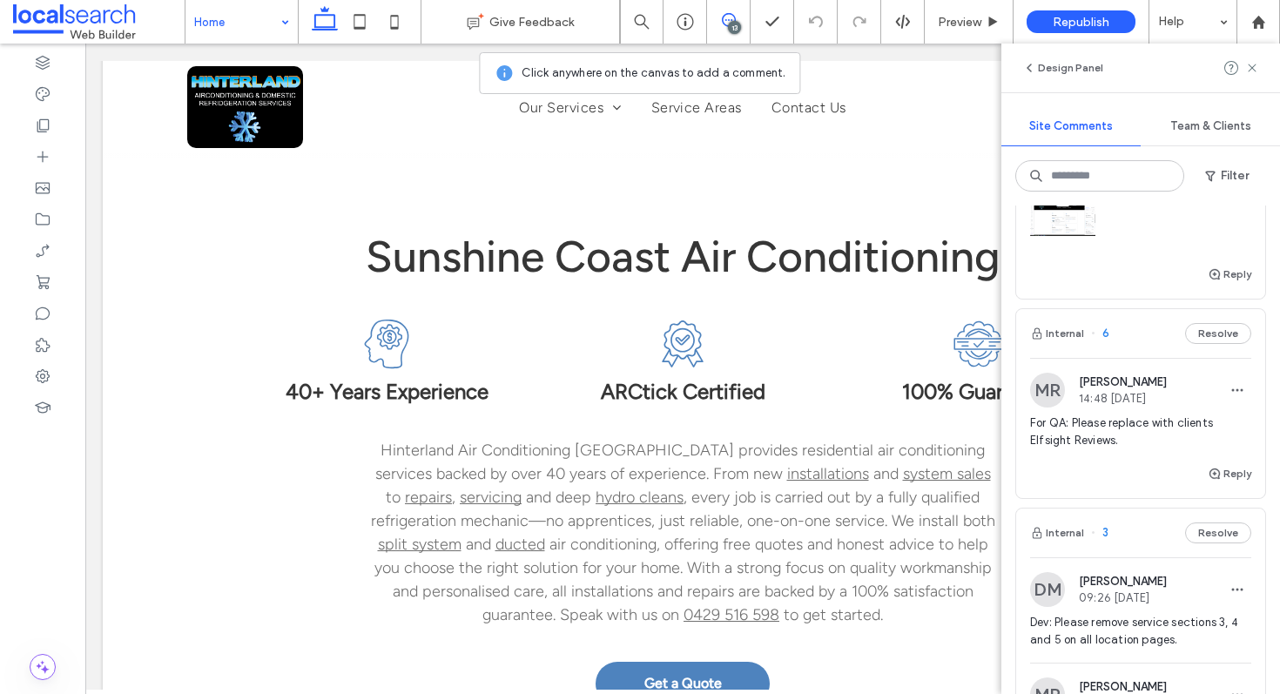
scroll to position [3590, 0]
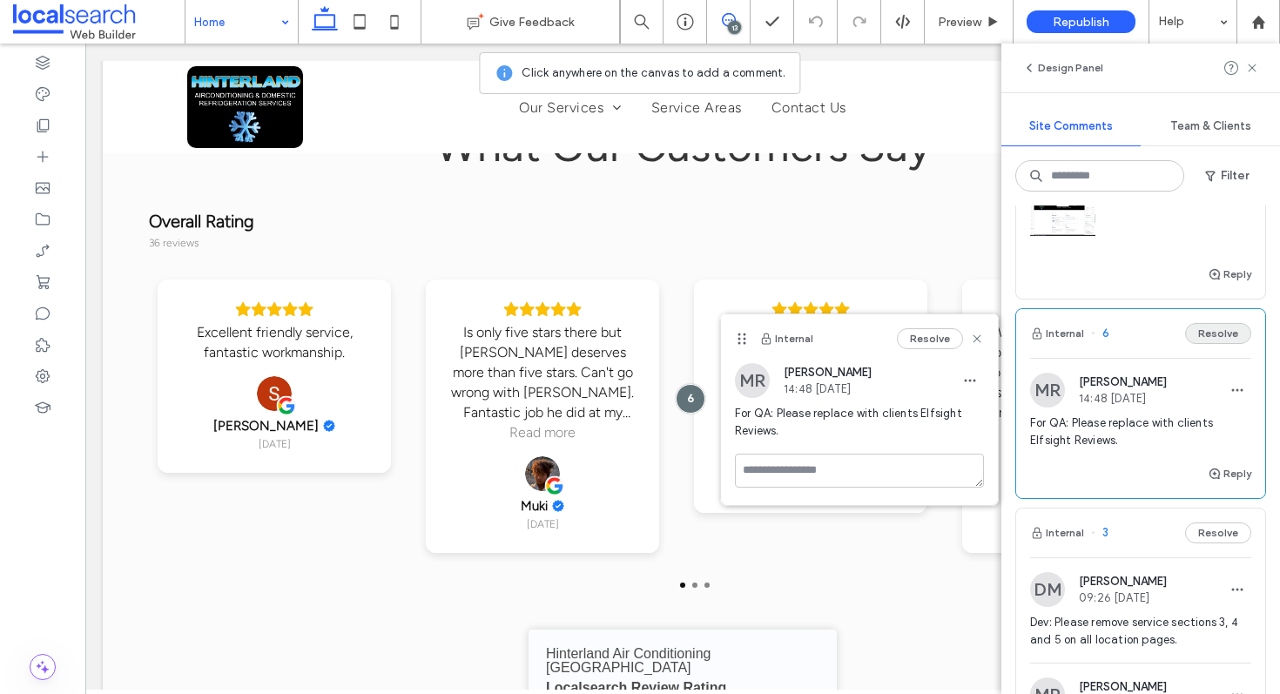
click at [1187, 344] on button "Resolve" at bounding box center [1218, 333] width 66 height 21
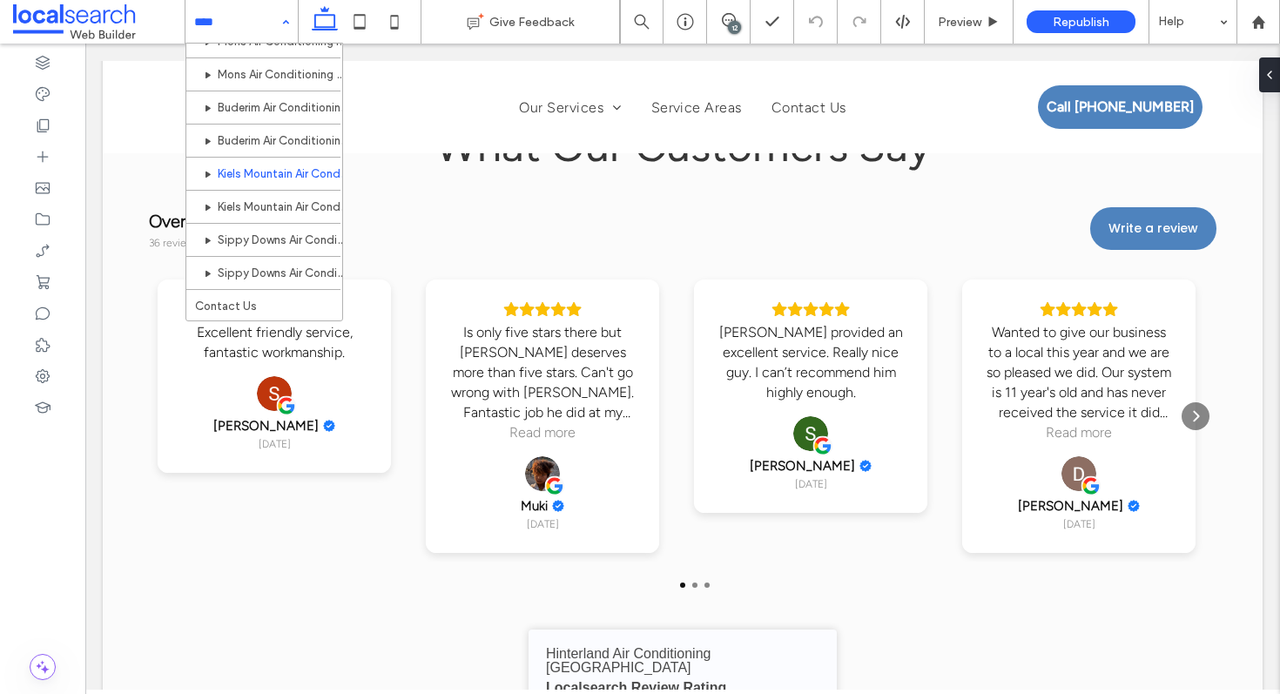
scroll to position [977, 0]
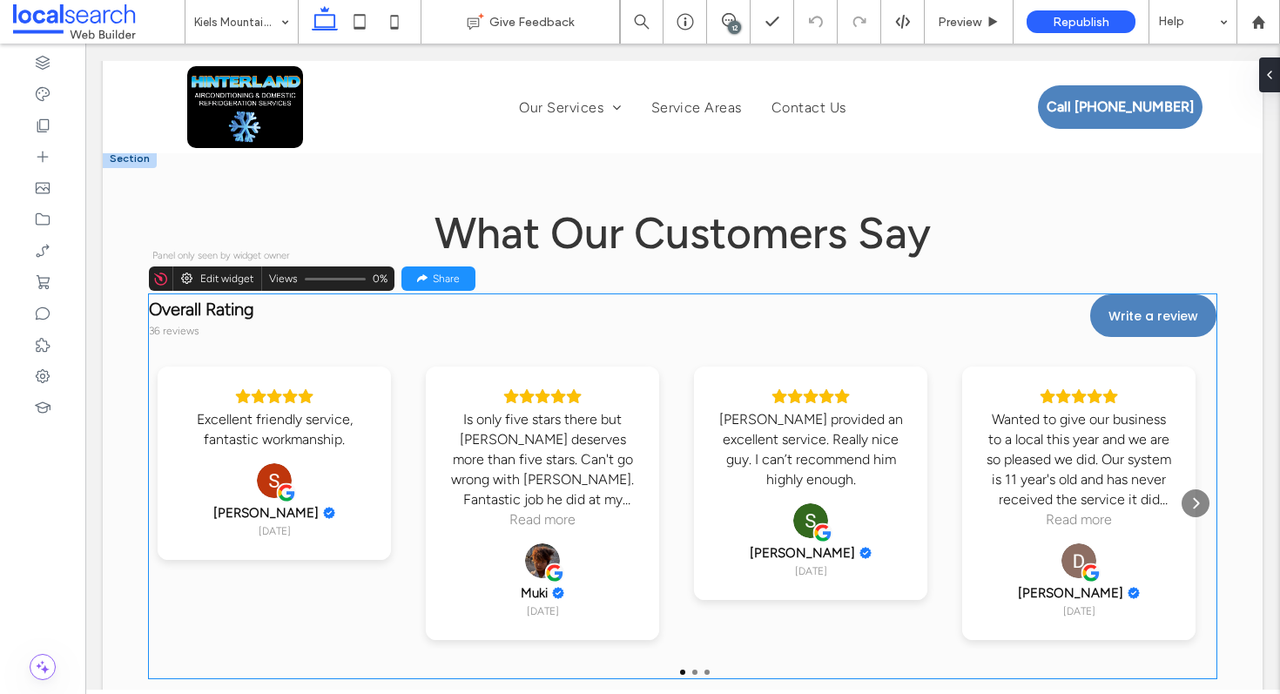
scroll to position [3160, 0]
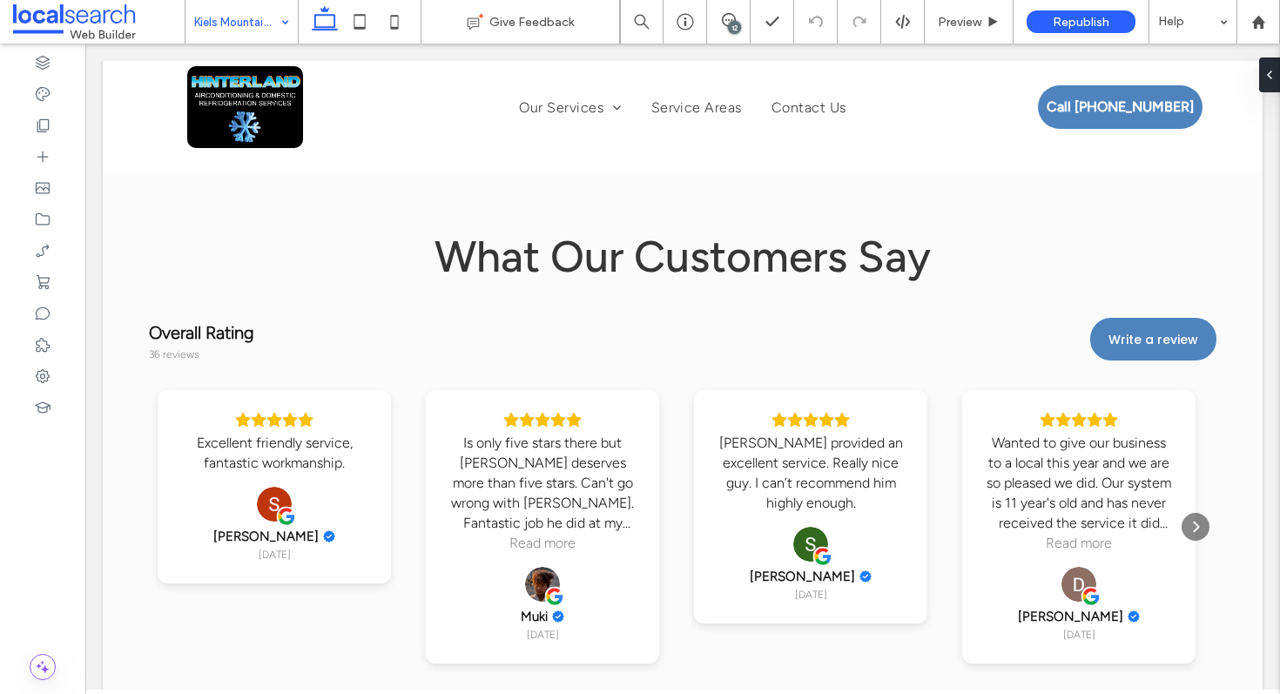
click at [269, 23] on input at bounding box center [237, 22] width 86 height 44
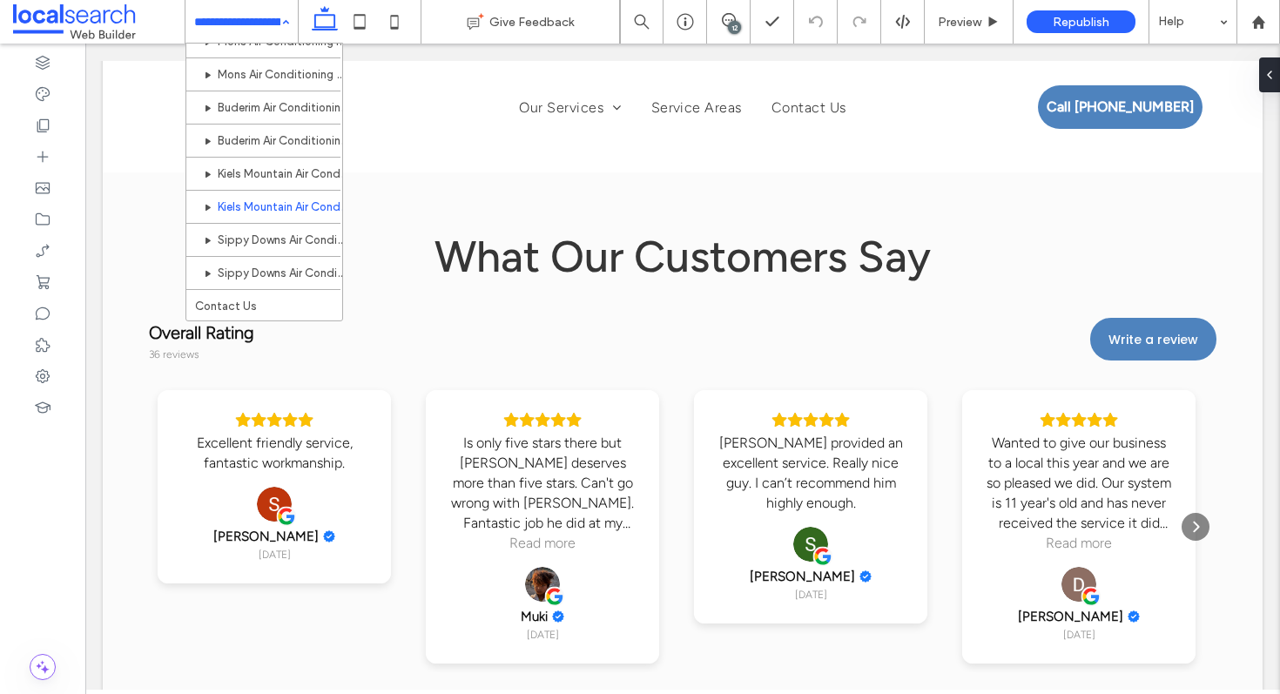
scroll to position [977, 0]
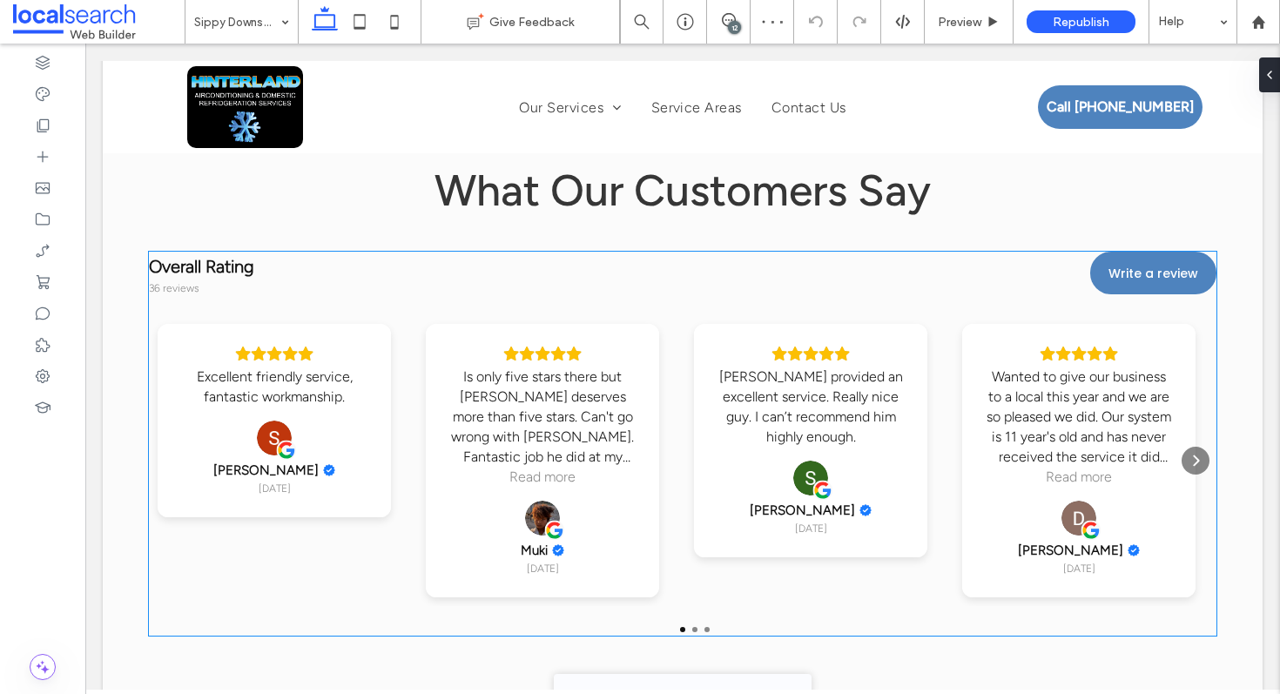
scroll to position [3223, 0]
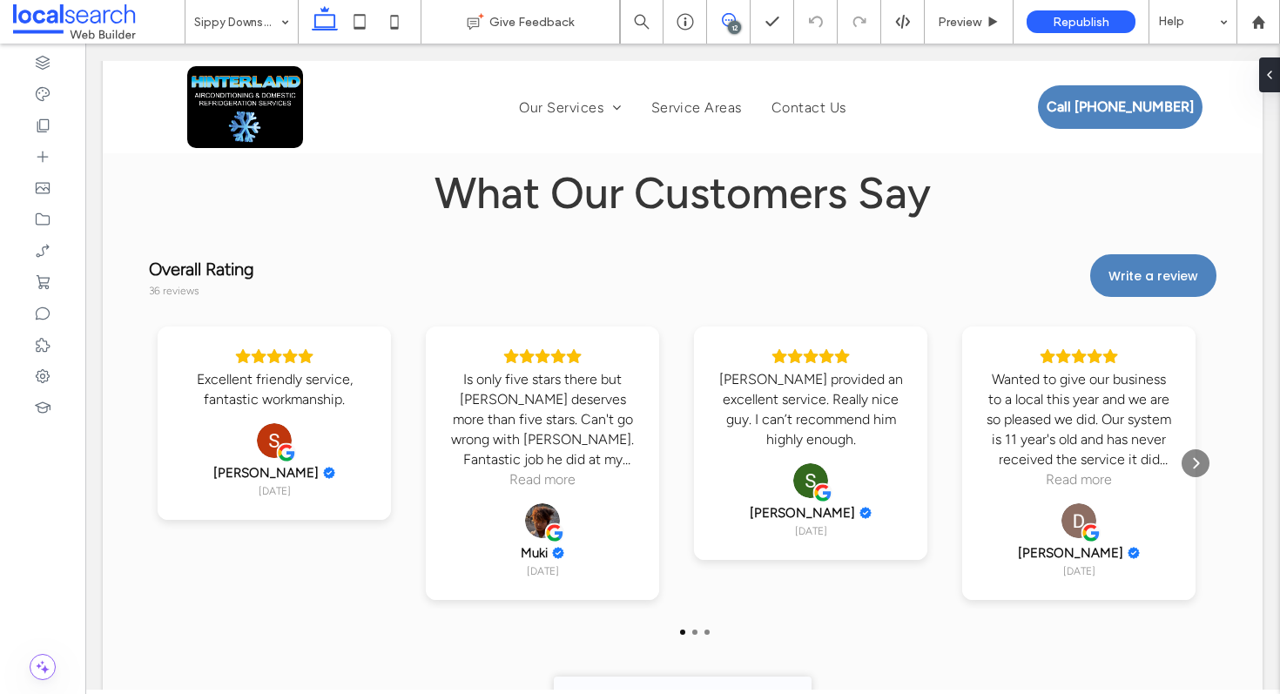
click at [719, 25] on span at bounding box center [728, 20] width 43 height 14
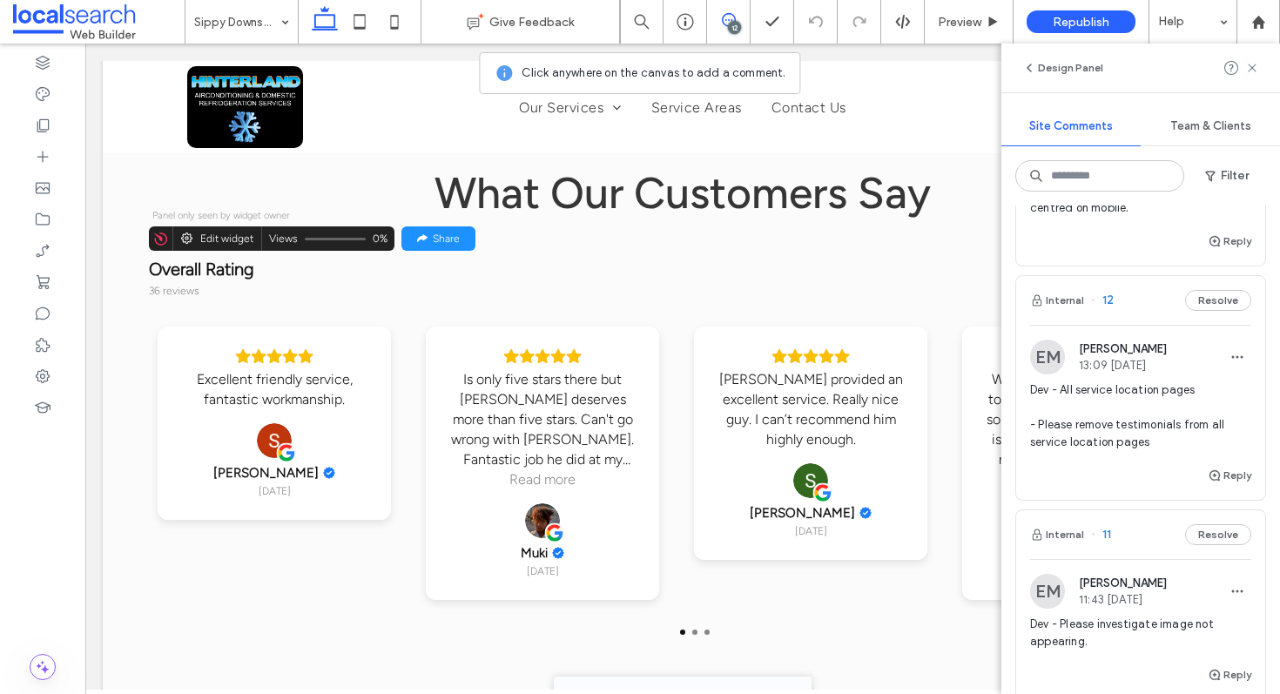
scroll to position [1399, 0]
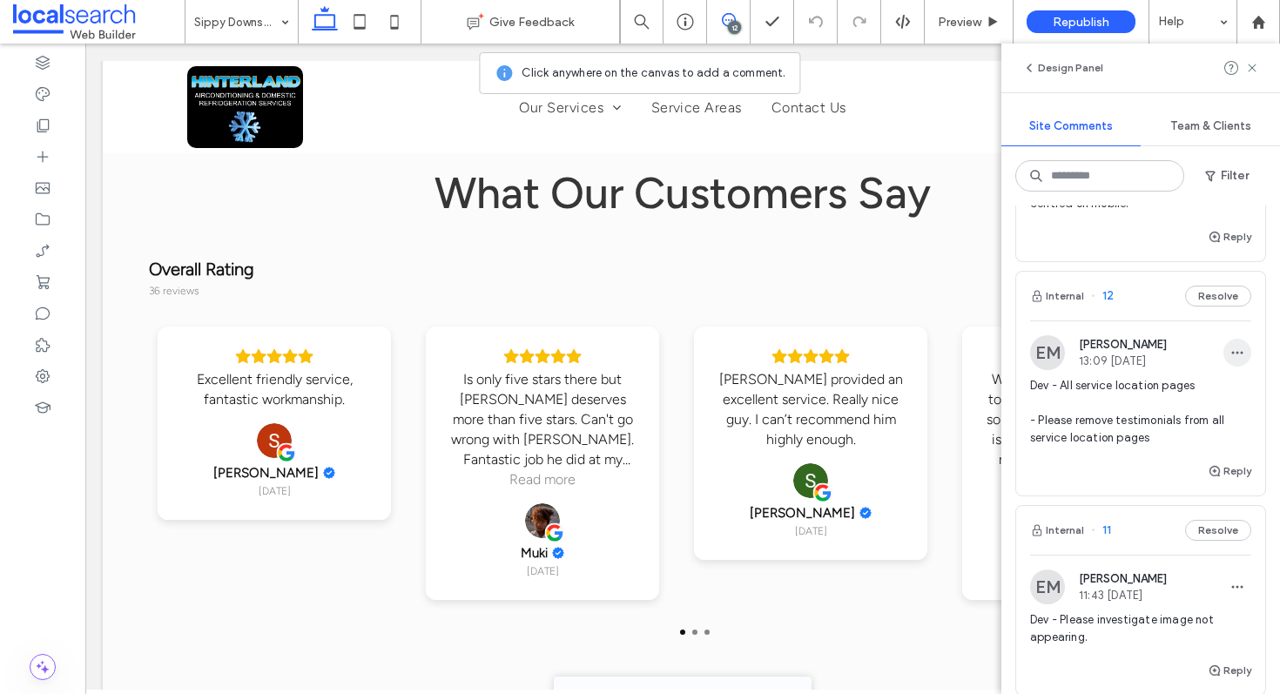
click at [1231, 354] on icon "button" at bounding box center [1238, 353] width 14 height 14
click at [1121, 432] on span "Delete" at bounding box center [1114, 430] width 34 height 17
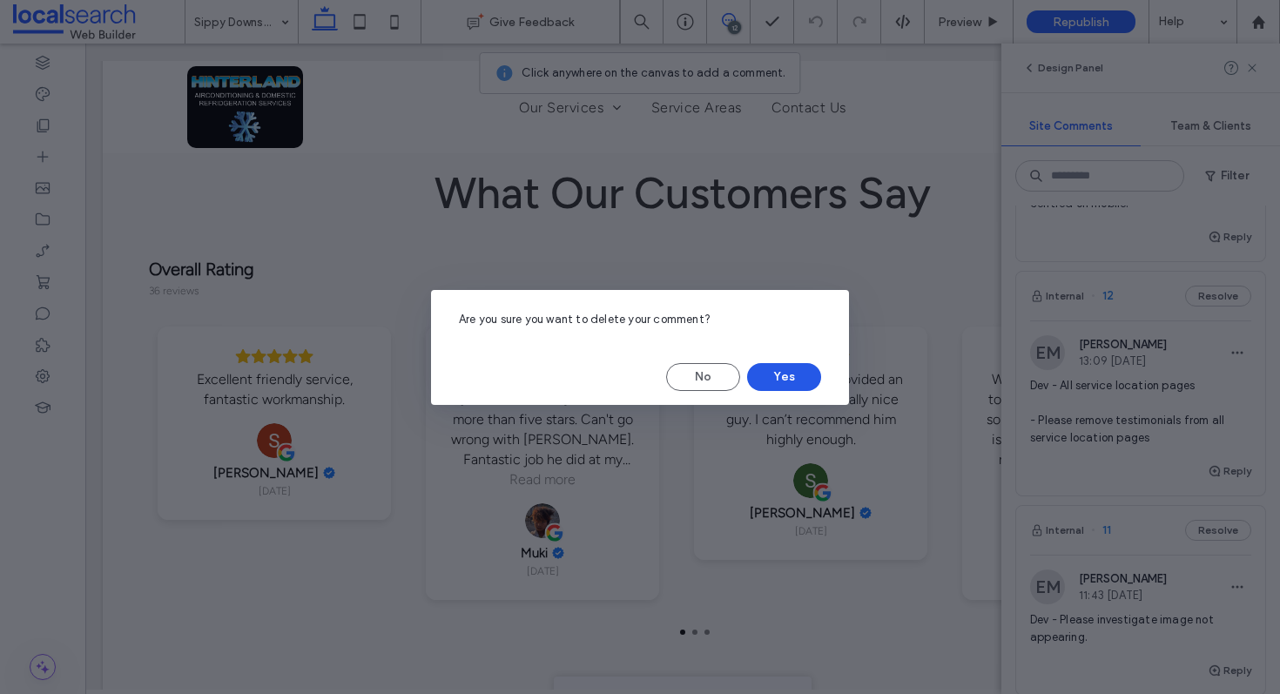
click at [797, 376] on button "Yes" at bounding box center [784, 377] width 74 height 28
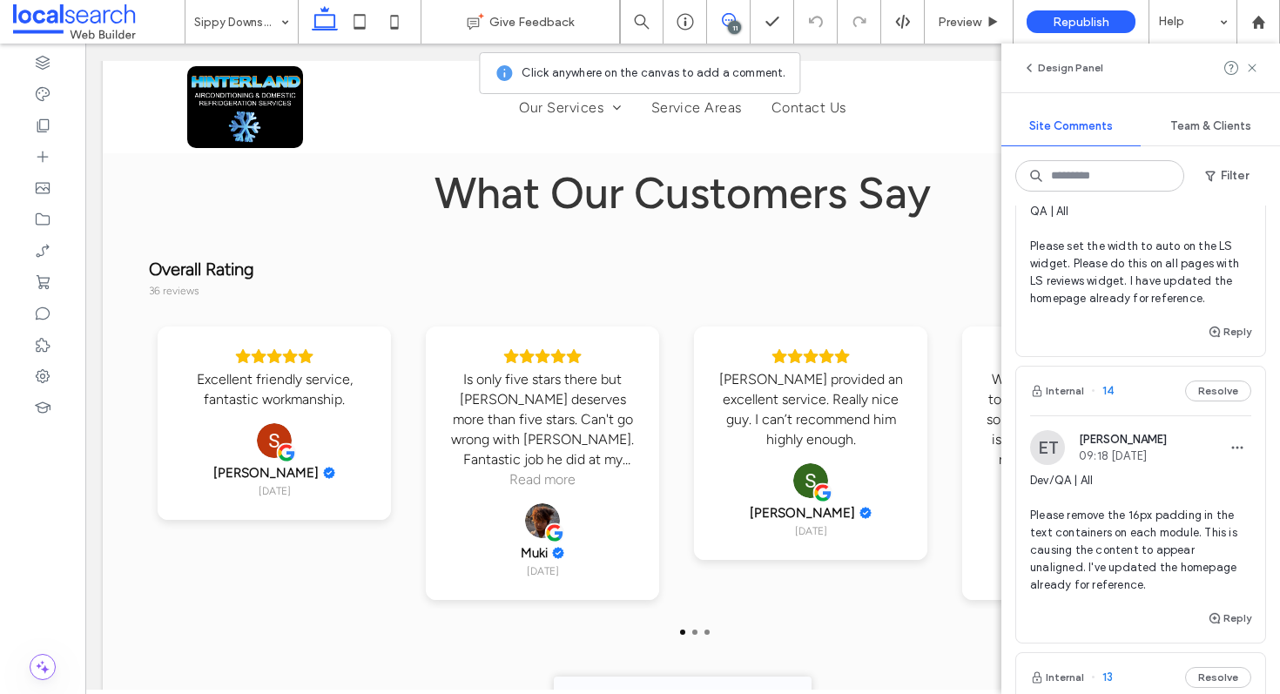
scroll to position [791, 0]
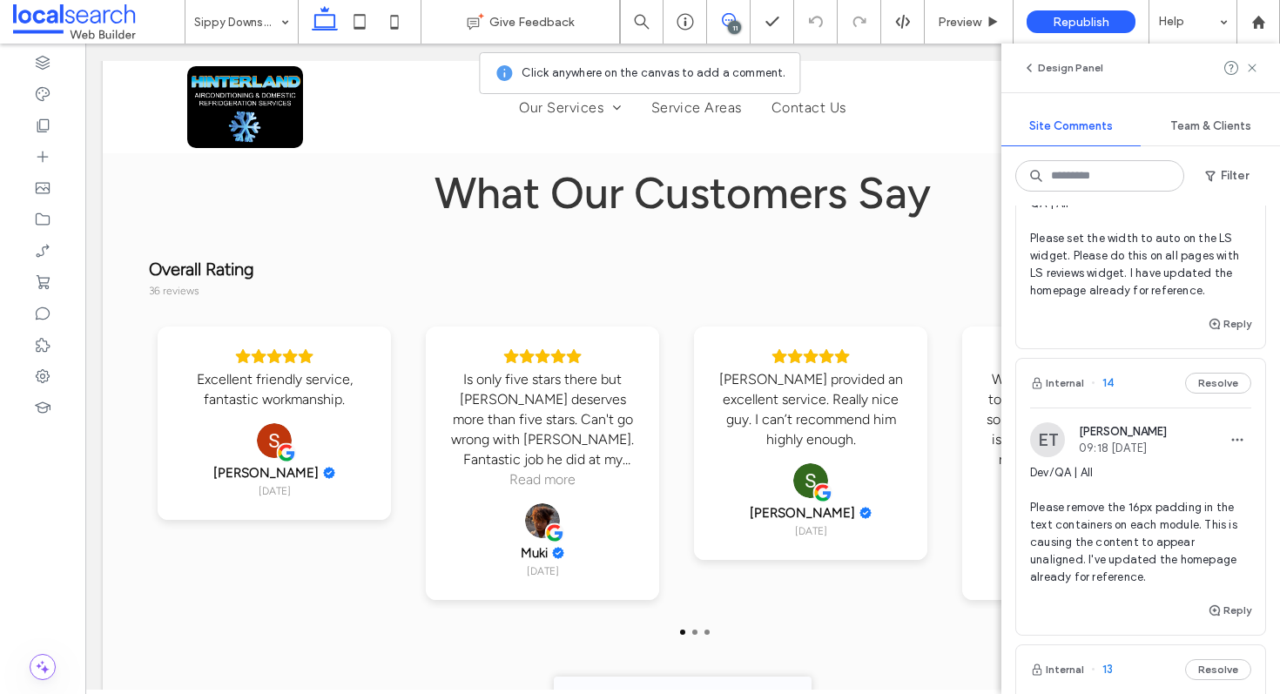
click at [1130, 387] on div "Internal 14 Resolve" at bounding box center [1140, 383] width 249 height 49
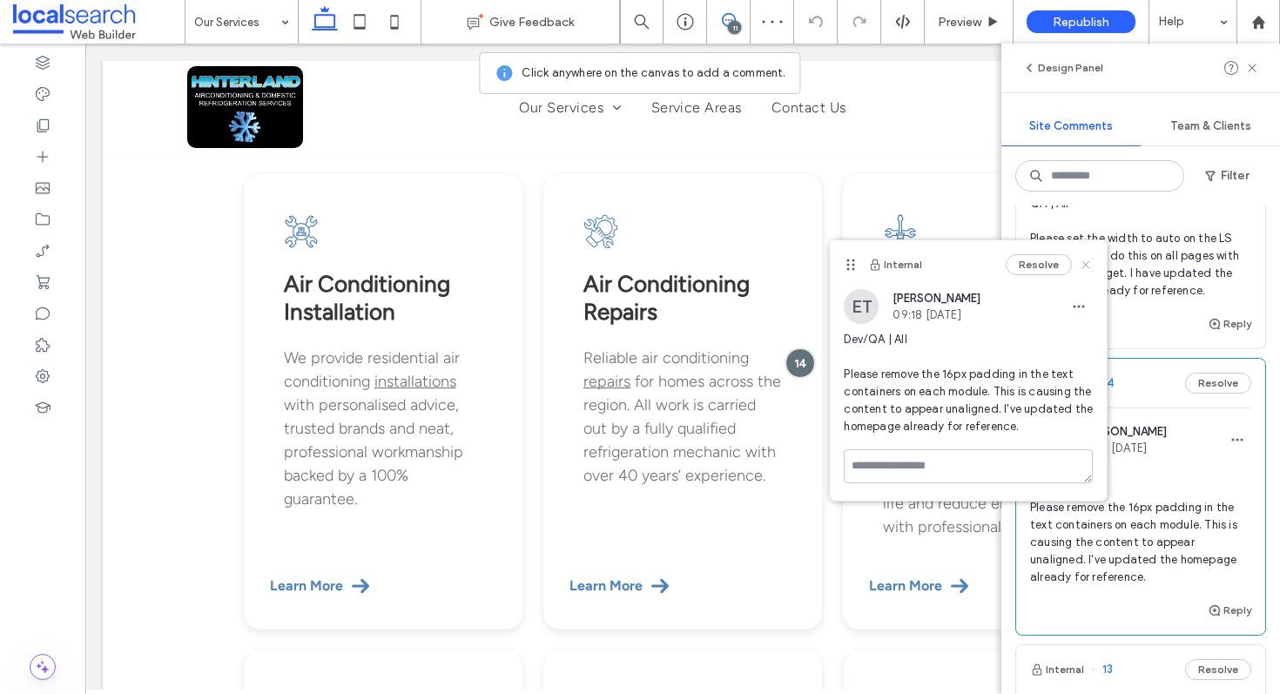
click at [1090, 260] on use at bounding box center [1087, 264] width 8 height 8
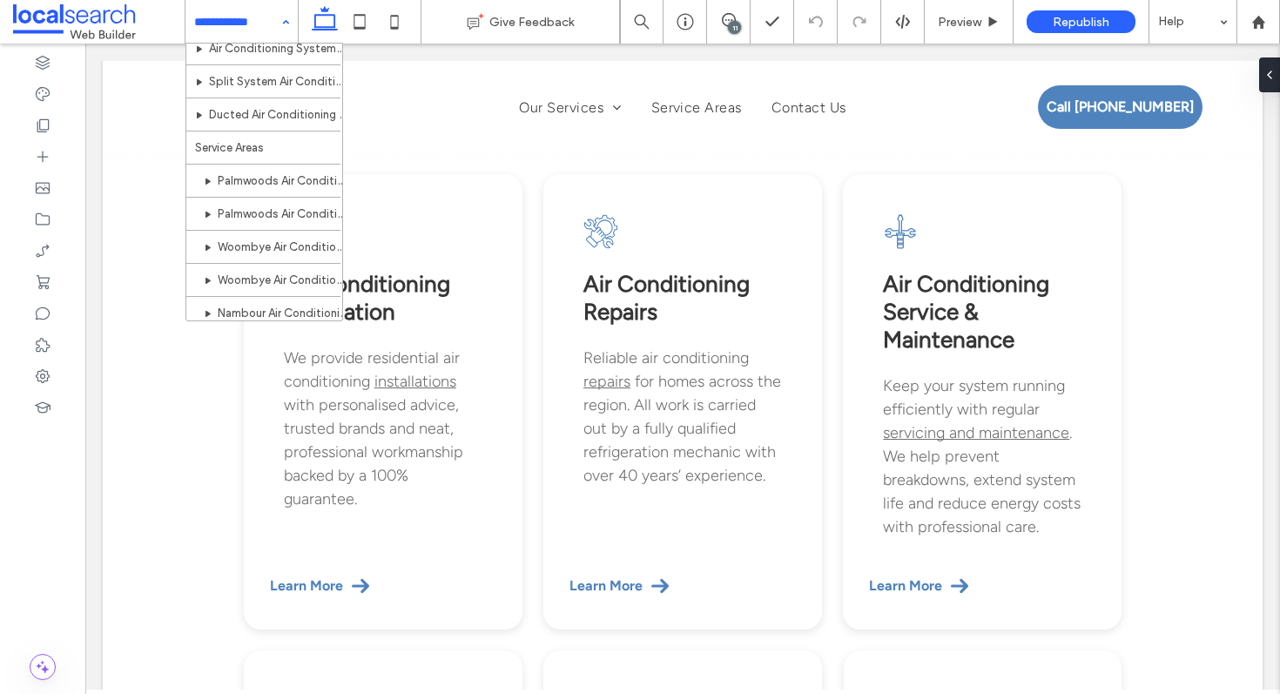
scroll to position [216, 0]
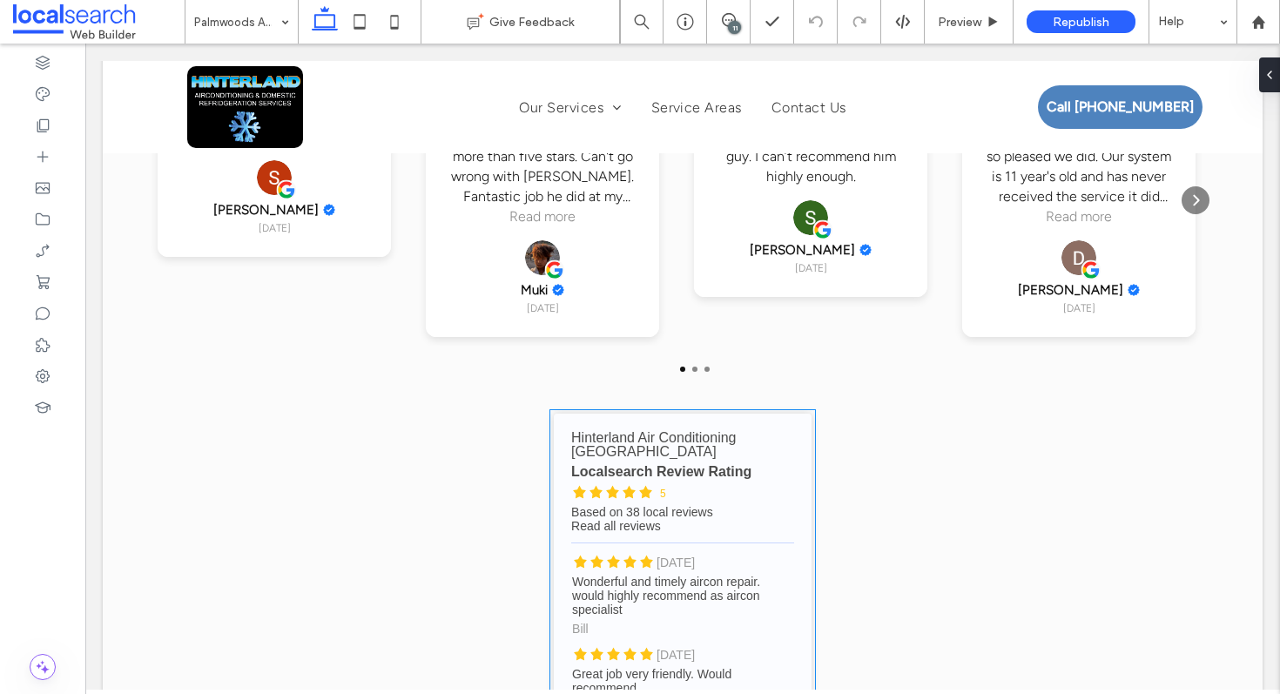
scroll to position [3534, 0]
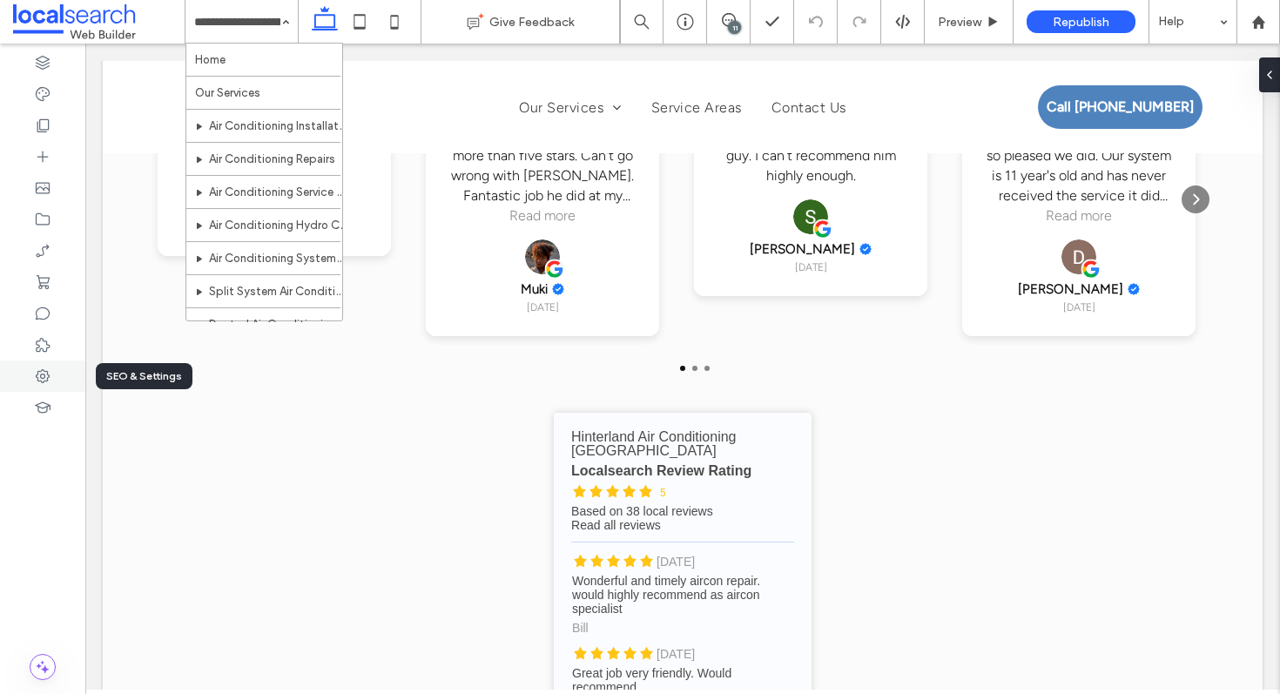
click at [46, 372] on icon at bounding box center [42, 376] width 17 height 17
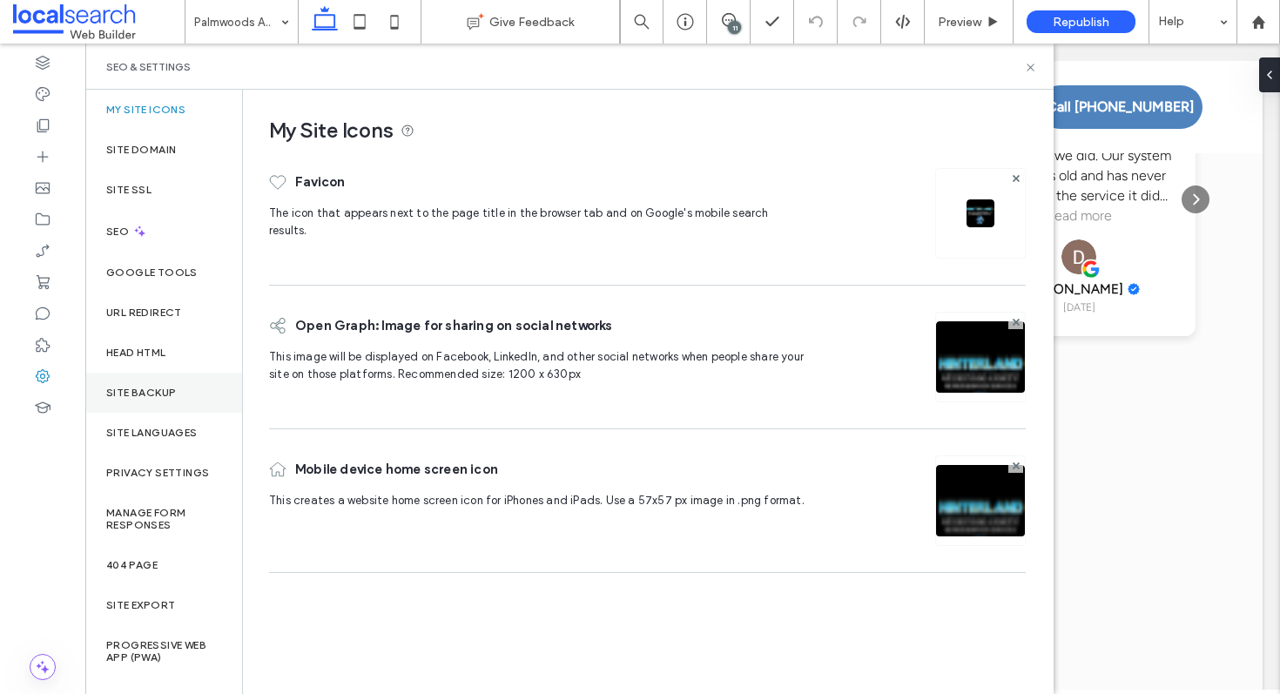
click at [165, 391] on label "Site Backup" at bounding box center [141, 393] width 70 height 12
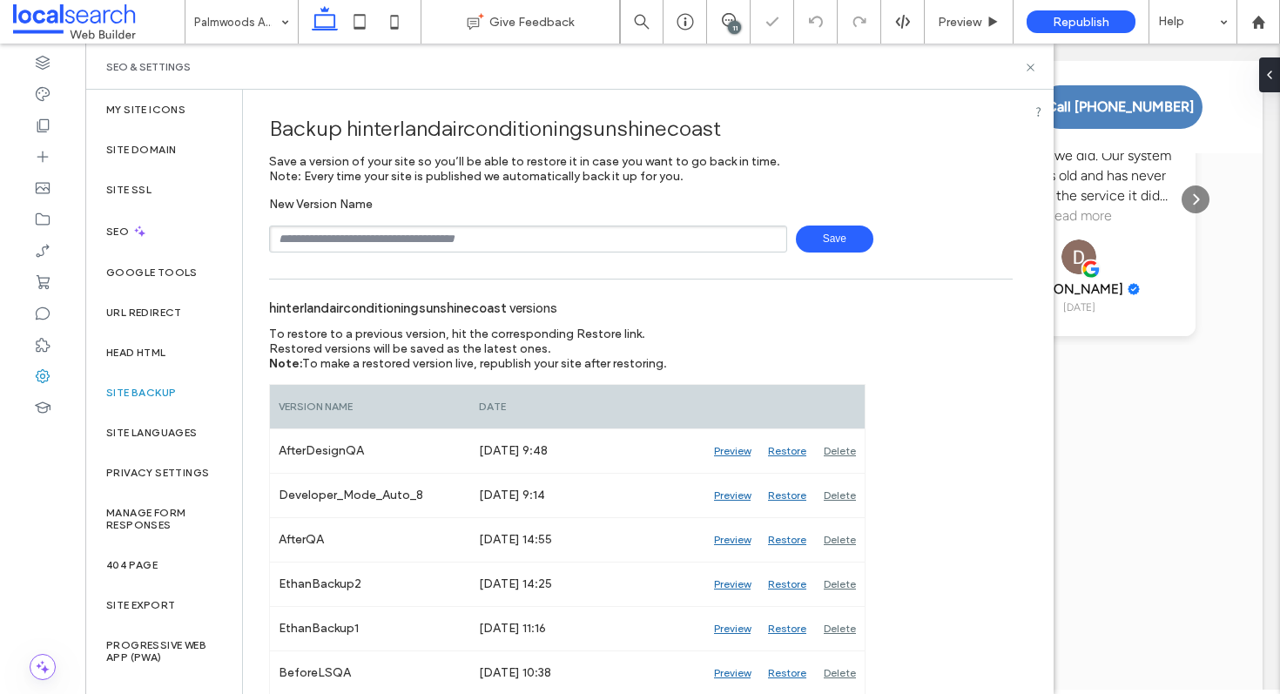
scroll to position [890, 0]
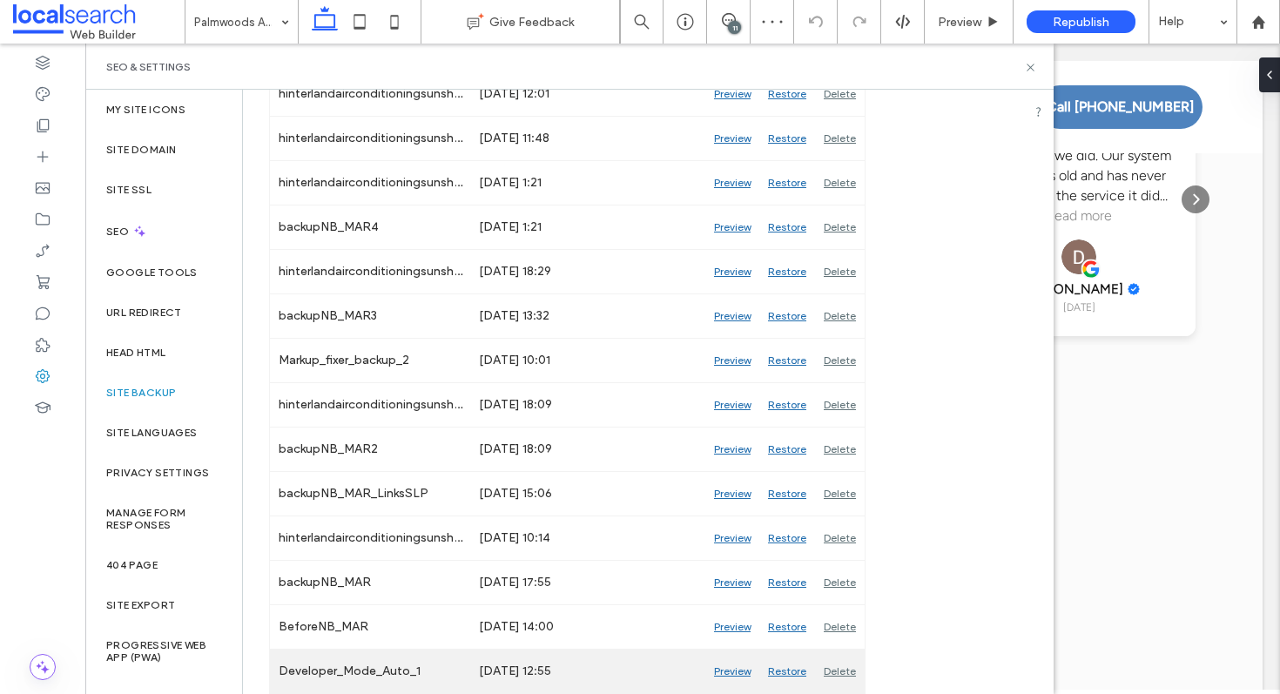
click at [734, 672] on div "Preview" at bounding box center [732, 672] width 54 height 44
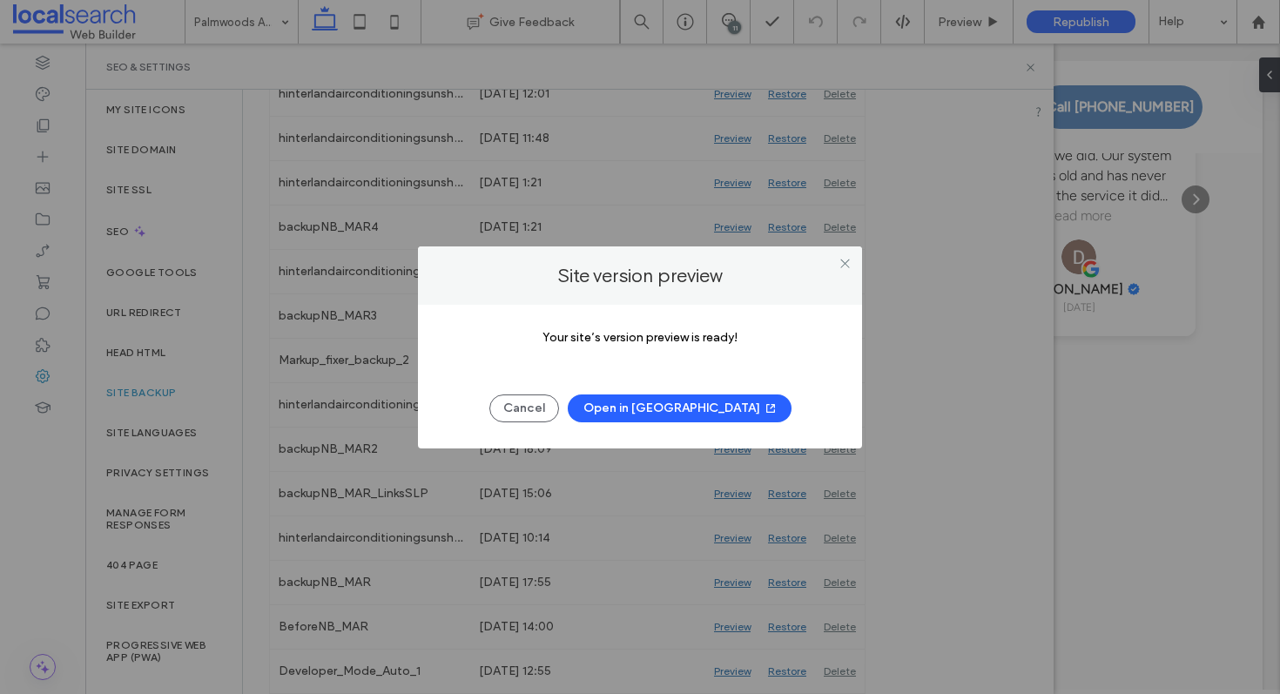
click at [669, 408] on button "Open in [GEOGRAPHIC_DATA]" at bounding box center [680, 409] width 224 height 28
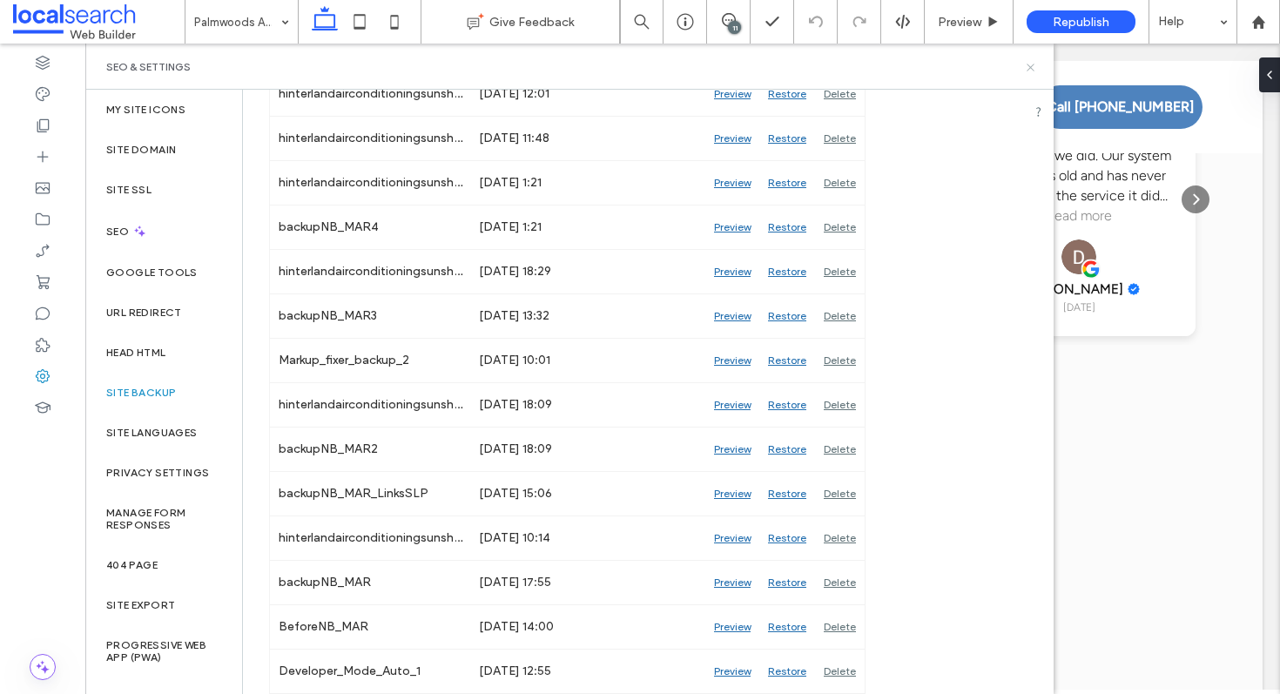
click at [1032, 69] on use at bounding box center [1030, 67] width 7 height 7
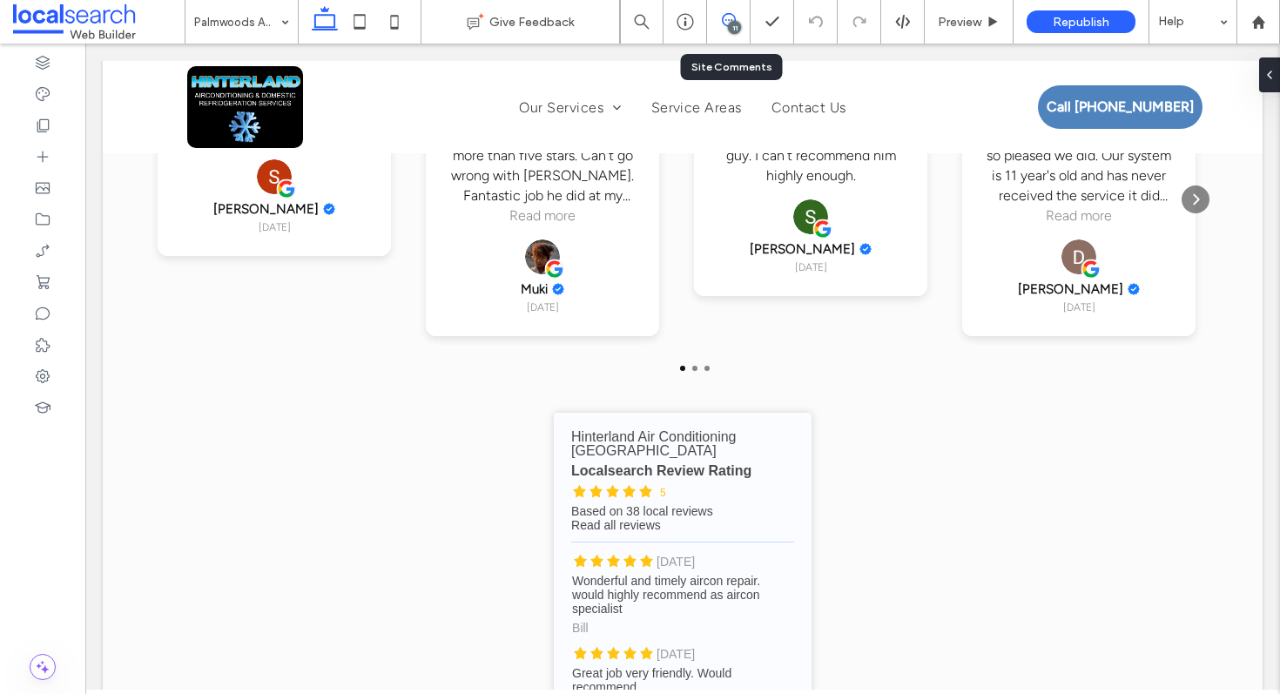
click at [746, 20] on span at bounding box center [728, 20] width 43 height 14
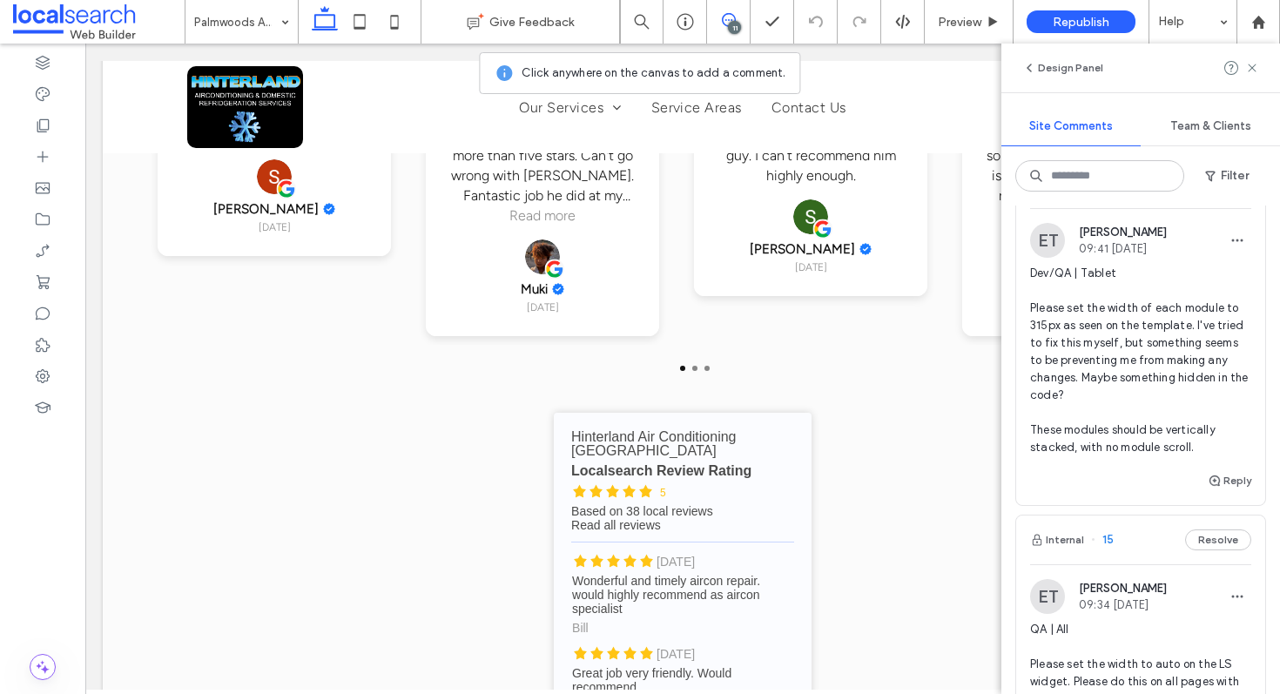
scroll to position [303, 0]
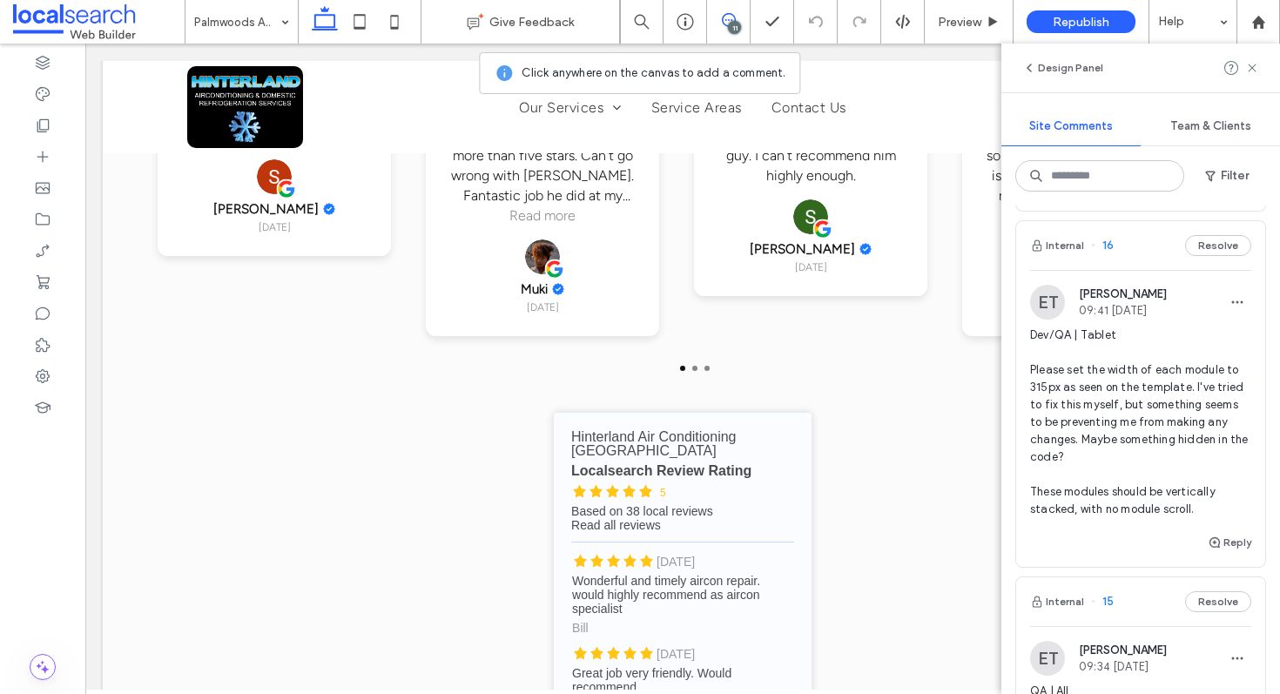
click at [1139, 250] on div "Internal 16 Resolve" at bounding box center [1140, 245] width 249 height 49
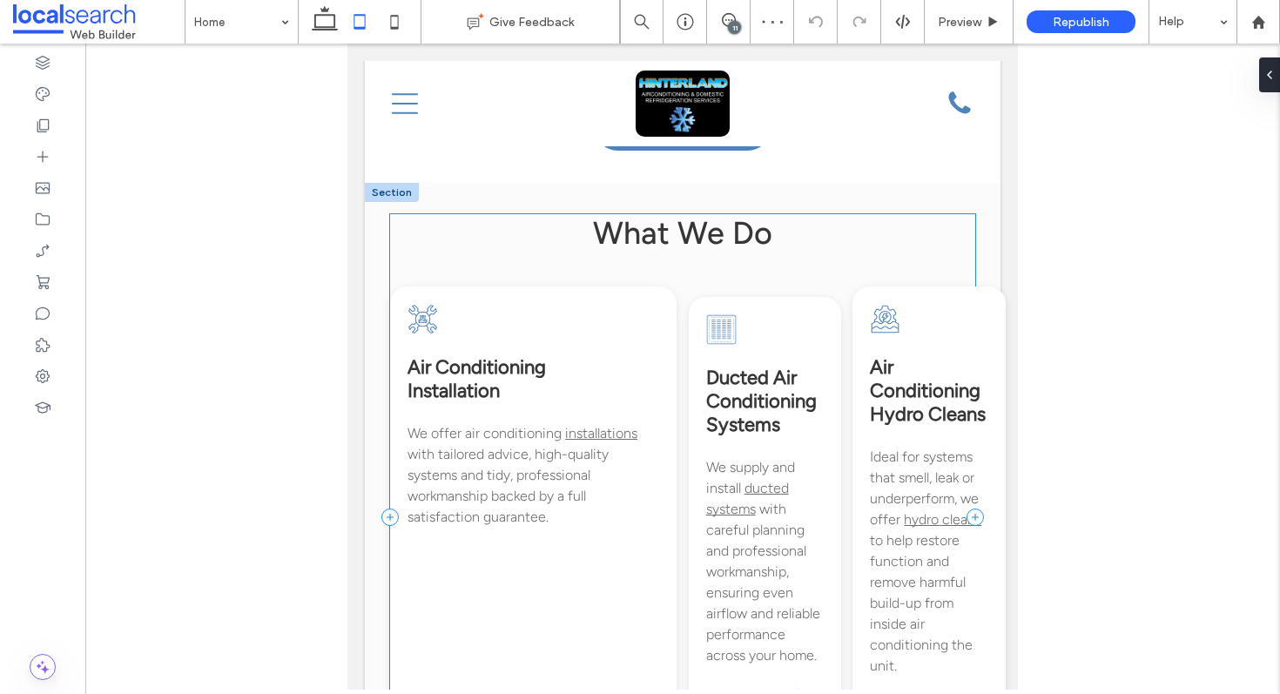
scroll to position [1230, 0]
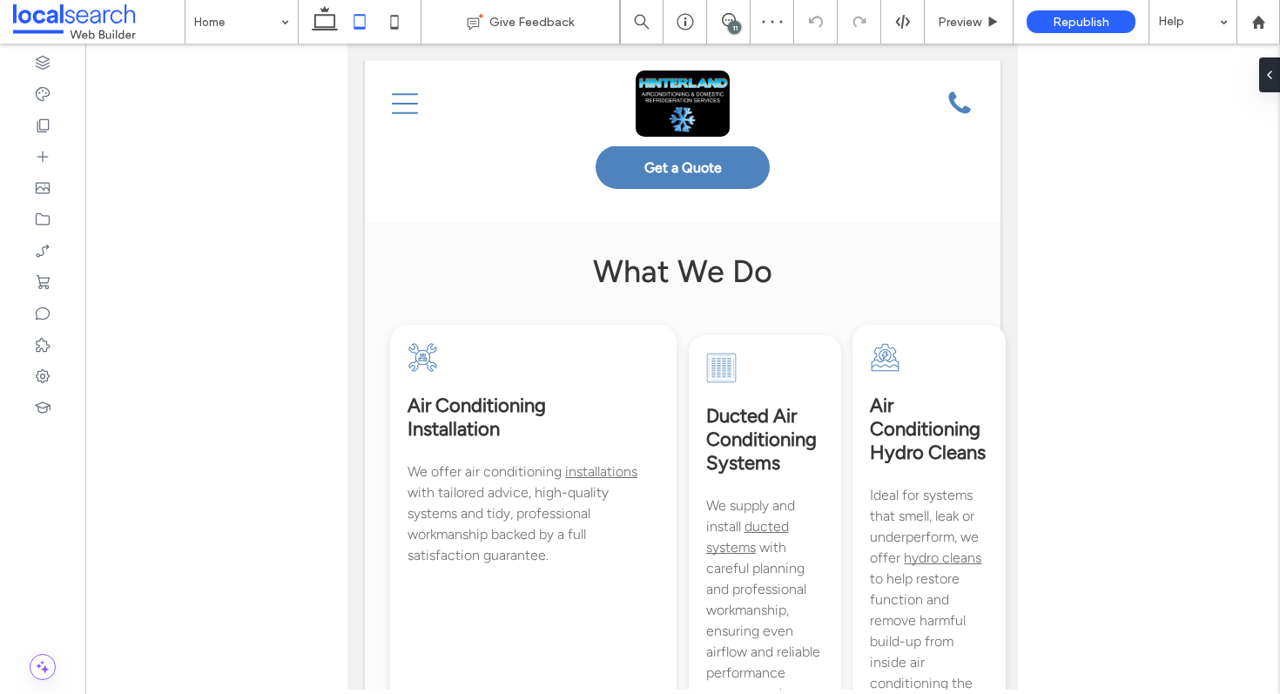
click at [731, 29] on div "11" at bounding box center [734, 27] width 13 height 13
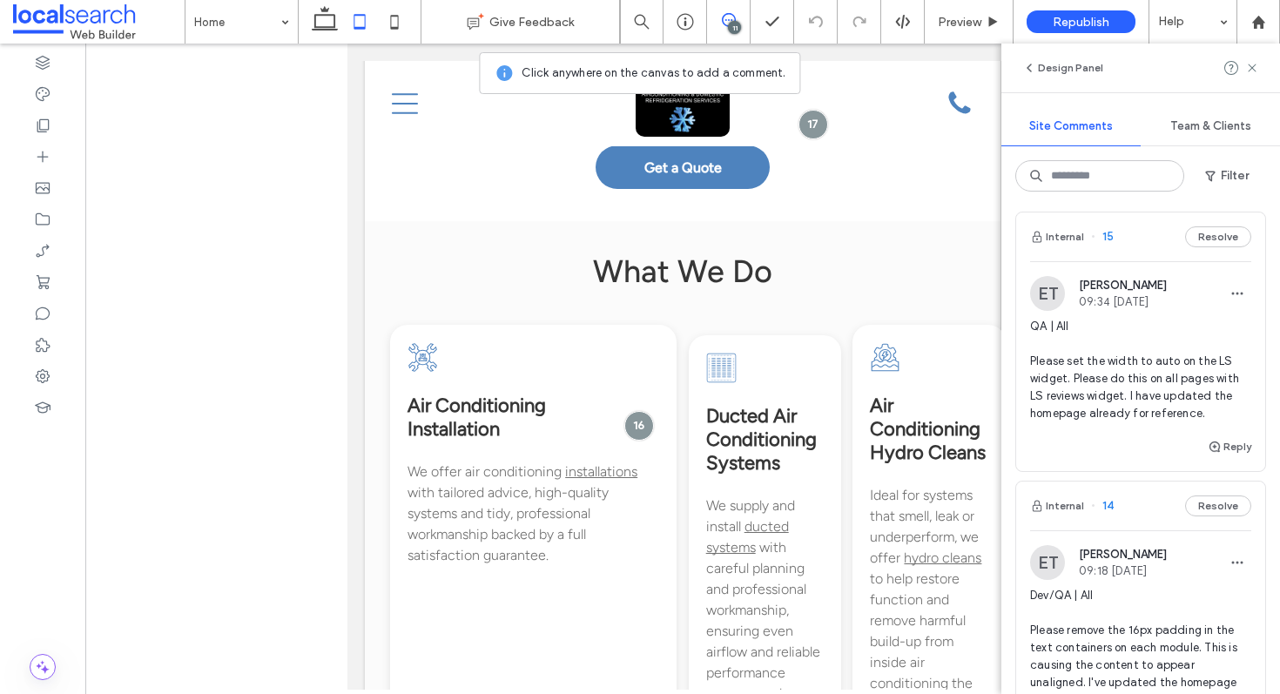
scroll to position [667, 0]
click at [1262, 29] on icon at bounding box center [1259, 22] width 15 height 15
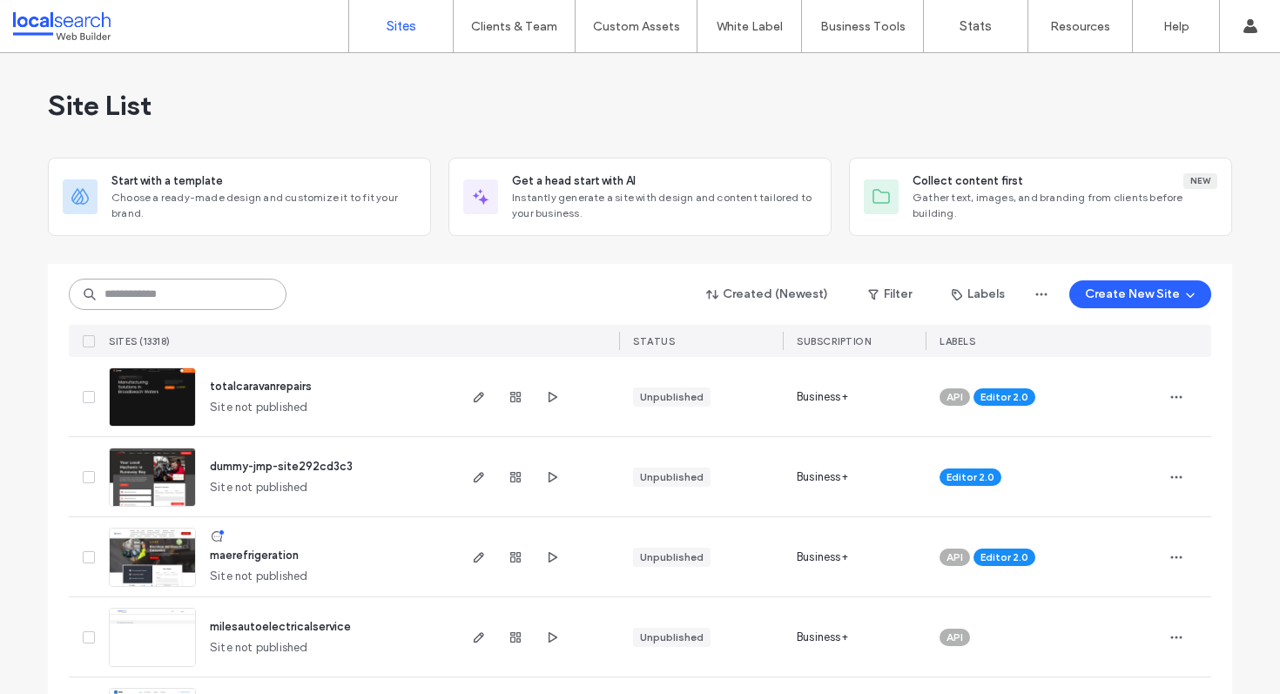
click at [228, 292] on input at bounding box center [178, 294] width 218 height 31
paste input "**********"
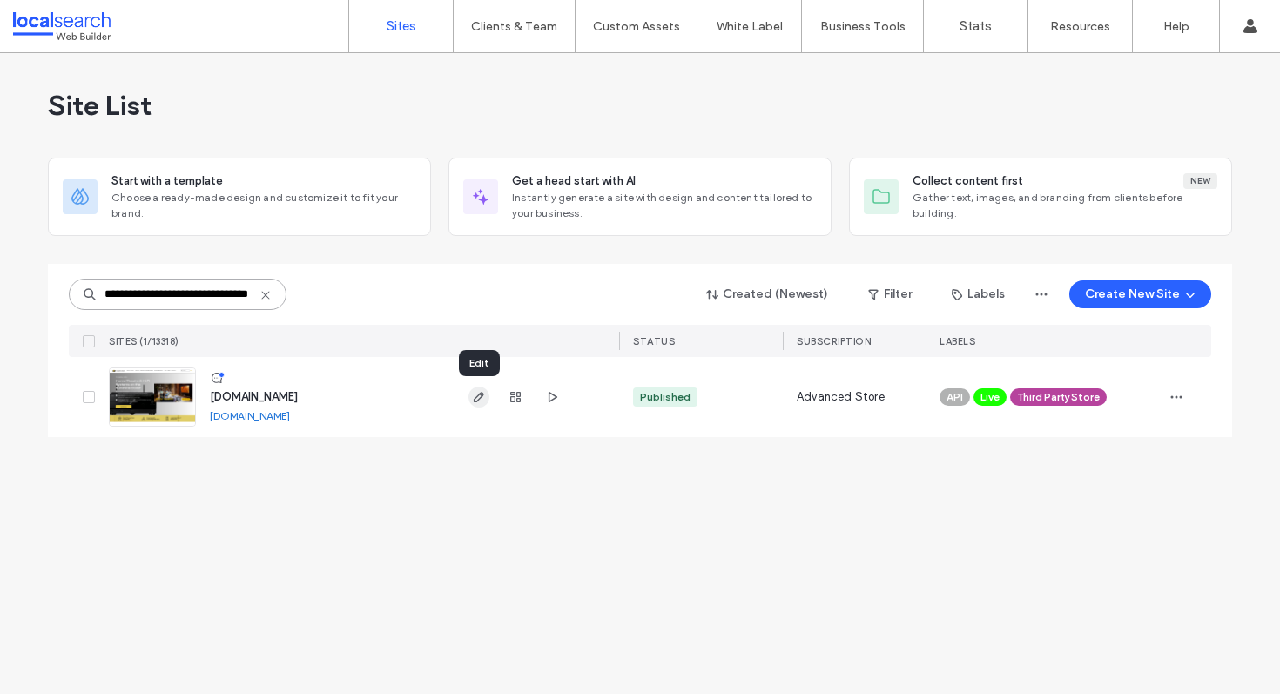
type input "**********"
click at [478, 397] on icon "button" at bounding box center [479, 397] width 14 height 14
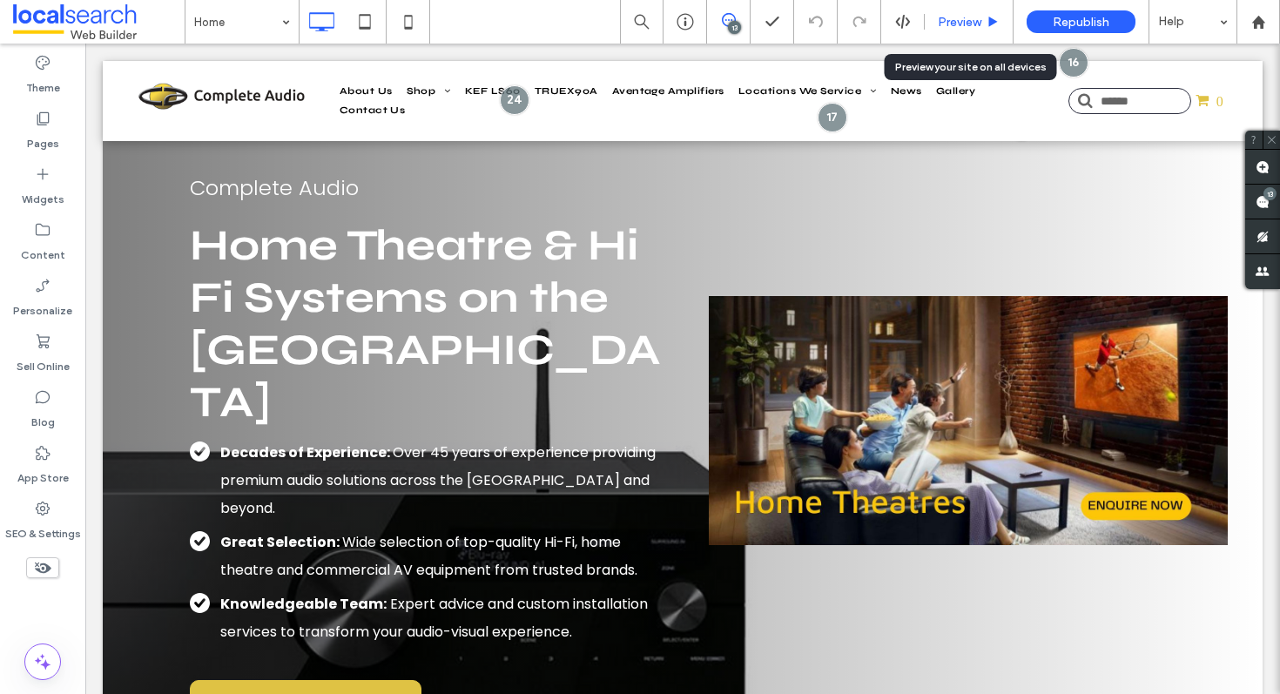
click at [973, 24] on span "Preview" at bounding box center [960, 22] width 44 height 15
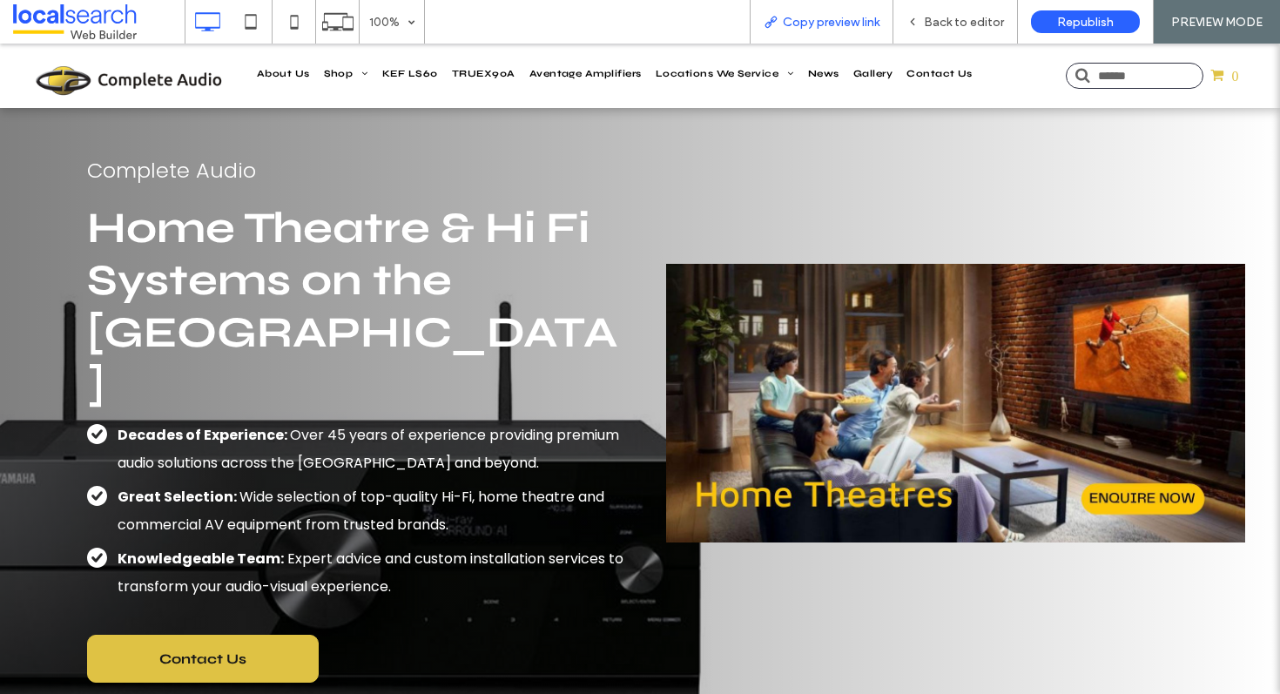
click at [841, 22] on span "Copy preview link" at bounding box center [831, 22] width 97 height 15
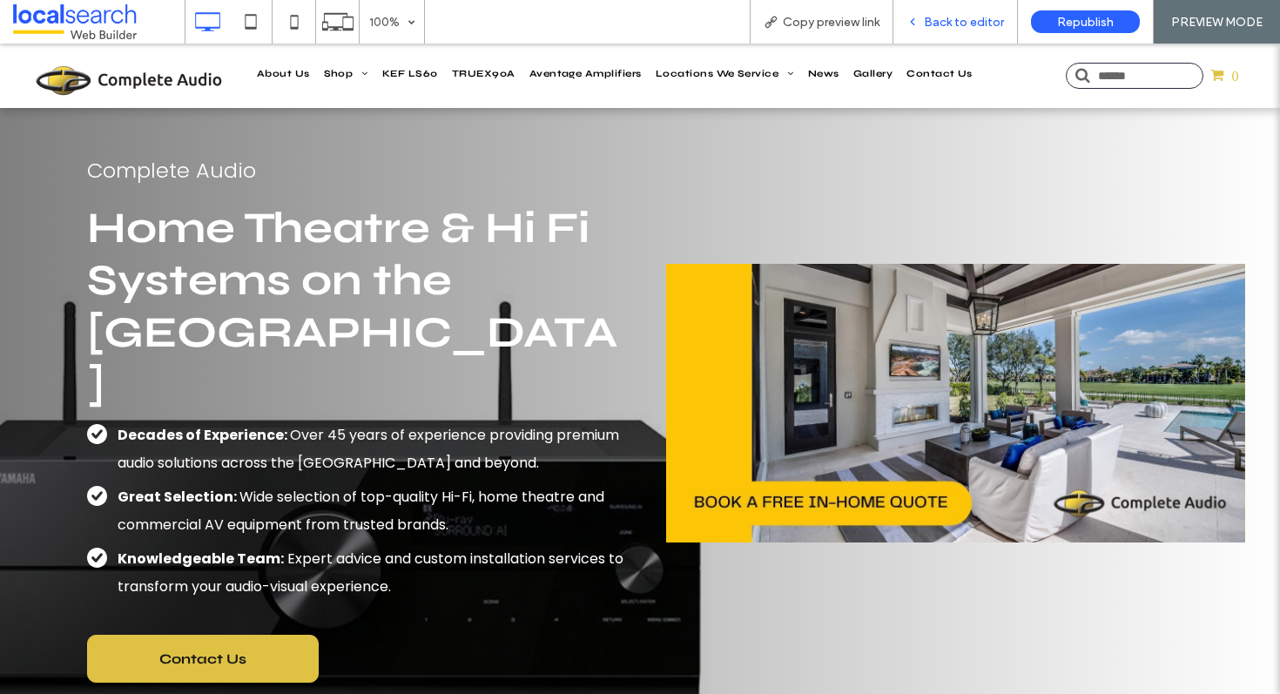
click at [957, 23] on span "Back to editor" at bounding box center [964, 22] width 80 height 15
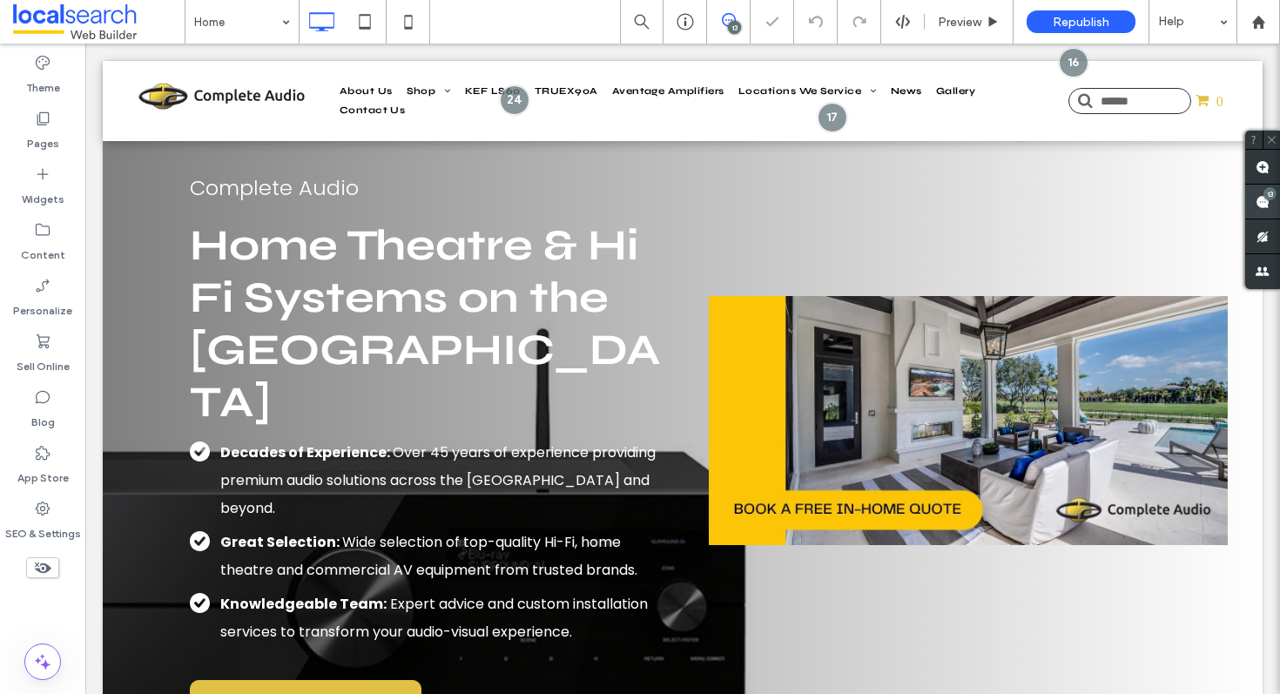
click at [1256, 199] on icon at bounding box center [1263, 202] width 14 height 14
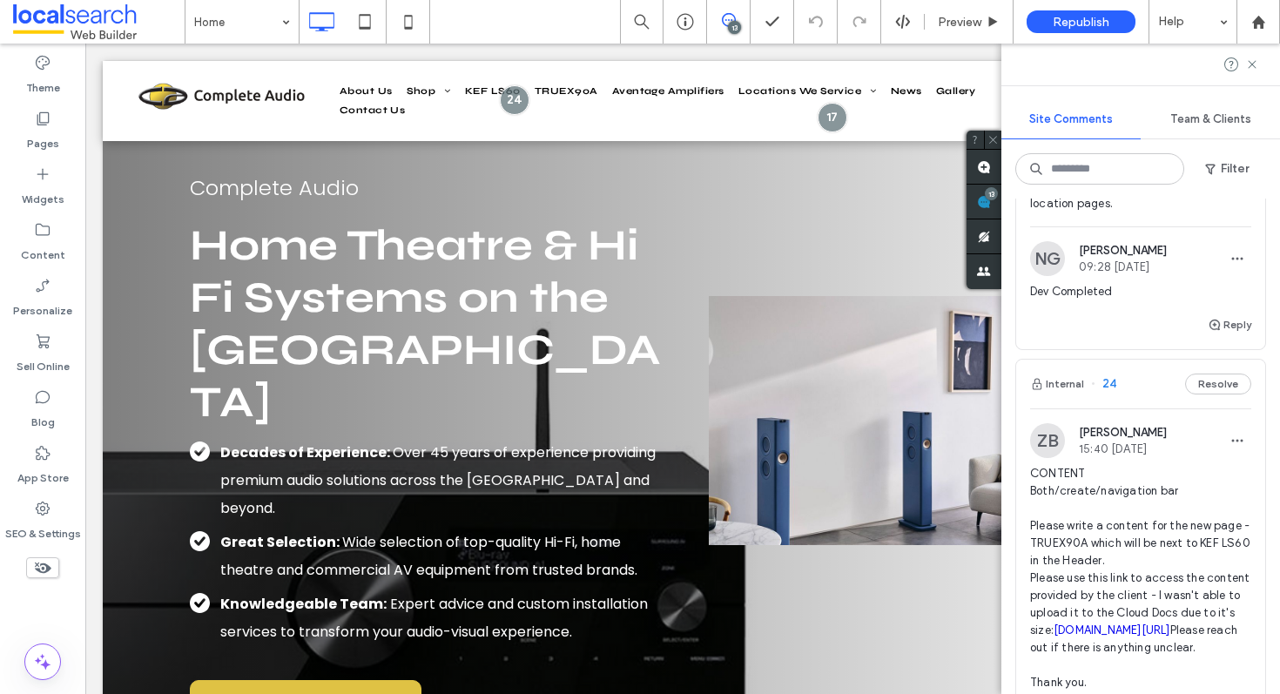
scroll to position [1130, 0]
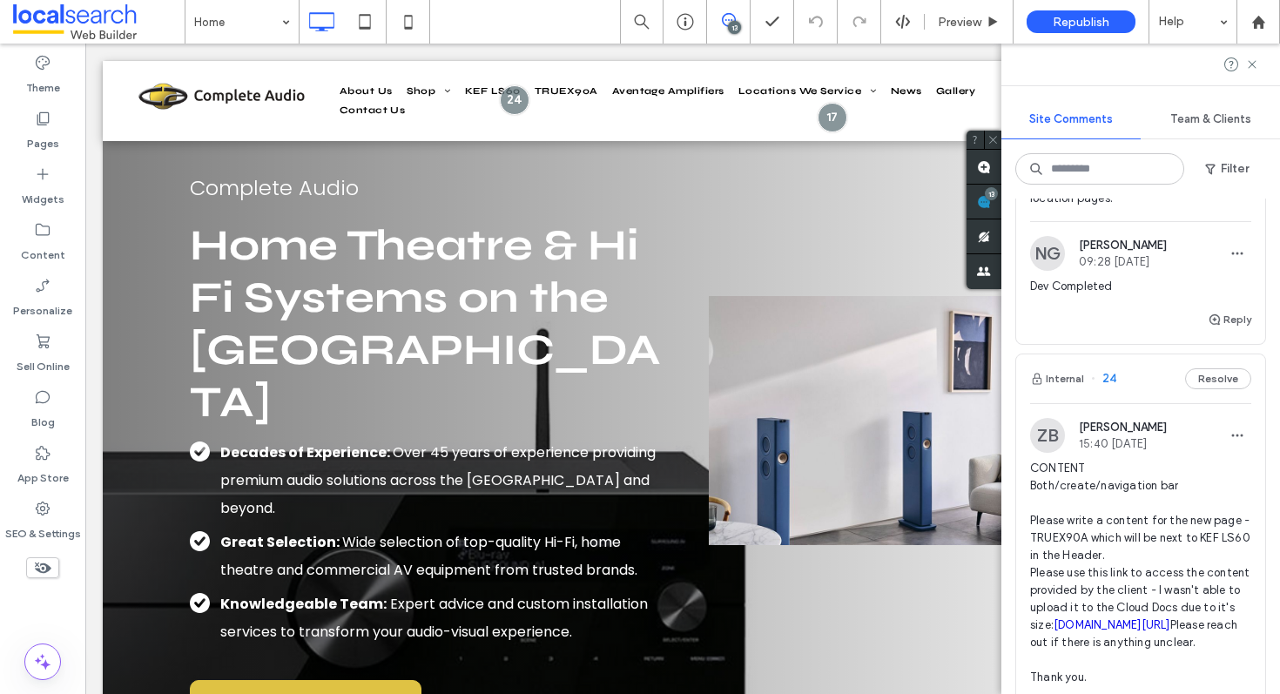
click at [1157, 309] on div "Dev Completed" at bounding box center [1140, 293] width 221 height 31
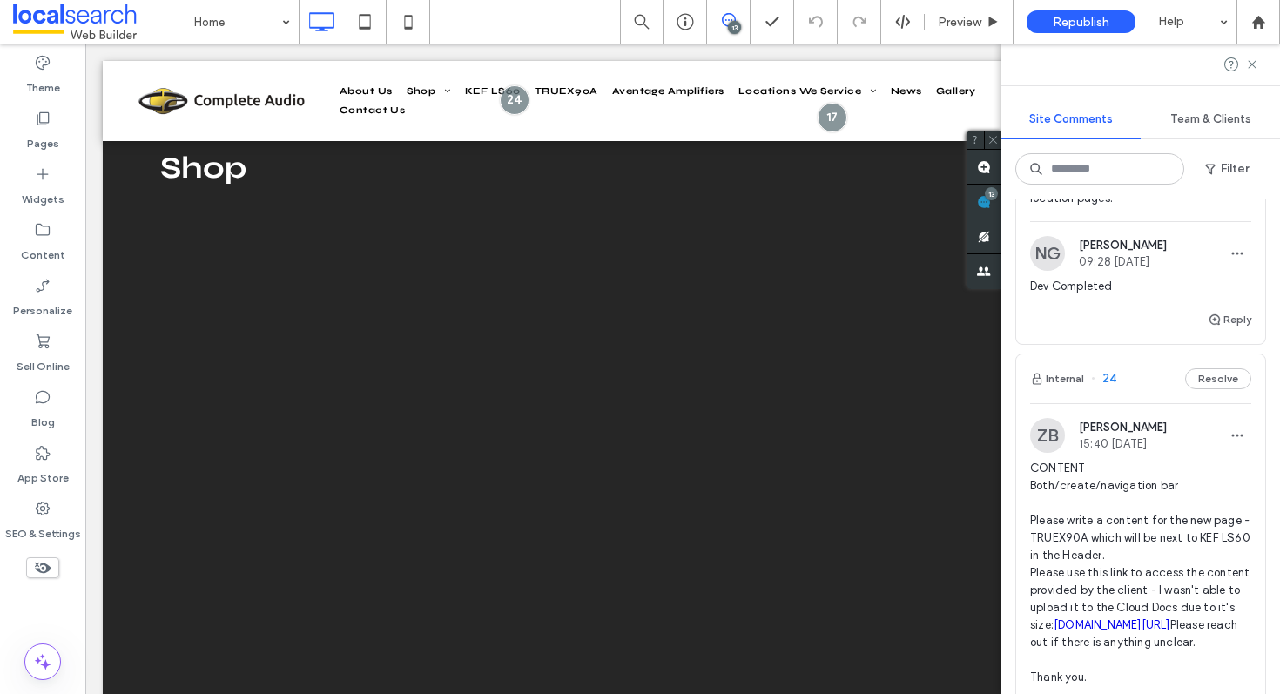
scroll to position [2878, 0]
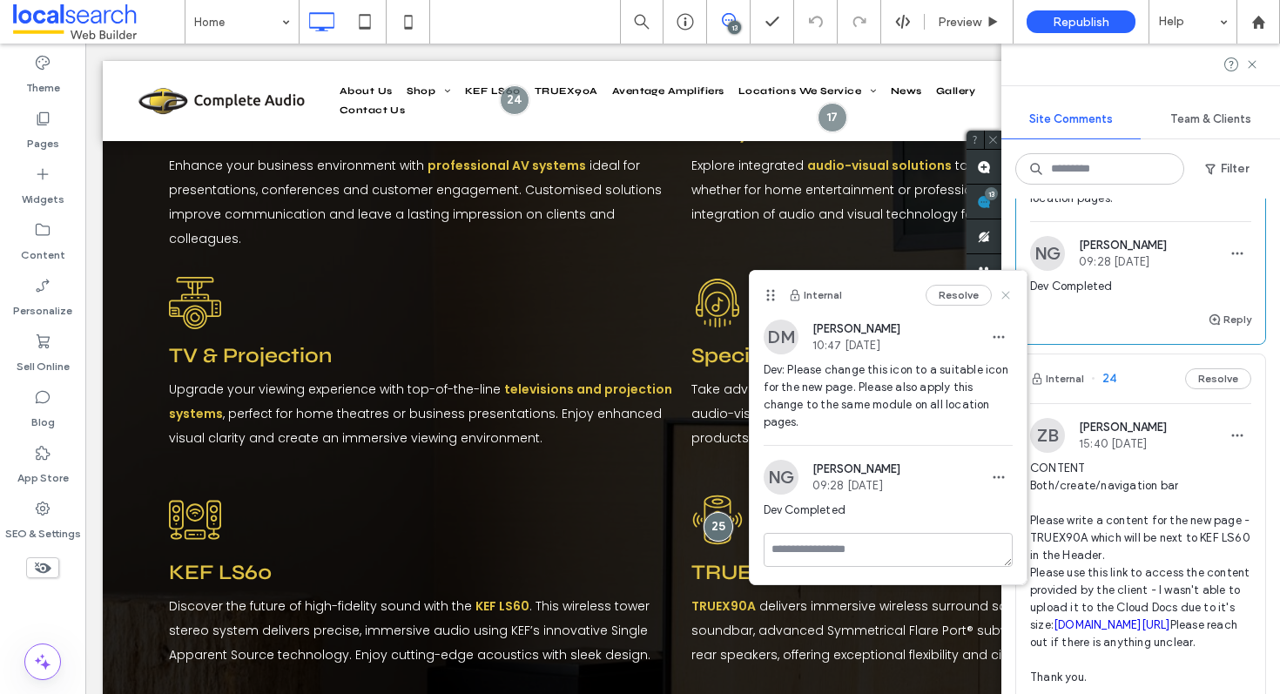
click at [1003, 293] on use at bounding box center [1006, 296] width 8 height 8
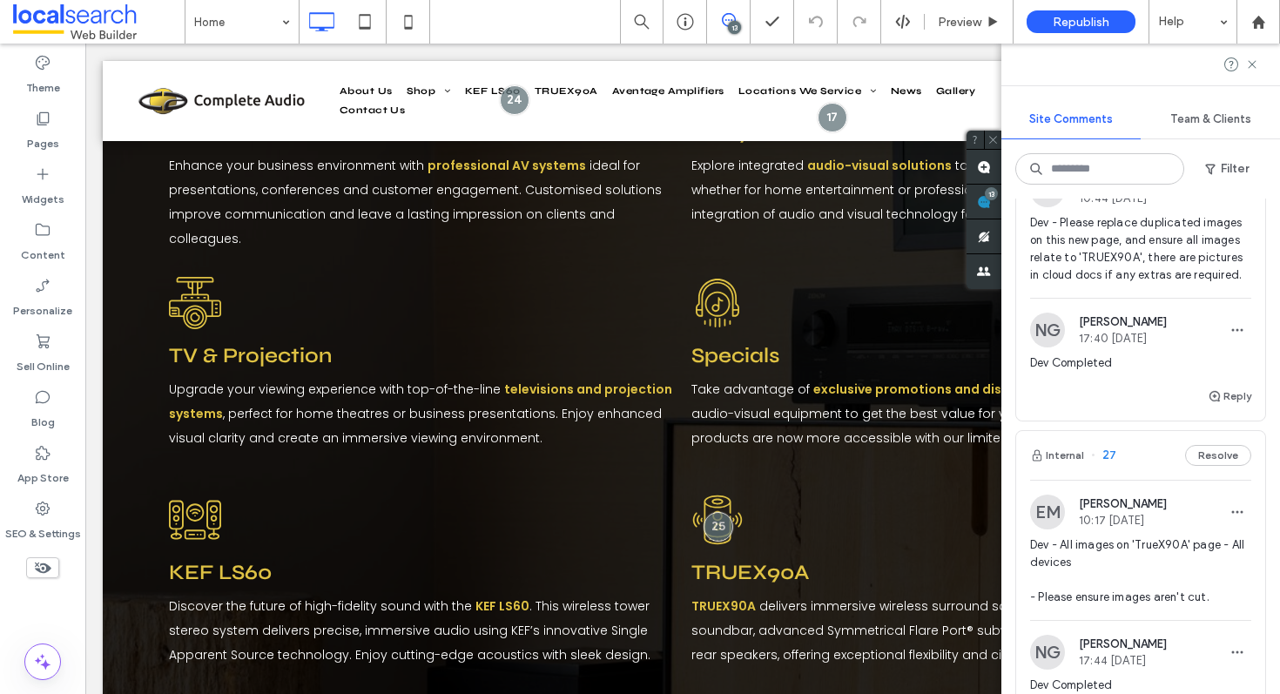
scroll to position [0, 0]
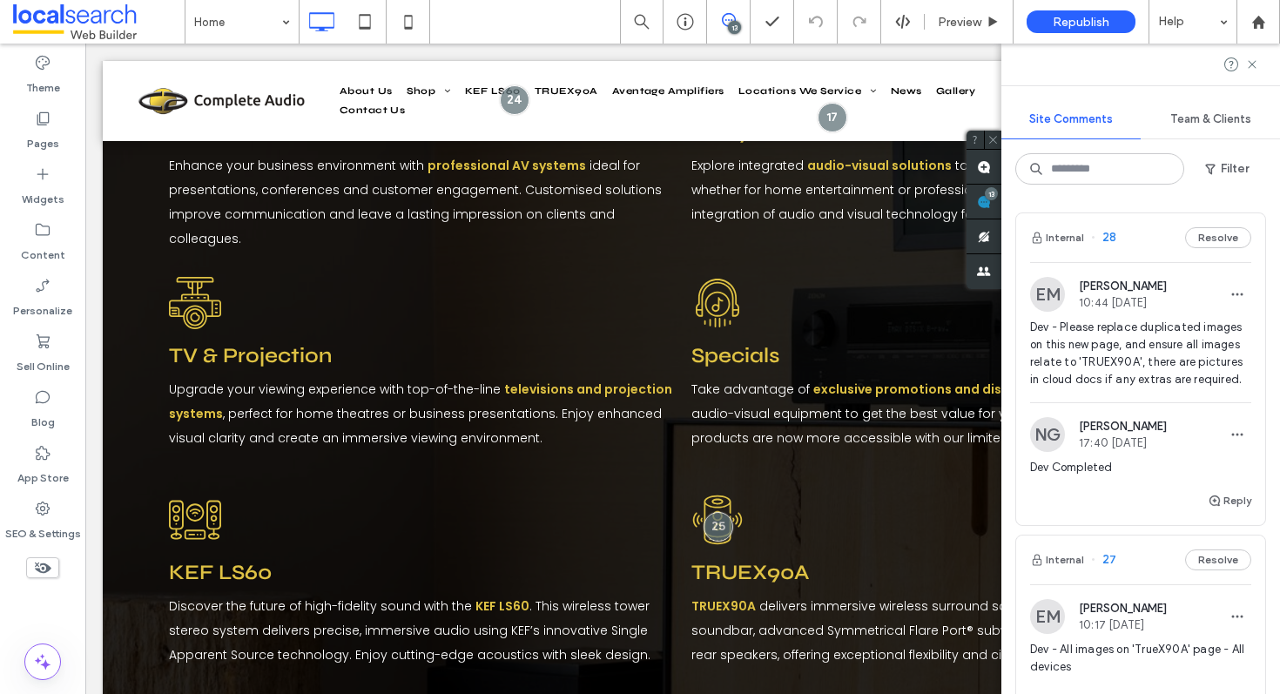
click at [1137, 240] on div "Internal 28 Resolve" at bounding box center [1140, 237] width 249 height 49
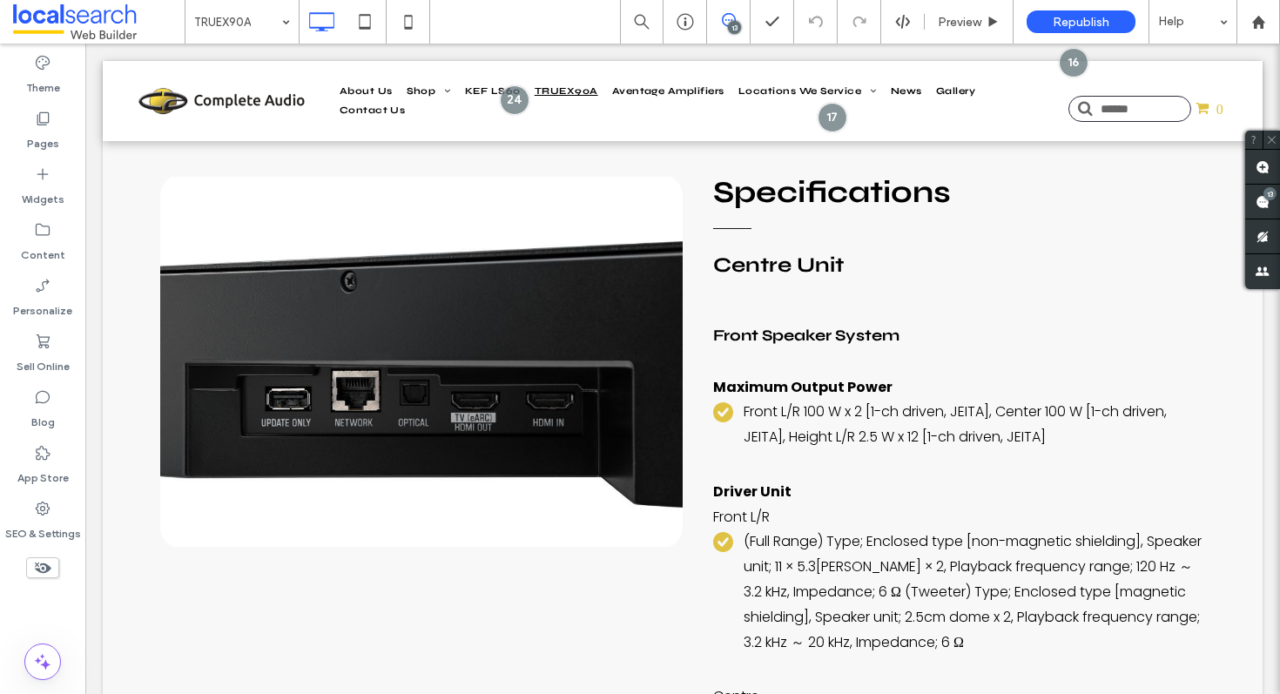
scroll to position [5311, 0]
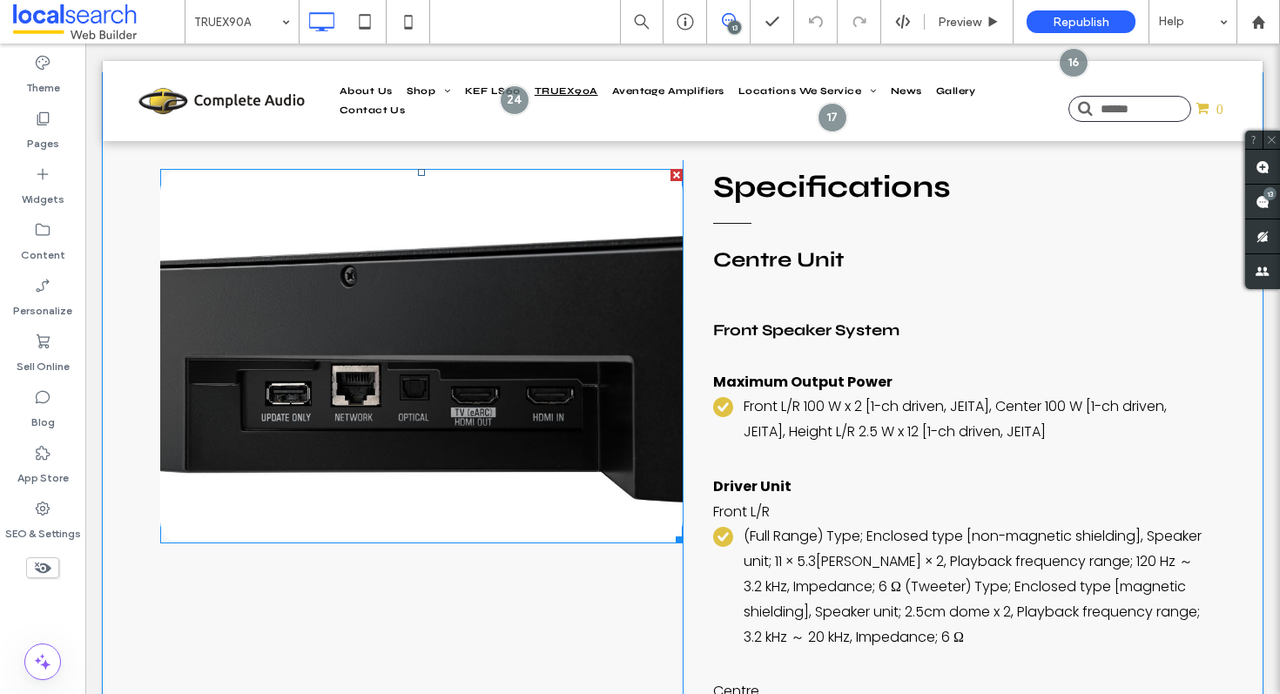
click at [533, 306] on link at bounding box center [421, 356] width 523 height 375
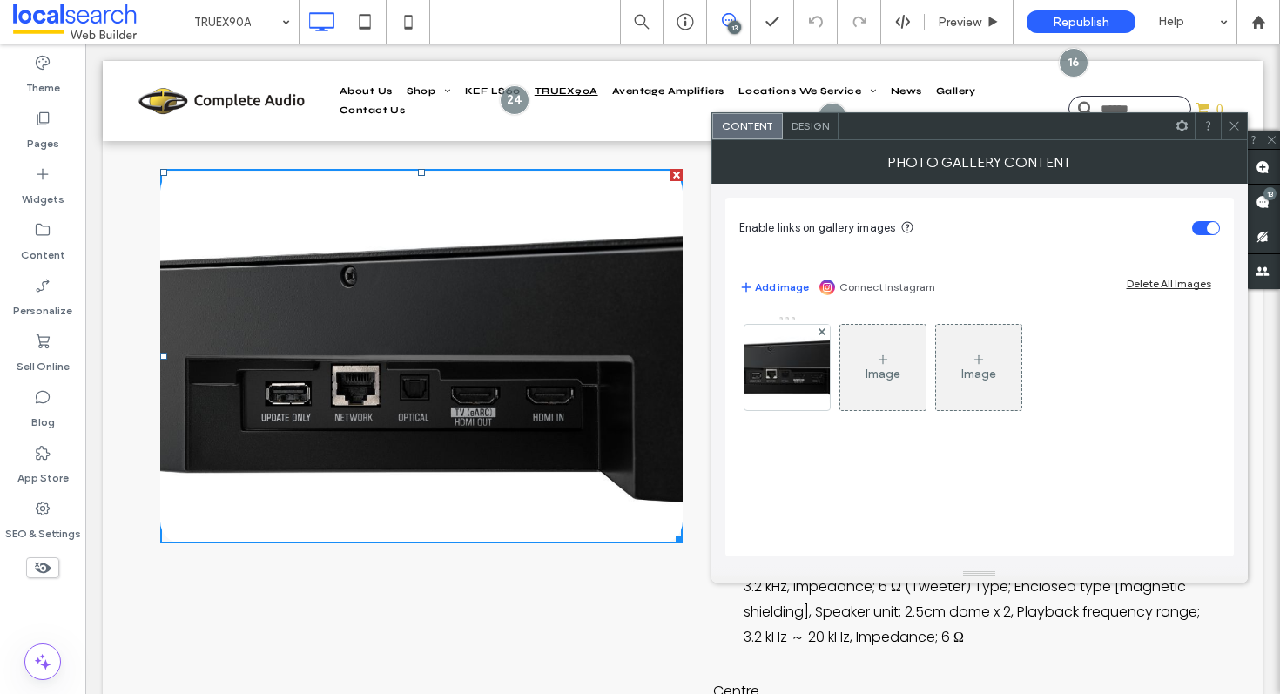
click at [533, 304] on link at bounding box center [421, 356] width 523 height 375
click at [800, 379] on div at bounding box center [787, 367] width 85 height 85
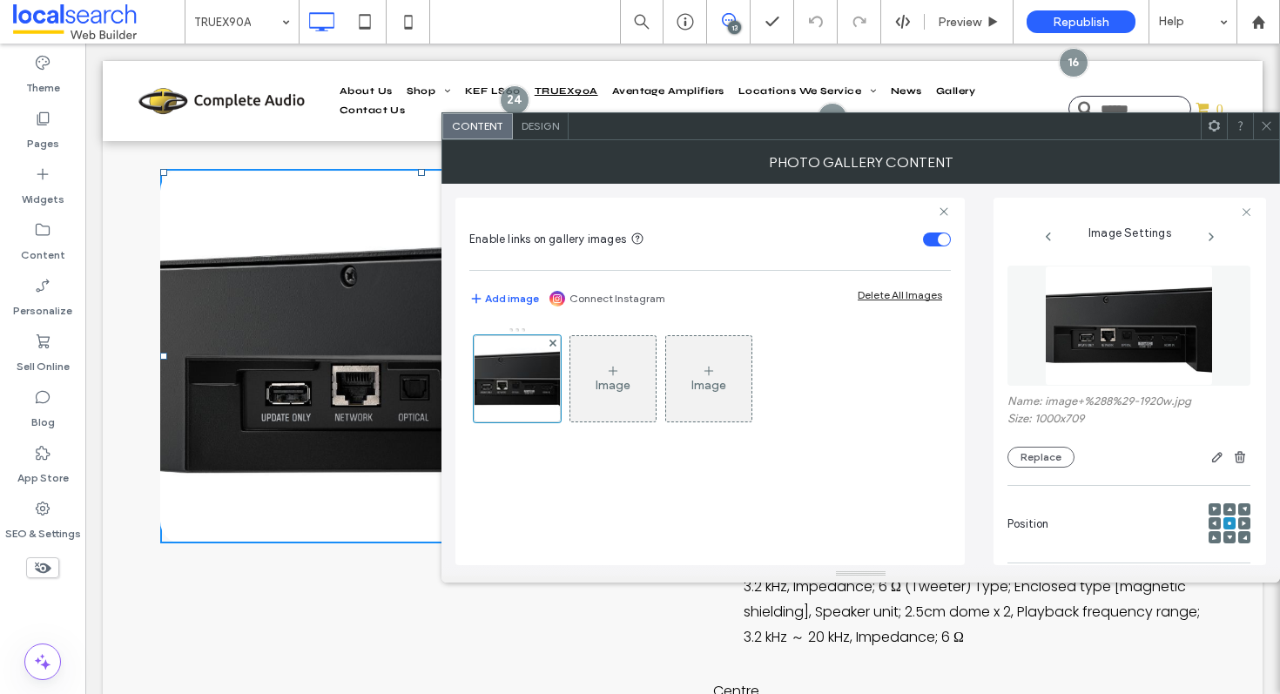
click at [1269, 124] on icon at bounding box center [1266, 125] width 13 height 13
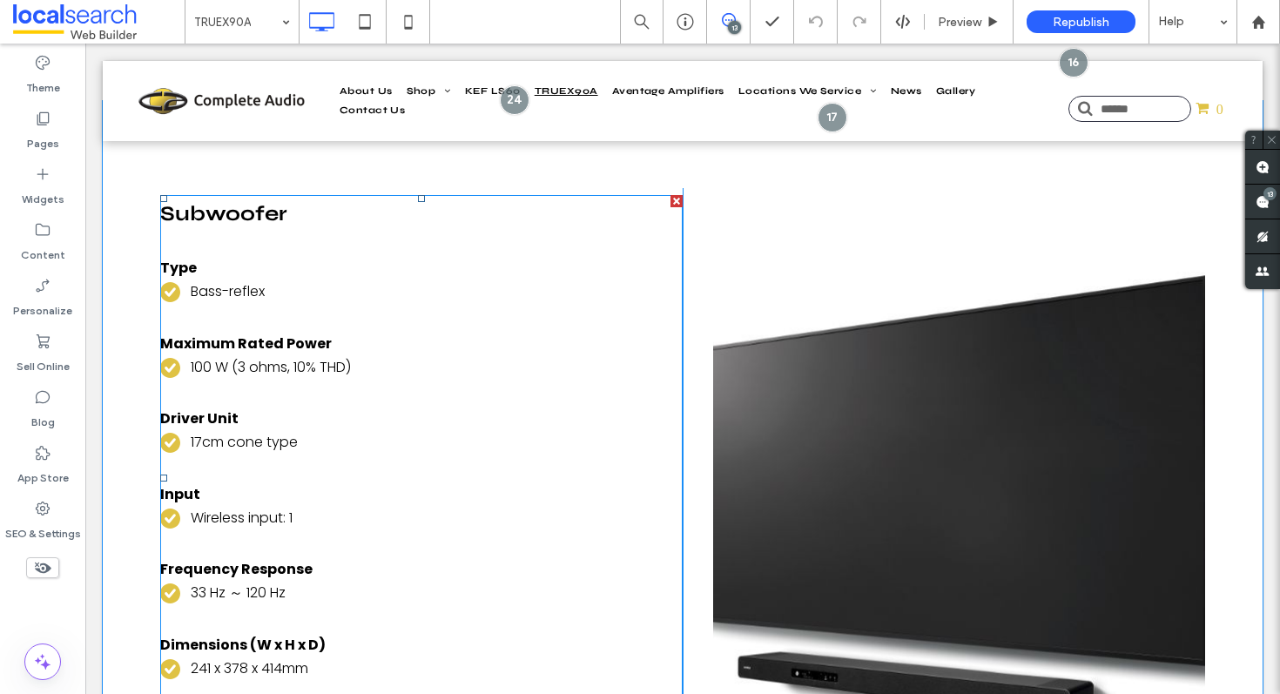
scroll to position [7048, 0]
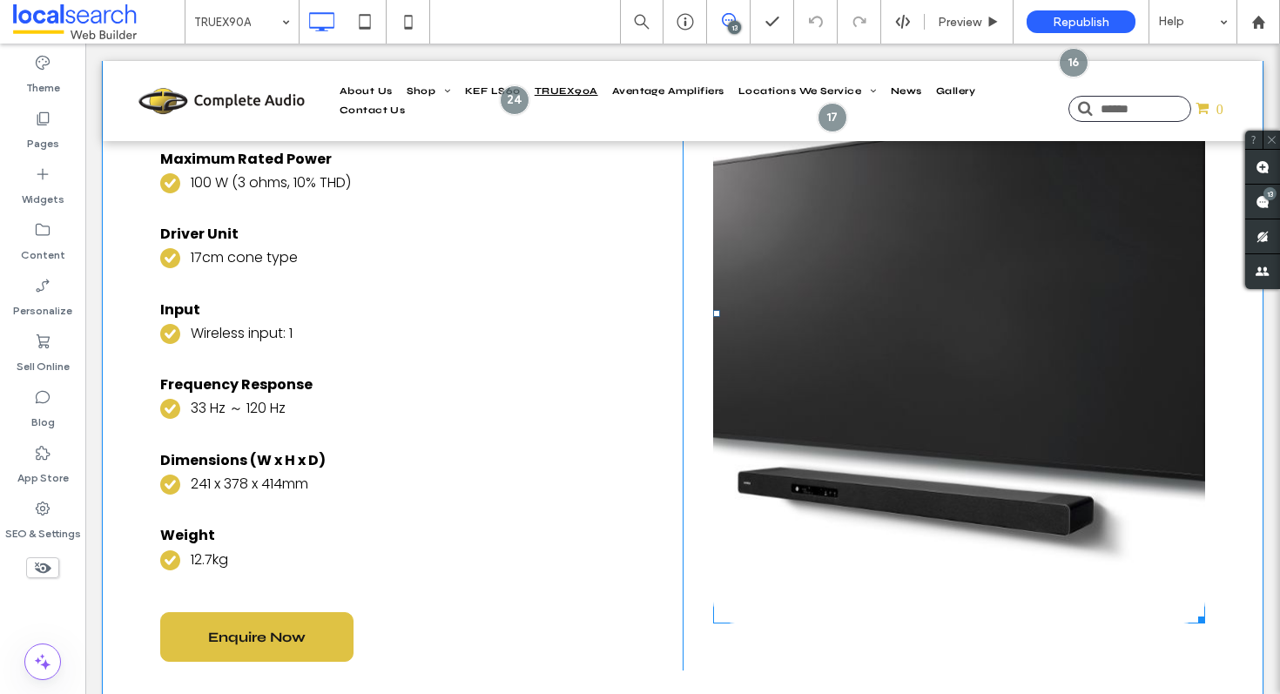
click at [982, 337] on link at bounding box center [959, 313] width 492 height 620
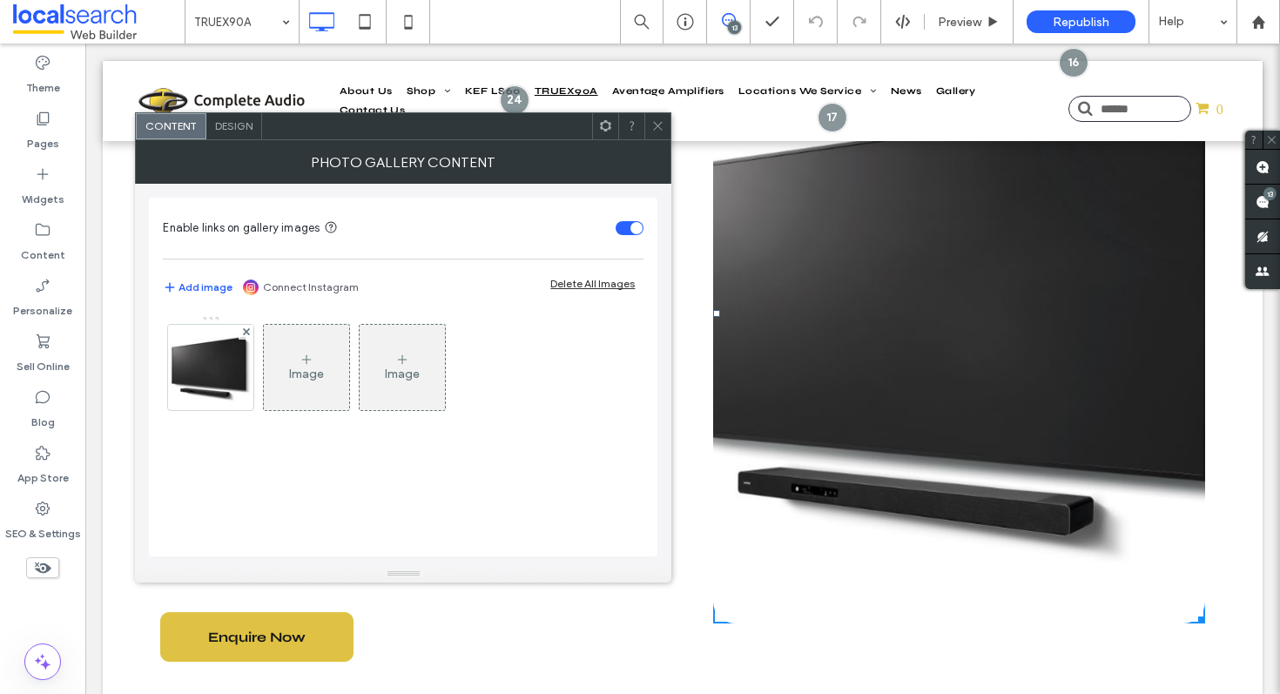
click at [982, 337] on link at bounding box center [959, 313] width 492 height 620
click at [223, 369] on img at bounding box center [210, 367] width 129 height 85
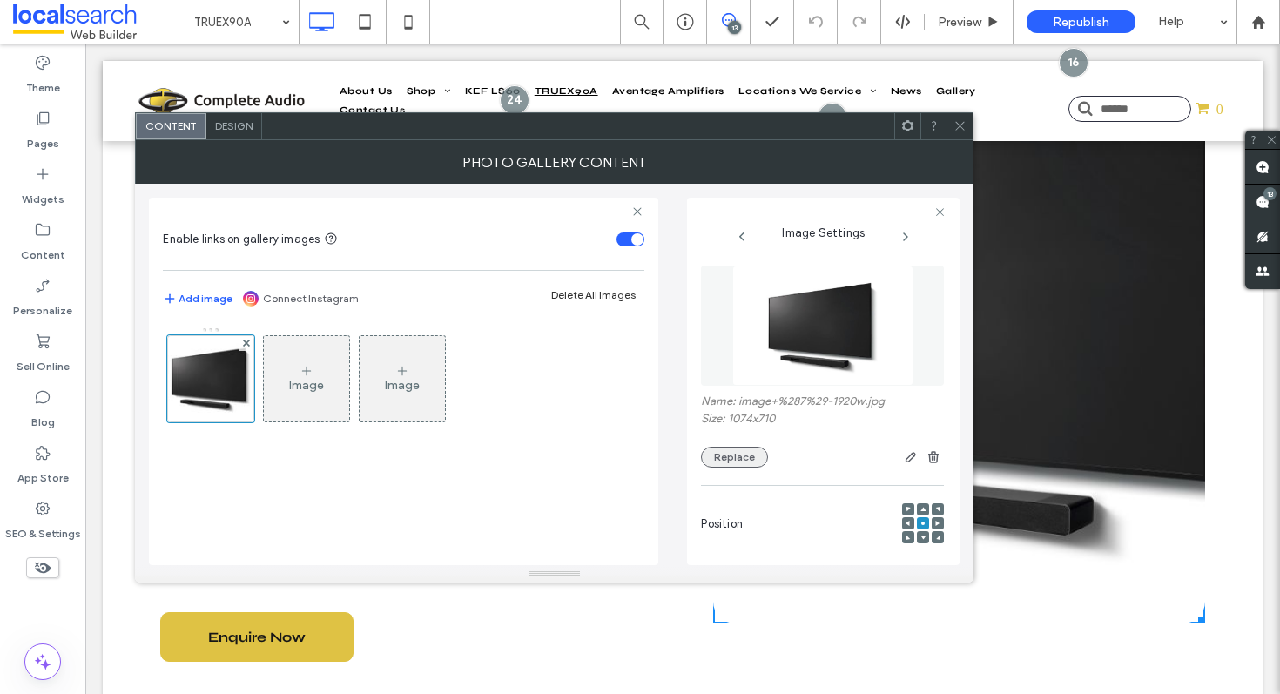
click at [735, 462] on button "Replace" at bounding box center [734, 457] width 67 height 21
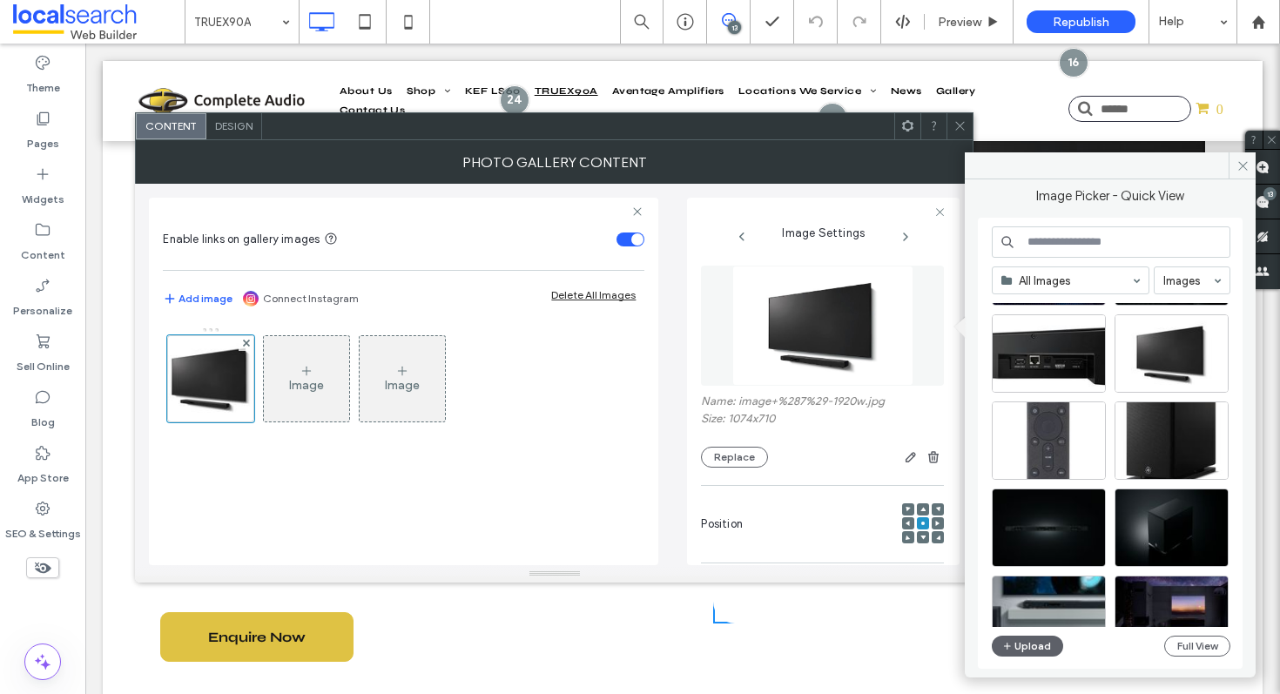
scroll to position [121, 0]
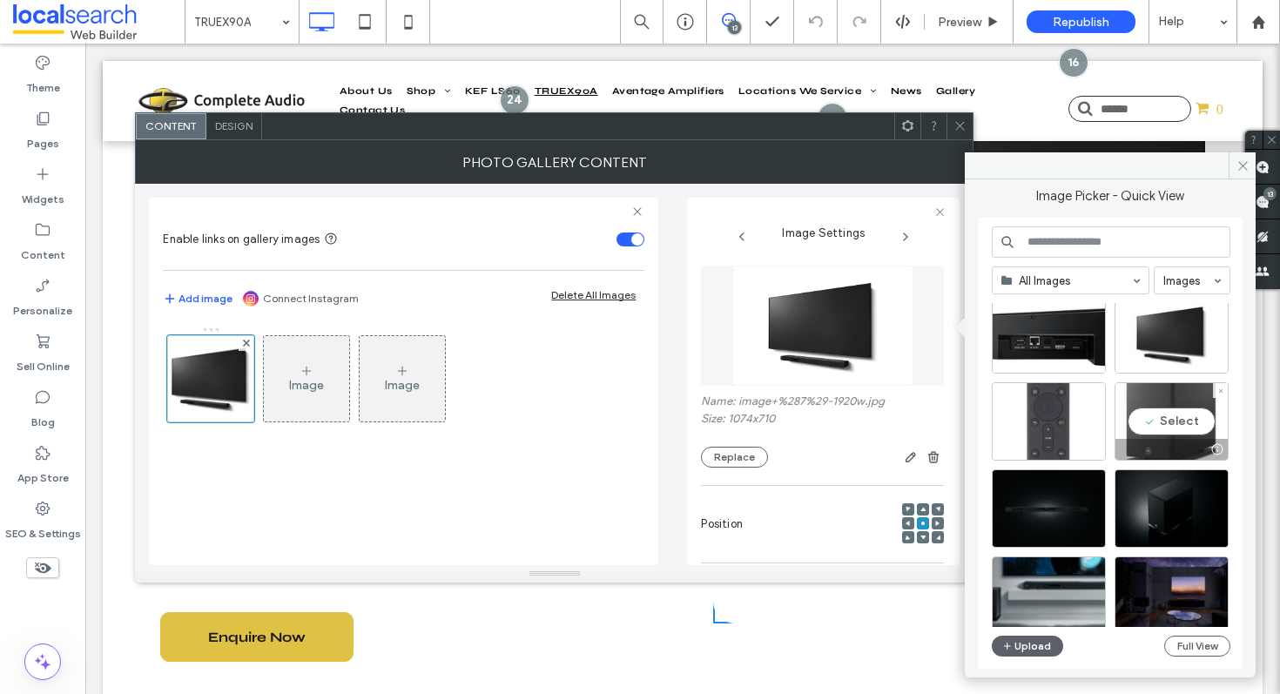
click at [1169, 413] on div "Select" at bounding box center [1172, 421] width 114 height 78
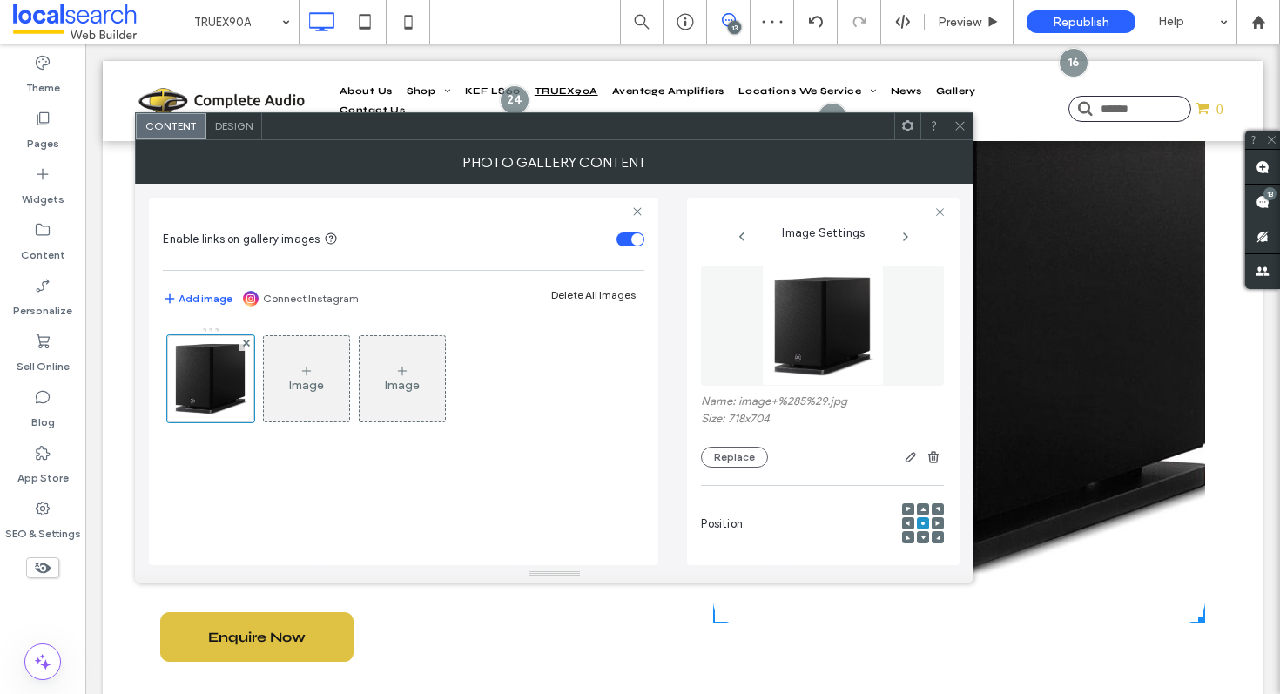
click at [960, 116] on span at bounding box center [960, 126] width 13 height 26
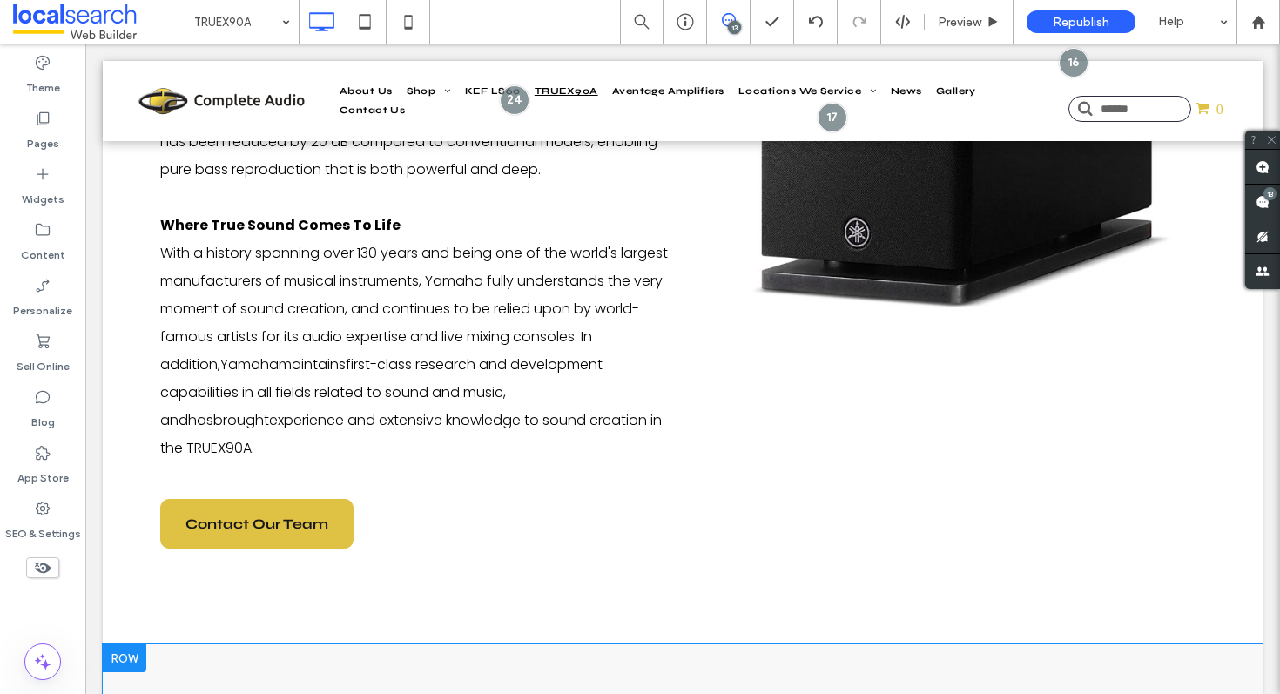
scroll to position [2612, 0]
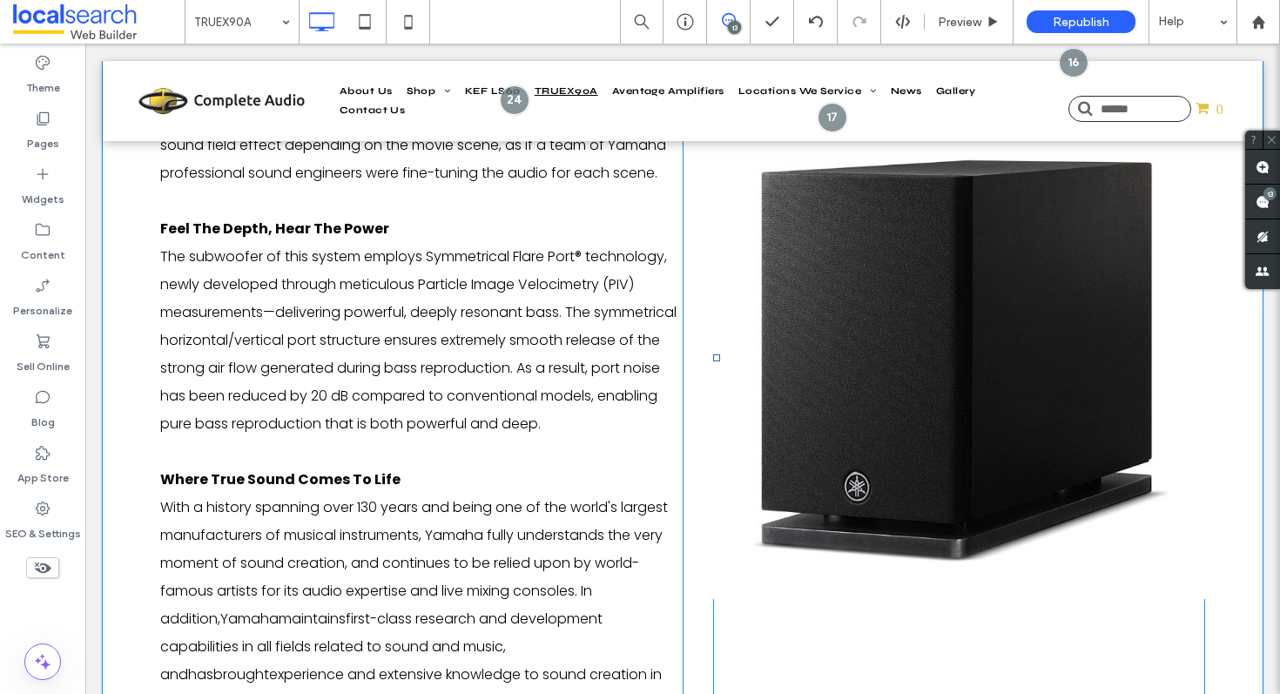
click at [945, 335] on link at bounding box center [959, 357] width 492 height 893
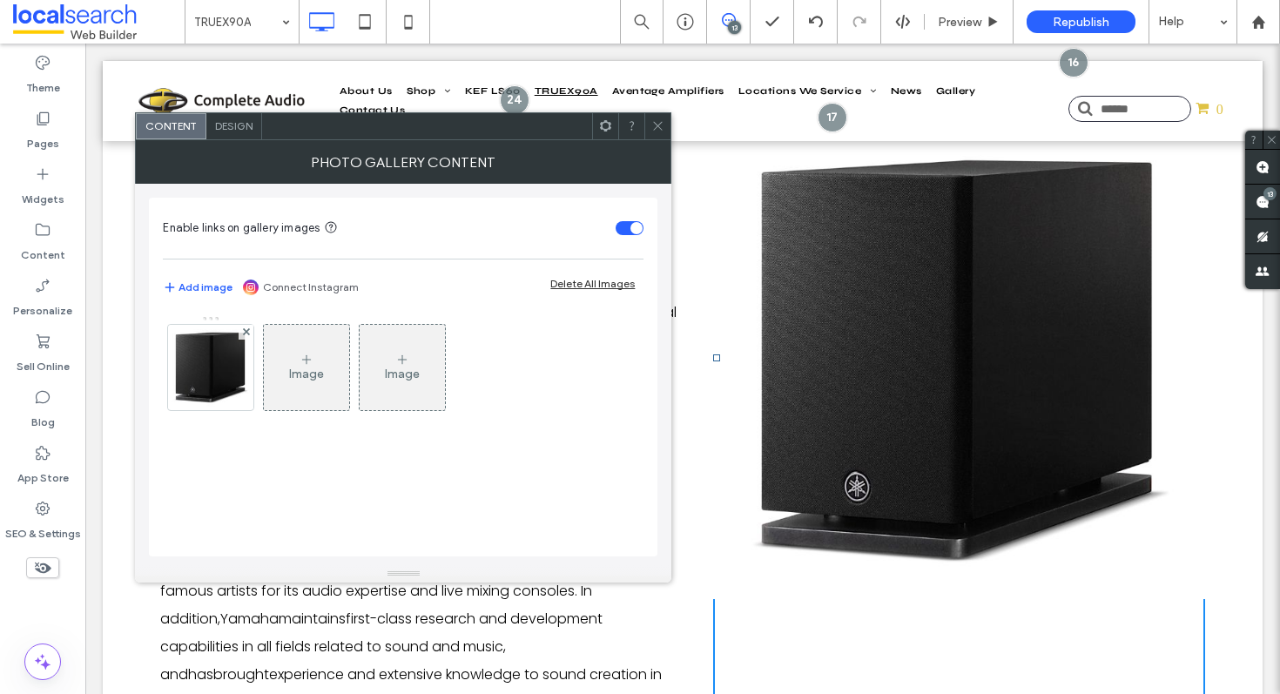
click at [945, 335] on link at bounding box center [959, 357] width 492 height 893
click at [257, 379] on div "Image Image" at bounding box center [402, 371] width 479 height 113
click at [213, 364] on img at bounding box center [210, 367] width 87 height 85
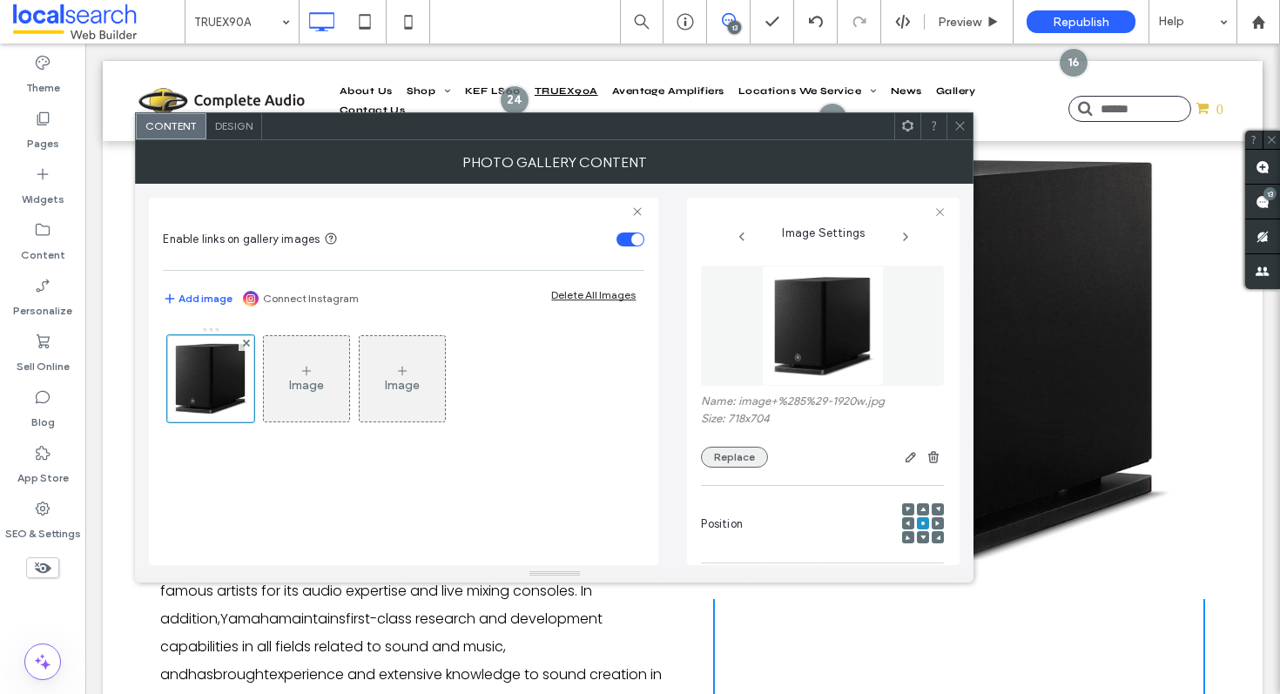
click at [744, 449] on button "Replace" at bounding box center [734, 457] width 67 height 21
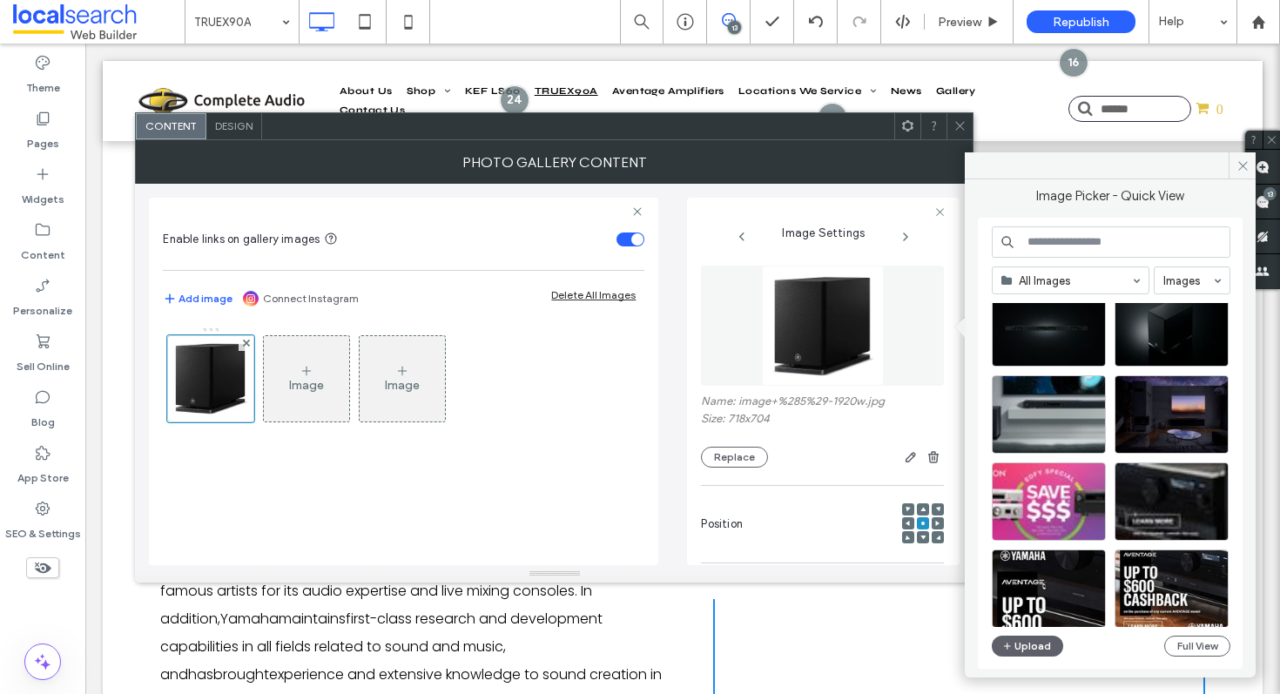
scroll to position [0, 0]
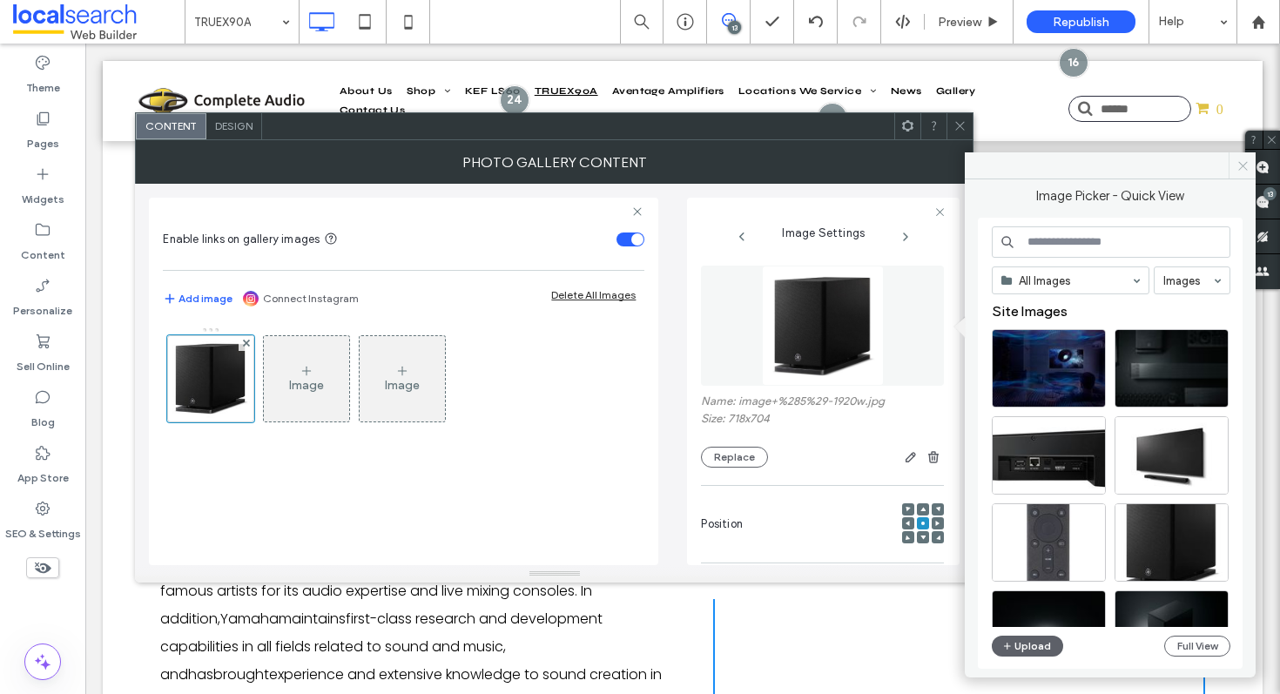
click at [1245, 167] on icon at bounding box center [1243, 165] width 13 height 13
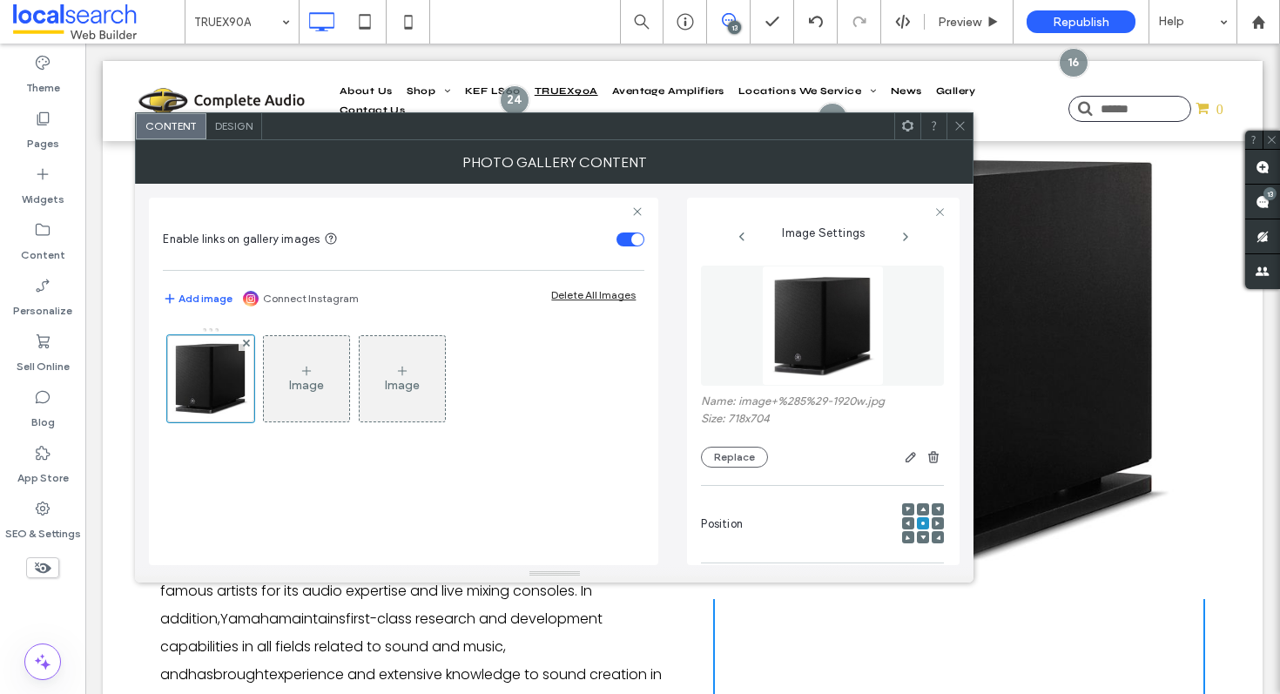
click at [961, 125] on icon at bounding box center [960, 125] width 13 height 13
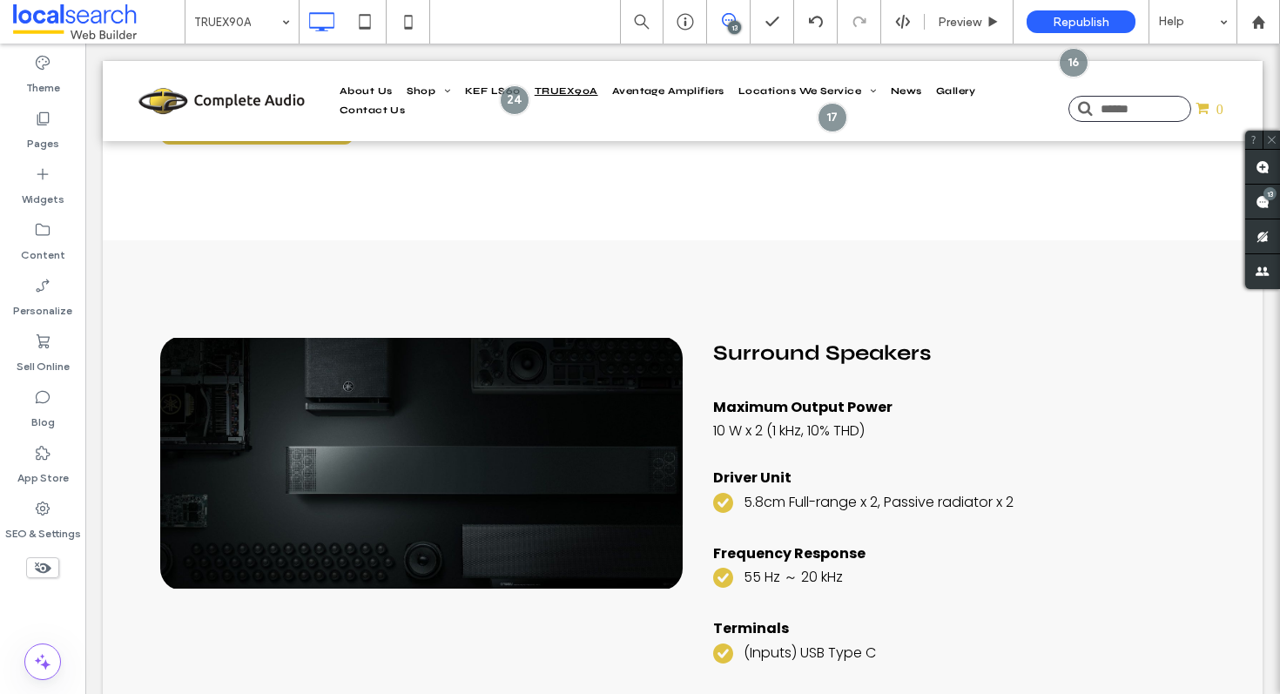
scroll to position [7716, 0]
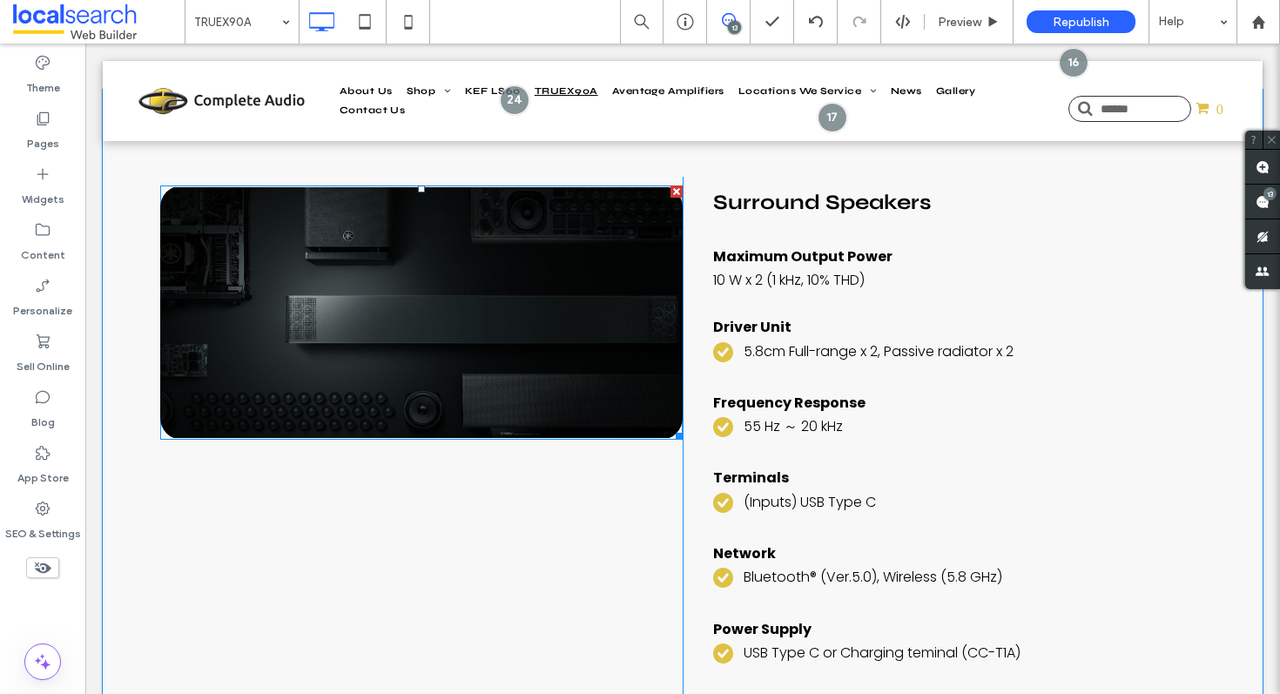
click at [378, 321] on link at bounding box center [421, 313] width 523 height 254
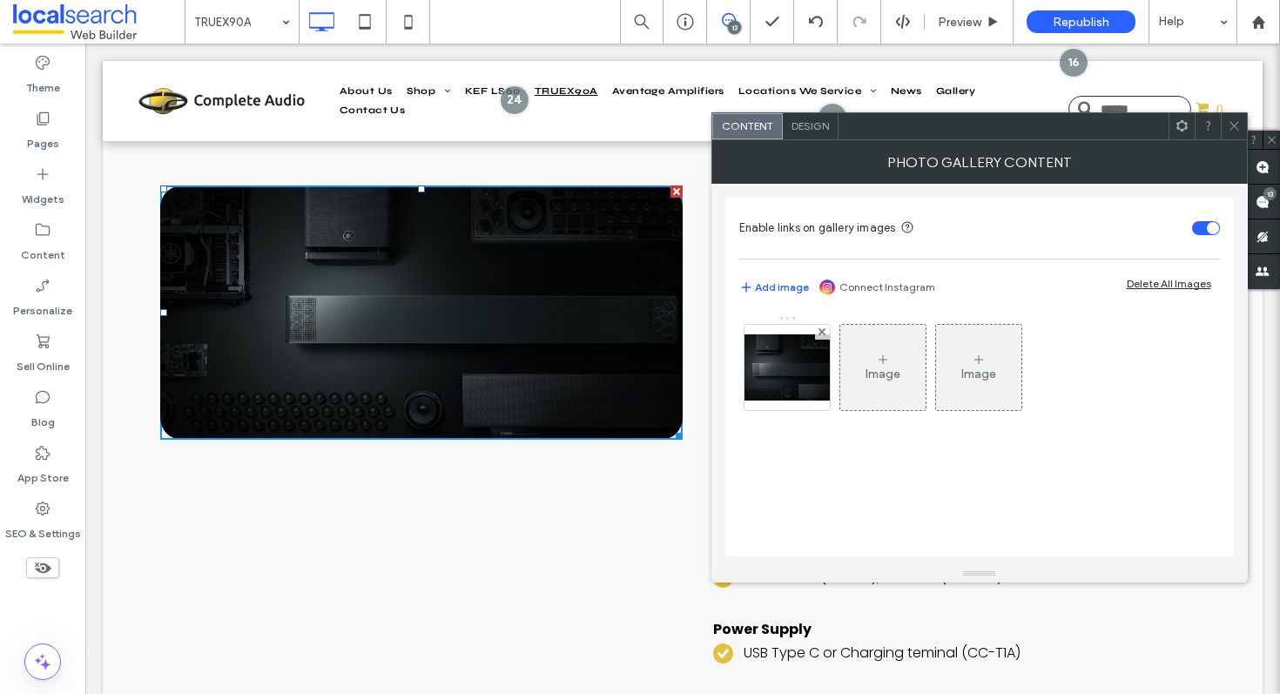
click at [1232, 125] on icon at bounding box center [1234, 125] width 13 height 13
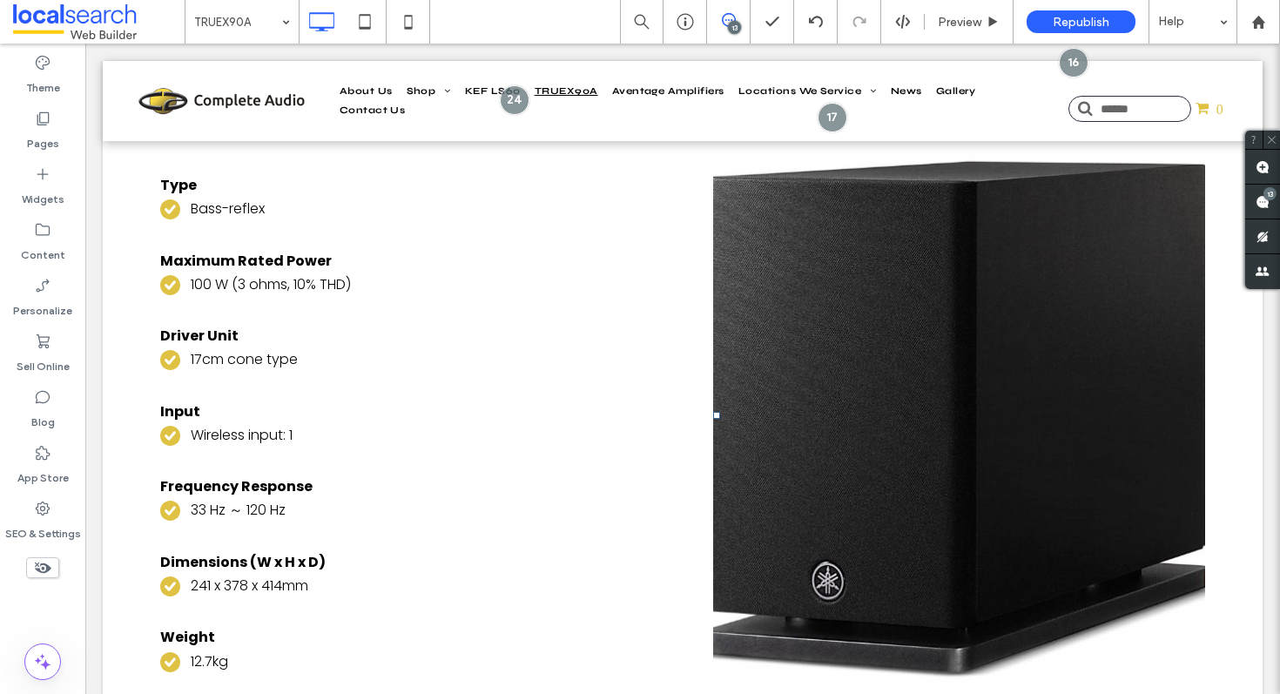
scroll to position [6981, 0]
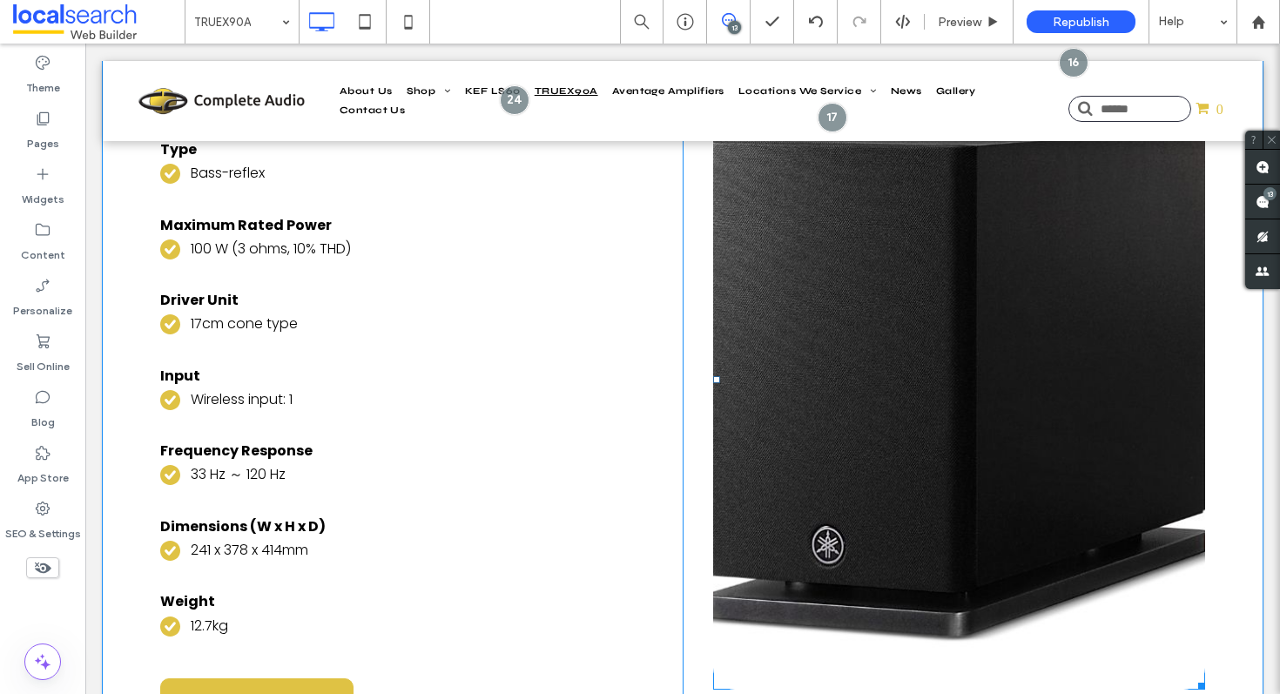
click at [929, 364] on link at bounding box center [959, 380] width 492 height 620
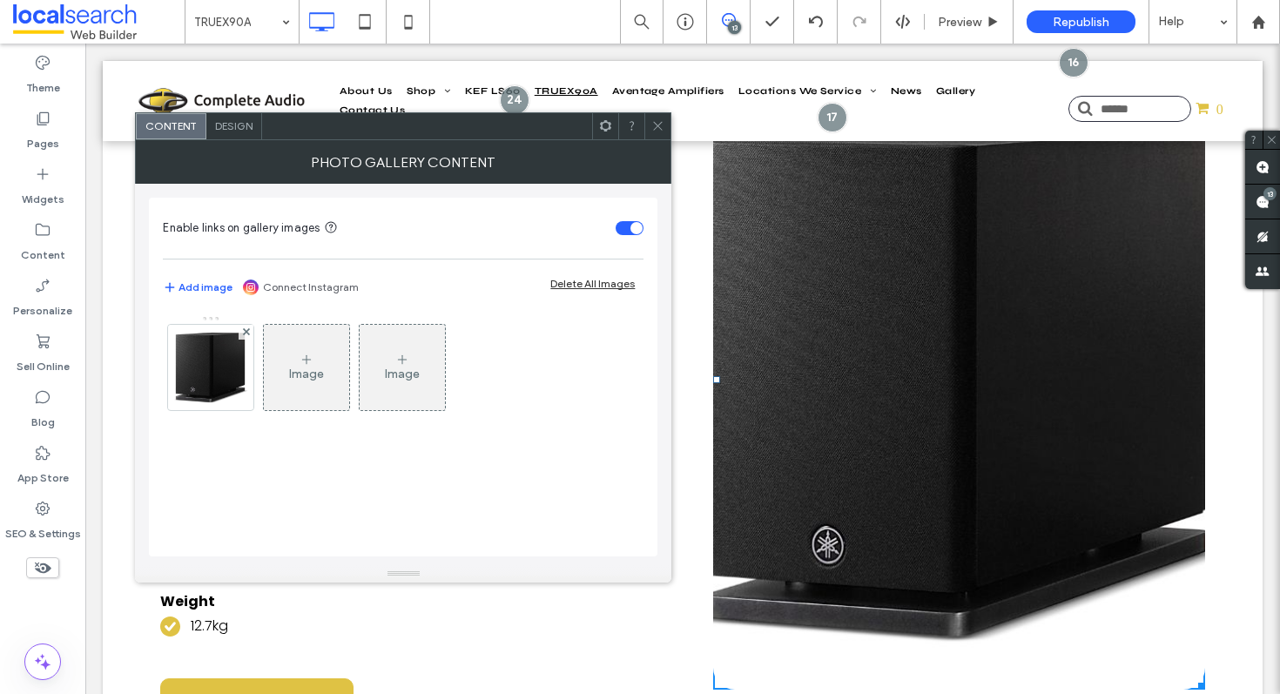
click at [929, 364] on link at bounding box center [959, 380] width 492 height 620
click at [655, 130] on icon at bounding box center [657, 125] width 13 height 13
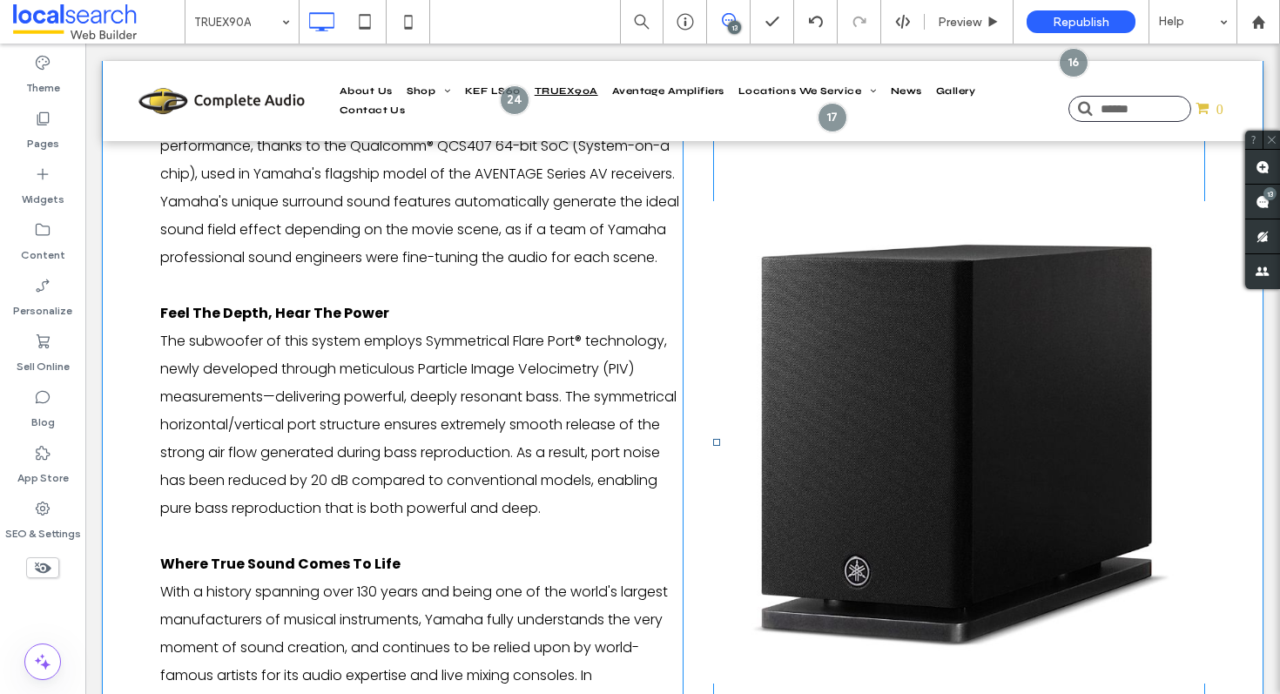
click at [909, 391] on link at bounding box center [959, 442] width 492 height 893
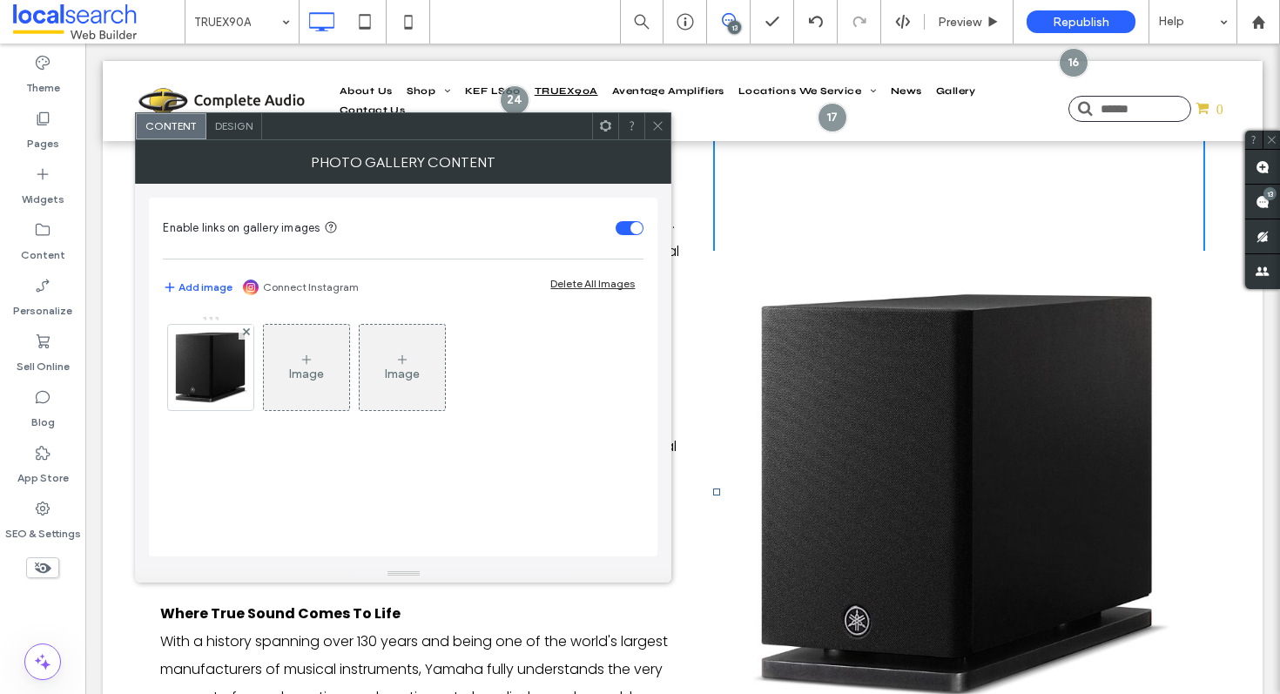
scroll to position [2477, 0]
click at [649, 118] on div at bounding box center [657, 126] width 26 height 26
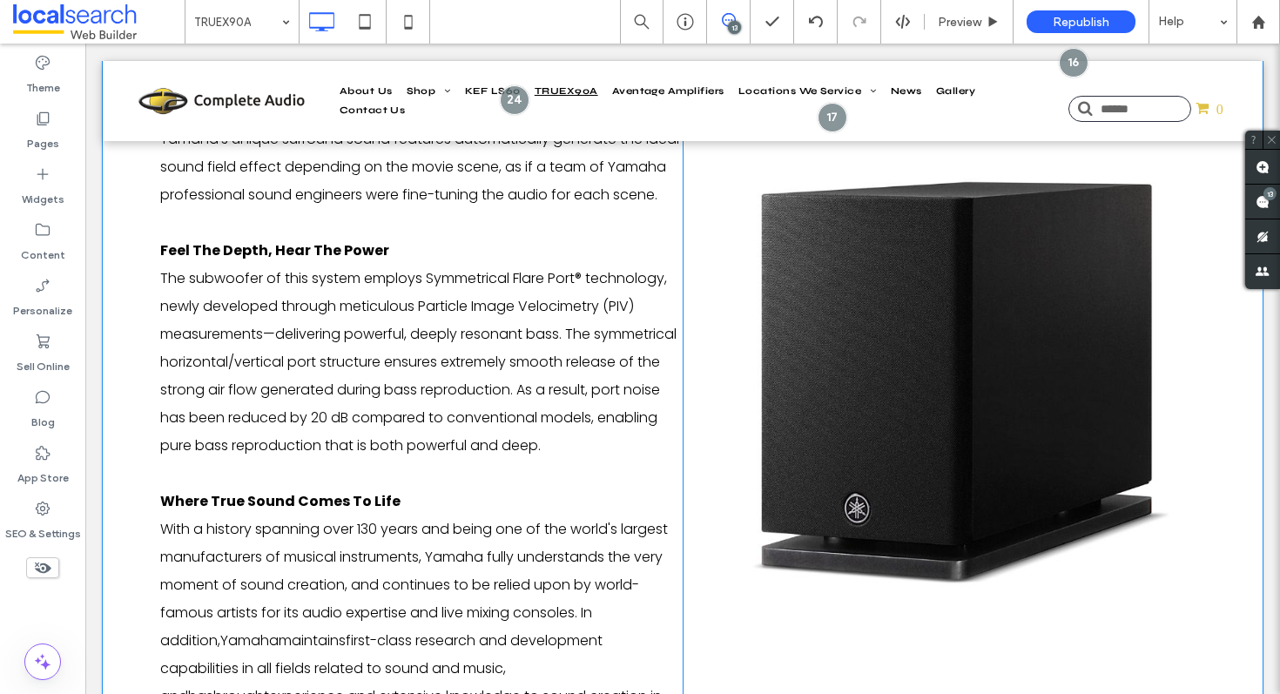
scroll to position [2624, 0]
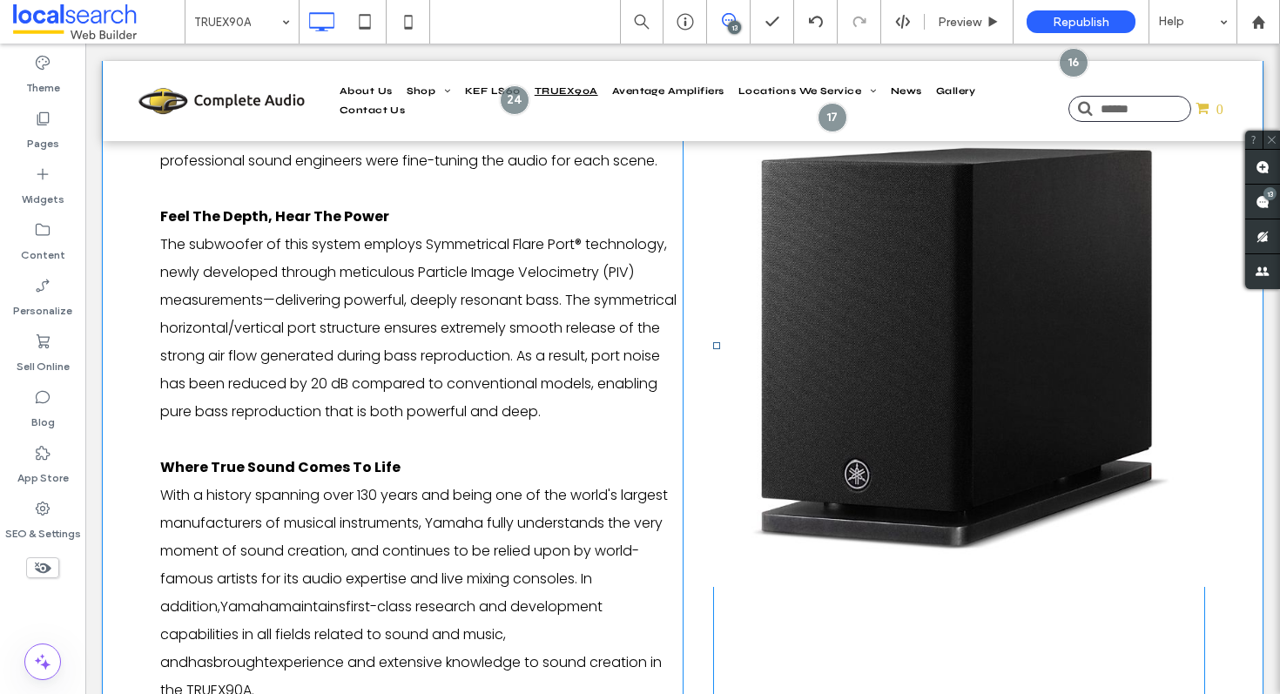
click at [887, 392] on link at bounding box center [959, 345] width 492 height 893
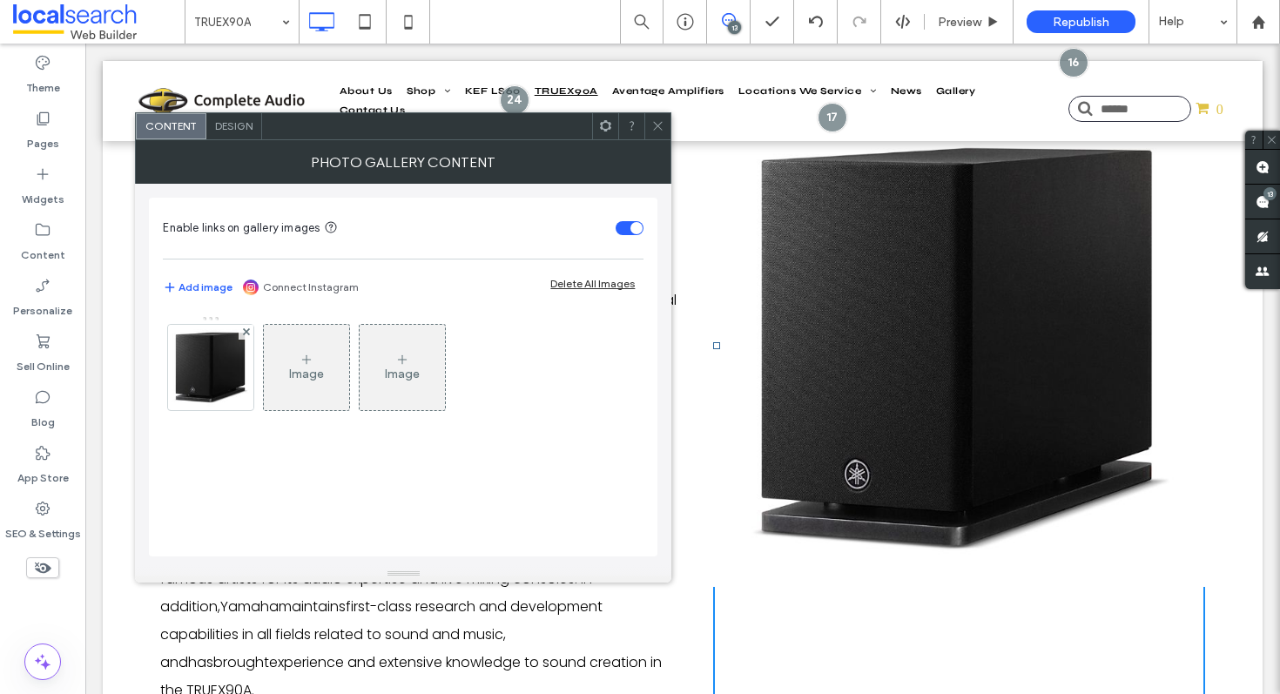
click at [887, 392] on link at bounding box center [959, 345] width 492 height 893
click at [194, 361] on img at bounding box center [210, 367] width 87 height 85
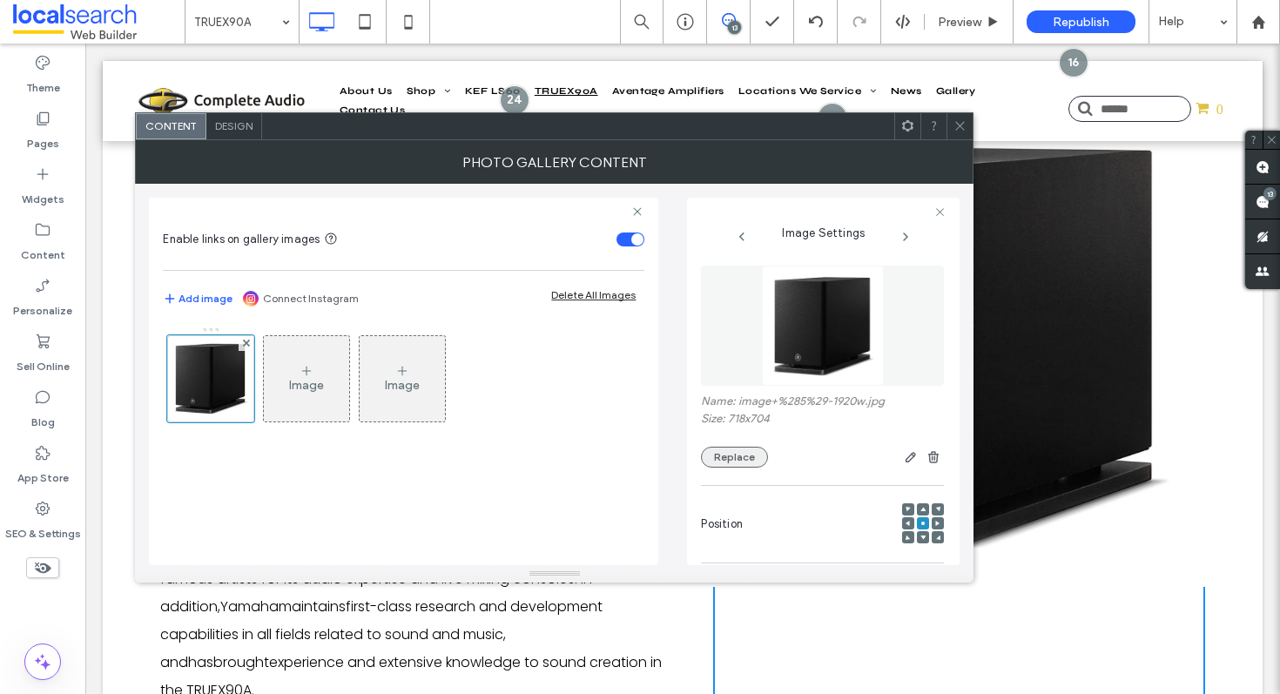
click at [756, 455] on button "Replace" at bounding box center [734, 457] width 67 height 21
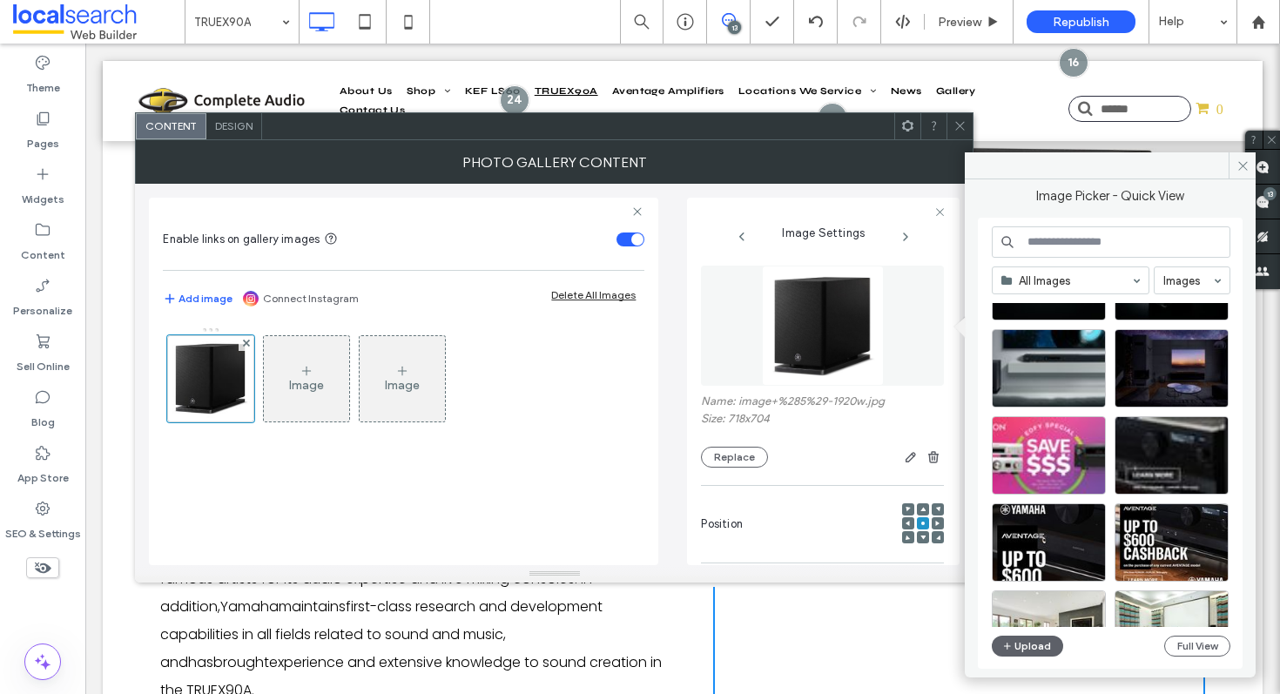
scroll to position [0, 0]
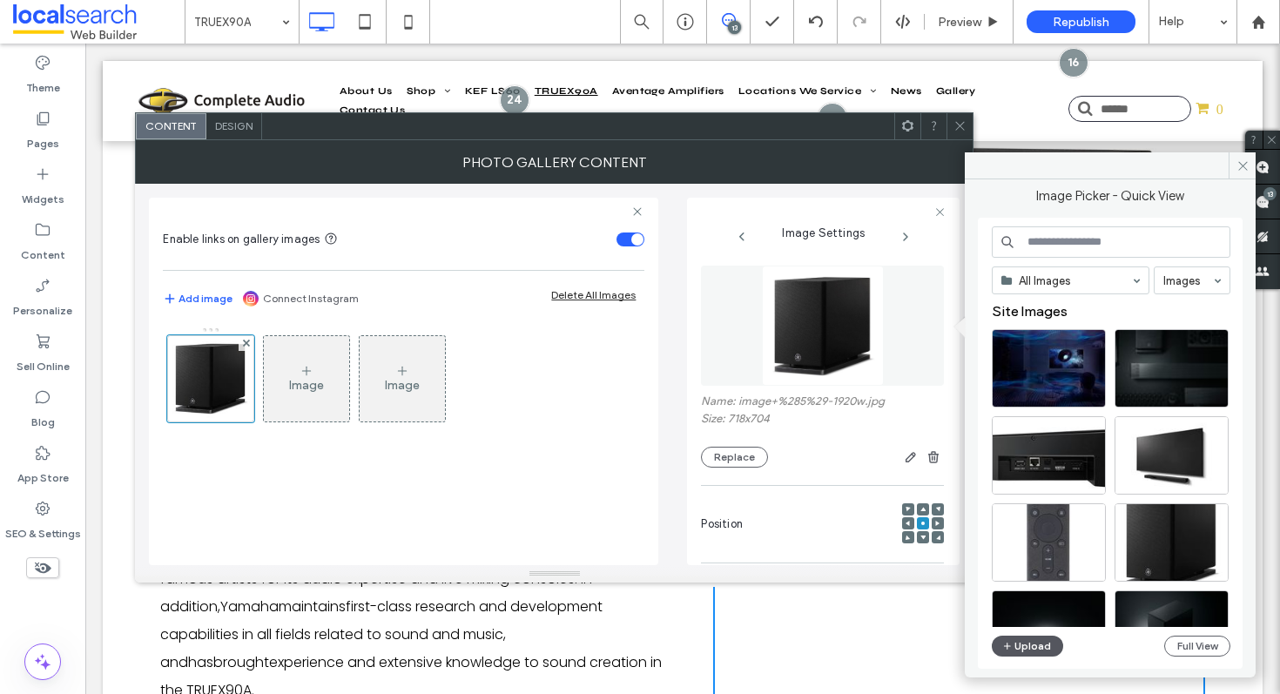
click at [1020, 638] on button "Upload" at bounding box center [1027, 646] width 71 height 21
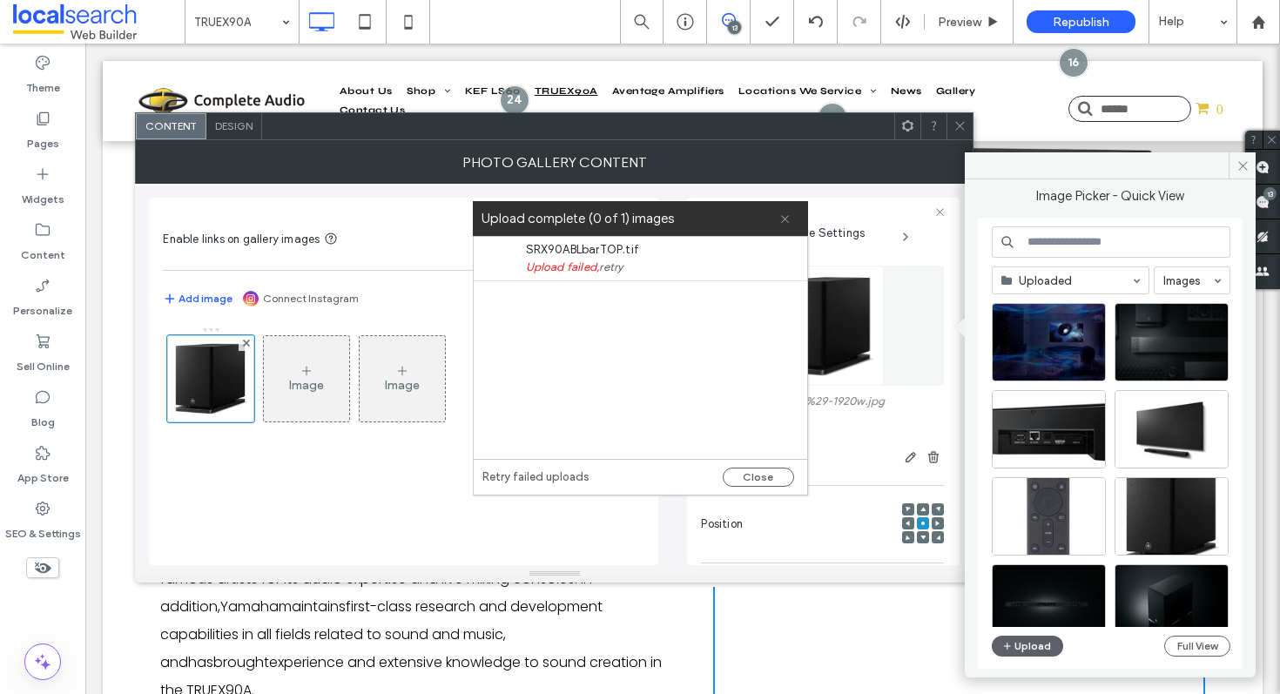
click at [786, 216] on icon at bounding box center [784, 218] width 11 height 11
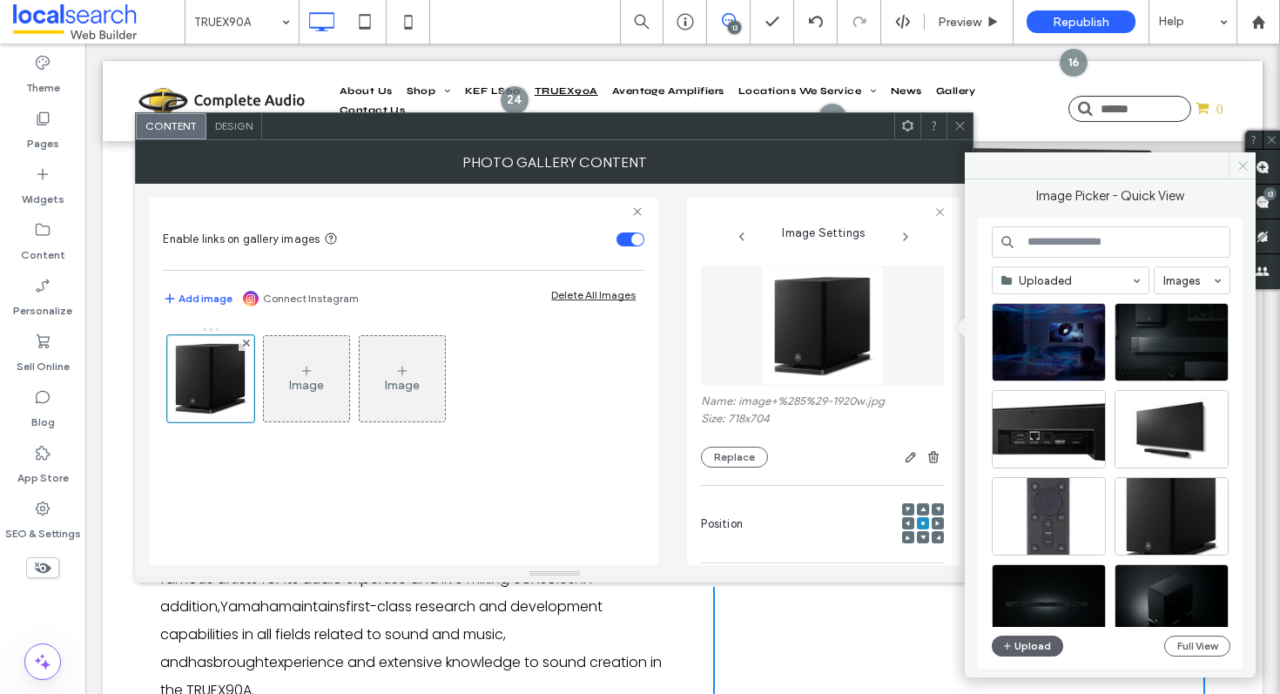
click at [1232, 162] on span at bounding box center [1242, 165] width 27 height 26
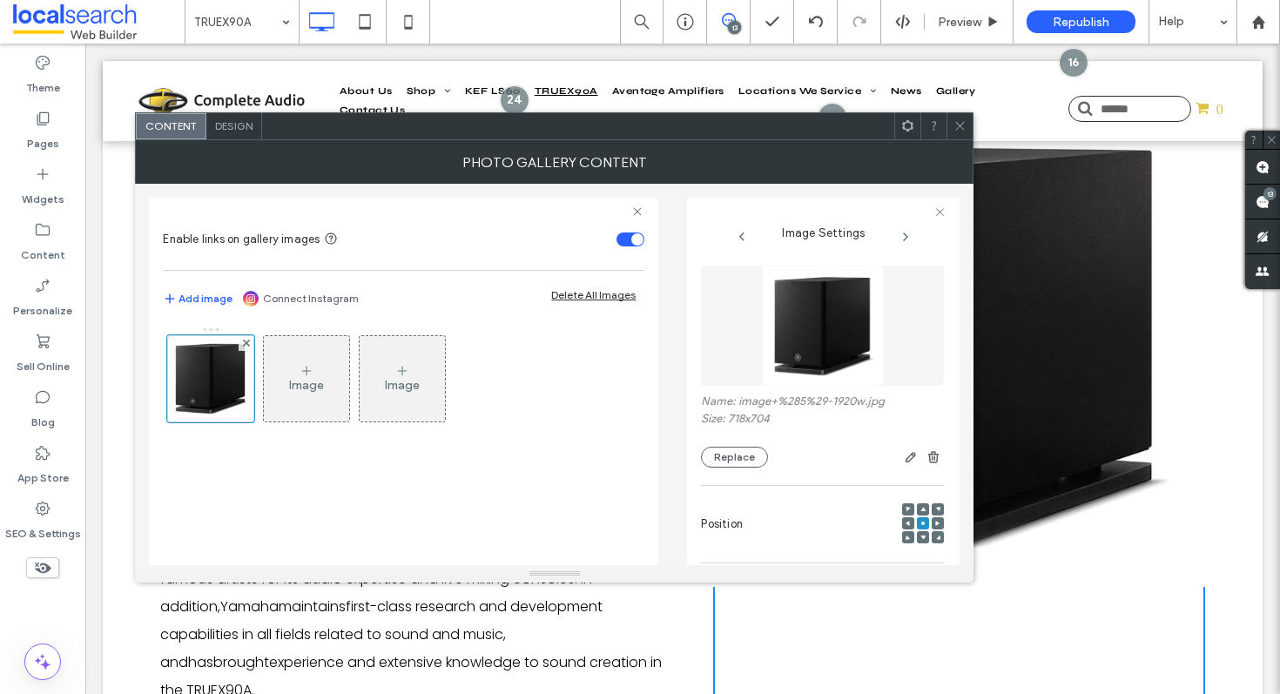
click at [966, 128] on icon at bounding box center [960, 125] width 13 height 13
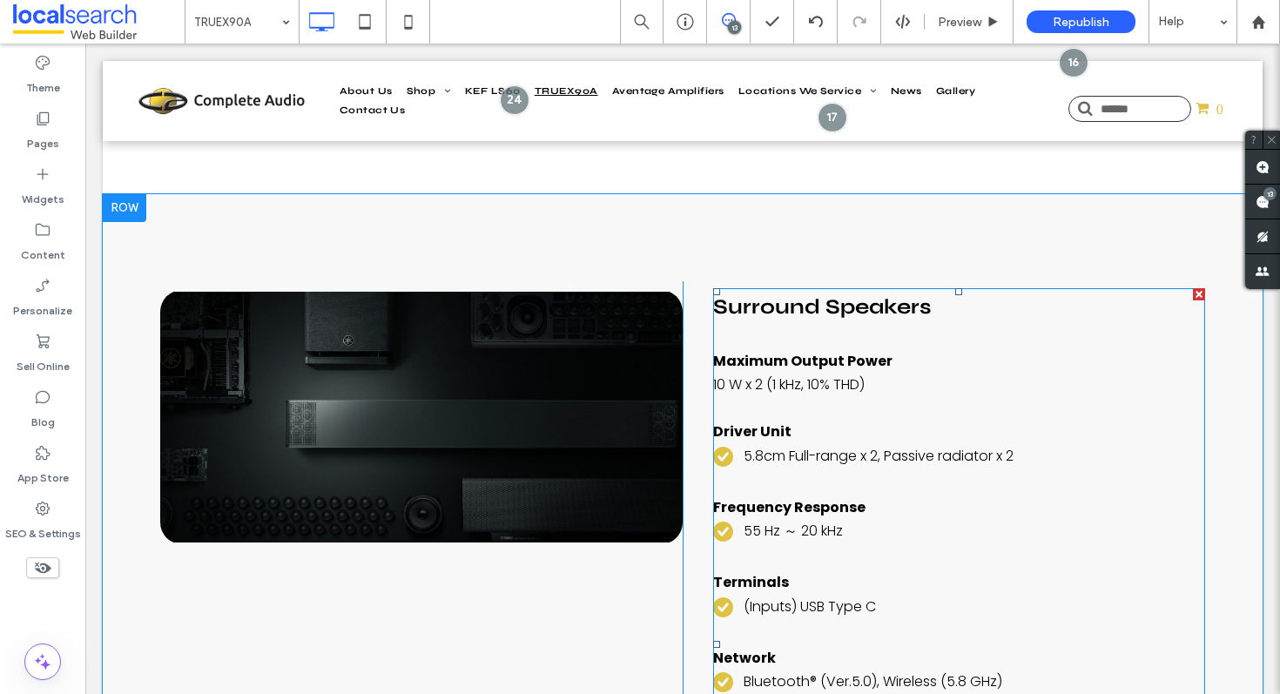
scroll to position [7555, 0]
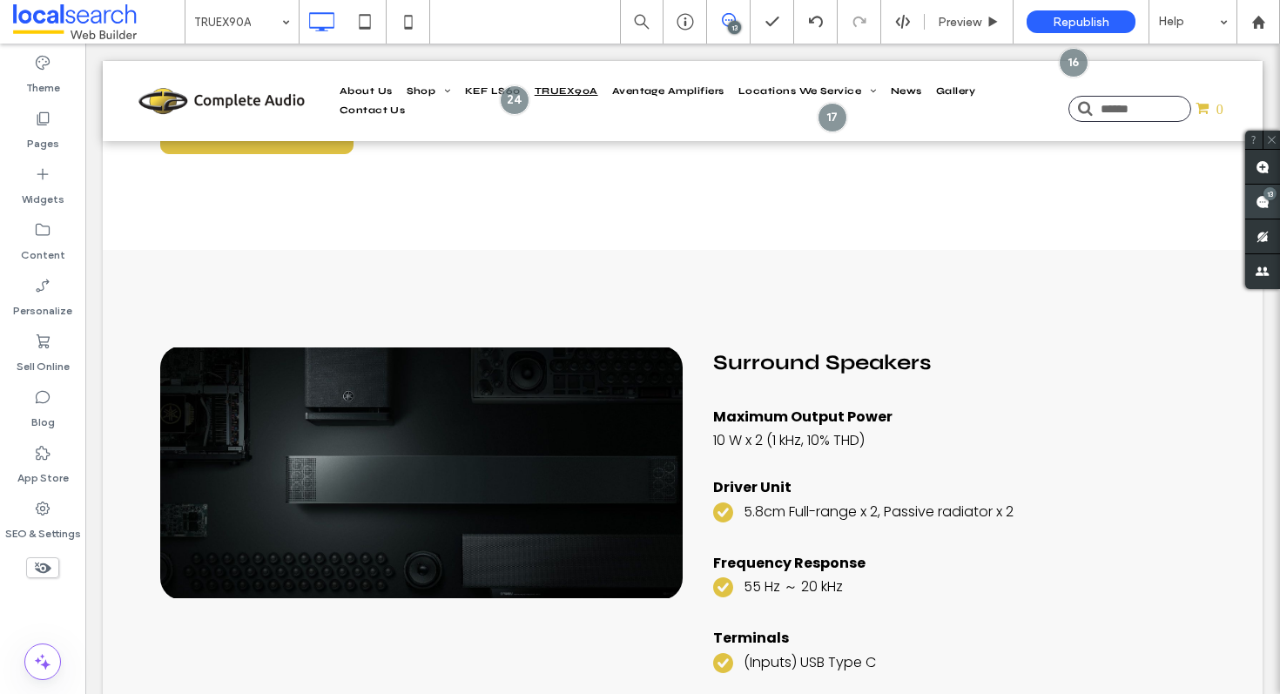
click at [1264, 207] on use at bounding box center [1263, 202] width 14 height 14
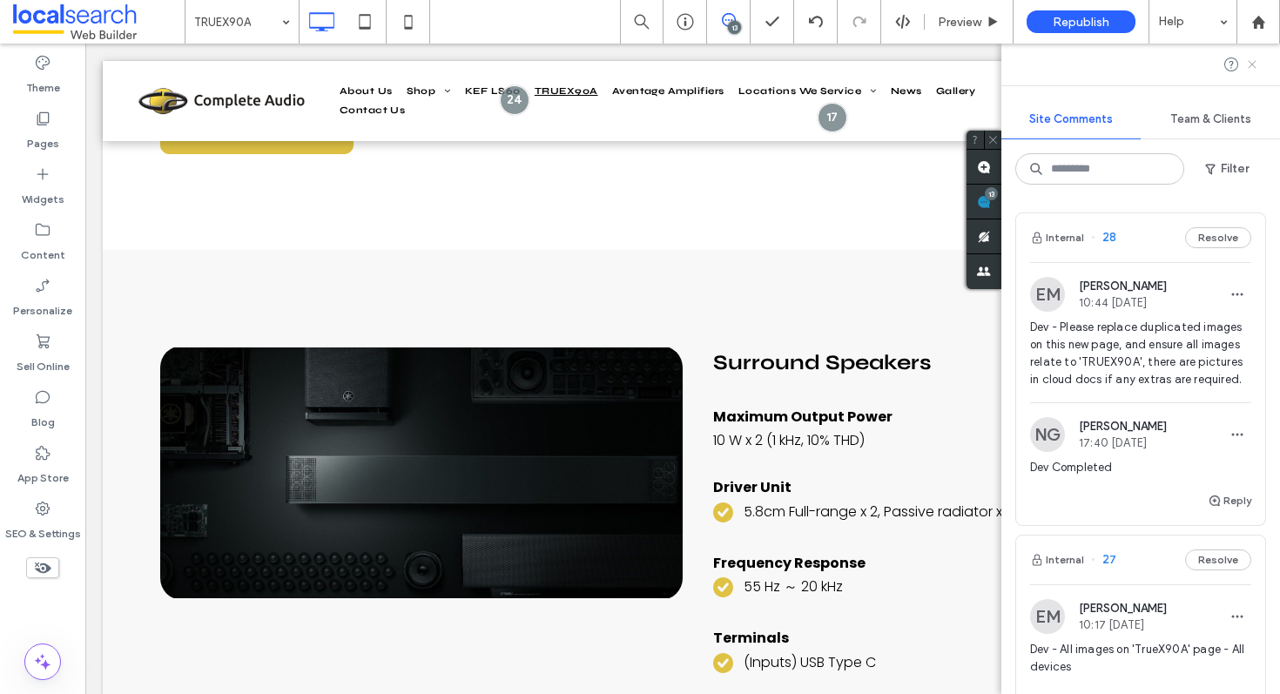
click at [1251, 66] on use at bounding box center [1252, 64] width 8 height 8
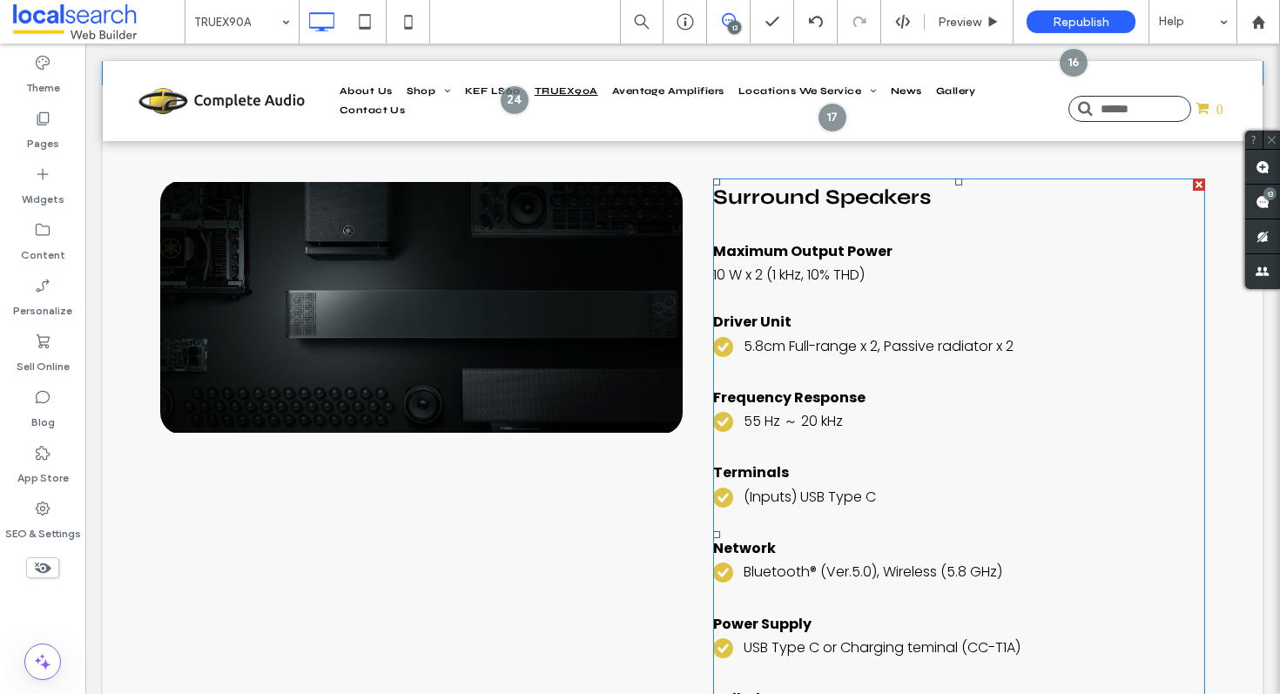
scroll to position [7744, 0]
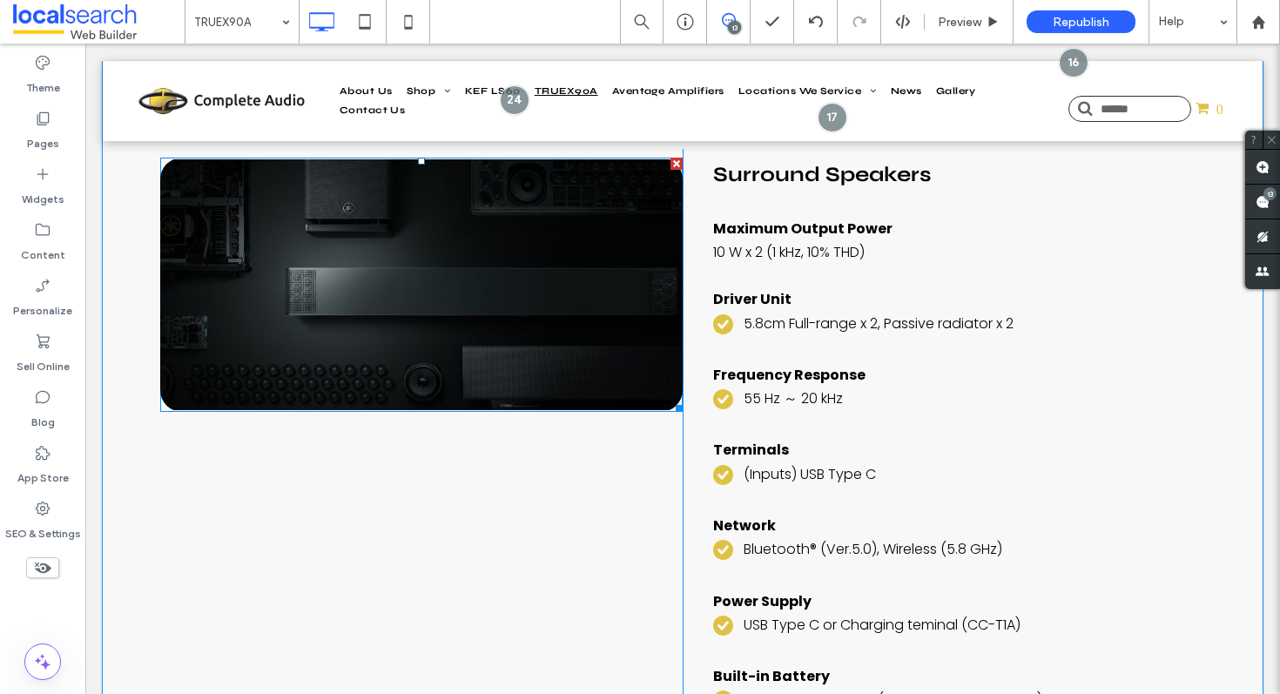
click at [546, 260] on link at bounding box center [421, 285] width 523 height 254
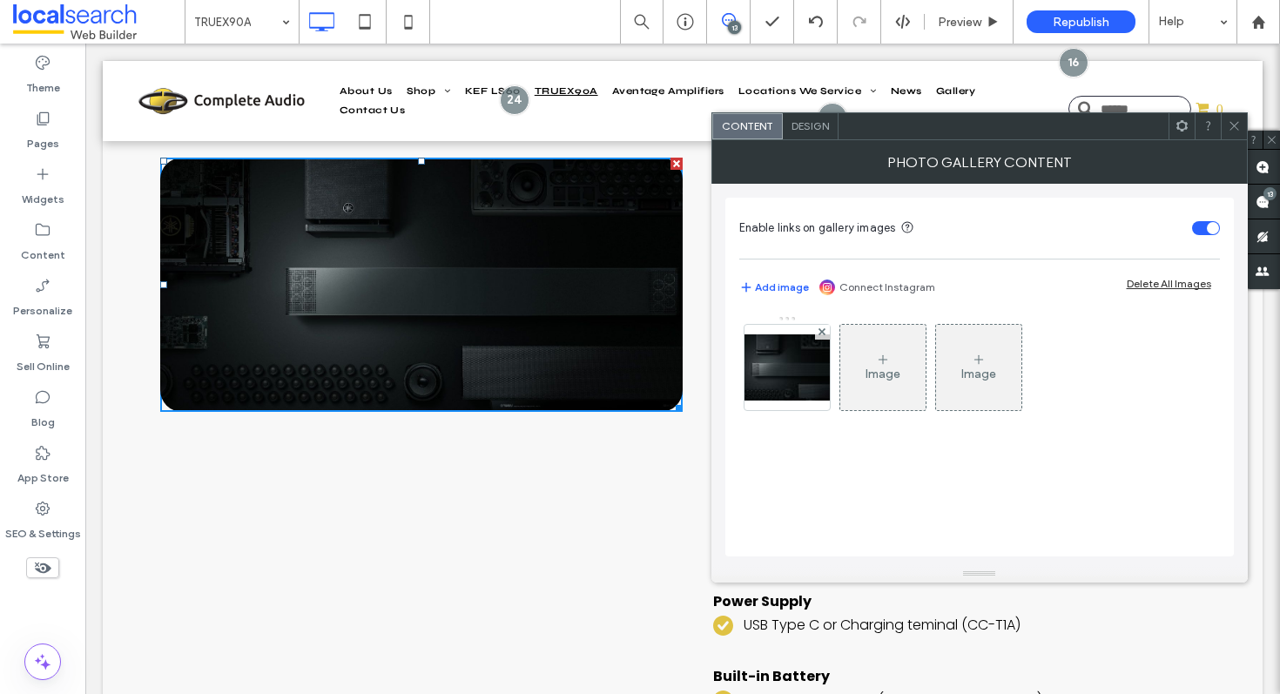
click at [1232, 135] on span at bounding box center [1234, 126] width 13 height 26
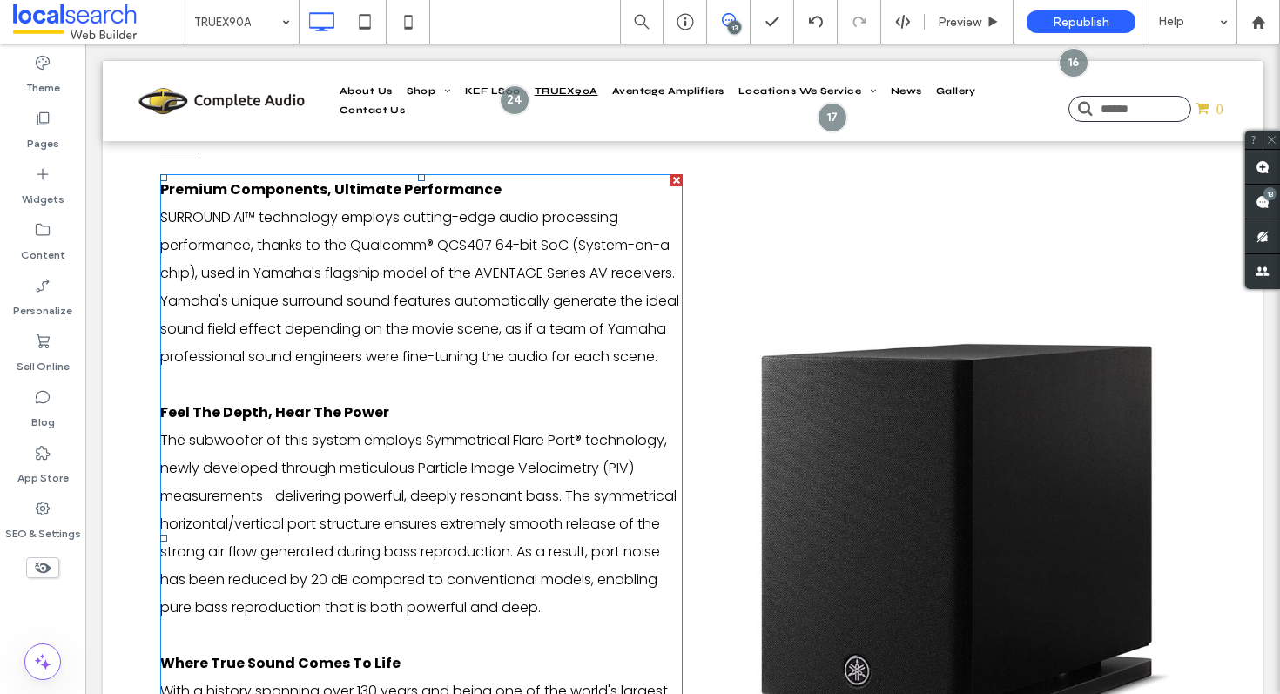
scroll to position [2506, 0]
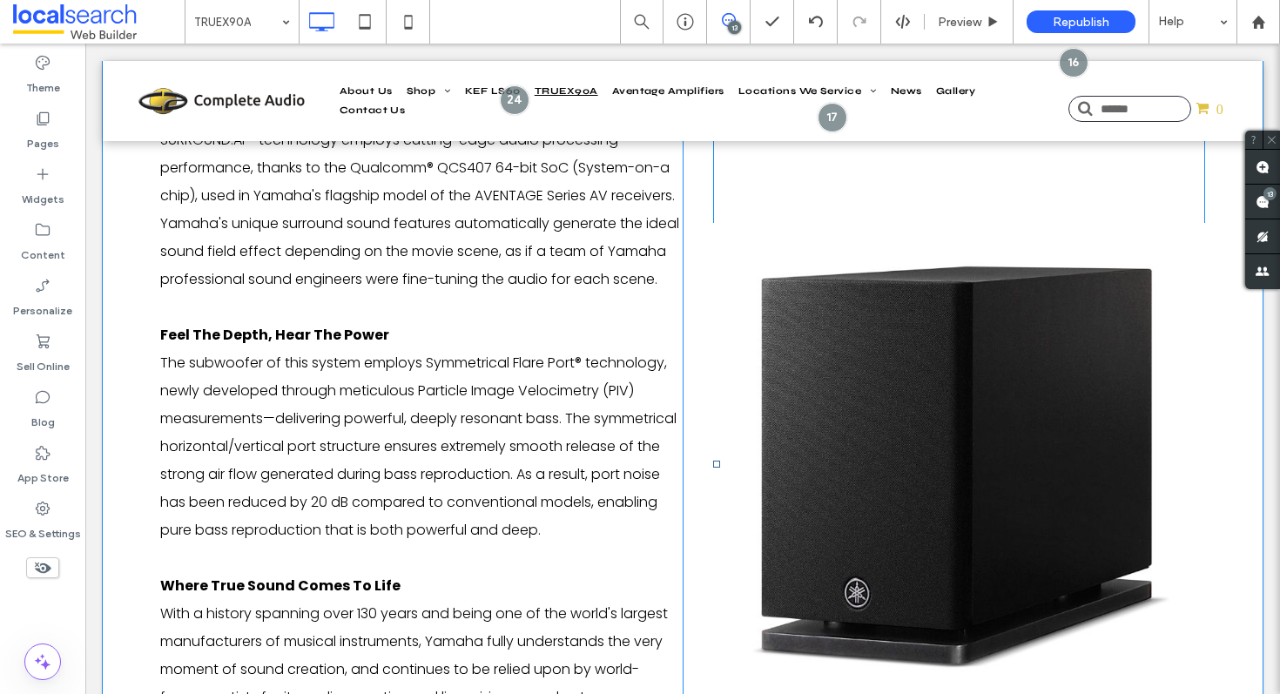
click at [877, 392] on link at bounding box center [959, 463] width 492 height 893
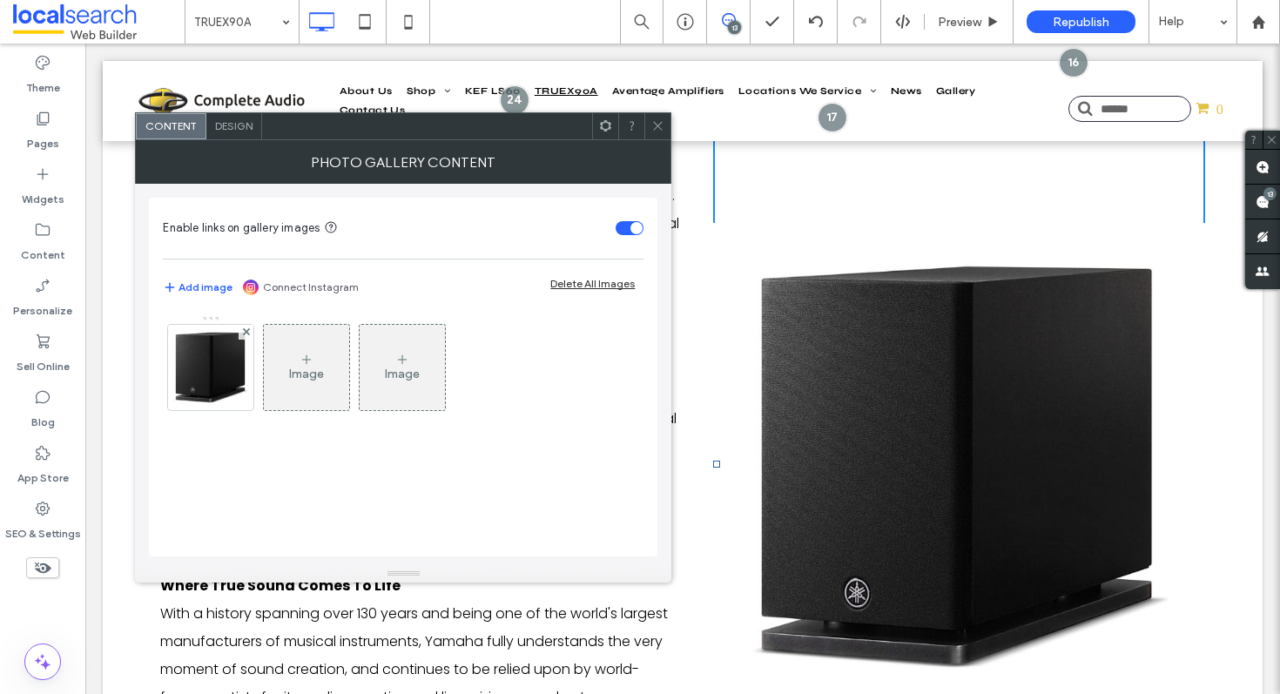
click at [877, 392] on link at bounding box center [959, 463] width 492 height 893
click at [219, 364] on img at bounding box center [210, 367] width 87 height 85
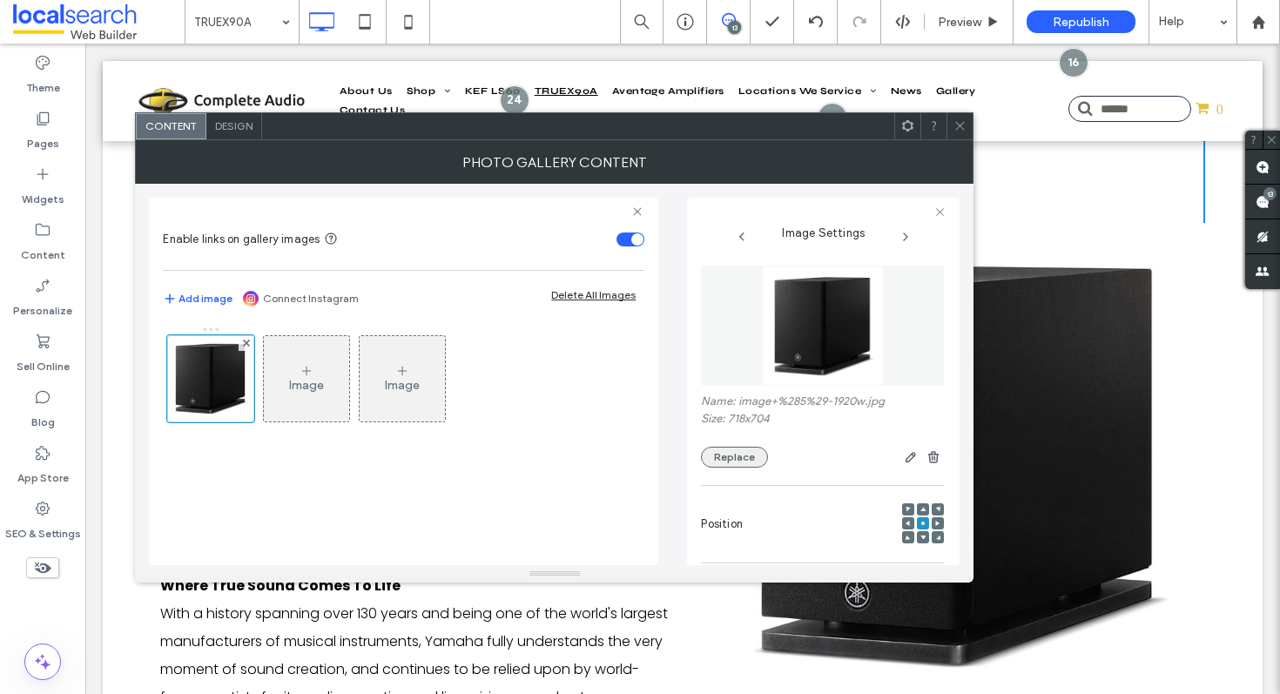
click at [731, 462] on button "Replace" at bounding box center [734, 457] width 67 height 21
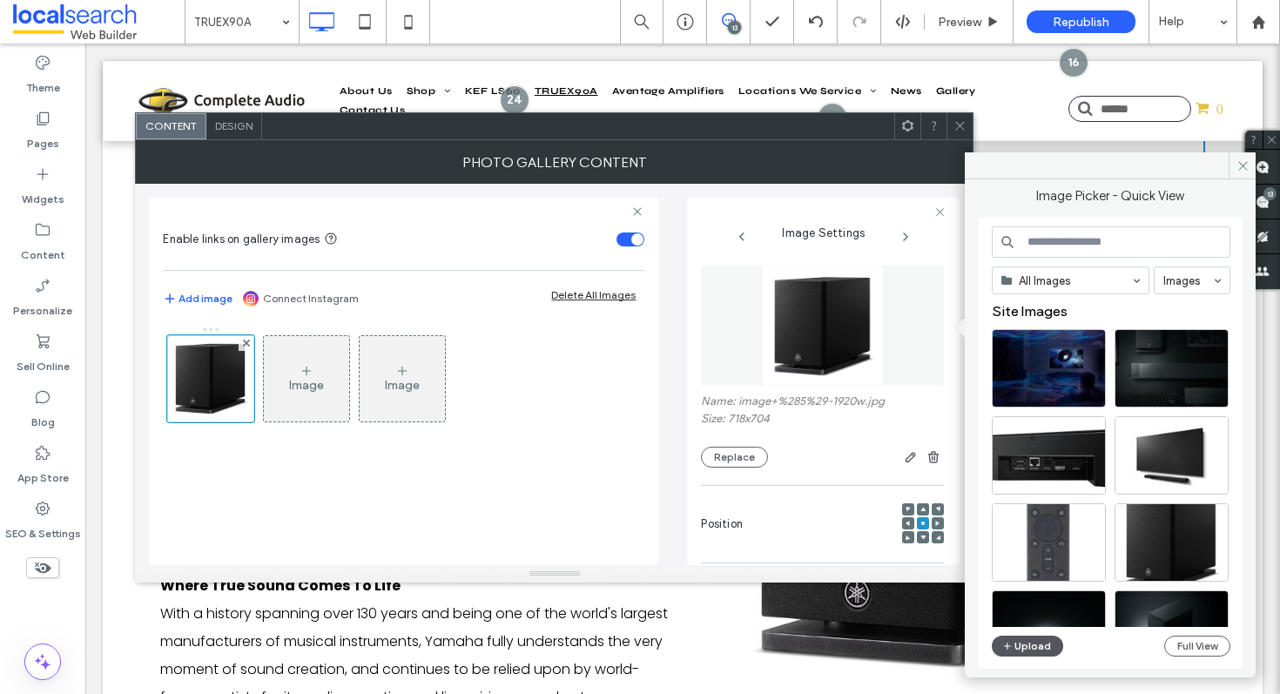
click at [1033, 651] on button "Upload" at bounding box center [1027, 646] width 71 height 21
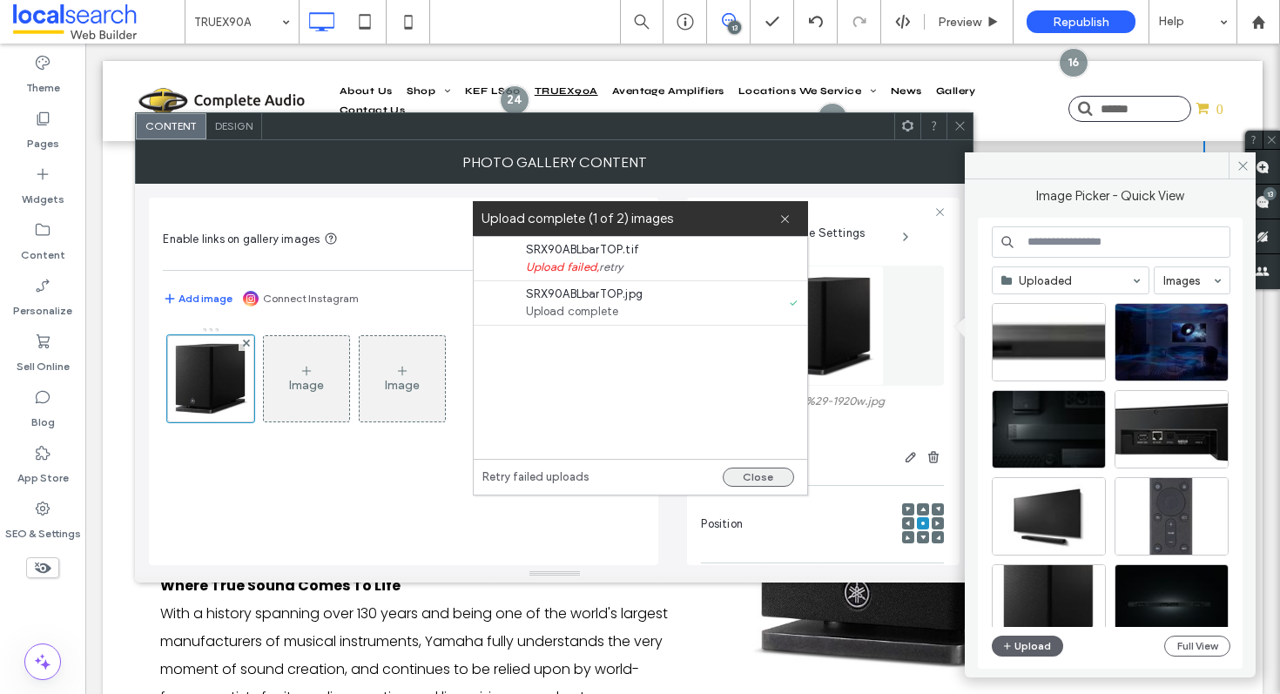
click at [760, 474] on button "Close" at bounding box center [758, 477] width 71 height 19
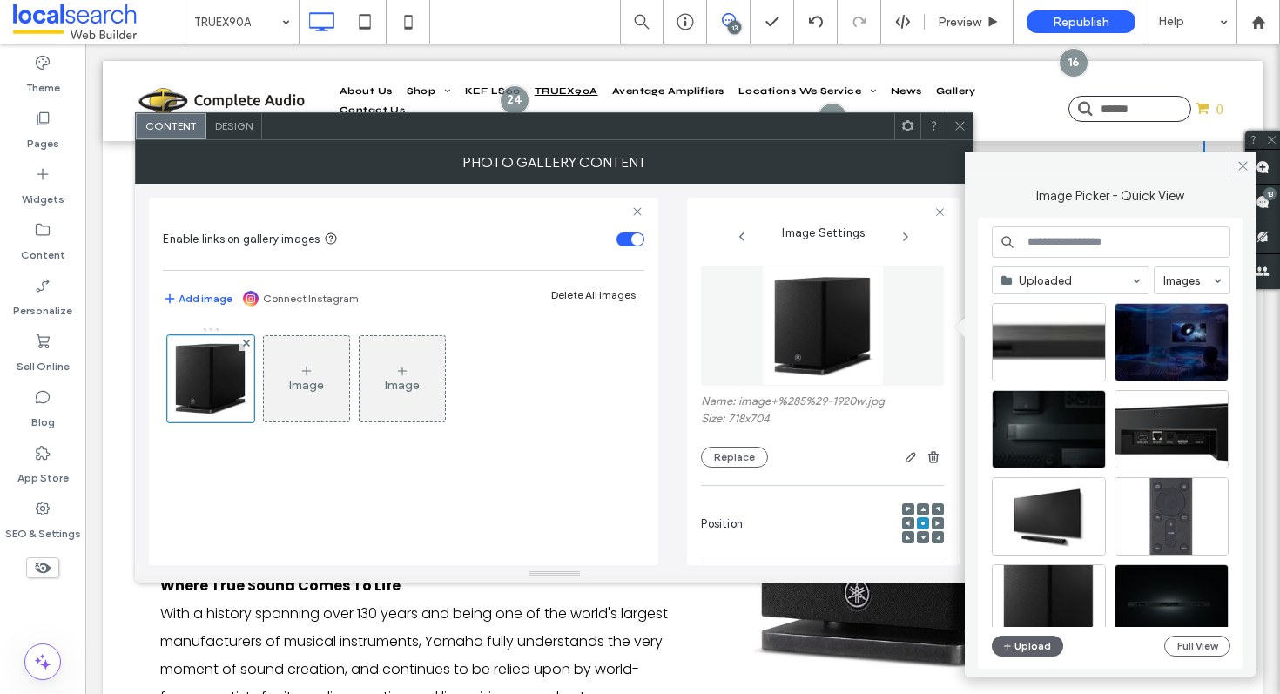
click at [957, 125] on icon at bounding box center [960, 125] width 13 height 13
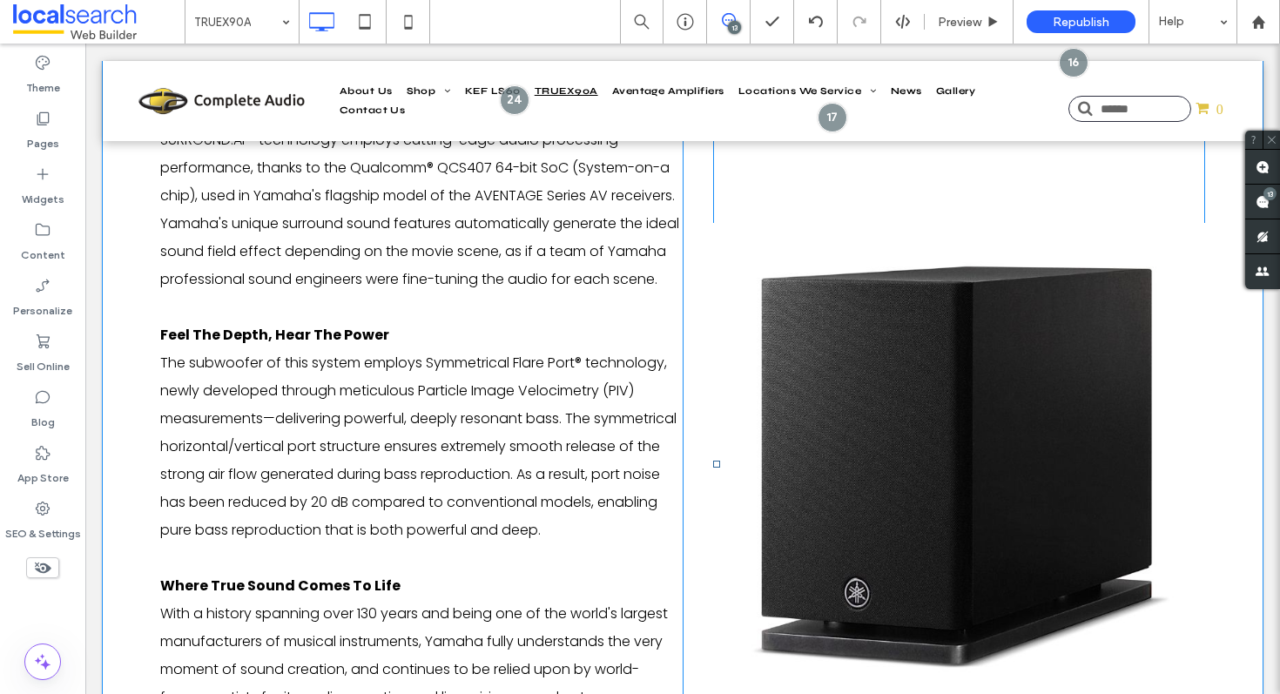
click at [880, 344] on link at bounding box center [959, 463] width 492 height 893
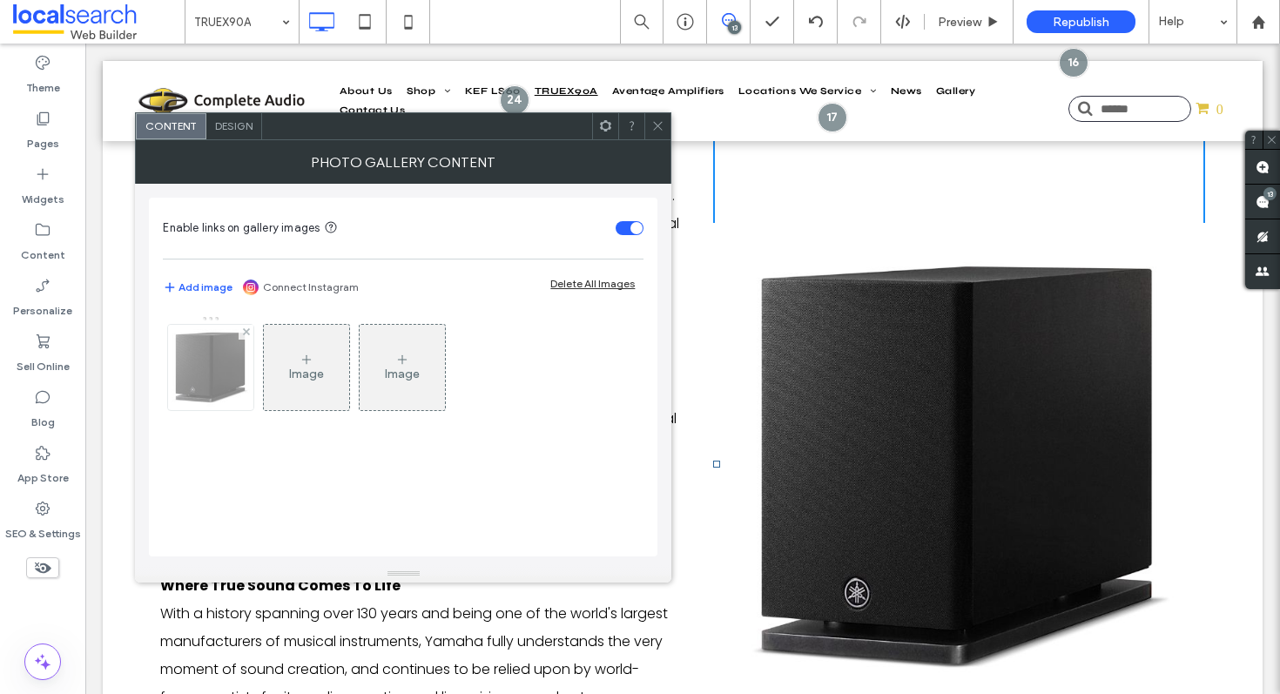
click at [243, 361] on img at bounding box center [210, 367] width 87 height 85
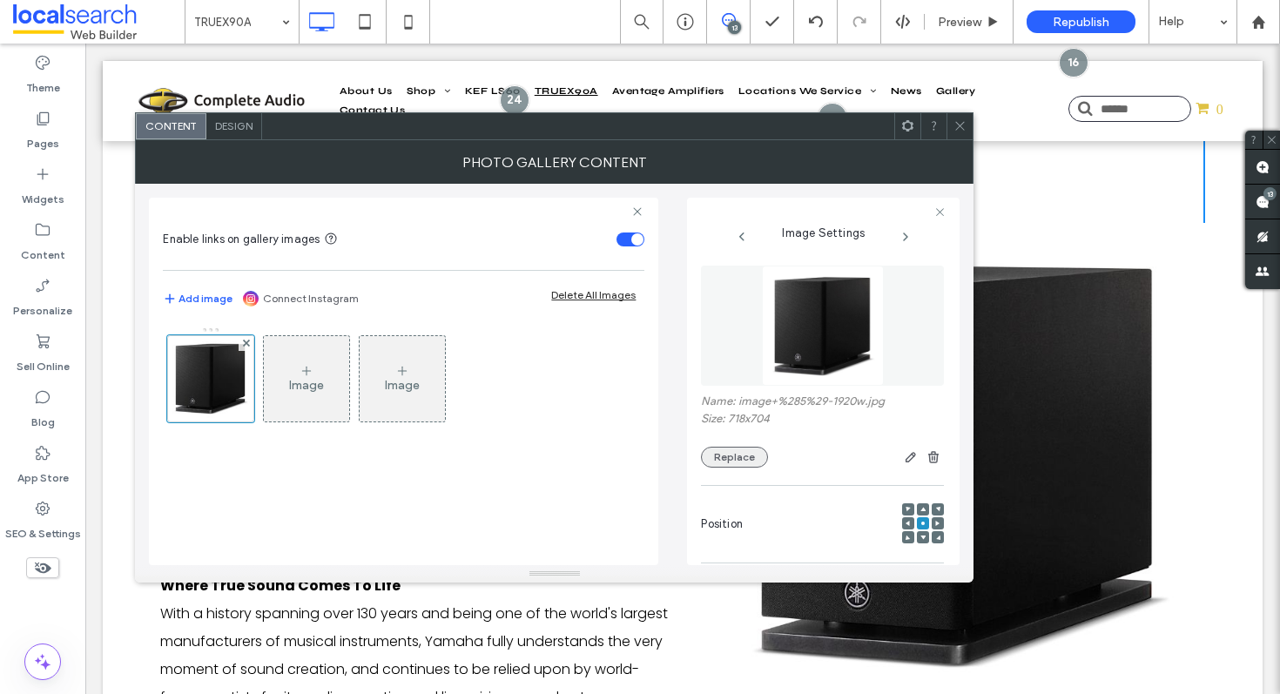
click at [722, 450] on button "Replace" at bounding box center [734, 457] width 67 height 21
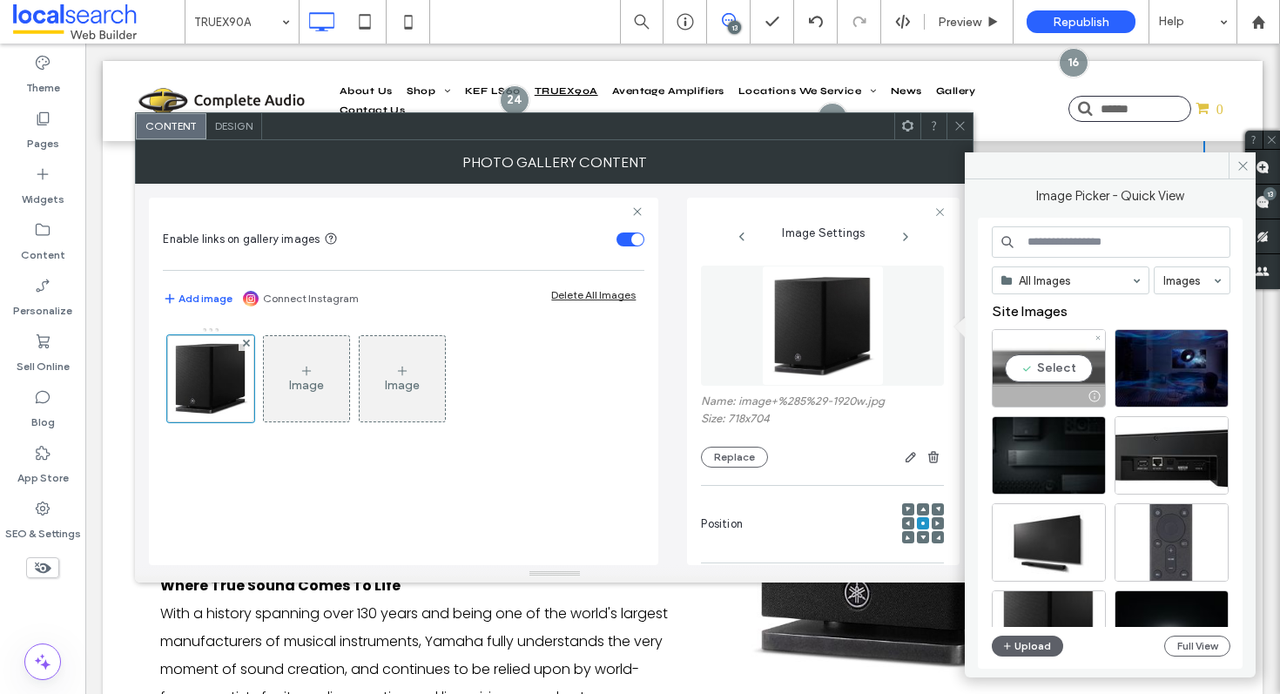
click at [1033, 369] on div "Select" at bounding box center [1049, 368] width 114 height 78
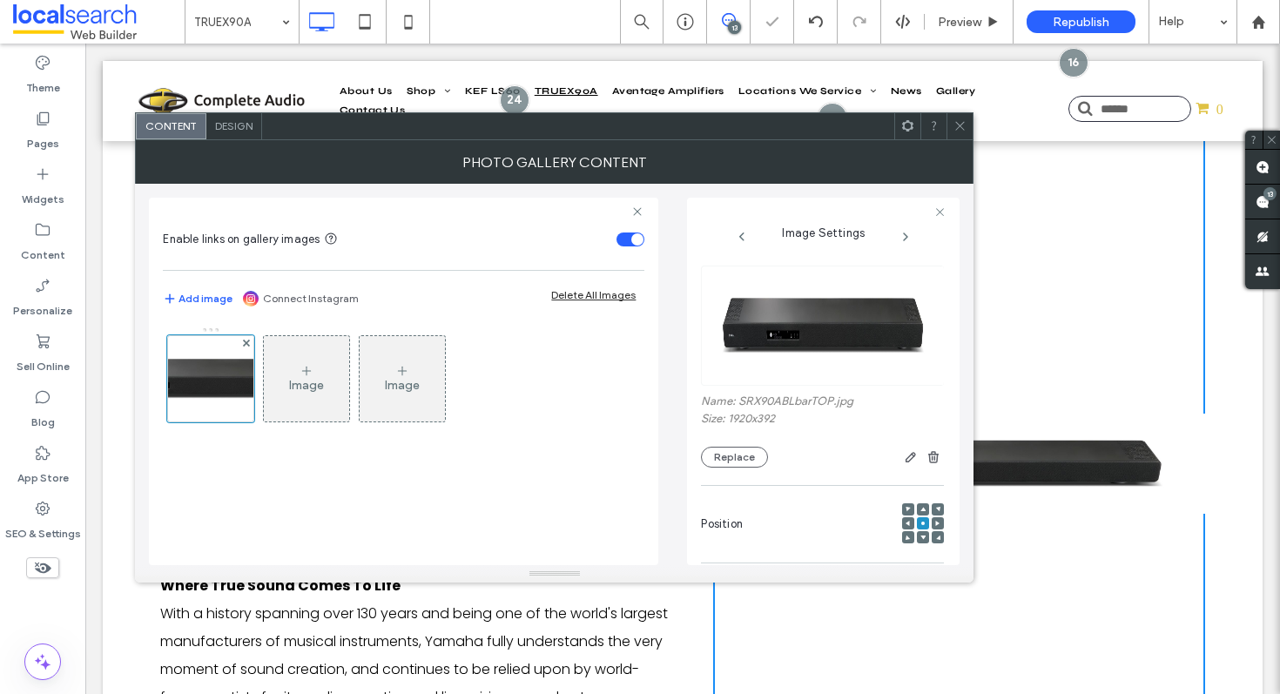
click at [960, 128] on icon at bounding box center [960, 125] width 13 height 13
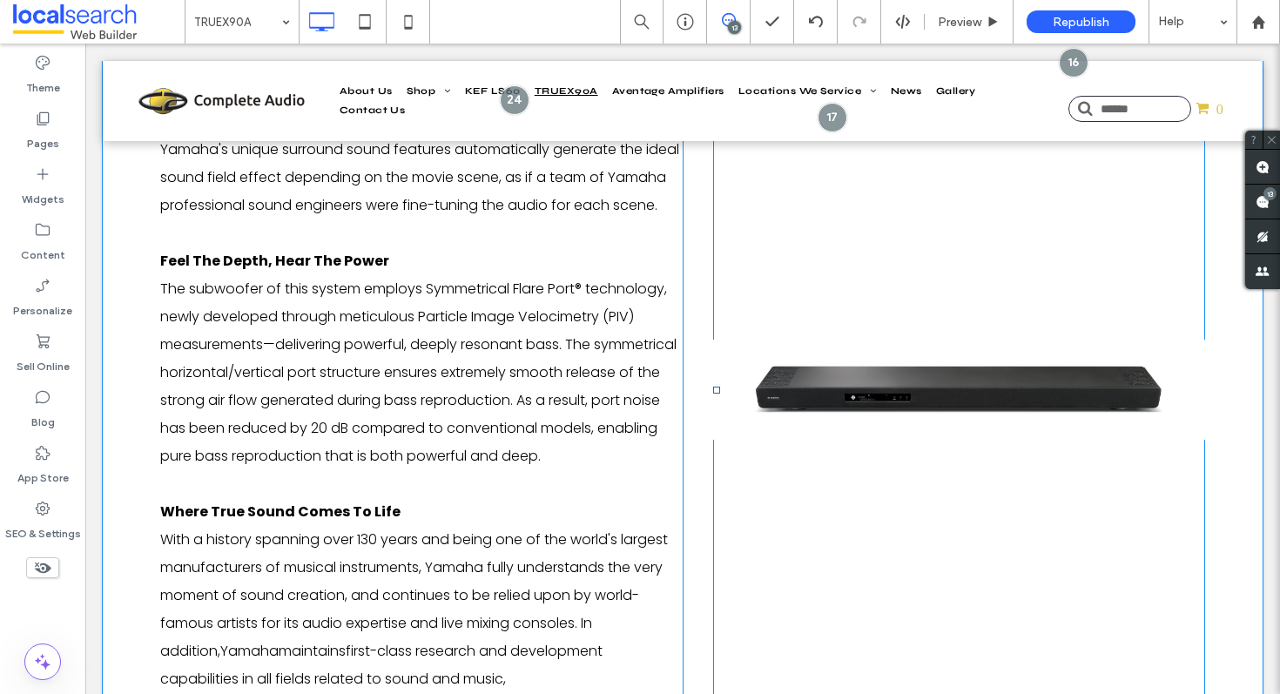
scroll to position [2581, 0]
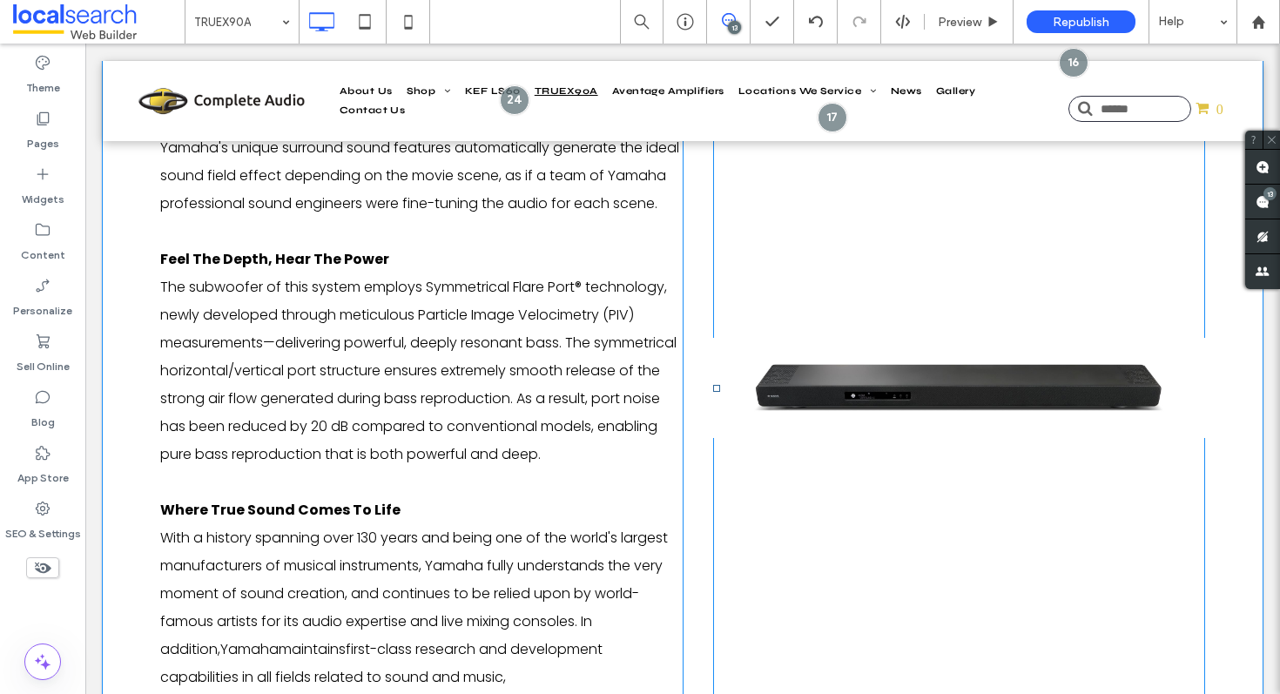
click at [849, 380] on link at bounding box center [959, 388] width 492 height 893
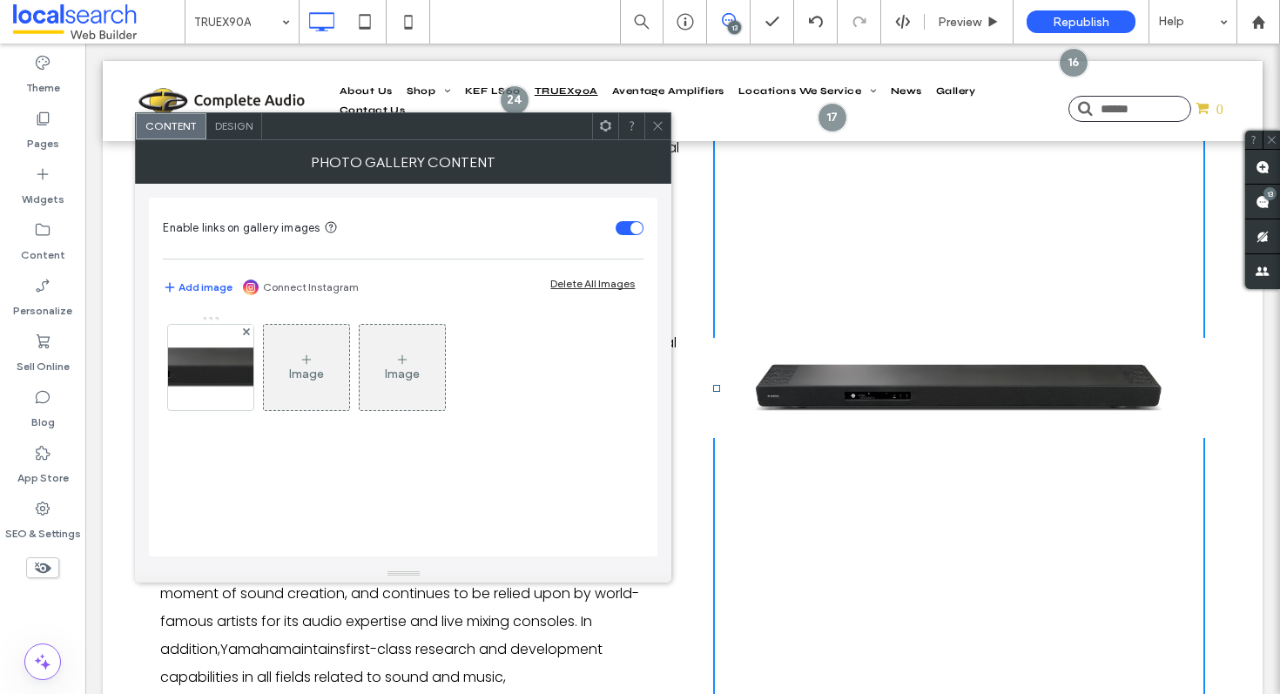
click at [829, 377] on link at bounding box center [959, 388] width 492 height 893
click at [196, 348] on img at bounding box center [211, 367] width 418 height 85
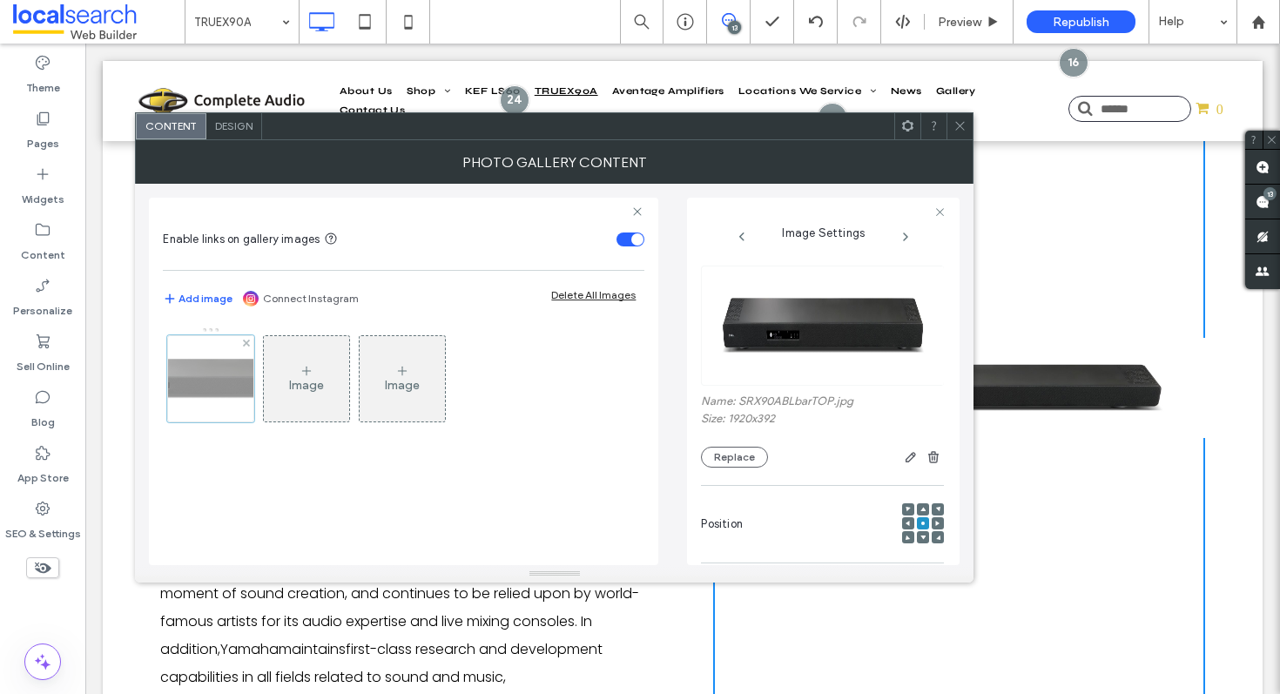
click at [229, 376] on div at bounding box center [210, 378] width 87 height 87
click at [960, 129] on icon at bounding box center [960, 125] width 13 height 13
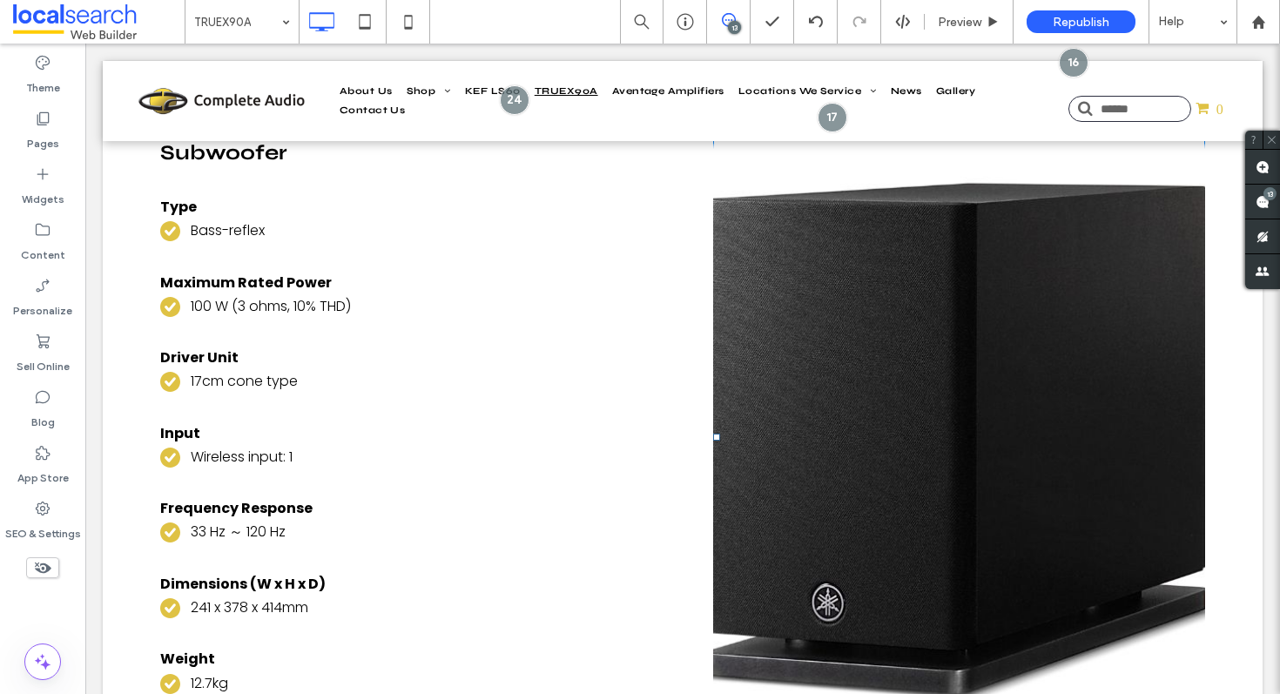
scroll to position [6867, 0]
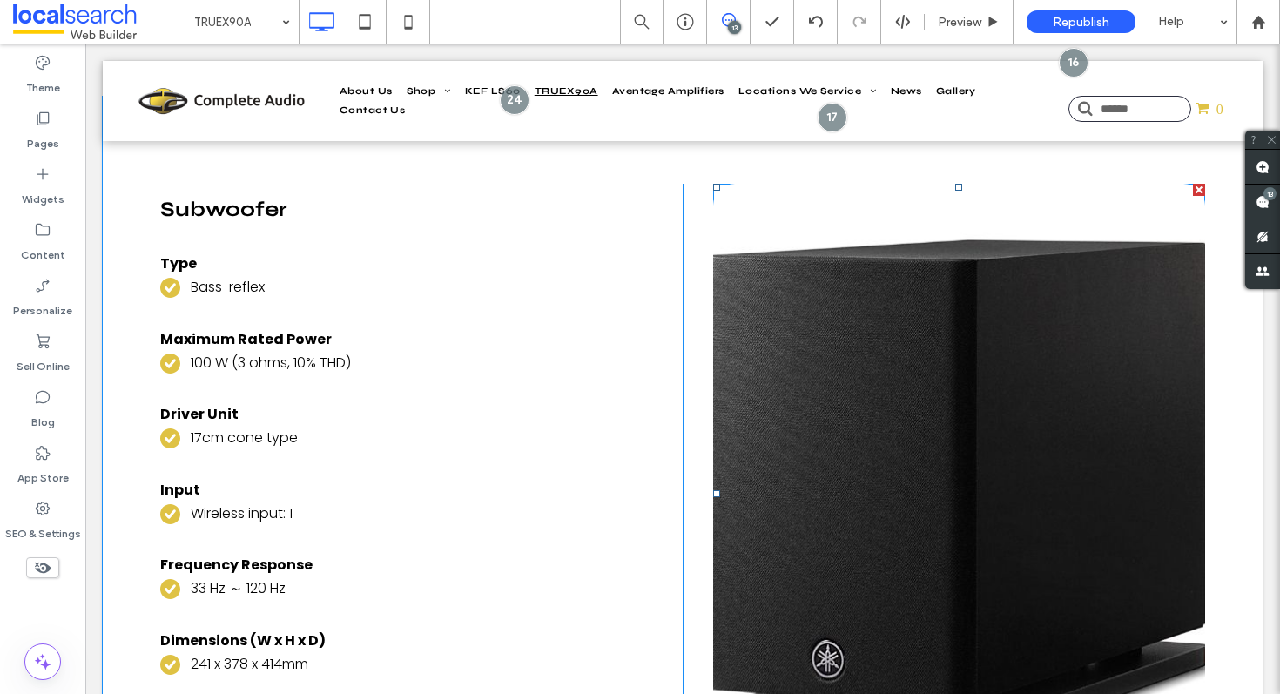
click at [816, 311] on link at bounding box center [959, 494] width 492 height 620
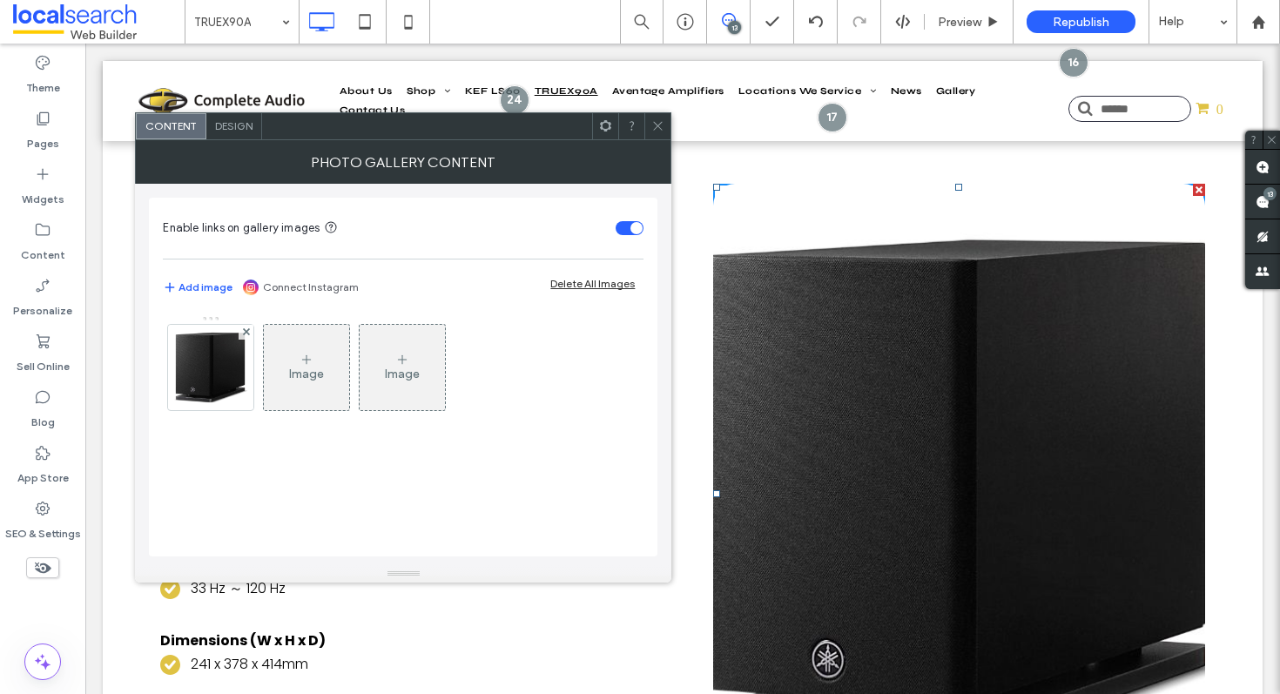
click at [816, 311] on link at bounding box center [959, 494] width 492 height 620
click at [216, 375] on img at bounding box center [210, 367] width 87 height 85
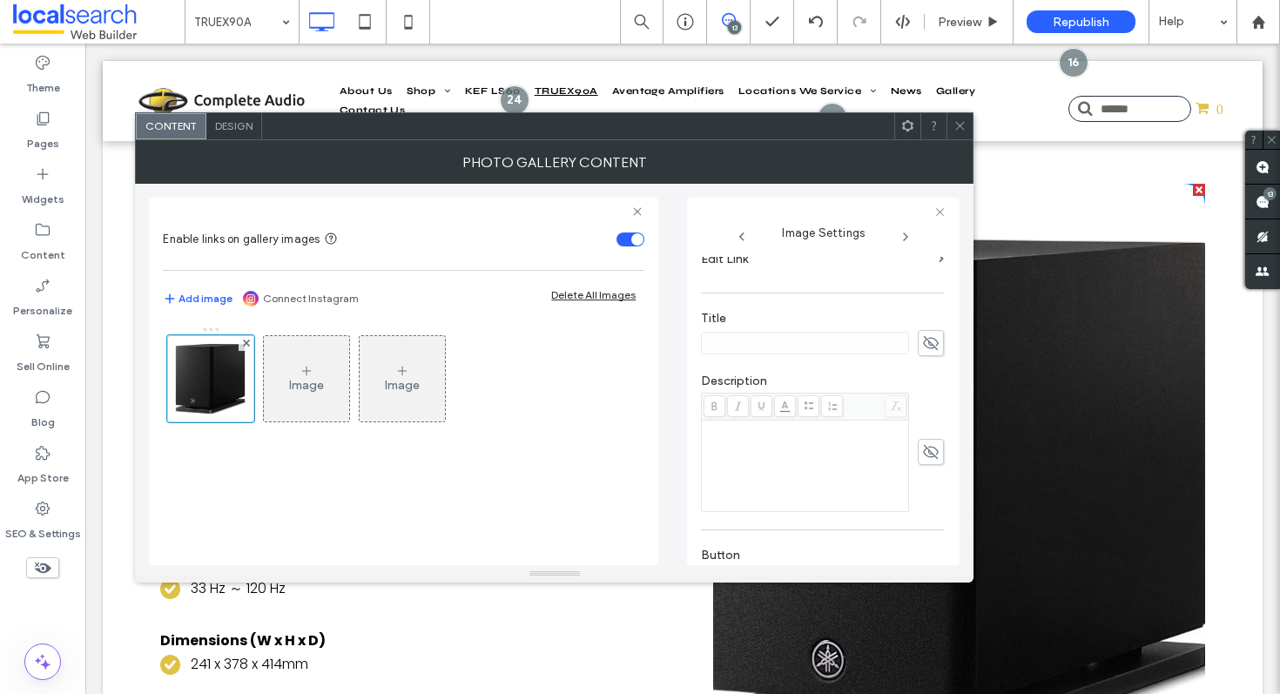
scroll to position [369, 0]
click at [953, 119] on div at bounding box center [960, 126] width 26 height 26
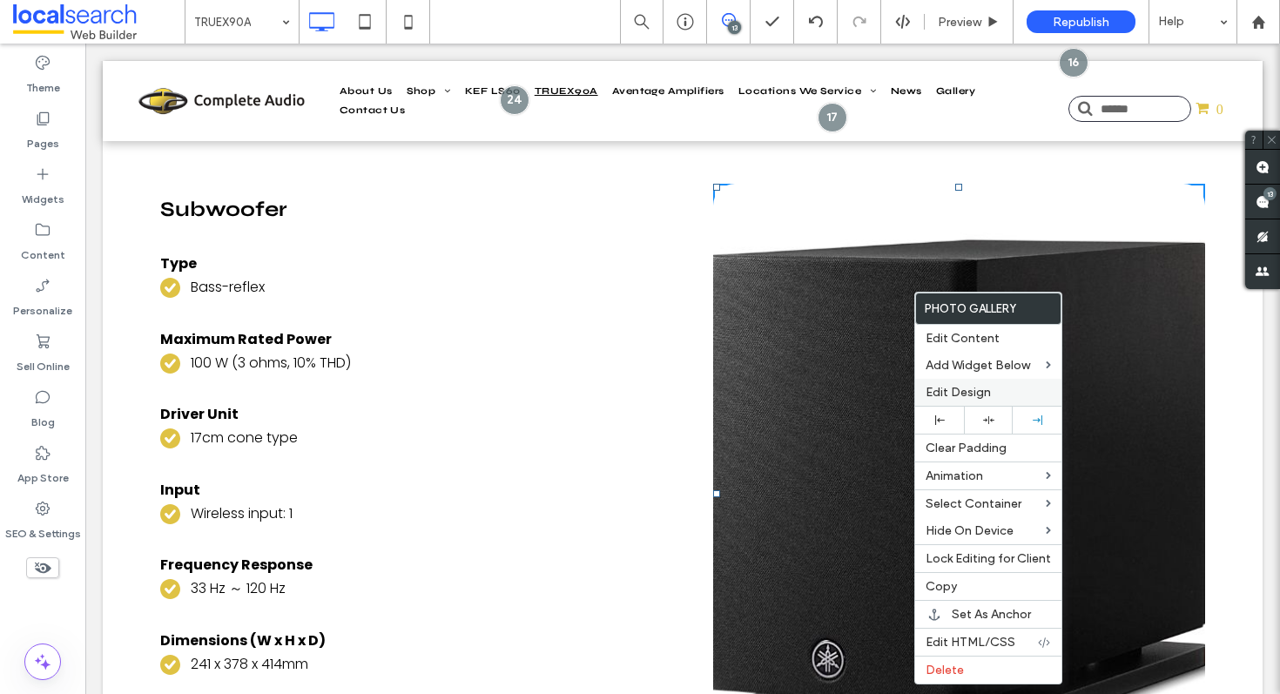
click at [975, 399] on span "Edit Design" at bounding box center [958, 392] width 65 height 15
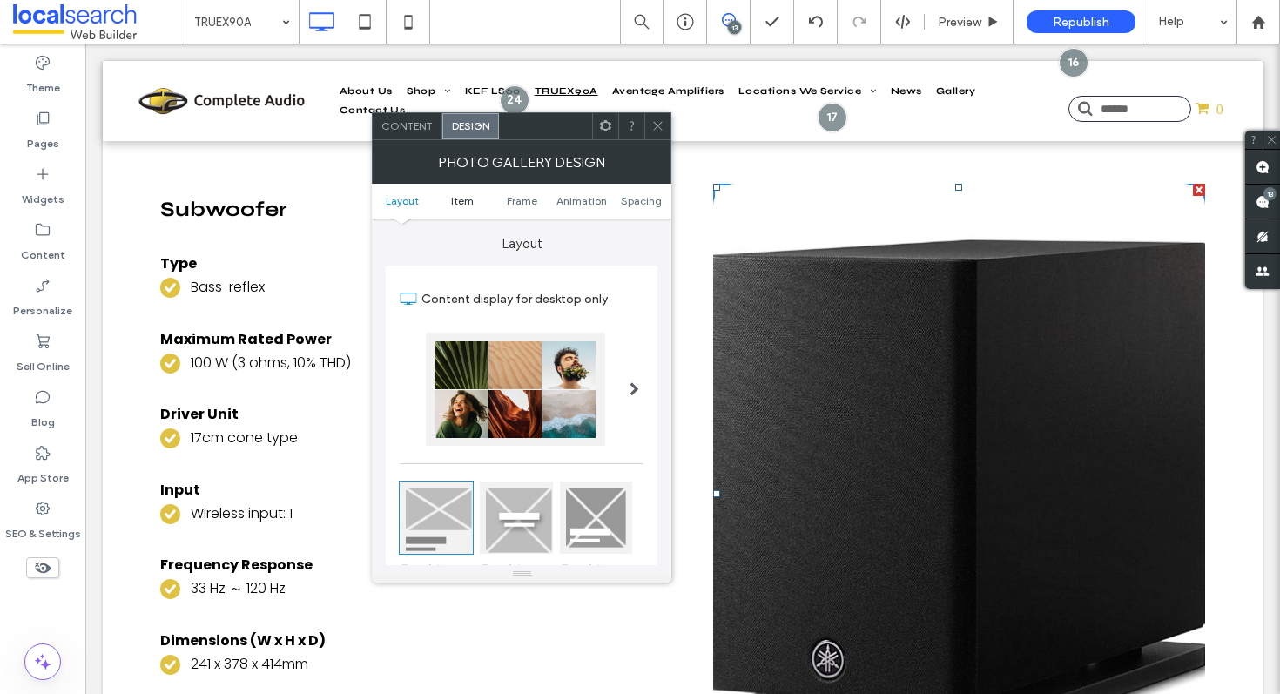
click at [463, 204] on span "Item" at bounding box center [462, 200] width 23 height 13
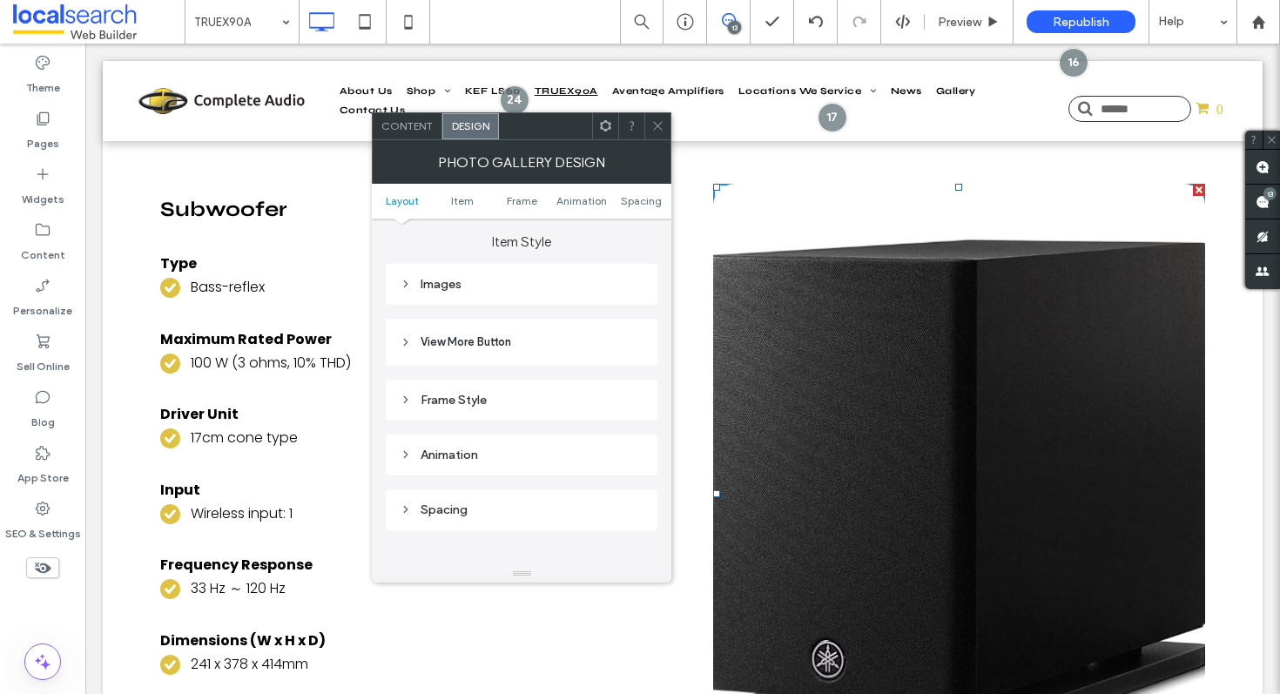
scroll to position [620, 0]
click at [476, 289] on div "Images" at bounding box center [522, 283] width 244 height 15
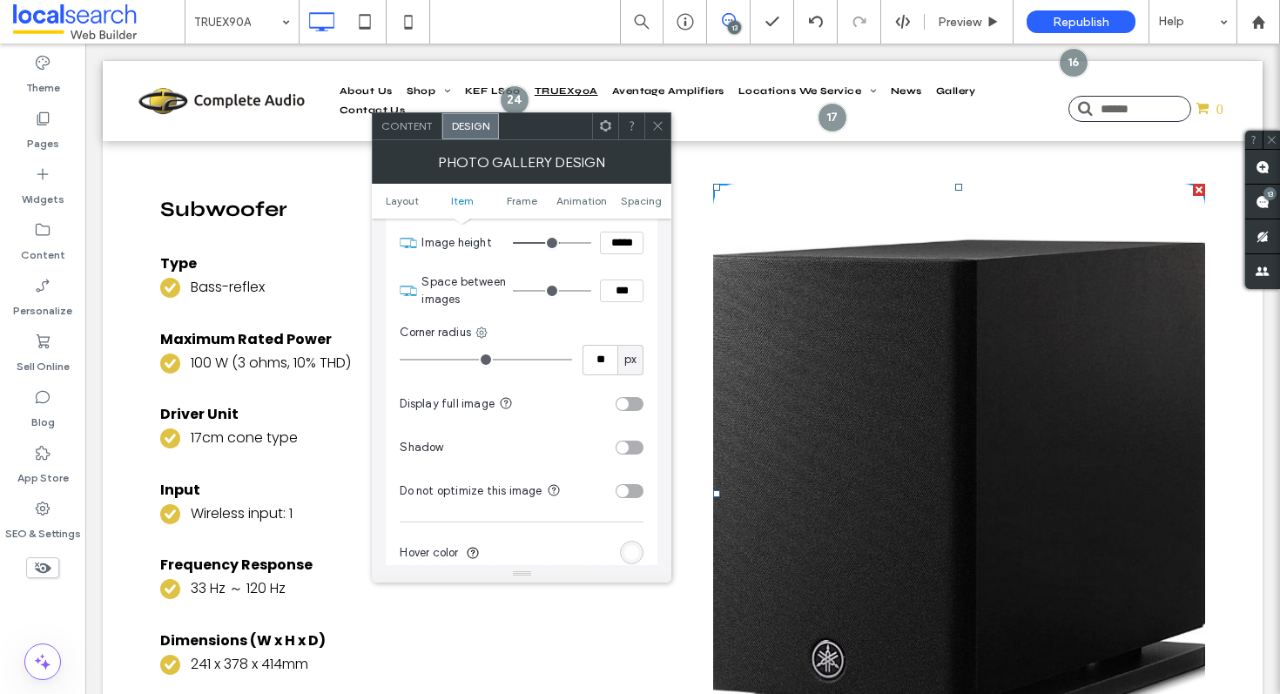
scroll to position [695, 0]
click at [635, 395] on section "Display full image" at bounding box center [522, 403] width 244 height 44
click at [638, 409] on div "toggle" at bounding box center [630, 403] width 28 height 14
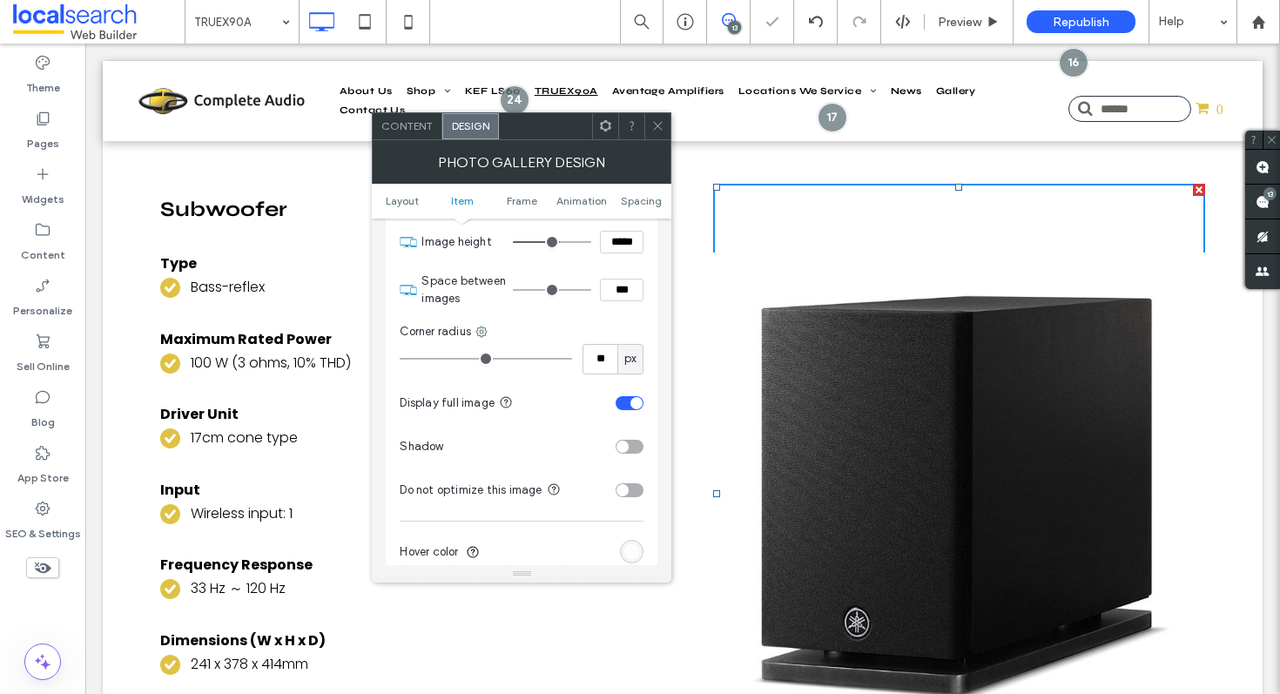
click at [656, 138] on div "Content Design" at bounding box center [522, 126] width 300 height 28
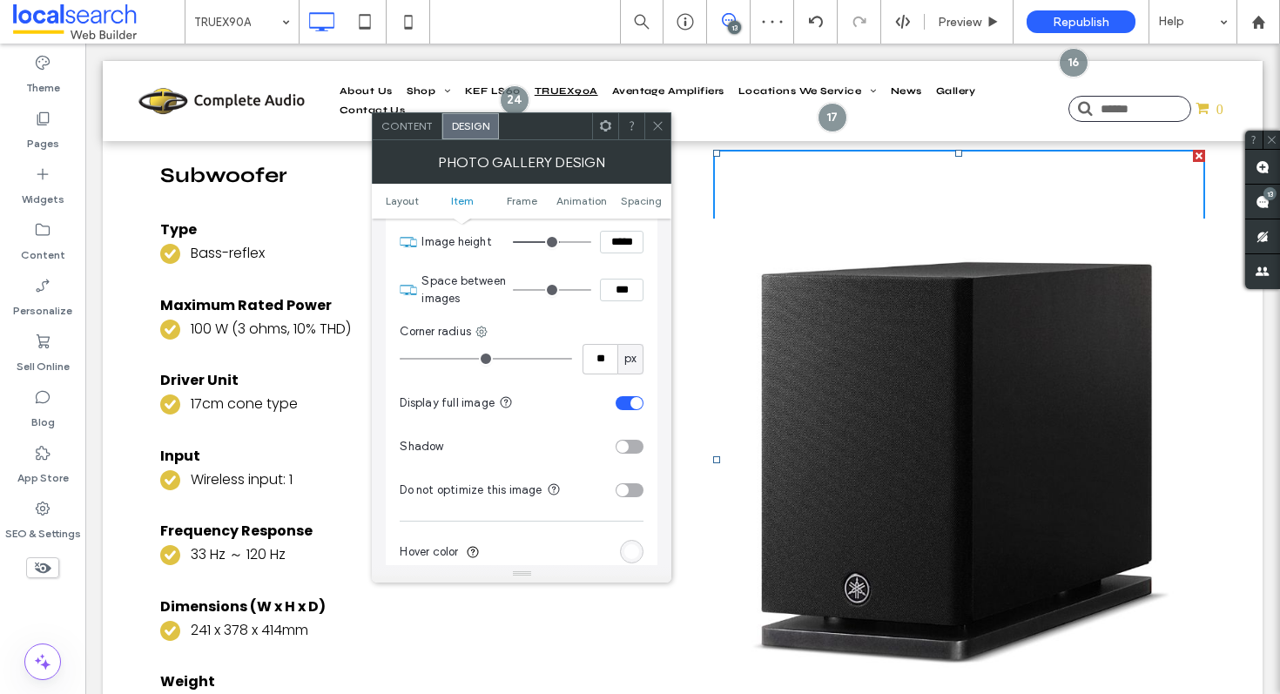
click at [659, 125] on icon at bounding box center [657, 125] width 13 height 13
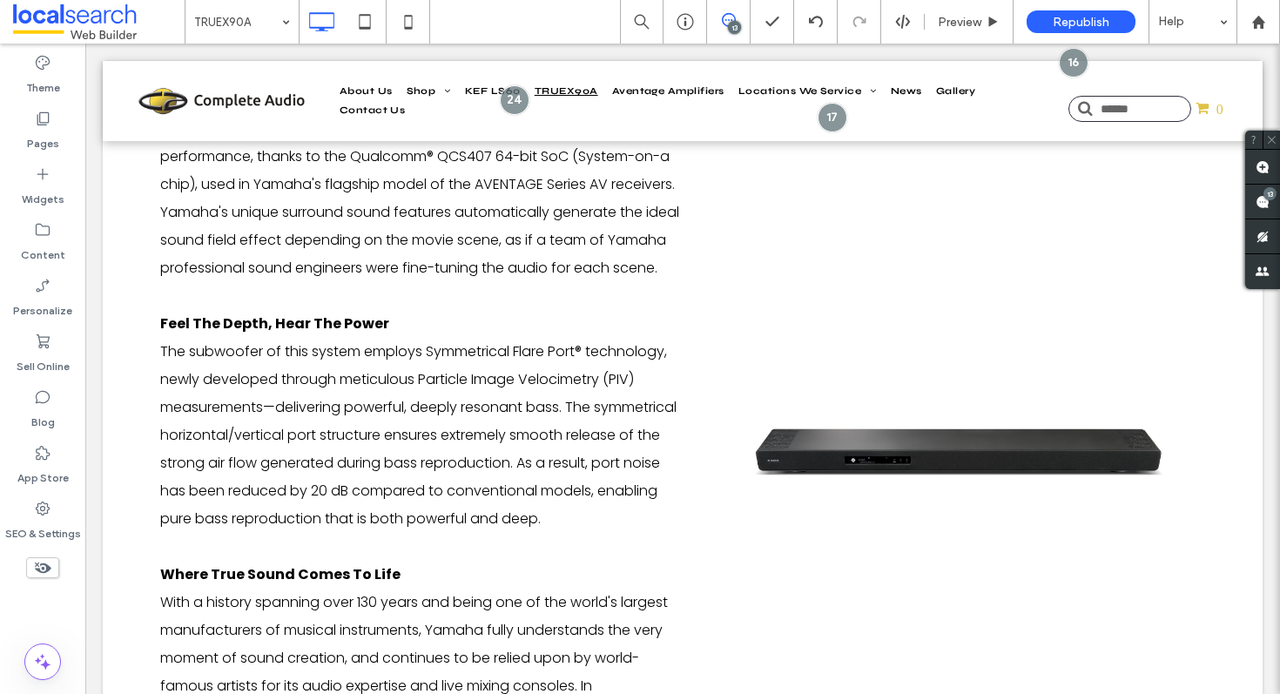
scroll to position [2554, 0]
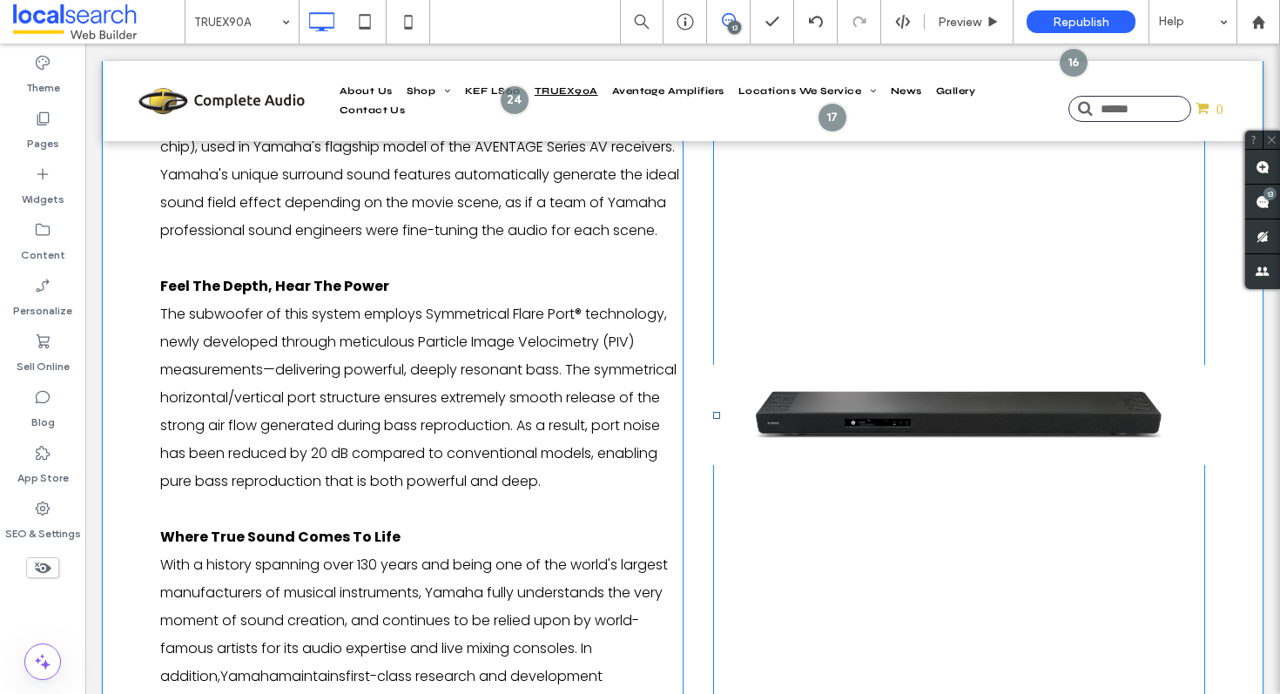
click at [921, 395] on link at bounding box center [959, 415] width 492 height 893
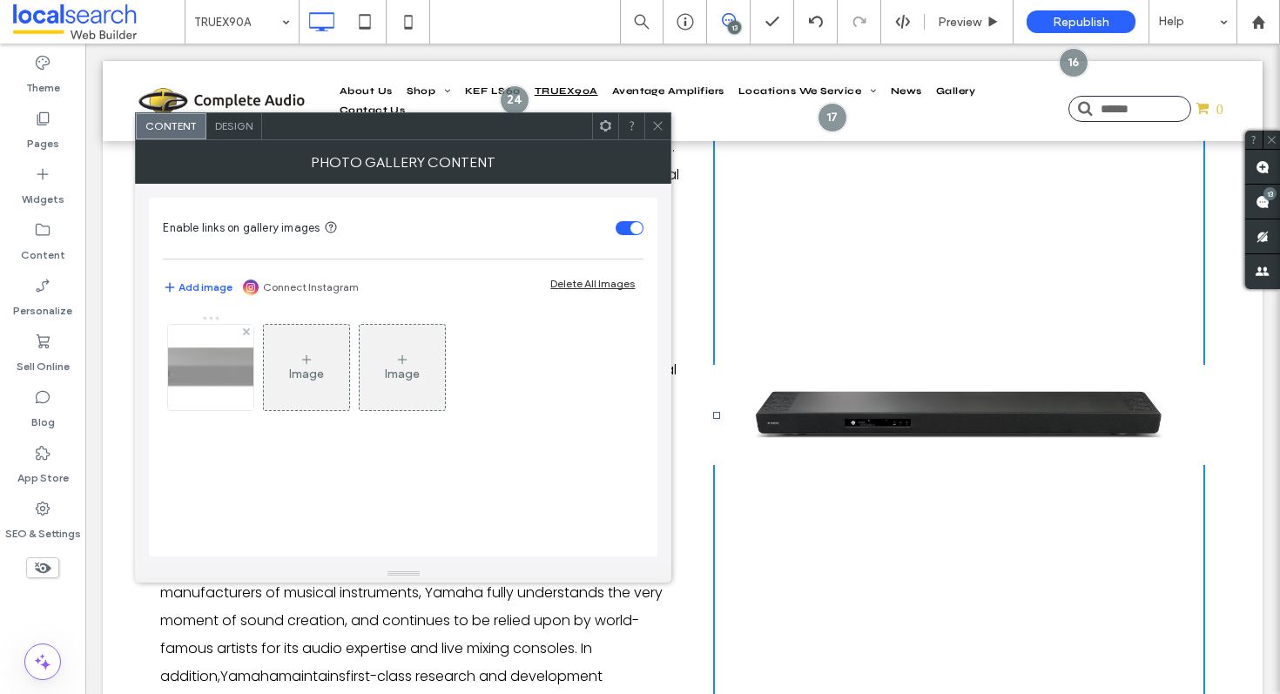
click at [193, 349] on img at bounding box center [211, 367] width 418 height 85
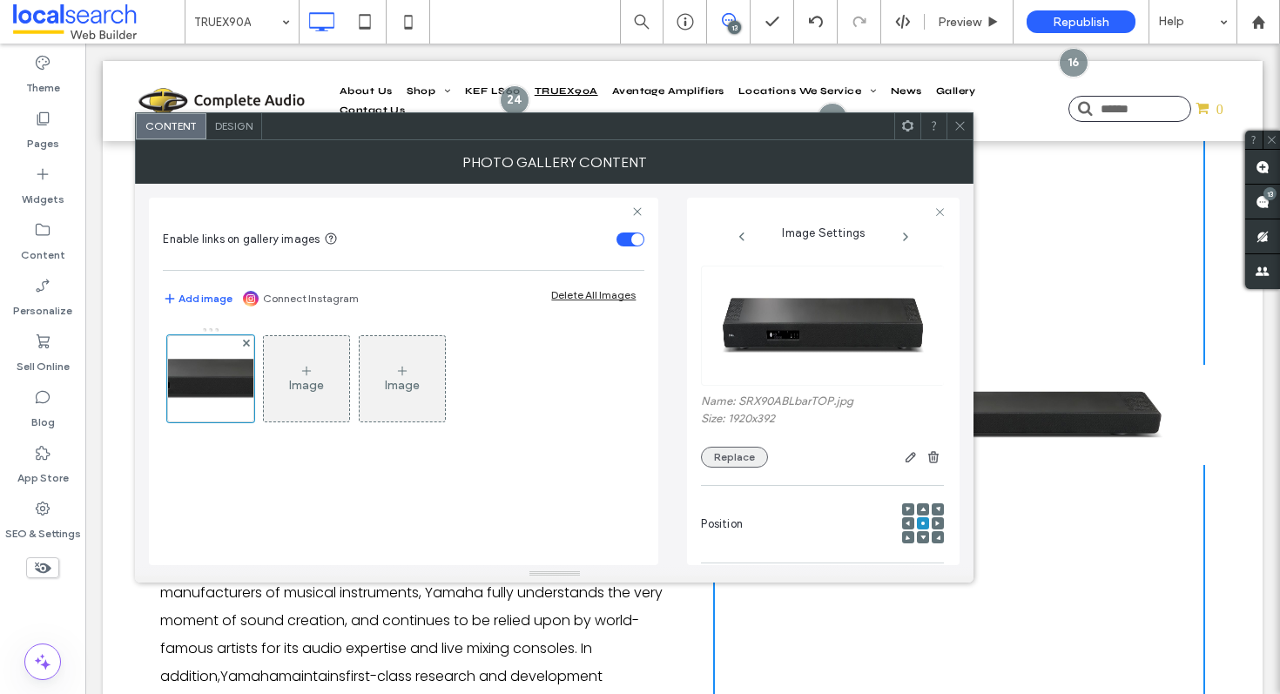
click at [753, 462] on button "Replace" at bounding box center [734, 457] width 67 height 21
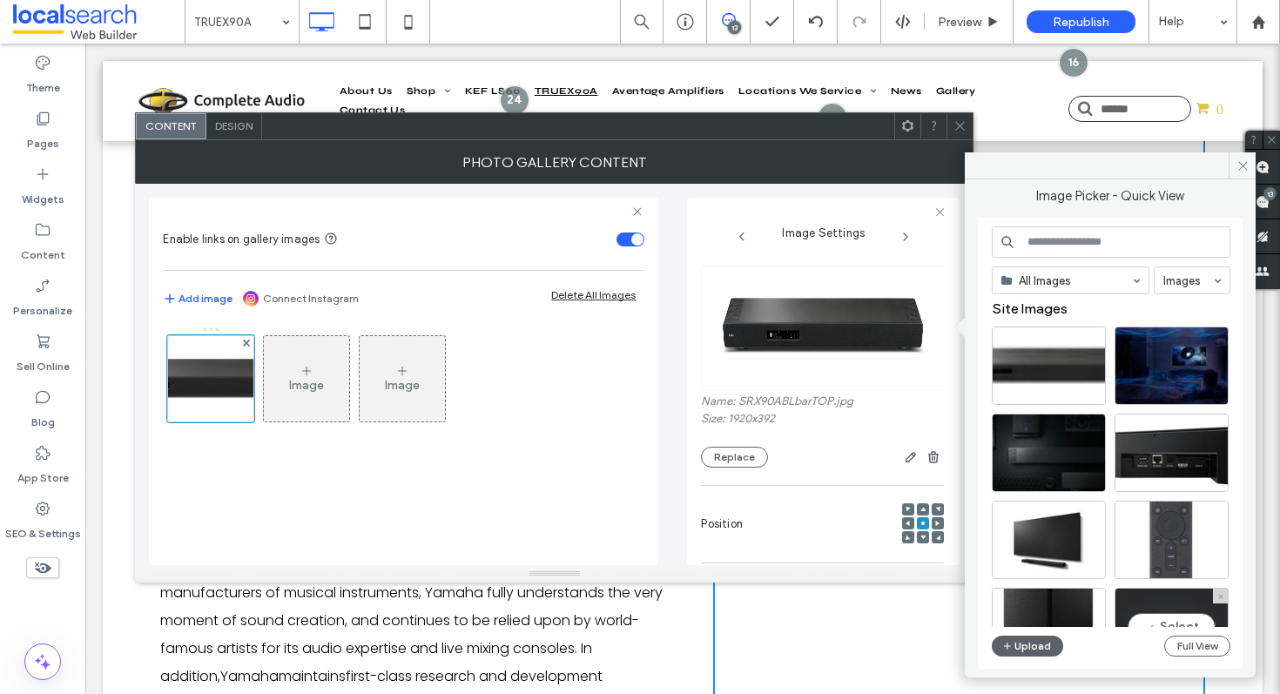
scroll to position [0, 0]
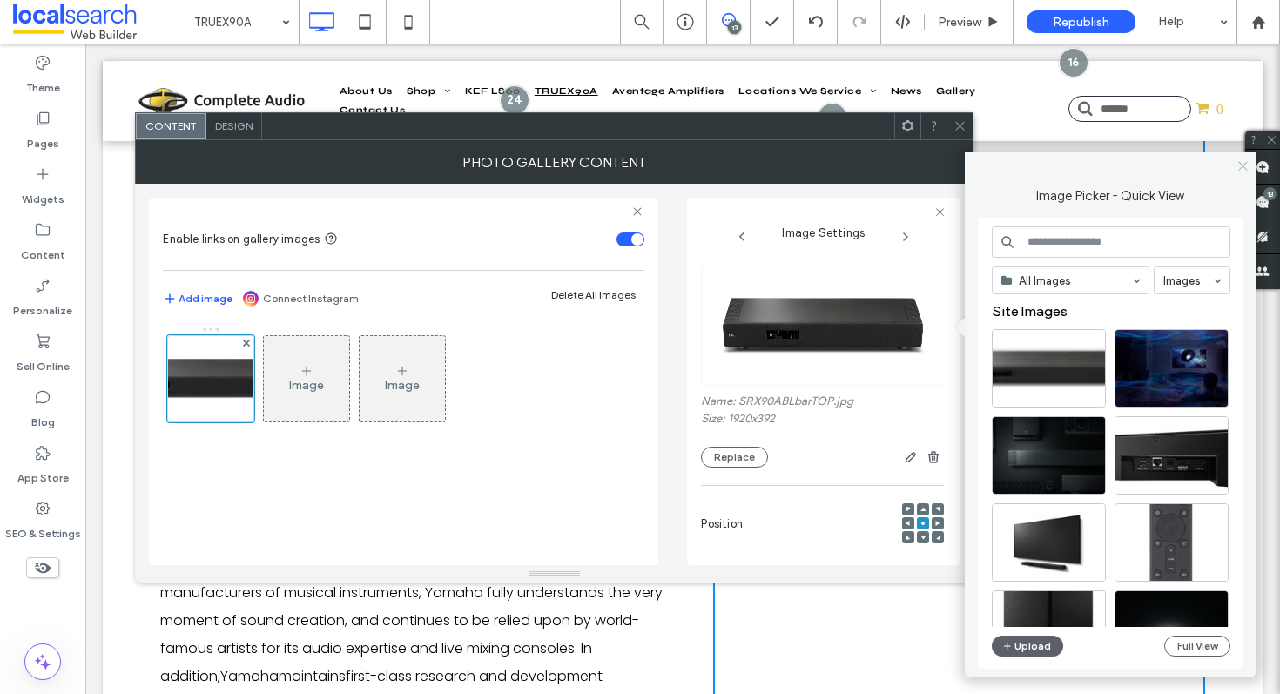
click at [1233, 159] on span at bounding box center [1242, 165] width 27 height 26
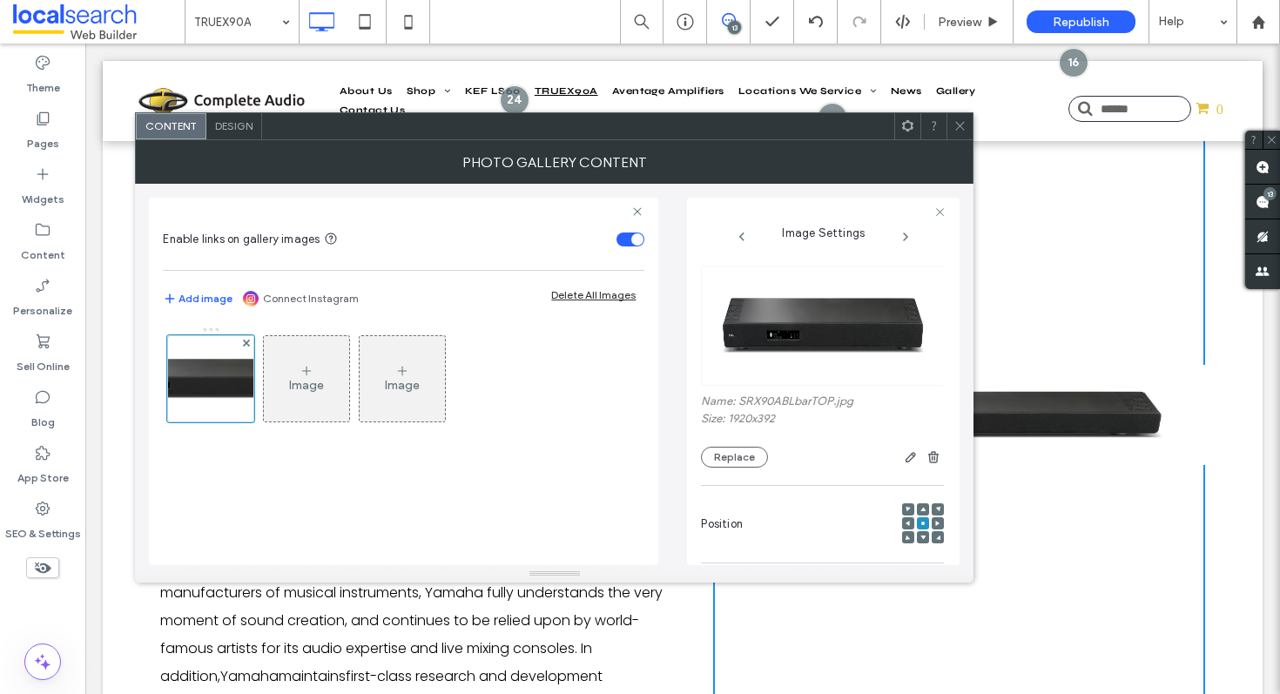
click at [962, 132] on icon at bounding box center [960, 125] width 13 height 13
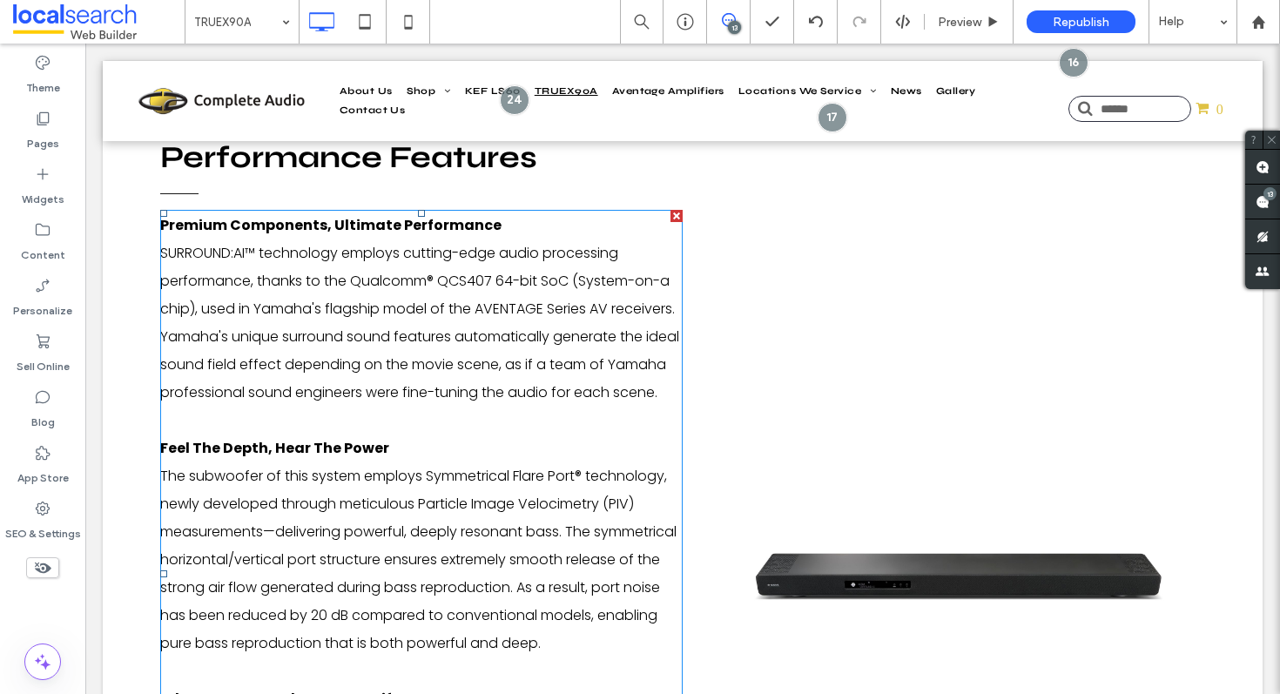
scroll to position [2394, 0]
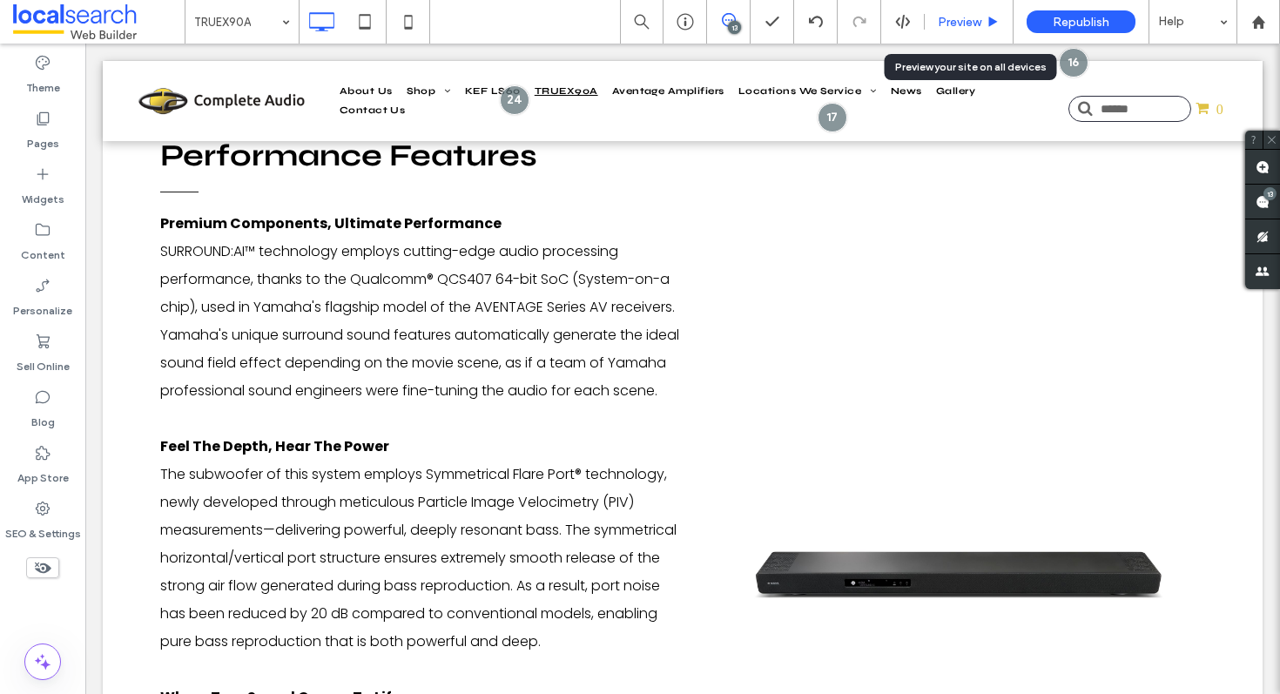
click at [940, 17] on span "Preview" at bounding box center [960, 22] width 44 height 15
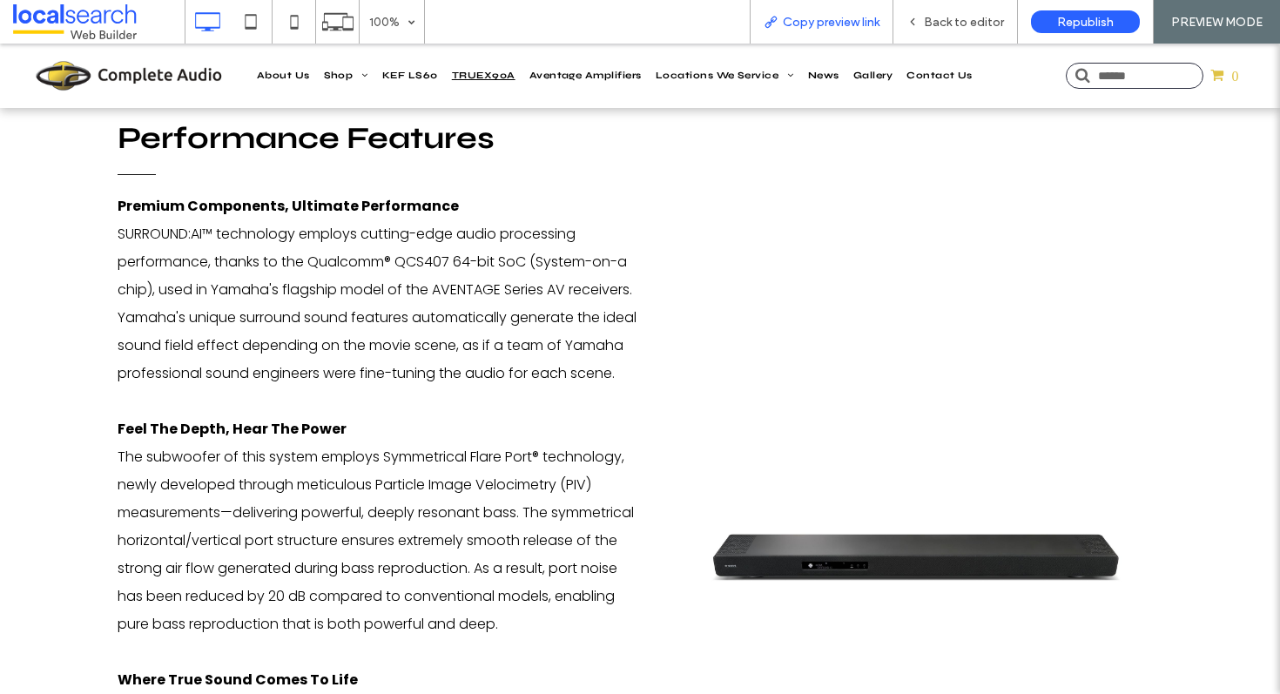
click at [845, 24] on span "Copy preview link" at bounding box center [831, 22] width 97 height 15
click at [953, 29] on span "Back to editor" at bounding box center [964, 22] width 80 height 15
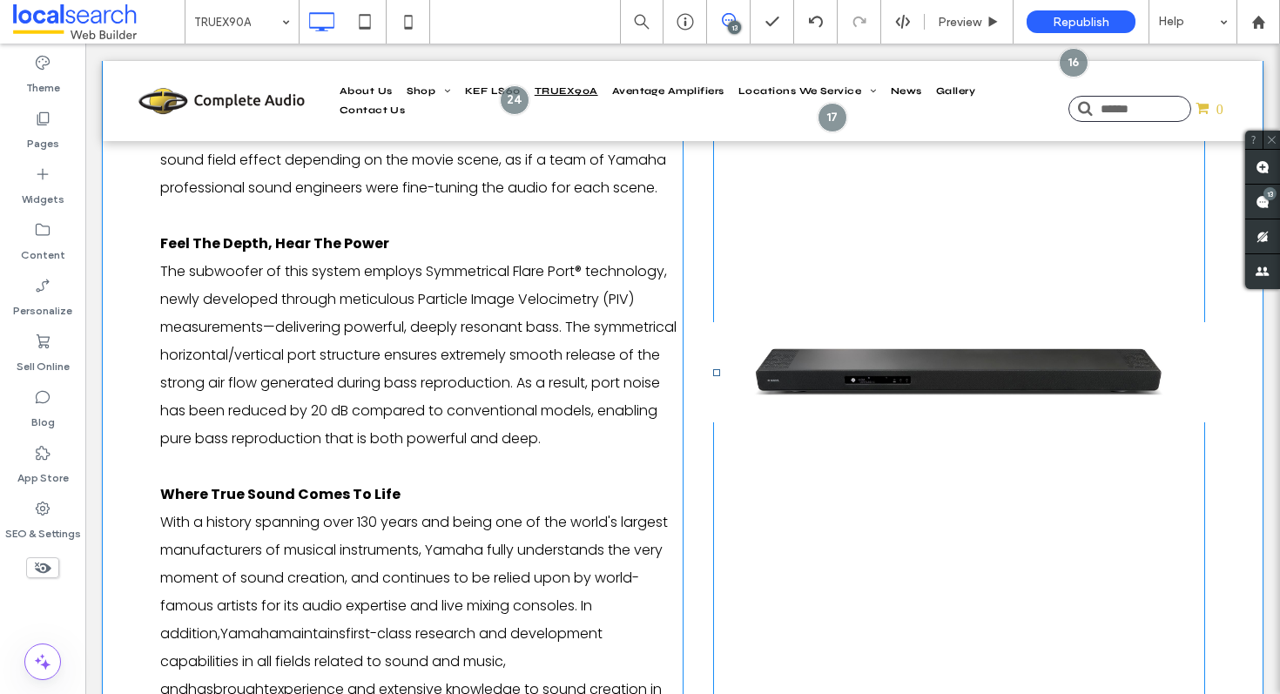
scroll to position [2600, 0]
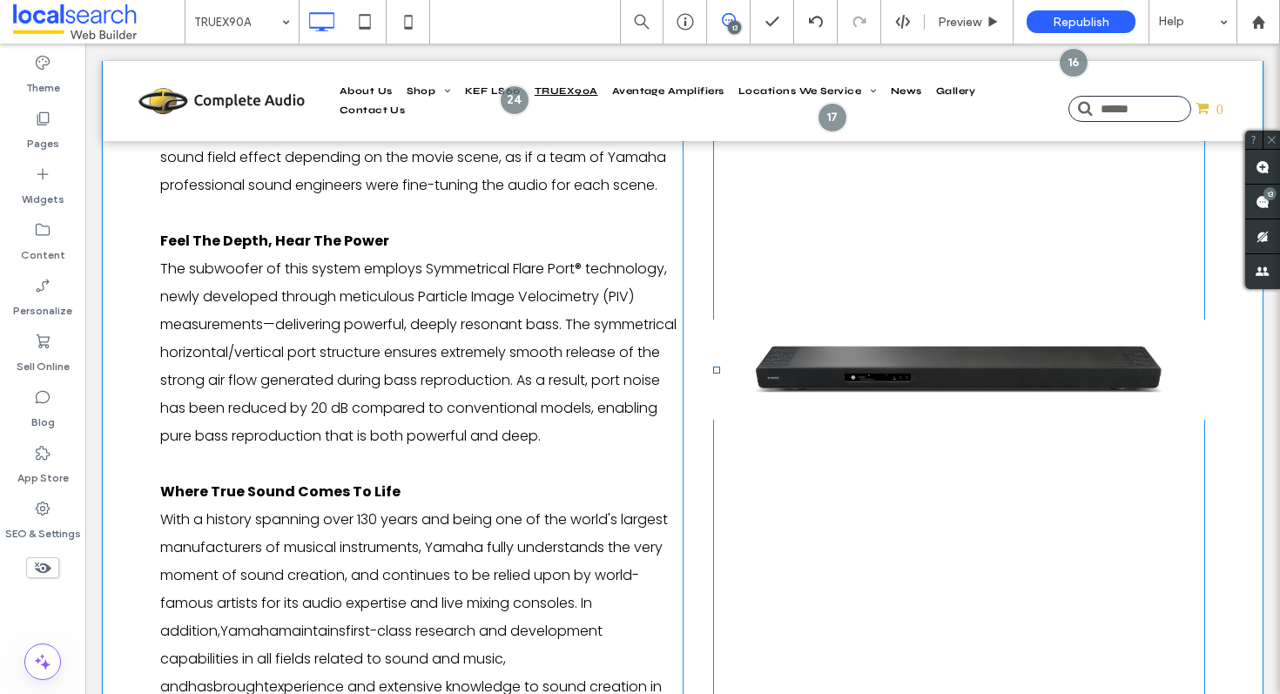
click at [792, 387] on link at bounding box center [959, 369] width 492 height 893
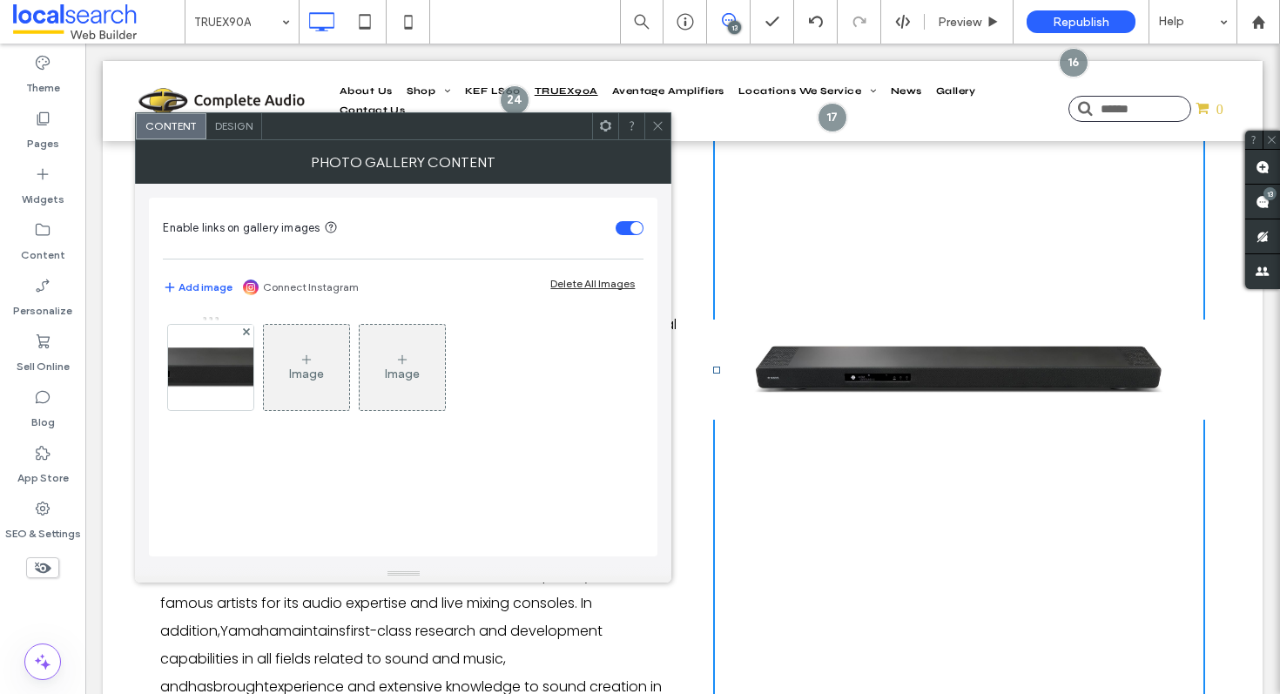
click at [653, 125] on icon at bounding box center [657, 125] width 13 height 13
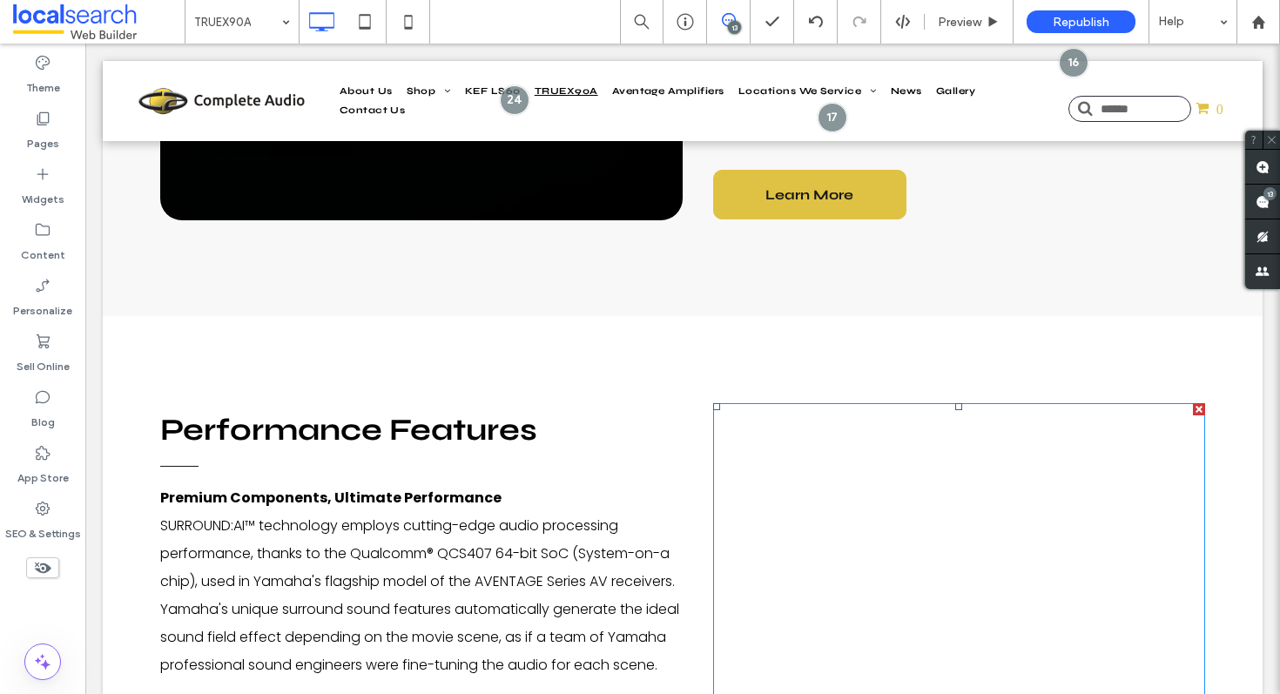
scroll to position [2109, 0]
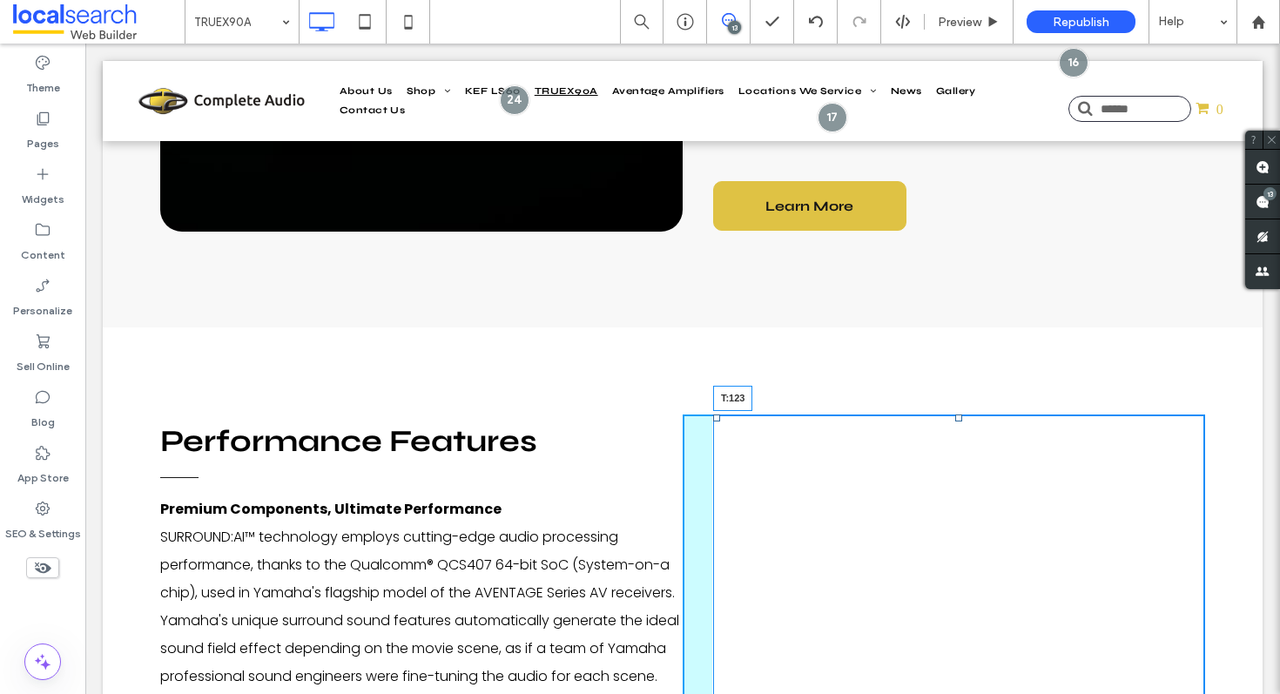
drag, startPoint x: 952, startPoint y: 415, endPoint x: 956, endPoint y: 523, distance: 107.2
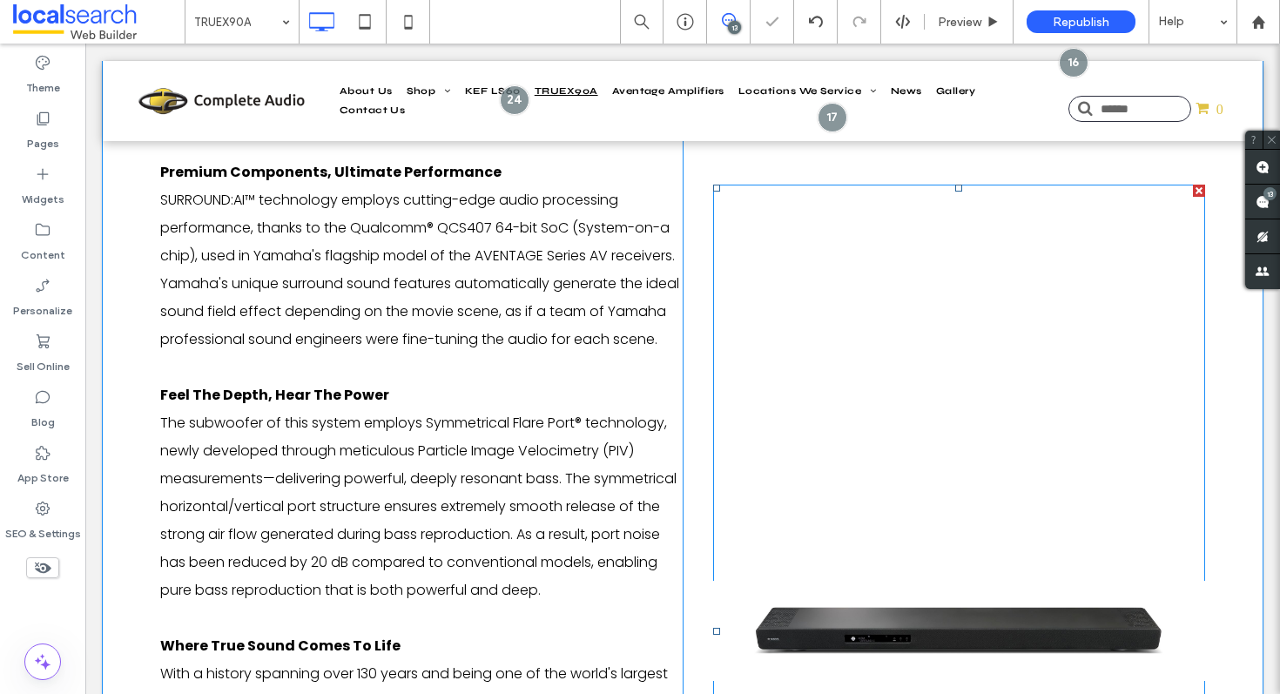
scroll to position [2425, 0]
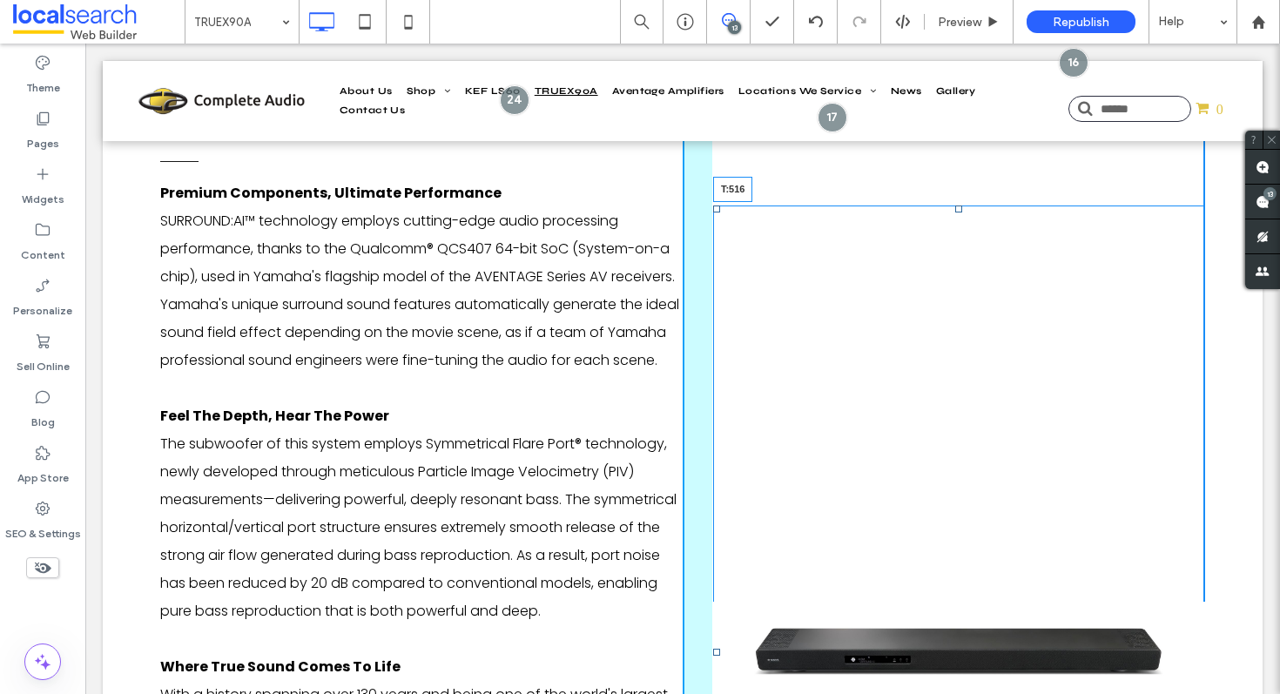
drag, startPoint x: 953, startPoint y: 210, endPoint x: 955, endPoint y: 552, distance: 342.3
click at [955, 213] on div at bounding box center [958, 209] width 7 height 7
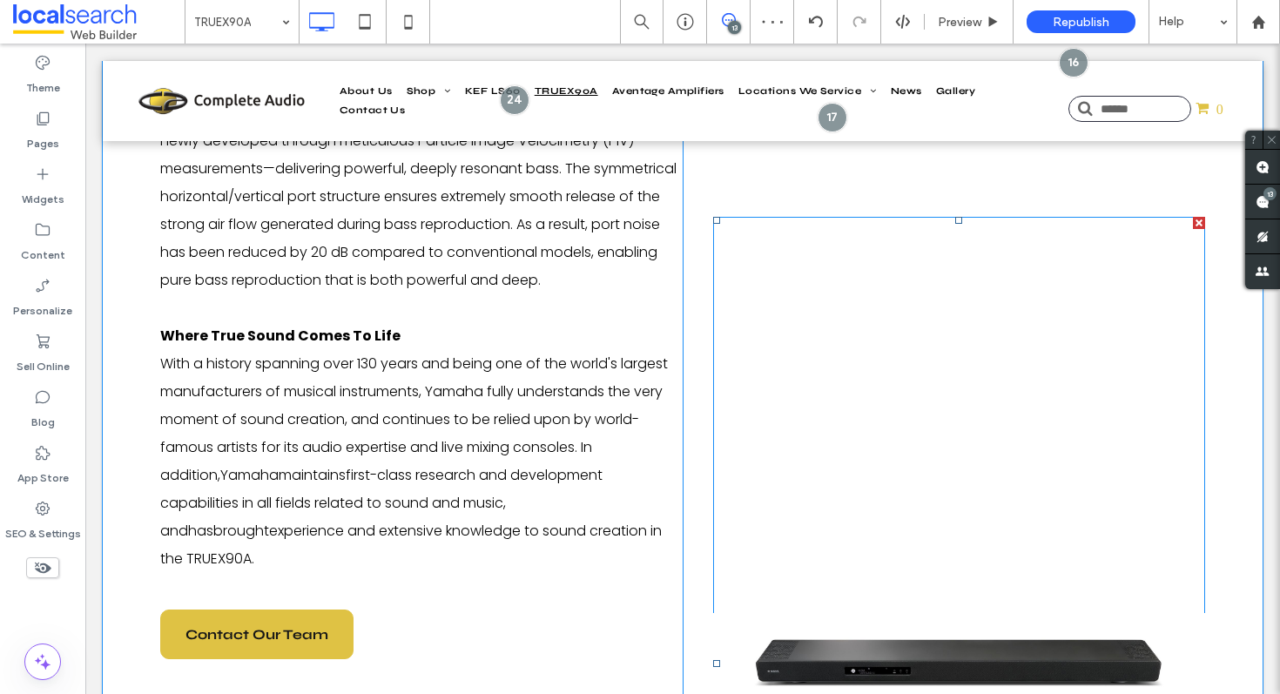
scroll to position [2753, 0]
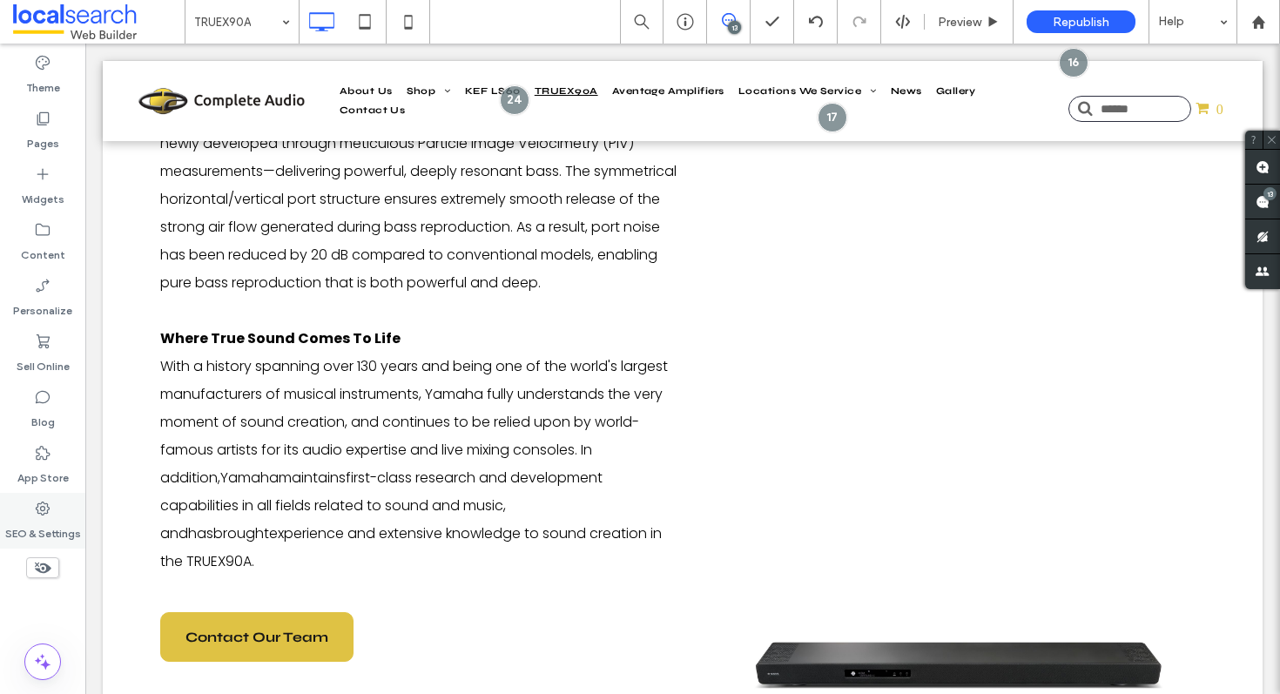
click at [24, 514] on div "SEO & Settings" at bounding box center [42, 521] width 85 height 56
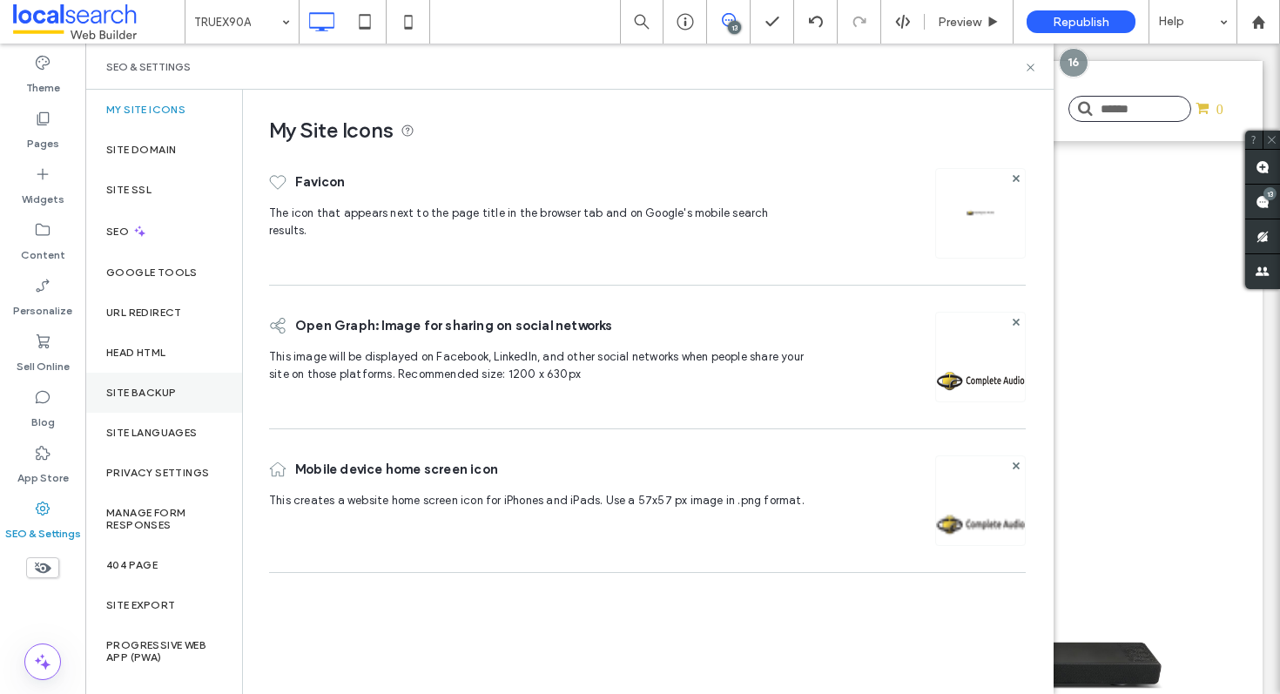
click at [170, 407] on div "Site Backup" at bounding box center [163, 393] width 157 height 40
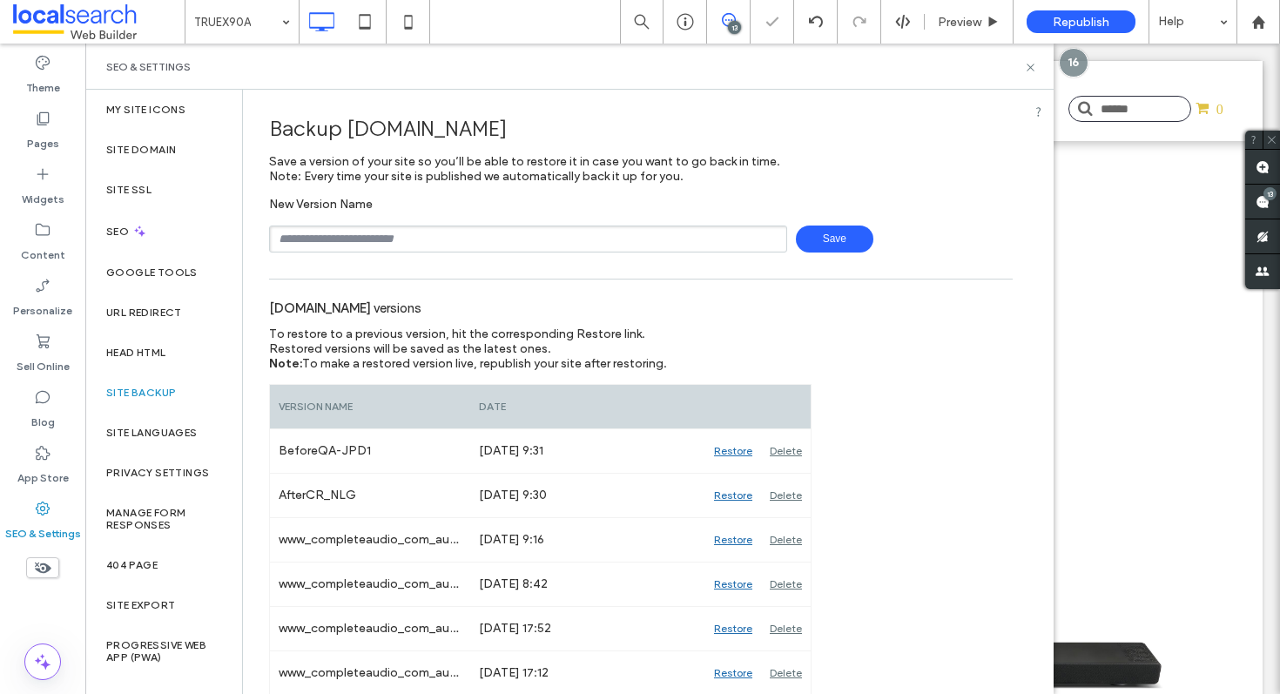
click at [445, 233] on input "text" at bounding box center [528, 239] width 518 height 27
click at [711, 323] on div "www.completeaudio.com.au versions" at bounding box center [641, 307] width 744 height 38
click at [473, 242] on input "text" at bounding box center [528, 239] width 518 height 27
type input "*****"
click at [1027, 69] on icon at bounding box center [1030, 67] width 13 height 13
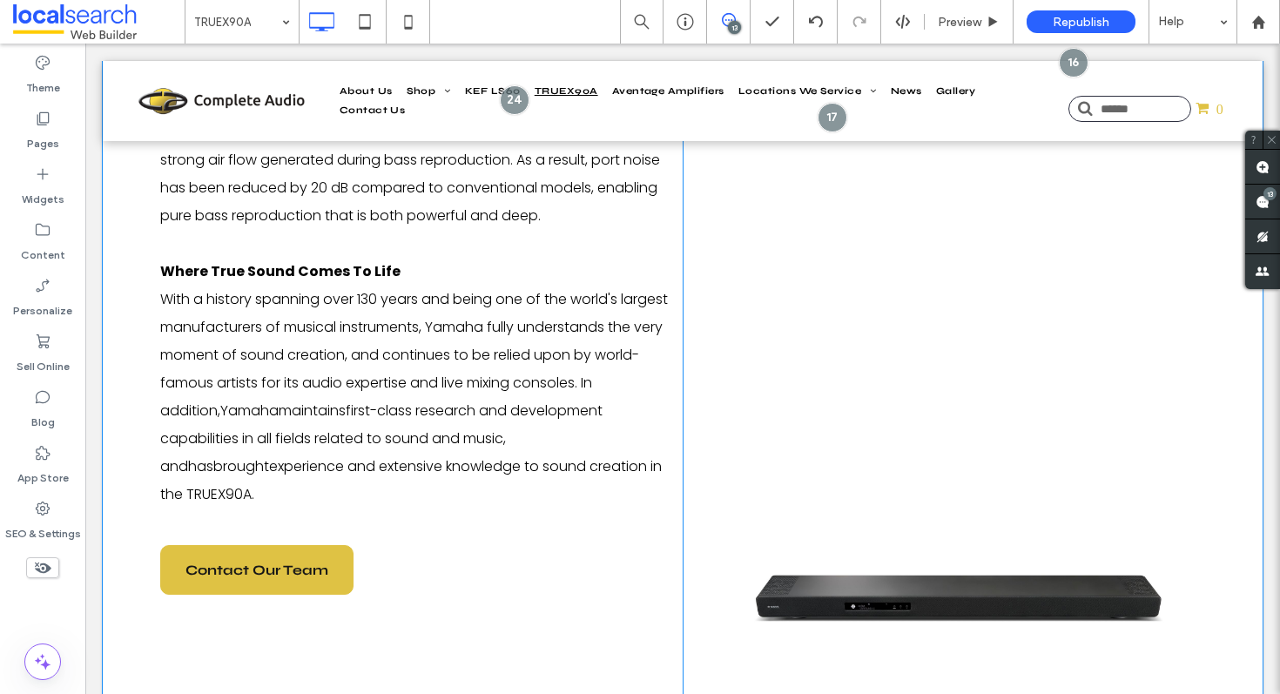
scroll to position [2939, 0]
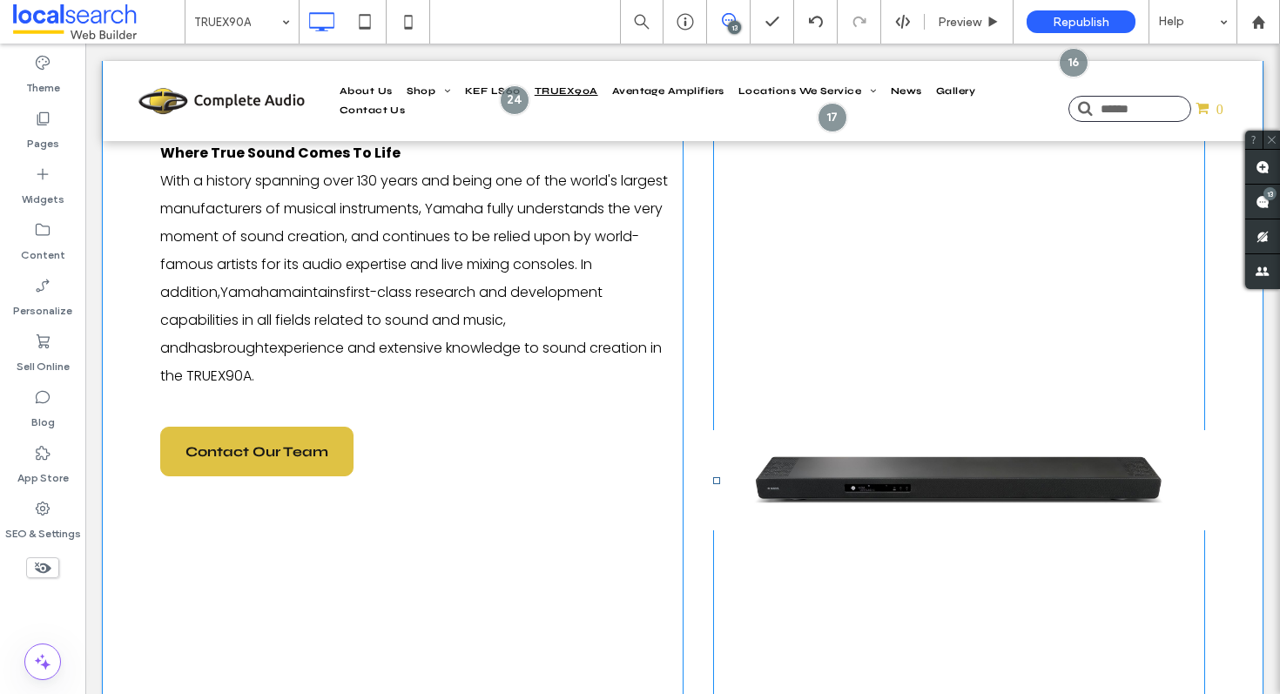
click at [889, 443] on link at bounding box center [959, 480] width 492 height 893
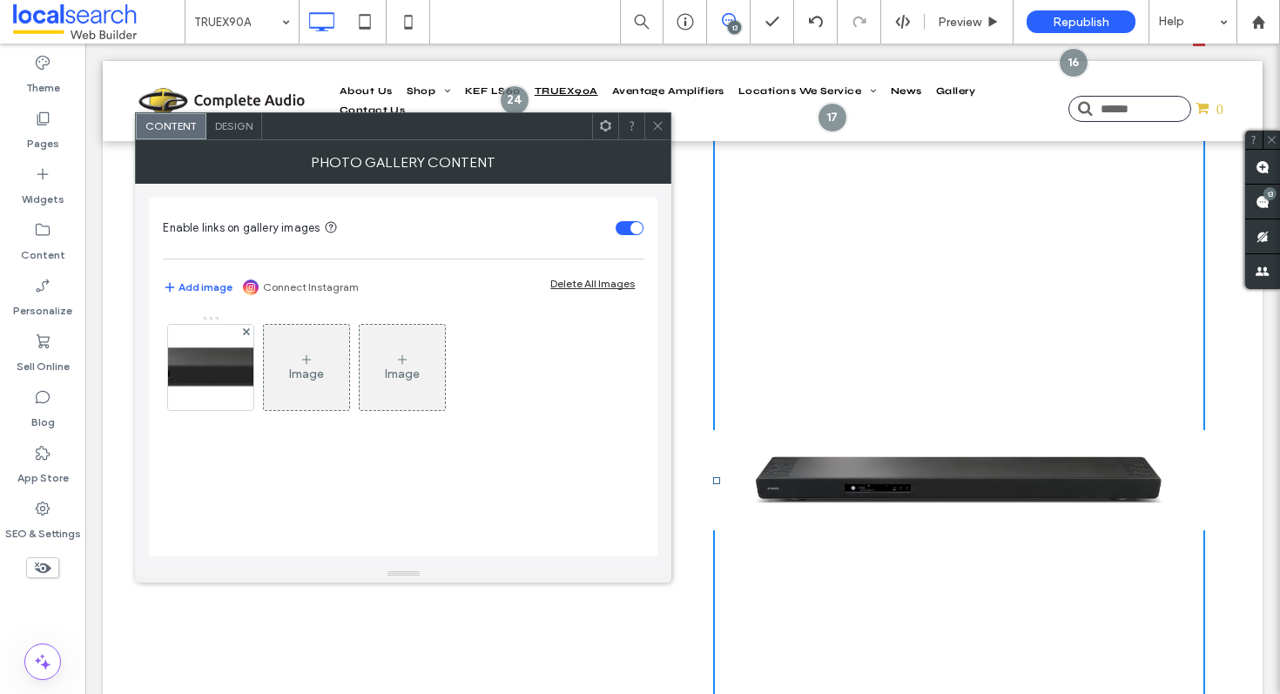
click at [659, 124] on icon at bounding box center [657, 125] width 13 height 13
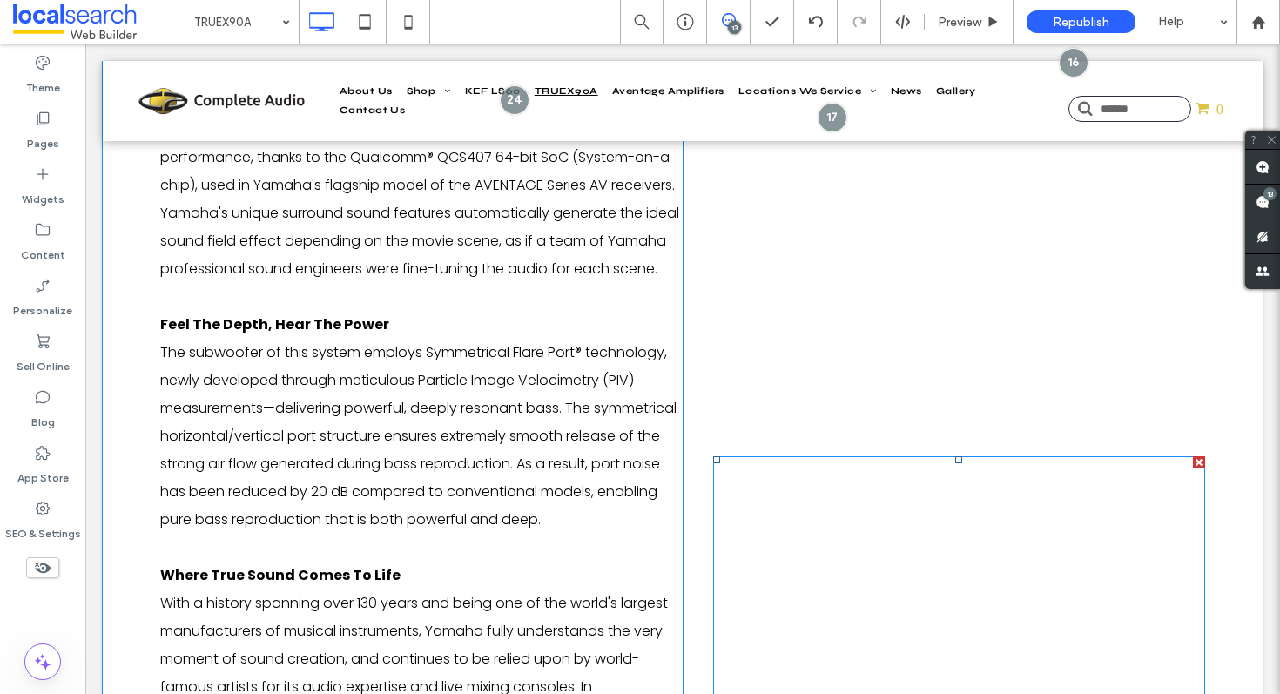
scroll to position [2510, 0]
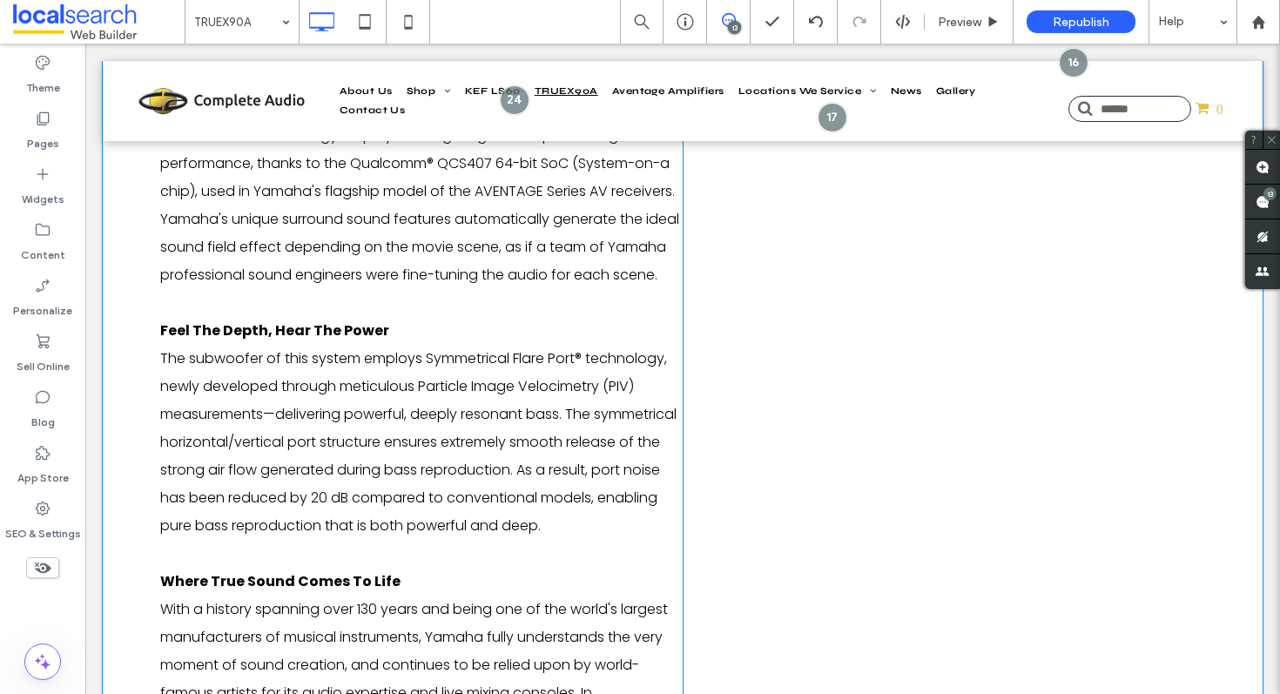
click at [777, 344] on div "Click To Paste" at bounding box center [944, 684] width 523 height 1342
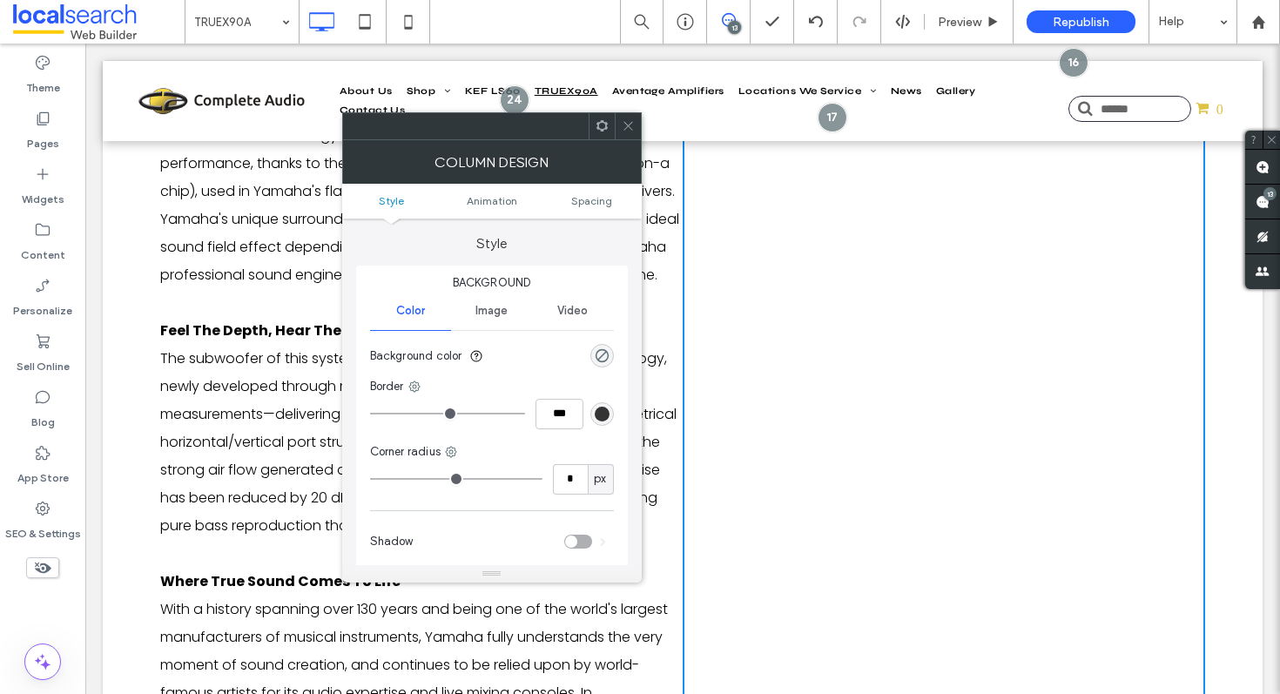
click at [601, 125] on icon at bounding box center [602, 125] width 13 height 13
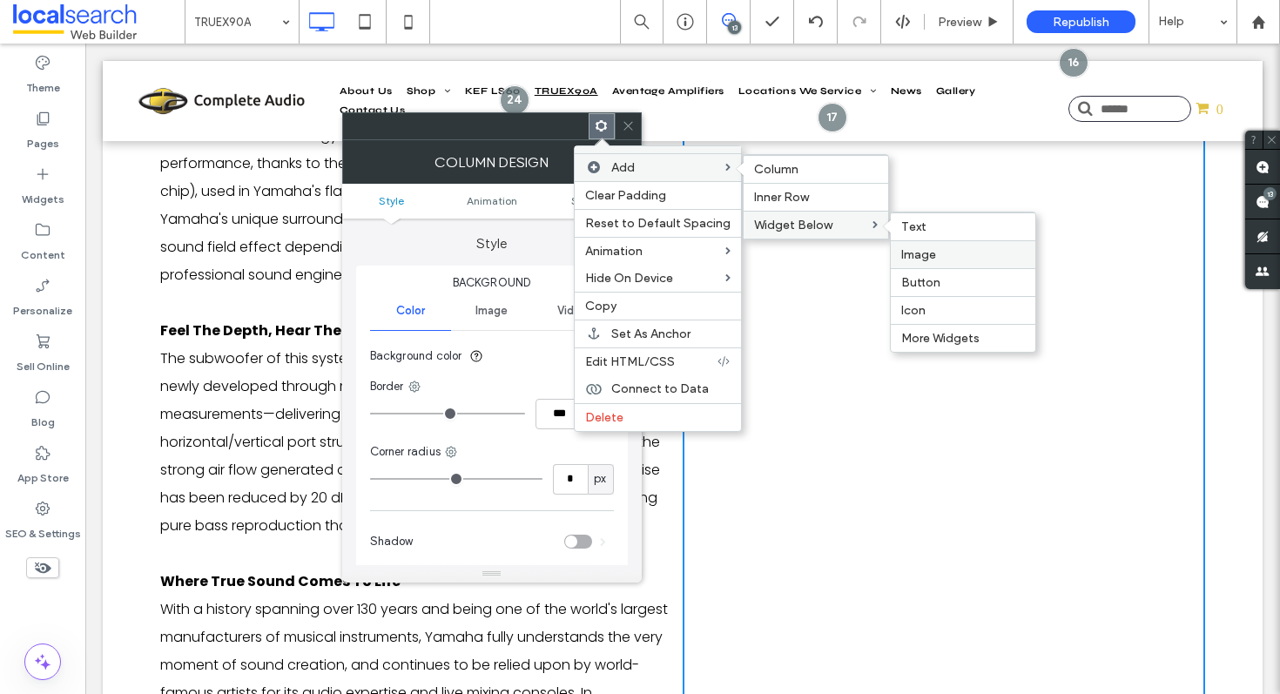
click at [938, 250] on label "Image" at bounding box center [963, 254] width 124 height 15
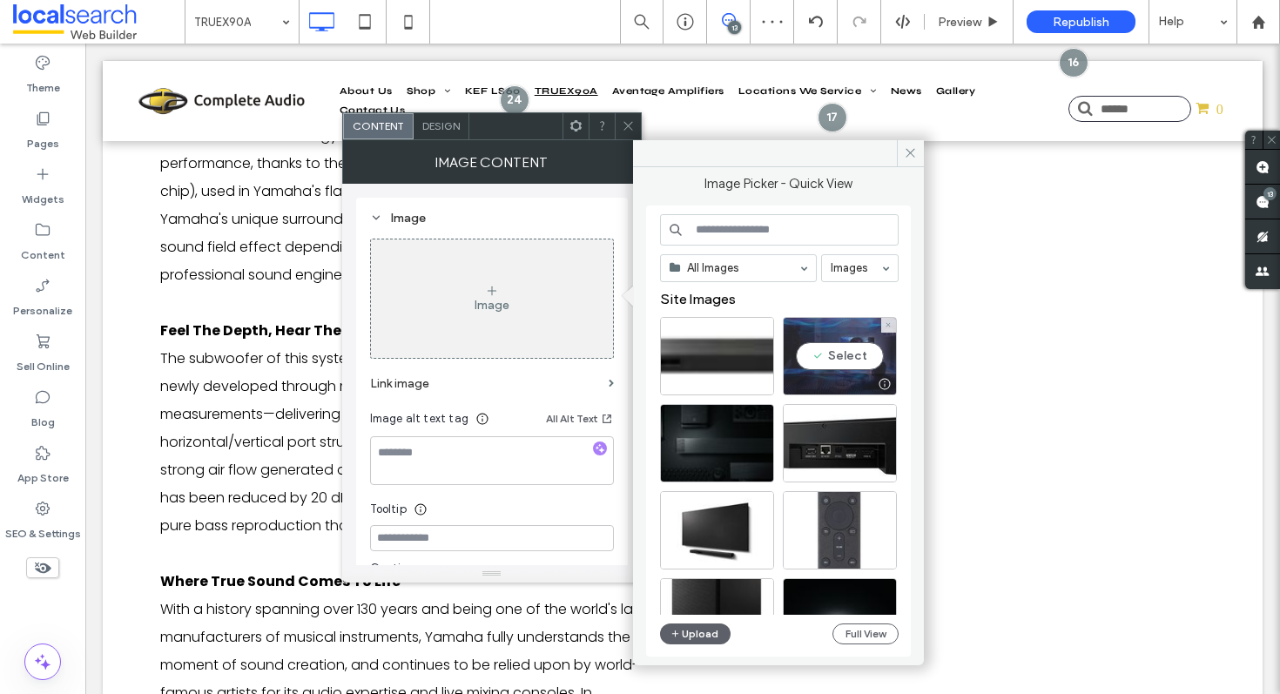
click at [847, 351] on div "Select" at bounding box center [840, 356] width 114 height 78
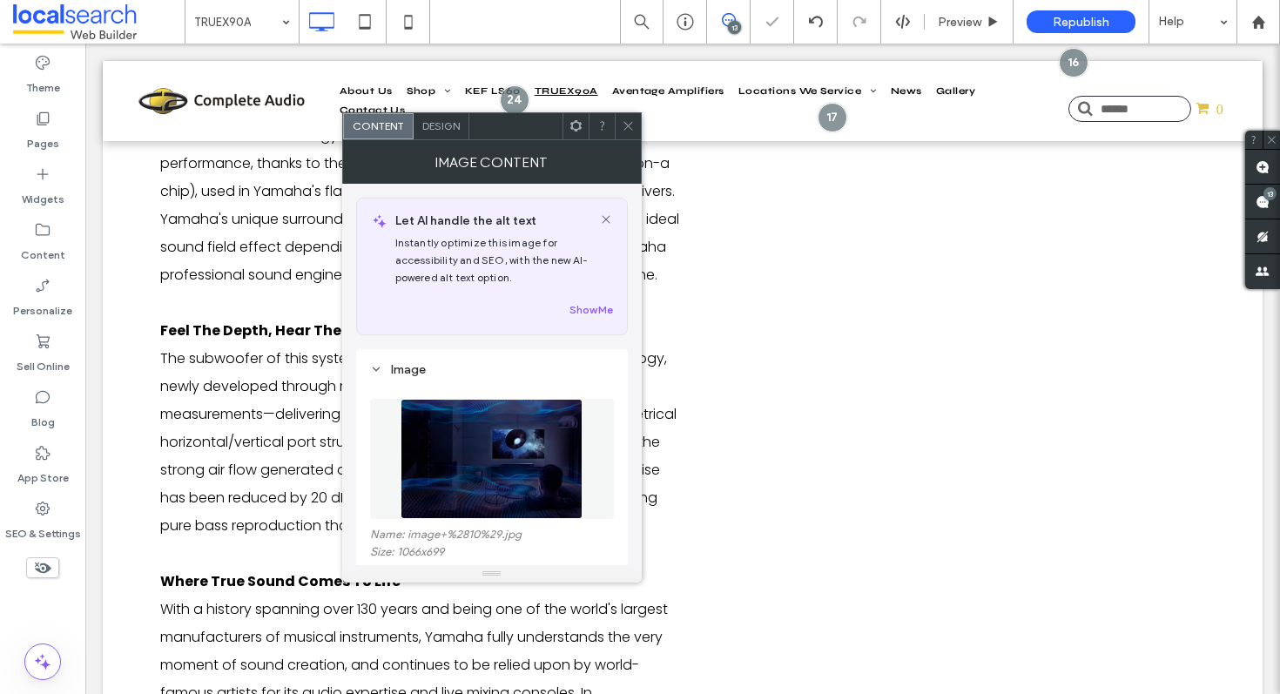
click at [627, 135] on span at bounding box center [628, 126] width 13 height 26
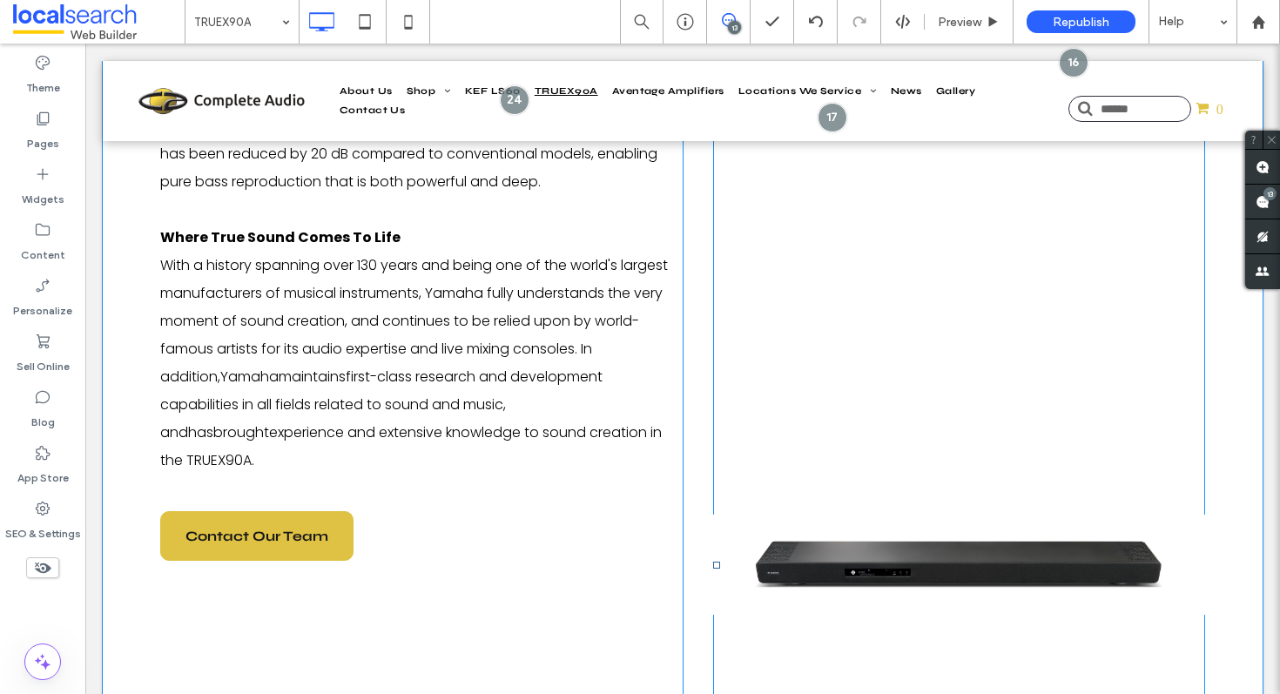
scroll to position [2878, 0]
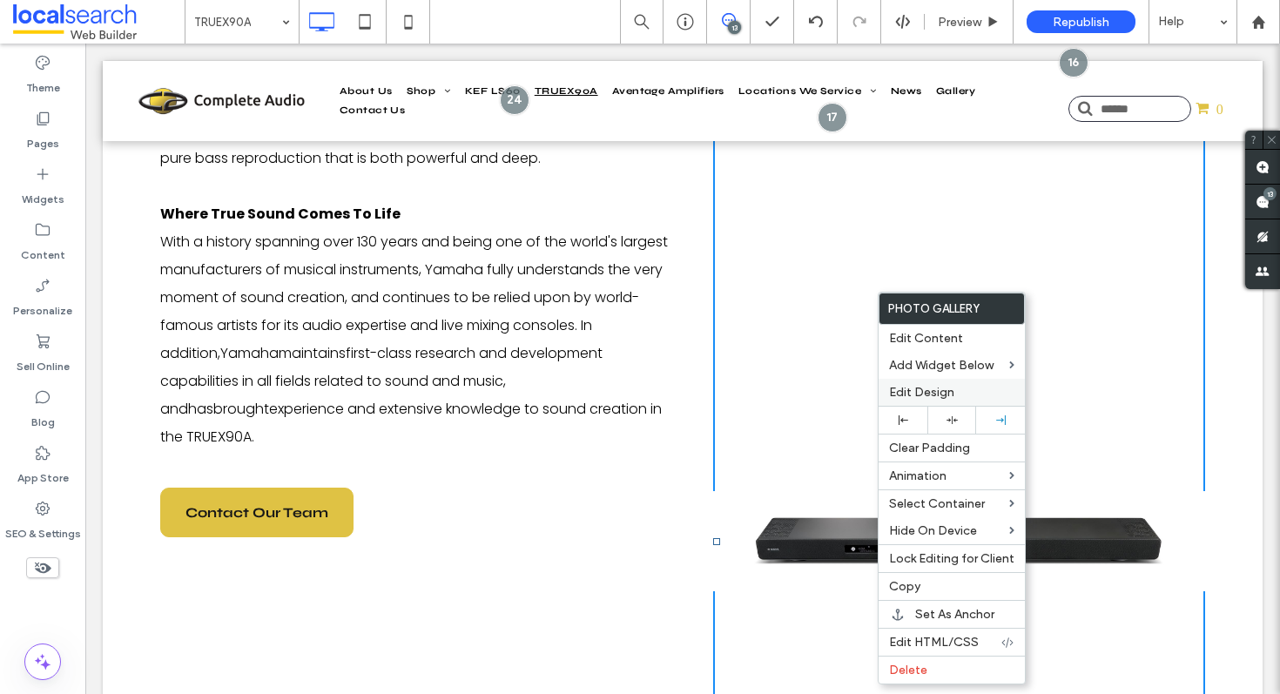
click at [964, 394] on label "Edit Design" at bounding box center [951, 392] width 125 height 15
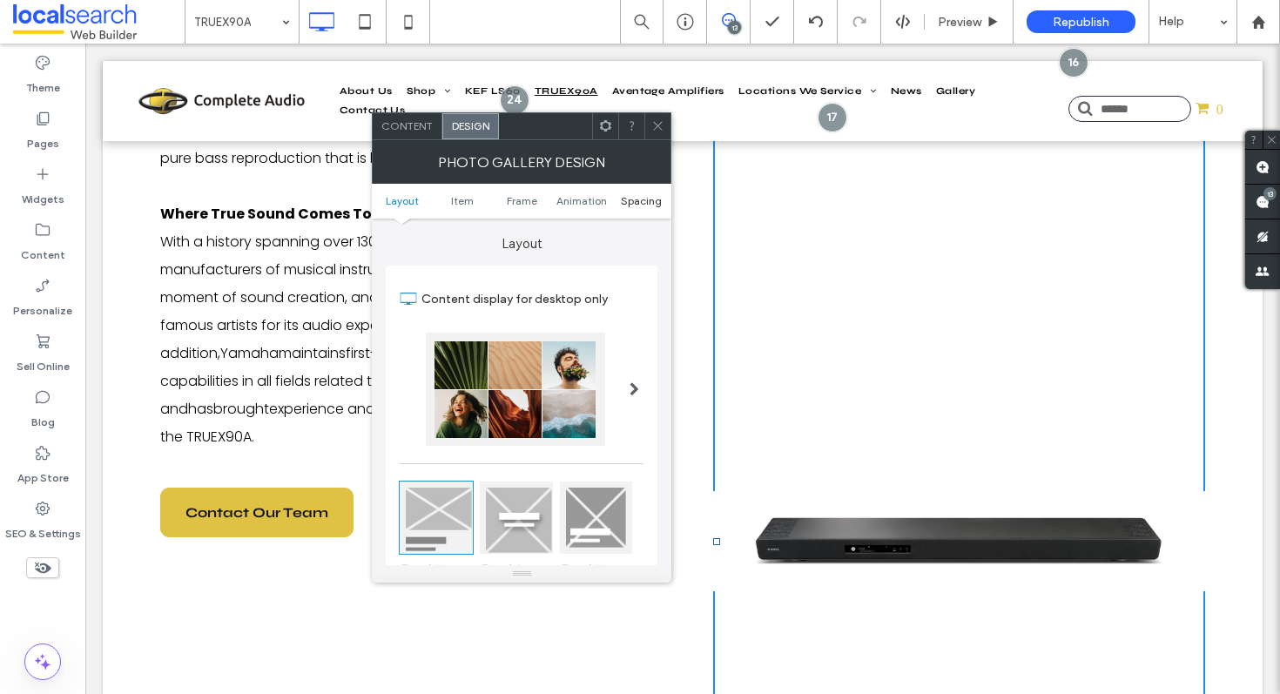
click at [630, 200] on span "Spacing" at bounding box center [641, 200] width 41 height 13
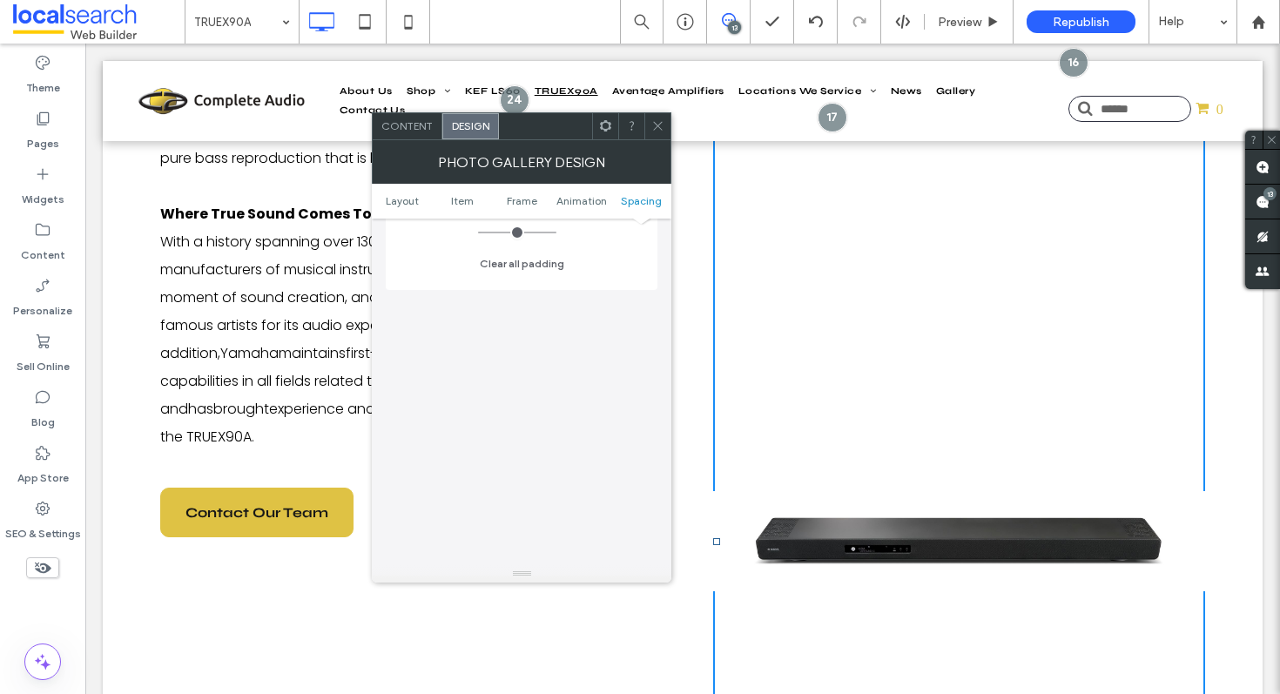
scroll to position [870, 0]
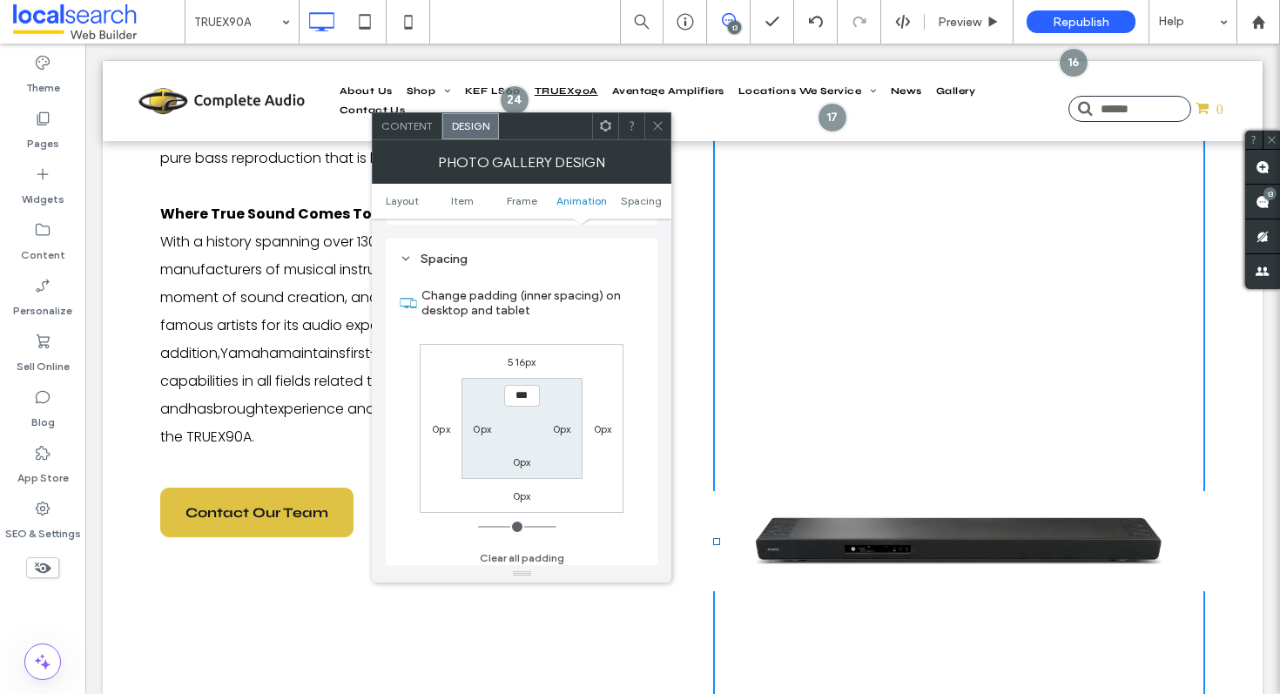
click at [610, 129] on use at bounding box center [605, 125] width 11 height 11
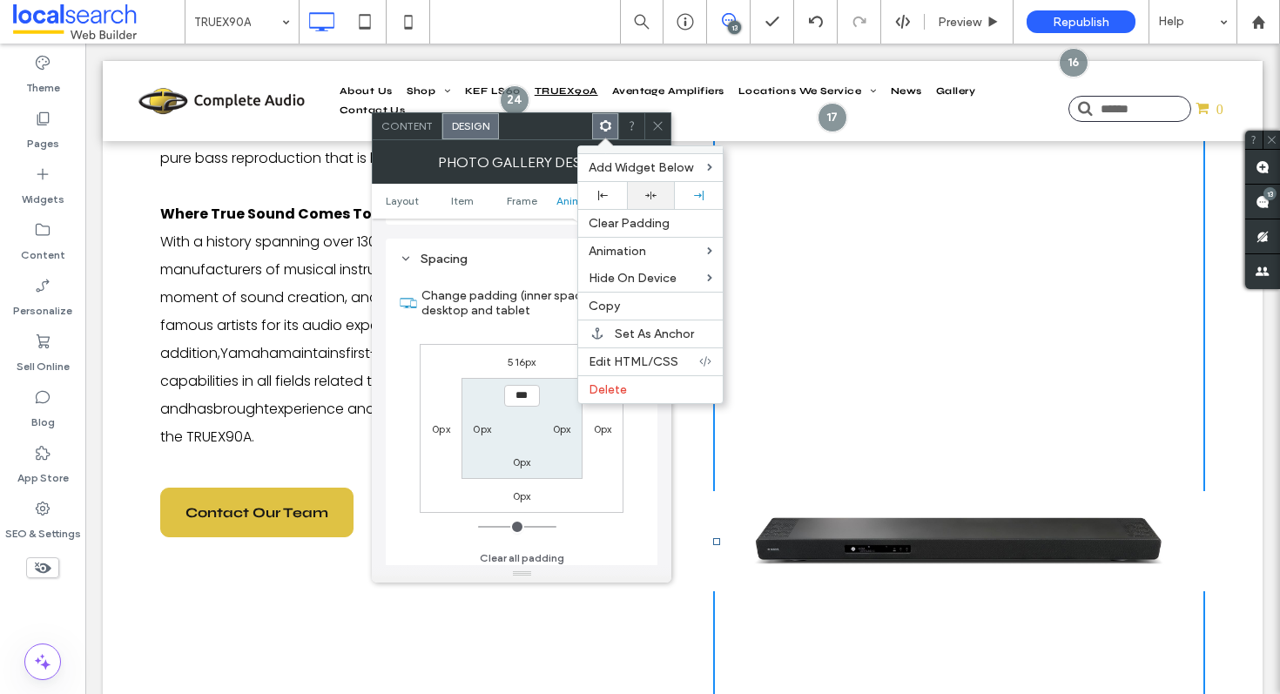
click at [651, 190] on icon at bounding box center [650, 195] width 11 height 11
click at [685, 192] on div at bounding box center [699, 196] width 30 height 10
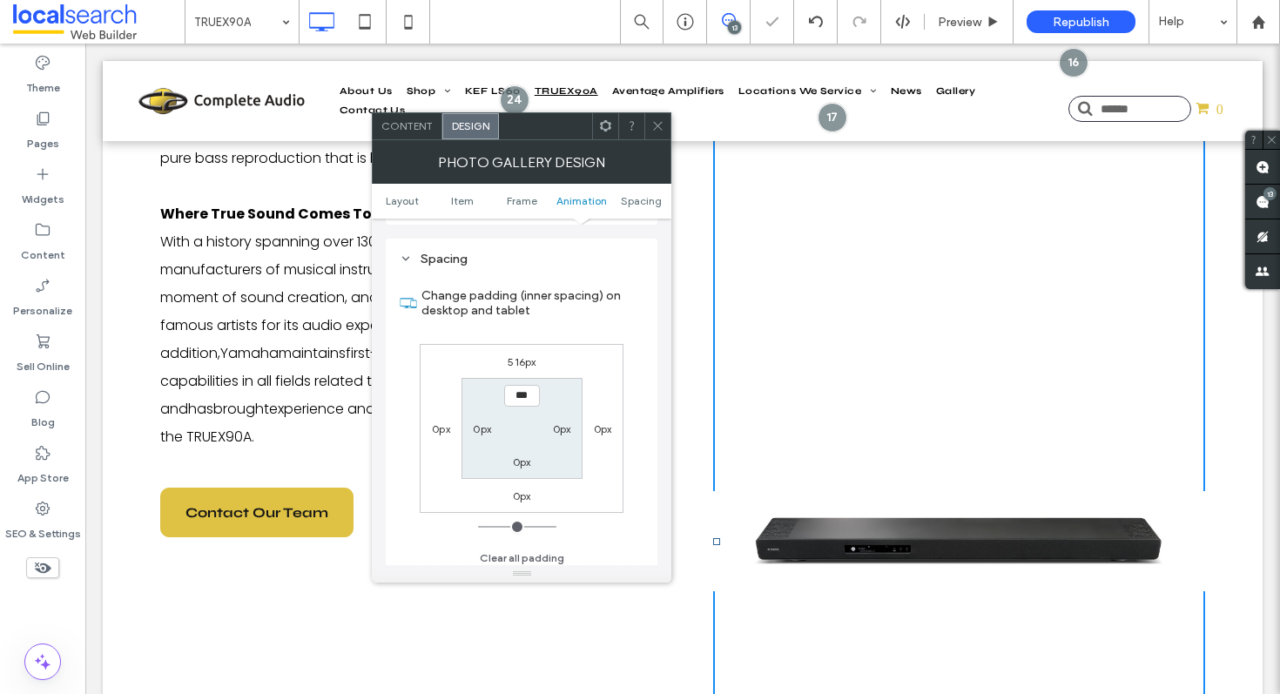
click at [638, 198] on div at bounding box center [640, 347] width 1280 height 694
click at [658, 130] on icon at bounding box center [657, 125] width 13 height 13
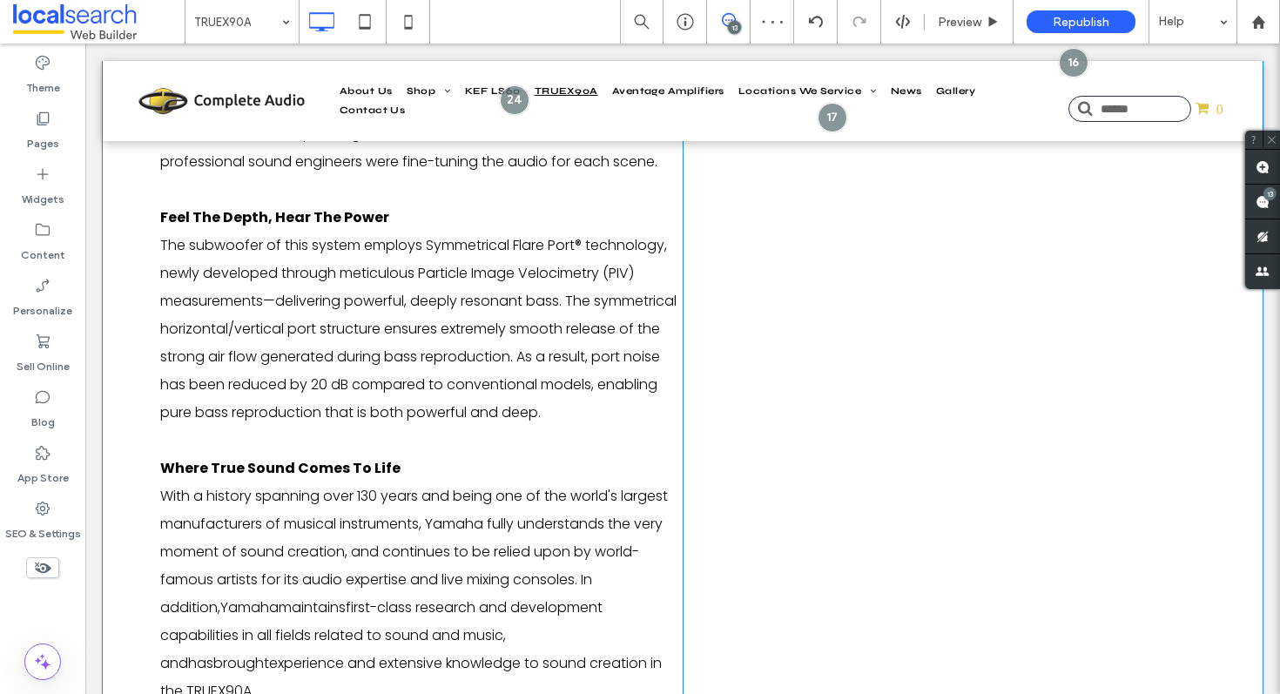
scroll to position [2580, 0]
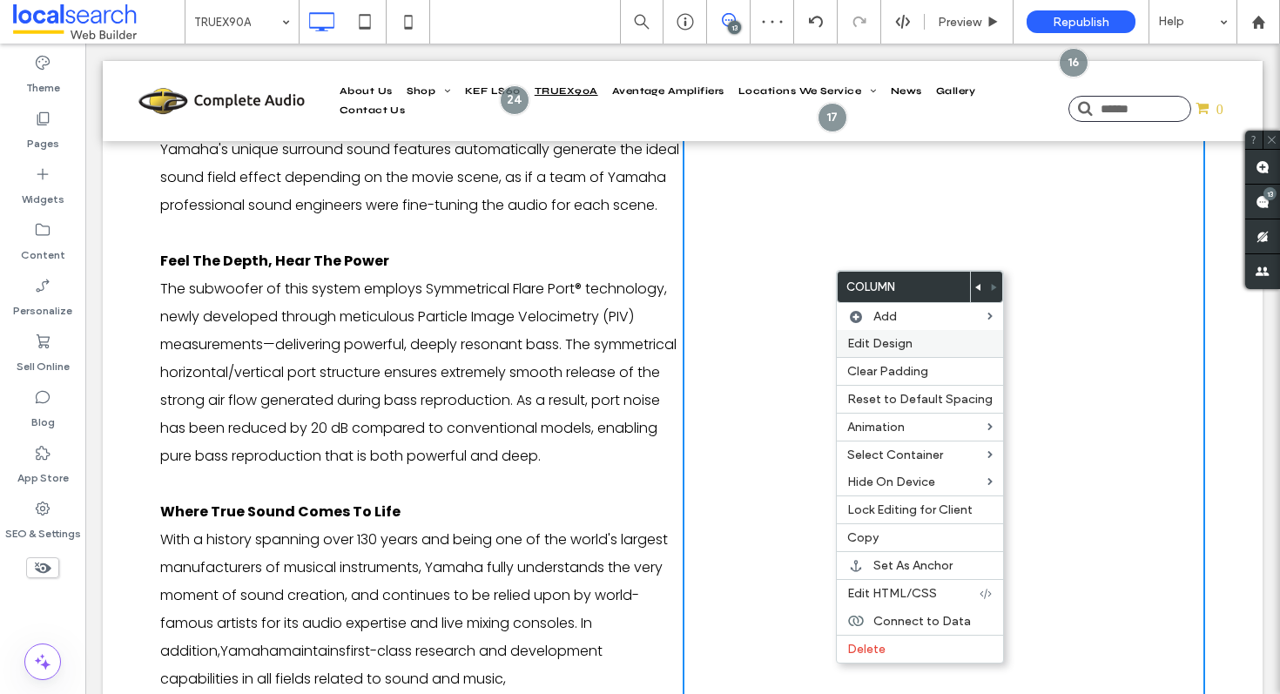
click at [904, 346] on span "Edit Design" at bounding box center [879, 343] width 65 height 15
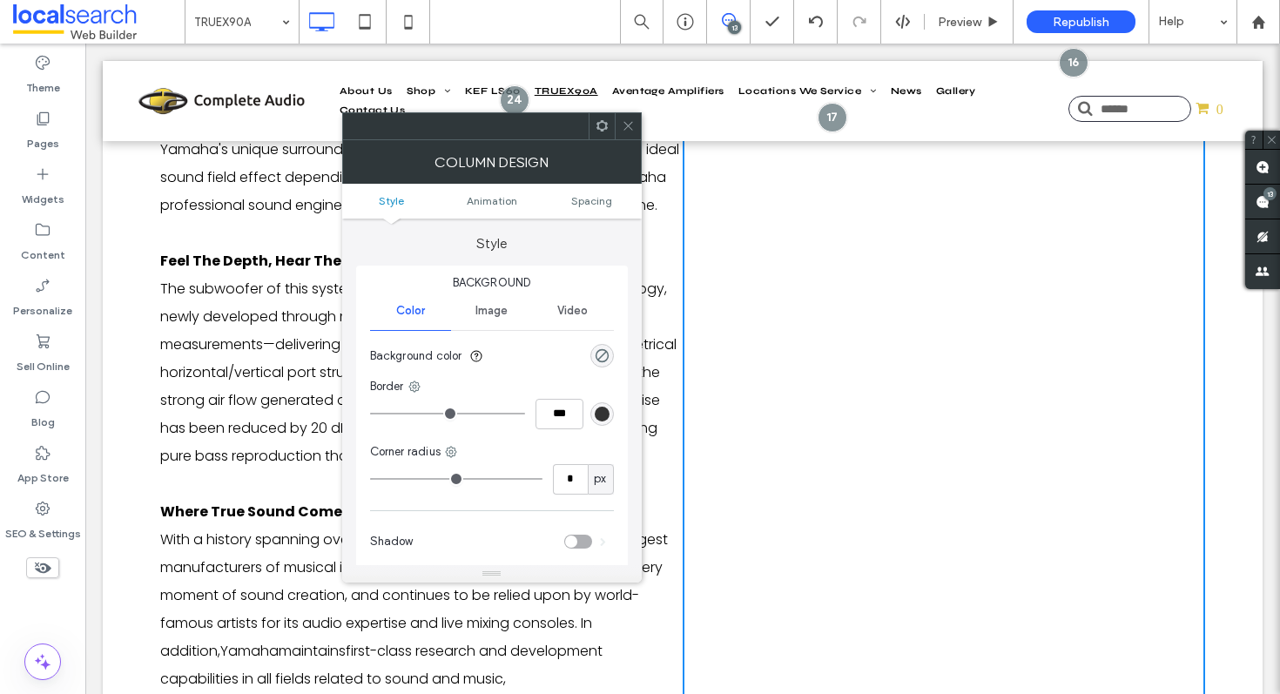
click at [594, 138] on div at bounding box center [602, 126] width 26 height 26
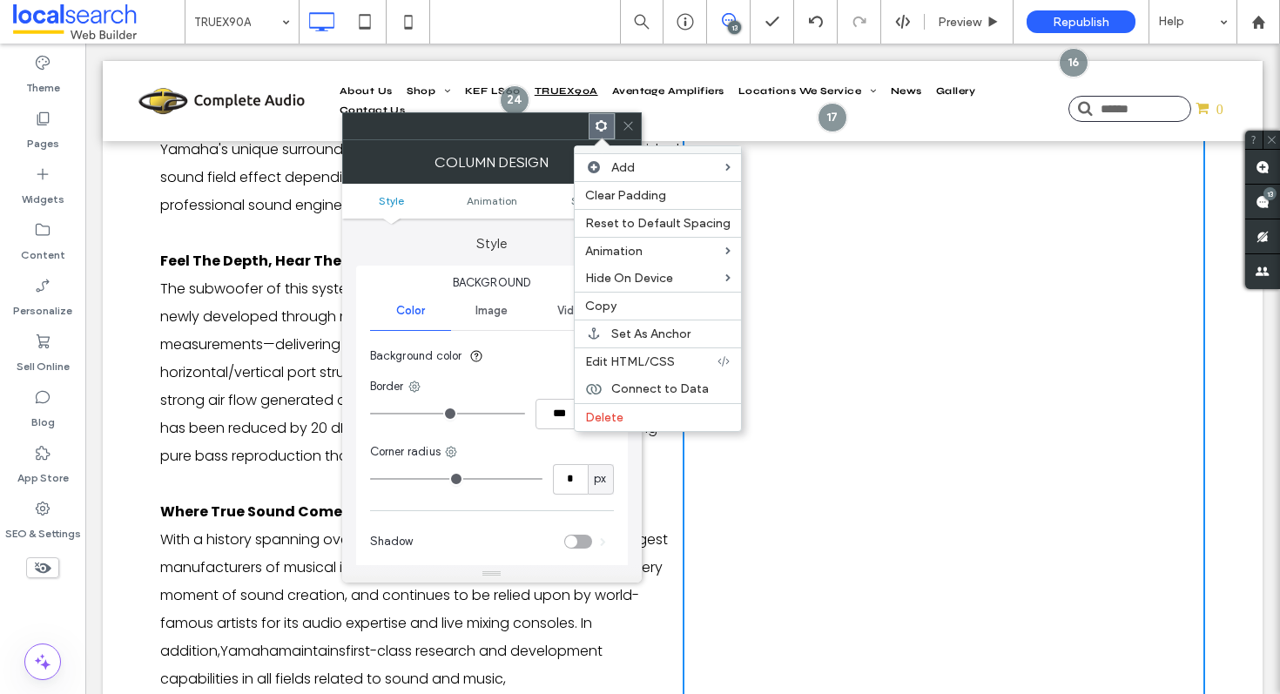
click at [551, 231] on label "Style" at bounding box center [492, 235] width 272 height 33
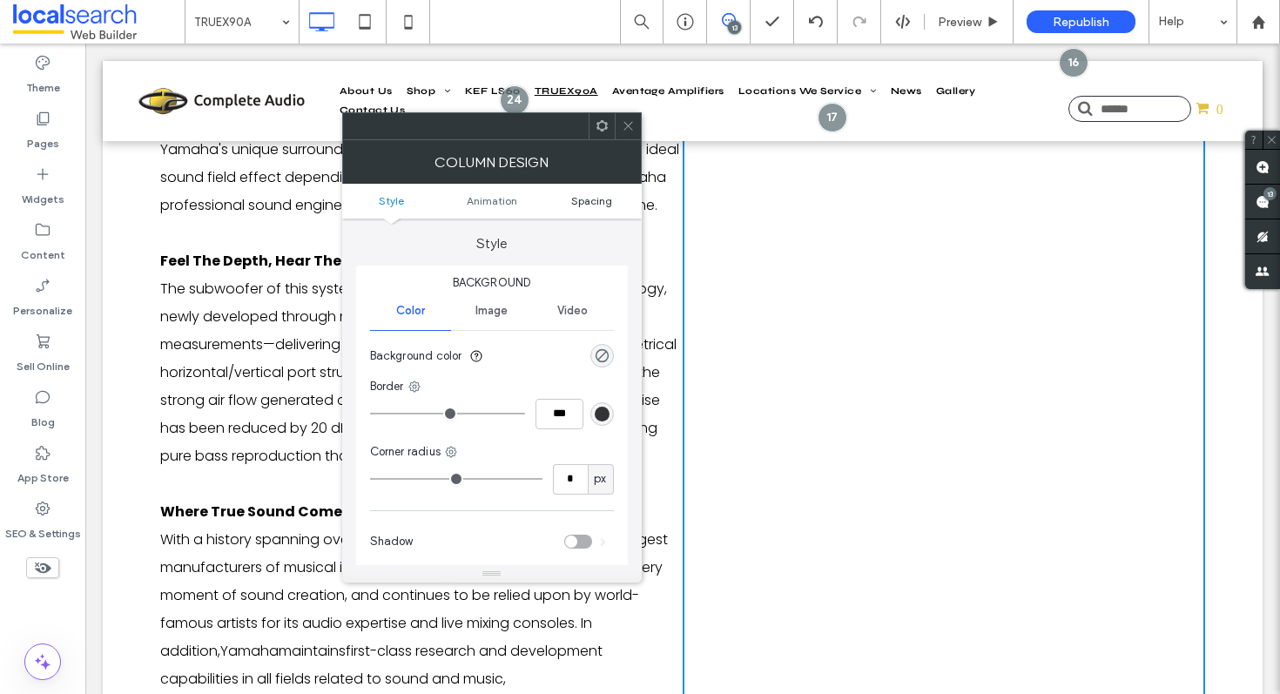
click at [607, 199] on span "Spacing" at bounding box center [591, 200] width 41 height 13
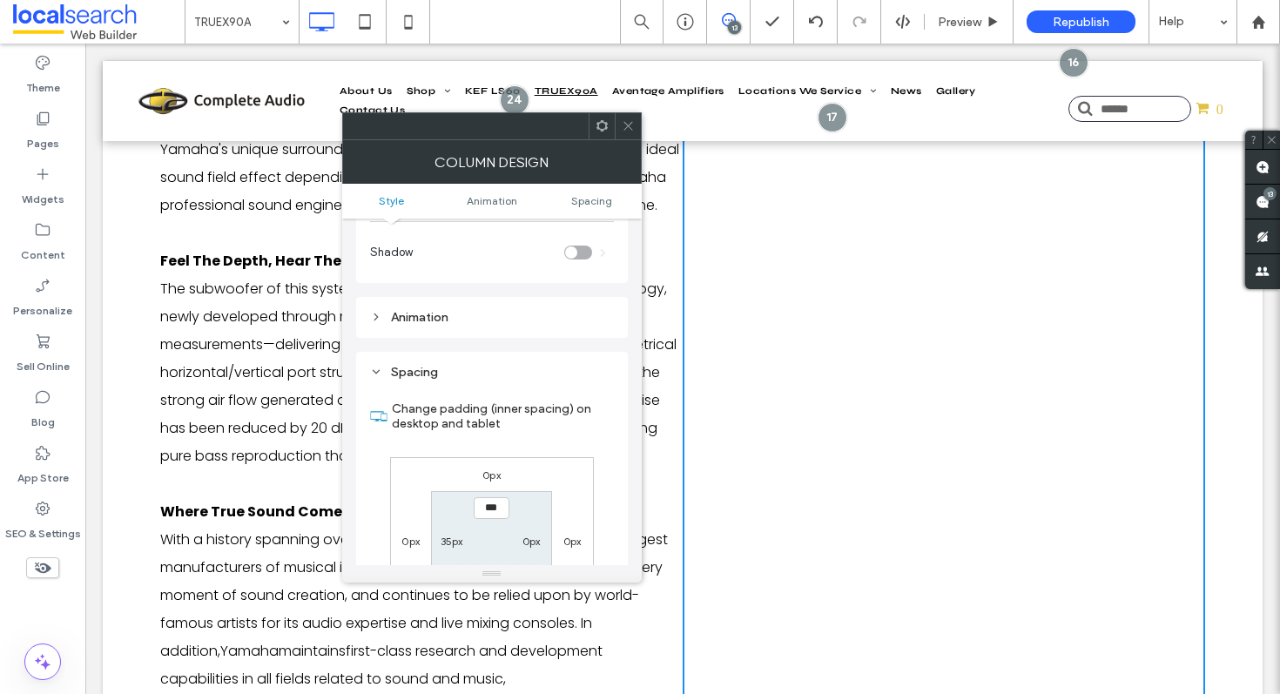
click at [521, 310] on div "Animation" at bounding box center [492, 317] width 244 height 15
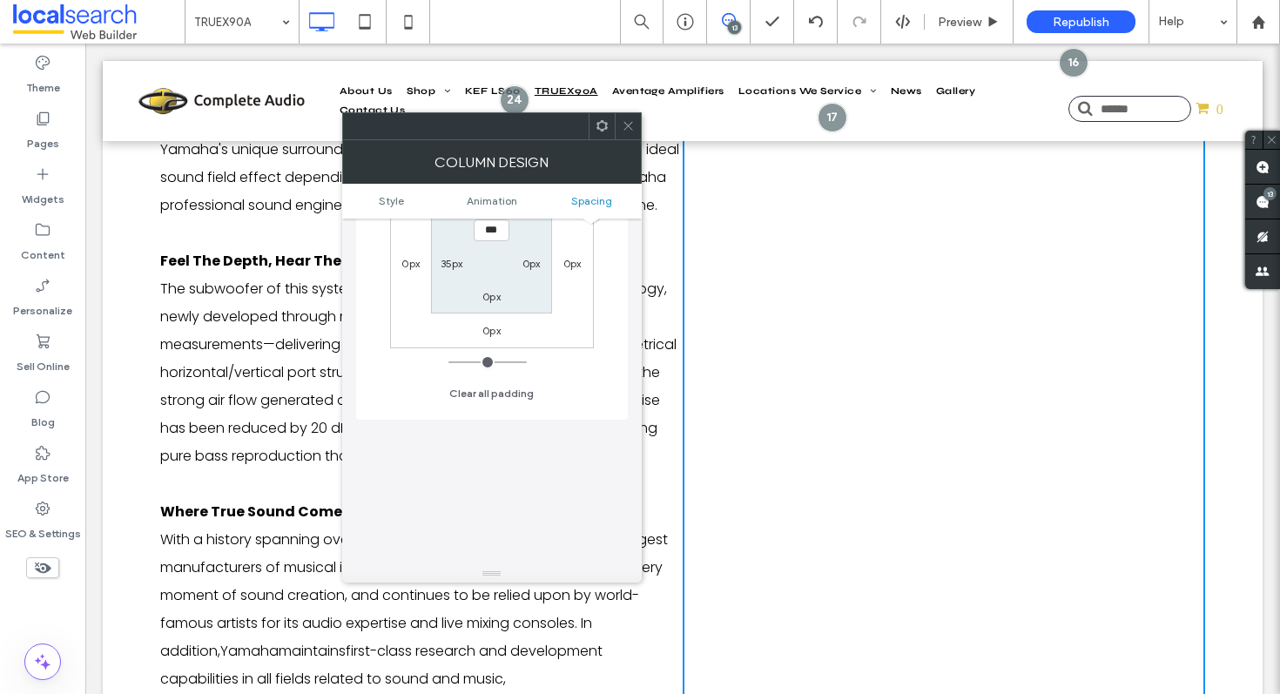
scroll to position [742, 0]
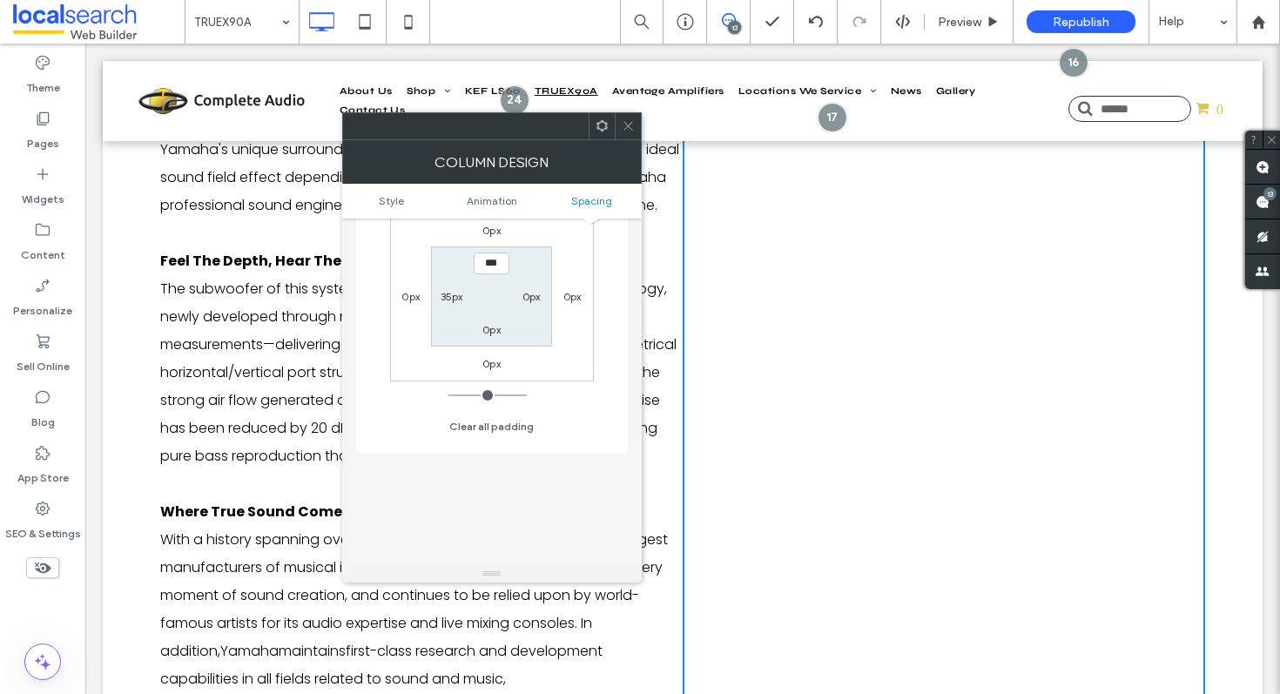
click at [631, 132] on span at bounding box center [628, 126] width 13 height 26
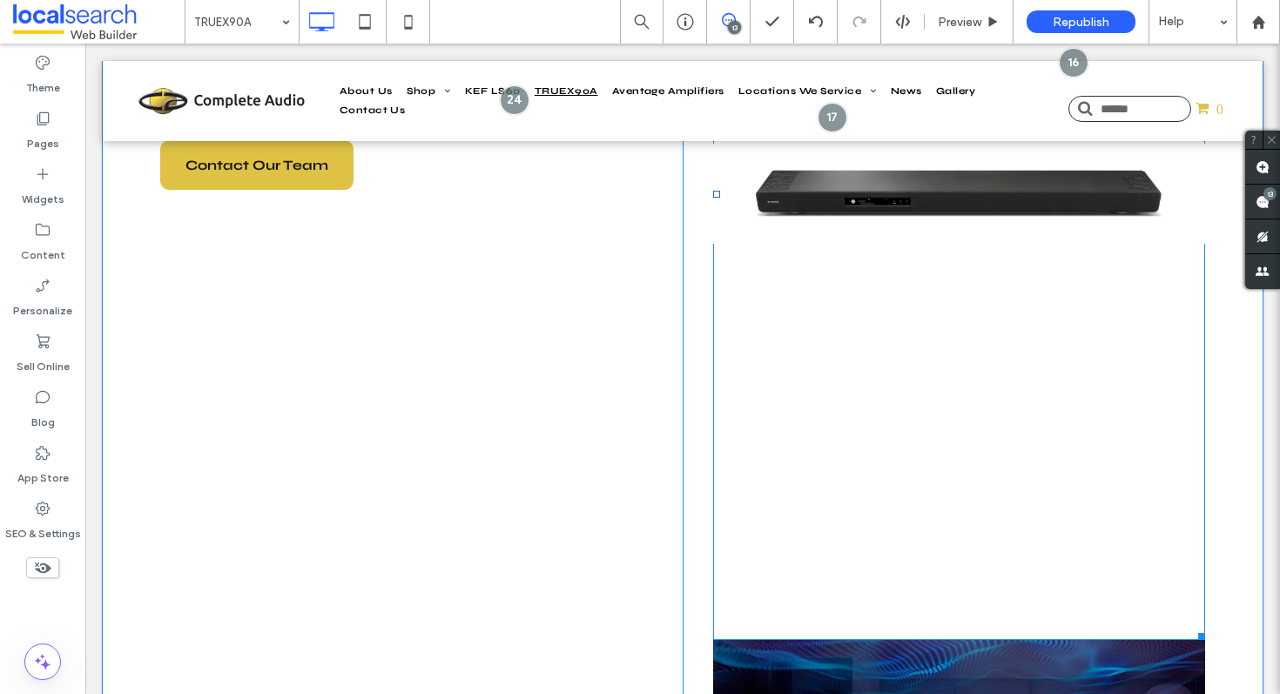
scroll to position [3256, 0]
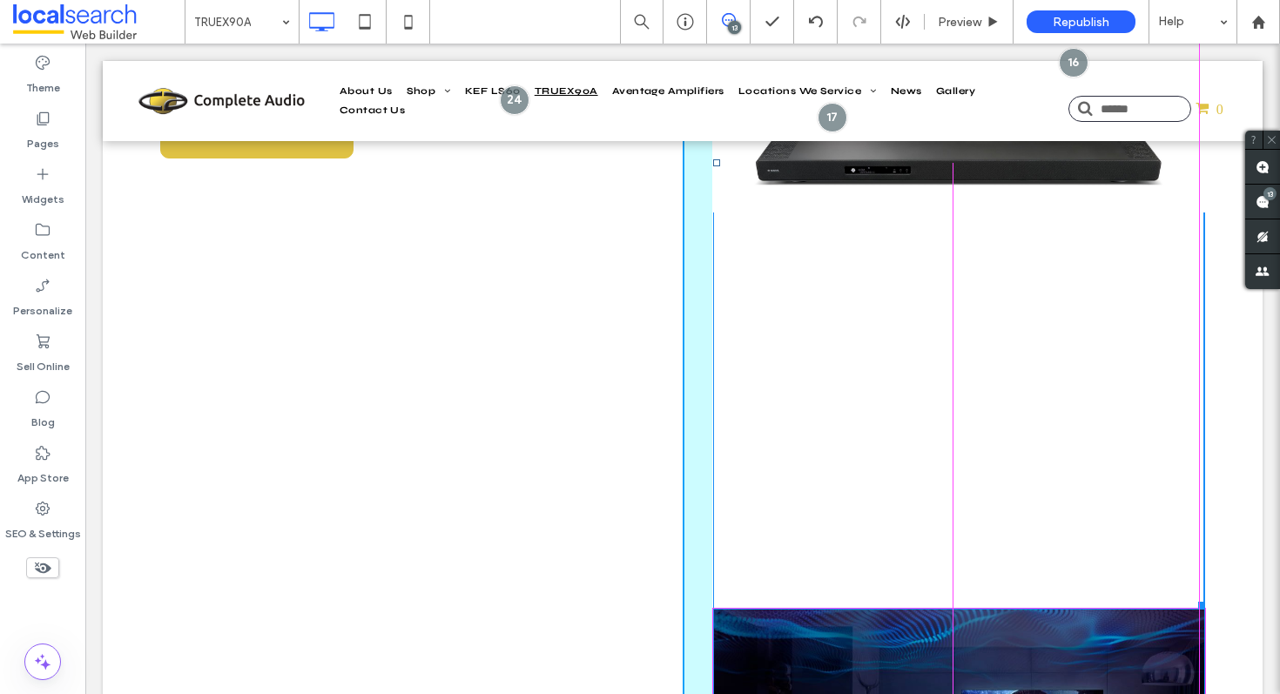
drag, startPoint x: 1192, startPoint y: 603, endPoint x: 1251, endPoint y: 604, distance: 58.4
click at [1197, 600] on div at bounding box center [1198, 602] width 13 height 13
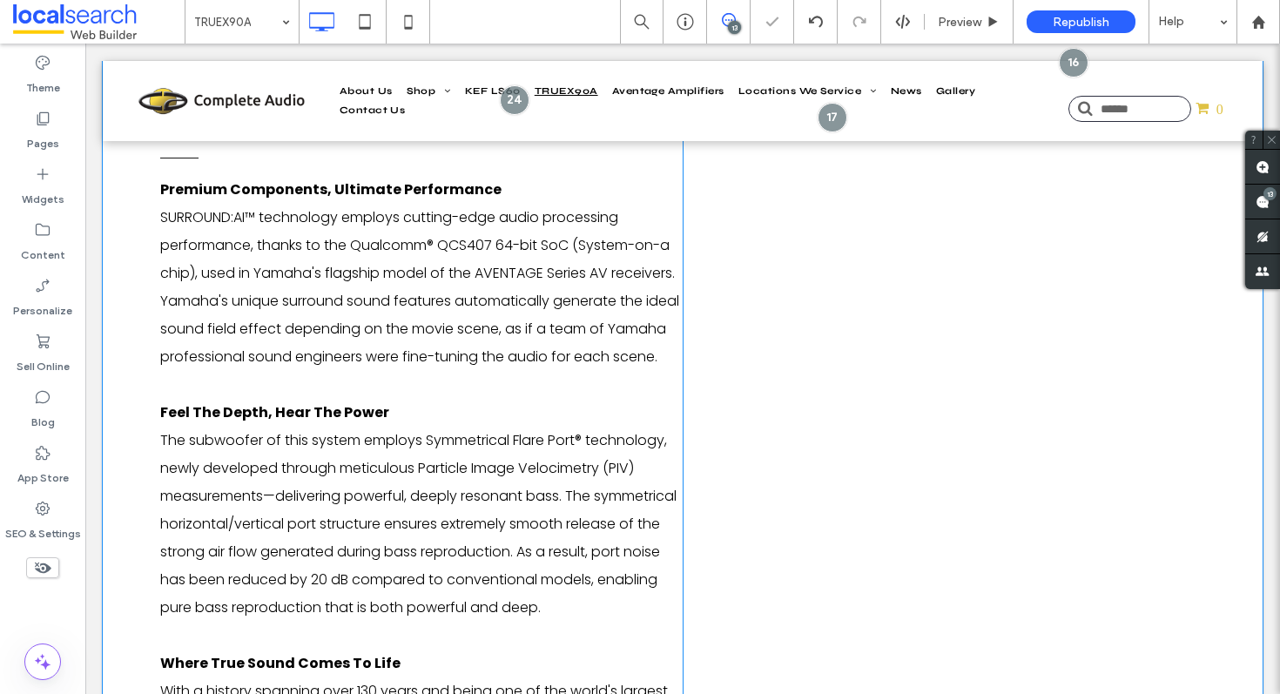
scroll to position [2463, 0]
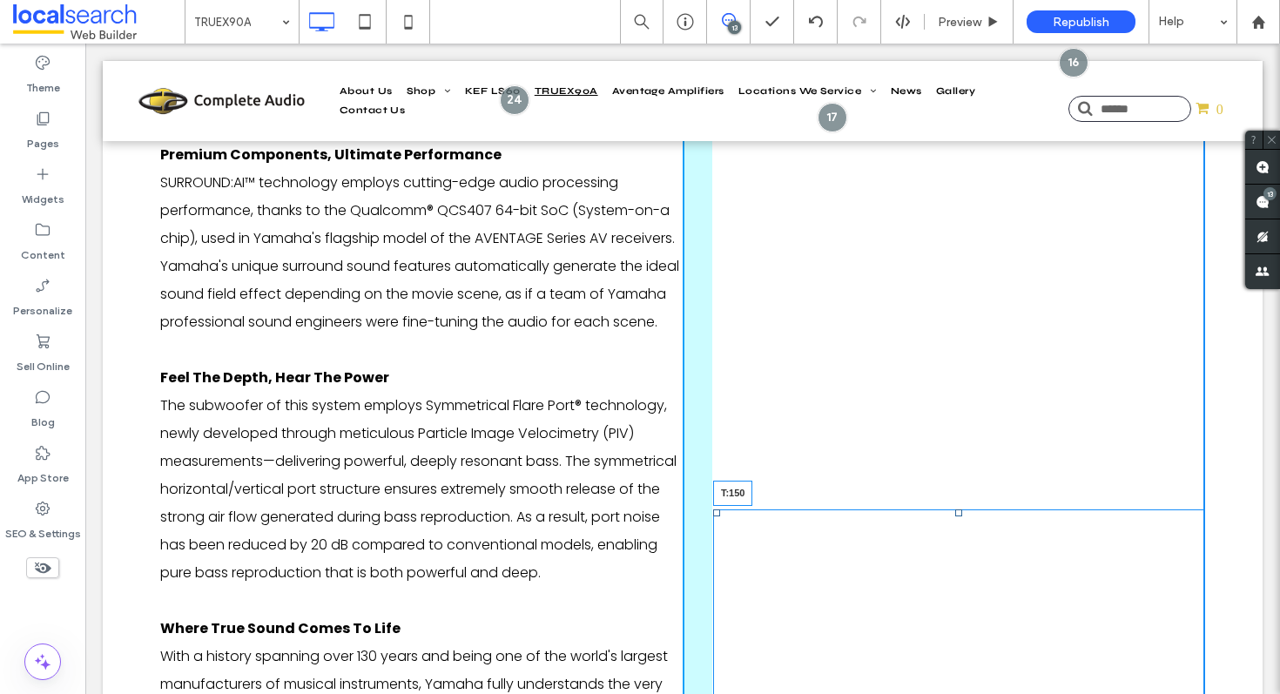
drag, startPoint x: 954, startPoint y: 510, endPoint x: 923, endPoint y: 190, distance: 322.0
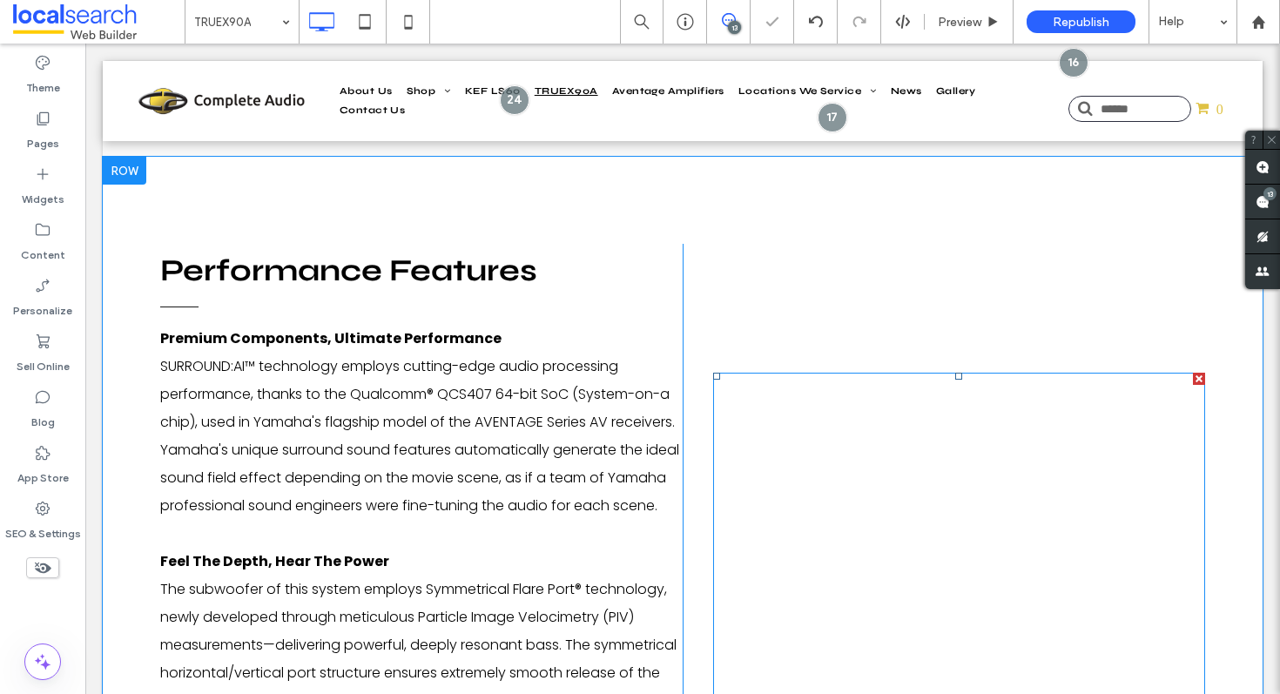
scroll to position [2198, 0]
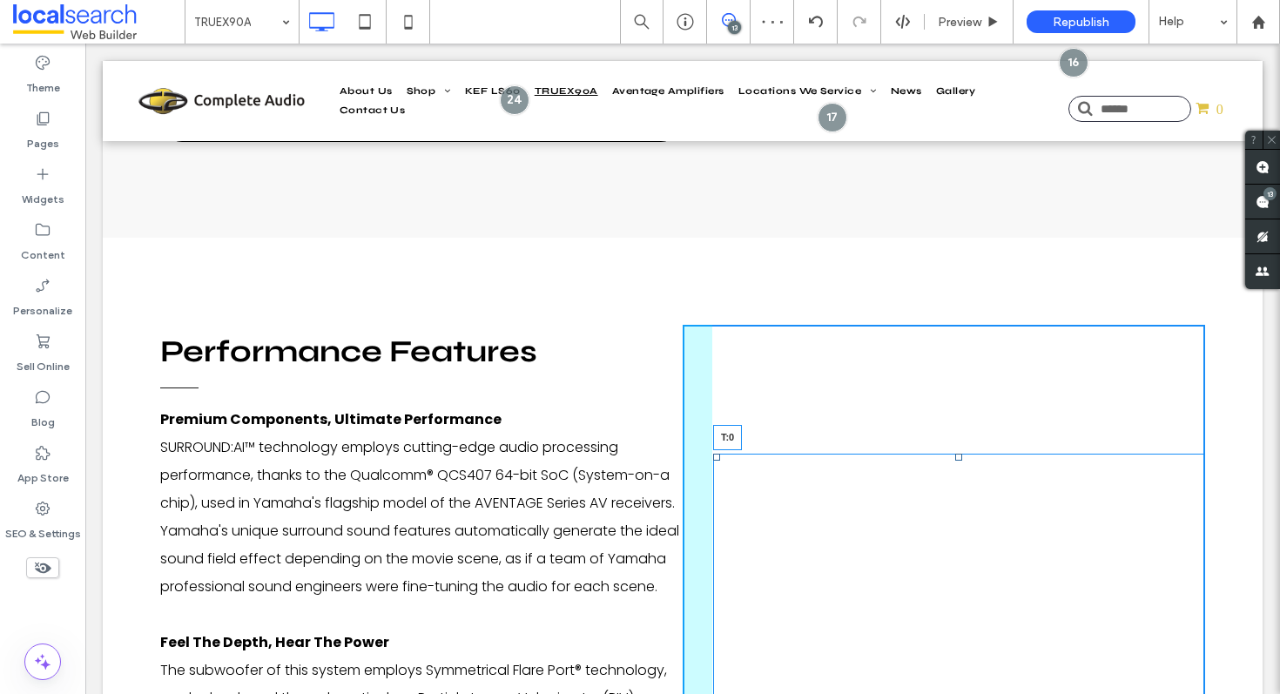
drag, startPoint x: 954, startPoint y: 456, endPoint x: 1026, endPoint y: 424, distance: 78.8
click at [955, 454] on div at bounding box center [958, 457] width 7 height 7
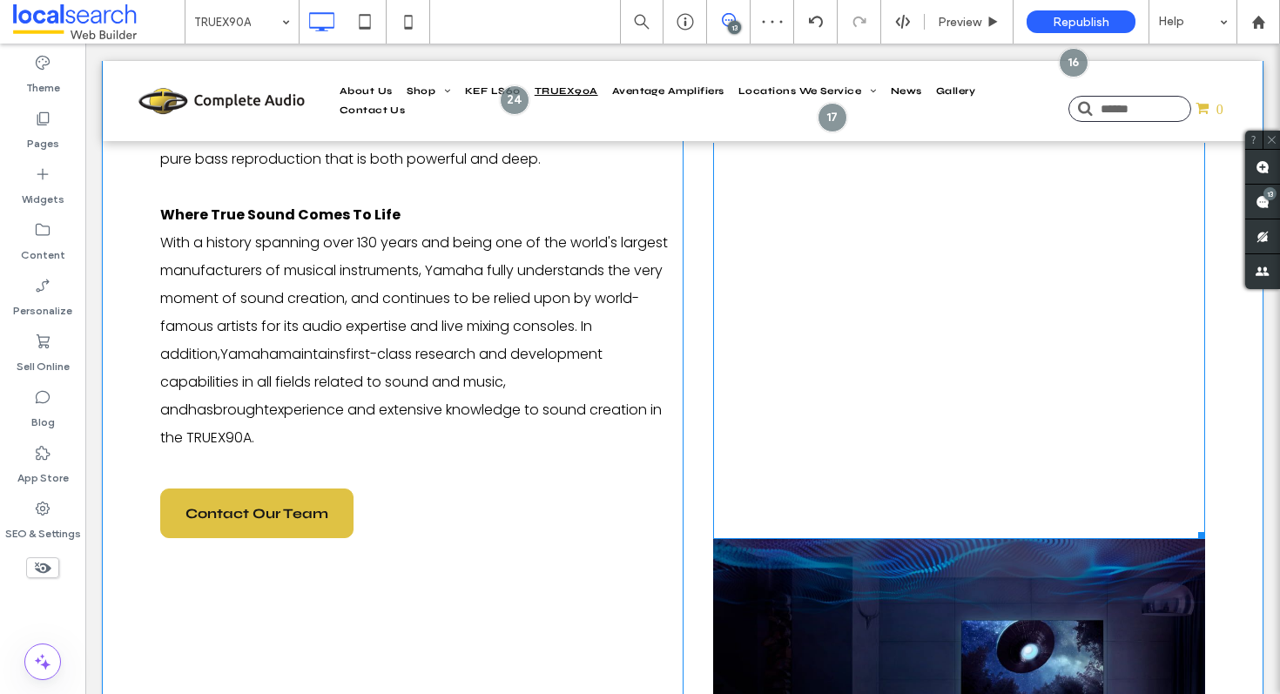
scroll to position [2831, 0]
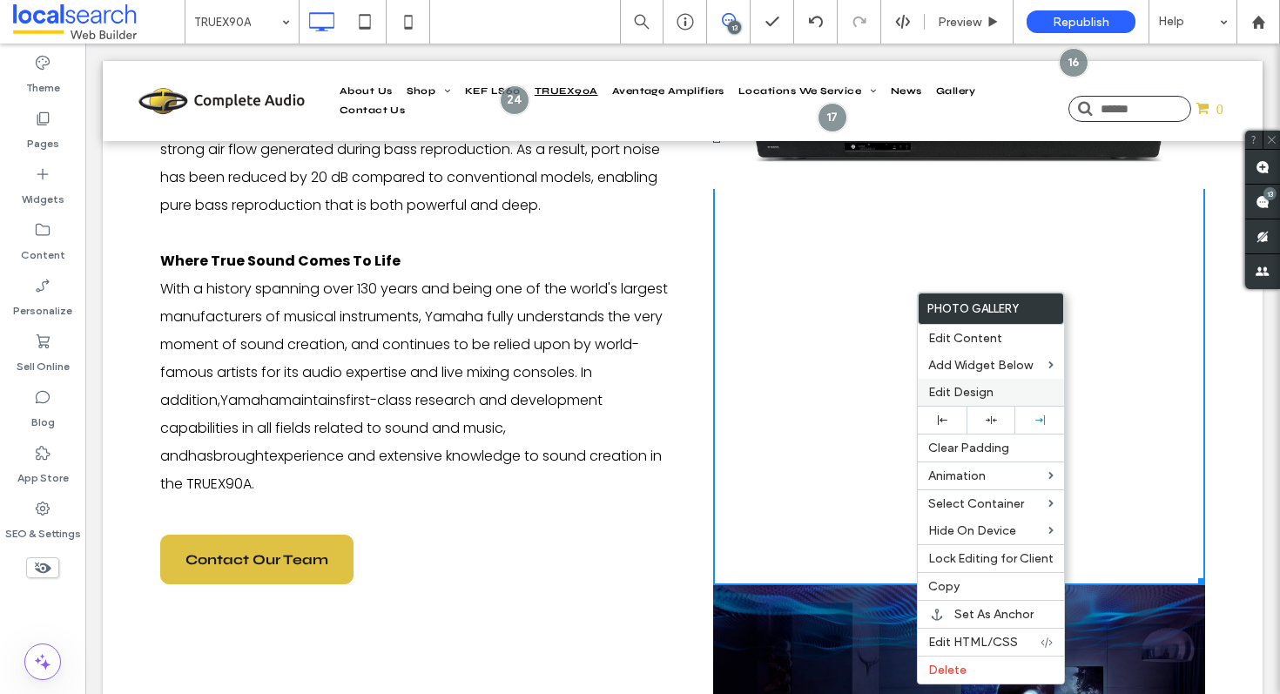
click at [969, 399] on span "Edit Design" at bounding box center [960, 392] width 65 height 15
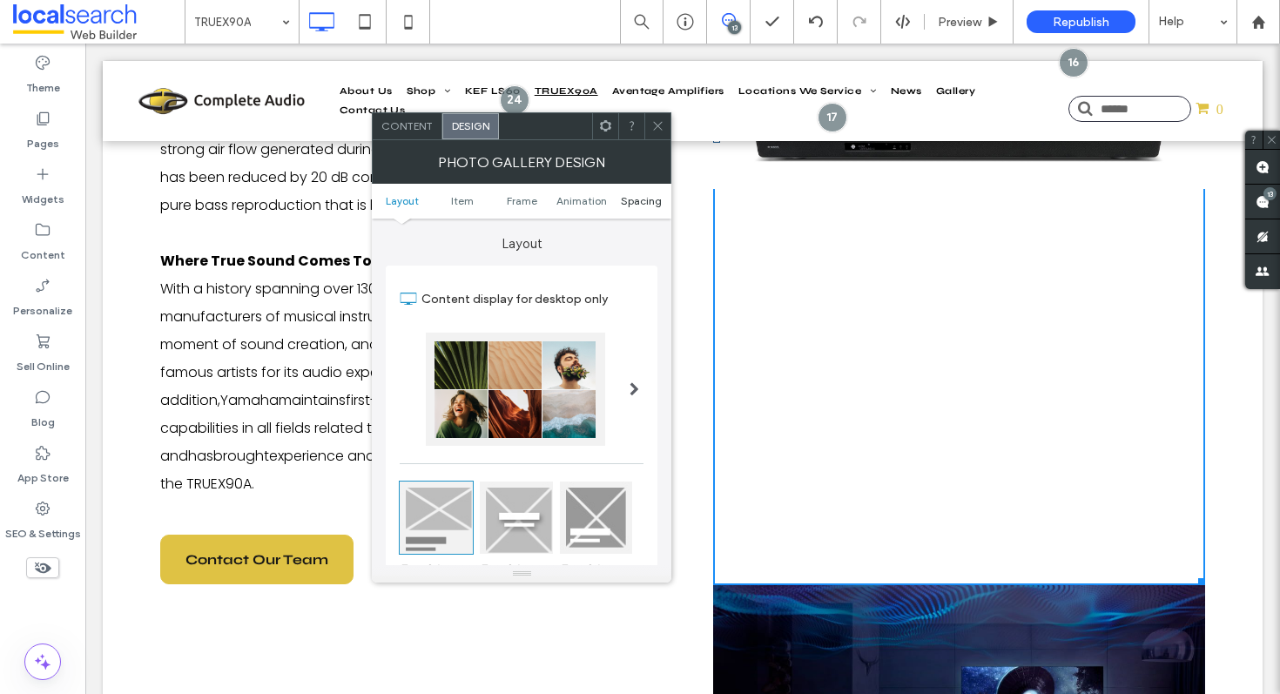
click at [648, 205] on span "Spacing" at bounding box center [641, 200] width 41 height 13
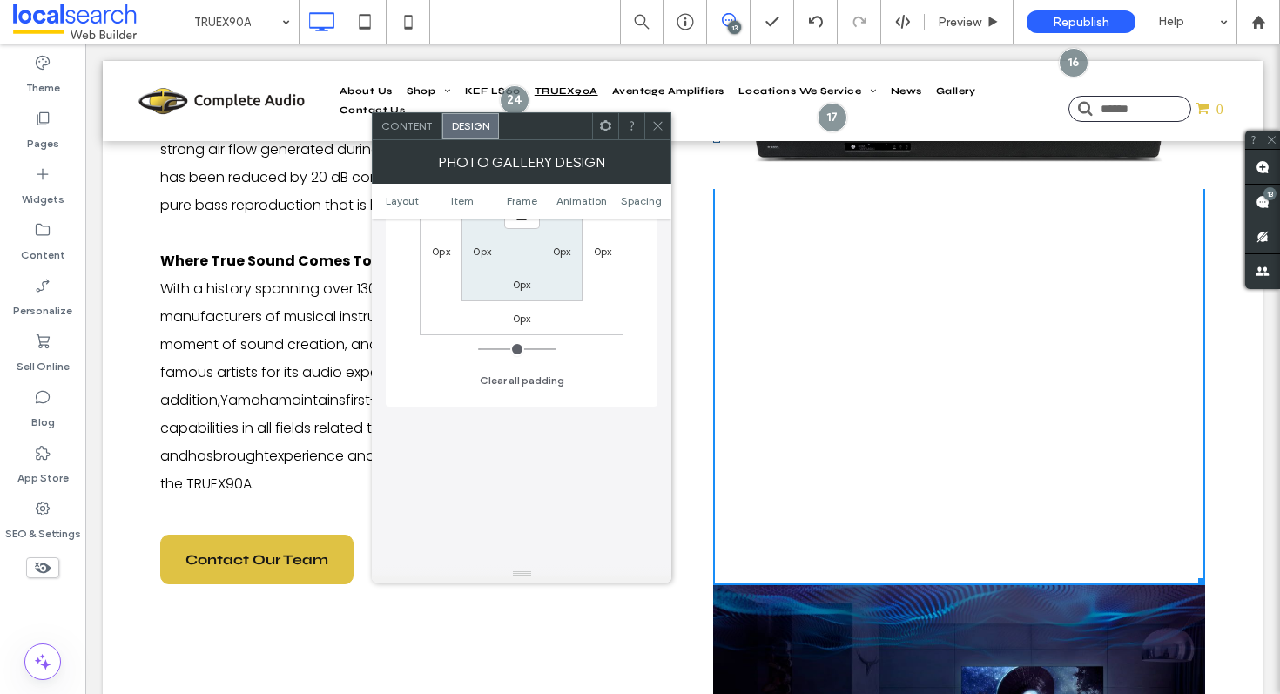
scroll to position [715, 0]
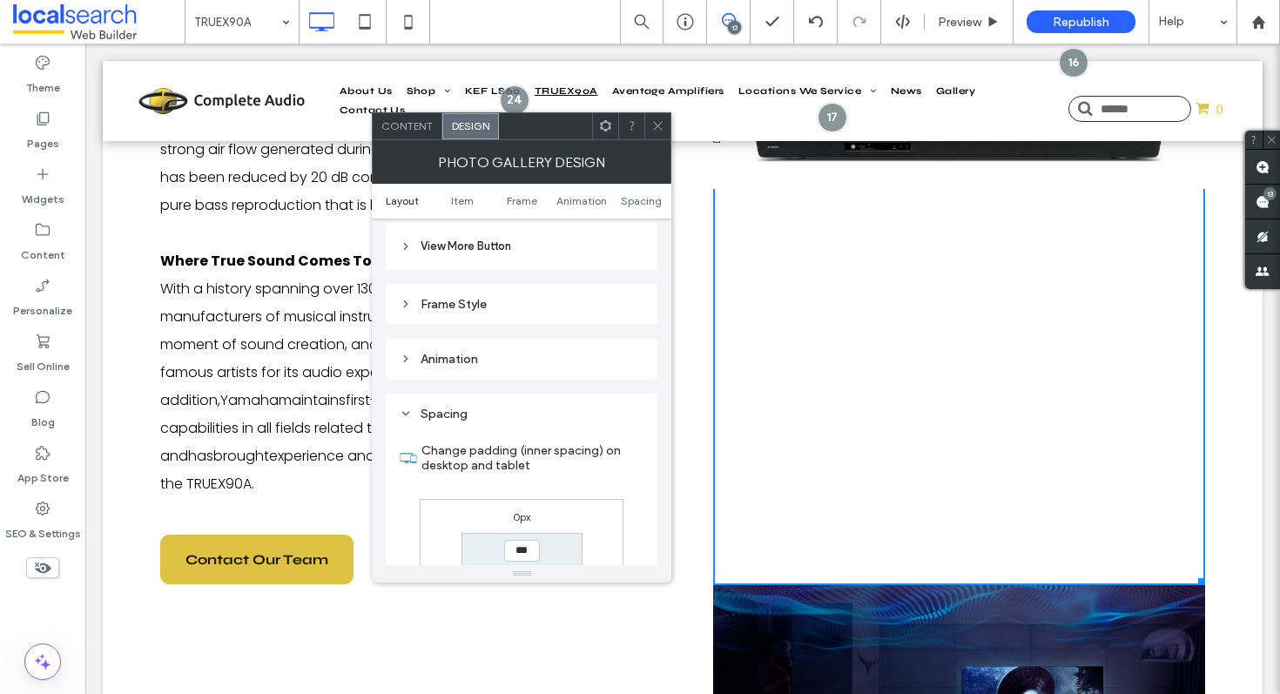
click at [382, 203] on link "Layout" at bounding box center [402, 200] width 60 height 13
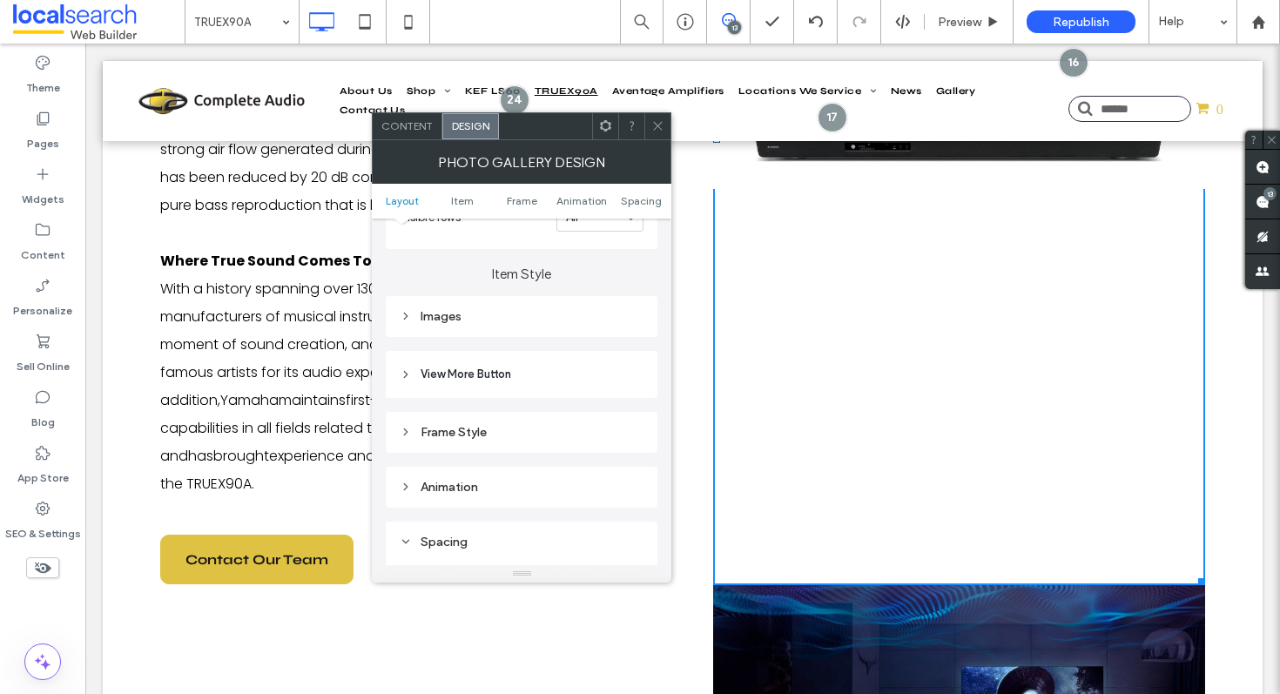
scroll to position [598, 0]
click at [523, 331] on div "Layout Content display for desktop only Text & button below image Text & button…" at bounding box center [522, 384] width 272 height 1528
click at [489, 403] on div "Frame Style" at bounding box center [522, 414] width 272 height 55
click at [497, 427] on div "Frame Style" at bounding box center [522, 421] width 244 height 15
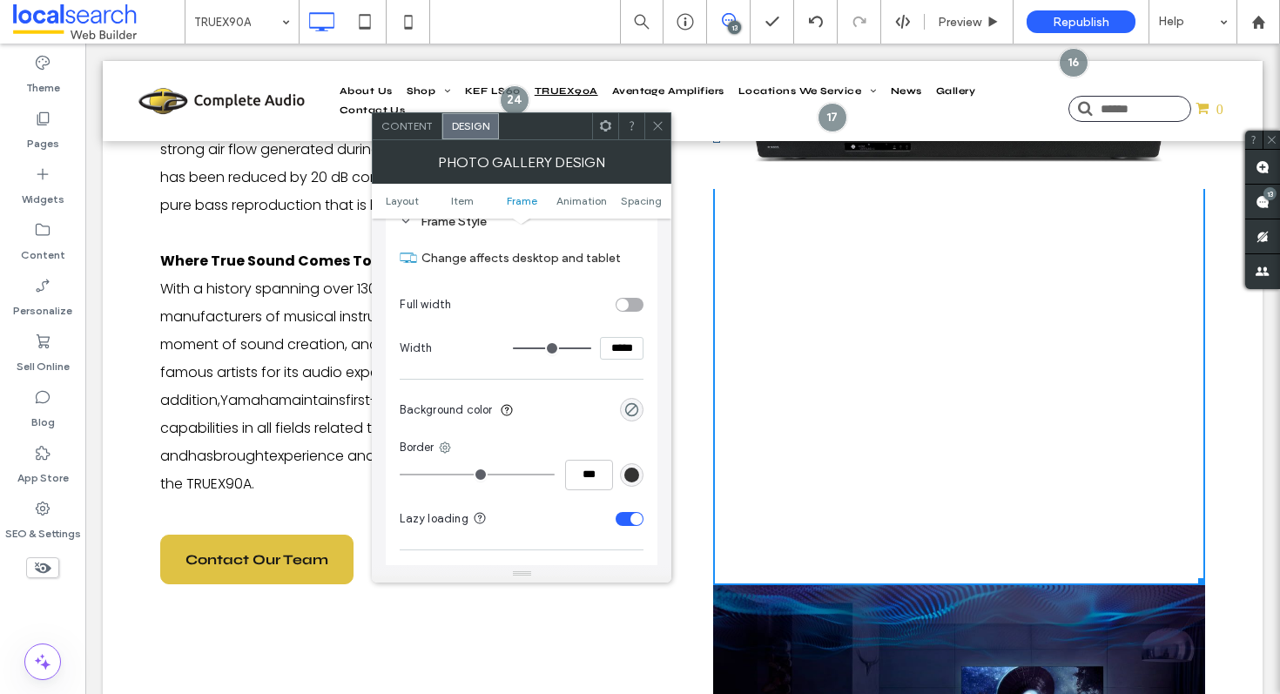
scroll to position [691, 0]
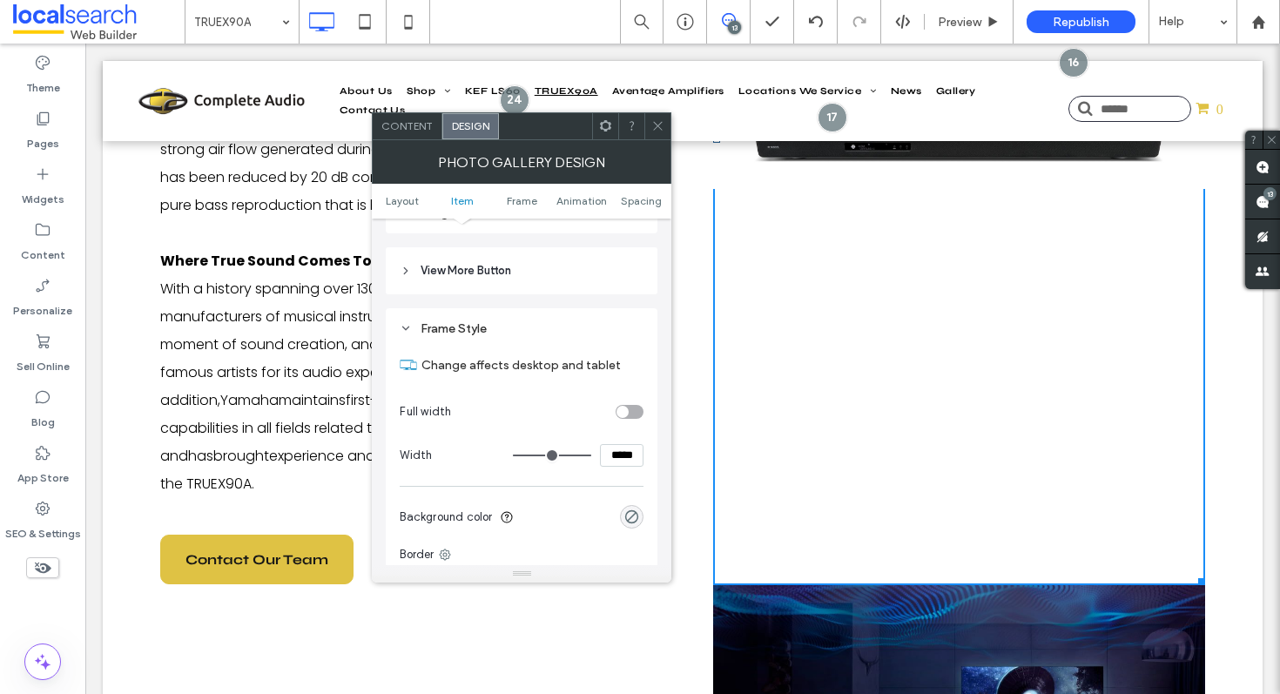
click at [491, 331] on div "Frame Style" at bounding box center [522, 328] width 244 height 15
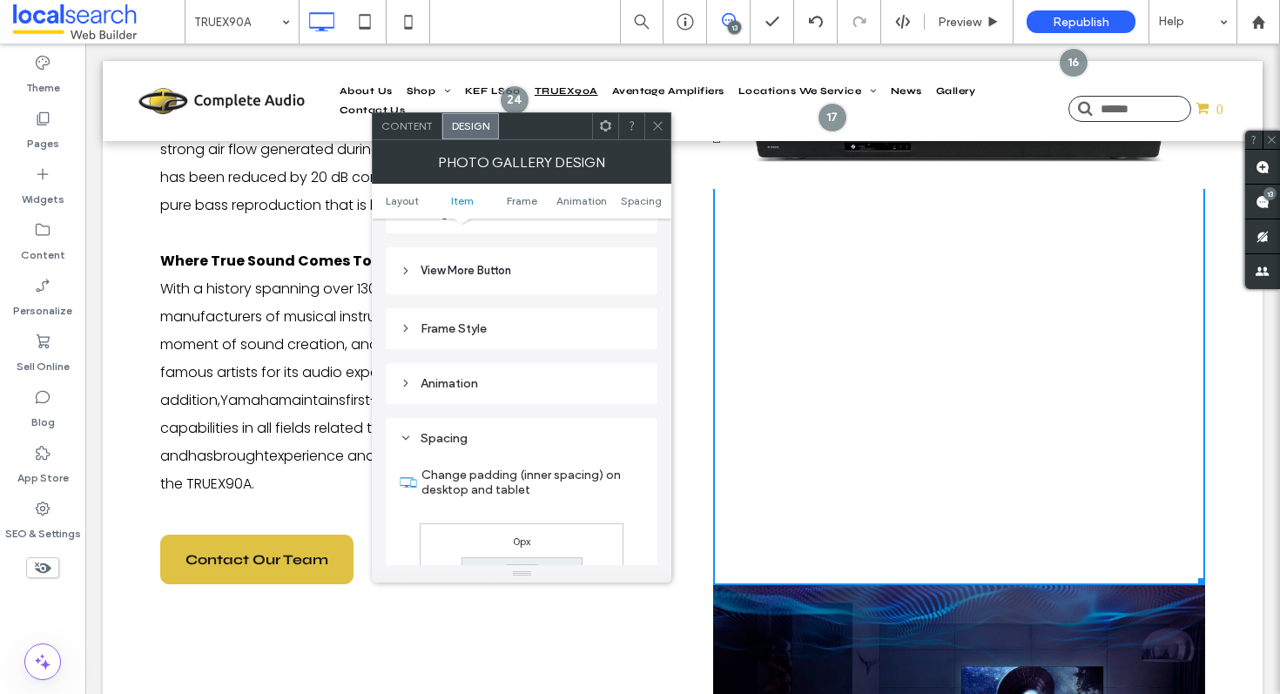
click at [659, 126] on icon at bounding box center [657, 125] width 13 height 13
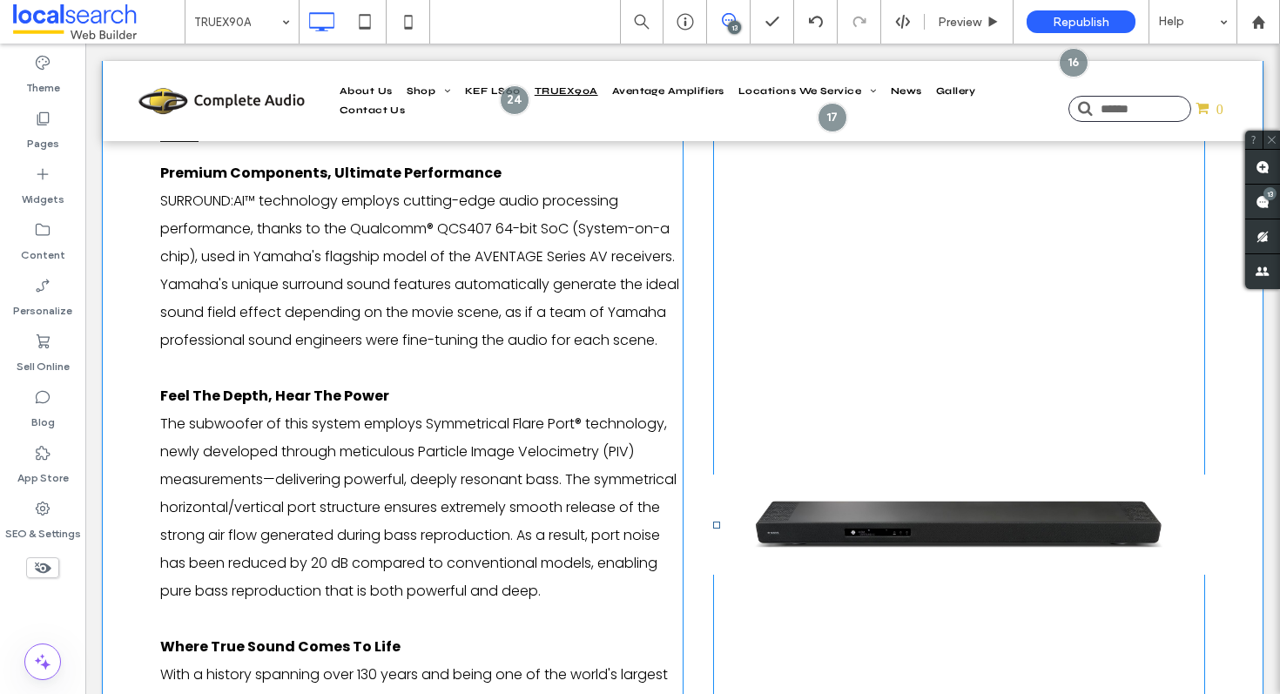
scroll to position [2446, 0]
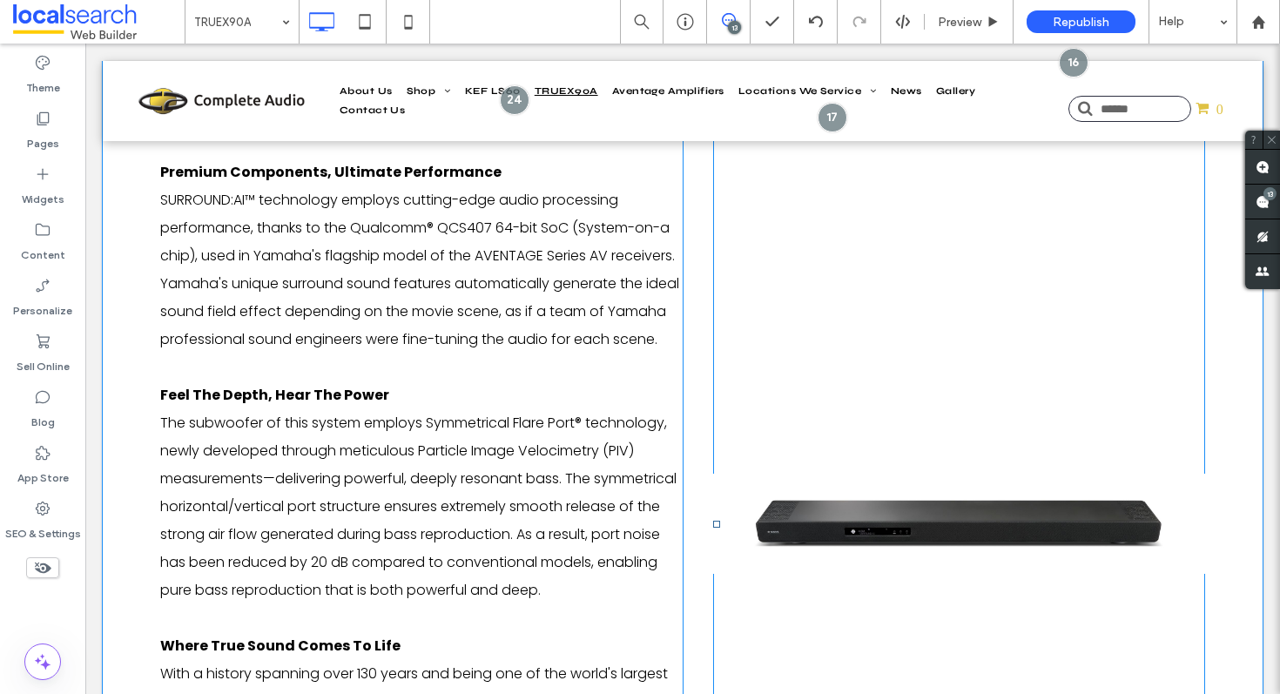
click at [982, 494] on link at bounding box center [959, 524] width 492 height 893
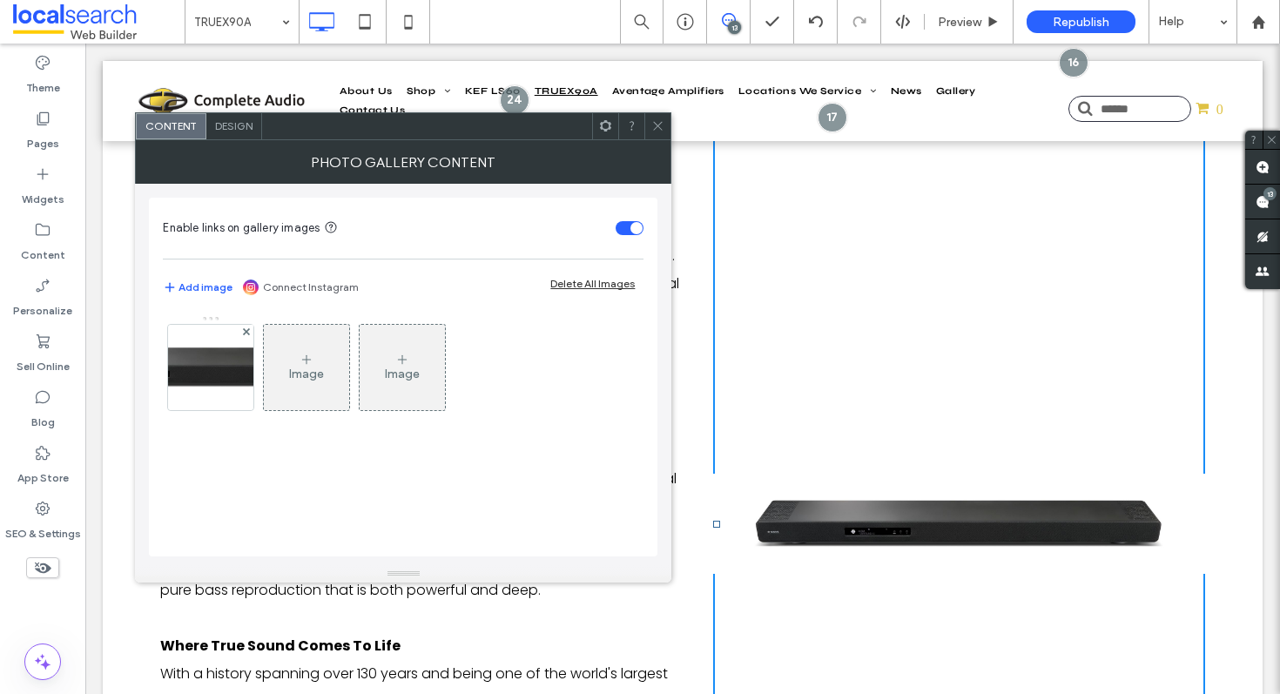
click at [665, 123] on div at bounding box center [657, 126] width 26 height 26
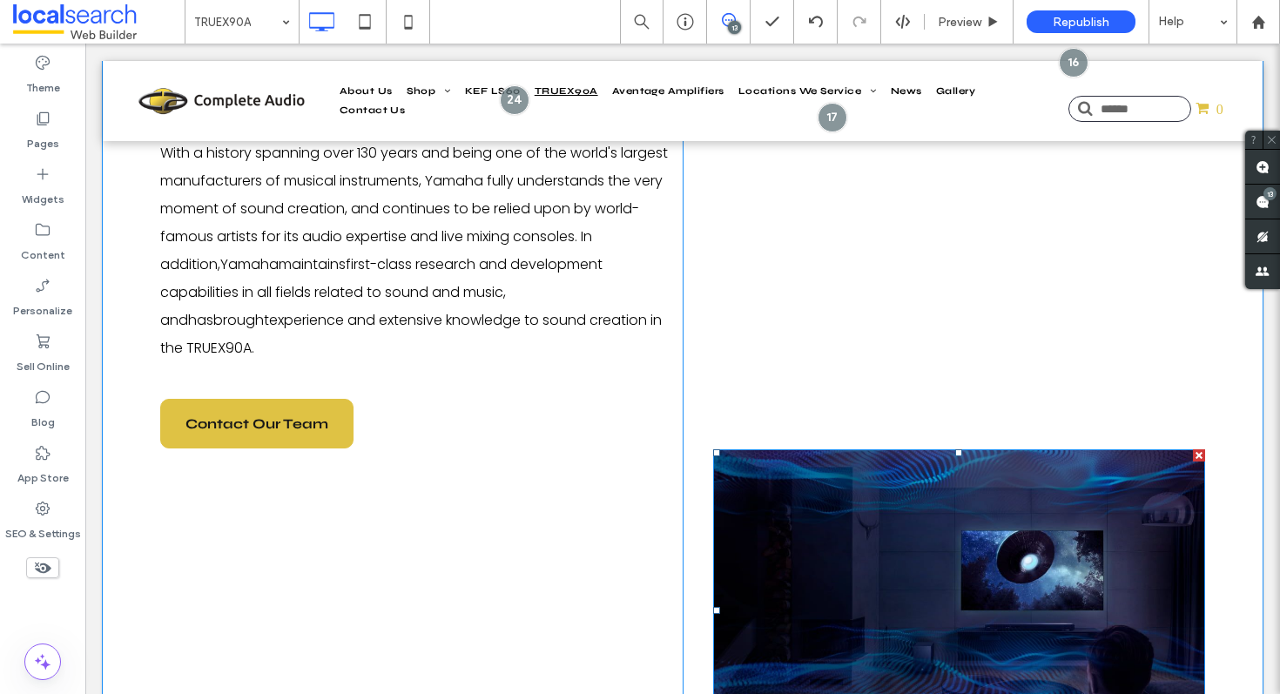
scroll to position [3132, 0]
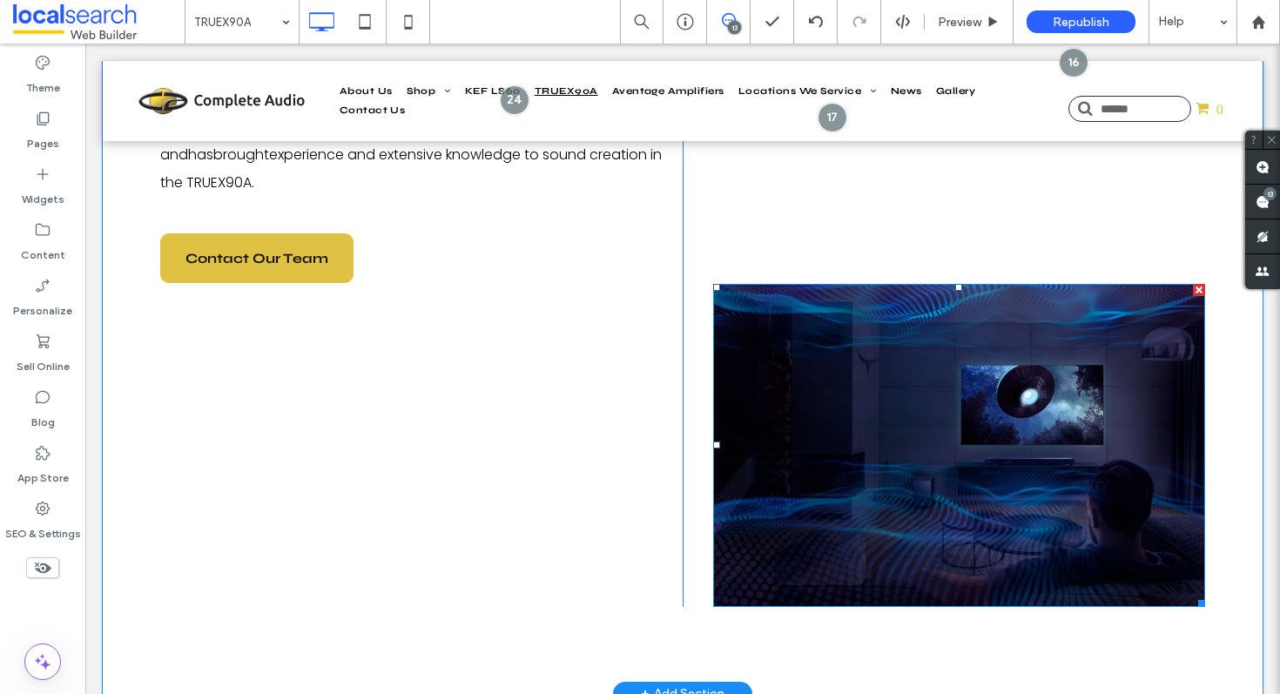
click at [1193, 288] on div at bounding box center [1199, 290] width 12 height 12
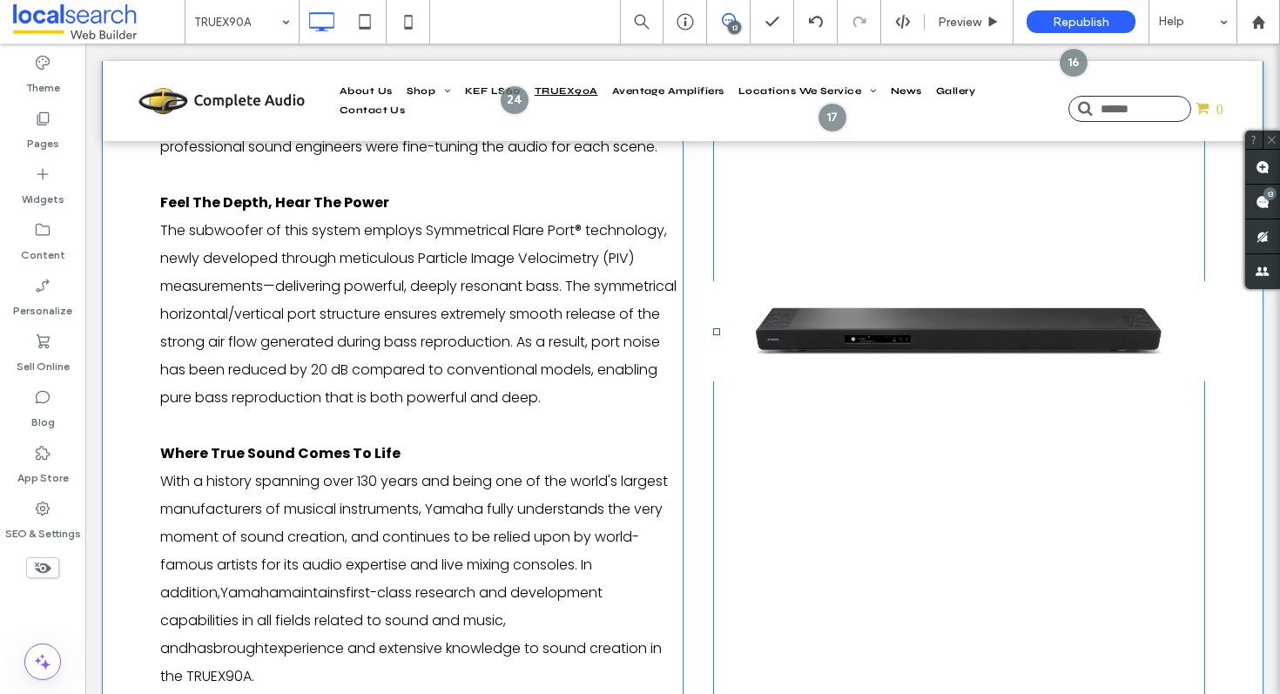
scroll to position [2566, 0]
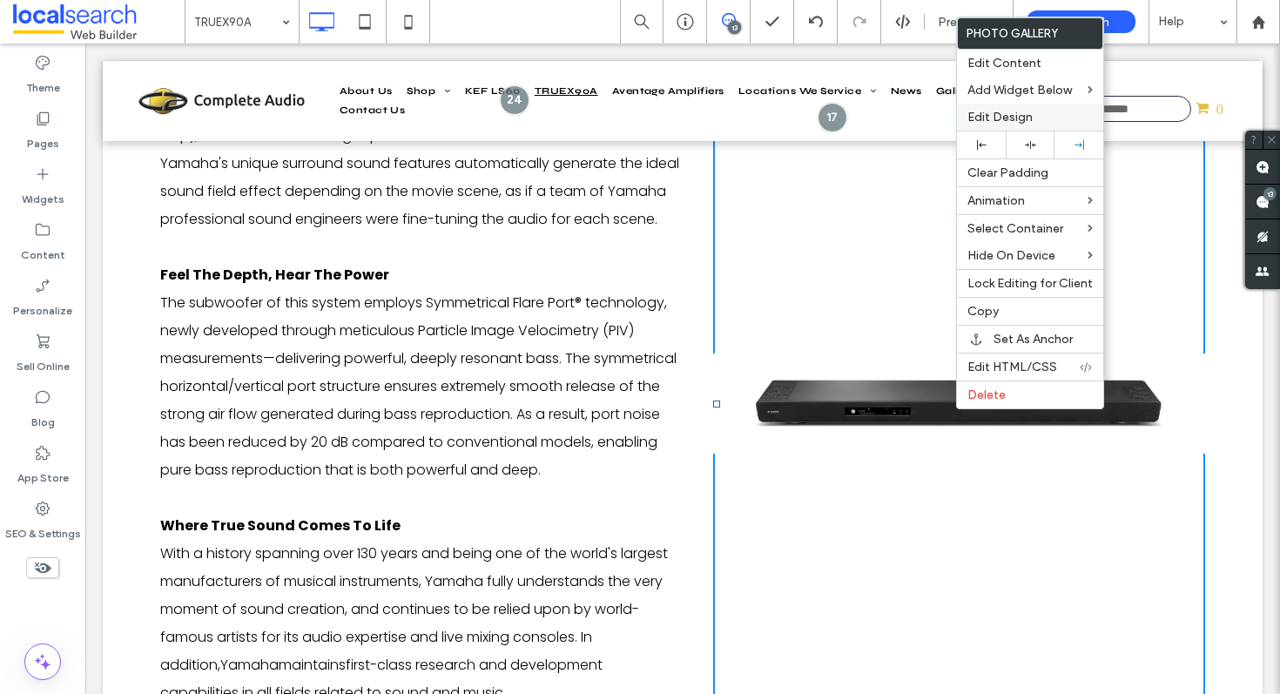
click at [1029, 124] on span "Edit Design" at bounding box center [1000, 117] width 65 height 15
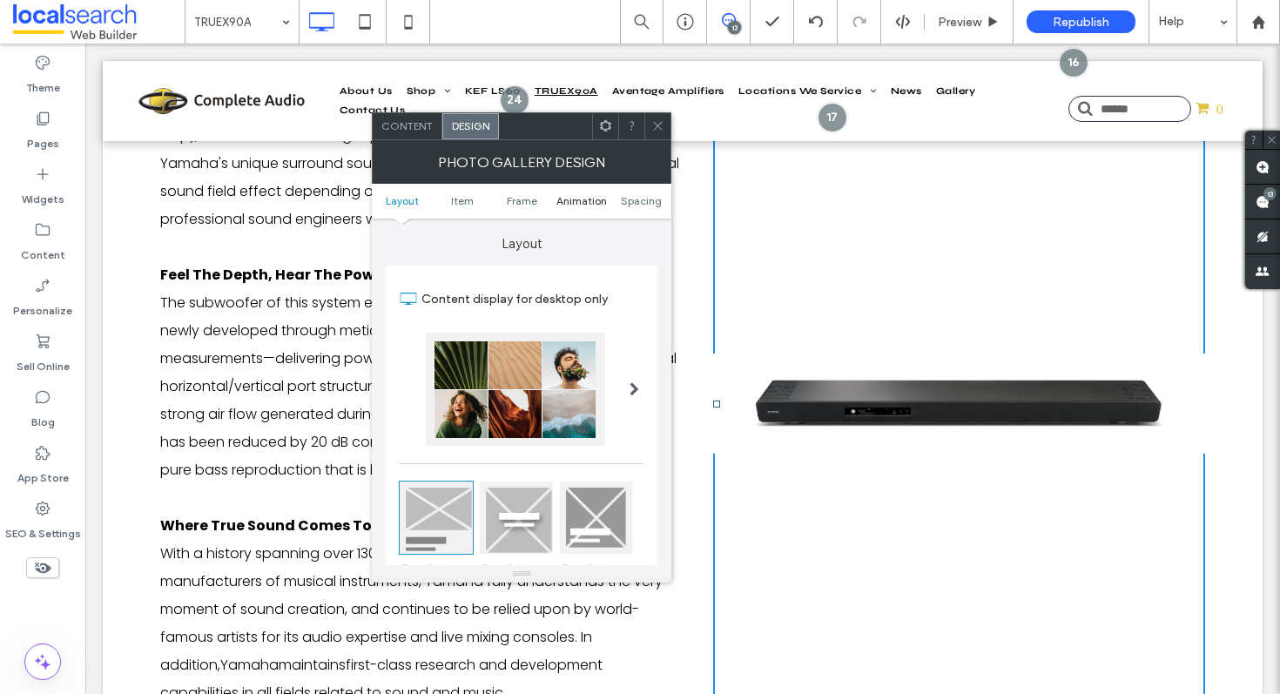
click at [555, 202] on link "Animation" at bounding box center [582, 200] width 60 height 13
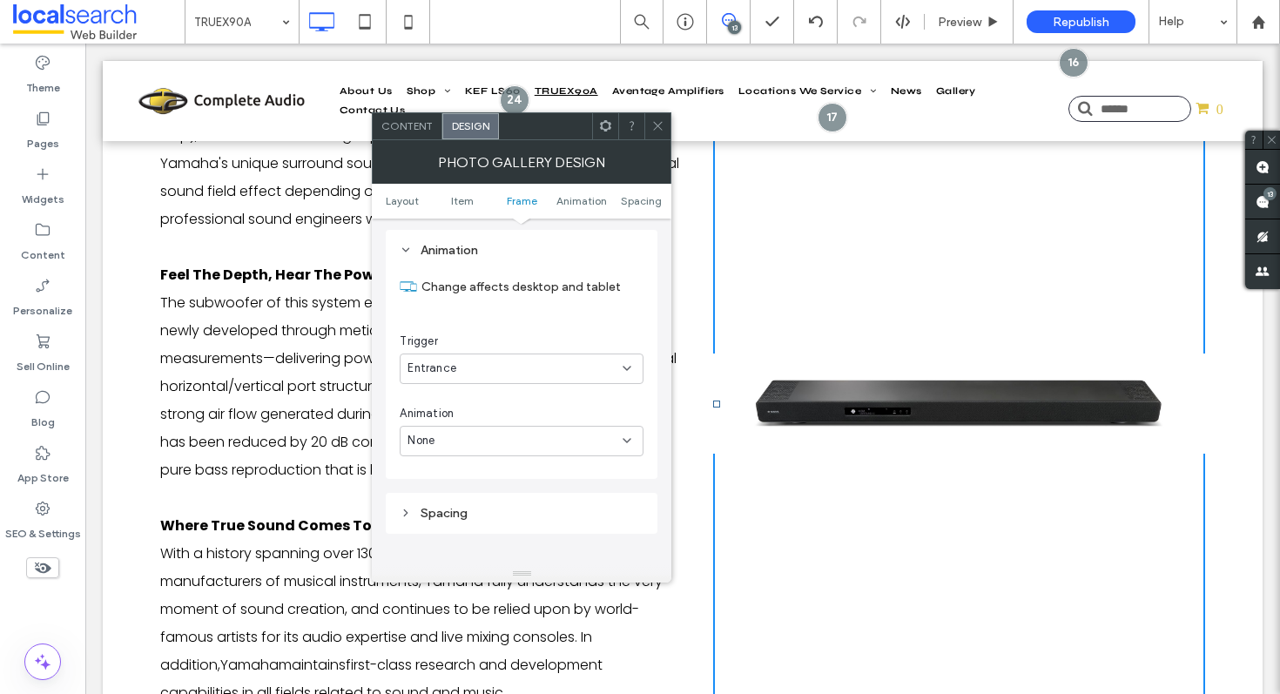
click at [525, 206] on span "Frame" at bounding box center [522, 200] width 30 height 13
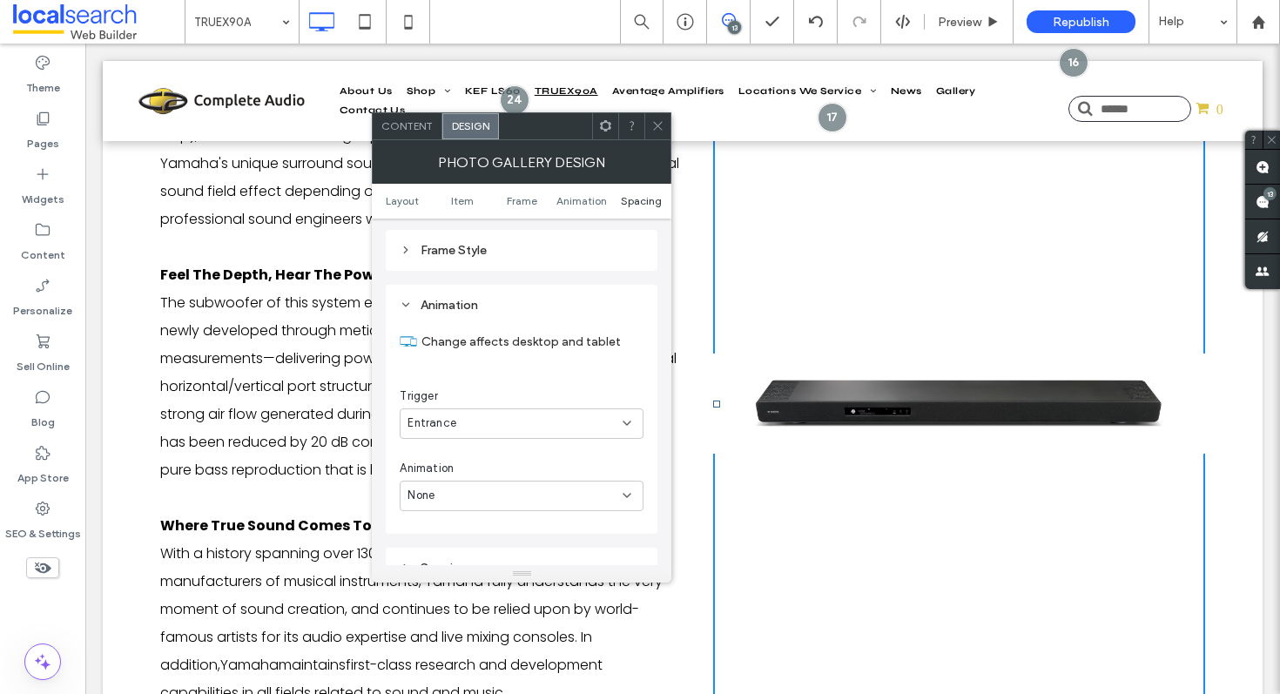
click at [654, 199] on span "Spacing" at bounding box center [641, 200] width 41 height 13
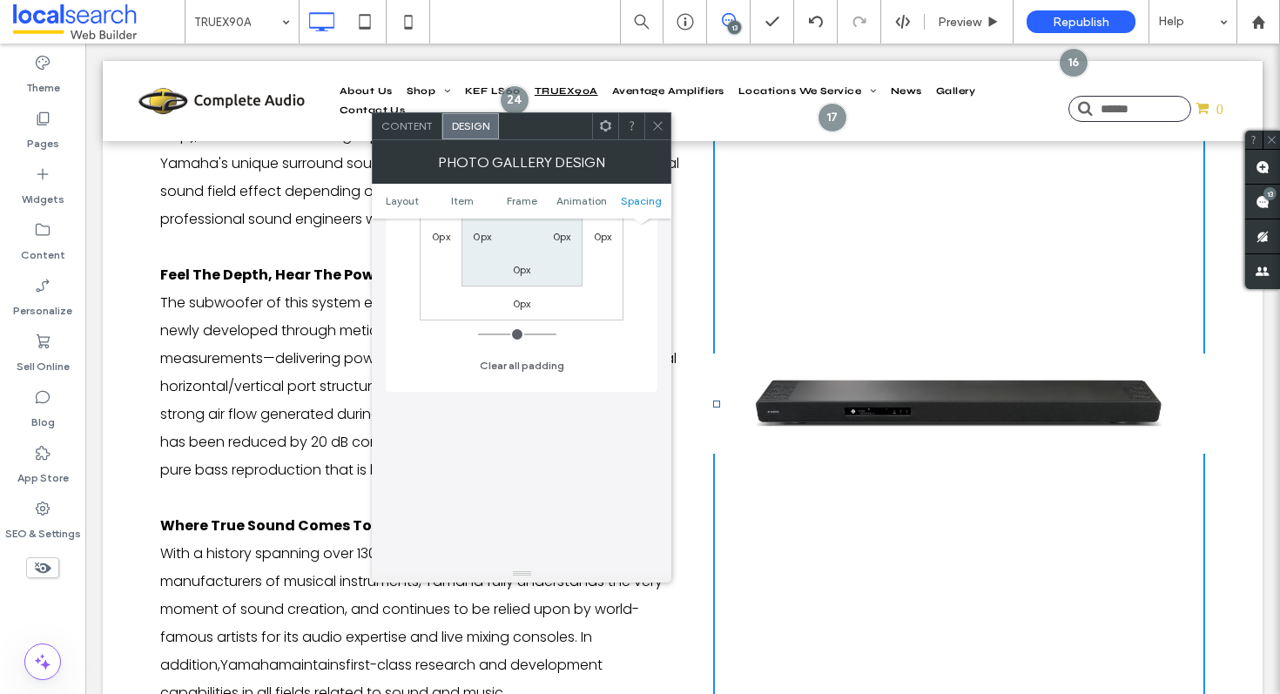
scroll to position [1274, 0]
click at [654, 129] on use at bounding box center [658, 126] width 9 height 9
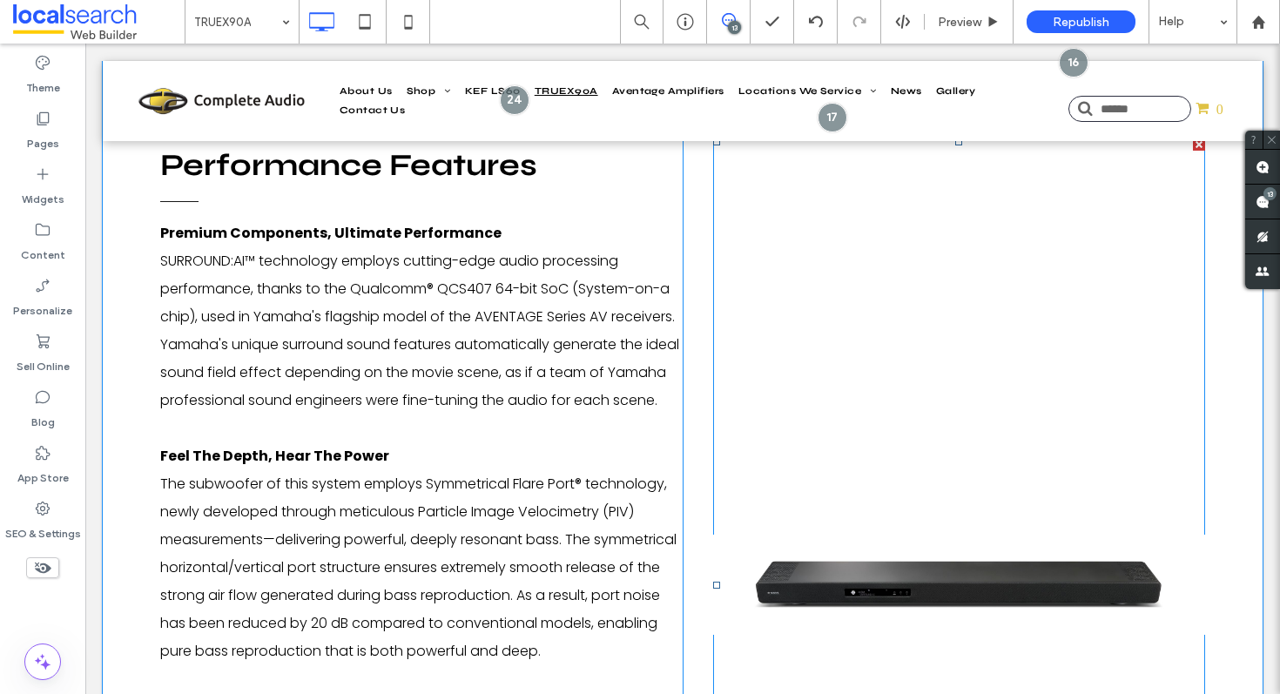
scroll to position [2386, 0]
click at [939, 481] on link at bounding box center [959, 584] width 492 height 893
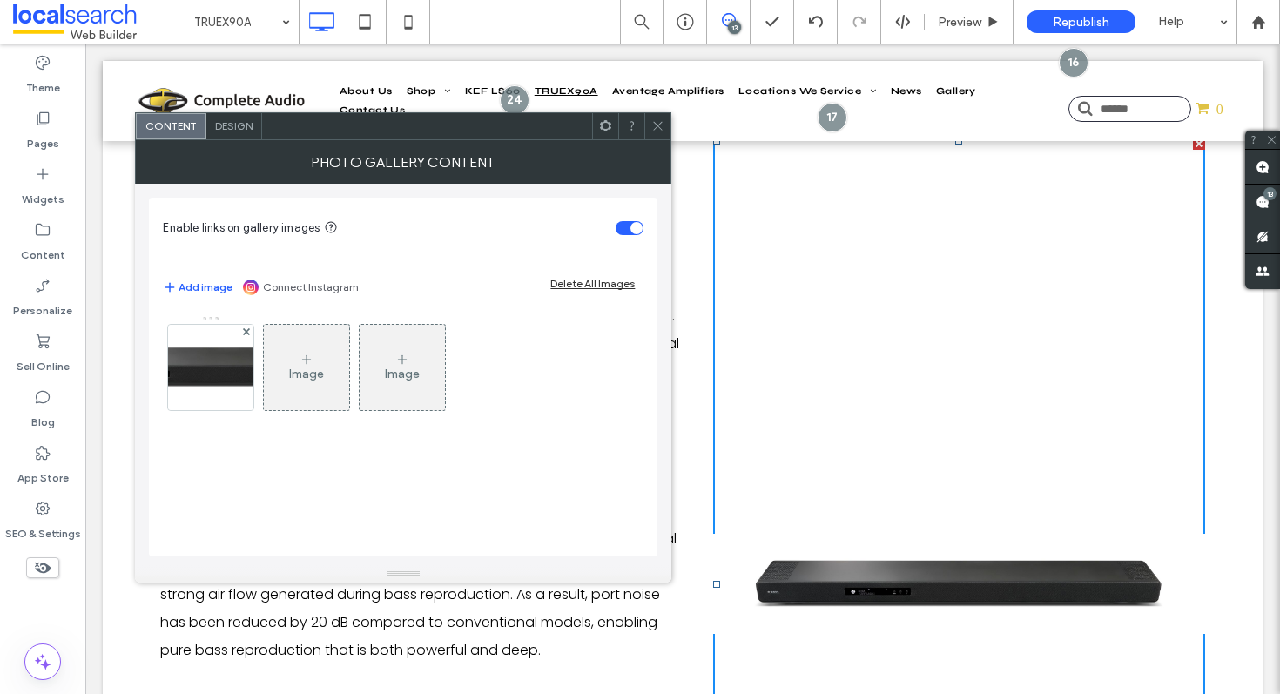
click at [664, 120] on icon at bounding box center [657, 125] width 13 height 13
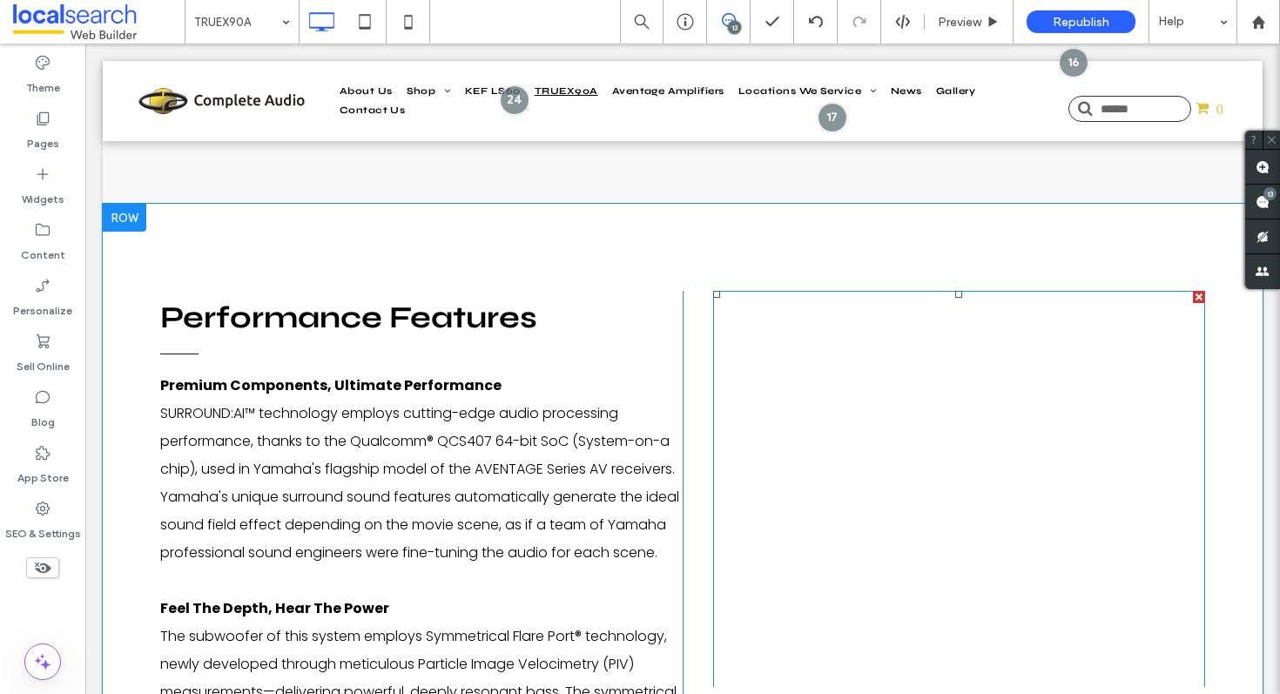
scroll to position [2463, 0]
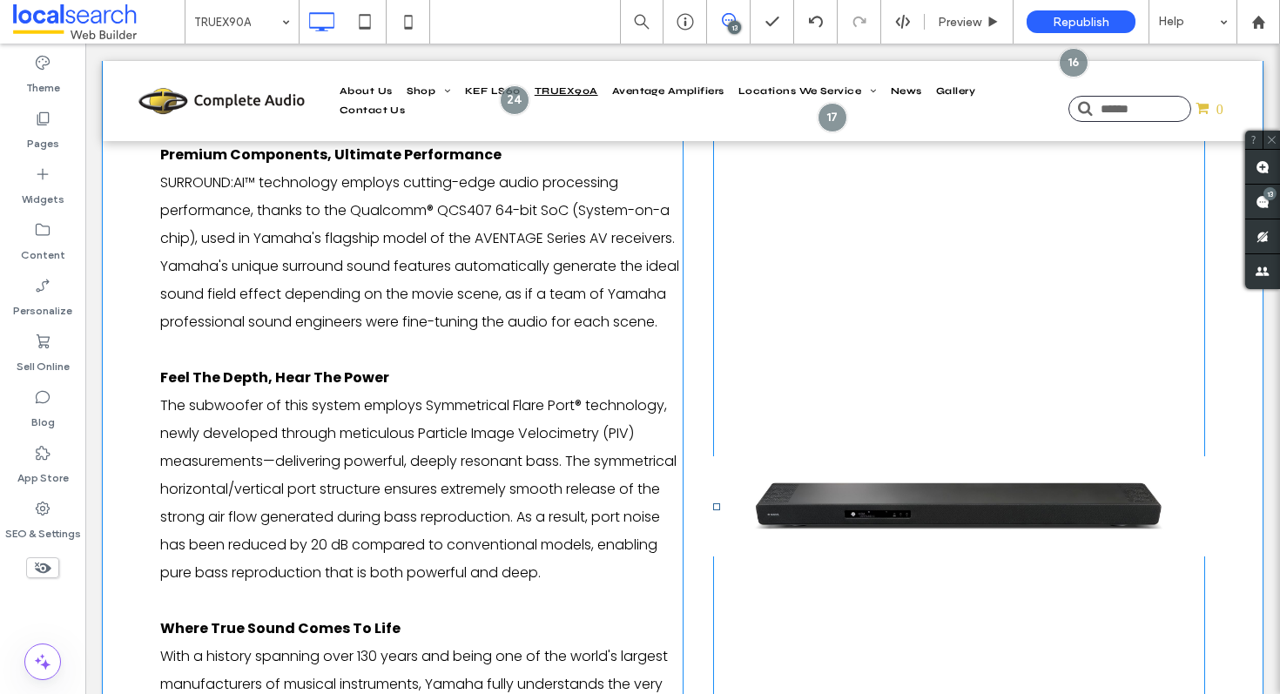
click at [905, 380] on link at bounding box center [959, 506] width 492 height 893
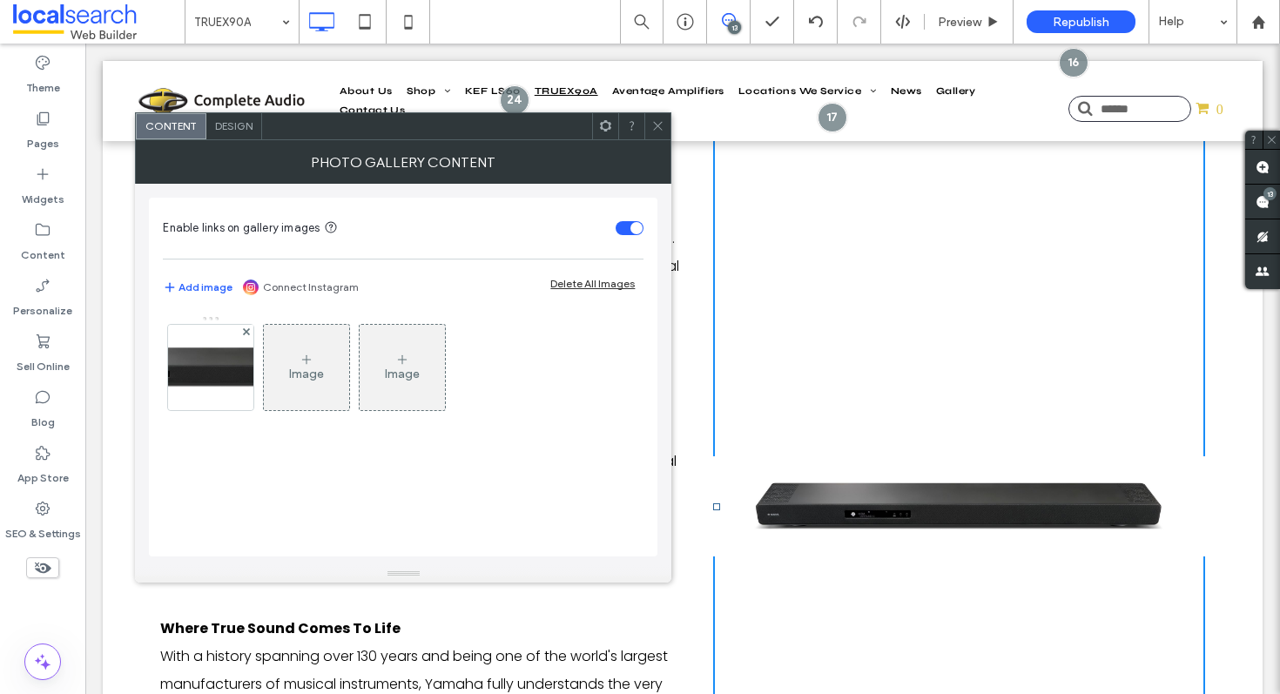
click at [905, 380] on link at bounding box center [959, 506] width 492 height 893
click at [204, 371] on img at bounding box center [211, 367] width 418 height 85
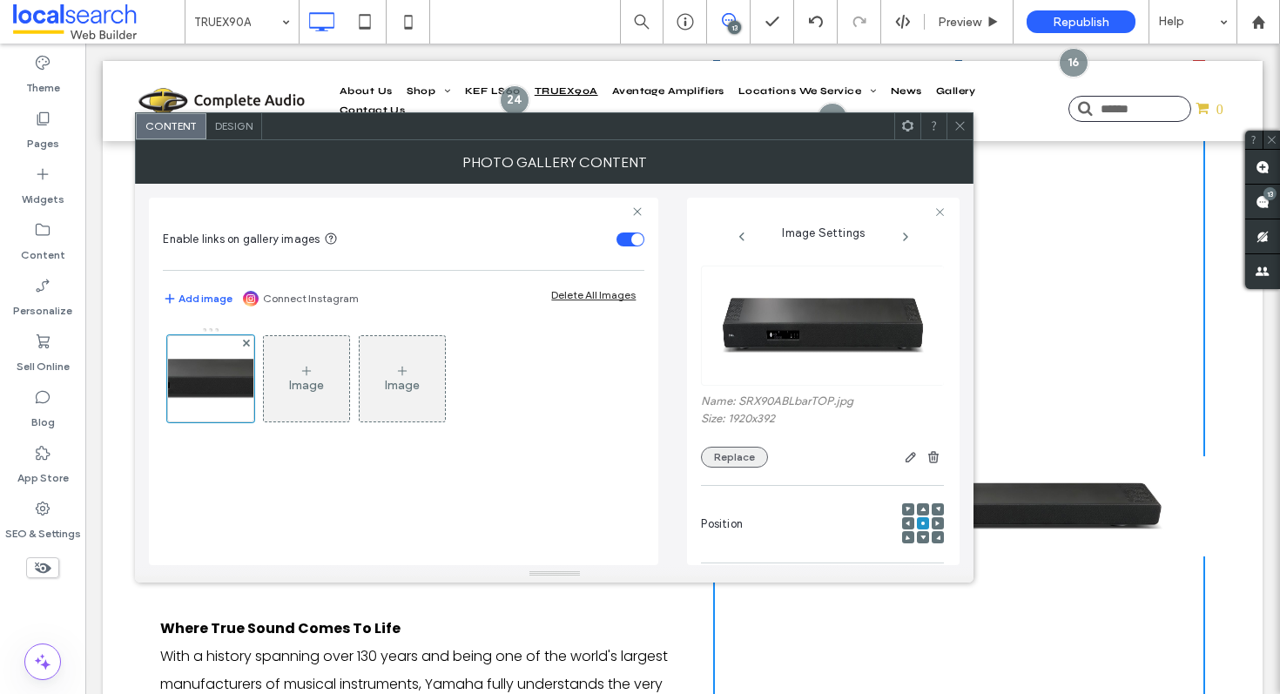
click at [746, 456] on button "Replace" at bounding box center [734, 457] width 67 height 21
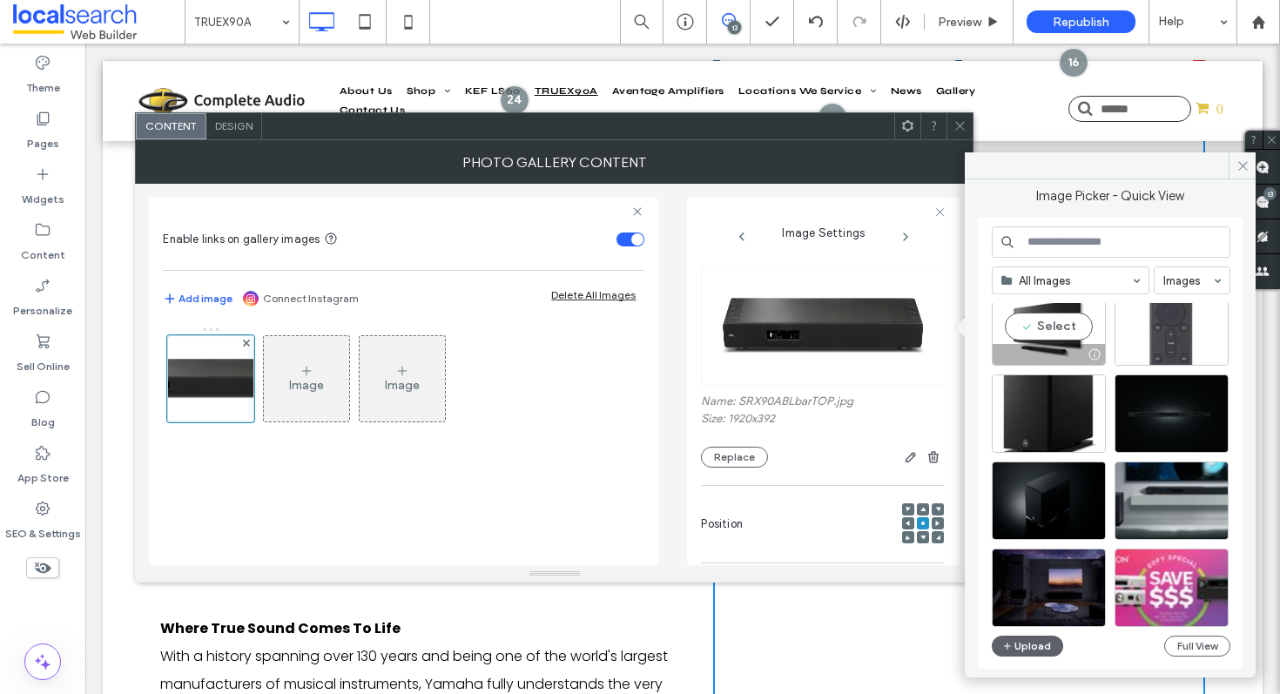
scroll to position [287, 0]
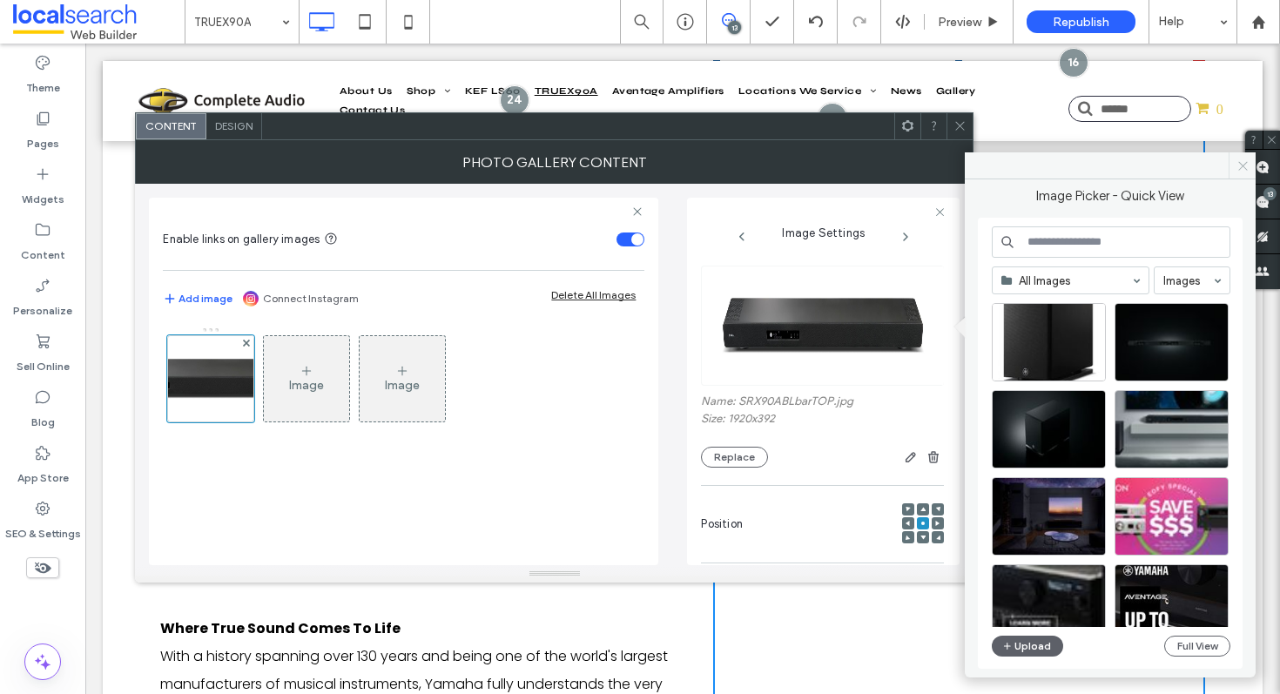
click at [1242, 172] on span at bounding box center [1242, 165] width 27 height 26
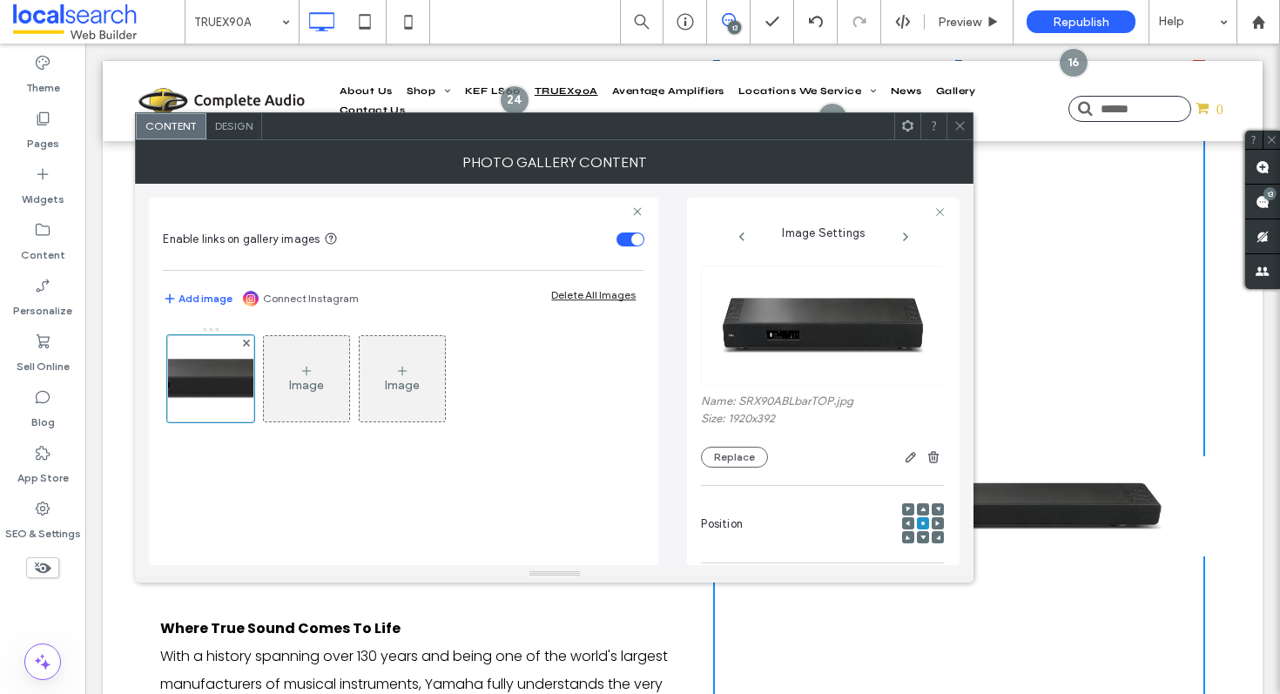
click at [959, 130] on icon at bounding box center [960, 125] width 13 height 13
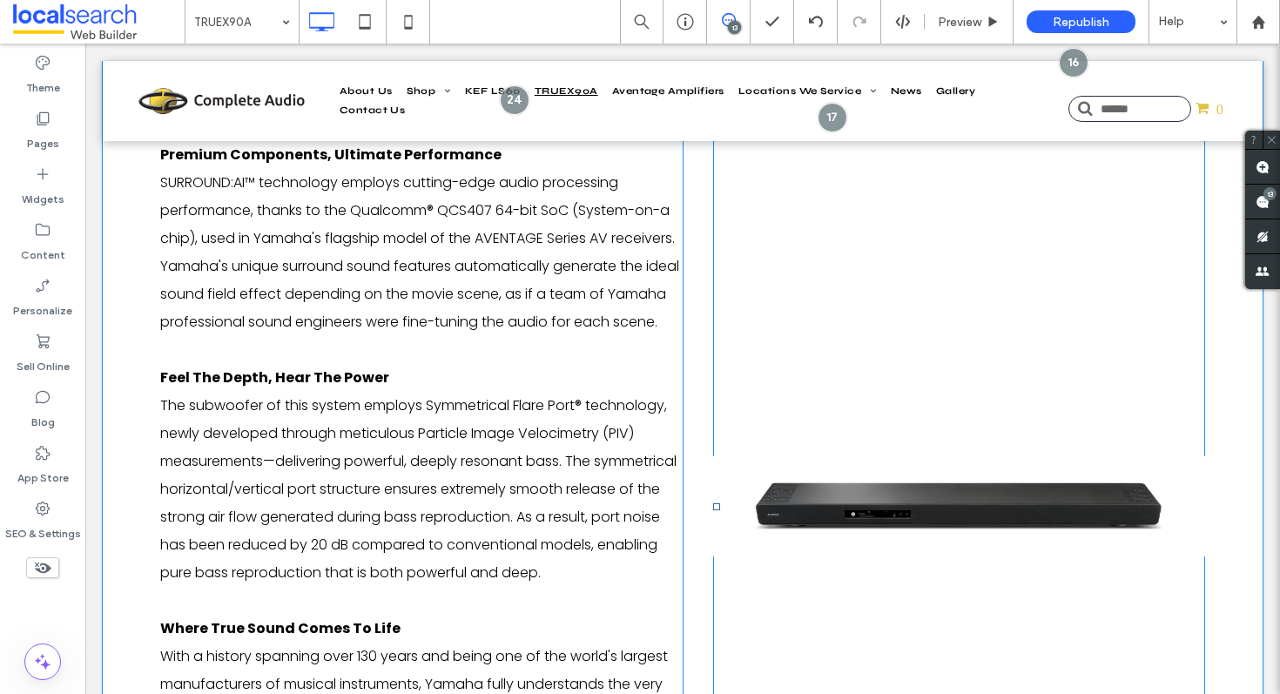
click at [897, 409] on link at bounding box center [959, 506] width 492 height 893
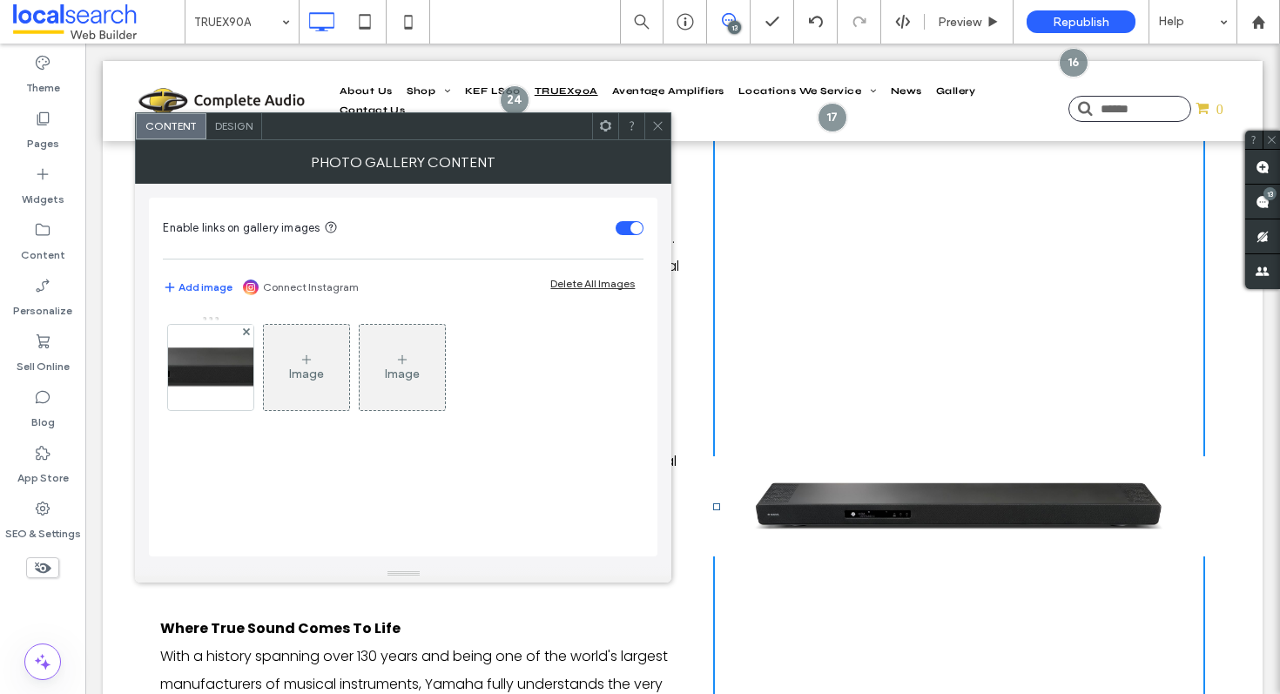
click at [897, 409] on link at bounding box center [959, 506] width 492 height 893
click at [184, 348] on img at bounding box center [211, 367] width 418 height 85
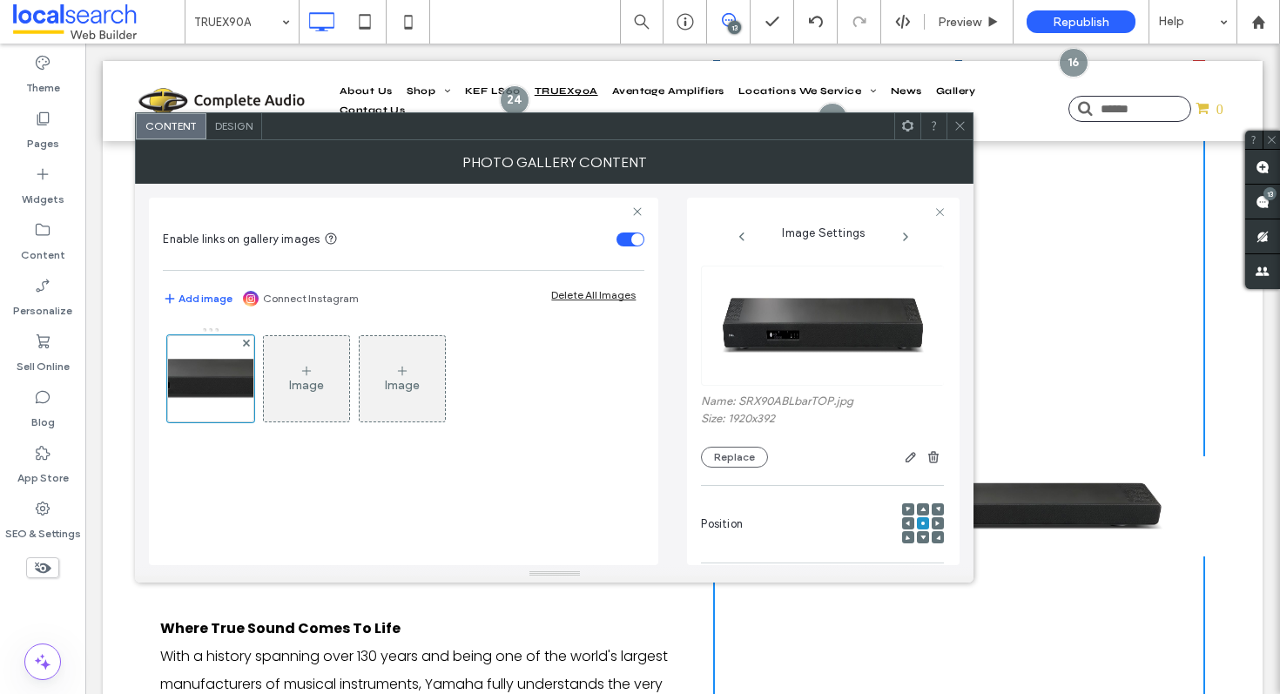
click at [743, 469] on div "Name: SRX90ABLbarTOP.jpg Size: 1920x392 Replace" at bounding box center [822, 366] width 243 height 219
click at [742, 464] on button "Replace" at bounding box center [734, 457] width 67 height 21
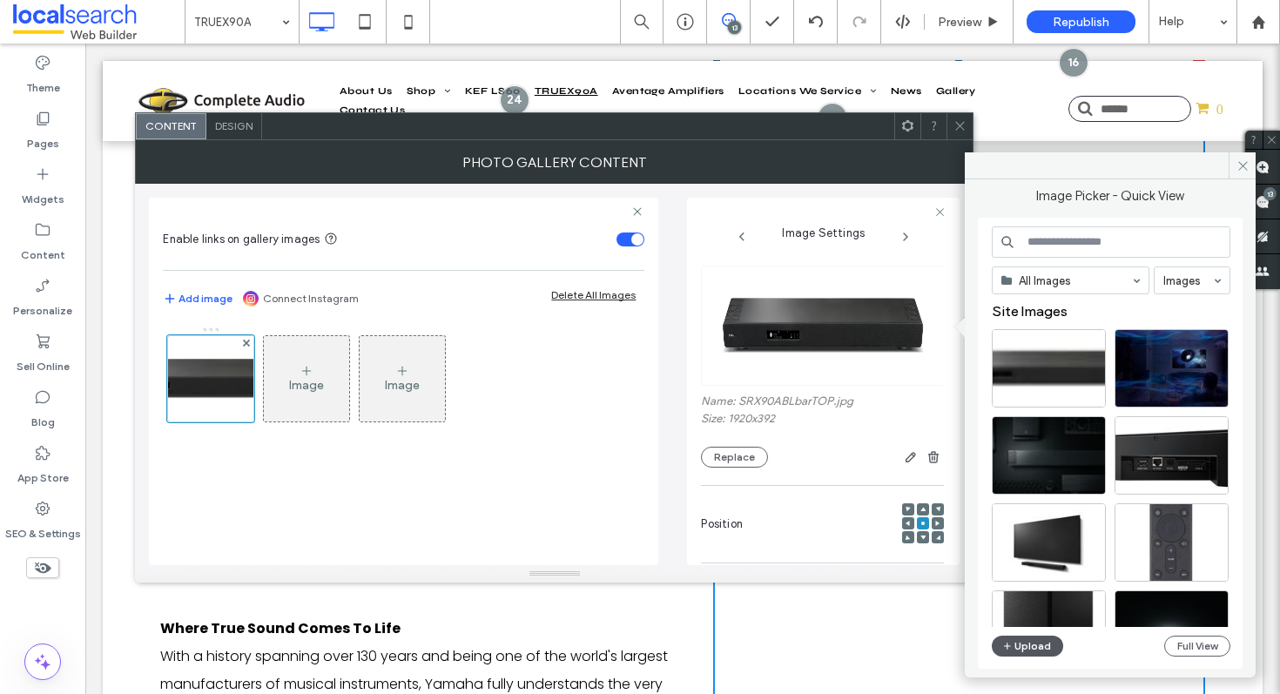
click at [1019, 636] on button "Upload" at bounding box center [1027, 646] width 71 height 21
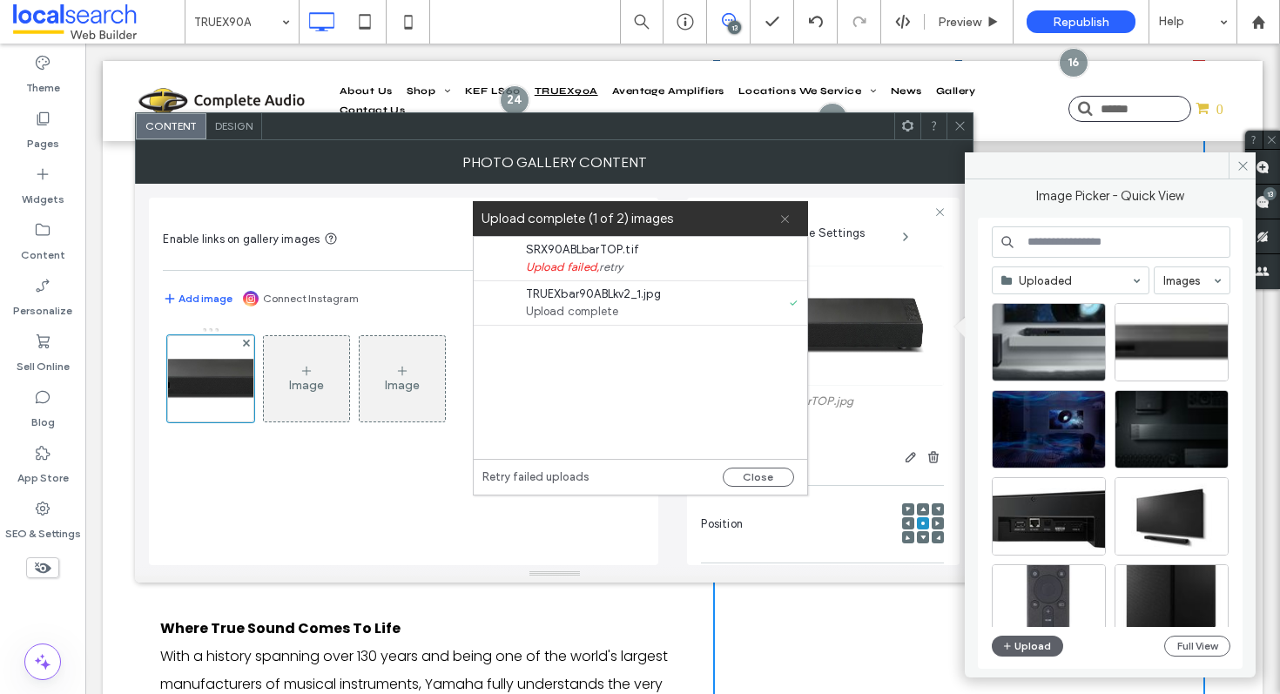
click at [784, 213] on icon at bounding box center [784, 218] width 11 height 11
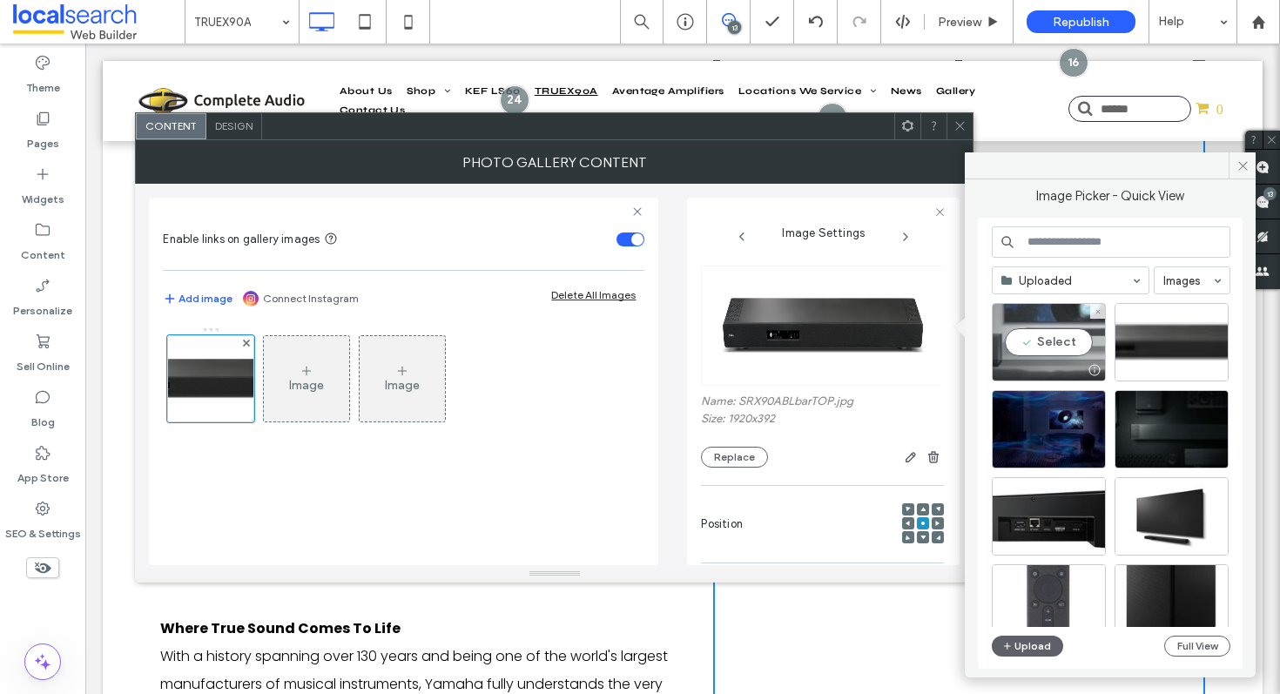
click at [1050, 341] on div "Select" at bounding box center [1049, 342] width 114 height 78
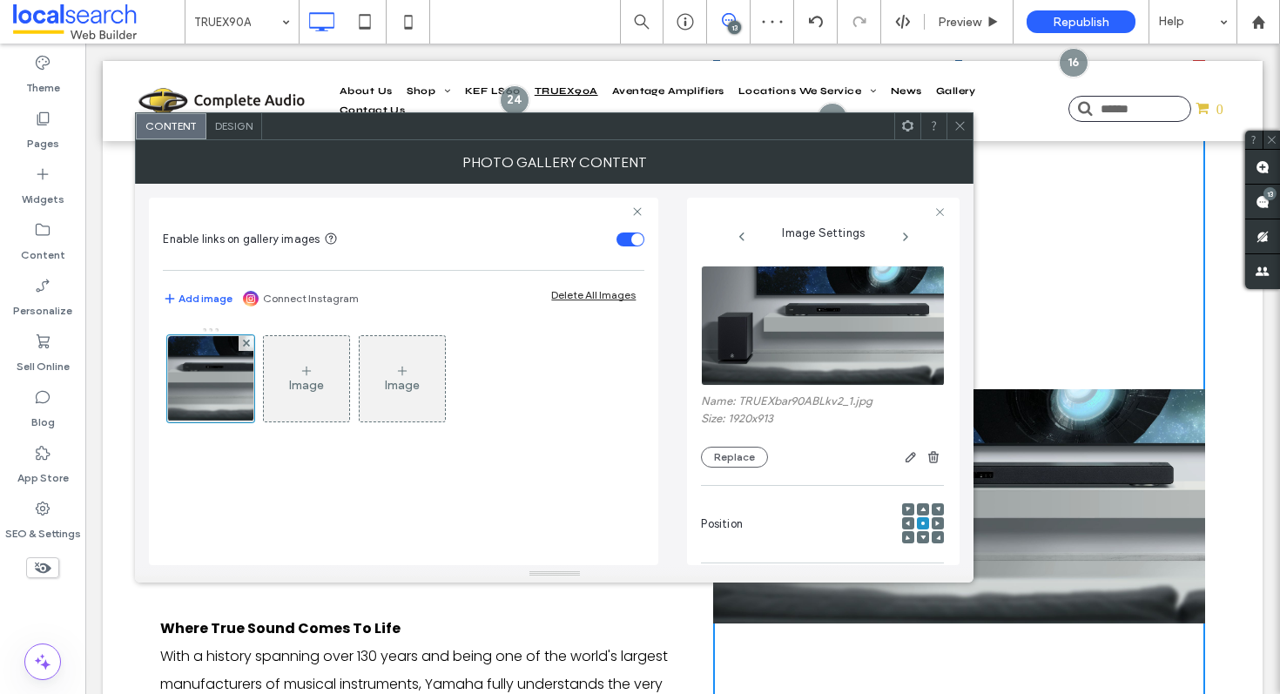
click at [957, 126] on icon at bounding box center [960, 125] width 13 height 13
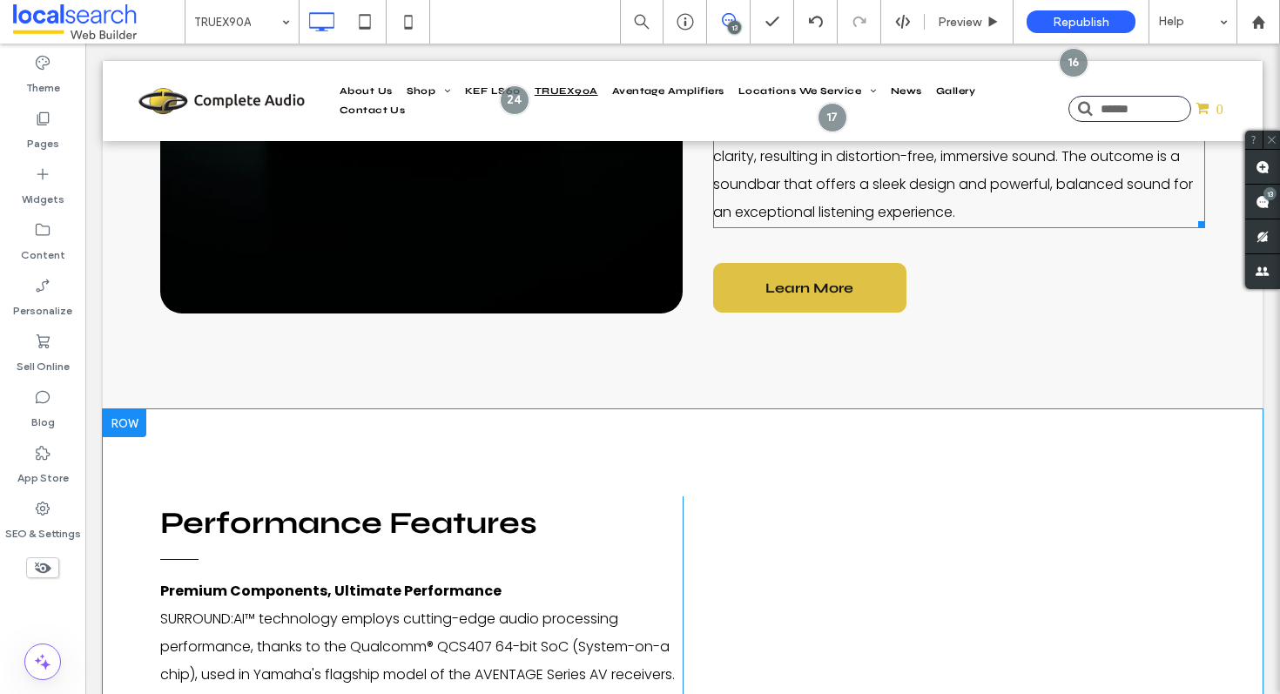
scroll to position [2594, 0]
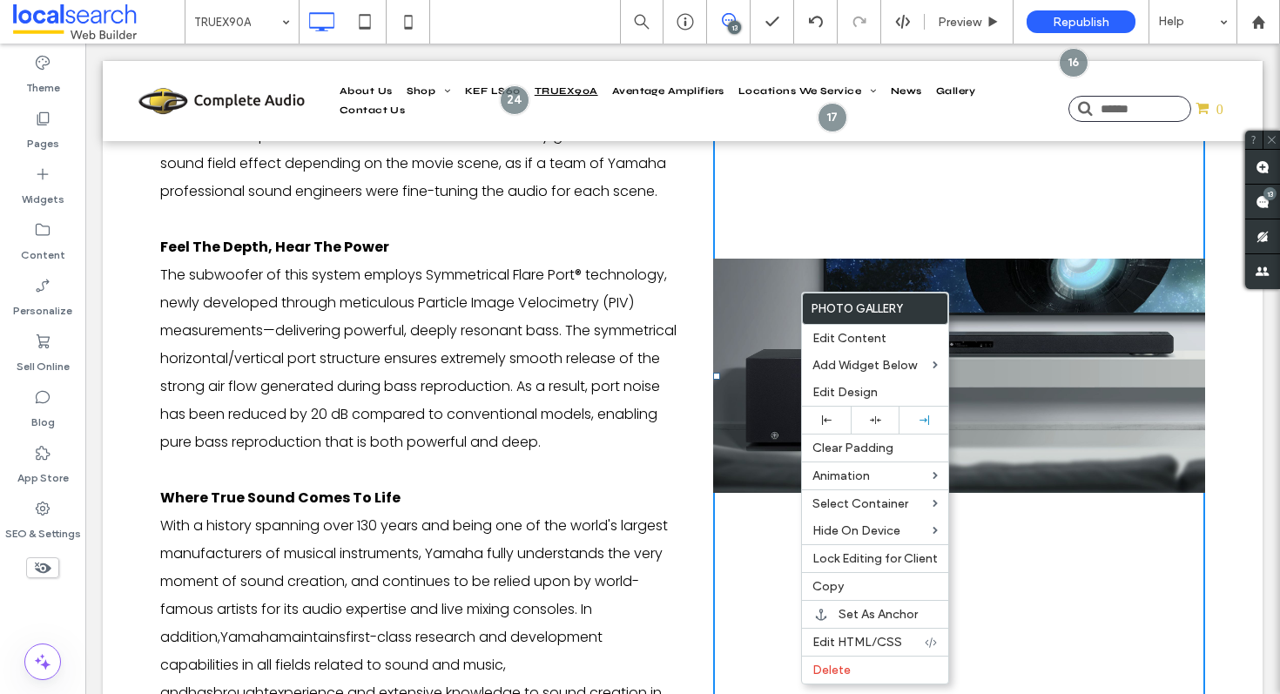
click at [782, 346] on link at bounding box center [959, 375] width 492 height 893
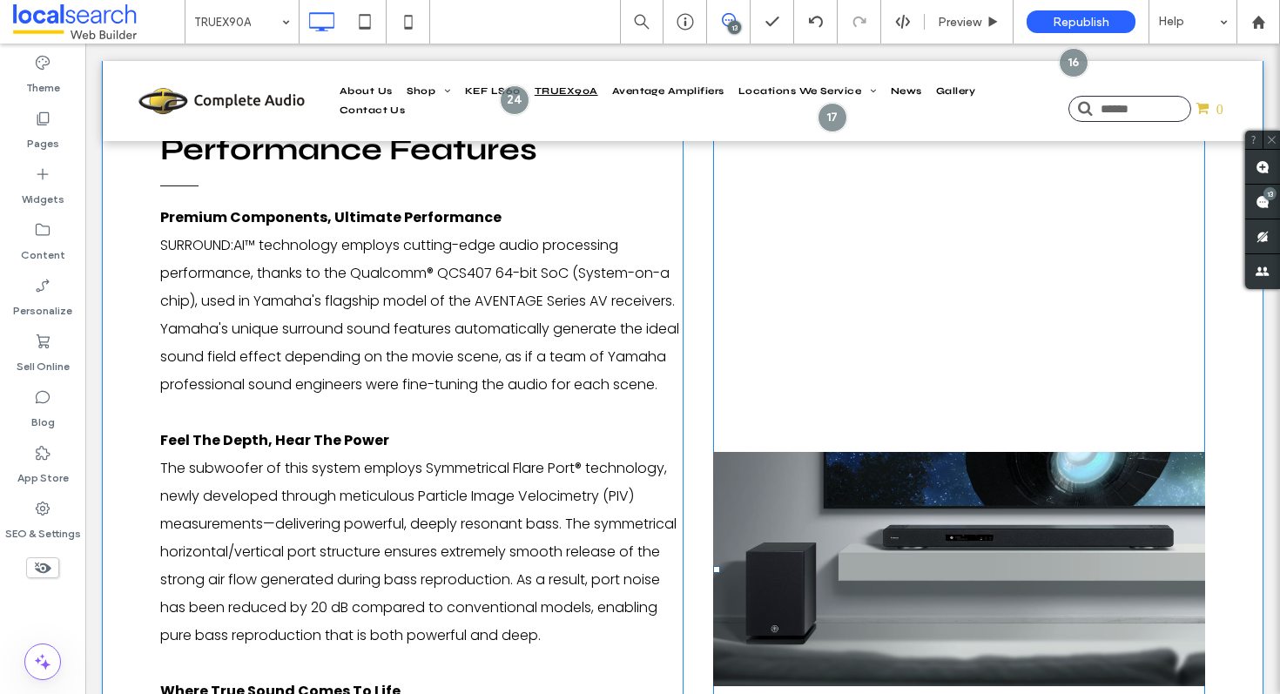
scroll to position [2359, 0]
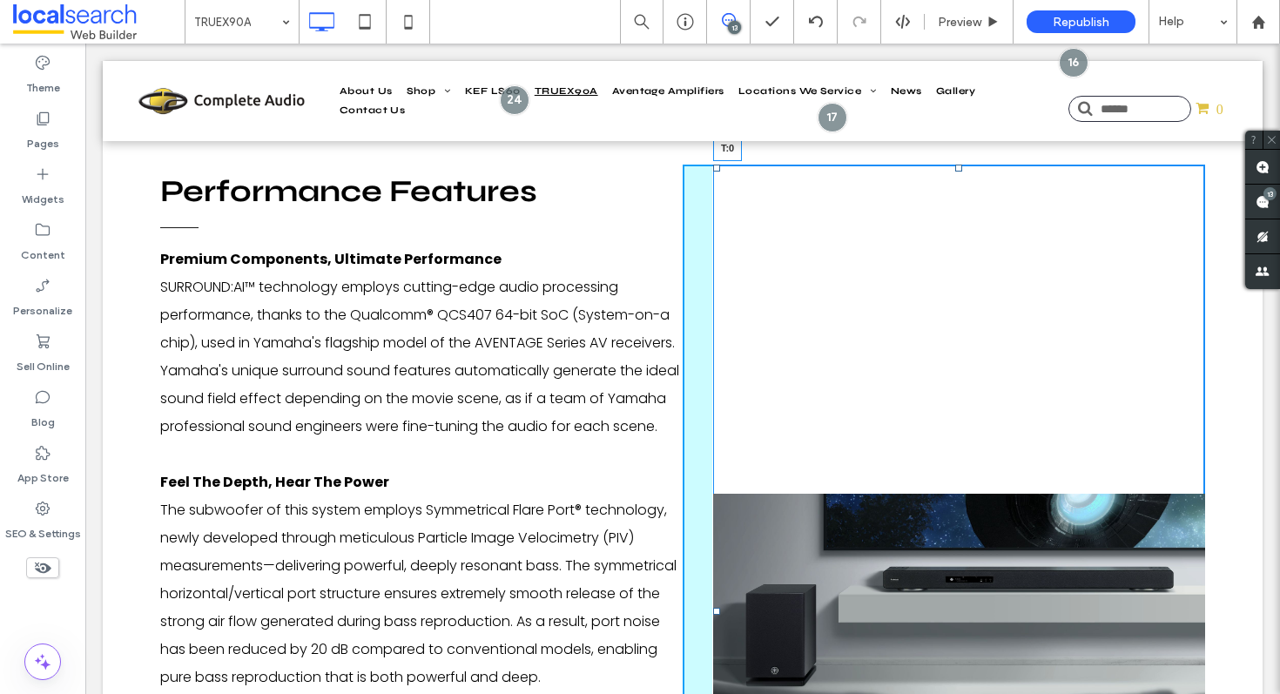
drag, startPoint x: 954, startPoint y: 165, endPoint x: 1037, endPoint y: 210, distance: 94.7
click at [955, 166] on div at bounding box center [958, 168] width 7 height 7
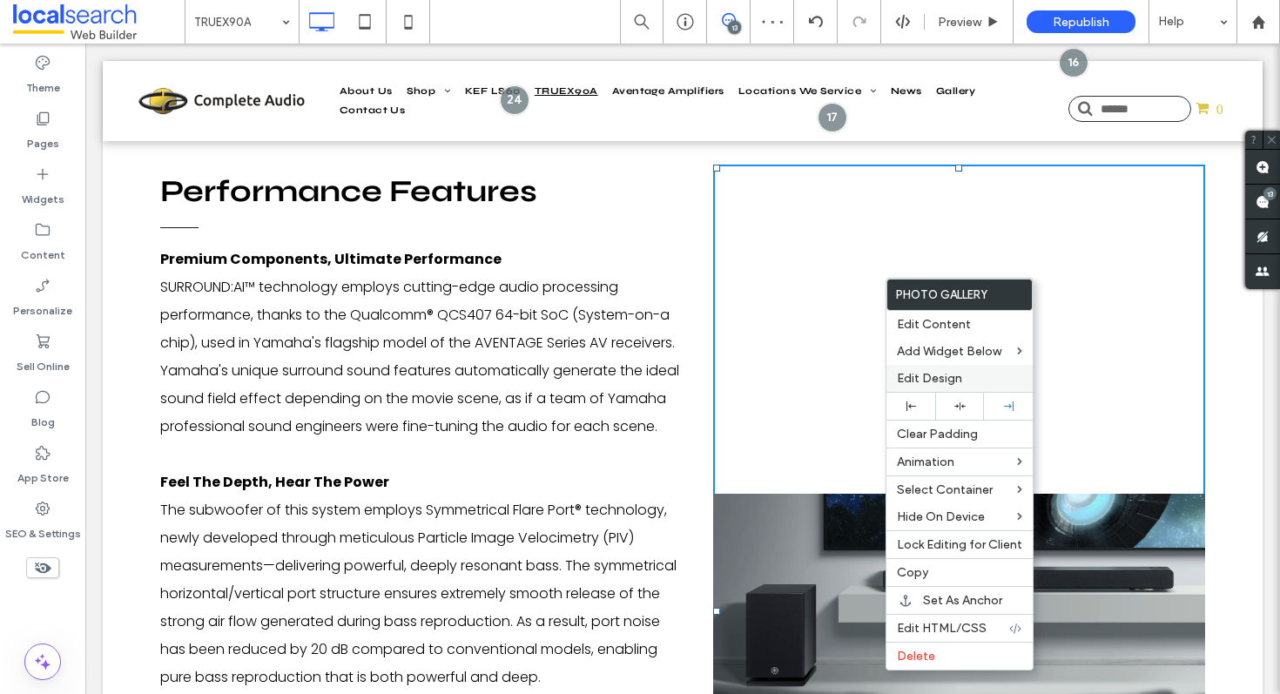
click at [921, 378] on span "Edit Design" at bounding box center [929, 378] width 65 height 15
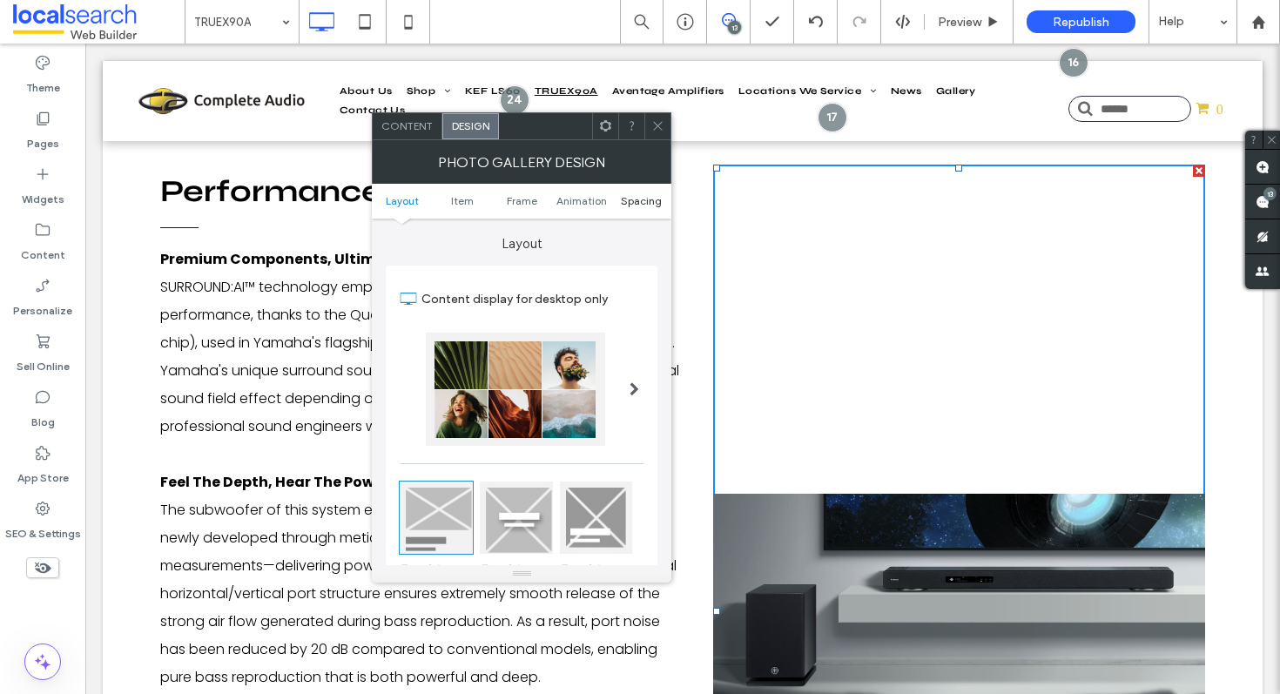
click at [632, 199] on span "Spacing" at bounding box center [641, 200] width 41 height 13
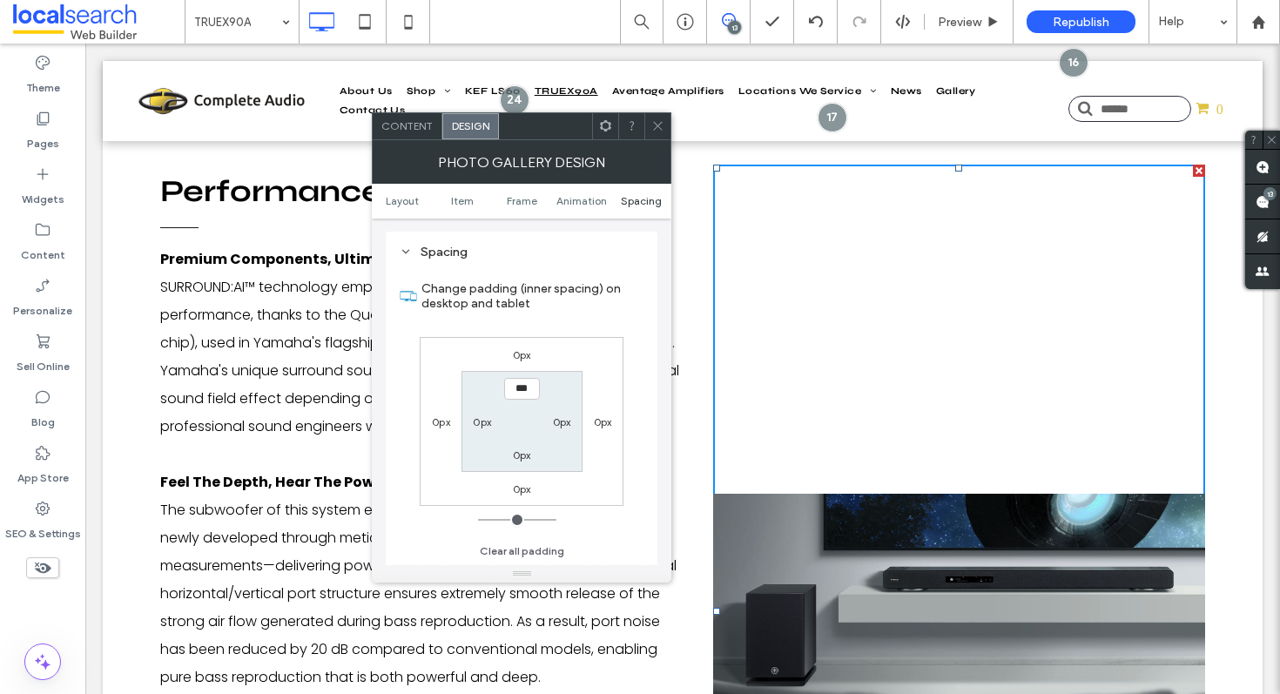
scroll to position [879, 0]
click at [544, 207] on ul "Layout Item Frame Animation Spacing" at bounding box center [522, 201] width 300 height 35
click at [528, 203] on span "Frame" at bounding box center [522, 200] width 30 height 13
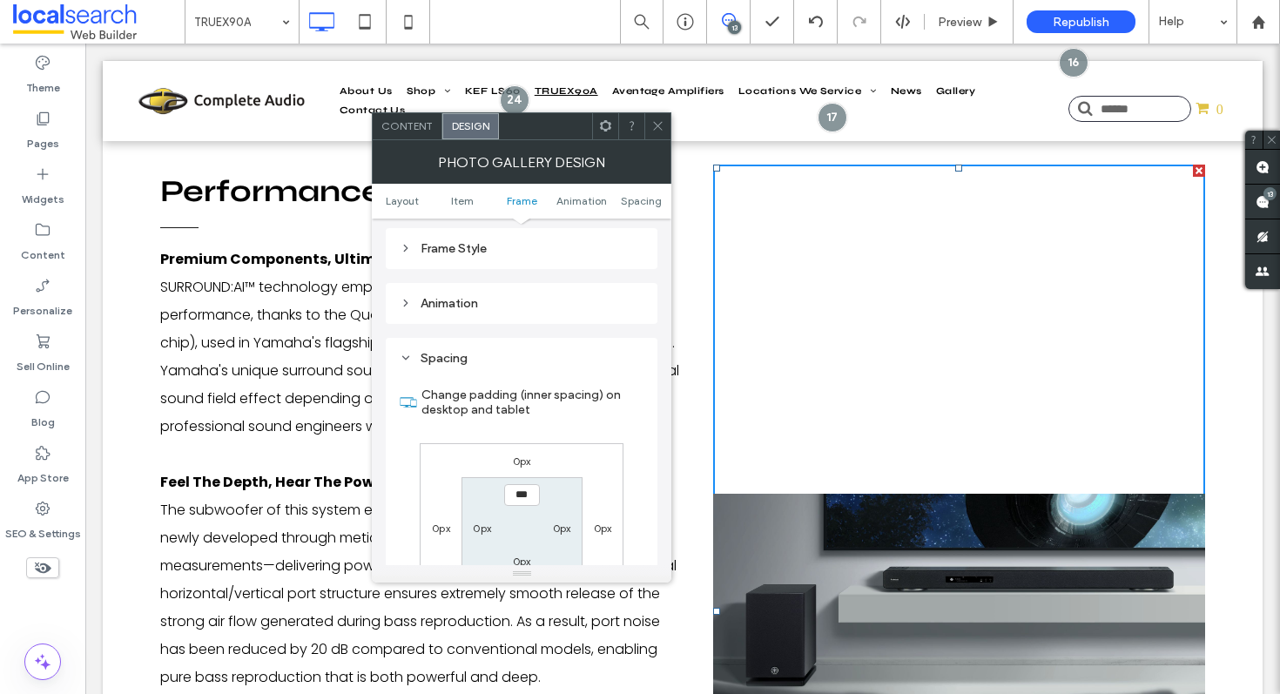
scroll to position [769, 0]
click at [450, 207] on ul "Layout Item Frame Animation Spacing" at bounding box center [522, 201] width 300 height 35
click at [466, 207] on ul "Layout Item Frame Animation Spacing" at bounding box center [522, 201] width 300 height 35
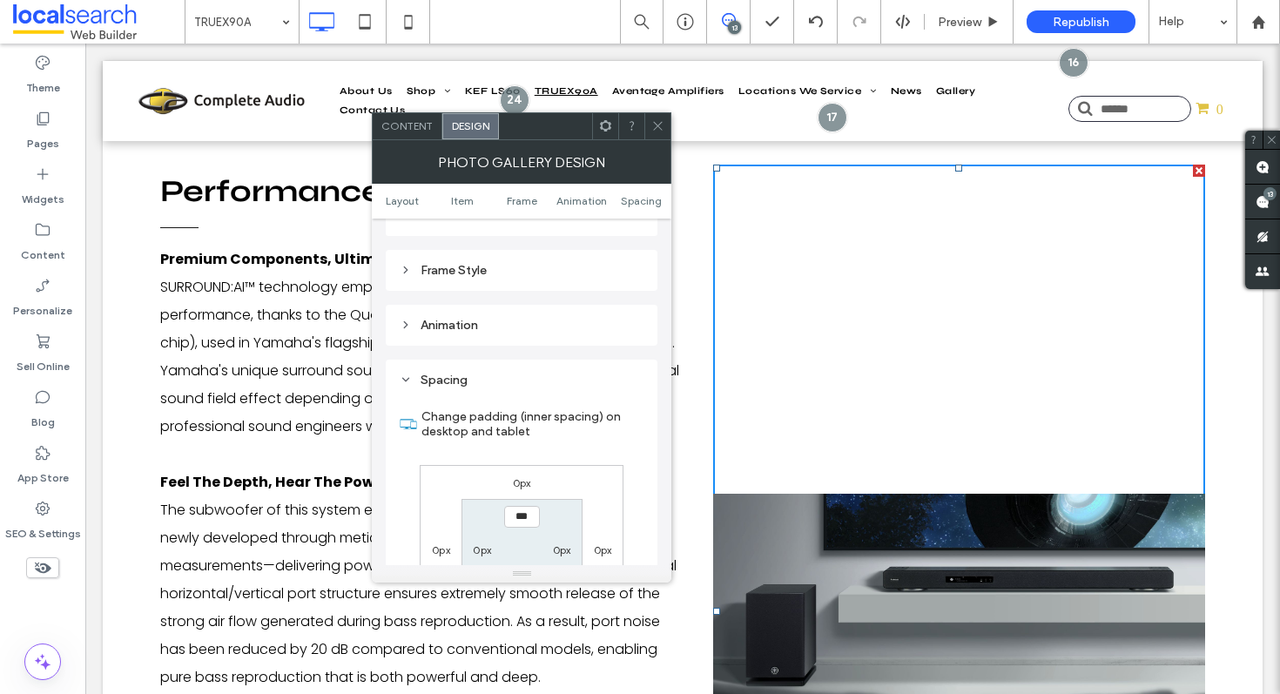
scroll to position [749, 0]
click at [483, 258] on div "Frame Style" at bounding box center [522, 270] width 272 height 41
click at [500, 275] on div "Frame Style" at bounding box center [522, 270] width 244 height 15
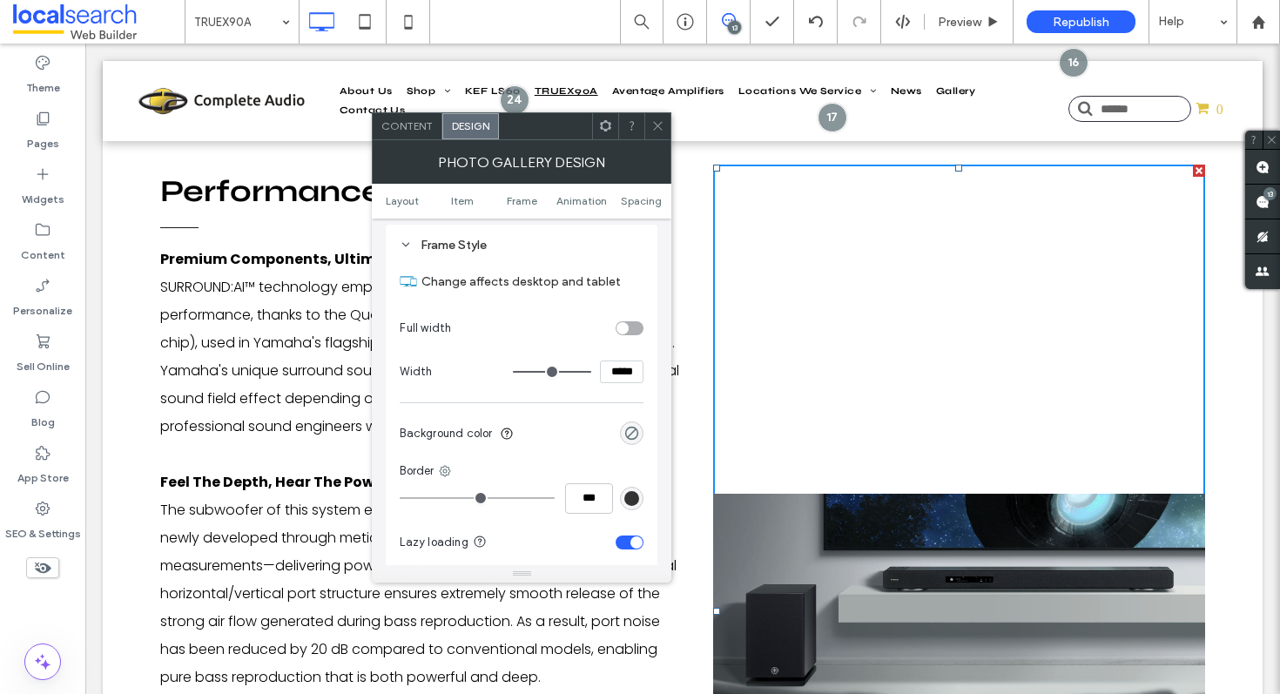
scroll to position [779, 0]
click at [636, 320] on div "toggle" at bounding box center [630, 324] width 28 height 14
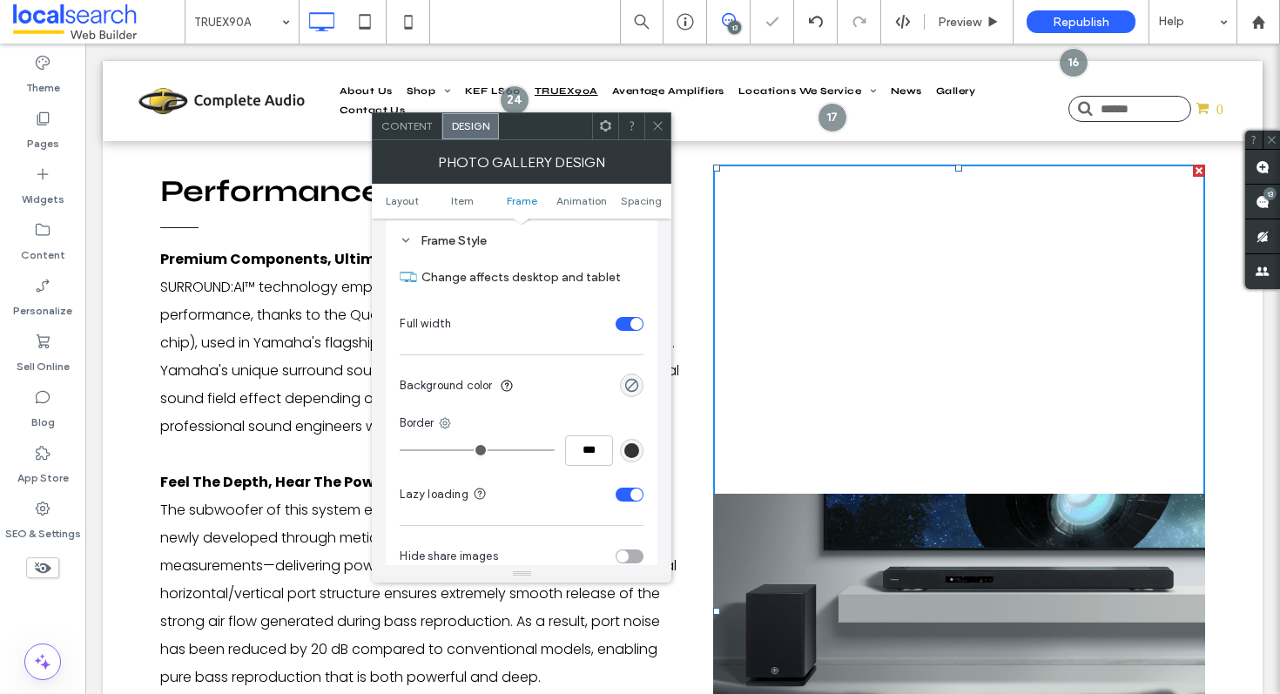
click at [636, 320] on div "toggle" at bounding box center [637, 324] width 12 height 12
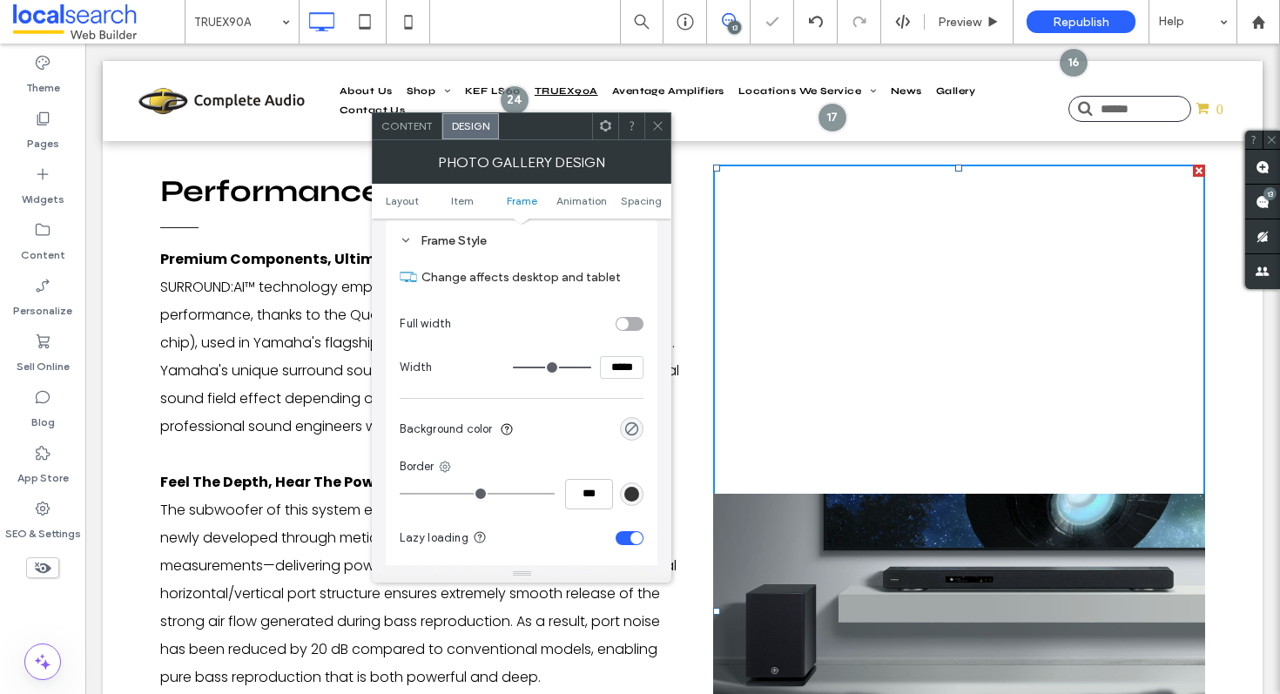
click at [630, 326] on div "toggle" at bounding box center [630, 324] width 28 height 14
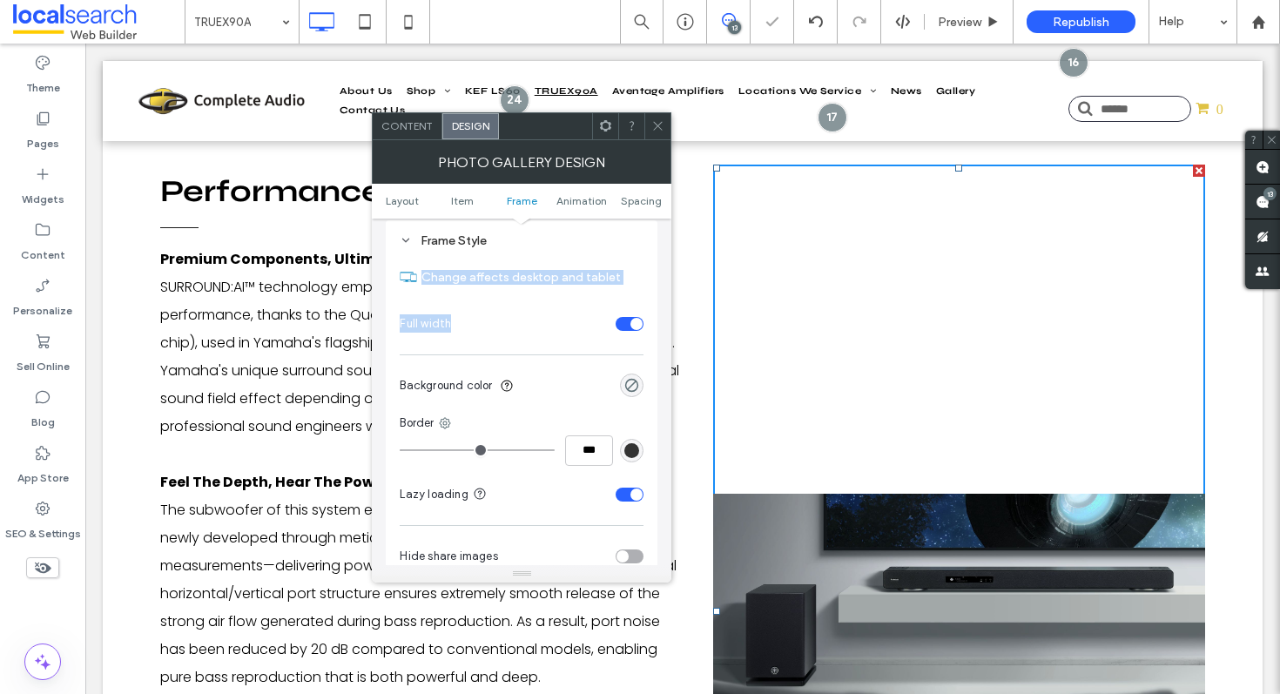
click at [630, 326] on div "toggle" at bounding box center [630, 324] width 28 height 14
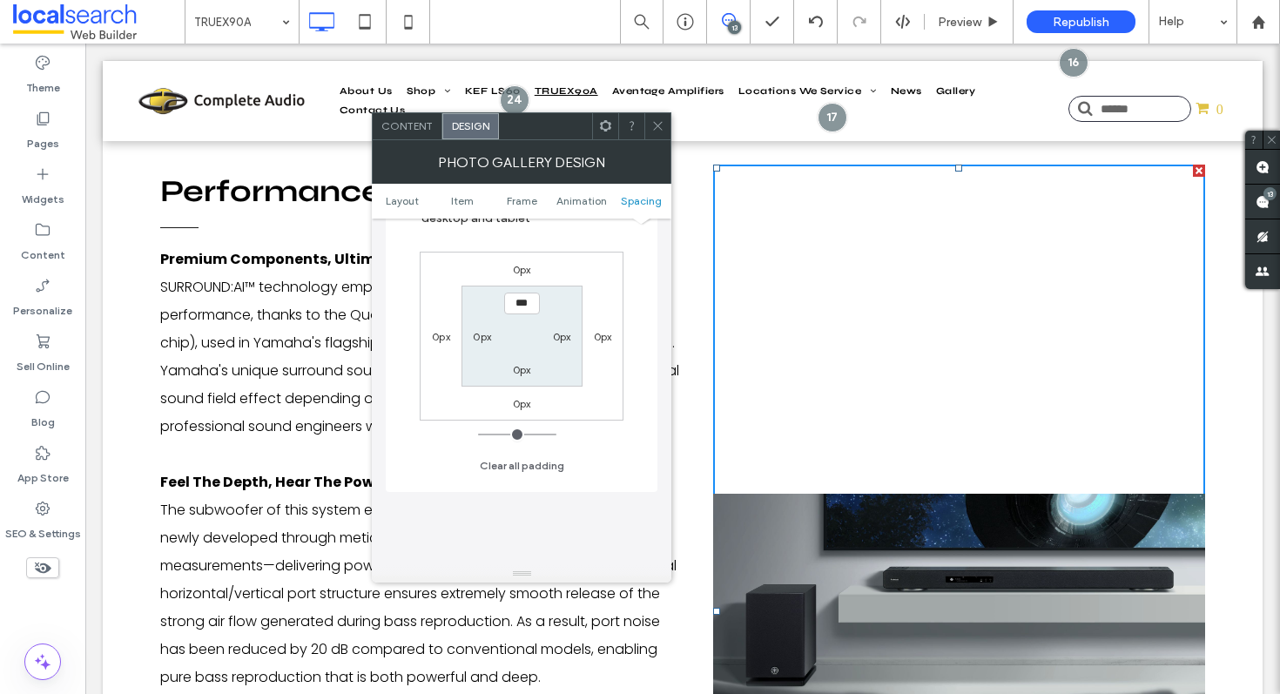
scroll to position [1553, 0]
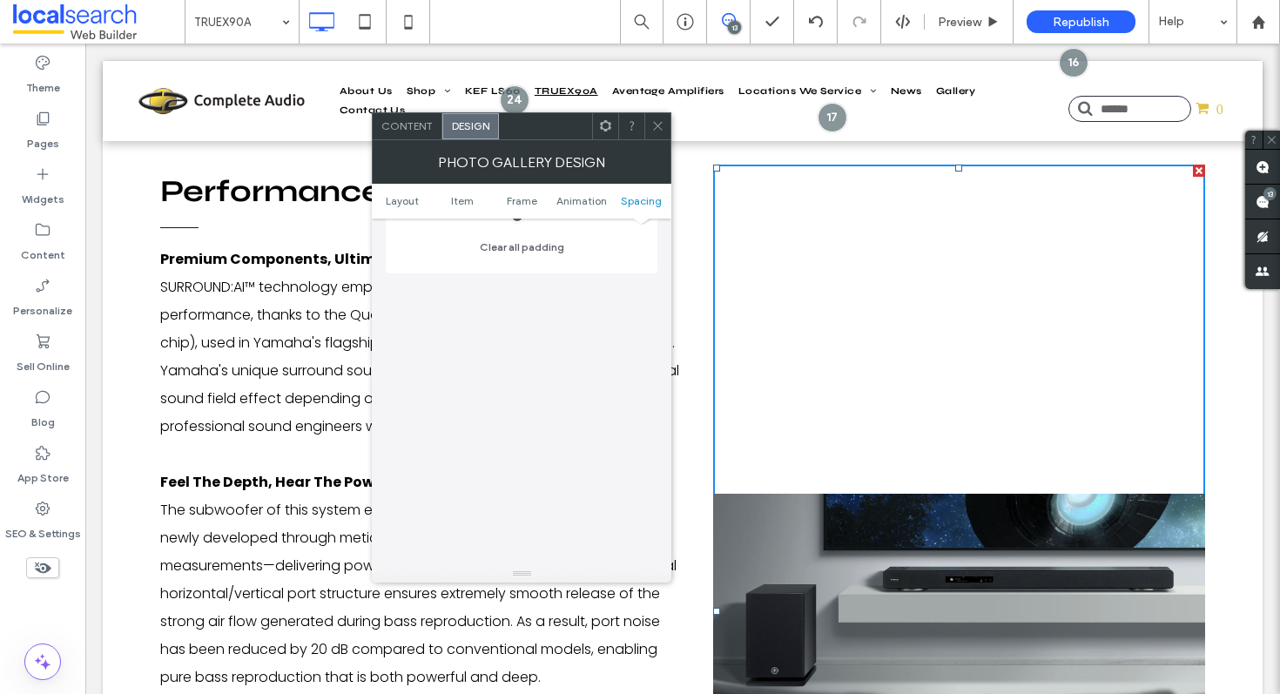
click at [662, 124] on icon at bounding box center [657, 125] width 13 height 13
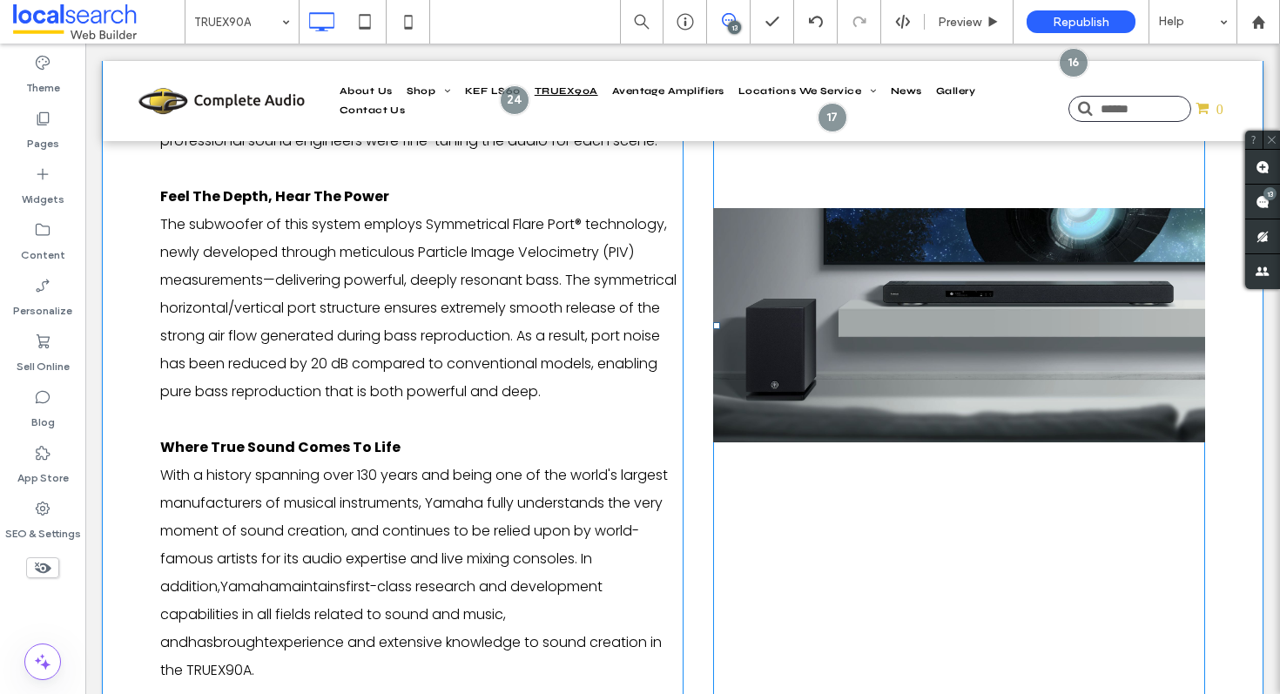
scroll to position [2622, 0]
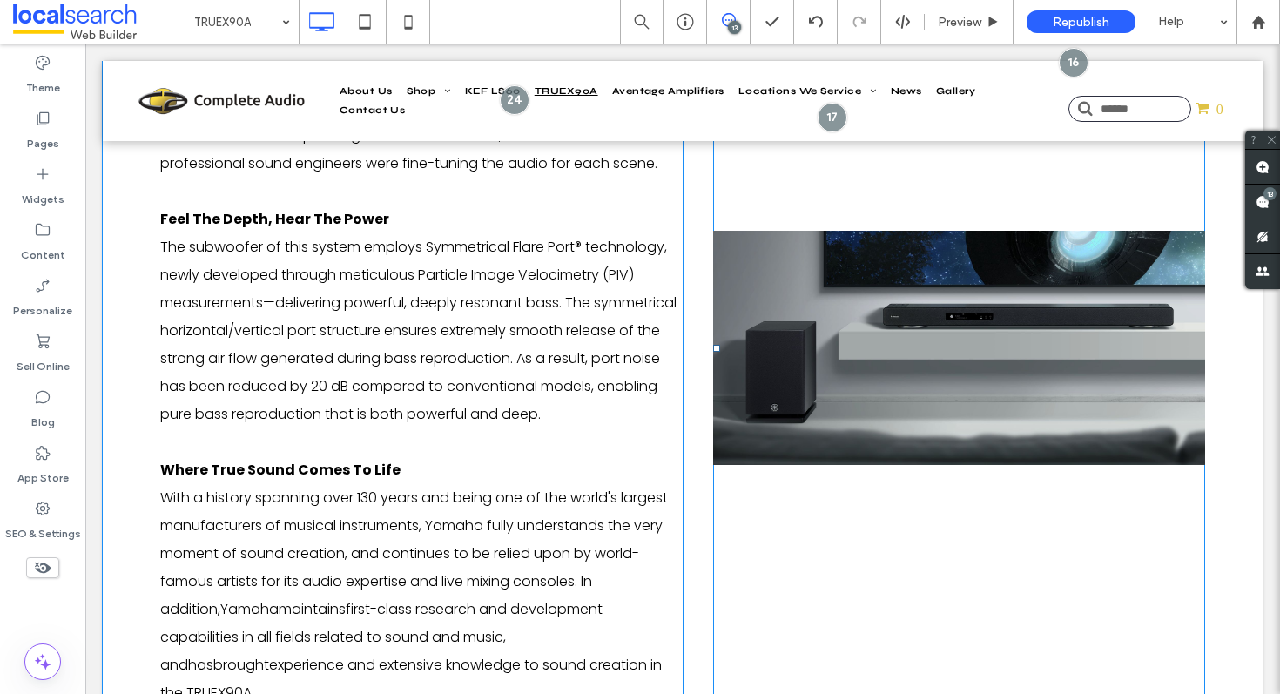
click at [841, 545] on link at bounding box center [959, 348] width 492 height 893
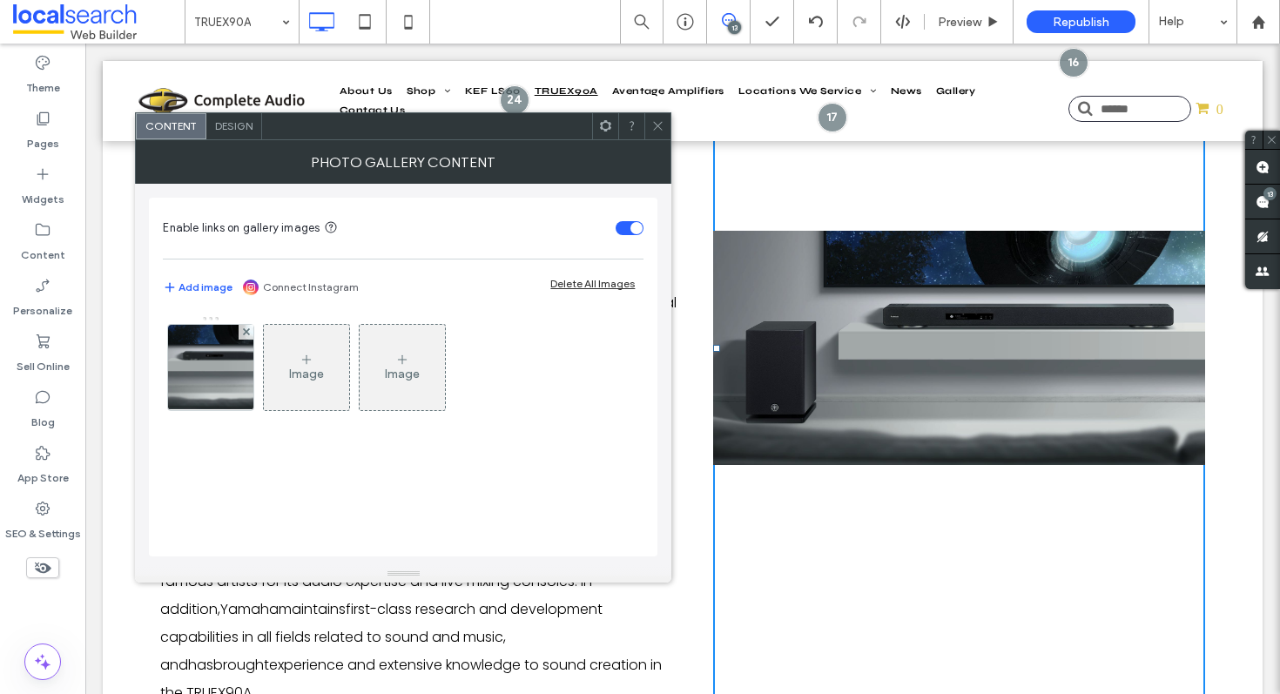
click at [646, 132] on div at bounding box center [657, 126] width 26 height 26
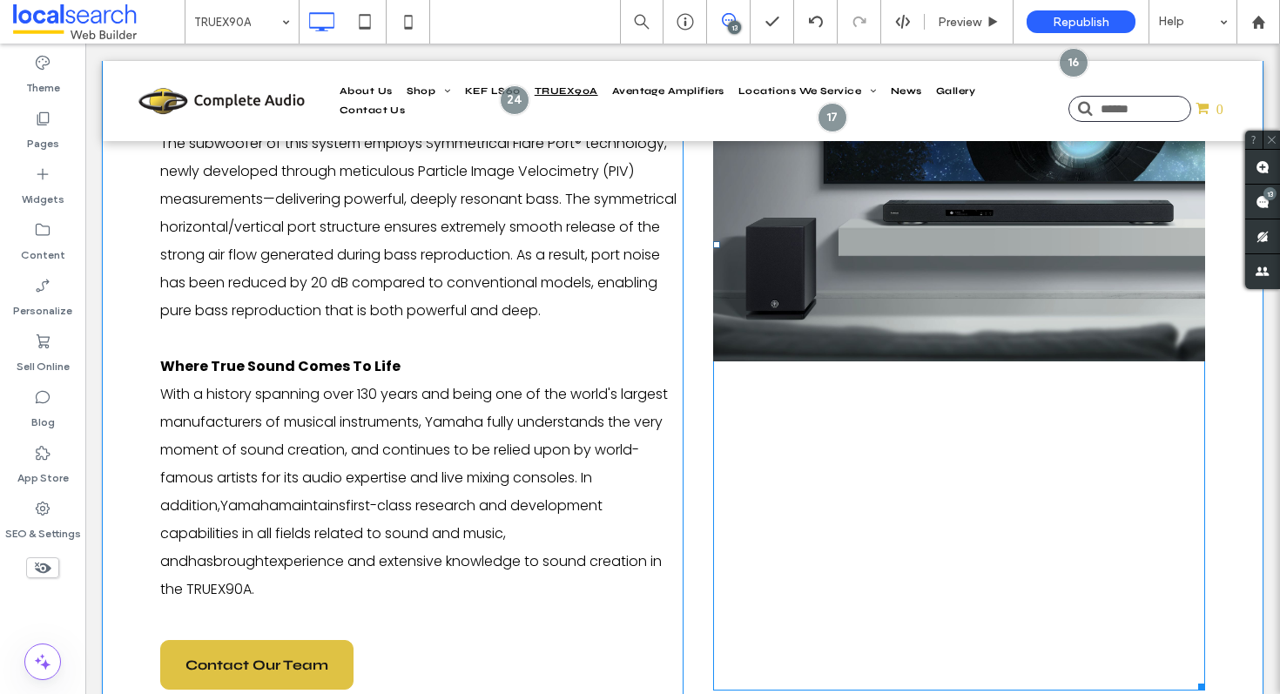
scroll to position [2826, 0]
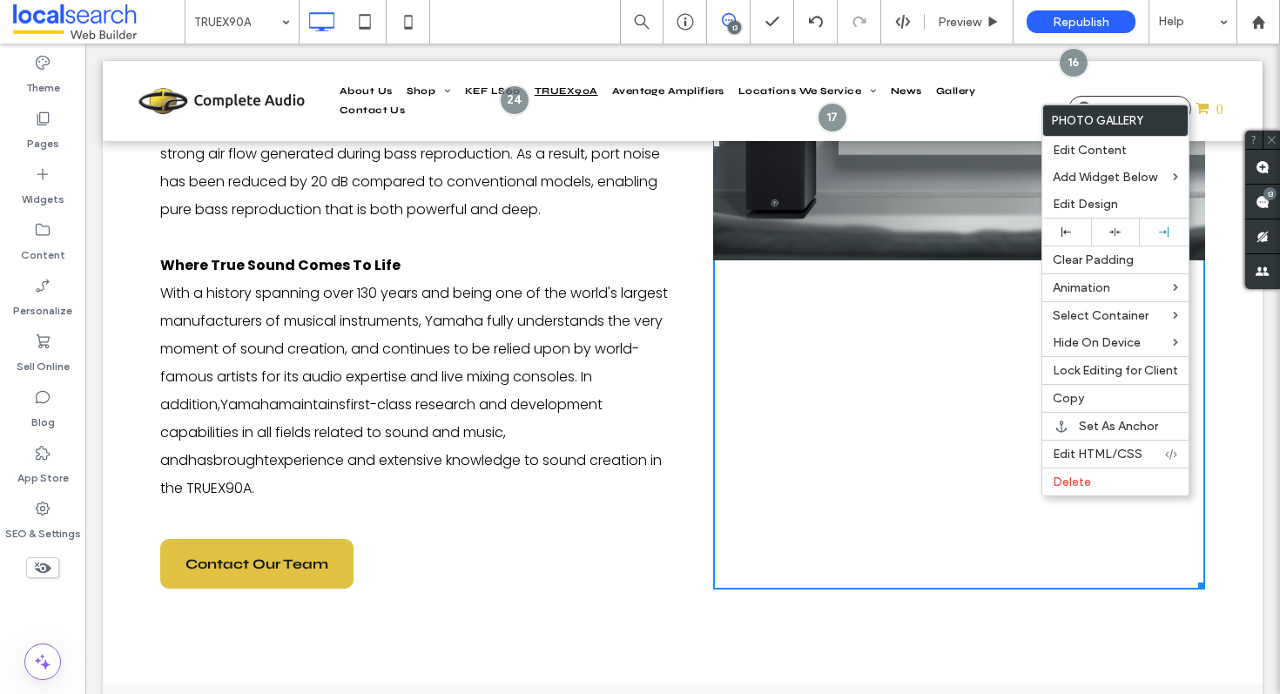
click at [892, 435] on link at bounding box center [959, 143] width 492 height 893
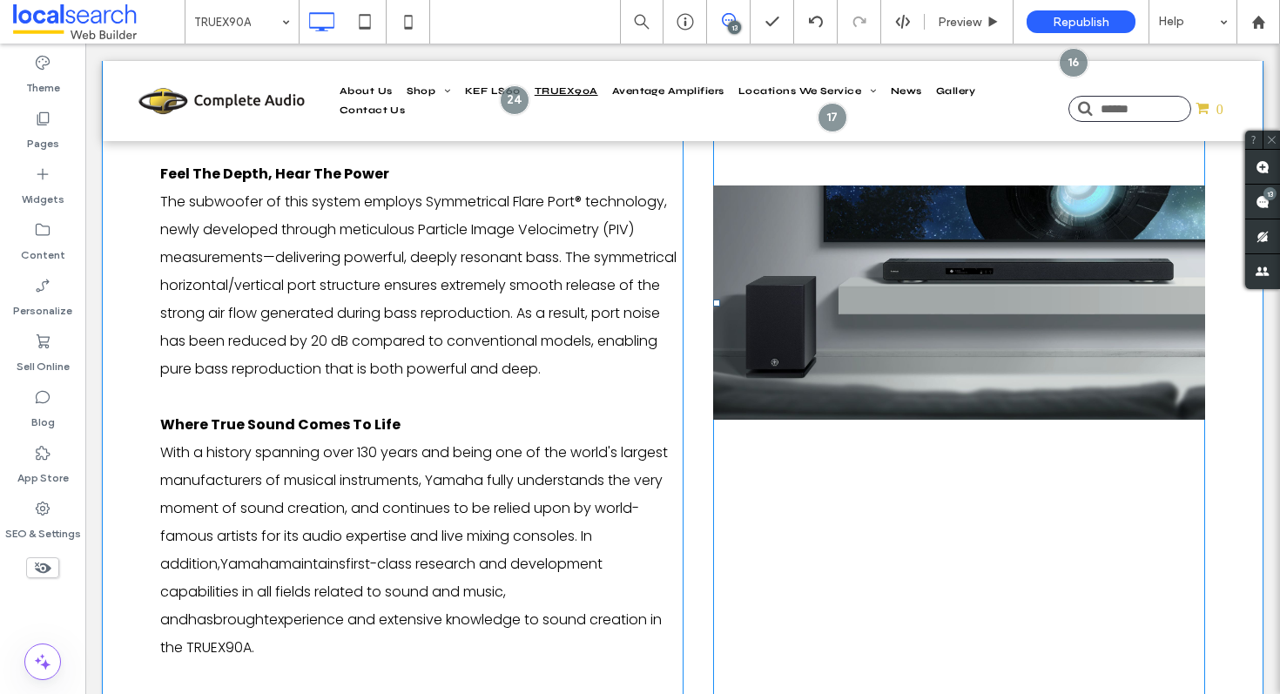
scroll to position [2273, 0]
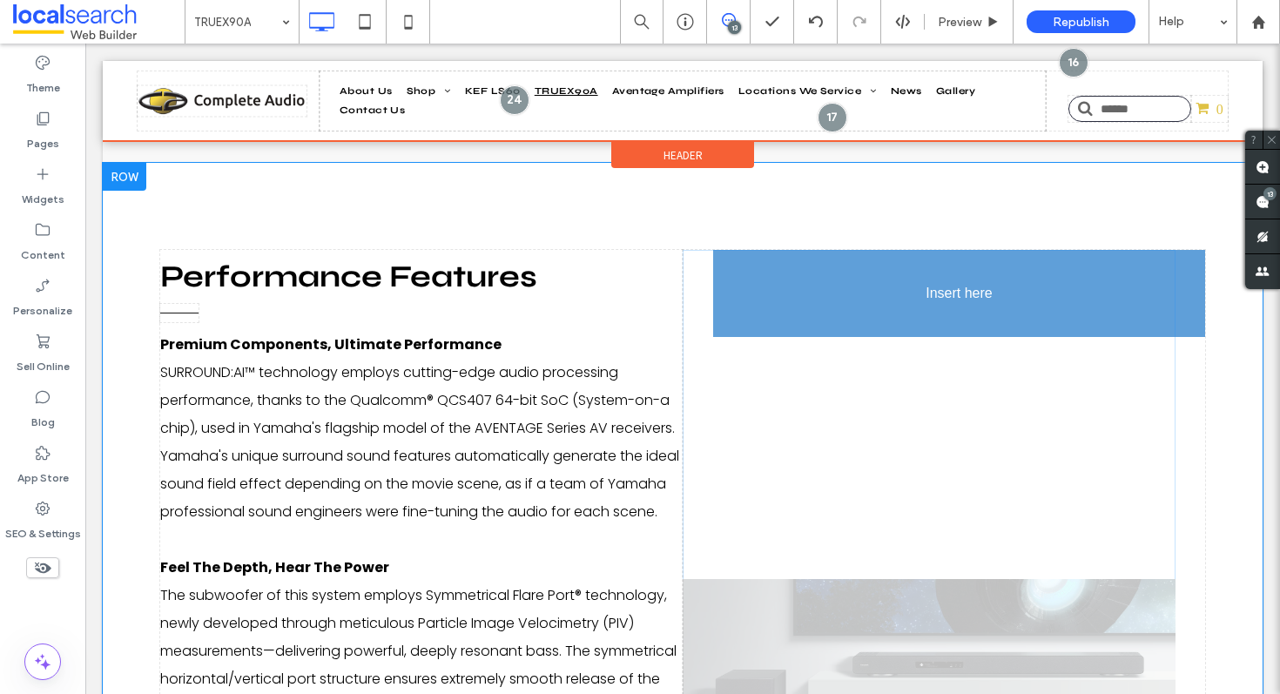
drag, startPoint x: 952, startPoint y: 257, endPoint x: 936, endPoint y: 263, distance: 16.8
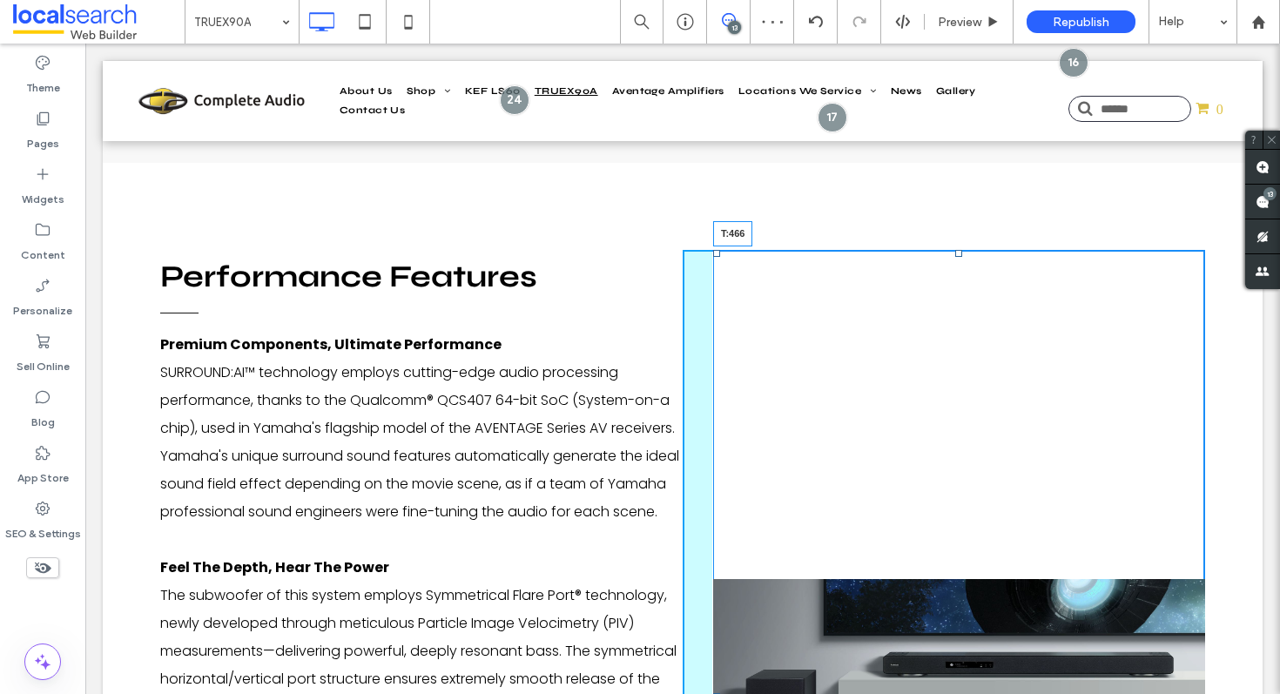
drag, startPoint x: 952, startPoint y: 250, endPoint x: 918, endPoint y: 678, distance: 429.8
click at [918, 678] on div "T:466" at bounding box center [959, 696] width 492 height 893
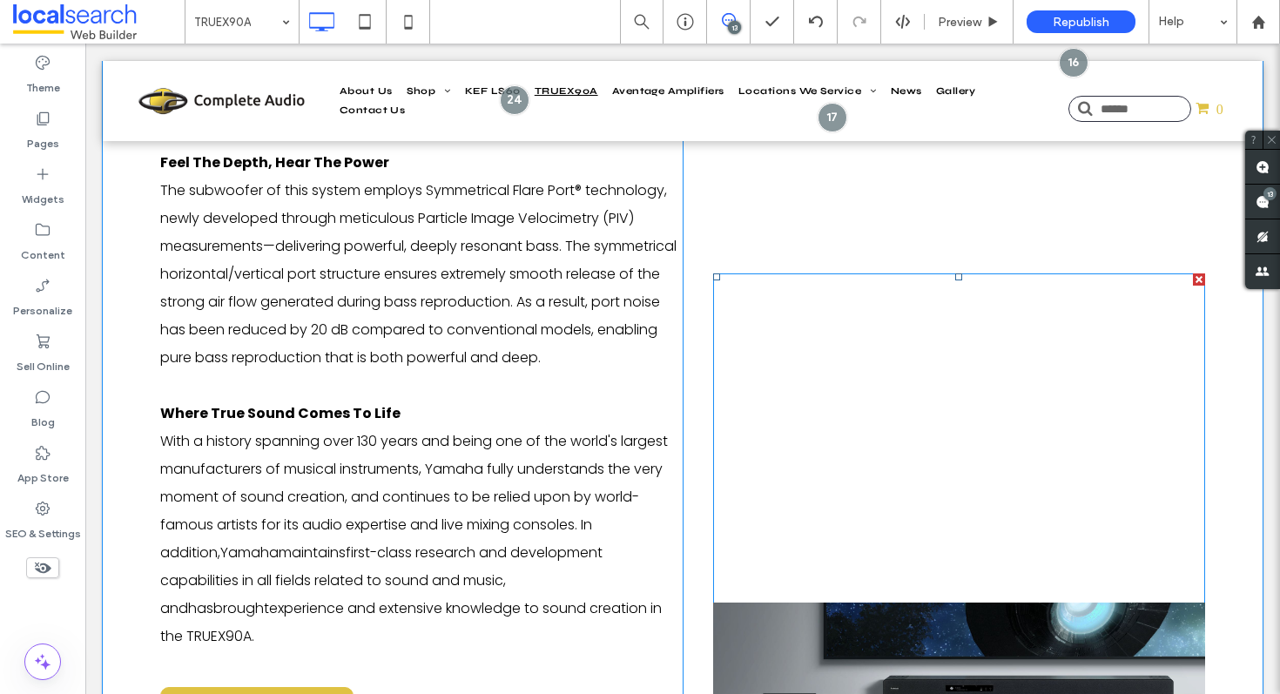
scroll to position [2644, 0]
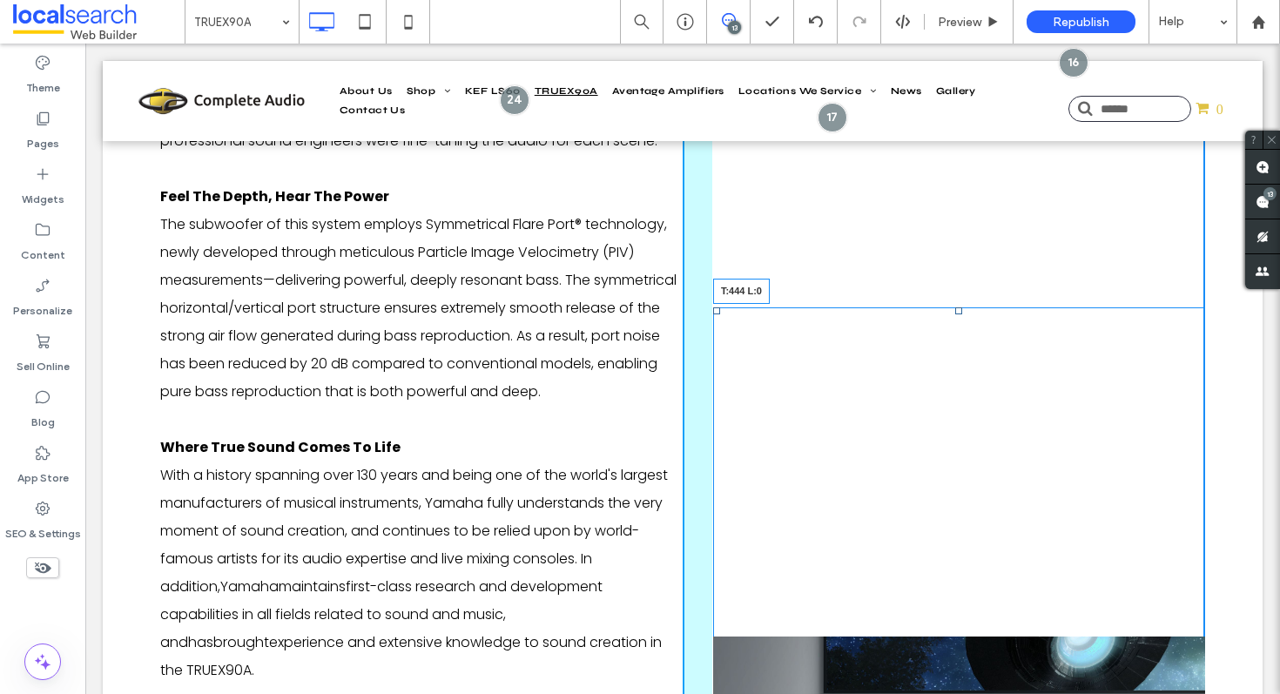
drag, startPoint x: 711, startPoint y: 310, endPoint x: 730, endPoint y: 268, distance: 46.0
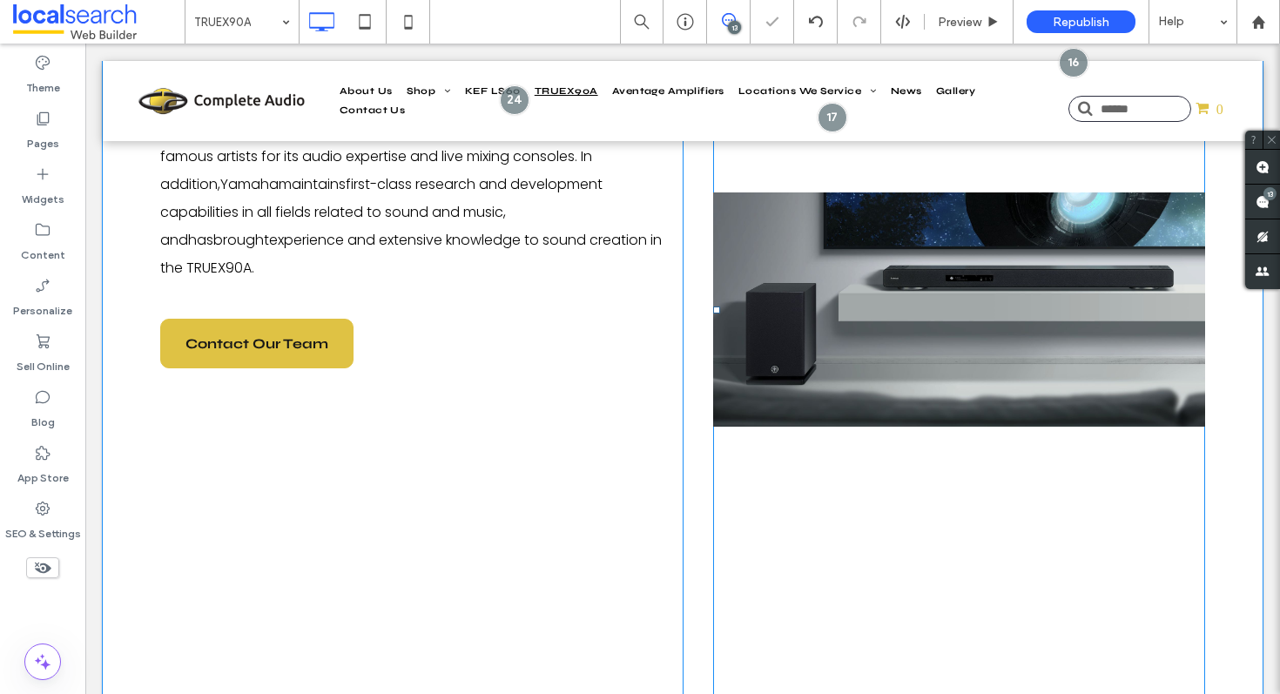
scroll to position [3263, 0]
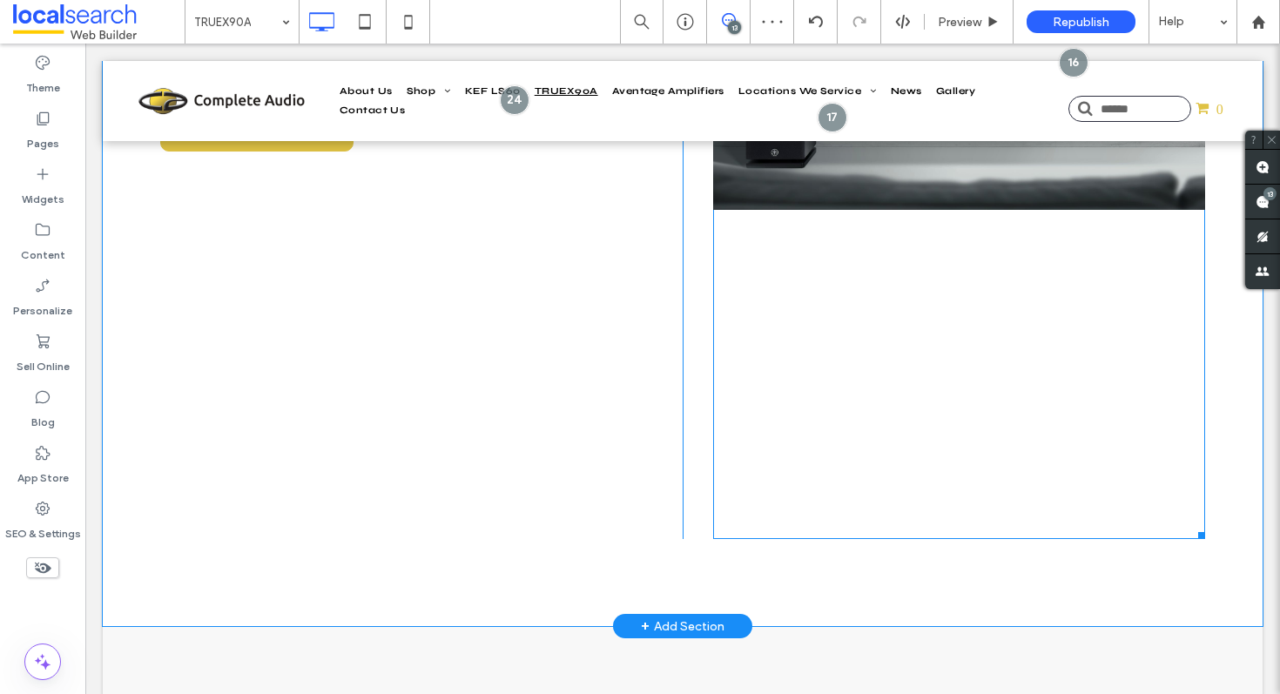
click at [760, 508] on link at bounding box center [959, 92] width 492 height 893
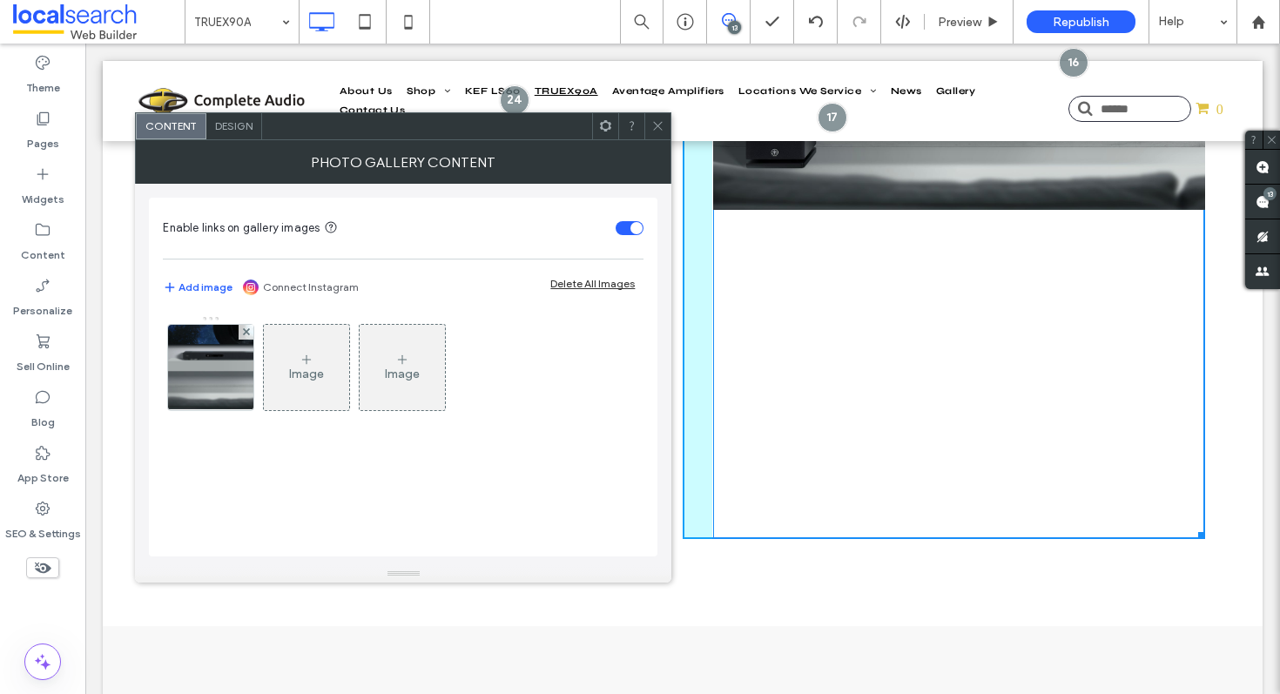
drag, startPoint x: 1192, startPoint y: 531, endPoint x: 1280, endPoint y: 576, distance: 98.5
click at [1198, 534] on div at bounding box center [1198, 532] width 13 height 13
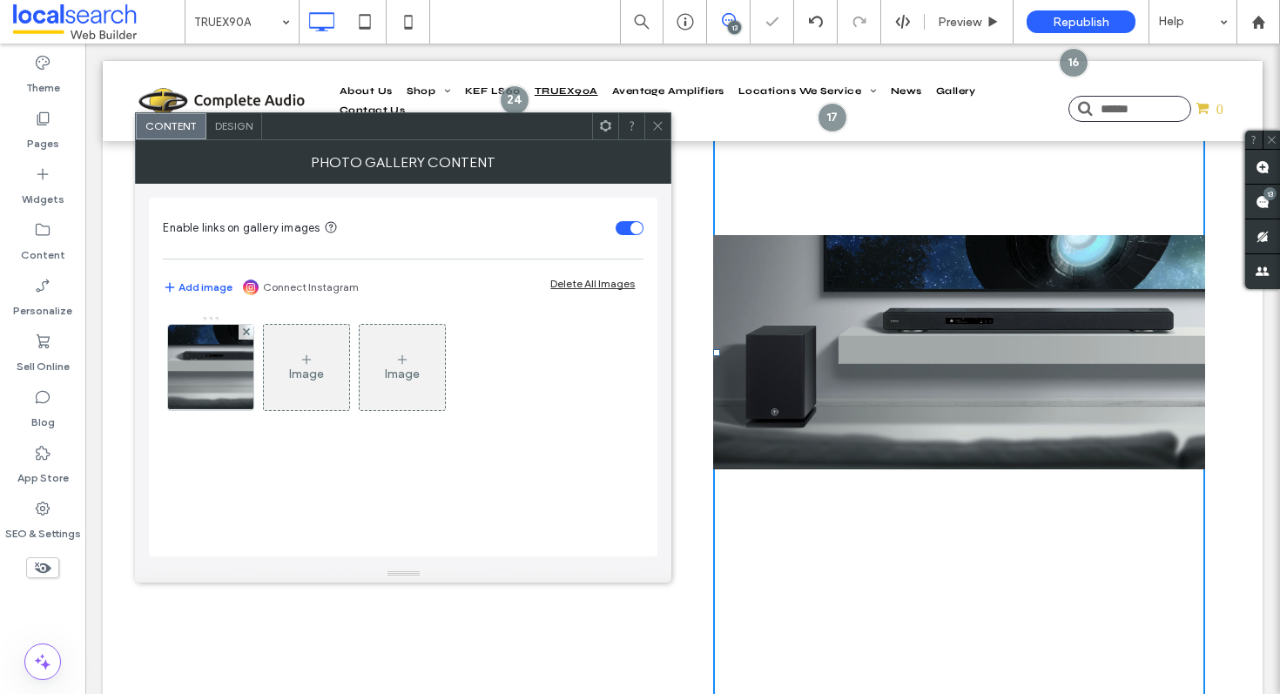
scroll to position [2966, 0]
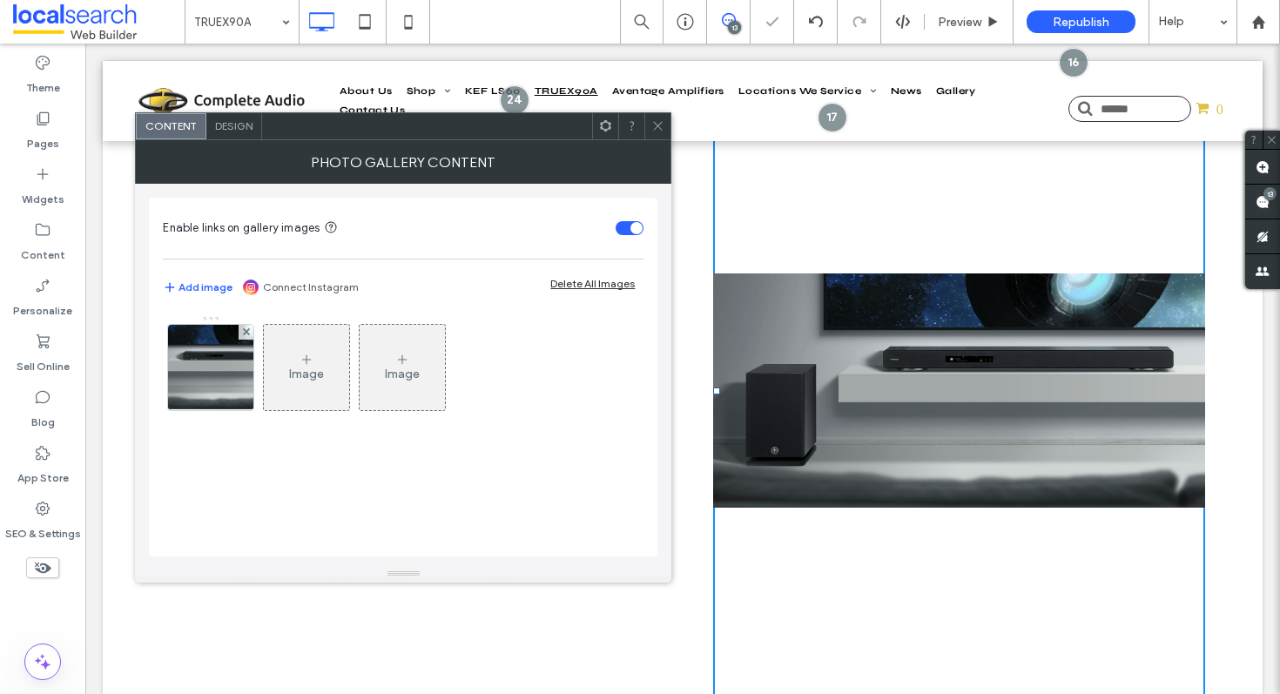
click at [654, 132] on icon at bounding box center [657, 125] width 13 height 13
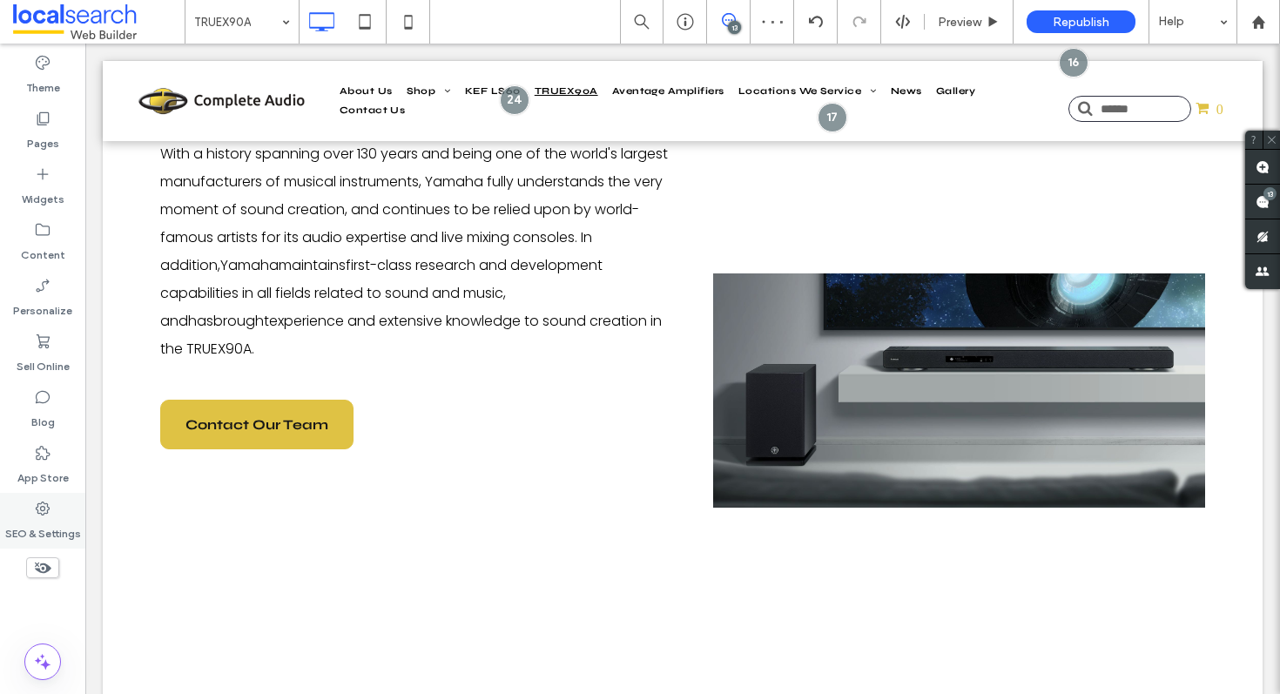
click at [30, 519] on label "SEO & Settings" at bounding box center [43, 529] width 76 height 24
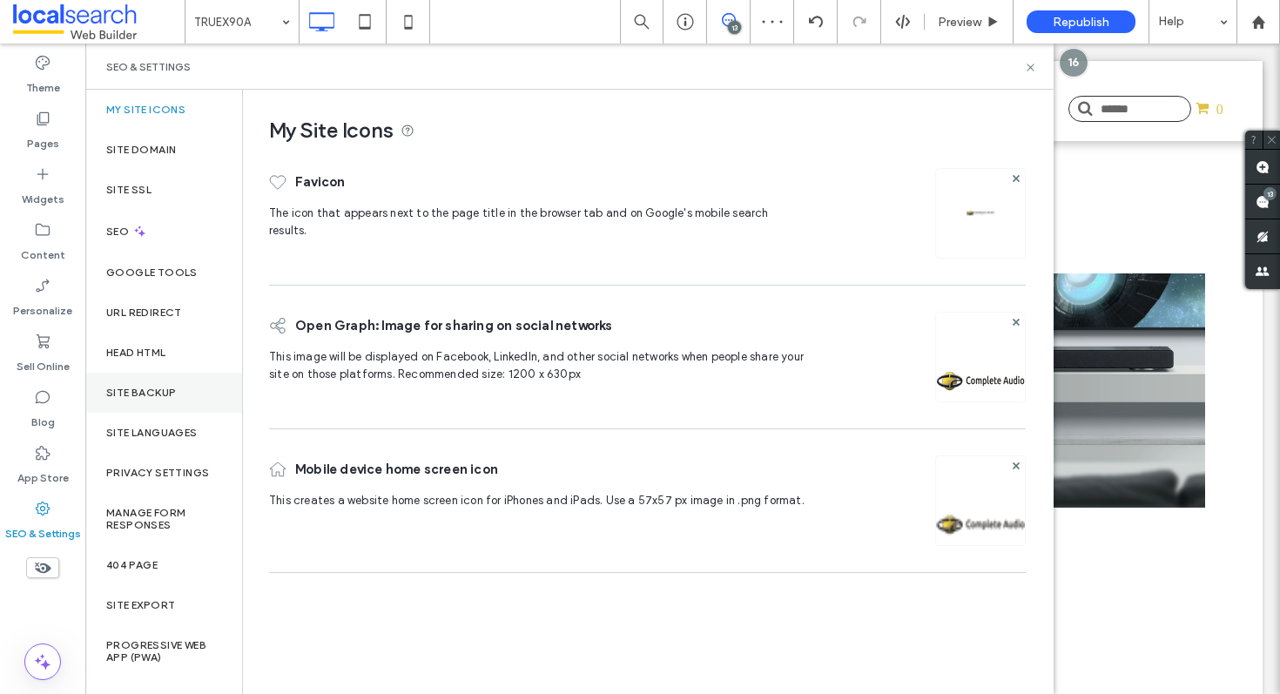
click at [184, 390] on div "Site Backup" at bounding box center [163, 393] width 157 height 40
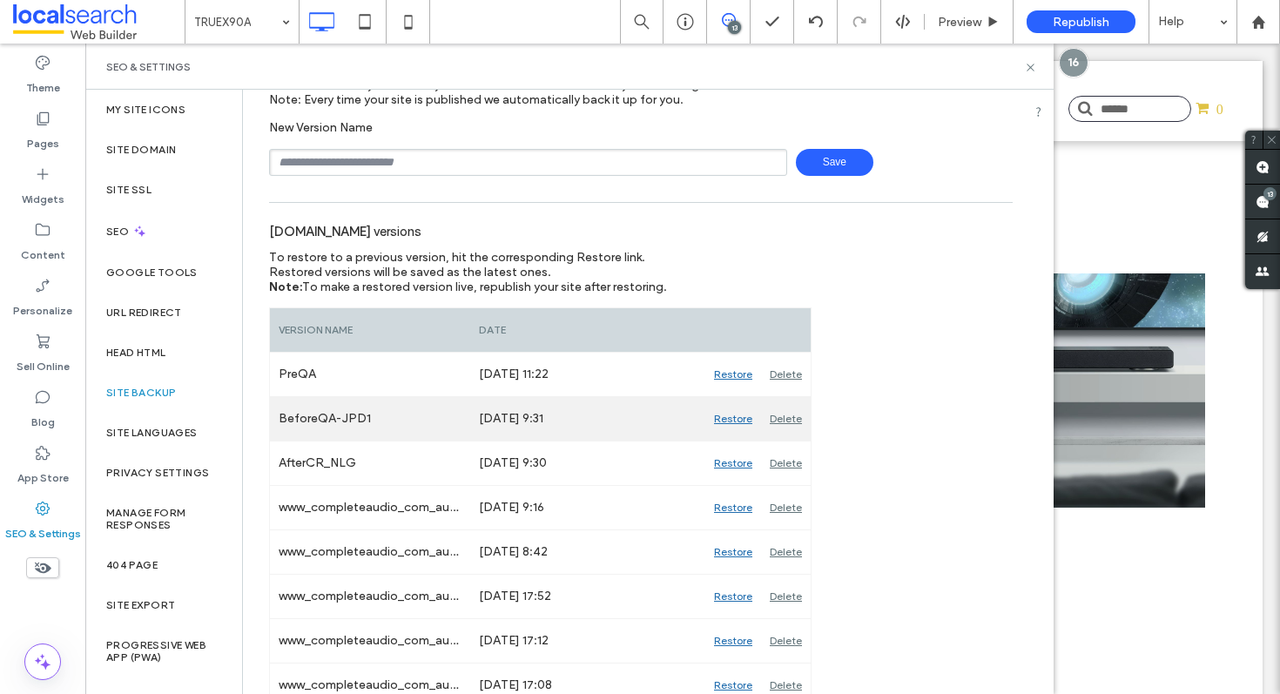
scroll to position [73, 0]
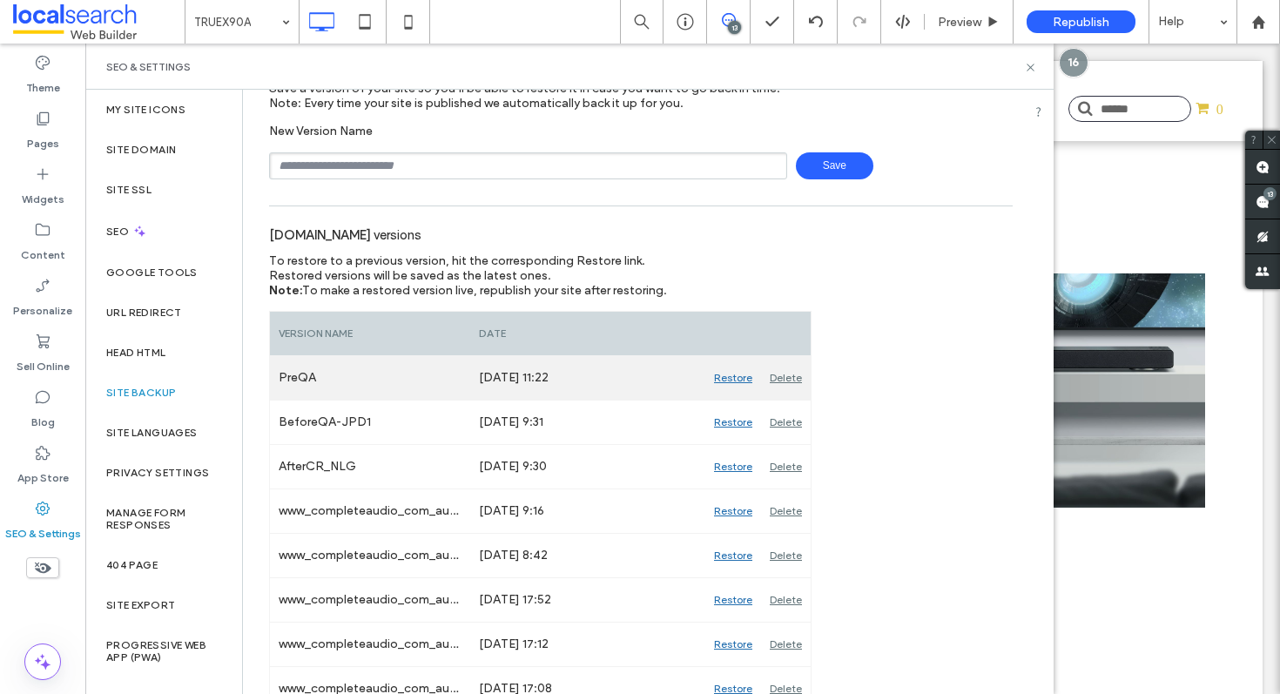
click at [732, 375] on div "Restore" at bounding box center [733, 378] width 56 height 44
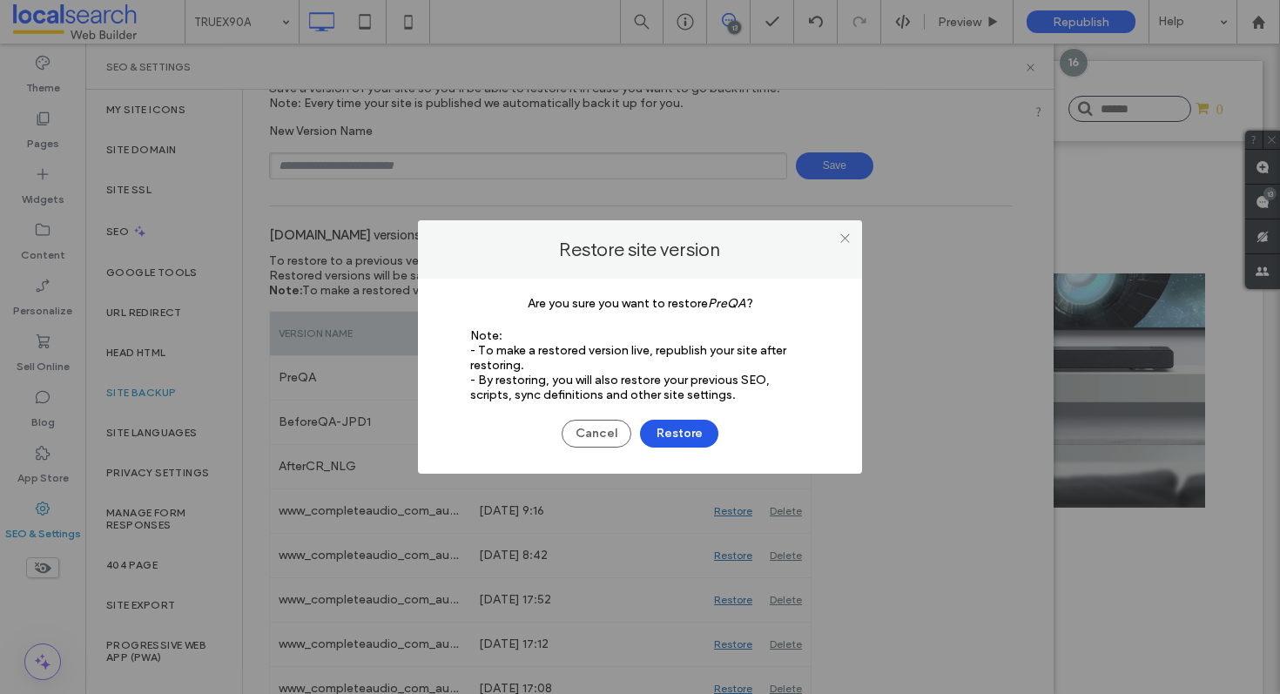
click at [665, 432] on button "Restore" at bounding box center [679, 434] width 78 height 28
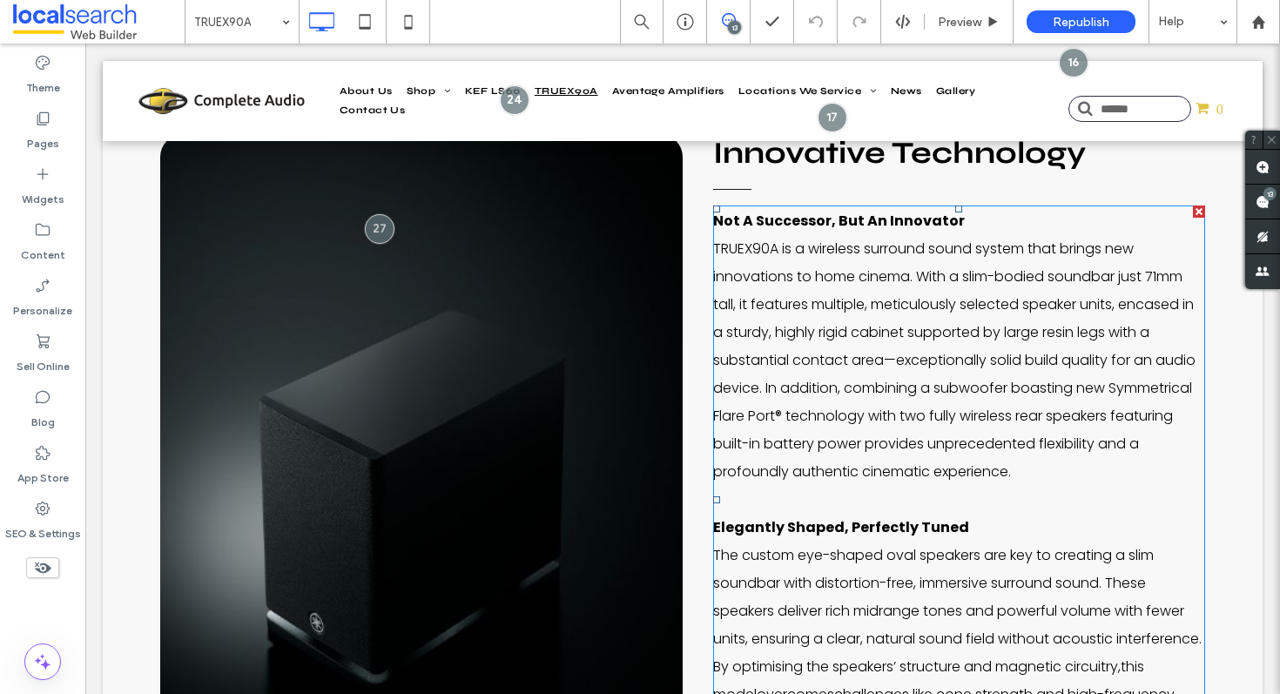
scroll to position [1490, 0]
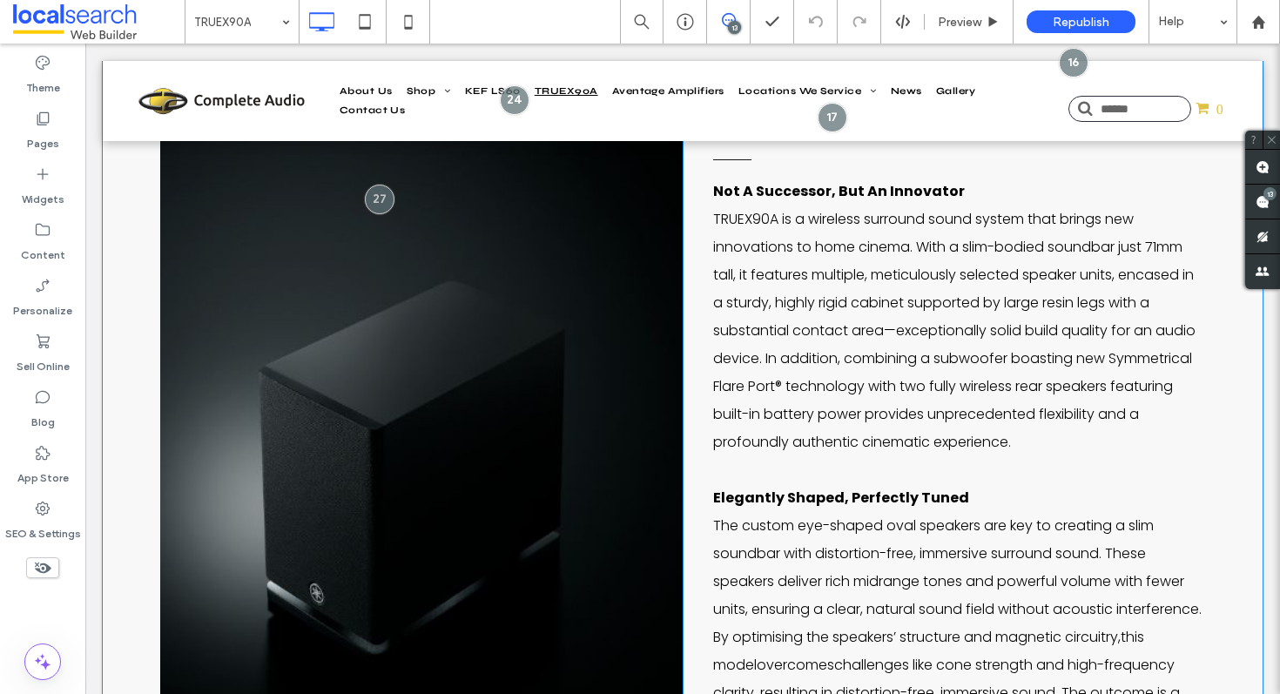
click at [499, 457] on link at bounding box center [421, 477] width 523 height 745
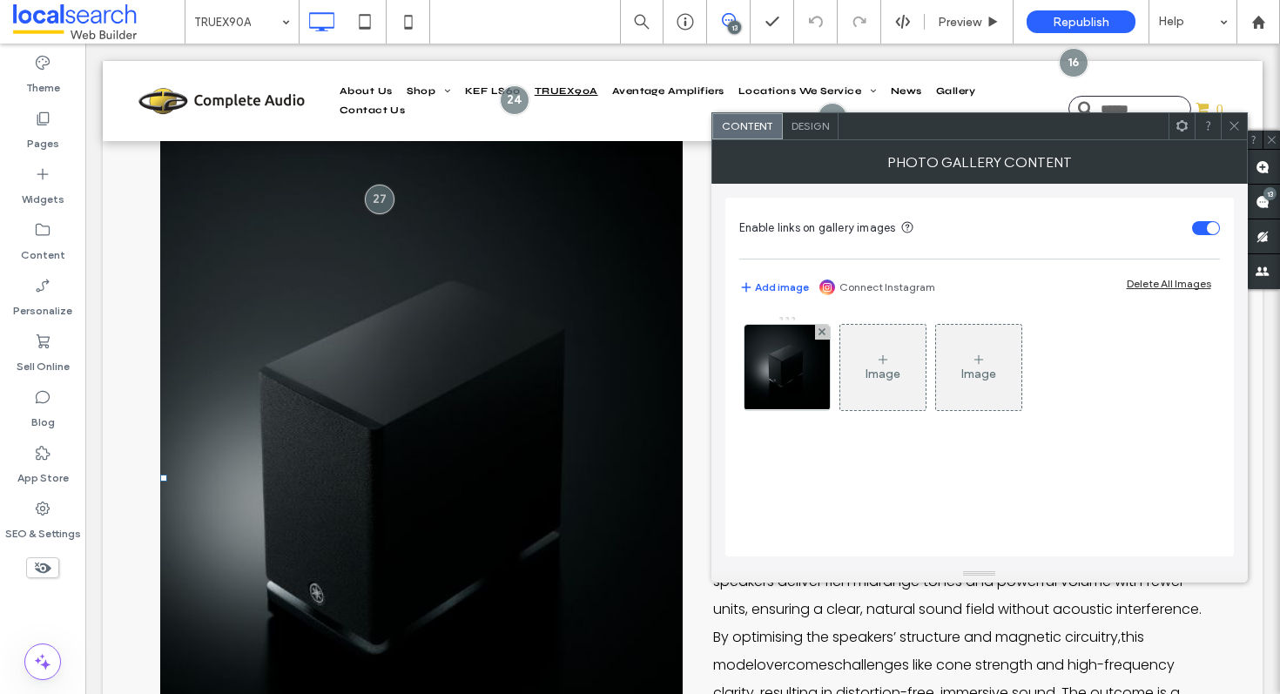
click at [499, 457] on link at bounding box center [421, 477] width 523 height 745
click at [767, 367] on img at bounding box center [787, 367] width 87 height 85
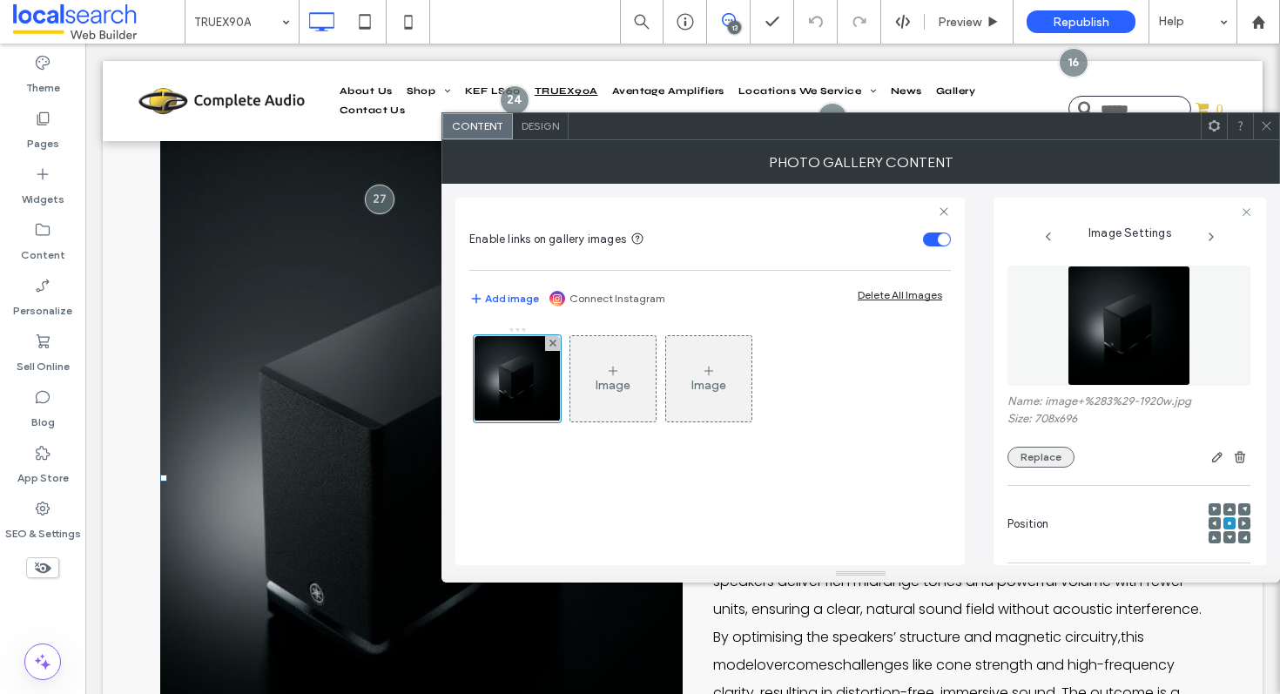
click at [1061, 463] on button "Replace" at bounding box center [1041, 457] width 67 height 21
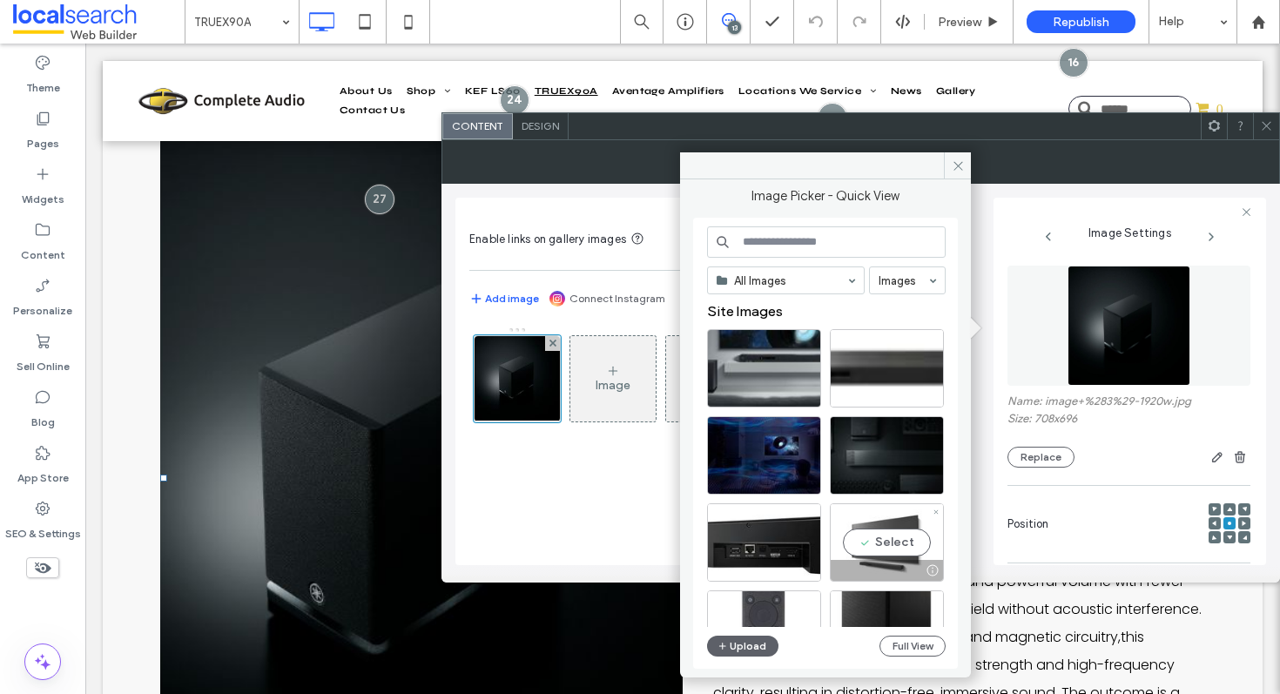
click at [879, 543] on div "Select" at bounding box center [887, 542] width 114 height 78
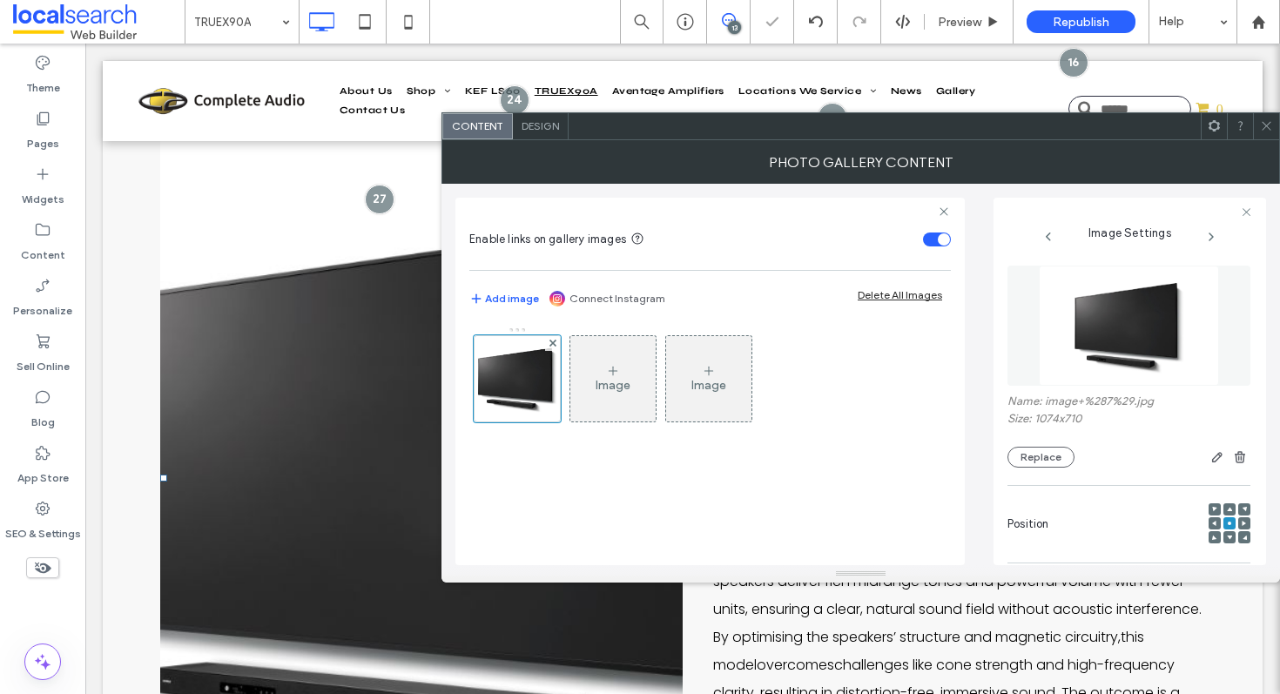
click at [1268, 132] on span at bounding box center [1266, 126] width 13 height 26
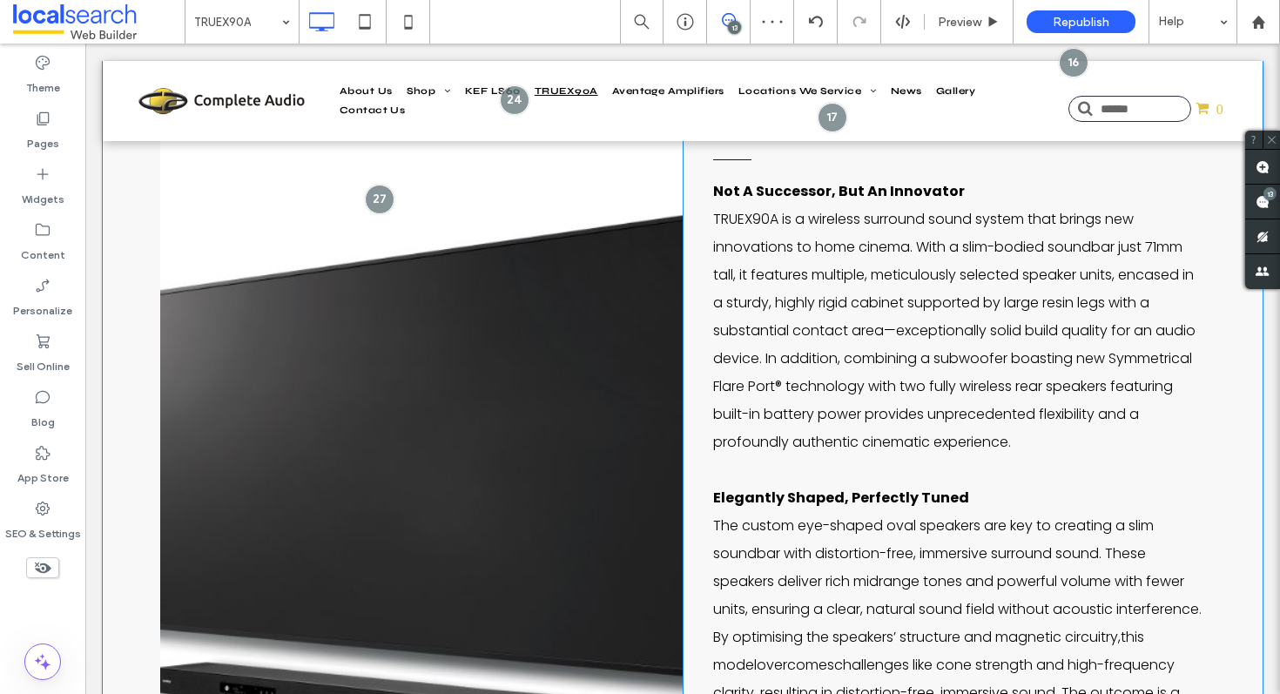
click at [577, 318] on link at bounding box center [421, 477] width 523 height 745
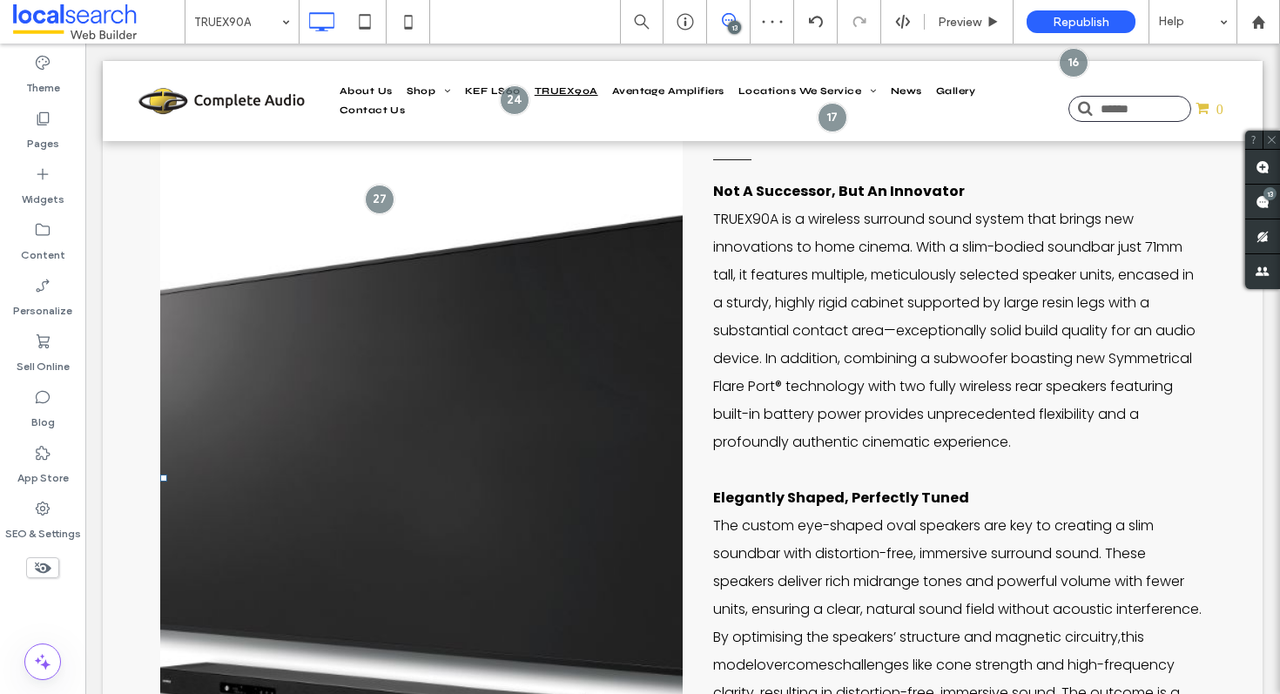
click at [577, 318] on link at bounding box center [421, 477] width 523 height 745
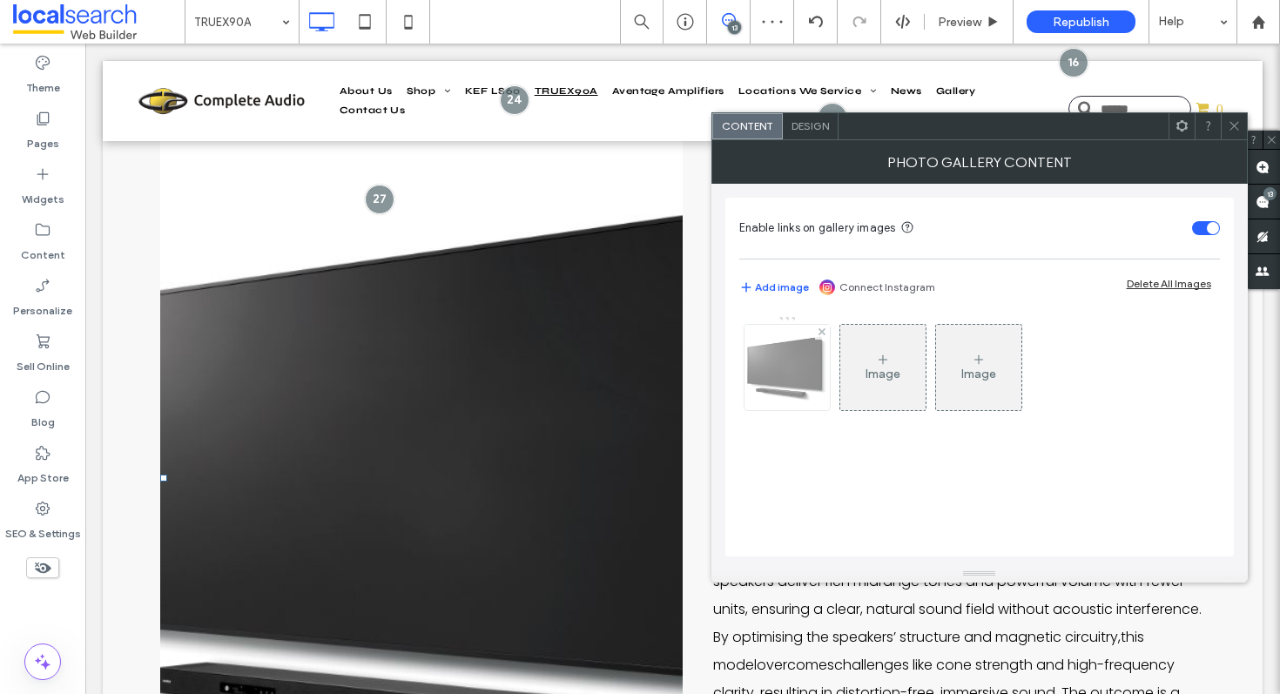
click at [773, 361] on img at bounding box center [786, 367] width 129 height 85
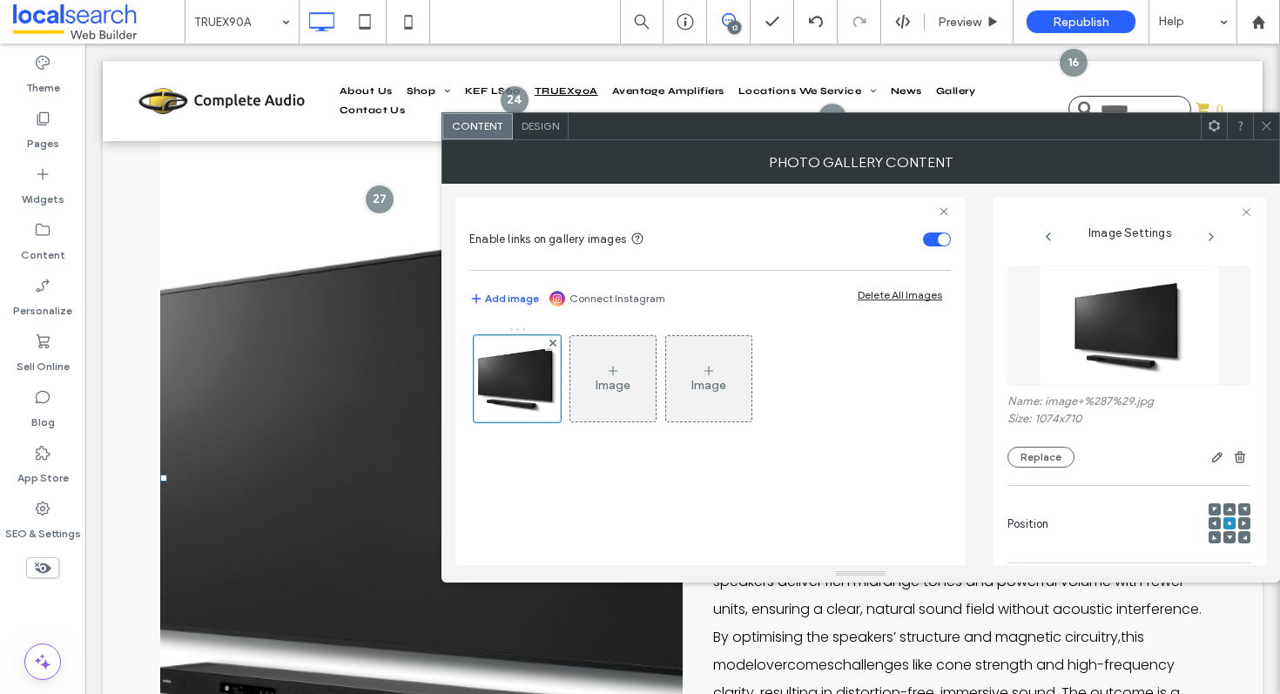
click at [1222, 125] on div at bounding box center [1214, 126] width 26 height 26
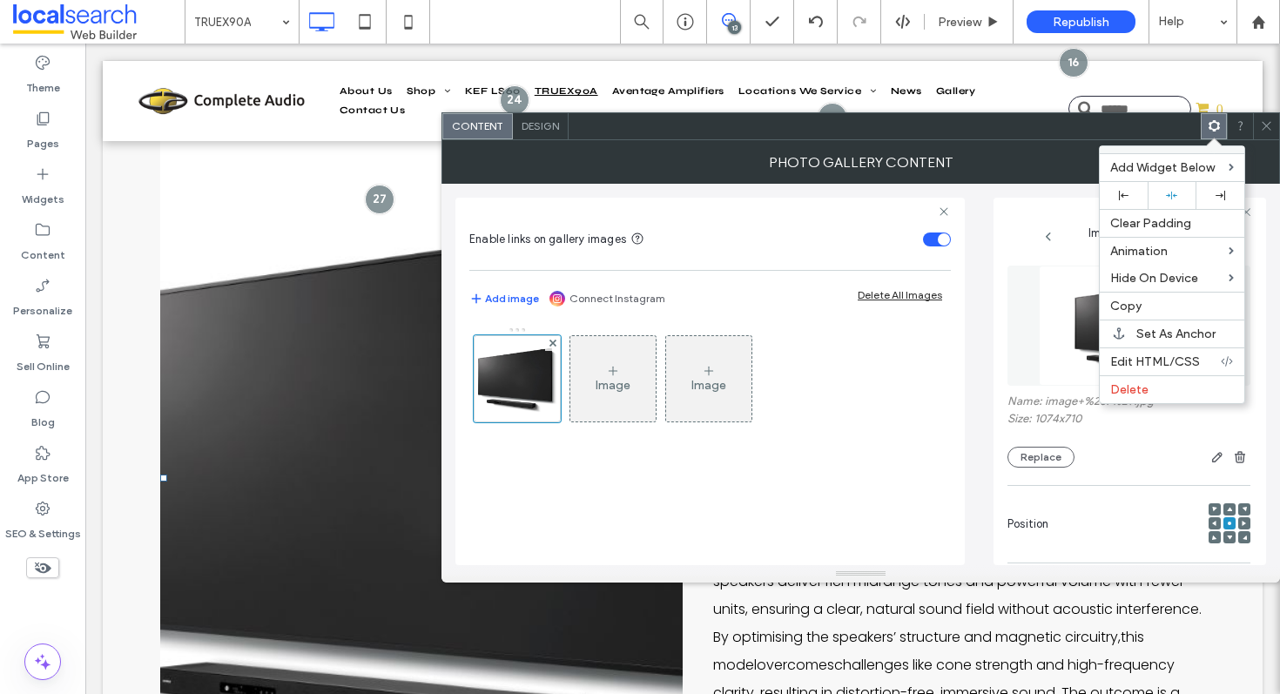
click at [1275, 128] on div at bounding box center [1266, 126] width 26 height 26
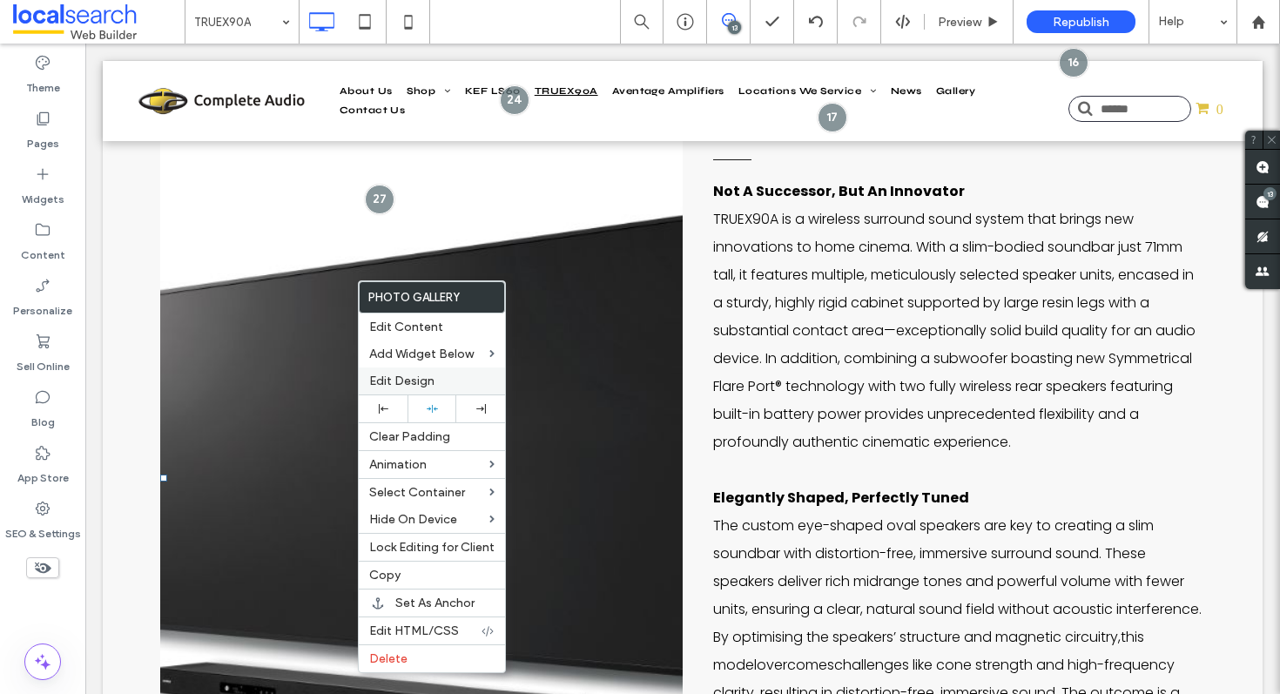
click at [392, 387] on span "Edit Design" at bounding box center [401, 381] width 65 height 15
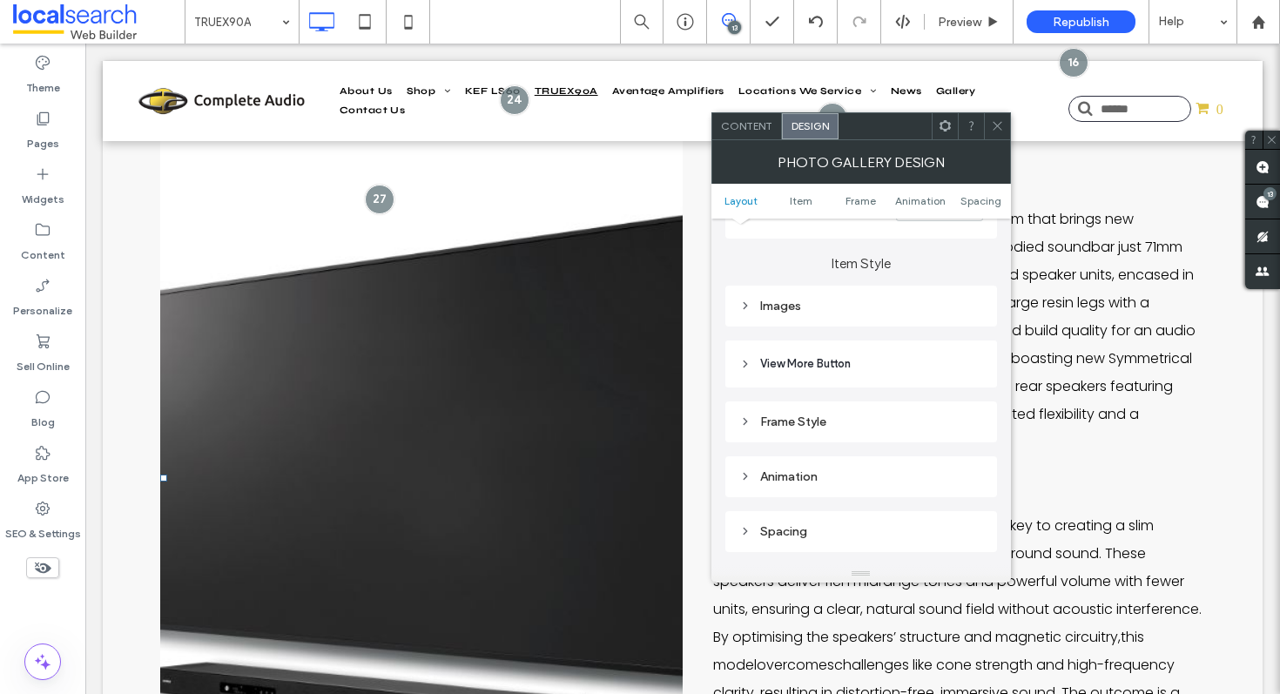
scroll to position [597, 0]
click at [845, 324] on div "Images" at bounding box center [861, 306] width 272 height 41
click at [853, 311] on div "Images" at bounding box center [861, 306] width 244 height 15
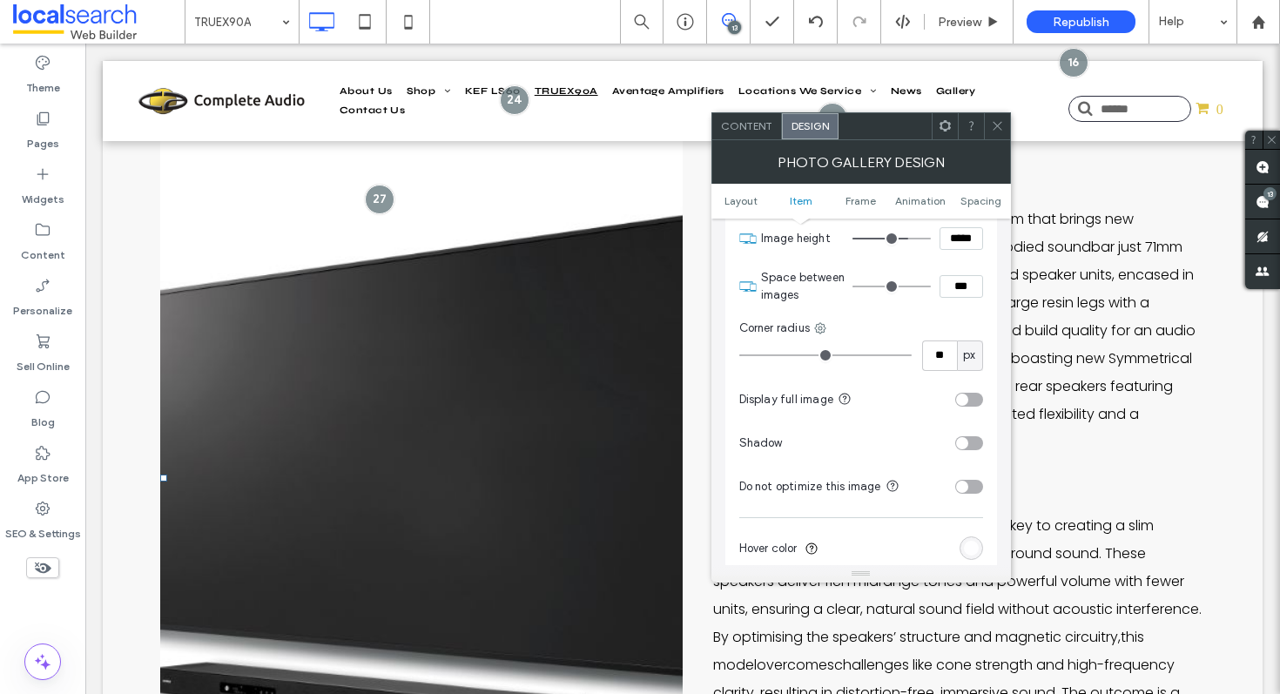
scroll to position [737, 0]
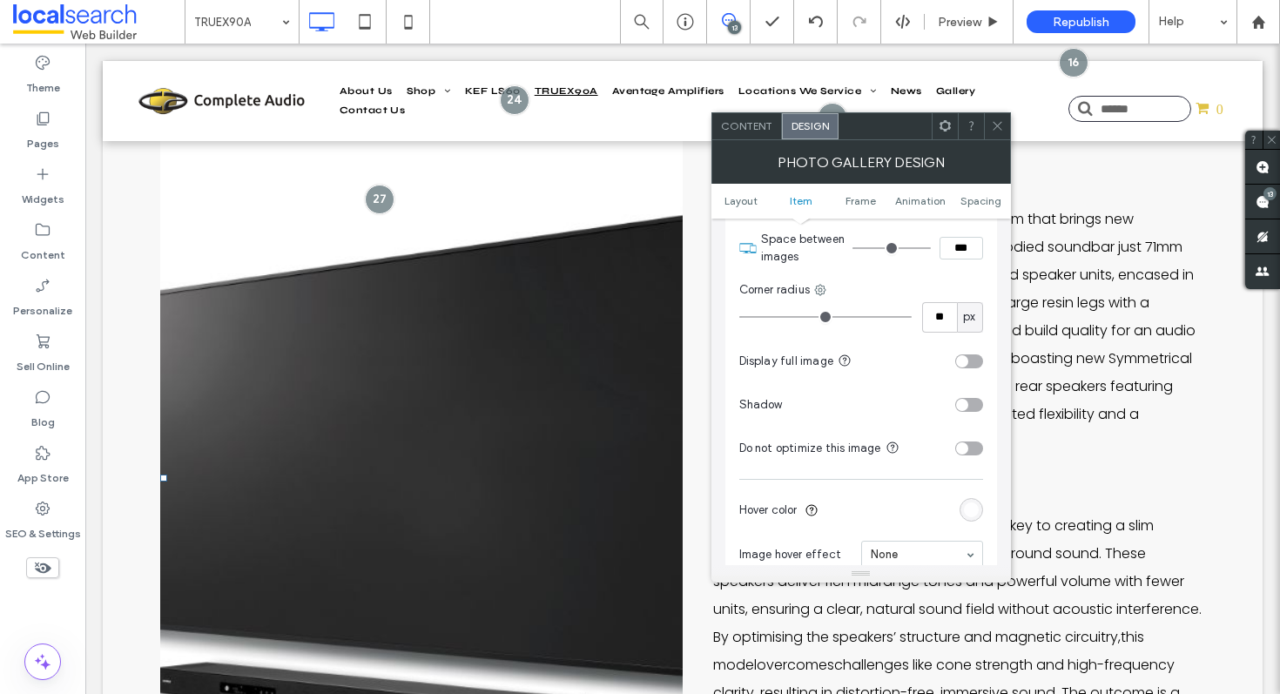
click at [975, 361] on div "toggle" at bounding box center [969, 361] width 28 height 14
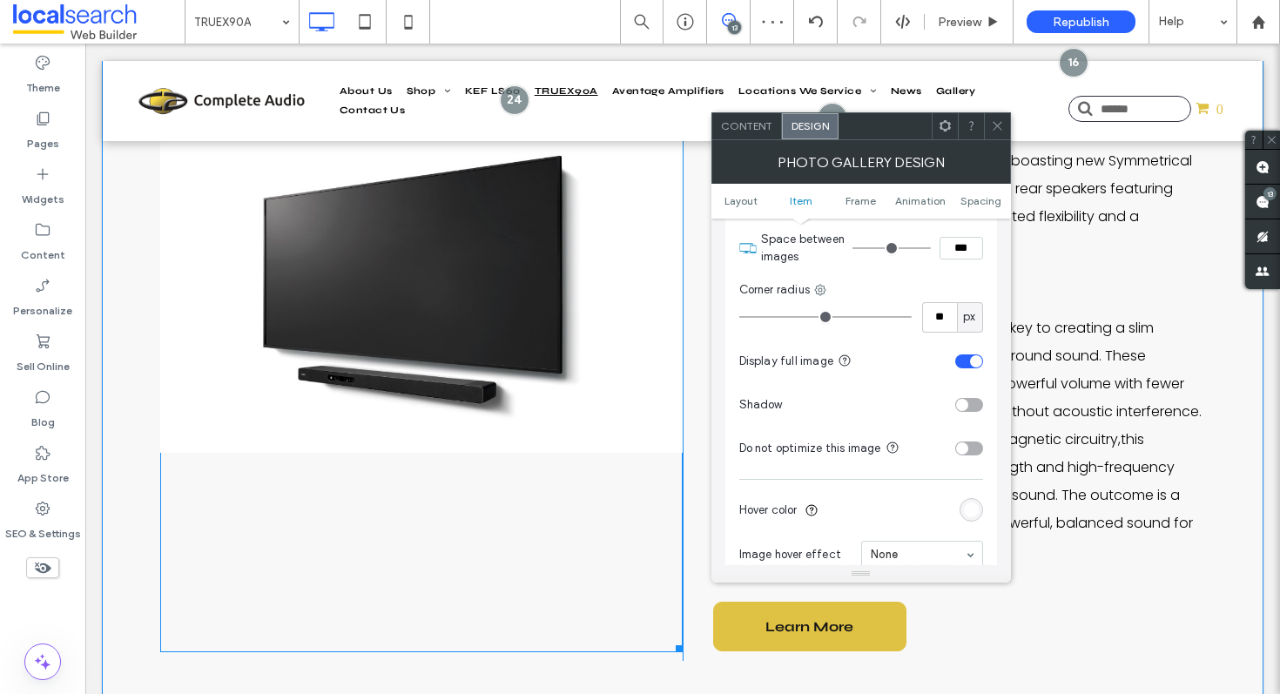
scroll to position [1670, 0]
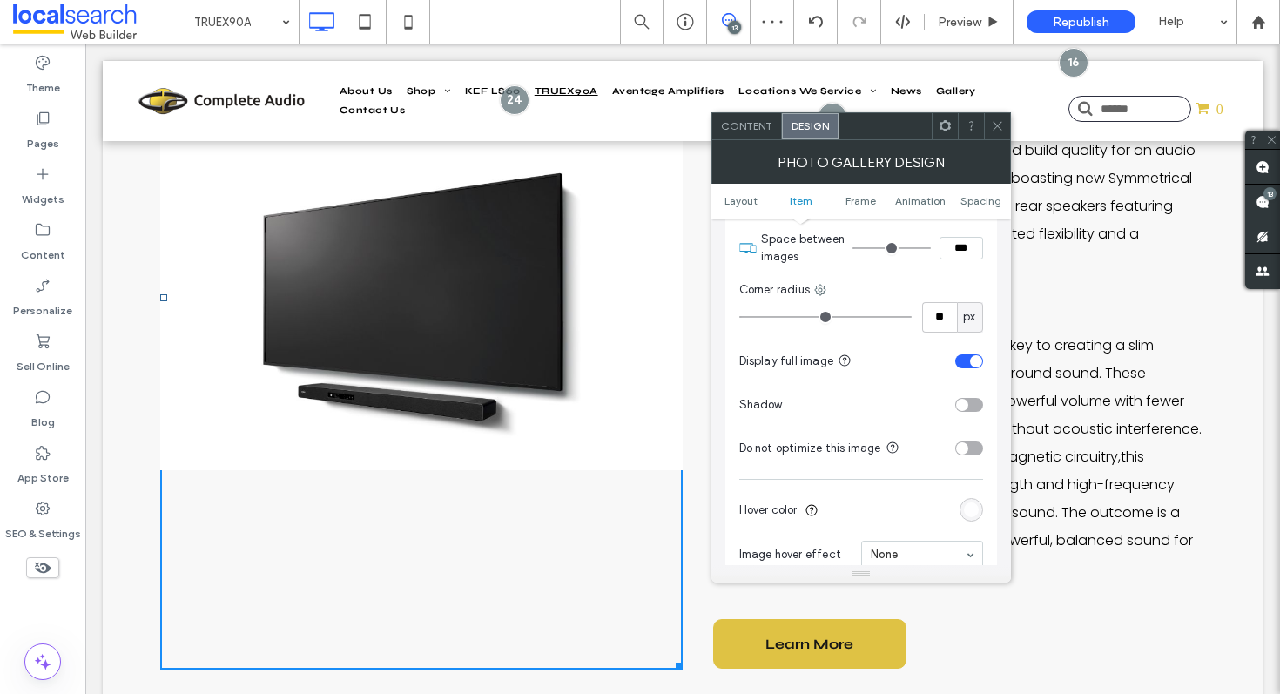
click at [994, 125] on icon at bounding box center [997, 125] width 13 height 13
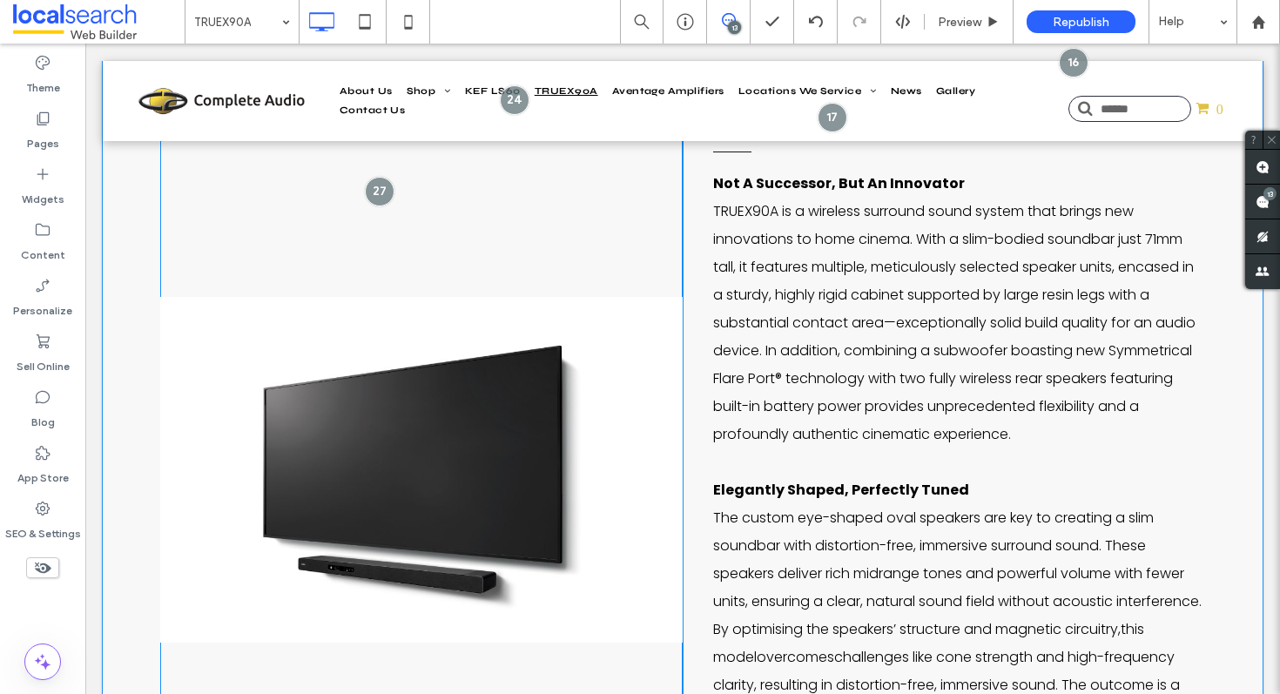
scroll to position [1508, 0]
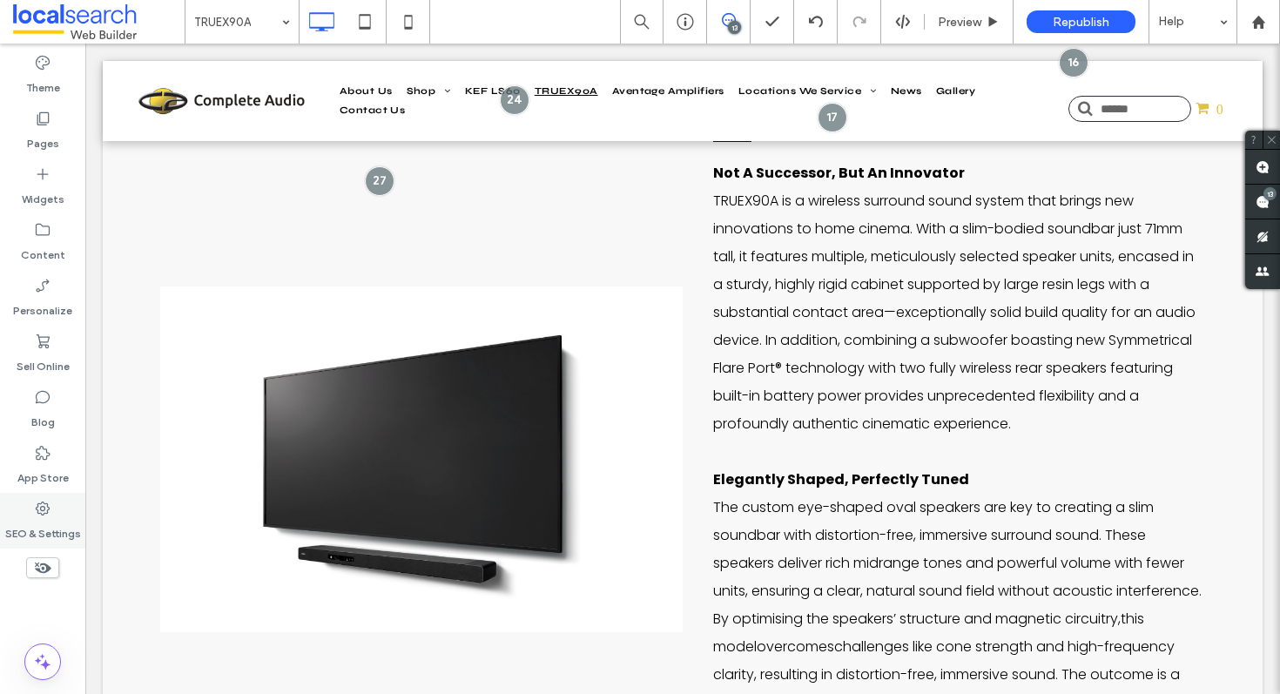
click at [17, 510] on div "SEO & Settings" at bounding box center [42, 521] width 85 height 56
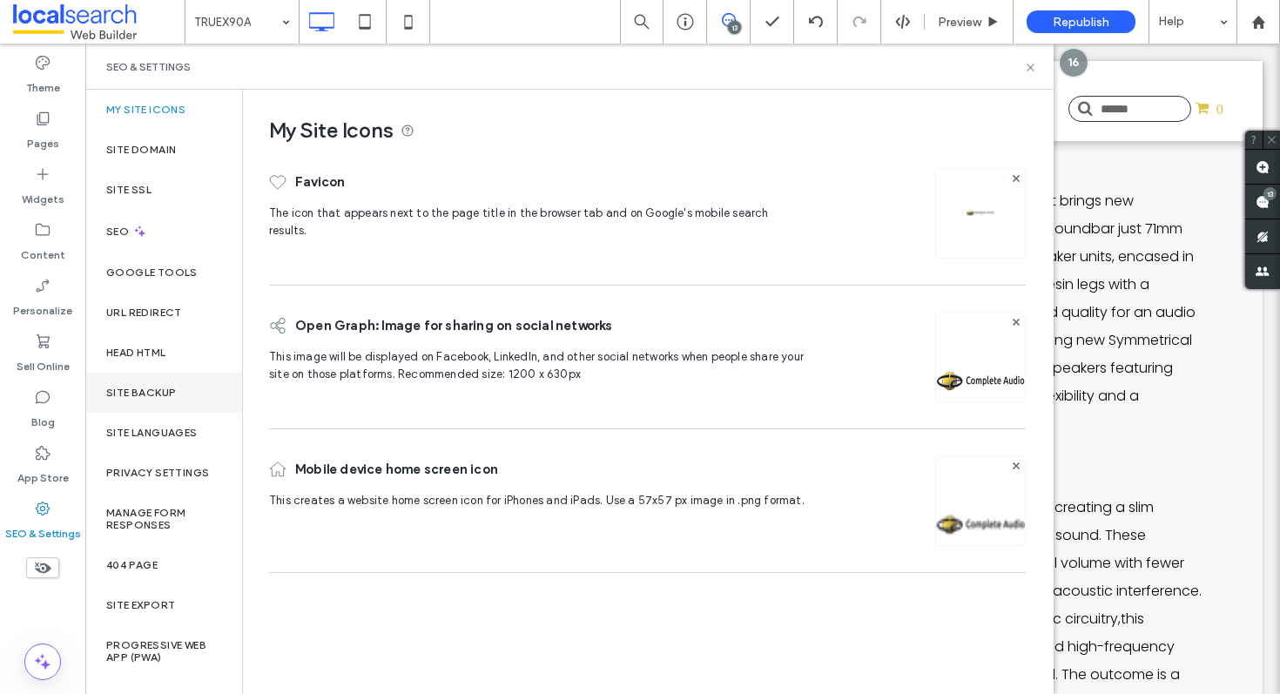
click at [218, 389] on div "Site Backup" at bounding box center [163, 393] width 157 height 40
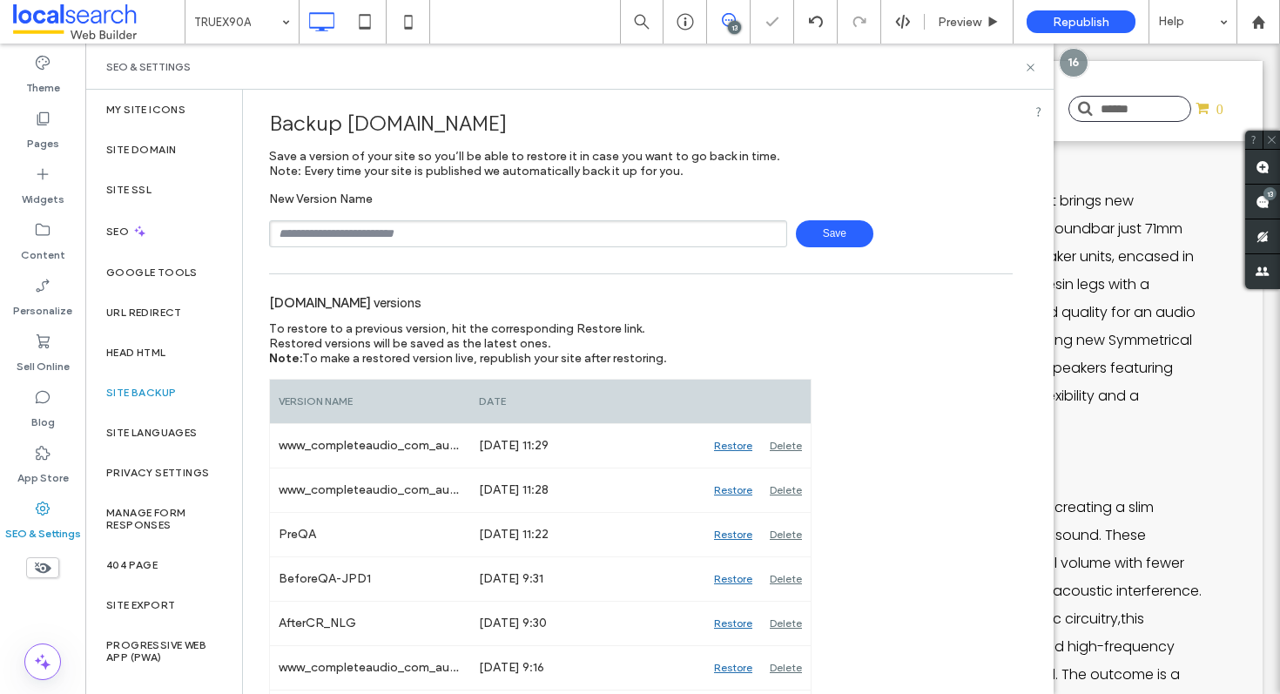
scroll to position [48, 0]
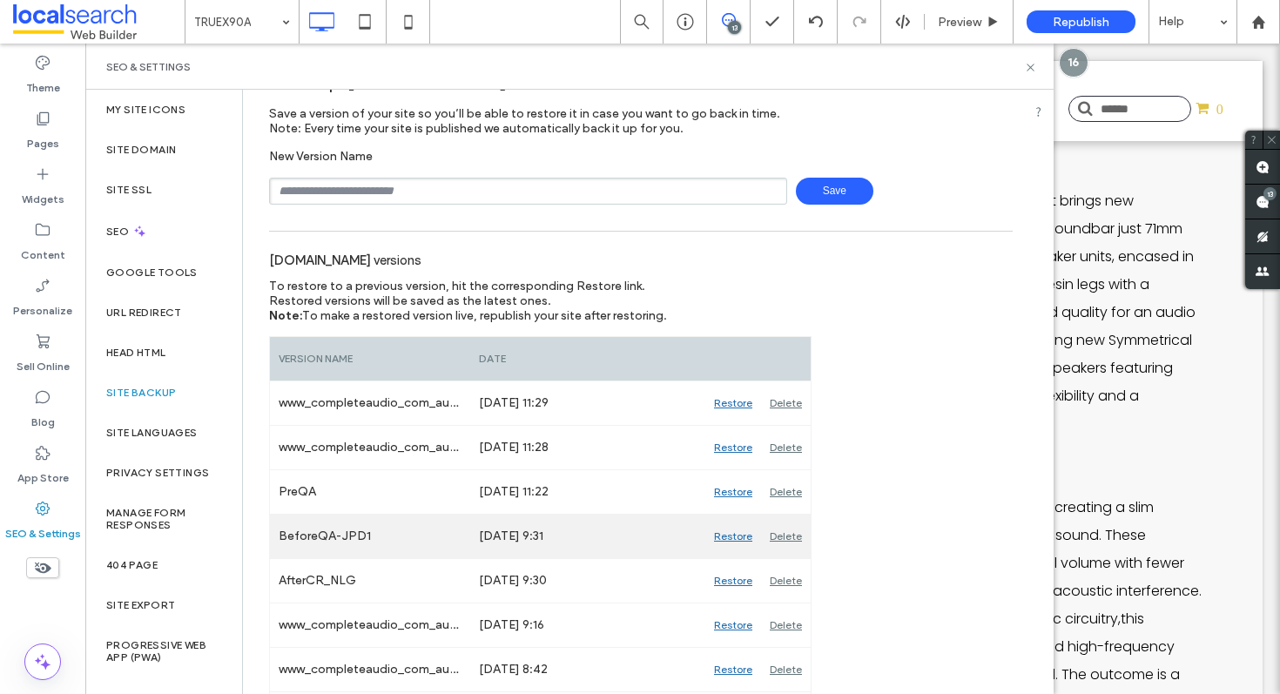
click at [732, 534] on div "Restore" at bounding box center [733, 537] width 56 height 44
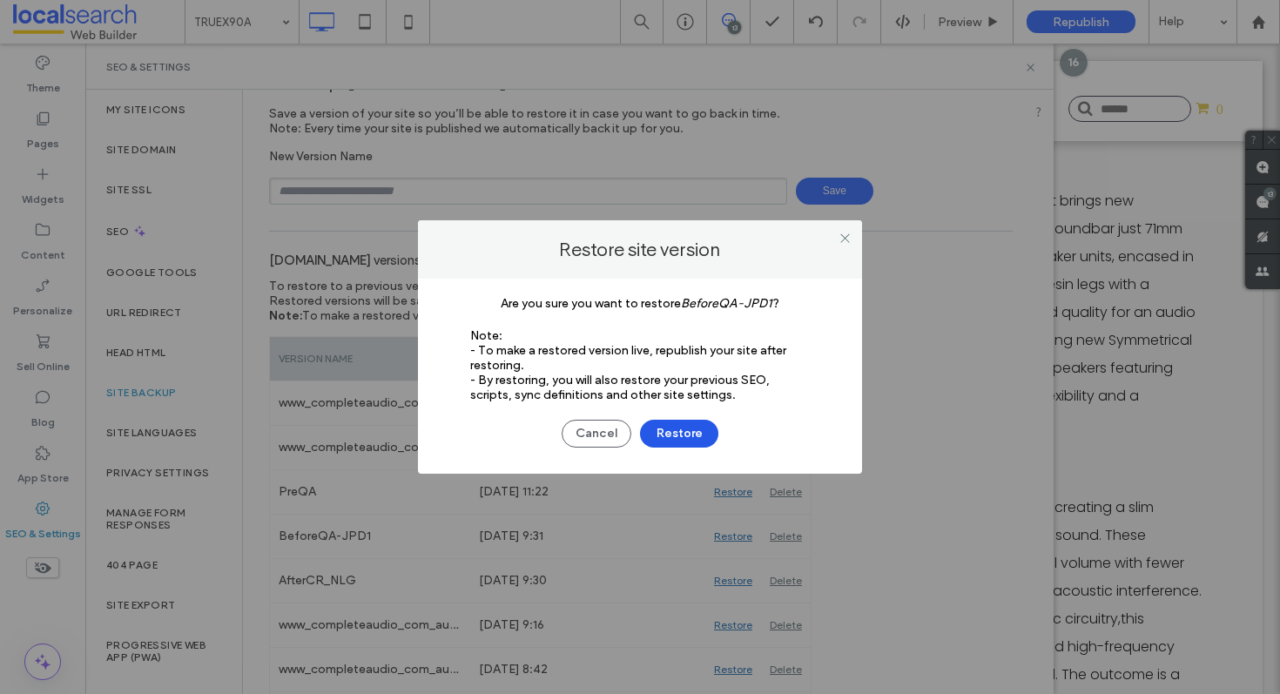
click at [653, 429] on button "Restore" at bounding box center [679, 434] width 78 height 28
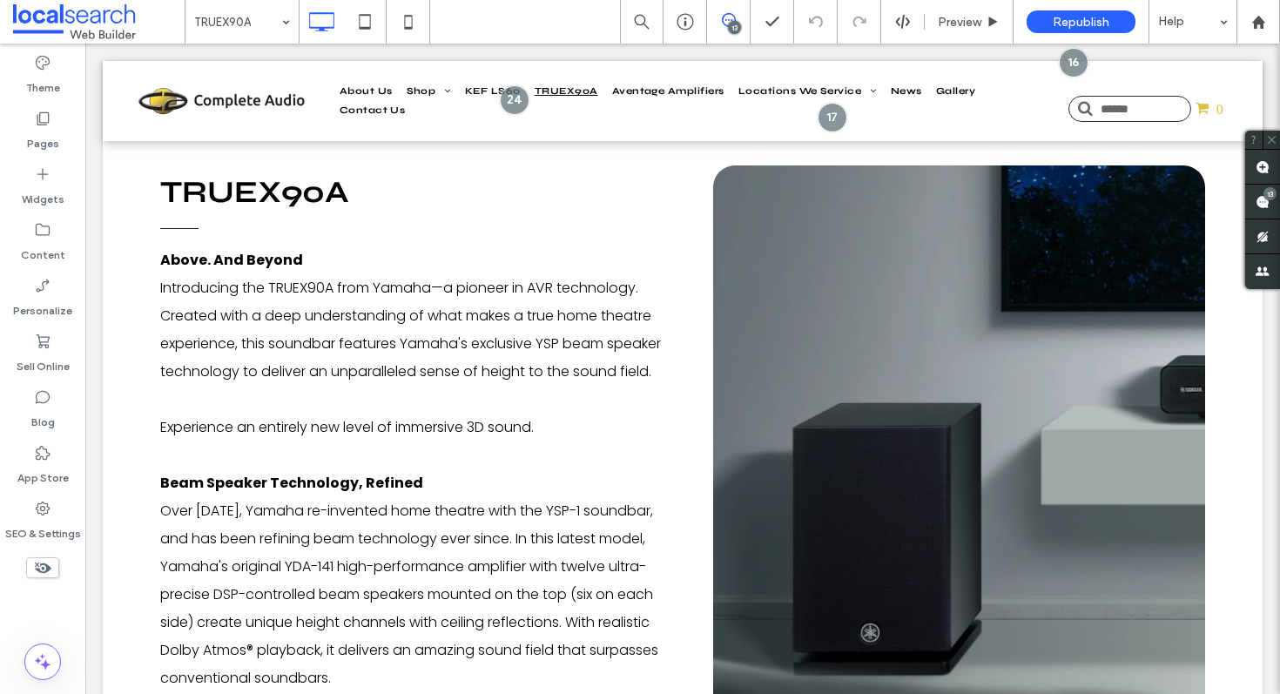
scroll to position [625, 0]
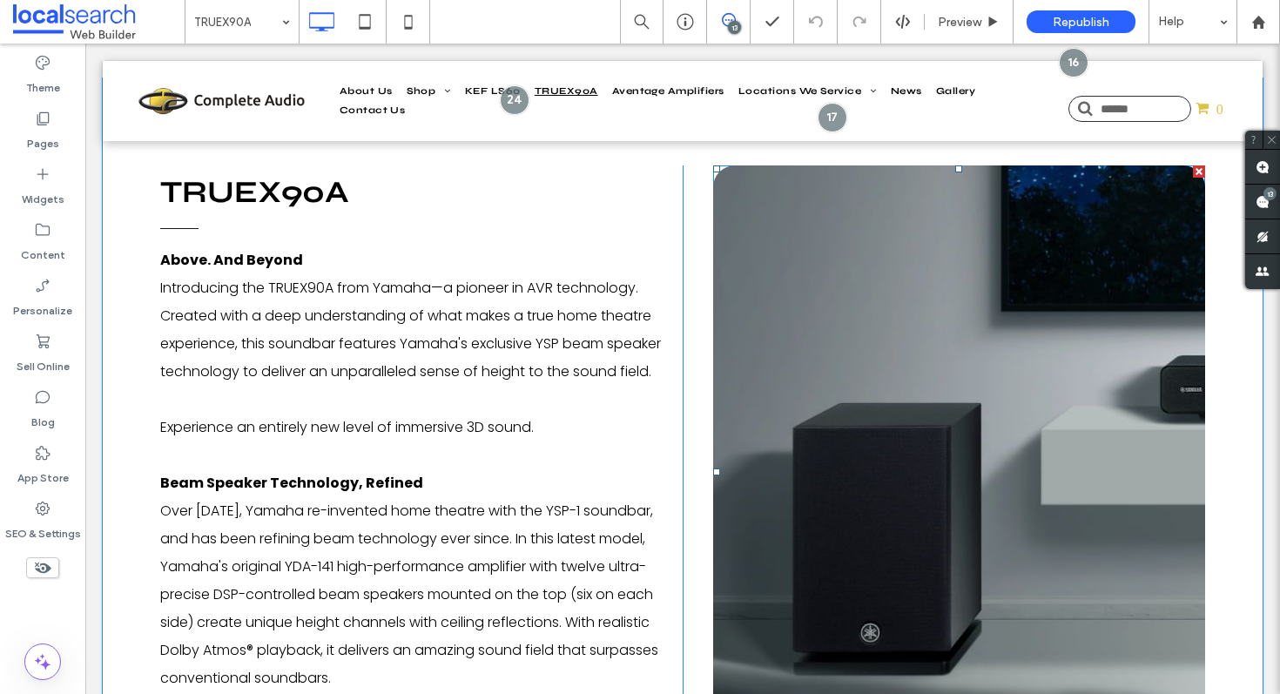
click at [935, 351] on link at bounding box center [959, 471] width 492 height 612
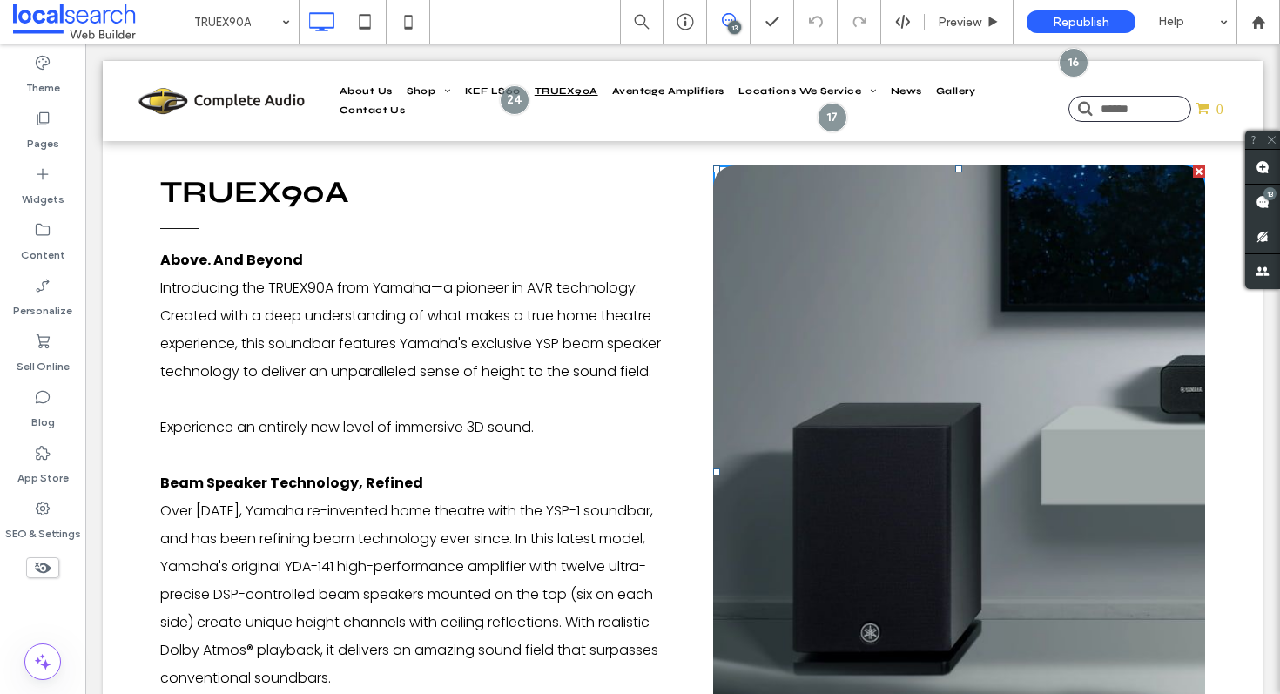
click at [935, 350] on link at bounding box center [959, 471] width 492 height 612
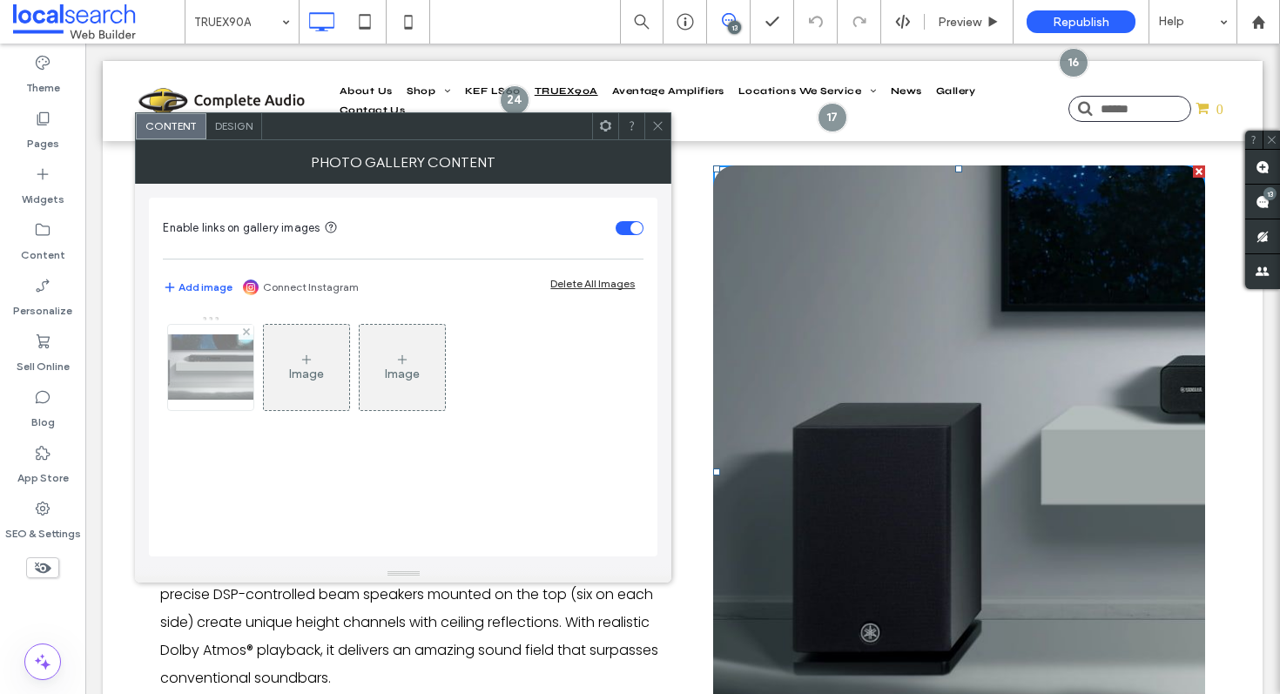
click at [210, 367] on img at bounding box center [210, 366] width 139 height 65
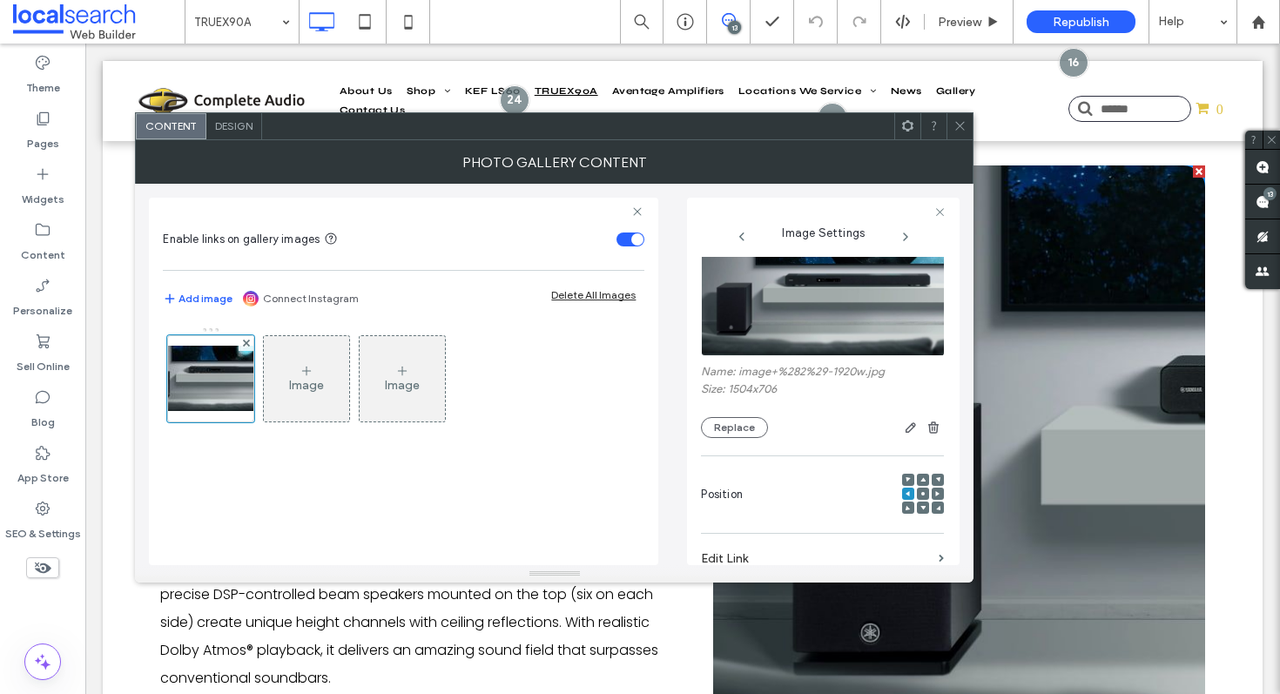
scroll to position [30, 0]
click at [935, 494] on icon at bounding box center [937, 492] width 5 height 5
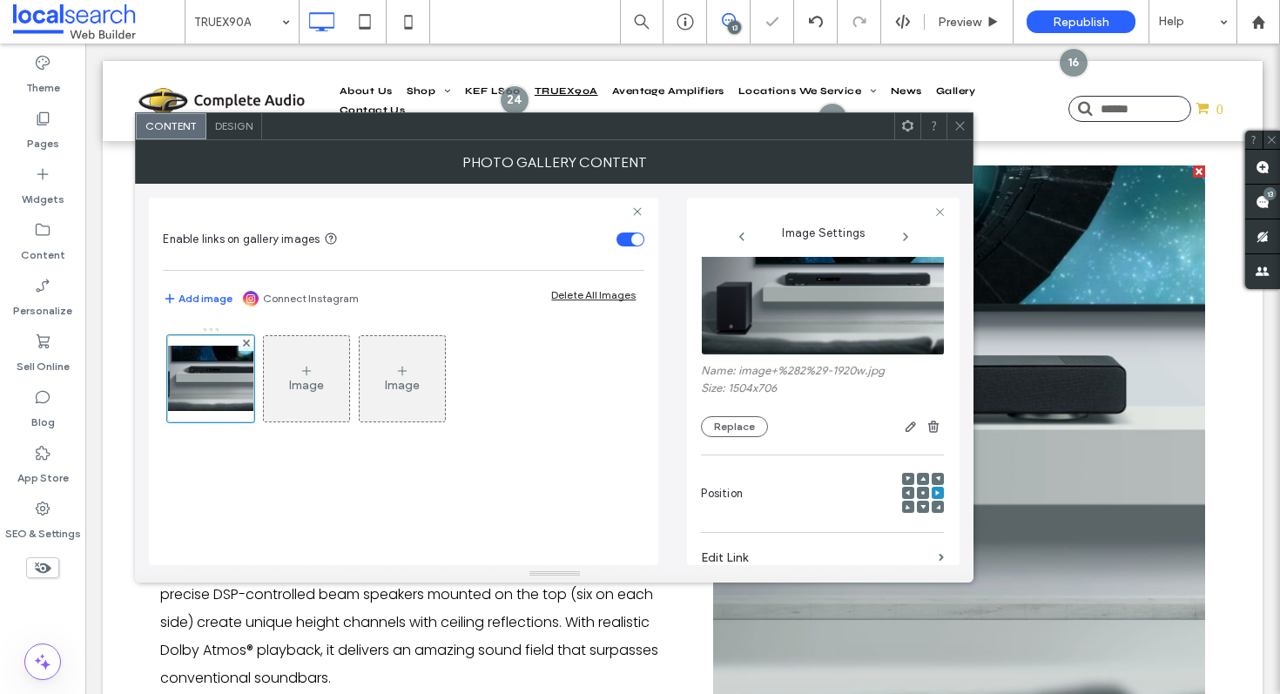
click at [954, 124] on icon at bounding box center [960, 125] width 13 height 13
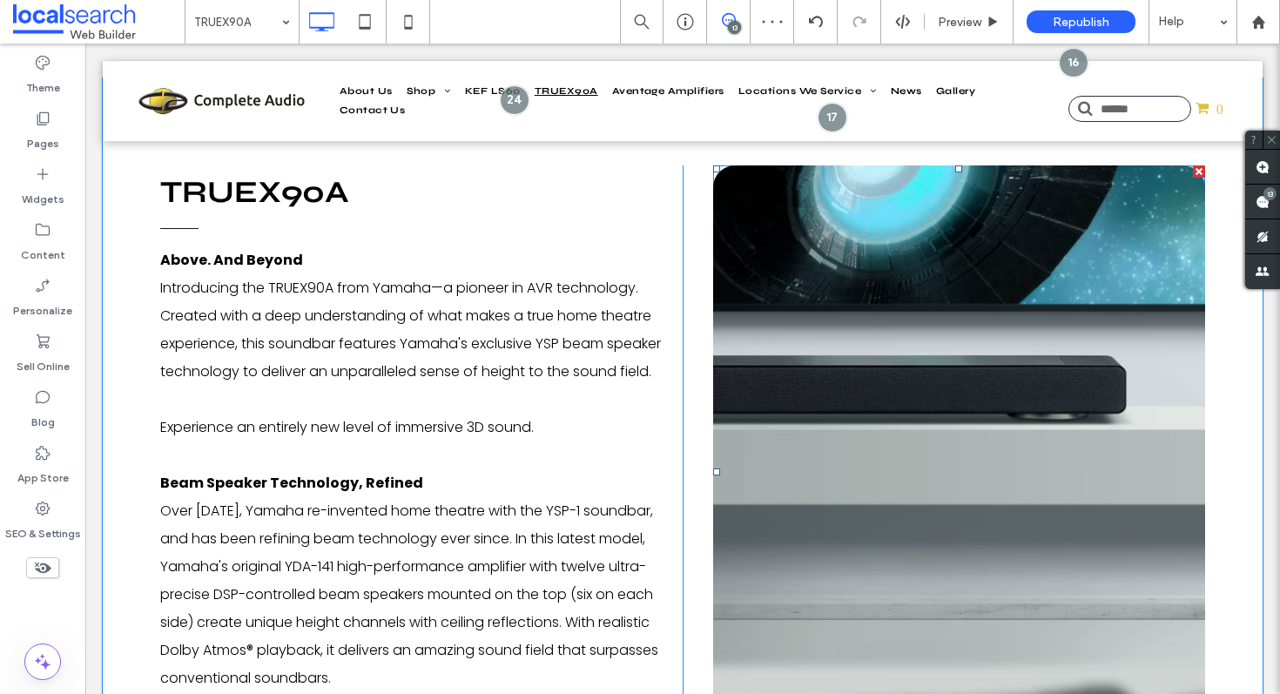
click at [874, 484] on link at bounding box center [959, 471] width 492 height 612
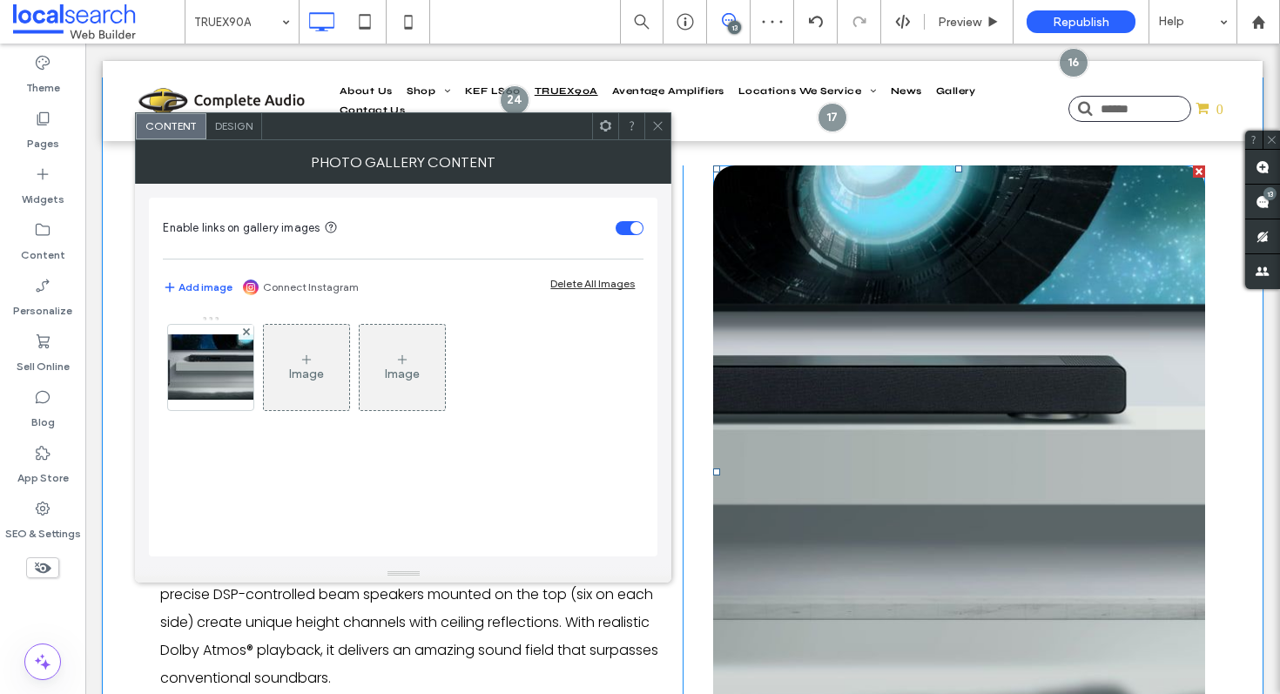
click at [874, 484] on link at bounding box center [959, 471] width 492 height 612
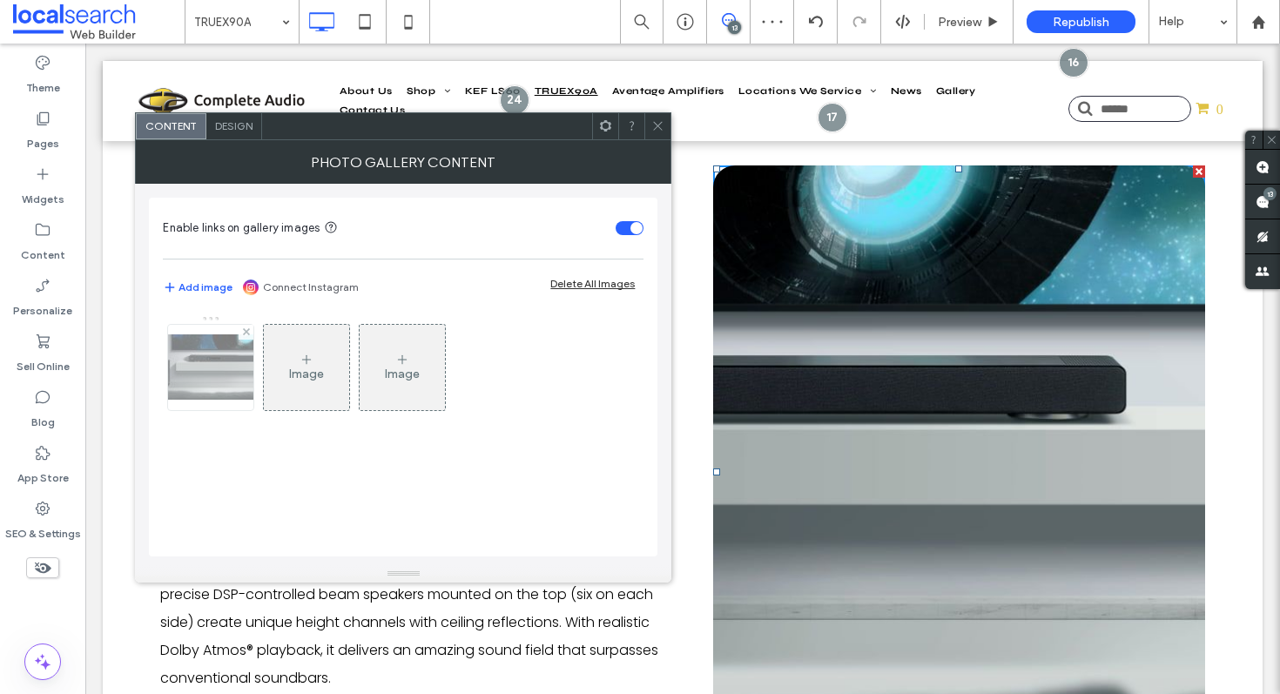
click at [181, 369] on img at bounding box center [210, 366] width 139 height 65
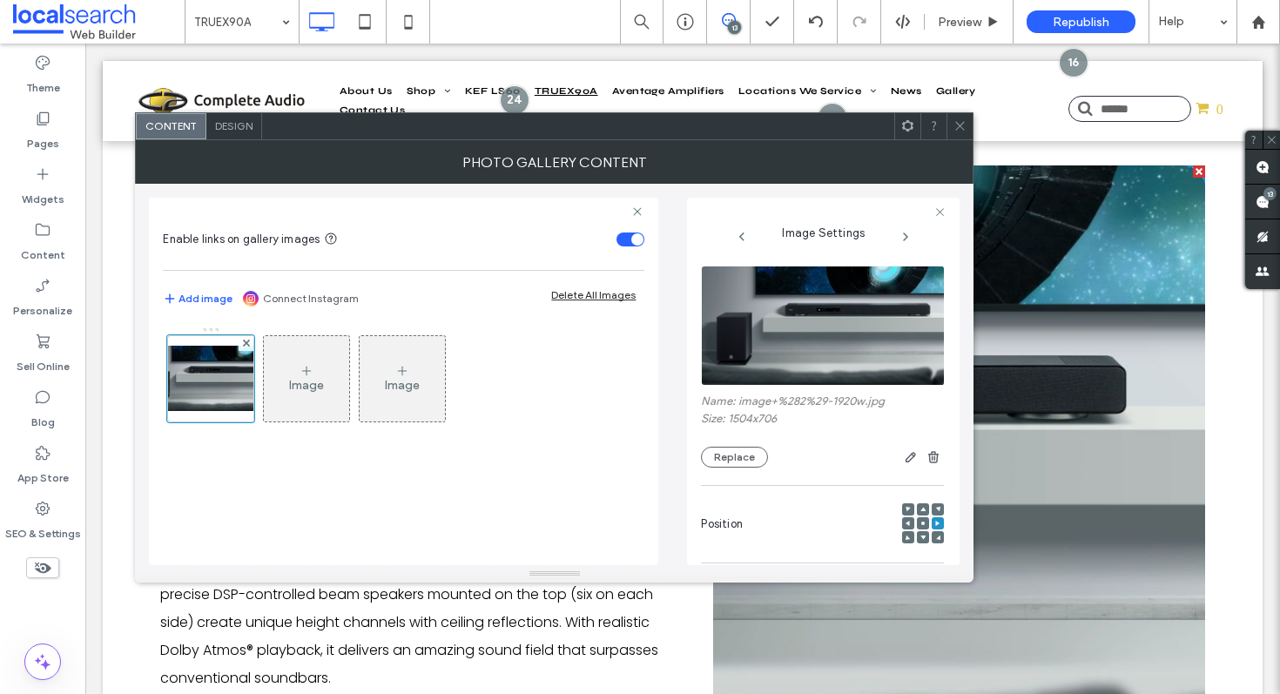
click at [917, 521] on div at bounding box center [923, 523] width 12 height 12
click at [917, 523] on div at bounding box center [923, 523] width 12 height 12
click at [921, 523] on use at bounding box center [922, 523] width 3 height 3
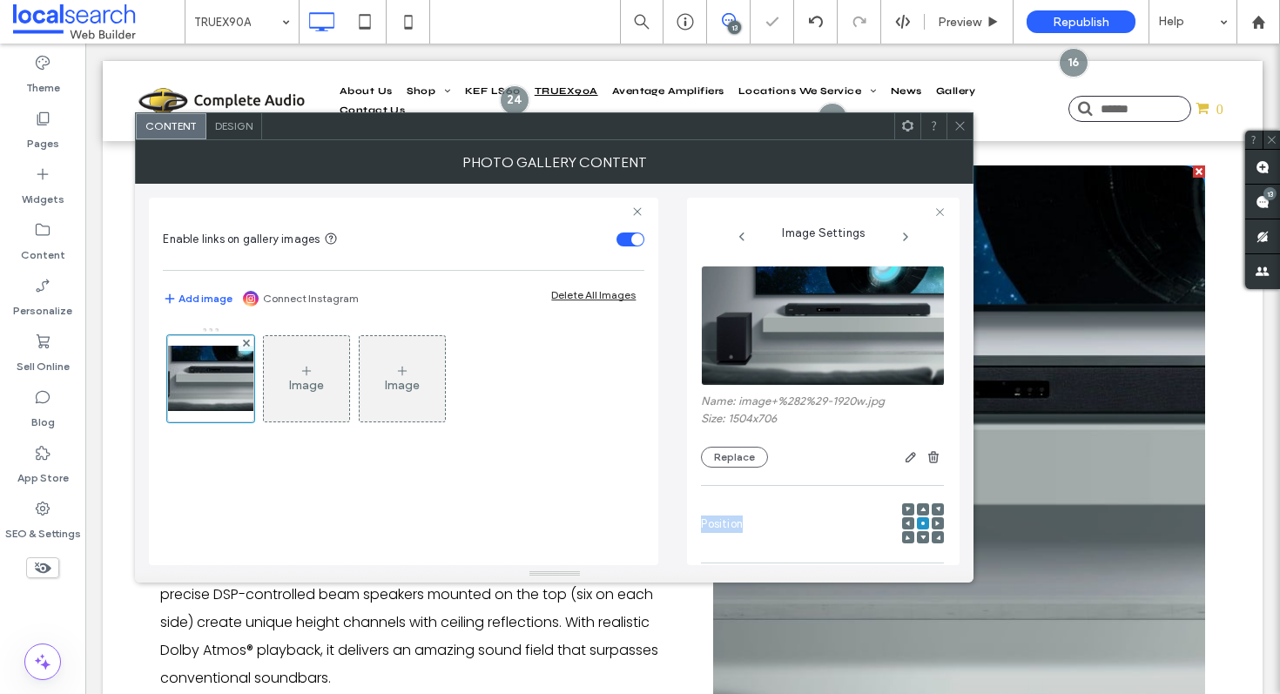
click at [921, 523] on use at bounding box center [922, 523] width 3 height 3
click at [960, 133] on span at bounding box center [960, 126] width 13 height 26
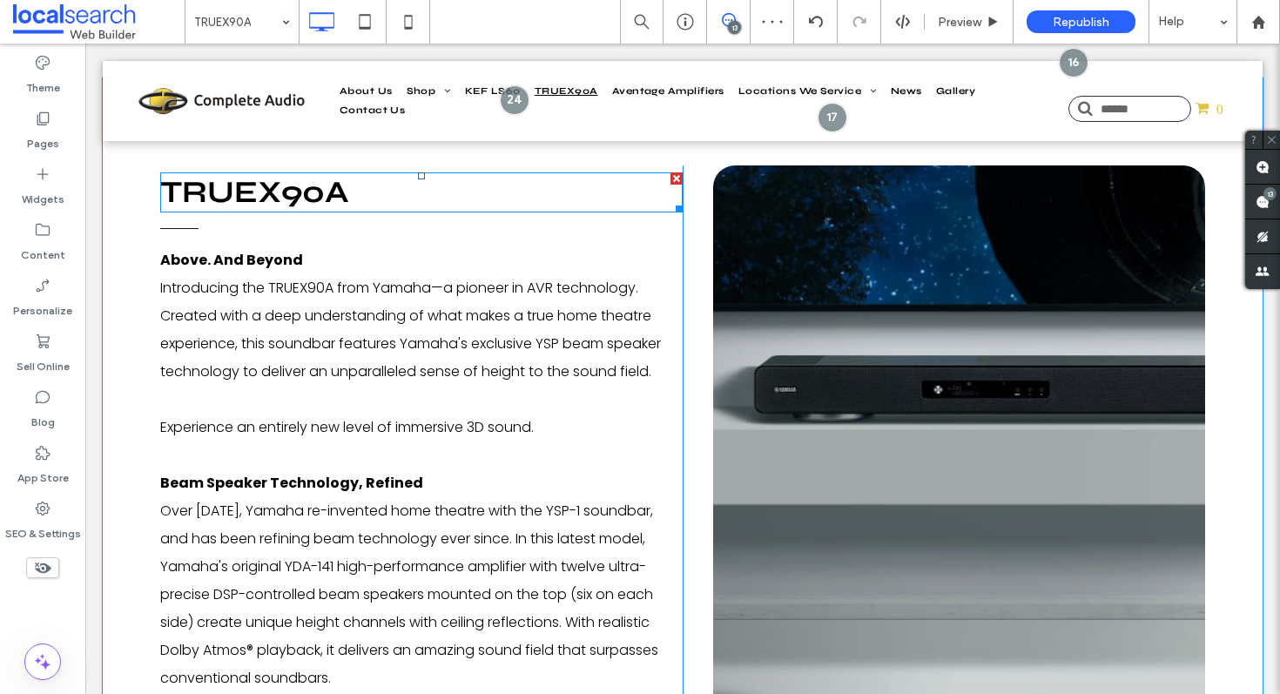
click at [529, 209] on h3 "TRUEX90A" at bounding box center [421, 192] width 523 height 37
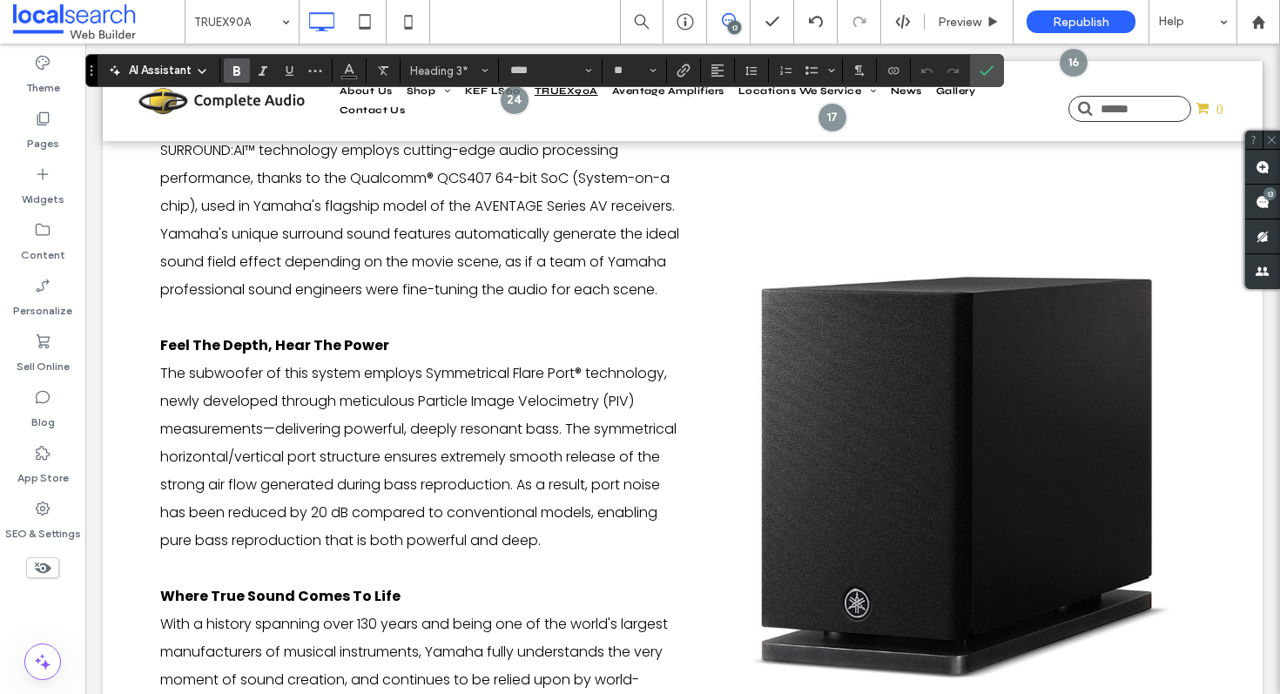
scroll to position [2522, 0]
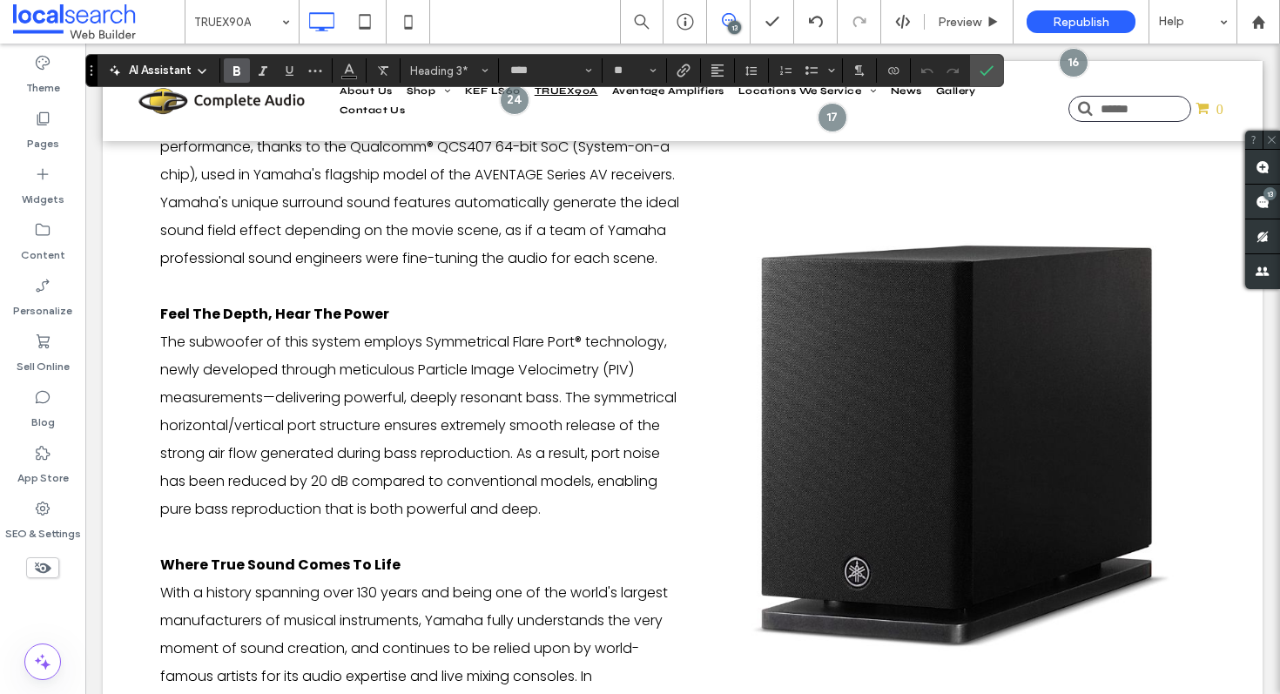
click at [902, 429] on link at bounding box center [959, 443] width 492 height 893
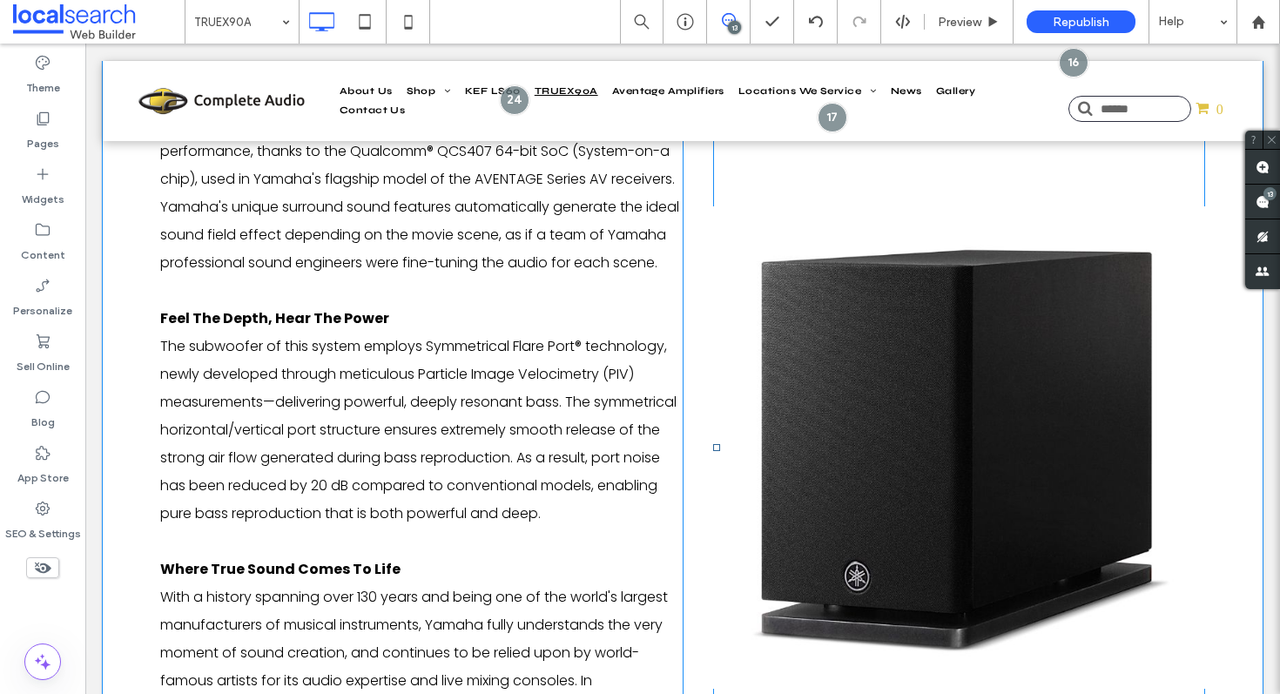
click at [902, 429] on link at bounding box center [959, 447] width 492 height 893
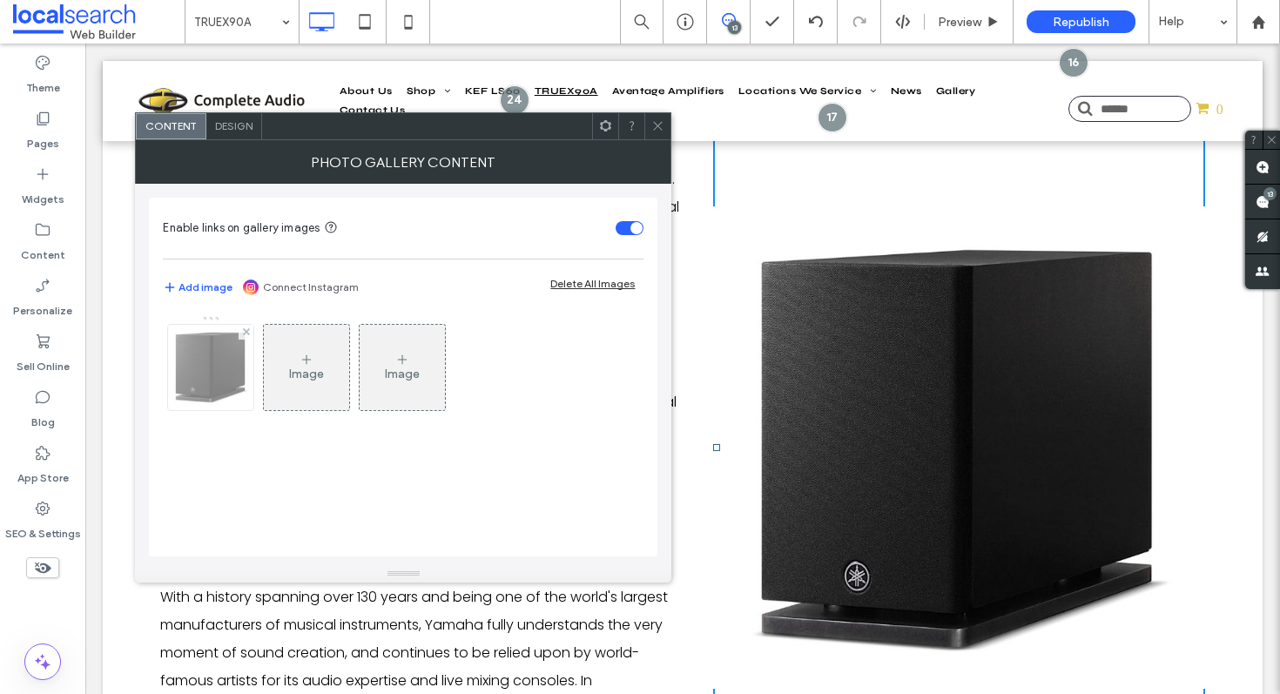
click at [192, 371] on img at bounding box center [210, 367] width 87 height 85
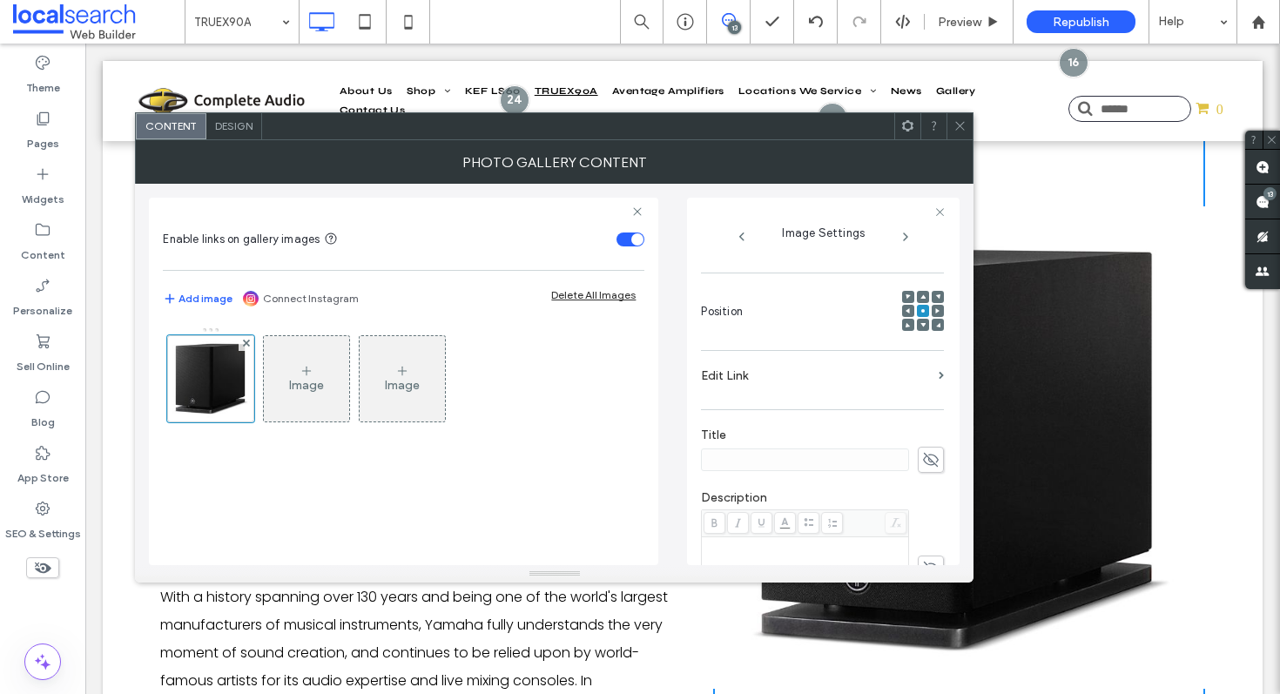
scroll to position [127, 0]
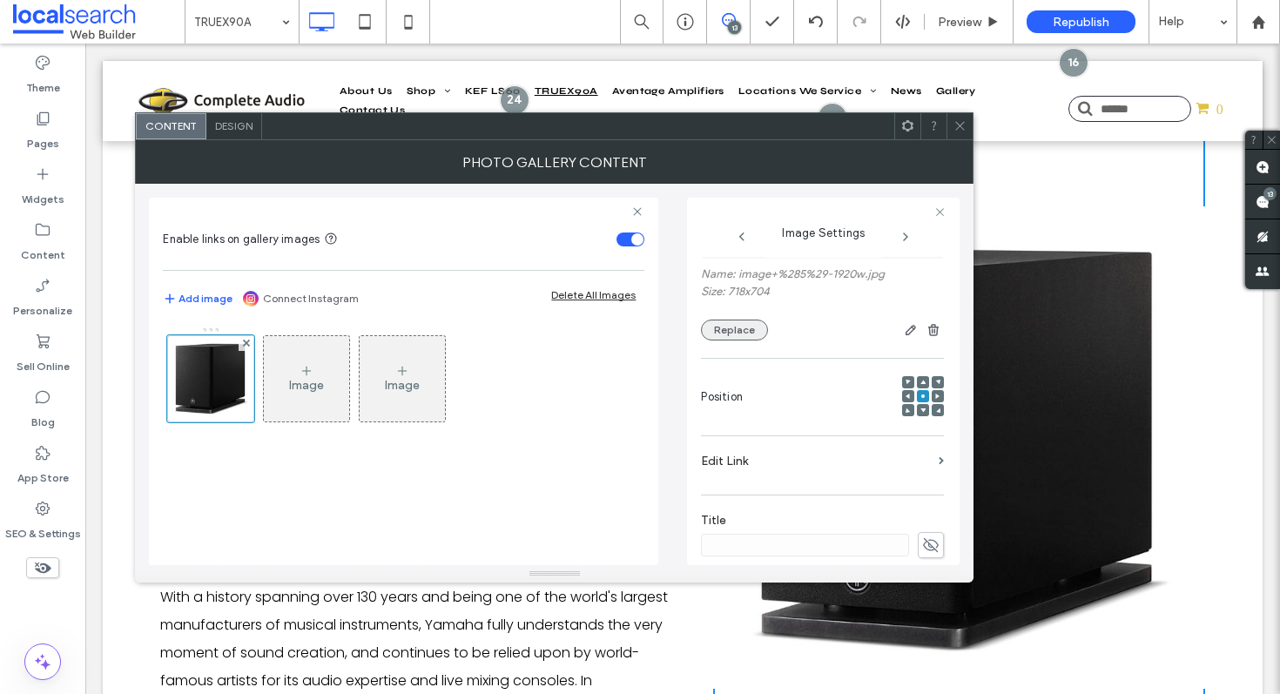
click at [739, 337] on button "Replace" at bounding box center [734, 330] width 67 height 21
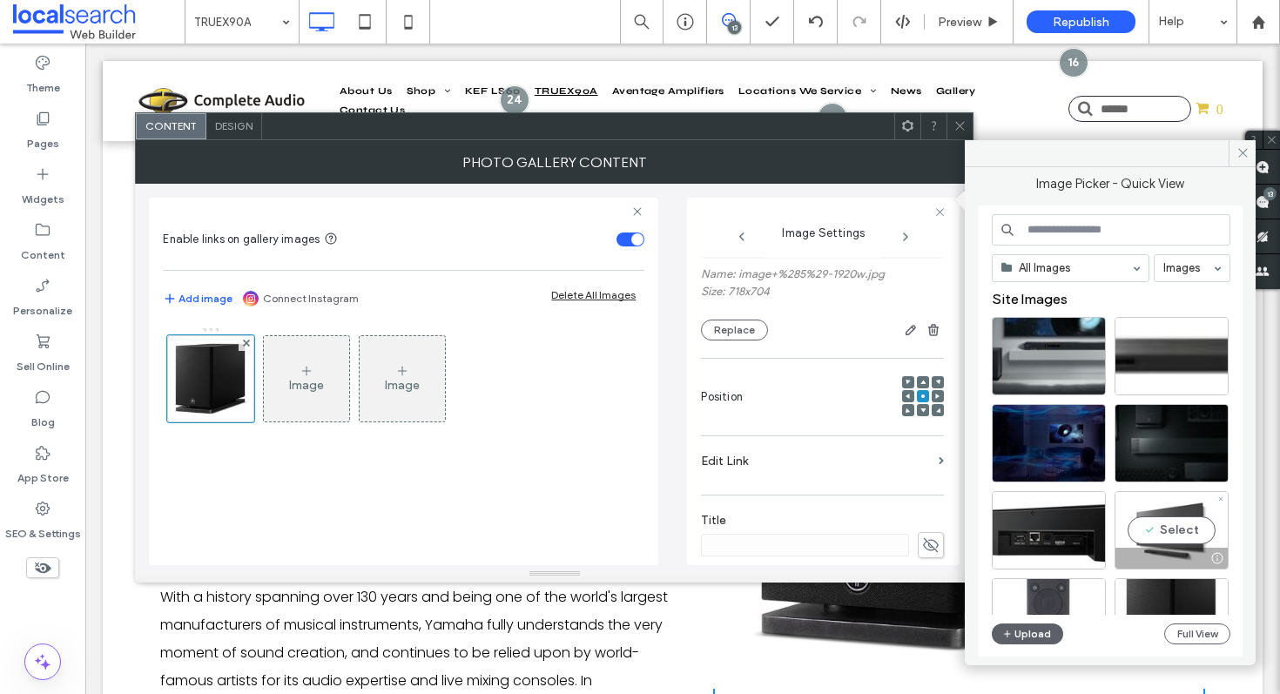
click at [1144, 515] on div "Select" at bounding box center [1172, 530] width 114 height 78
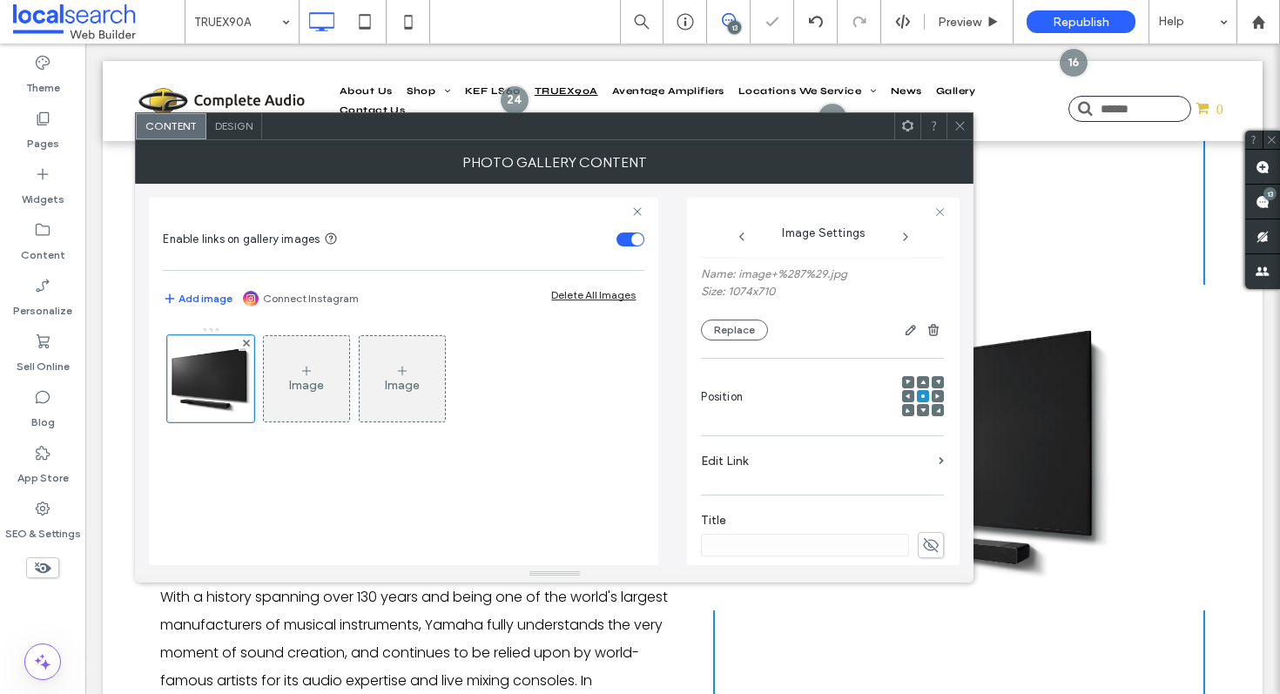
click at [960, 125] on use at bounding box center [960, 126] width 9 height 9
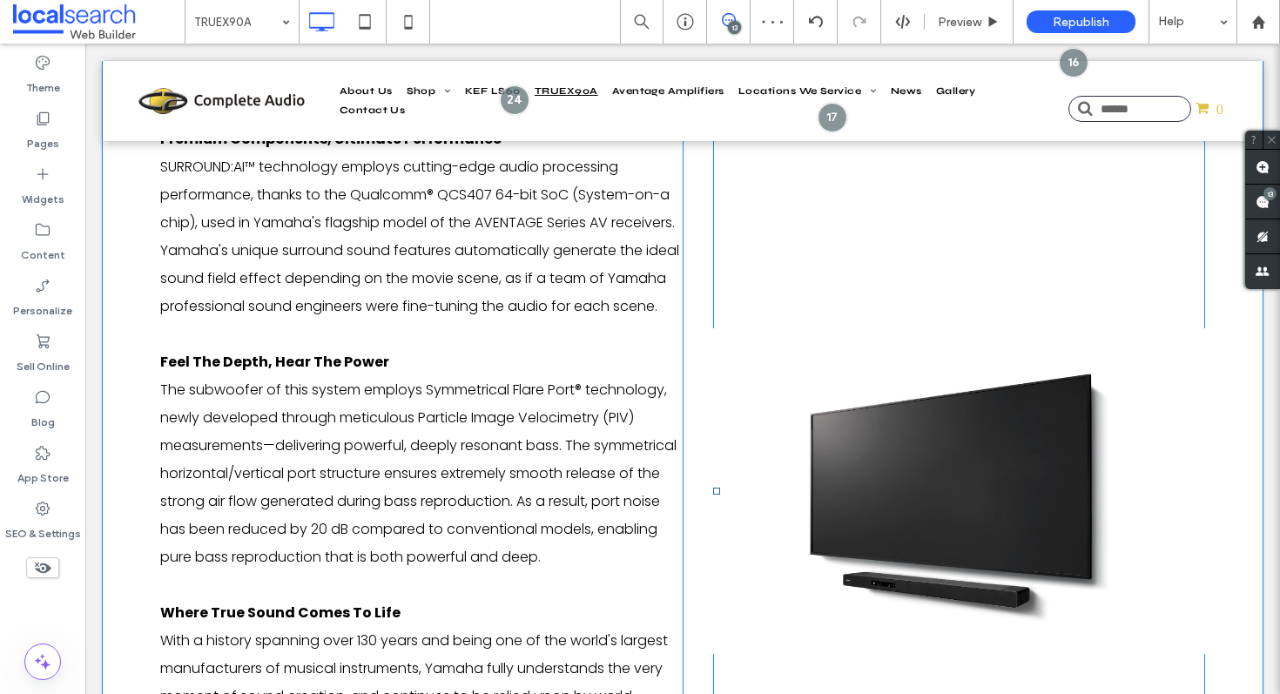
scroll to position [2475, 0]
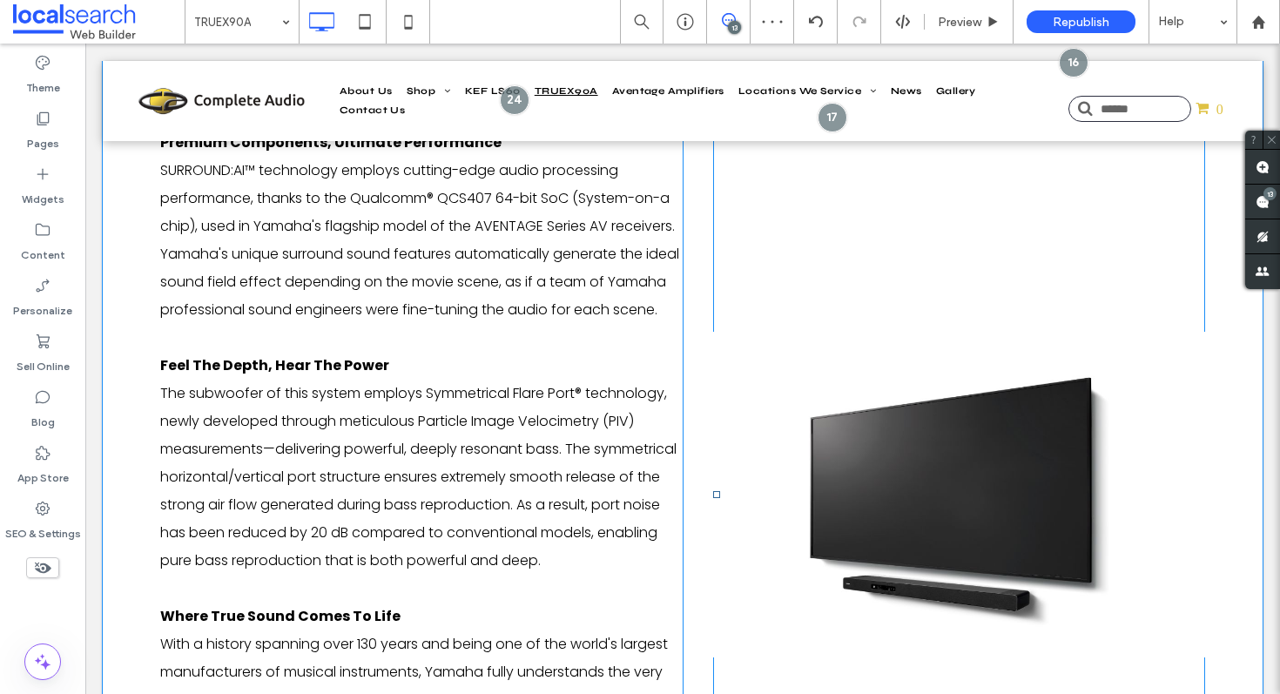
click at [804, 296] on link at bounding box center [959, 494] width 492 height 893
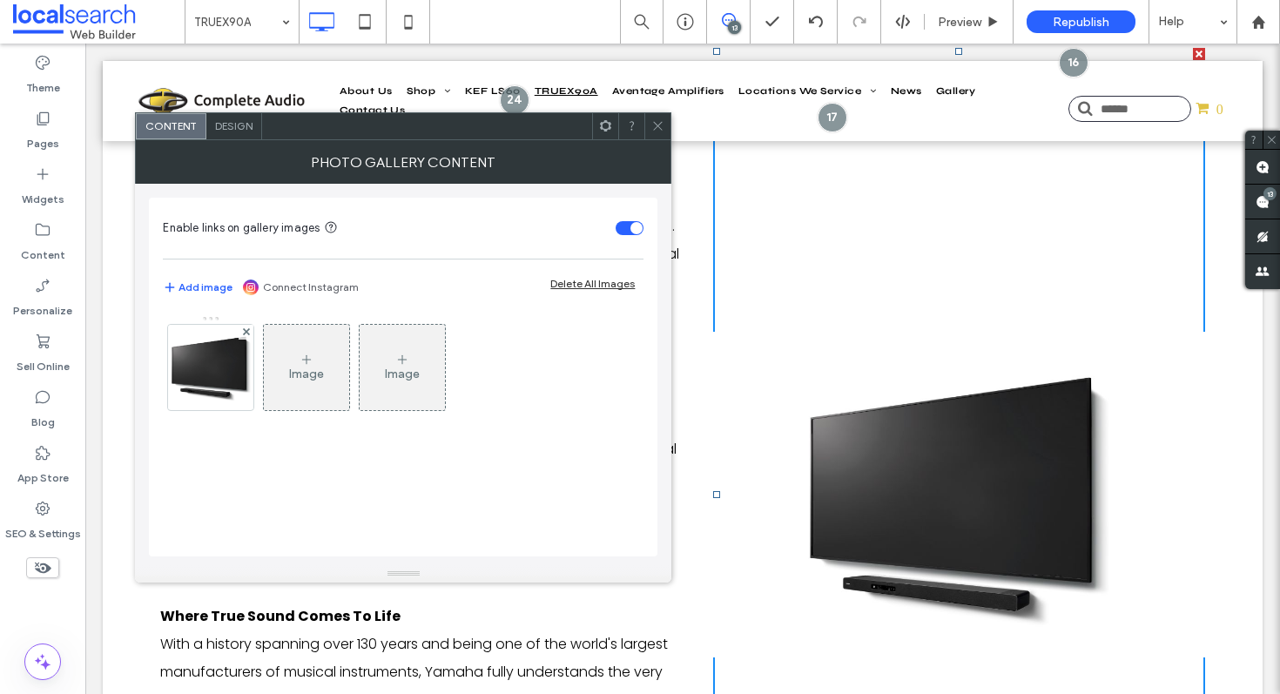
click at [245, 133] on div "Design" at bounding box center [234, 126] width 56 height 26
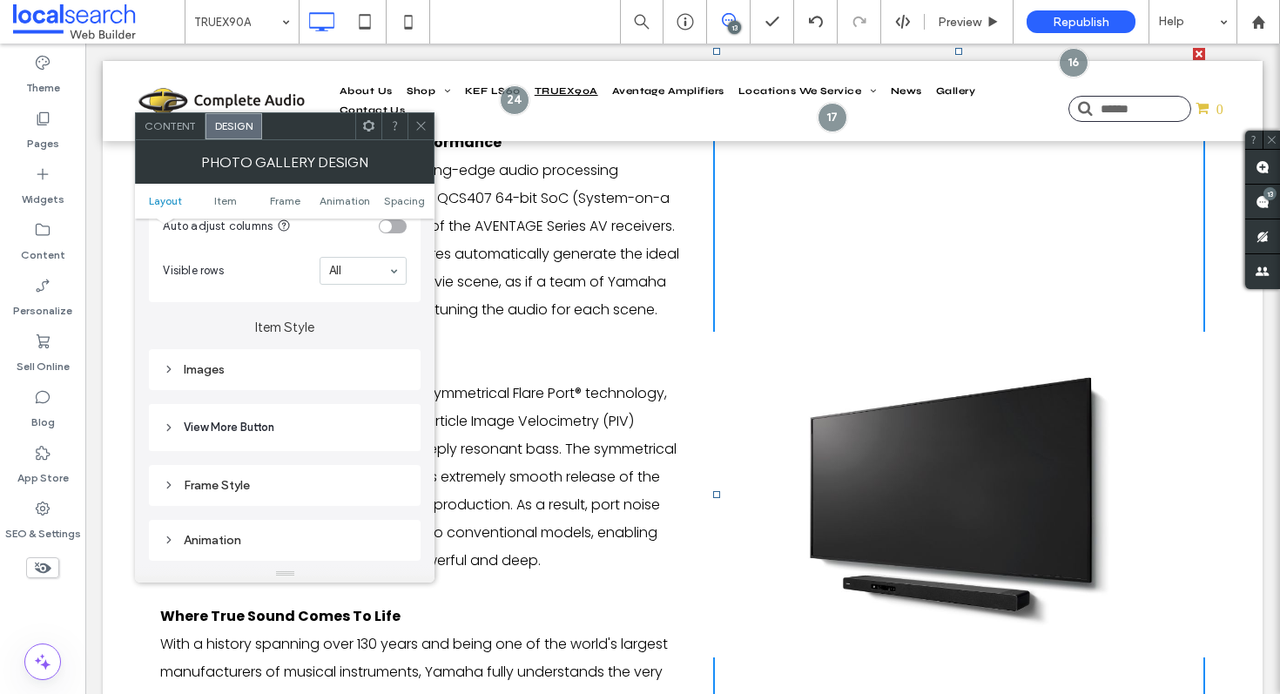
scroll to position [384, 0]
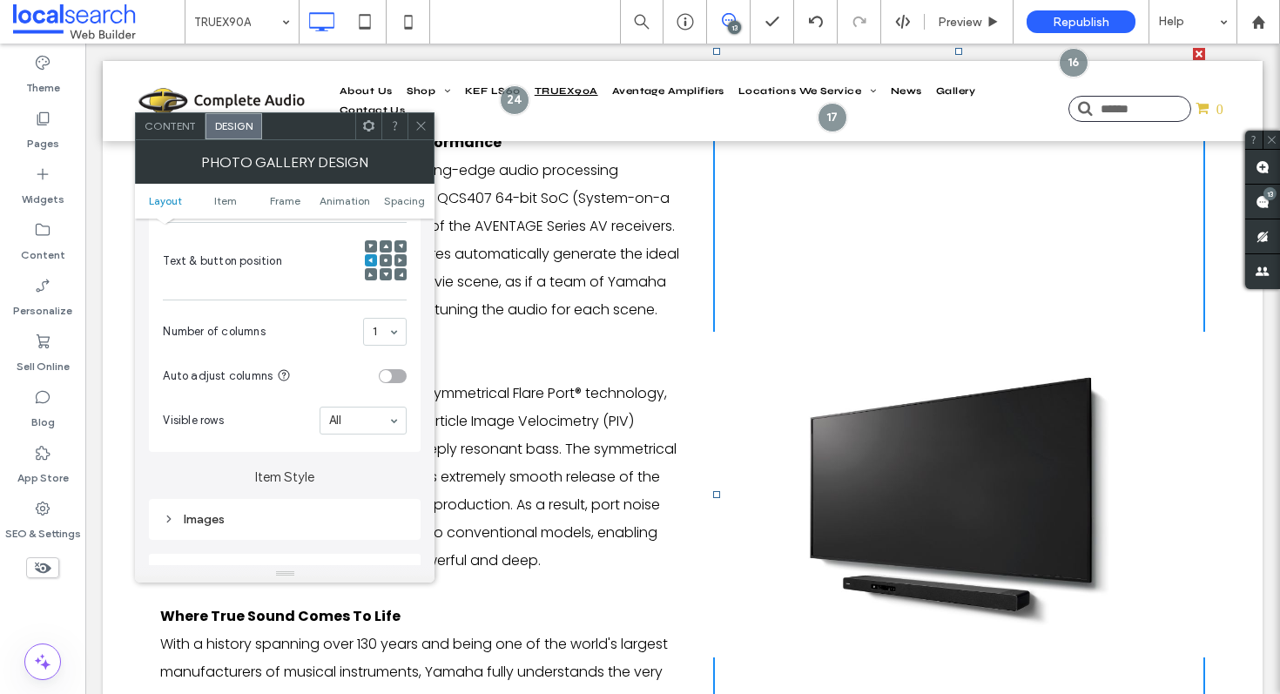
click at [273, 516] on div "Images" at bounding box center [285, 519] width 244 height 15
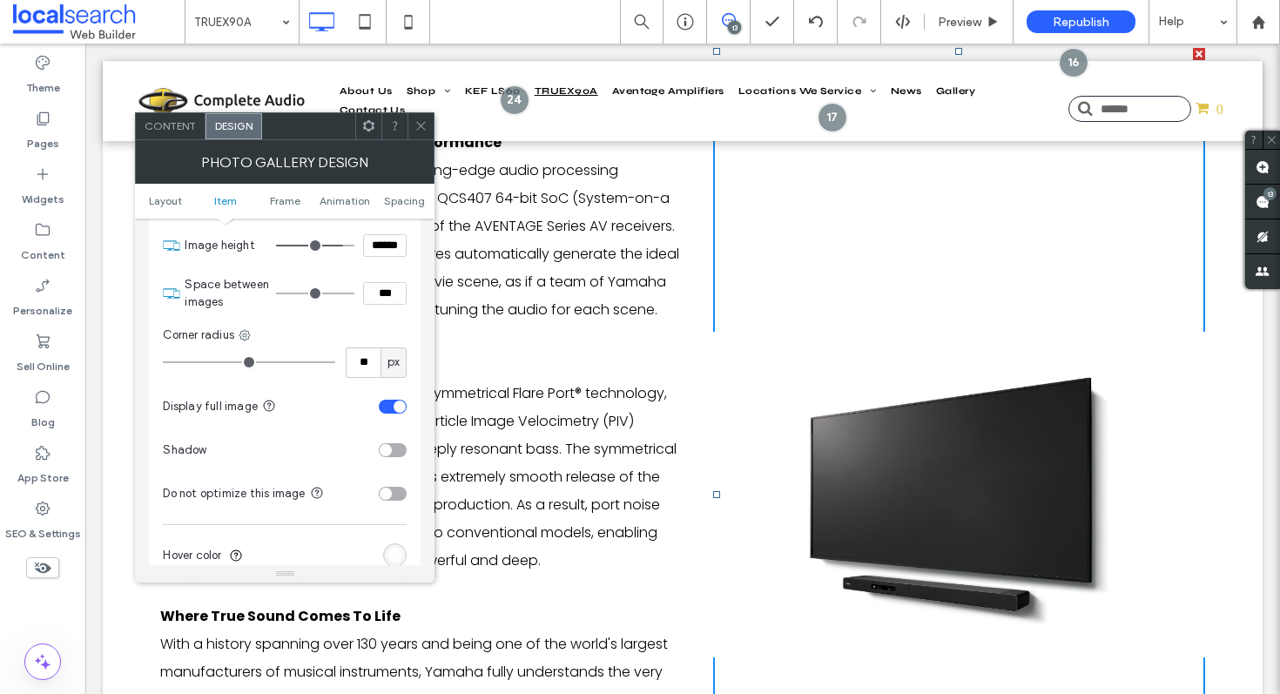
scroll to position [693, 0]
click at [394, 403] on div "toggle" at bounding box center [400, 405] width 12 height 12
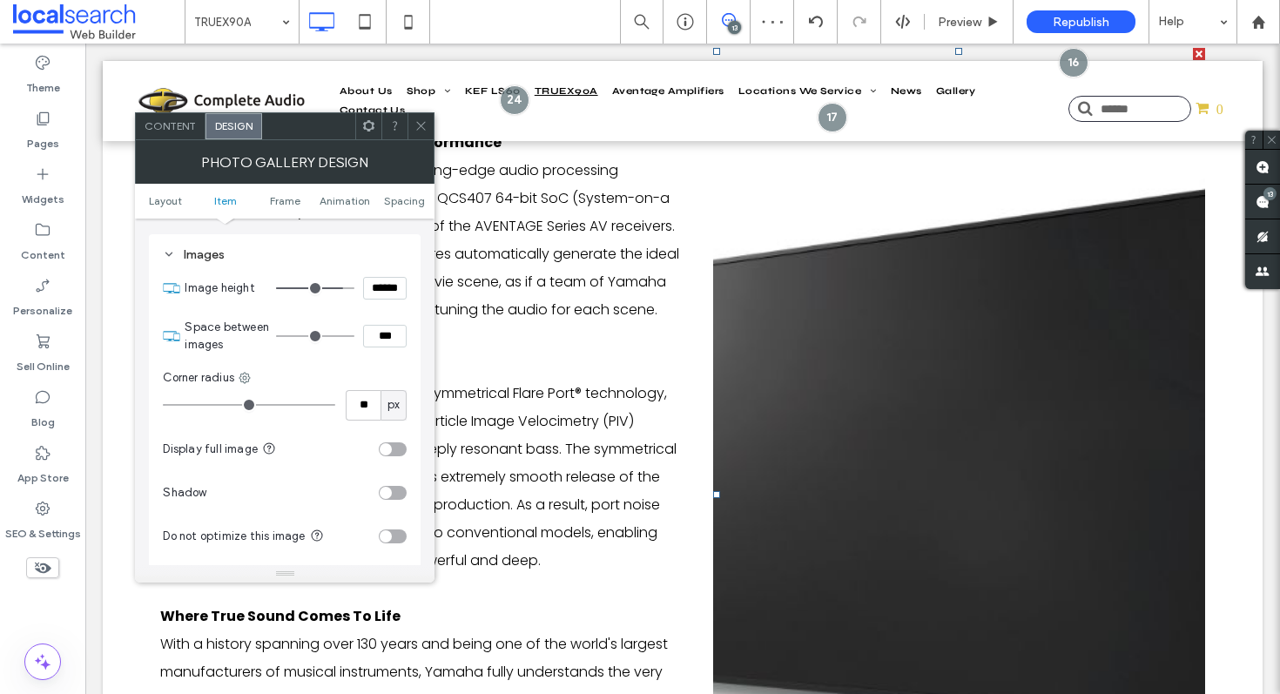
scroll to position [614, 0]
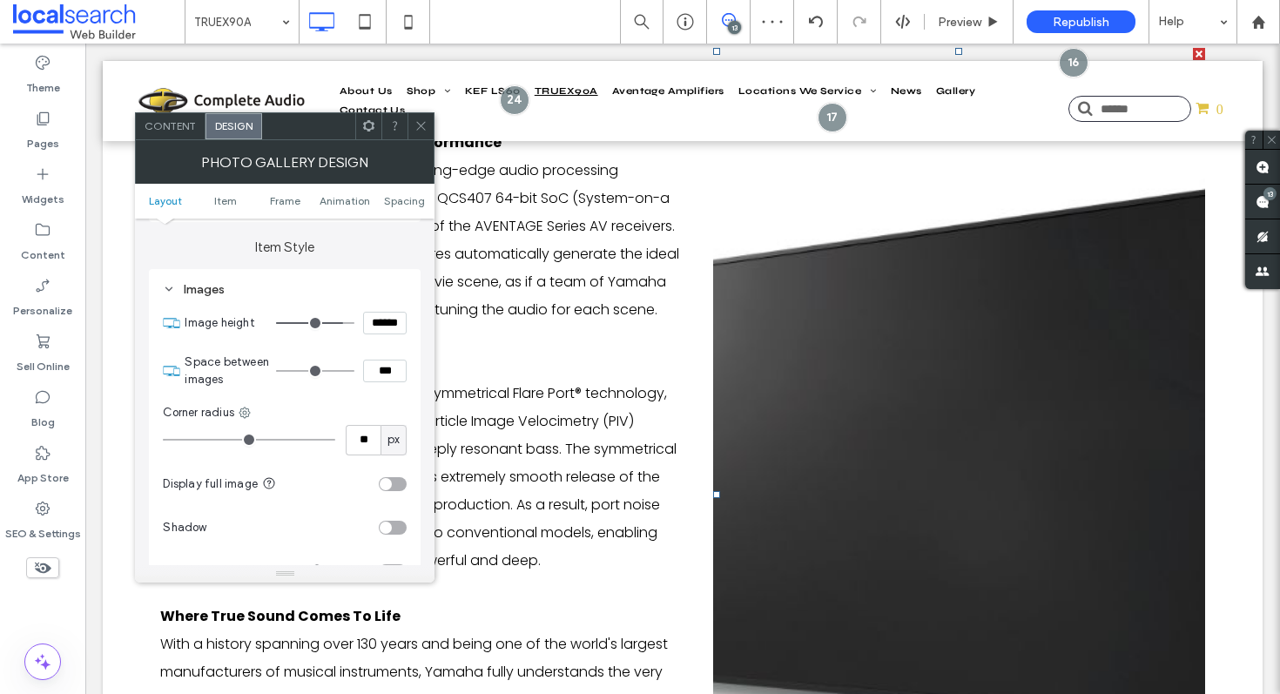
type input "***"
type input "*****"
type input "***"
type input "*****"
type input "***"
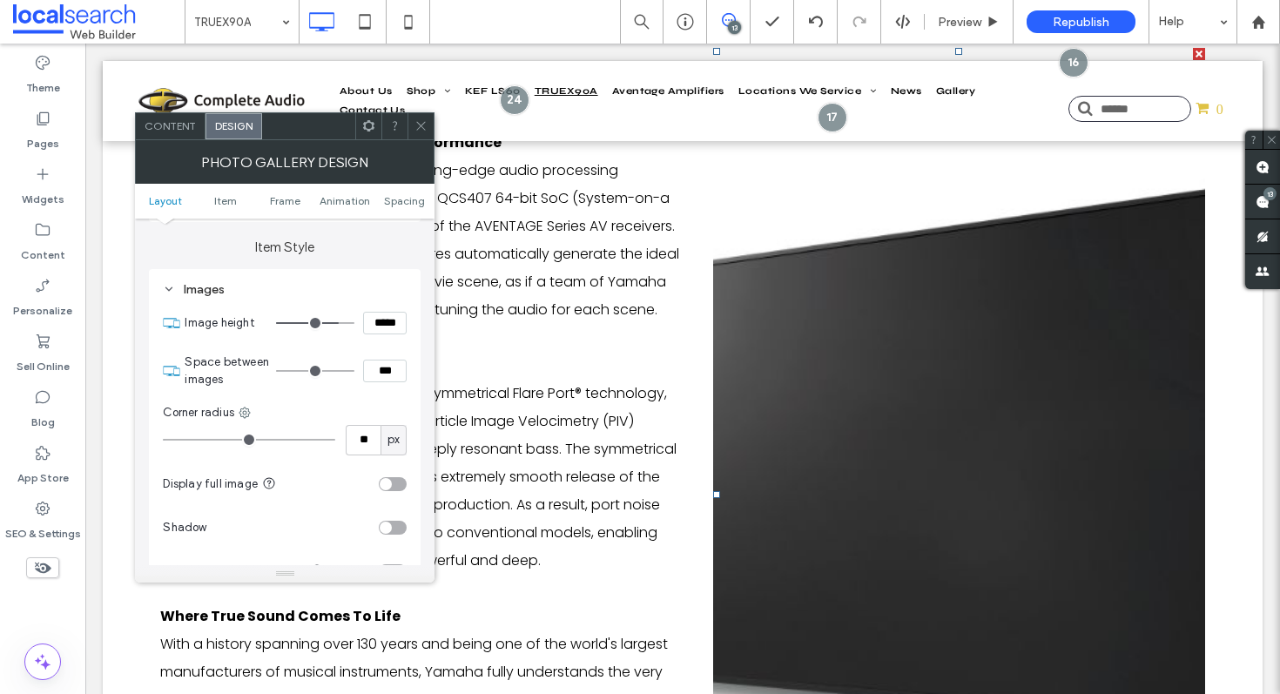
type input "*****"
type input "***"
type input "*****"
type input "***"
type input "*****"
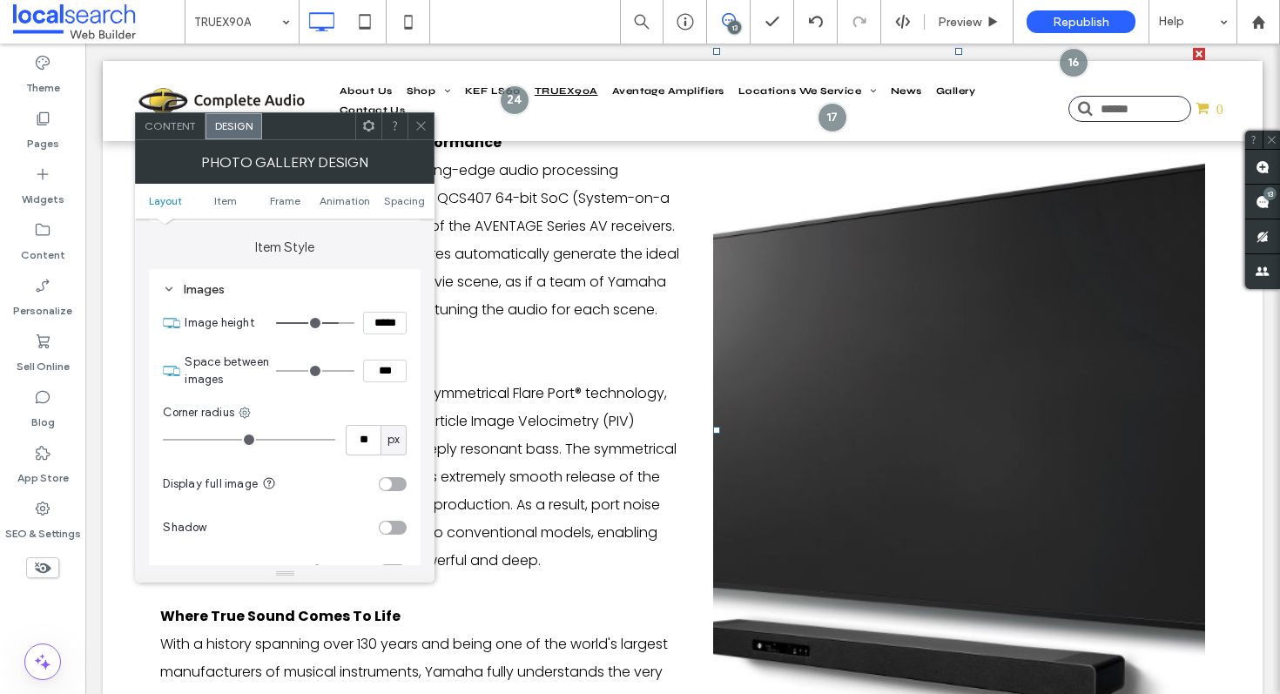
type input "***"
type input "*****"
type input "***"
type input "*****"
type input "***"
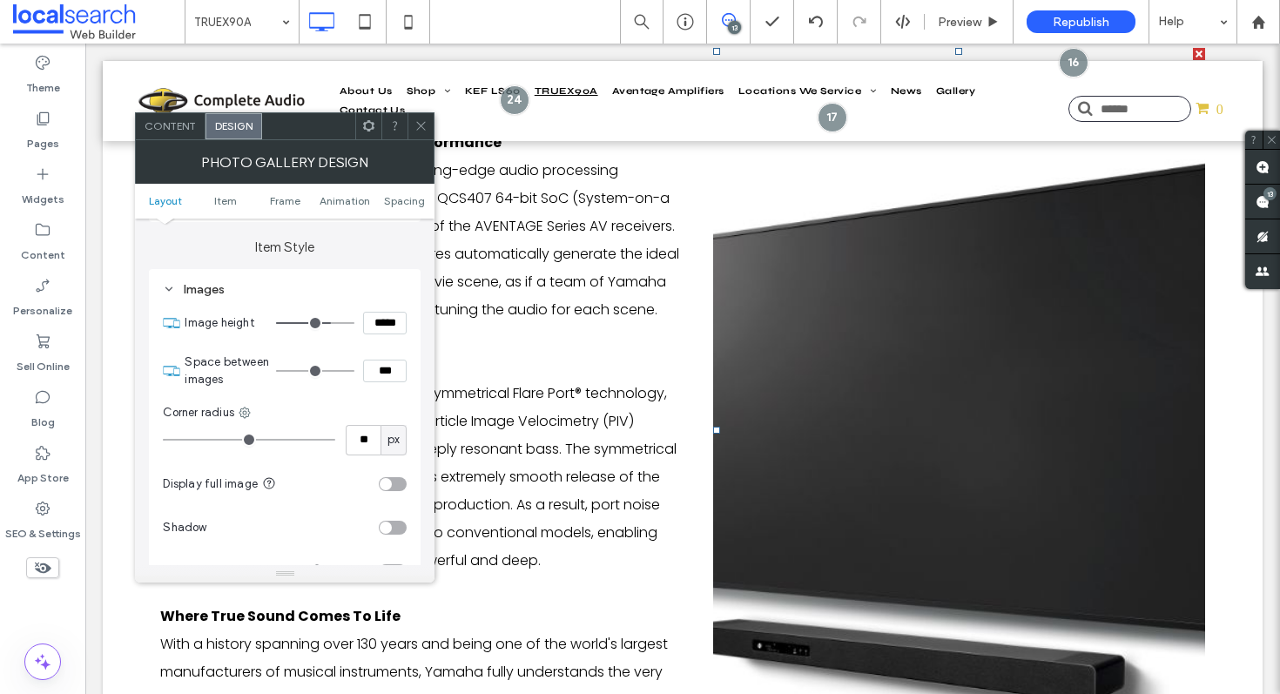
type input "*****"
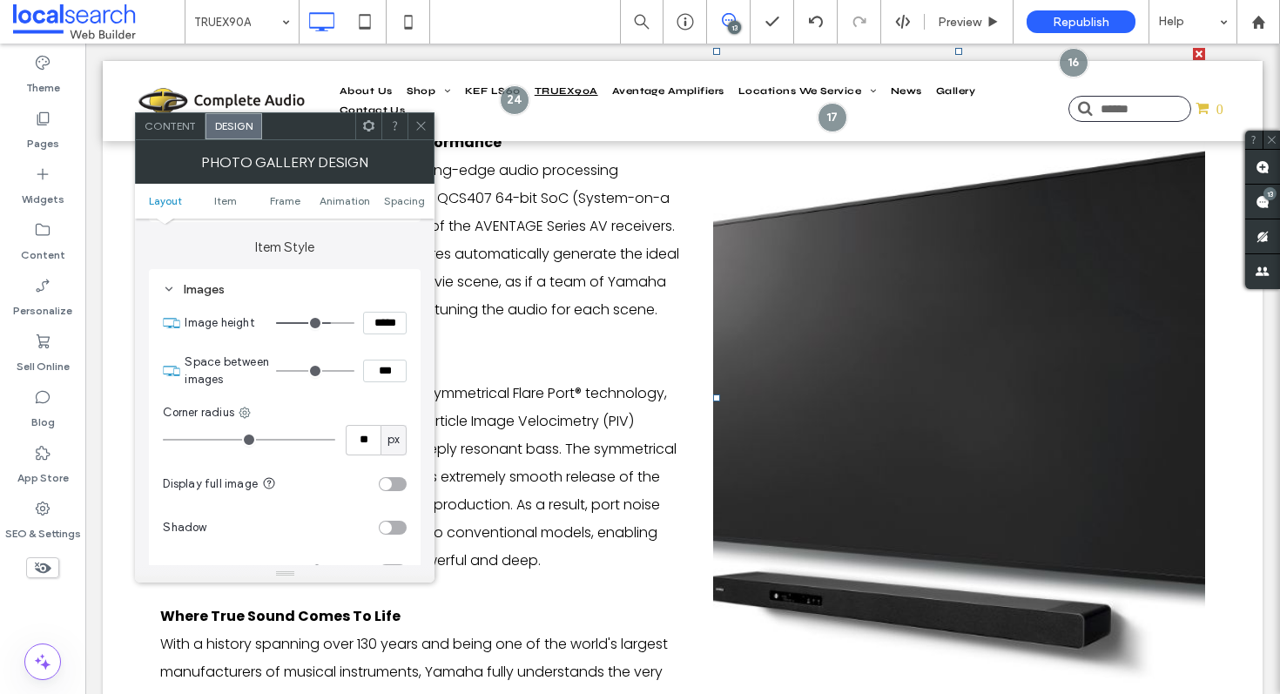
type input "***"
type input "*****"
type input "***"
type input "*****"
type input "***"
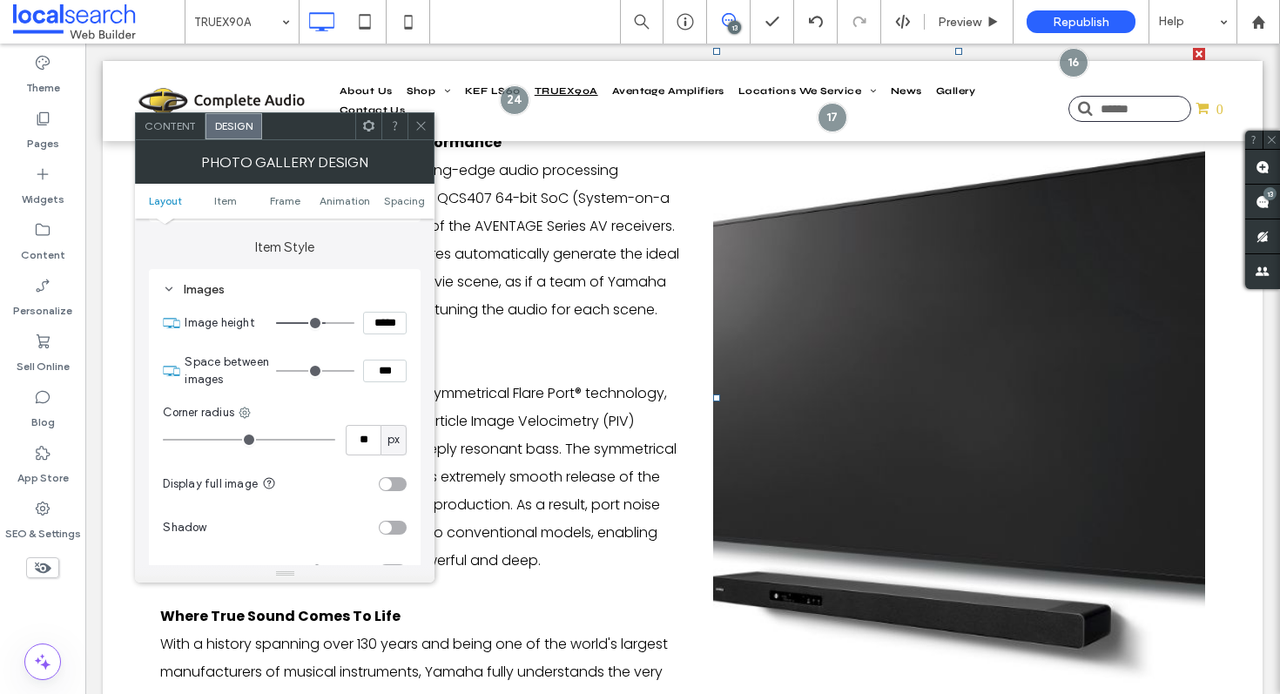
type input "*****"
type input "***"
type input "*****"
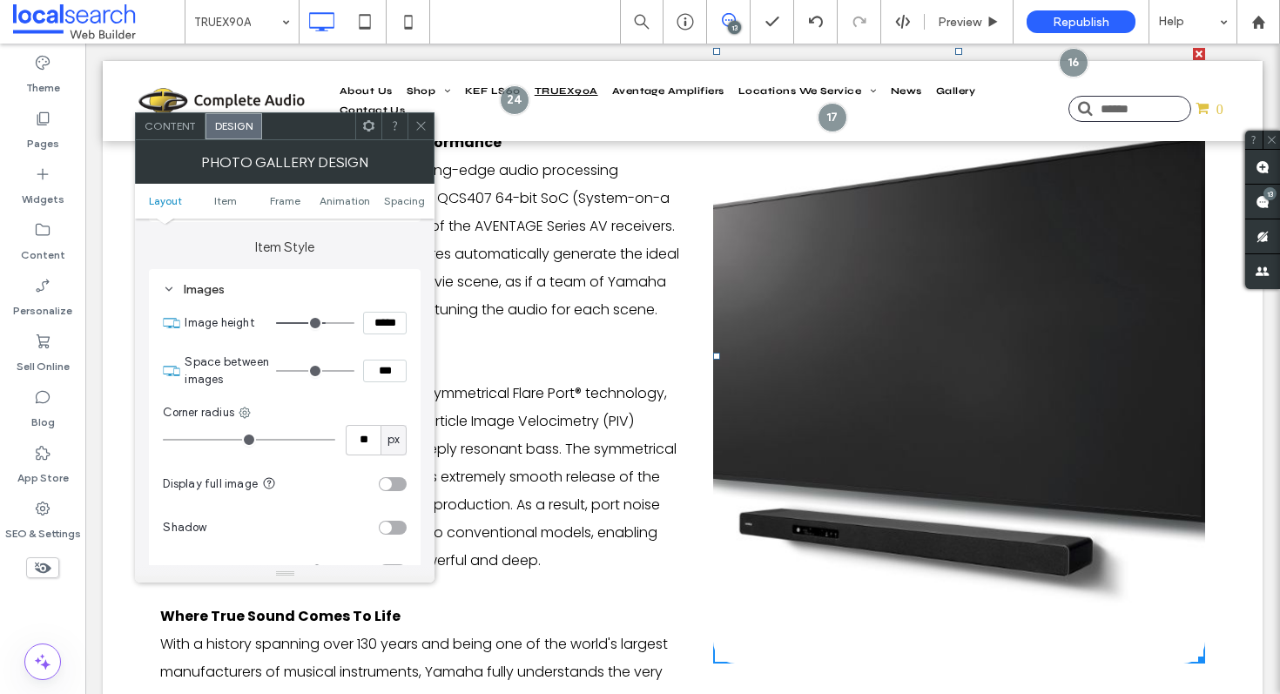
type input "***"
type input "*****"
type input "***"
type input "*****"
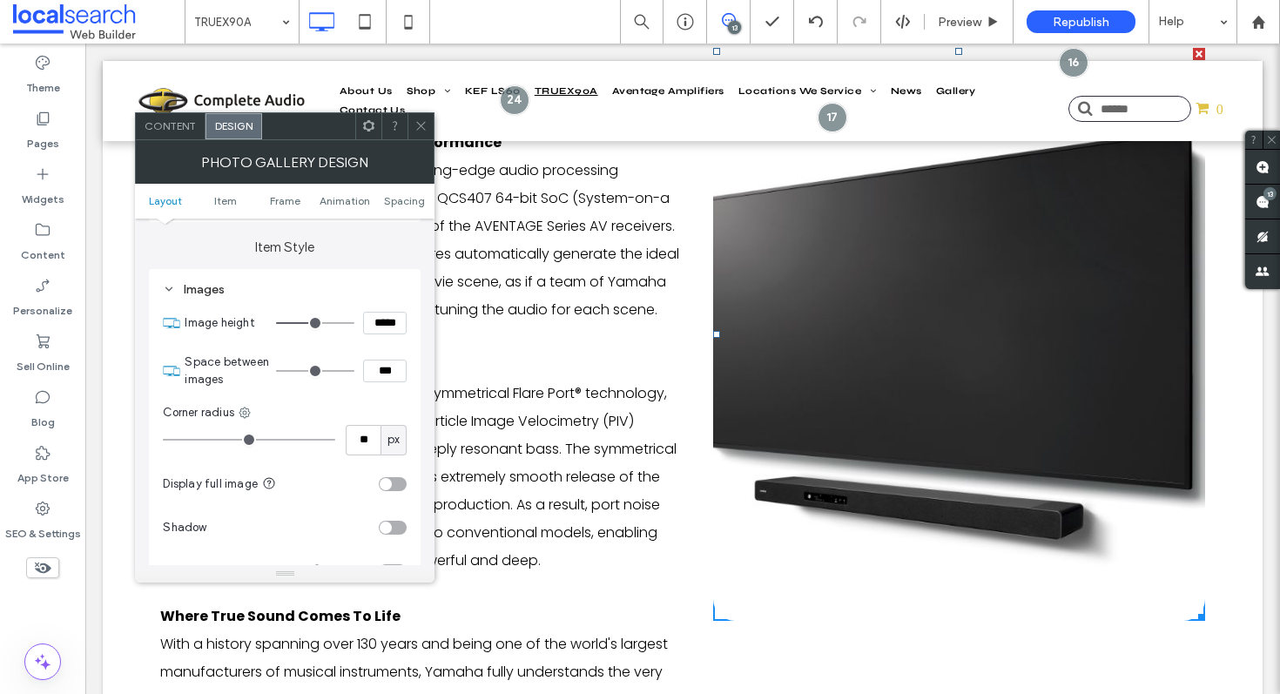
type input "***"
type input "*****"
type input "***"
type input "*****"
type input "***"
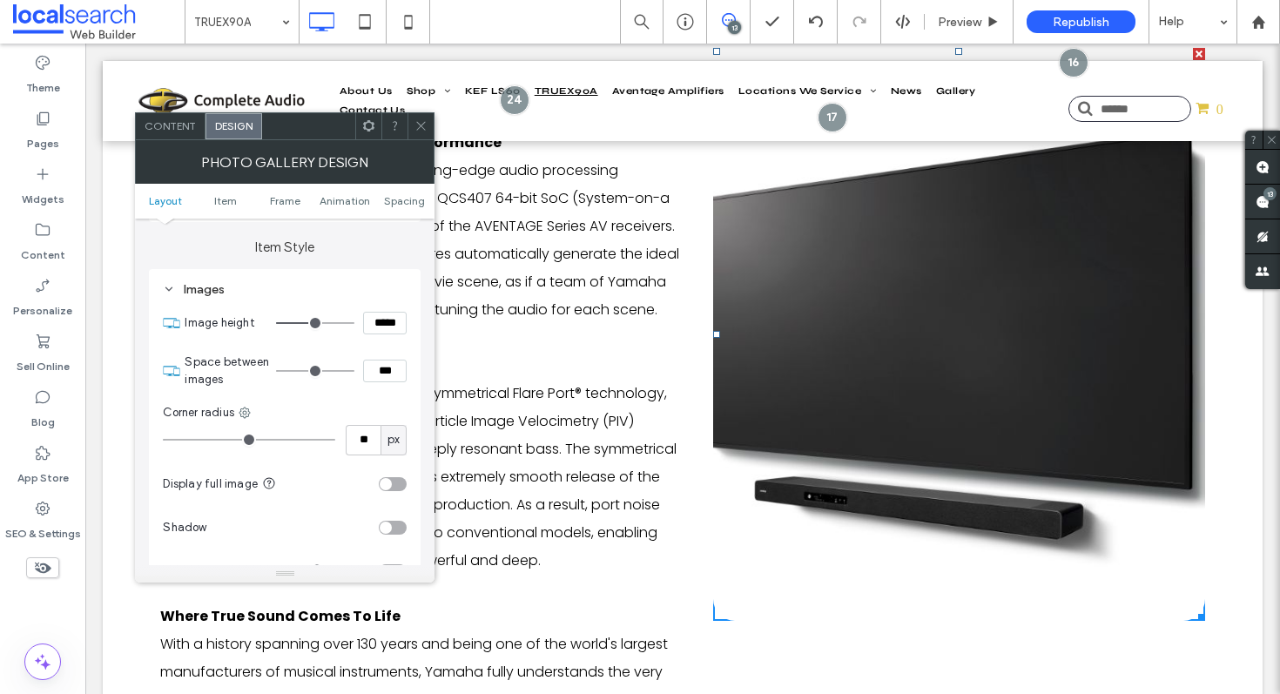
type input "*****"
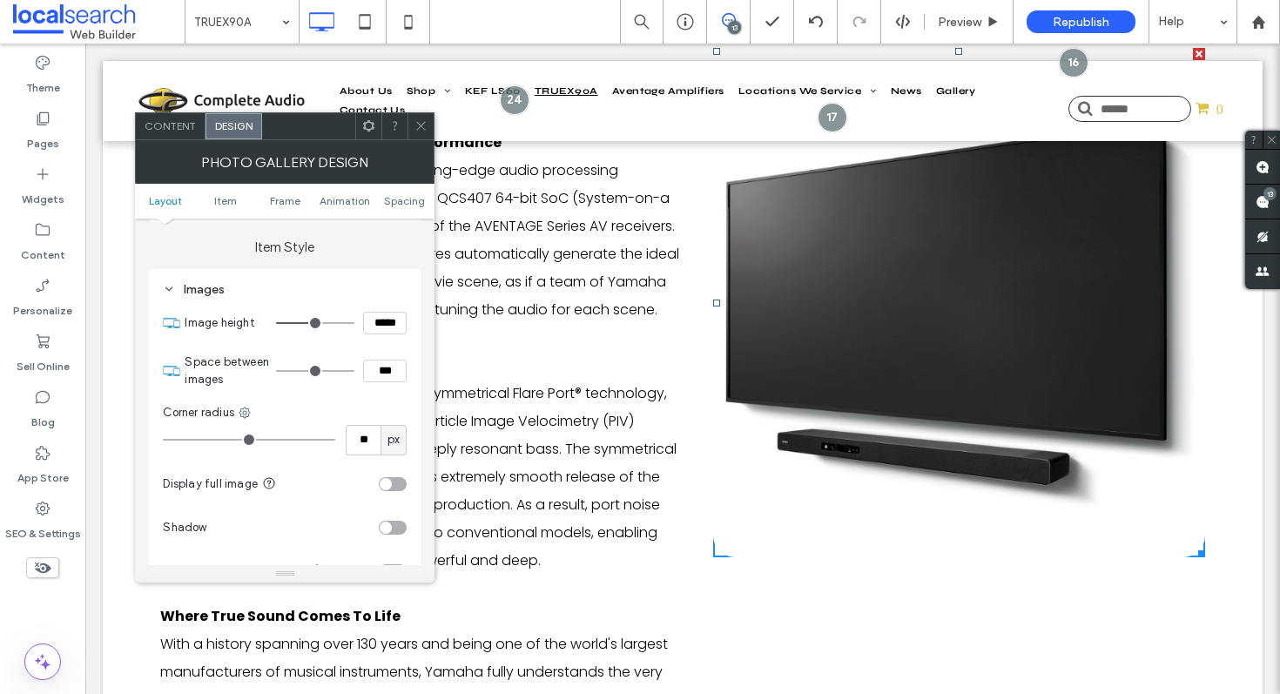
type input "***"
type input "*****"
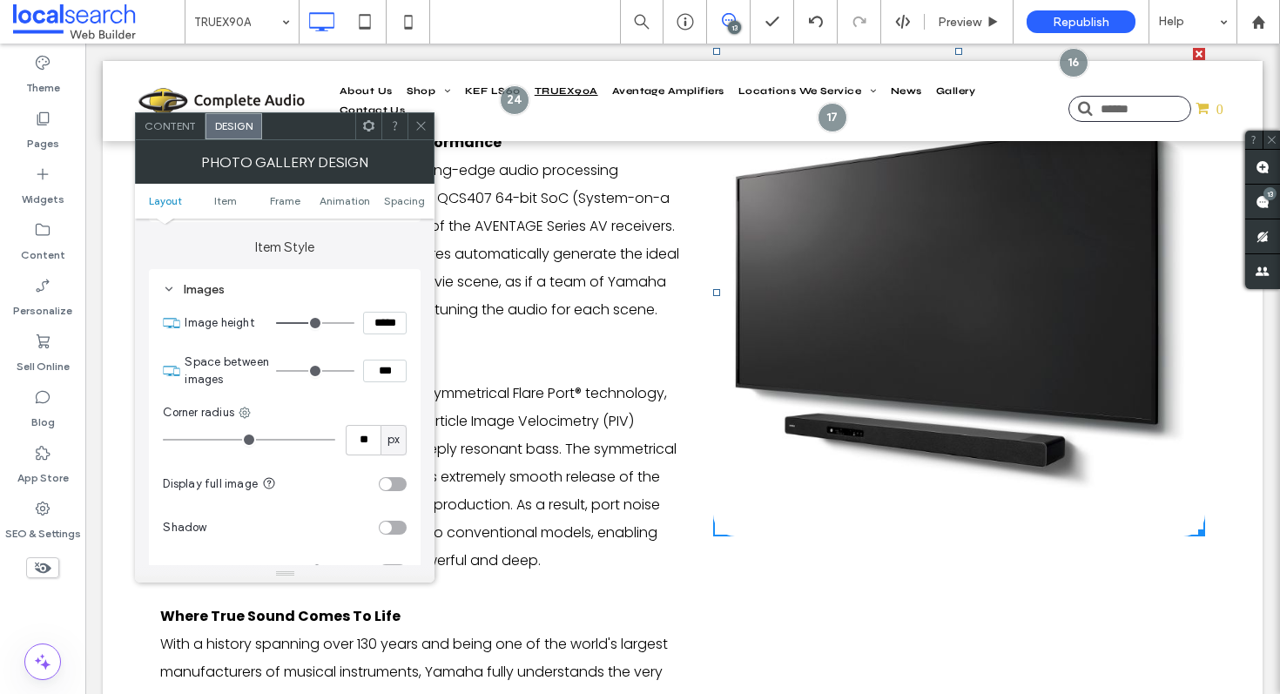
type input "***"
type input "*****"
type input "***"
type input "*****"
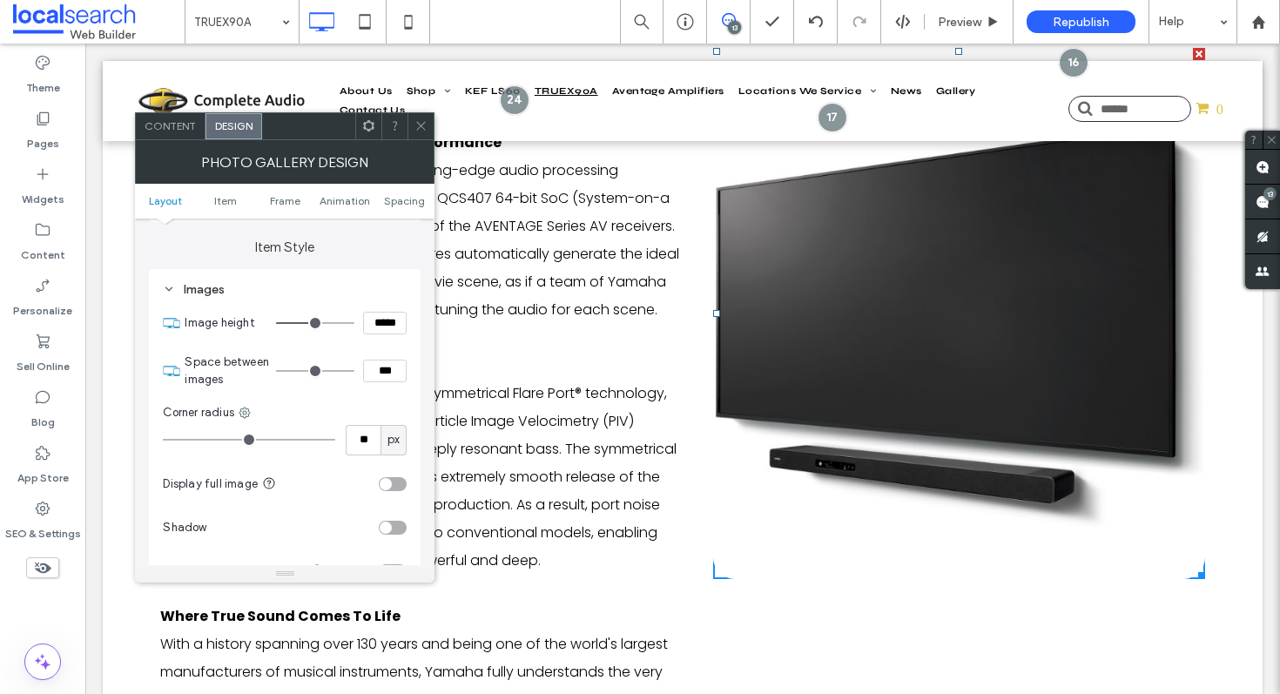
type input "***"
type input "*****"
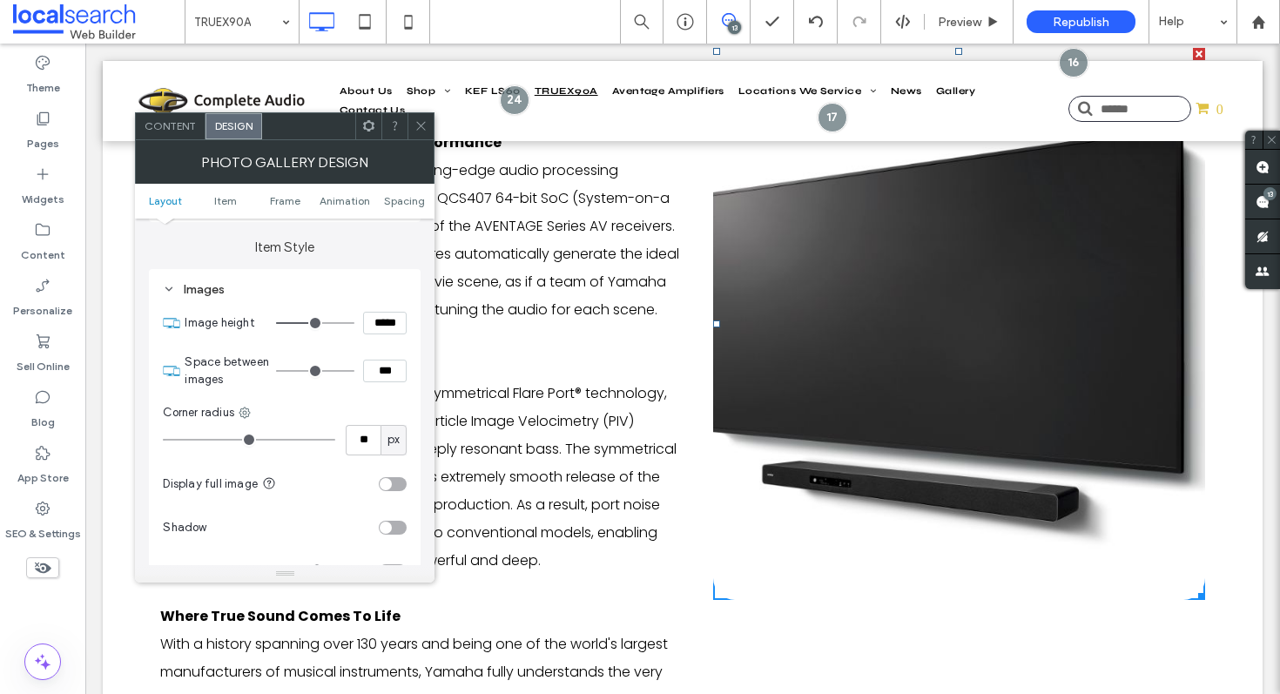
type input "***"
type input "*****"
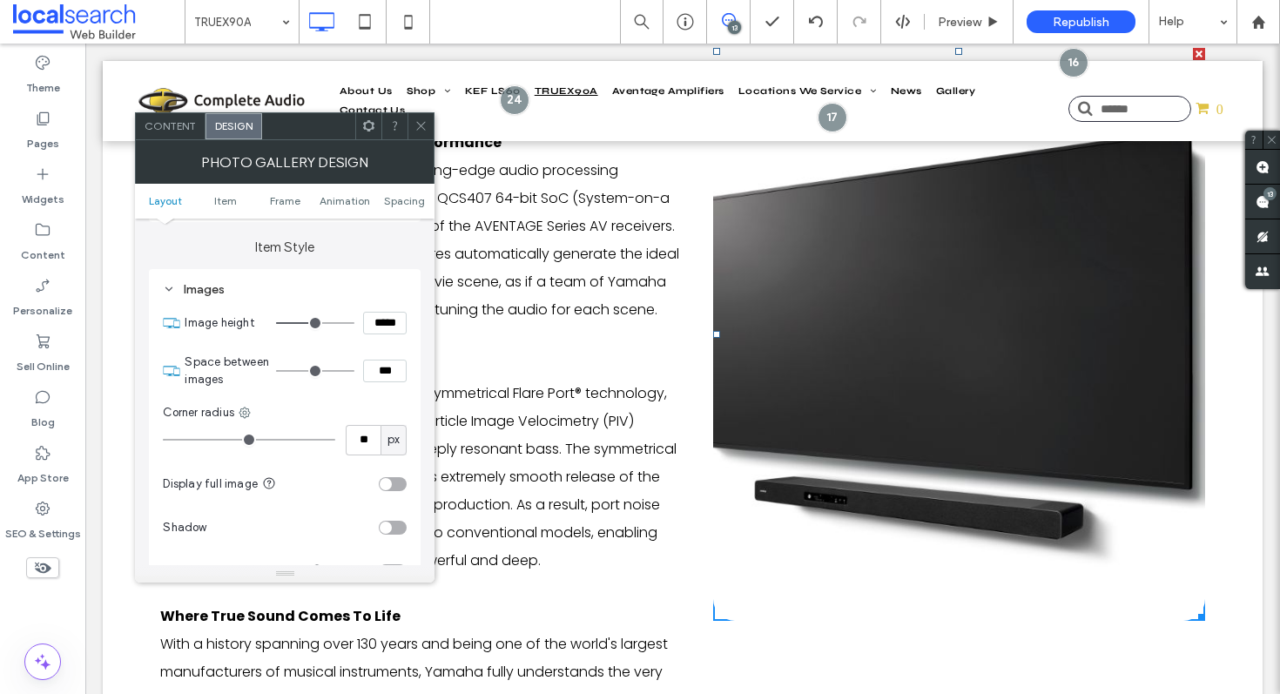
type input "***"
type input "*****"
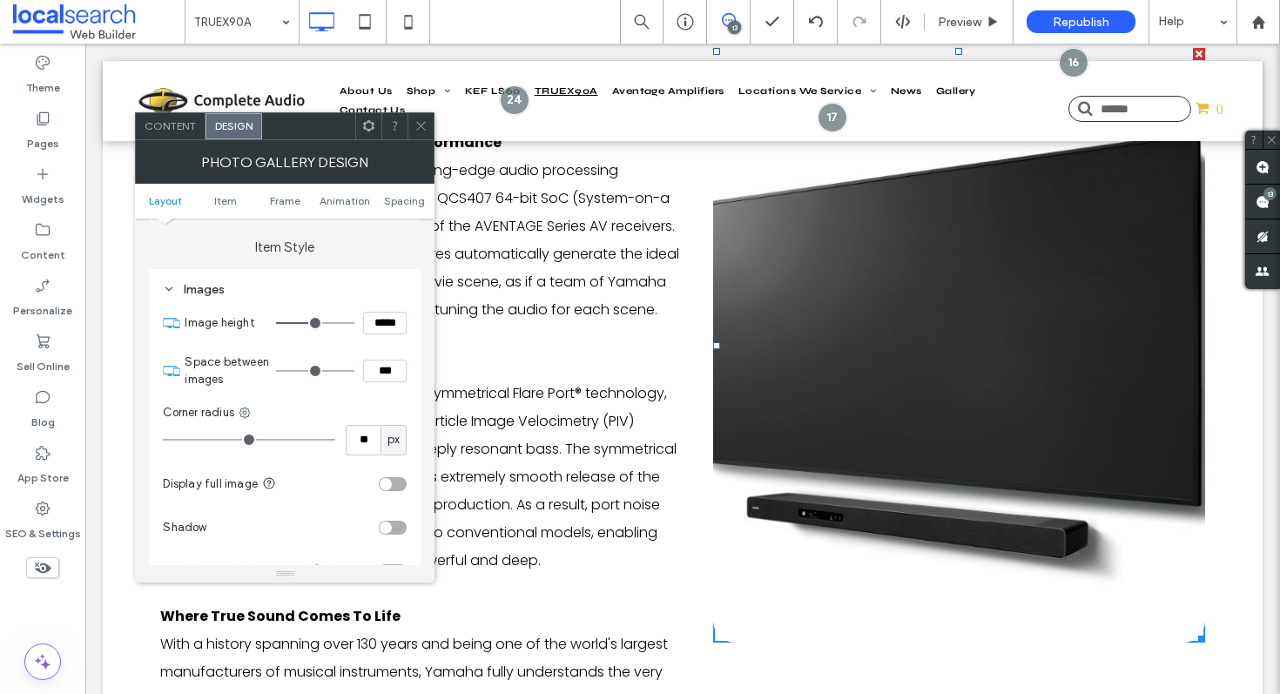
type input "***"
type input "*****"
type input "***"
type input "*****"
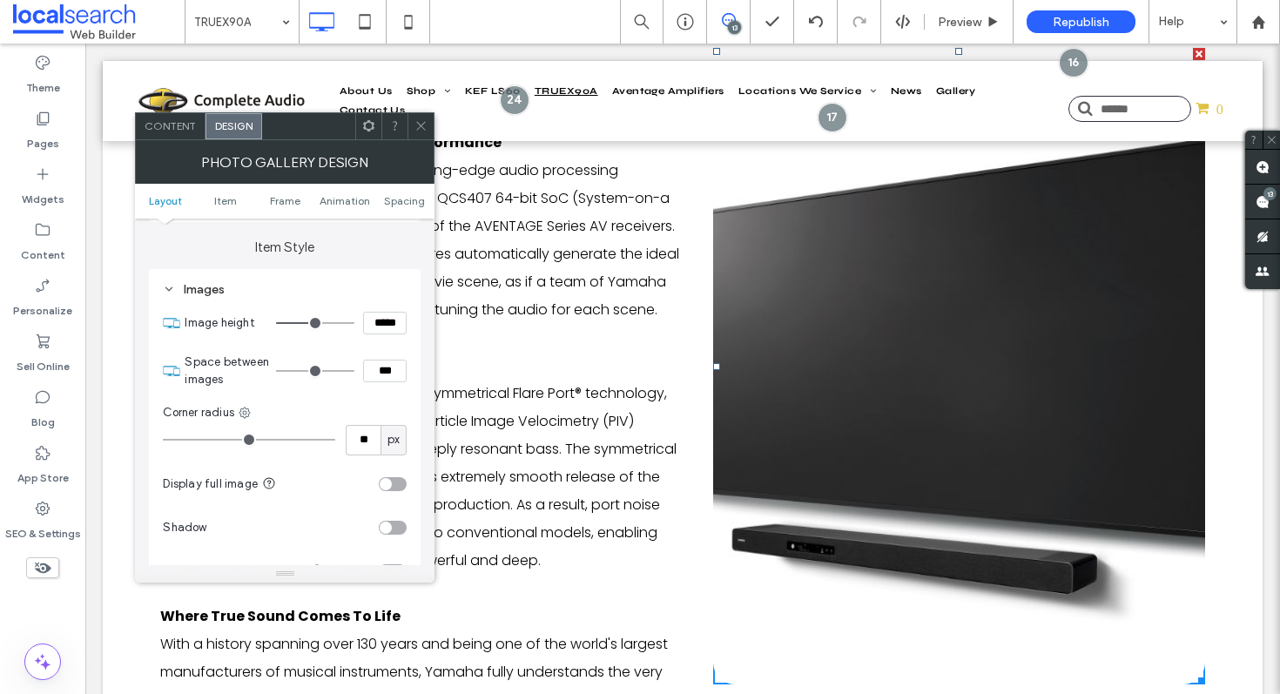
type input "***"
type input "*****"
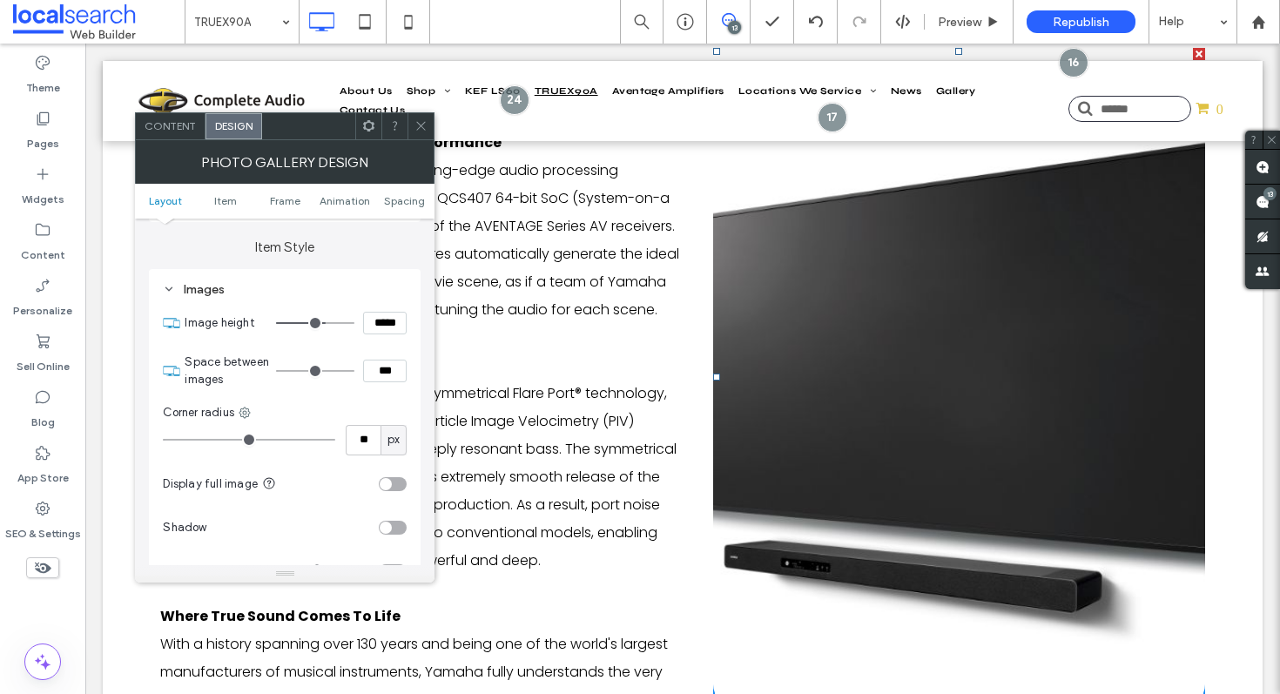
type input "***"
type input "*****"
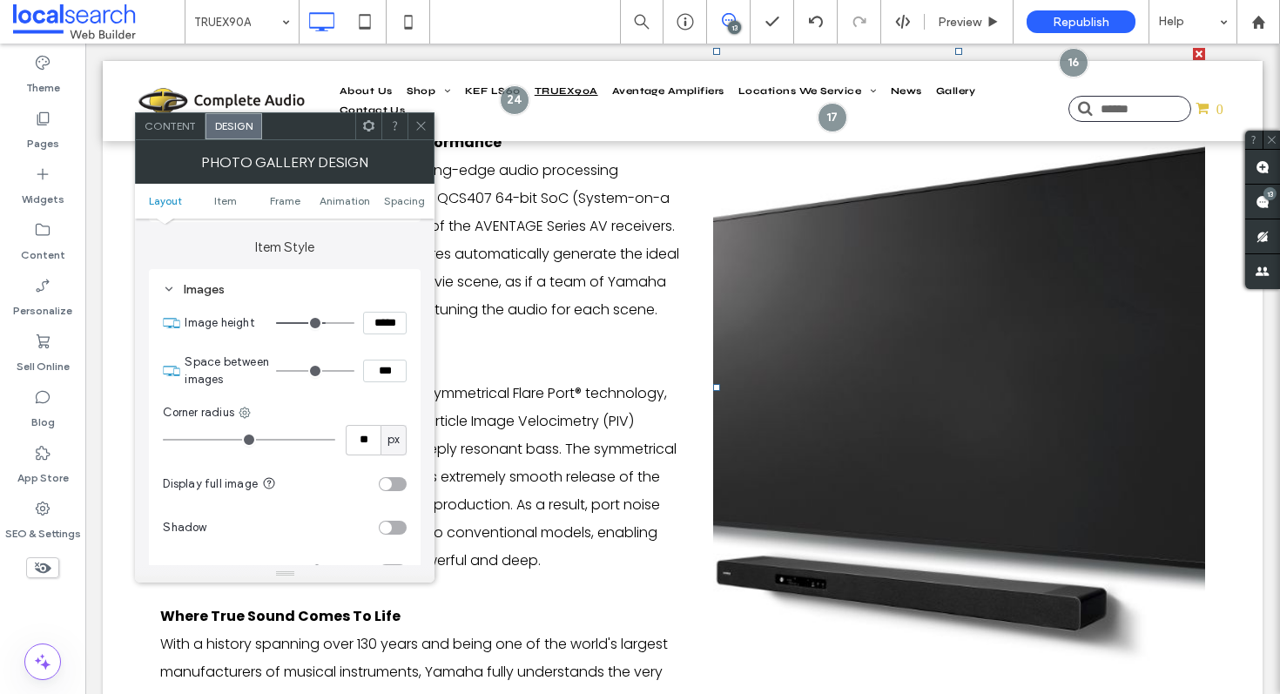
drag, startPoint x: 336, startPoint y: 325, endPoint x: 326, endPoint y: 327, distance: 10.8
type input "***"
click at [326, 324] on input "range" at bounding box center [315, 323] width 78 height 2
type input "*****"
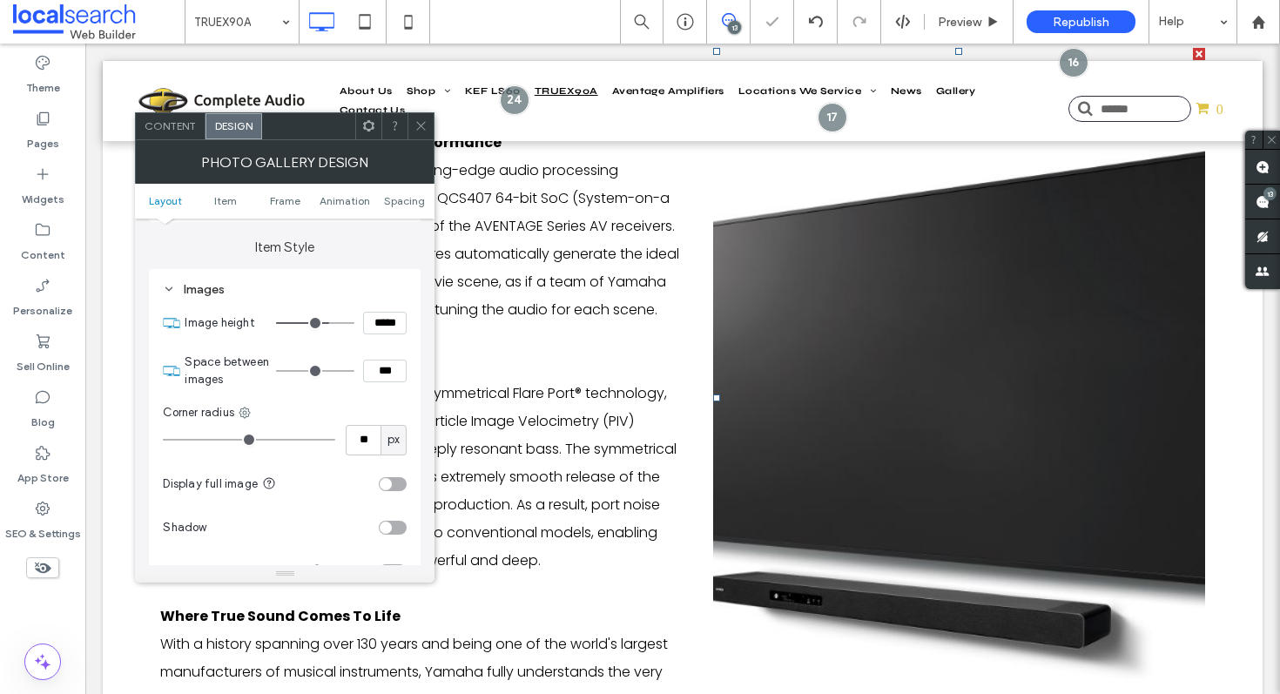
type input "***"
type input "*****"
type input "***"
type input "*****"
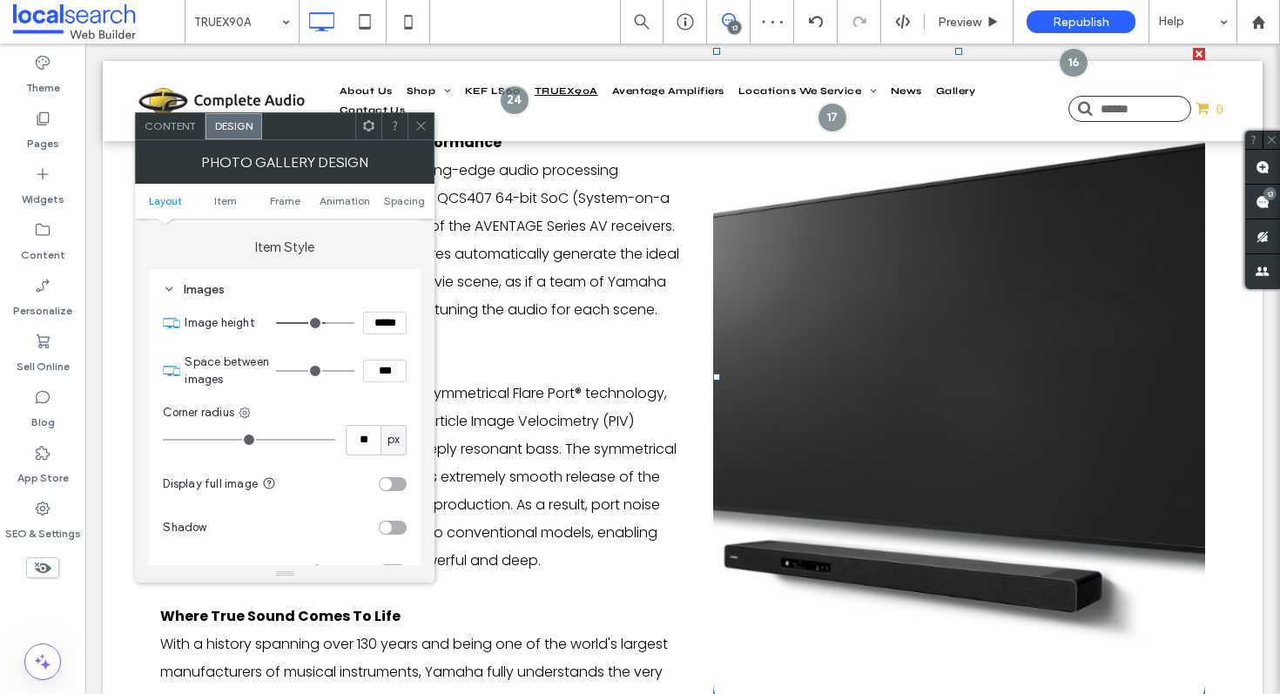
type input "***"
click at [323, 324] on input "range" at bounding box center [315, 323] width 78 height 2
click at [411, 128] on div at bounding box center [421, 126] width 26 height 26
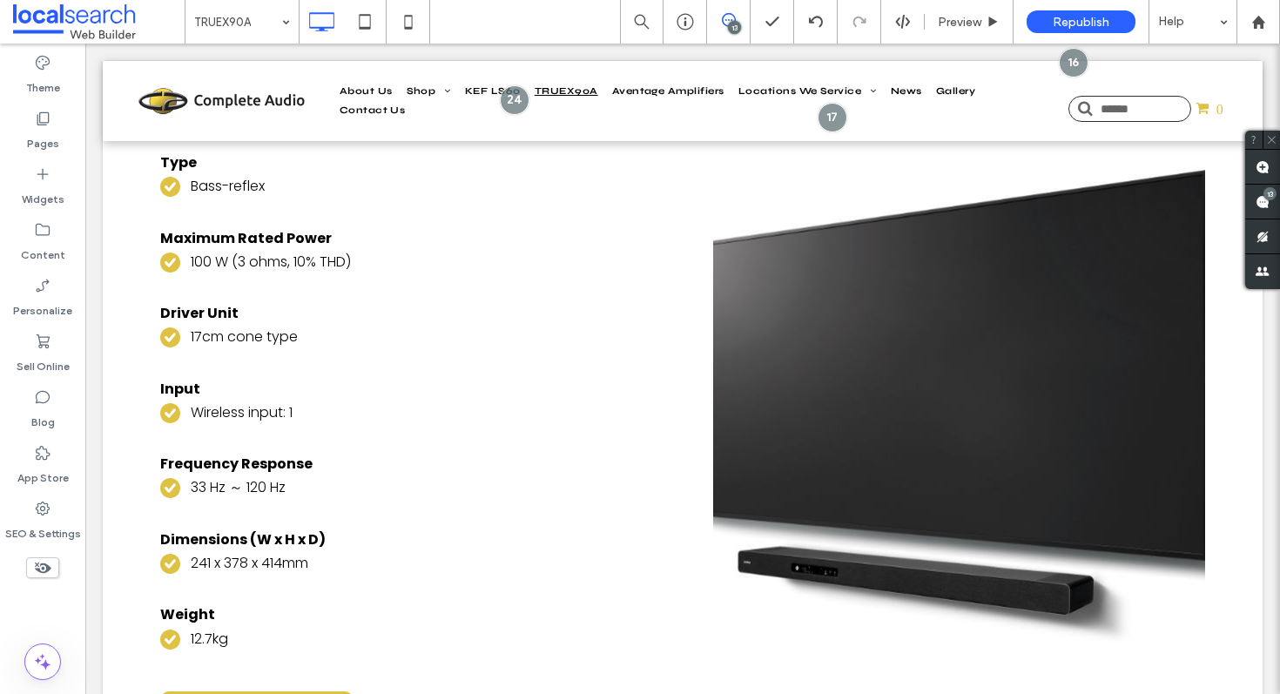
scroll to position [6976, 0]
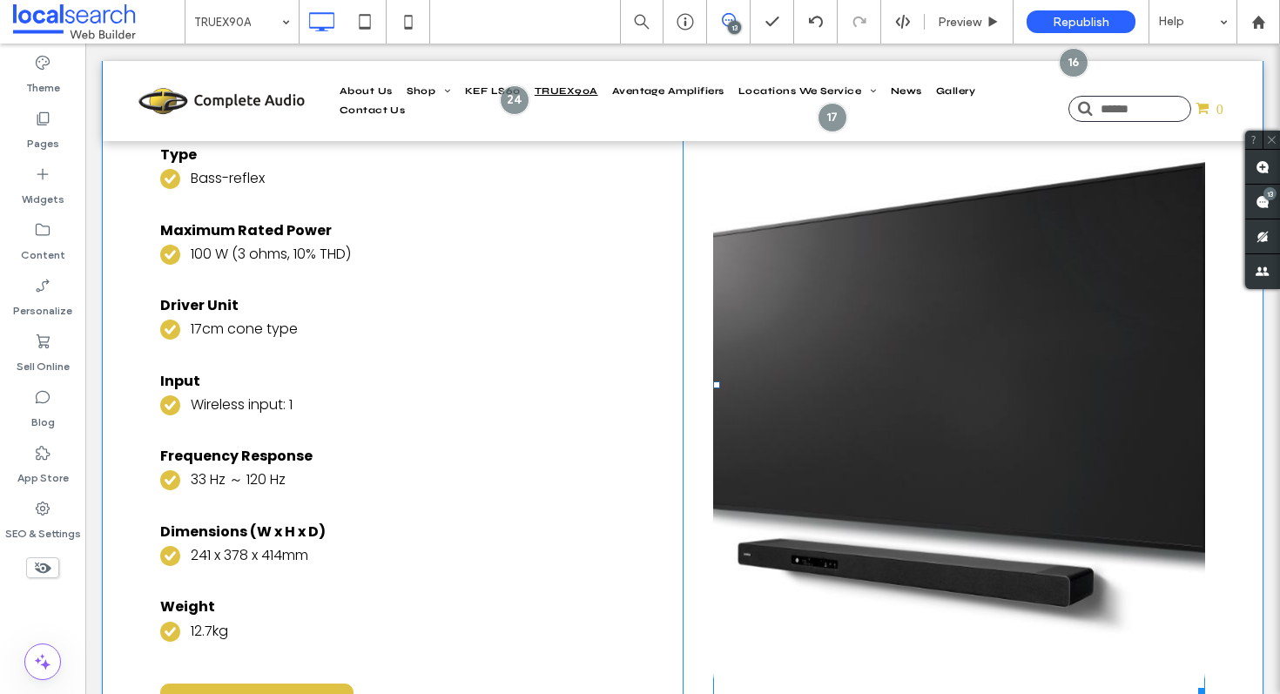
click at [903, 390] on link at bounding box center [959, 385] width 492 height 620
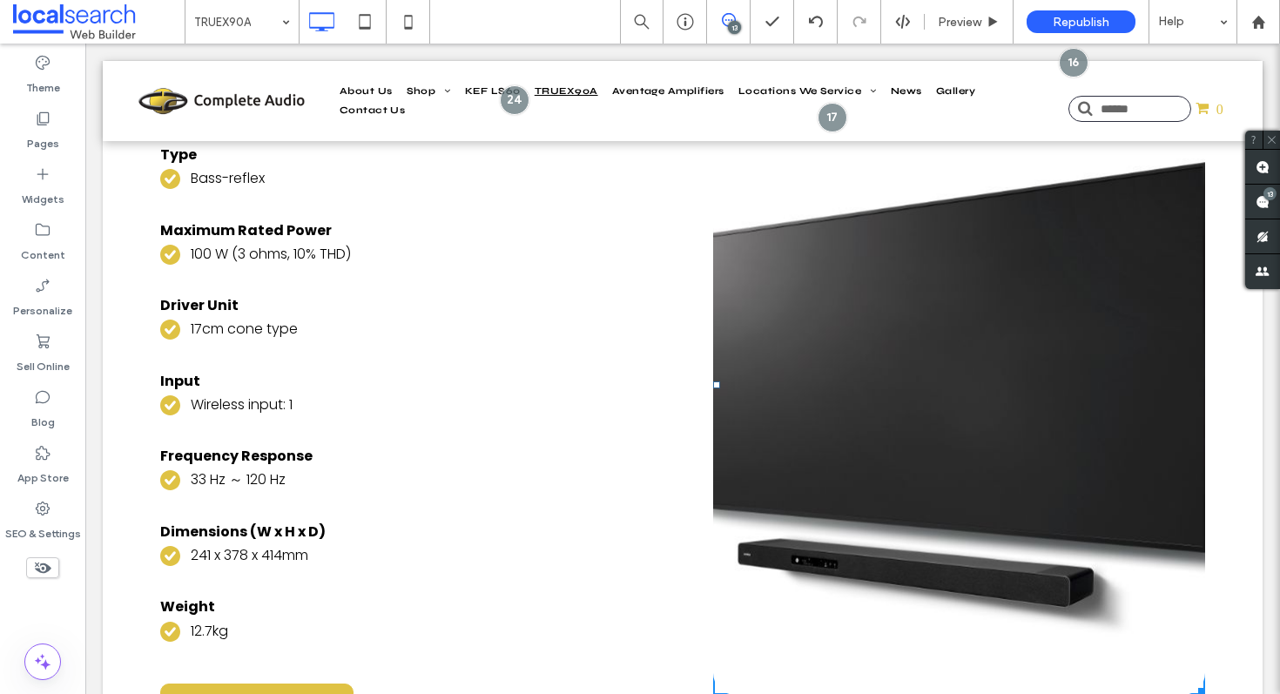
click at [903, 390] on link at bounding box center [959, 385] width 492 height 620
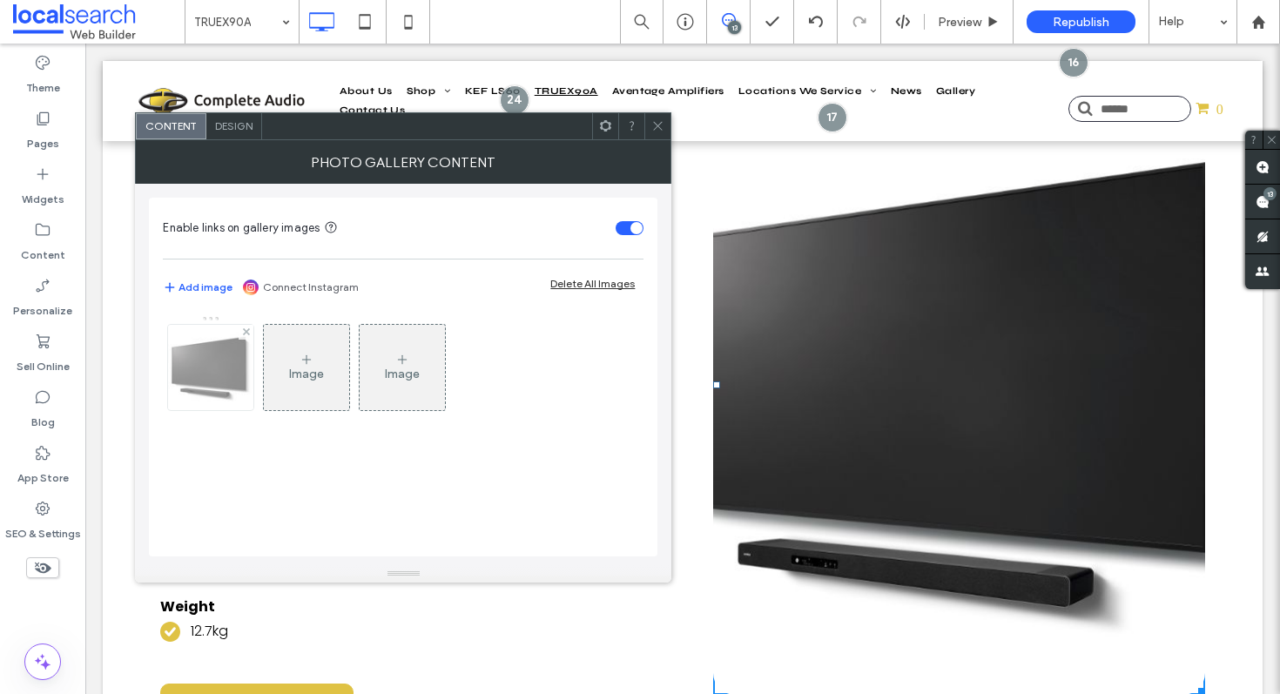
click at [240, 369] on img at bounding box center [210, 367] width 129 height 85
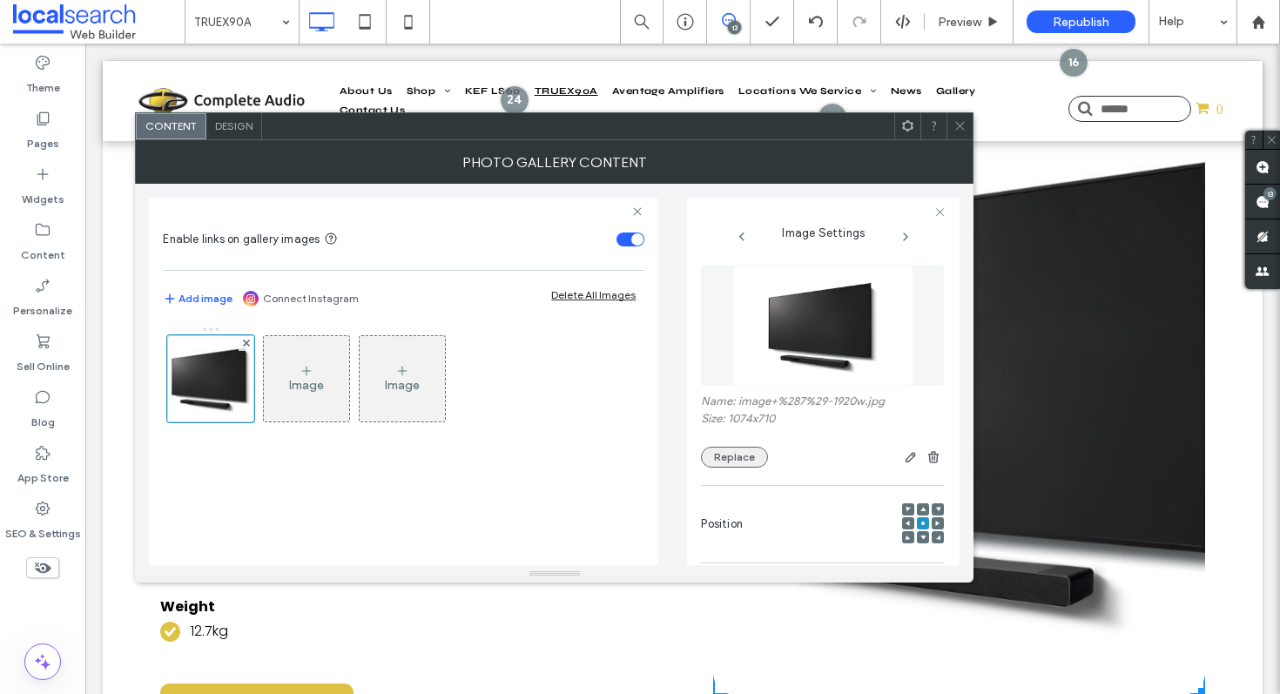
click at [748, 460] on button "Replace" at bounding box center [734, 457] width 67 height 21
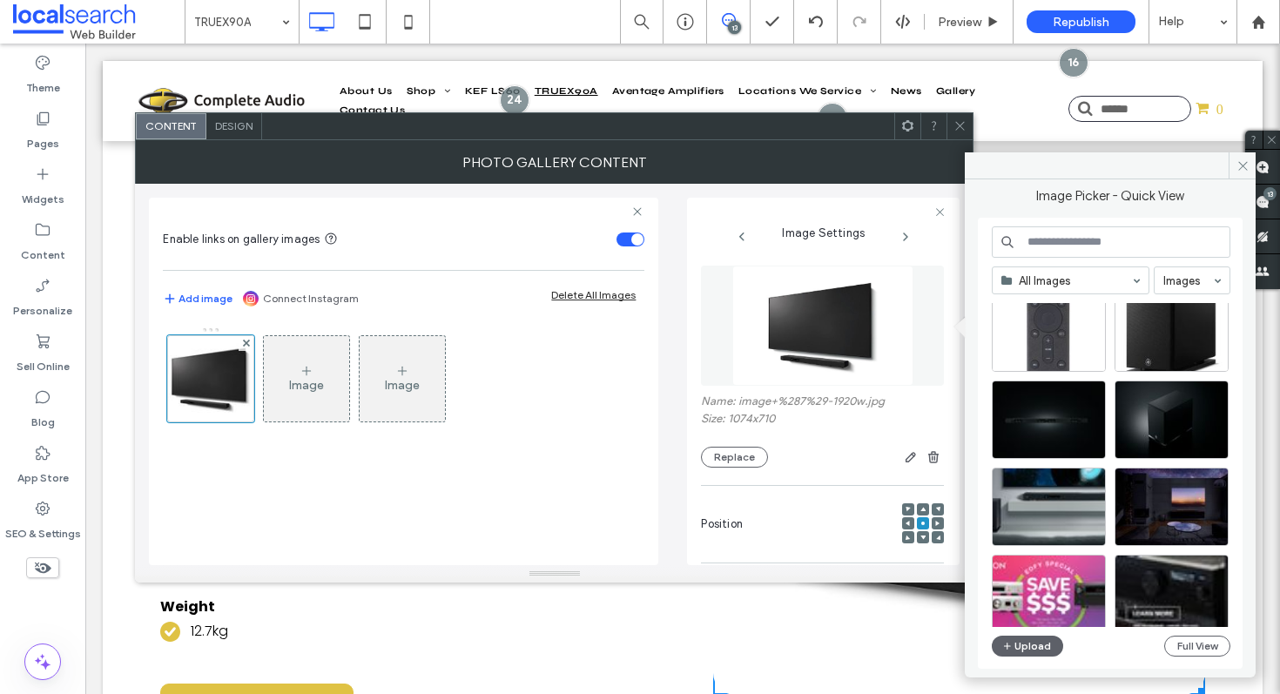
scroll to position [271, 0]
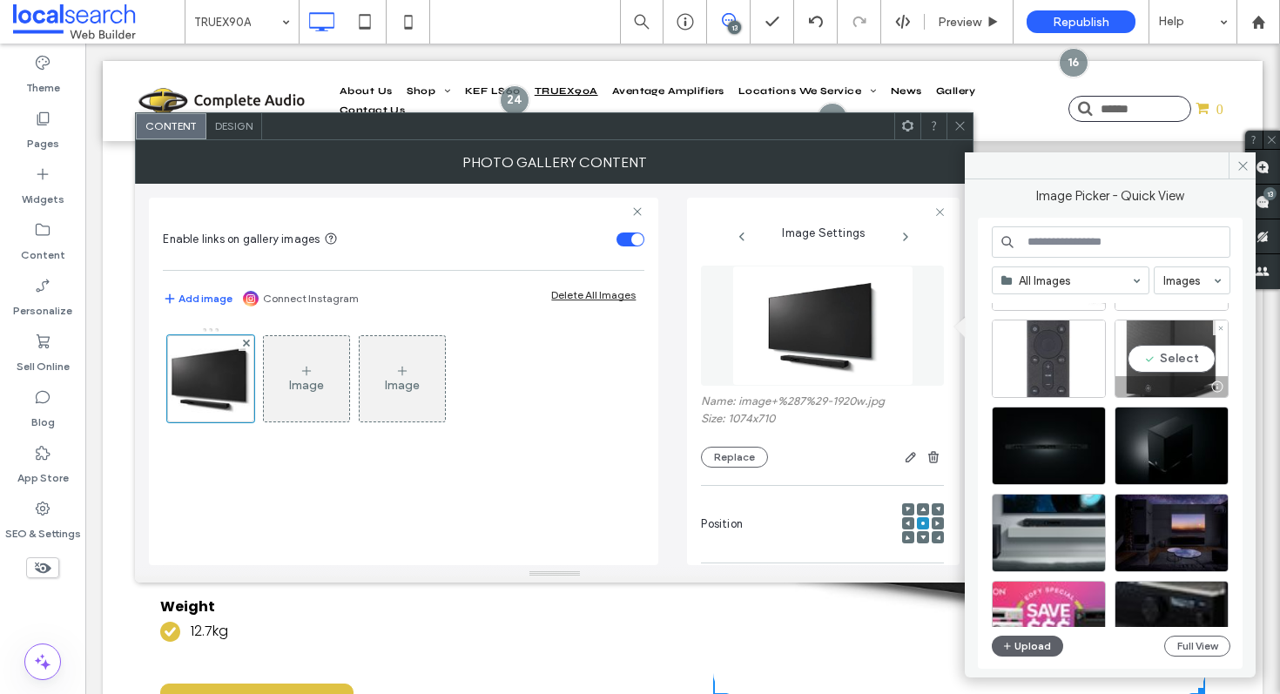
click at [1174, 348] on div "Select" at bounding box center [1172, 359] width 114 height 78
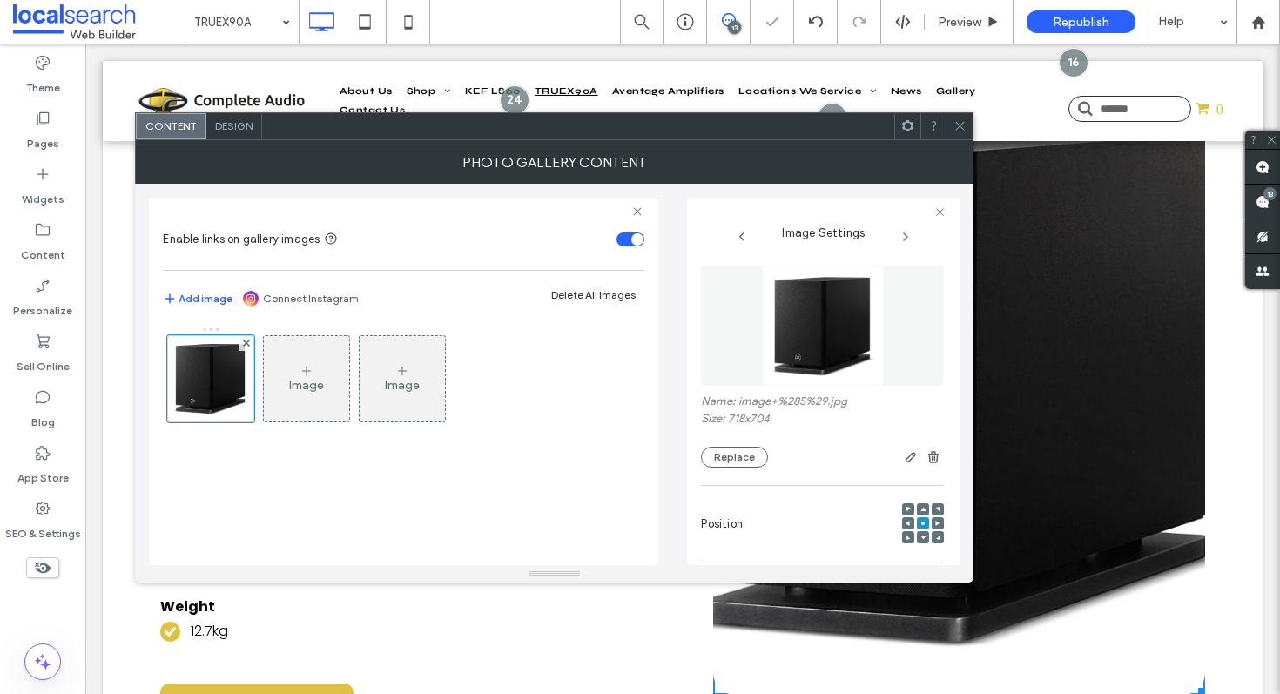
click at [955, 124] on icon at bounding box center [960, 125] width 13 height 13
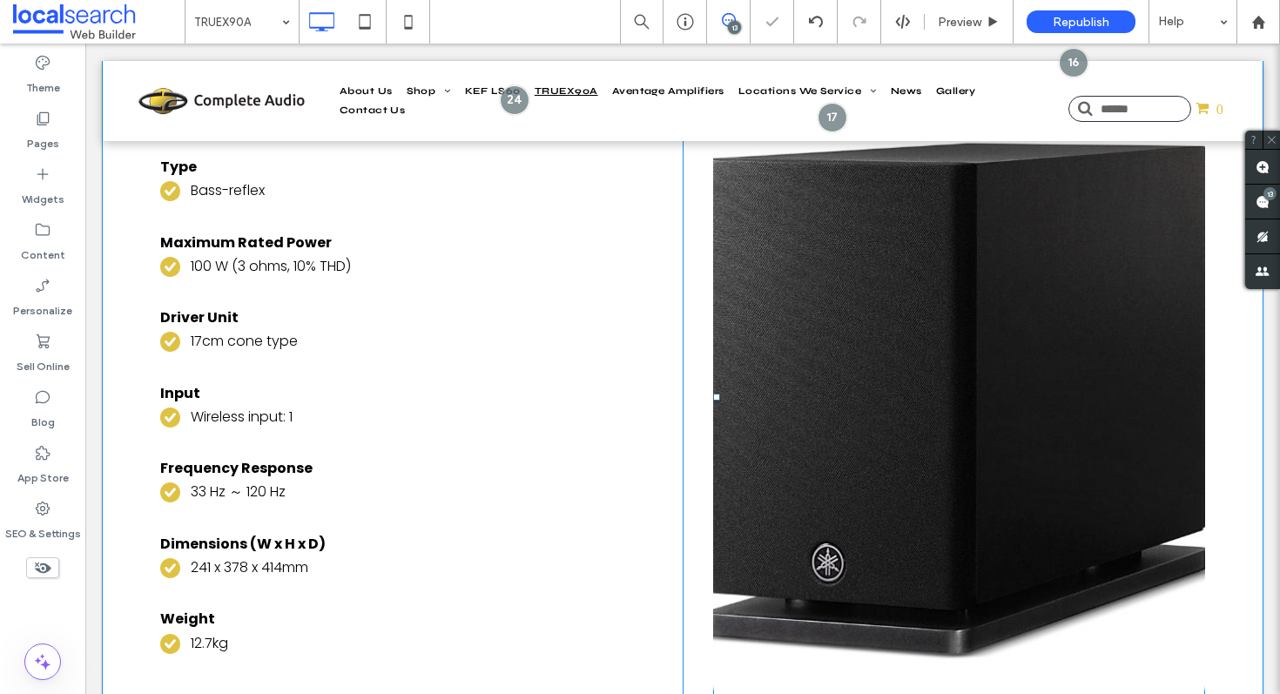
scroll to position [6931, 0]
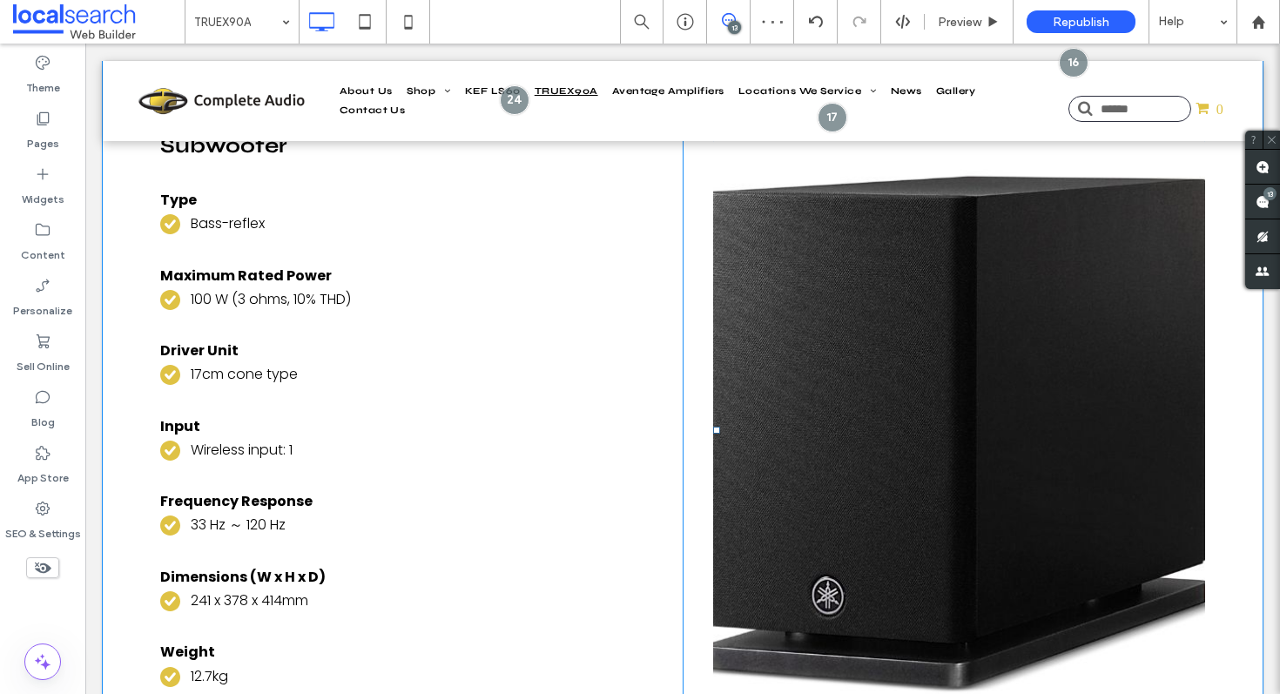
click at [881, 327] on link at bounding box center [959, 430] width 492 height 620
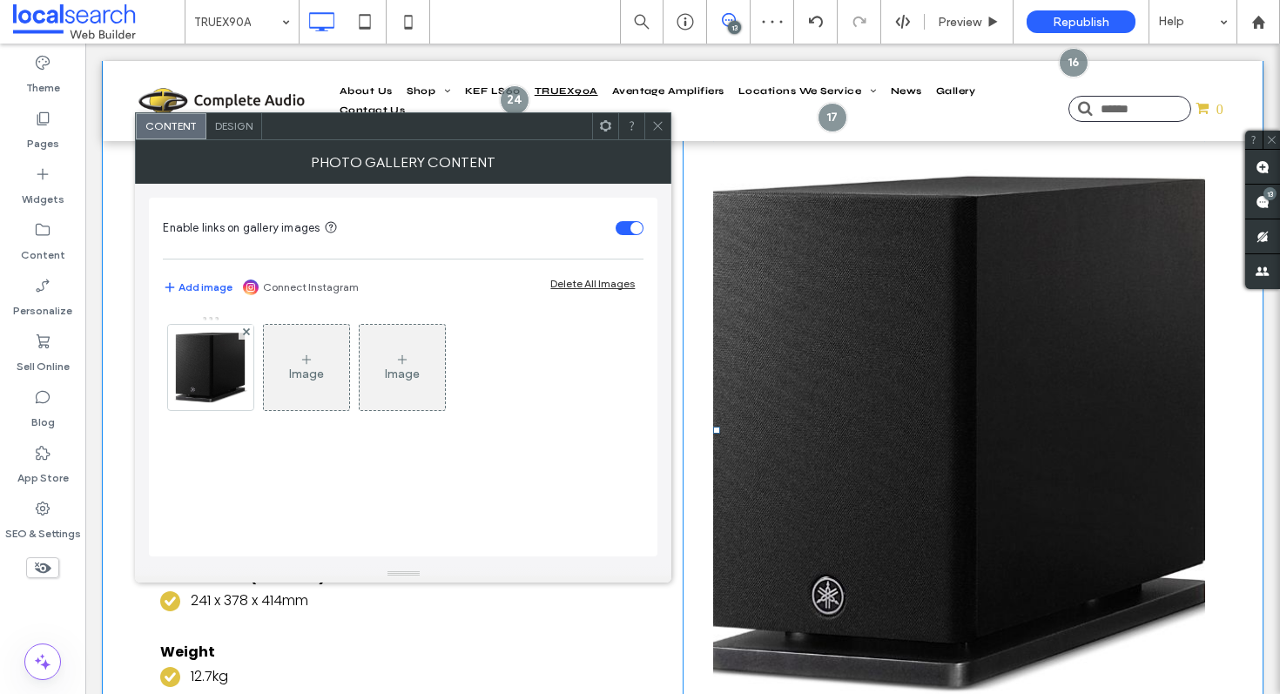
click at [881, 327] on link at bounding box center [959, 430] width 492 height 620
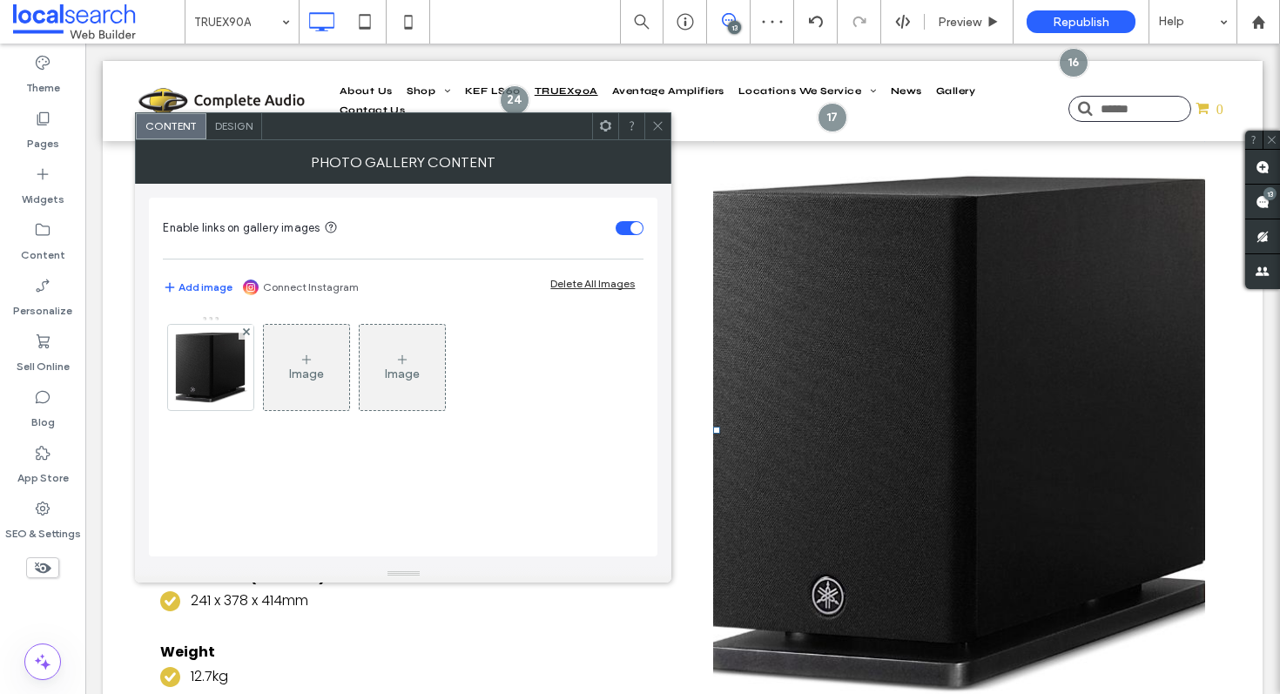
drag, startPoint x: 603, startPoint y: 128, endPoint x: 600, endPoint y: 137, distance: 9.1
click at [602, 128] on use at bounding box center [605, 125] width 11 height 11
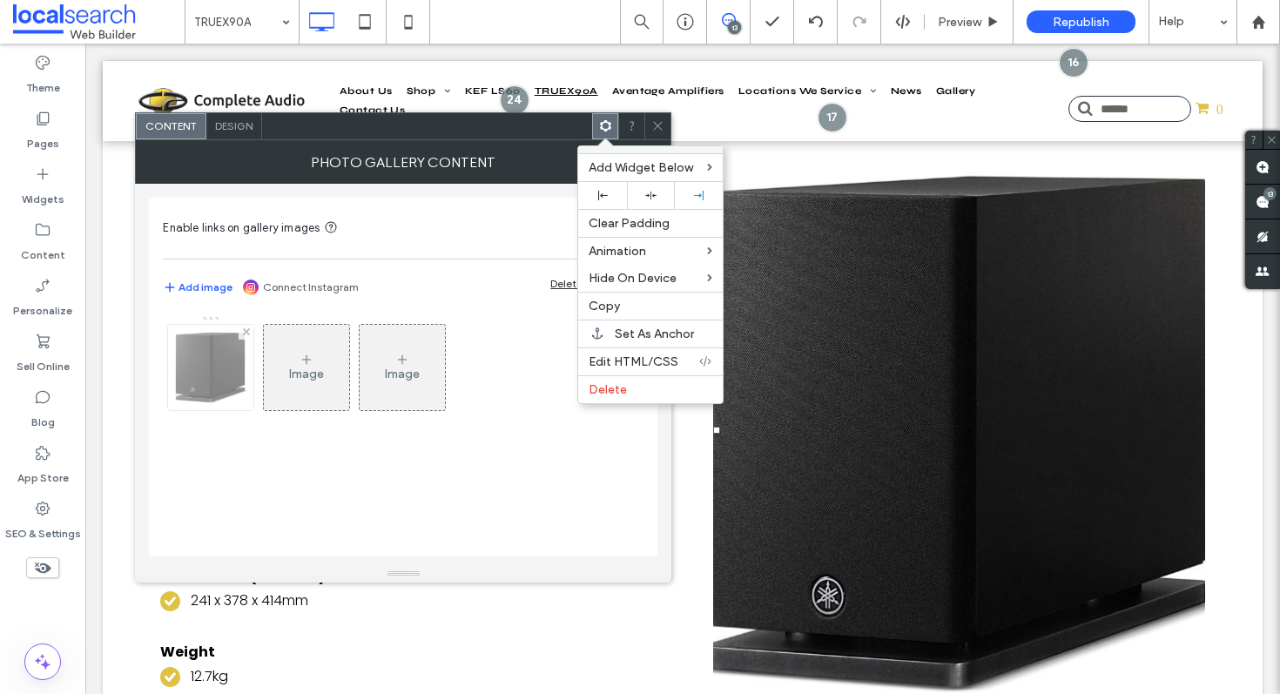
click at [187, 364] on img at bounding box center [210, 367] width 87 height 85
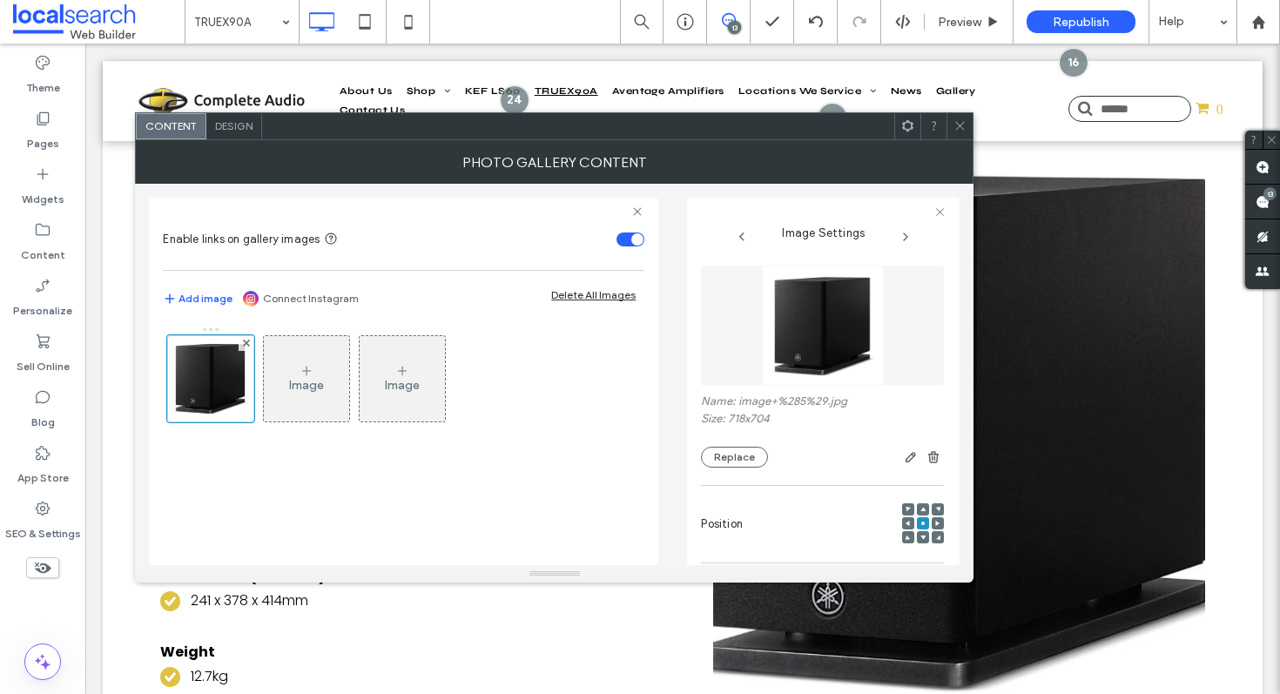
click at [250, 132] on div "Design" at bounding box center [234, 126] width 56 height 26
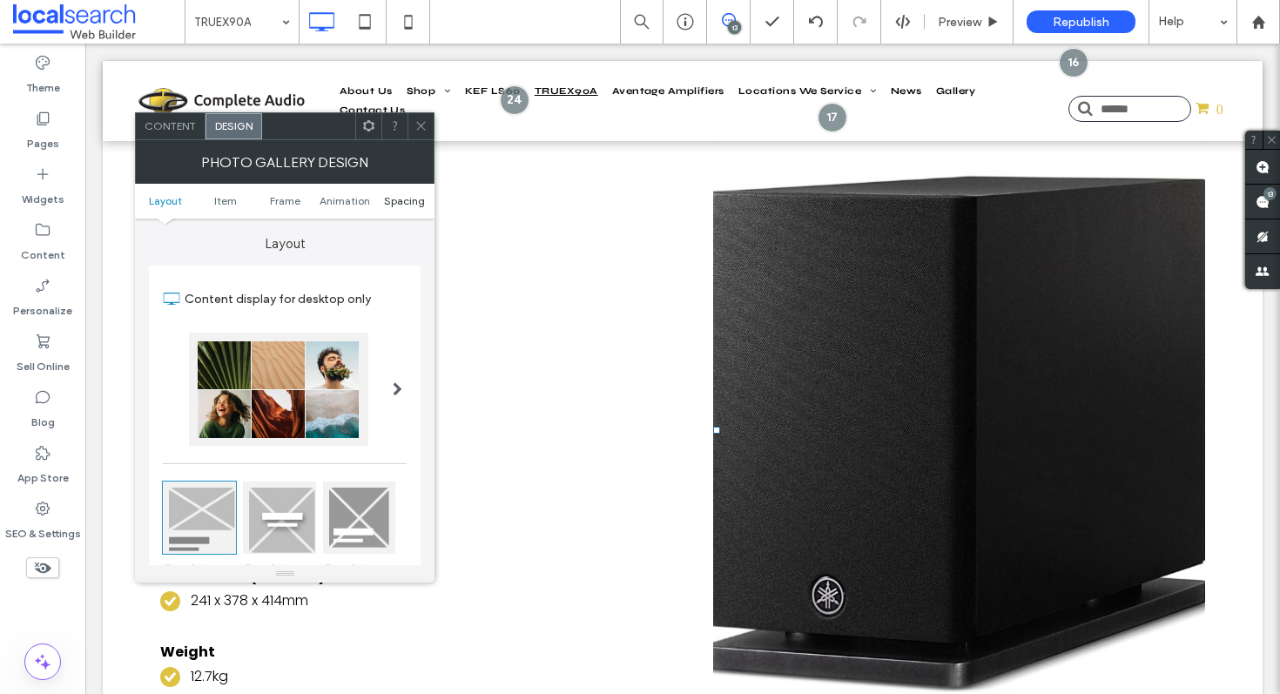
click at [386, 199] on span "Spacing" at bounding box center [404, 200] width 41 height 13
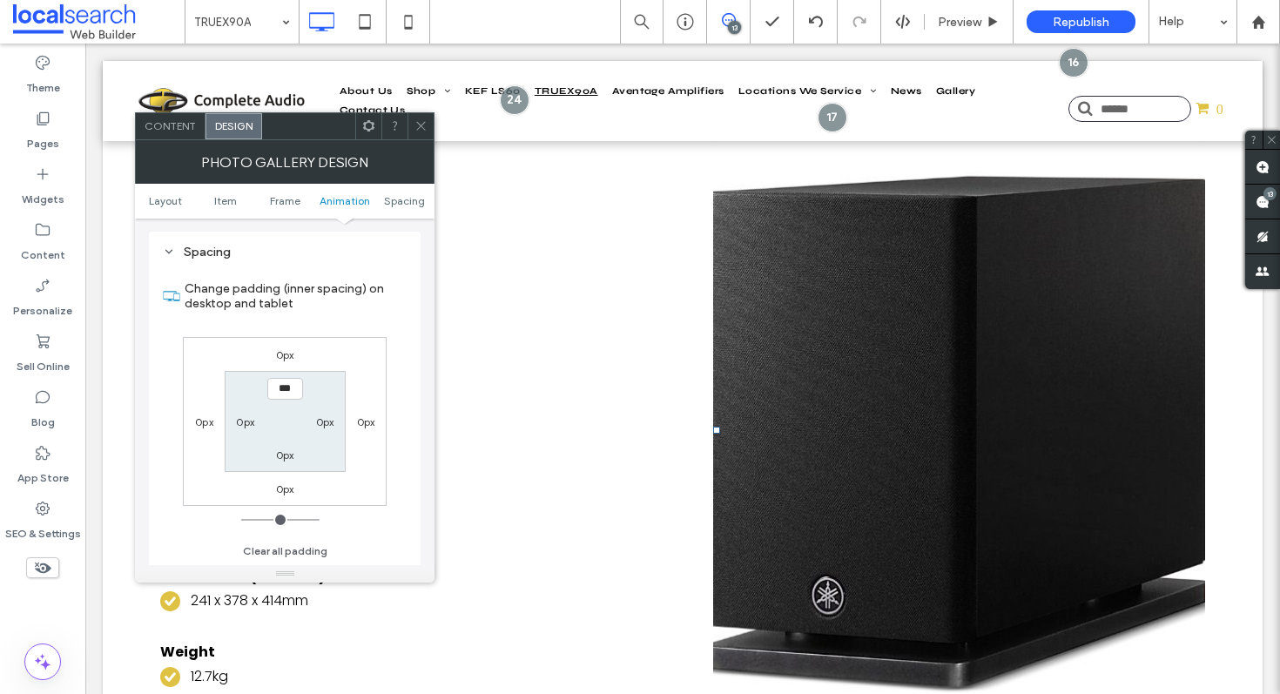
scroll to position [879, 0]
click at [233, 205] on span "Item" at bounding box center [225, 200] width 23 height 13
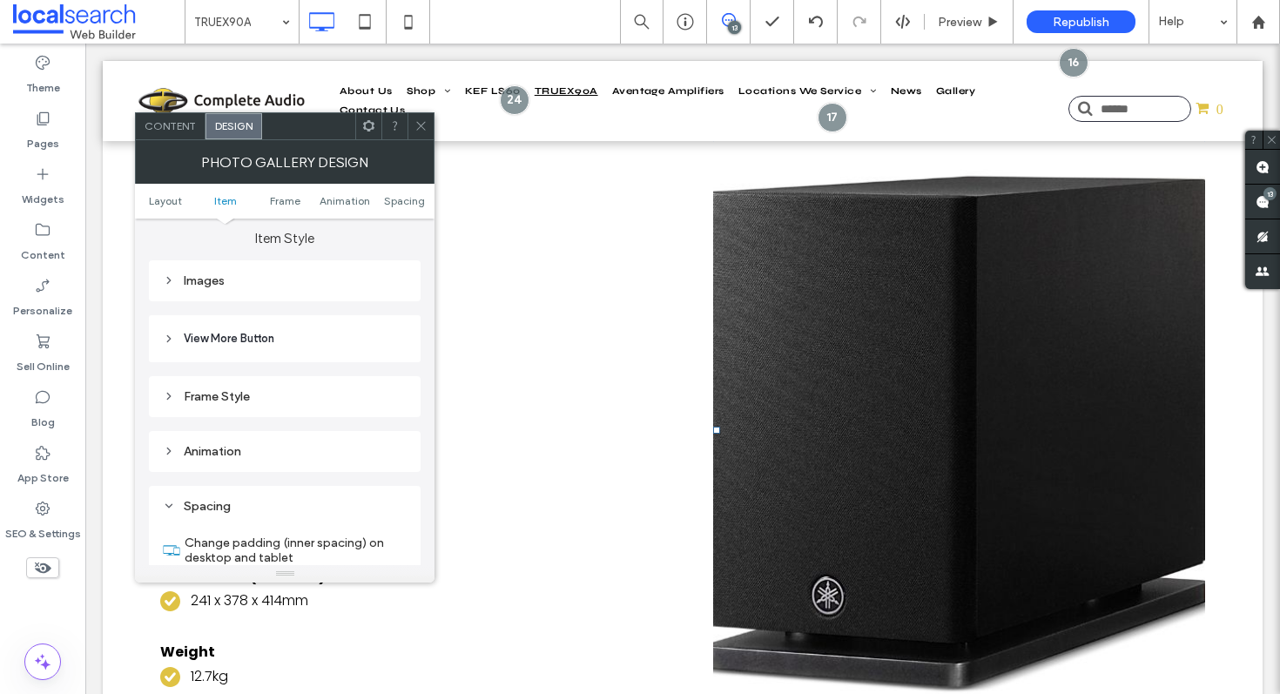
scroll to position [620, 0]
click at [208, 280] on div "Images" at bounding box center [285, 283] width 244 height 15
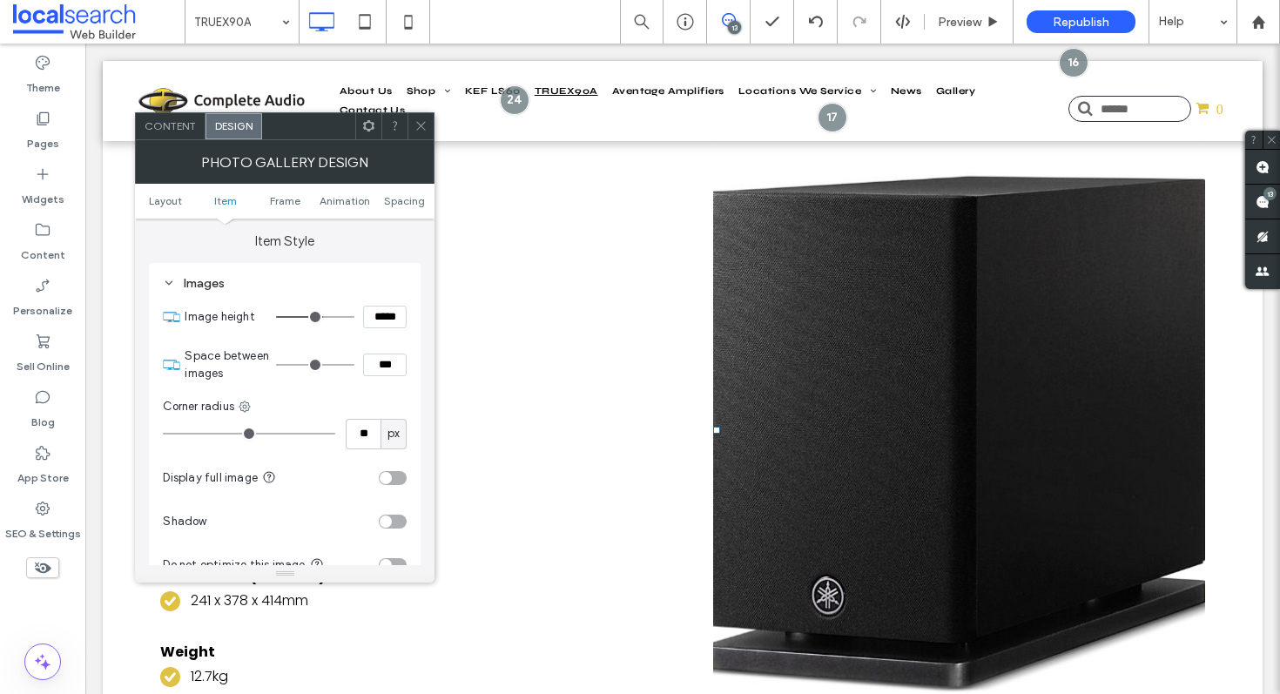
click at [395, 481] on div "toggle" at bounding box center [393, 478] width 28 height 14
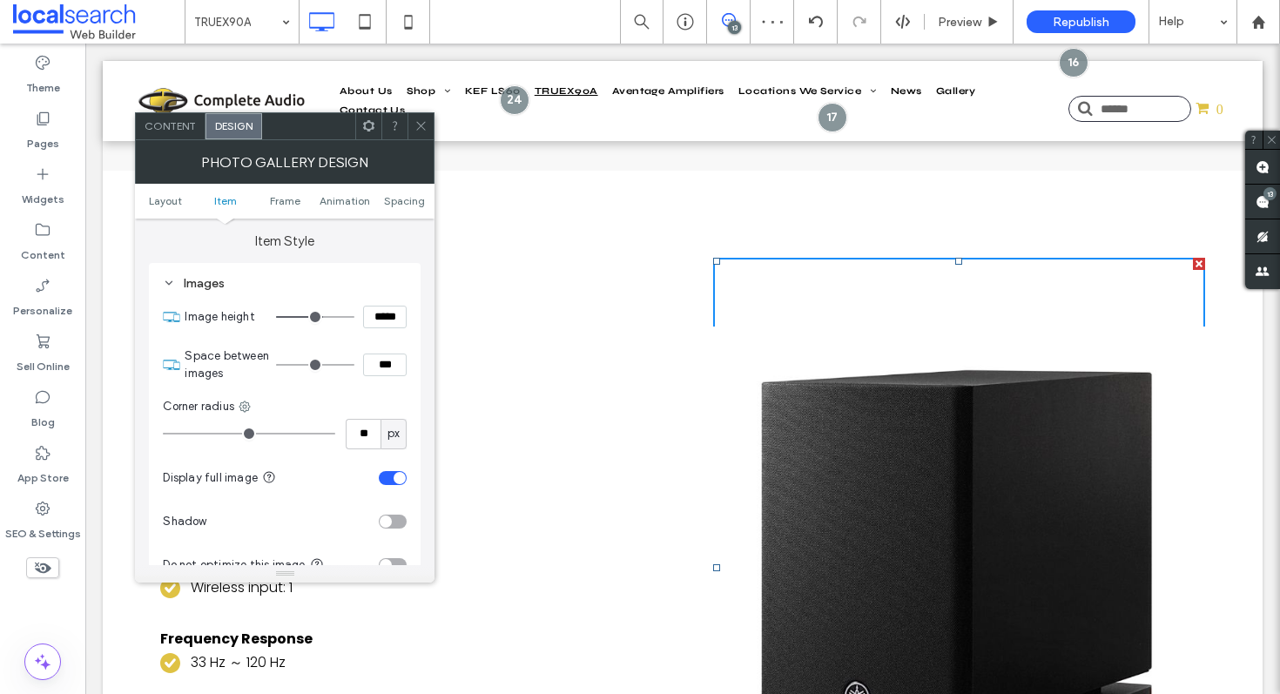
scroll to position [6685, 0]
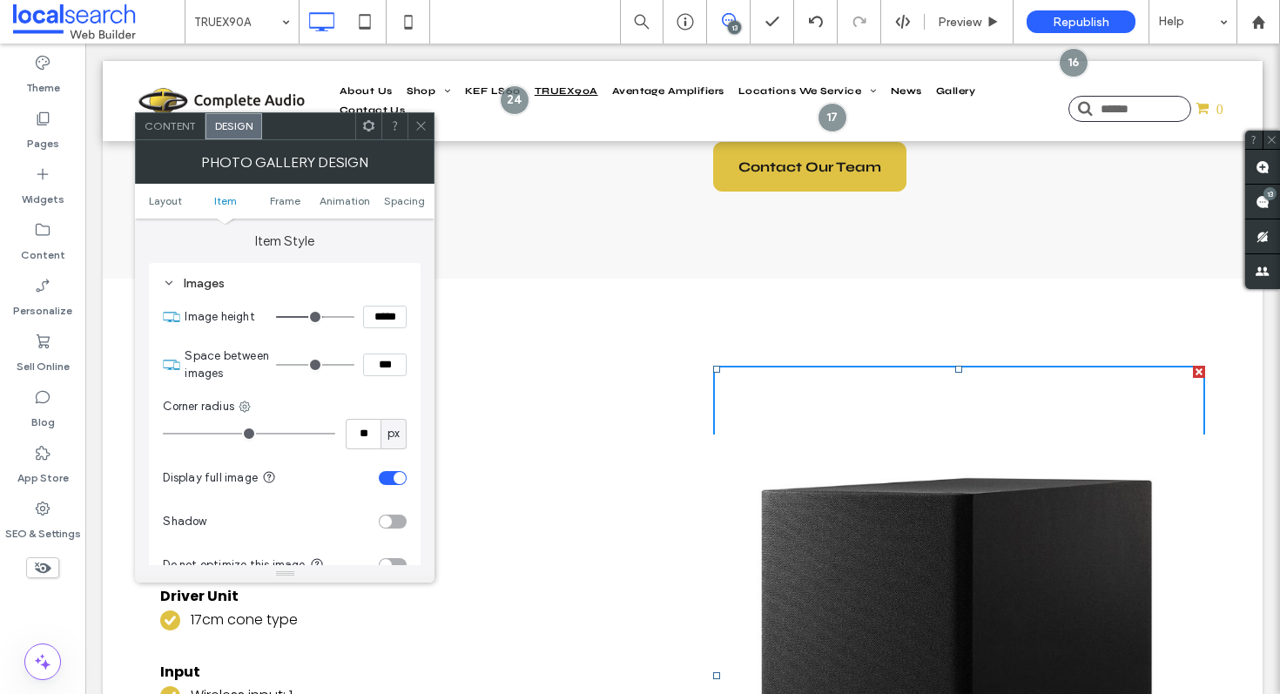
click at [419, 136] on span at bounding box center [421, 126] width 13 height 26
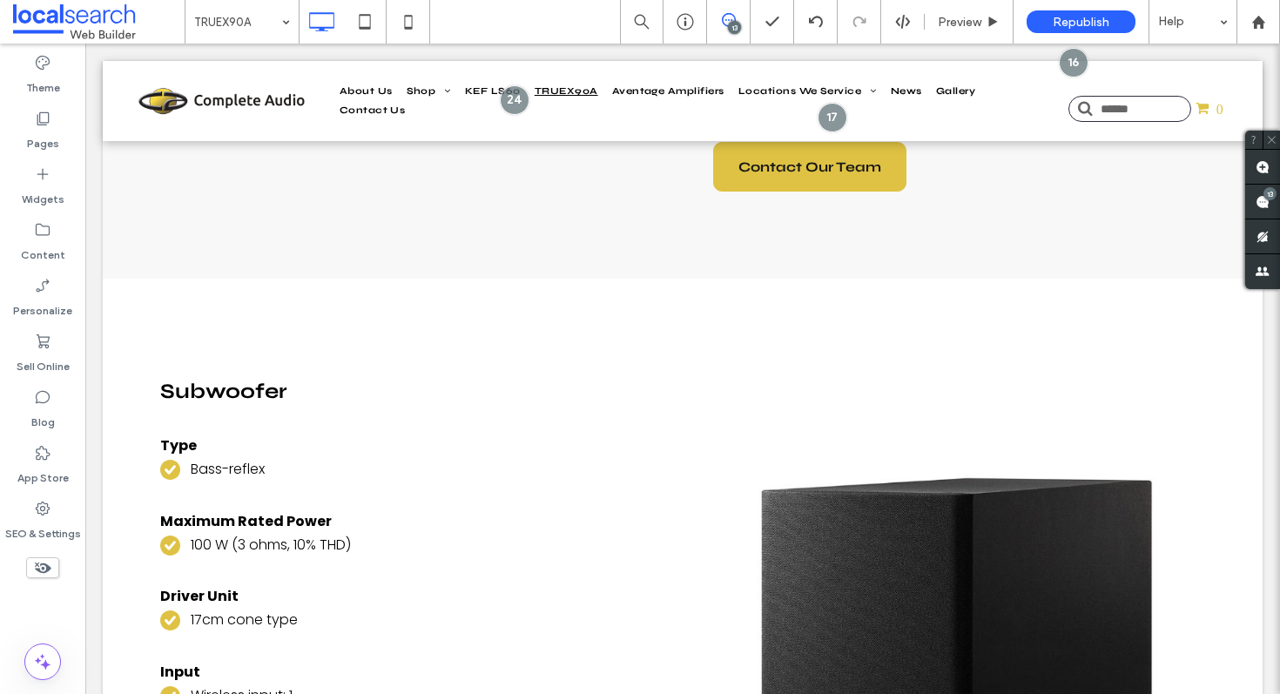
click at [732, 27] on div "13" at bounding box center [734, 27] width 13 height 13
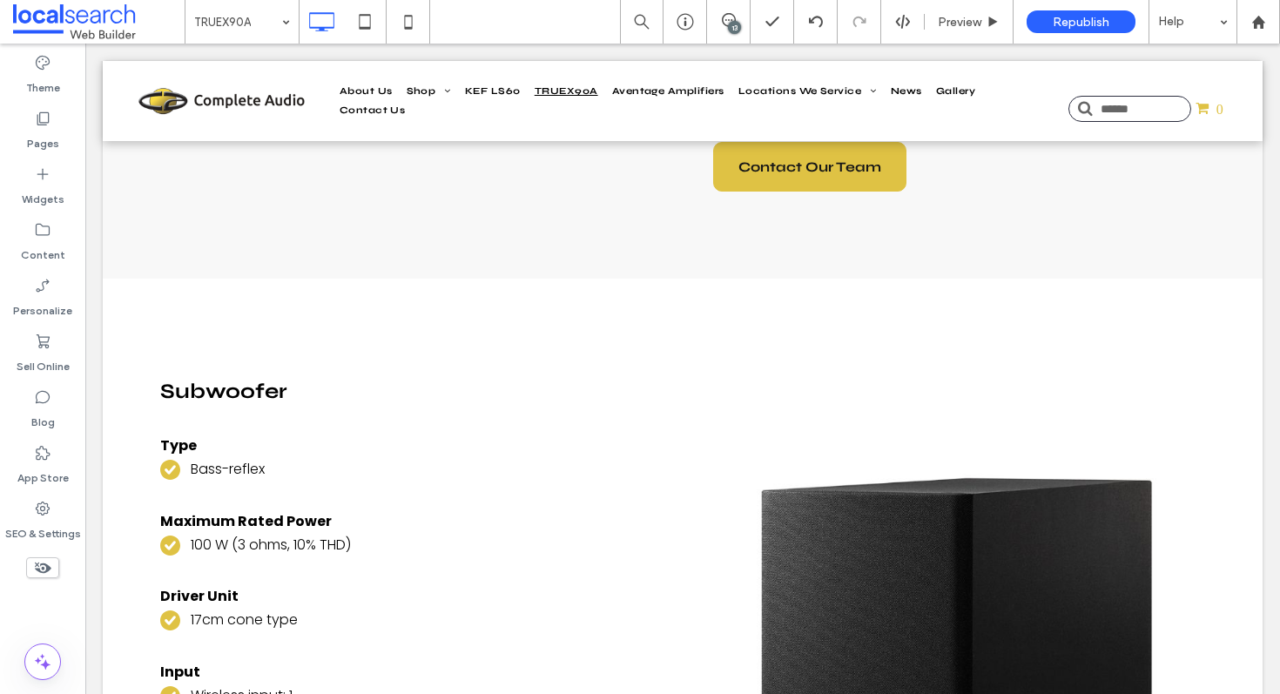
click at [732, 27] on div "13" at bounding box center [734, 27] width 13 height 13
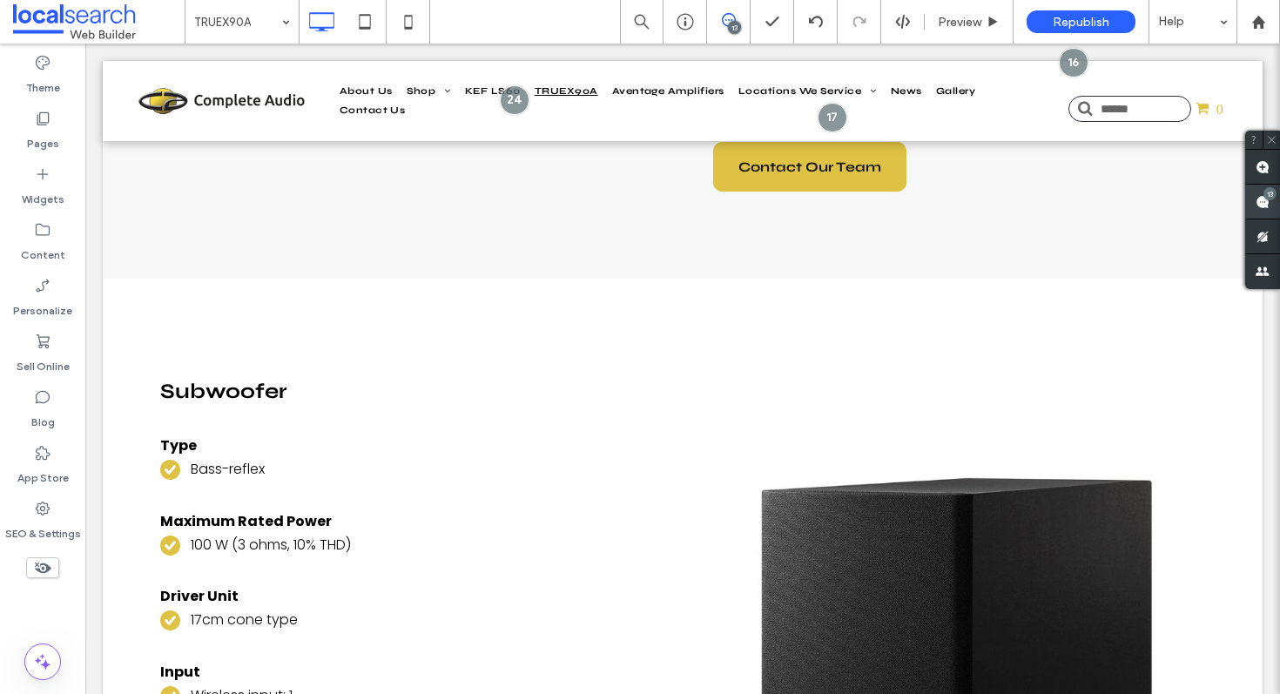
click at [1259, 199] on use at bounding box center [1263, 202] width 14 height 14
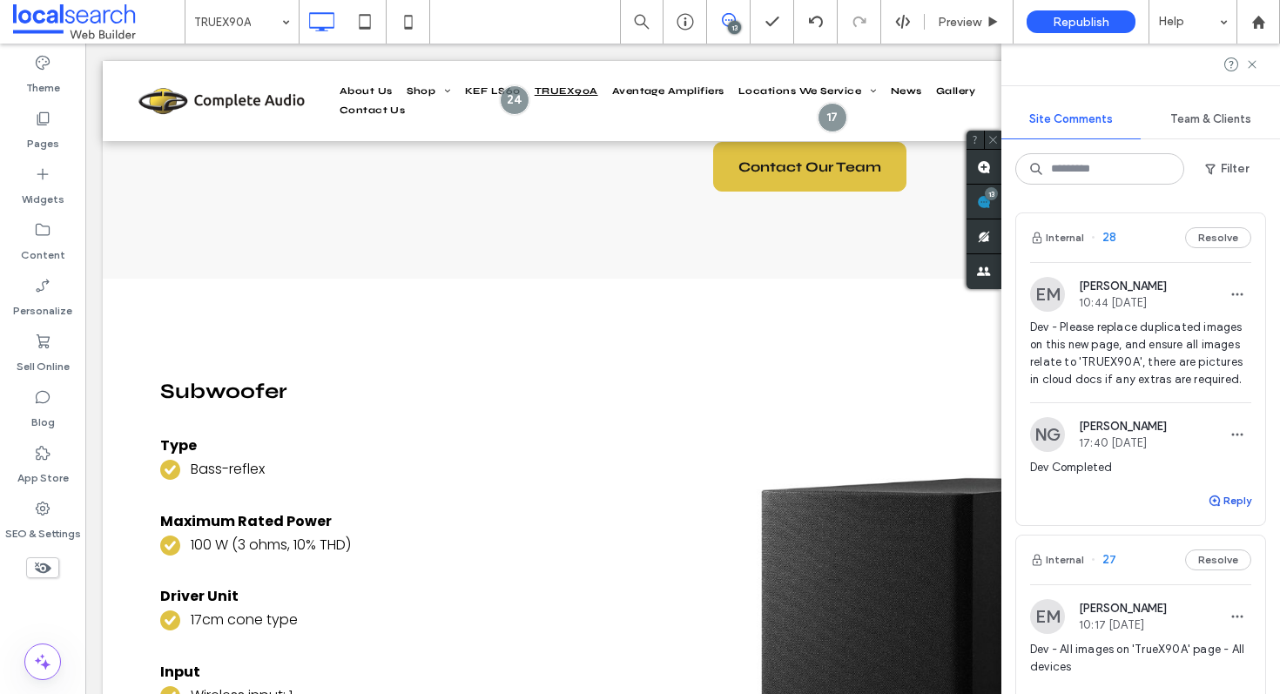
click at [1225, 511] on button "Reply" at bounding box center [1230, 500] width 44 height 21
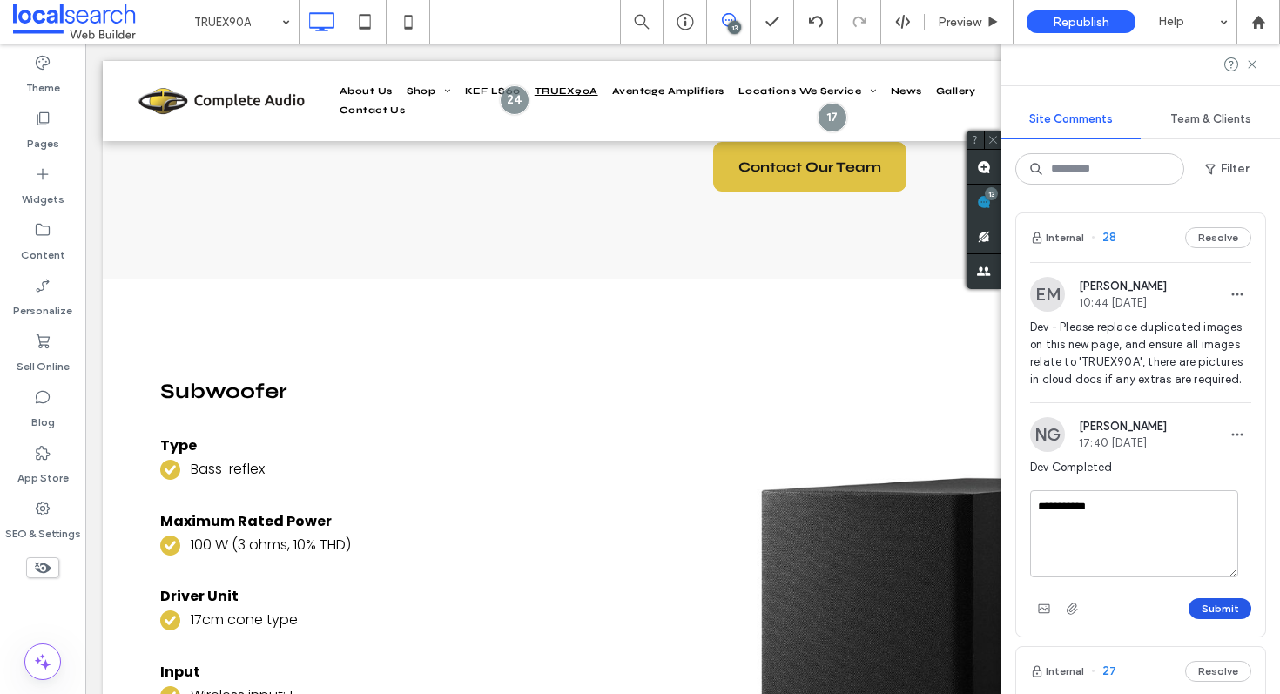
type textarea "**********"
click at [1222, 619] on button "Submit" at bounding box center [1220, 608] width 63 height 21
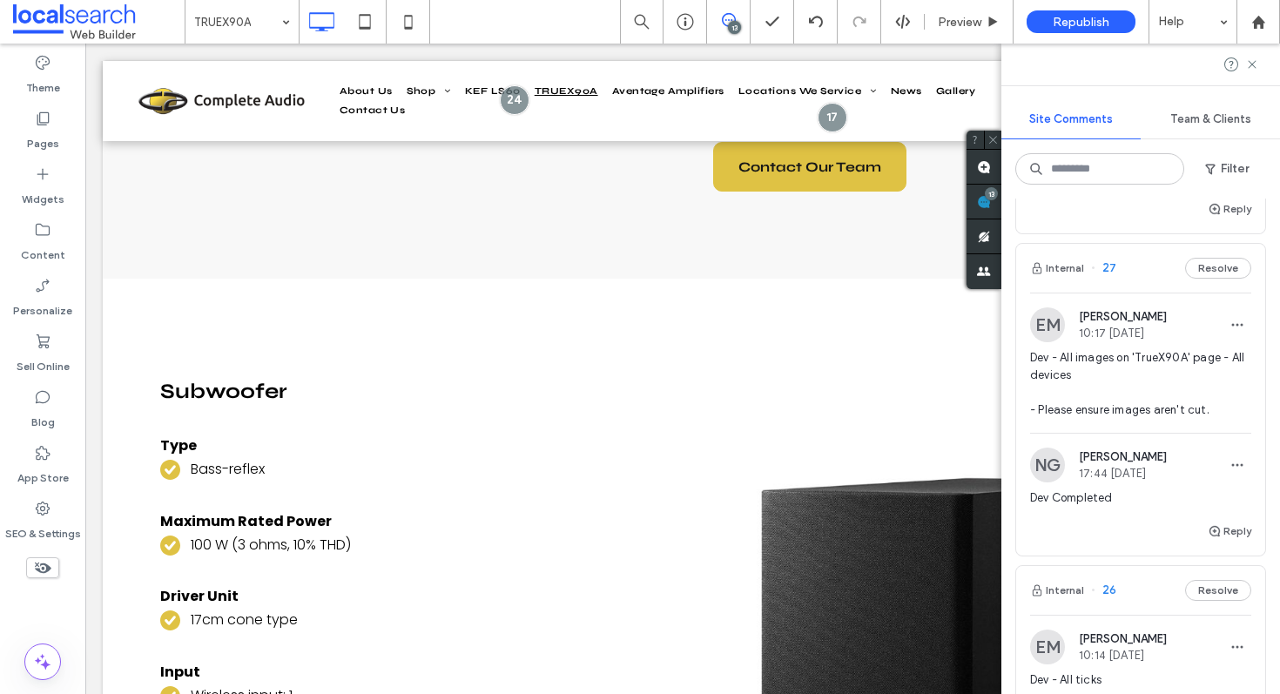
scroll to position [375, 0]
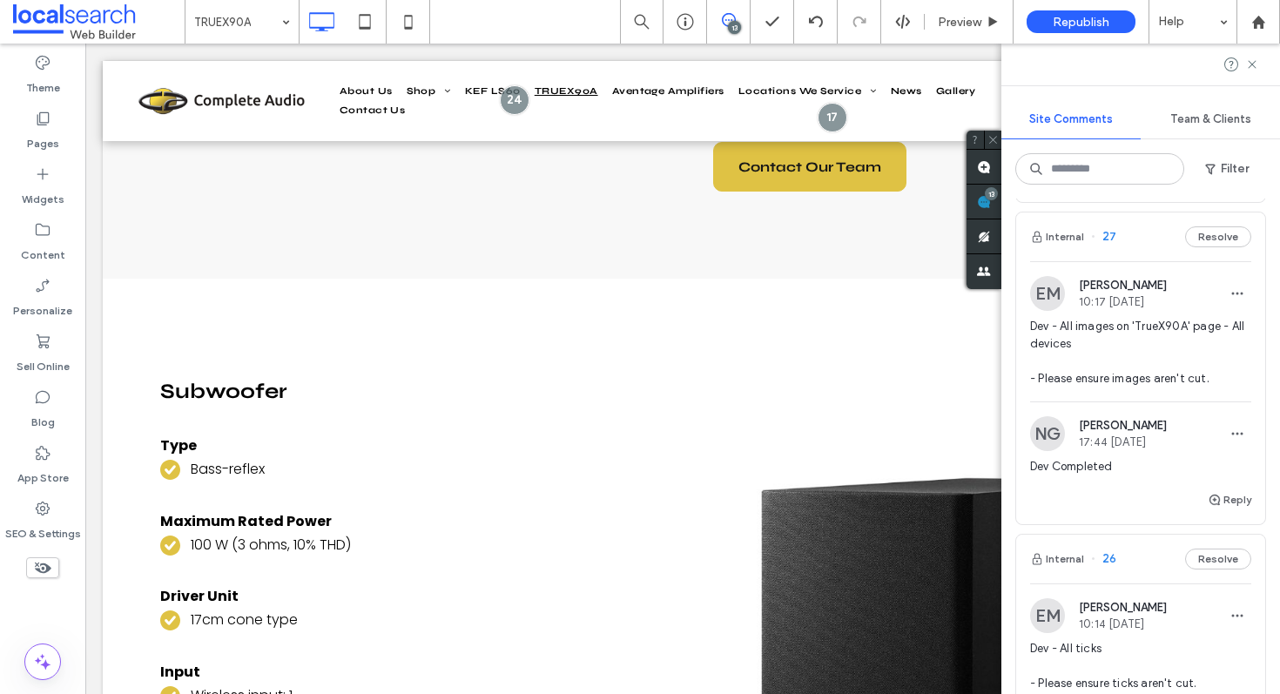
click at [1125, 252] on div "Internal 27 Resolve" at bounding box center [1140, 237] width 249 height 49
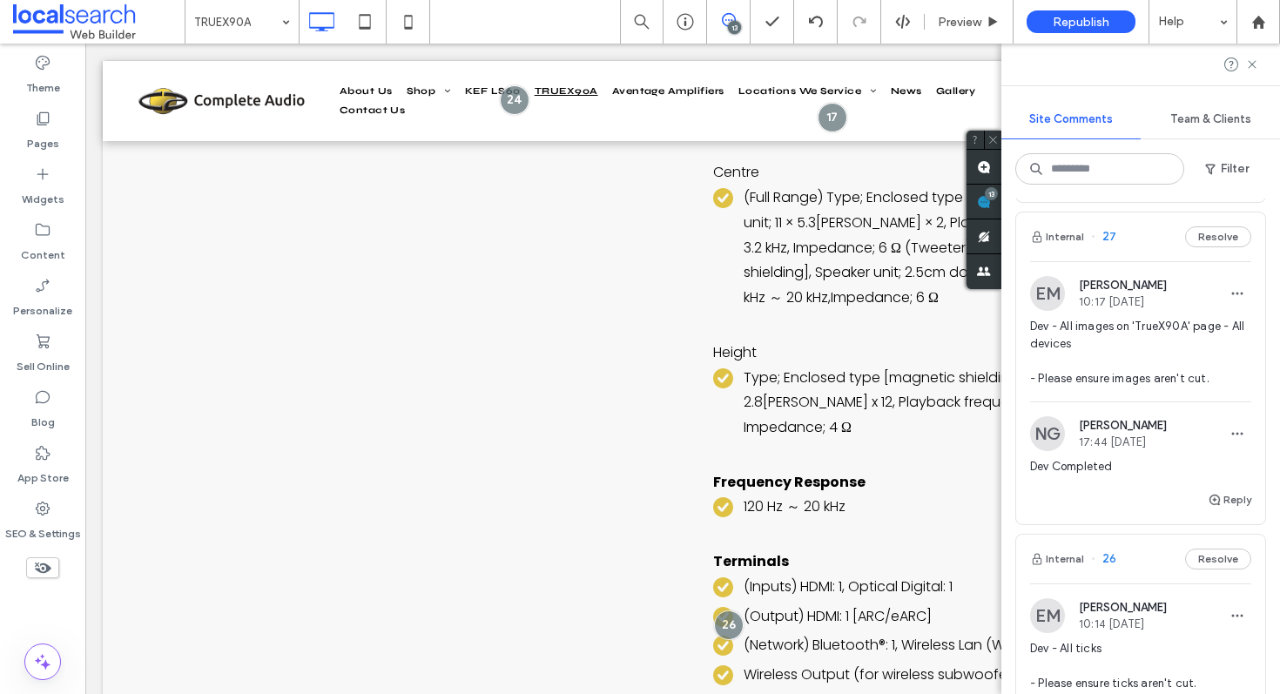
scroll to position [1508, 0]
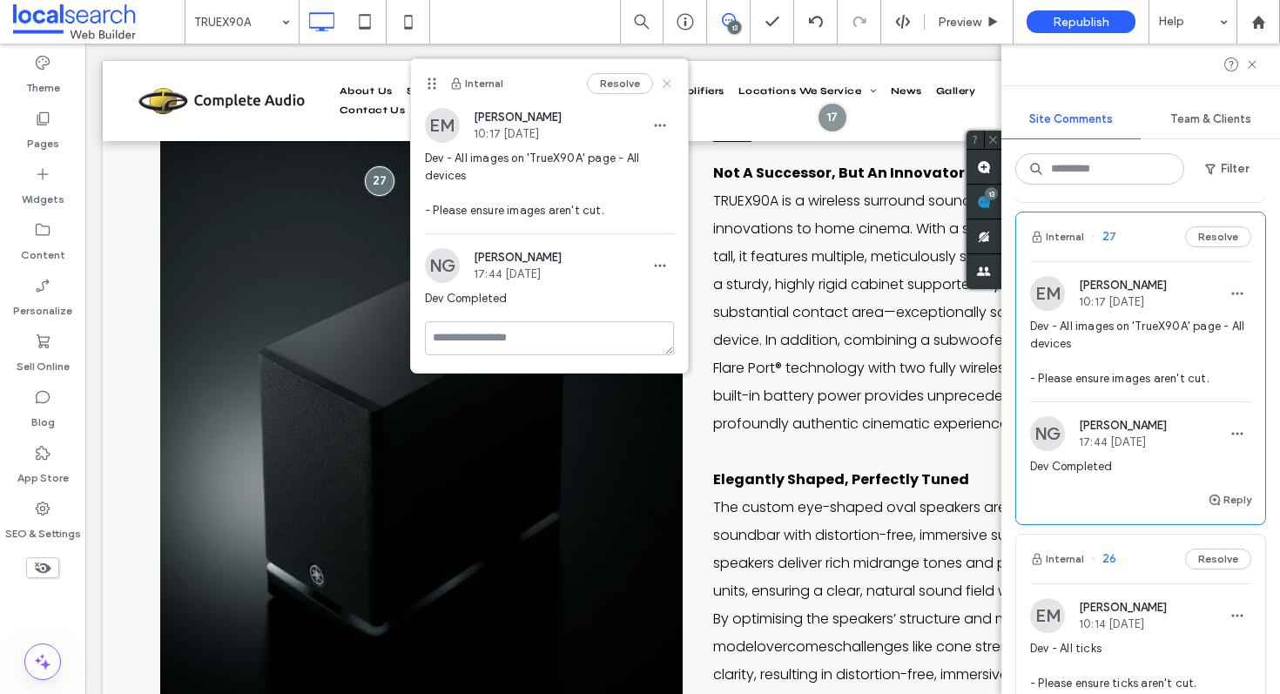
click at [666, 84] on use at bounding box center [667, 83] width 8 height 8
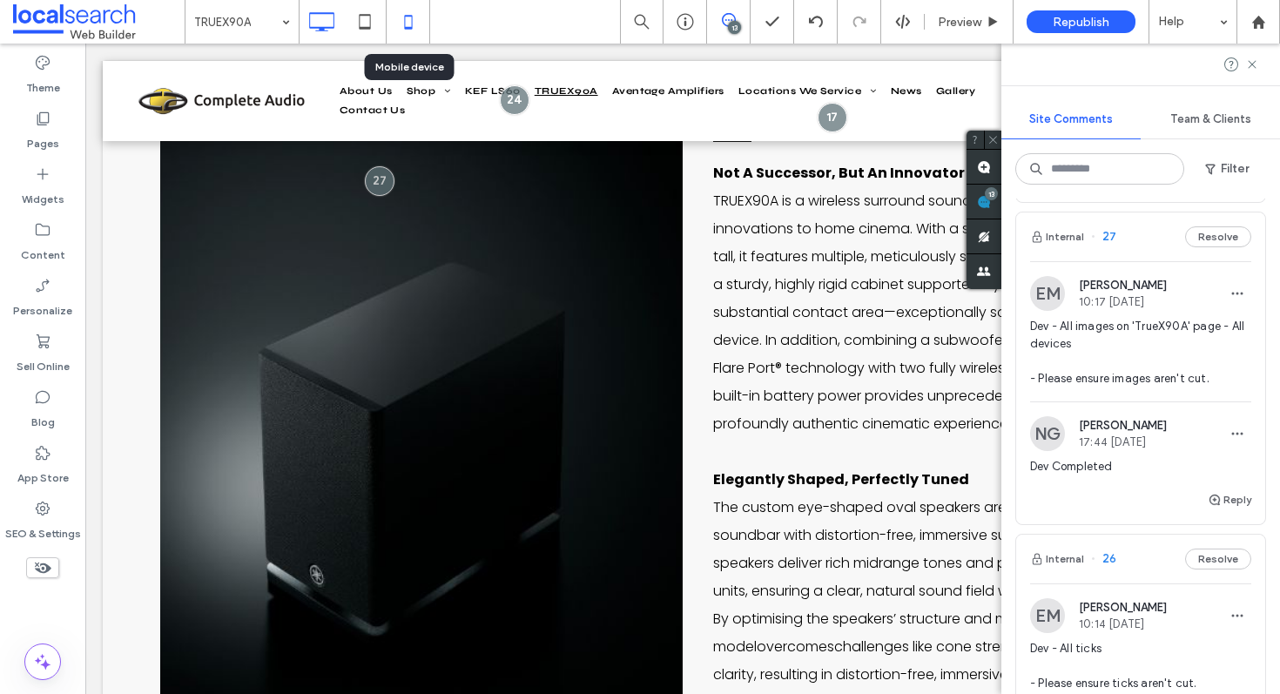
click at [419, 20] on icon at bounding box center [408, 21] width 35 height 35
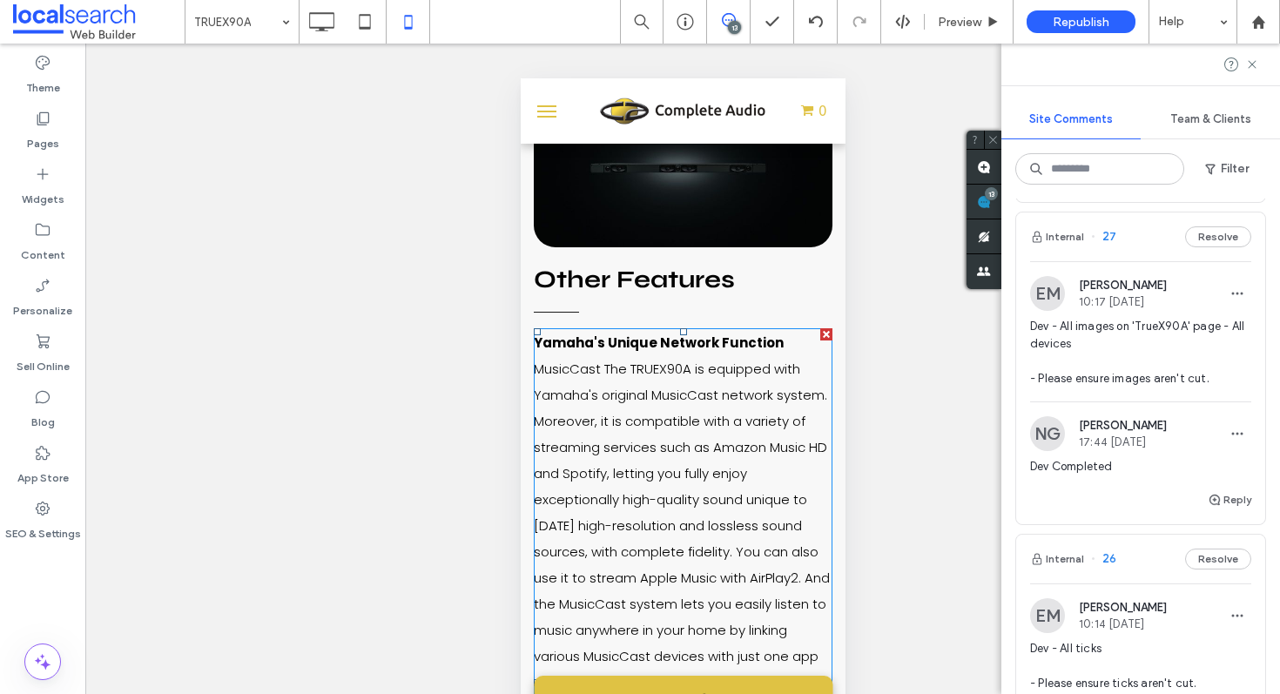
scroll to position [4993, 0]
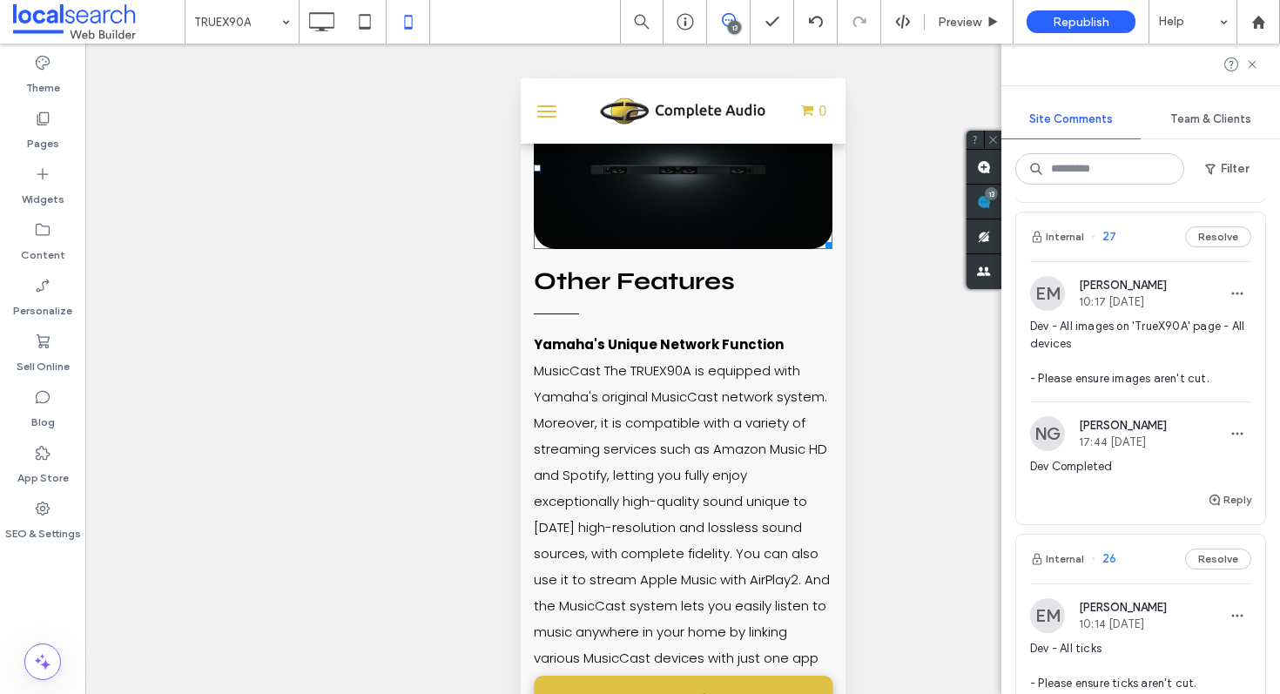
click at [690, 249] on link at bounding box center [682, 168] width 299 height 162
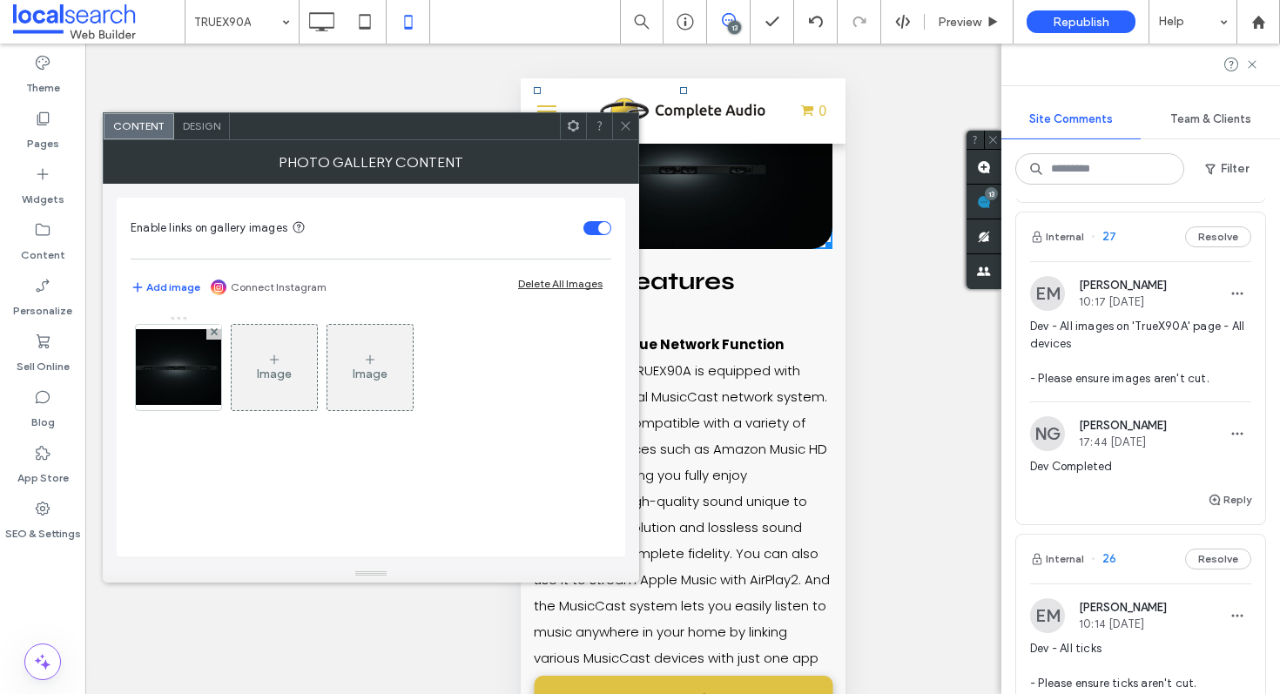
click at [623, 132] on icon at bounding box center [625, 125] width 13 height 13
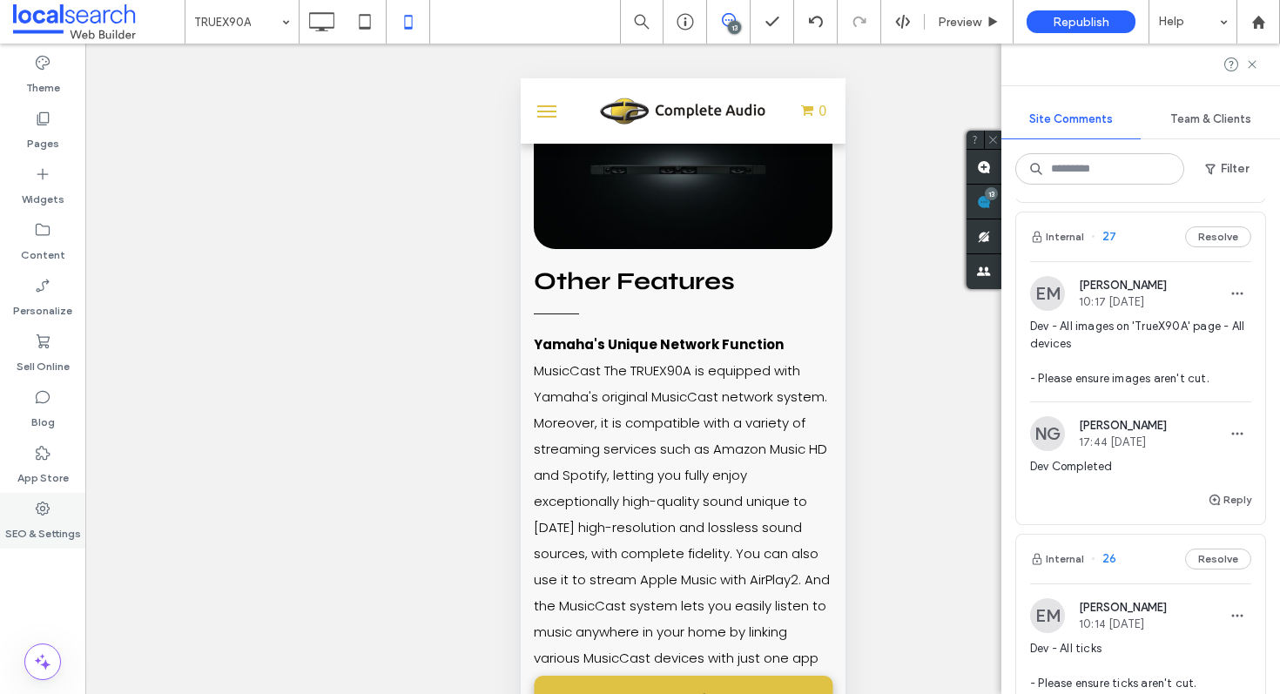
click at [46, 521] on label "SEO & Settings" at bounding box center [43, 529] width 76 height 24
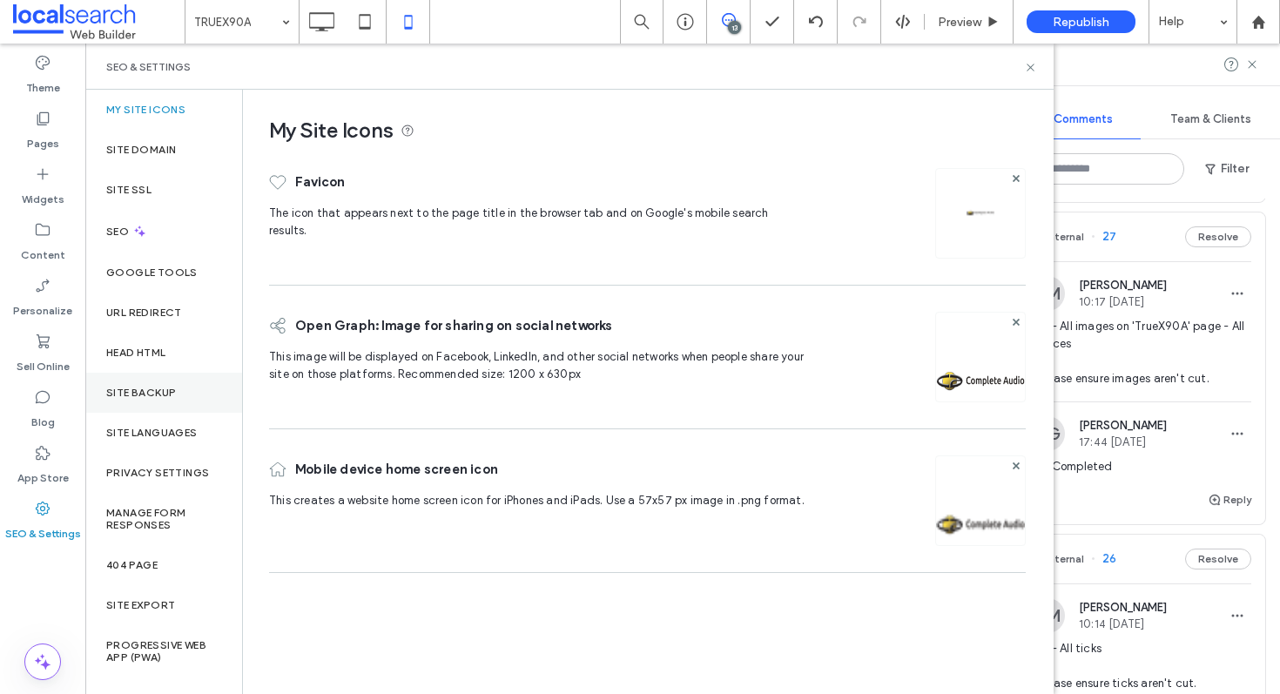
click at [164, 404] on div "Site Backup" at bounding box center [163, 393] width 157 height 40
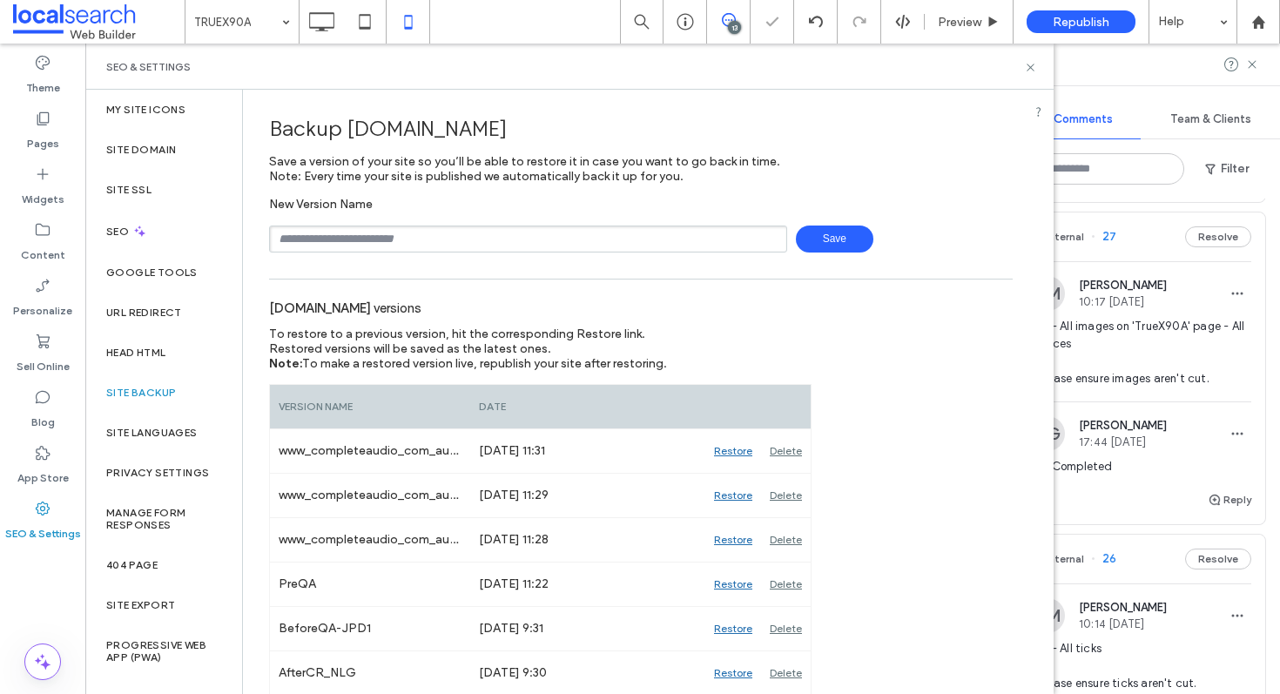
click at [475, 234] on input "text" at bounding box center [528, 239] width 518 height 27
type input "**********"
click at [1032, 65] on use at bounding box center [1030, 67] width 7 height 7
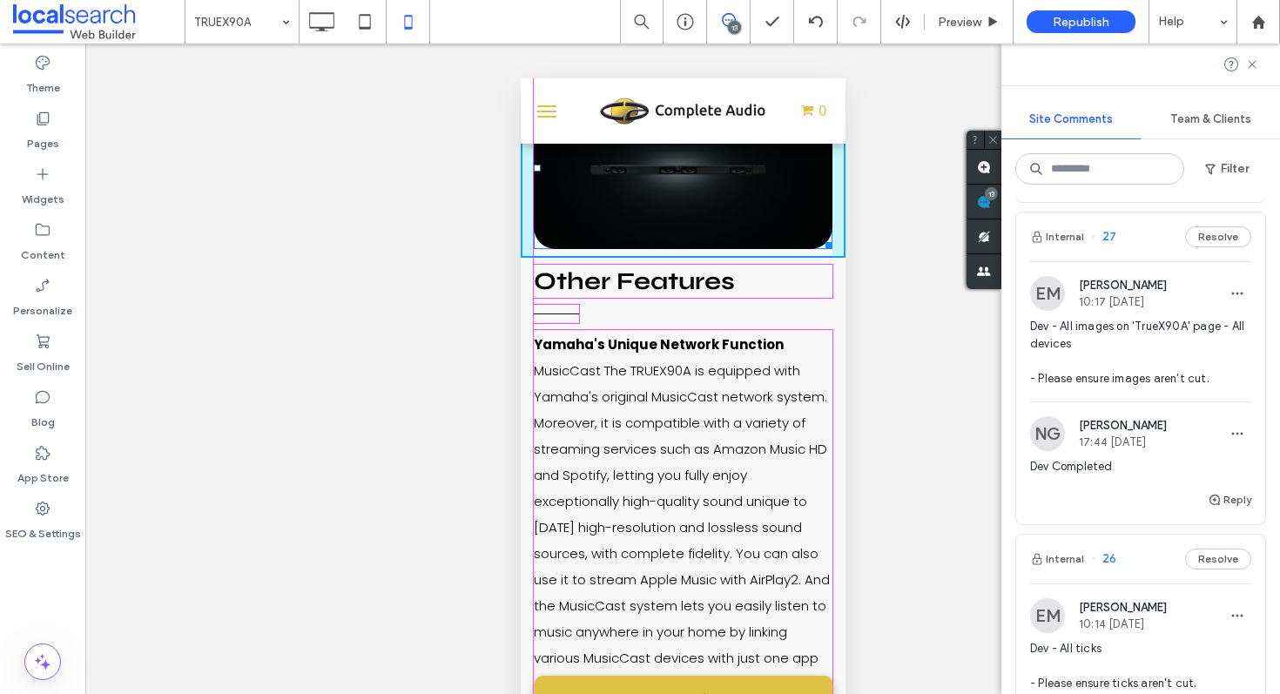
click at [819, 249] on div at bounding box center [825, 242] width 13 height 13
click at [540, 94] on div at bounding box center [543, 90] width 7 height 7
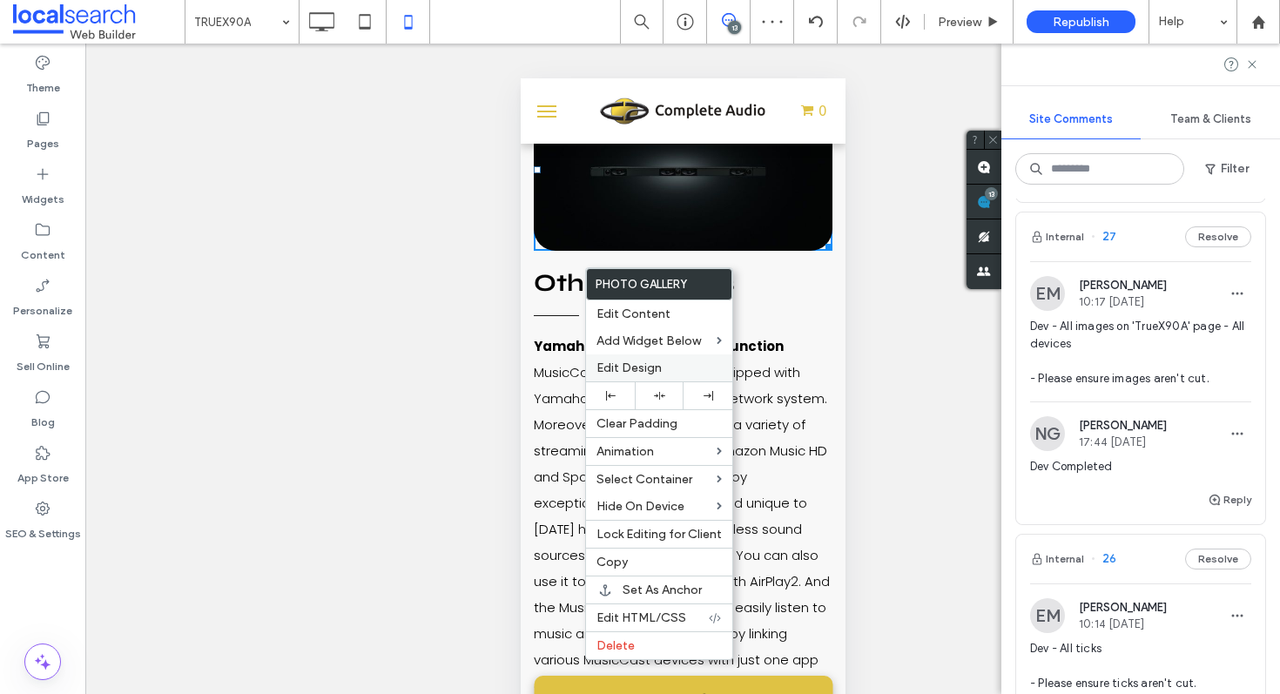
click at [657, 373] on span "Edit Design" at bounding box center [629, 368] width 65 height 15
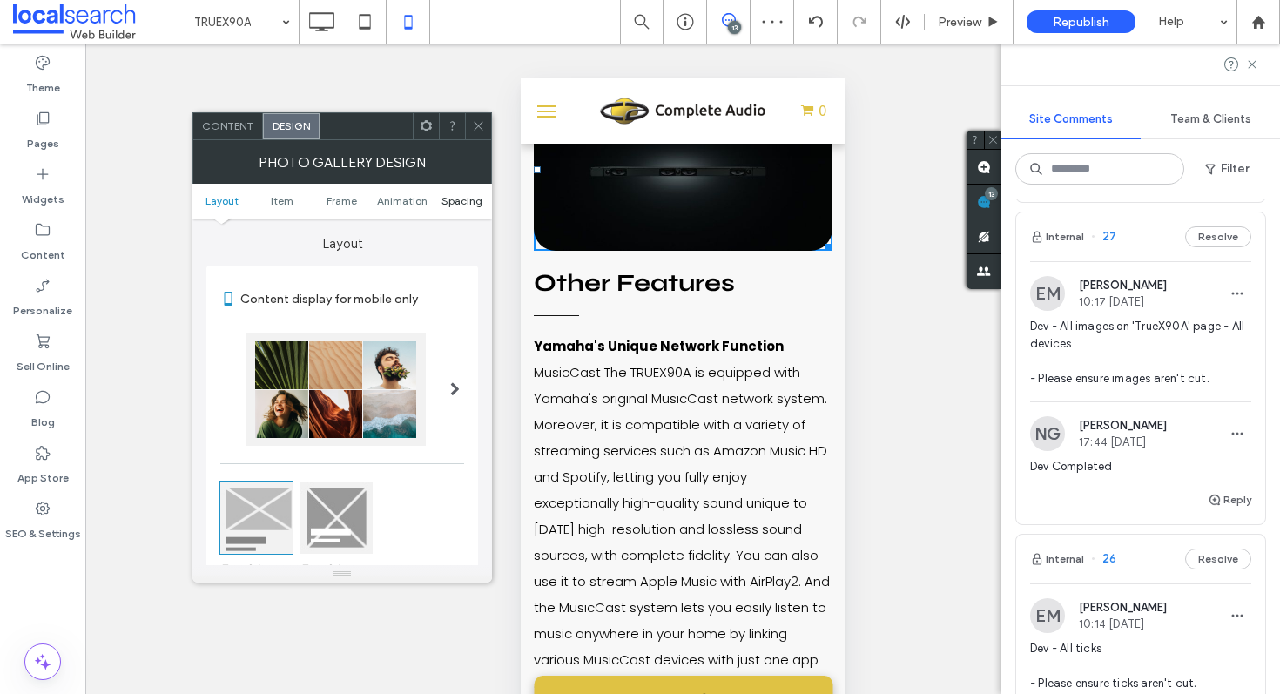
click at [458, 205] on span "Spacing" at bounding box center [462, 200] width 41 height 13
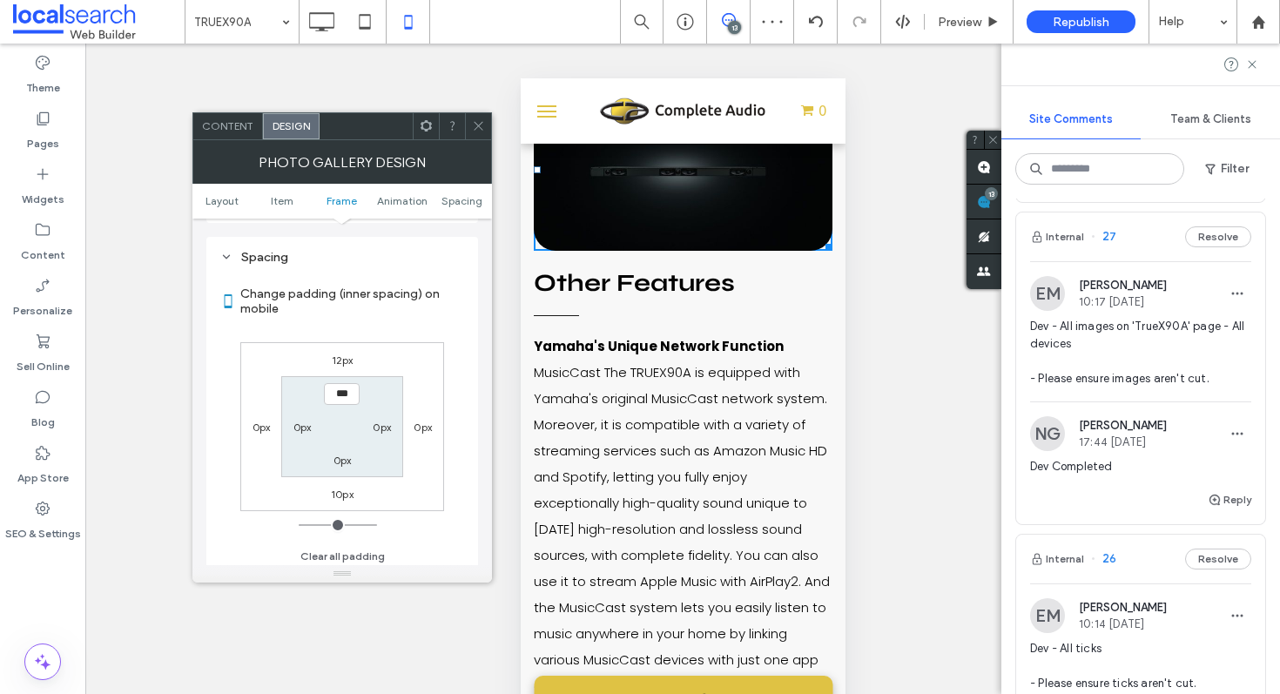
scroll to position [879, 0]
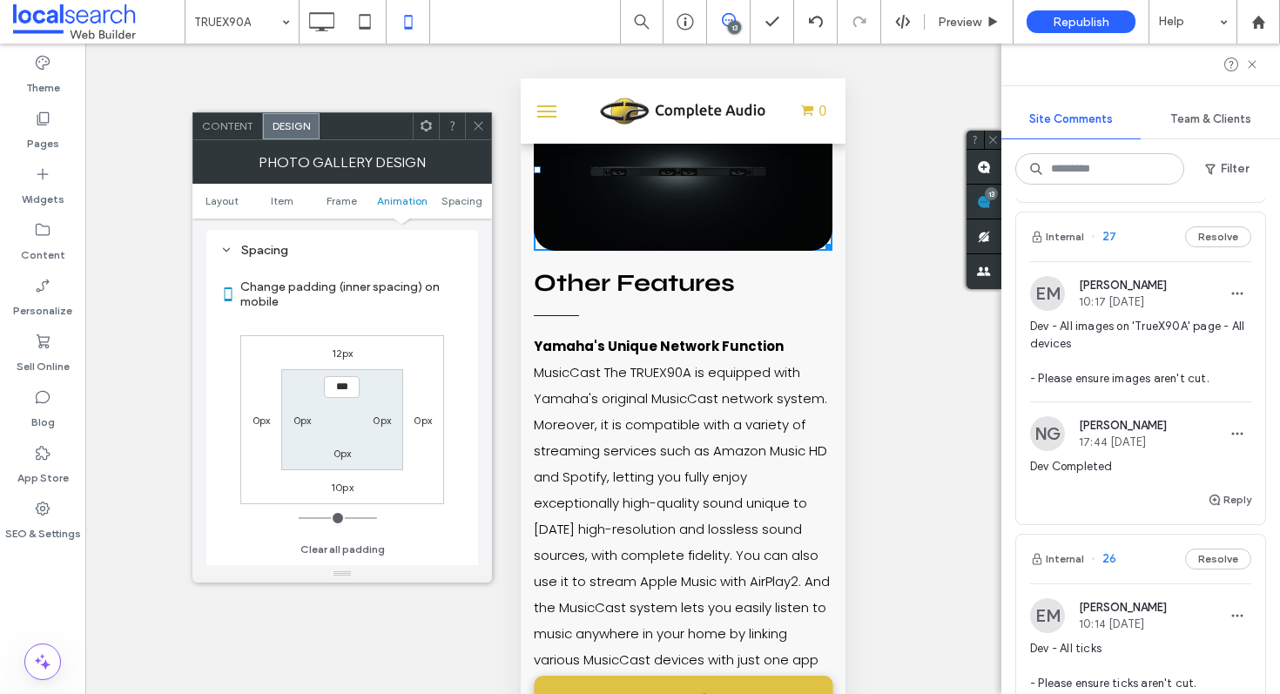
click at [314, 208] on ul "Layout Item Frame Animation Spacing" at bounding box center [342, 201] width 300 height 35
click at [347, 354] on label "12px" at bounding box center [343, 353] width 22 height 13
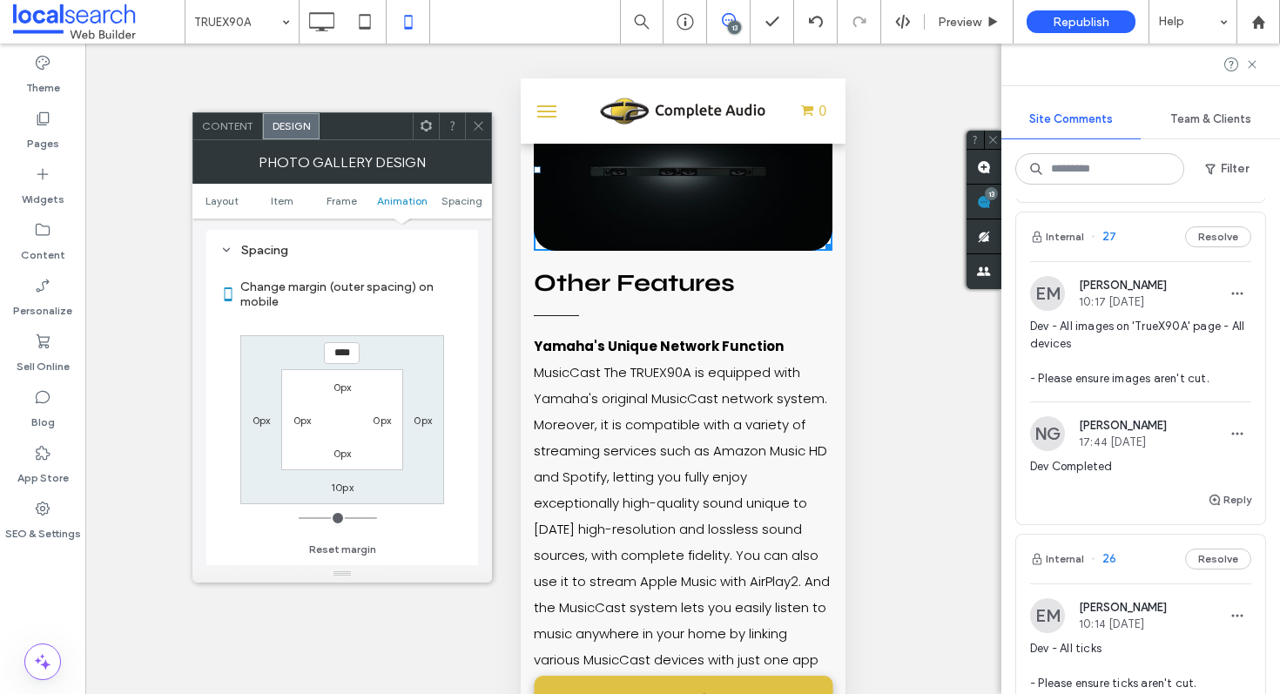
type input "**"
type input "*"
type input "***"
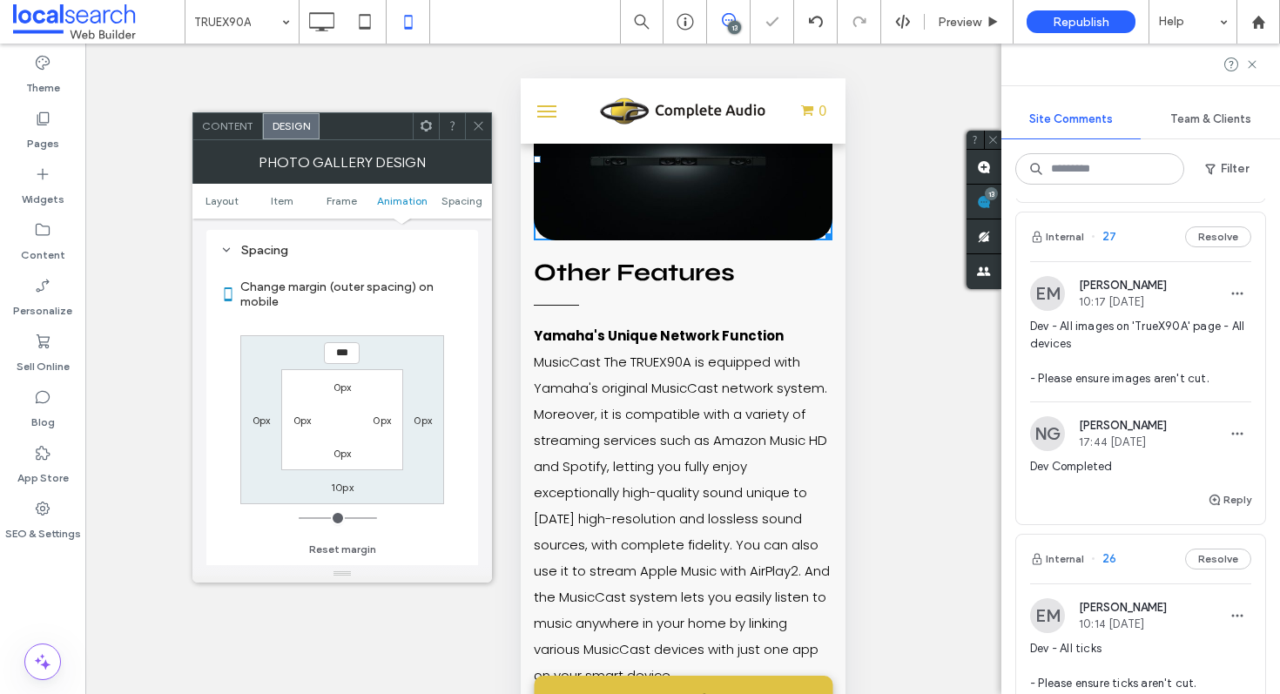
click at [334, 489] on label "10px" at bounding box center [342, 487] width 23 height 13
type input "**"
type input "*"
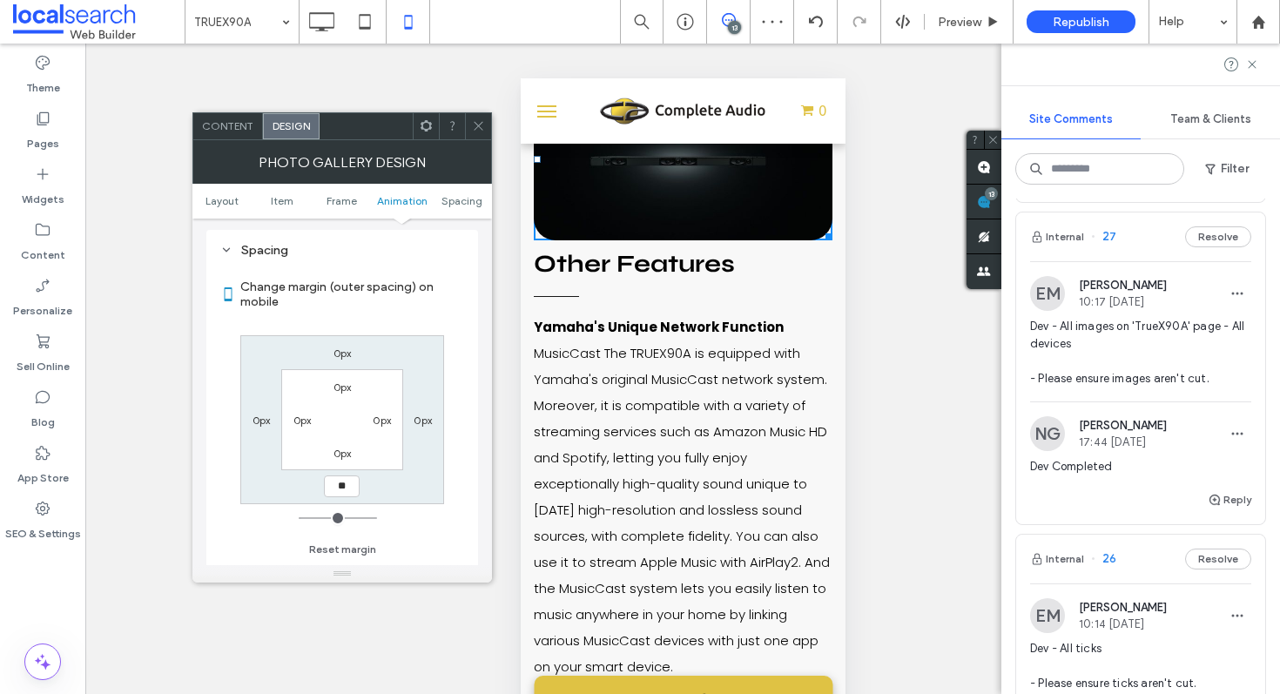
type input "*"
type input "**"
type input "****"
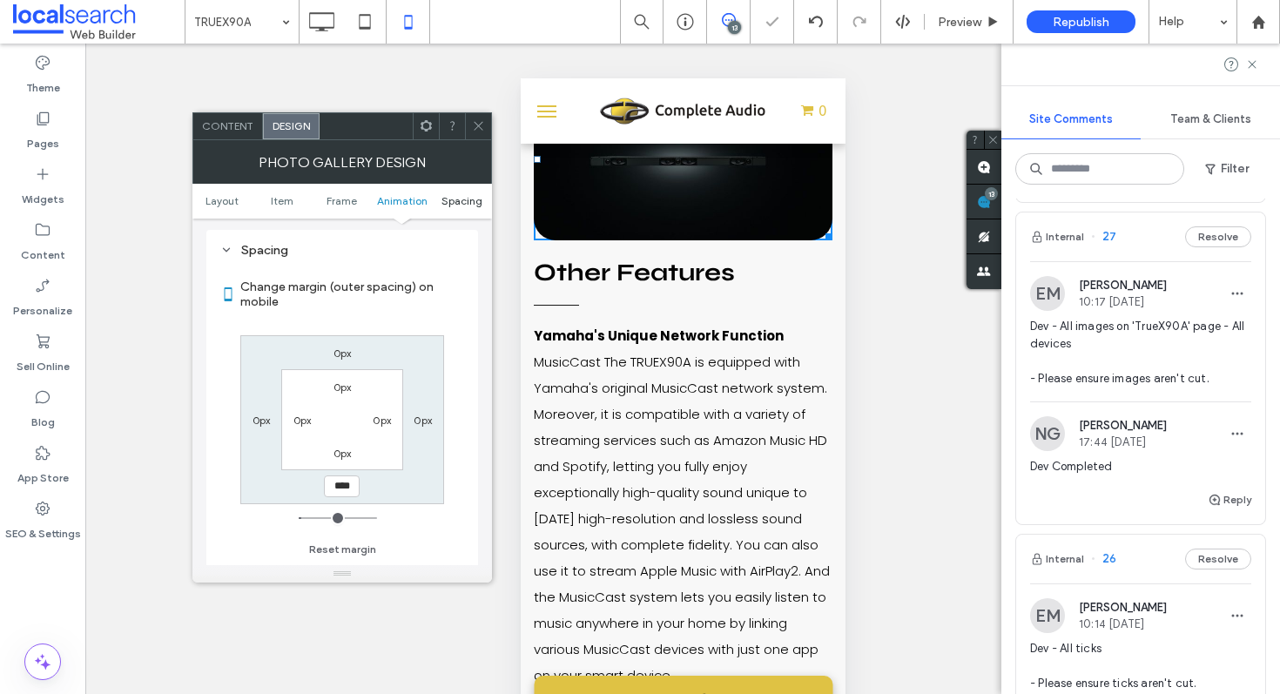
click at [456, 206] on span "Spacing" at bounding box center [462, 200] width 41 height 13
click at [338, 200] on span "Frame" at bounding box center [342, 200] width 30 height 13
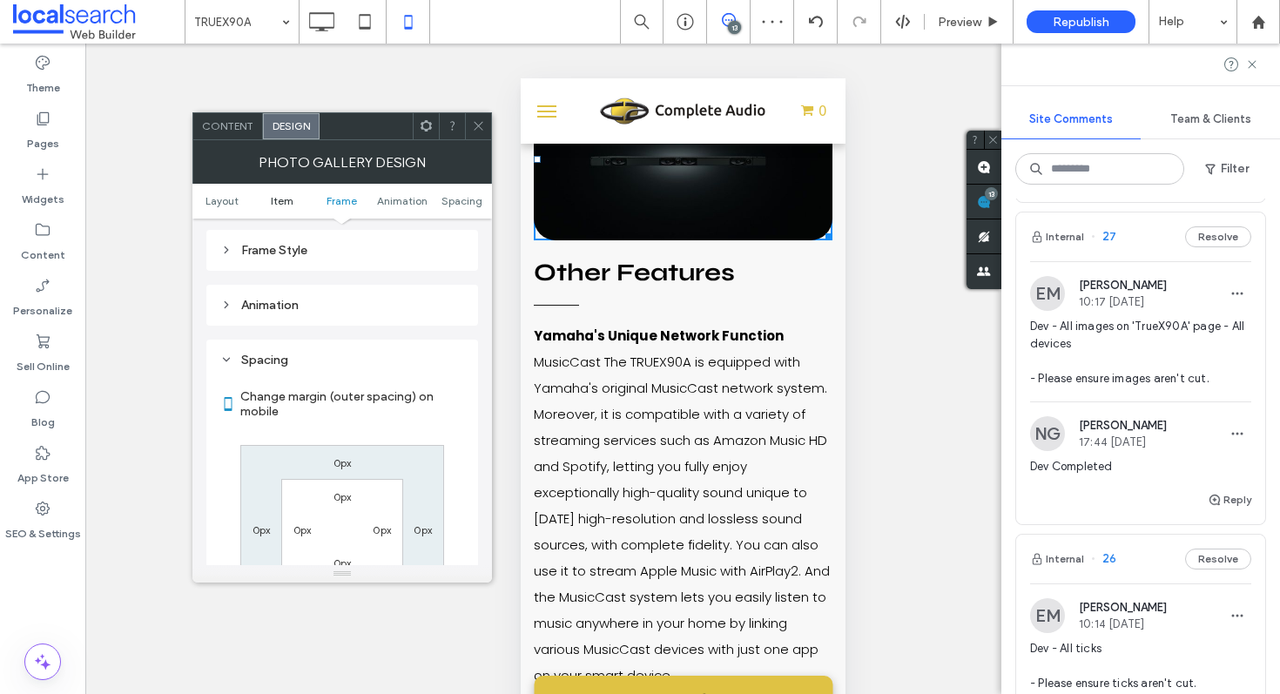
click at [267, 203] on link "Item" at bounding box center [283, 200] width 60 height 13
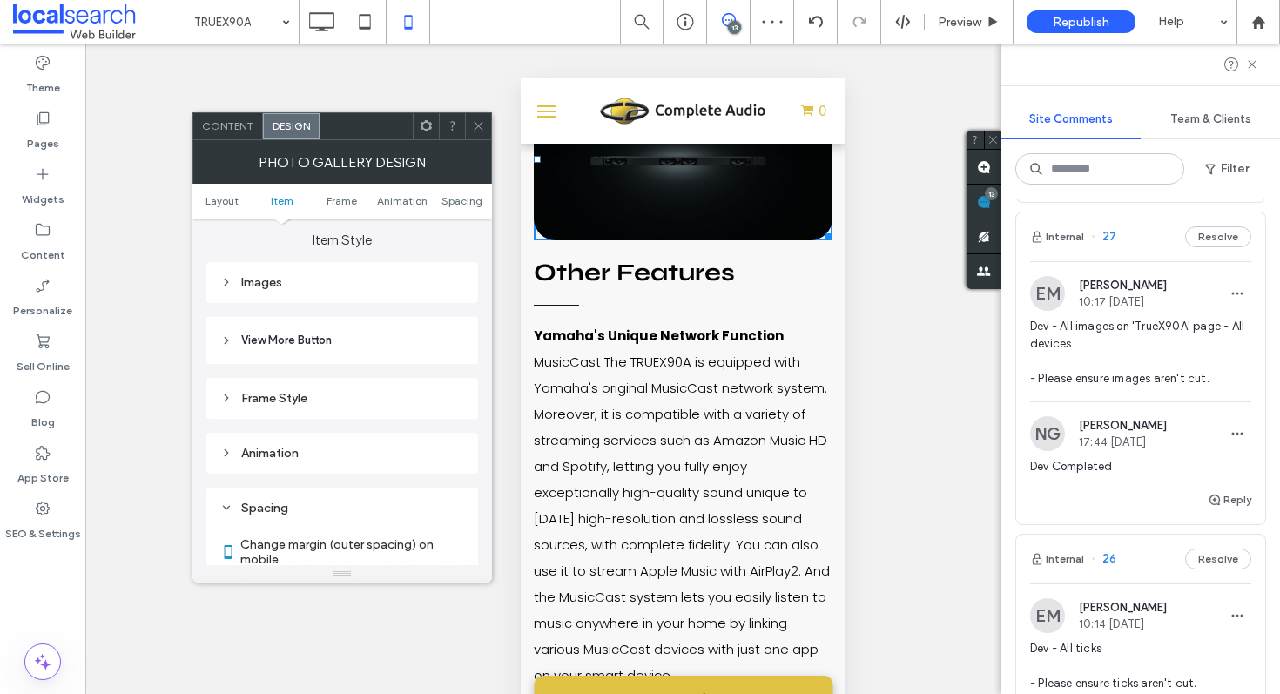
scroll to position [620, 0]
click at [288, 278] on div "Images" at bounding box center [342, 284] width 244 height 24
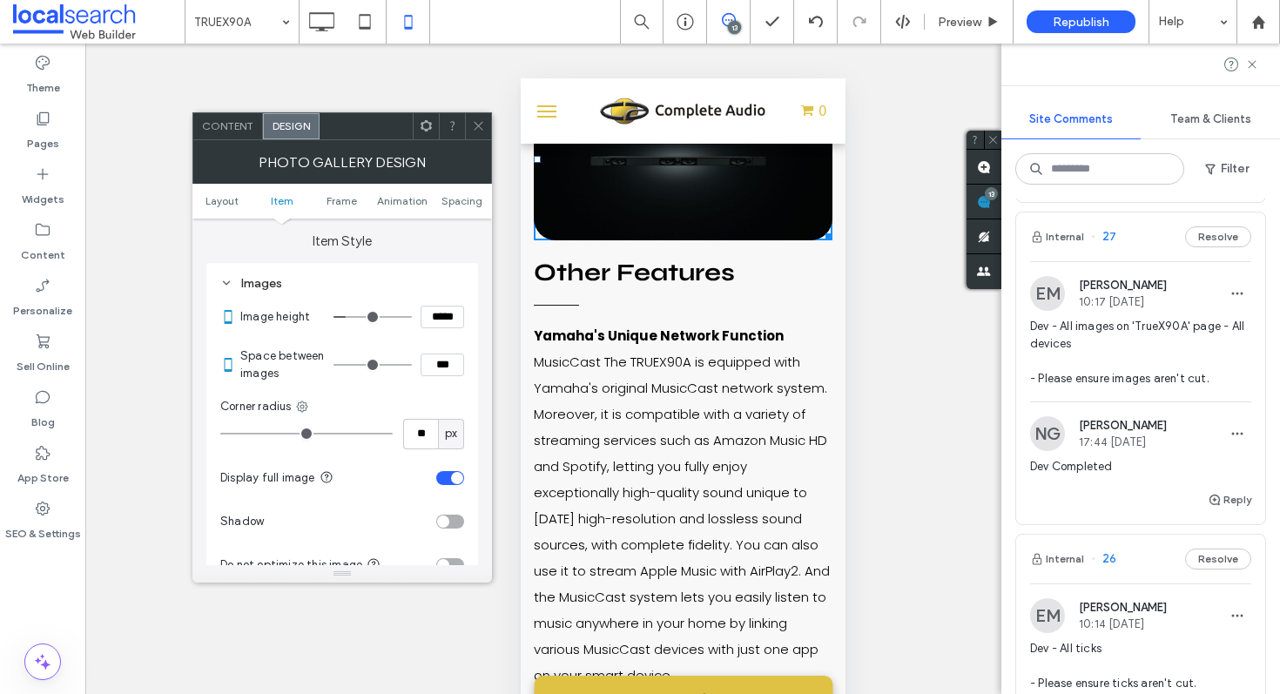
type input "***"
type input "*****"
type input "***"
type input "*****"
type input "***"
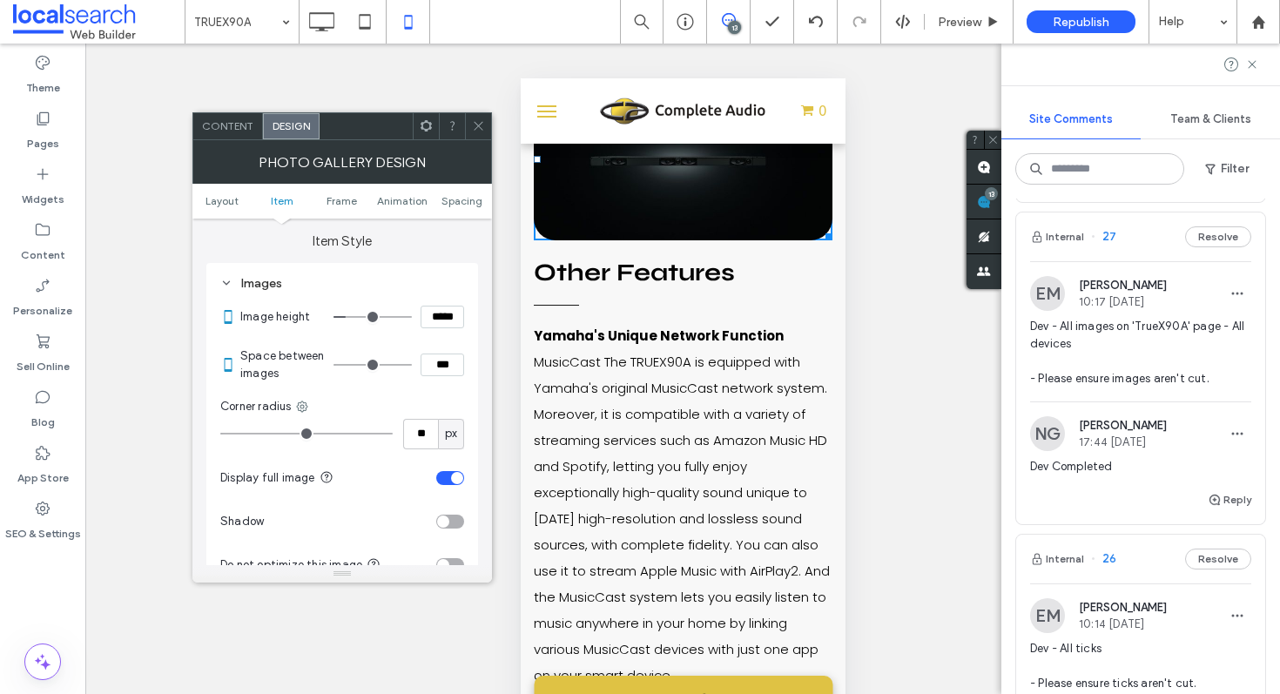
type input "*****"
type input "***"
type input "*****"
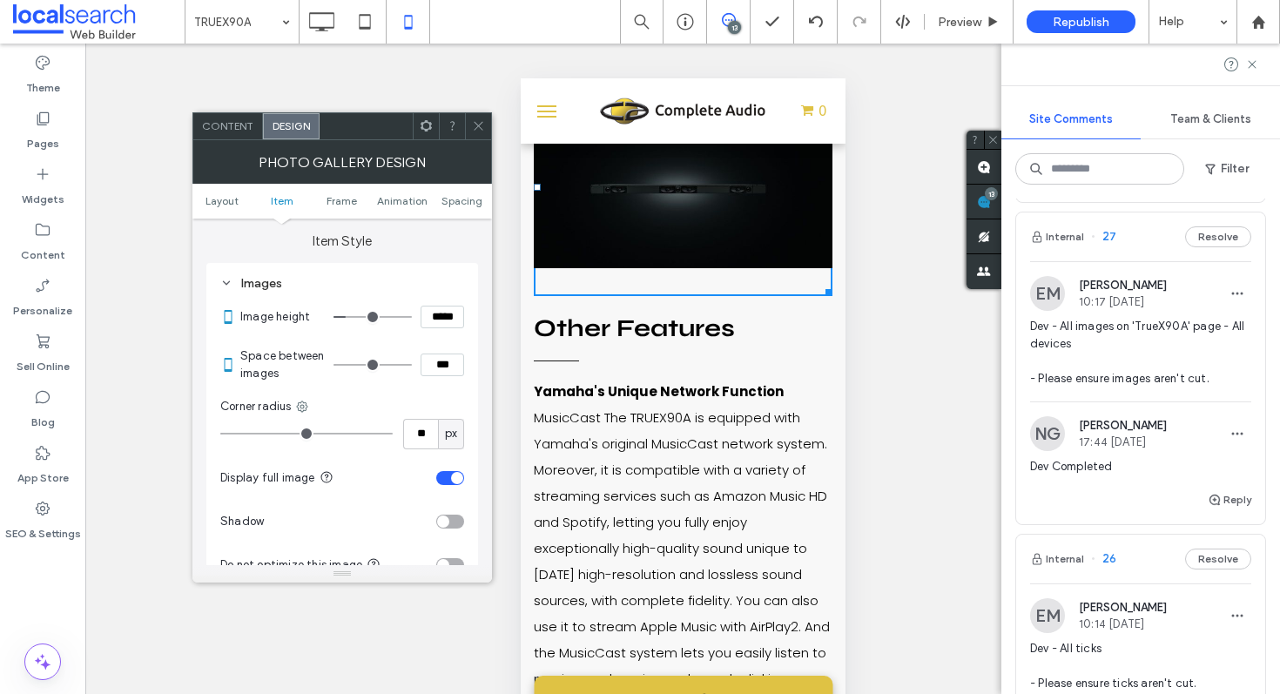
type input "***"
type input "*****"
type input "***"
type input "*****"
type input "***"
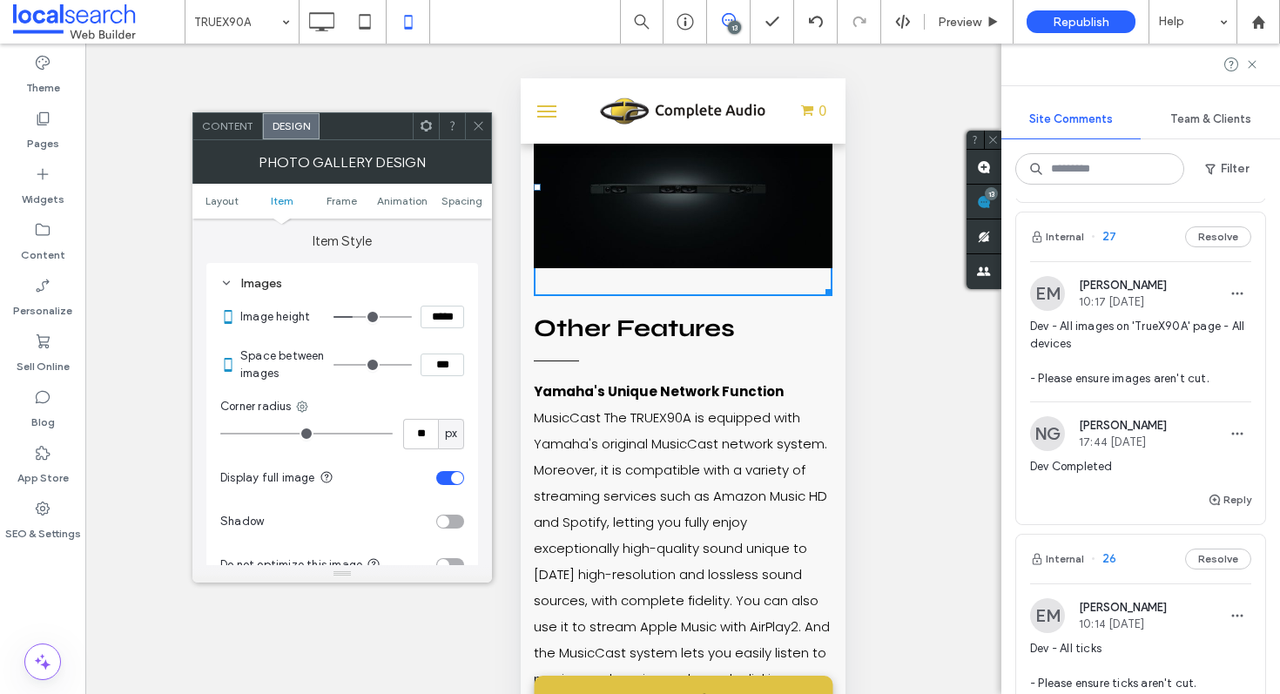
type input "*****"
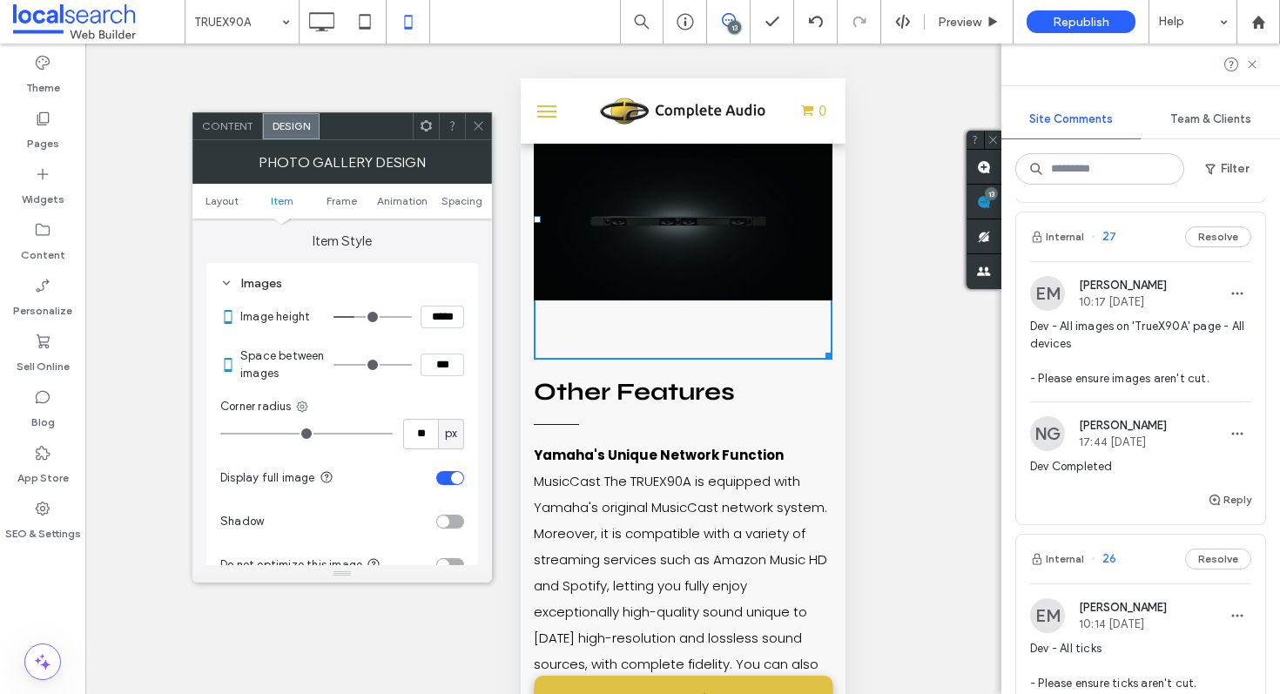
type input "***"
type input "*****"
type input "***"
type input "*****"
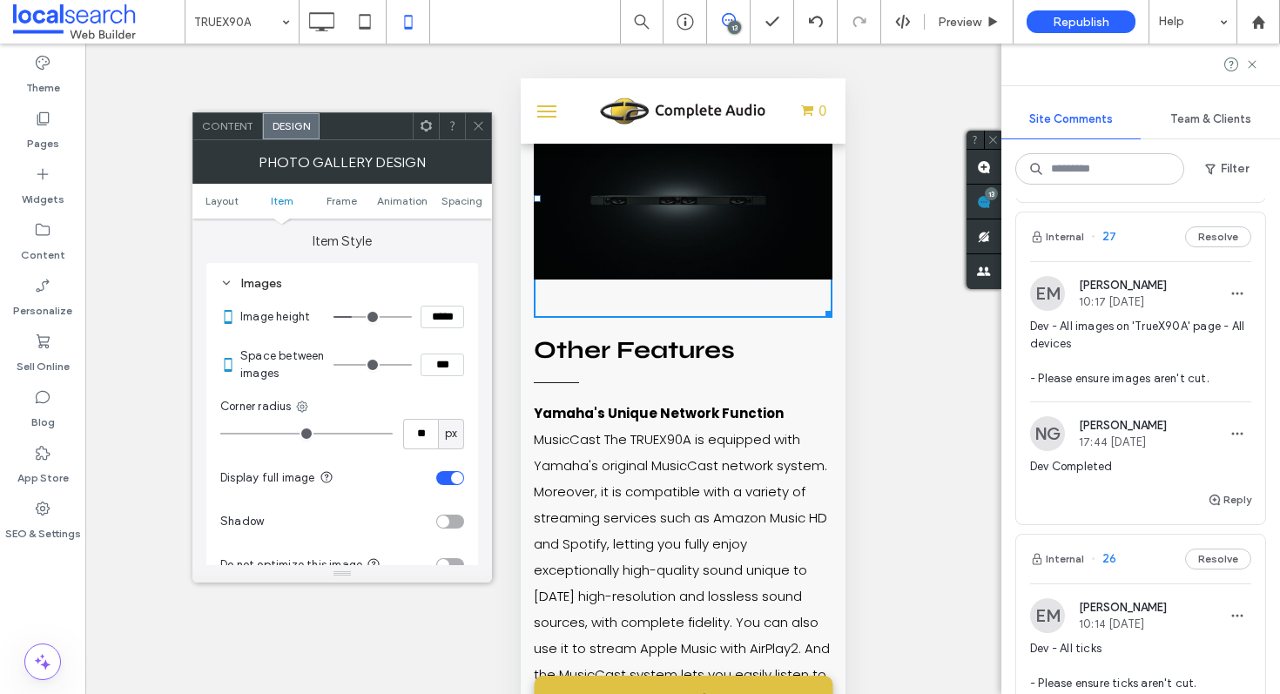
type input "***"
type input "*****"
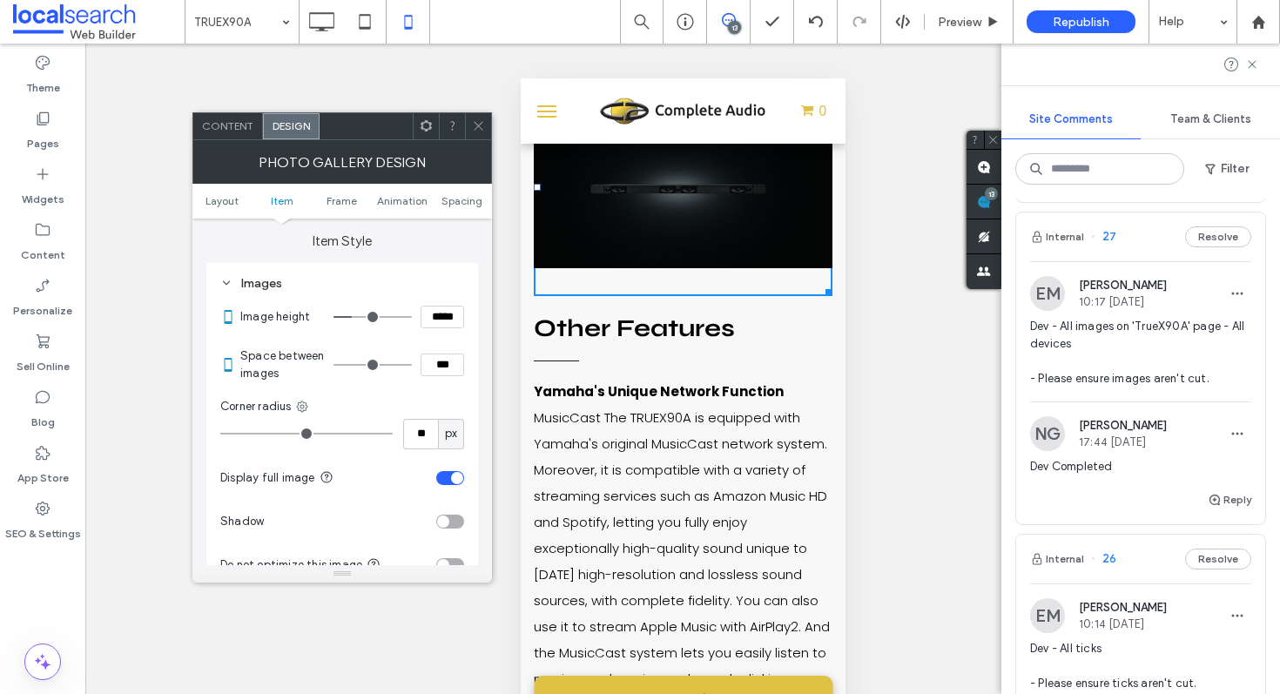
type input "***"
type input "*****"
type input "***"
type input "*****"
type input "***"
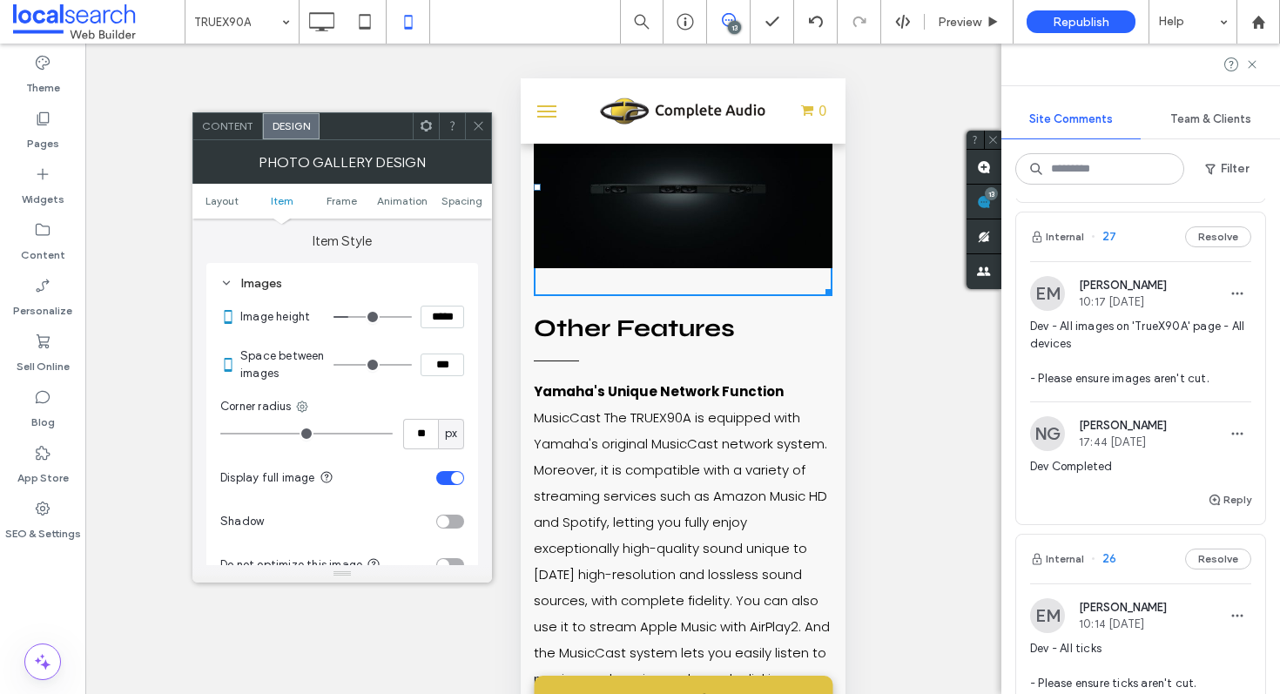
type input "*****"
type input "***"
type input "*****"
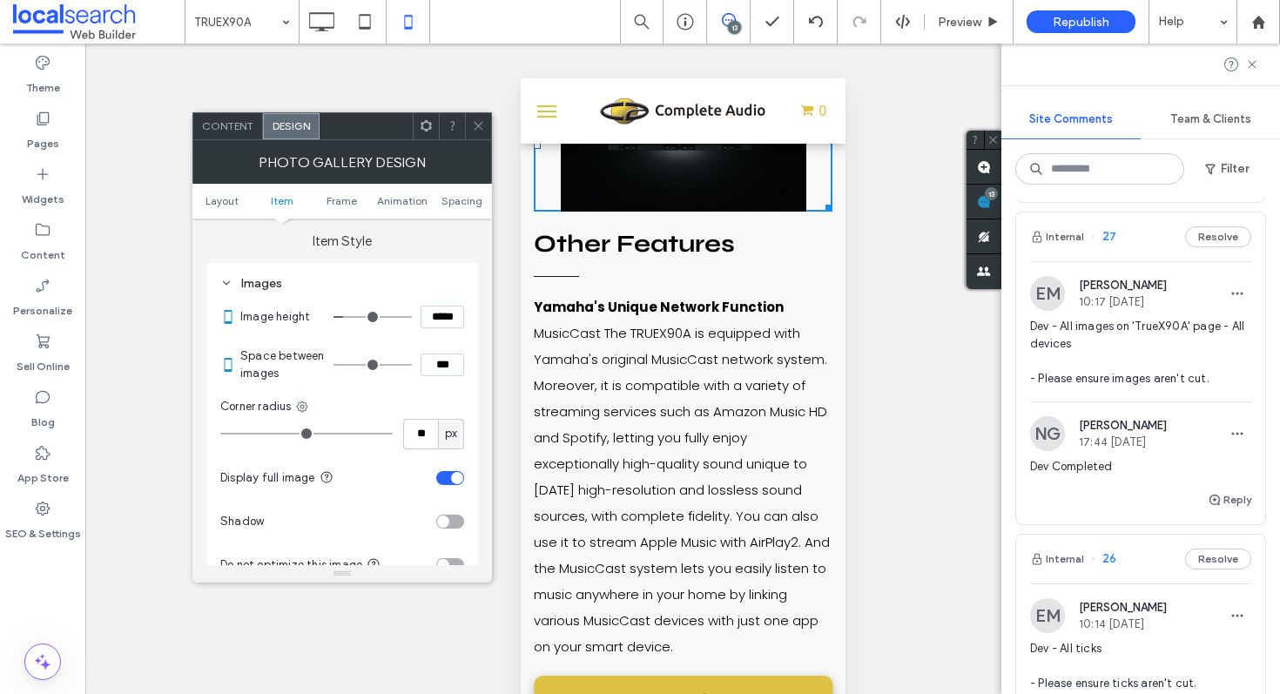
type input "***"
type input "*****"
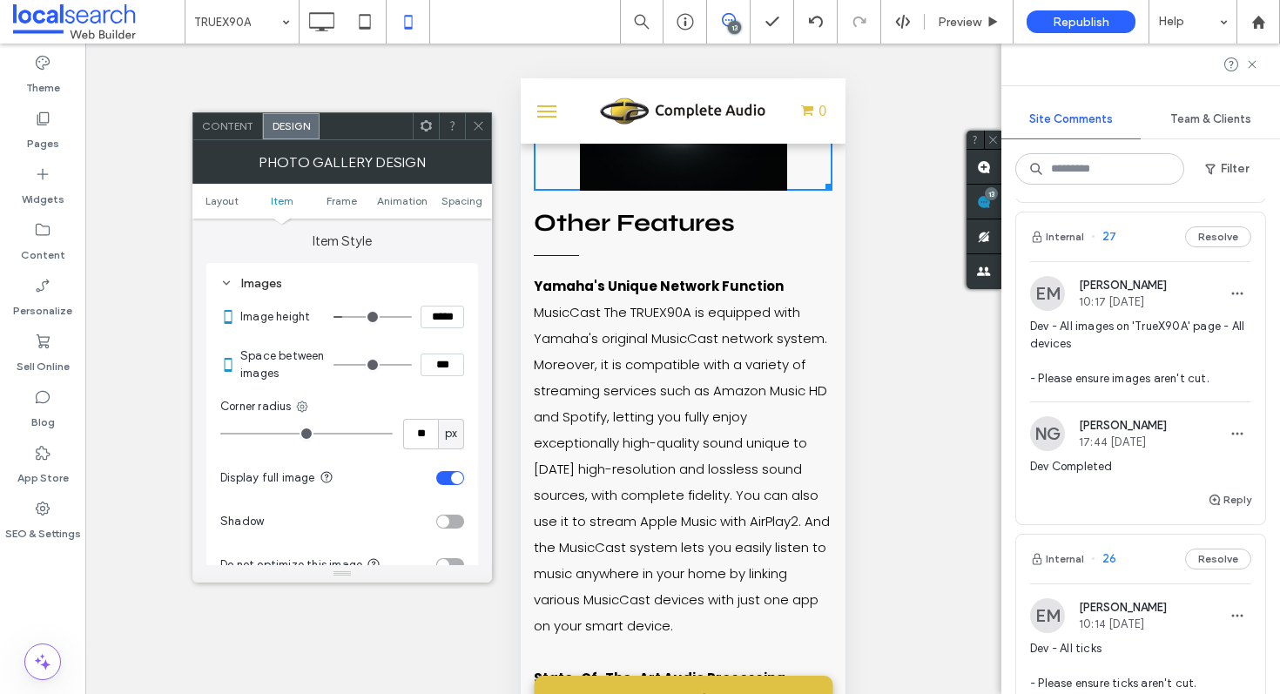
type input "***"
type input "*****"
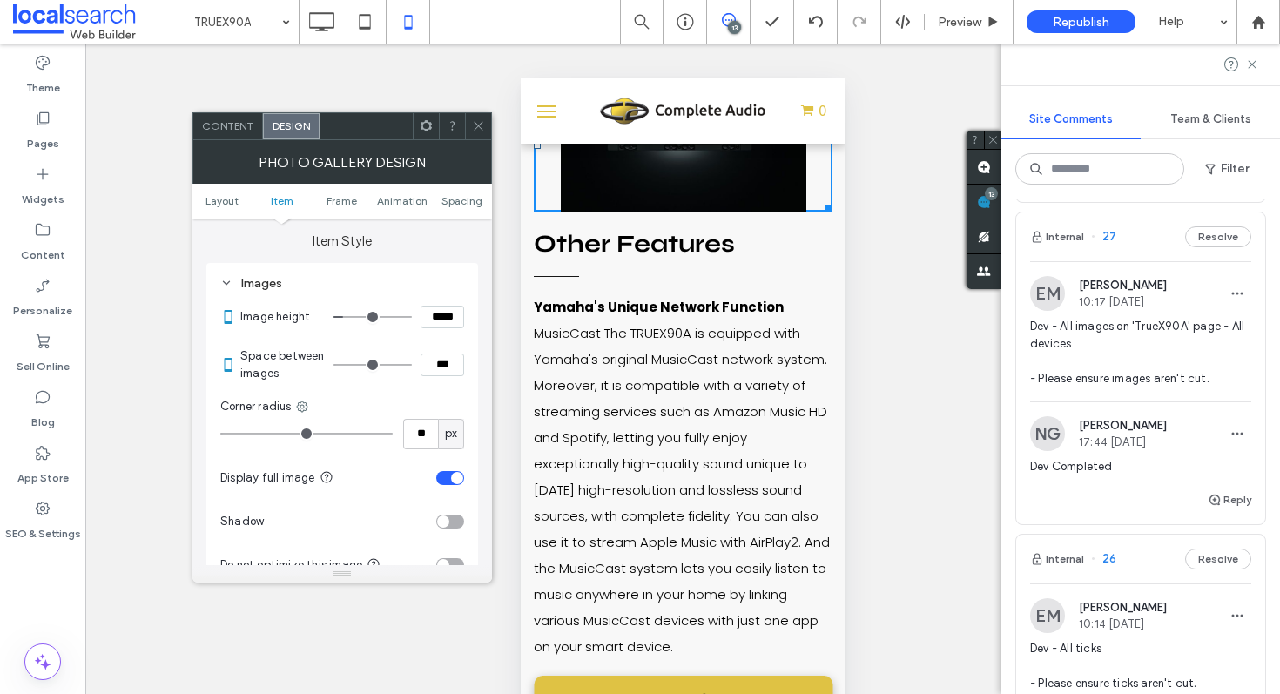
type input "***"
type input "*****"
type input "***"
type input "*****"
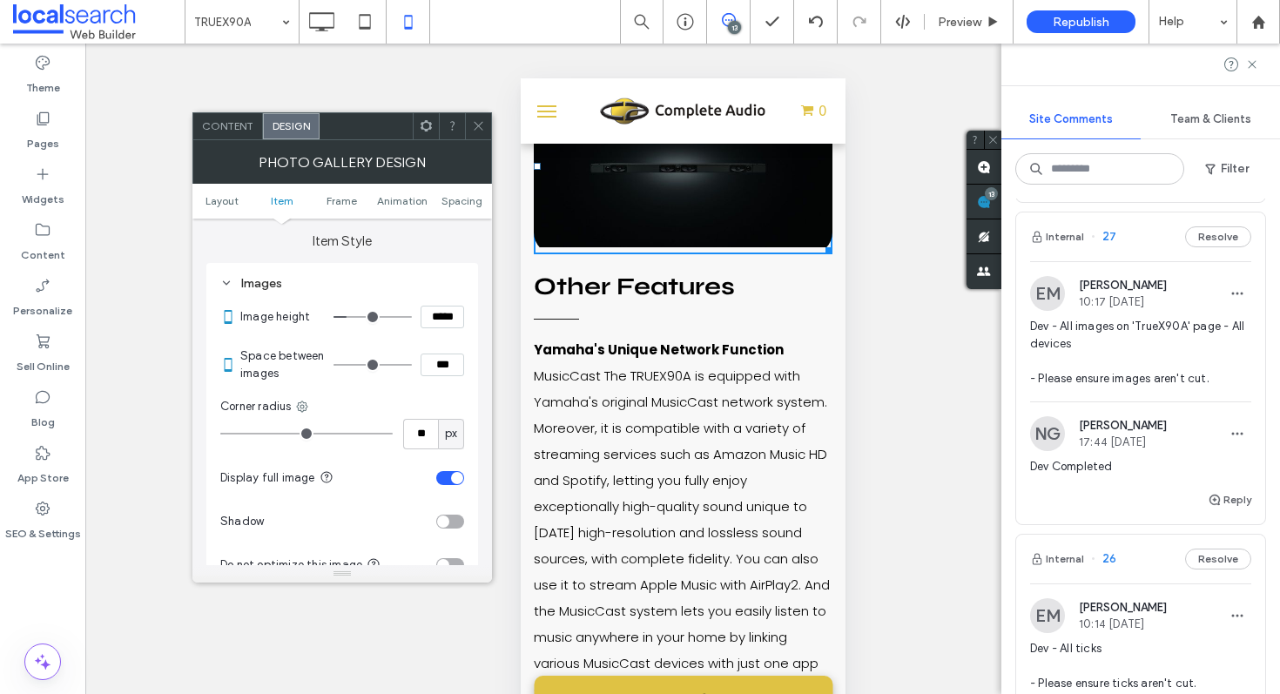
type input "***"
type input "*****"
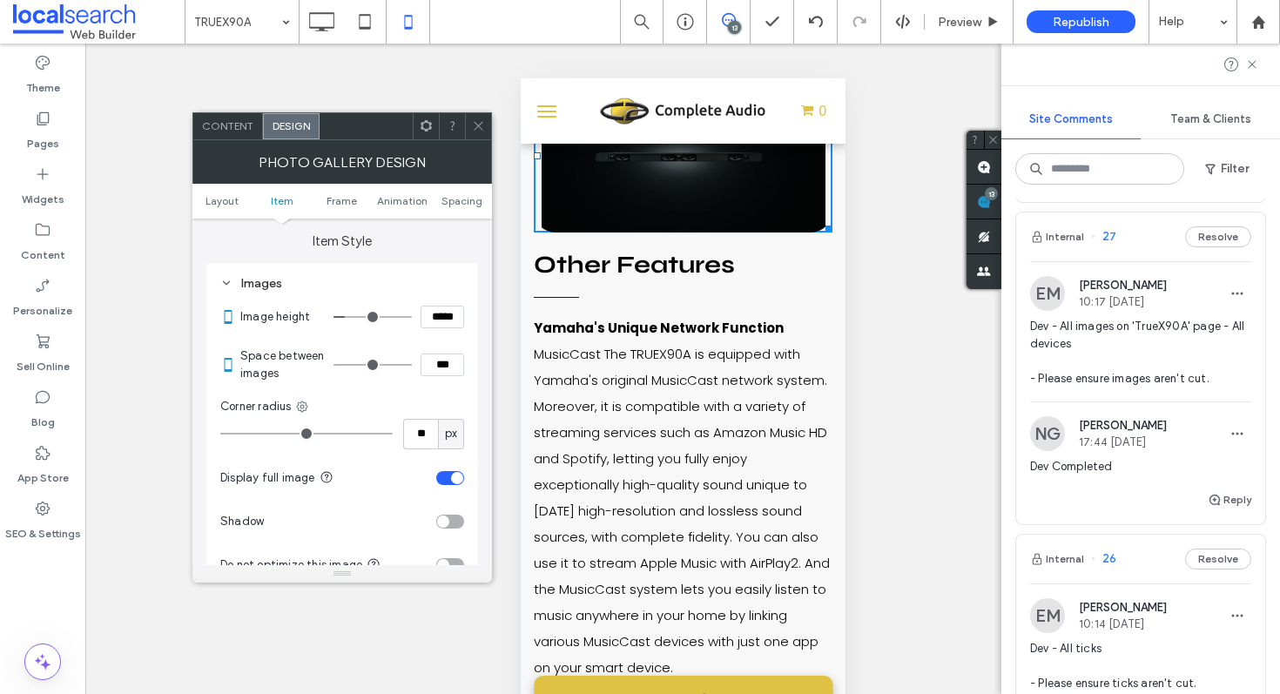
type input "***"
click at [349, 318] on input "range" at bounding box center [373, 317] width 78 height 2
click at [443, 317] on input "*****" at bounding box center [443, 317] width 44 height 23
type input "*****"
type input "***"
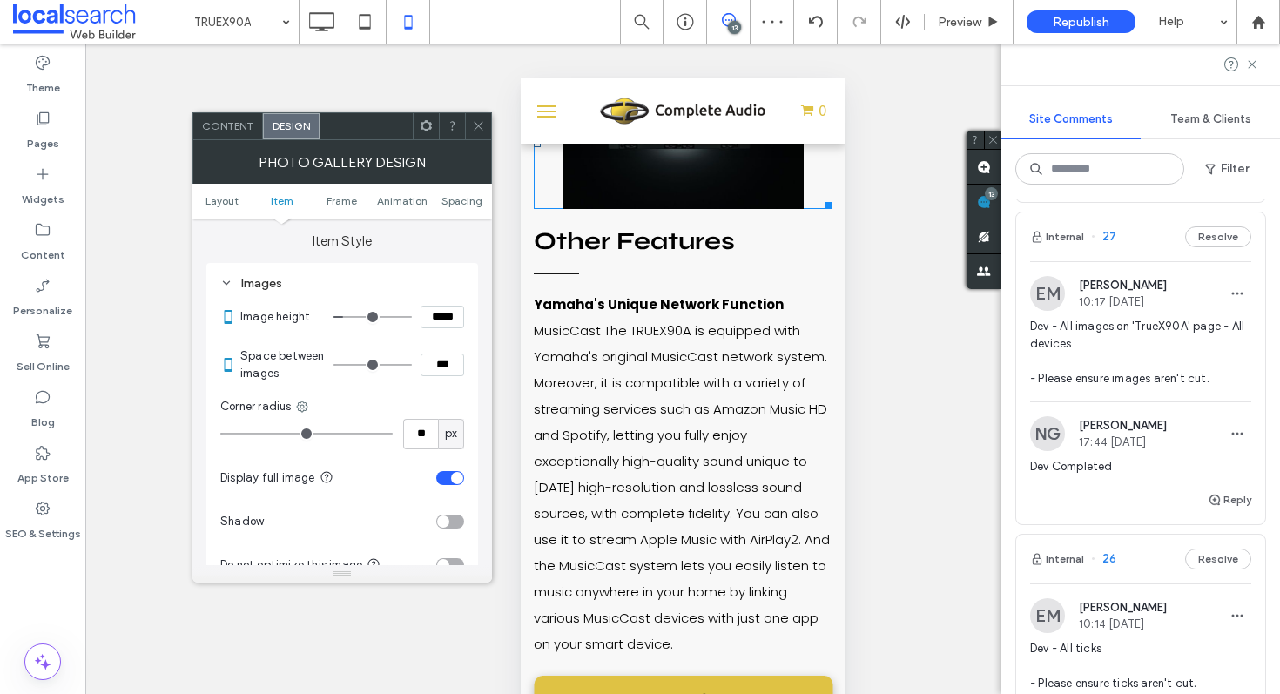
type input "*****"
type input "***"
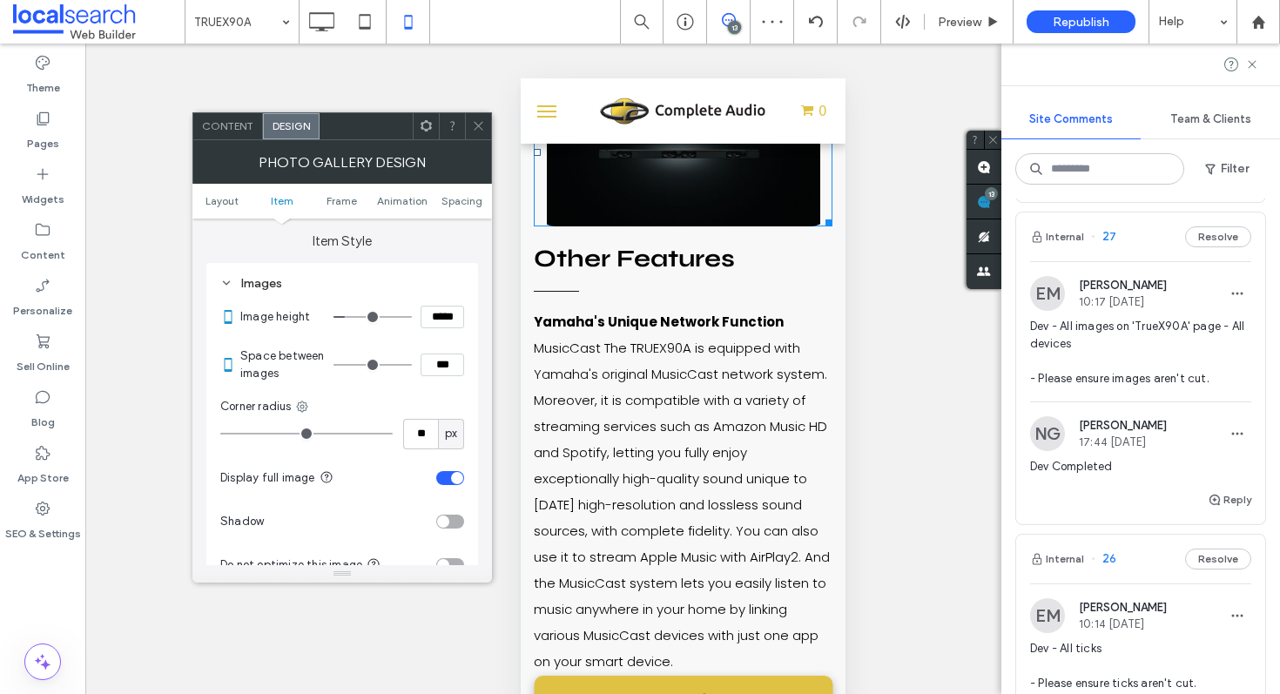
type input "*****"
type input "***"
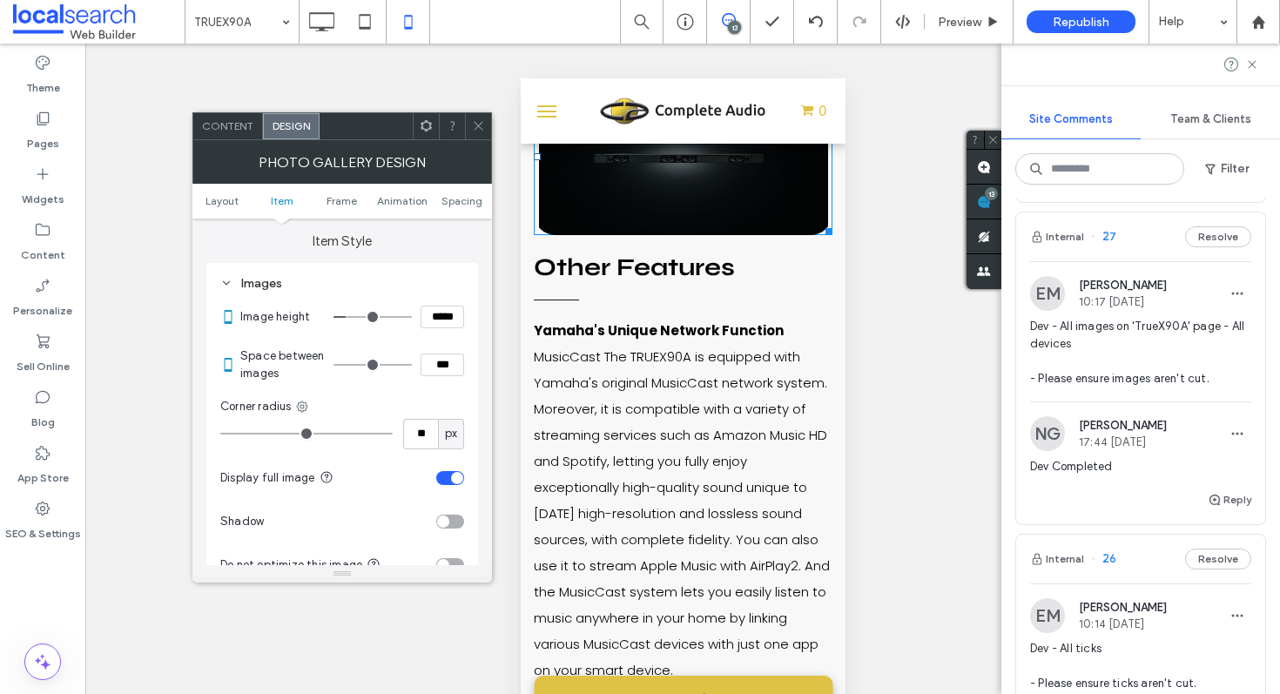
type input "*****"
type input "***"
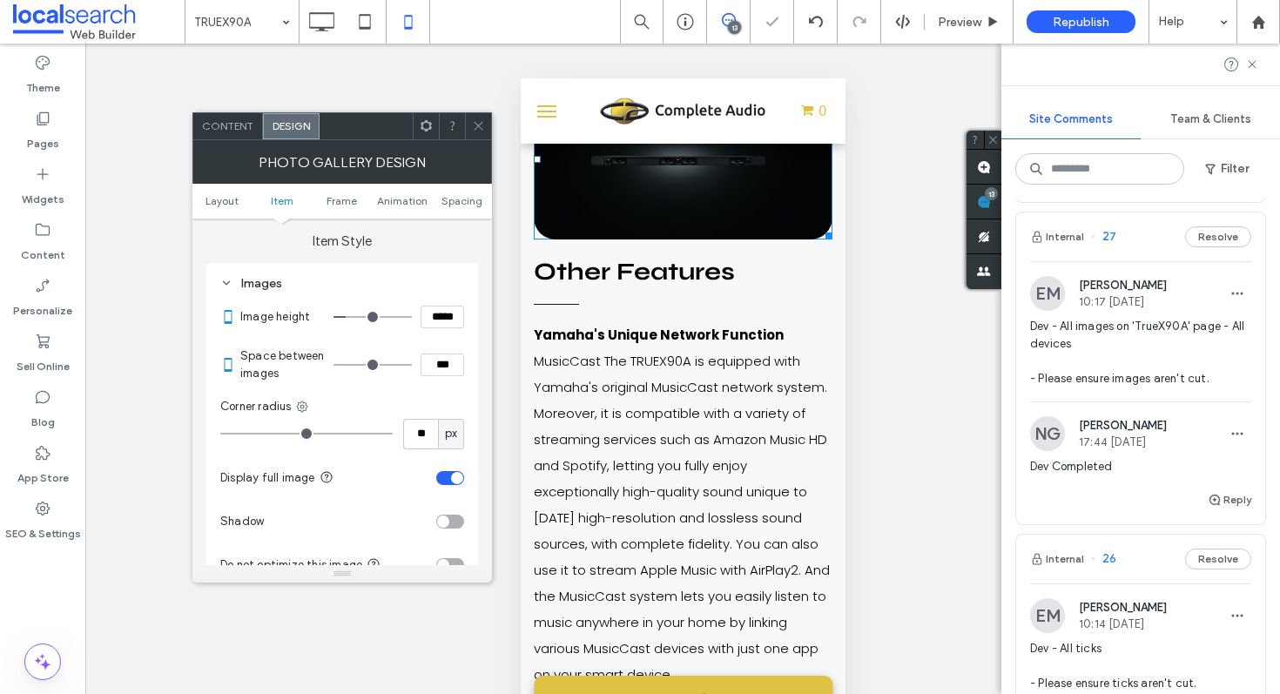
type input "*****"
type input "***"
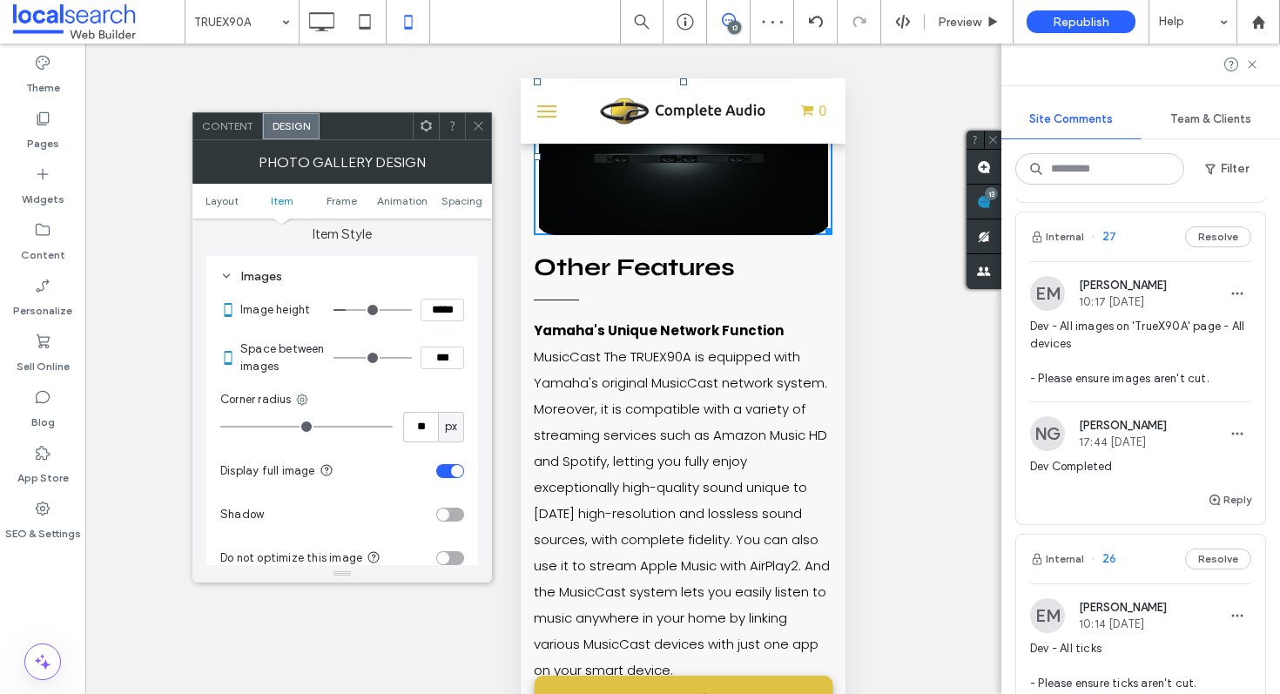
scroll to position [630, 0]
click at [446, 473] on div "toggle" at bounding box center [450, 469] width 28 height 14
click at [450, 476] on div "toggle" at bounding box center [450, 469] width 28 height 14
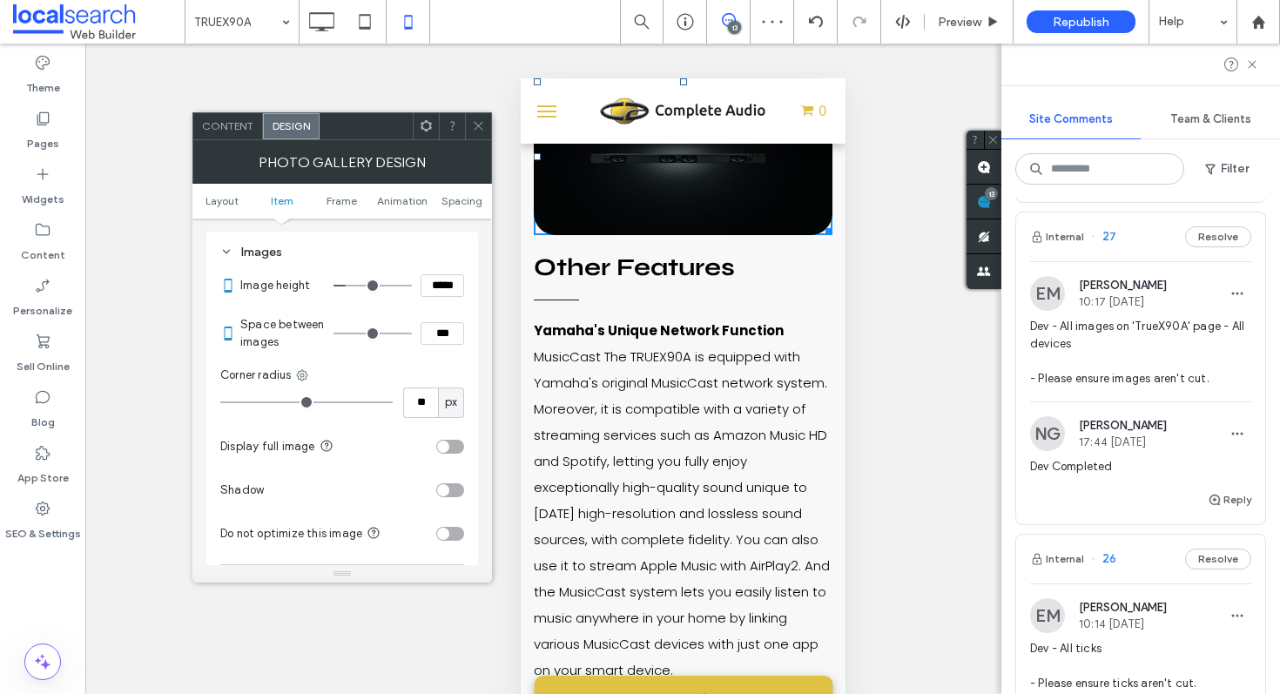
scroll to position [792, 0]
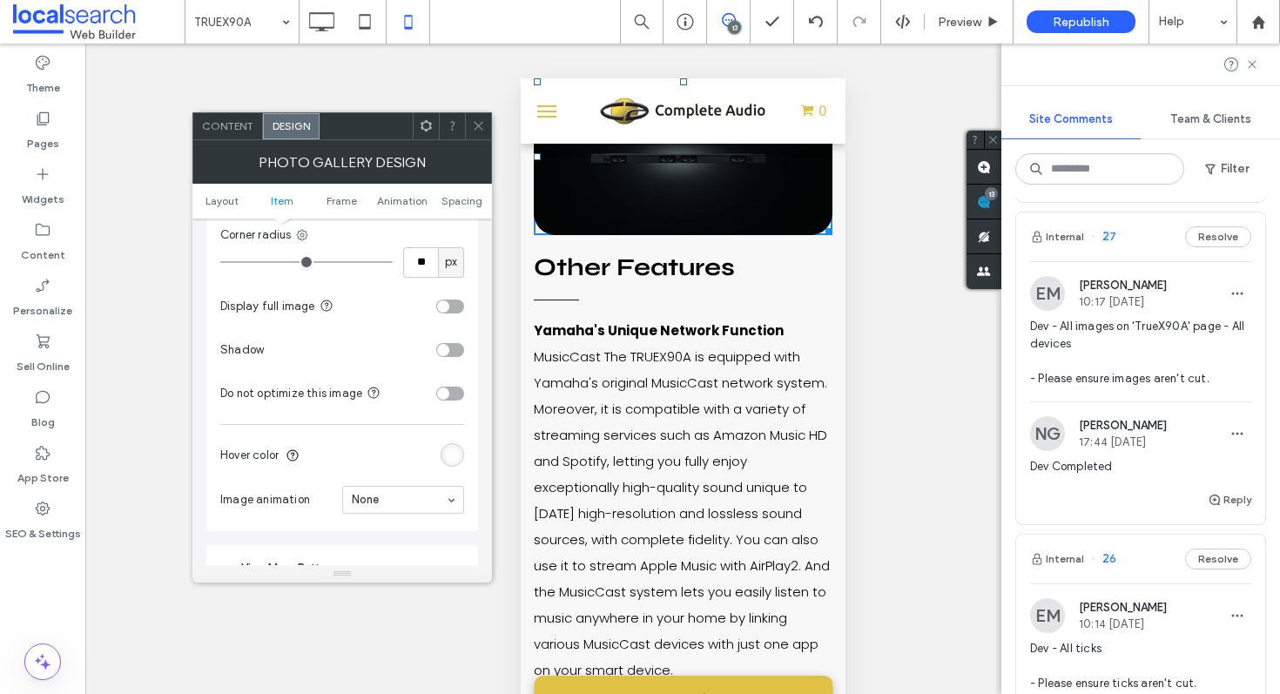
click at [478, 122] on icon at bounding box center [478, 125] width 13 height 13
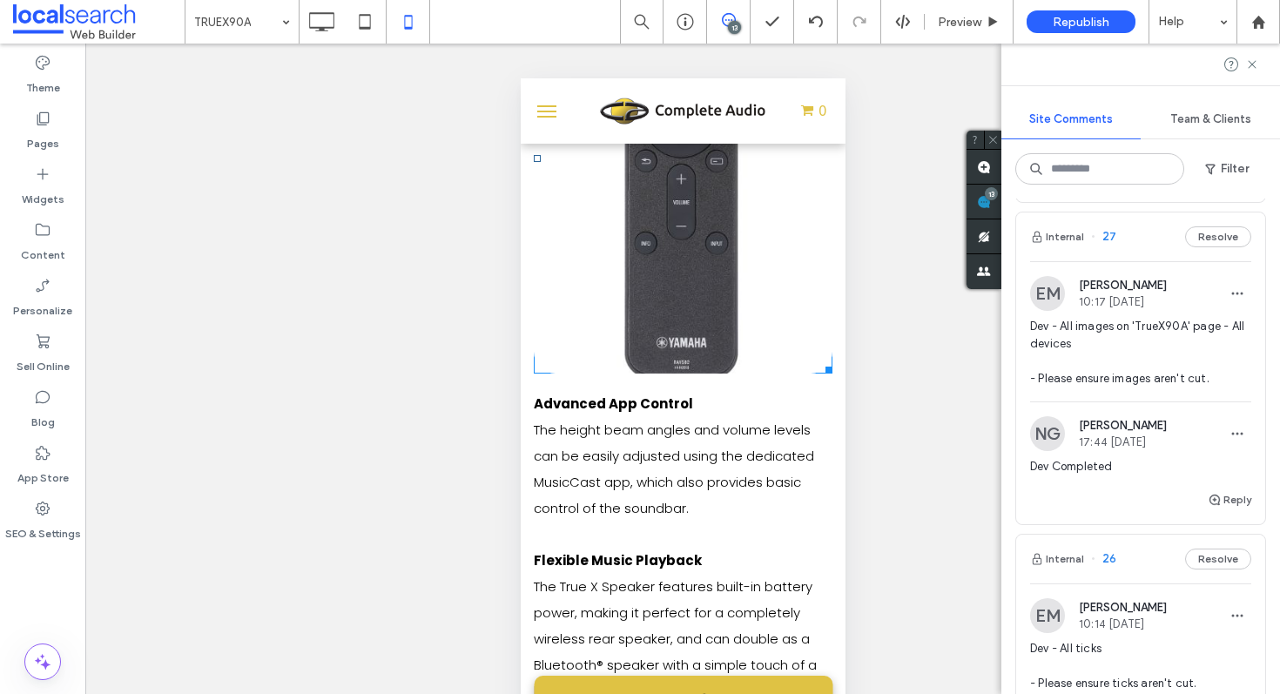
scroll to position [6245, 0]
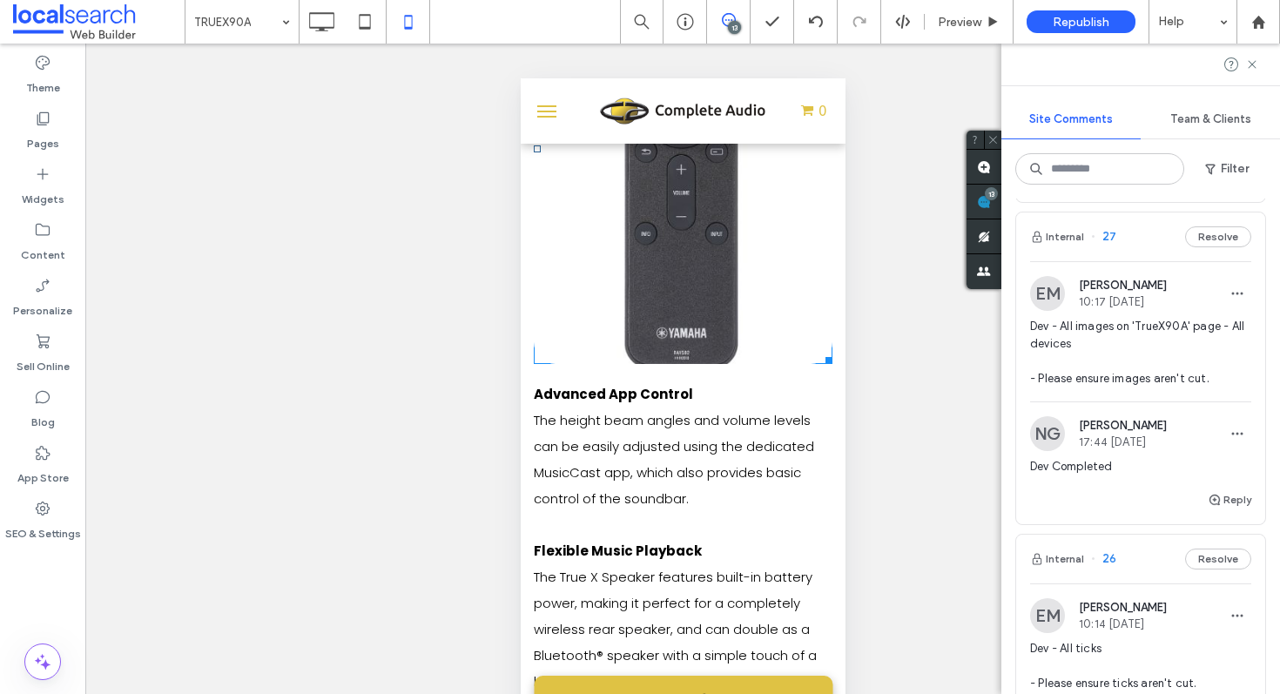
click at [660, 327] on link at bounding box center [682, 148] width 299 height 431
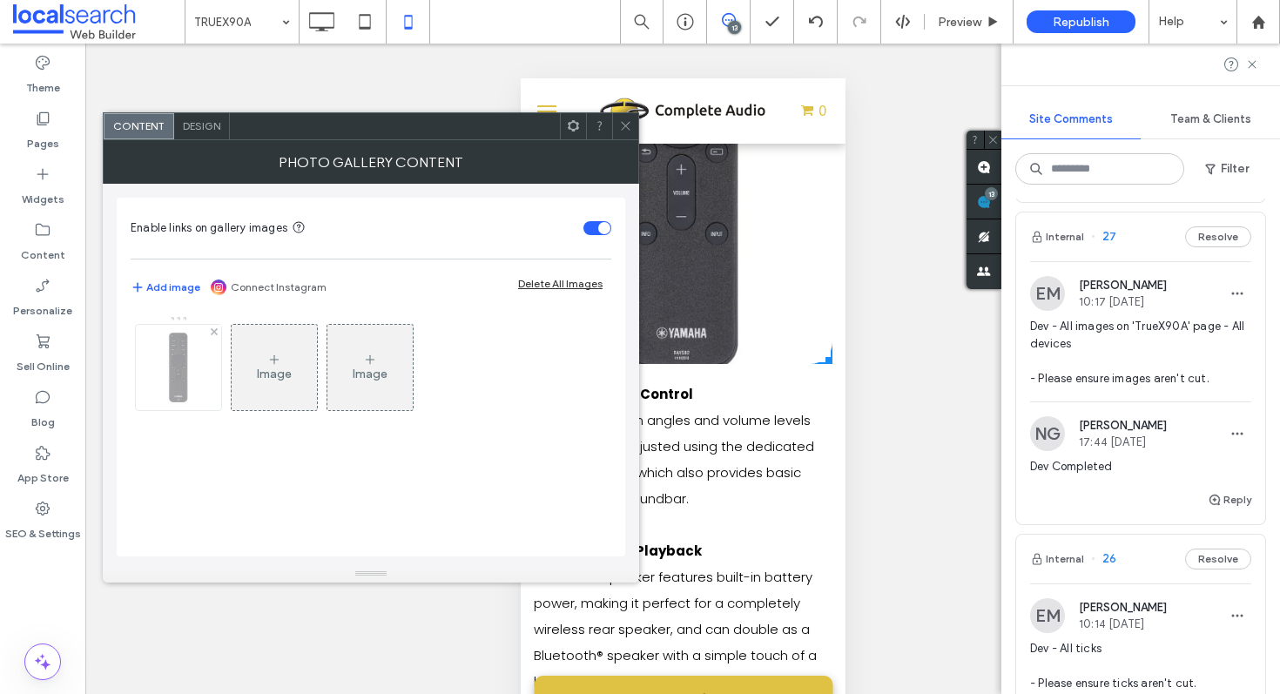
click at [178, 357] on img at bounding box center [178, 367] width 48 height 85
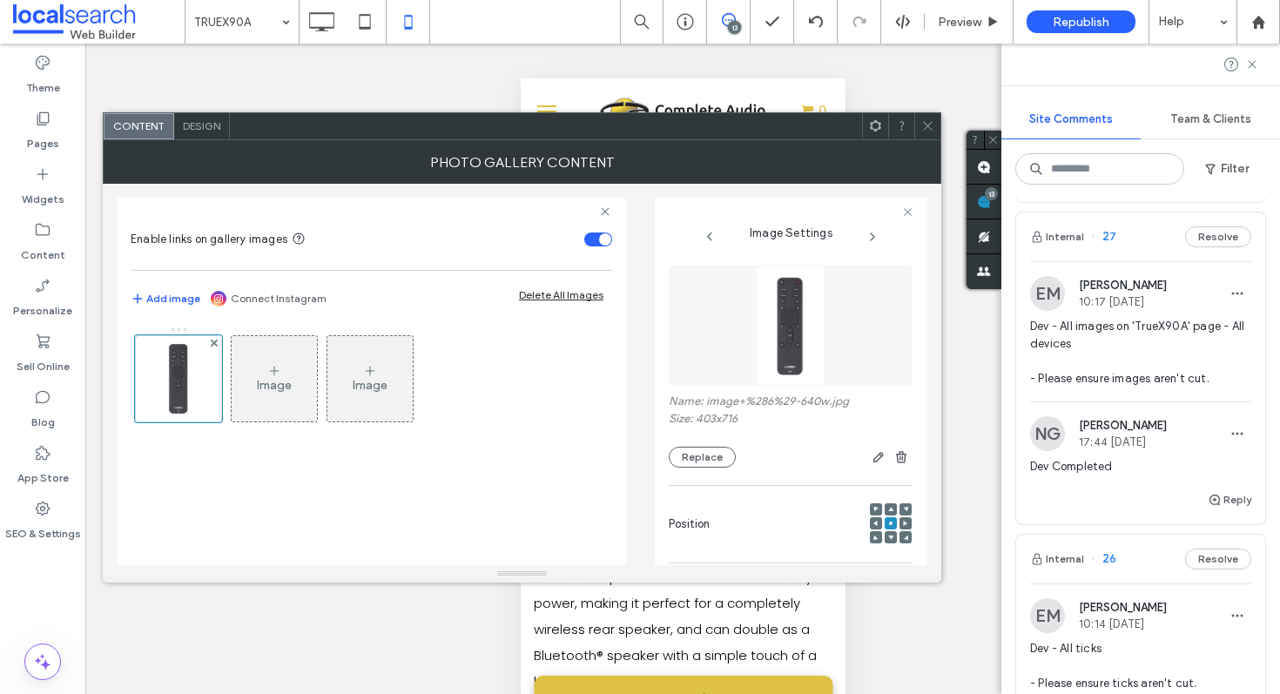
click at [205, 124] on span "Design" at bounding box center [201, 125] width 37 height 13
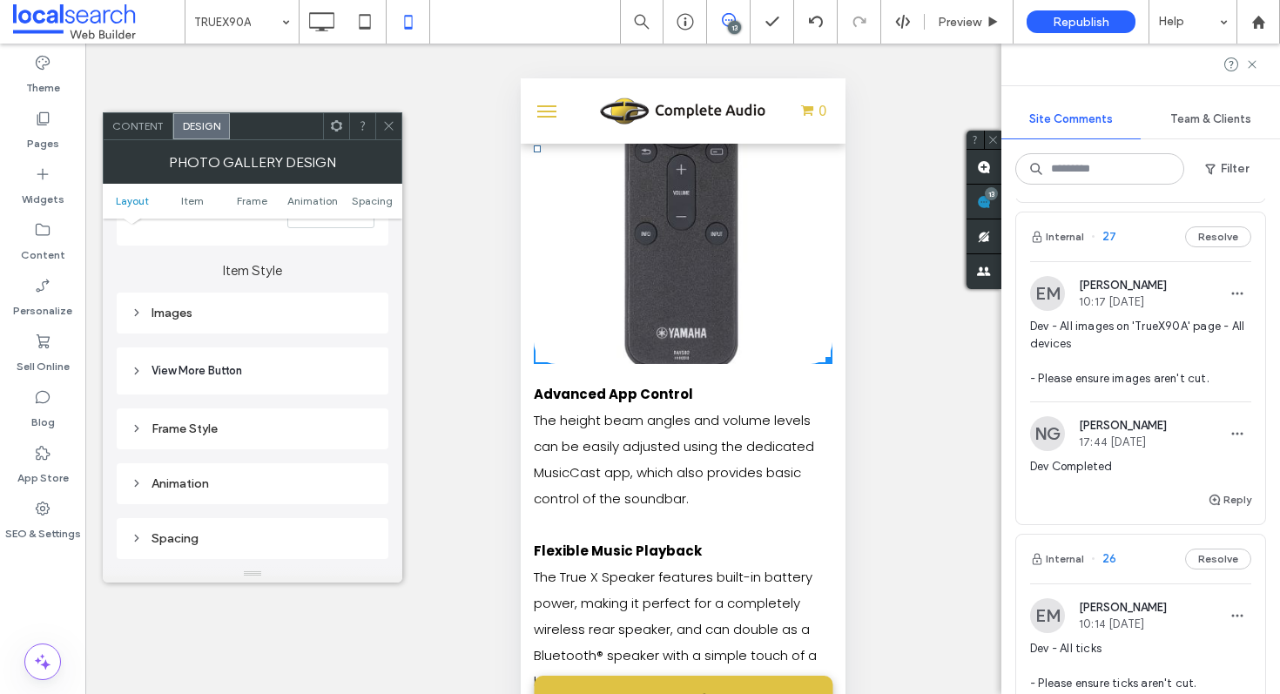
scroll to position [605, 0]
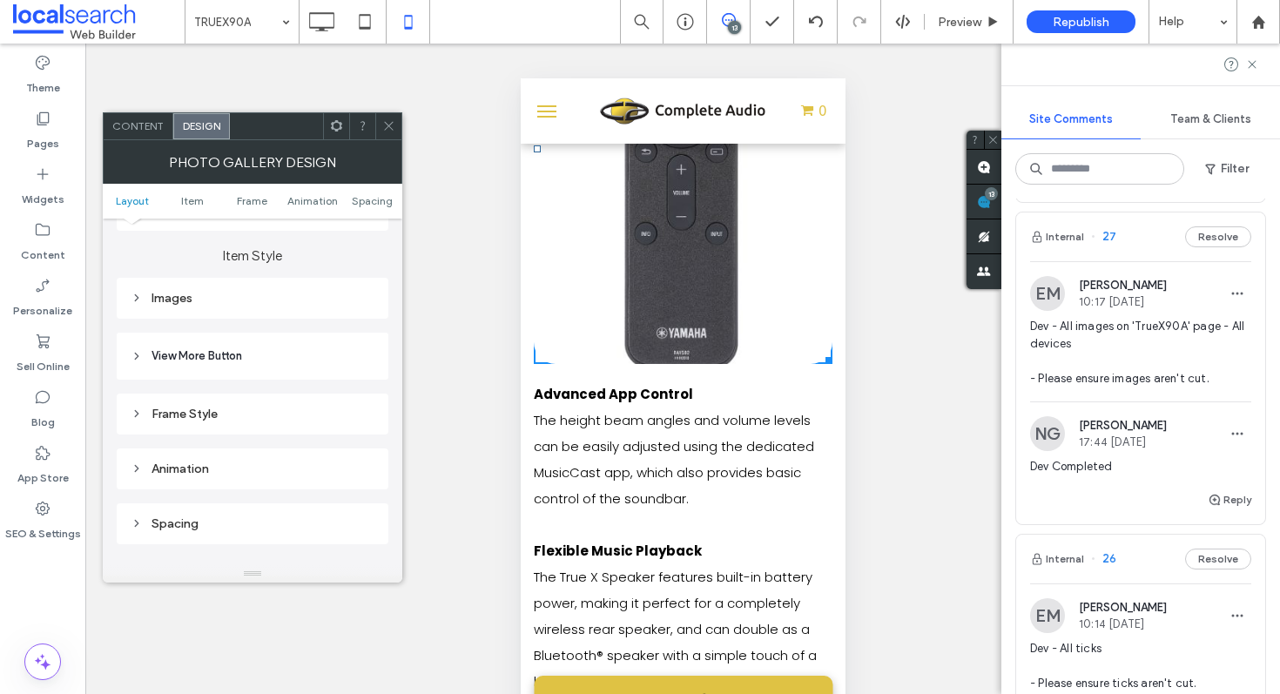
click at [231, 294] on div "Images" at bounding box center [253, 298] width 244 height 15
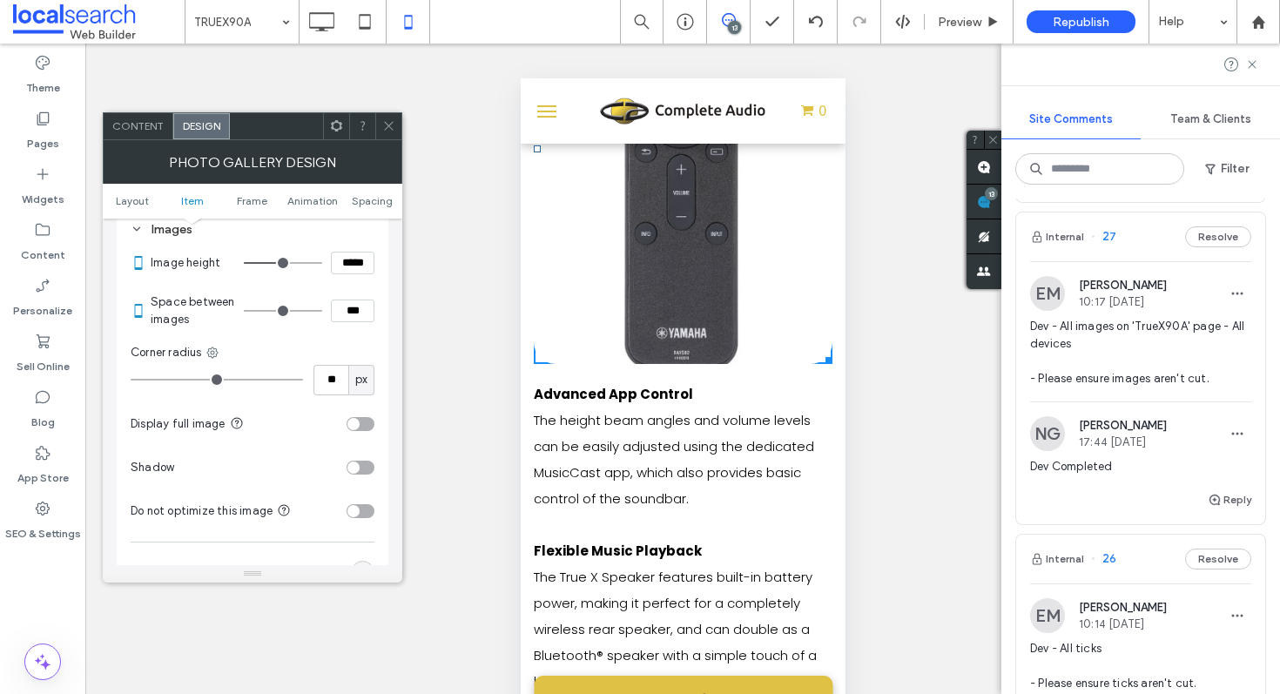
scroll to position [677, 0]
click at [364, 425] on div "toggle" at bounding box center [361, 422] width 28 height 14
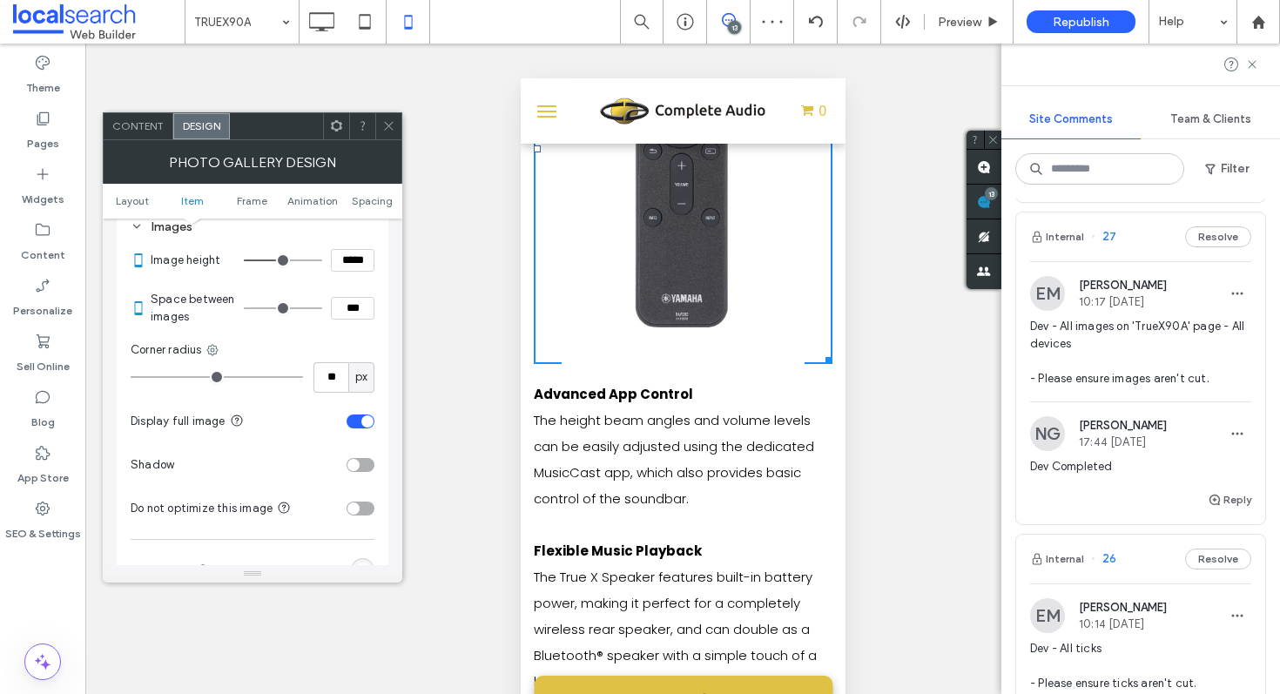
click at [350, 426] on div "toggle" at bounding box center [361, 422] width 28 height 14
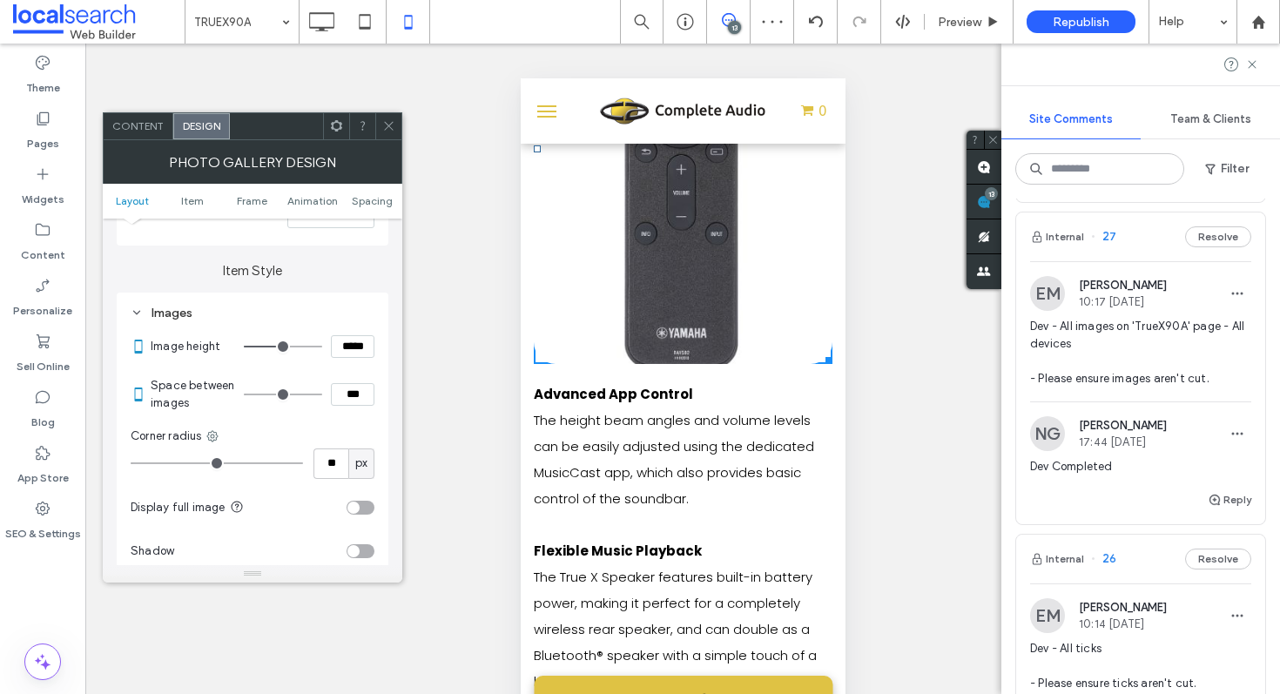
scroll to position [588, 0]
type input "***"
type input "*****"
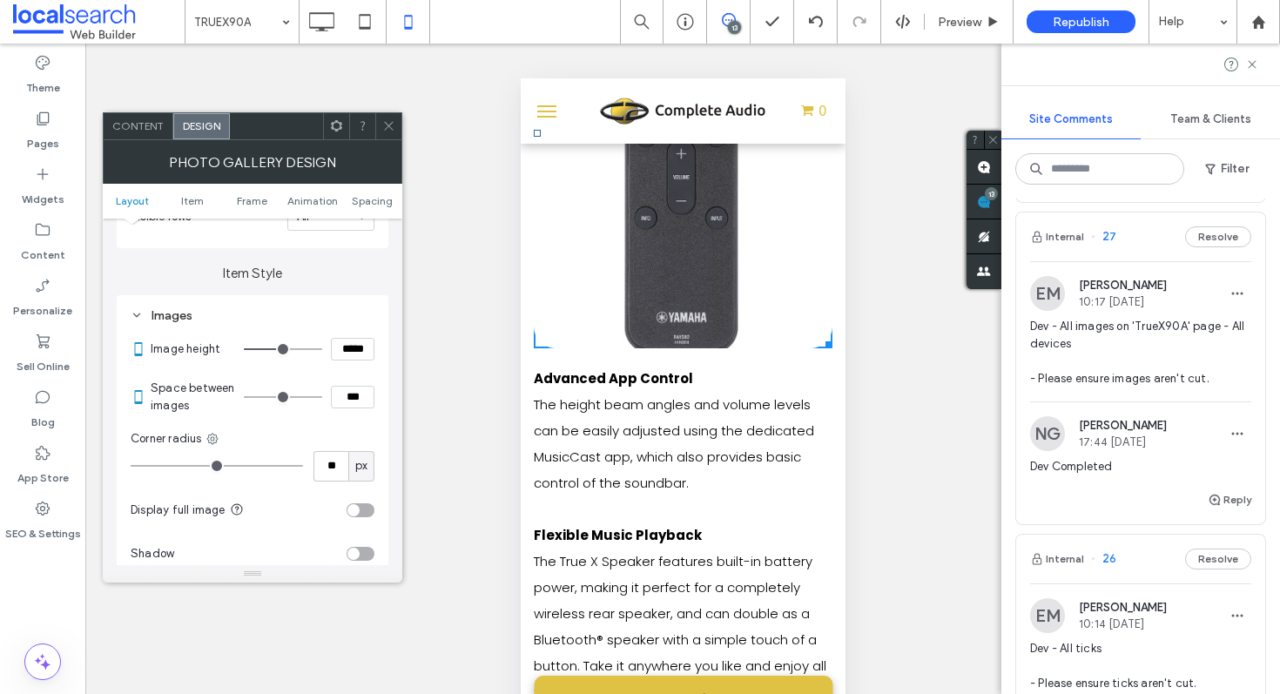
type input "***"
type input "*****"
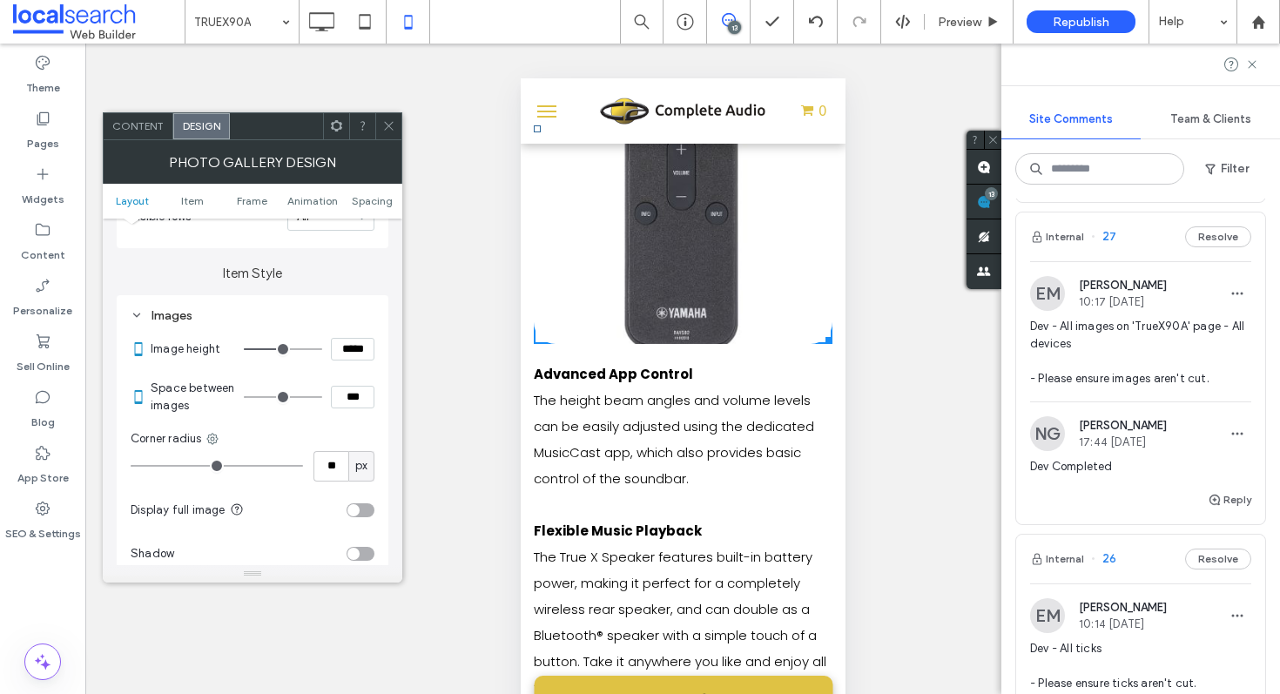
type input "***"
type input "*****"
type input "***"
type input "*****"
type input "***"
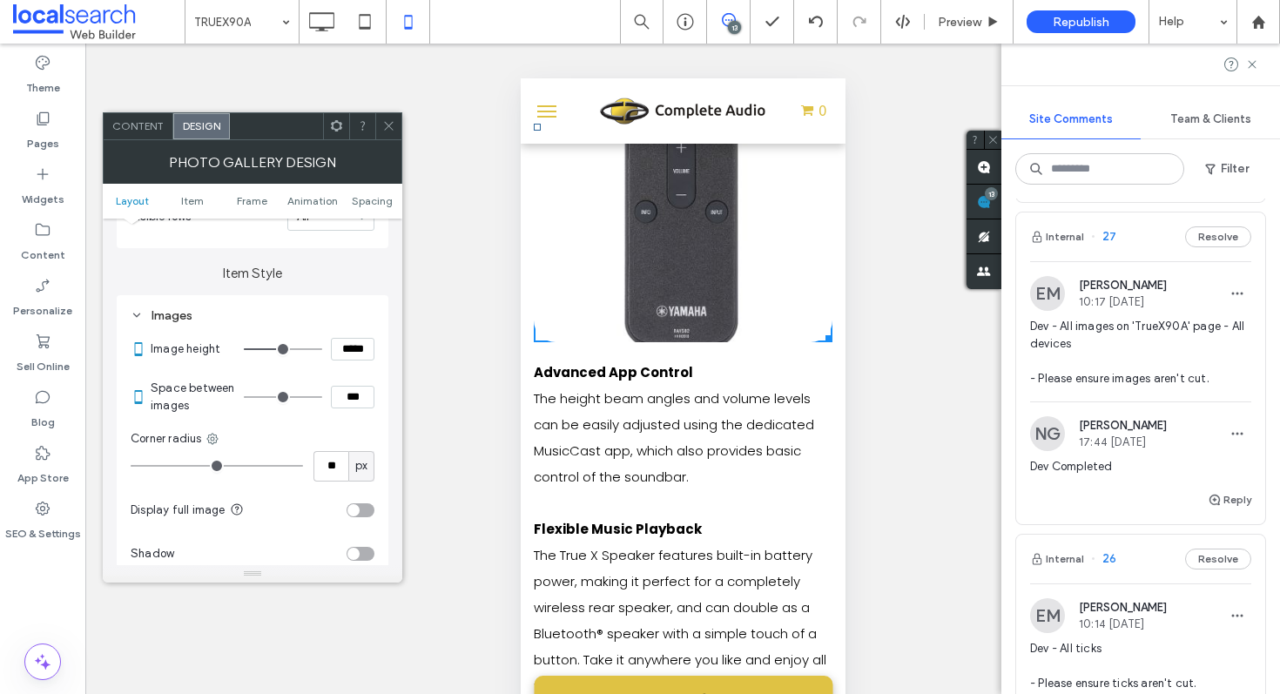
type input "*****"
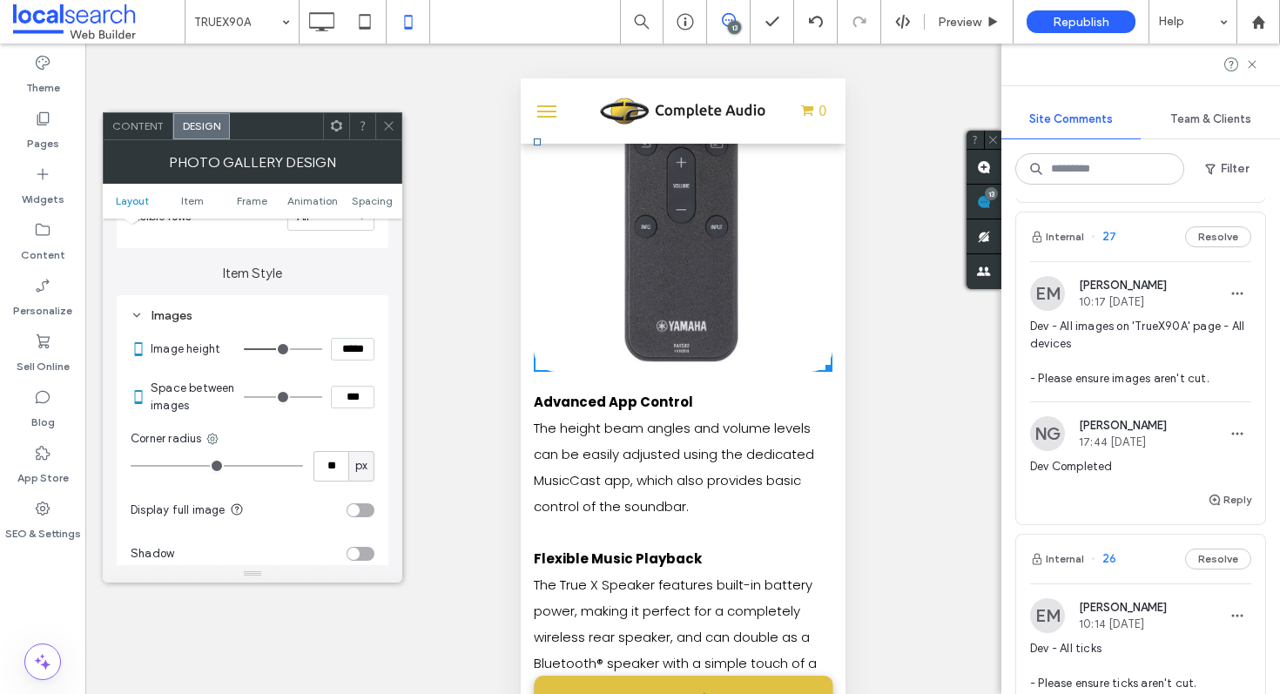
type input "***"
type input "*****"
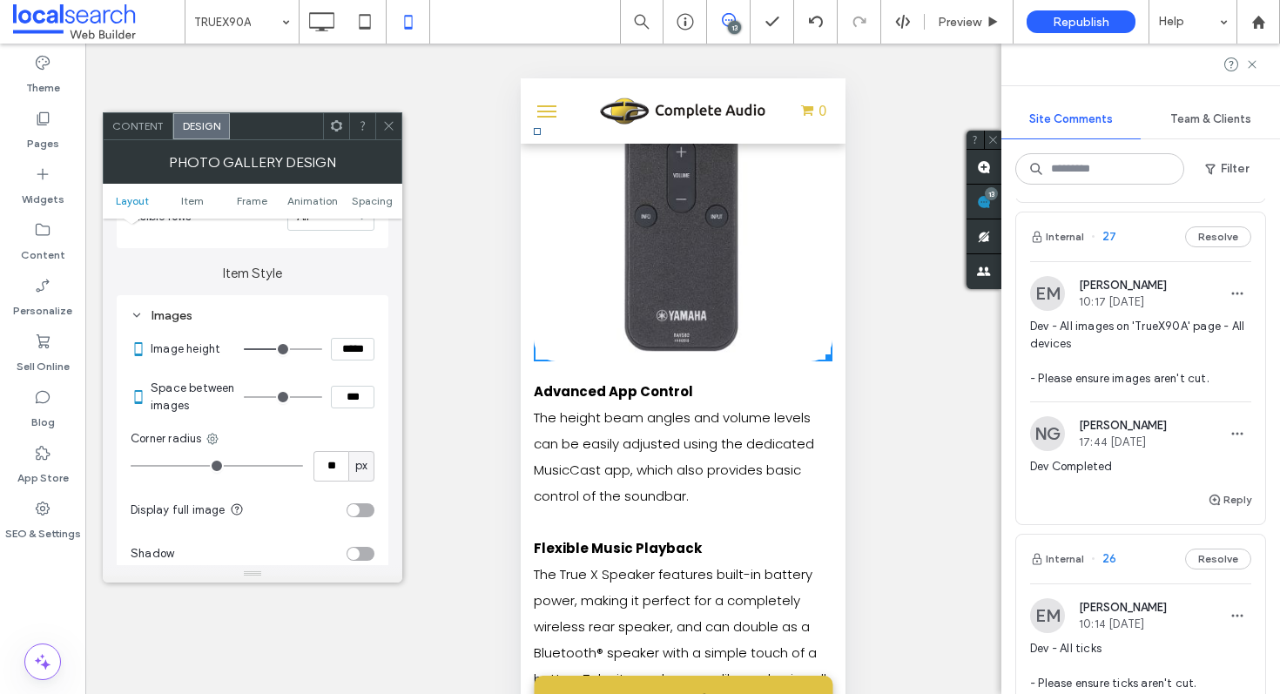
type input "***"
type input "*****"
type input "***"
type input "*****"
type input "***"
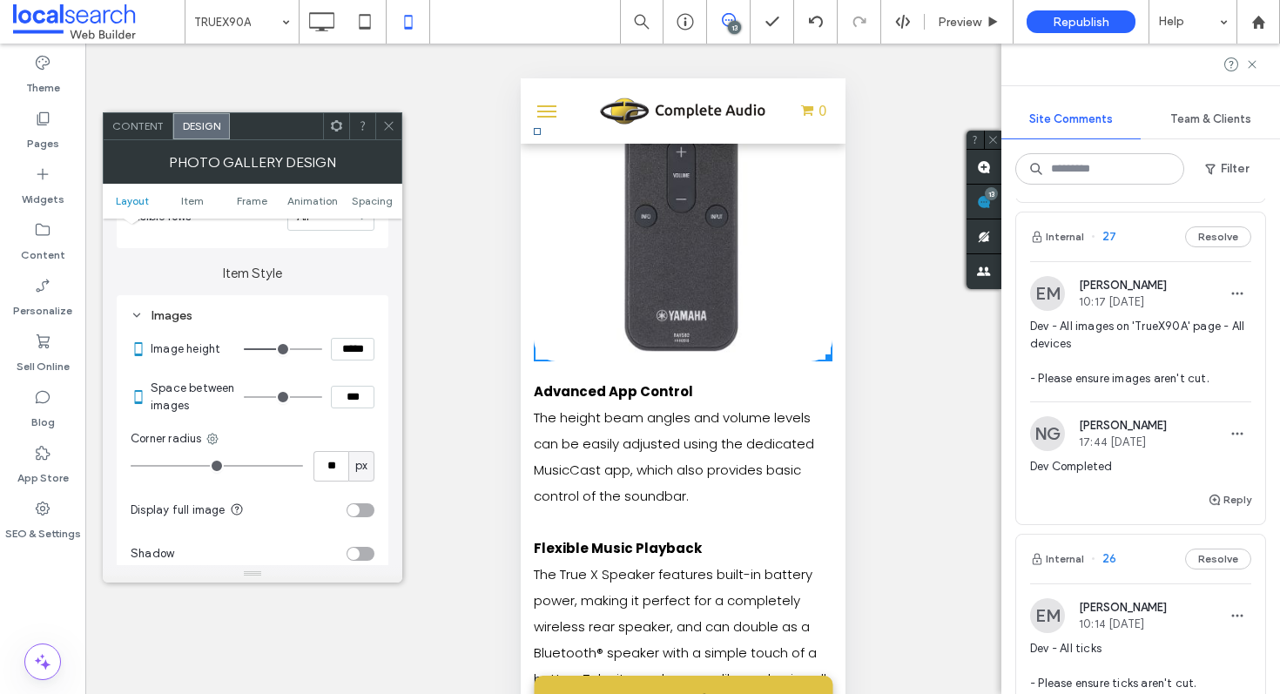
type input "*****"
type input "***"
type input "*****"
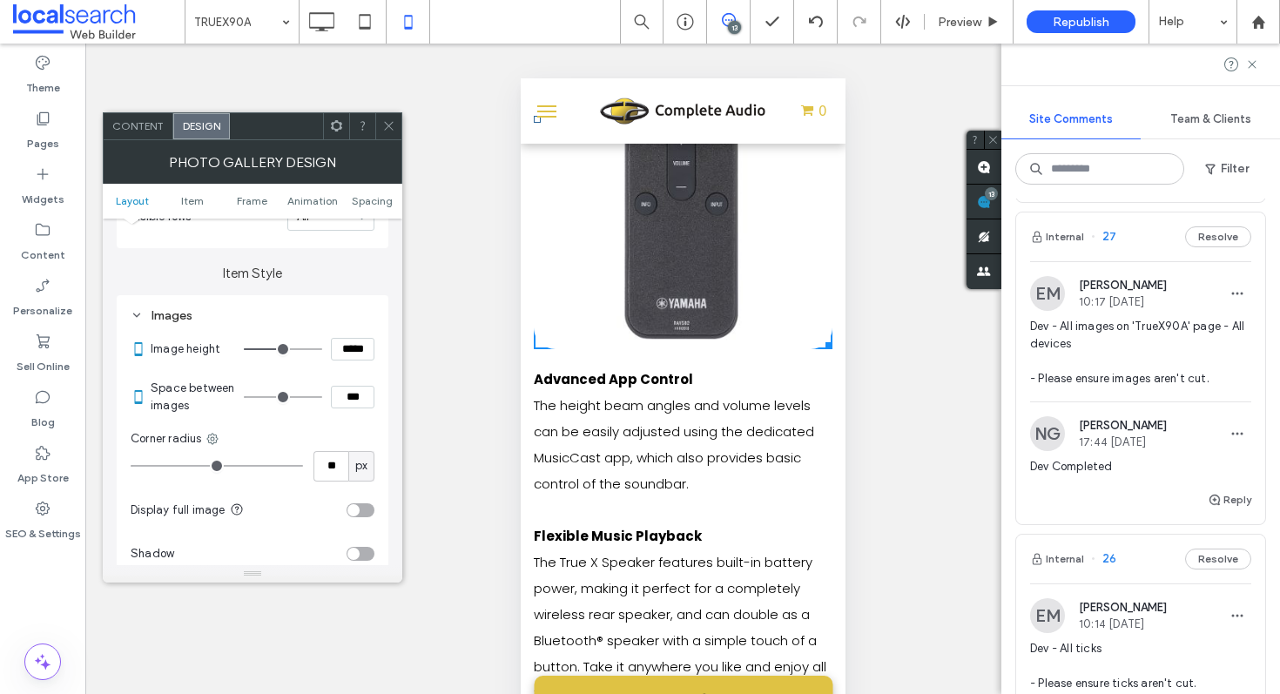
type input "***"
type input "*****"
type input "***"
type input "*****"
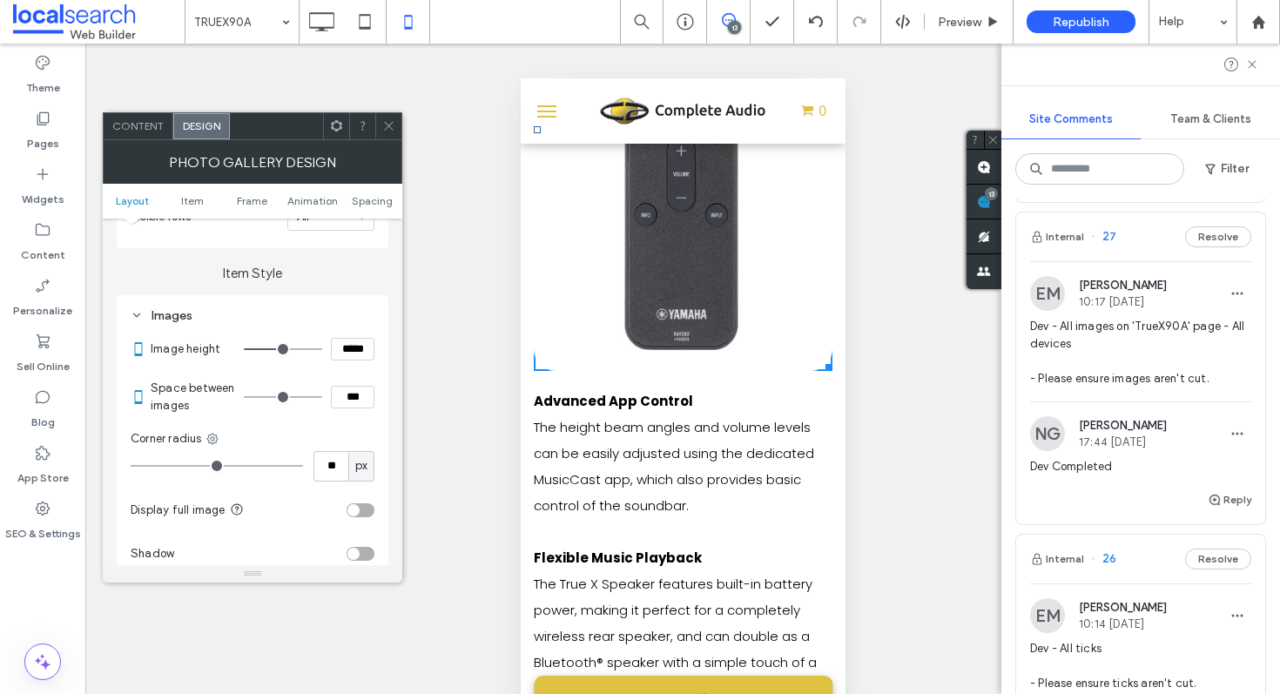
type input "***"
type input "*****"
type input "***"
type input "*****"
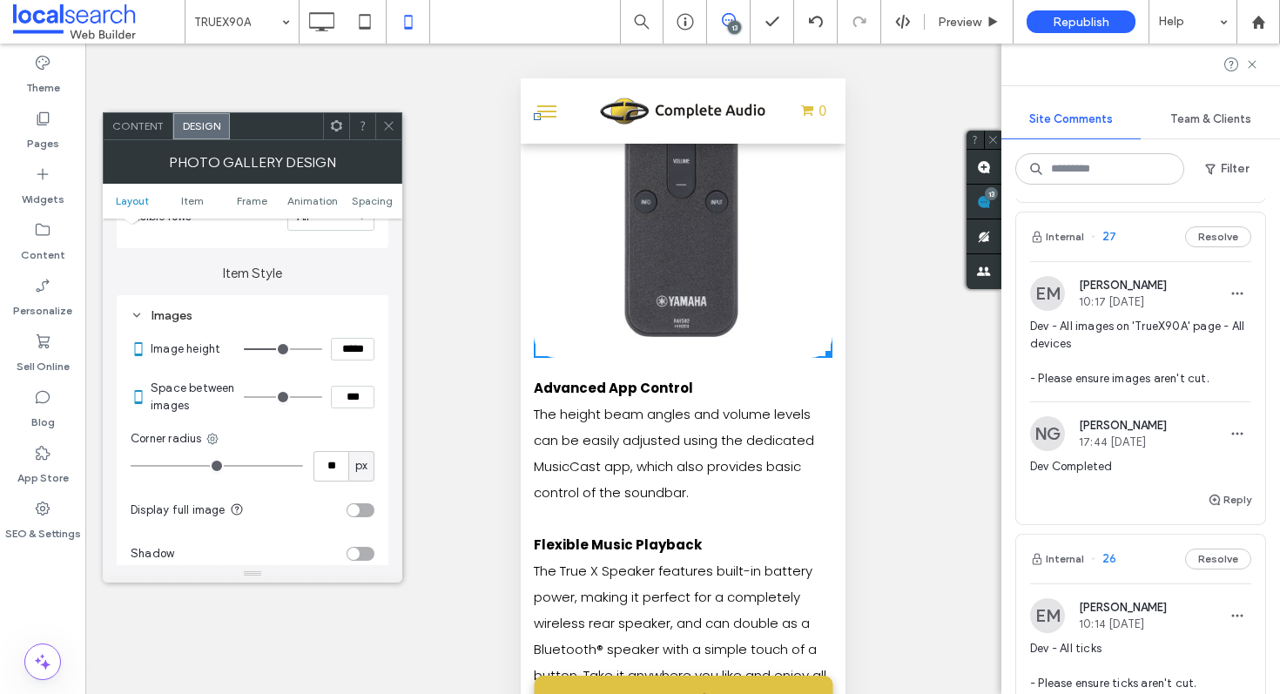
type input "***"
type input "*****"
type input "***"
type input "*****"
type input "***"
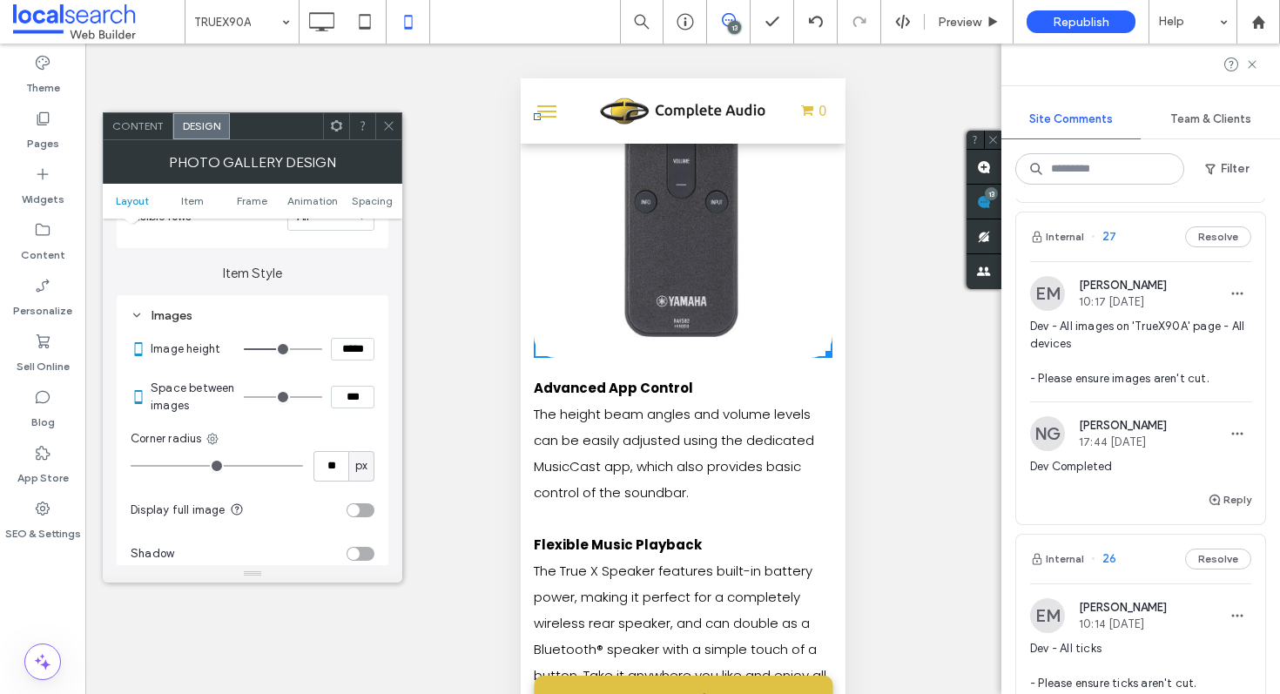
type input "*****"
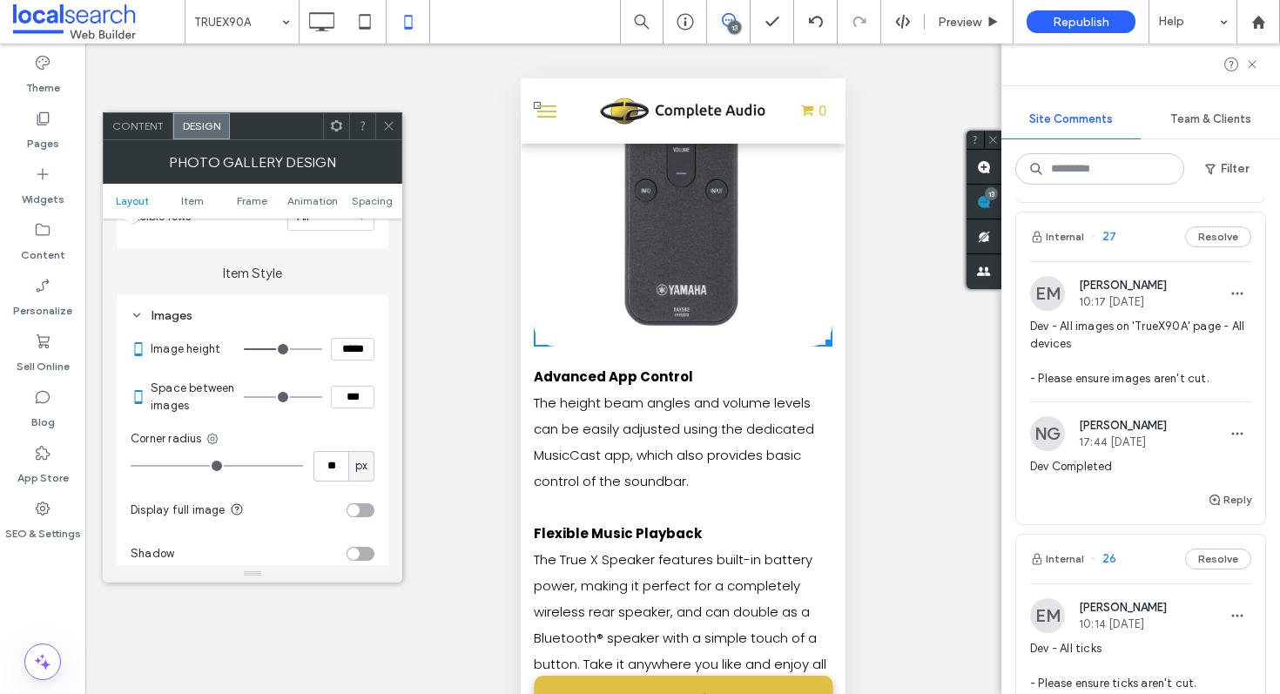
type input "***"
type input "*****"
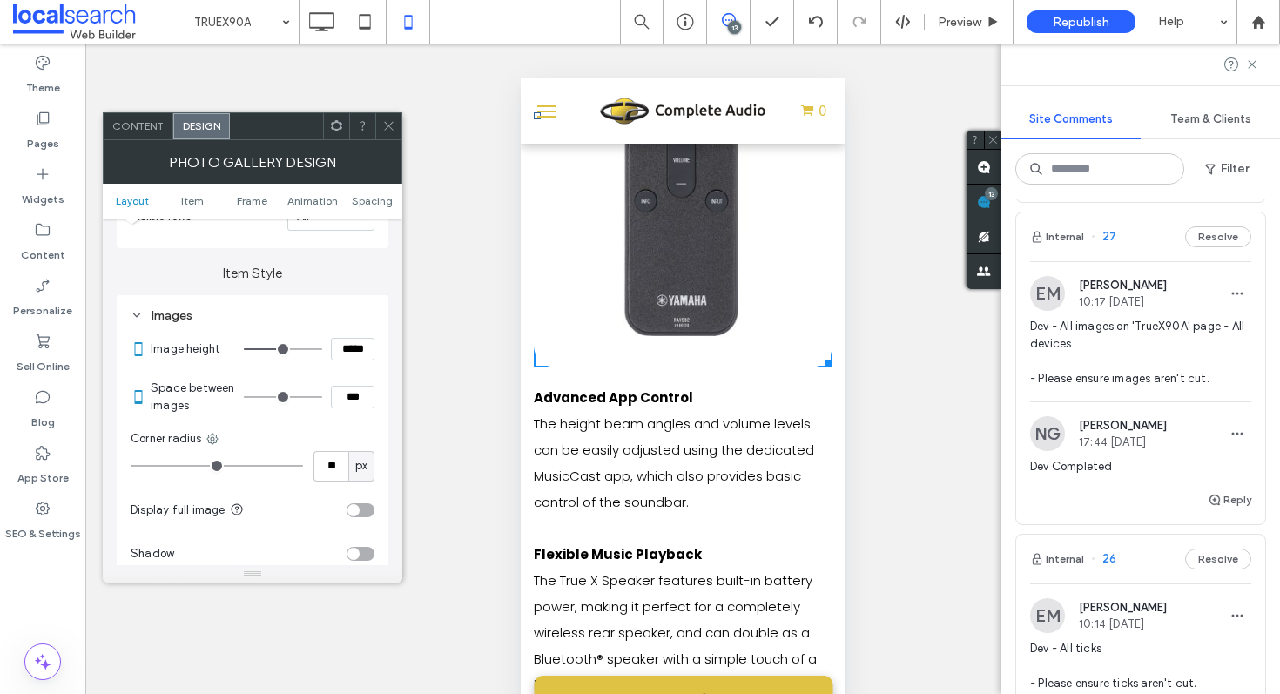
scroll to position [6317, 0]
type input "***"
click at [281, 350] on input "range" at bounding box center [283, 349] width 78 height 2
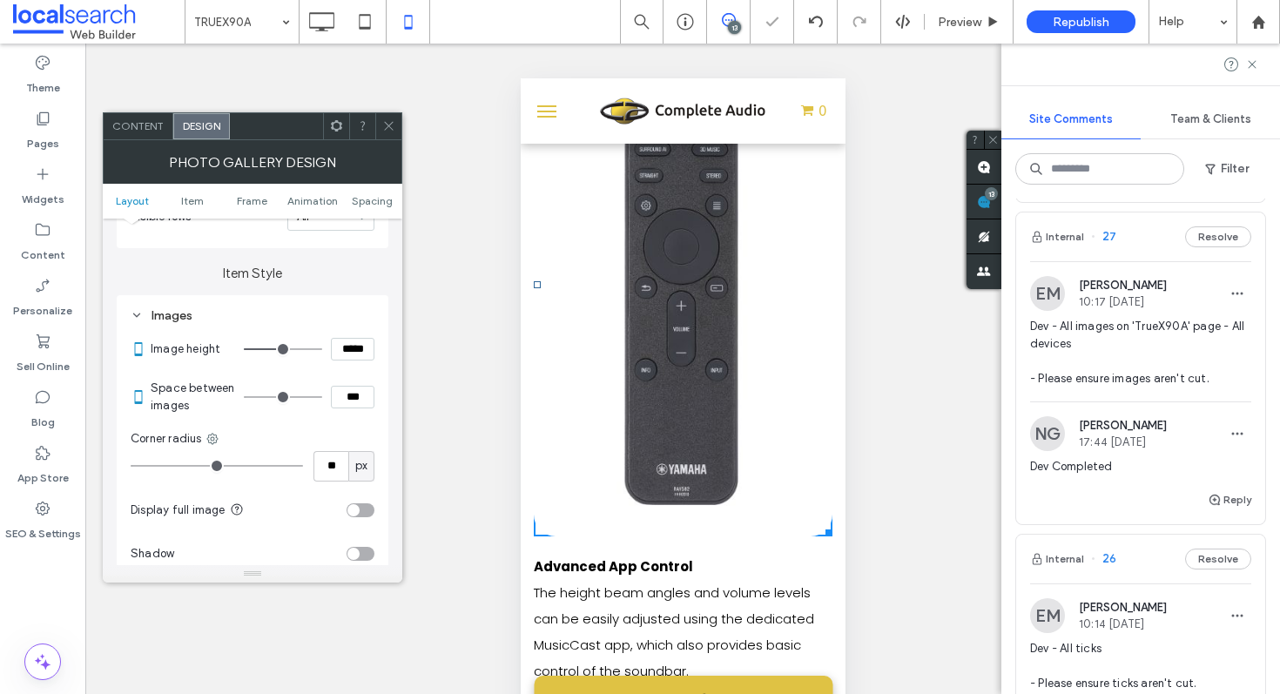
scroll to position [6145, 0]
click at [1222, 508] on button "Reply" at bounding box center [1230, 499] width 44 height 21
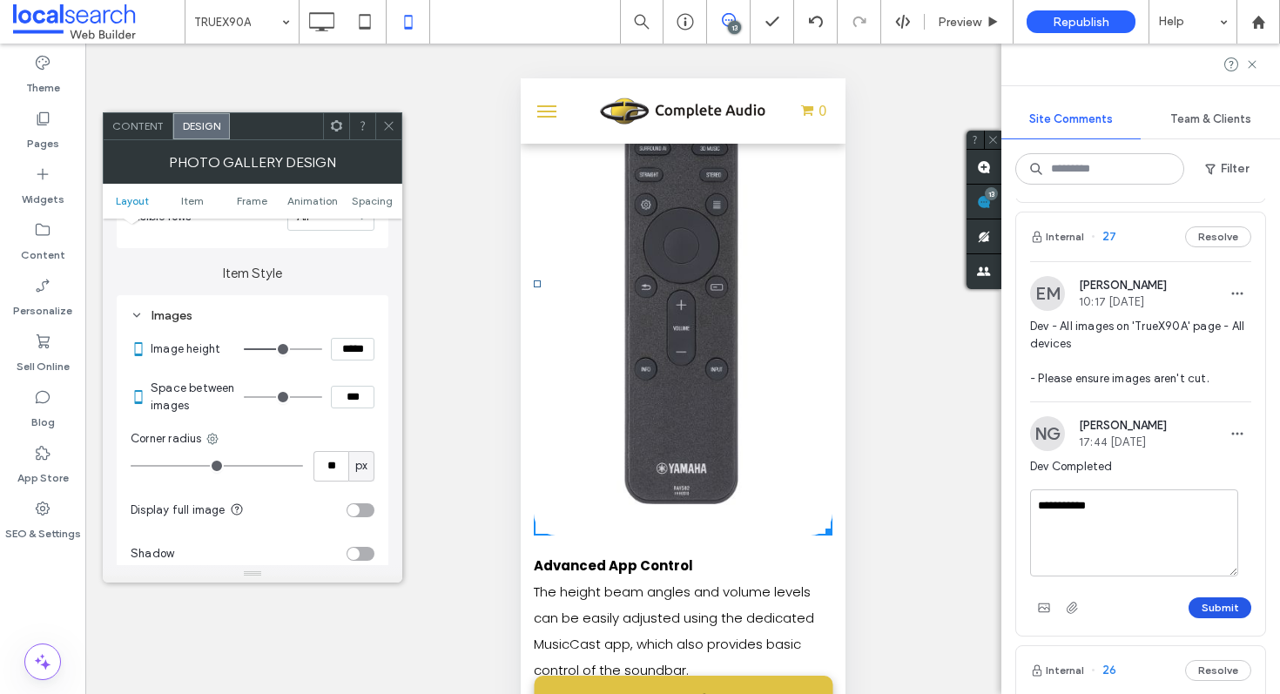
type textarea "**********"
click at [1211, 618] on button "Submit" at bounding box center [1220, 607] width 63 height 21
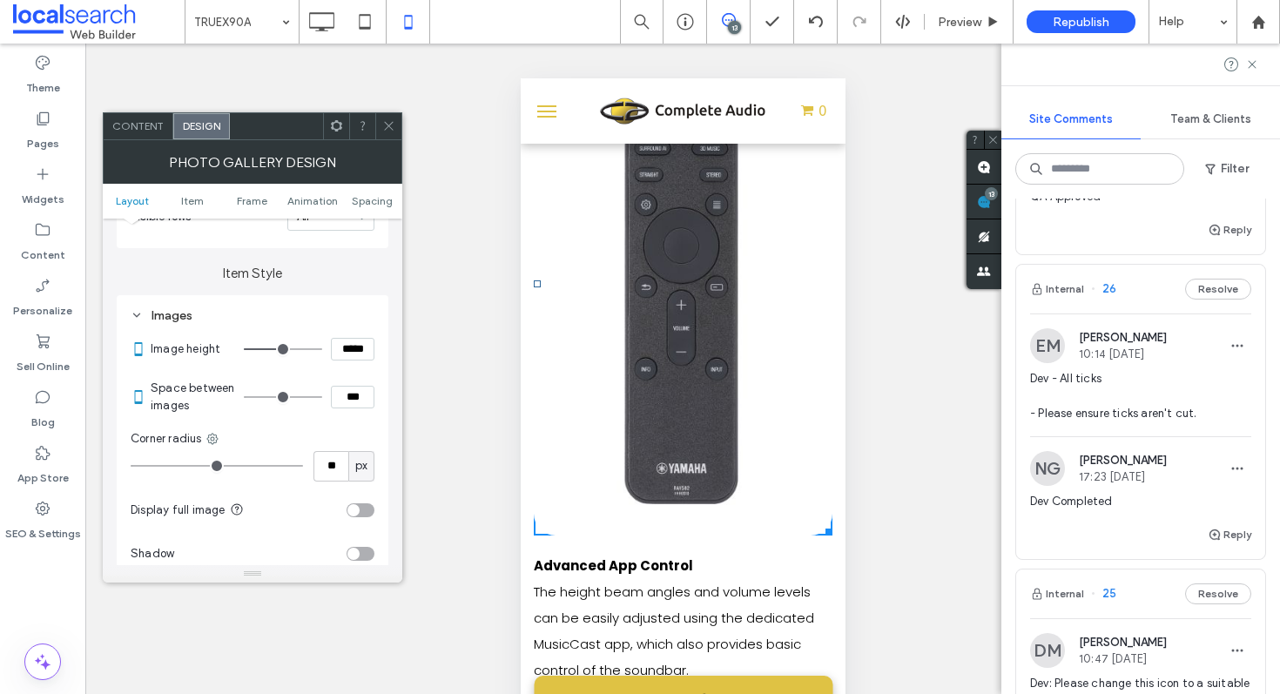
scroll to position [725, 0]
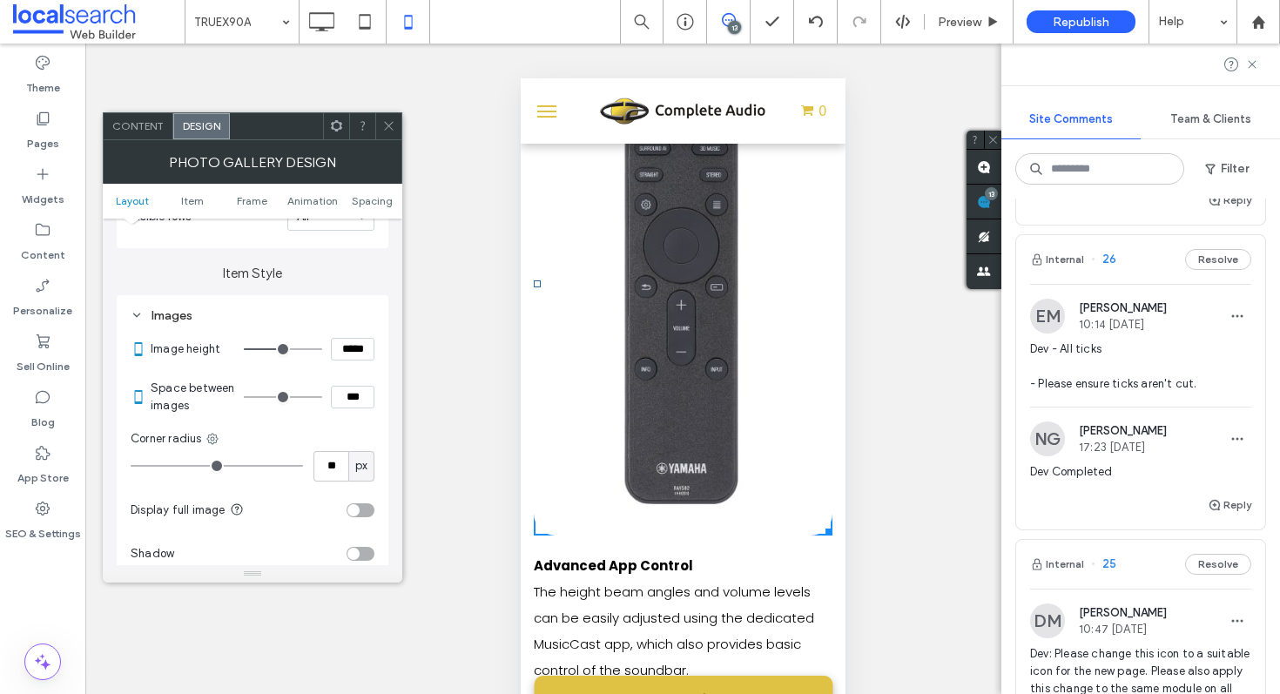
click at [1143, 283] on div "Internal 26 Resolve" at bounding box center [1140, 259] width 249 height 49
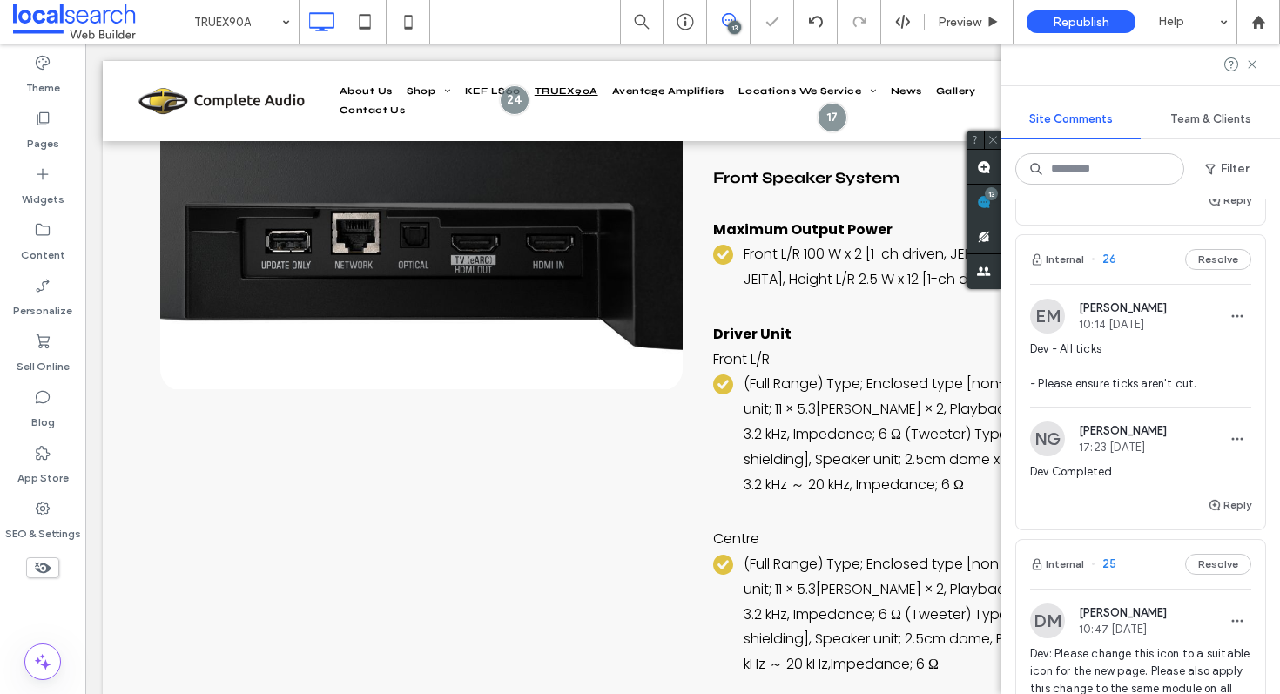
scroll to position [0, 0]
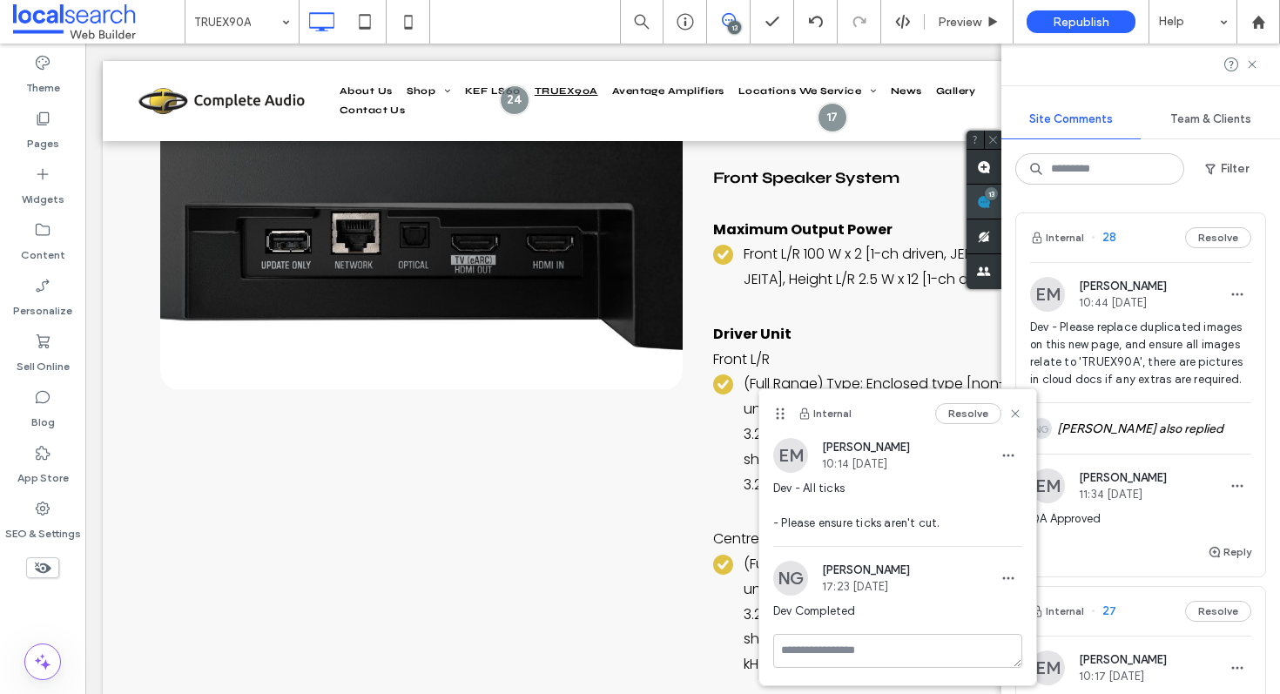
click at [1002, 205] on span at bounding box center [984, 202] width 35 height 34
click at [1016, 412] on use at bounding box center [1015, 413] width 8 height 8
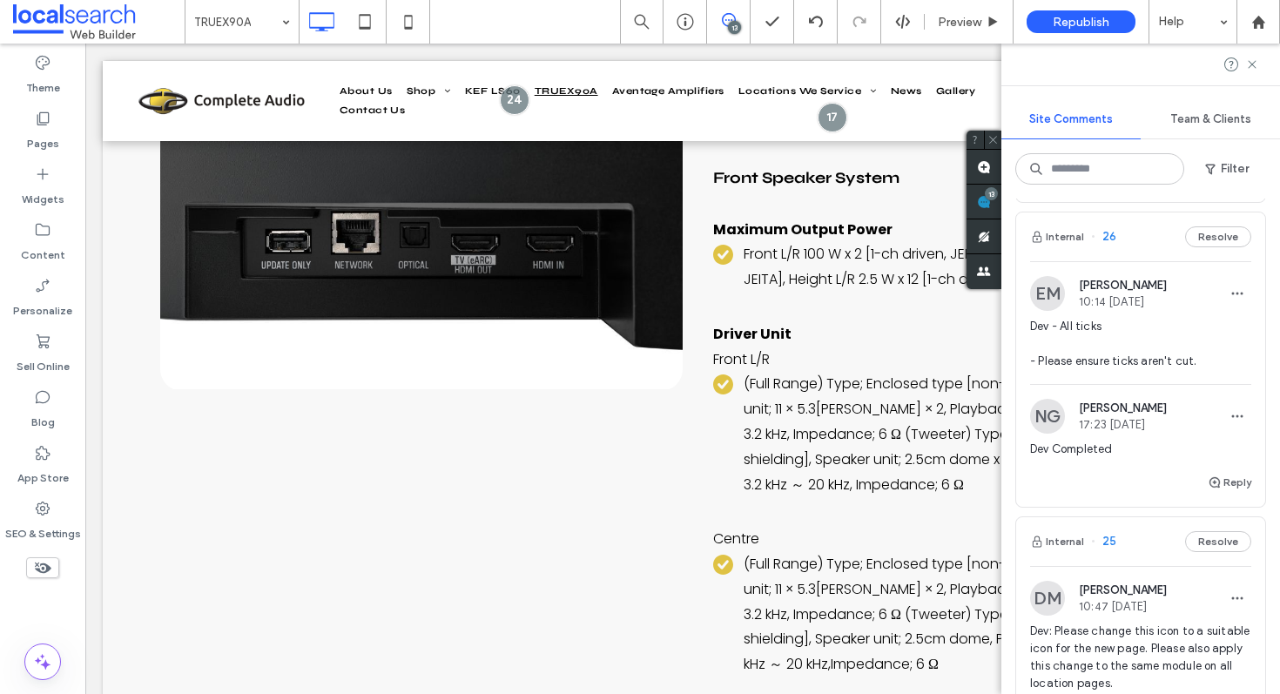
scroll to position [755, 0]
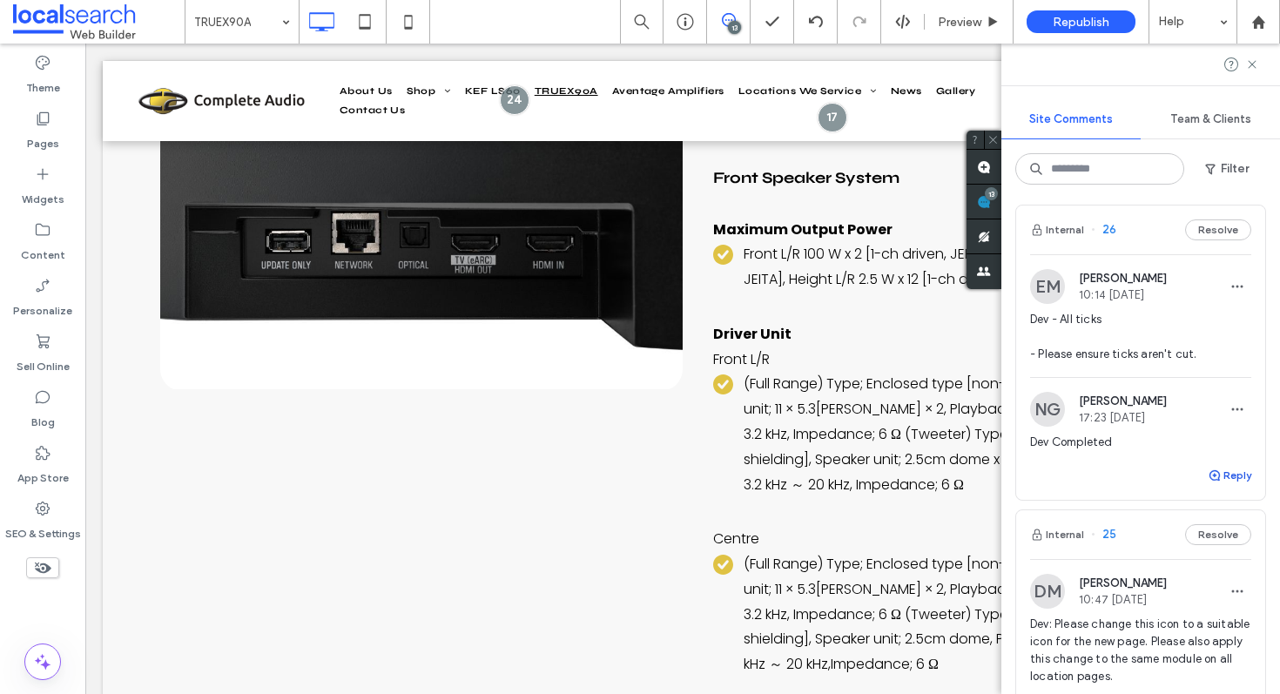
click at [1233, 486] on button "Reply" at bounding box center [1230, 475] width 44 height 21
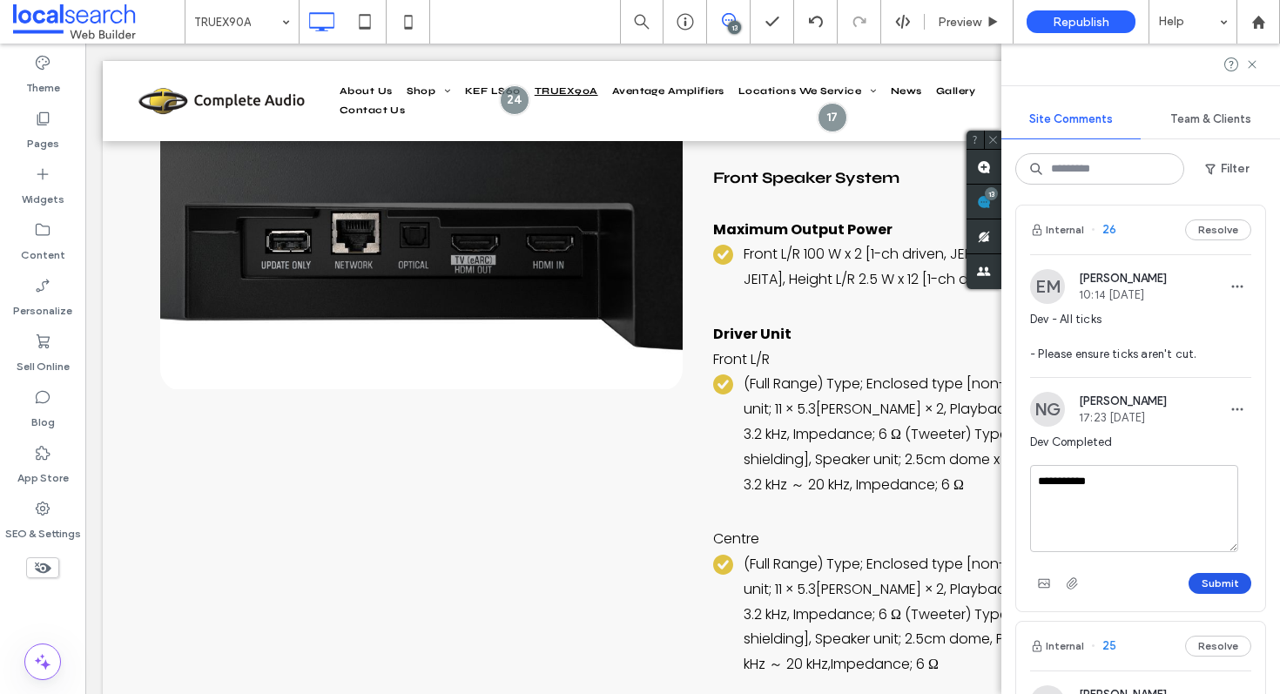
type textarea "**********"
click at [1217, 594] on button "Submit" at bounding box center [1220, 583] width 63 height 21
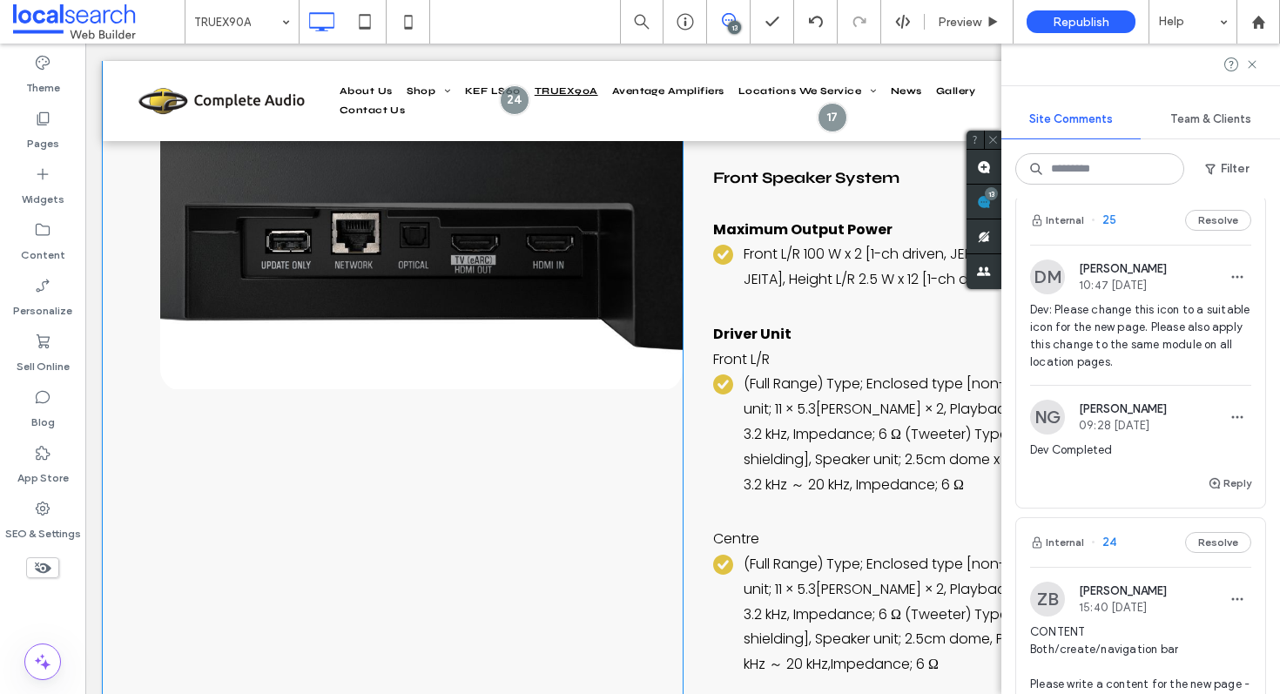
scroll to position [1127, 0]
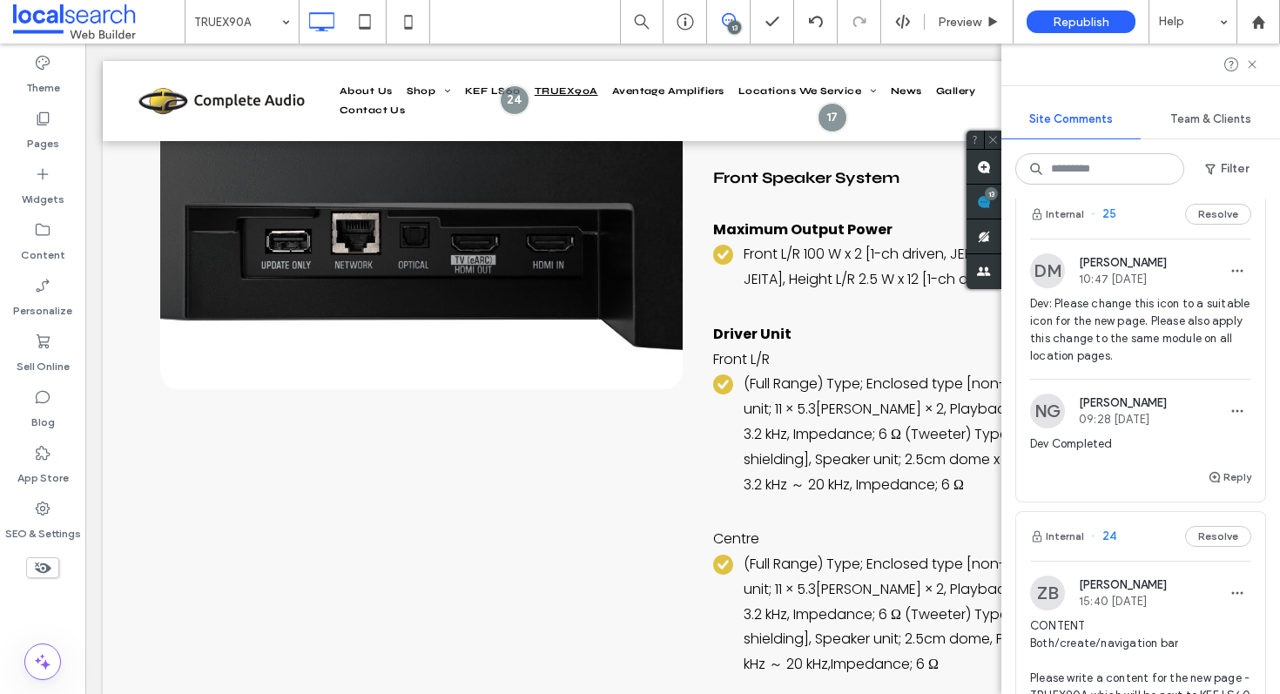
click at [1128, 234] on div "Internal 25 Resolve" at bounding box center [1140, 214] width 249 height 49
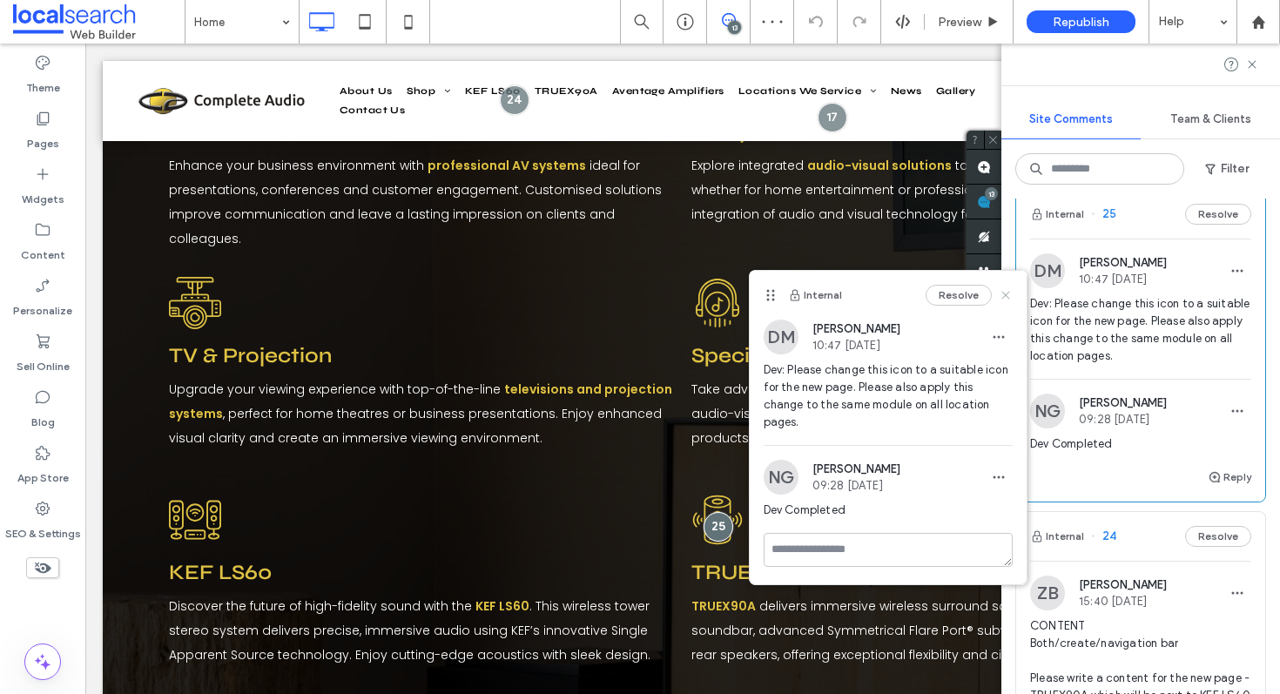
click at [1008, 294] on use at bounding box center [1006, 296] width 8 height 8
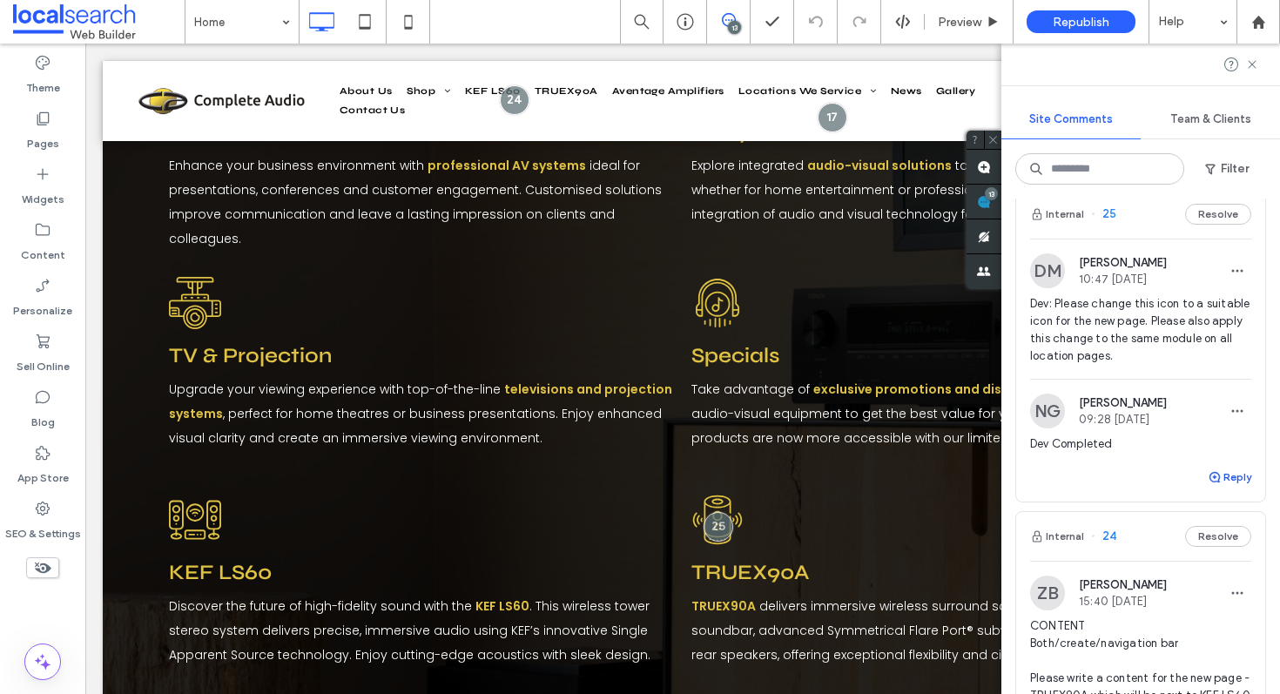
click at [1211, 488] on button "Reply" at bounding box center [1230, 477] width 44 height 21
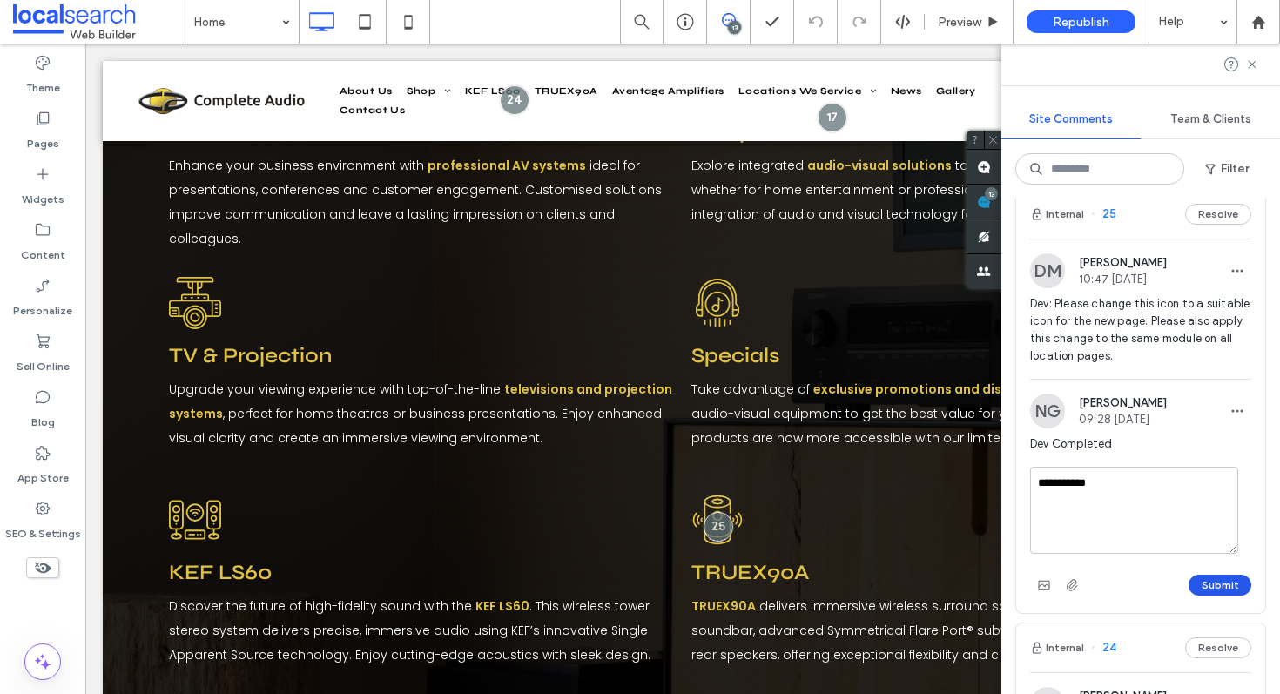
type textarea "**********"
click at [1205, 596] on button "Submit" at bounding box center [1220, 585] width 63 height 21
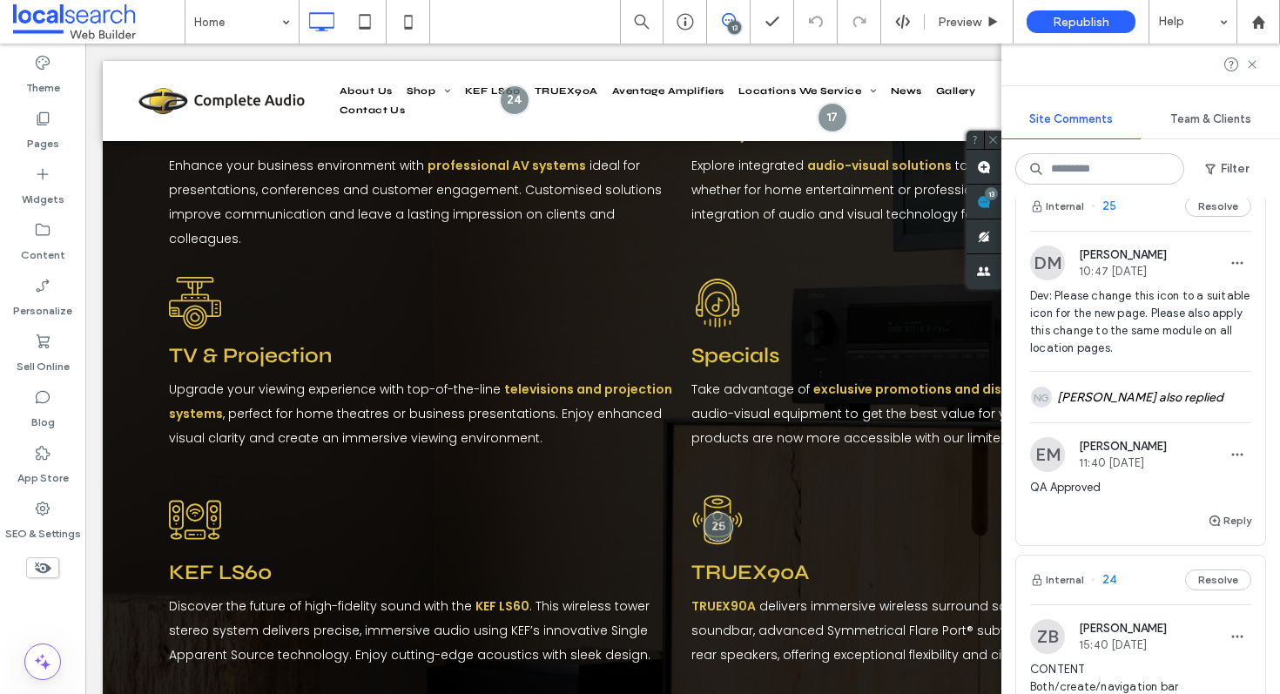
scroll to position [1130, 0]
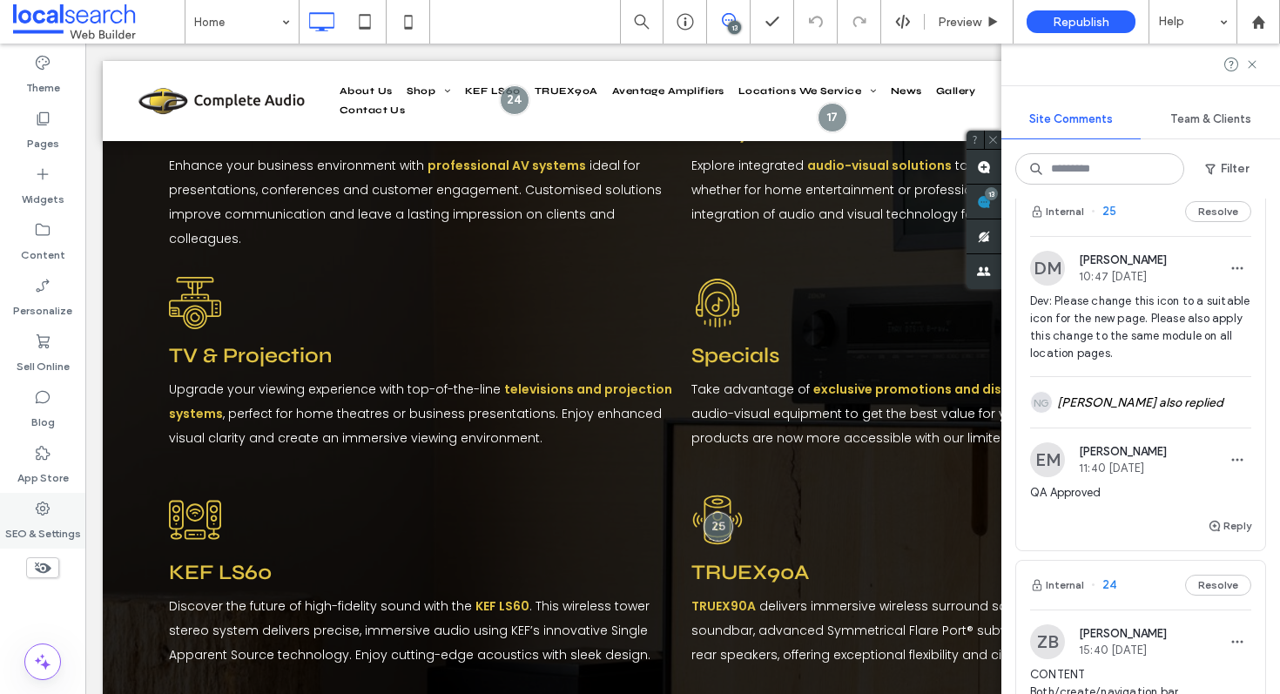
click at [34, 518] on label "SEO & Settings" at bounding box center [43, 529] width 76 height 24
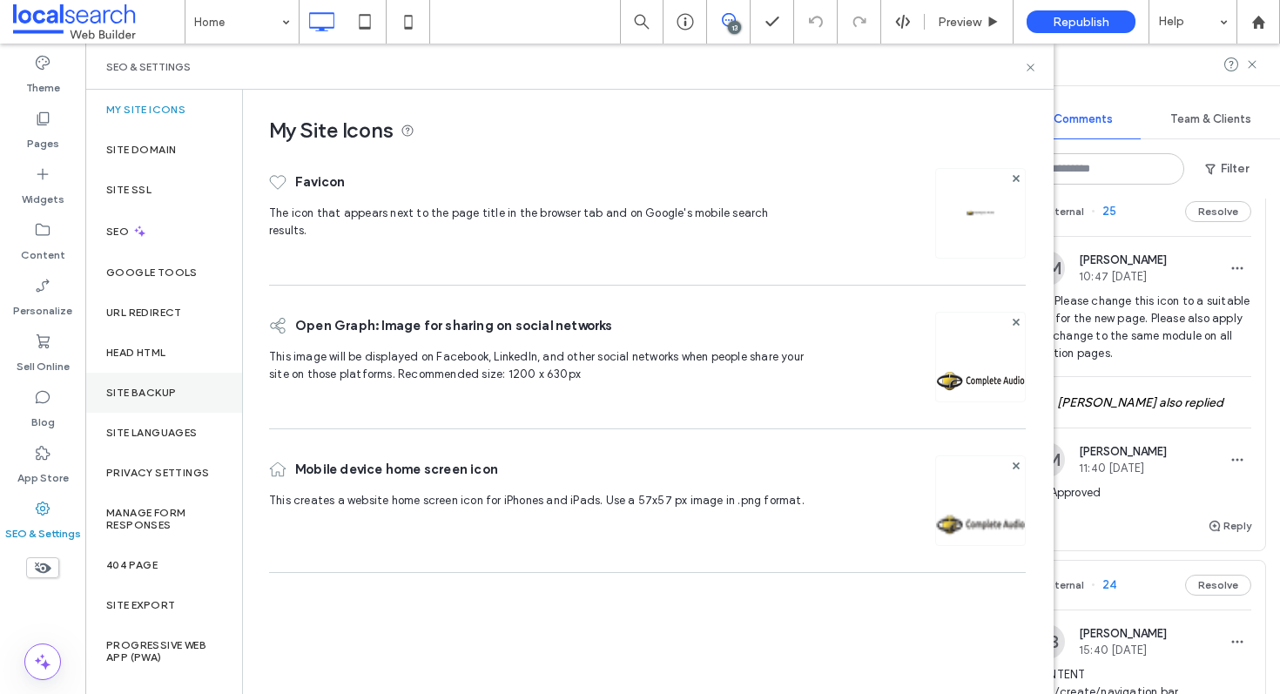
click at [176, 378] on div "Site Backup" at bounding box center [163, 393] width 157 height 40
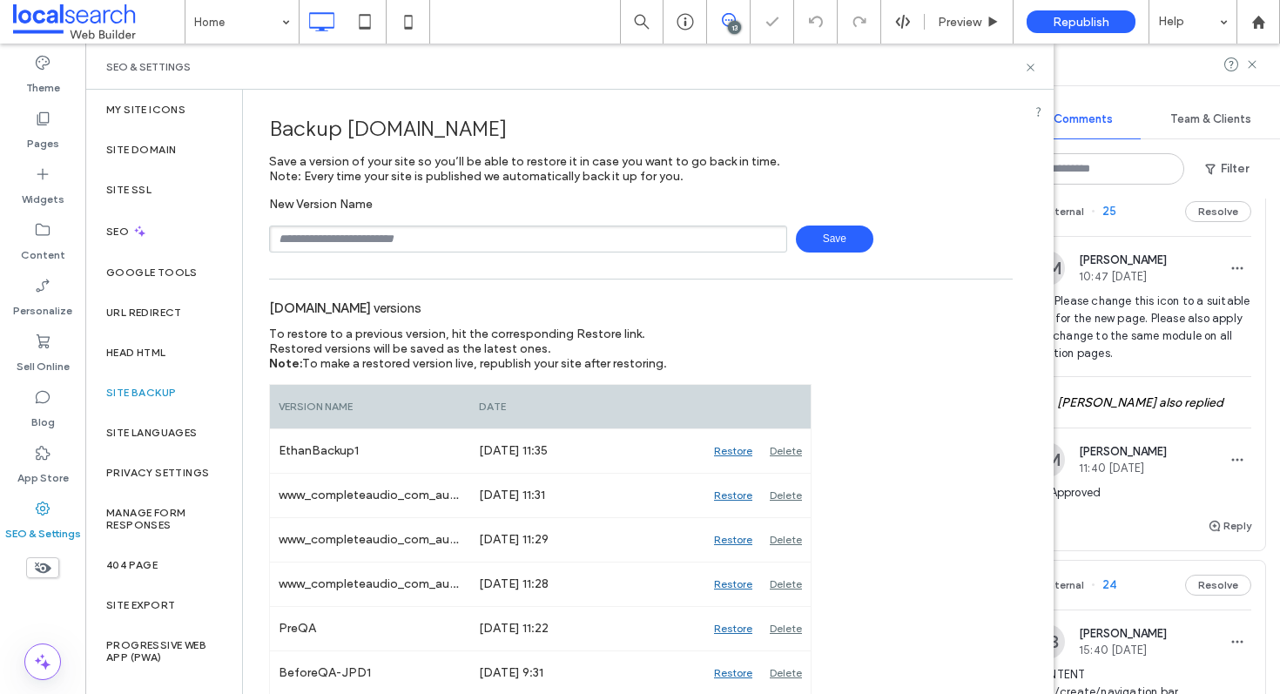
click at [451, 234] on input "text" at bounding box center [528, 239] width 518 height 27
type input "******"
click at [1031, 66] on icon at bounding box center [1030, 67] width 13 height 13
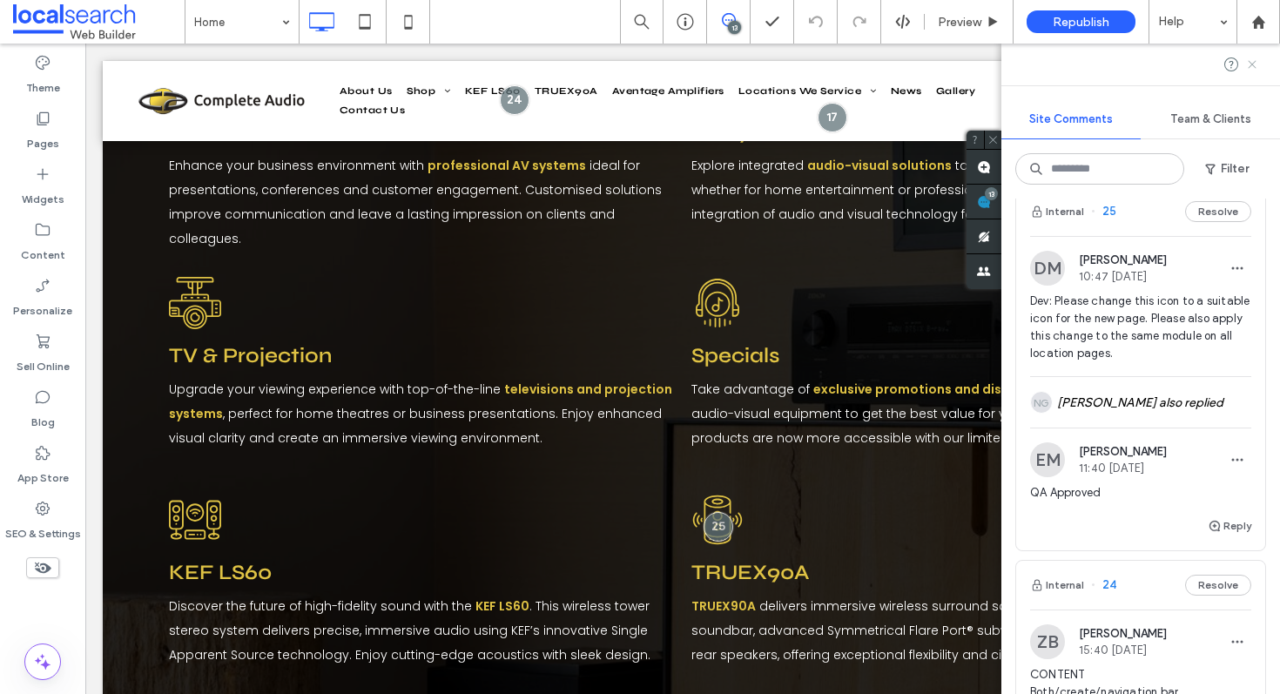
click at [1252, 64] on use at bounding box center [1252, 64] width 8 height 8
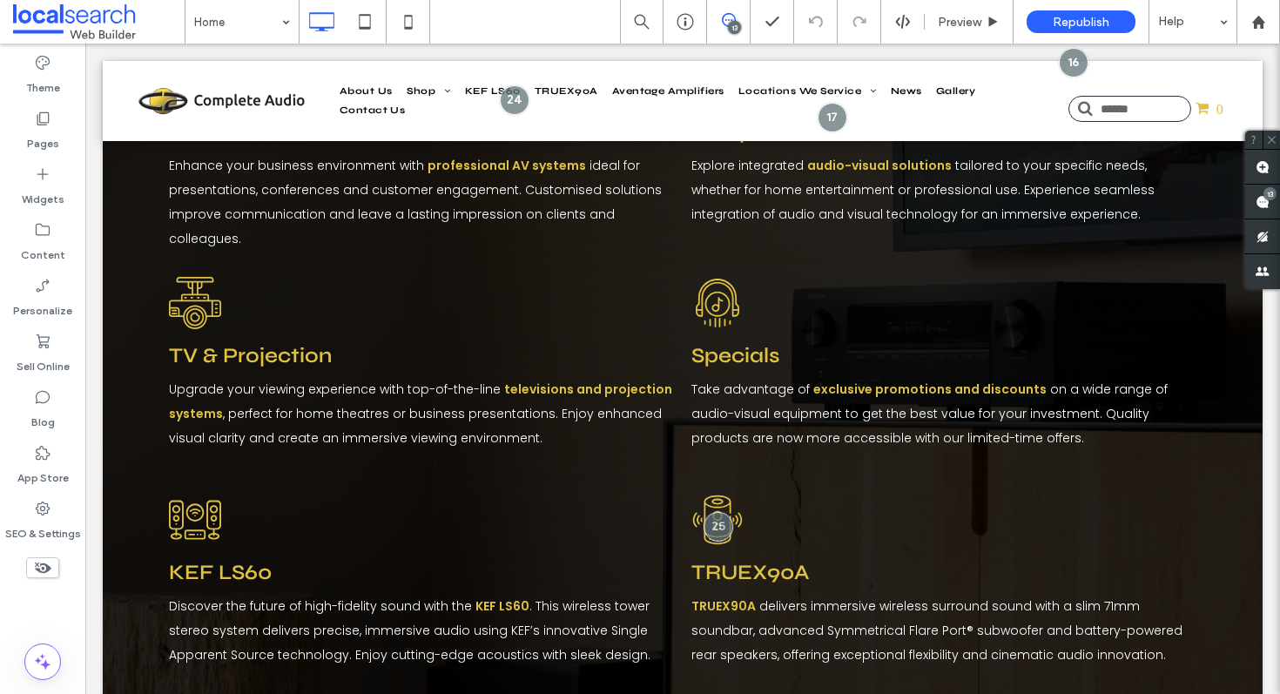
scroll to position [0, 0]
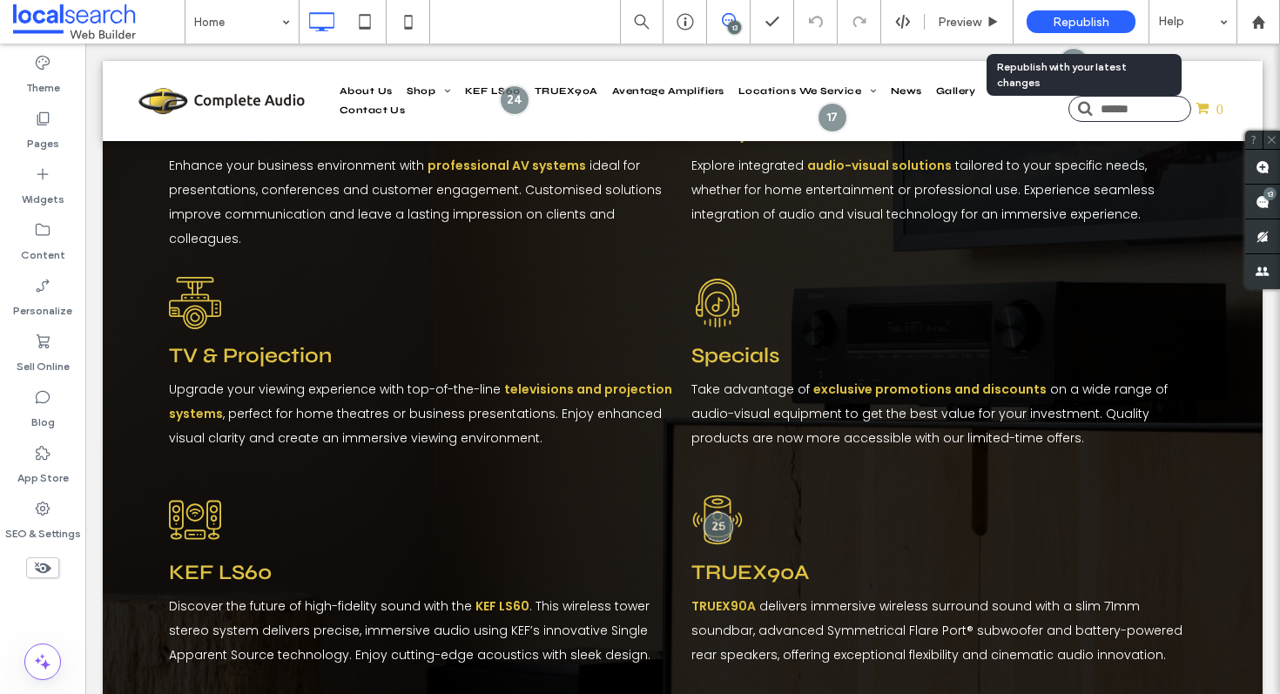
click at [1082, 22] on span "Republish" at bounding box center [1081, 22] width 57 height 15
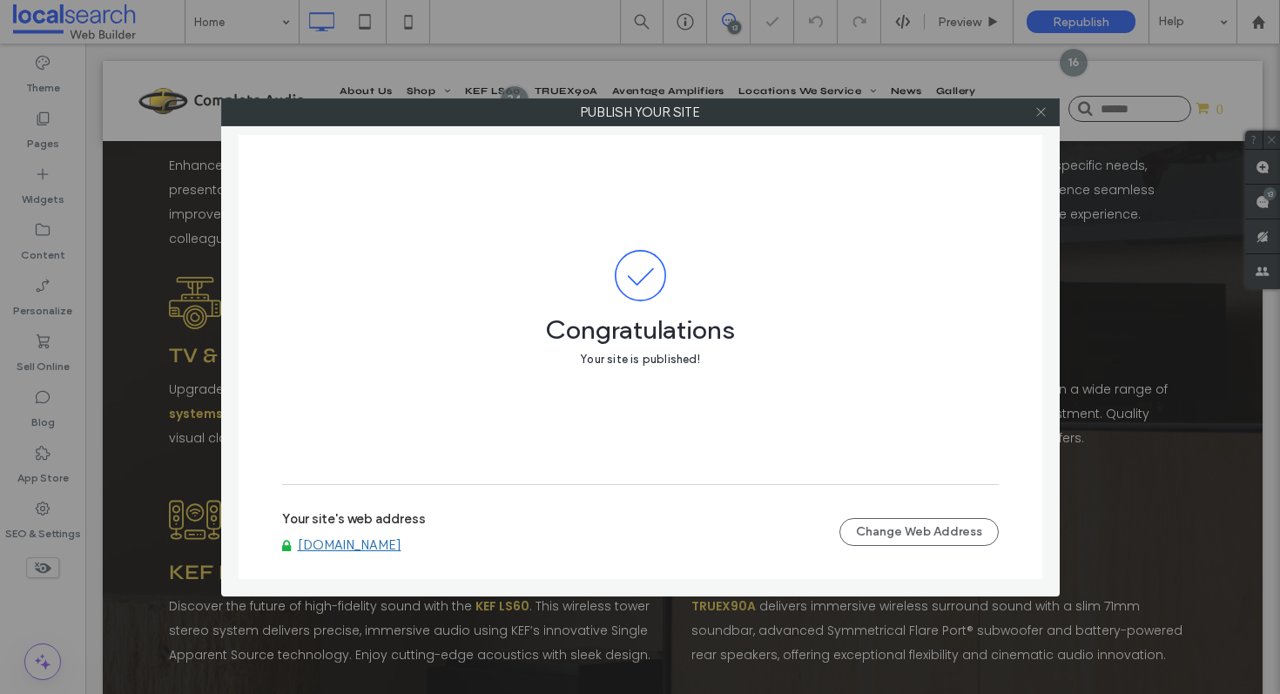
click at [1043, 114] on icon at bounding box center [1041, 111] width 13 height 13
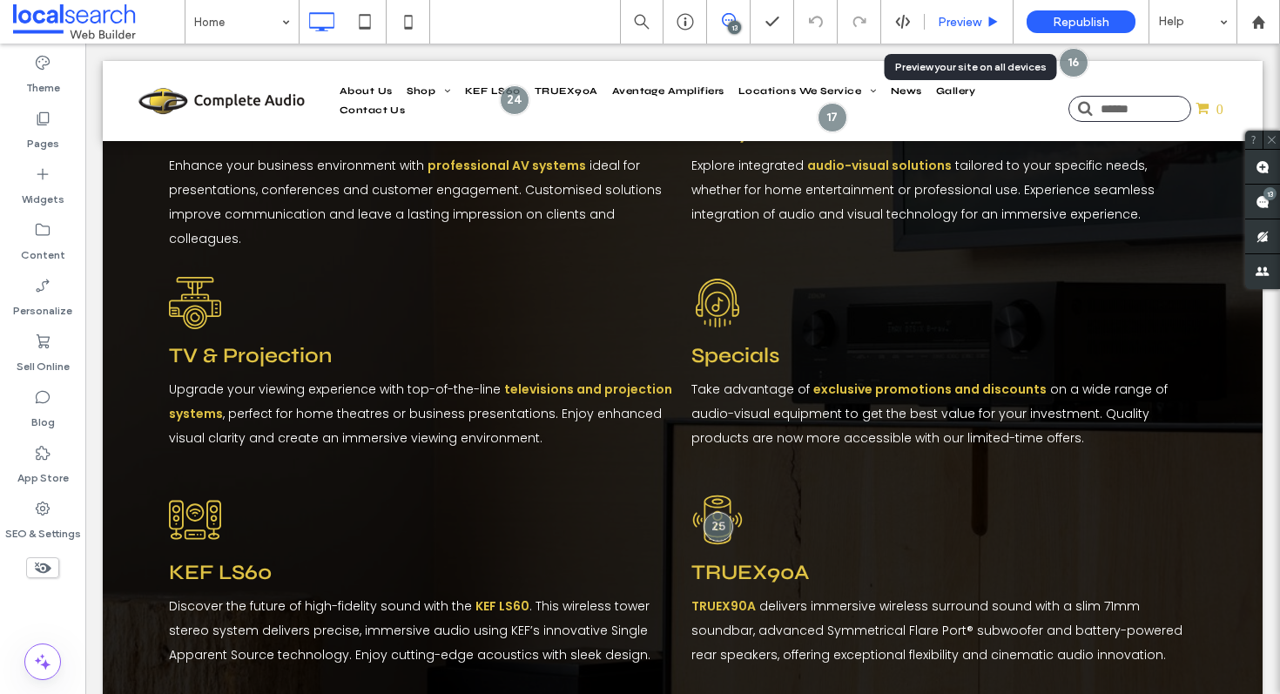
click at [960, 7] on div "Preview" at bounding box center [969, 22] width 89 height 44
click at [935, 27] on div "Preview" at bounding box center [969, 22] width 88 height 15
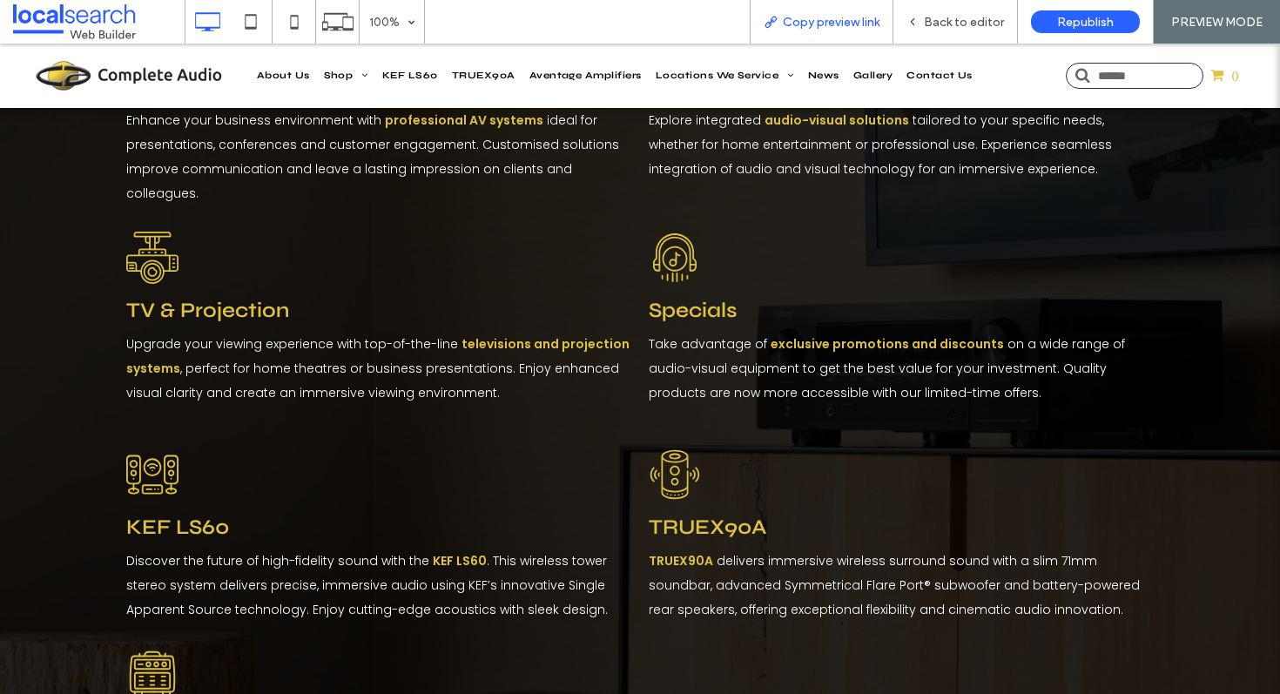
click at [835, 37] on div "Copy preview link" at bounding box center [822, 22] width 144 height 44
click at [832, 22] on span "Copy preview link" at bounding box center [831, 22] width 97 height 15
click at [948, 19] on span "Back to editor" at bounding box center [964, 22] width 80 height 15
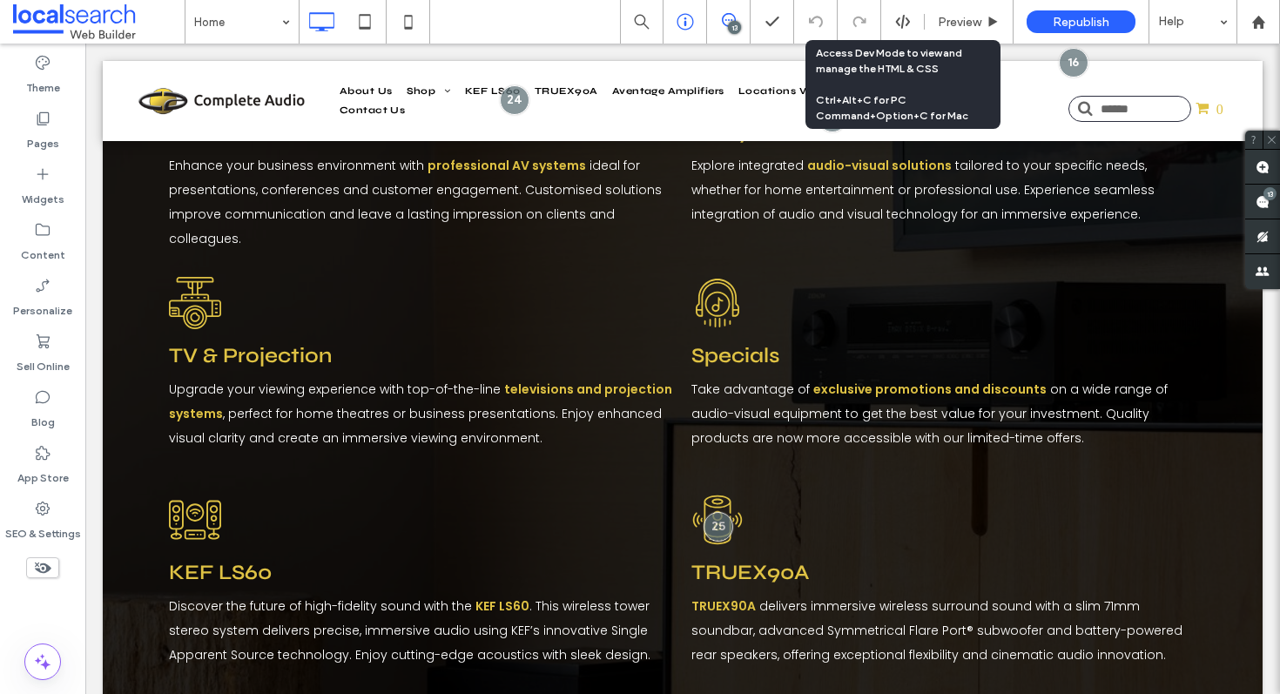
scroll to position [2906, 0]
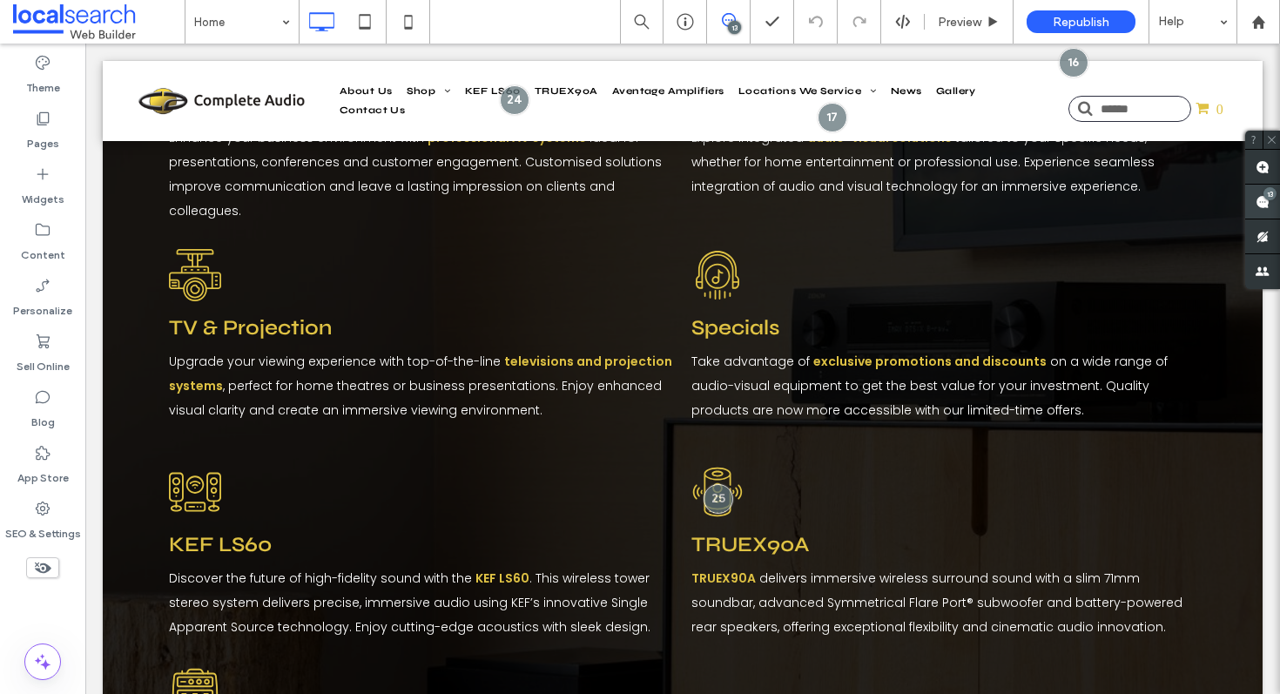
click at [1261, 201] on use at bounding box center [1263, 202] width 14 height 14
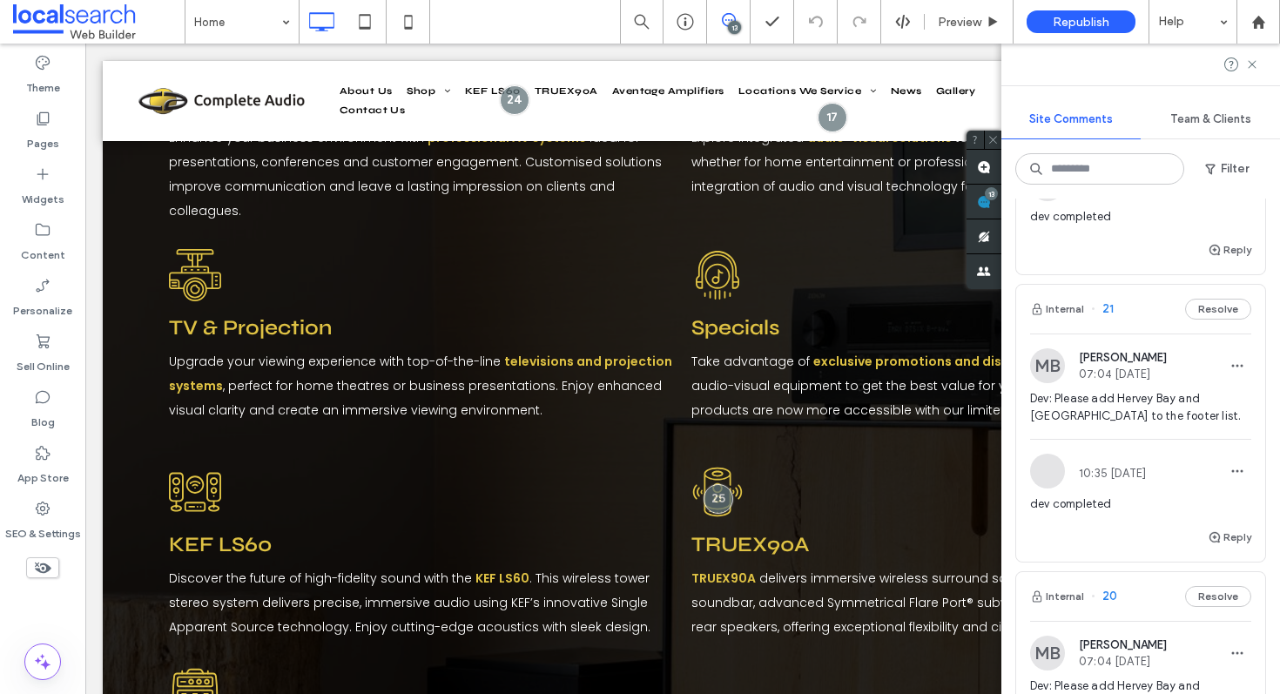
scroll to position [2670, 0]
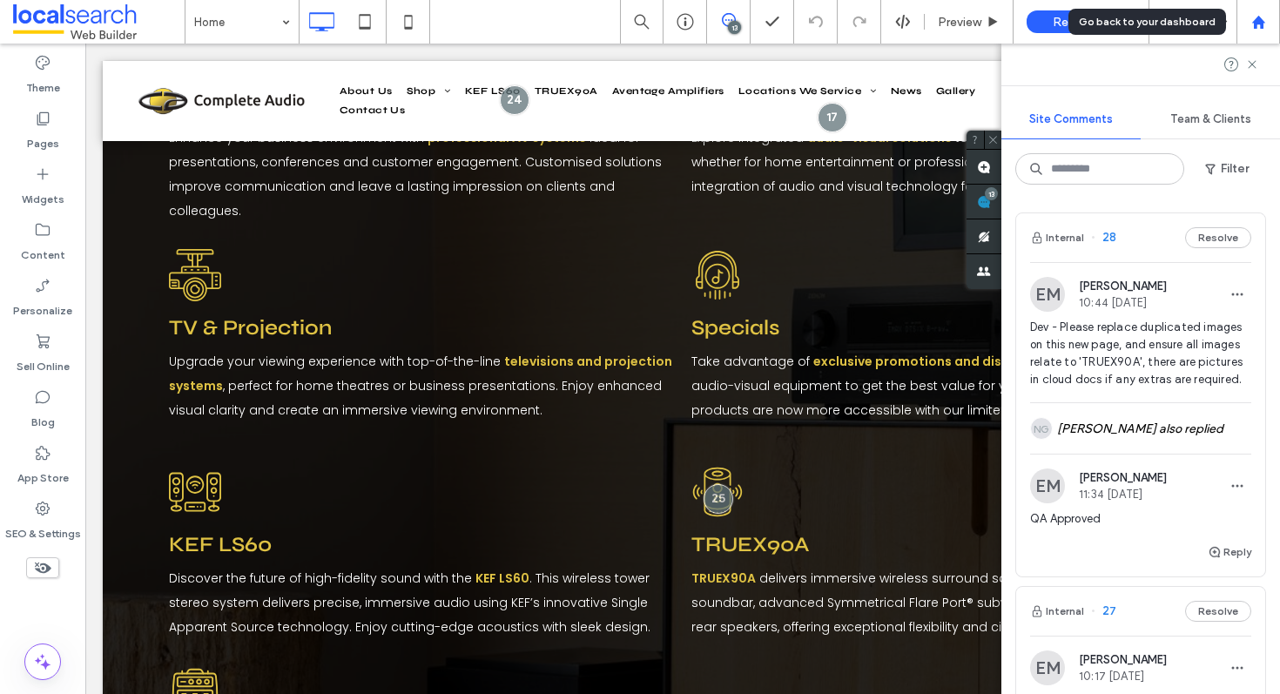
click at [1263, 22] on use at bounding box center [1258, 21] width 13 height 13
